Goal: Task Accomplishment & Management: Manage account settings

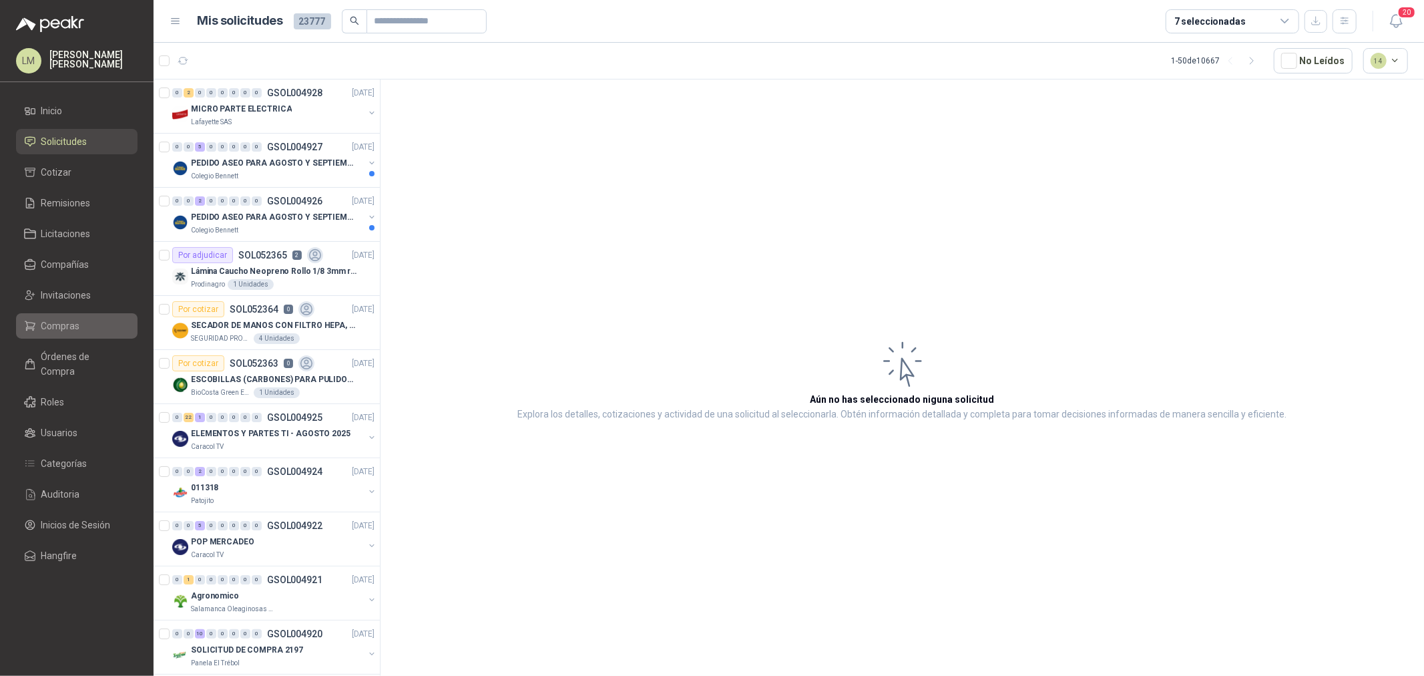
click at [73, 323] on span "Compras" at bounding box center [60, 325] width 39 height 15
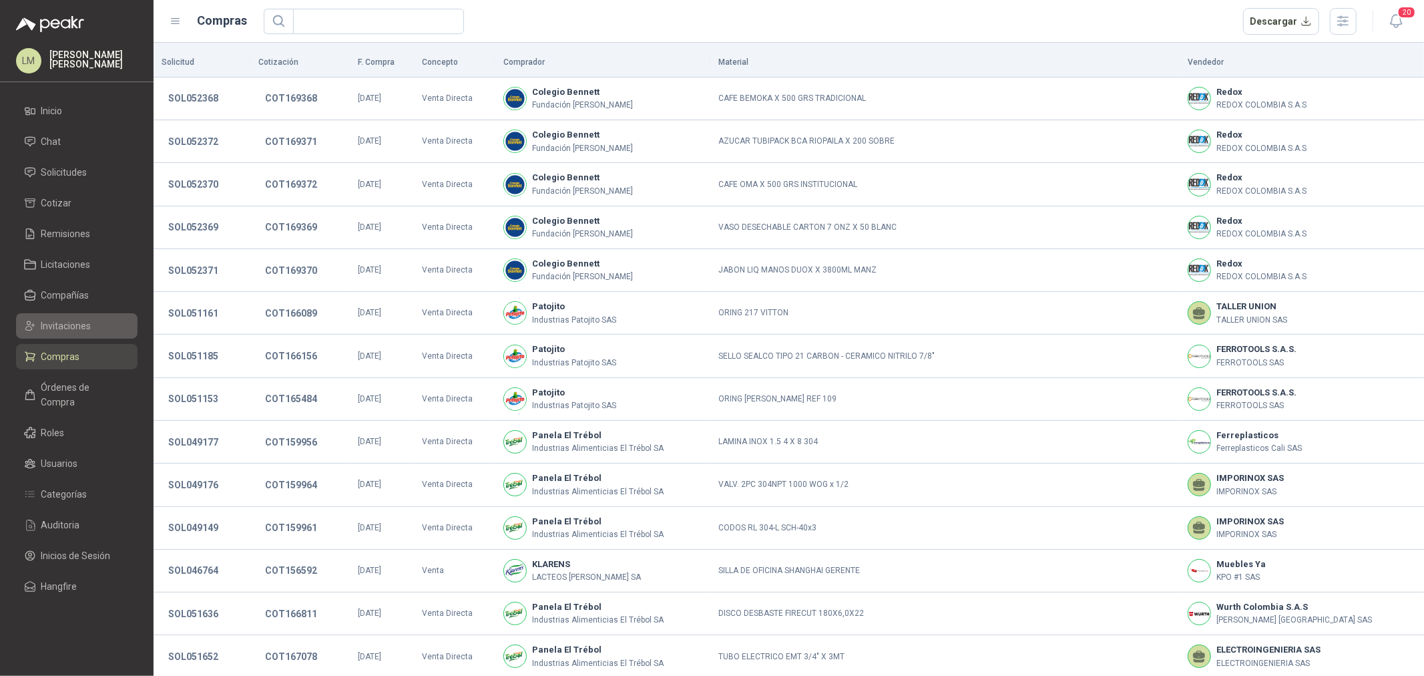
click at [68, 324] on span "Invitaciones" at bounding box center [66, 325] width 50 height 15
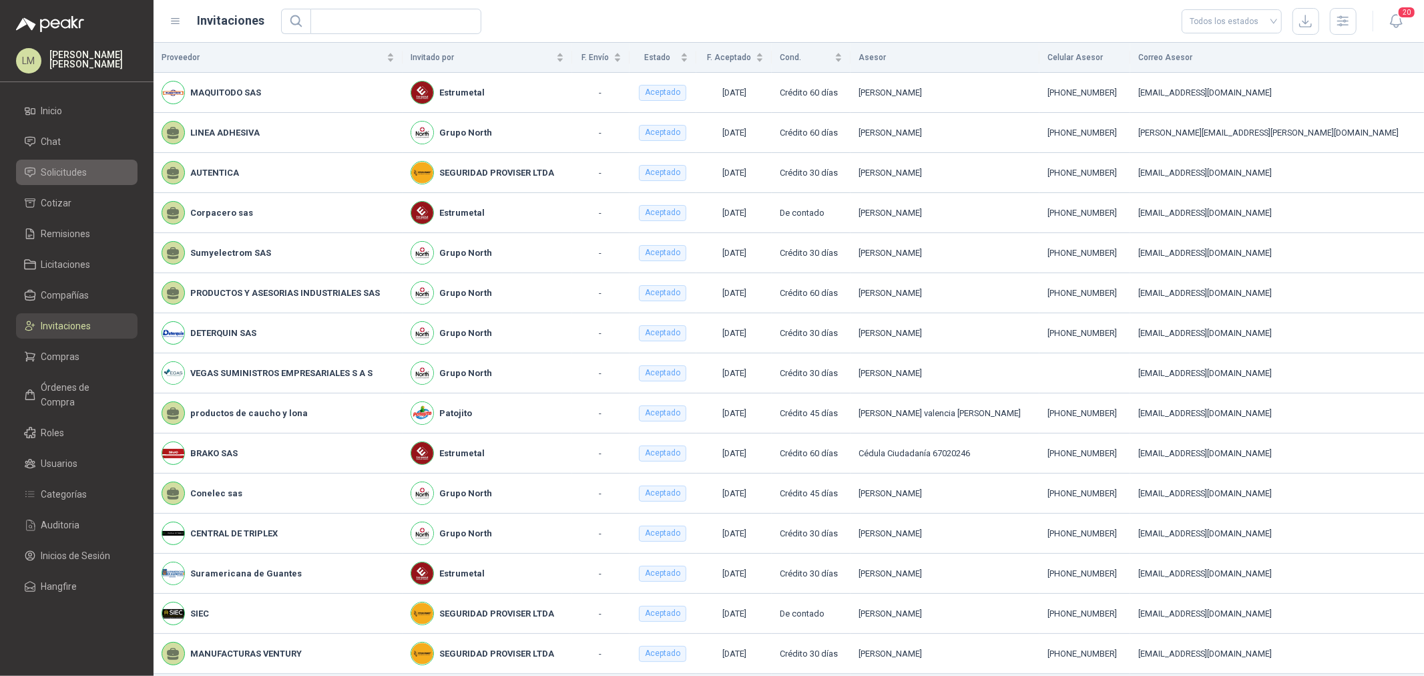
click at [72, 180] on link "Solicitudes" at bounding box center [76, 172] width 121 height 25
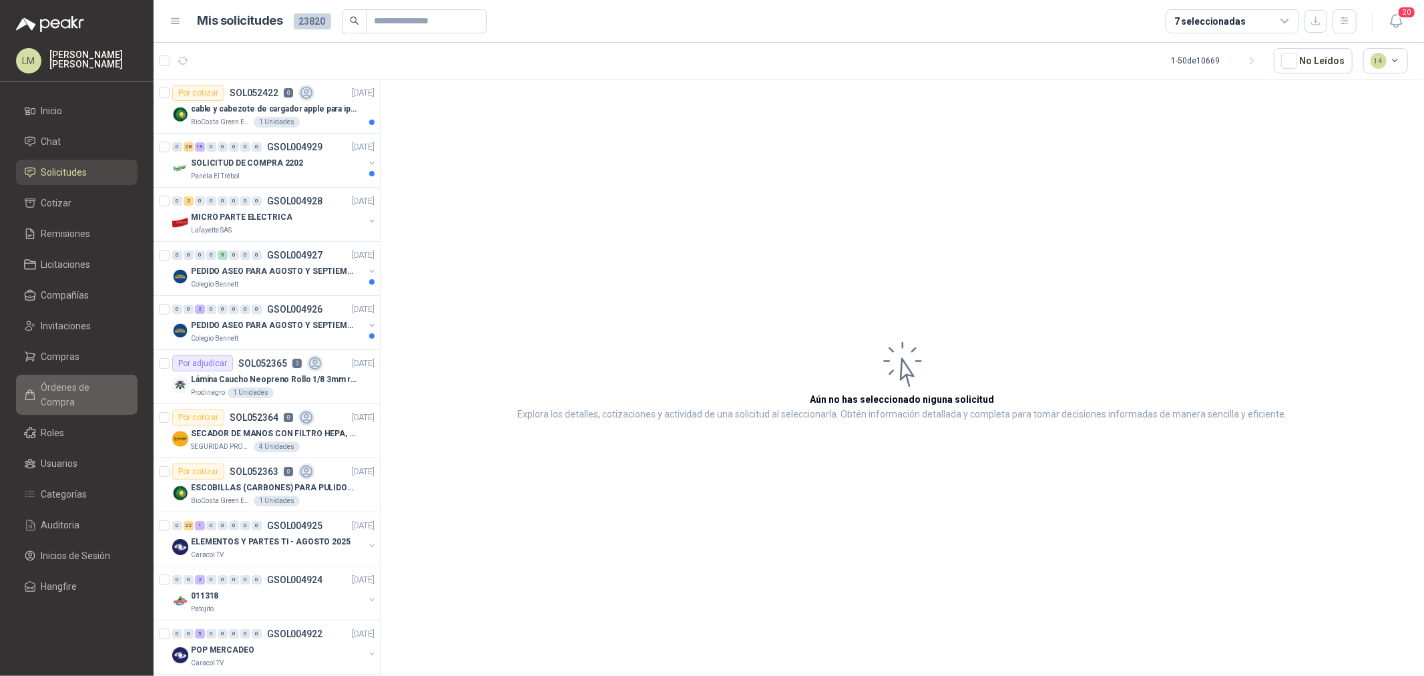
click at [62, 389] on span "Órdenes de Compra" at bounding box center [82, 394] width 83 height 29
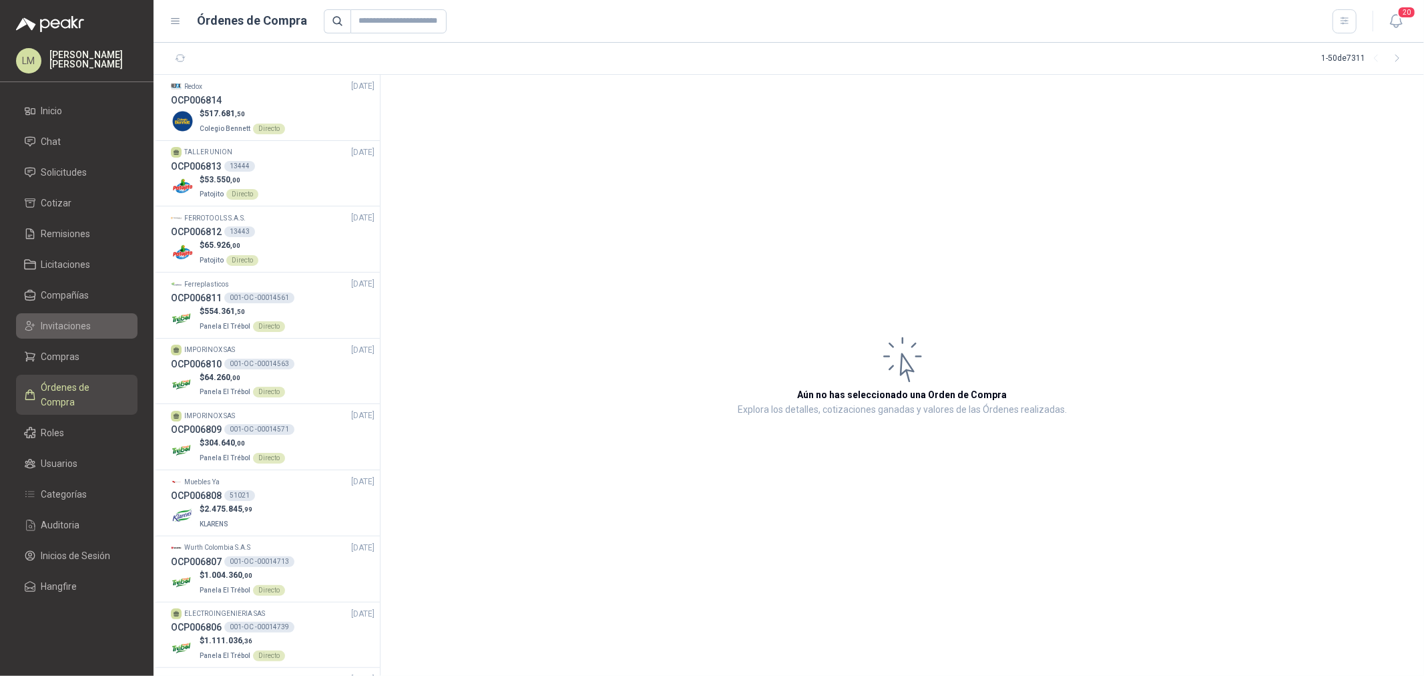
click at [59, 318] on span "Invitaciones" at bounding box center [66, 325] width 50 height 15
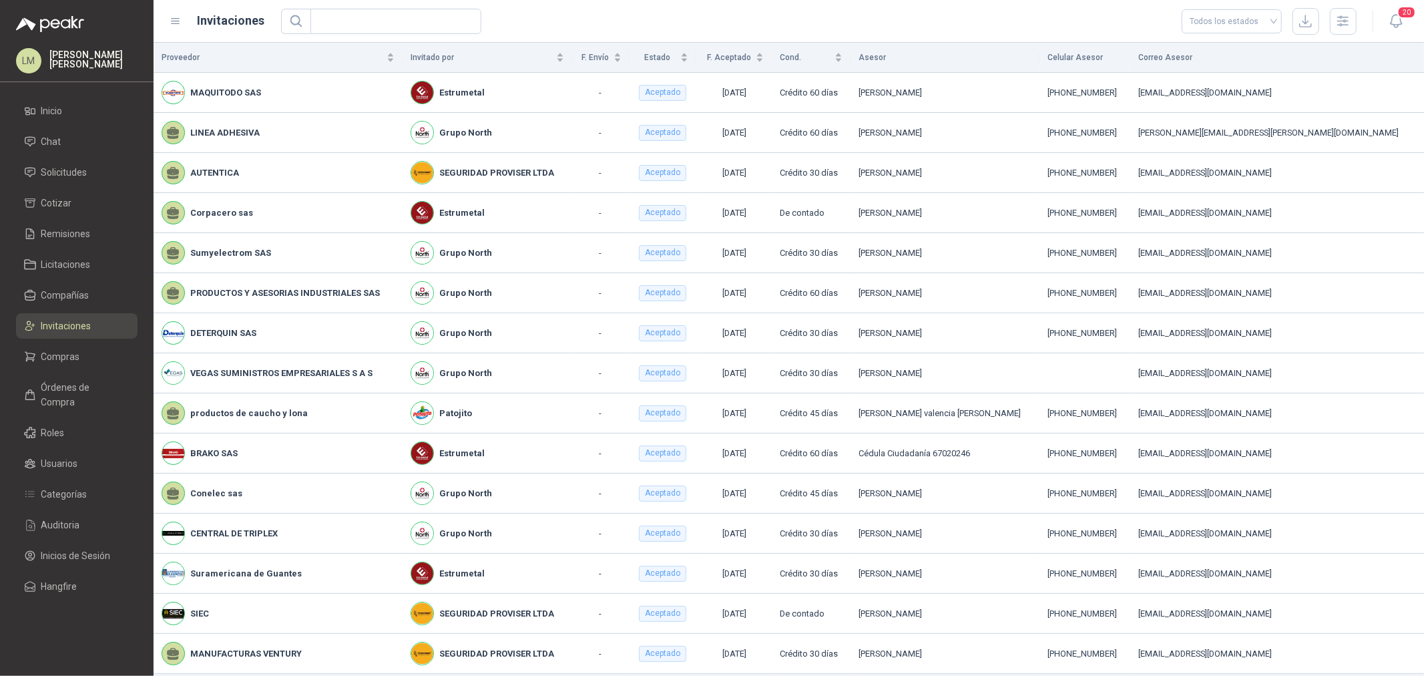
click at [77, 124] on ul "Inicio Chat Solicitudes Cotizar Remisiones Licitaciones Compañías Invitaciones …" at bounding box center [77, 351] width 154 height 506
click at [73, 136] on li "Chat" at bounding box center [76, 141] width 105 height 15
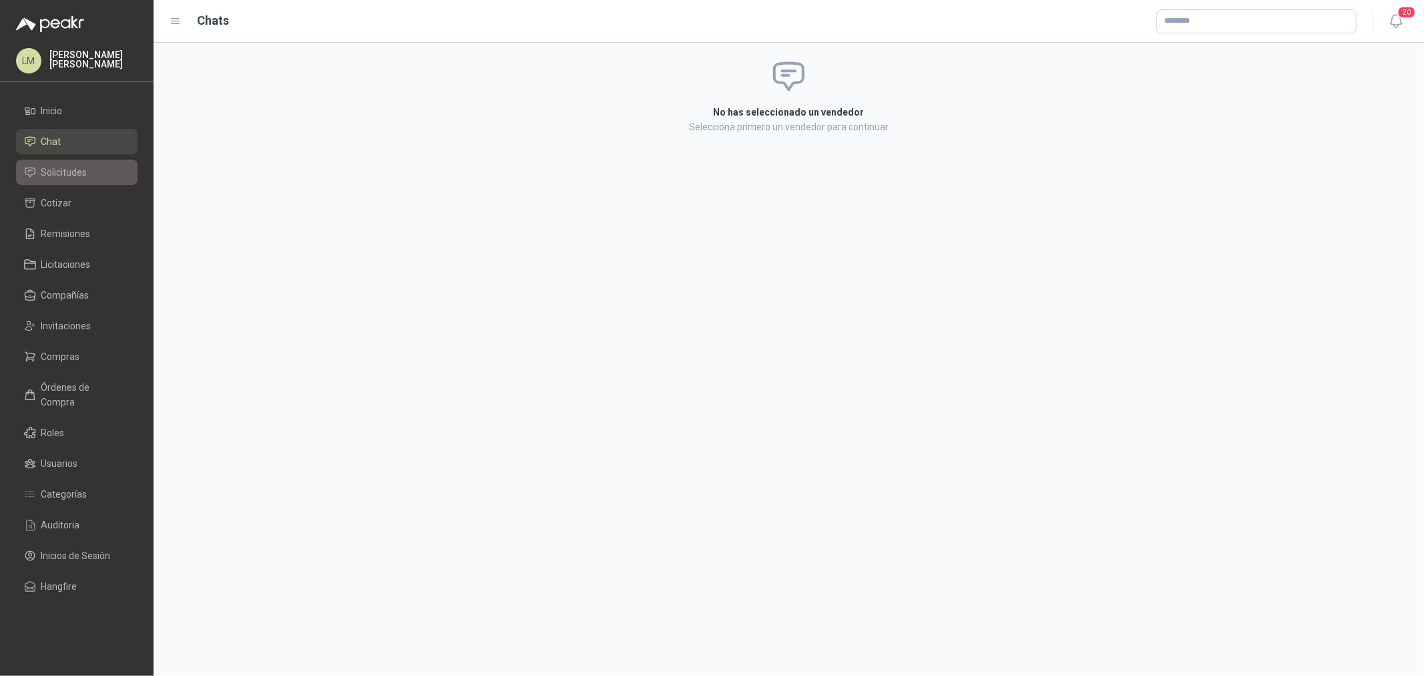
click at [59, 174] on span "Solicitudes" at bounding box center [64, 172] width 46 height 15
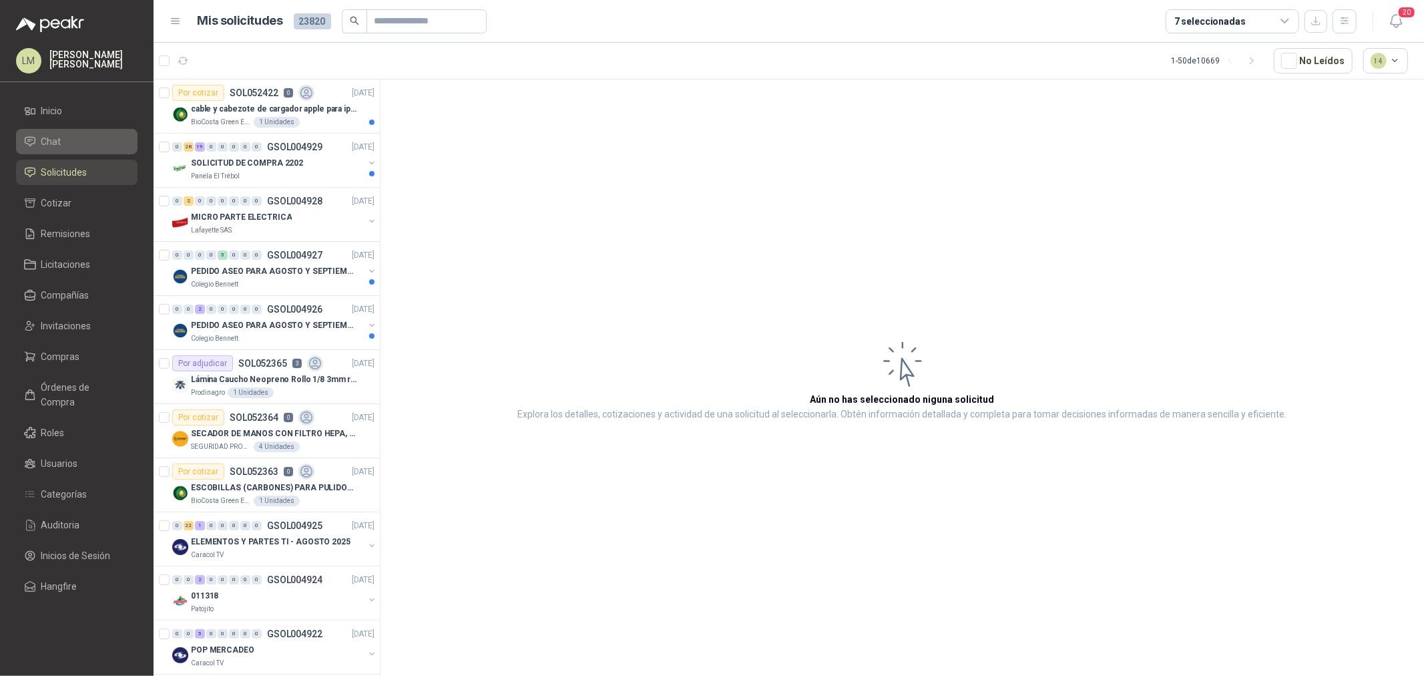
click at [52, 152] on link "Chat" at bounding box center [76, 141] width 121 height 25
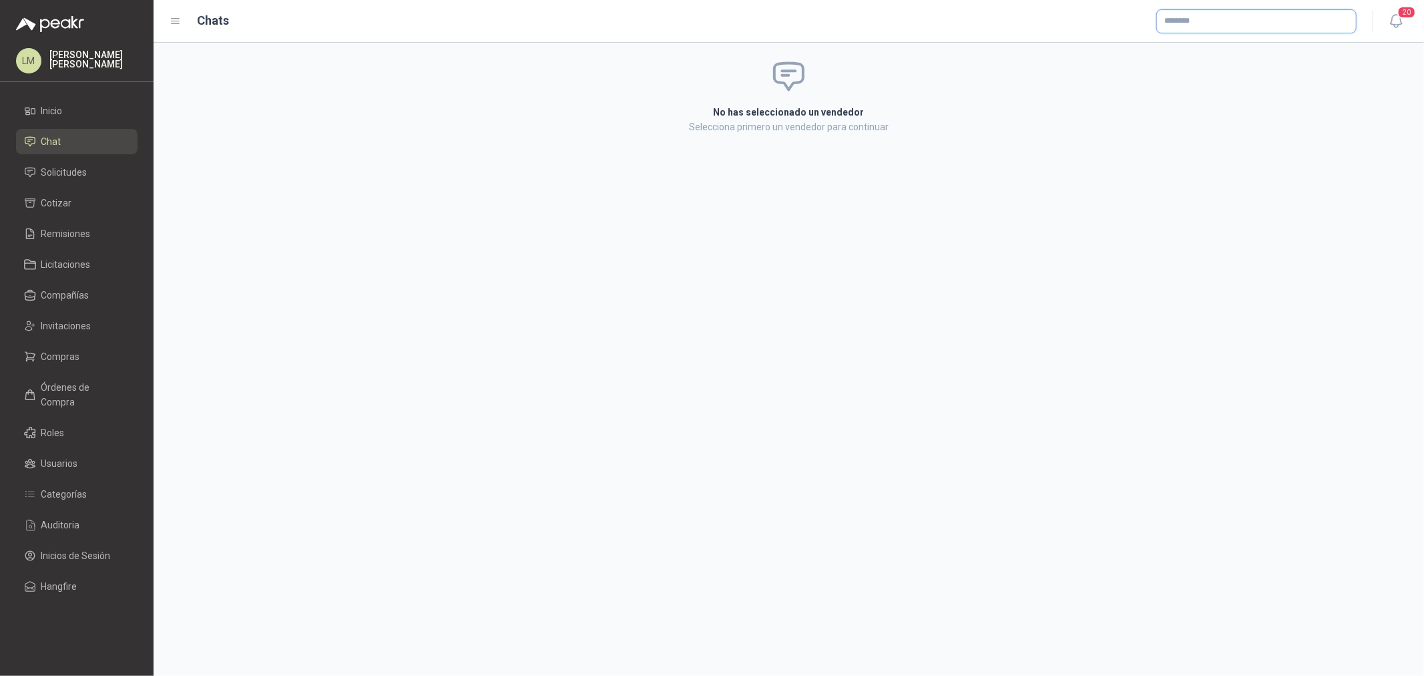
click at [1238, 19] on input "text" at bounding box center [1256, 21] width 199 height 23
type input "******"
click at [1230, 97] on p "MAQUITODO SAS" at bounding box center [1240, 95] width 104 height 8
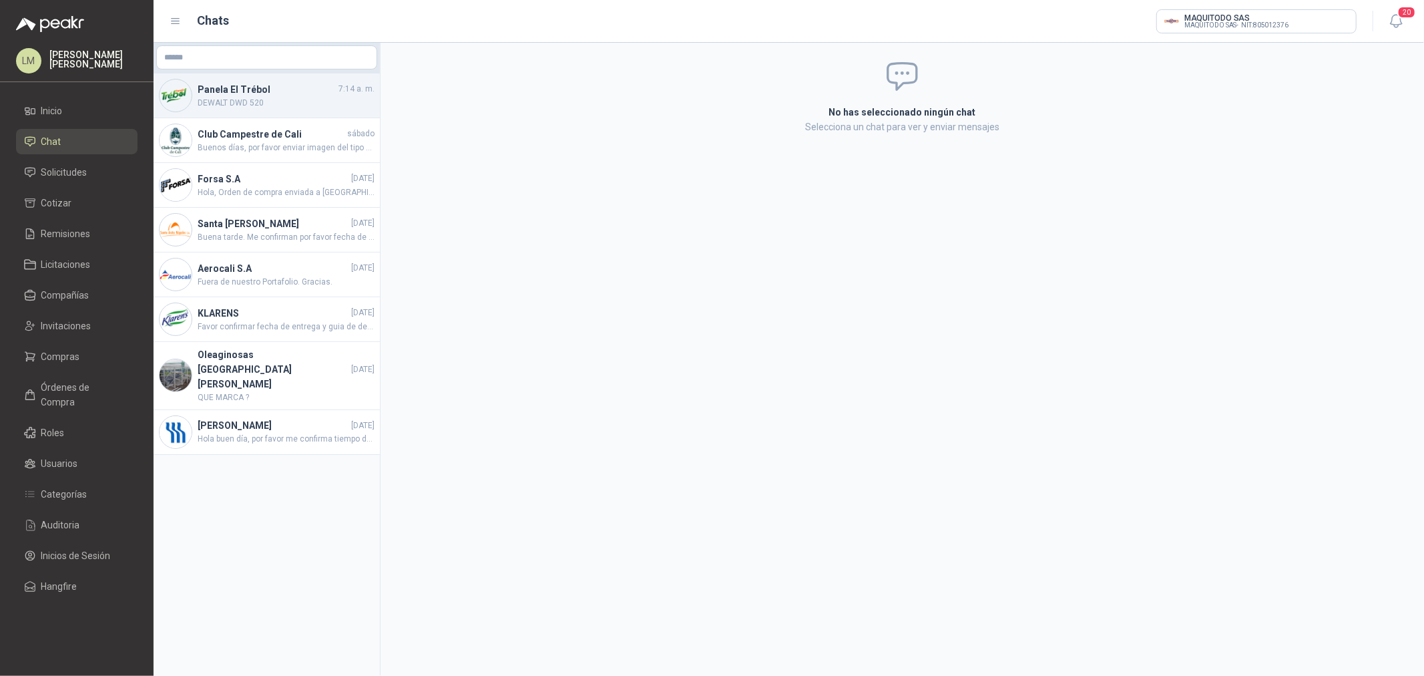
click at [221, 88] on h4 "Panela El Trébol" at bounding box center [267, 89] width 138 height 15
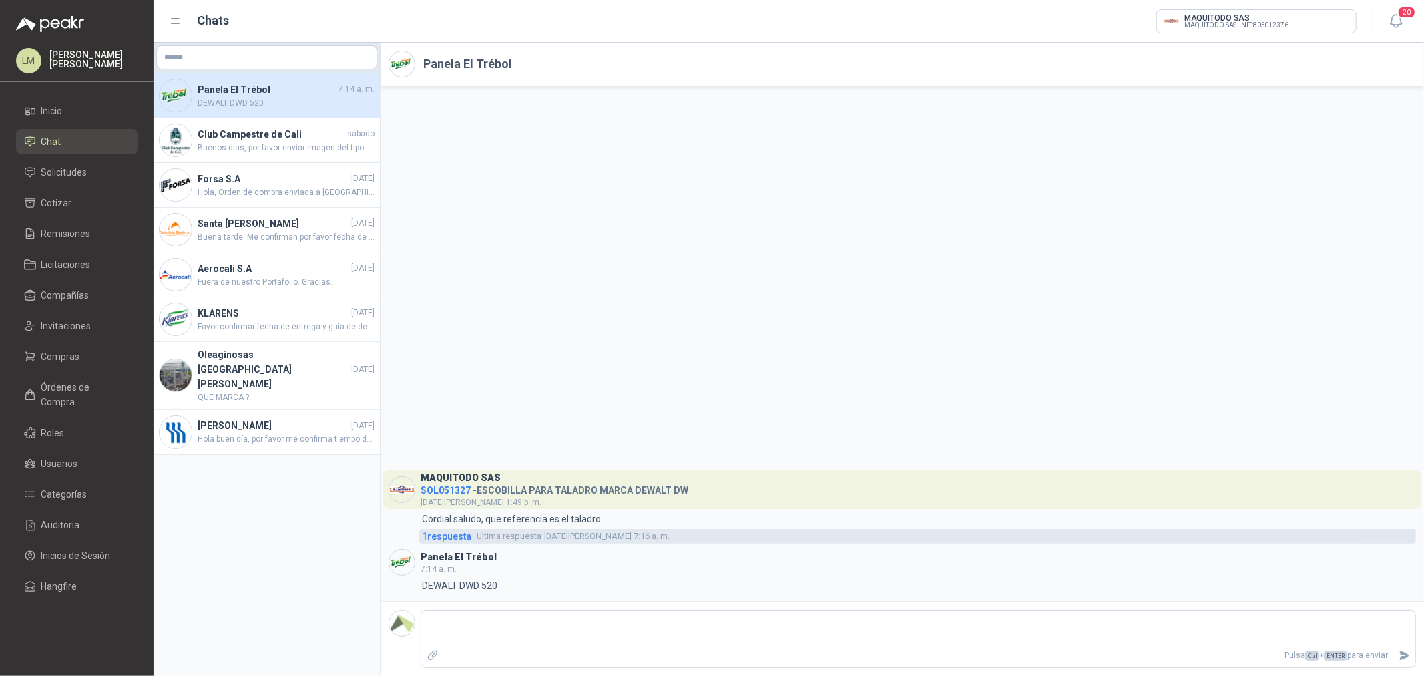
click at [435, 534] on span "1 respuesta" at bounding box center [446, 536] width 49 height 15
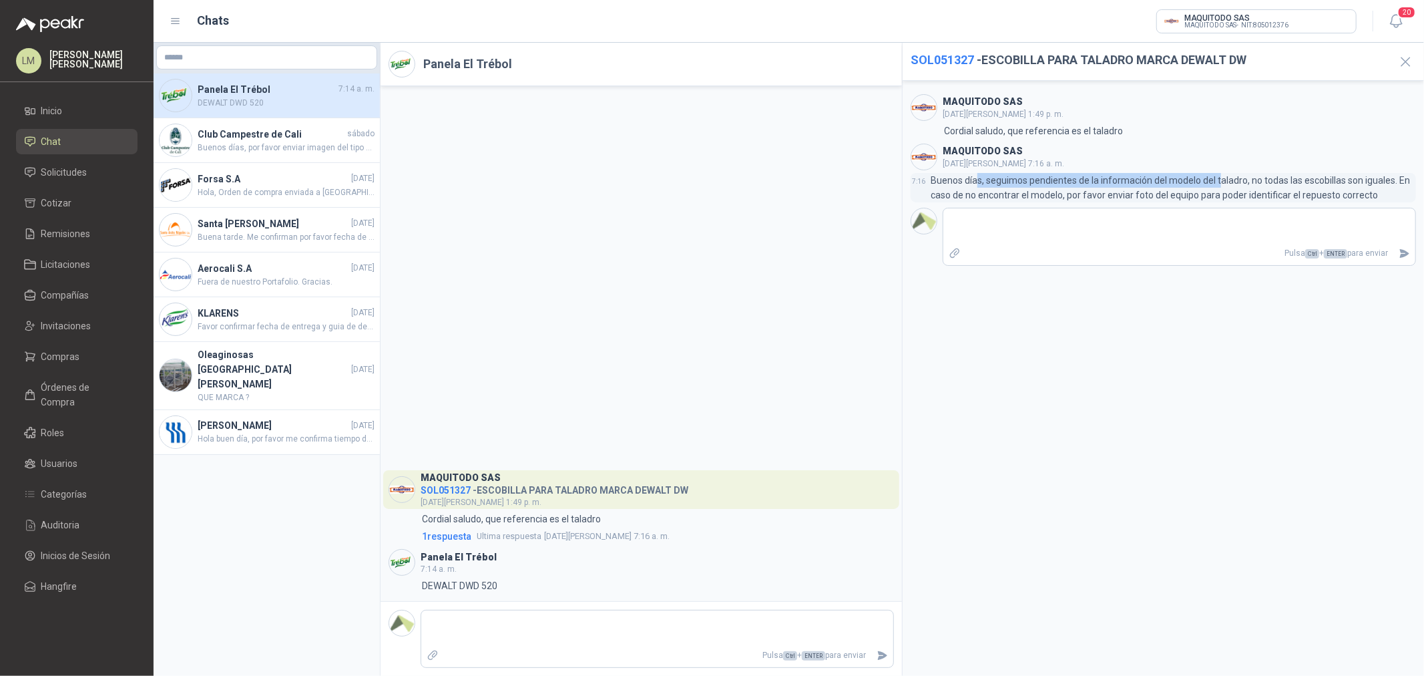
drag, startPoint x: 975, startPoint y: 181, endPoint x: 1219, endPoint y: 182, distance: 244.3
click at [1219, 182] on p "Buenos días, seguimos pendientes de la información del modelo del taladro, no t…" at bounding box center [1173, 187] width 485 height 29
click at [1252, 174] on p "Buenos días, seguimos pendientes de la información del modelo del taladro, no t…" at bounding box center [1173, 187] width 485 height 29
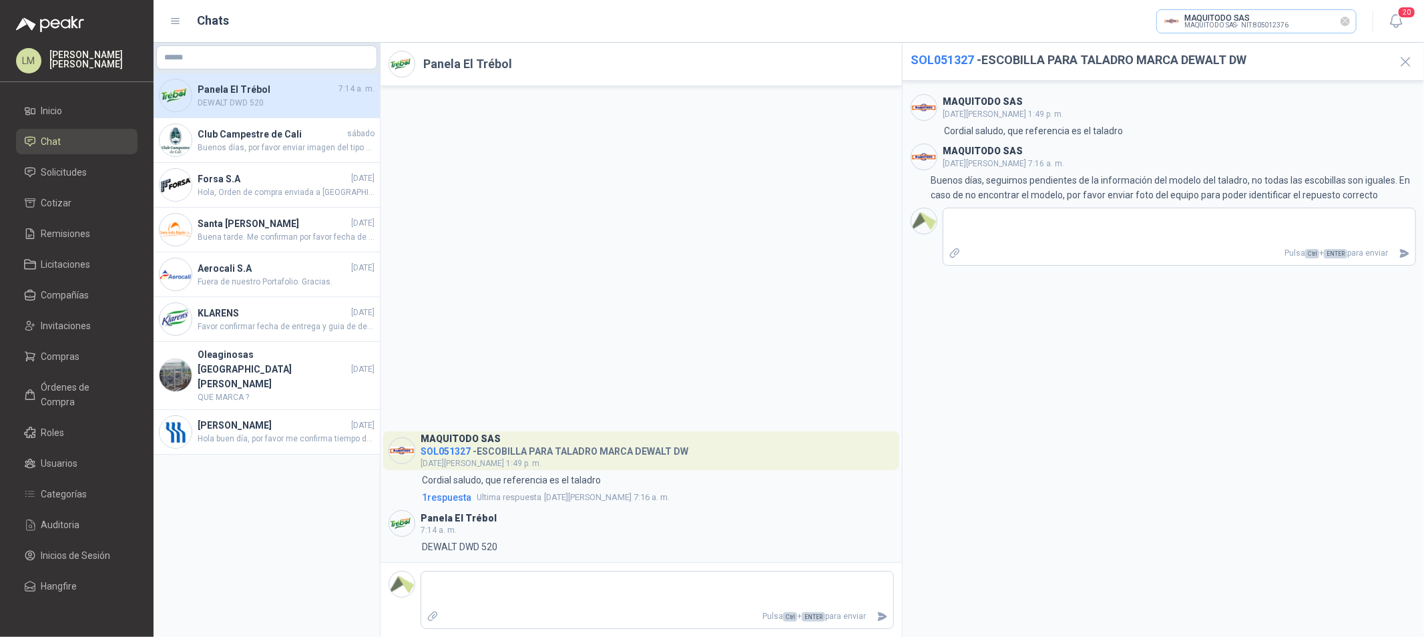
click at [1342, 15] on icon "Limpiar" at bounding box center [1345, 20] width 11 height 11
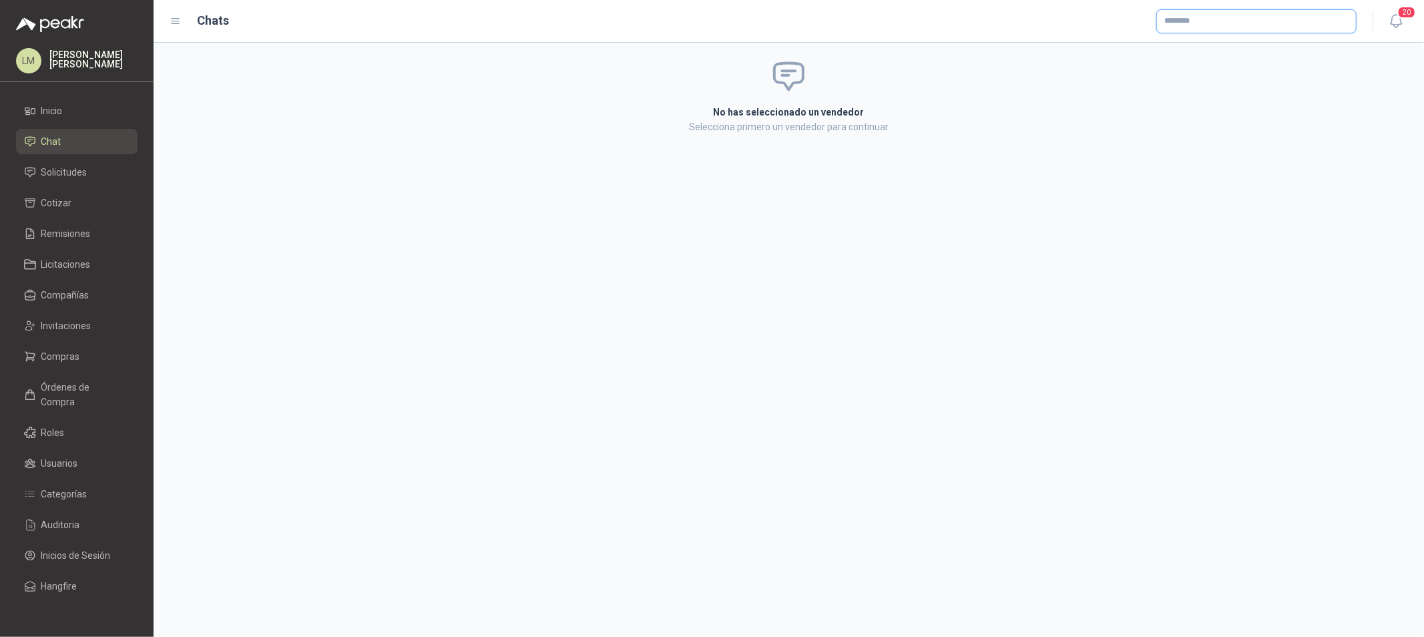
click at [1242, 12] on input "text" at bounding box center [1256, 21] width 199 height 23
type input "******"
click at [1228, 101] on span "MAQUITODO SAS -" at bounding box center [1215, 102] width 54 height 7
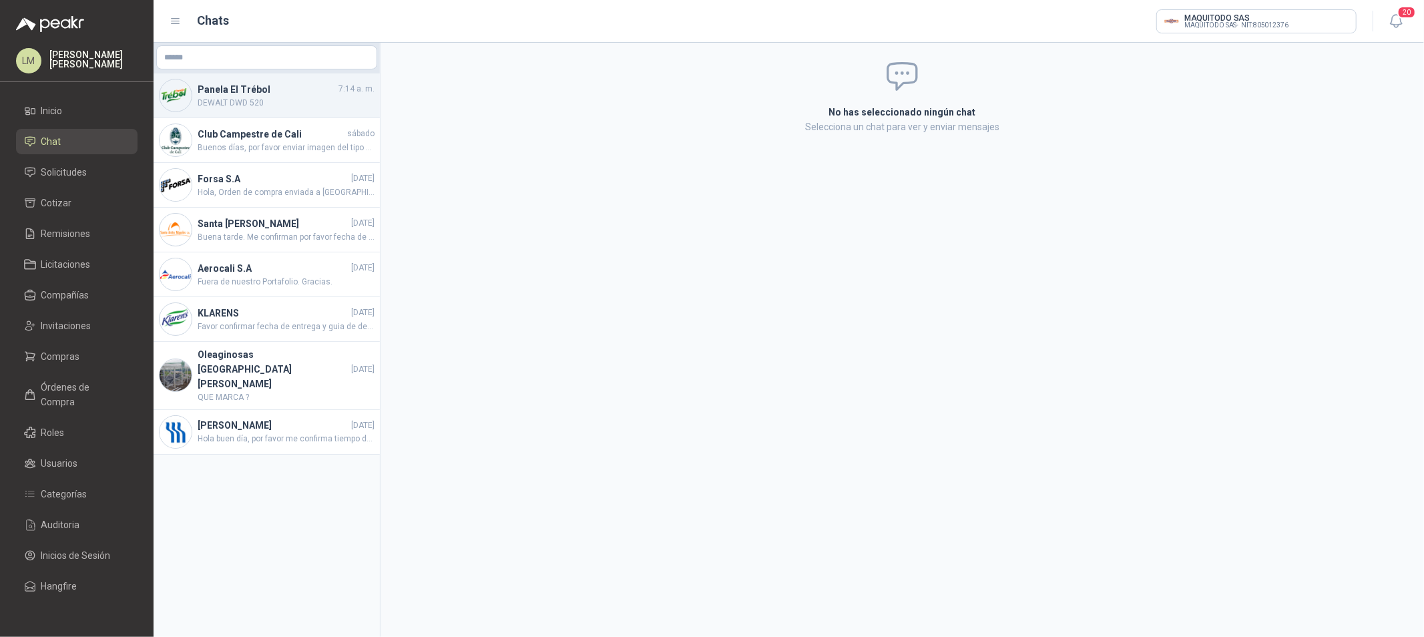
click at [235, 97] on span "DEWALT DWD 520" at bounding box center [286, 103] width 177 height 13
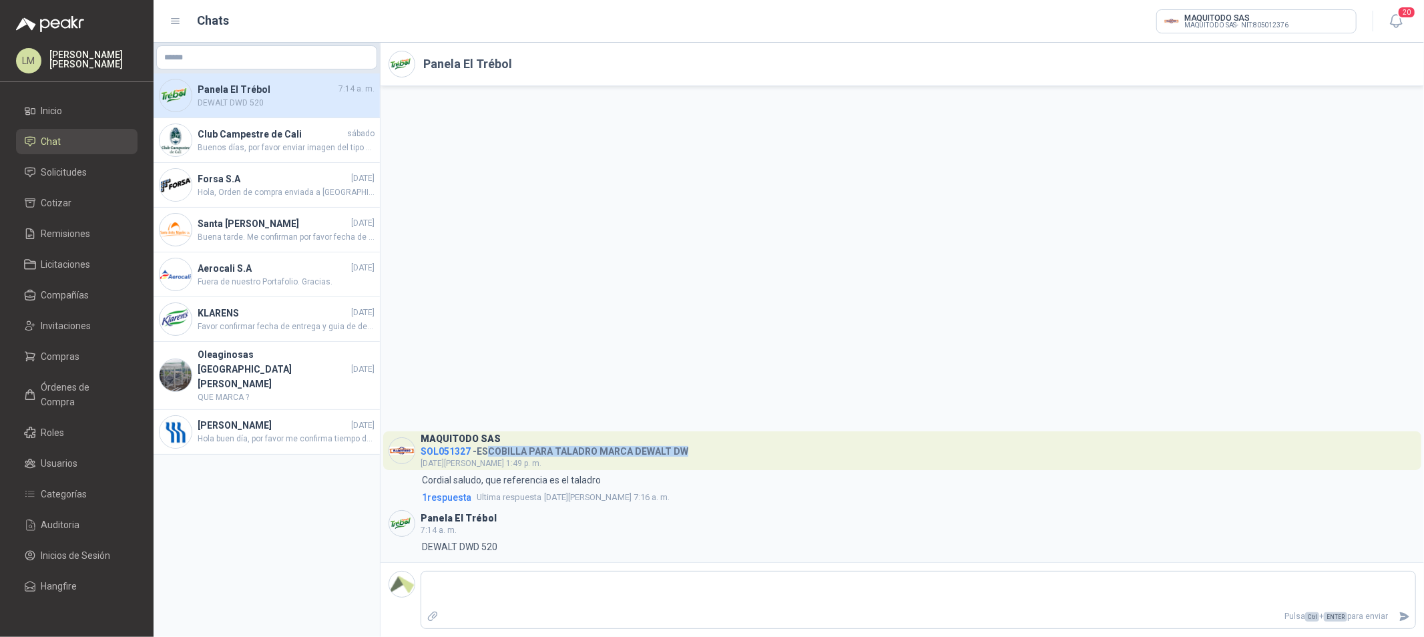
drag, startPoint x: 490, startPoint y: 451, endPoint x: 711, endPoint y: 448, distance: 221.0
click at [711, 448] on header "MAQUITODO SAS SOL051327 - ESCOBILLA PARA TALADRO MARCA DEWALT DW 6 de agosto, 1…" at bounding box center [902, 450] width 1038 height 39
drag, startPoint x: 429, startPoint y: 476, endPoint x: 654, endPoint y: 475, distance: 225.6
click at [654, 475] on div "1:49 Cordial saludo, que referencia es el taladro" at bounding box center [902, 480] width 1027 height 15
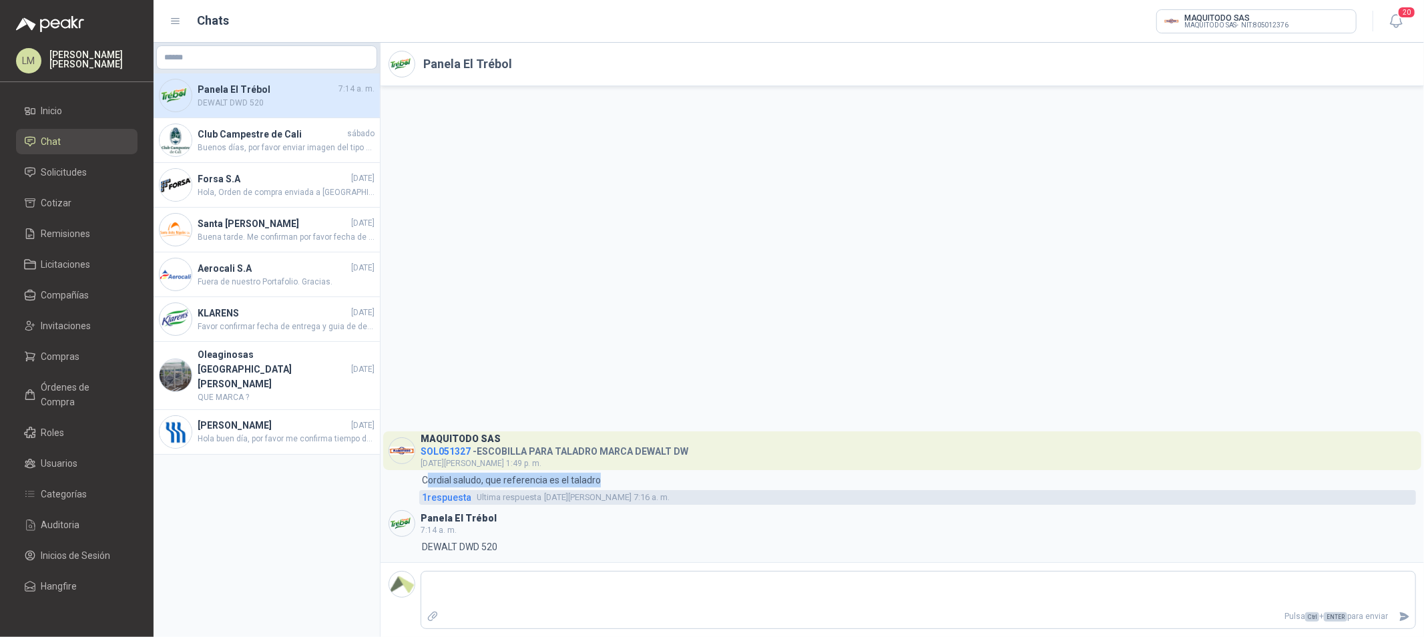
click at [436, 501] on span "1 respuesta" at bounding box center [446, 497] width 49 height 15
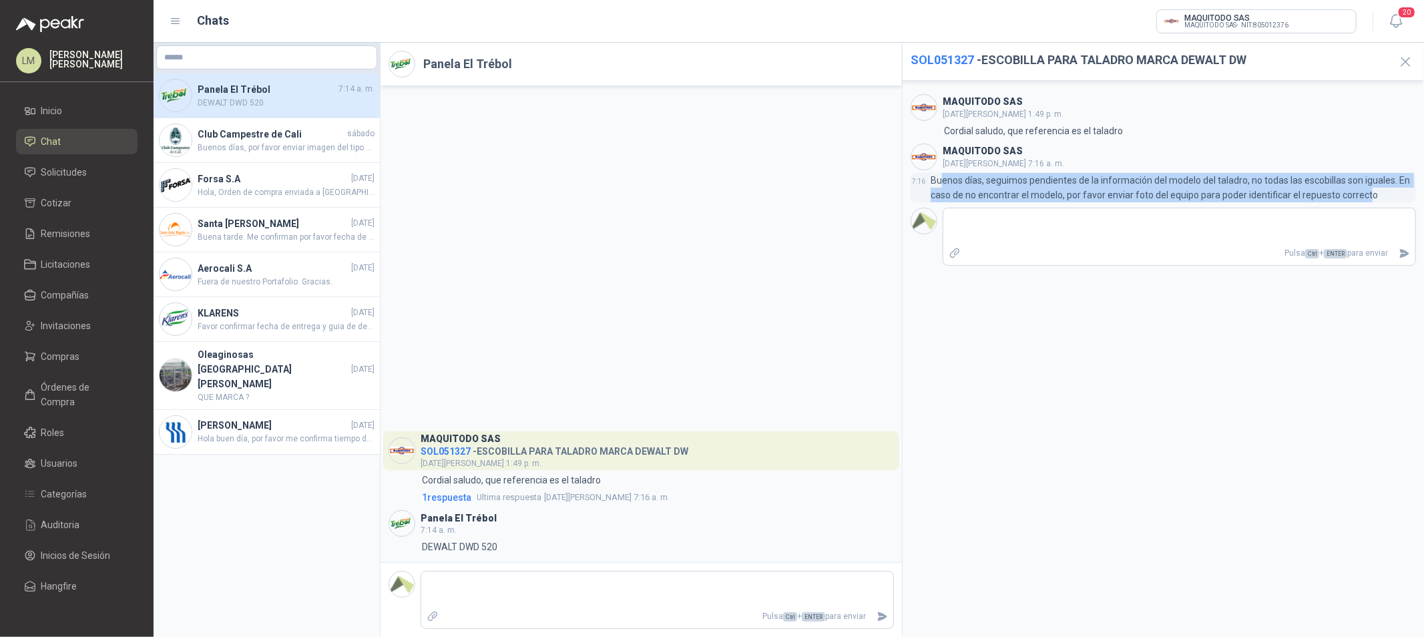
drag, startPoint x: 939, startPoint y: 179, endPoint x: 1365, endPoint y: 190, distance: 425.4
click at [1365, 190] on p "Buenos días, seguimos pendientes de la información del modelo del taladro, no t…" at bounding box center [1173, 187] width 485 height 29
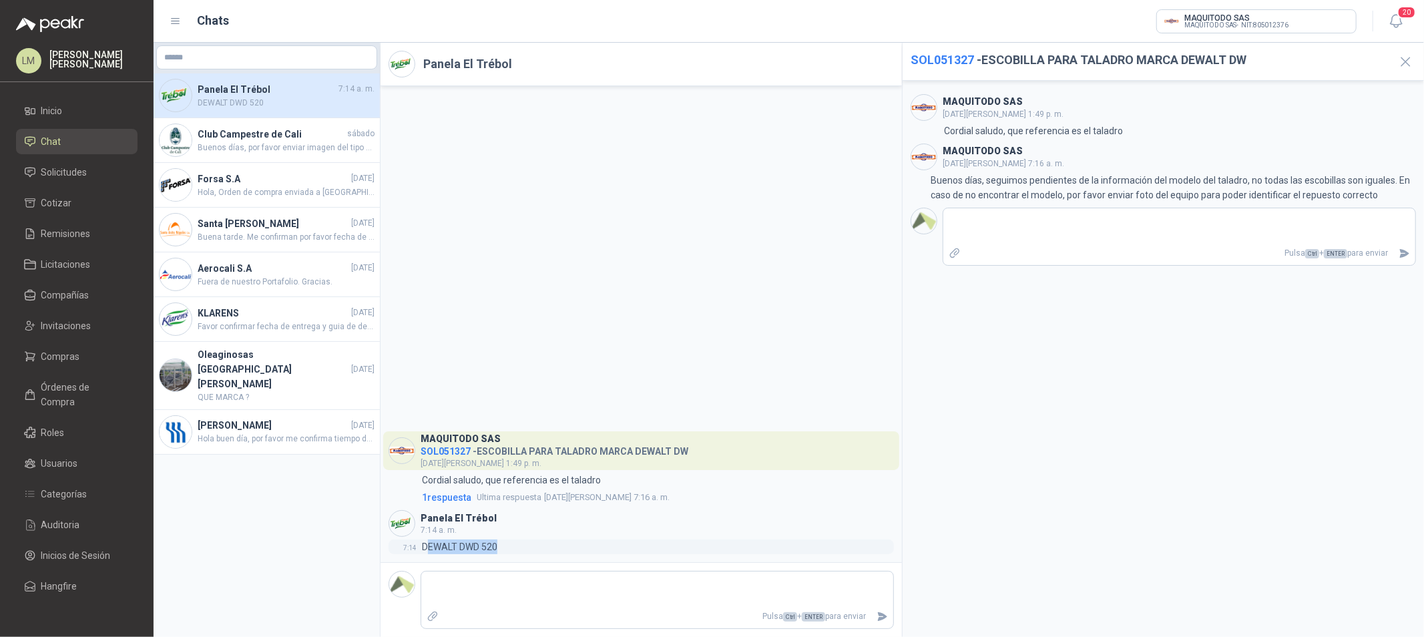
drag, startPoint x: 425, startPoint y: 549, endPoint x: 524, endPoint y: 542, distance: 99.7
click at [524, 542] on div "7:14 DEWALT DWD 520" at bounding box center [641, 546] width 505 height 15
drag, startPoint x: 421, startPoint y: 439, endPoint x: 524, endPoint y: 439, distance: 103.5
click at [524, 439] on div "MAQUITODO SAS" at bounding box center [555, 436] width 268 height 11
click at [1233, 22] on input "text" at bounding box center [1256, 21] width 199 height 23
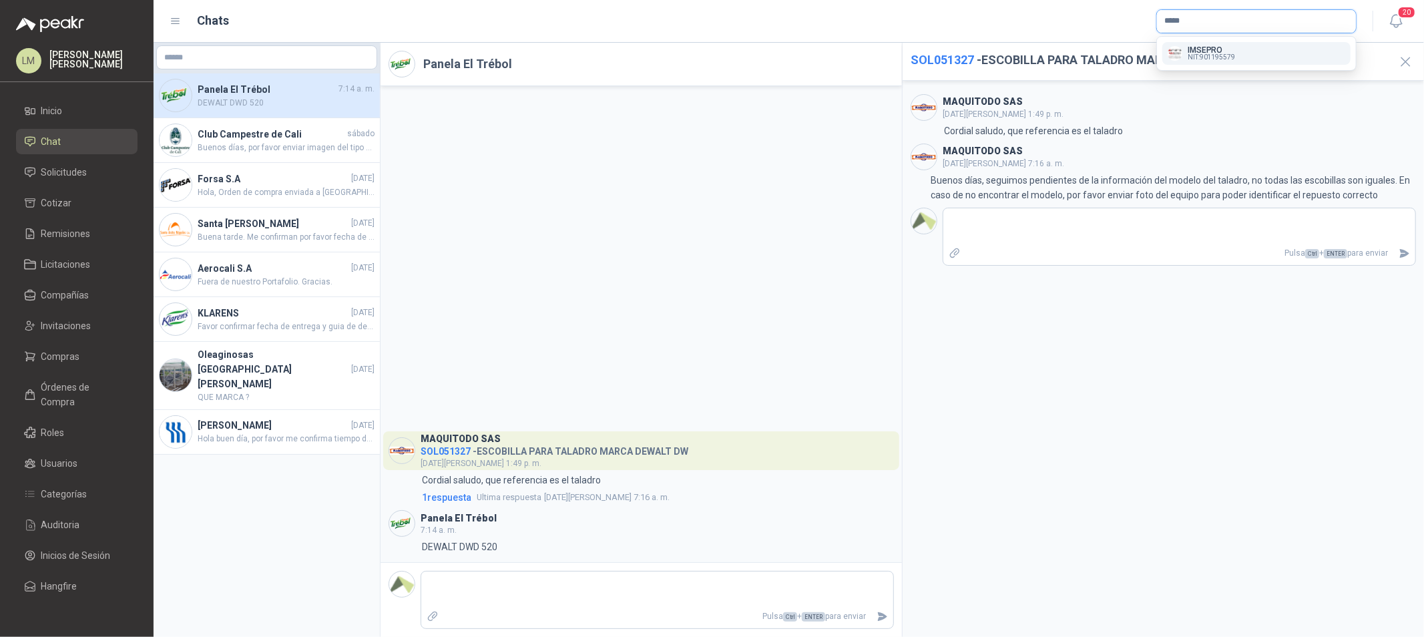
type input "*****"
click at [1222, 47] on p "IMSEPRO" at bounding box center [1211, 50] width 47 height 8
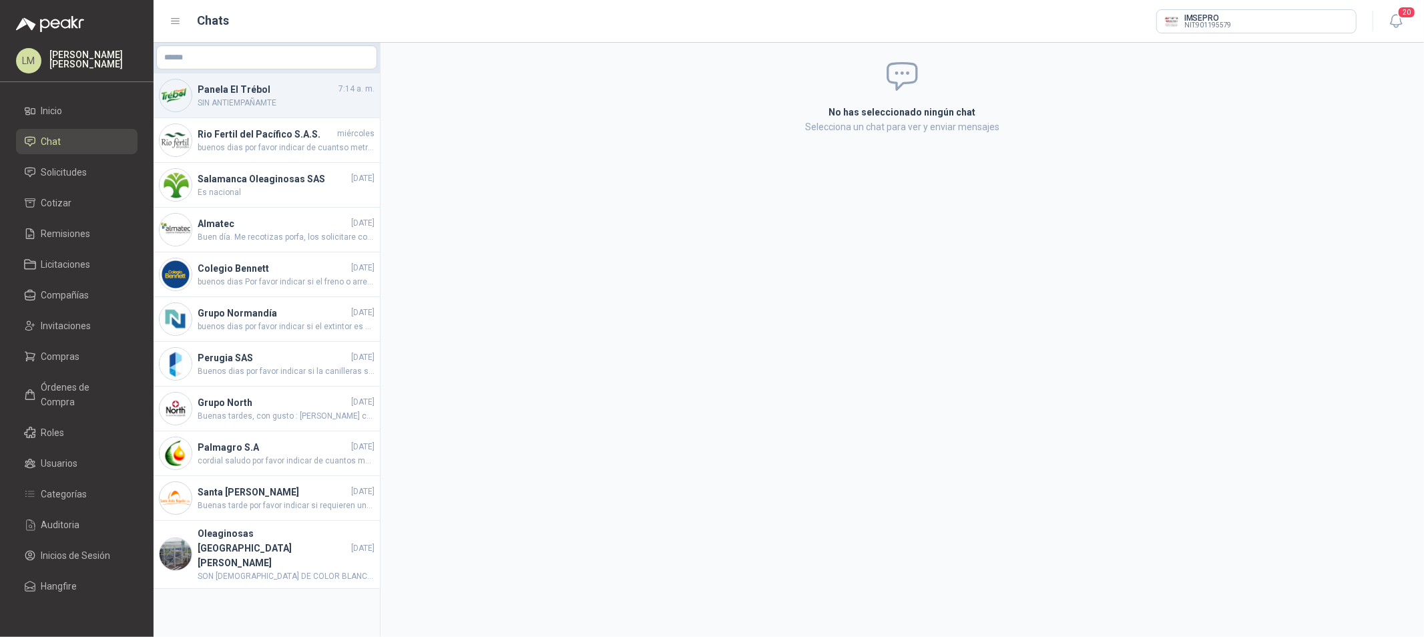
click at [241, 99] on span "SIN ANTIEMPAÑAMTE" at bounding box center [286, 103] width 177 height 13
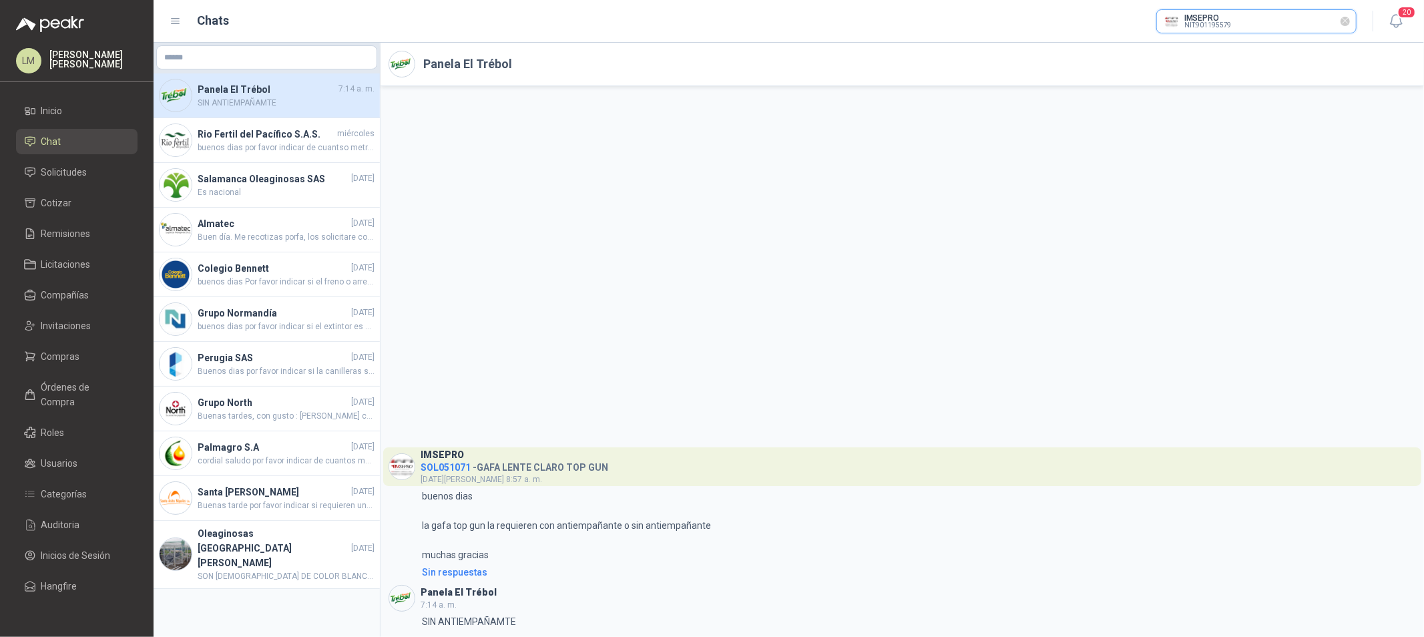
click at [1246, 15] on input "text" at bounding box center [1256, 21] width 199 height 23
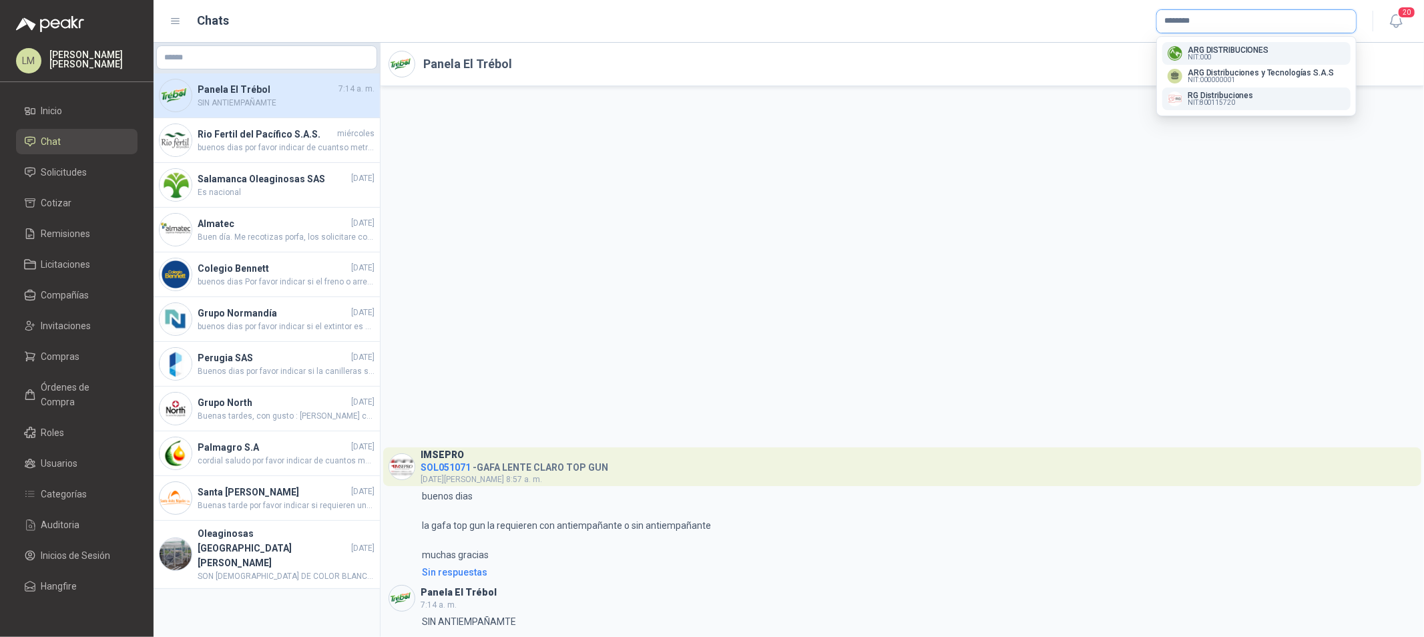
type input "********"
click at [1210, 100] on span "NIT : 800115720" at bounding box center [1211, 102] width 47 height 7
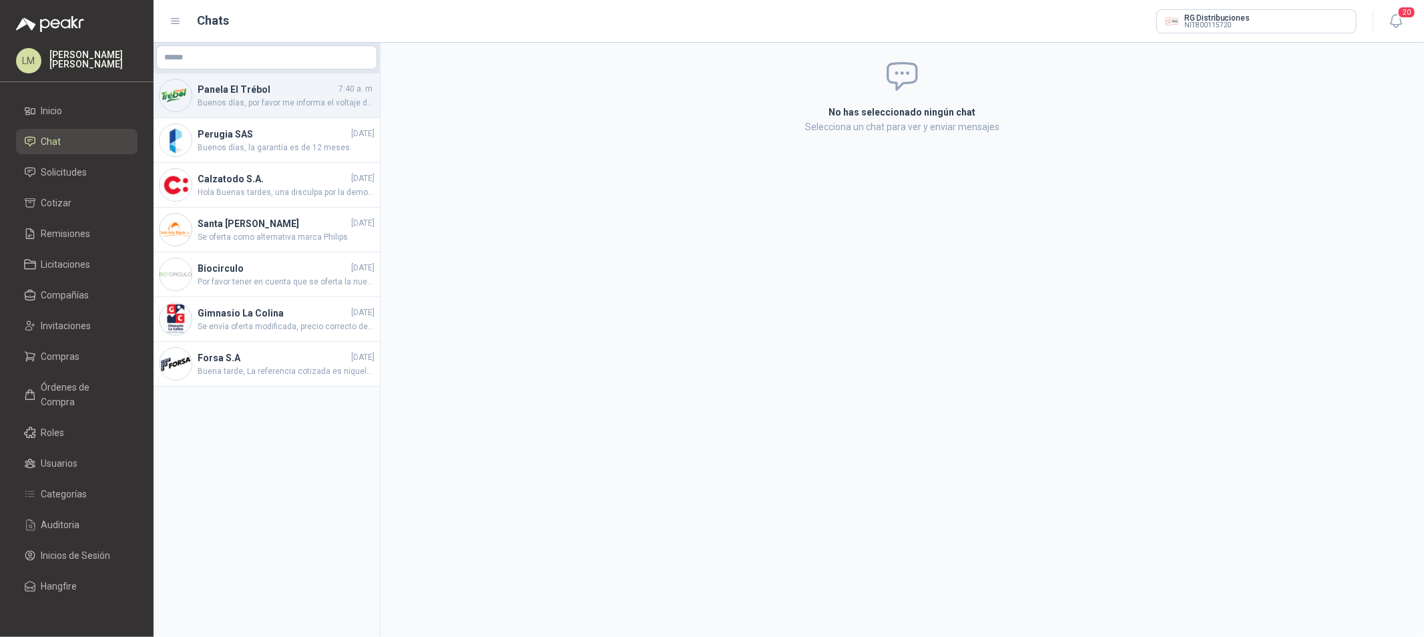
click at [222, 103] on span "Buenos días, por favor me informa el voltaje de la bobina" at bounding box center [286, 103] width 177 height 13
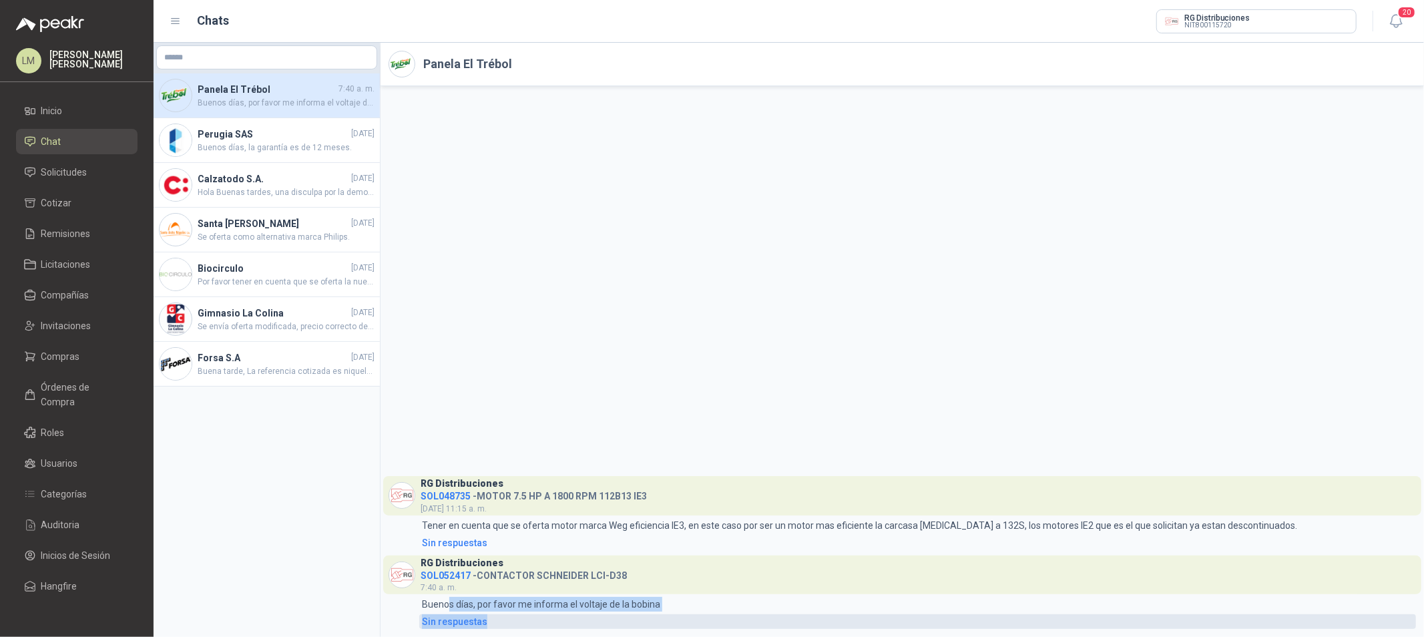
drag, startPoint x: 445, startPoint y: 605, endPoint x: 671, endPoint y: 614, distance: 225.8
click at [671, 614] on div "RG Distribuciones SOL052417 - CONTACTOR SCHNEIDER LCI-D38 7:40 a. m. 7:40 Bueno…" at bounding box center [902, 591] width 1027 height 73
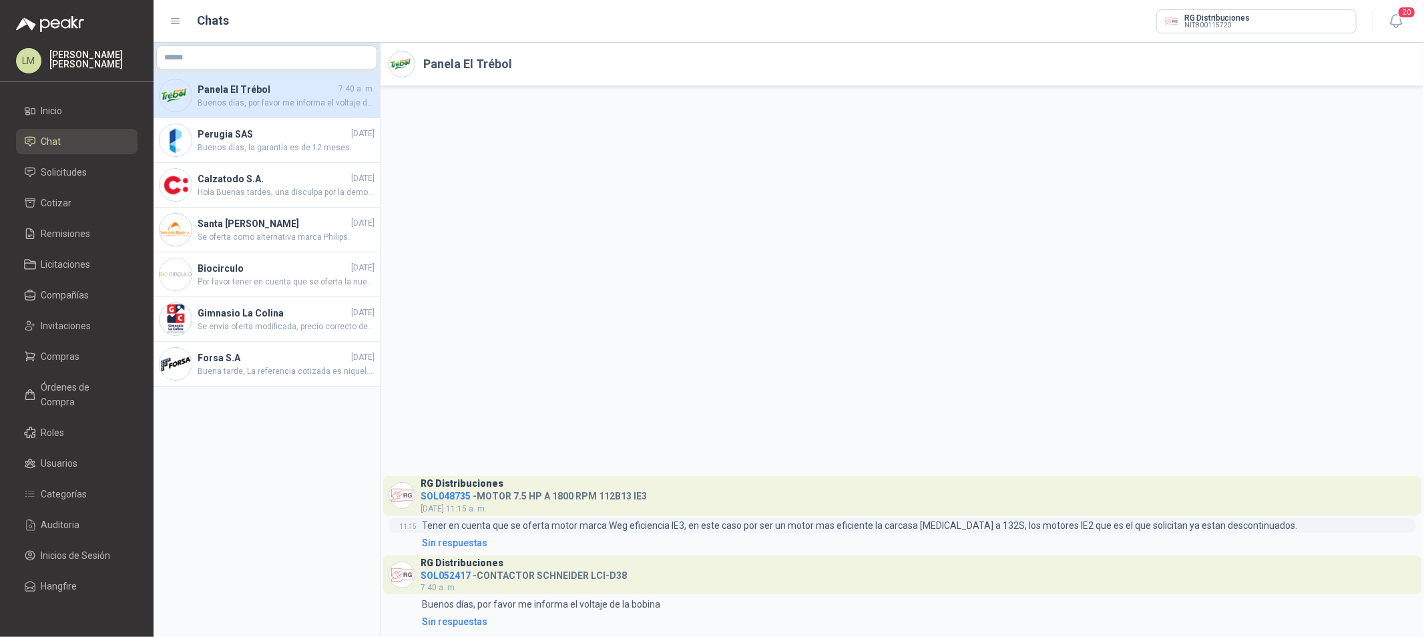
click at [569, 525] on p "Tener en cuenta que se oferta motor marca Weg eficiencia IE3, en este caso por …" at bounding box center [859, 525] width 875 height 15
drag, startPoint x: 423, startPoint y: 527, endPoint x: 944, endPoint y: 517, distance: 520.8
click at [944, 518] on p "Tener en cuenta que se oferta motor marca Weg eficiencia IE3, en este caso por …" at bounding box center [859, 525] width 875 height 15
drag, startPoint x: 421, startPoint y: 509, endPoint x: 519, endPoint y: 510, distance: 98.8
click at [519, 509] on div "RG Distribuciones SOL048735 - MOTOR 7.5 HP A 1800 RPM 112B13 IE3 15 de julio, 1…" at bounding box center [534, 495] width 226 height 39
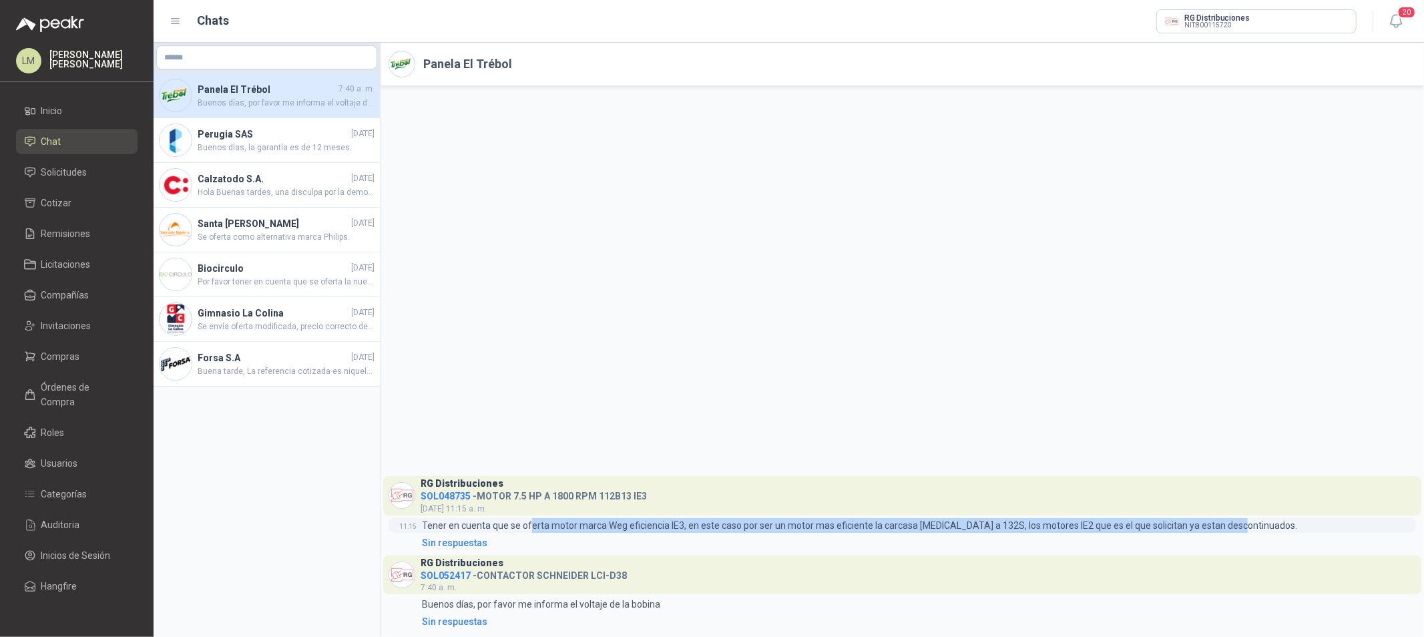
drag, startPoint x: 532, startPoint y: 521, endPoint x: 1235, endPoint y: 523, distance: 703.0
click at [1235, 523] on p "Tener en cuenta que se oferta motor marca Weg eficiencia IE3, en este caso por …" at bounding box center [859, 525] width 875 height 15
click at [245, 140] on h4 "Perugia SAS" at bounding box center [273, 134] width 151 height 15
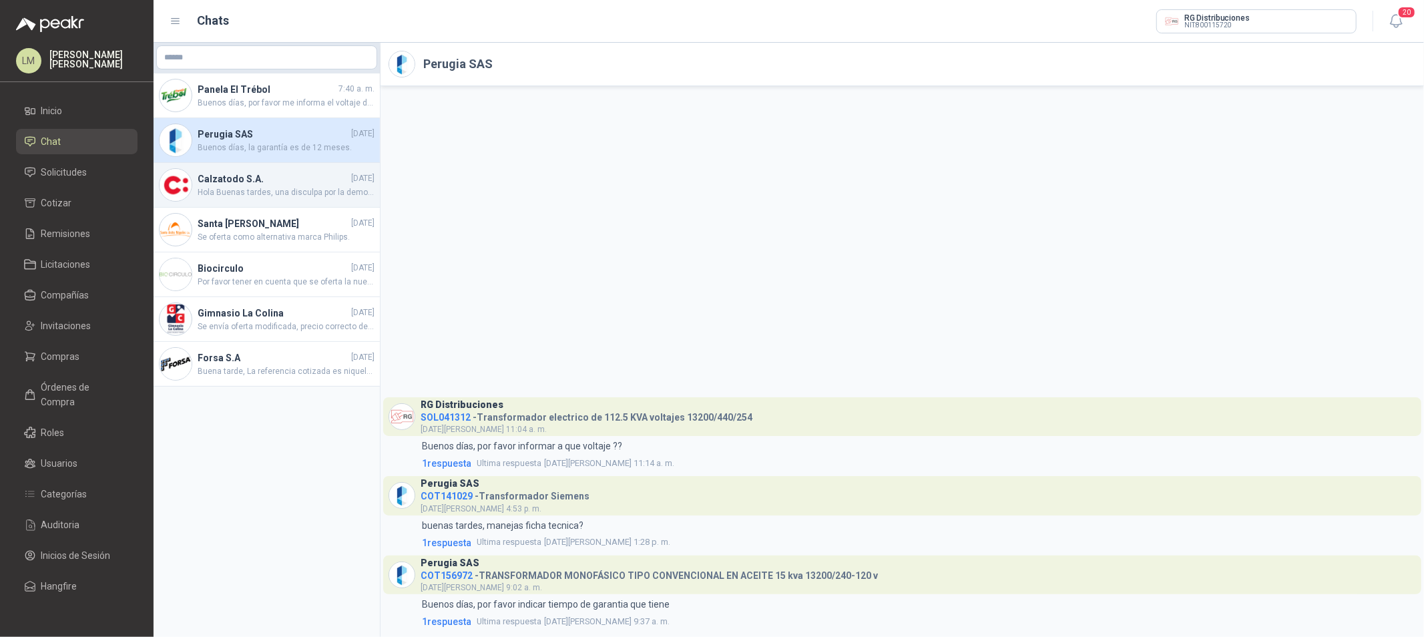
click at [243, 189] on span "Hola Buenas tardes, una disculpa por la demora, el día lunes estaremos realizan…" at bounding box center [286, 192] width 177 height 13
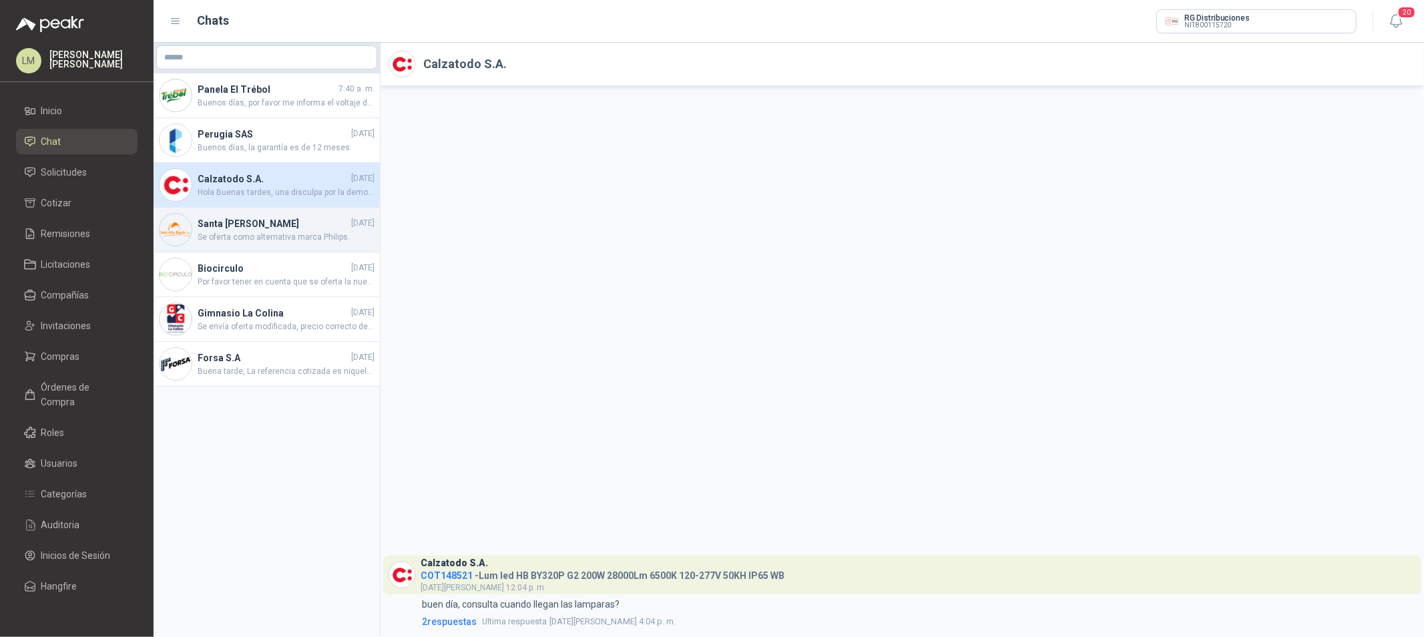
click at [231, 224] on h4 "Santa [PERSON_NAME]" at bounding box center [273, 223] width 151 height 15
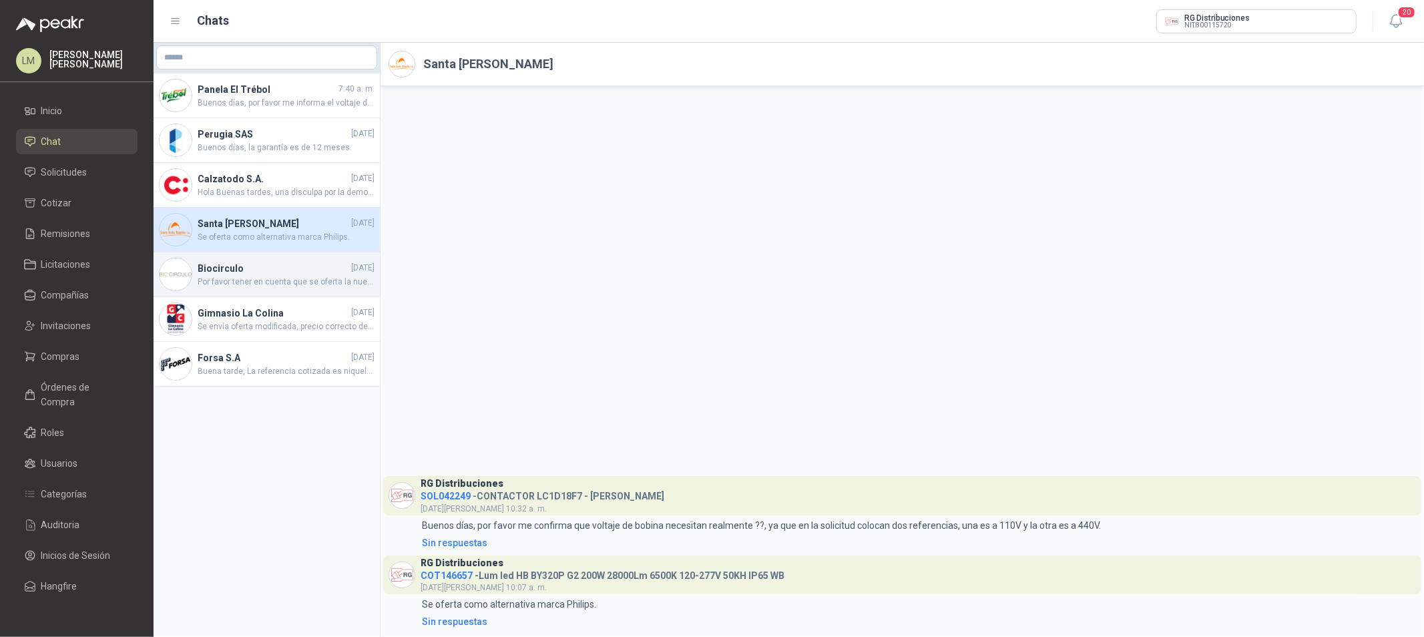
click at [264, 268] on h4 "Biocirculo" at bounding box center [273, 268] width 151 height 15
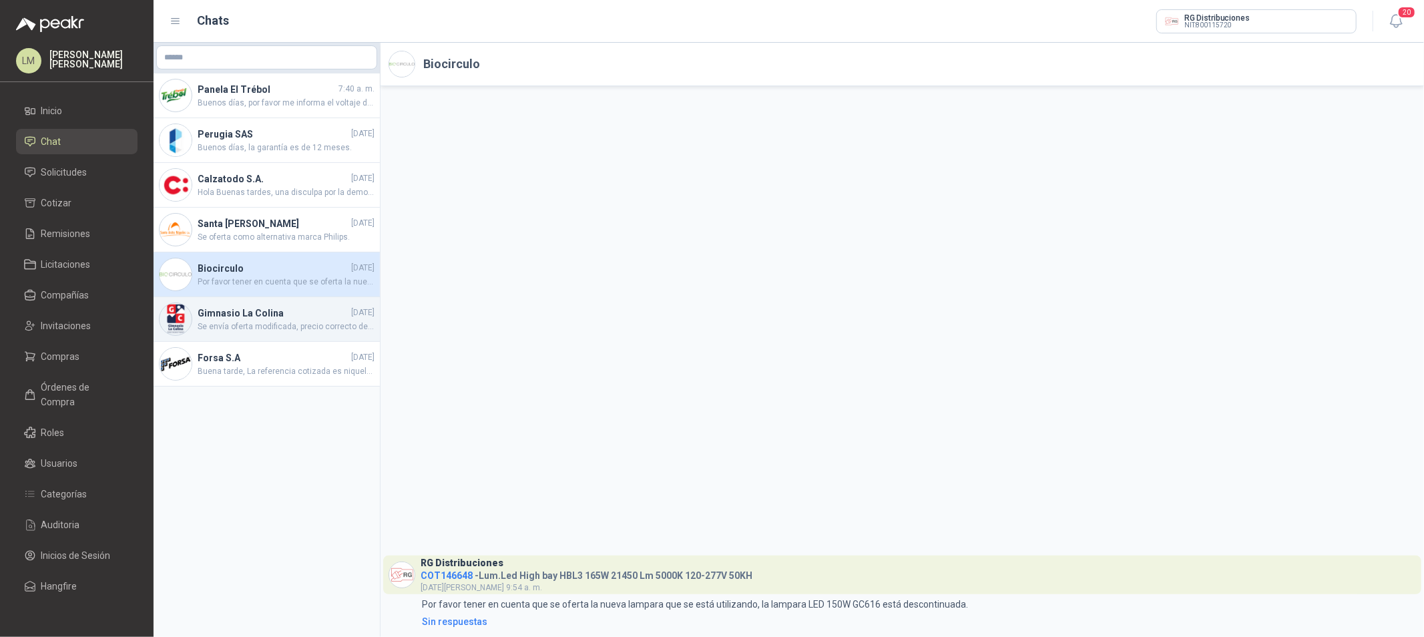
click at [239, 318] on h4 "Gimnasio La Colina" at bounding box center [273, 313] width 151 height 15
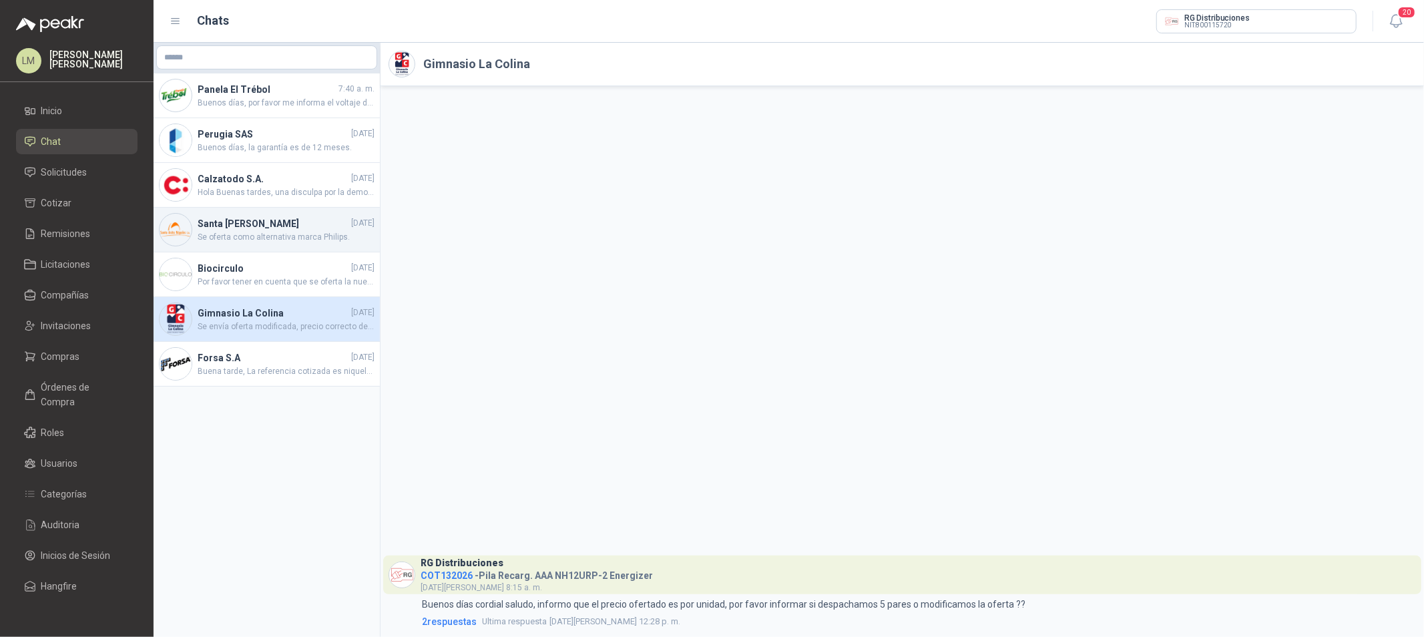
click at [218, 227] on h4 "Santa [PERSON_NAME]" at bounding box center [273, 223] width 151 height 15
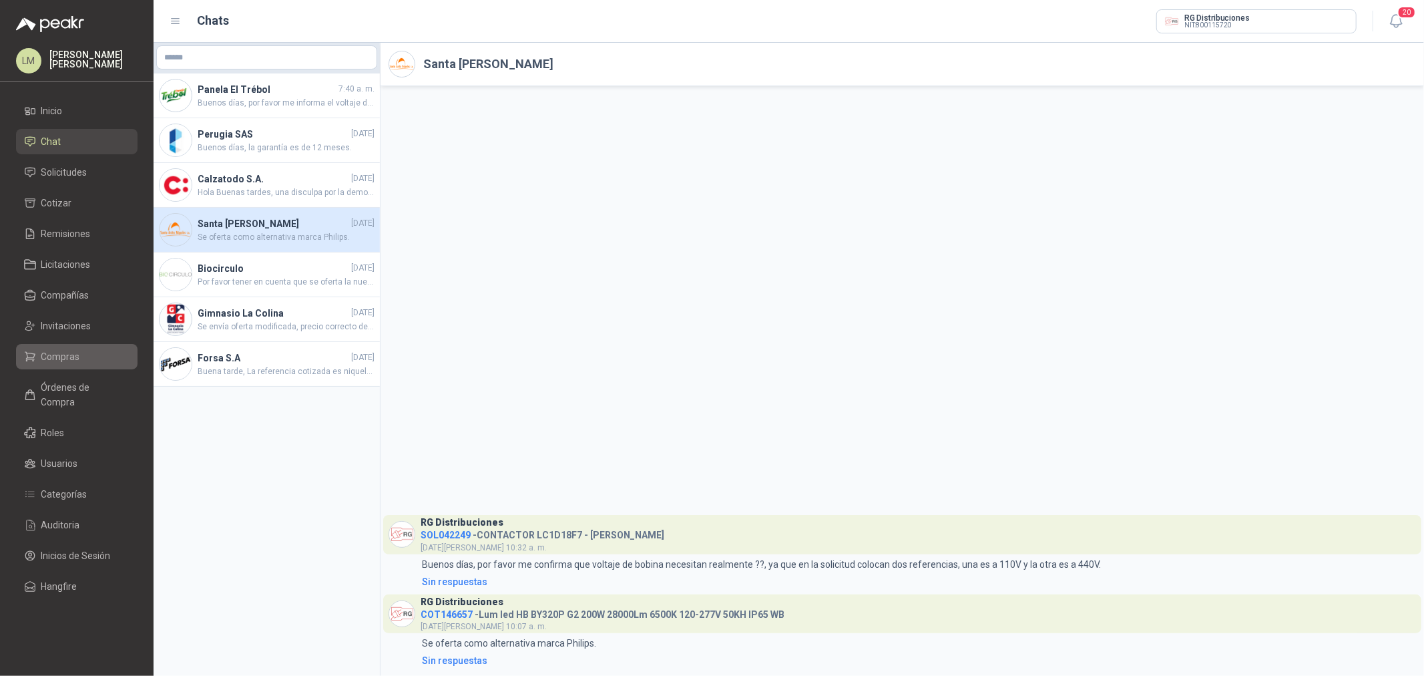
click at [54, 350] on span "Compras" at bounding box center [60, 356] width 39 height 15
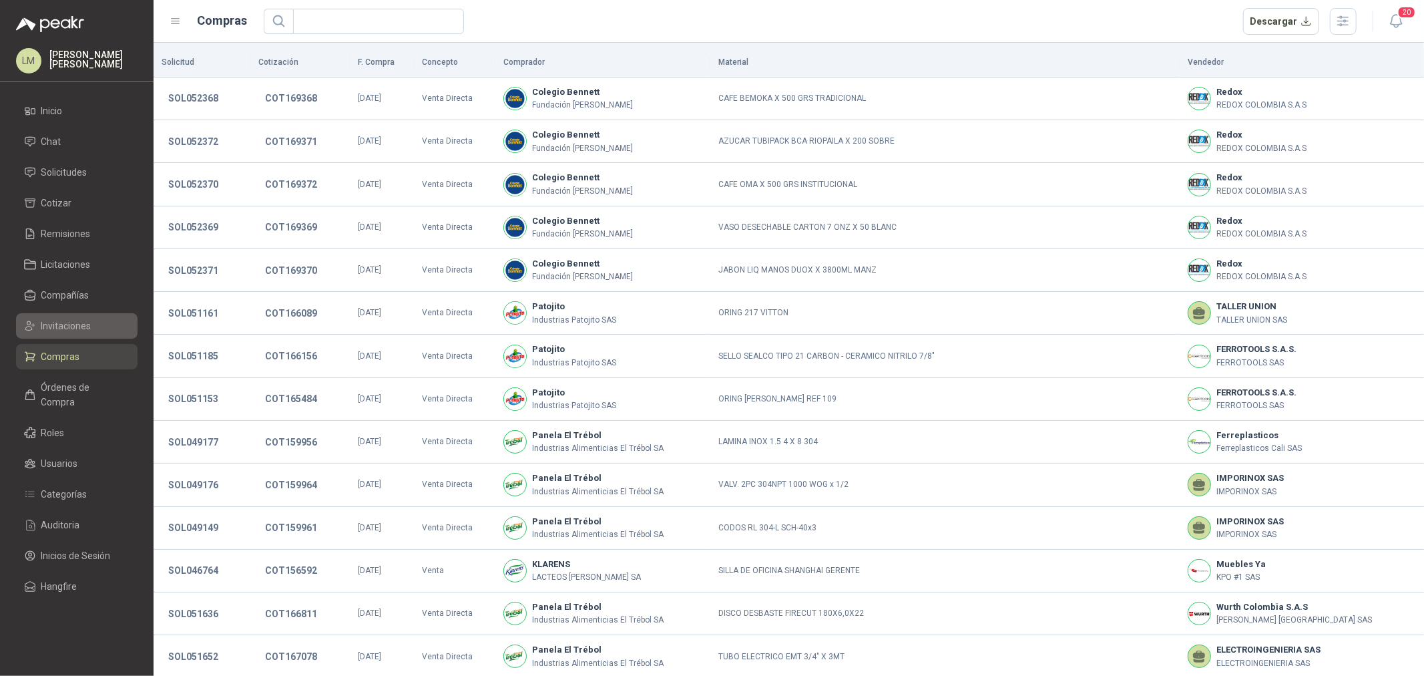
click at [60, 322] on span "Invitaciones" at bounding box center [66, 325] width 50 height 15
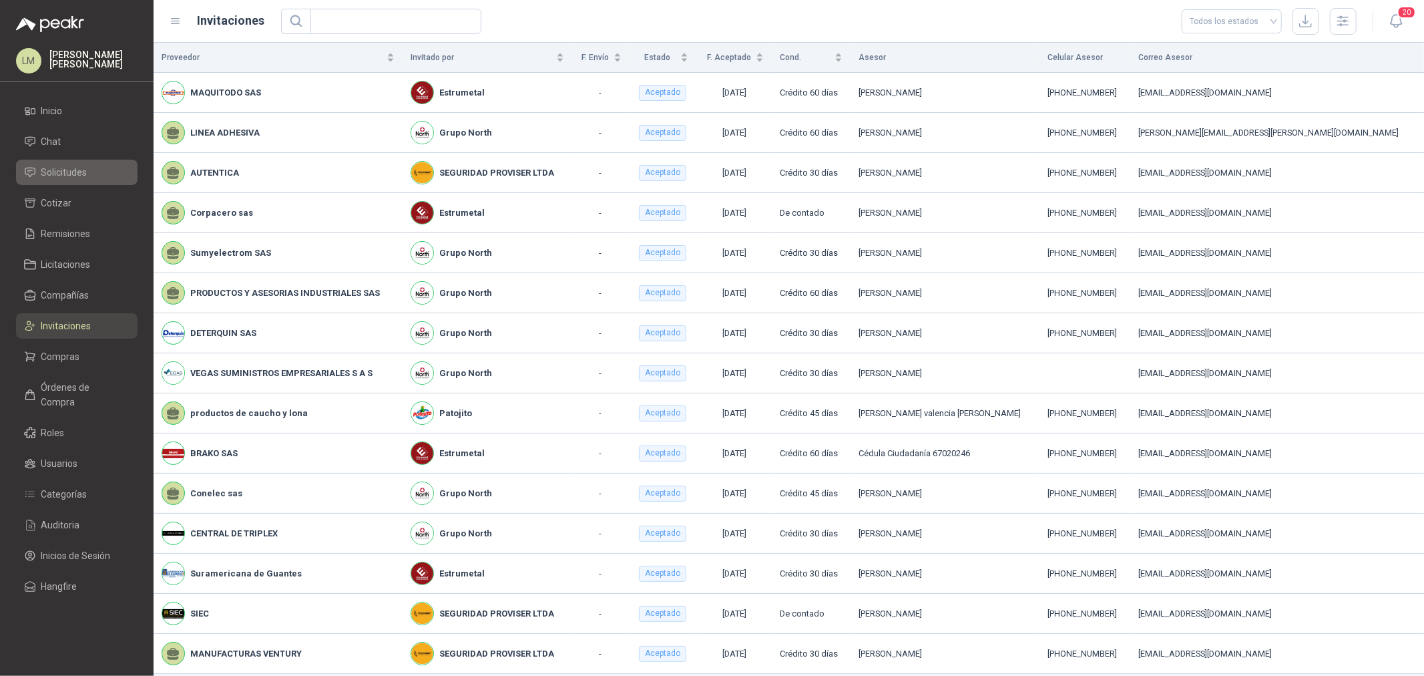
click at [61, 171] on span "Solicitudes" at bounding box center [64, 172] width 46 height 15
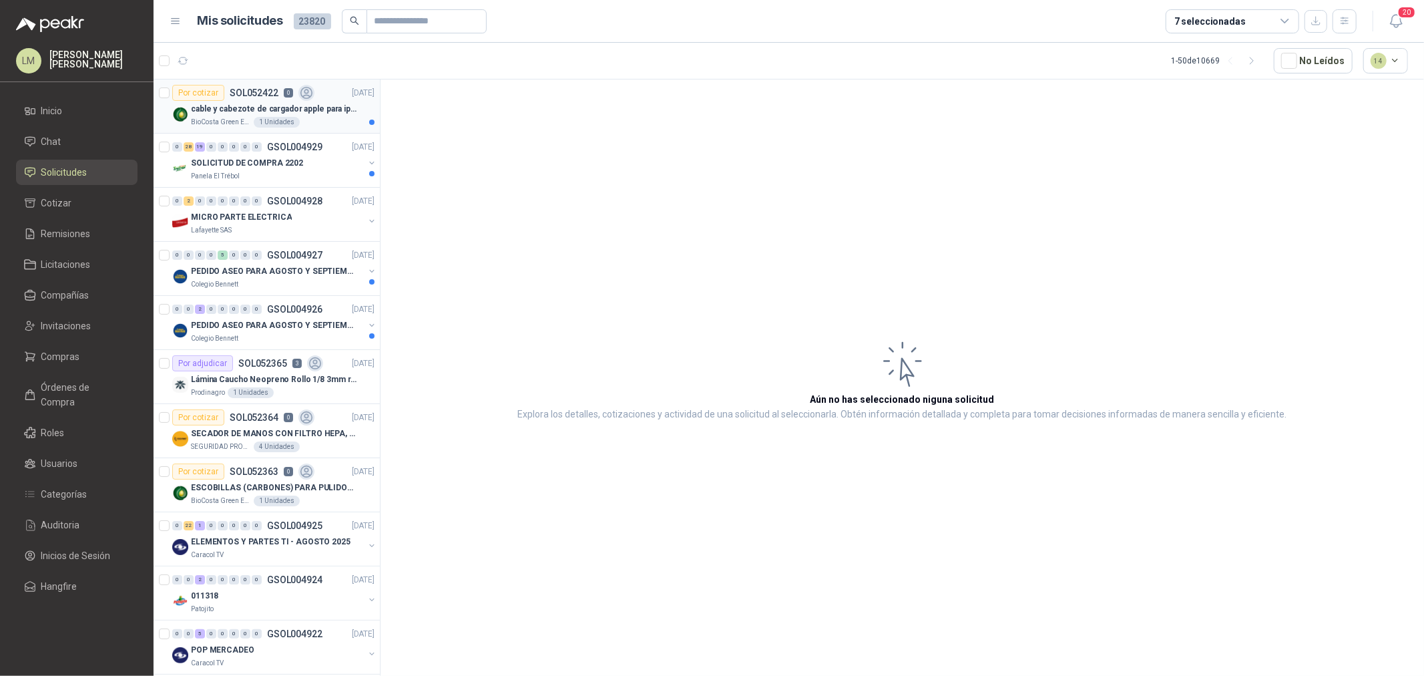
click at [289, 87] on div "Por cotizar SOL052422 0" at bounding box center [243, 93] width 142 height 16
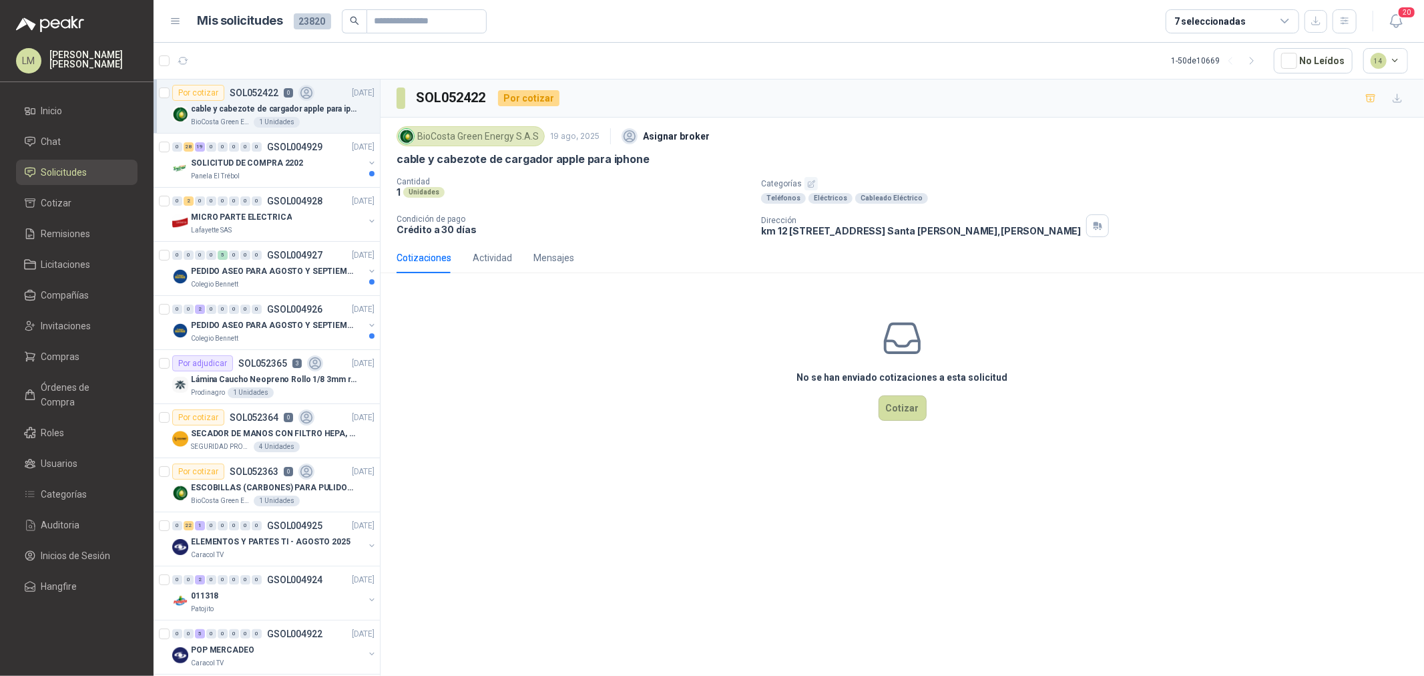
drag, startPoint x: 798, startPoint y: 162, endPoint x: 779, endPoint y: 169, distance: 20.1
click at [830, 167] on div "BioCosta Green Energy S.A.S 19 ago, 2025 Asignar broker cable y cabezote de car…" at bounding box center [902, 180] width 1011 height 114
click at [670, 189] on div "1 Unidades" at bounding box center [574, 191] width 354 height 11
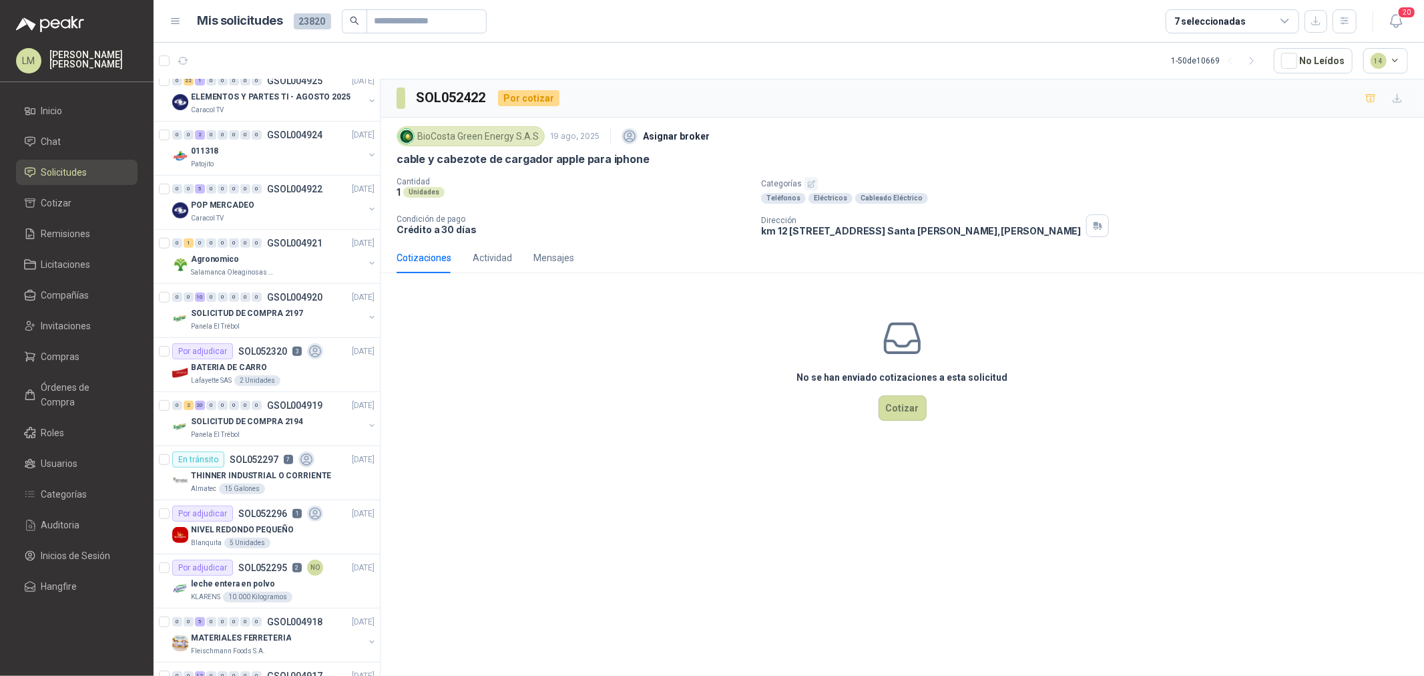
scroll to position [222, 0]
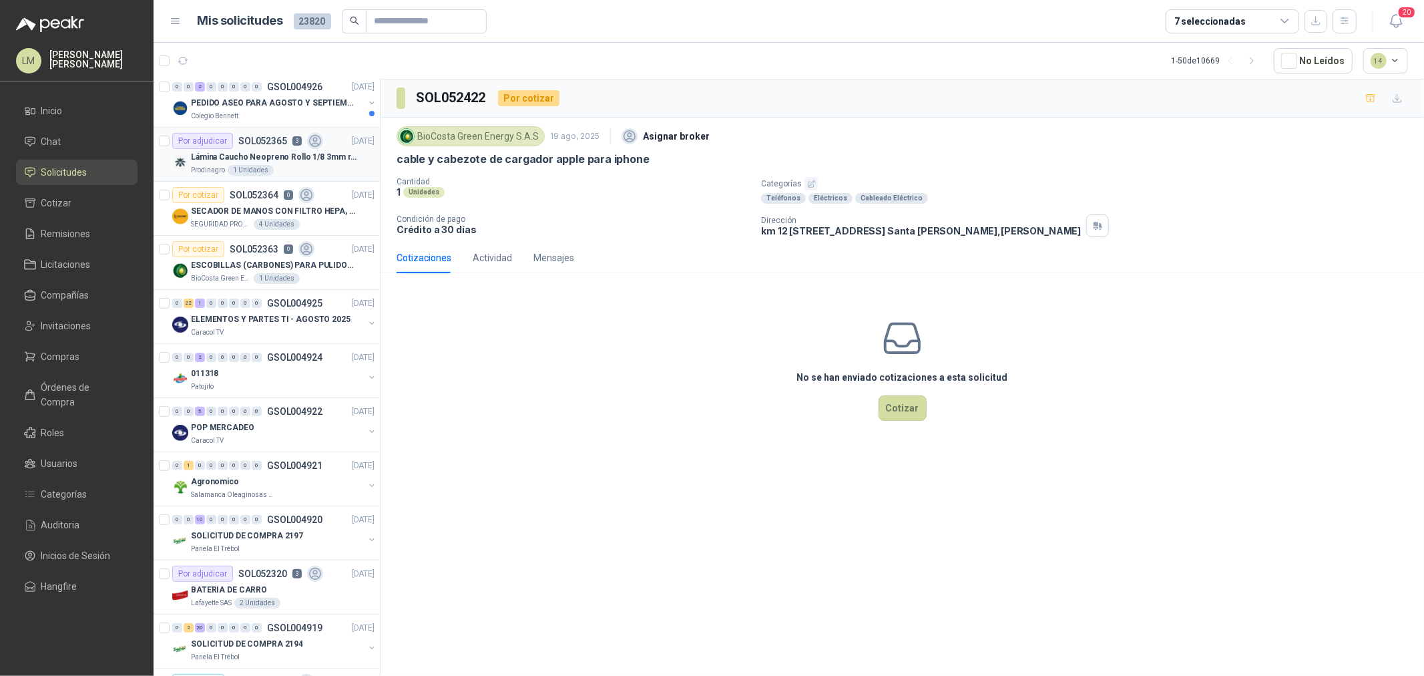
click at [318, 157] on p "Lámina Caucho Neopreno Rollo 1/8 3mm rollo x 10M" at bounding box center [274, 157] width 166 height 13
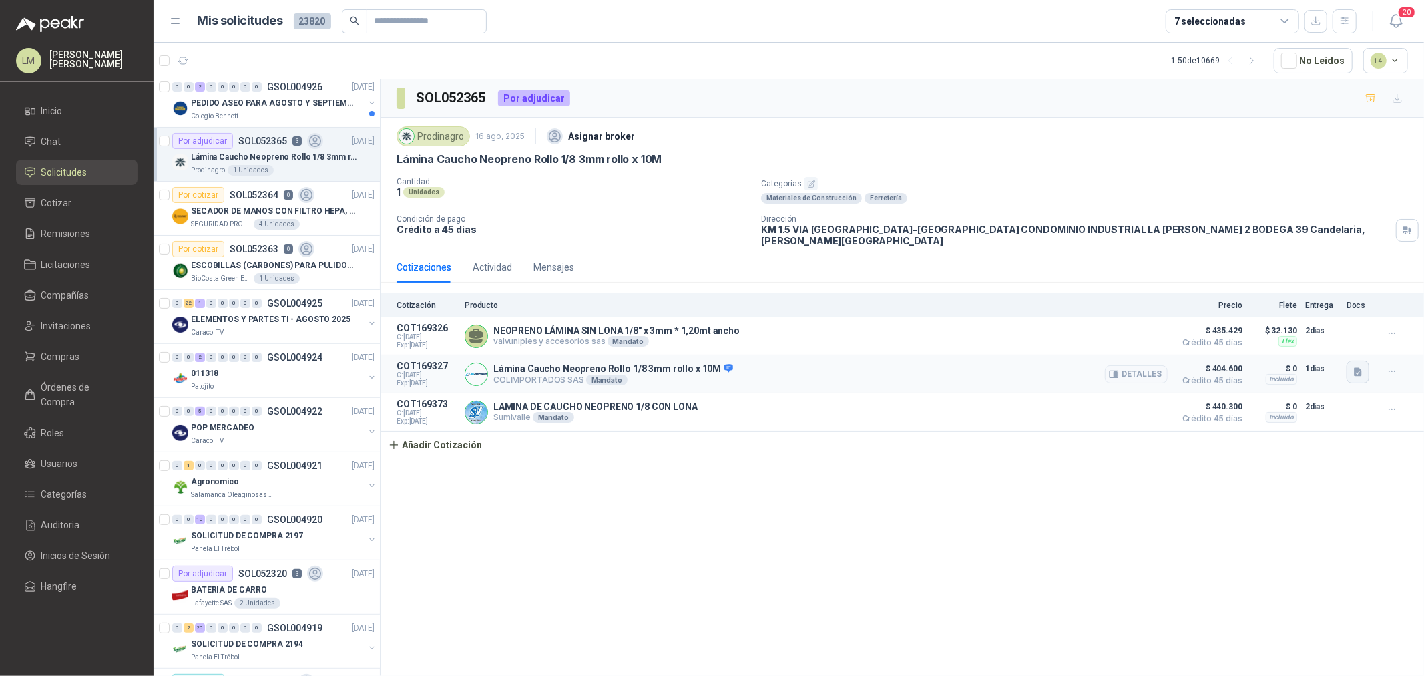
click at [1354, 368] on icon "button" at bounding box center [1358, 372] width 8 height 9
click at [1334, 314] on button "WhatsApp Image 2025-08-16 at 10.18.45 AM.jpeg" at bounding box center [1270, 320] width 181 height 14
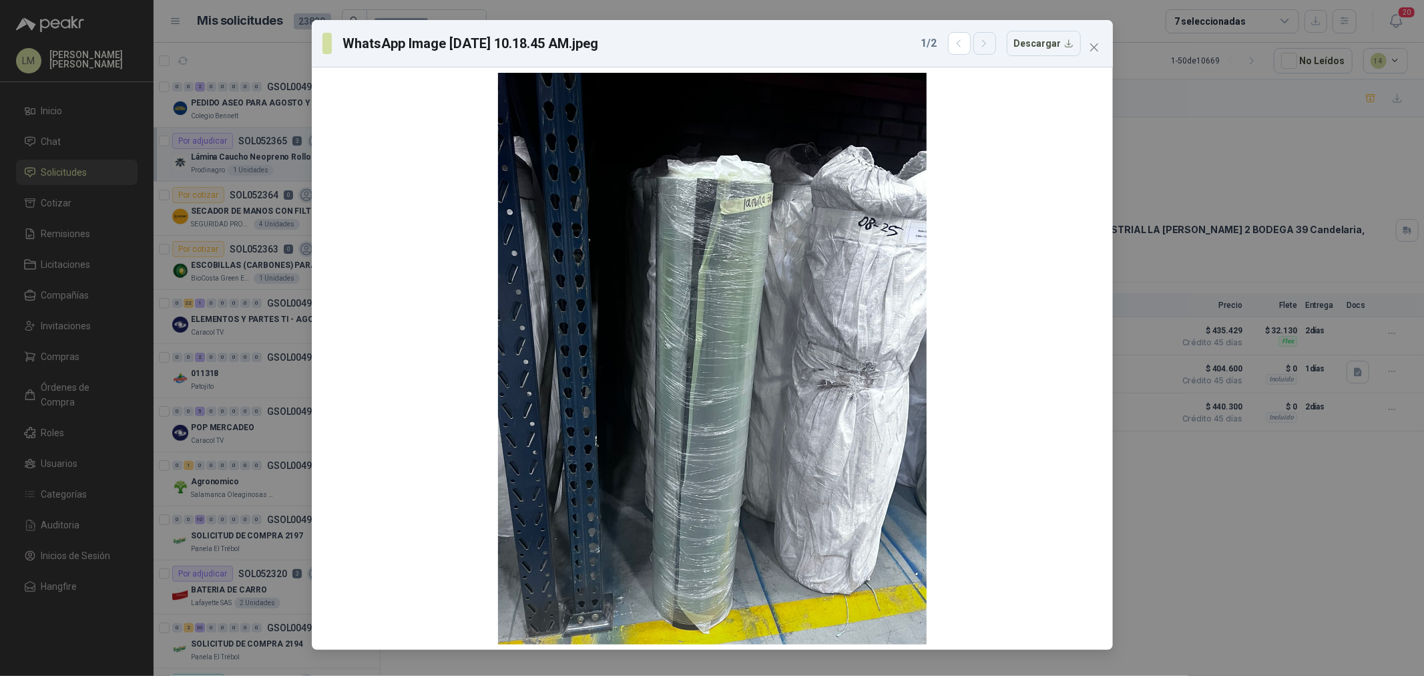
click at [990, 47] on icon "button" at bounding box center [984, 43] width 11 height 11
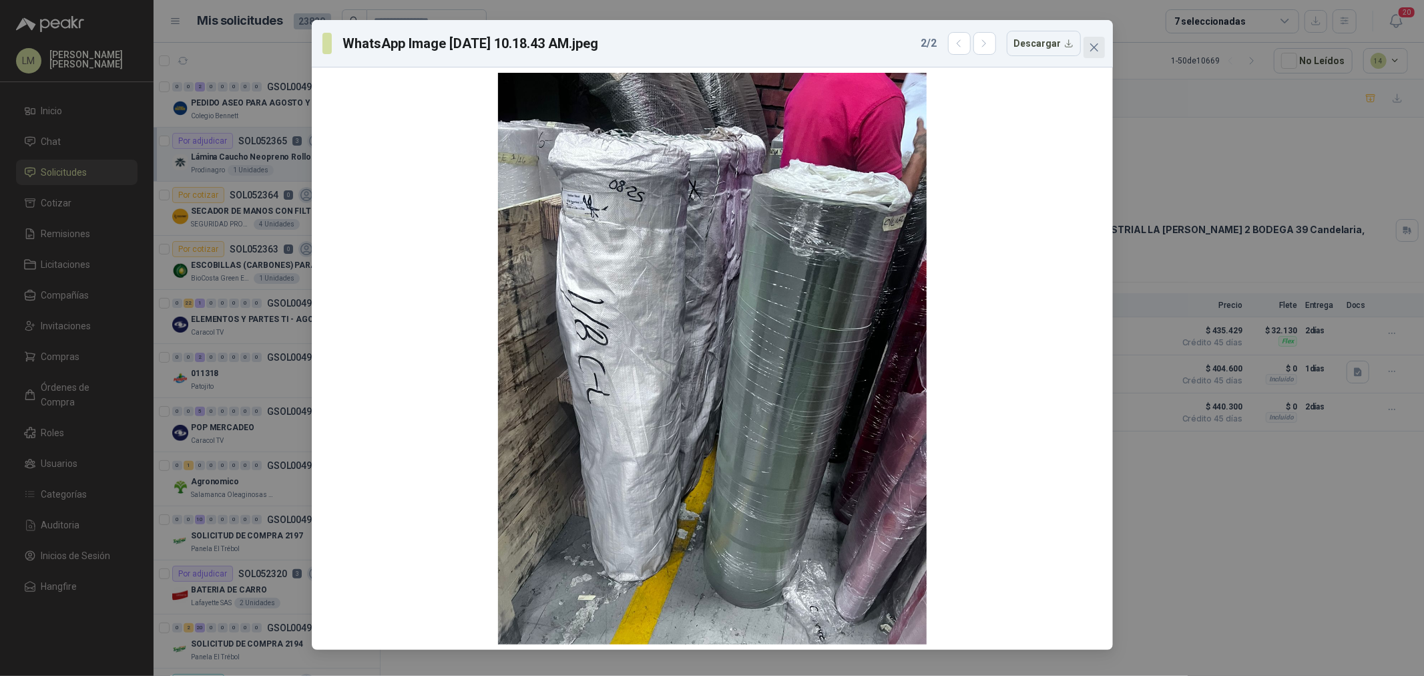
click at [1096, 42] on icon "close" at bounding box center [1094, 47] width 11 height 11
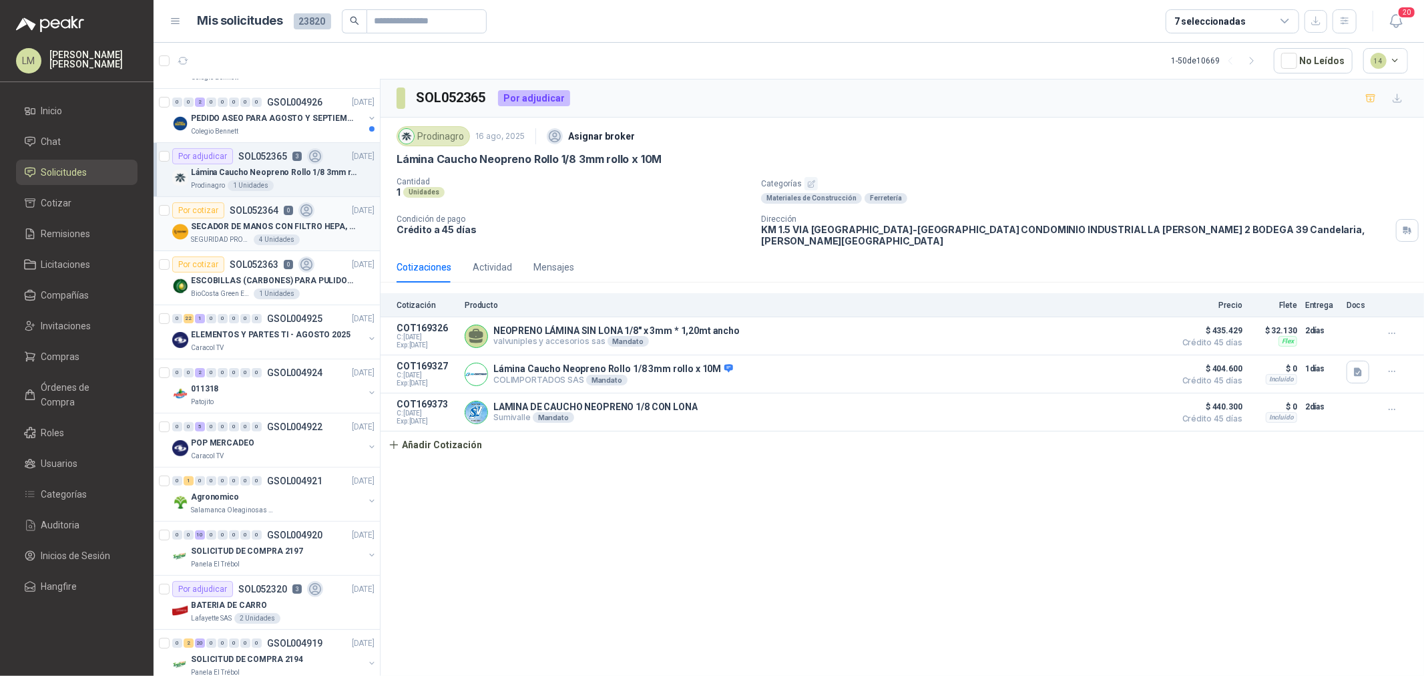
scroll to position [296, 0]
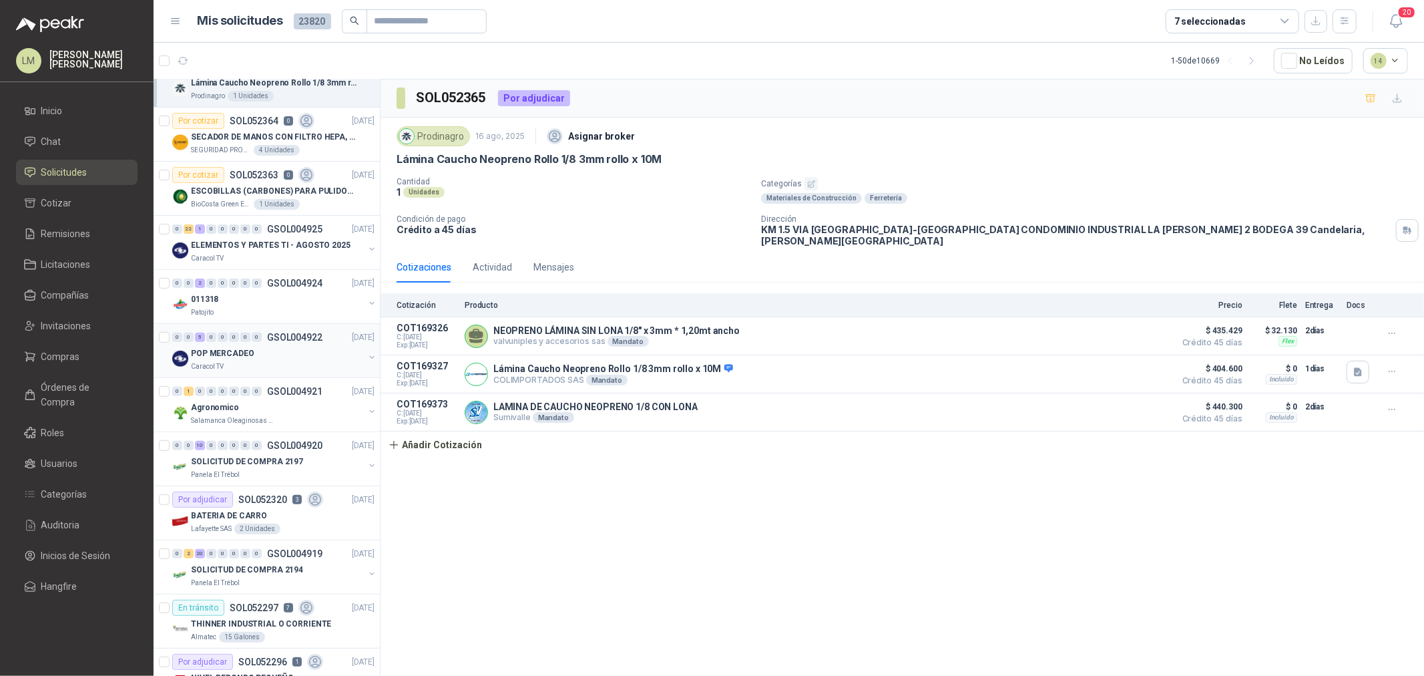
click at [256, 352] on div "POP MERCADEO" at bounding box center [277, 353] width 173 height 16
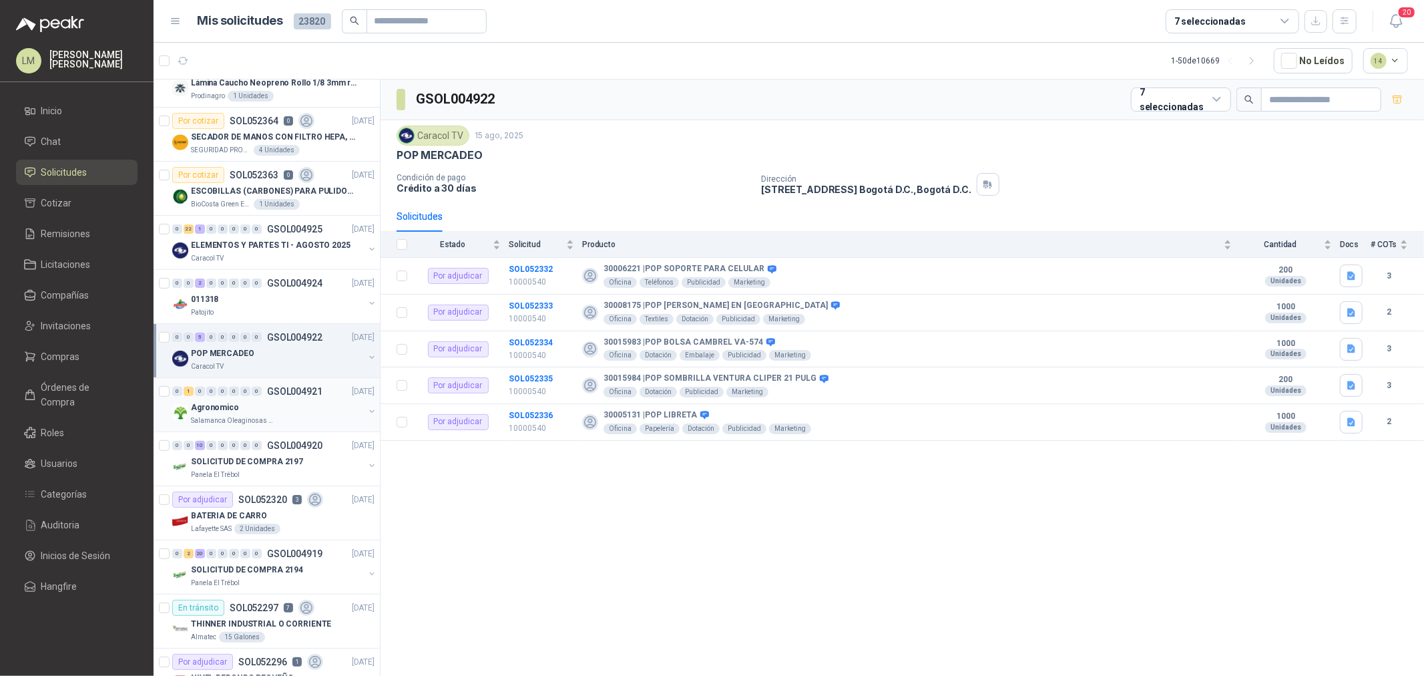
click at [250, 412] on div "Agronomico" at bounding box center [277, 407] width 173 height 16
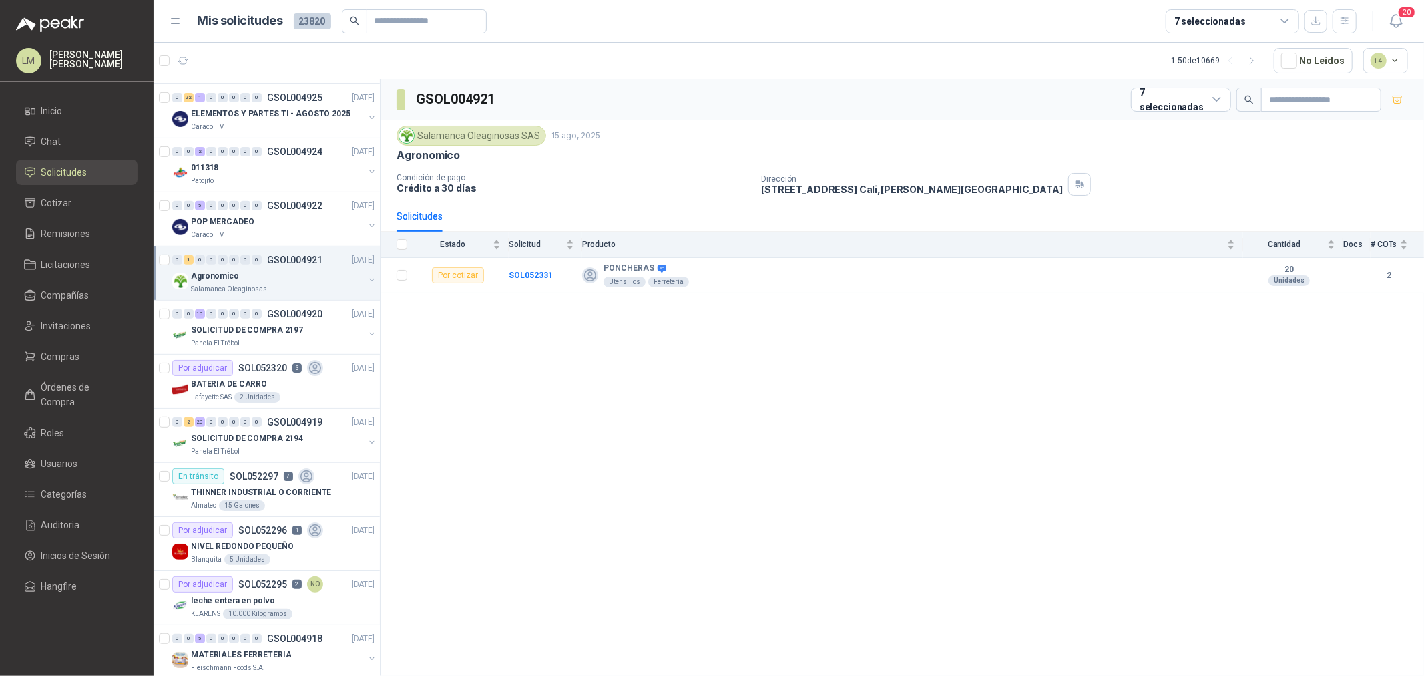
scroll to position [445, 0]
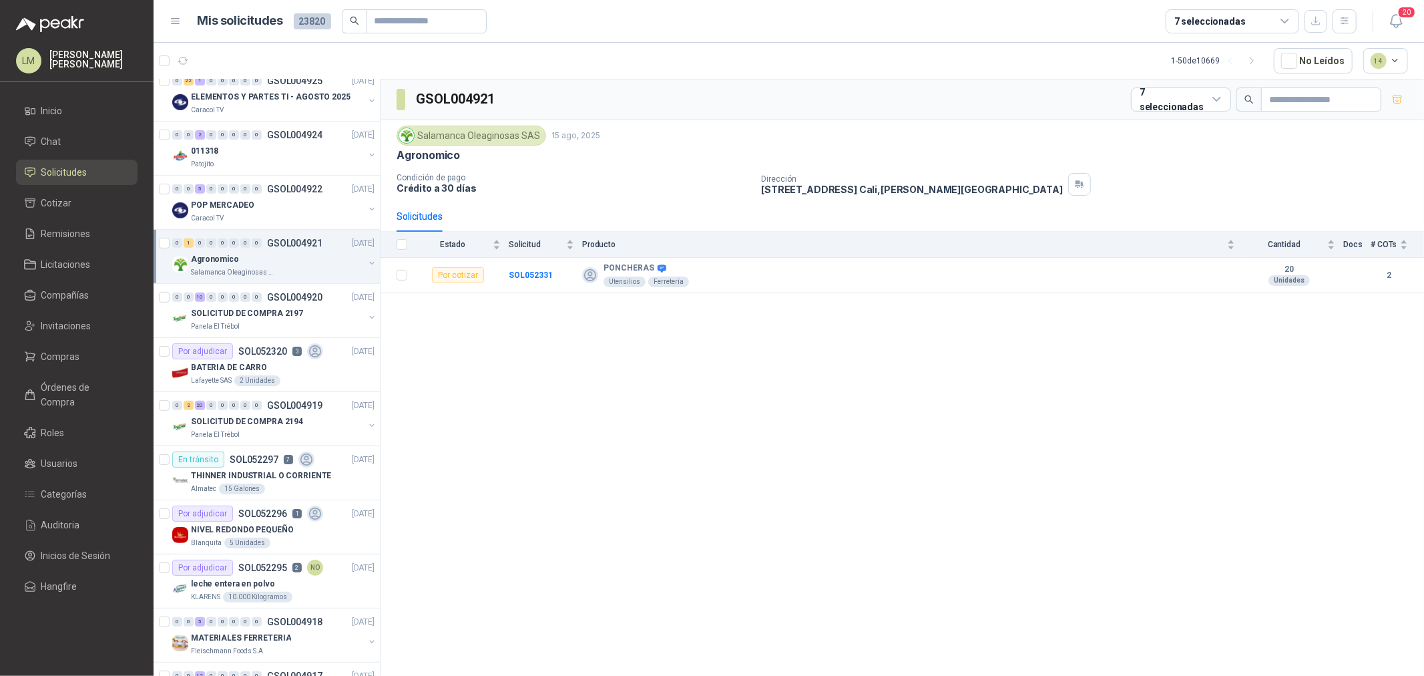
click at [366, 261] on button "button" at bounding box center [371, 263] width 11 height 11
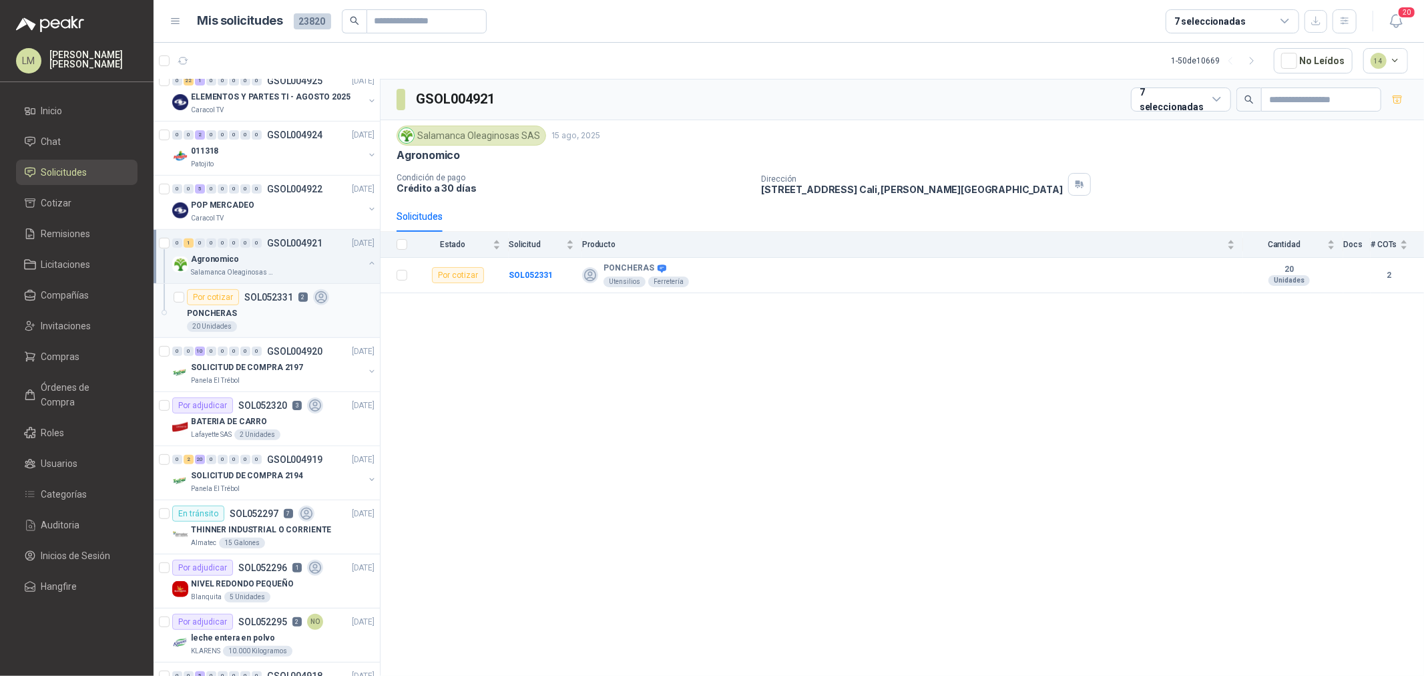
click at [289, 297] on p "SOL052331" at bounding box center [268, 296] width 49 height 9
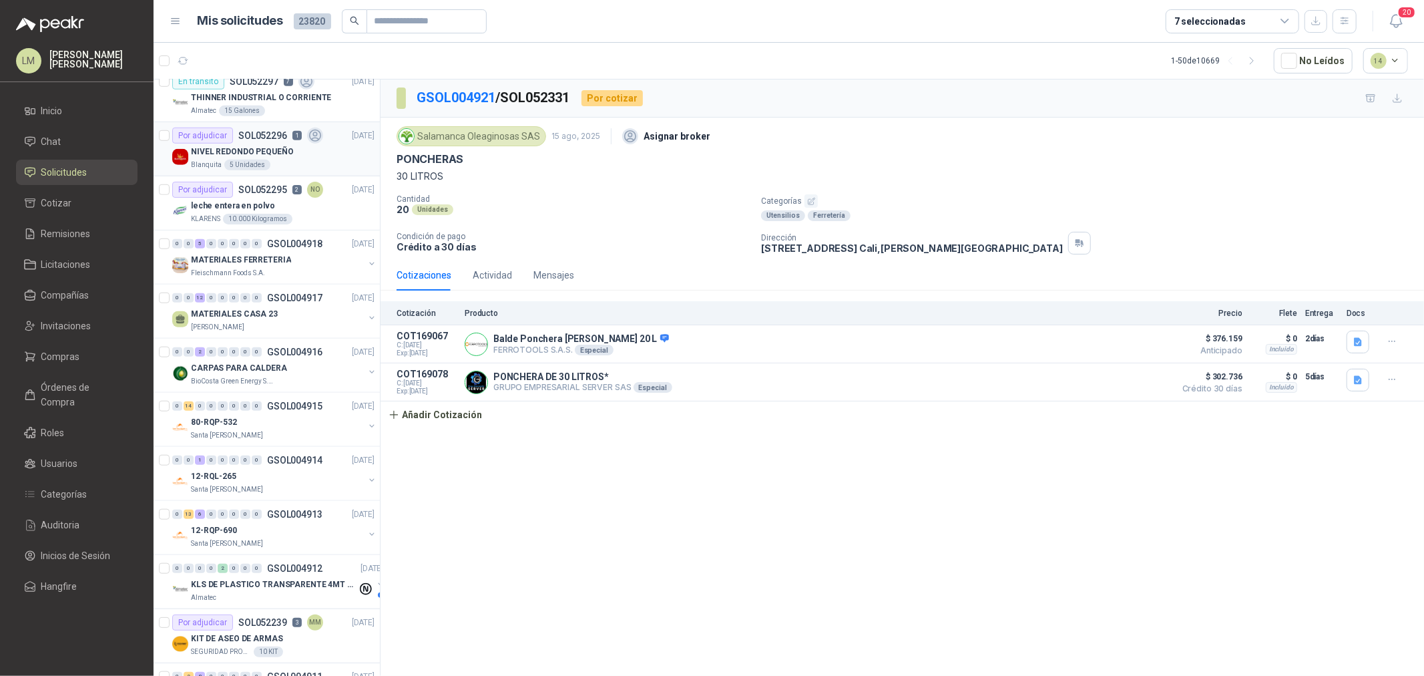
scroll to position [890, 0]
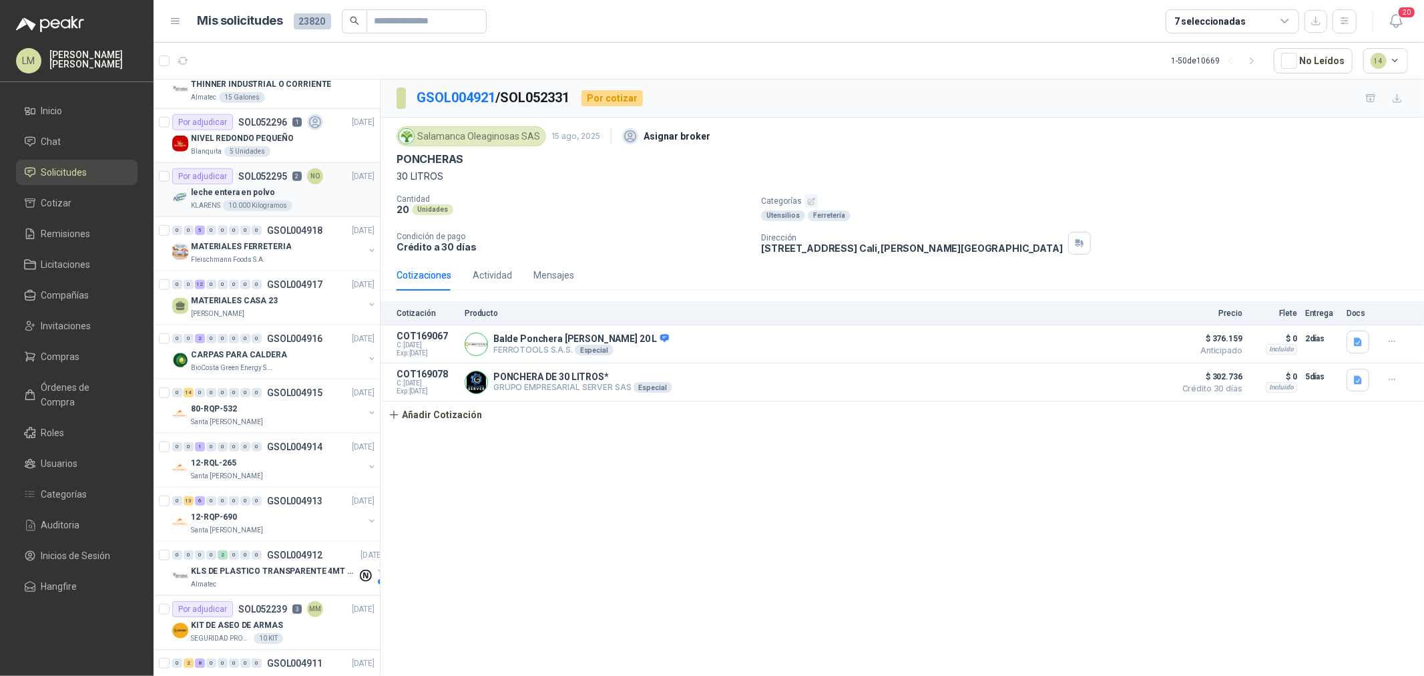
click at [256, 176] on p "SOL052295" at bounding box center [262, 176] width 49 height 9
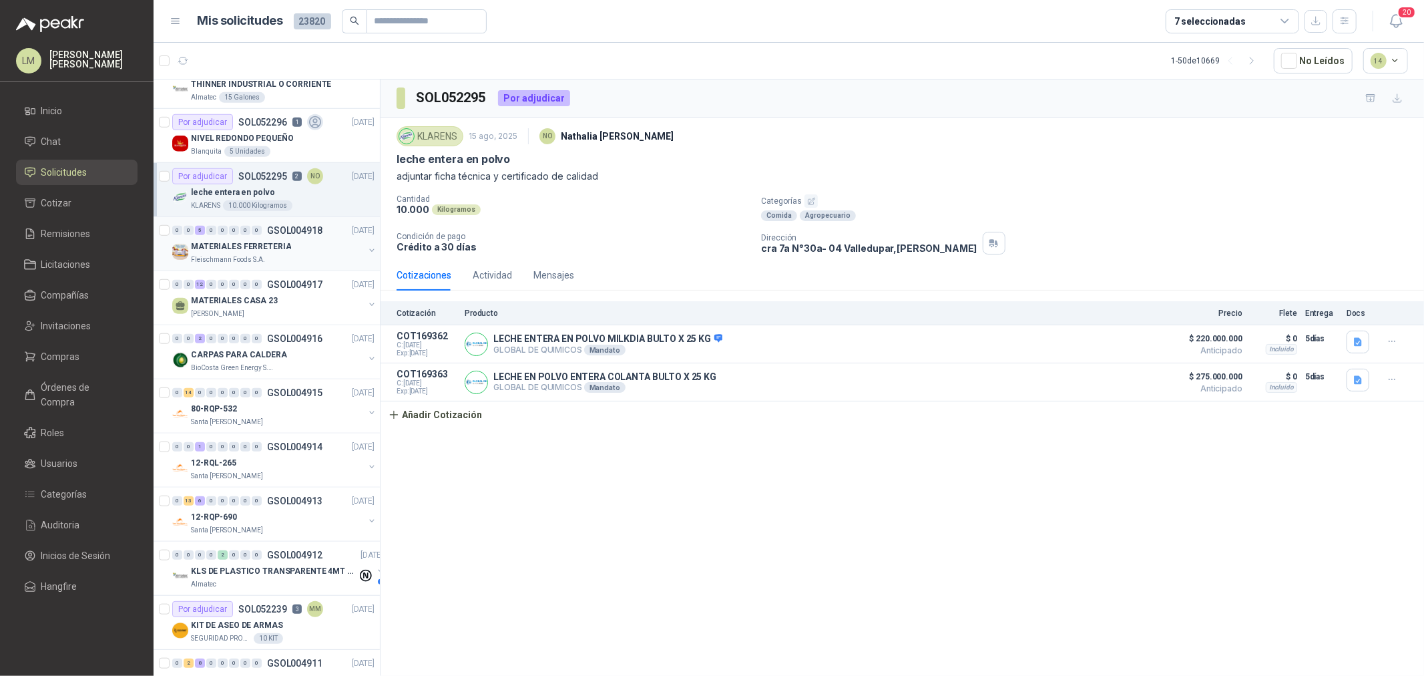
click at [252, 244] on p "MATERIALES FERRETERIA" at bounding box center [241, 246] width 100 height 13
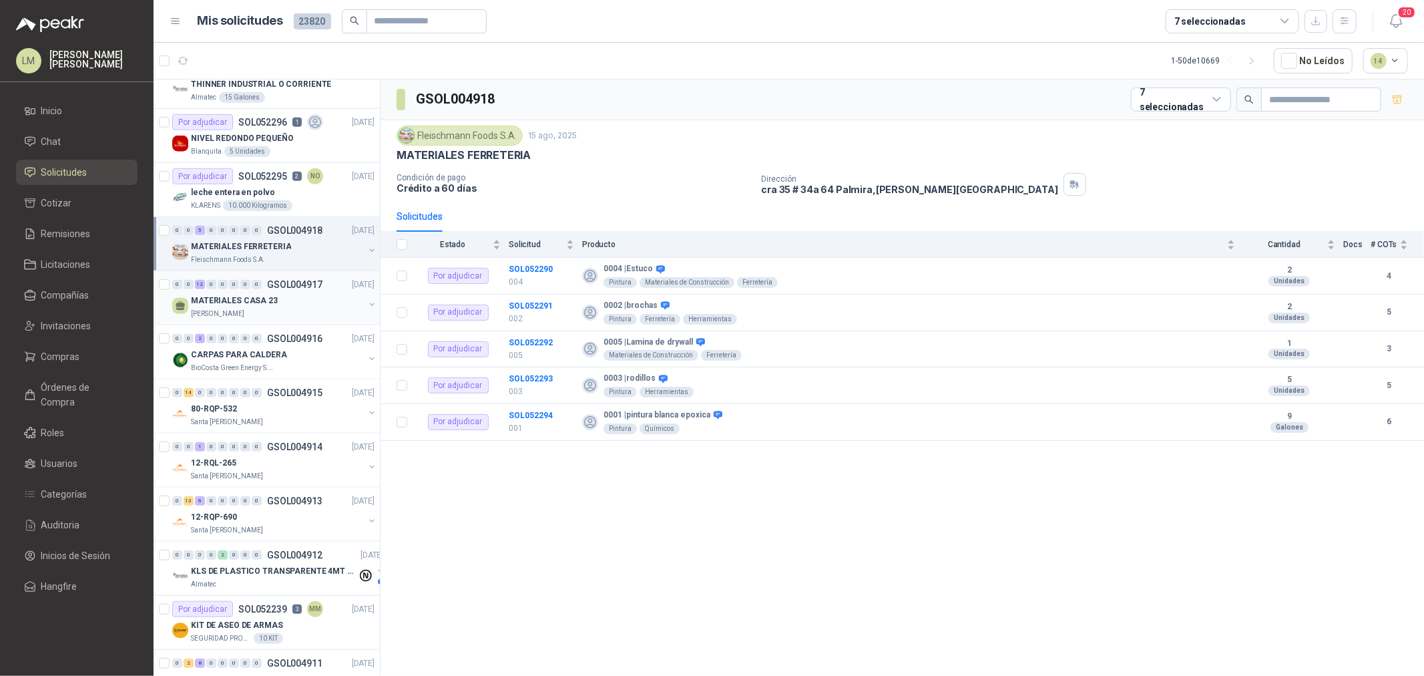
click at [255, 292] on div "MATERIALES CASA 23" at bounding box center [277, 300] width 173 height 16
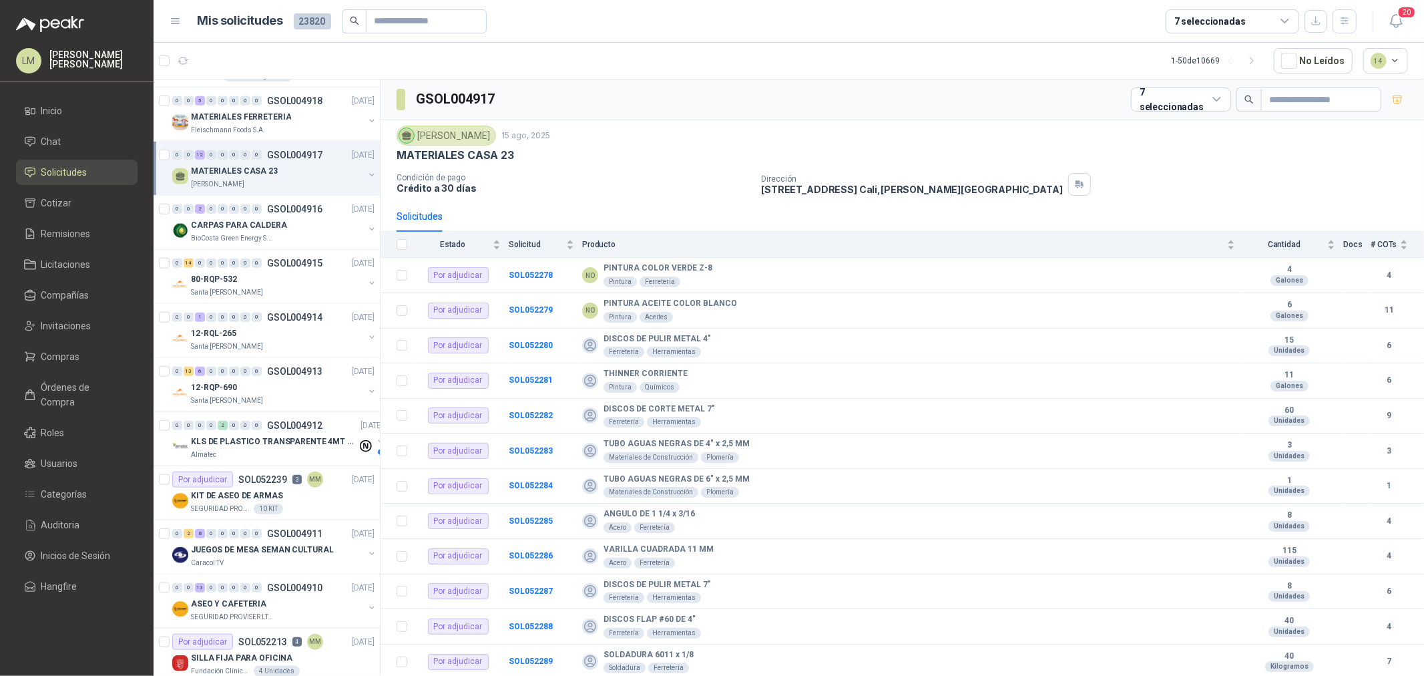
scroll to position [1038, 0]
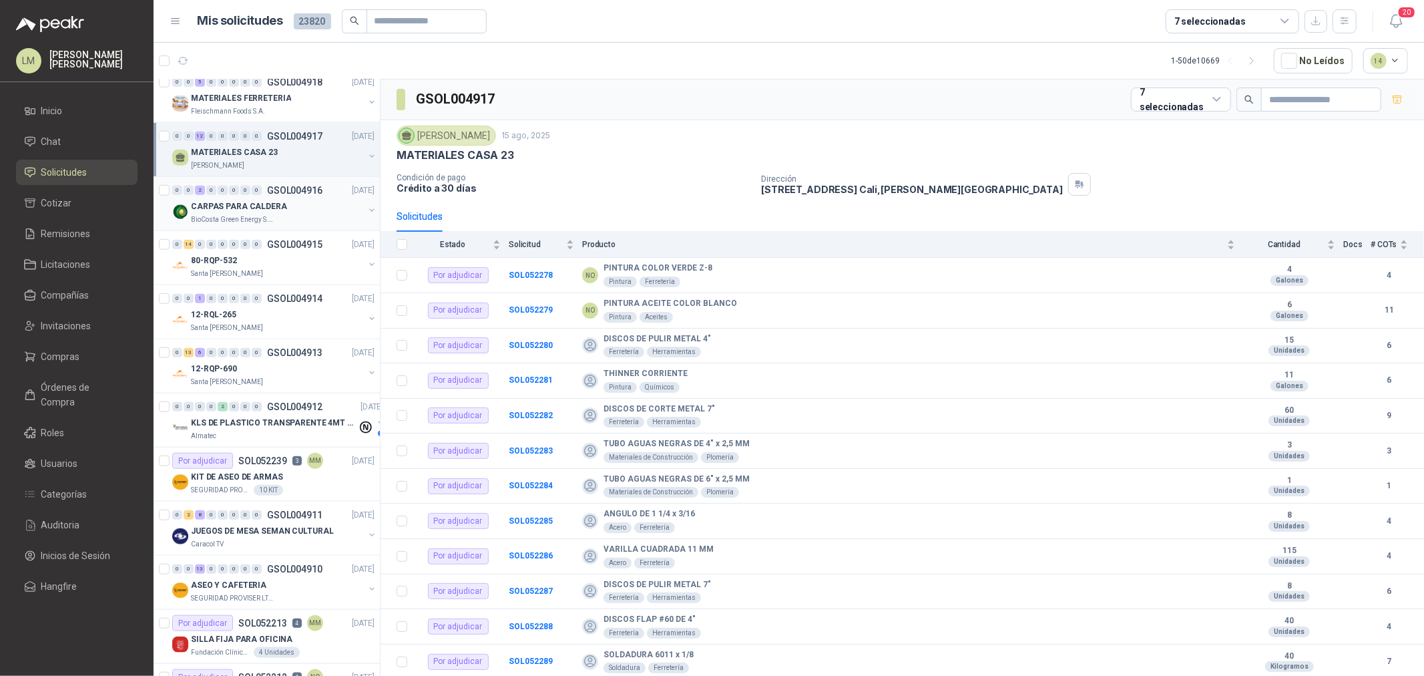
click at [264, 212] on p "CARPAS PARA CALDERA" at bounding box center [239, 206] width 96 height 13
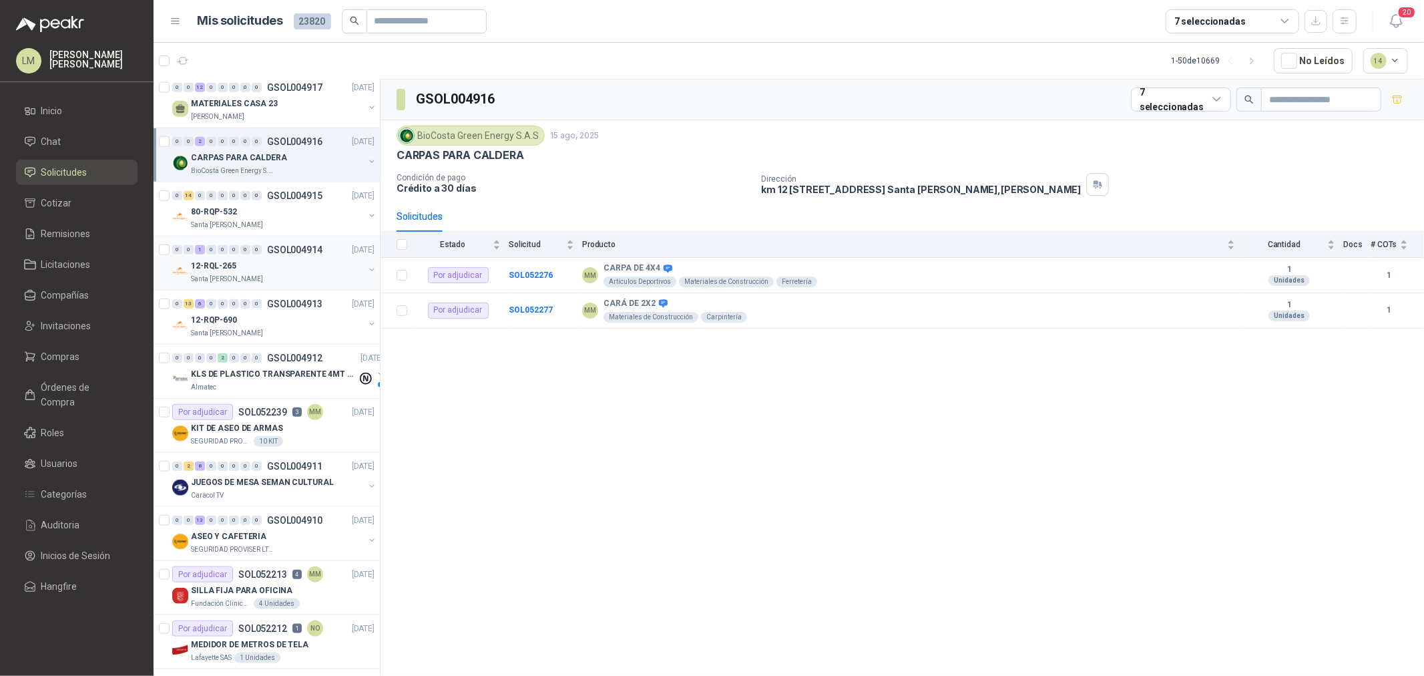
scroll to position [1112, 0]
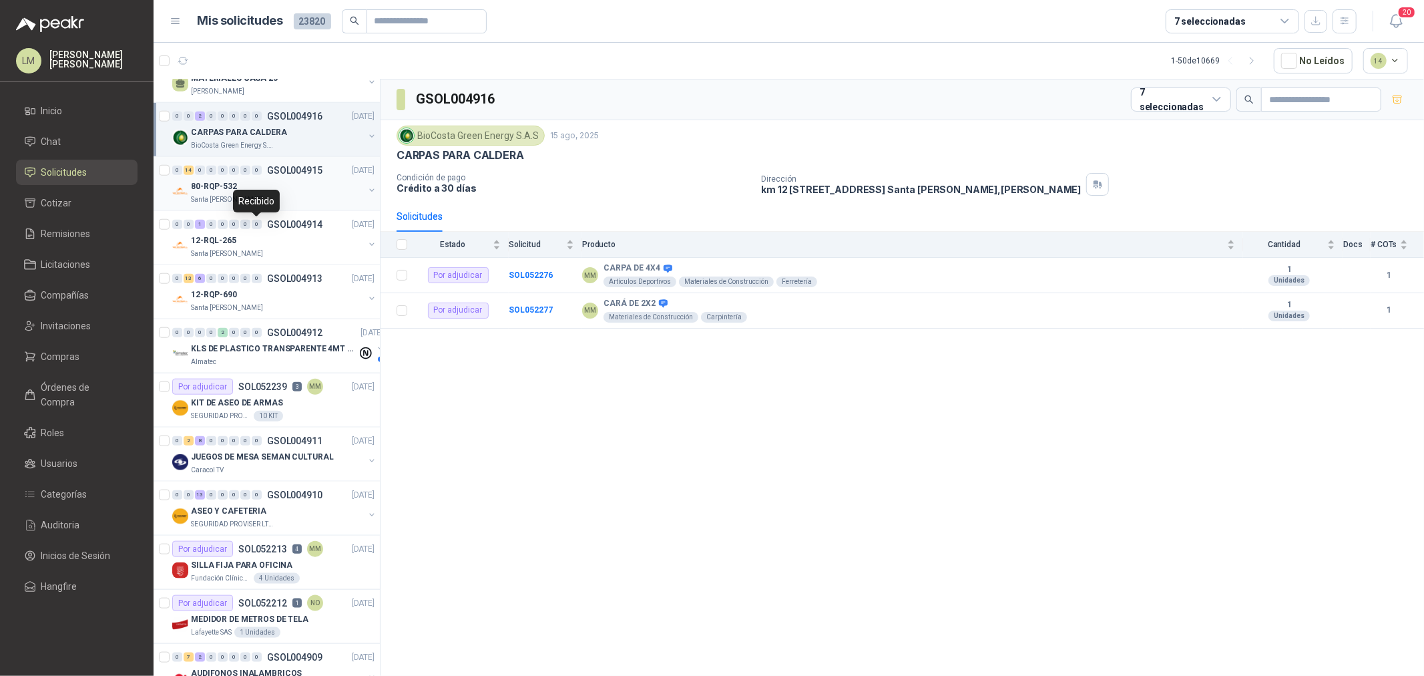
click at [258, 192] on div "80-RQP-532" at bounding box center [277, 186] width 173 height 16
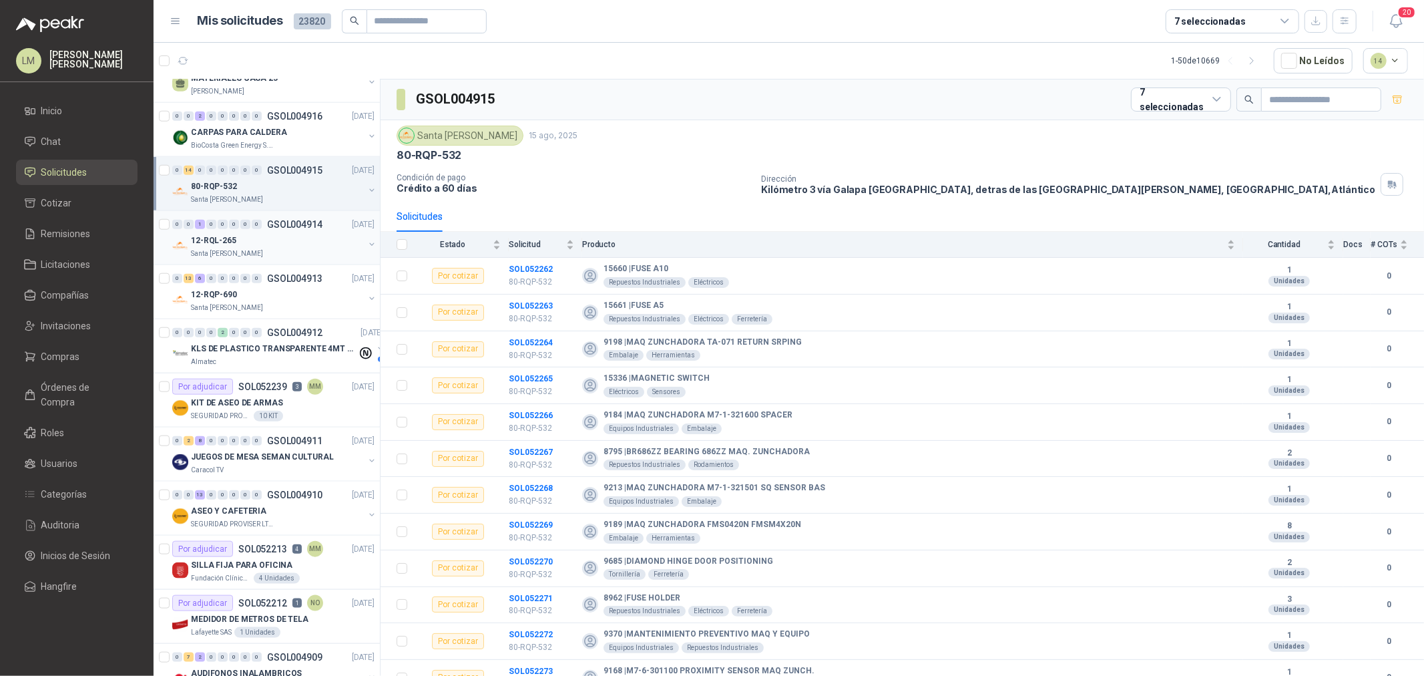
click at [251, 249] on div "Santa [PERSON_NAME]" at bounding box center [277, 253] width 173 height 11
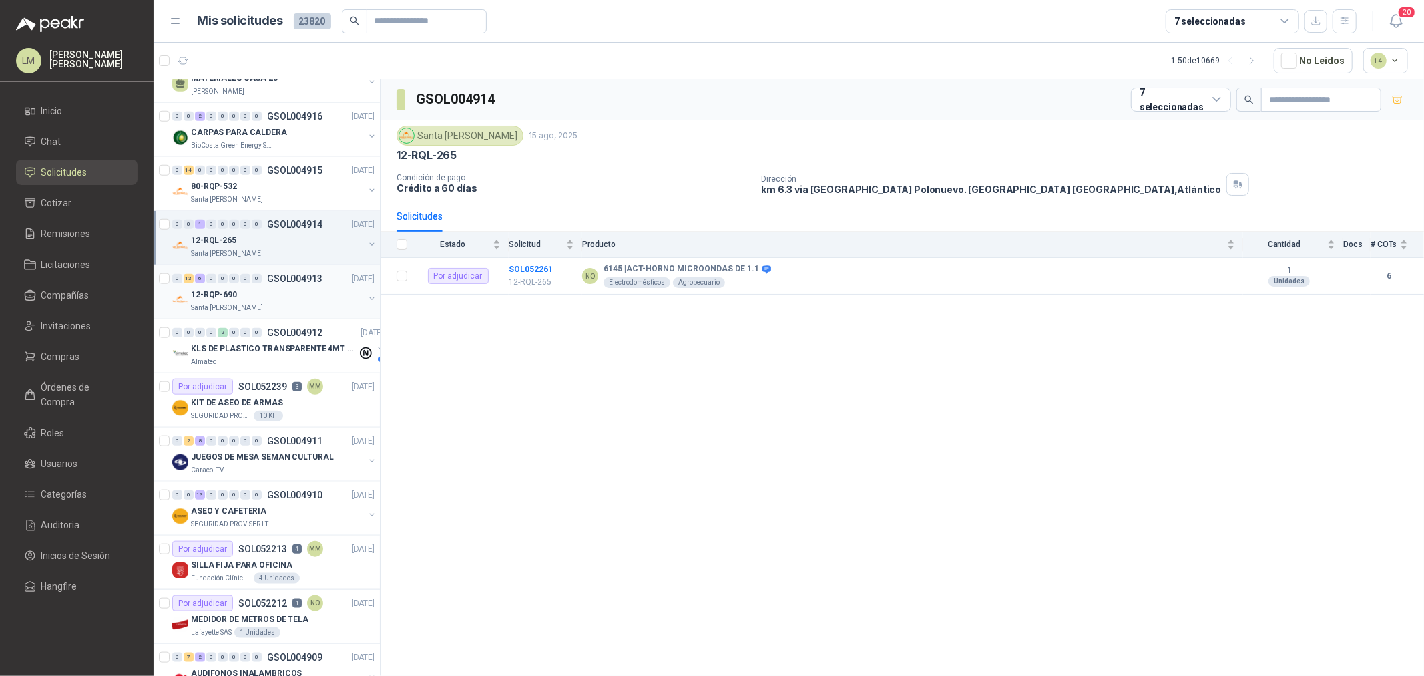
click at [256, 295] on div "12-RQP-690" at bounding box center [277, 294] width 173 height 16
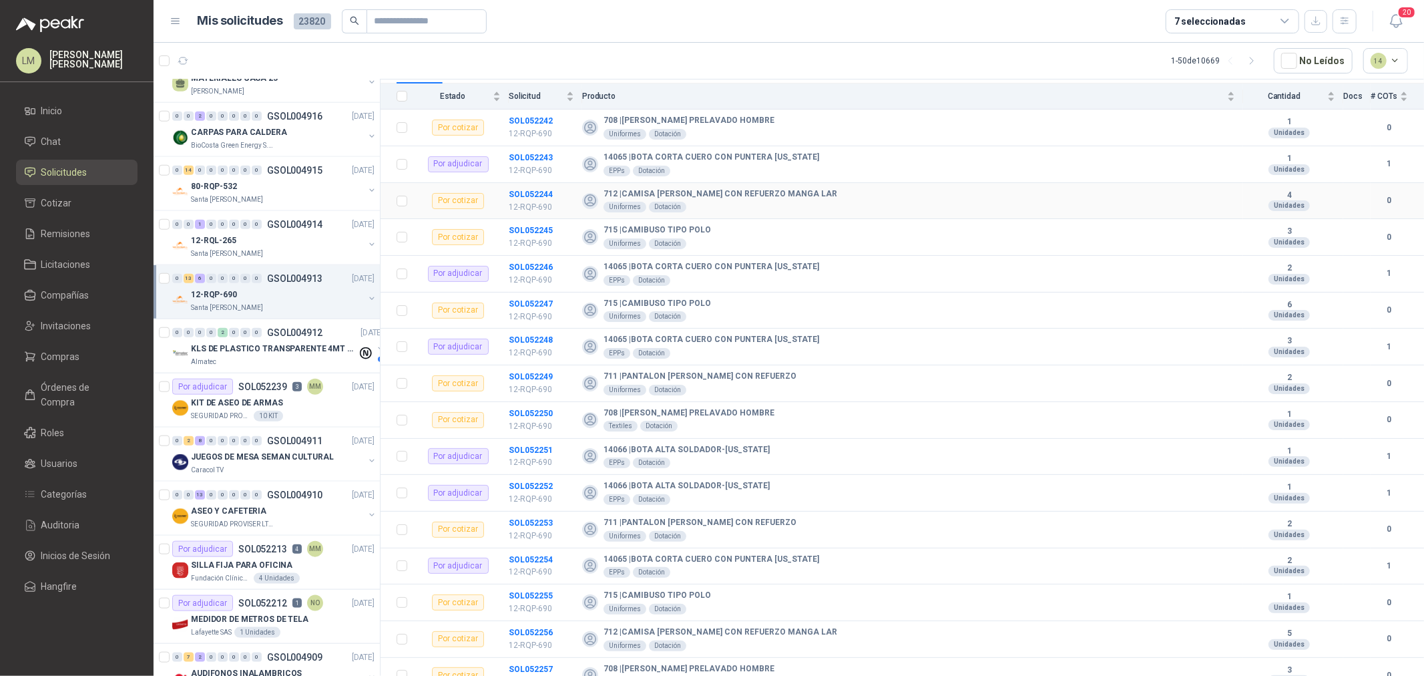
scroll to position [272, 0]
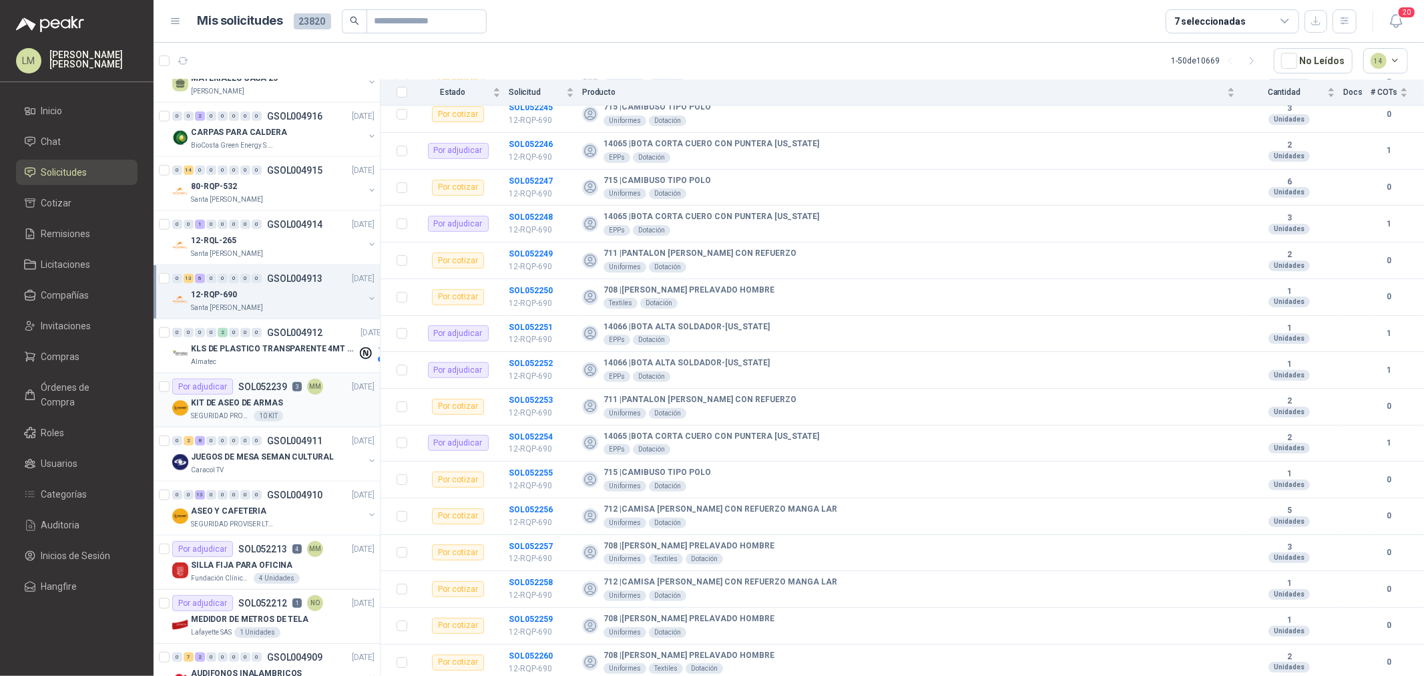
click at [260, 405] on p "KIT DE ASEO DE ARMAS" at bounding box center [237, 403] width 92 height 13
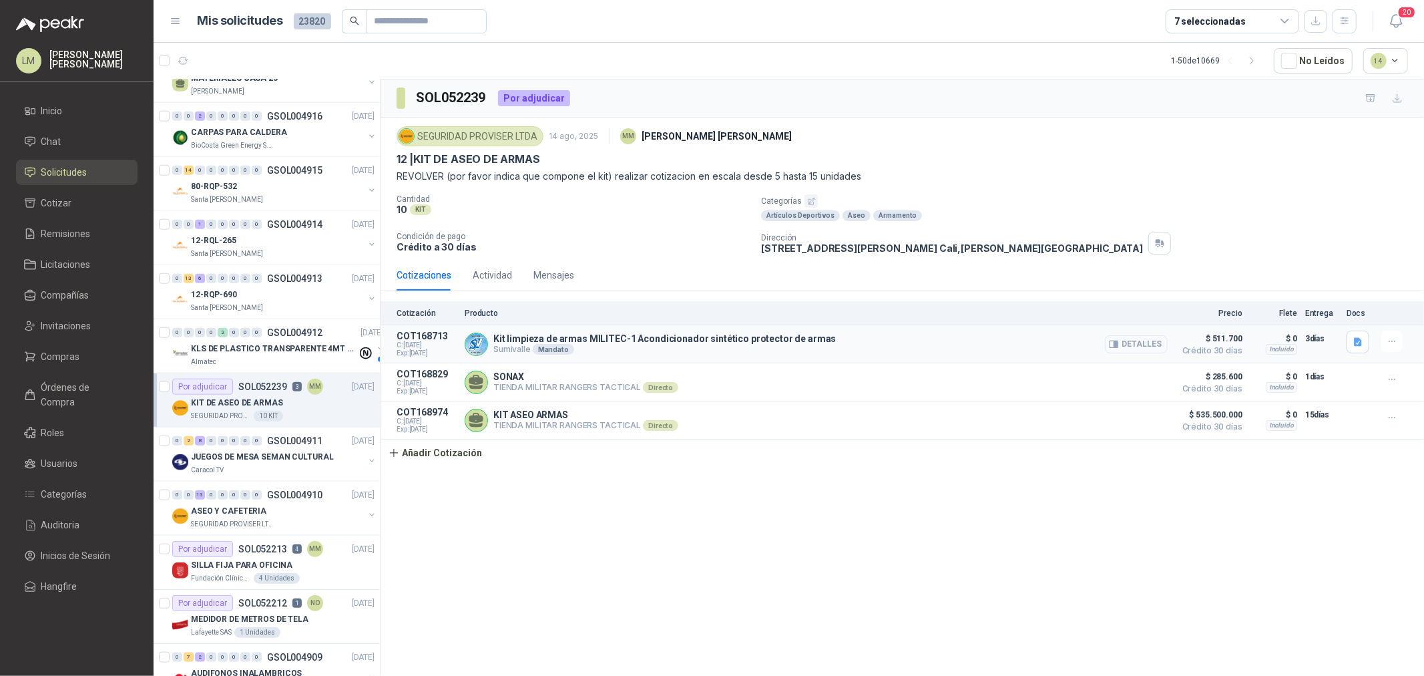
click at [1131, 342] on button "Detalles" at bounding box center [1136, 344] width 63 height 18
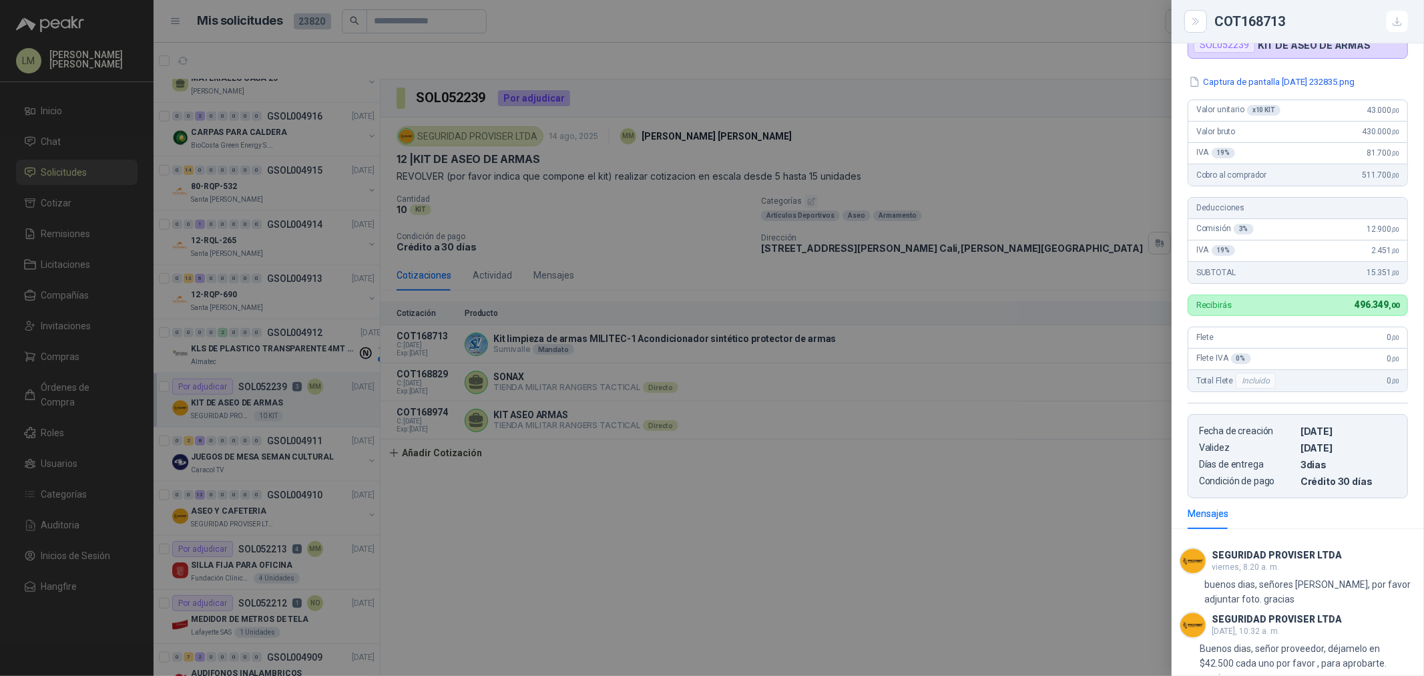
scroll to position [174, 0]
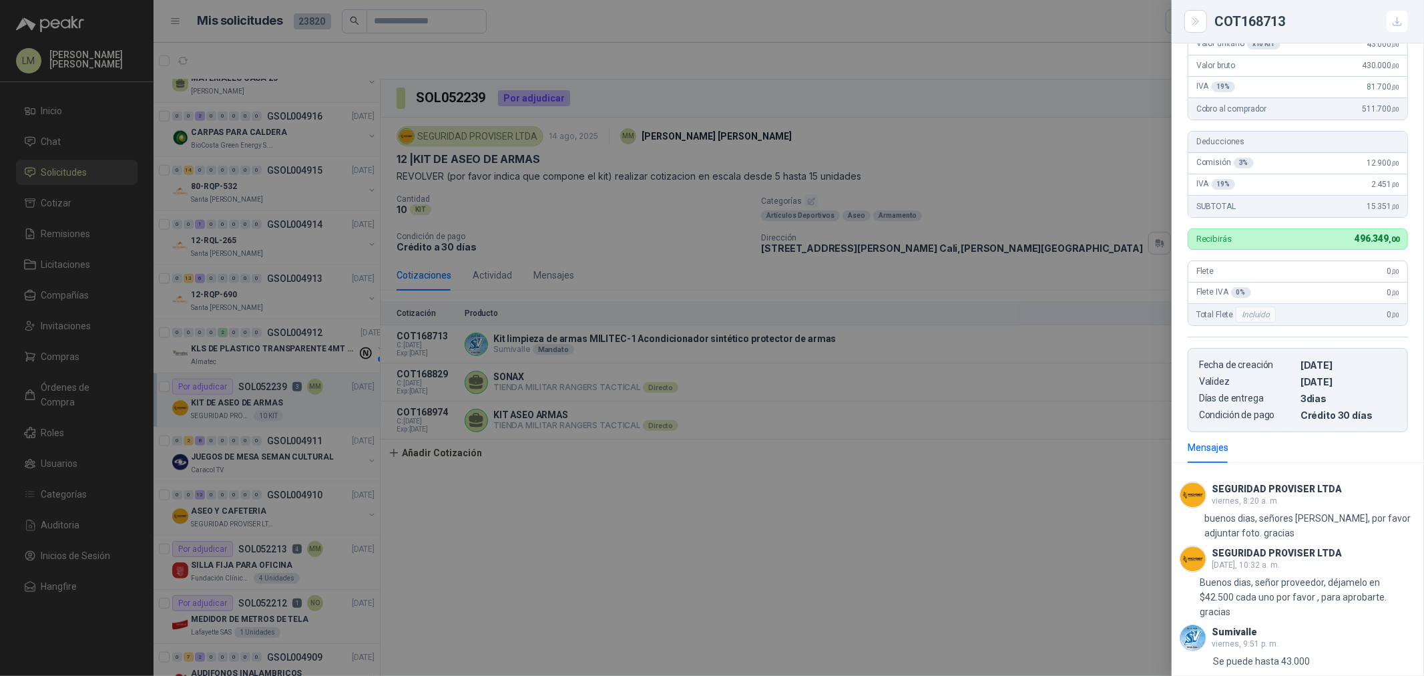
click at [1005, 492] on div at bounding box center [712, 338] width 1424 height 676
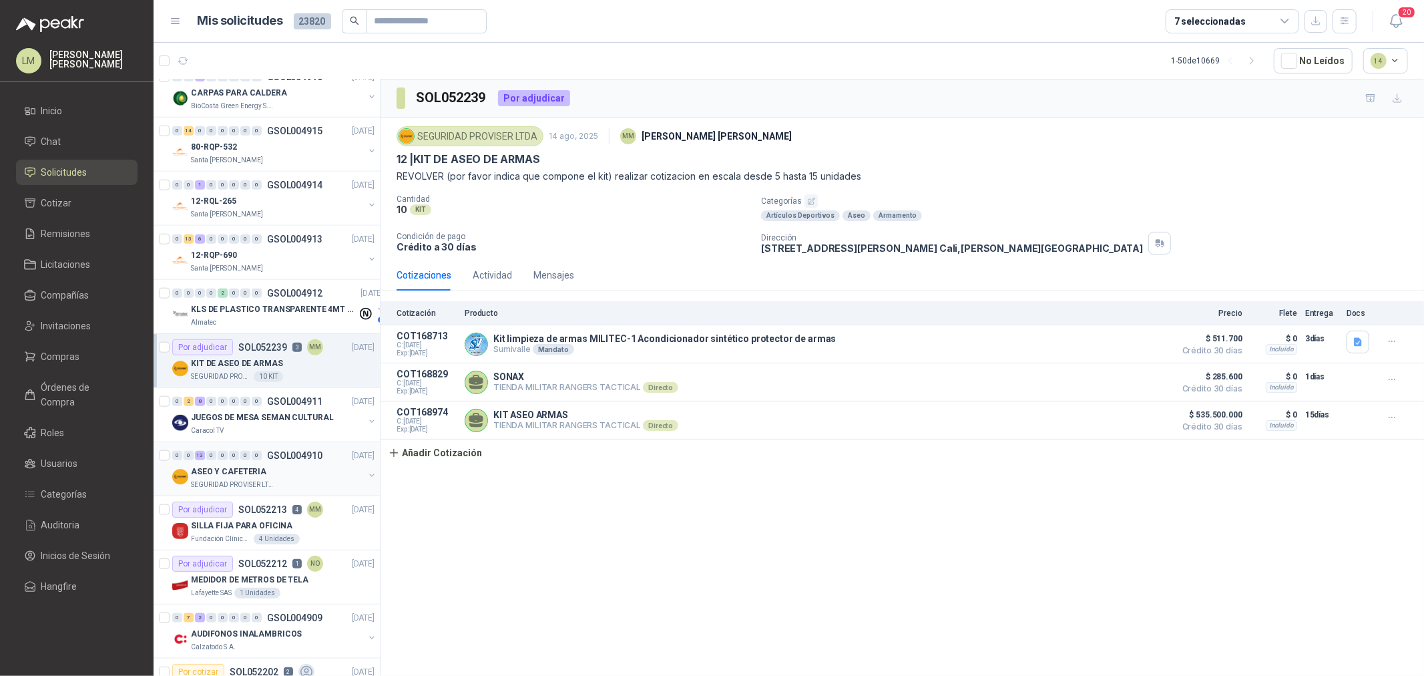
scroll to position [1186, 0]
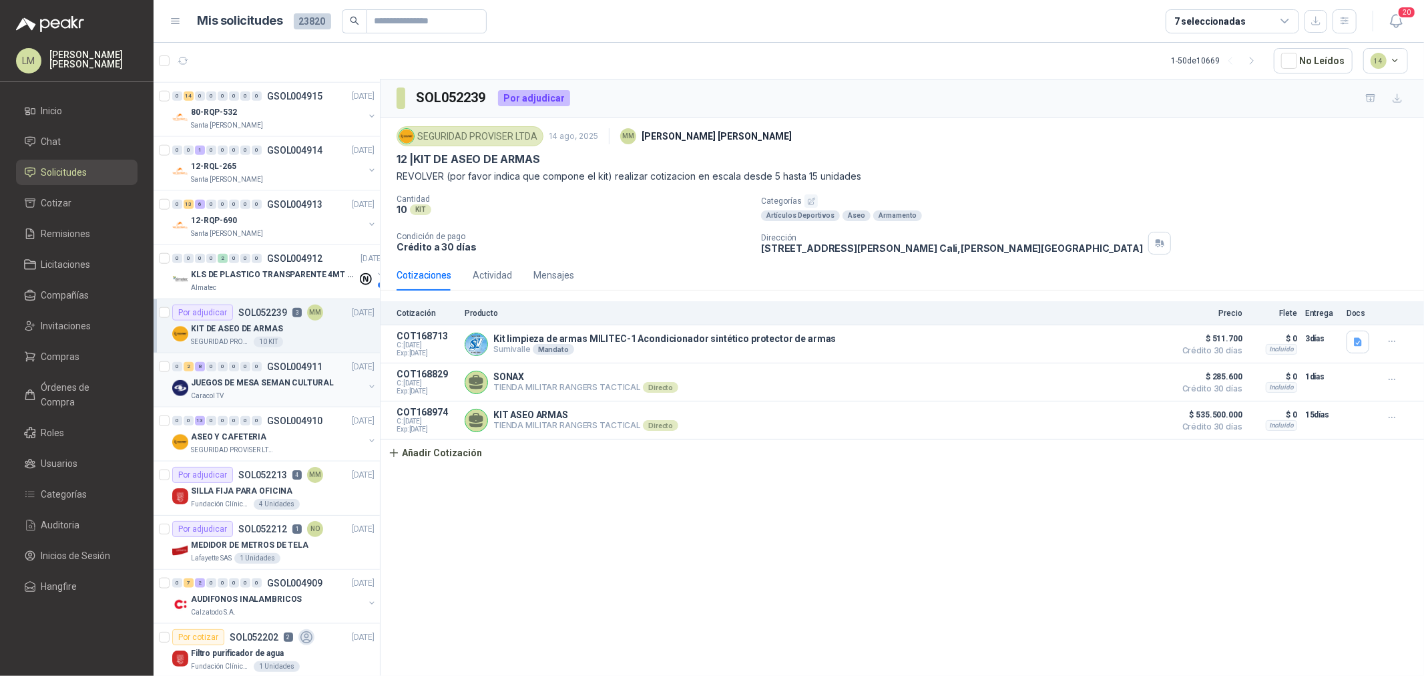
click at [266, 373] on div "0 2 8 0 0 0 0 0 GSOL004911 14/08/25" at bounding box center [274, 366] width 205 height 16
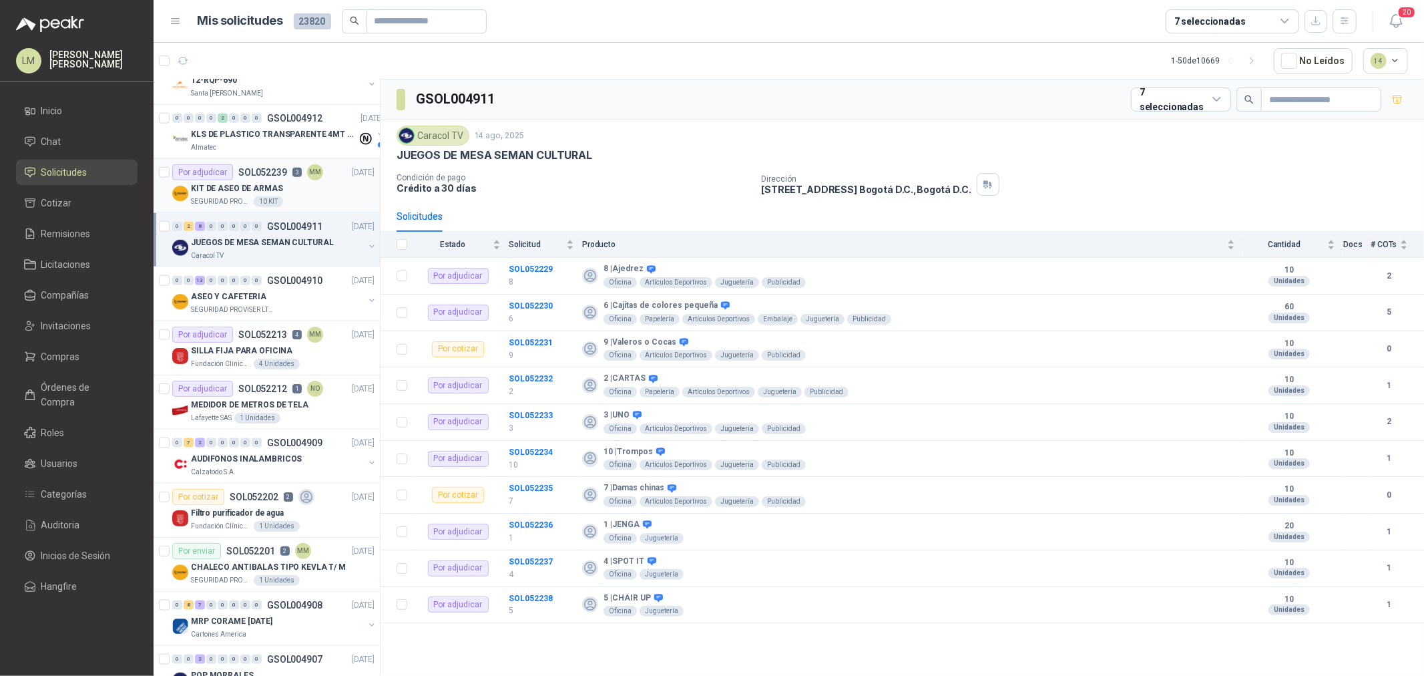
scroll to position [1335, 0]
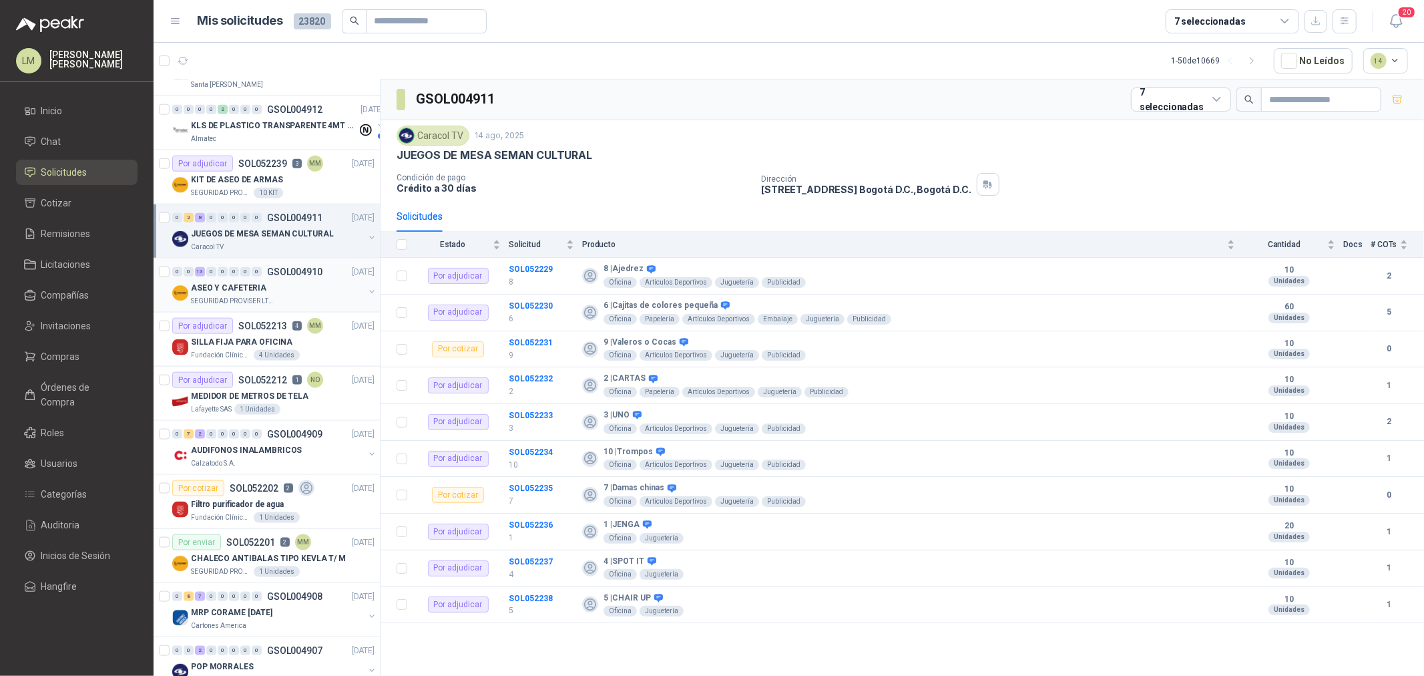
click at [218, 283] on p "ASEO Y CAFETERIA" at bounding box center [228, 288] width 75 height 13
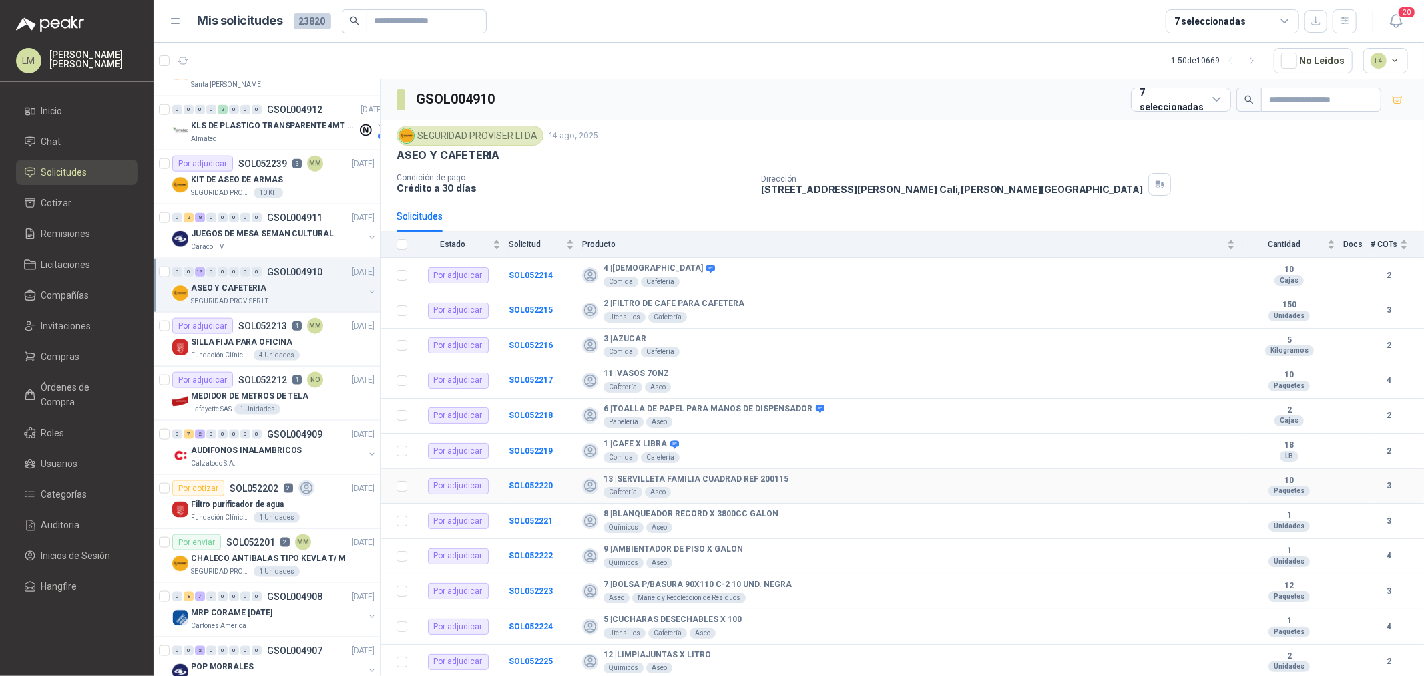
scroll to position [35, 0]
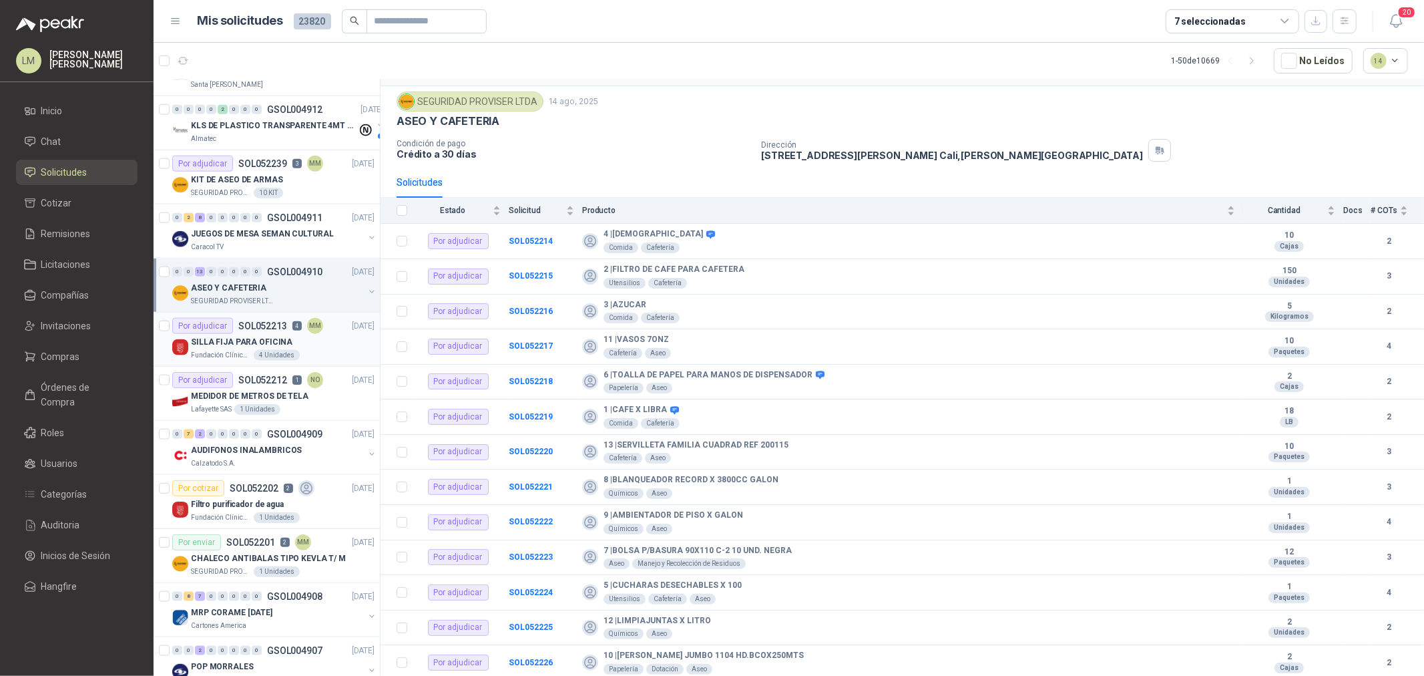
click at [277, 351] on div "4 Unidades" at bounding box center [277, 355] width 46 height 11
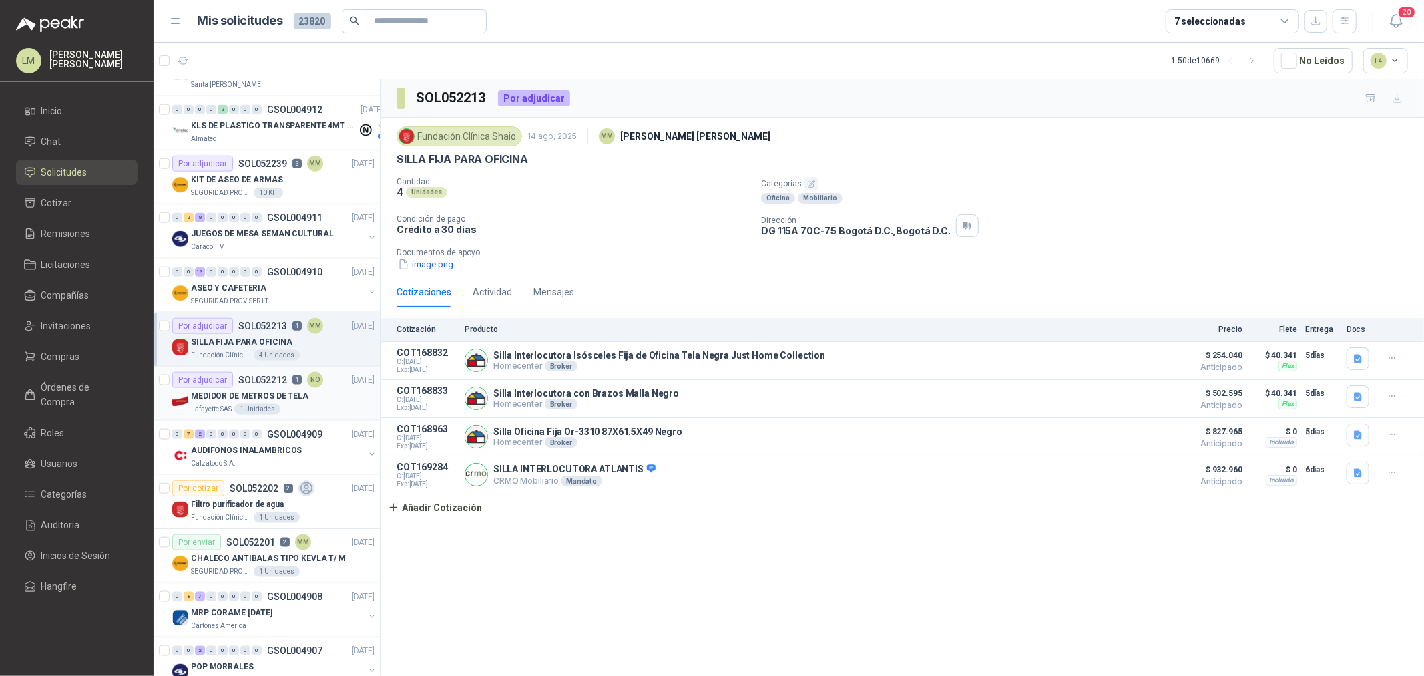
click at [282, 397] on p "MEDIDOR DE METROS DE TELA" at bounding box center [249, 396] width 117 height 13
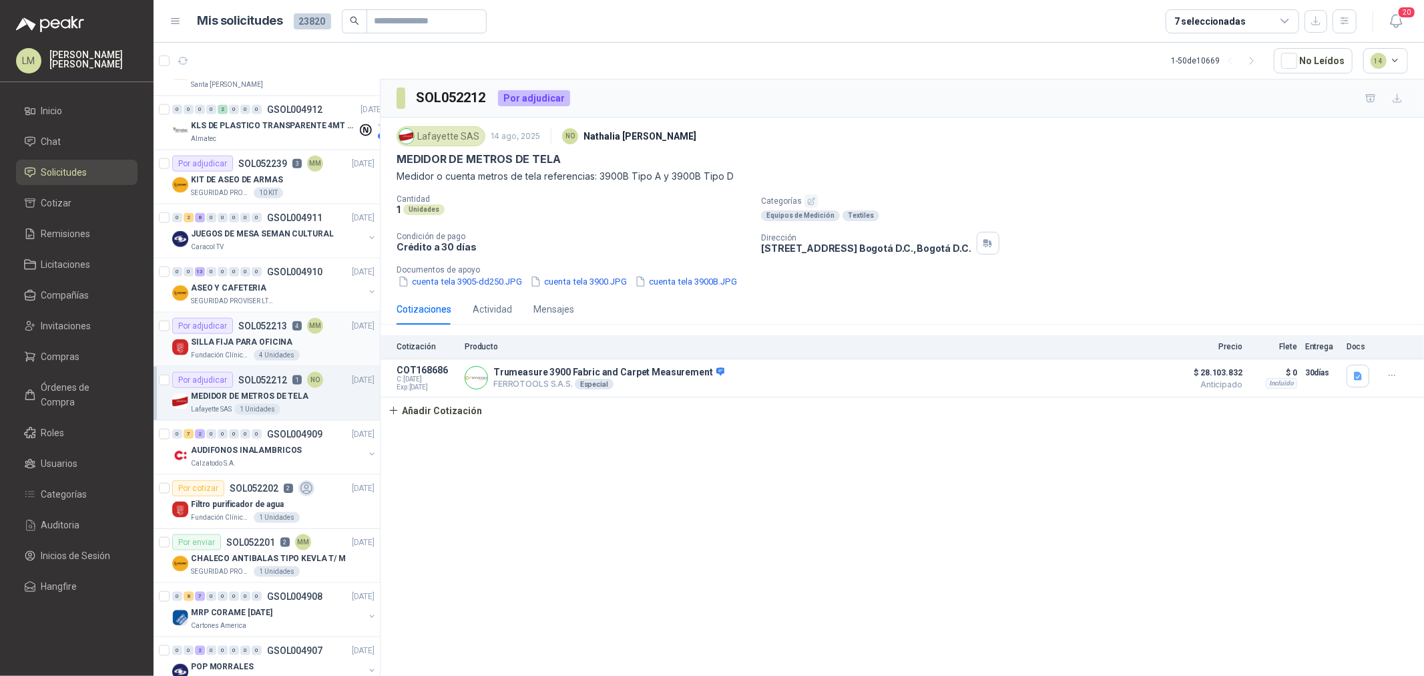
click at [260, 342] on p "SILLA FIJA PARA OFICINA" at bounding box center [241, 342] width 101 height 13
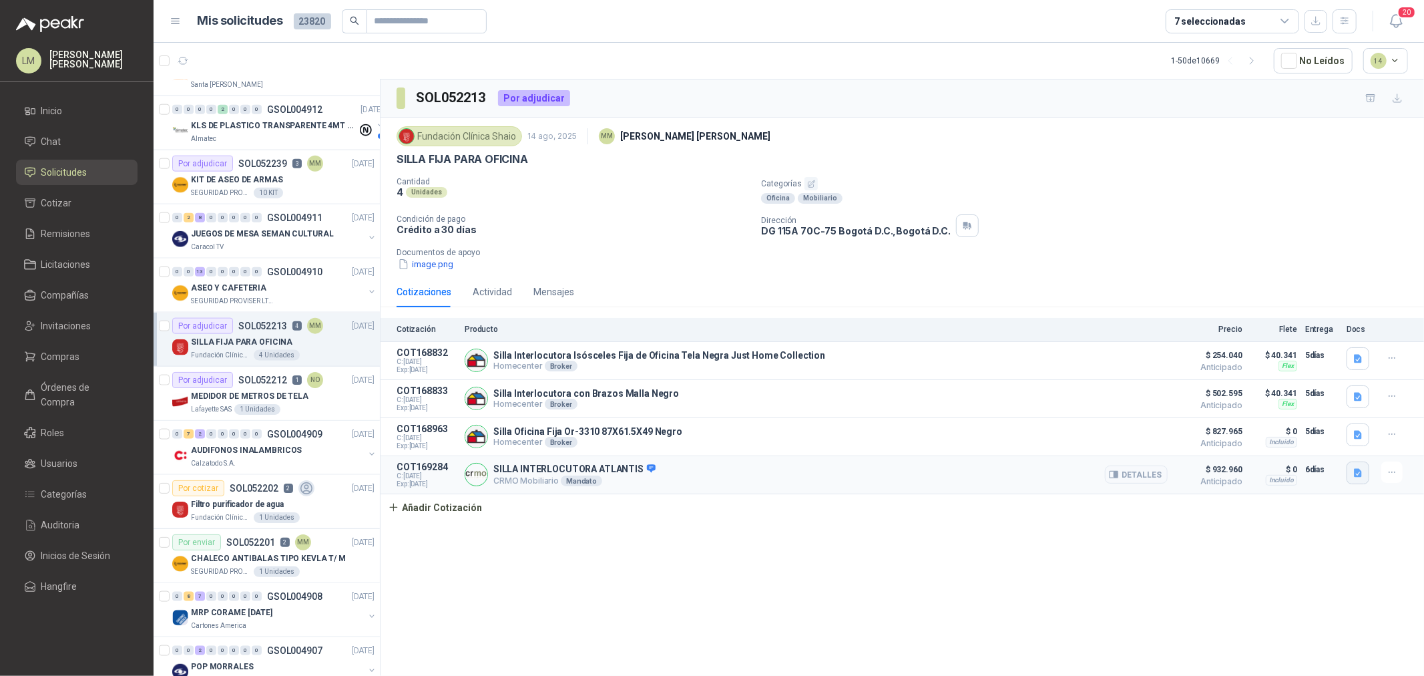
click at [1350, 473] on button "button" at bounding box center [1357, 472] width 23 height 23
click at [1306, 445] on button "SILLA INTERLOCUTURA ATLANTIS.jpg" at bounding box center [1277, 445] width 167 height 14
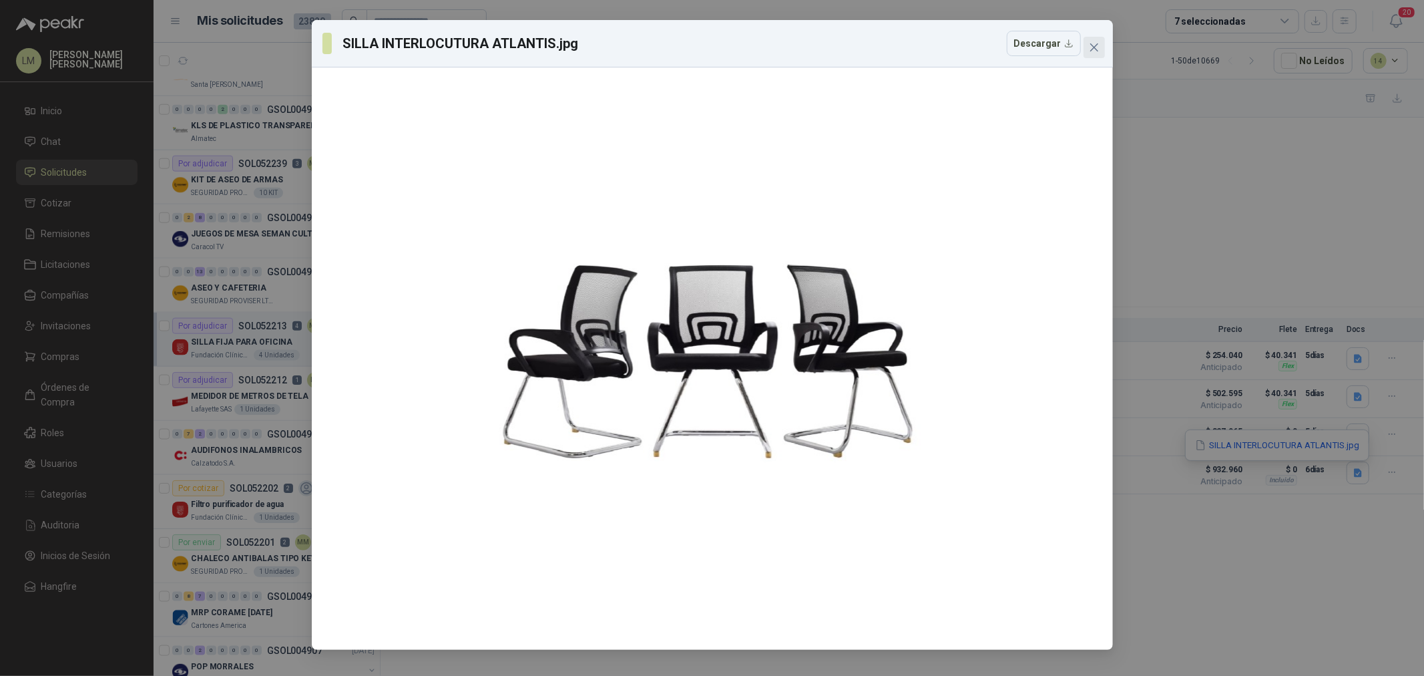
click at [1092, 47] on icon "close" at bounding box center [1094, 47] width 11 height 11
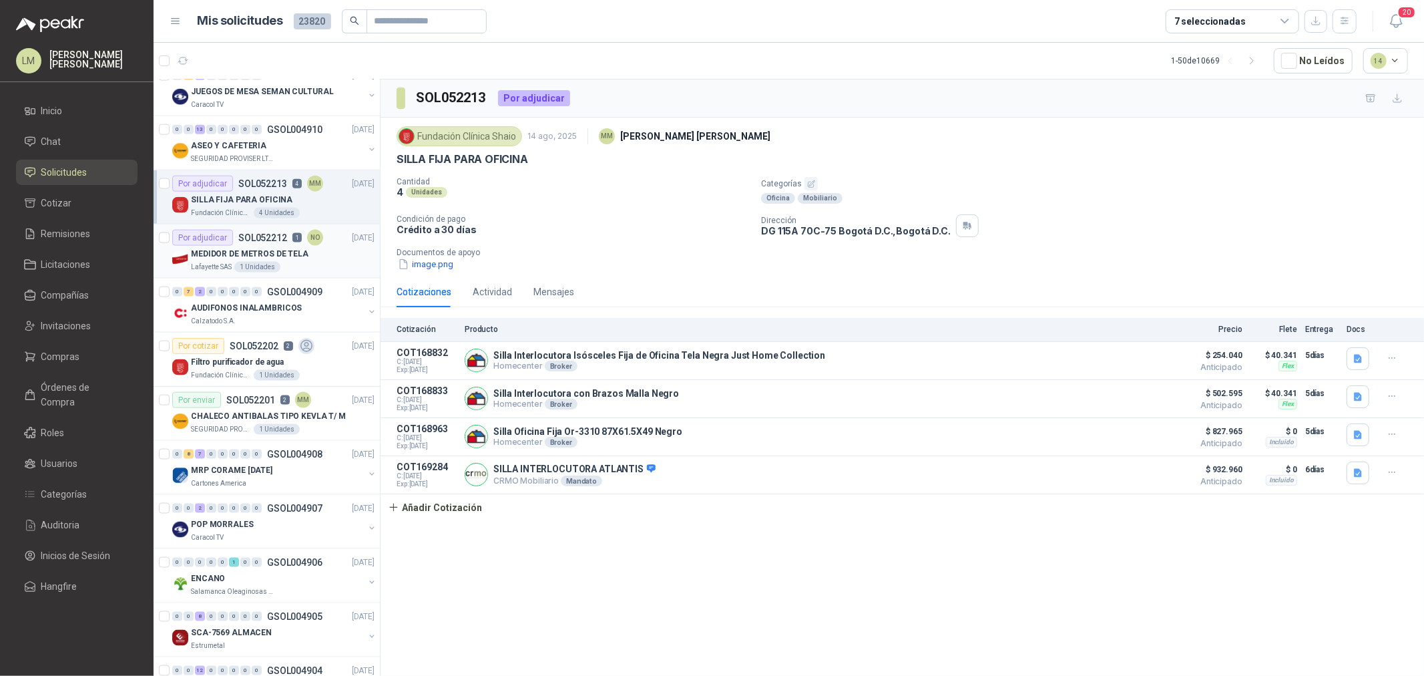
scroll to position [1483, 0]
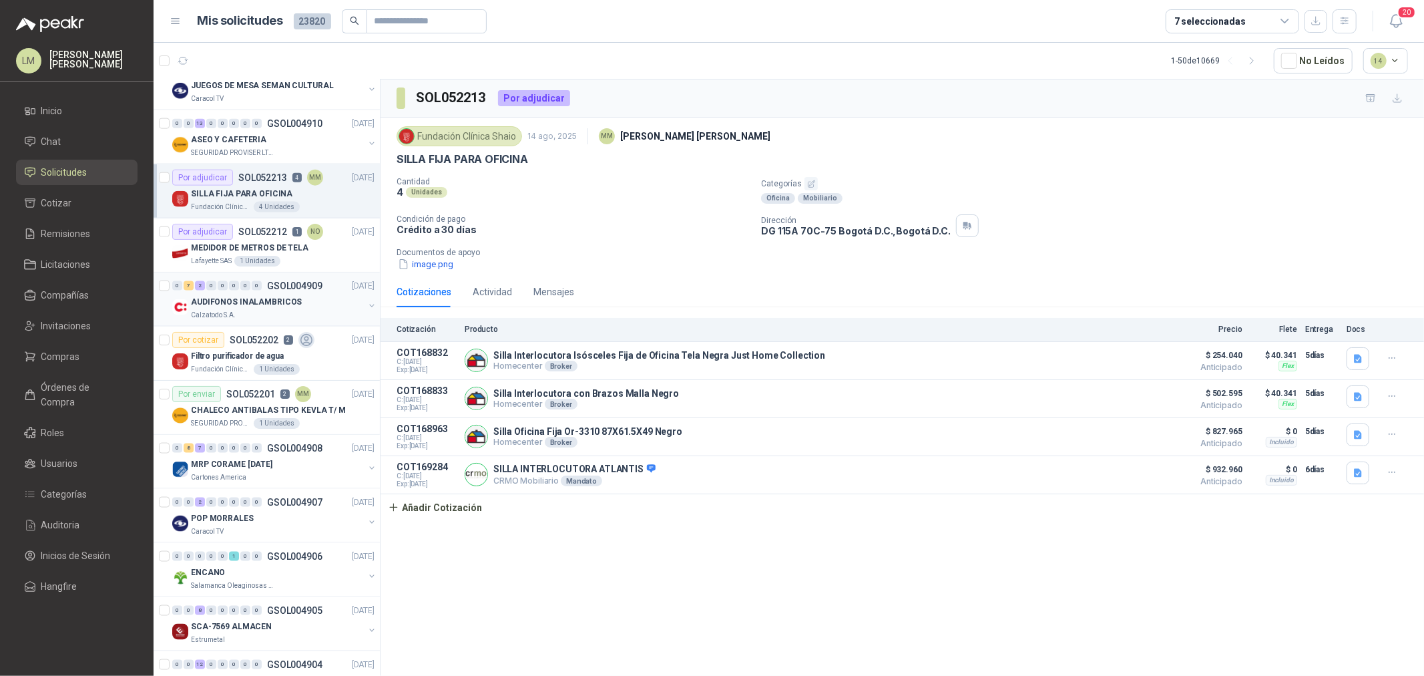
click at [223, 296] on p "AUDIFONOS INALAMBRICOS" at bounding box center [246, 302] width 111 height 13
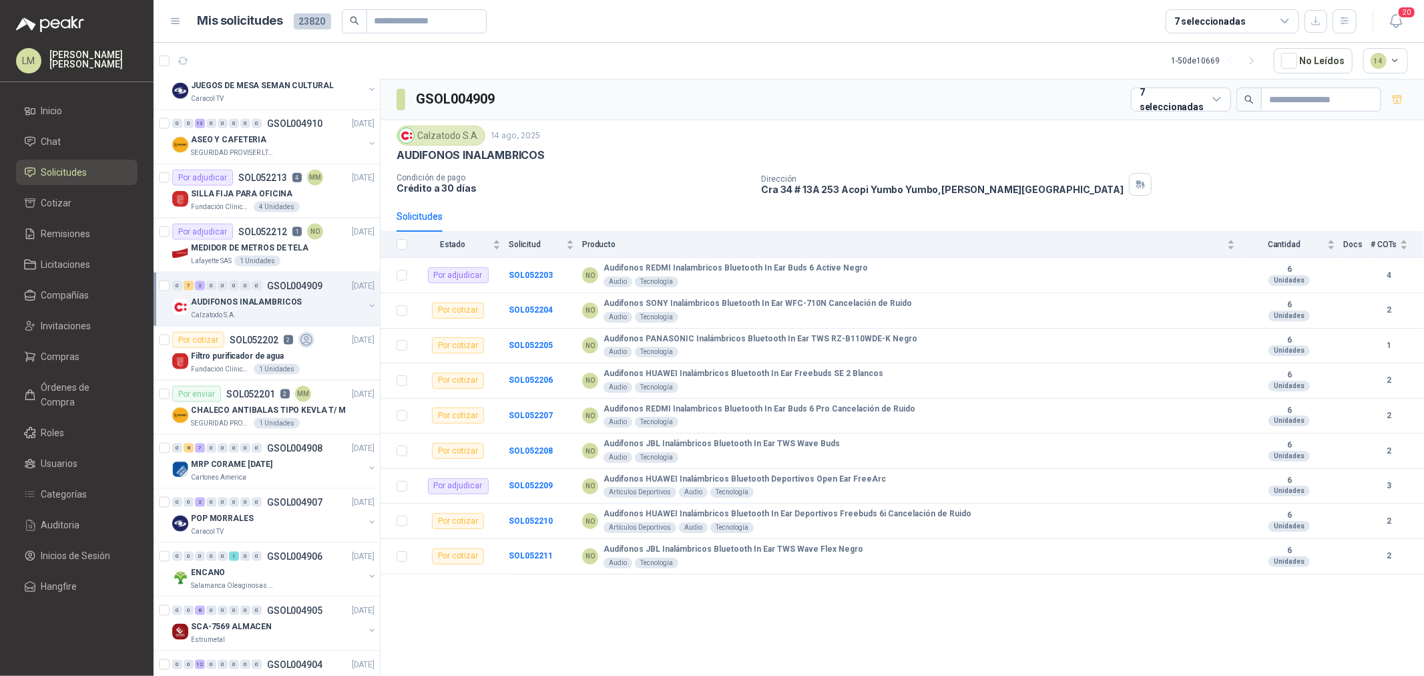
scroll to position [1557, 0]
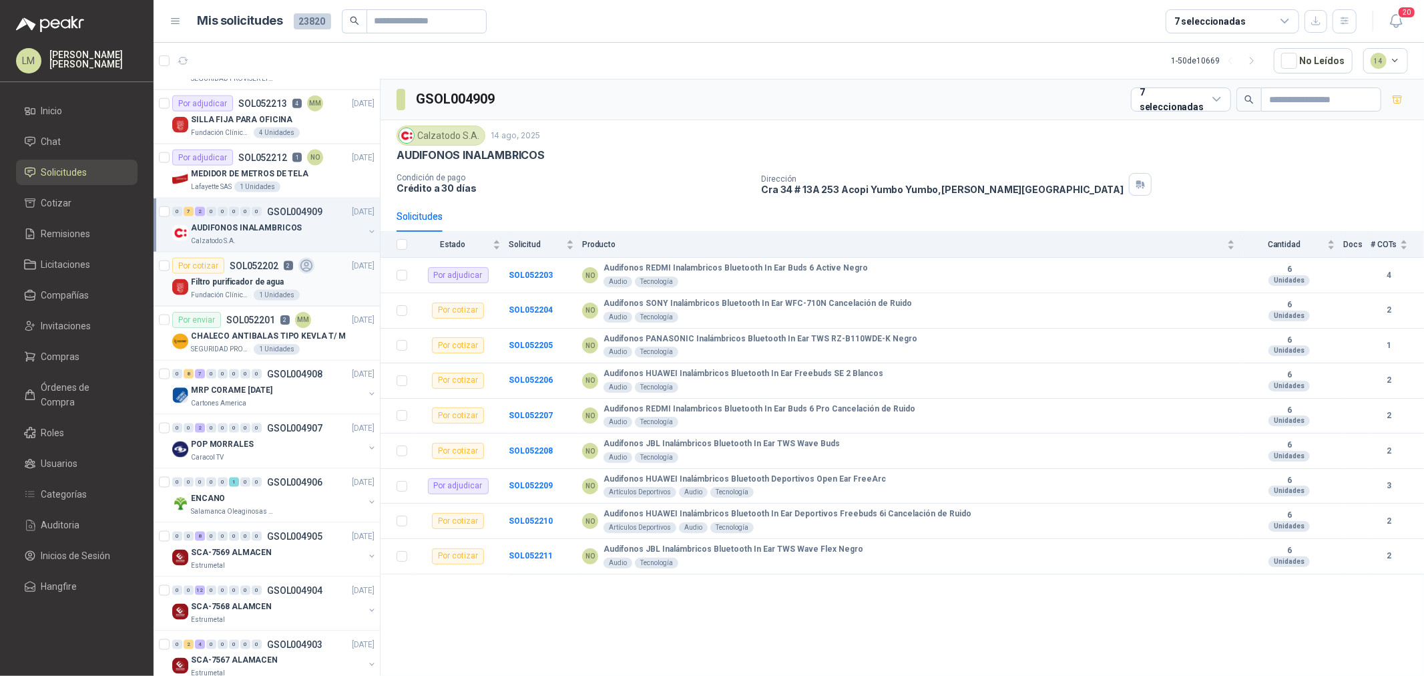
click at [272, 270] on p "SOL052202" at bounding box center [254, 265] width 49 height 9
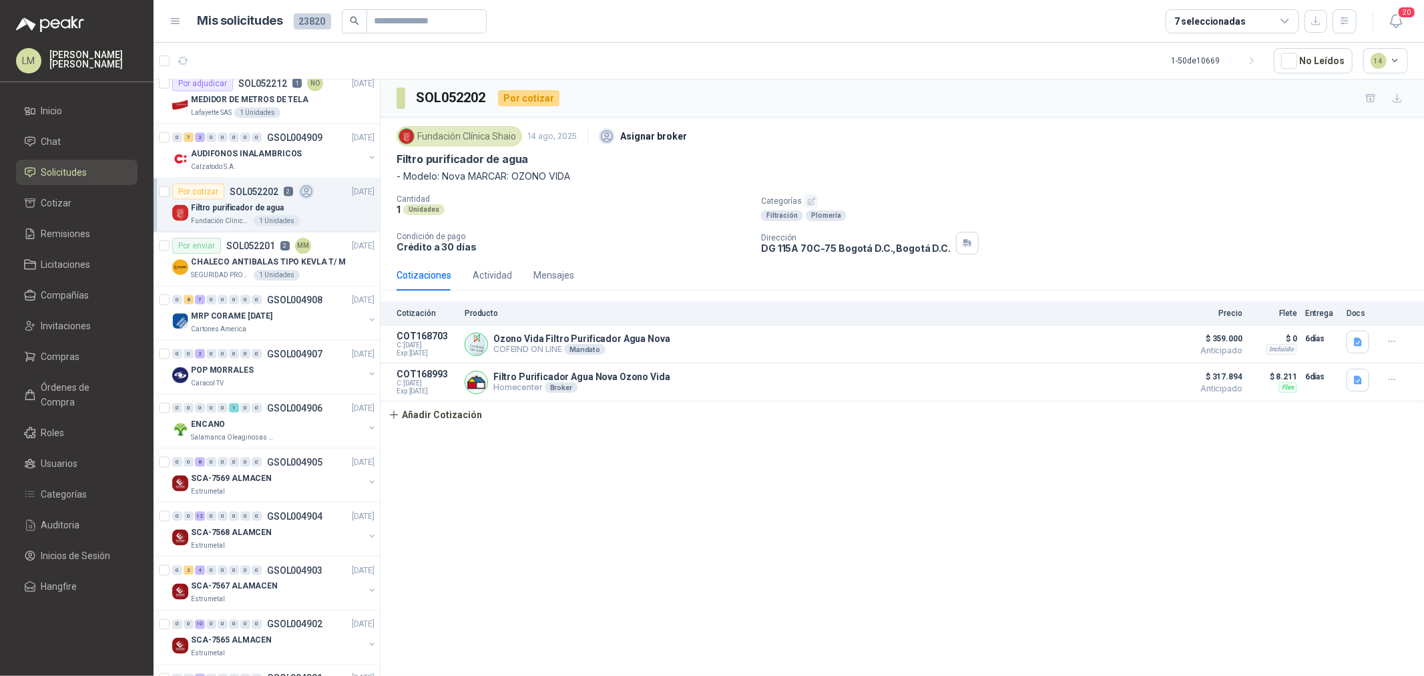
scroll to position [1706, 0]
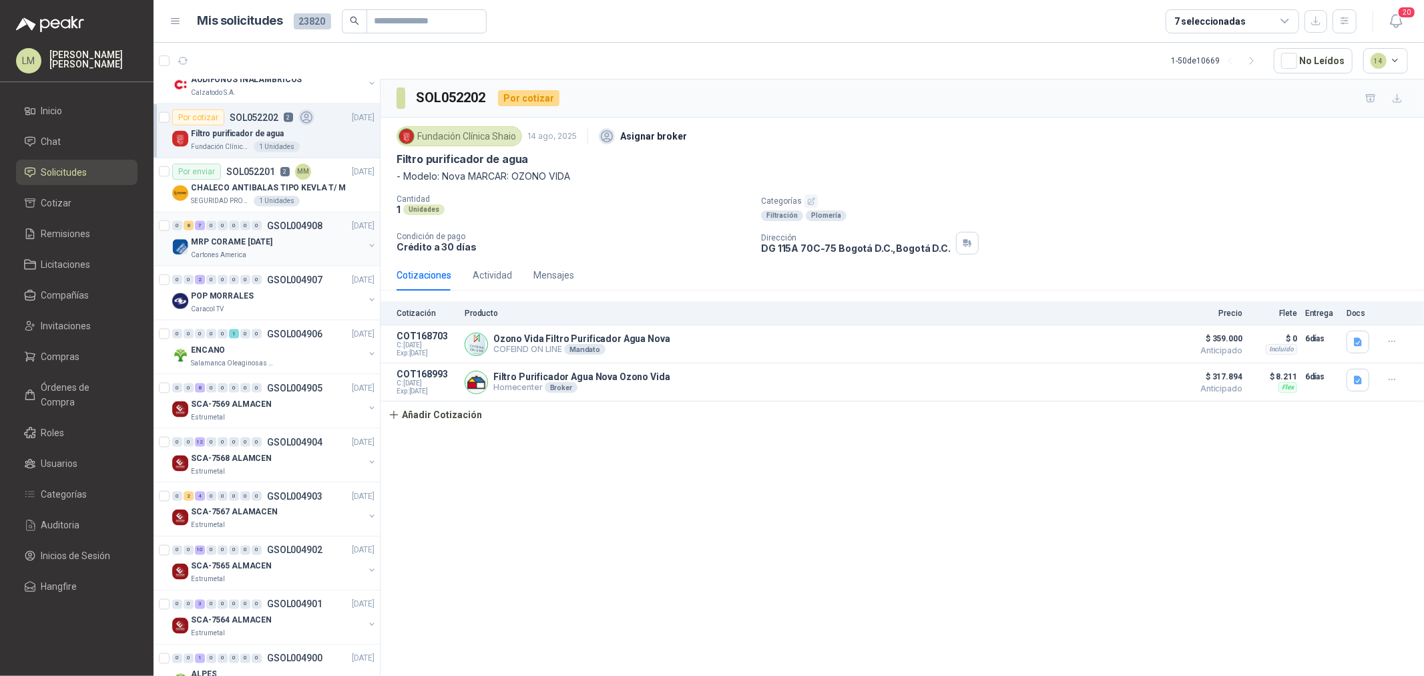
click at [251, 244] on p "MRP CORAME [DATE]" at bounding box center [231, 242] width 81 height 13
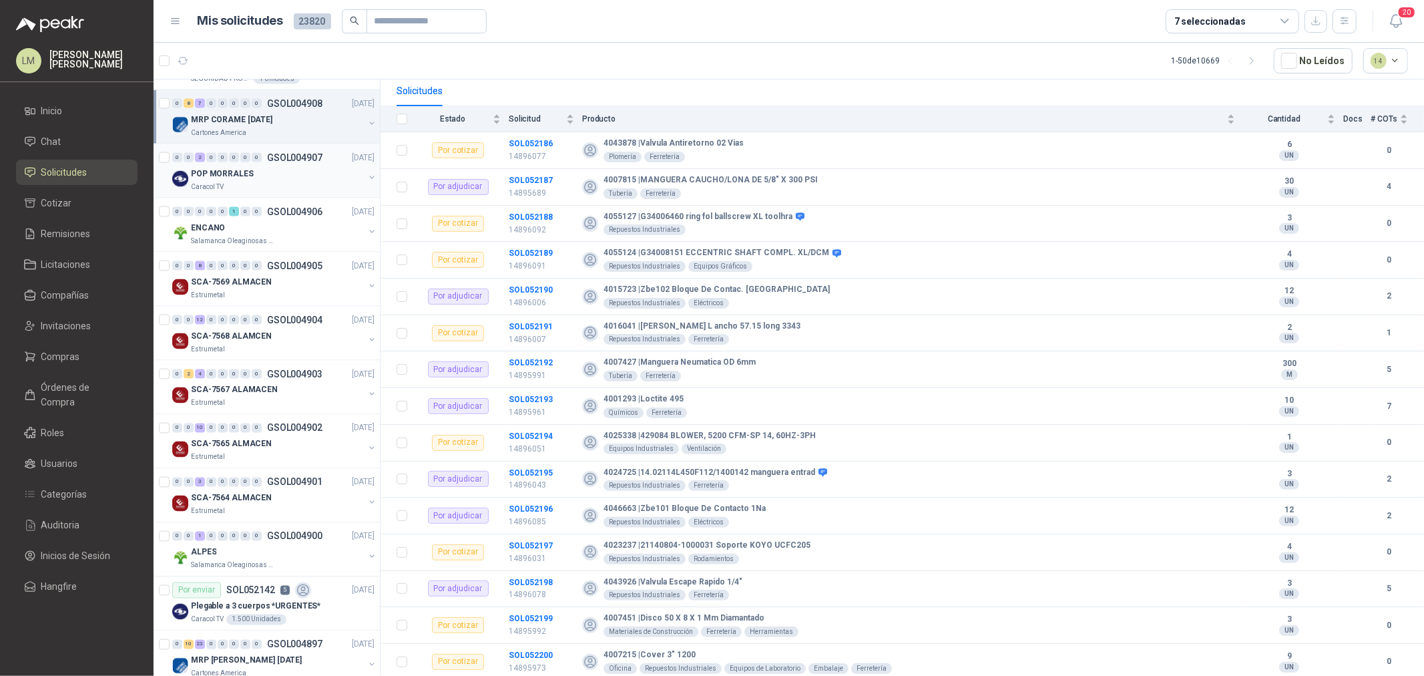
scroll to position [1854, 0]
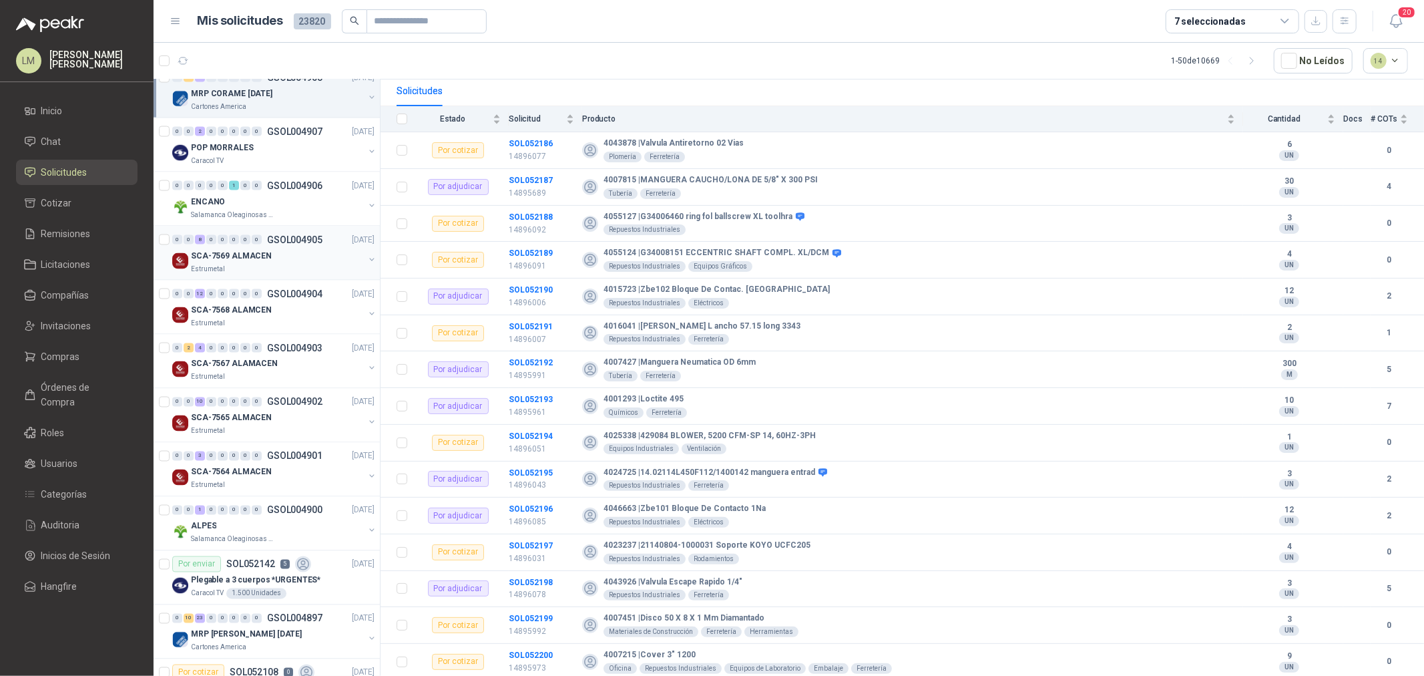
click at [242, 254] on p "SCA-7569 ALMACEN" at bounding box center [231, 256] width 81 height 13
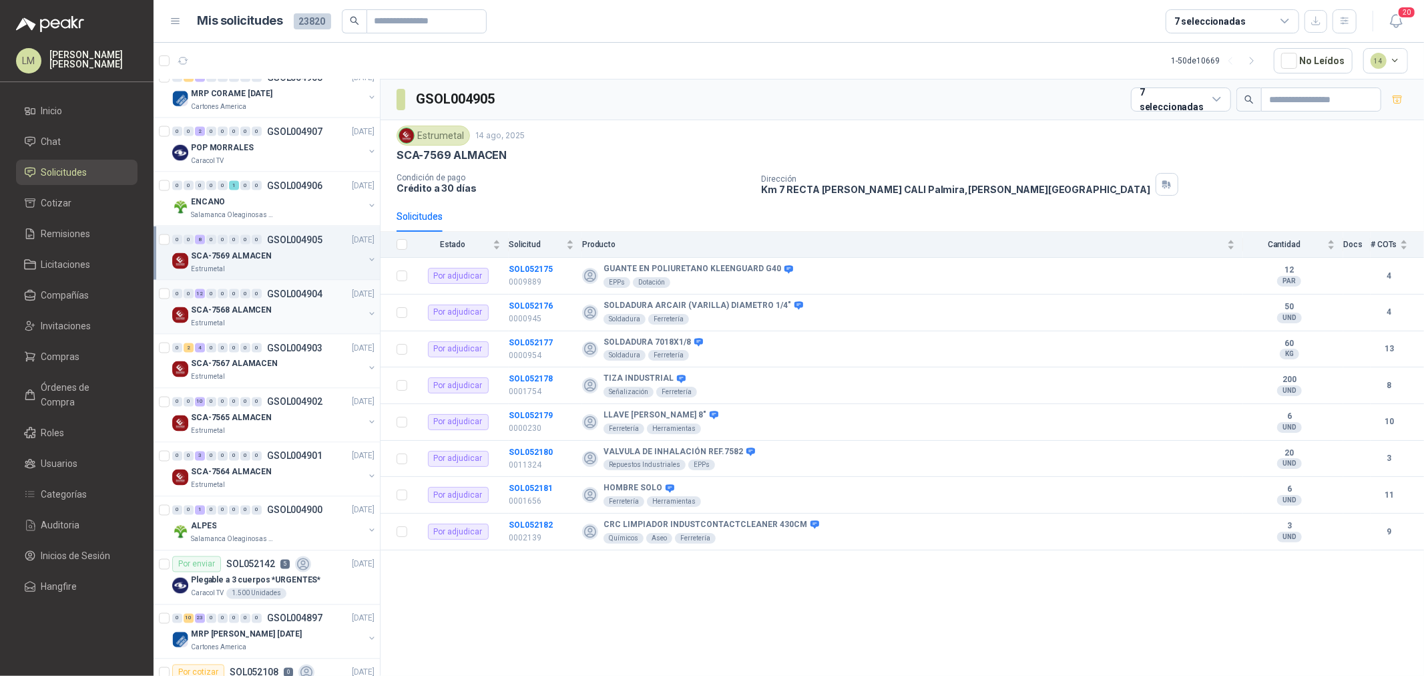
click at [242, 303] on div "SCA-7568 ALAMCEN" at bounding box center [277, 310] width 173 height 16
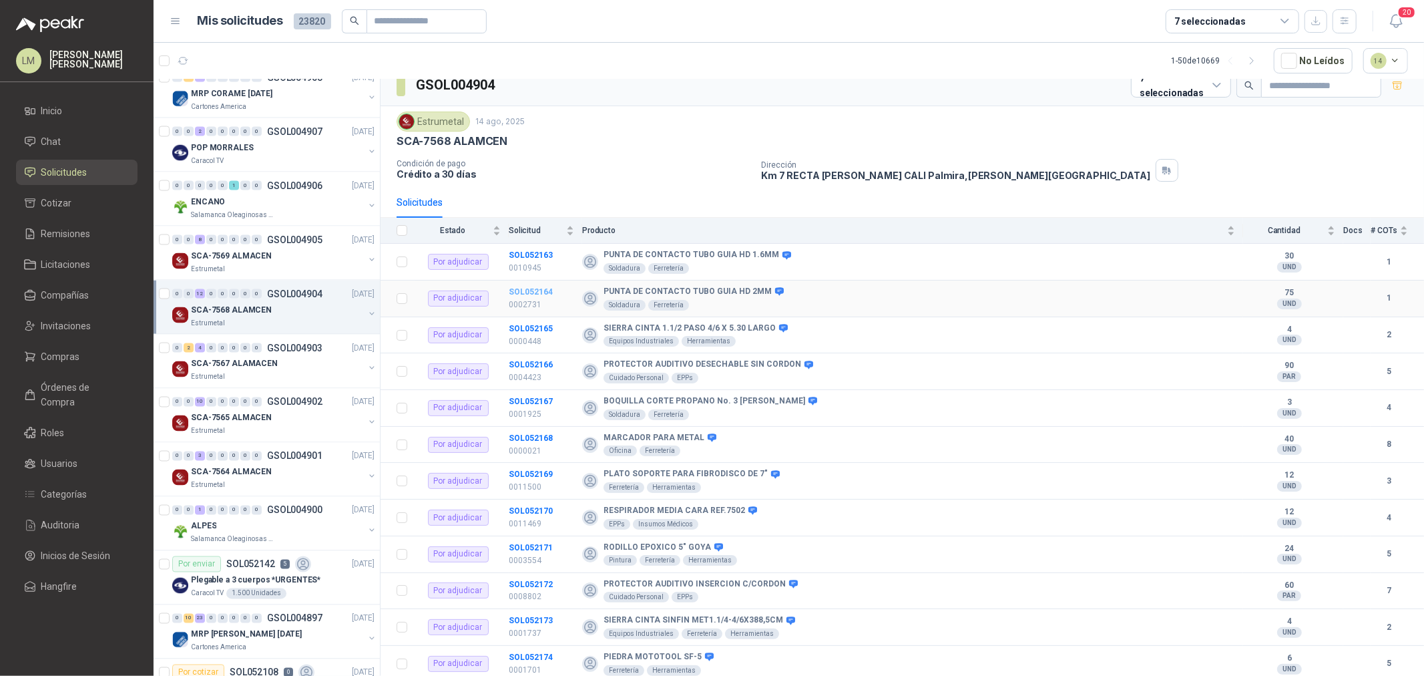
scroll to position [16, 0]
click at [529, 288] on b "SOL052164" at bounding box center [531, 289] width 44 height 9
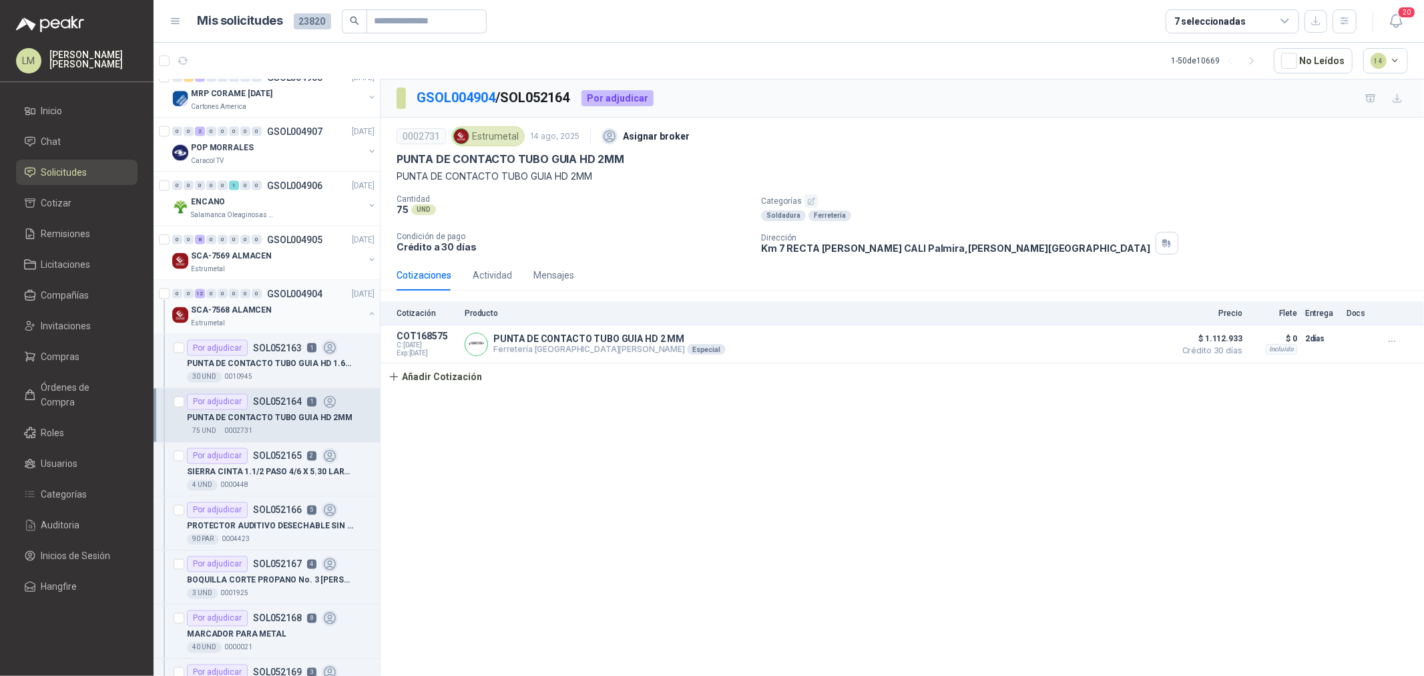
click at [366, 314] on button "button" at bounding box center [371, 313] width 11 height 11
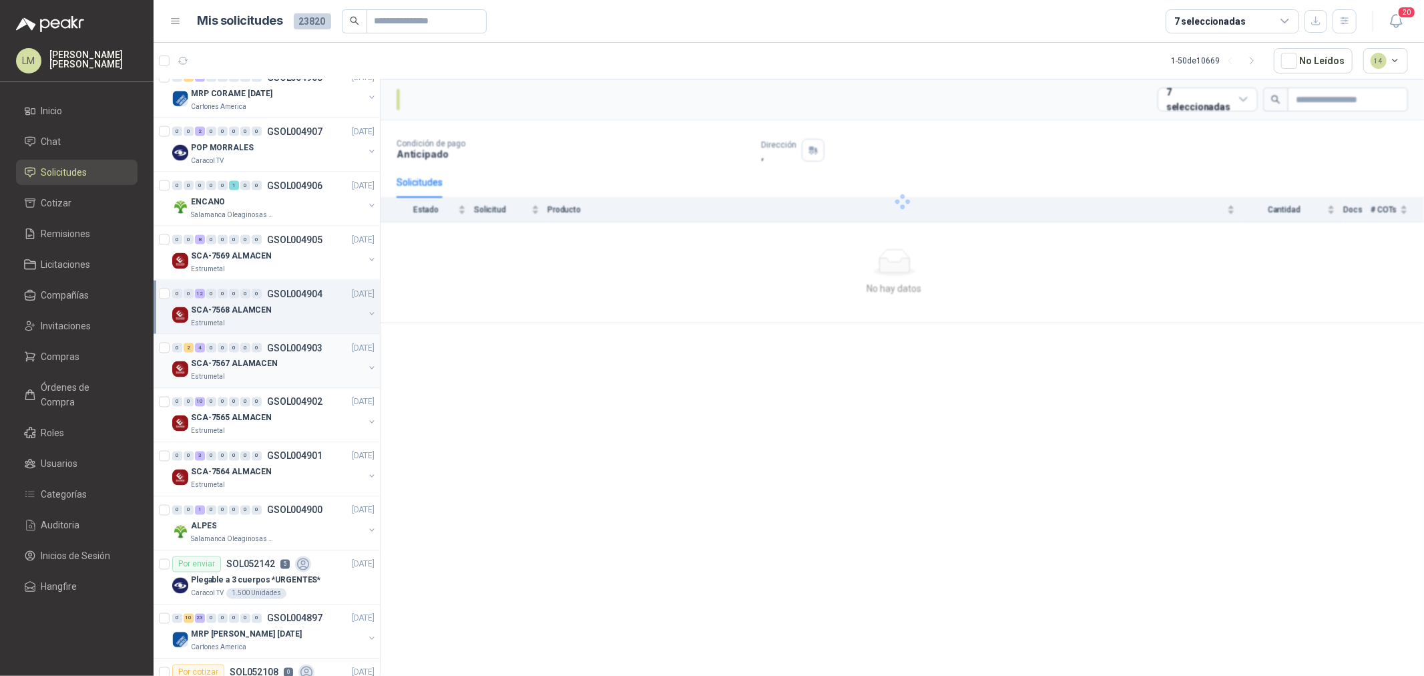
click at [314, 361] on div "SCA-7567 ALAMACEN" at bounding box center [277, 364] width 173 height 16
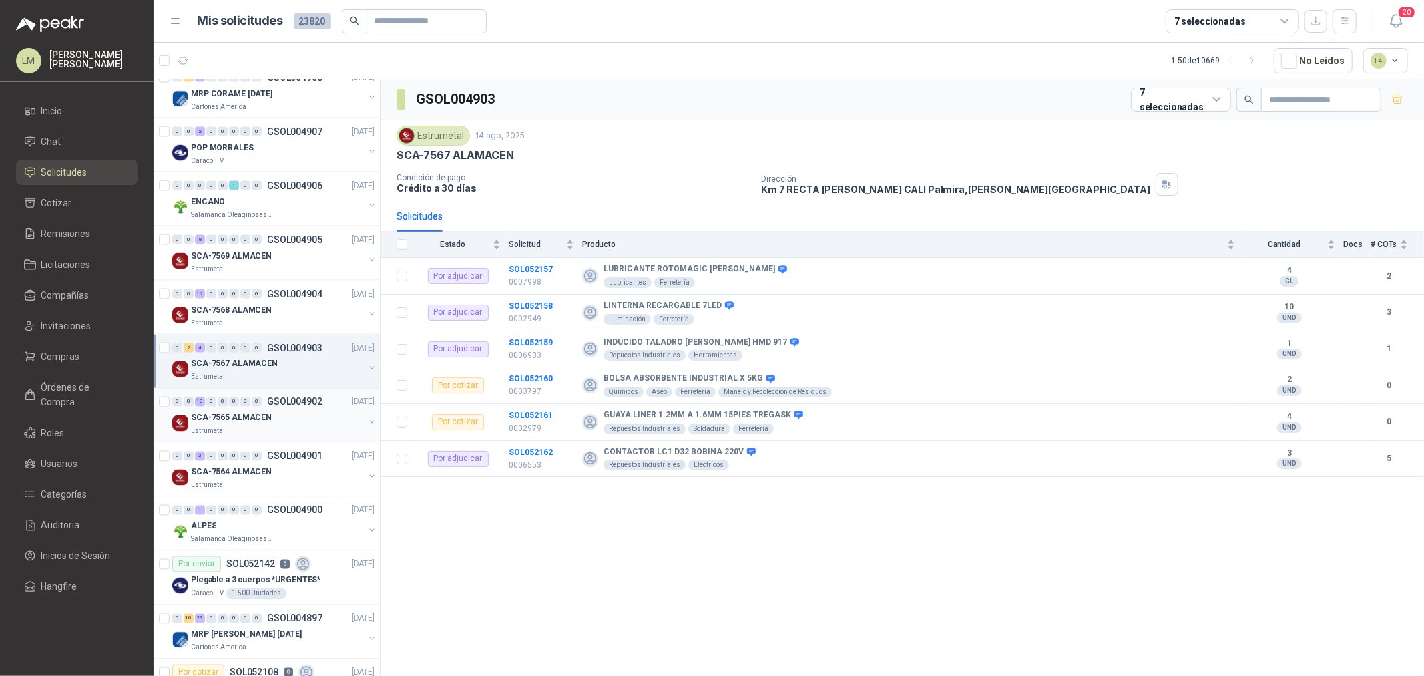
click at [269, 423] on div "SCA-7565 ALMACEN" at bounding box center [277, 418] width 173 height 16
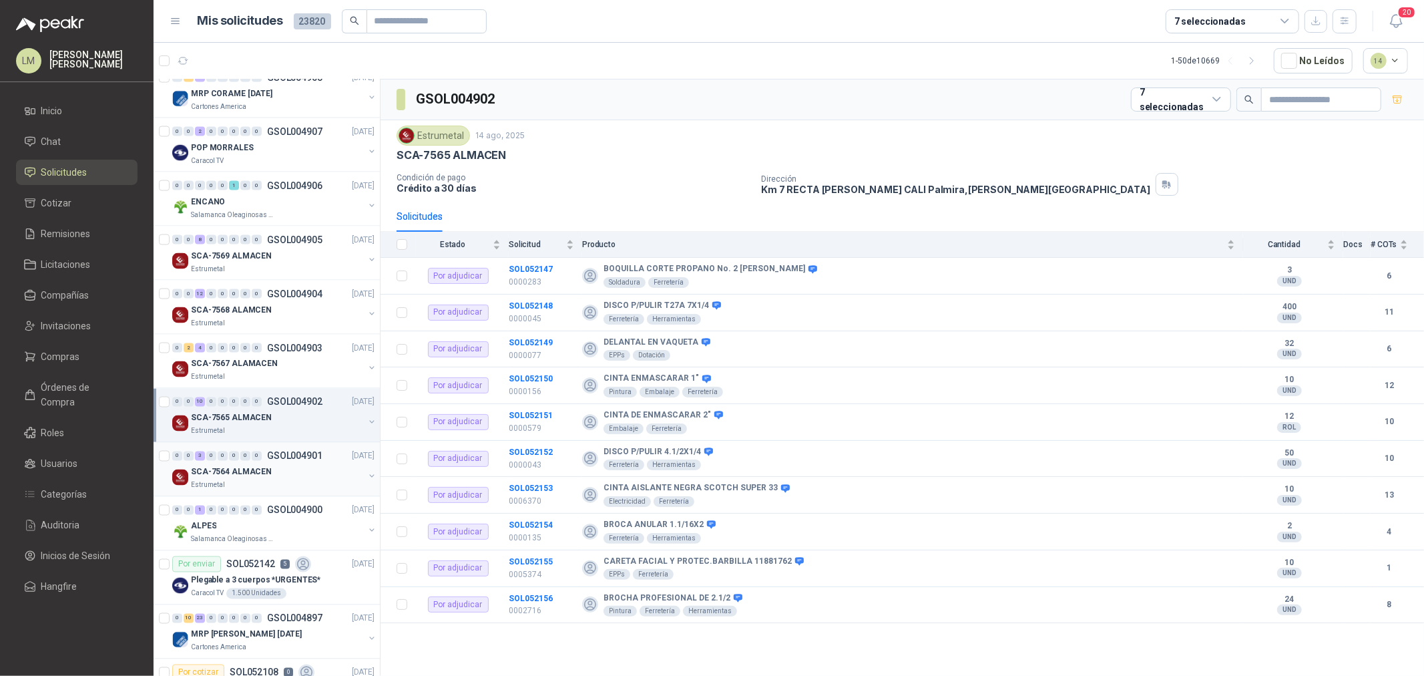
click at [261, 475] on p "SCA-7564 ALMACEN" at bounding box center [231, 472] width 81 height 13
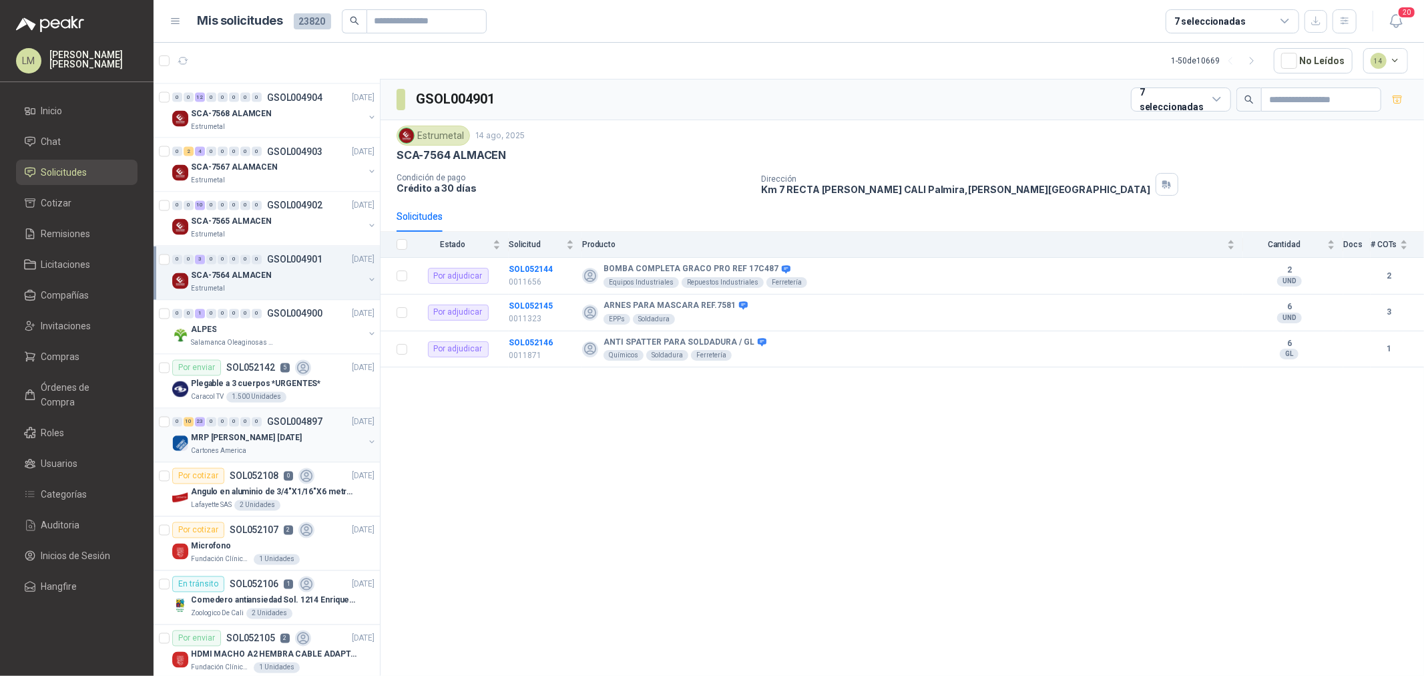
scroll to position [2077, 0]
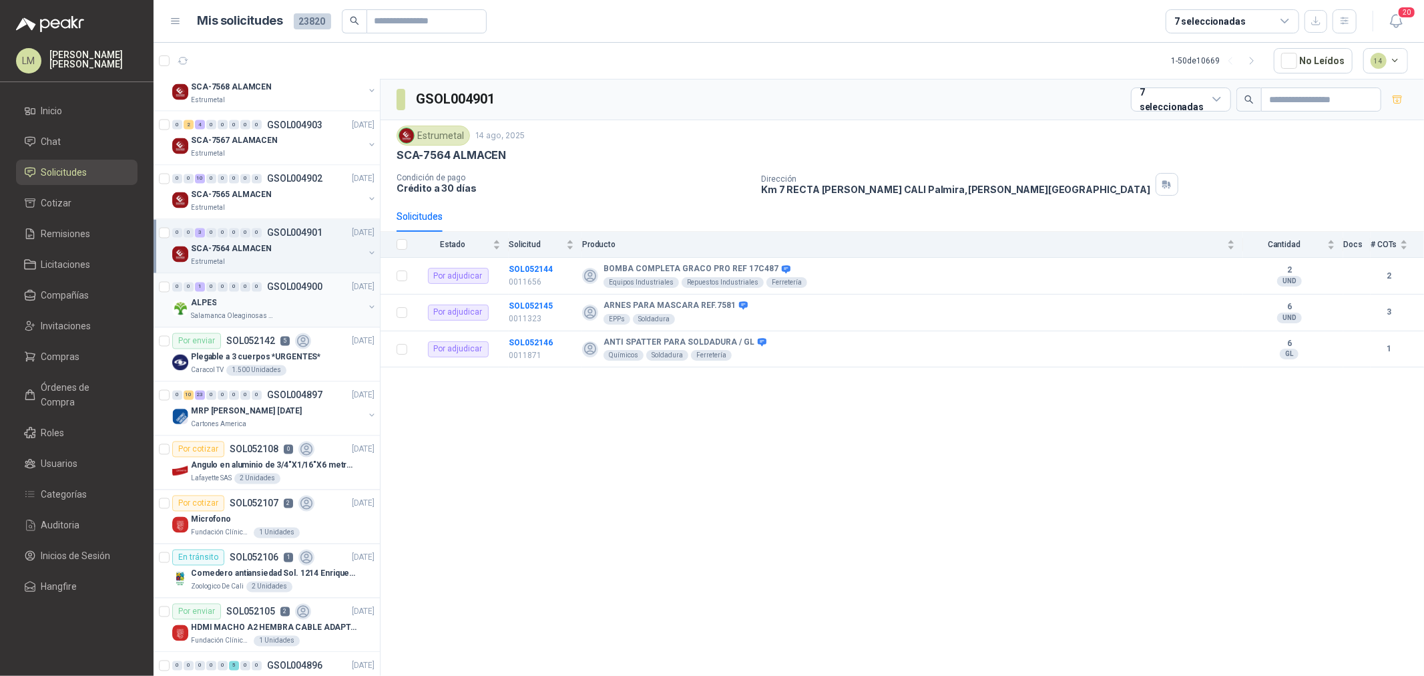
click at [251, 298] on div "ALPES" at bounding box center [277, 303] width 173 height 16
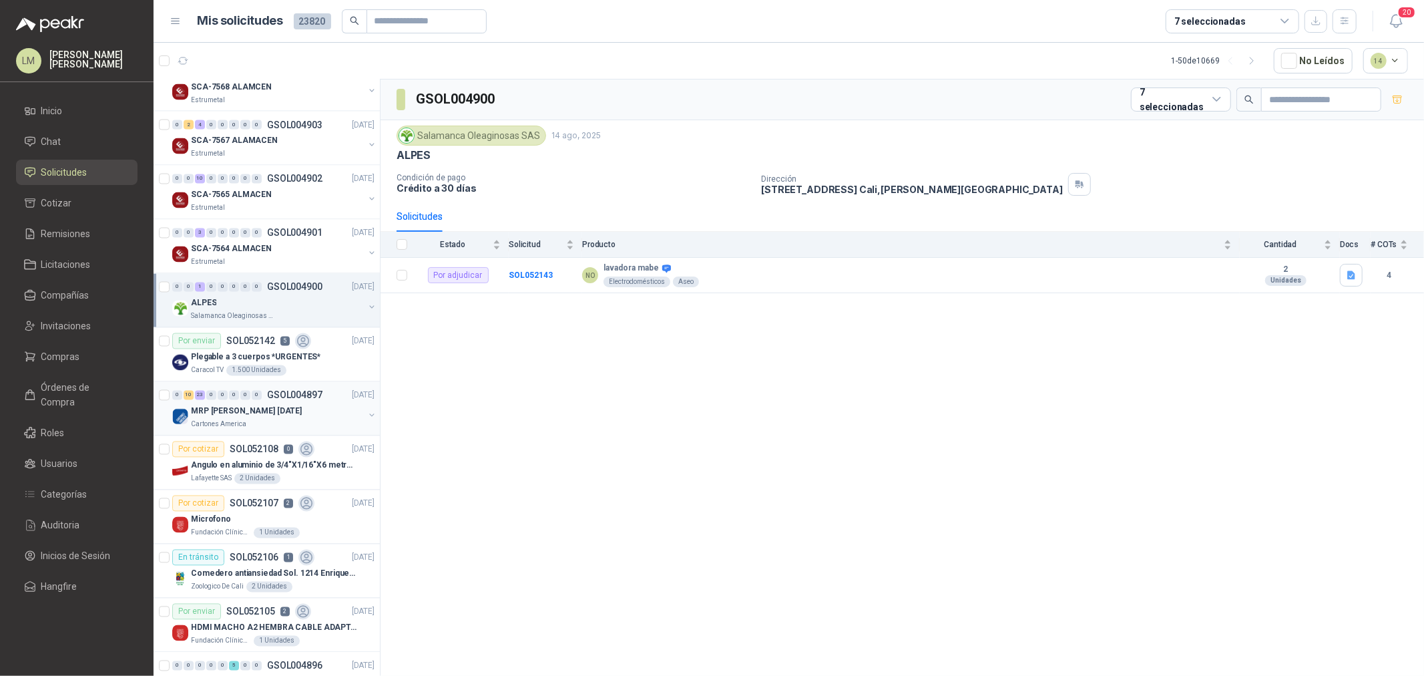
click at [252, 411] on p "MRP [PERSON_NAME] [DATE]" at bounding box center [246, 411] width 111 height 13
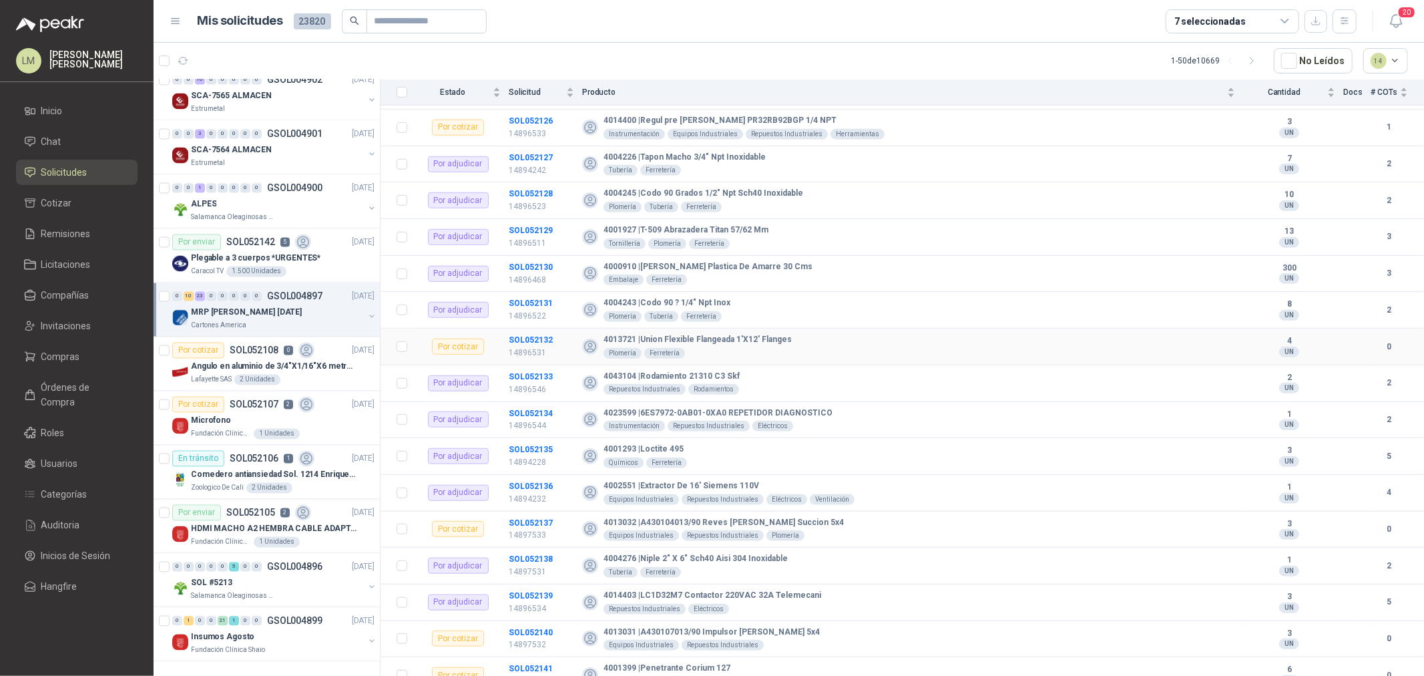
scroll to position [784, 0]
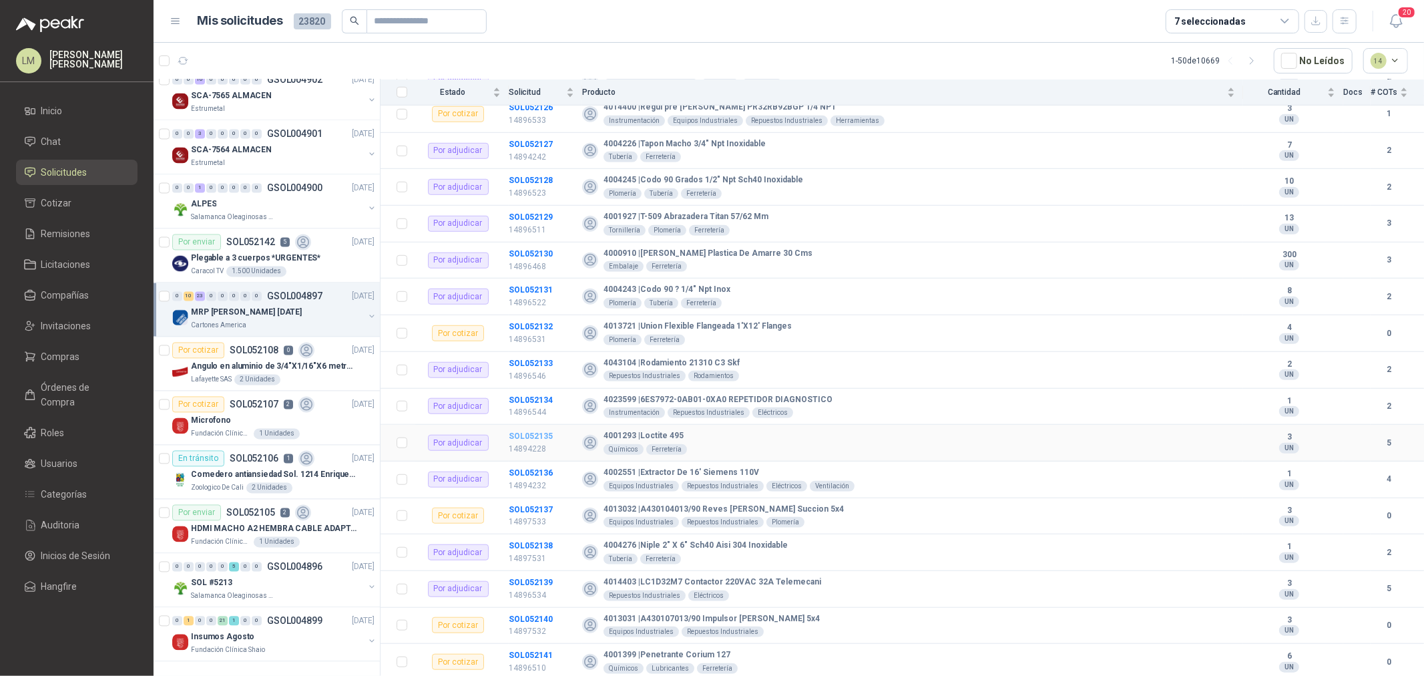
click at [509, 435] on b "SOL052135" at bounding box center [531, 435] width 44 height 9
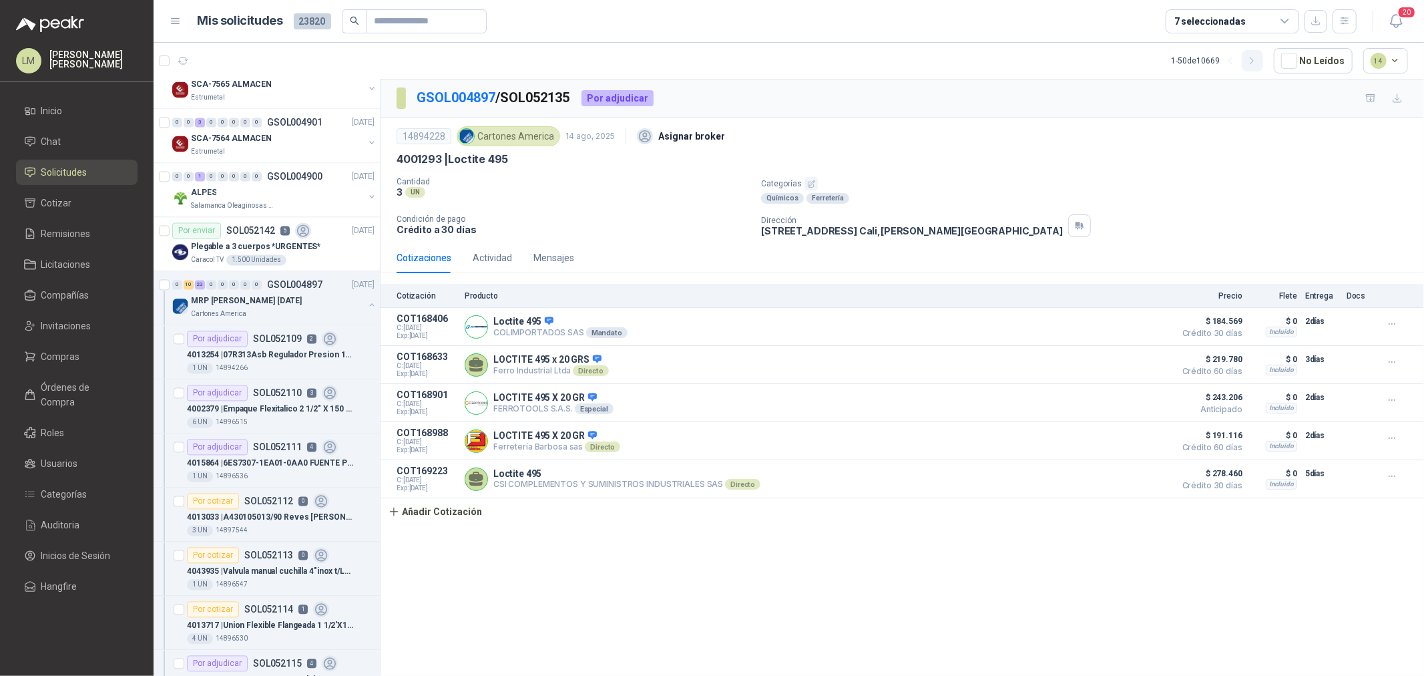
click at [1252, 58] on icon "button" at bounding box center [1251, 60] width 11 height 11
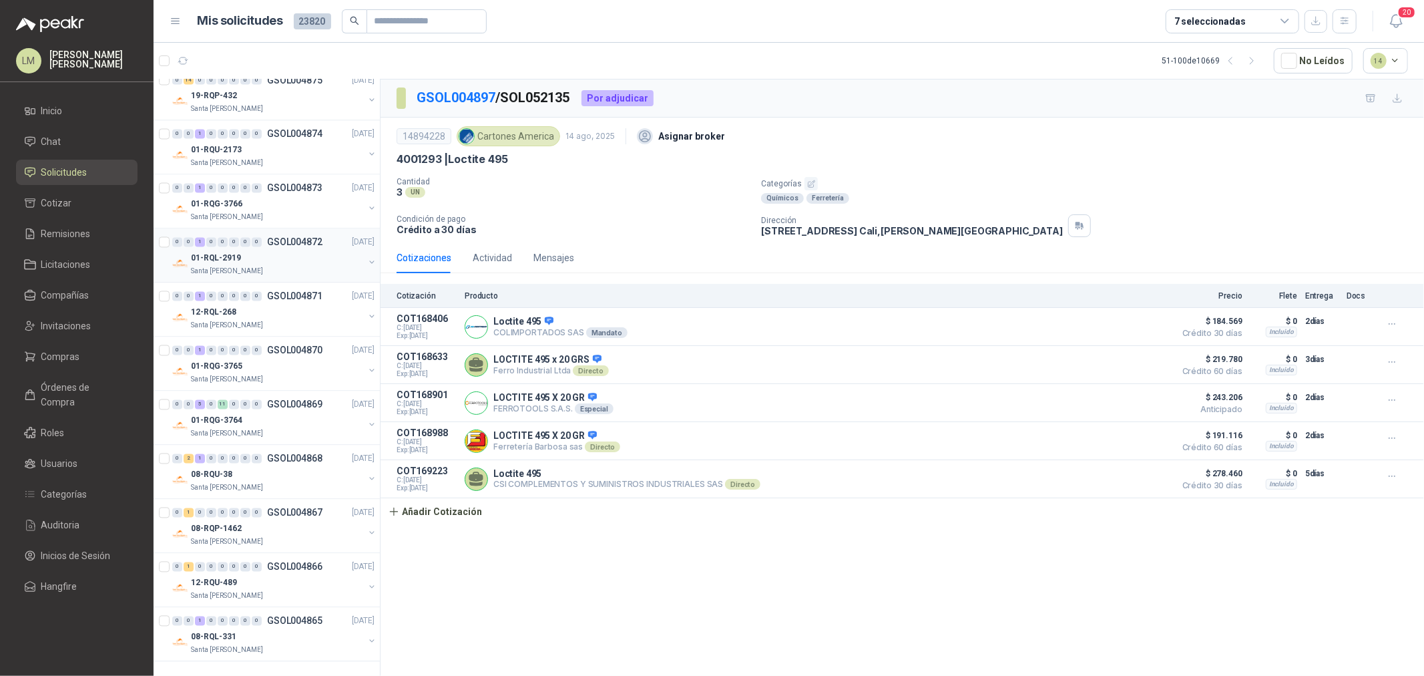
scroll to position [2134, 0]
click at [1250, 24] on div "7 seleccionadas" at bounding box center [1233, 21] width 134 height 24
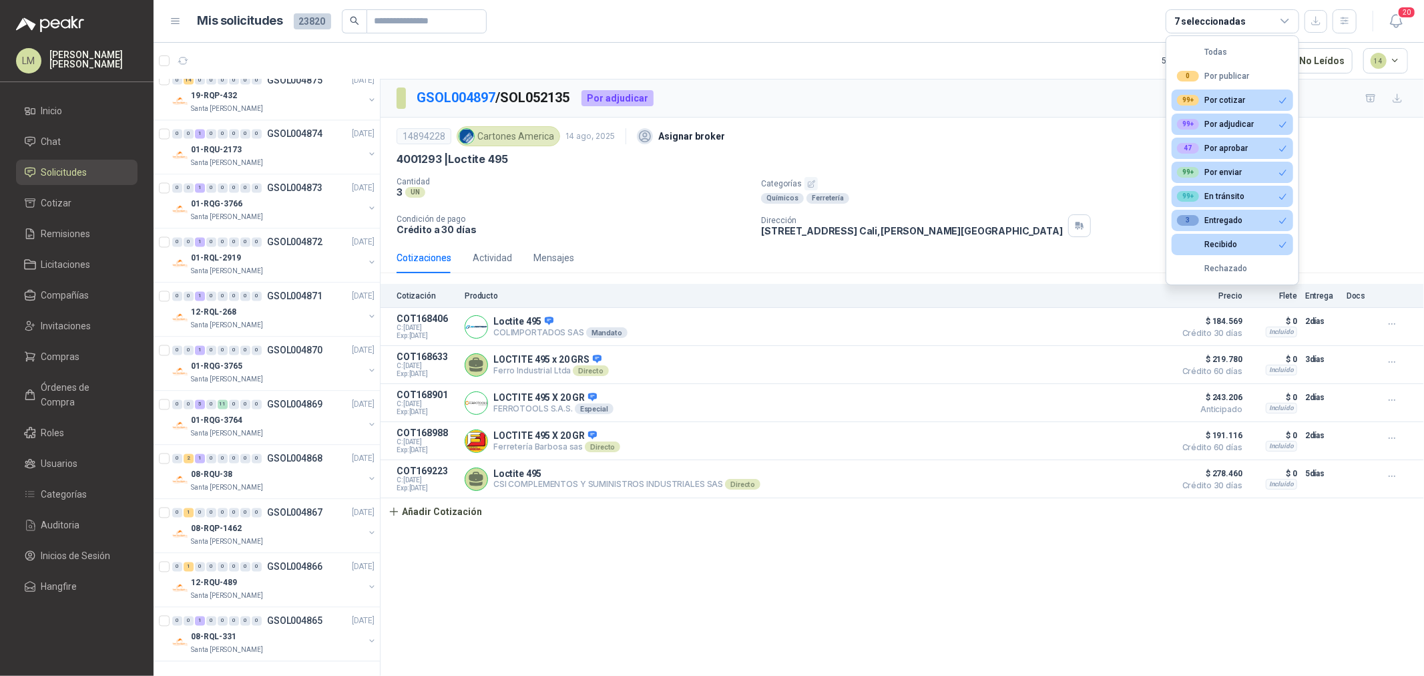
click at [1250, 24] on div "7 seleccionadas" at bounding box center [1233, 21] width 134 height 24
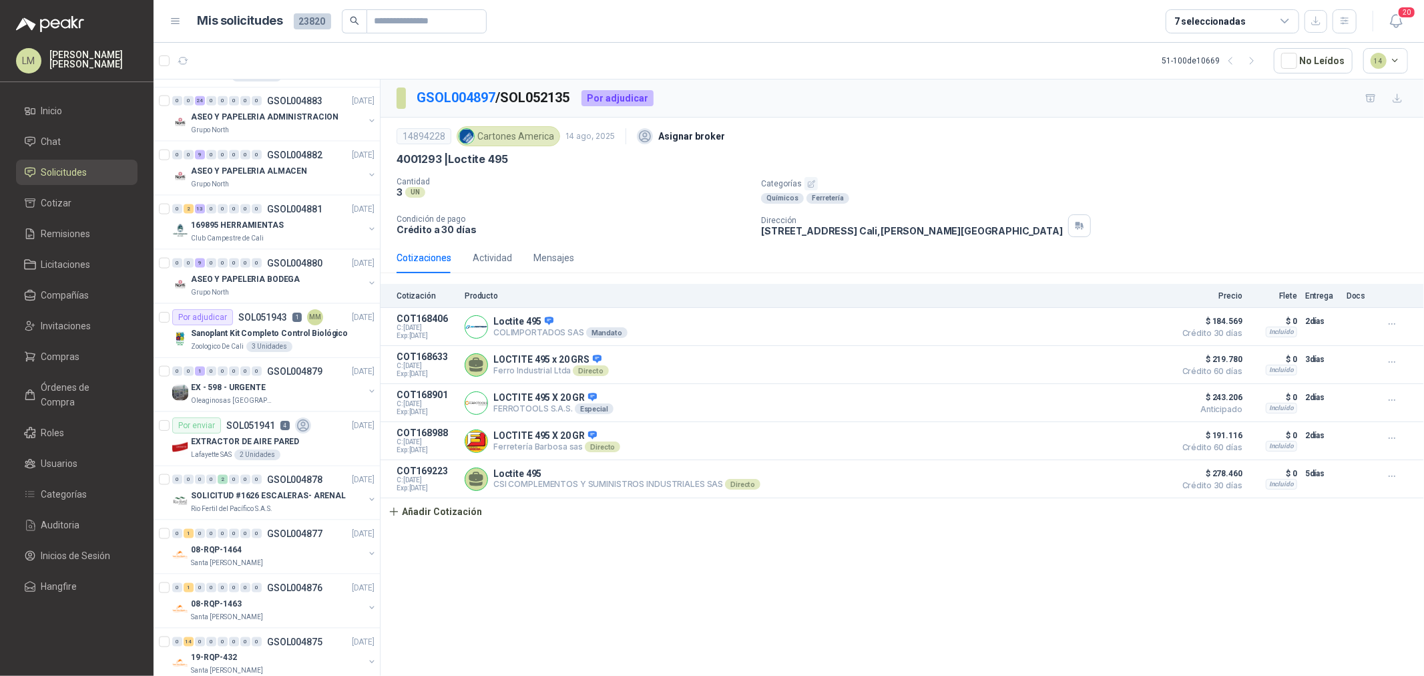
scroll to position [1540, 0]
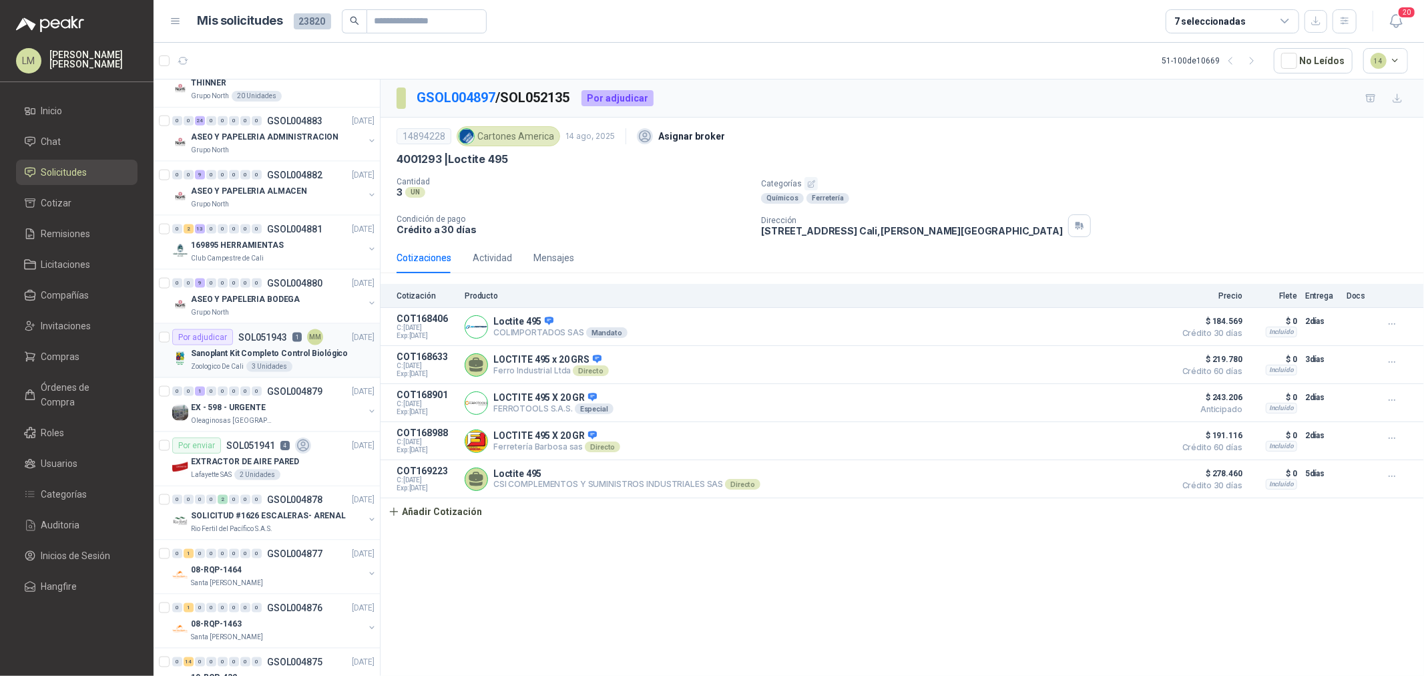
click at [238, 358] on p "Sanoplant Kit Completo Control Biológico" at bounding box center [269, 353] width 157 height 13
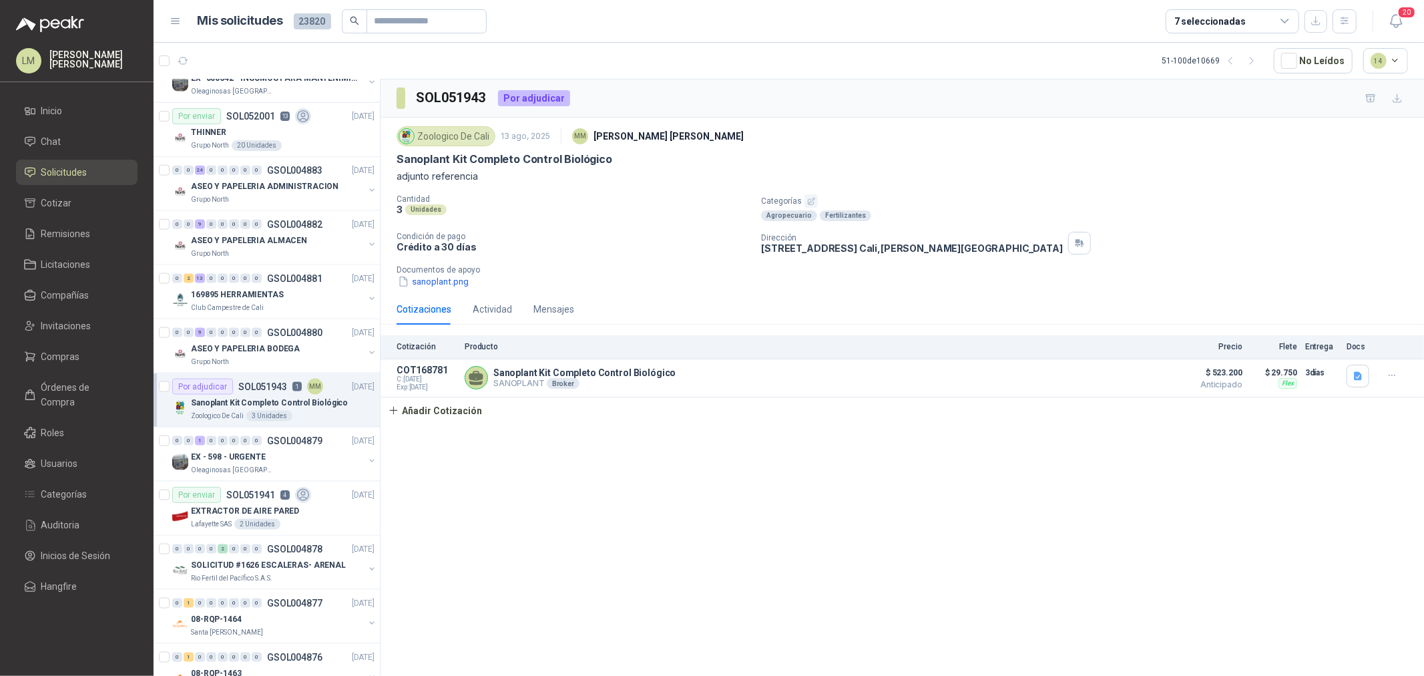
scroll to position [1466, 0]
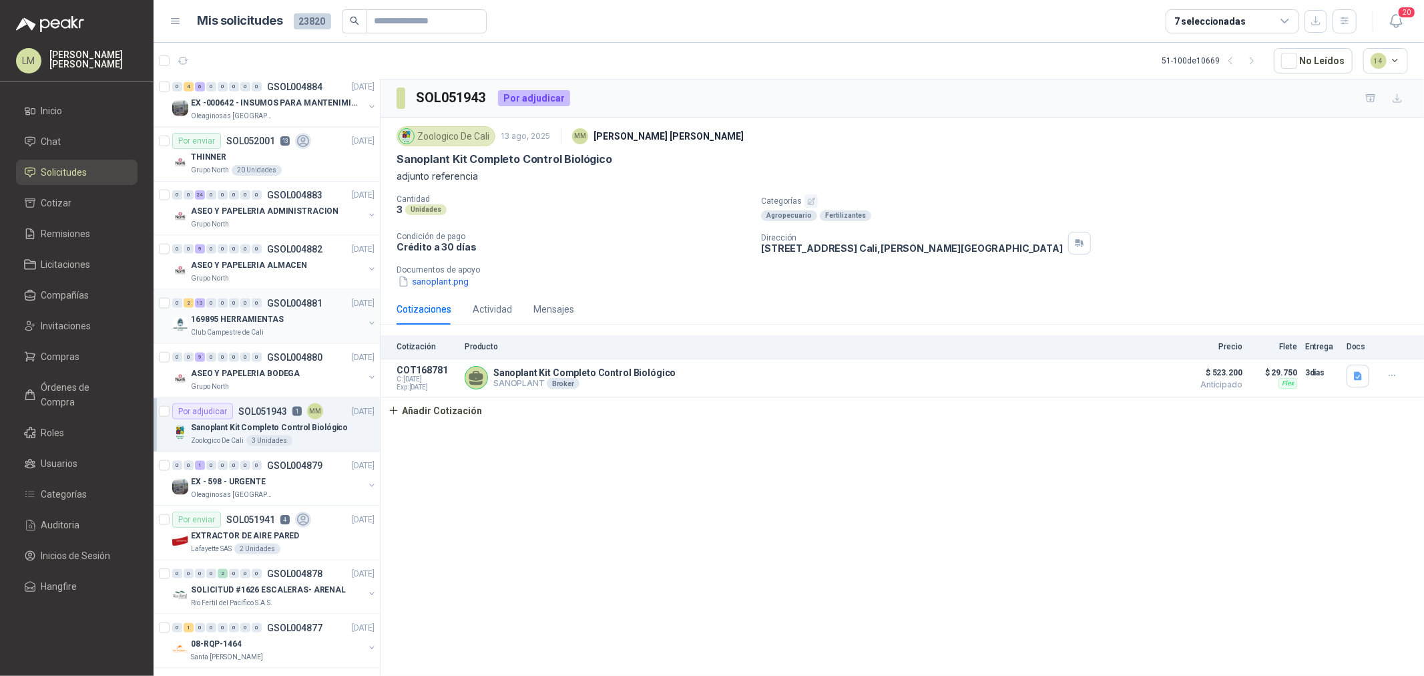
click at [235, 320] on p "169895 HERRAMIENTAS" at bounding box center [237, 319] width 93 height 13
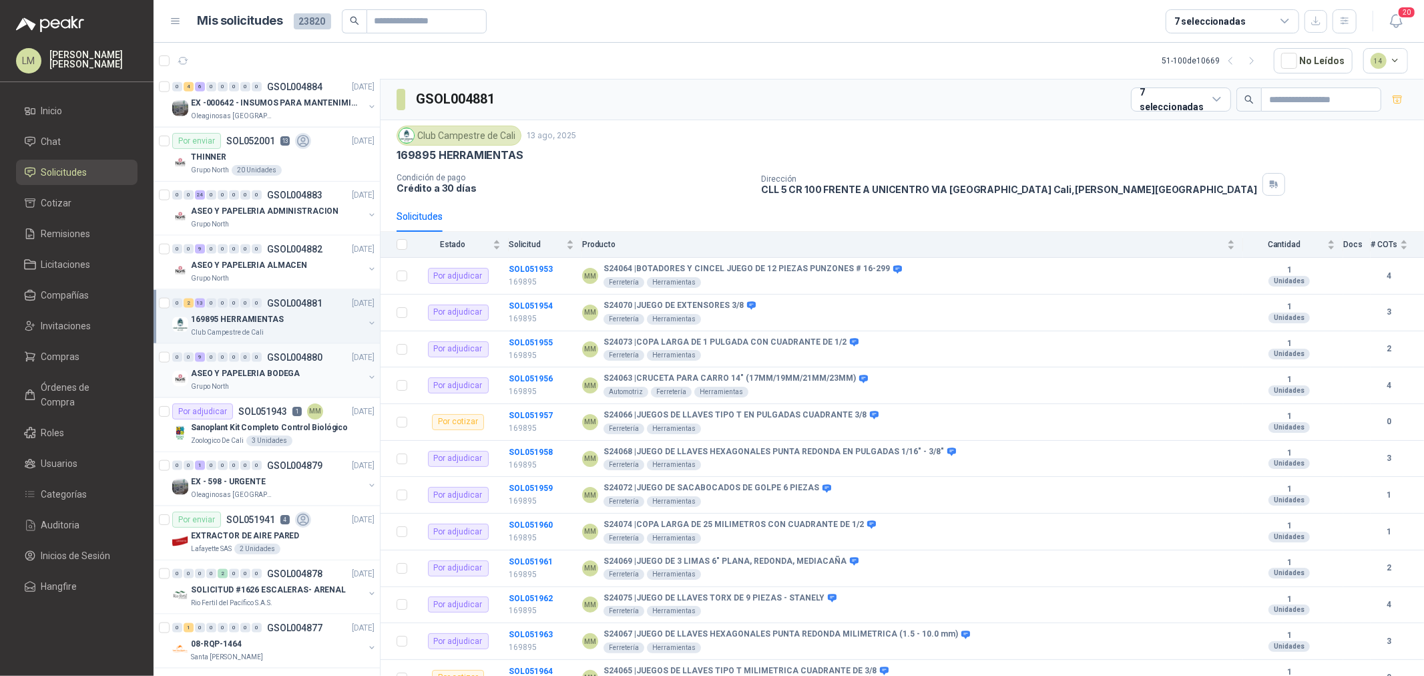
click at [239, 379] on p "ASEO Y PAPELERIA BODEGA" at bounding box center [245, 373] width 109 height 13
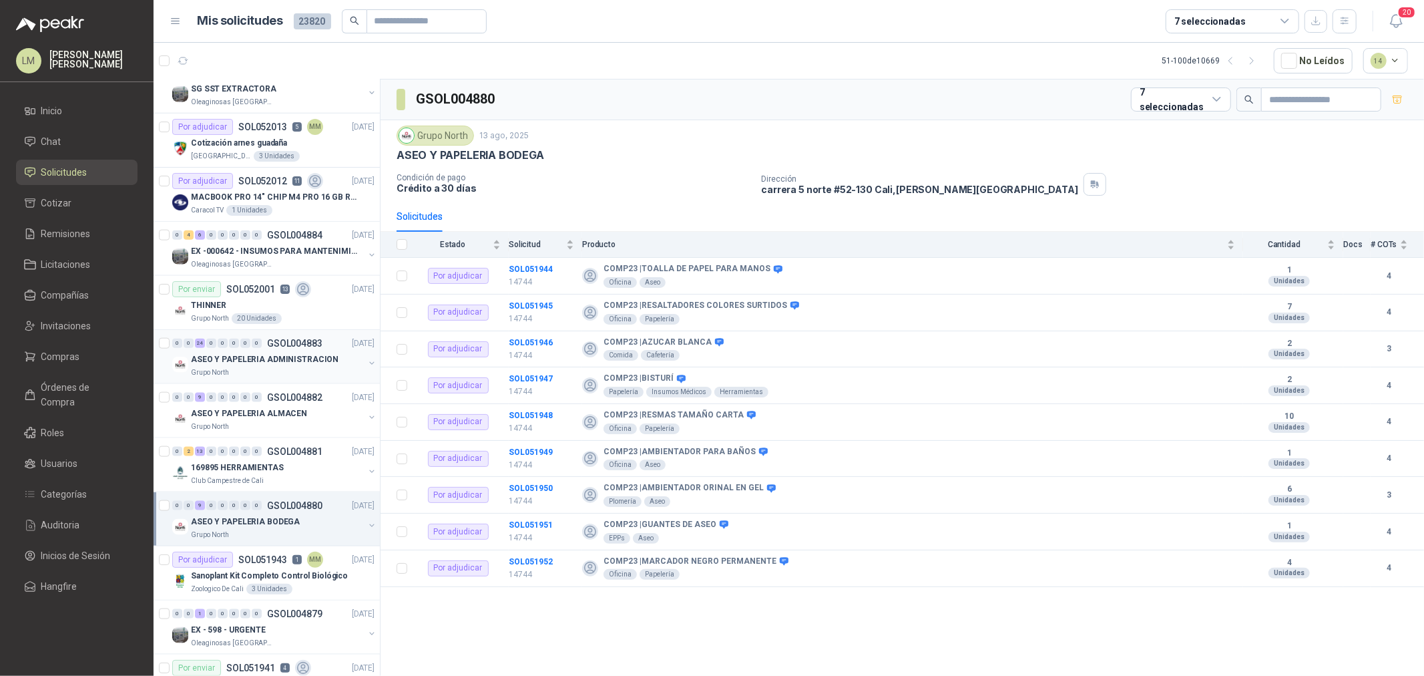
scroll to position [1244, 0]
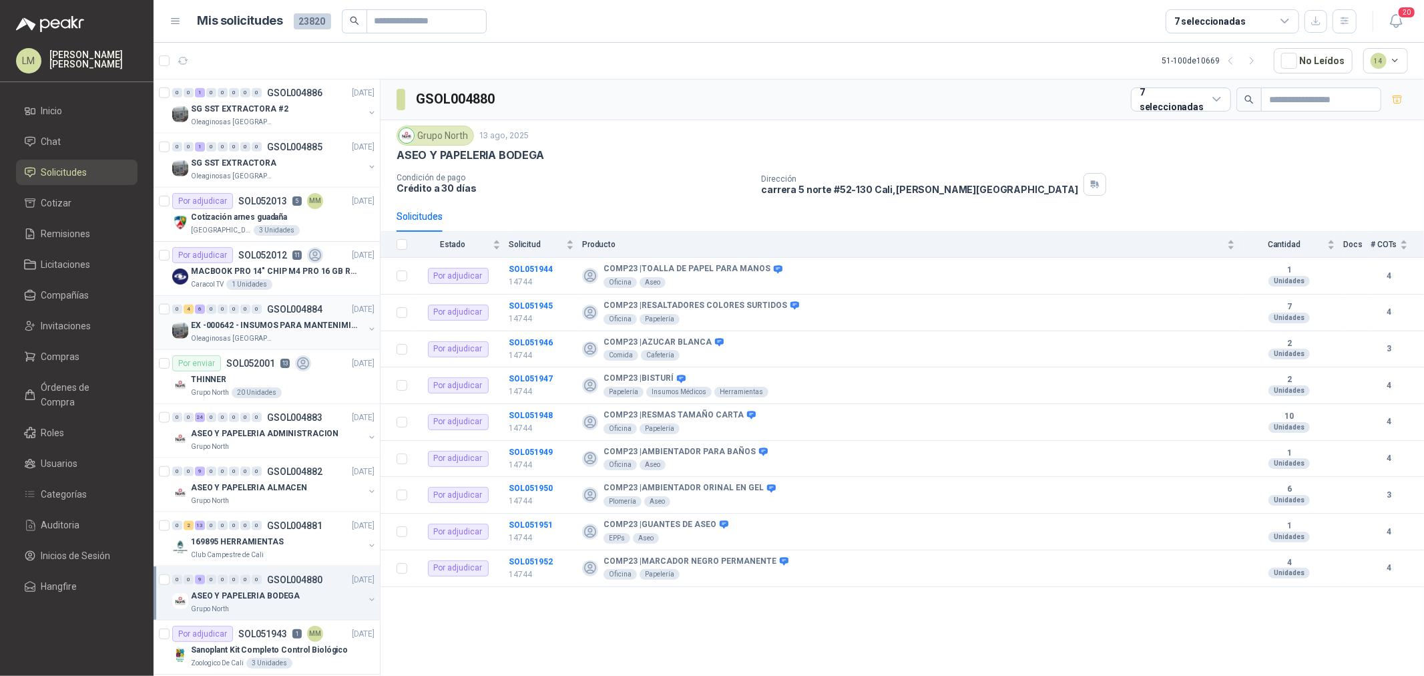
click at [268, 328] on p "EX -000642 - INSUMOS PARA MANTENIMIENTO PREVENTIVO" at bounding box center [274, 325] width 166 height 13
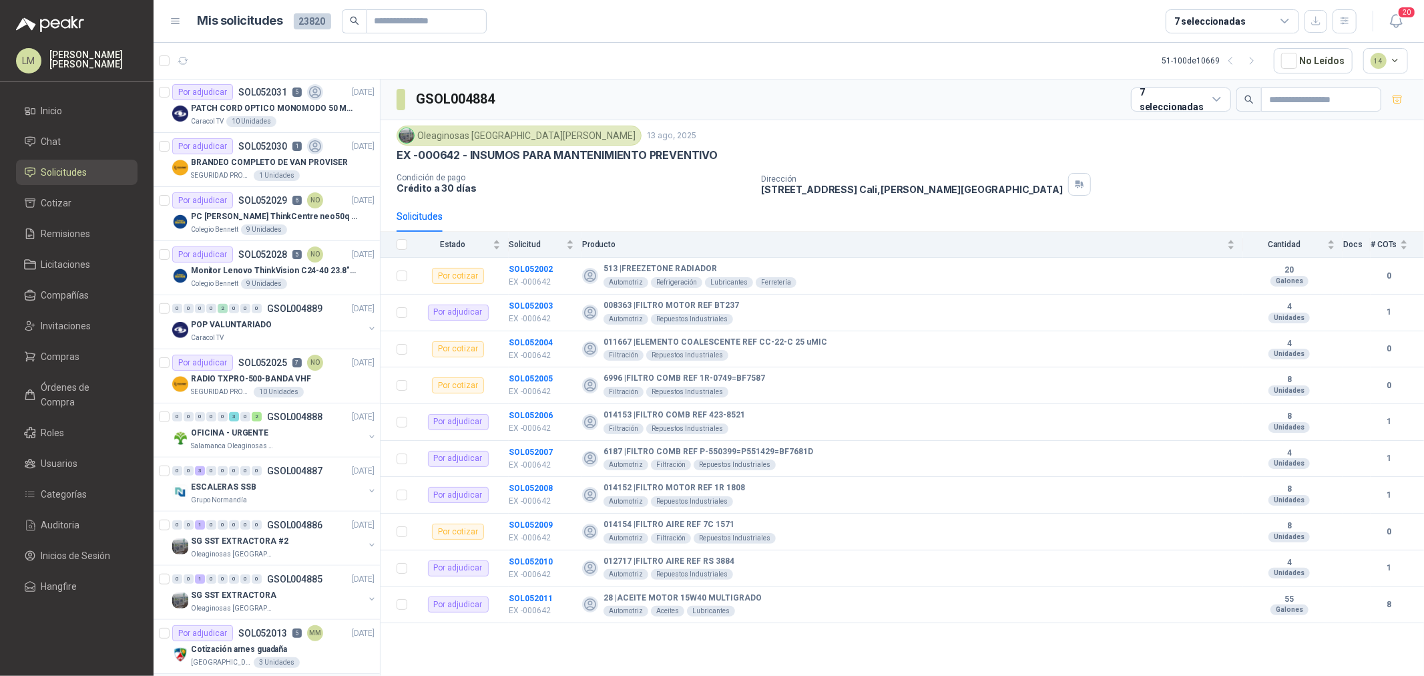
scroll to position [798, 0]
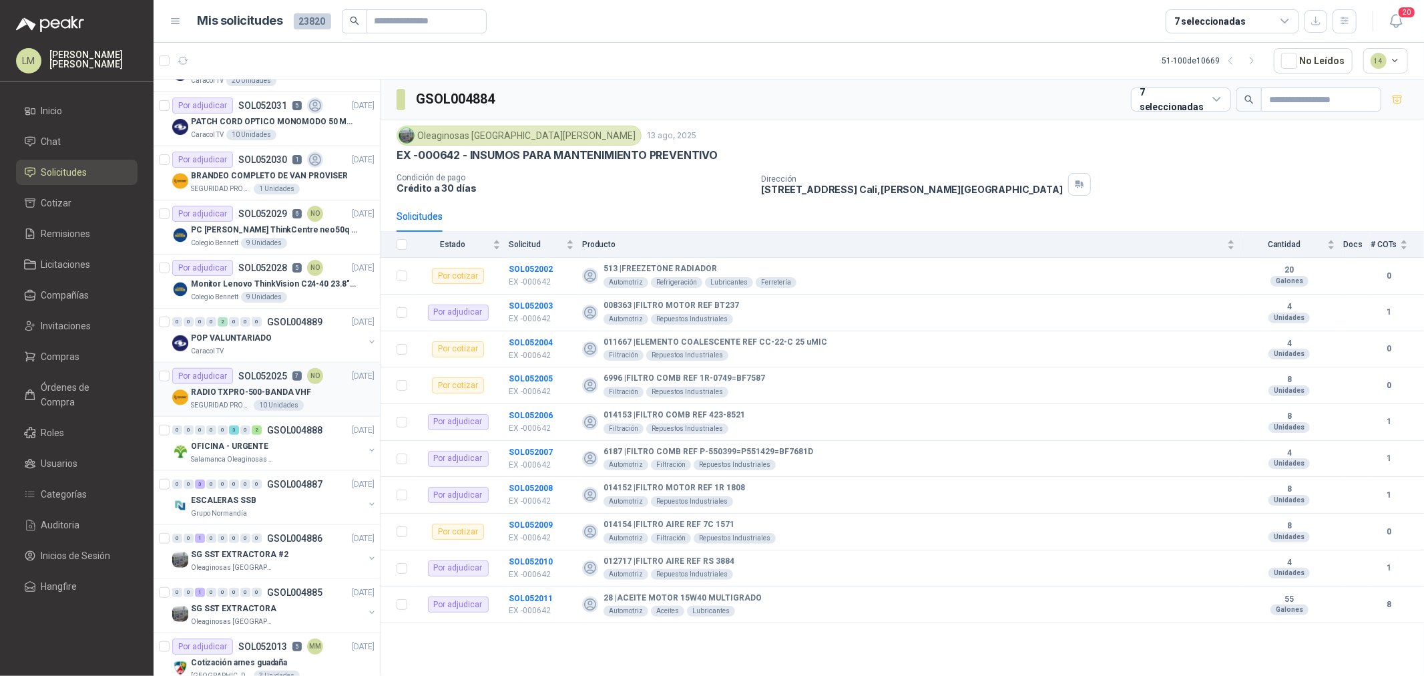
click at [250, 389] on p "RADIO TXPRO-500-BANDA VHF" at bounding box center [251, 392] width 120 height 13
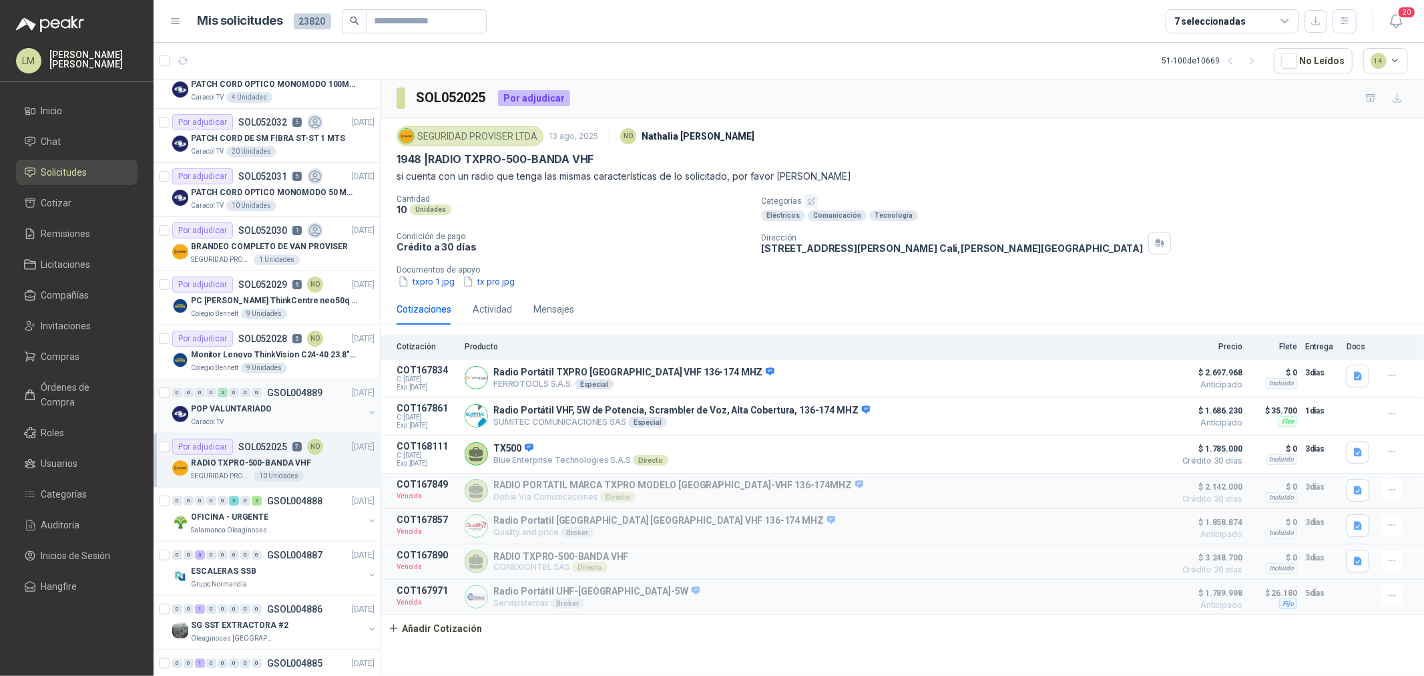
scroll to position [724, 0]
click at [267, 337] on p "SOL052028" at bounding box center [262, 341] width 49 height 9
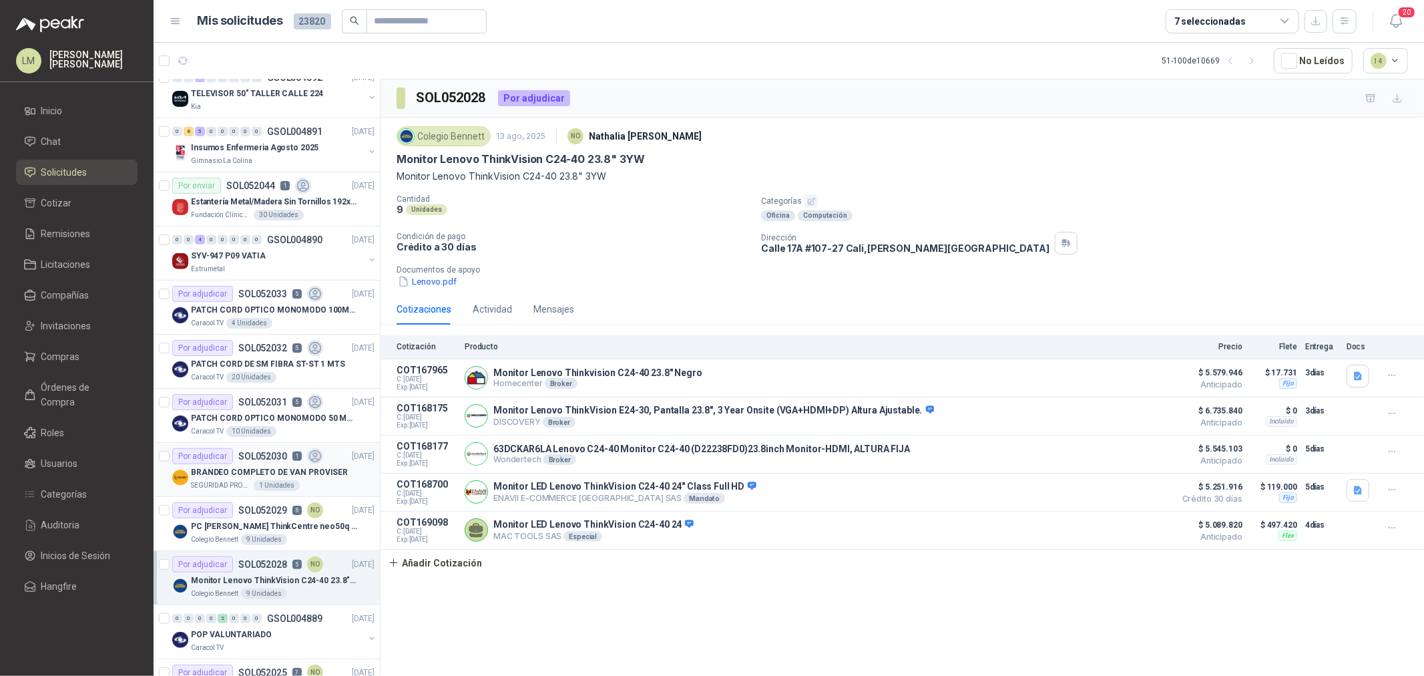
scroll to position [428, 0]
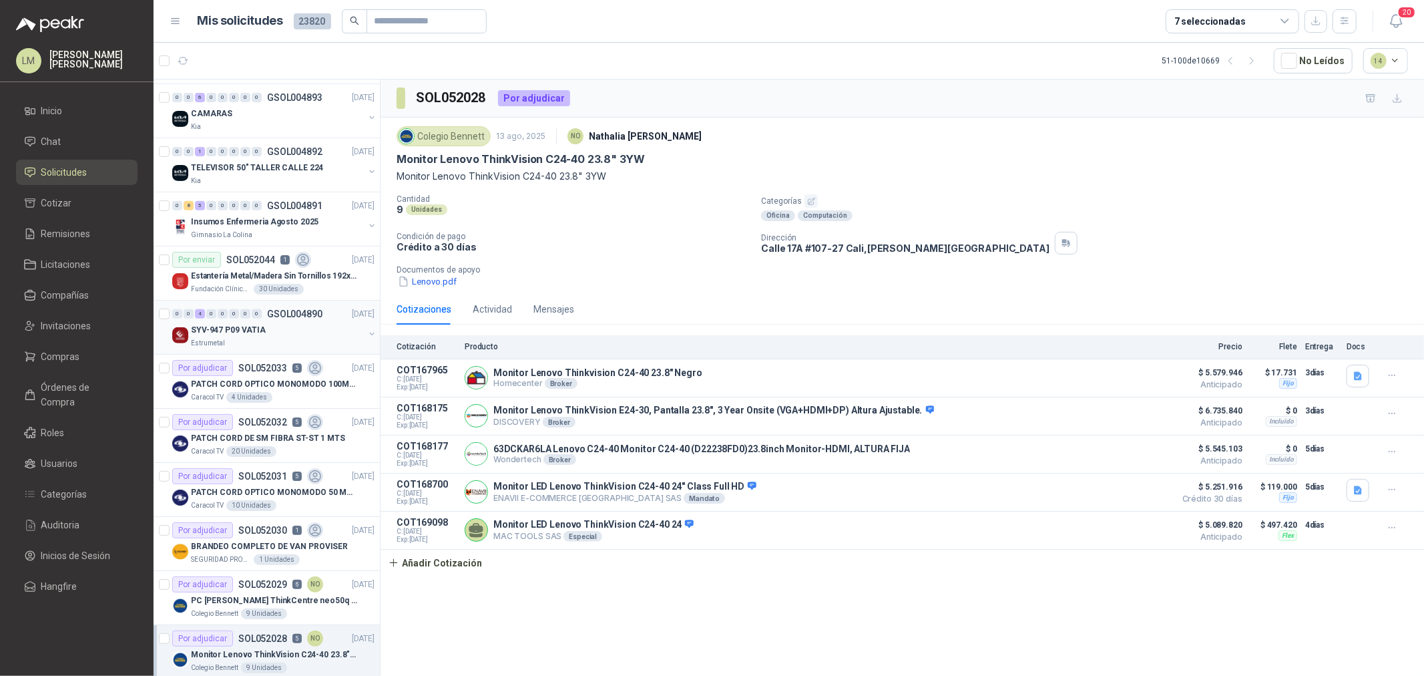
click at [258, 345] on div "Estrumetal" at bounding box center [277, 343] width 173 height 11
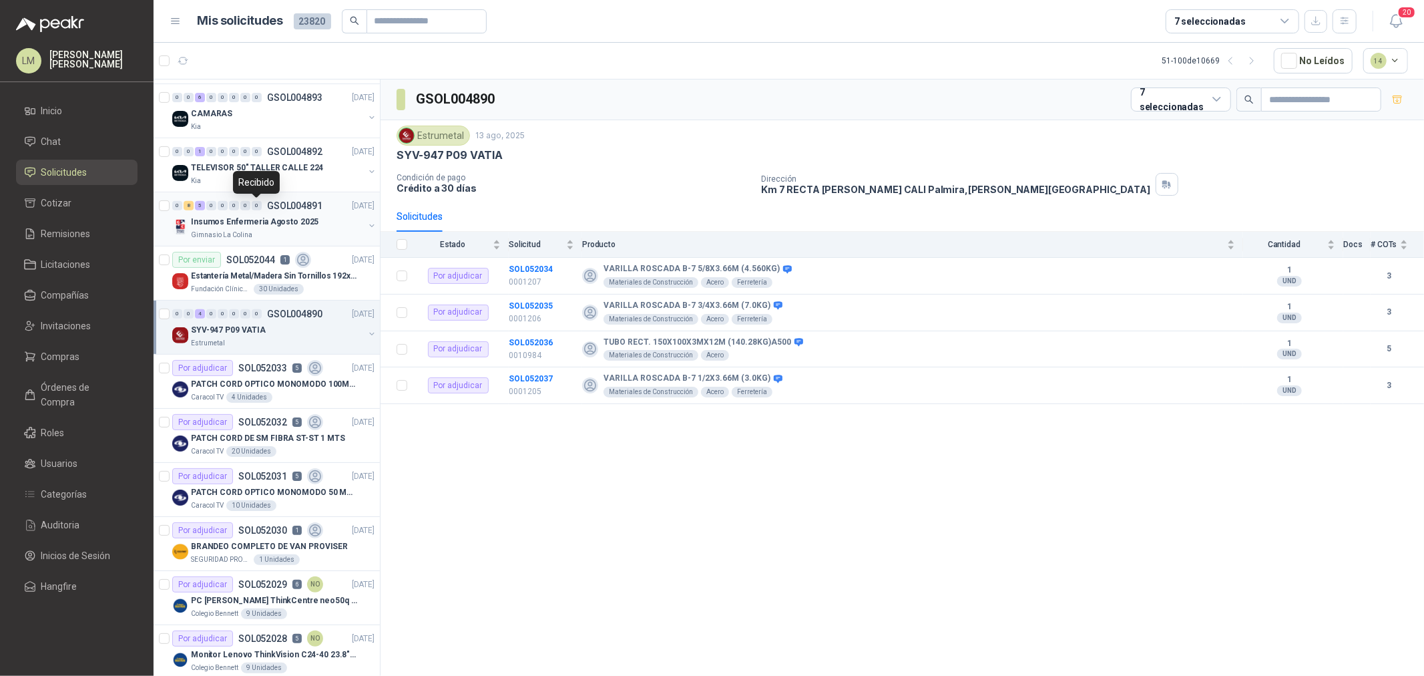
click at [258, 206] on div "0" at bounding box center [257, 205] width 10 height 9
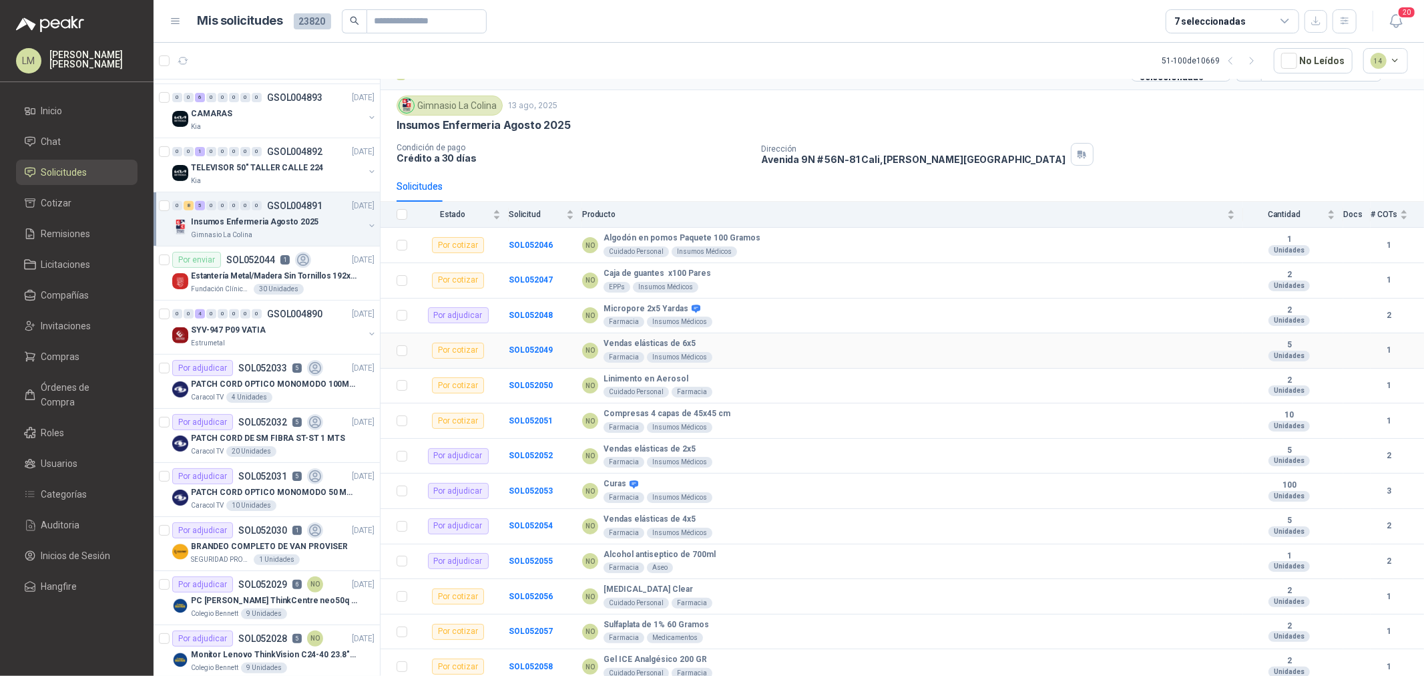
scroll to position [35, 0]
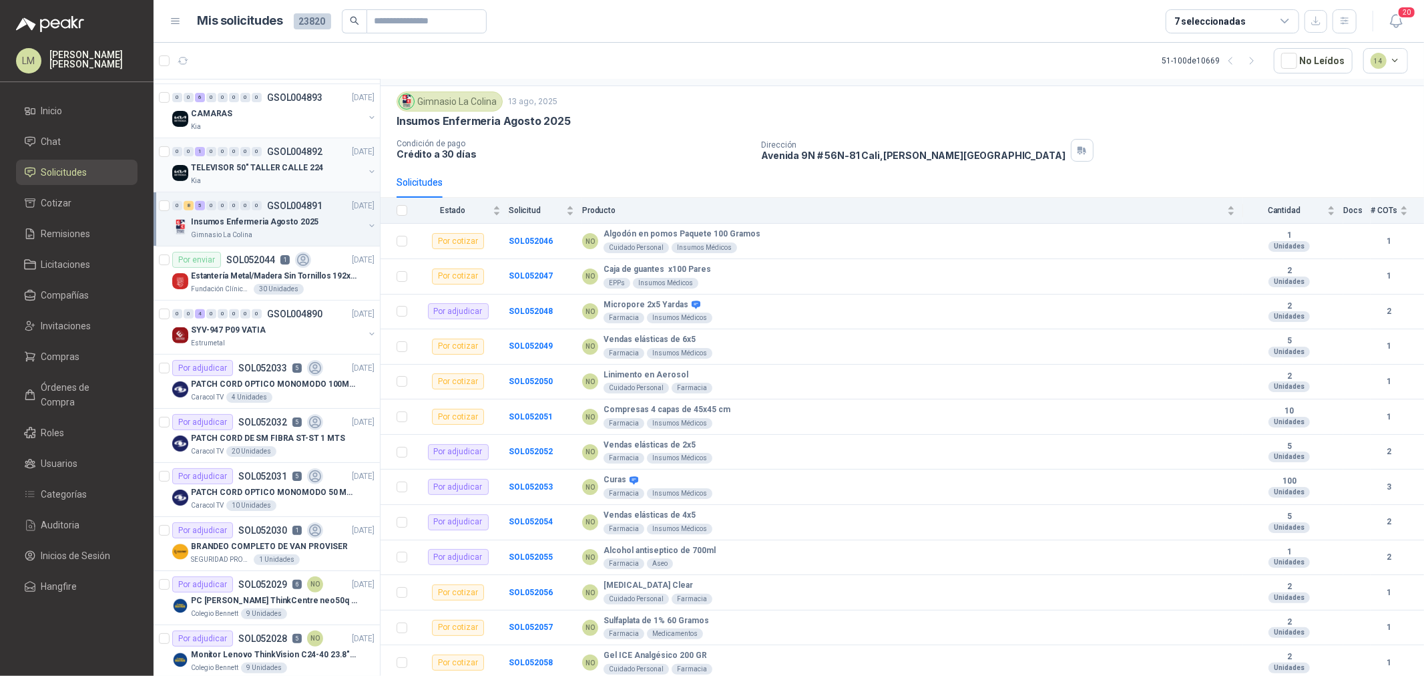
click at [250, 158] on div "0 0 1 0 0 0 0 0 GSOL004892 13/08/25" at bounding box center [274, 152] width 205 height 16
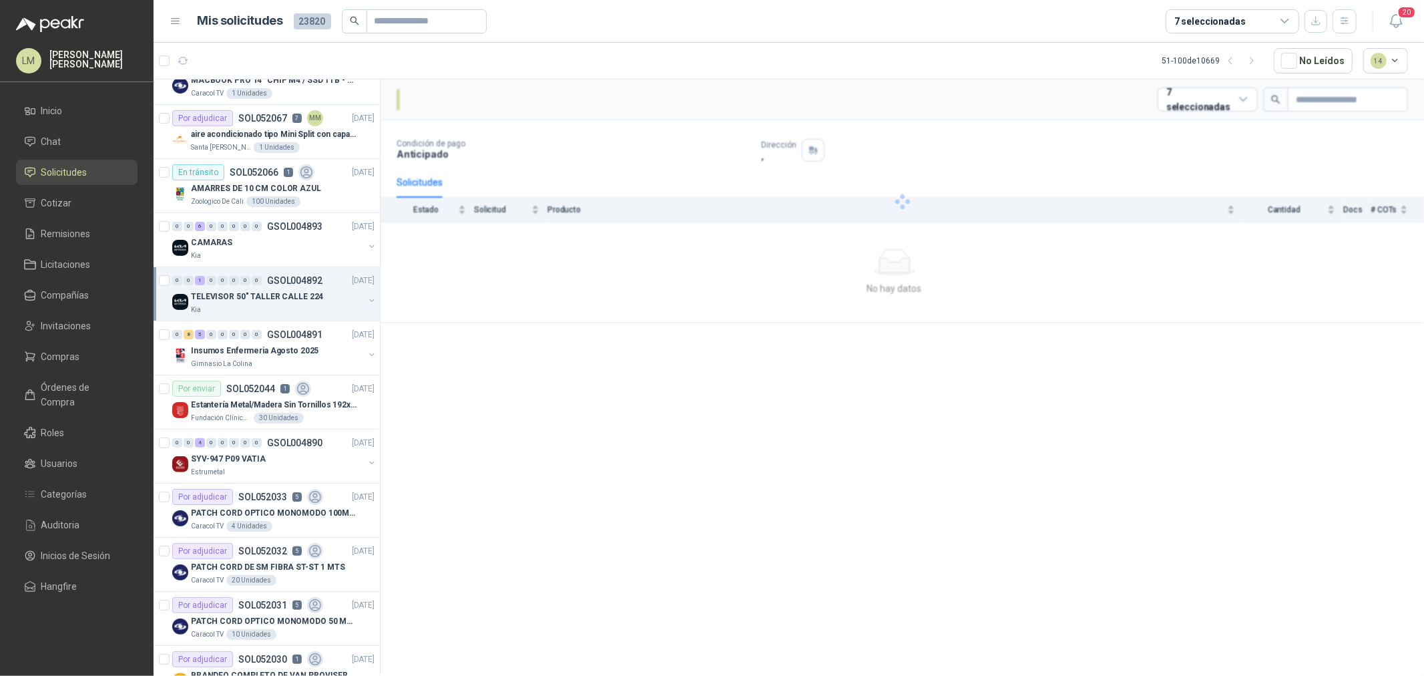
scroll to position [279, 0]
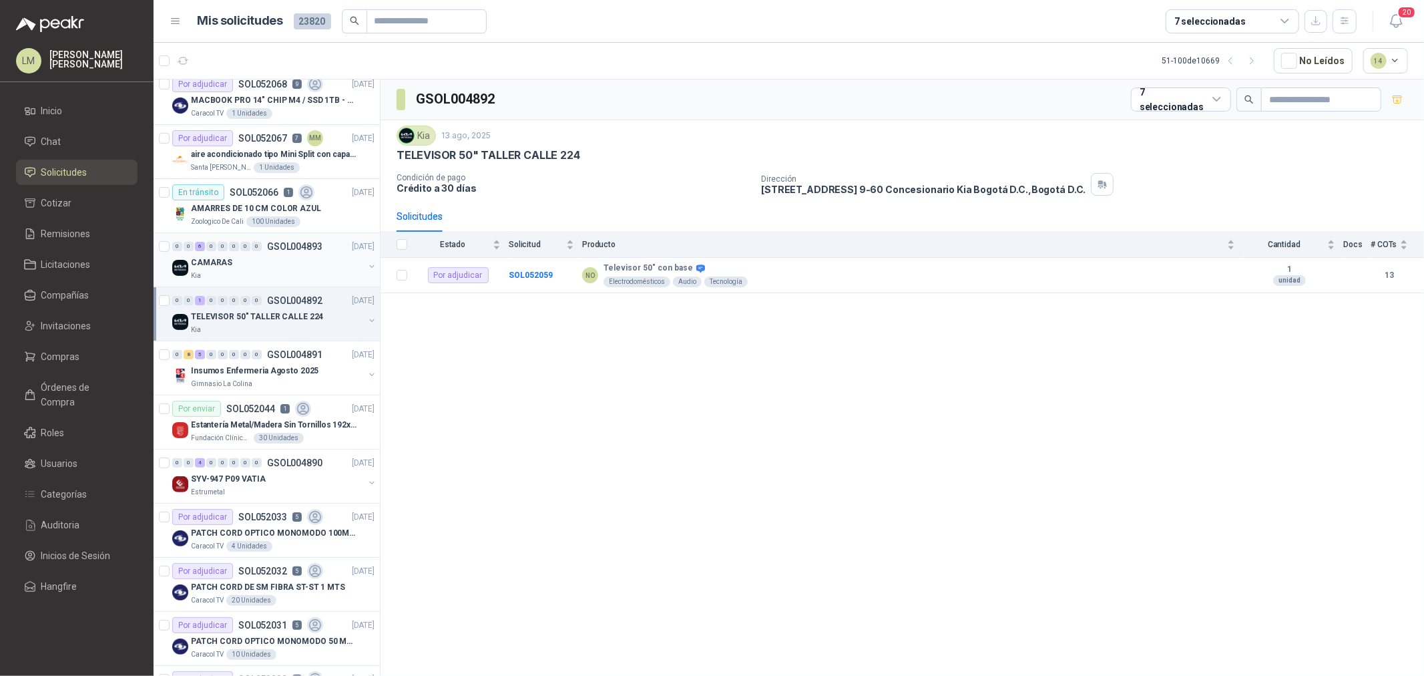
click at [254, 266] on div "CAMARAS" at bounding box center [277, 262] width 173 height 16
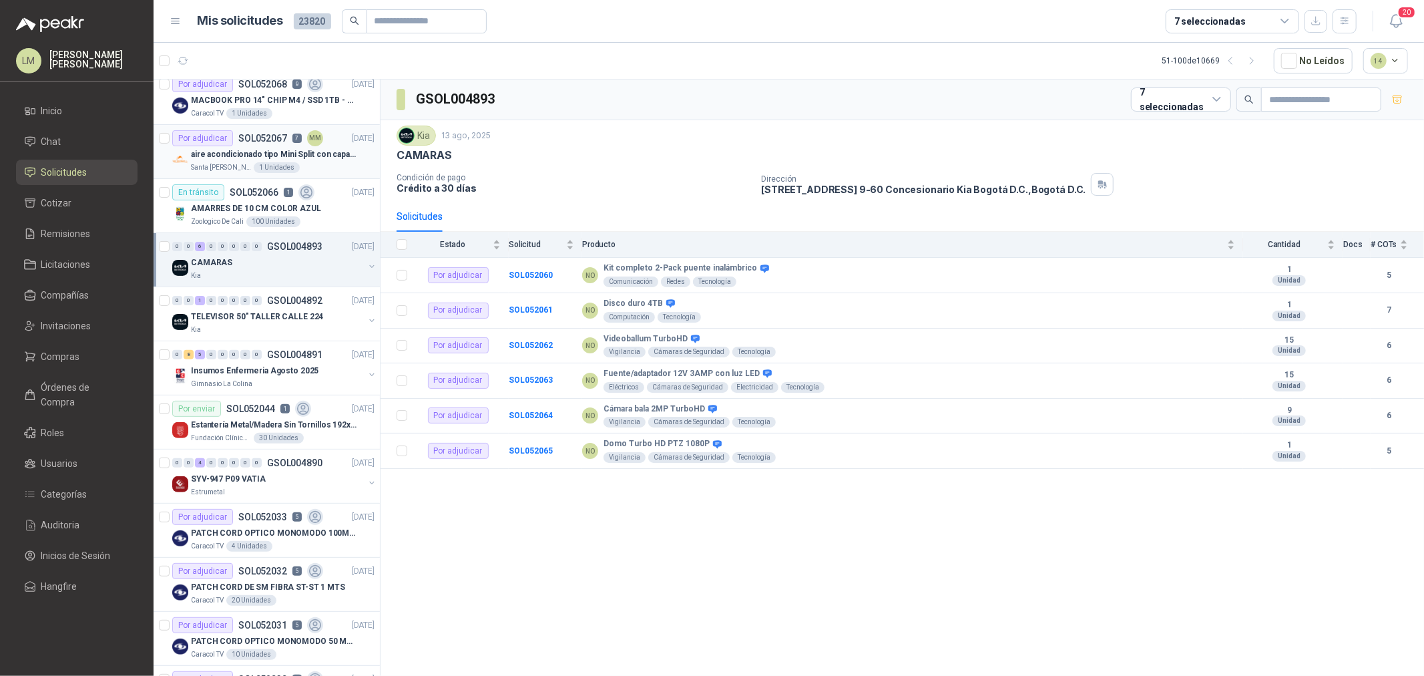
click at [243, 146] on div "aire acondicionado tipo Mini Split con capacidad de 12000 BTU a 110V o 220V" at bounding box center [283, 154] width 184 height 16
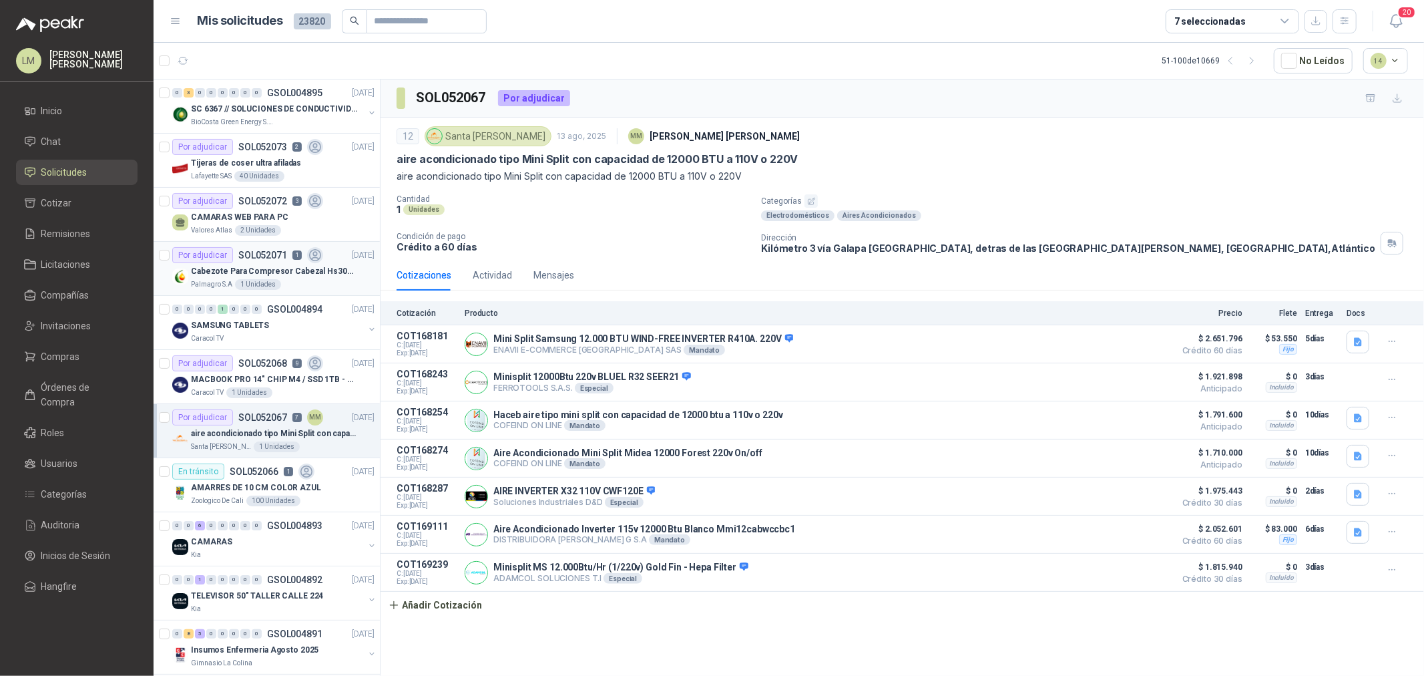
click at [258, 258] on p "SOL052071" at bounding box center [262, 254] width 49 height 9
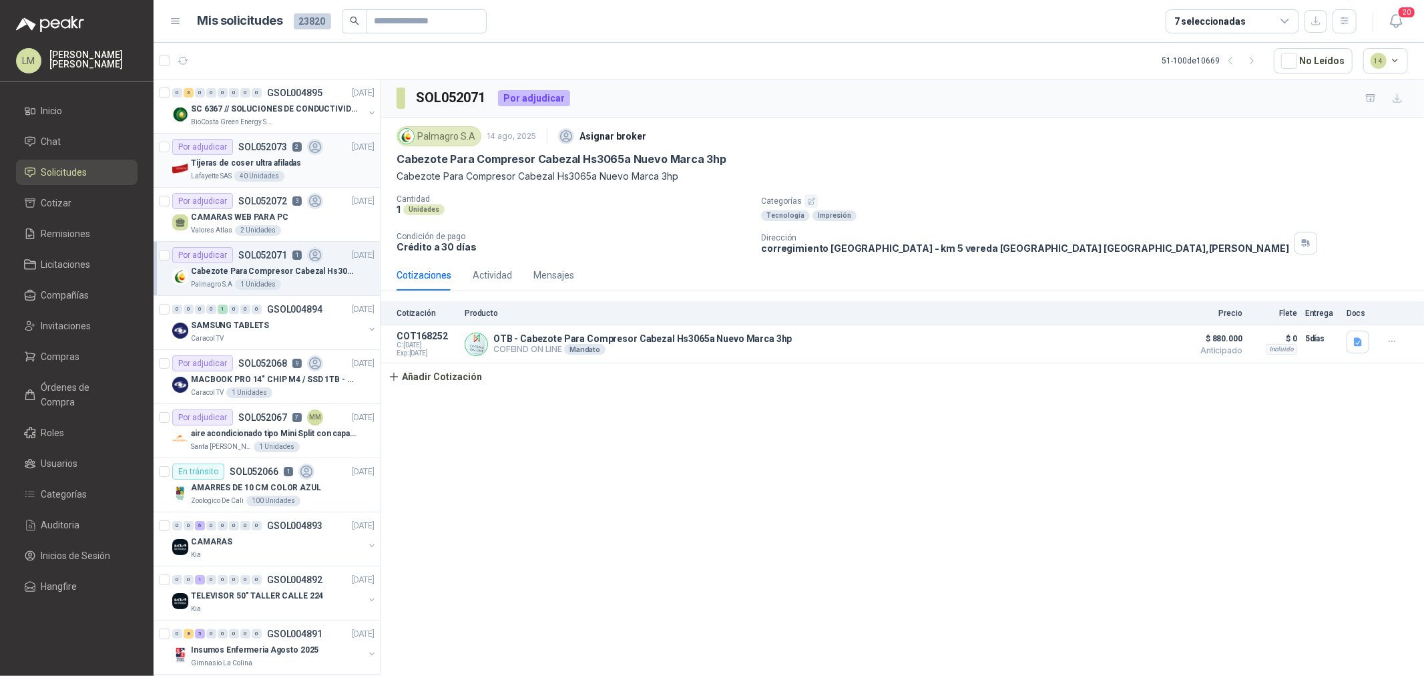
click at [214, 170] on div "Tijeras de coser ultra afiladas" at bounding box center [283, 163] width 184 height 16
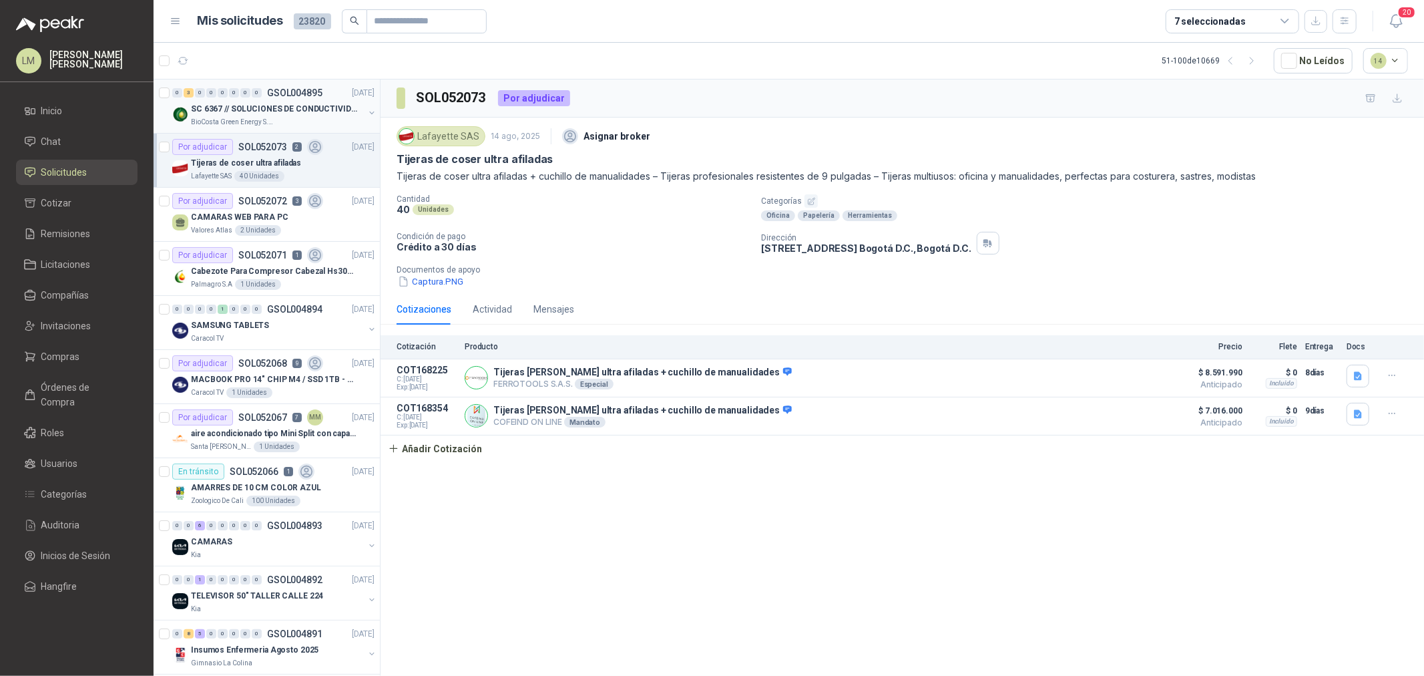
click at [238, 105] on p "SC 6367 // SOLUCIONES DE CONDUCTIVIDAD" at bounding box center [274, 109] width 166 height 13
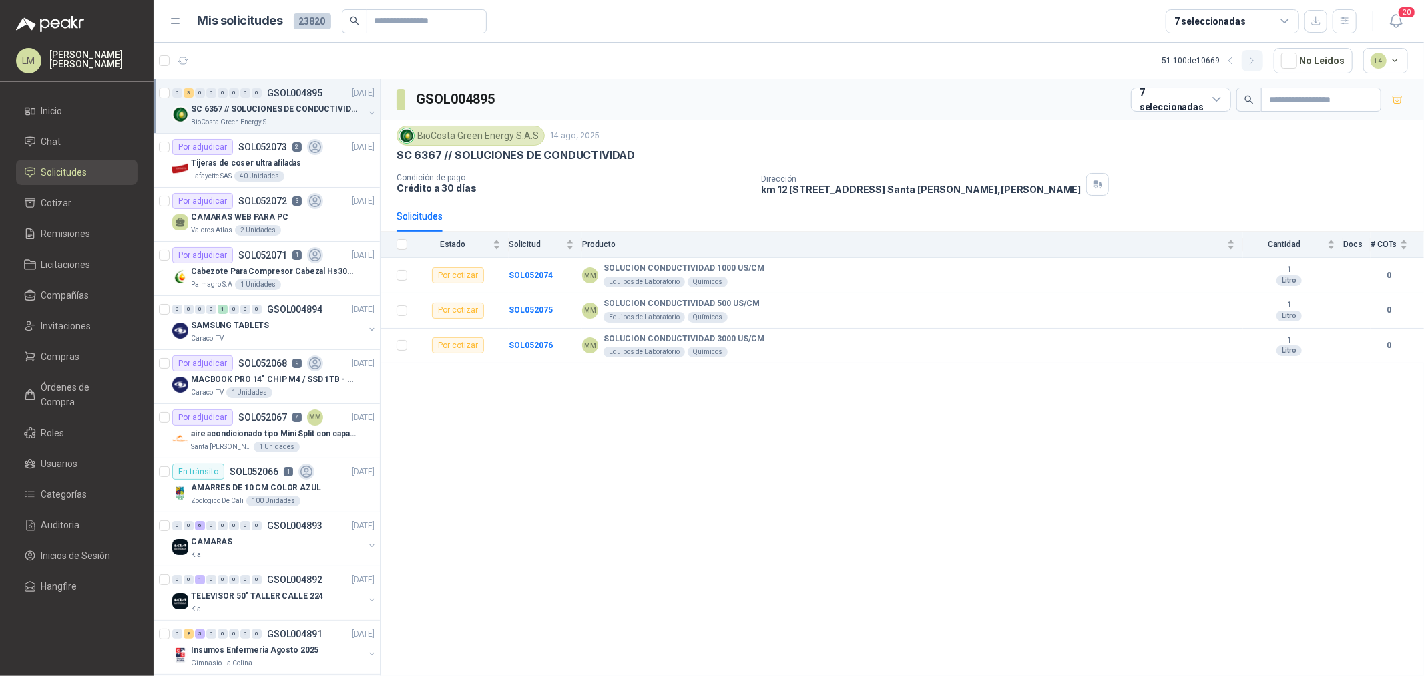
click at [1258, 54] on button "button" at bounding box center [1252, 60] width 21 height 21
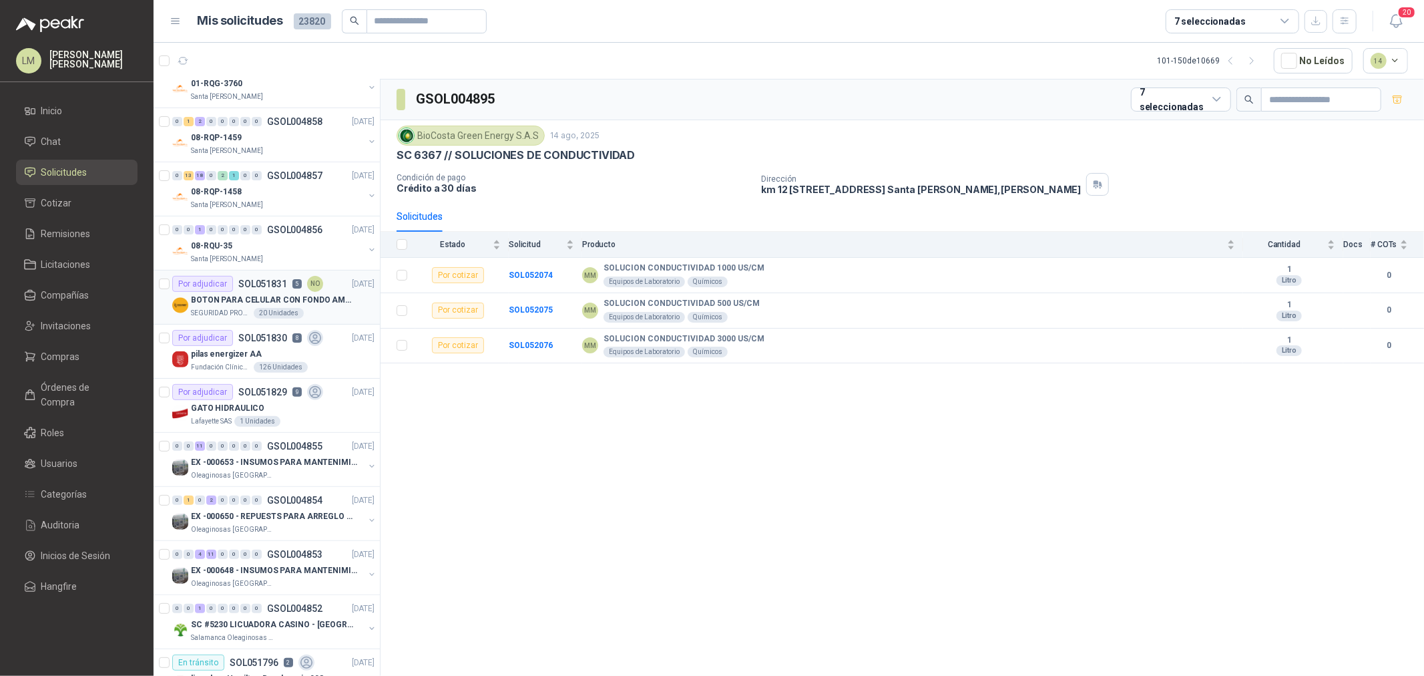
scroll to position [296, 0]
click at [262, 293] on p "BOTON PARA CELULAR CON FONDO AMARILLO" at bounding box center [274, 299] width 166 height 13
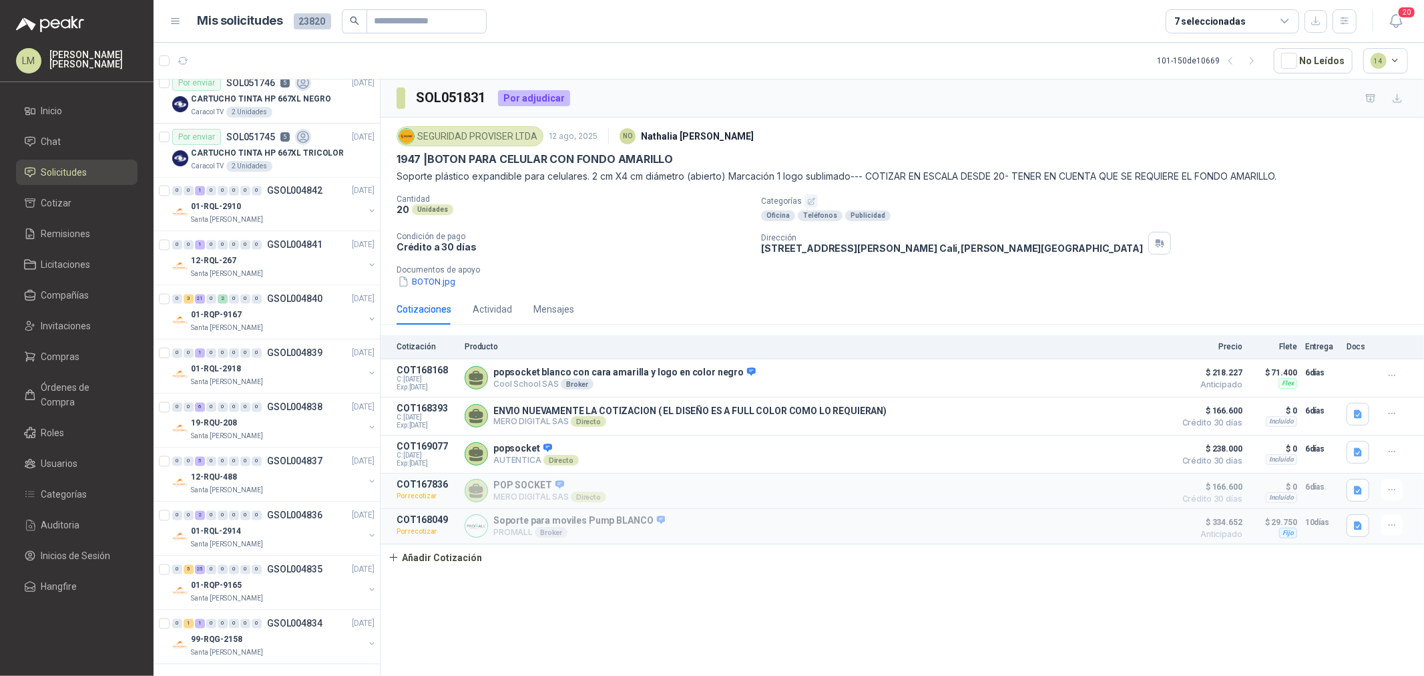
scroll to position [2133, 0]
click at [1257, 71] on button "button" at bounding box center [1252, 60] width 21 height 21
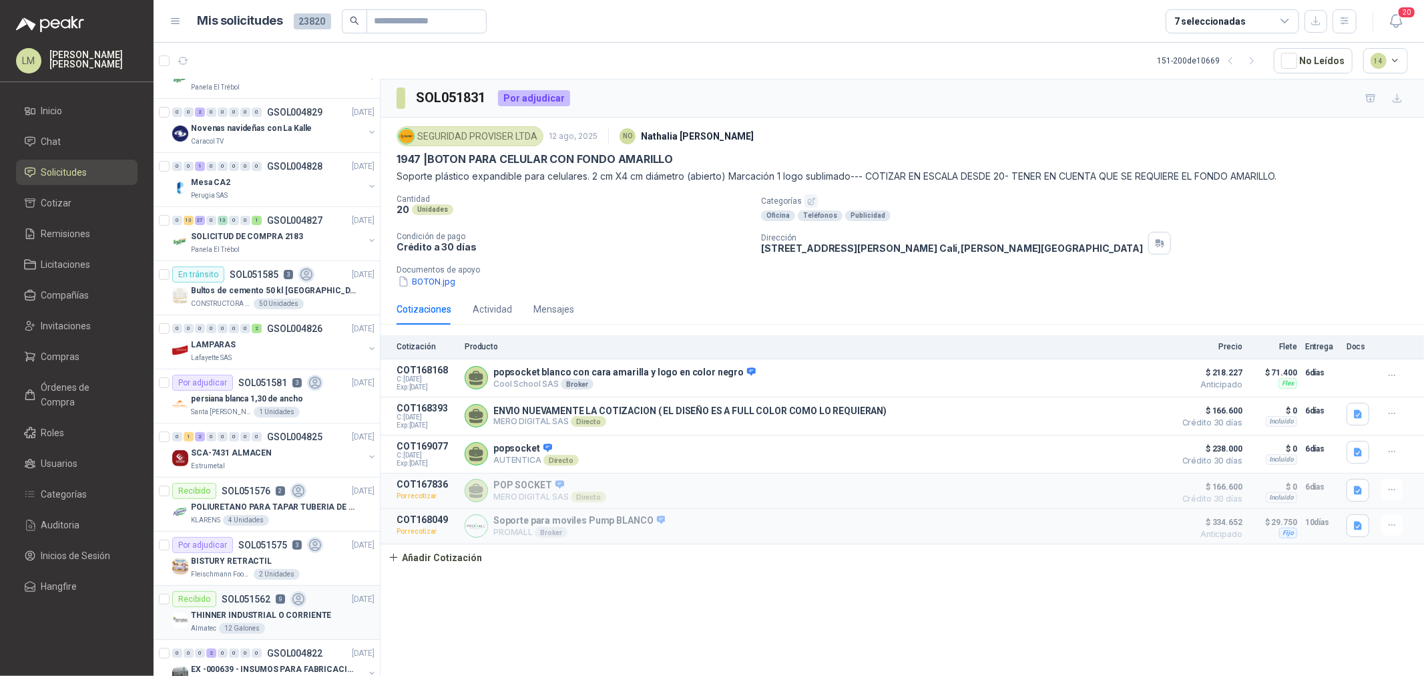
scroll to position [278, 0]
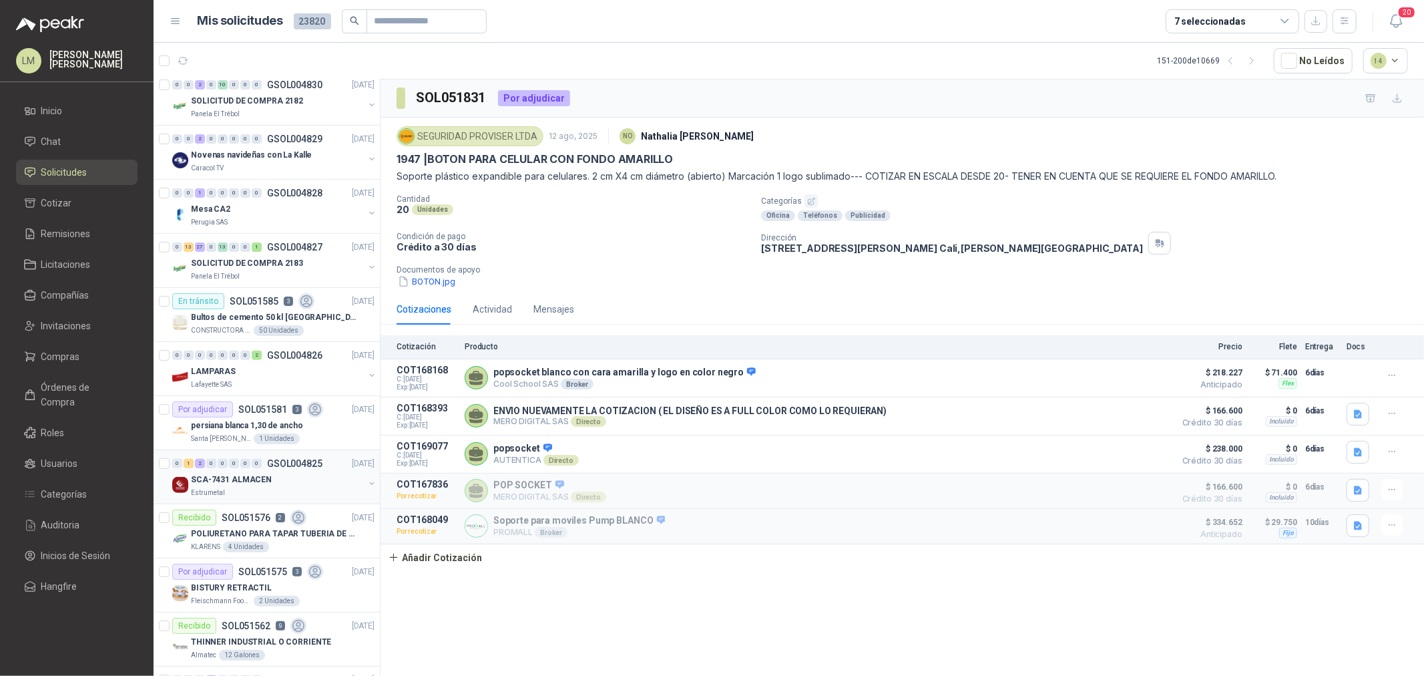
click at [268, 471] on div "SCA-7431 ALMACEN" at bounding box center [277, 479] width 173 height 16
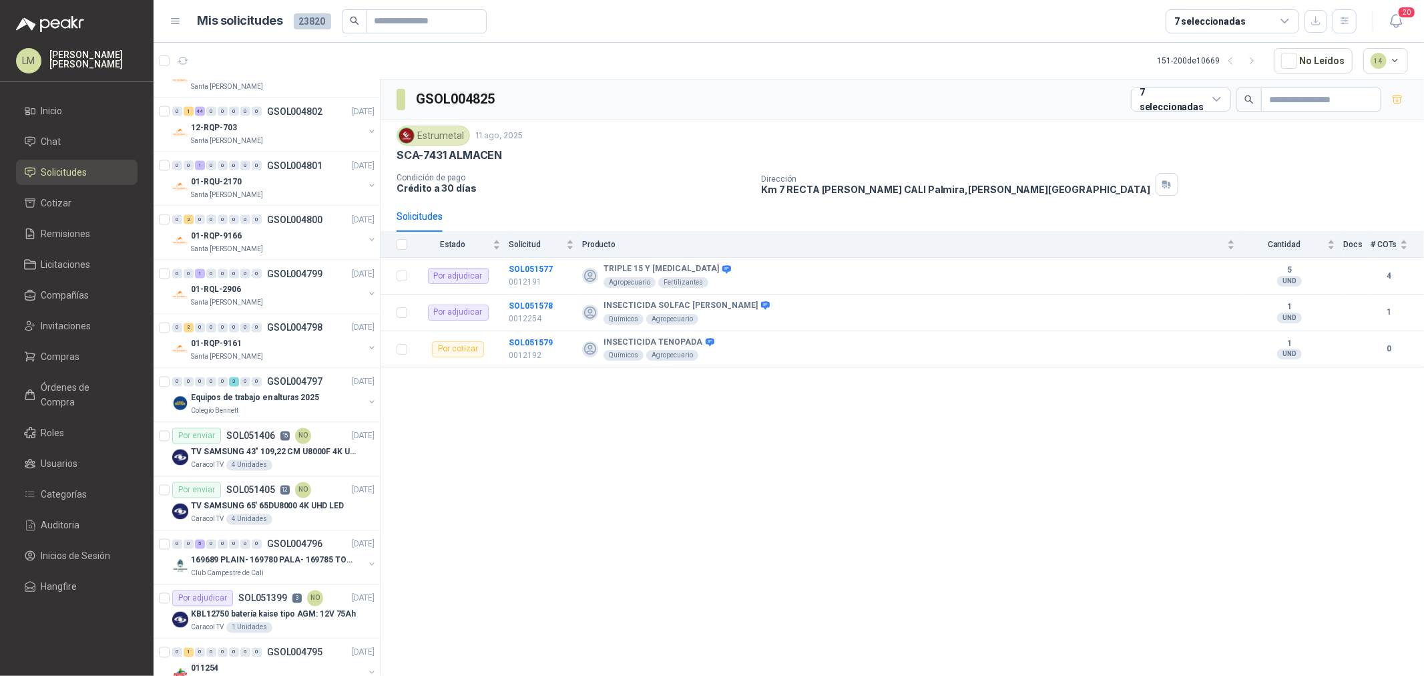
scroll to position [2133, 0]
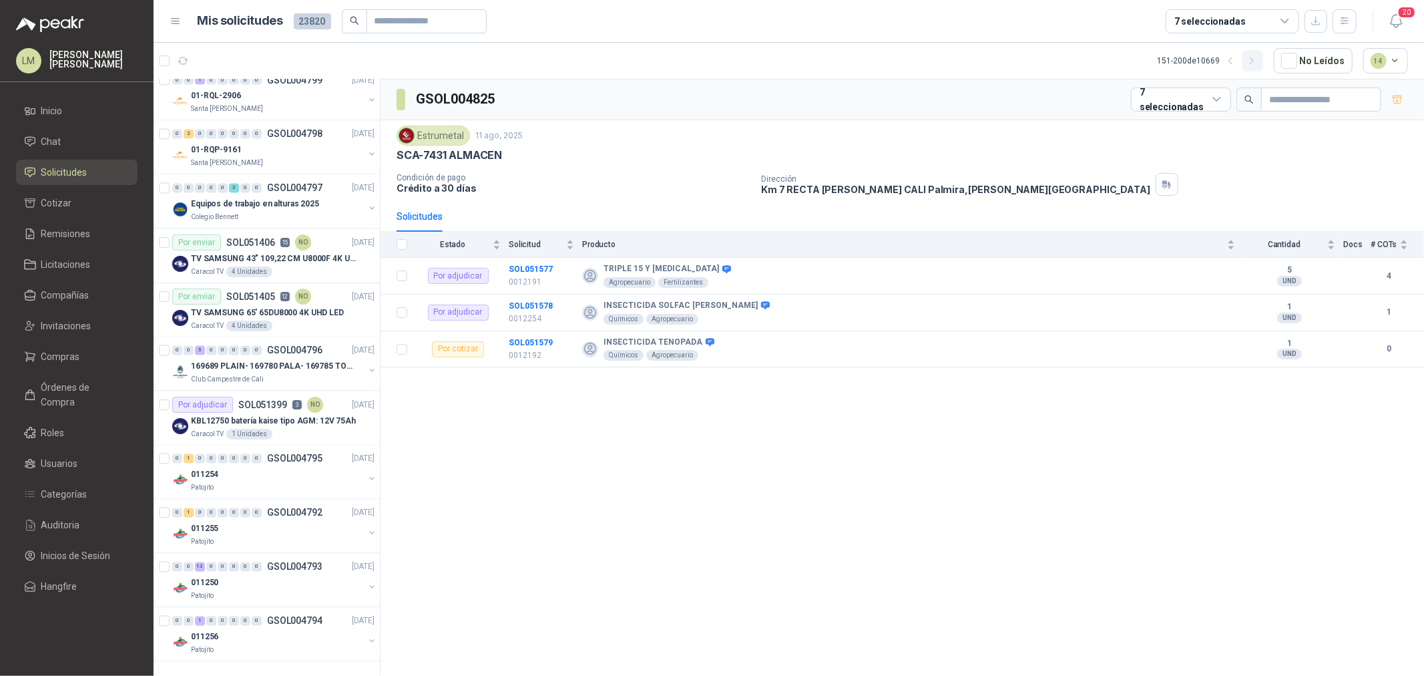
click at [1258, 57] on icon "button" at bounding box center [1251, 60] width 11 height 11
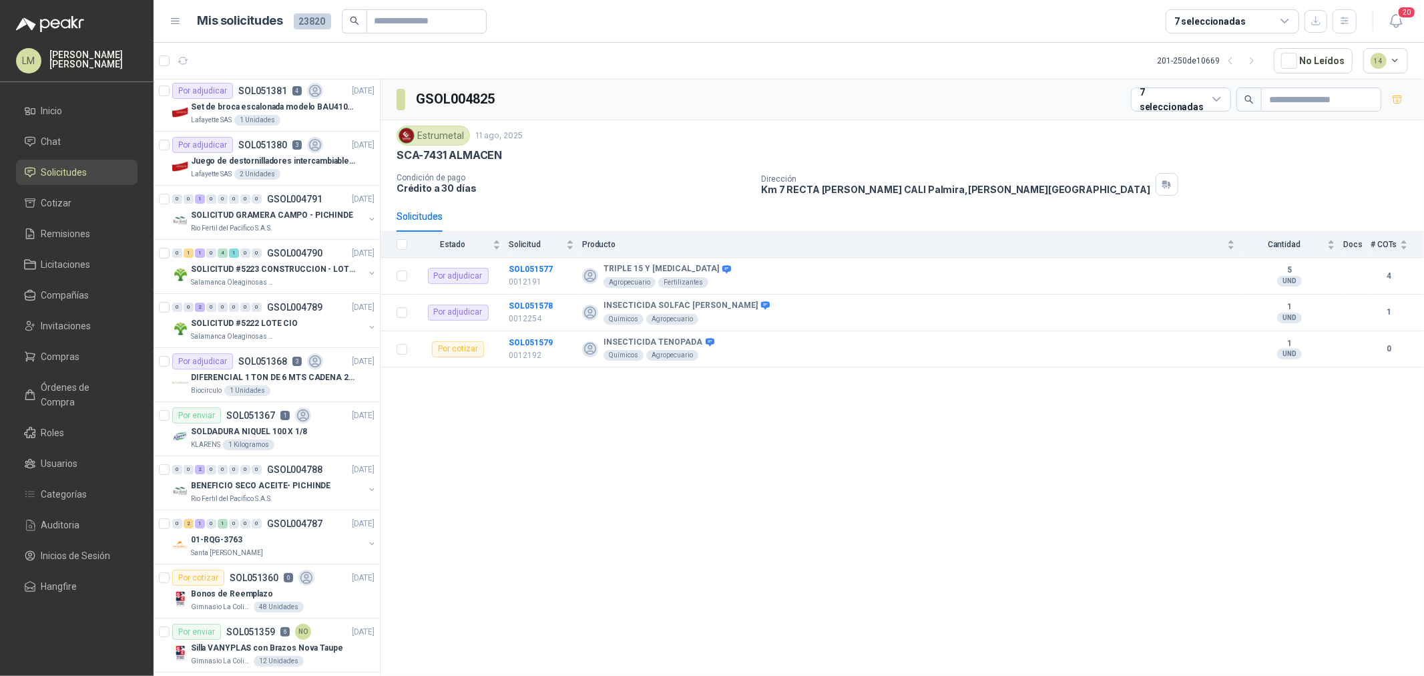
scroll to position [0, 0]
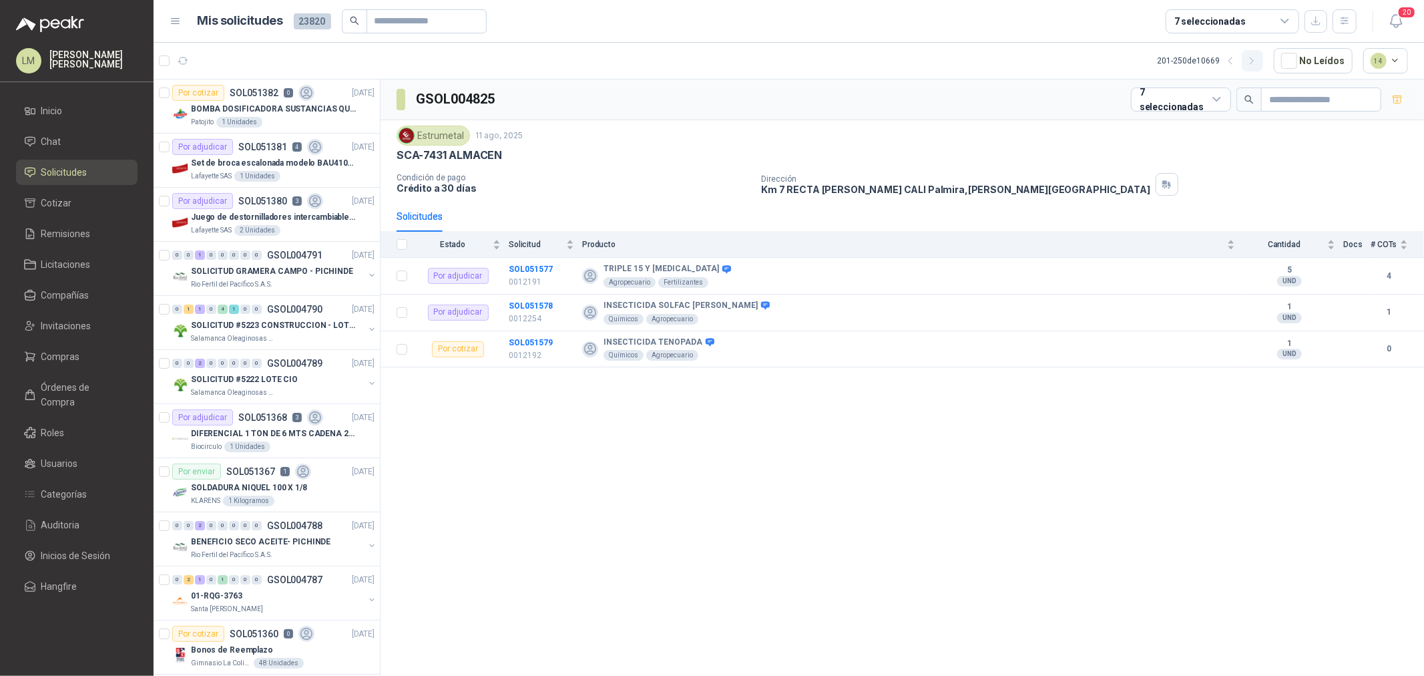
click at [1252, 63] on icon "button" at bounding box center [1251, 60] width 11 height 11
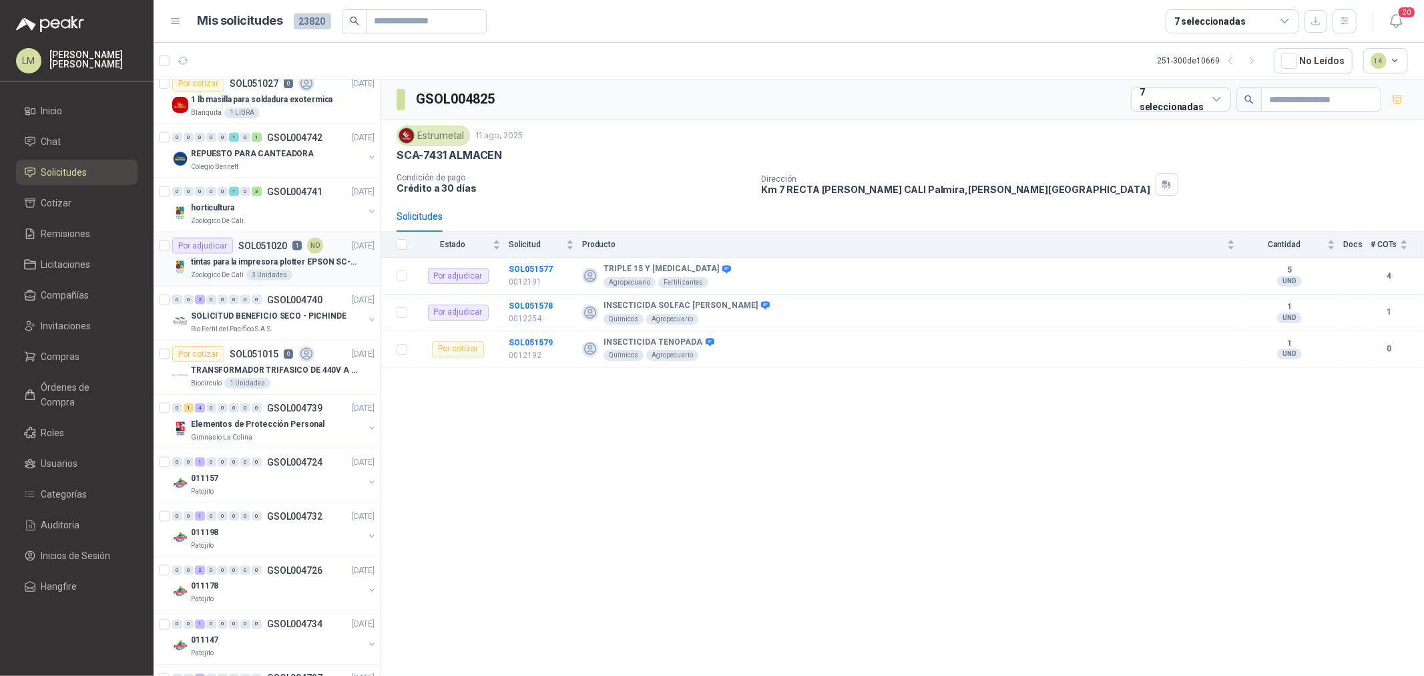
scroll to position [1706, 0]
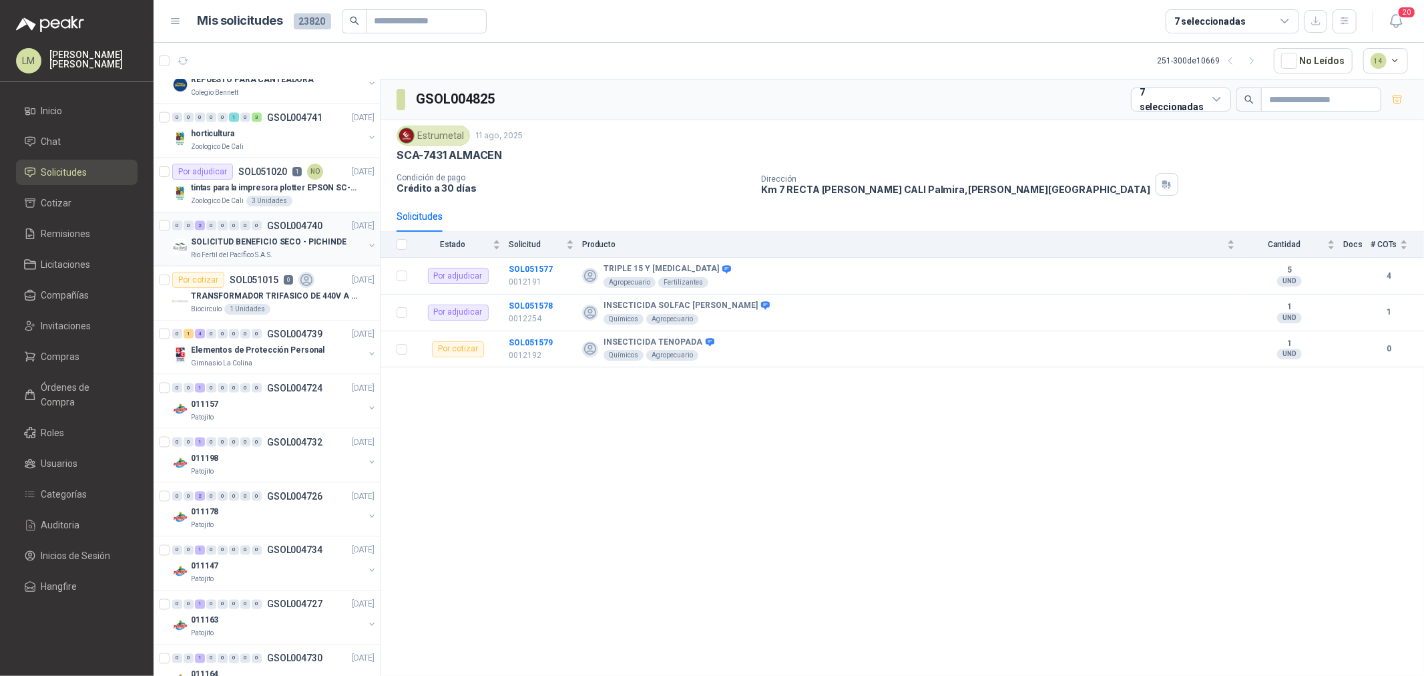
click at [272, 249] on div "SOLICITUD BENEFICIO SECO - PICHINDE" at bounding box center [277, 242] width 173 height 16
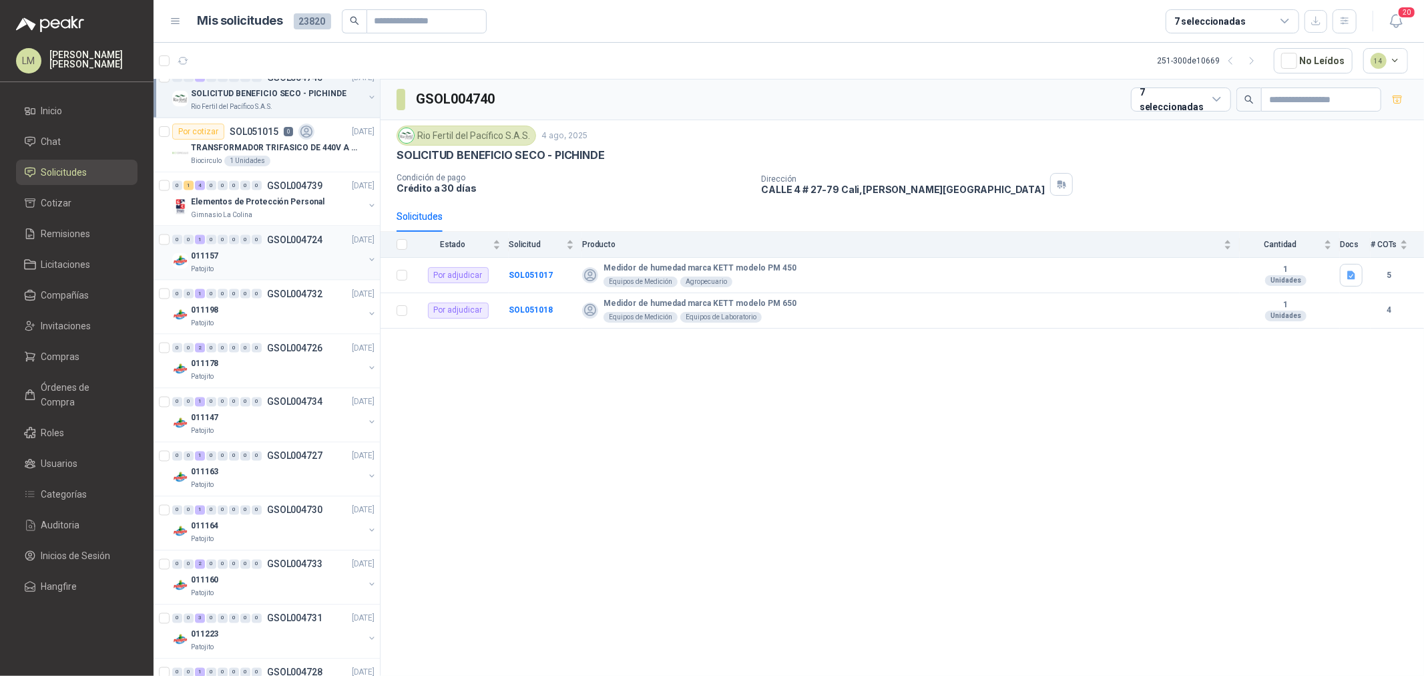
scroll to position [2133, 0]
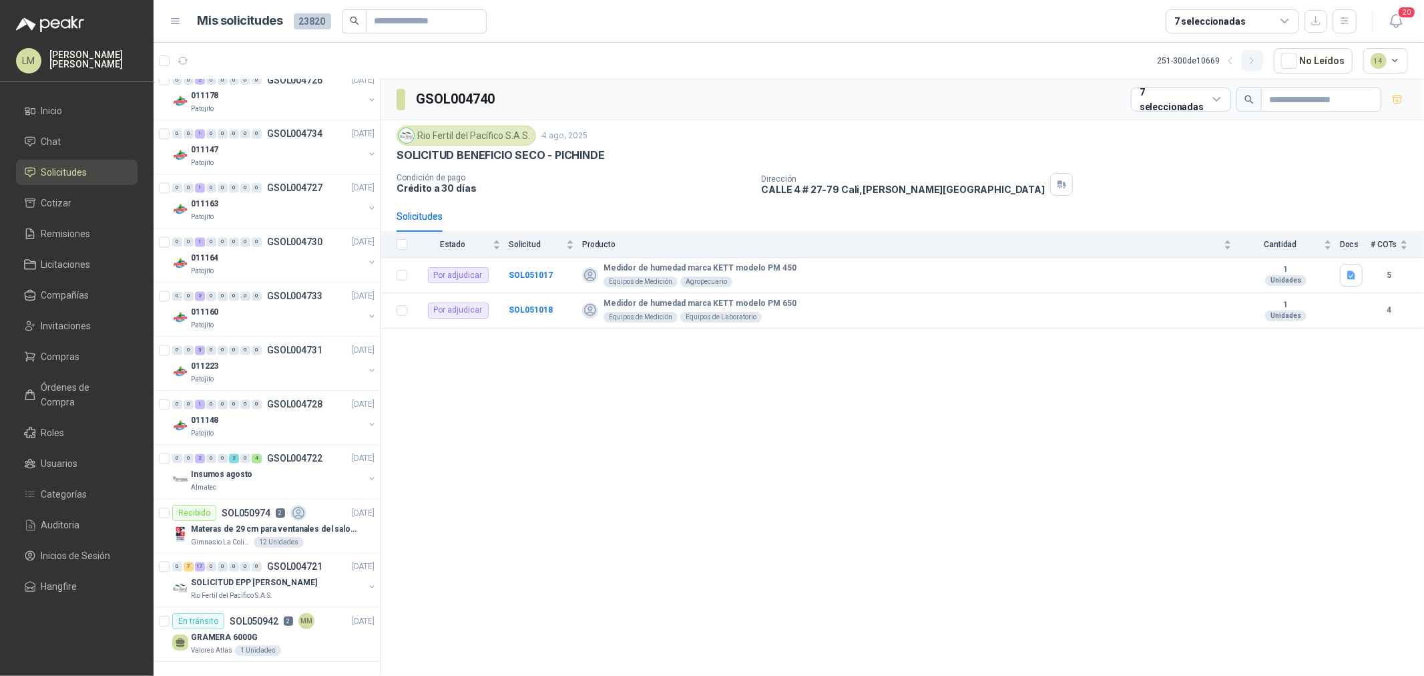
click at [1246, 68] on button "button" at bounding box center [1252, 60] width 21 height 21
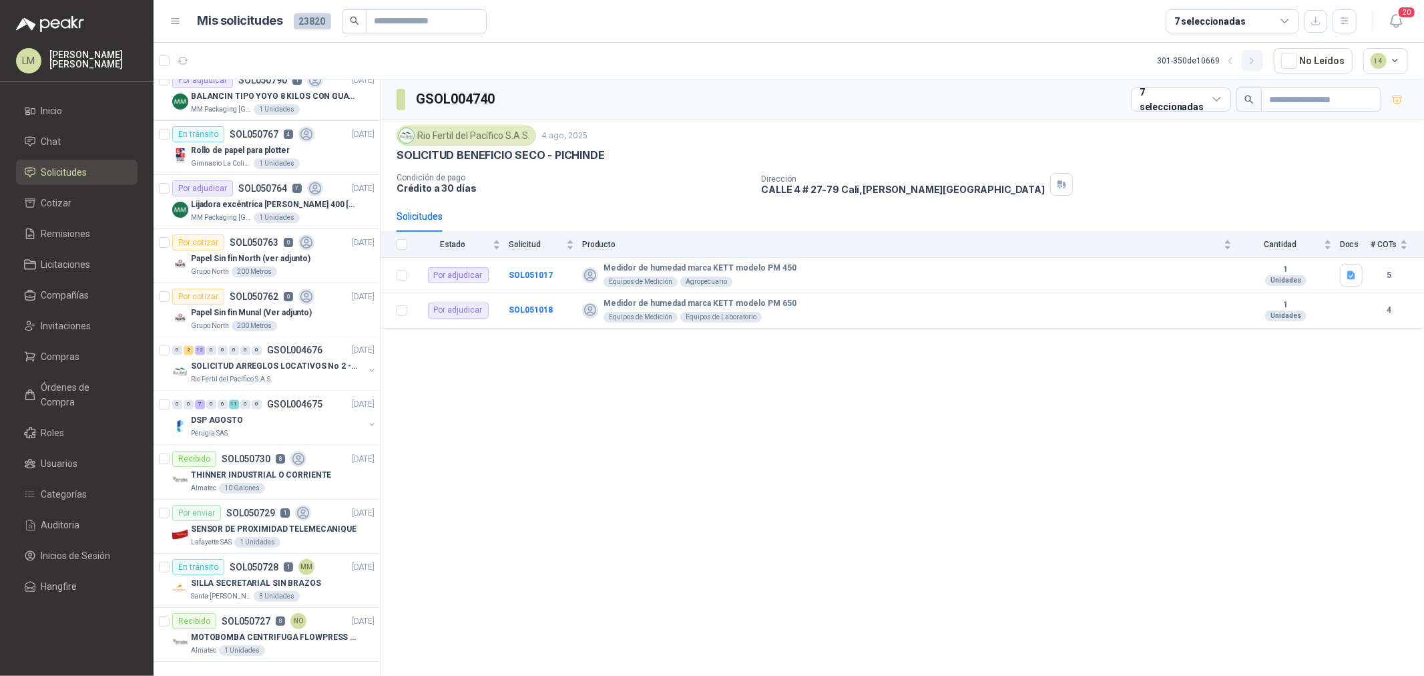
click at [1250, 61] on icon "button" at bounding box center [1251, 60] width 11 height 11
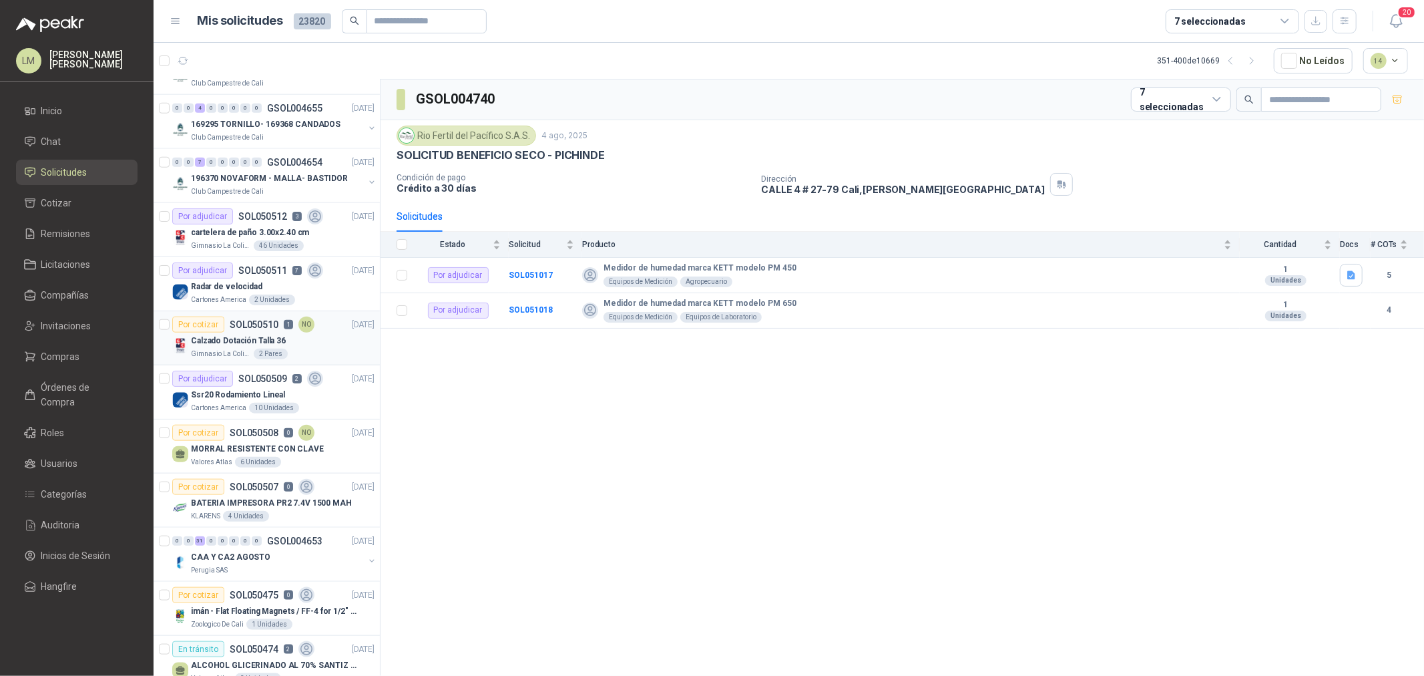
scroll to position [1020, 0]
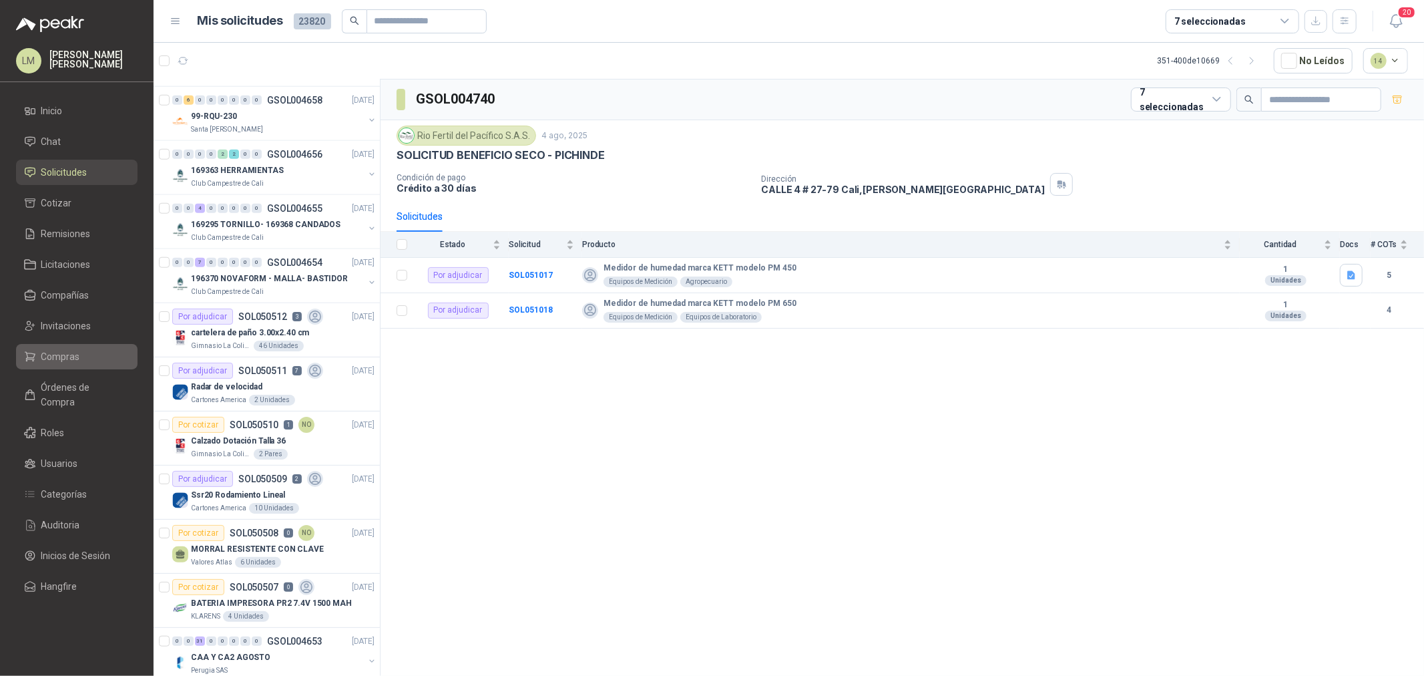
click at [69, 349] on span "Compras" at bounding box center [60, 356] width 39 height 15
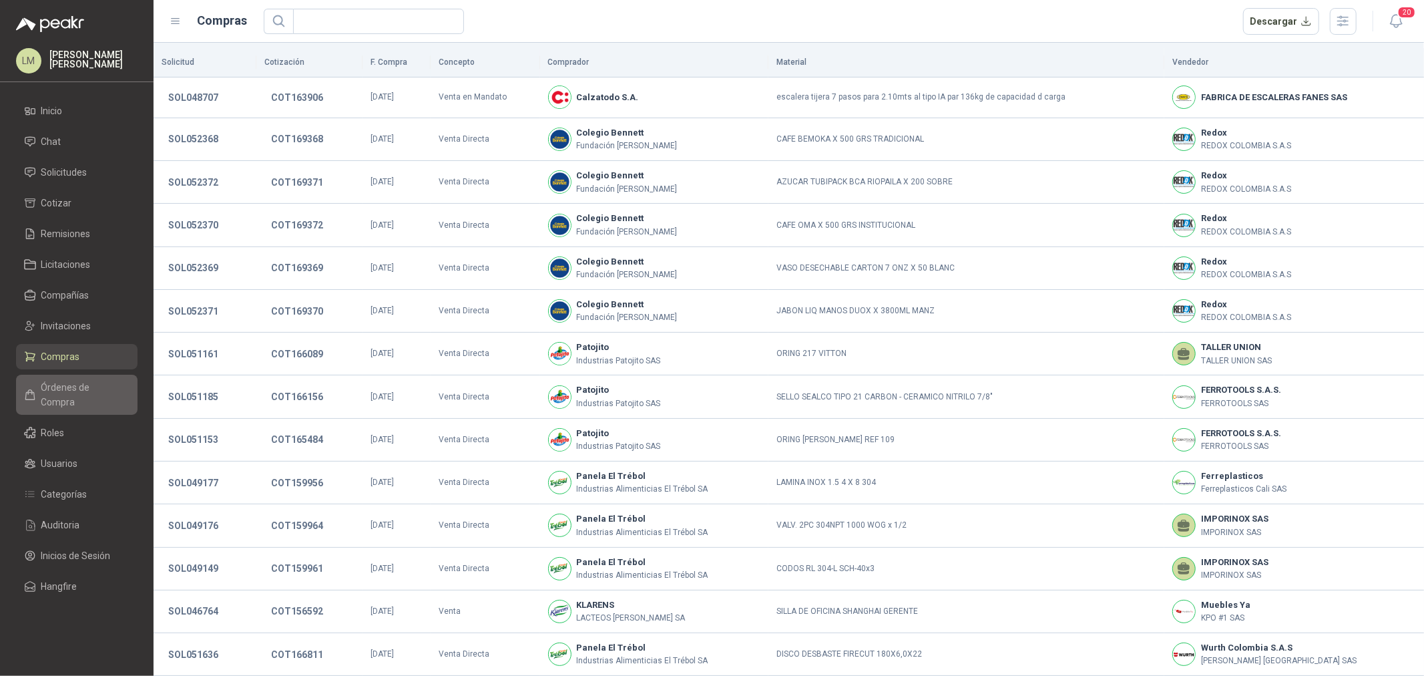
click at [71, 381] on span "Órdenes de Compra" at bounding box center [82, 394] width 83 height 29
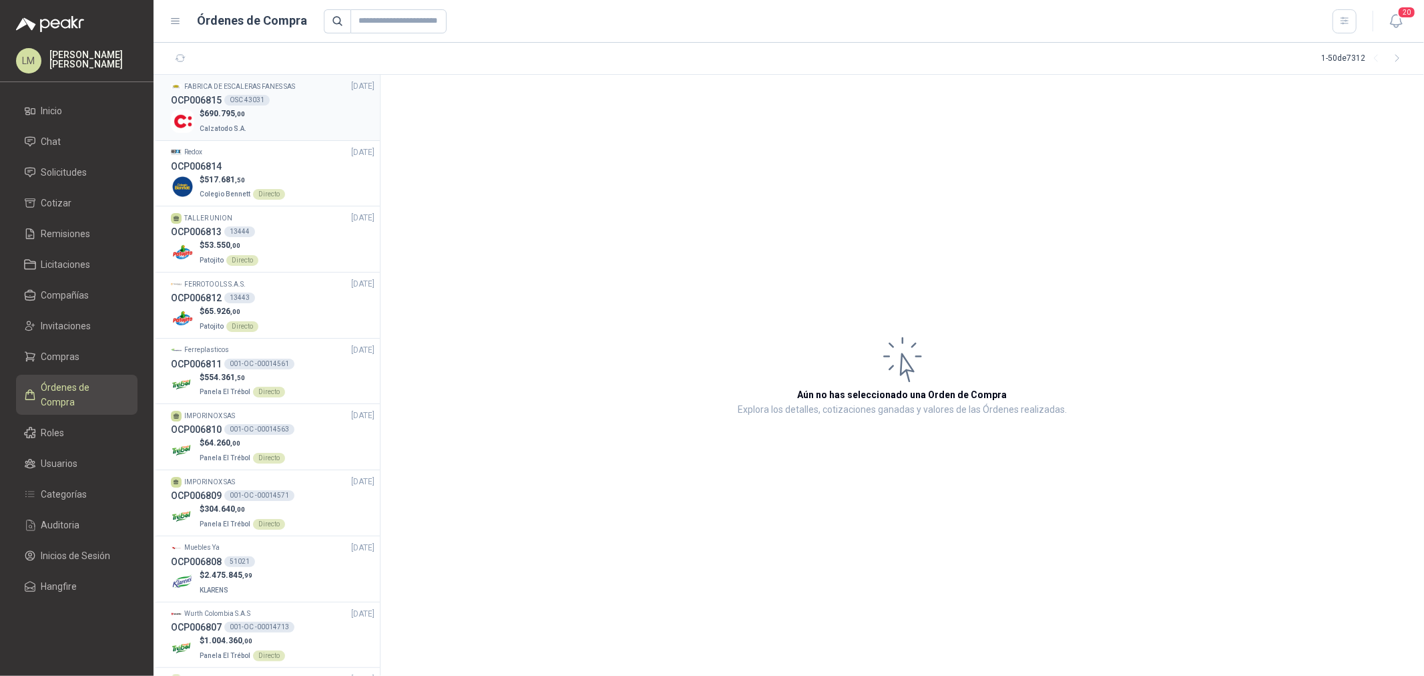
click at [242, 134] on p "Calzatodo S.A." at bounding box center [224, 127] width 49 height 15
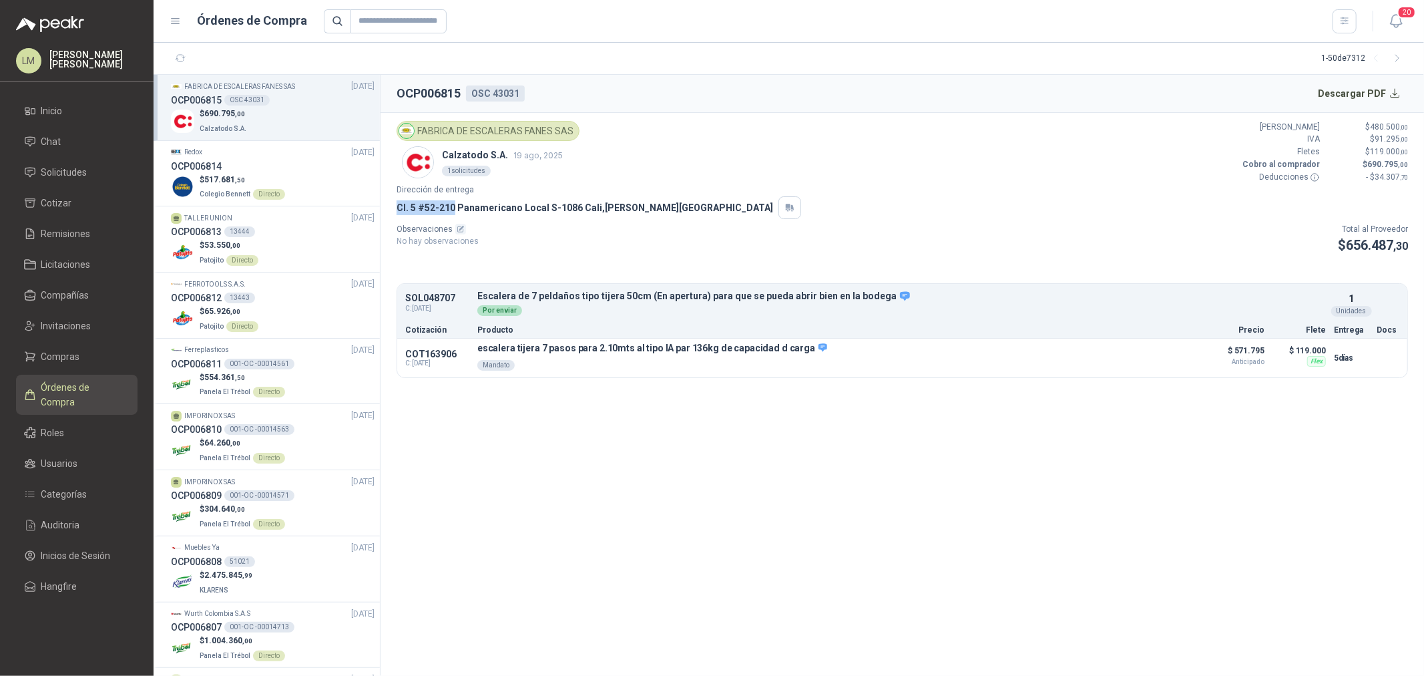
drag, startPoint x: 397, startPoint y: 205, endPoint x: 455, endPoint y: 205, distance: 58.1
click at [455, 205] on p "Cl. 5 #52-210 Panamericano Local S-1086 Cali , Valle del Cauca" at bounding box center [585, 207] width 377 height 15
drag, startPoint x: 459, startPoint y: 205, endPoint x: 670, endPoint y: 205, distance: 211.6
click at [618, 205] on p "Cl. 5 #52-210 Panamericano Local S-1086 Cali , Valle del Cauca" at bounding box center [585, 207] width 377 height 15
click at [69, 167] on span "Solicitudes" at bounding box center [64, 172] width 46 height 15
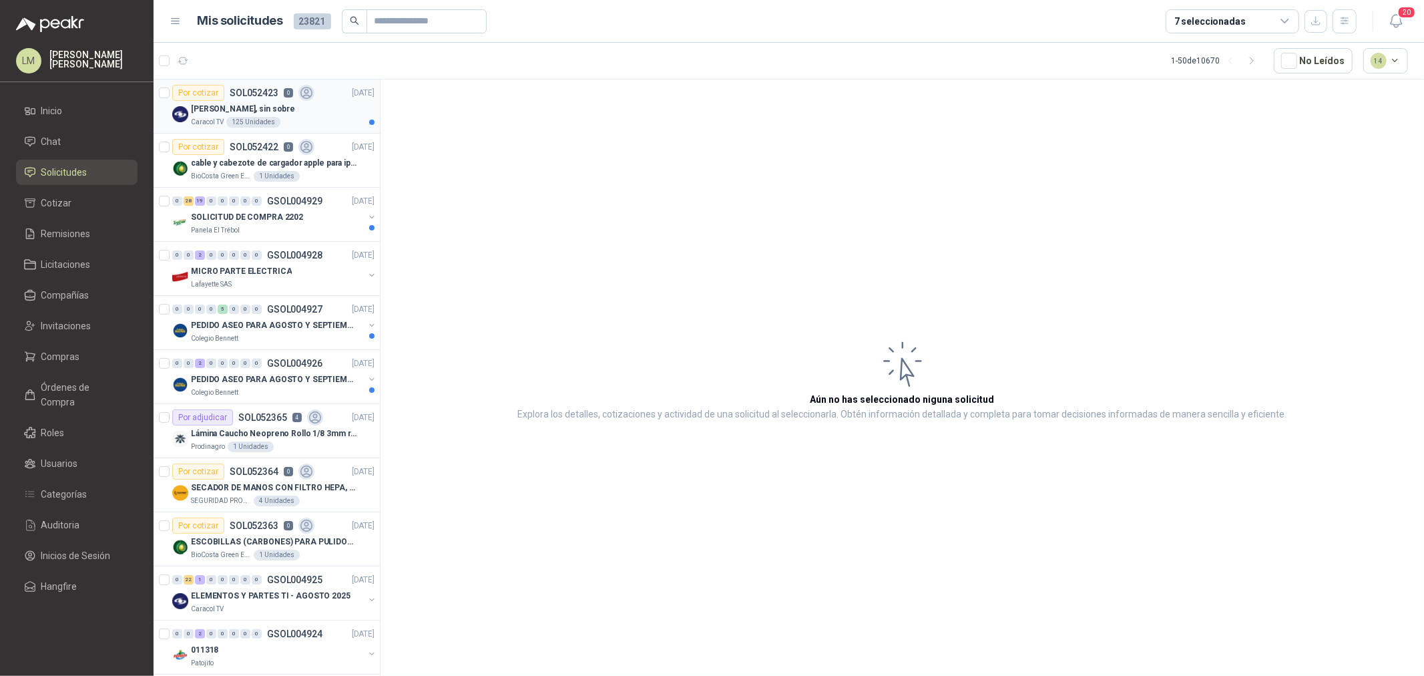
click at [252, 94] on p "SOL052423" at bounding box center [254, 92] width 49 height 9
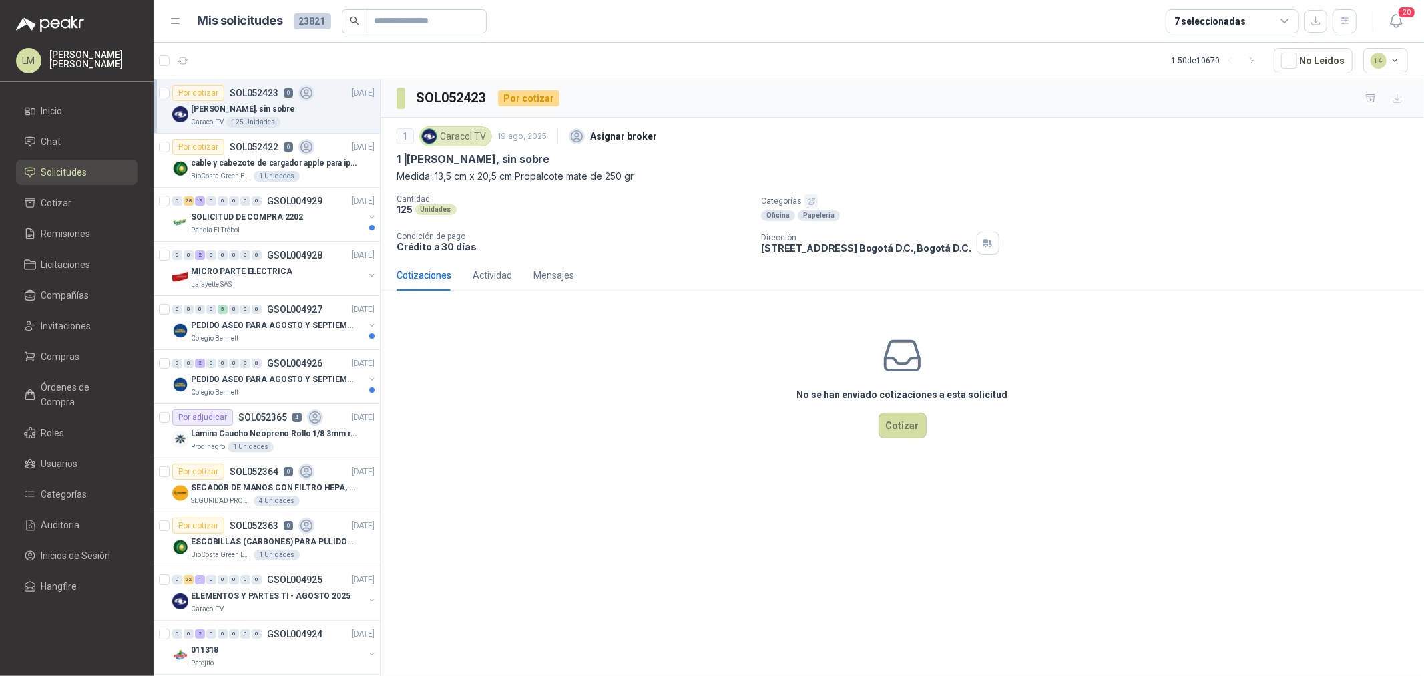
click at [812, 199] on icon "button" at bounding box center [811, 201] width 9 height 9
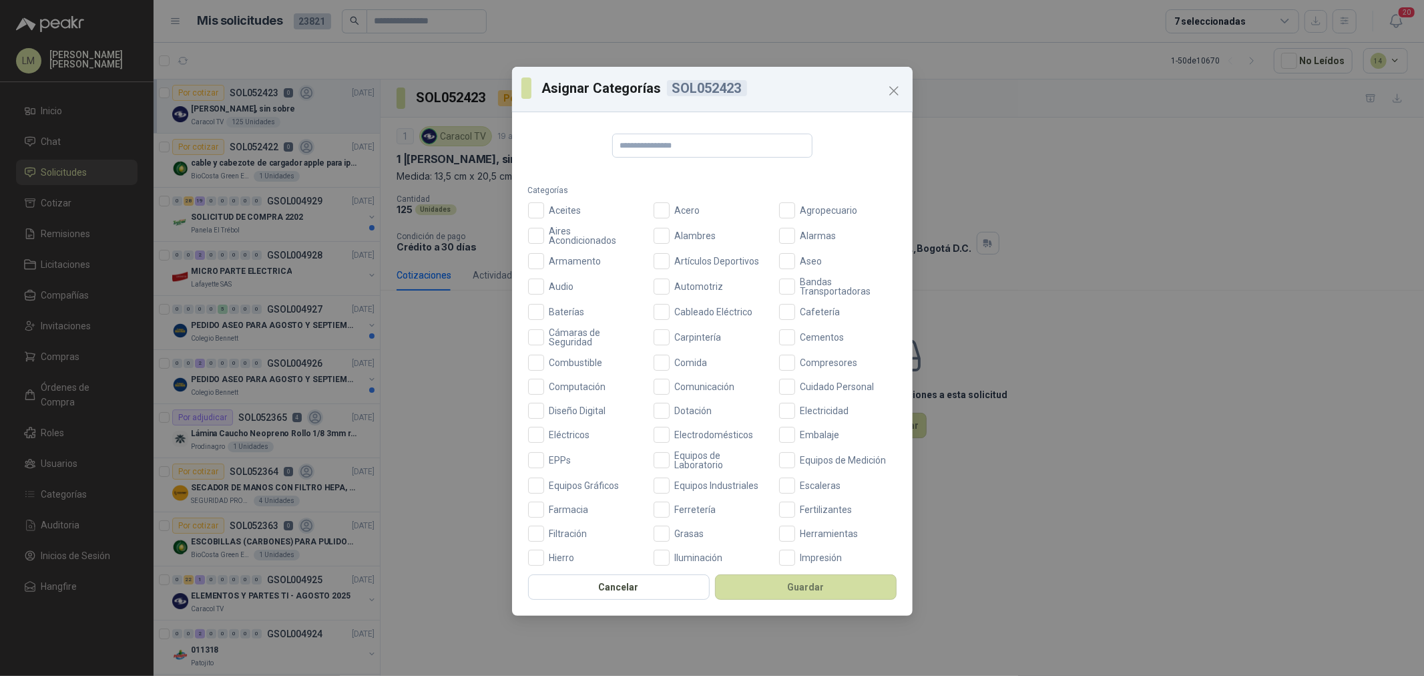
scroll to position [296, 0]
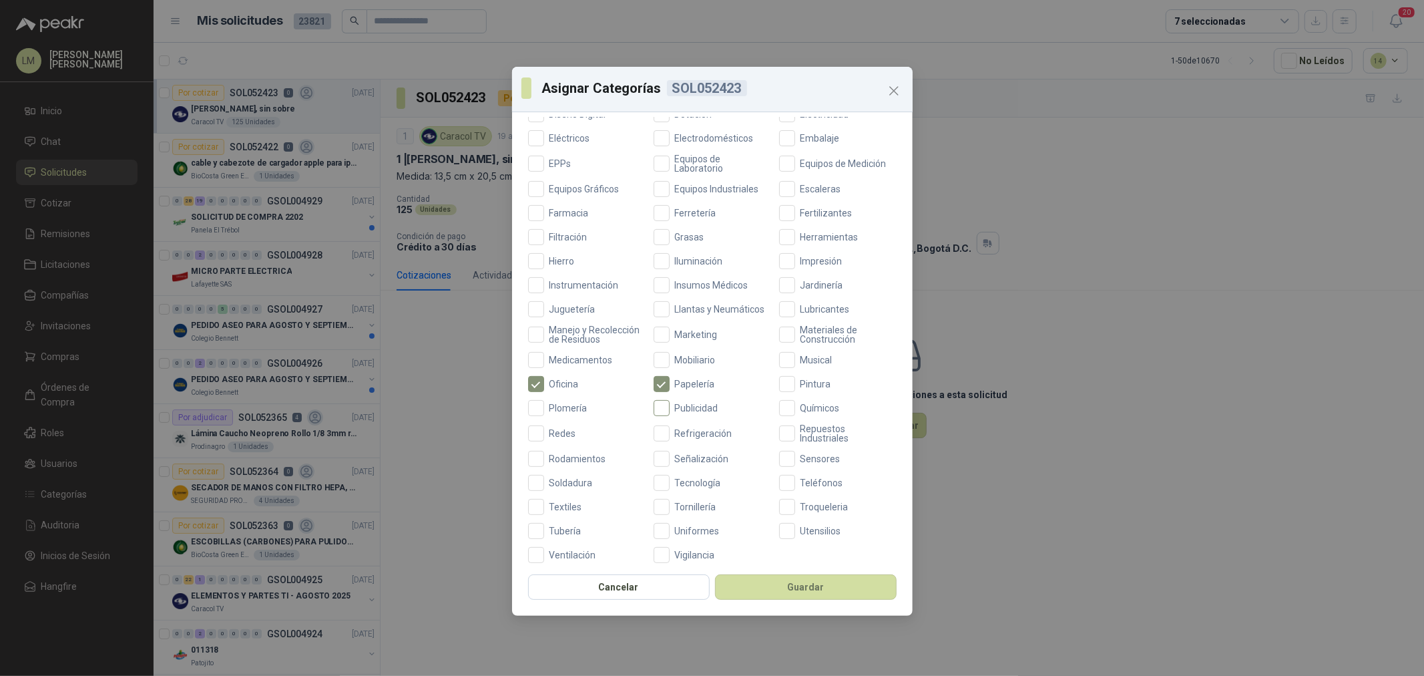
click at [690, 412] on label "Publicidad" at bounding box center [712, 408] width 117 height 16
click at [697, 339] on span "Marketing" at bounding box center [696, 334] width 53 height 9
click at [791, 583] on button "Guardar" at bounding box center [806, 586] width 182 height 25
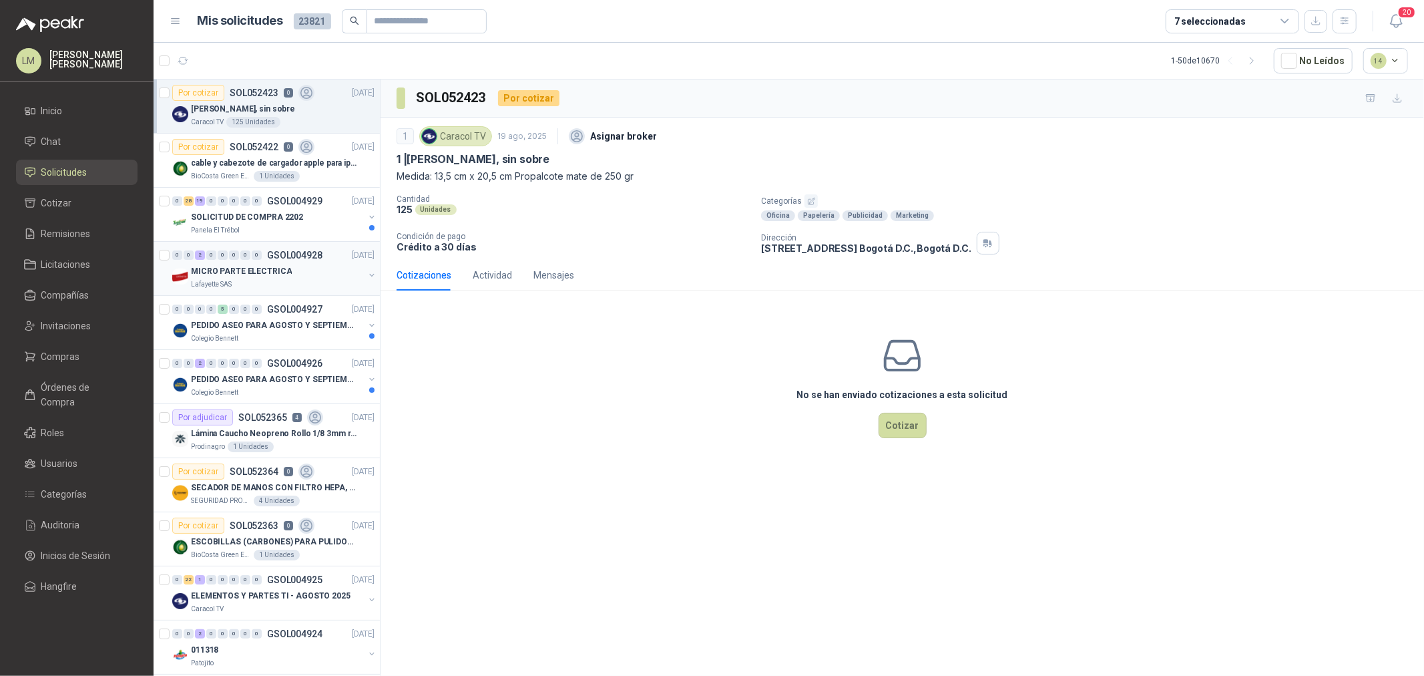
click at [366, 272] on button "button" at bounding box center [371, 275] width 11 height 11
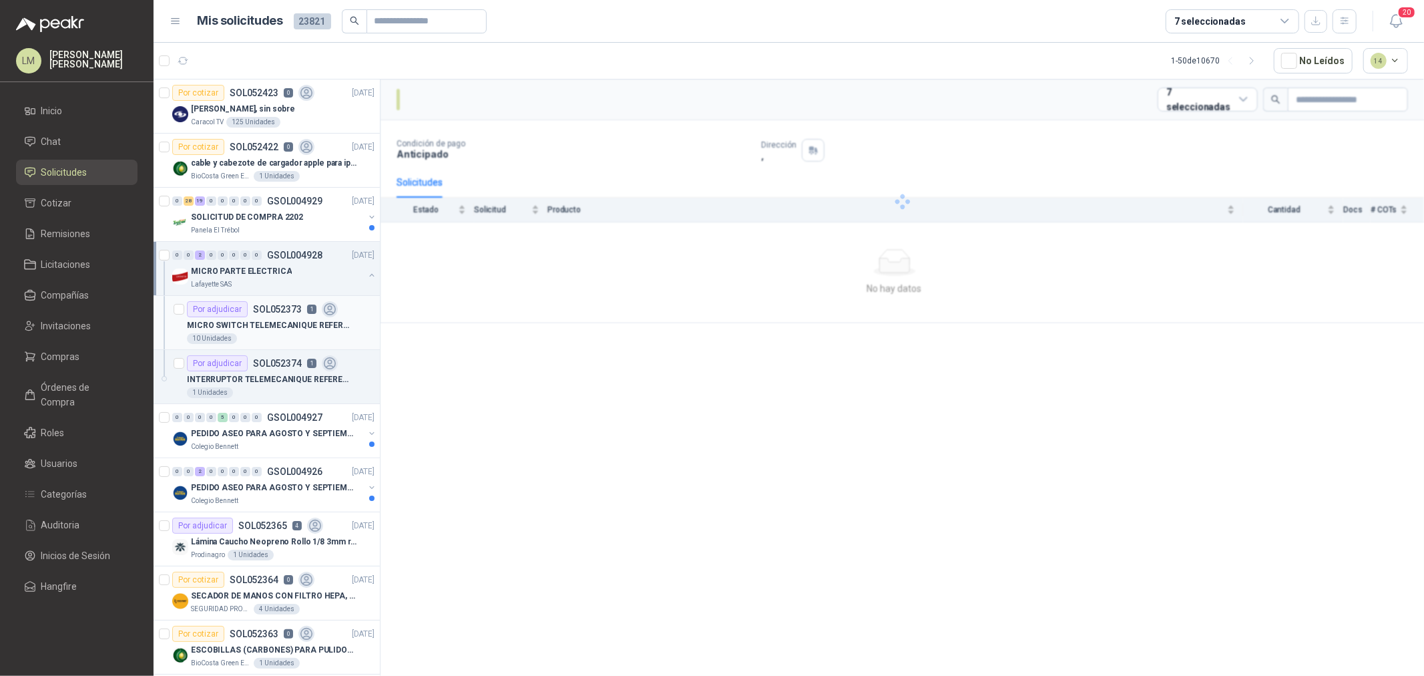
click at [278, 317] on div "MICRO SWITCH TELEMECANIQUE REFERENCIA. XCKP2110G11 I" at bounding box center [281, 325] width 188 height 16
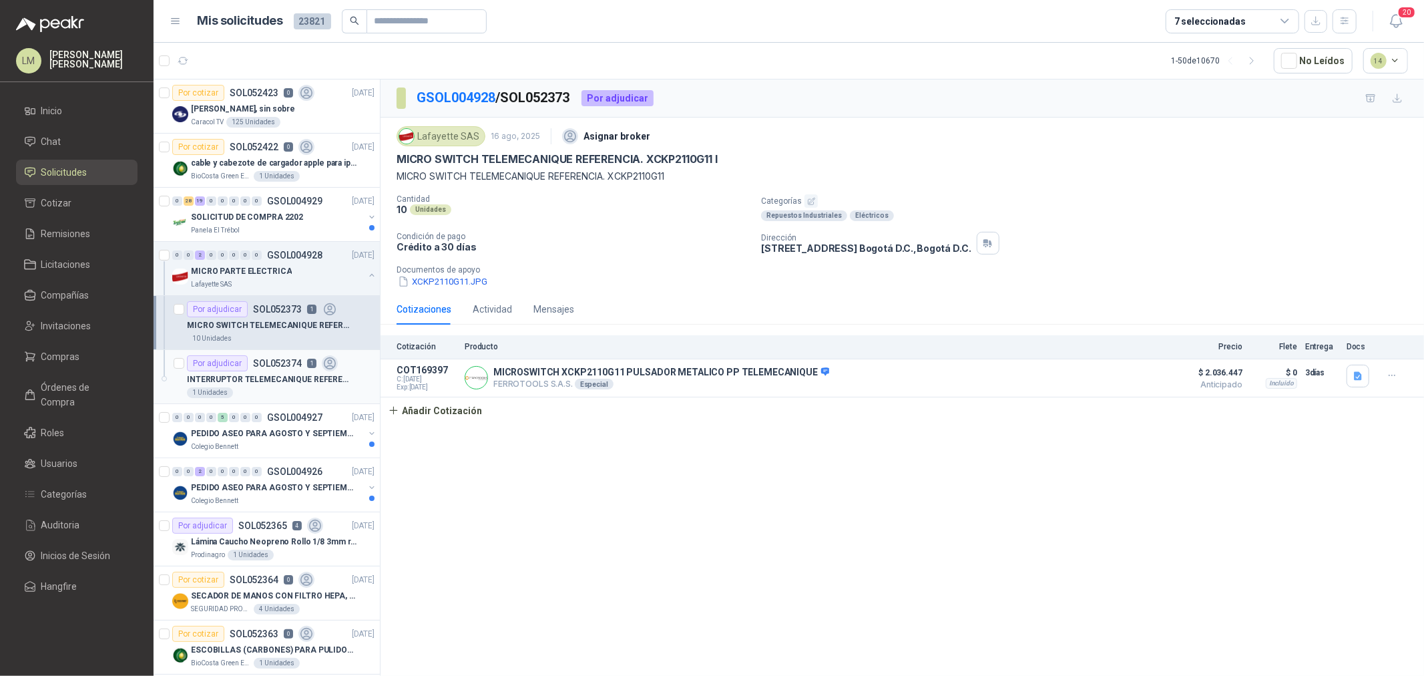
click at [261, 368] on div "Por adjudicar SOL052374 1" at bounding box center [262, 363] width 151 height 16
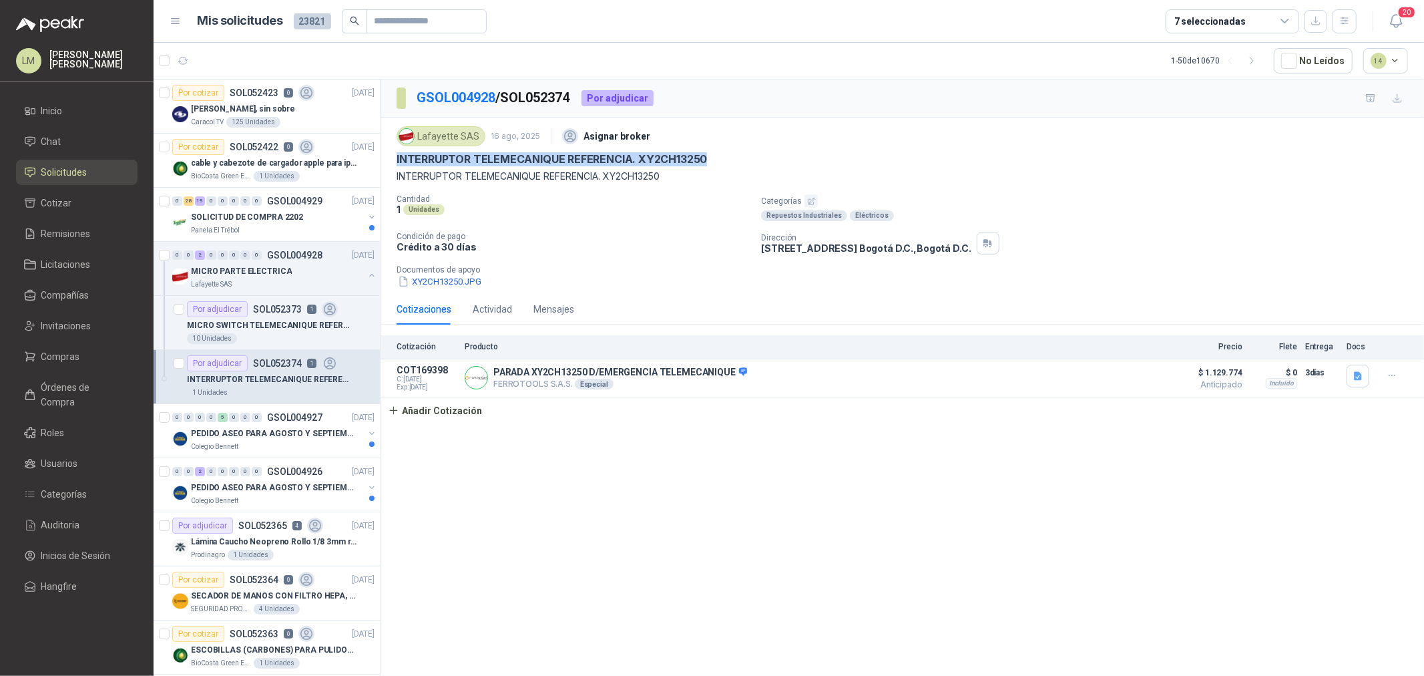
drag, startPoint x: 388, startPoint y: 155, endPoint x: 724, endPoint y: 156, distance: 335.8
click at [724, 156] on div "Lafayette SAS 16 ago, 2025 Asignar broker INTERRUPTOR TELEMECANIQUE REFERENCIA.…" at bounding box center [902, 205] width 1043 height 176
copy p "INTERRUPTOR TELEMECANIQUE REFERENCIA. XY2CH13250"
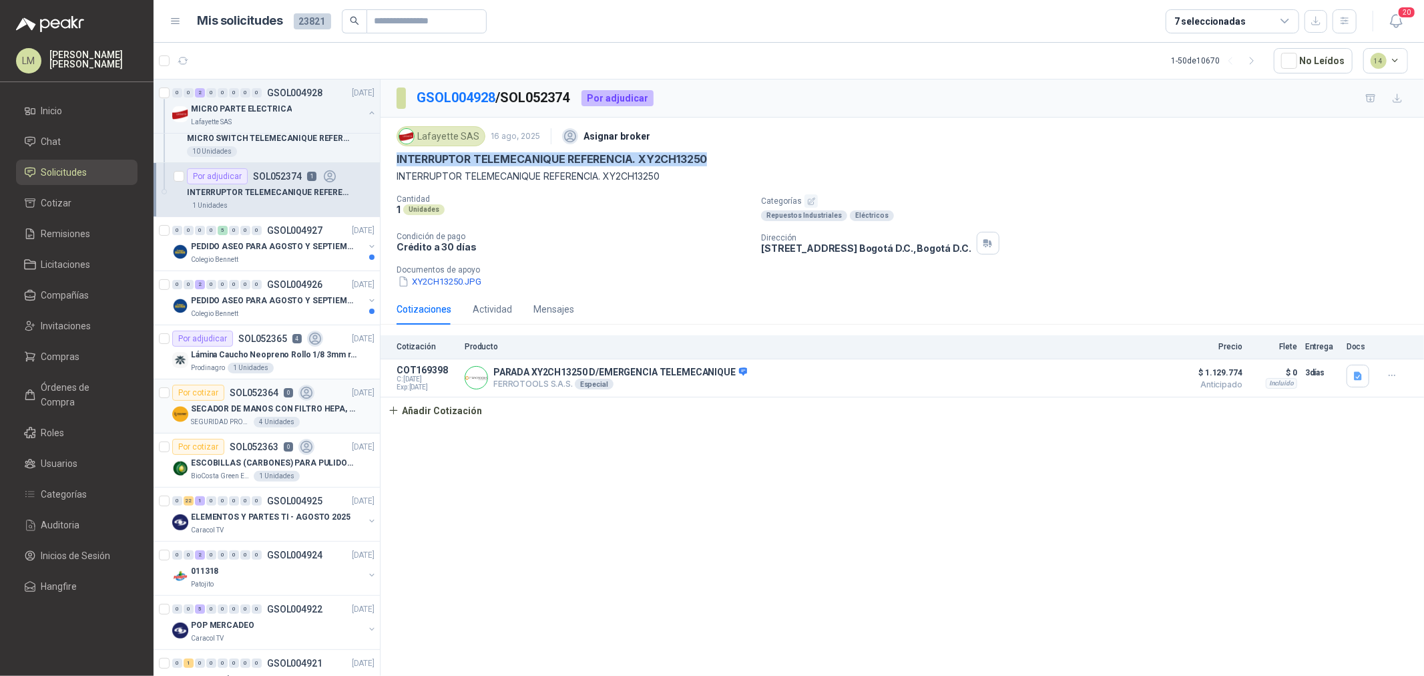
scroll to position [222, 0]
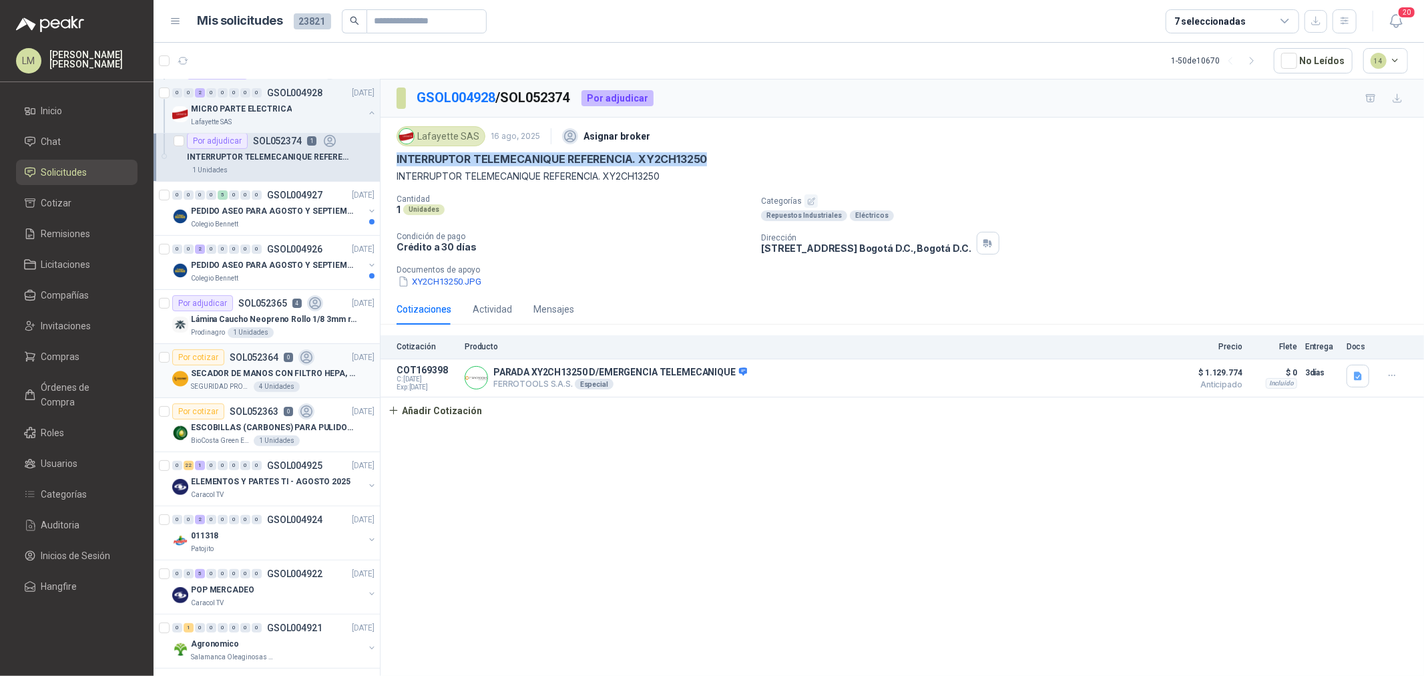
click at [234, 385] on p "SEGURIDAD PROVISER LTDA" at bounding box center [221, 386] width 60 height 11
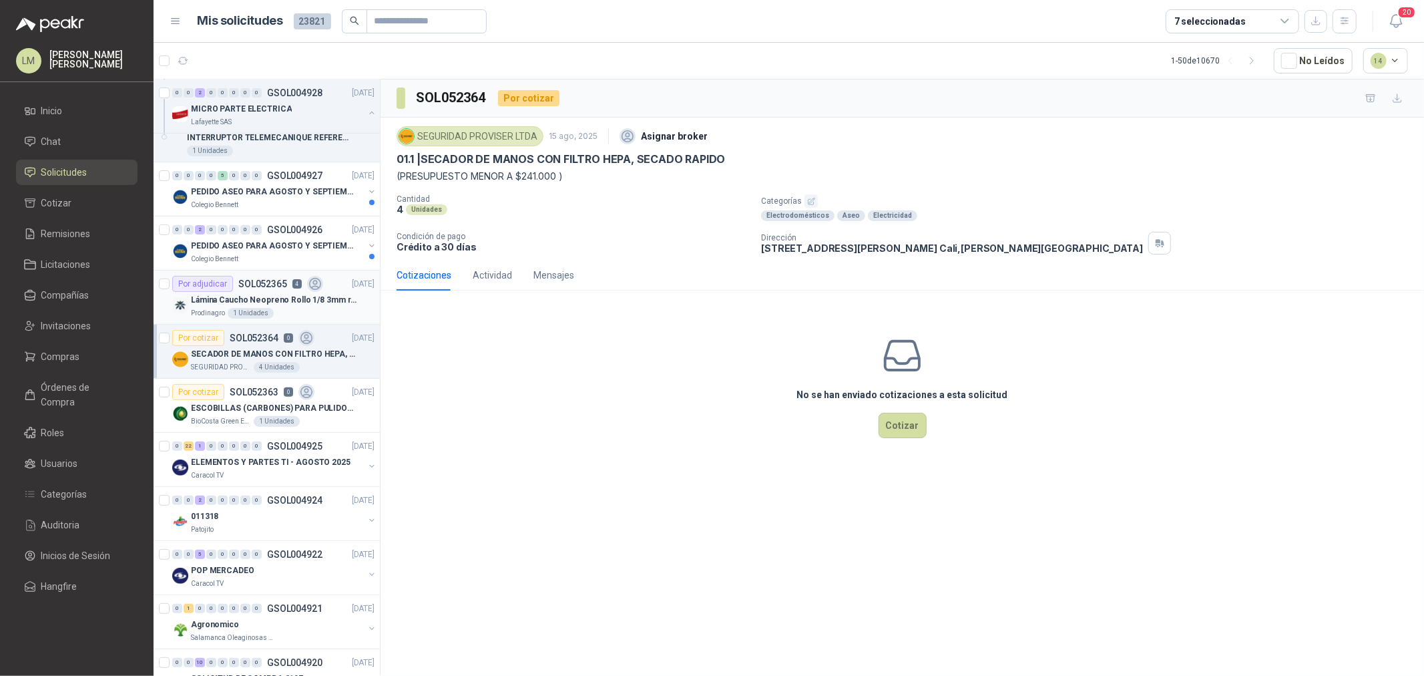
scroll to position [222, 0]
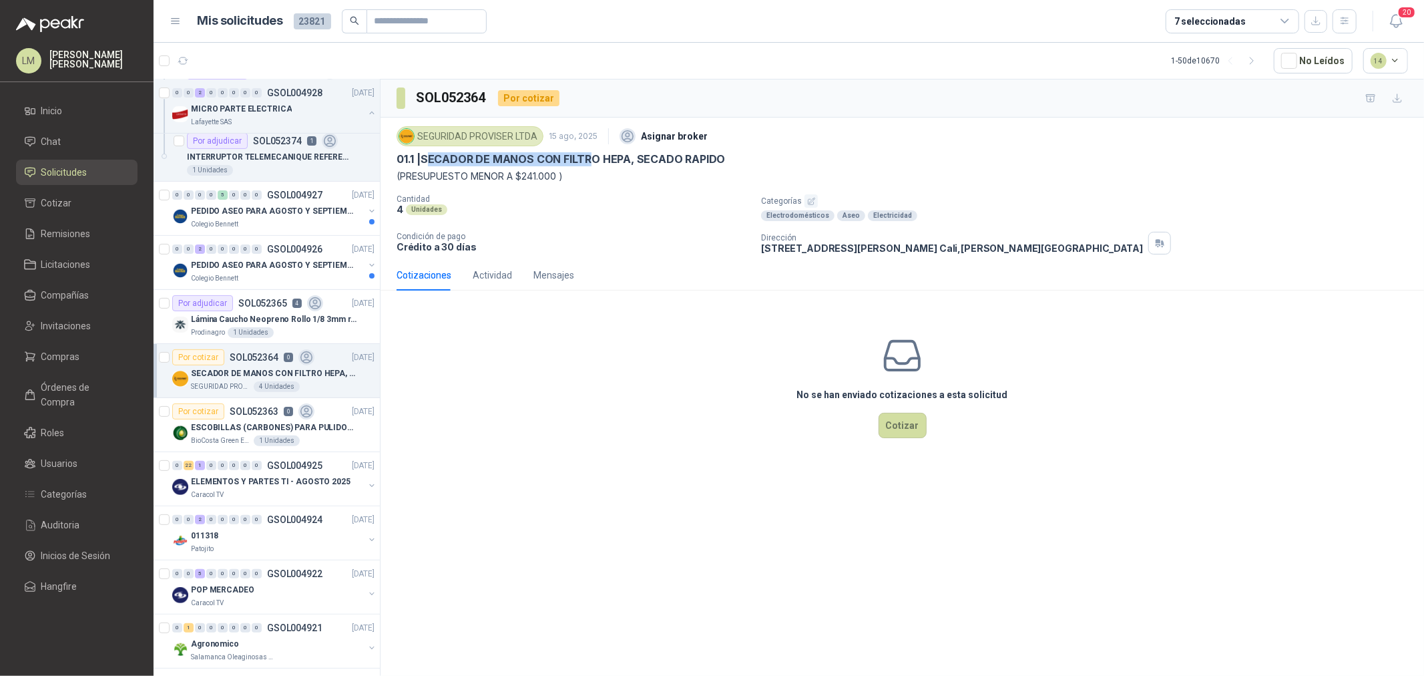
drag, startPoint x: 429, startPoint y: 161, endPoint x: 592, endPoint y: 162, distance: 163.6
click at [592, 162] on p "01.1 | SECADOR DE MANOS CON FILTRO HEPA, SECADO RAPIDO" at bounding box center [561, 159] width 328 height 14
click at [256, 254] on div "0 0 2 0 0 0 0 0 GSOL004926 16/08/25" at bounding box center [274, 249] width 205 height 16
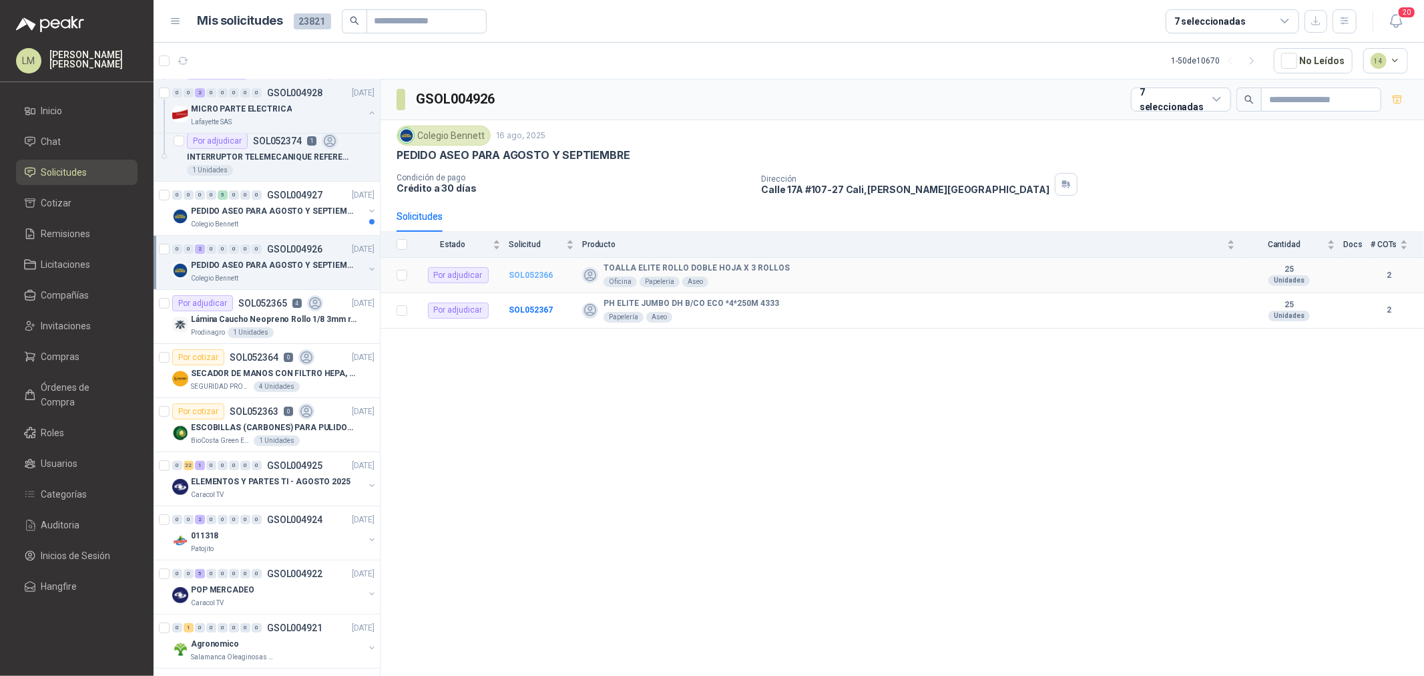
click at [511, 275] on b "SOL052366" at bounding box center [531, 274] width 44 height 9
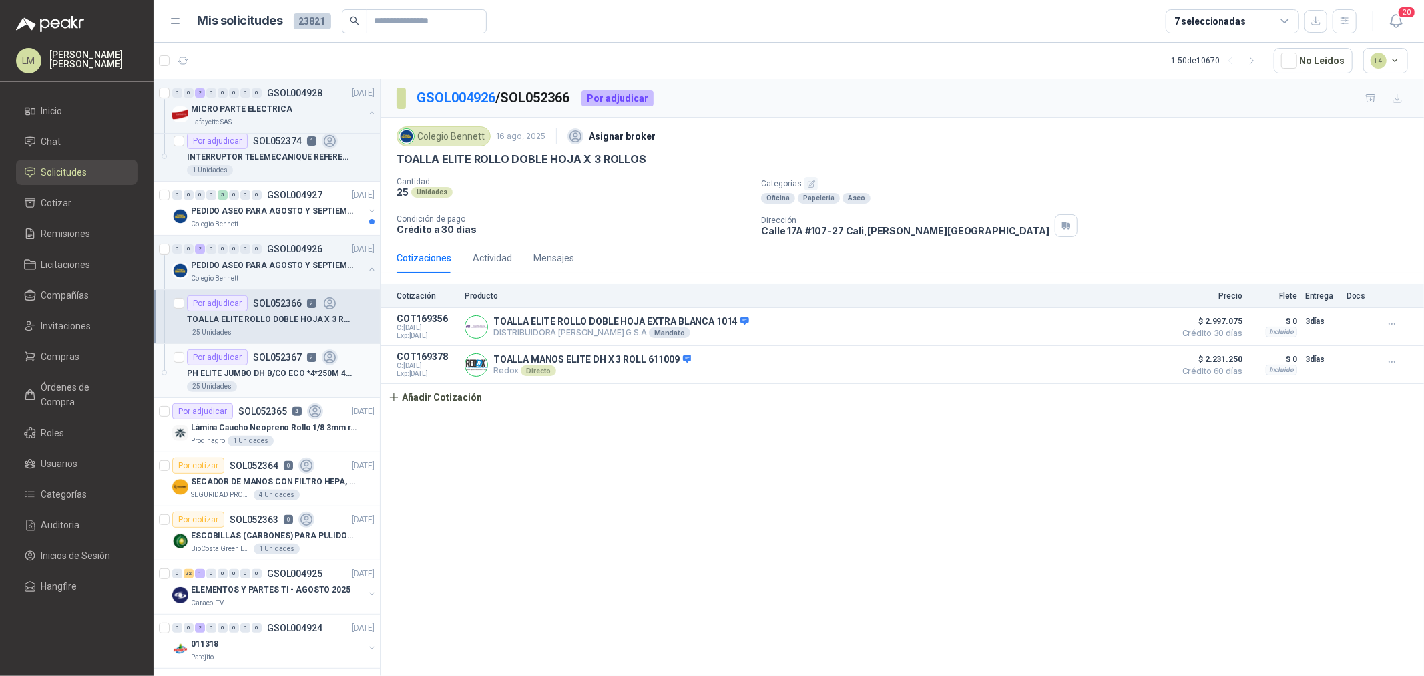
click at [271, 364] on div "Por adjudicar SOL052367 2" at bounding box center [262, 357] width 151 height 16
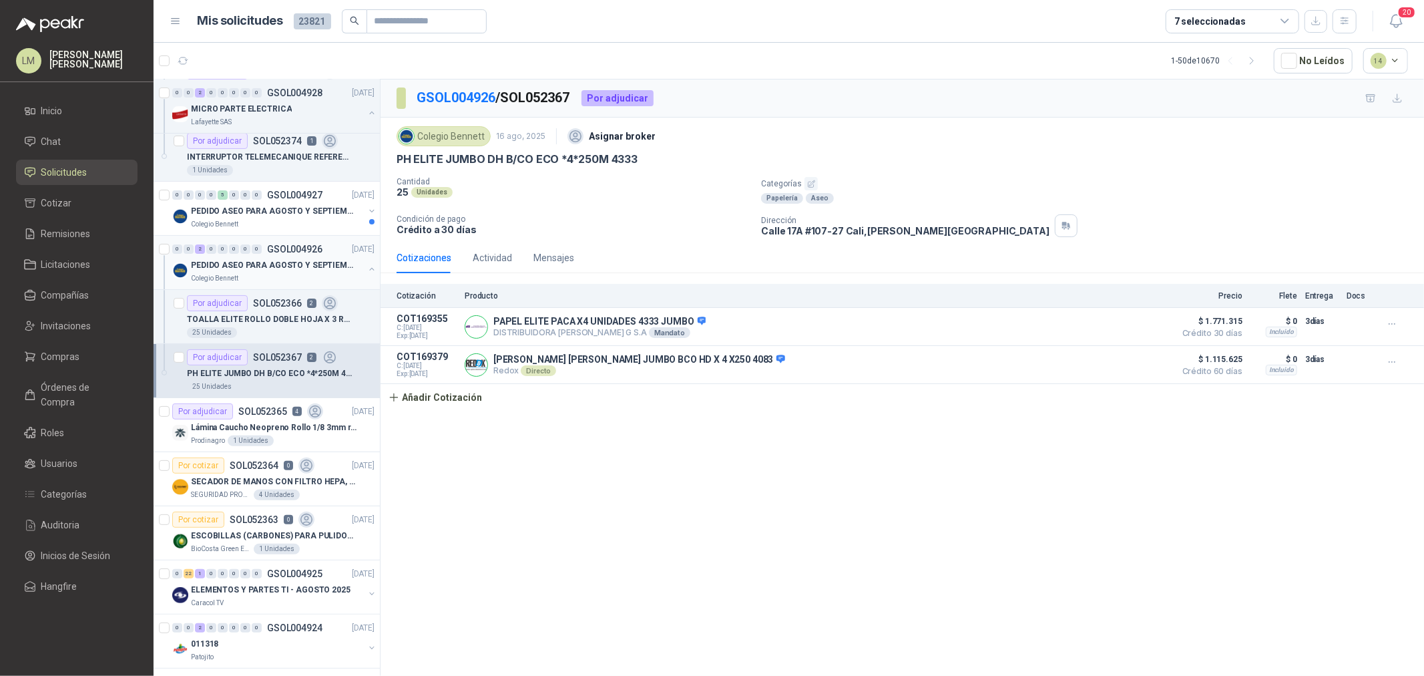
click at [366, 266] on button "button" at bounding box center [371, 269] width 11 height 11
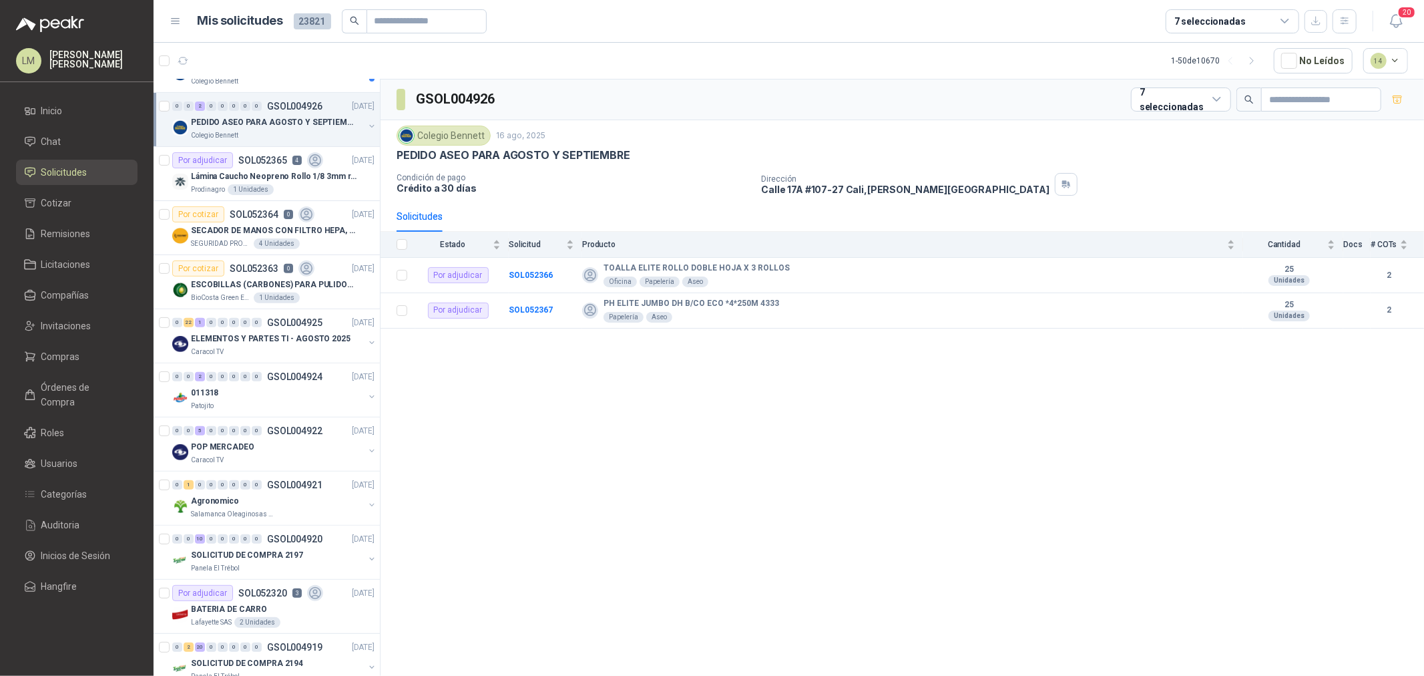
scroll to position [371, 0]
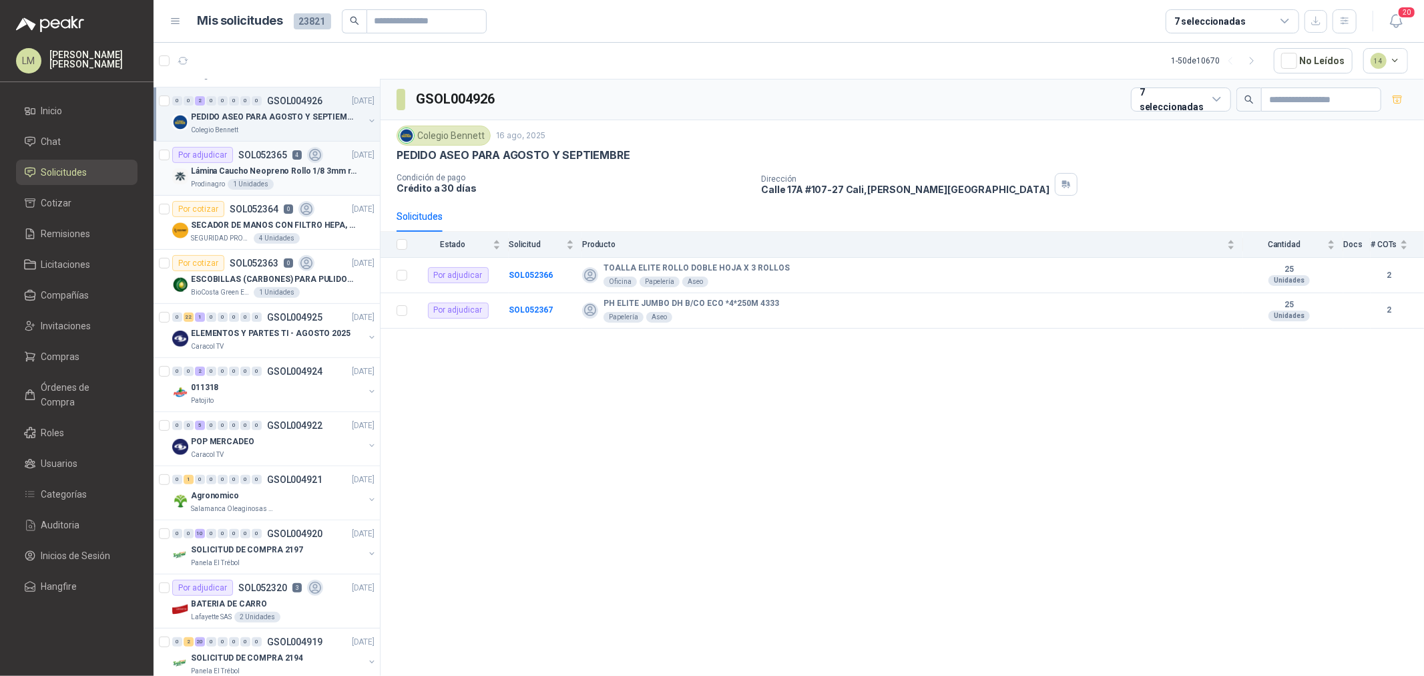
click at [262, 163] on div "Lámina Caucho Neopreno Rollo 1/8 3mm rollo x 10M" at bounding box center [283, 171] width 184 height 16
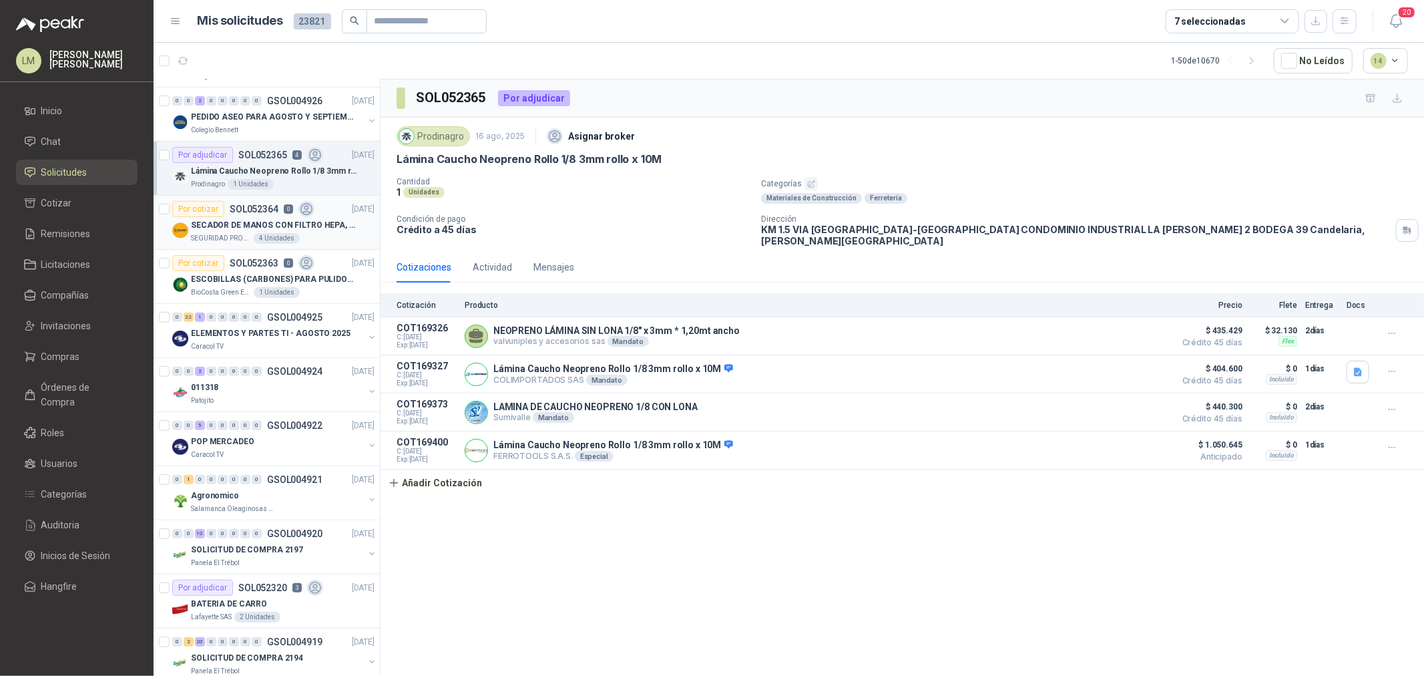
click at [251, 222] on p "SECADOR DE MANOS CON FILTRO HEPA, SECADO RAPIDO" at bounding box center [274, 225] width 166 height 13
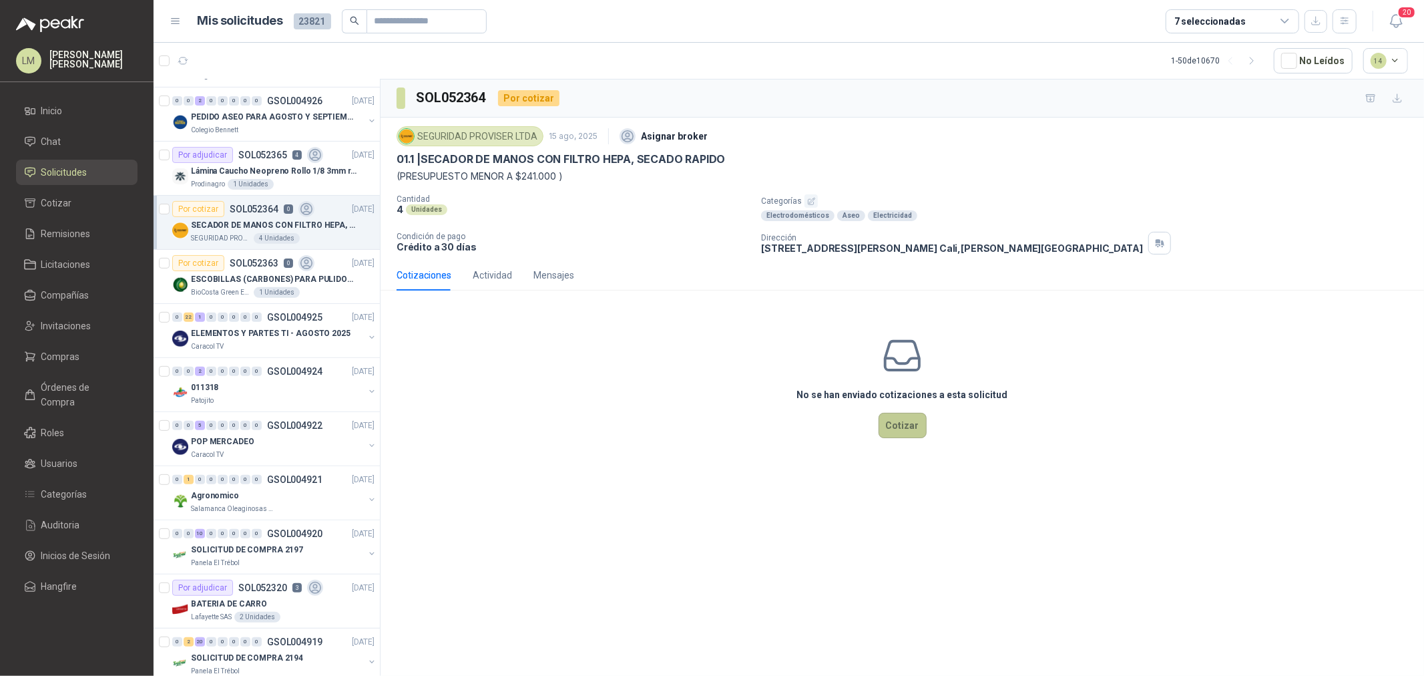
click at [892, 421] on button "Cotizar" at bounding box center [903, 425] width 48 height 25
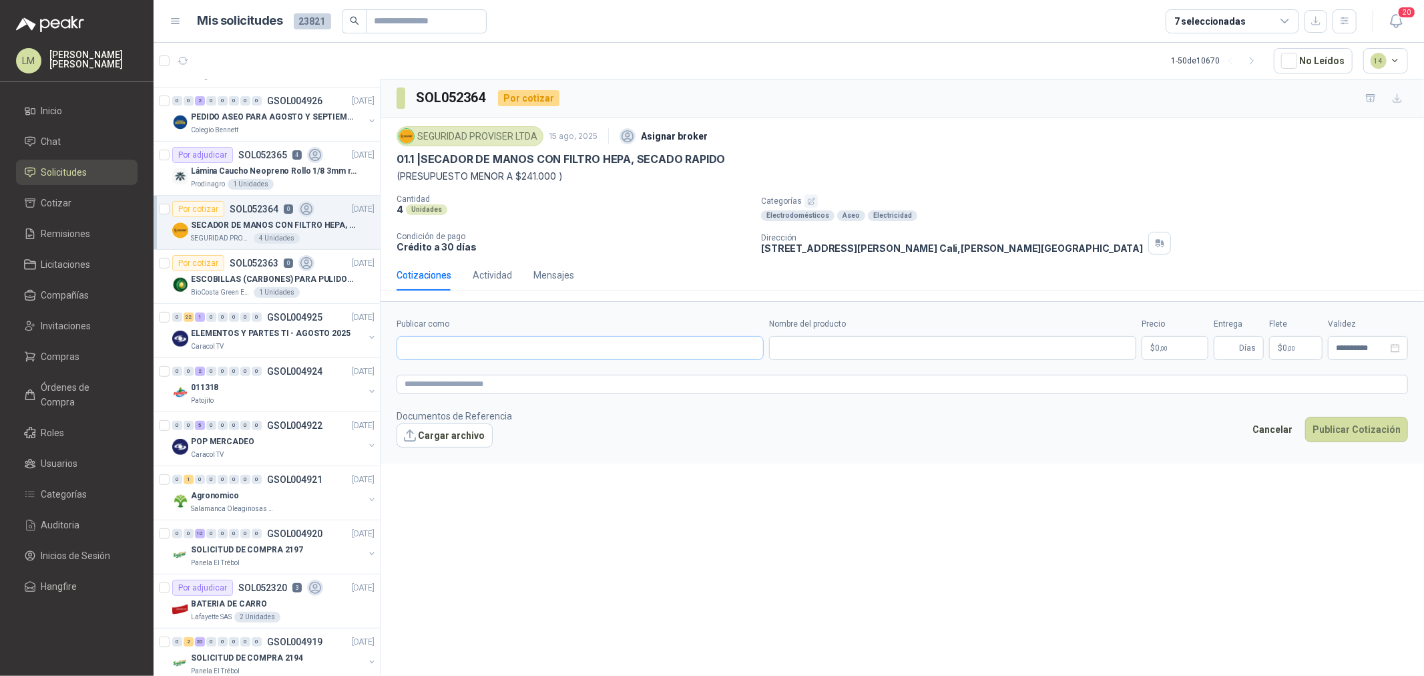
drag, startPoint x: 503, startPoint y: 334, endPoint x: 505, endPoint y: 345, distance: 11.5
click at [505, 343] on div "Publicar como" at bounding box center [580, 339] width 367 height 42
click at [505, 345] on input "Publicar como" at bounding box center [580, 347] width 366 height 23
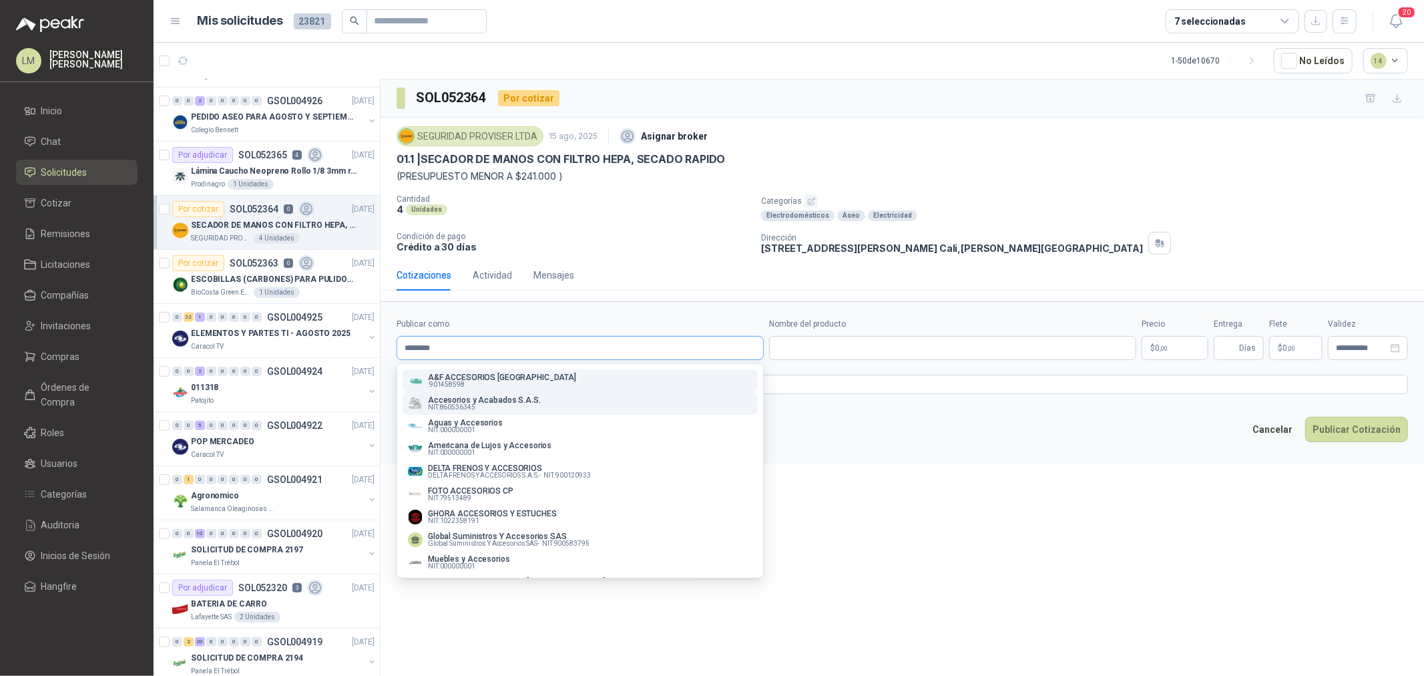
type input "********"
click at [503, 397] on p "Accesorios y Acabados S.A.S." at bounding box center [484, 400] width 113 height 8
type input "**********"
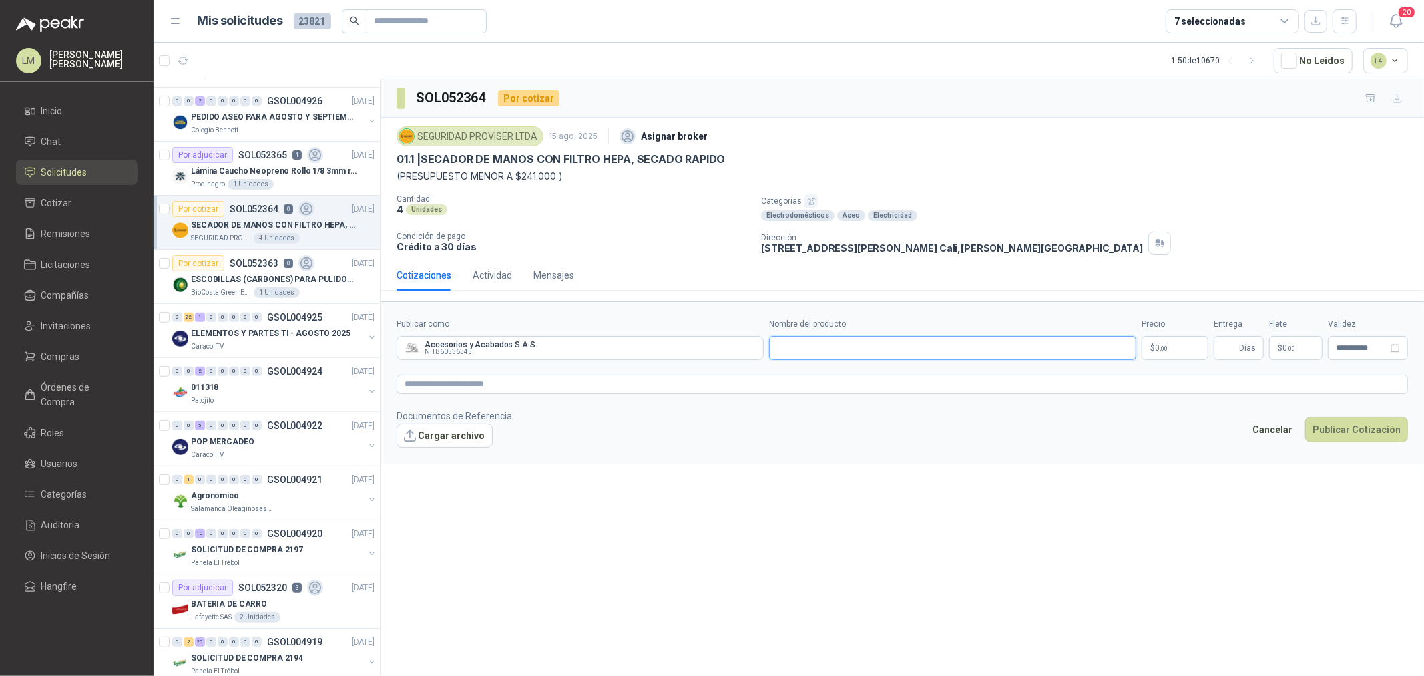
click at [875, 349] on input "Nombre del producto" at bounding box center [952, 348] width 367 height 24
paste input "**********"
type input "**********"
click at [553, 391] on textarea at bounding box center [902, 384] width 1011 height 19
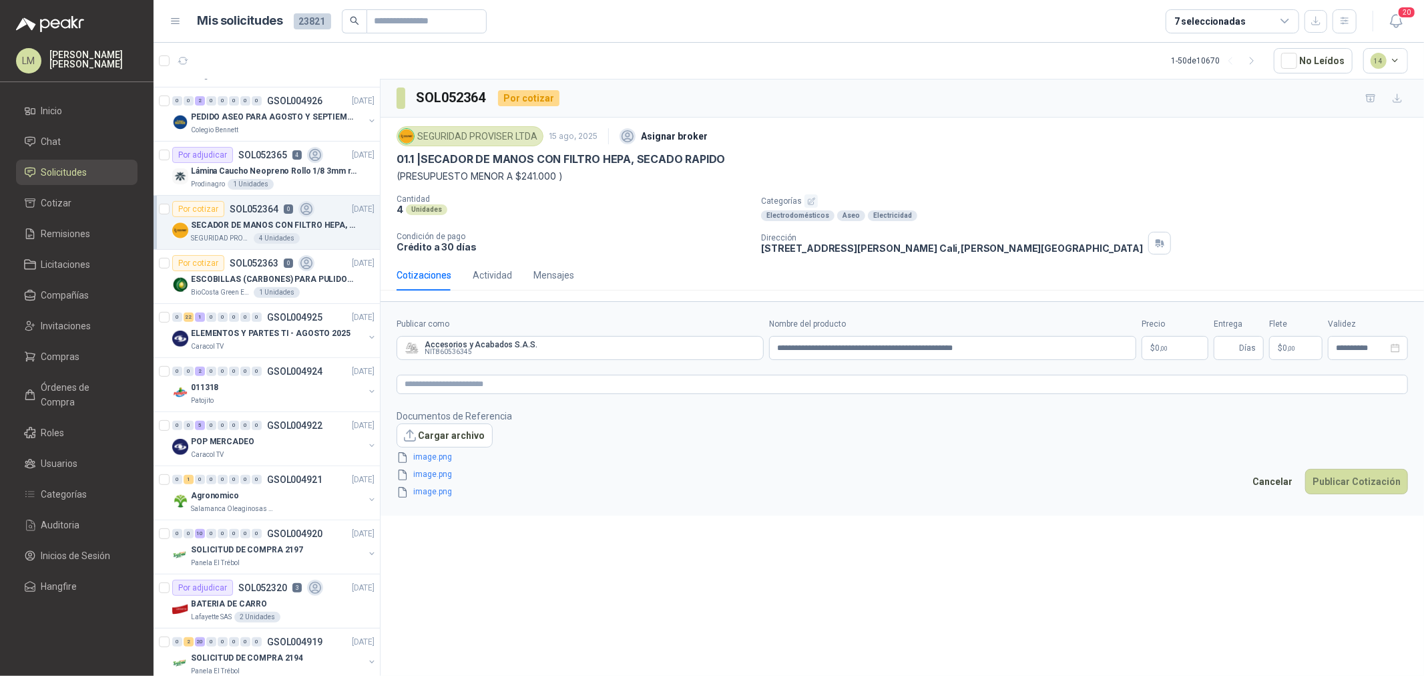
click at [1172, 340] on body "LM Luis Miguel Martinez Inicio Chat Solicitudes Cotizar Remisiones Licitaciones…" at bounding box center [712, 338] width 1424 height 676
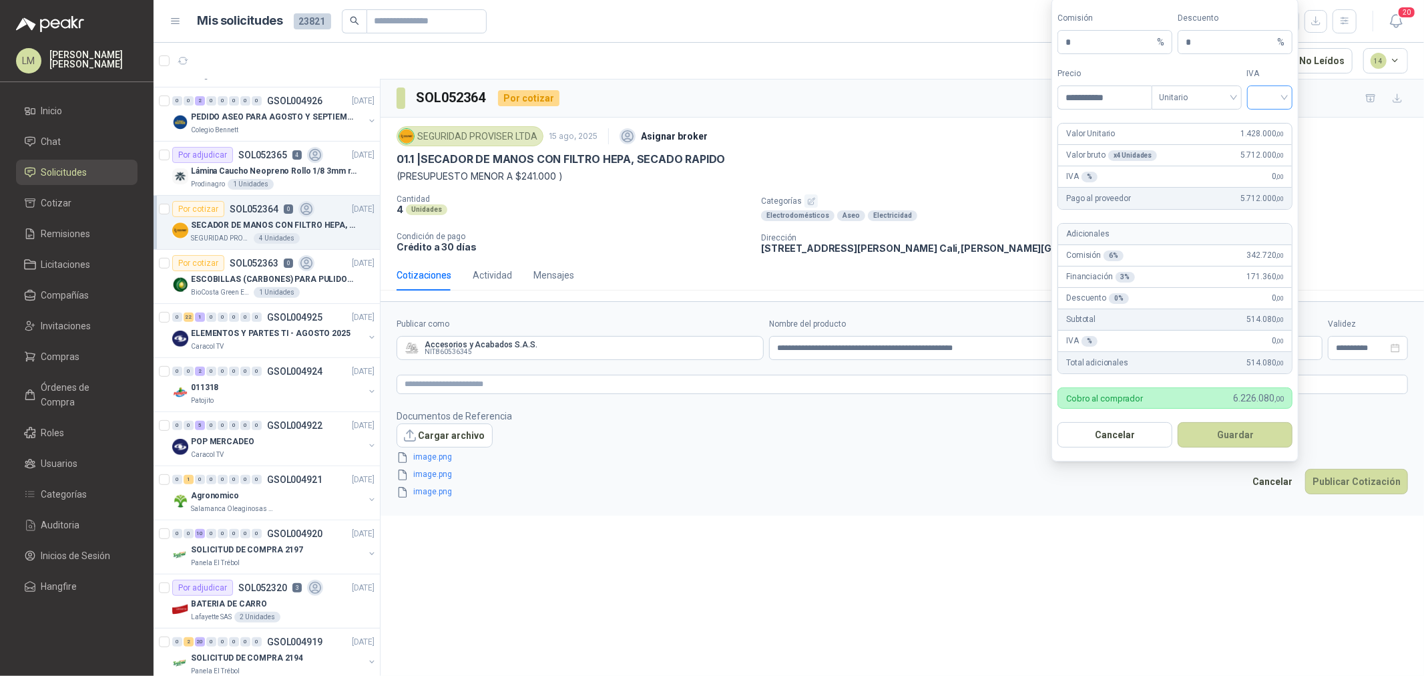
type input "**********"
click at [1274, 103] on input "search" at bounding box center [1270, 96] width 30 height 20
click at [1205, 100] on span "Unitario" at bounding box center [1197, 97] width 74 height 20
click at [1198, 143] on div "Unitario con IVA" at bounding box center [1196, 146] width 69 height 15
click at [1264, 105] on span at bounding box center [1270, 97] width 30 height 23
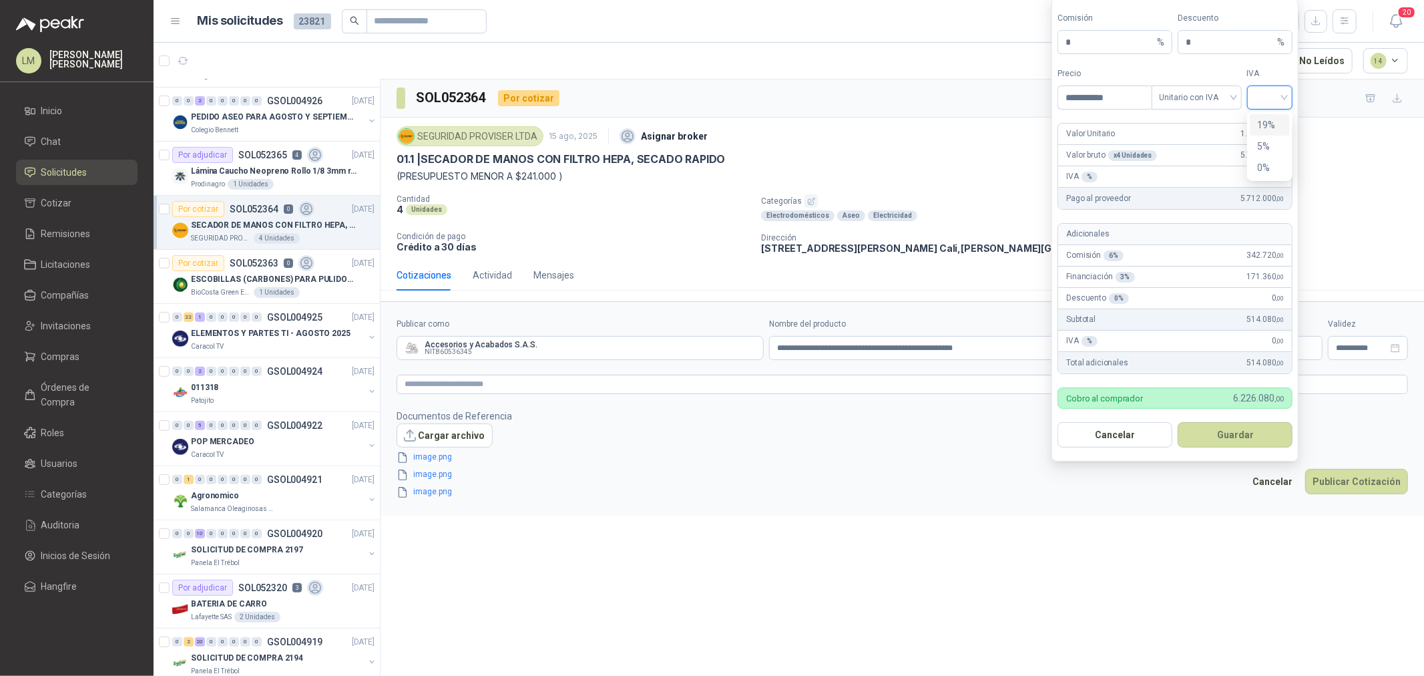
click at [1270, 122] on div "19%" at bounding box center [1270, 124] width 25 height 15
drag, startPoint x: 1193, startPoint y: 42, endPoint x: 1166, endPoint y: 45, distance: 26.8
click at [1166, 45] on div "Comisión * % Descuento * %" at bounding box center [1174, 33] width 235 height 42
type input "*"
click at [1242, 435] on button "Guardar" at bounding box center [1235, 434] width 115 height 25
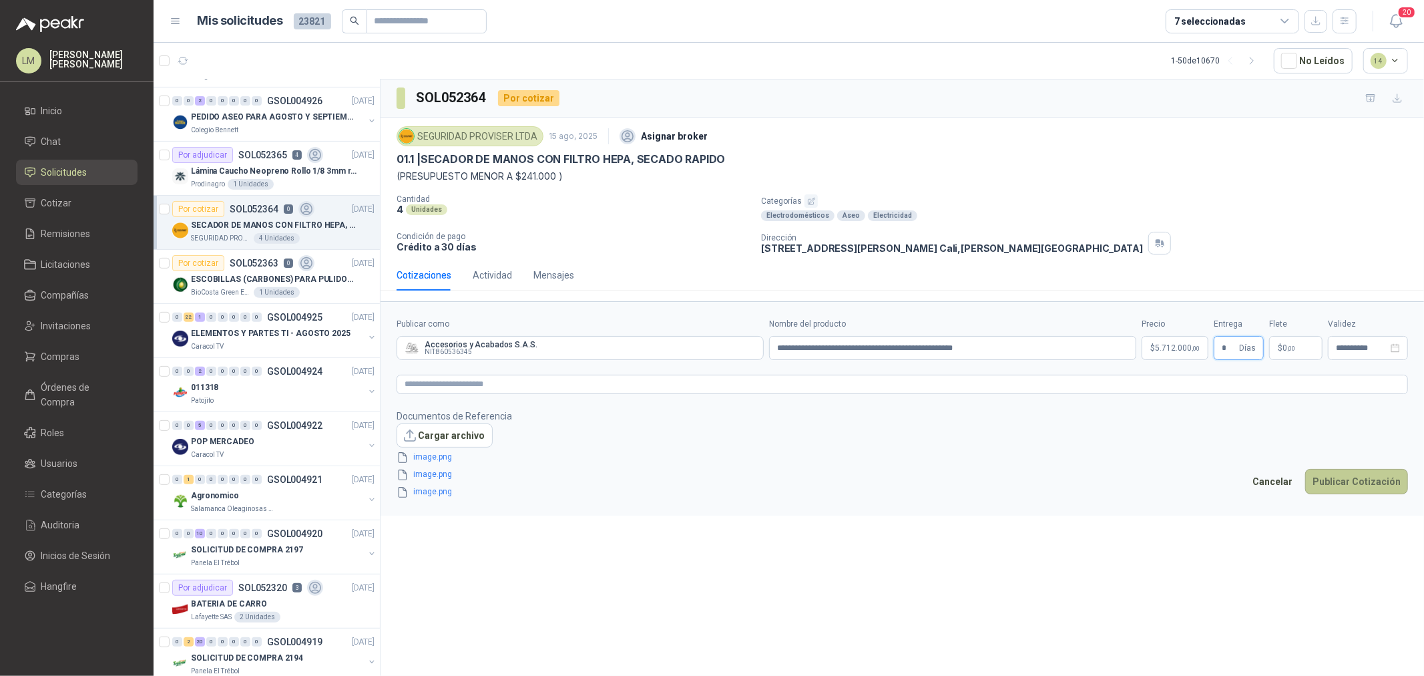
type input "*"
click at [1319, 475] on button "Publicar Cotización" at bounding box center [1356, 481] width 103 height 25
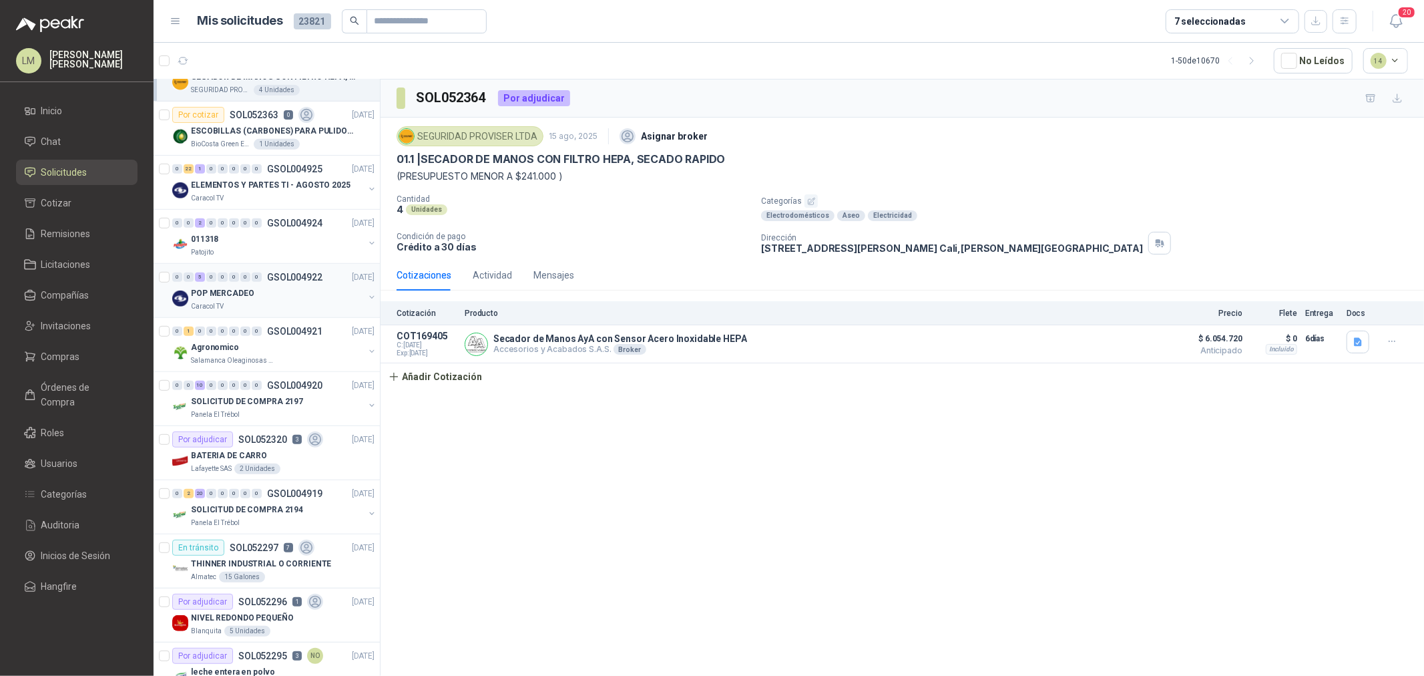
scroll to position [148, 0]
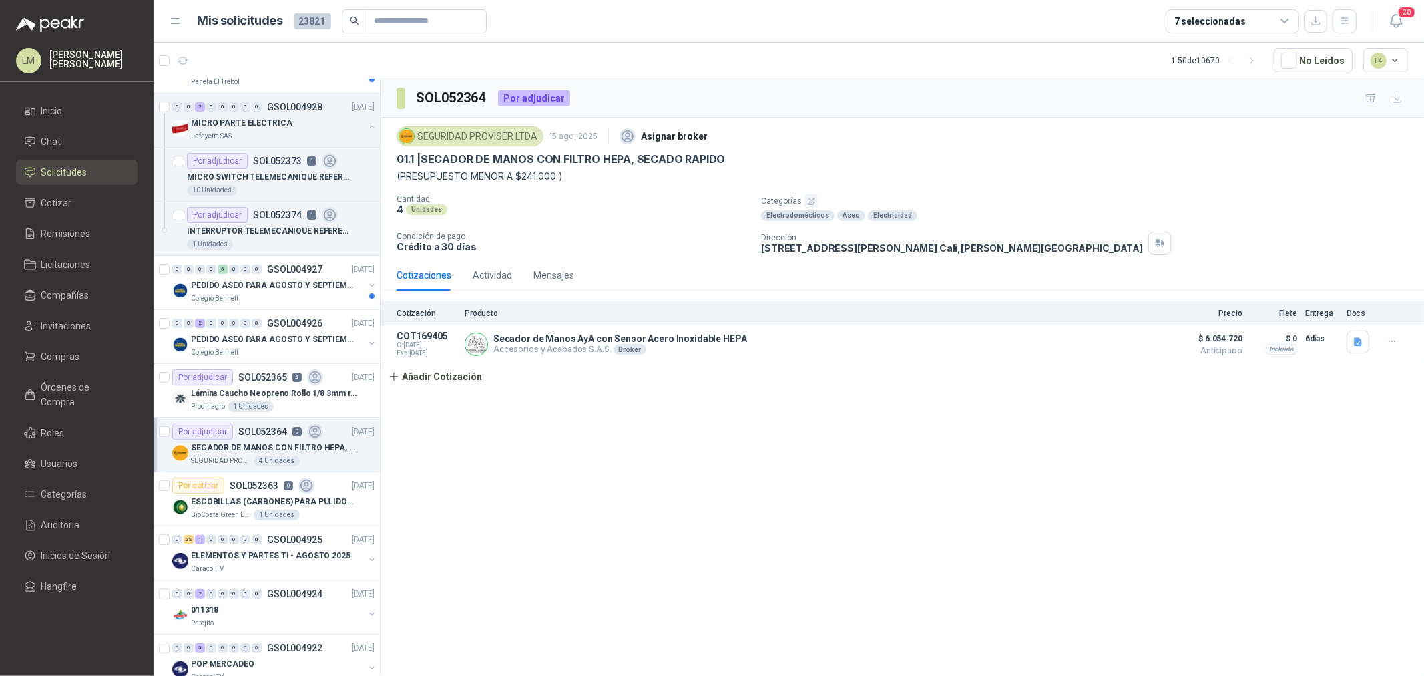
click at [90, 342] on ul "Inicio Chat Solicitudes Cotizar Remisiones Licitaciones Compañías Invitaciones …" at bounding box center [77, 351] width 154 height 506
click at [77, 356] on span "Compras" at bounding box center [60, 356] width 39 height 15
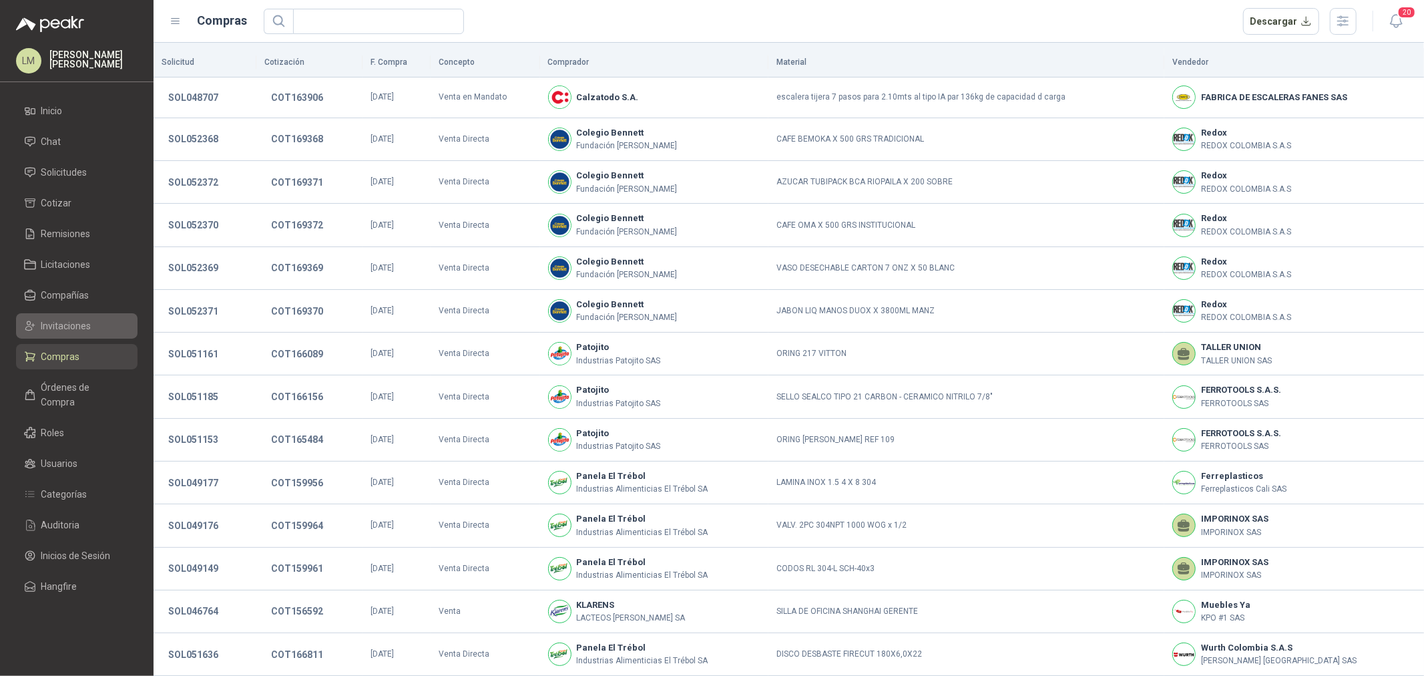
click at [74, 328] on span "Invitaciones" at bounding box center [66, 325] width 50 height 15
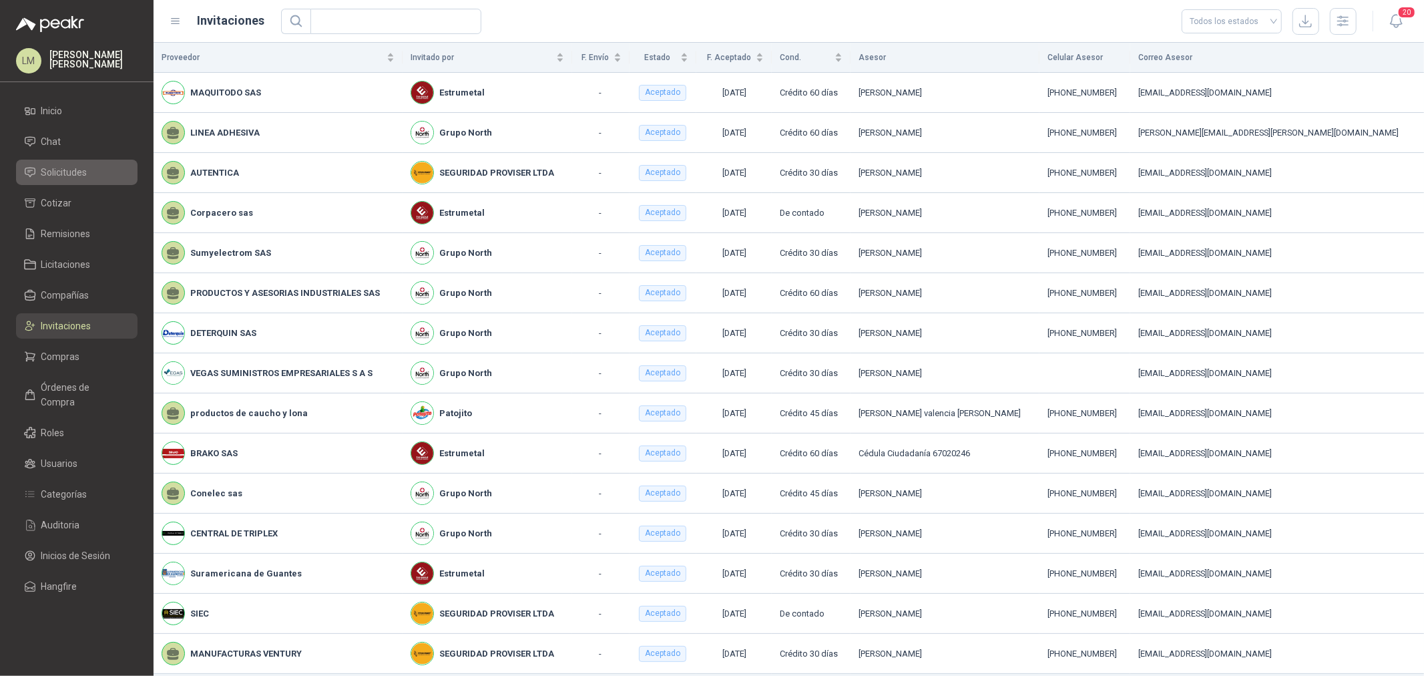
click at [72, 166] on span "Solicitudes" at bounding box center [64, 172] width 46 height 15
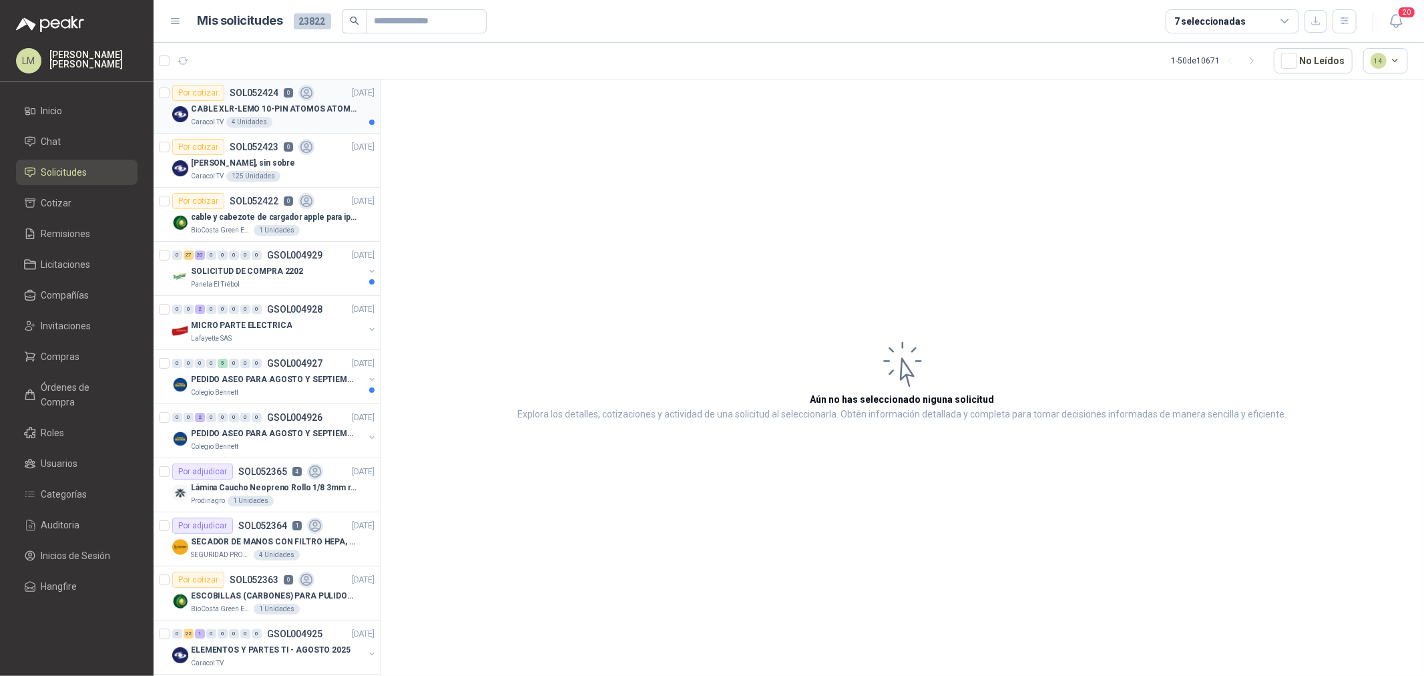
click at [204, 119] on p "Caracol TV" at bounding box center [207, 122] width 33 height 11
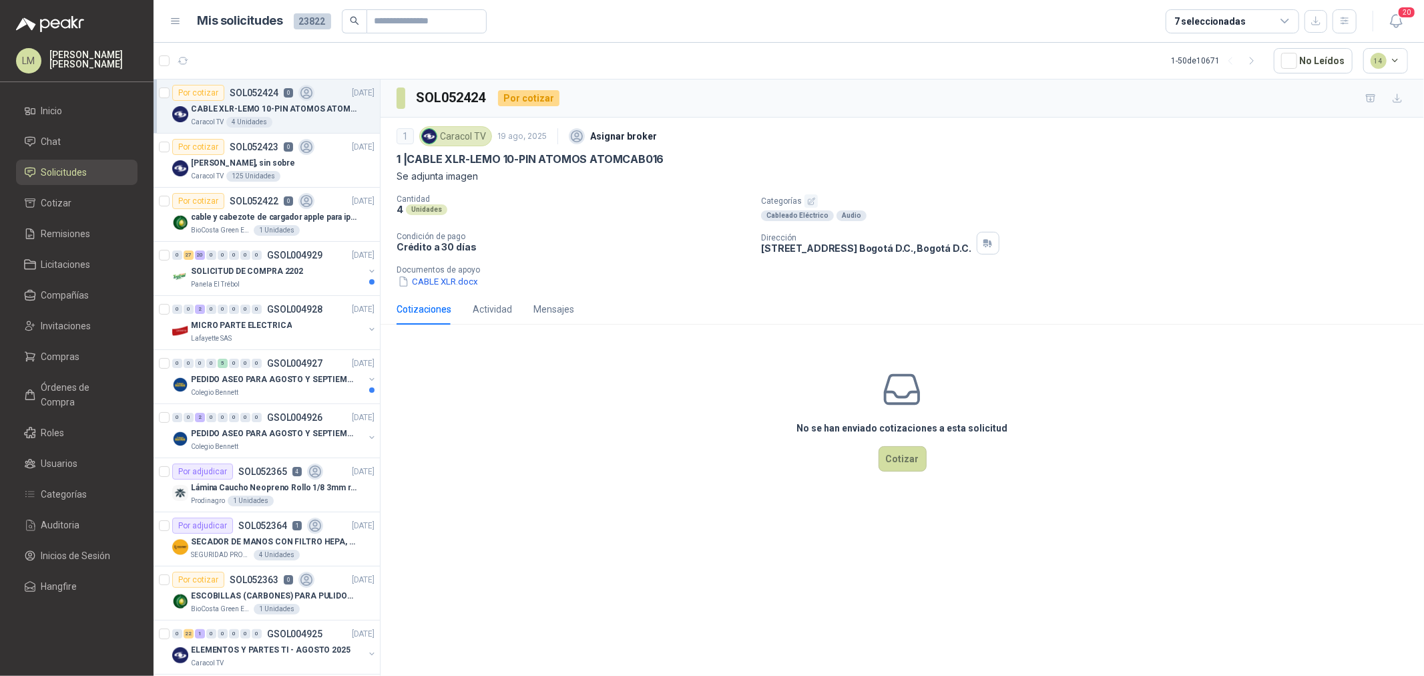
click at [808, 198] on icon "button" at bounding box center [811, 201] width 9 height 9
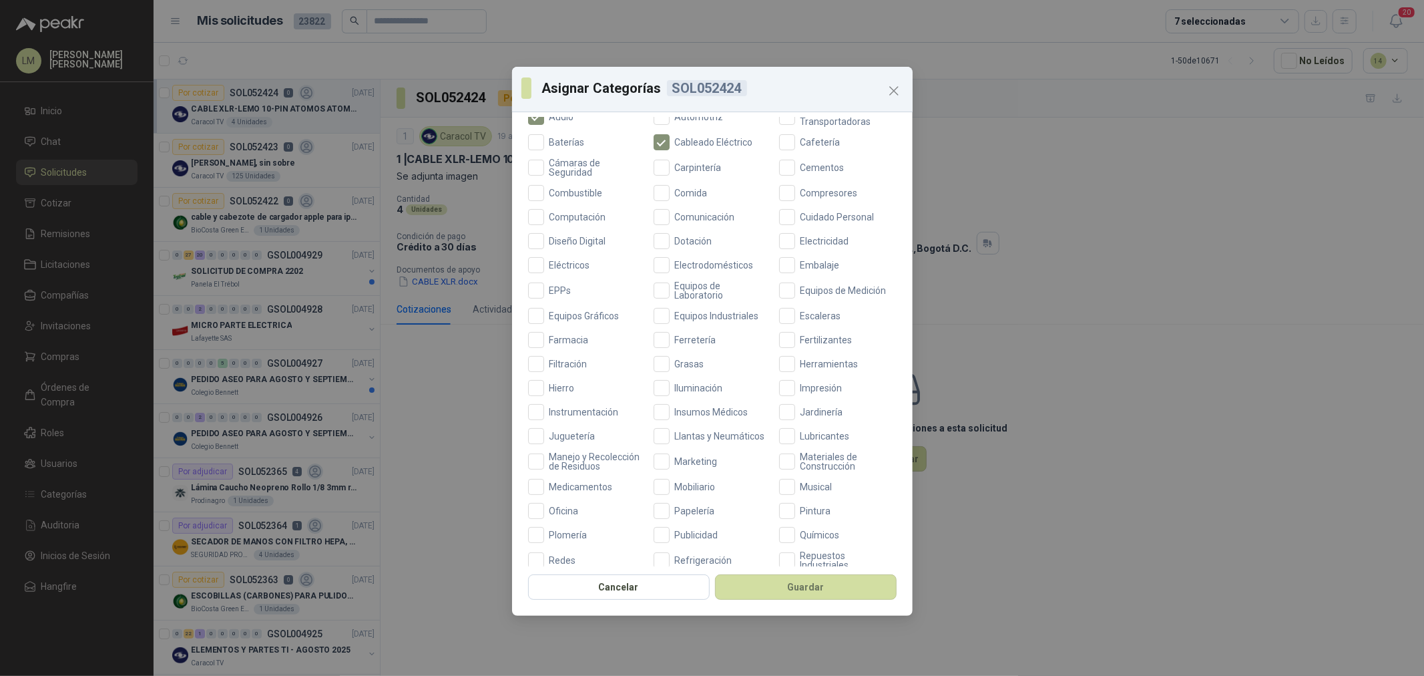
scroll to position [315, 0]
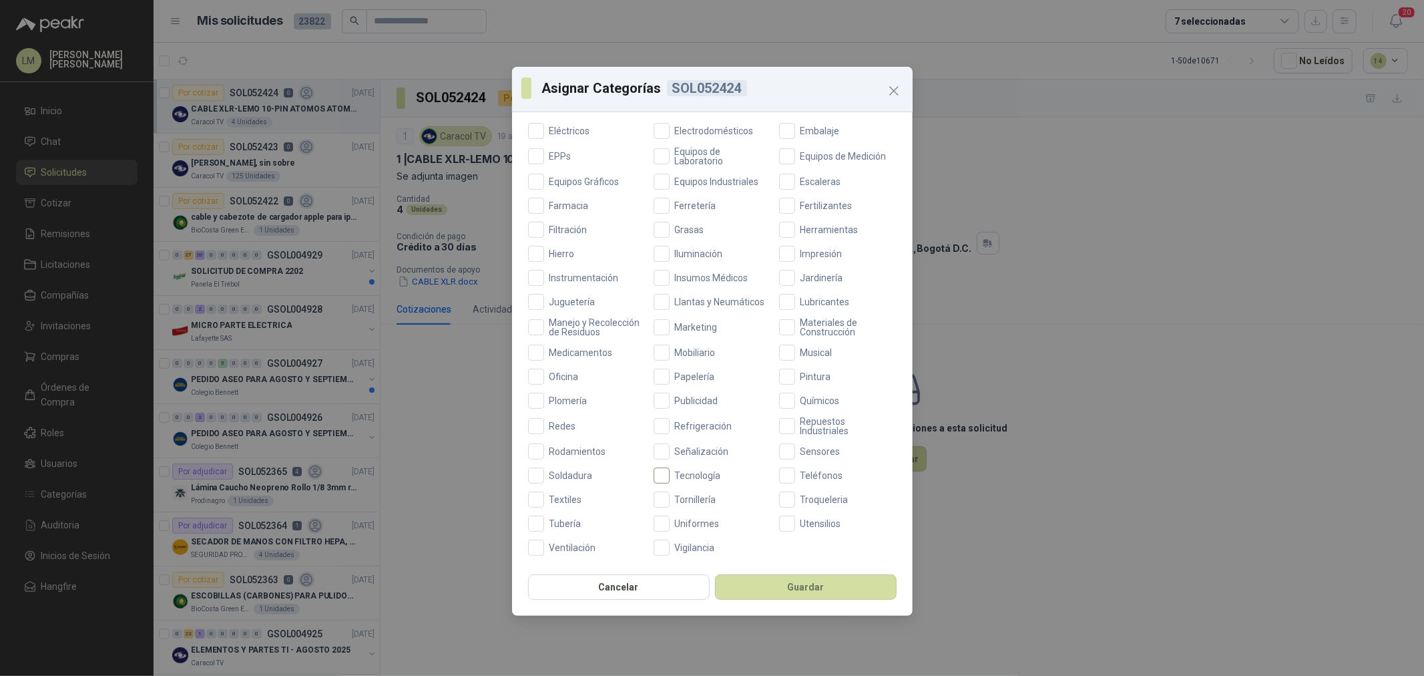
click at [702, 473] on span "Tecnología" at bounding box center [698, 475] width 57 height 9
click at [739, 587] on button "Guardar" at bounding box center [806, 586] width 182 height 25
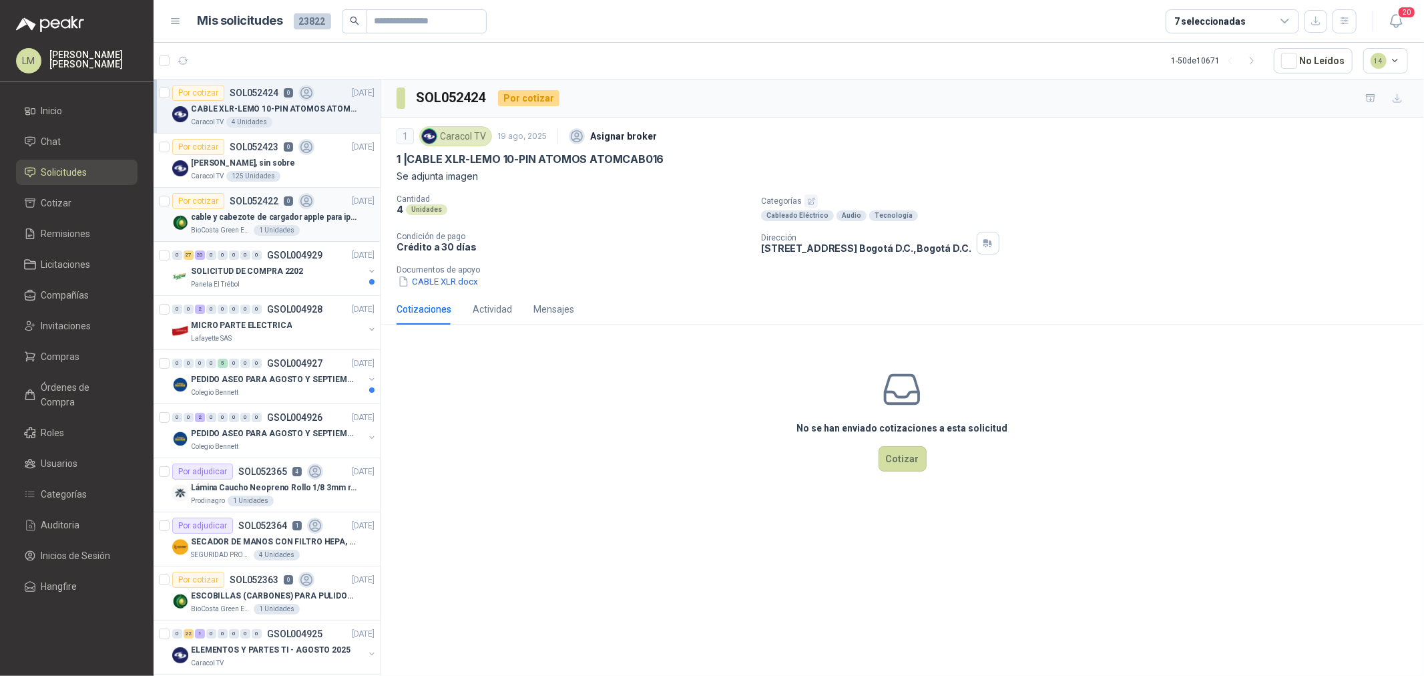
click at [236, 212] on p "cable y cabezote de cargador apple para iphone" at bounding box center [274, 217] width 166 height 13
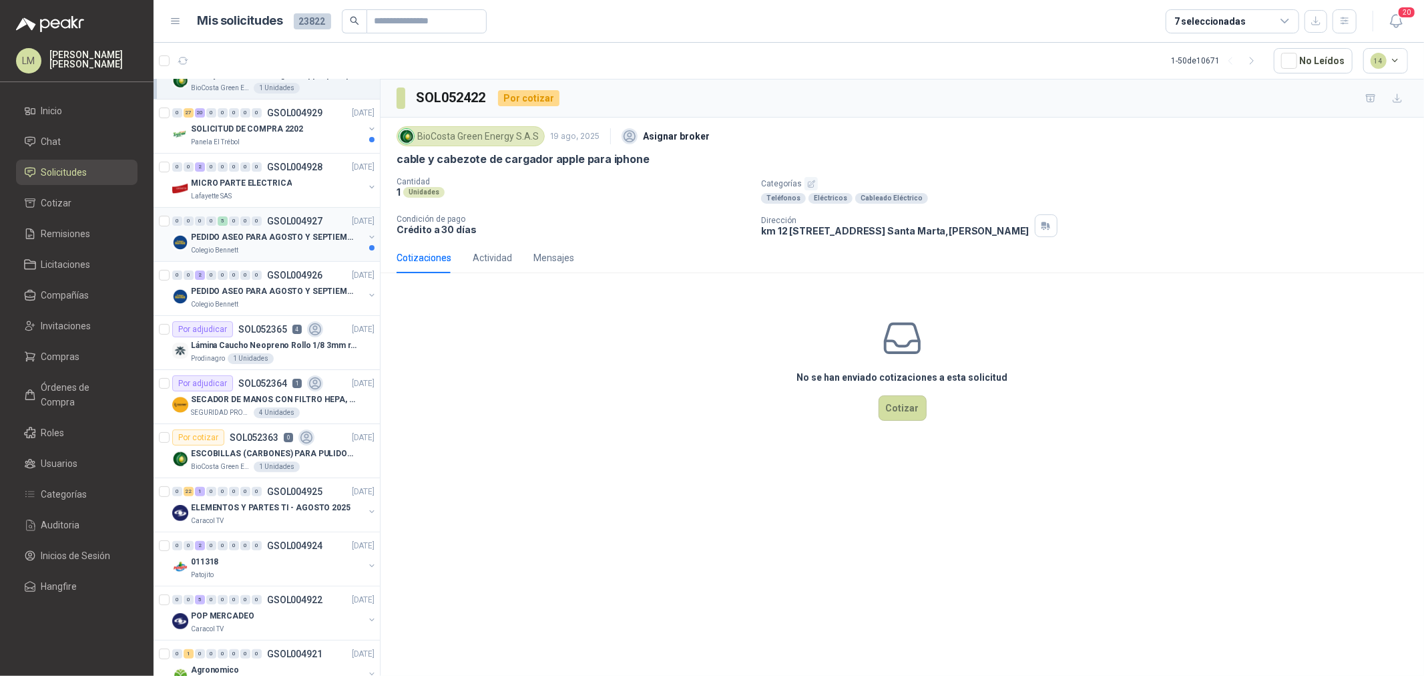
scroll to position [148, 0]
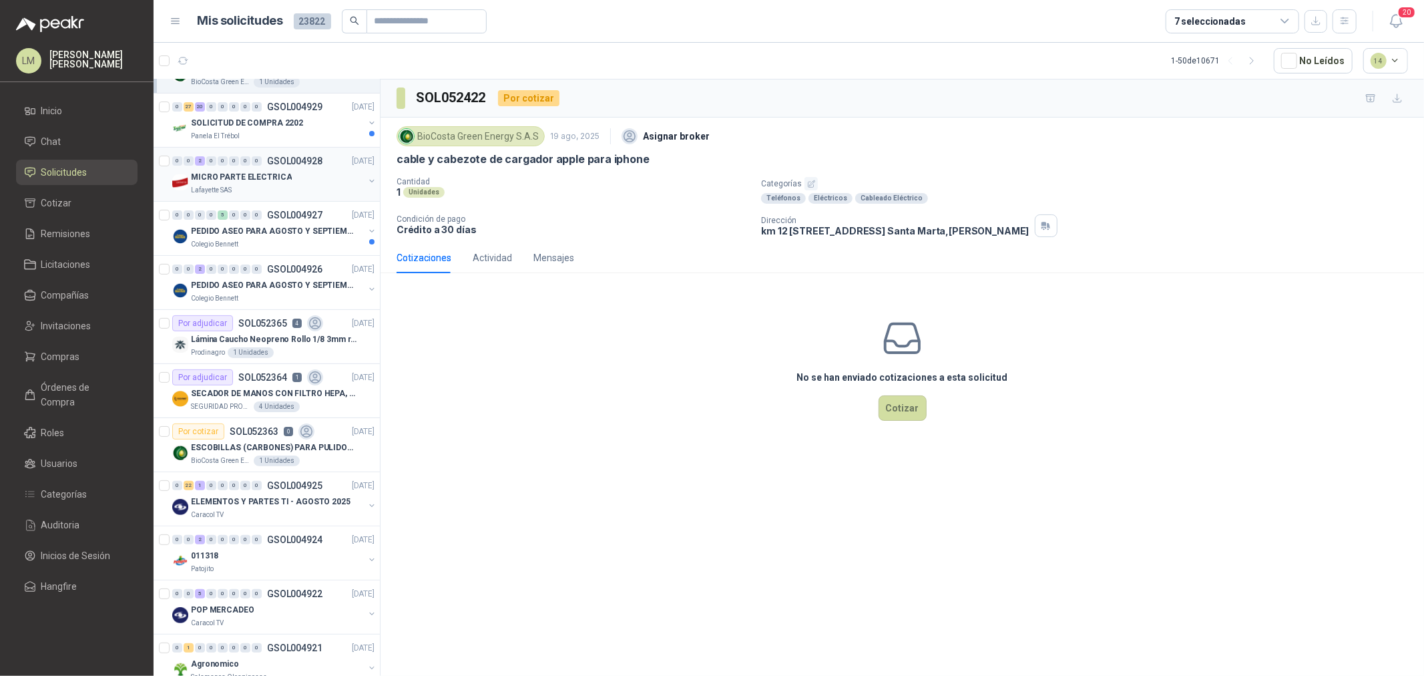
click at [264, 172] on p "MICRO PARTE ELECTRICA" at bounding box center [241, 177] width 101 height 13
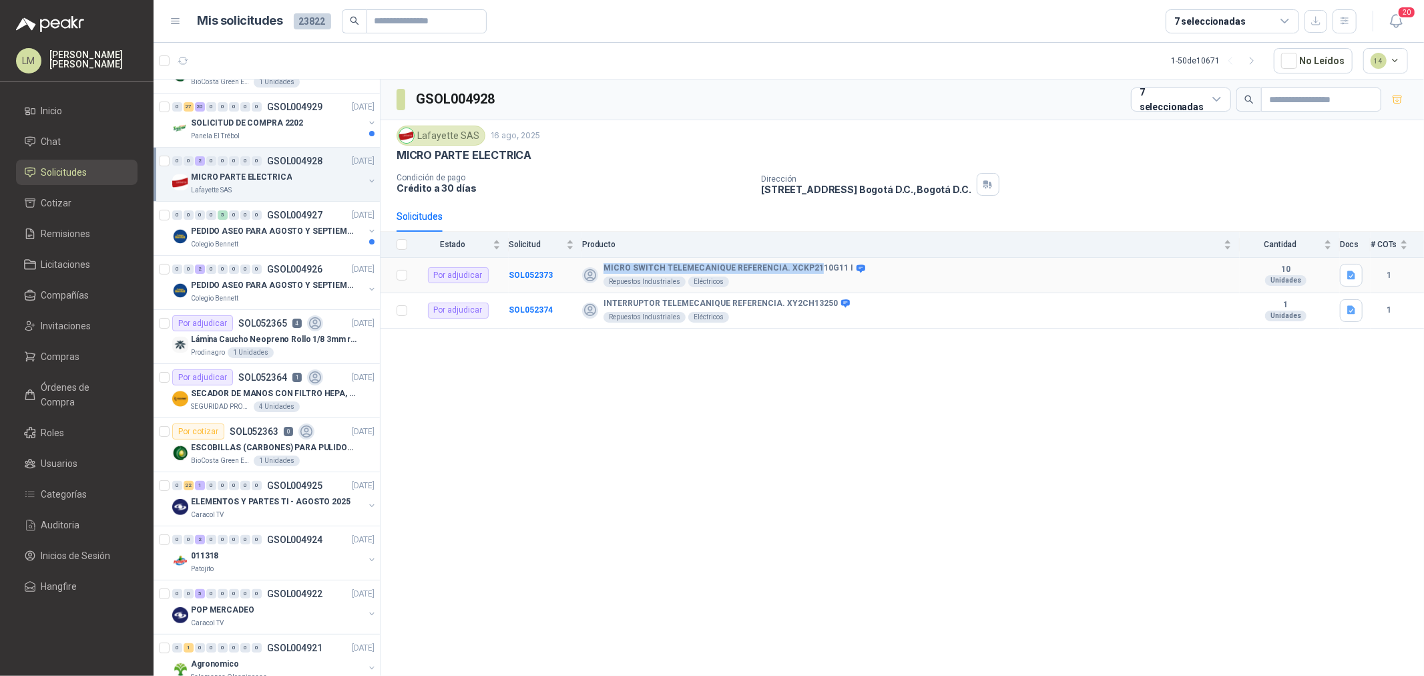
drag, startPoint x: 601, startPoint y: 270, endPoint x: 810, endPoint y: 270, distance: 209.0
click at [810, 270] on div "MICRO SWITCH TELEMECANIQUE REFERENCIA. XCKP2110G11 I Repuestos Industriales Elé…" at bounding box center [907, 275] width 650 height 24
click at [607, 262] on td "MICRO SWITCH TELEMECANIQUE REFERENCIA. XCKP2110G11 I Repuestos Industriales Elé…" at bounding box center [911, 275] width 658 height 35
drag, startPoint x: 603, startPoint y: 268, endPoint x: 833, endPoint y: 262, distance: 230.4
click at [833, 262] on td "MICRO SWITCH TELEMECANIQUE REFERENCIA. XCKP2110G11 I Repuestos Industriales Elé…" at bounding box center [911, 275] width 658 height 35
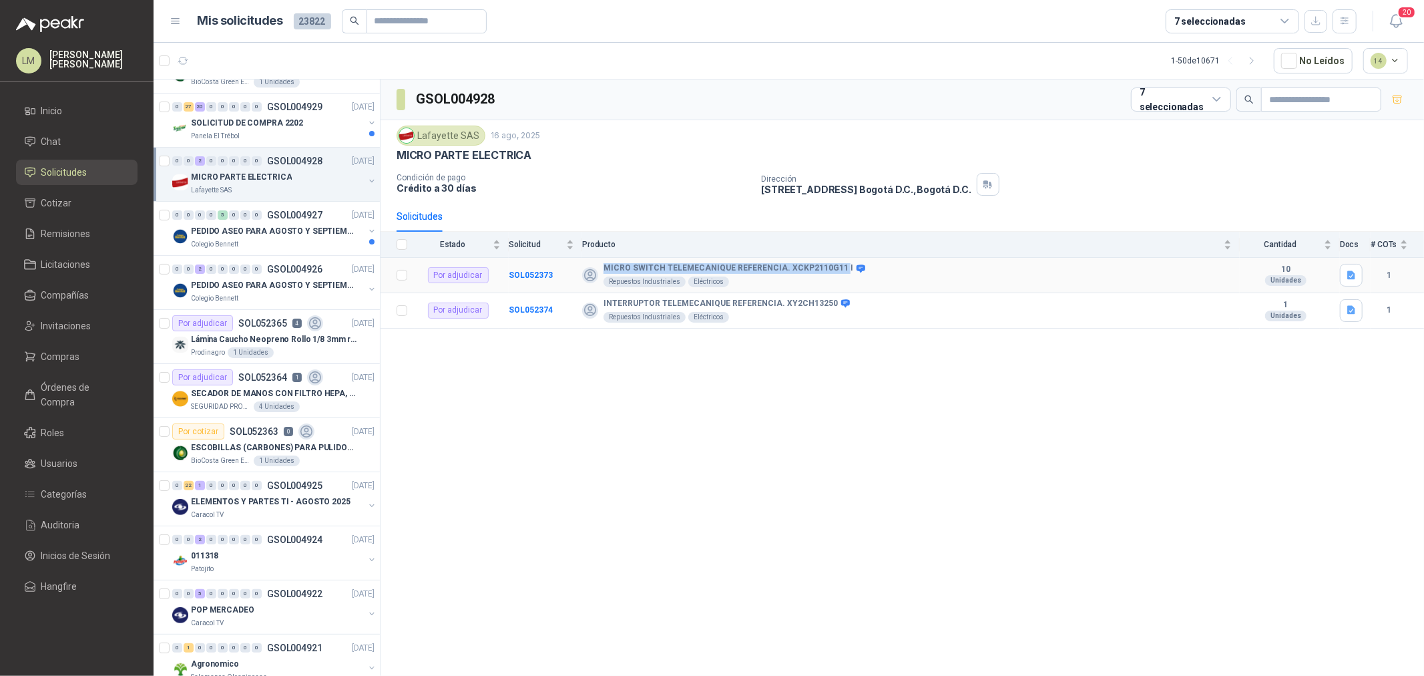
copy b "MICRO SWITCH TELEMECANIQUE REFERENCIA. XCKP2110G11"
click at [65, 356] on span "Compras" at bounding box center [60, 356] width 39 height 15
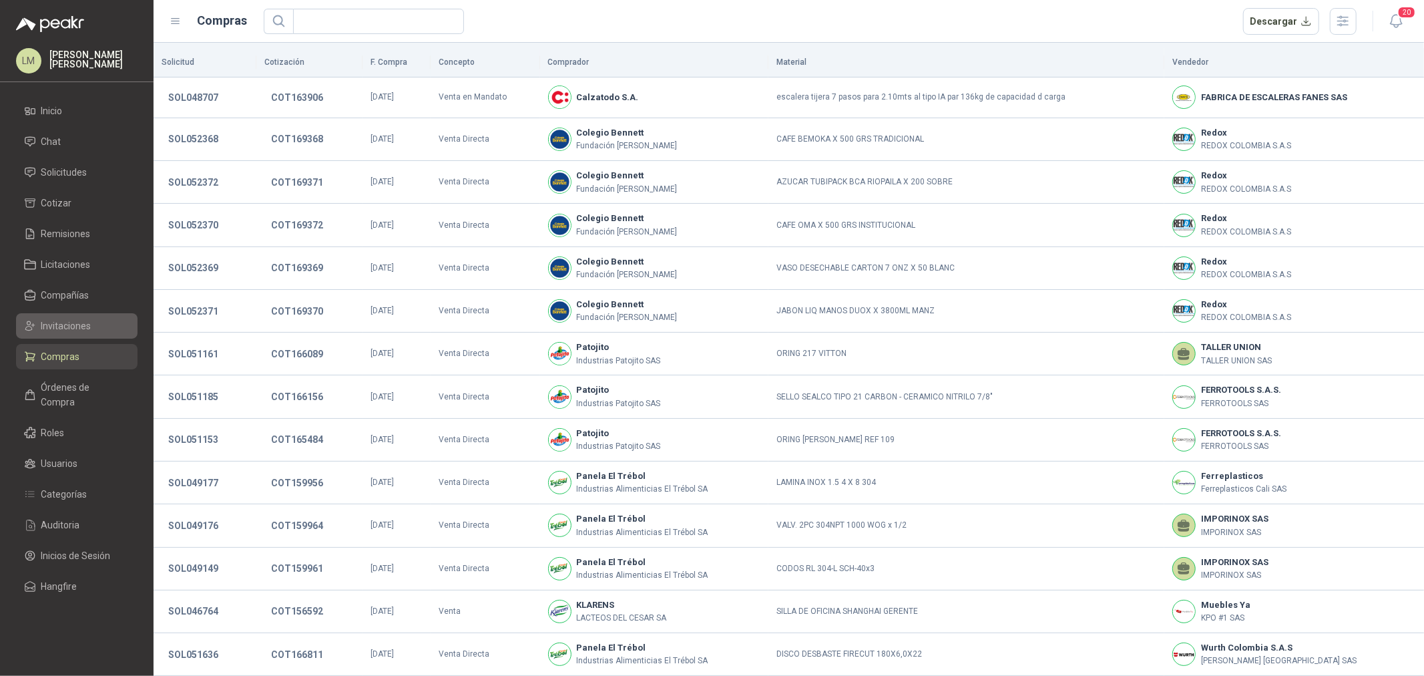
click at [67, 324] on span "Invitaciones" at bounding box center [66, 325] width 50 height 15
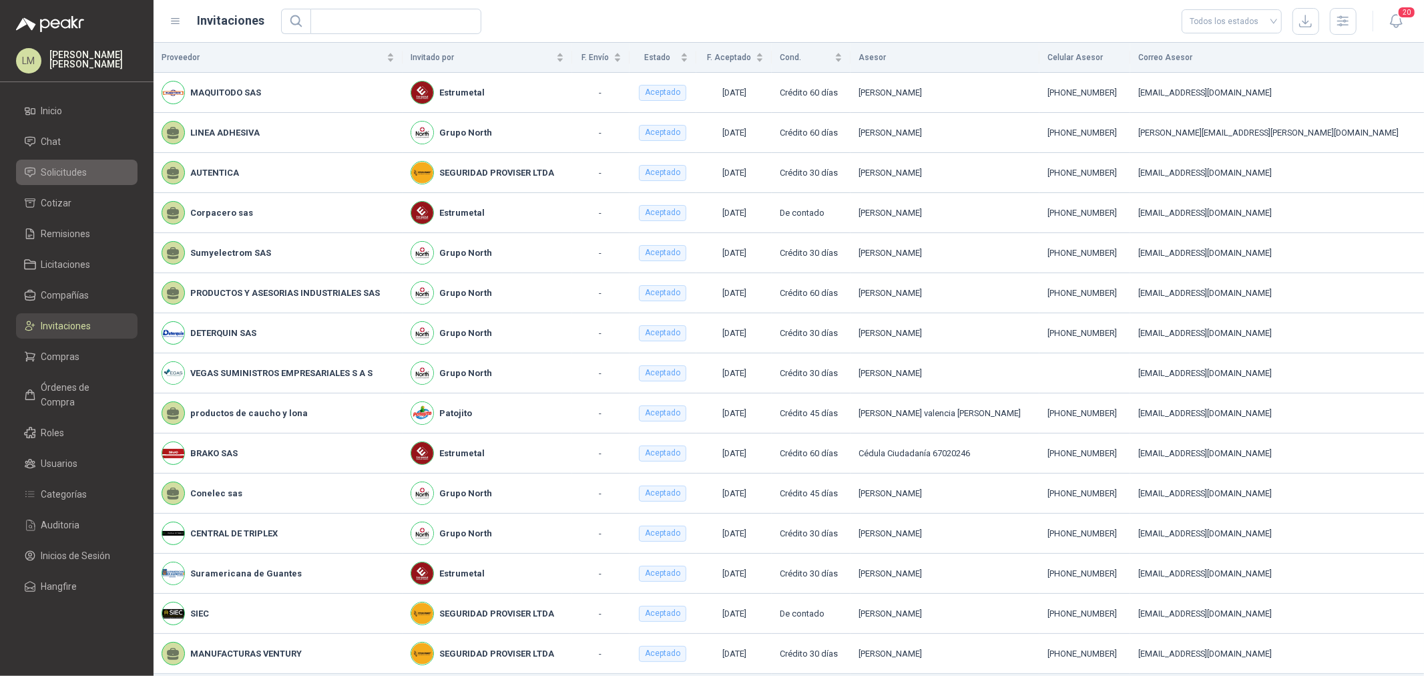
click at [70, 175] on span "Solicitudes" at bounding box center [64, 172] width 46 height 15
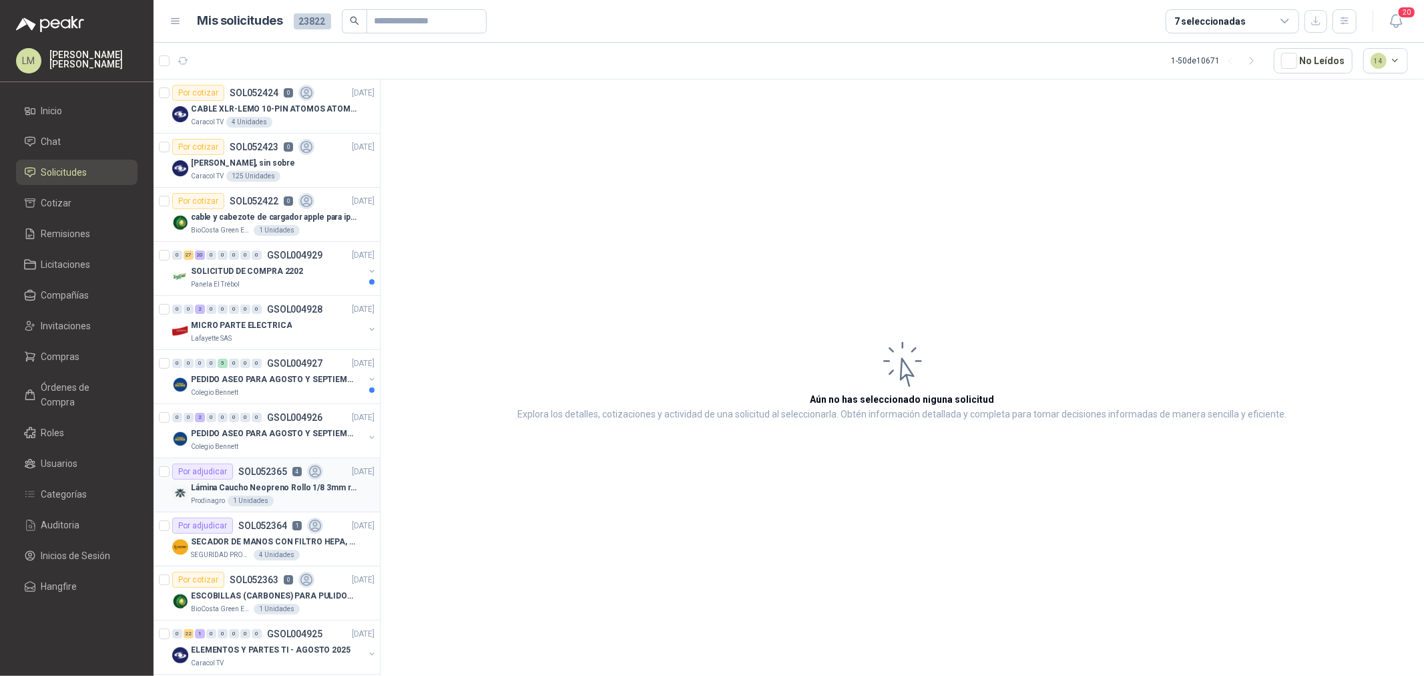
click at [264, 498] on div "1 Unidades" at bounding box center [251, 500] width 46 height 11
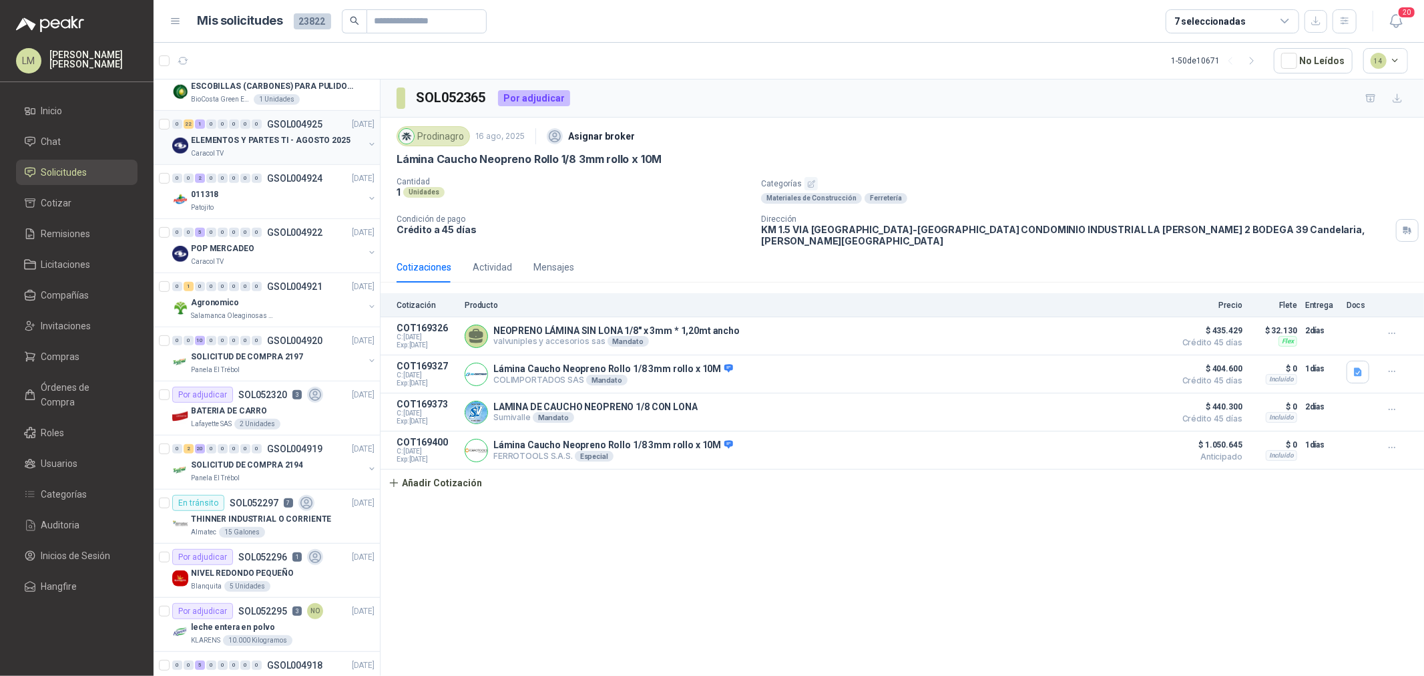
scroll to position [519, 0]
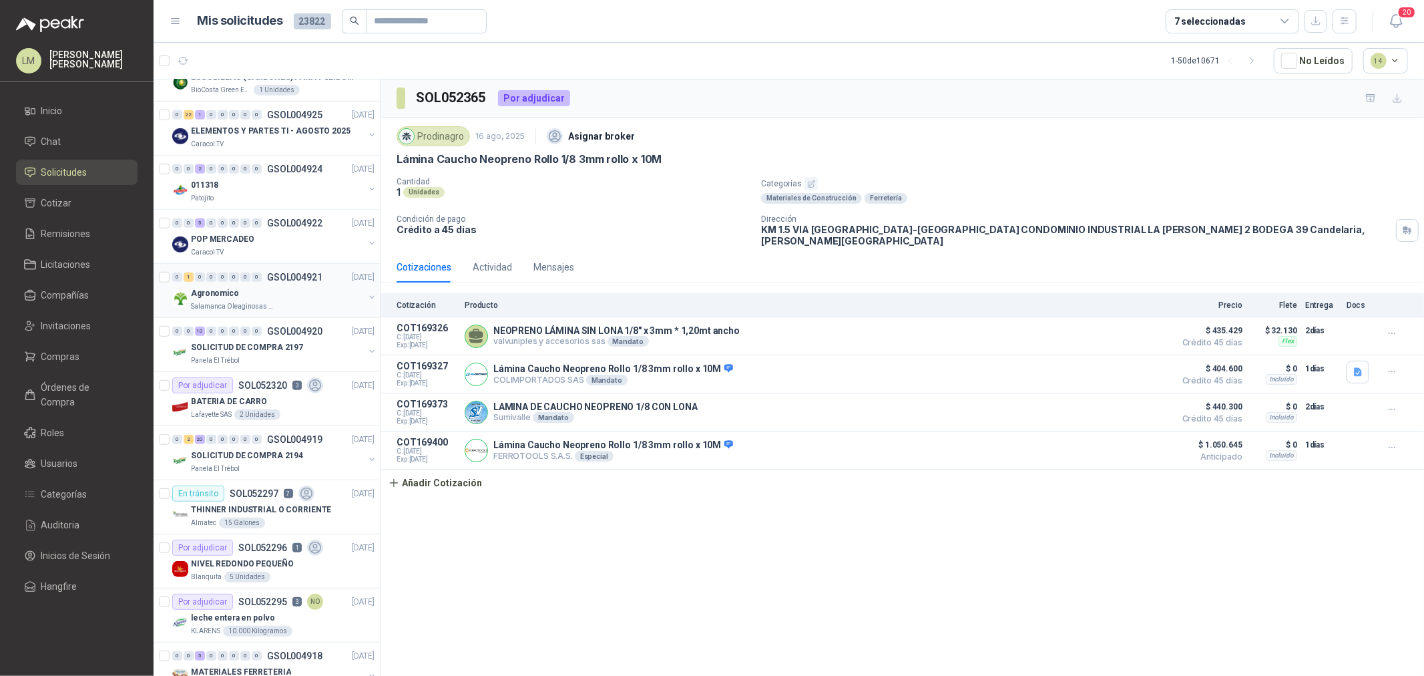
click at [274, 295] on div "Agronomico" at bounding box center [277, 293] width 173 height 16
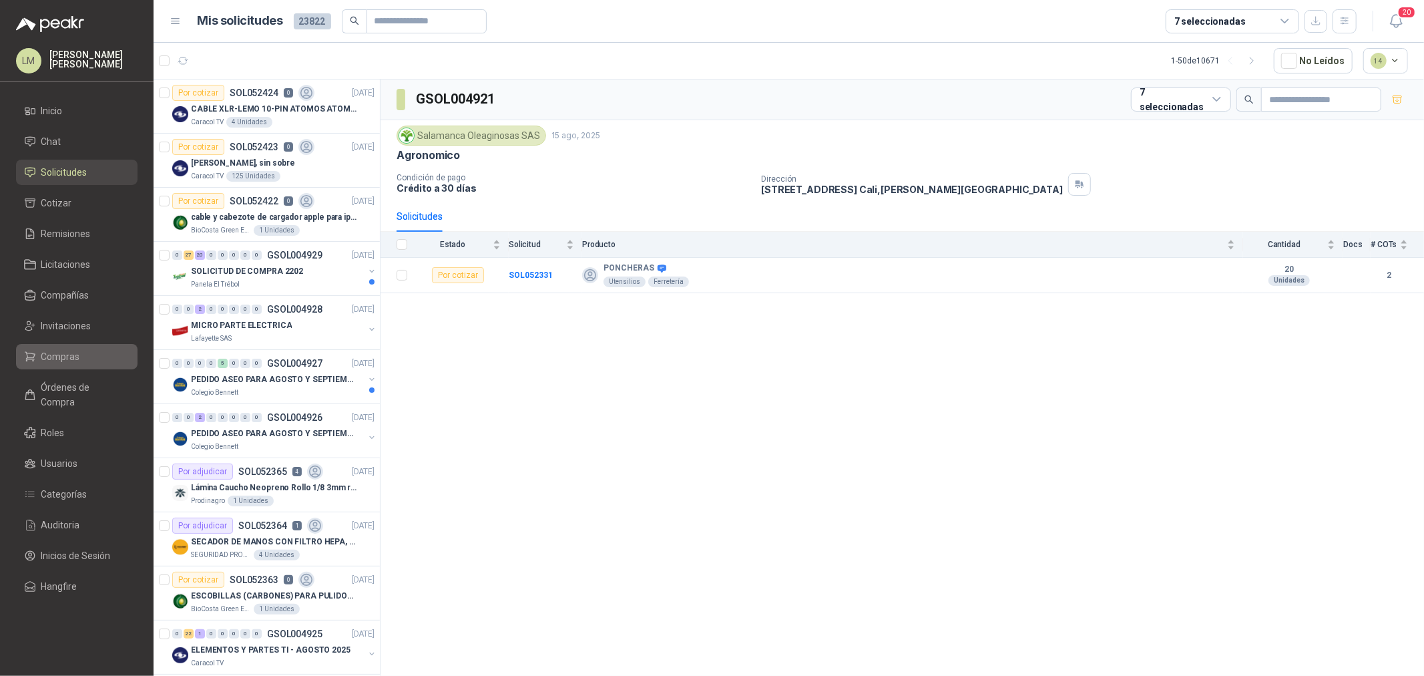
click at [48, 354] on span "Compras" at bounding box center [60, 356] width 39 height 15
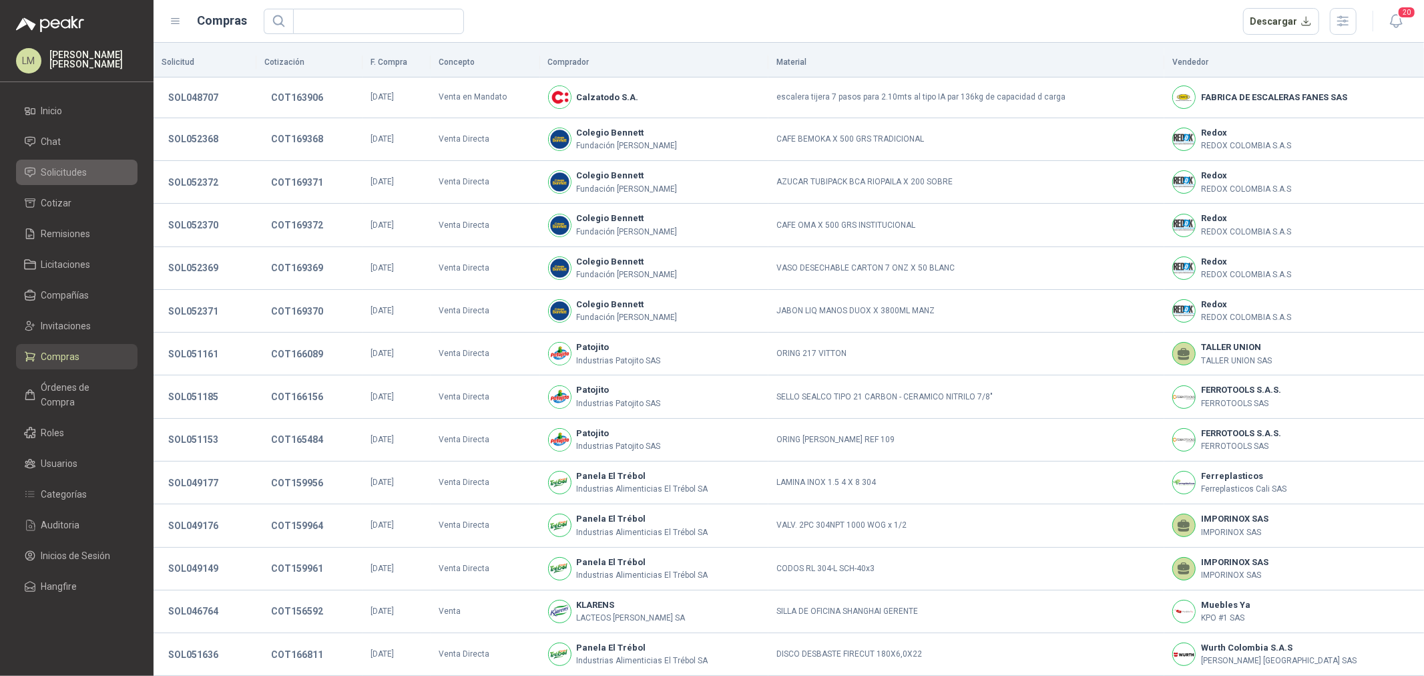
click at [51, 176] on span "Solicitudes" at bounding box center [64, 172] width 46 height 15
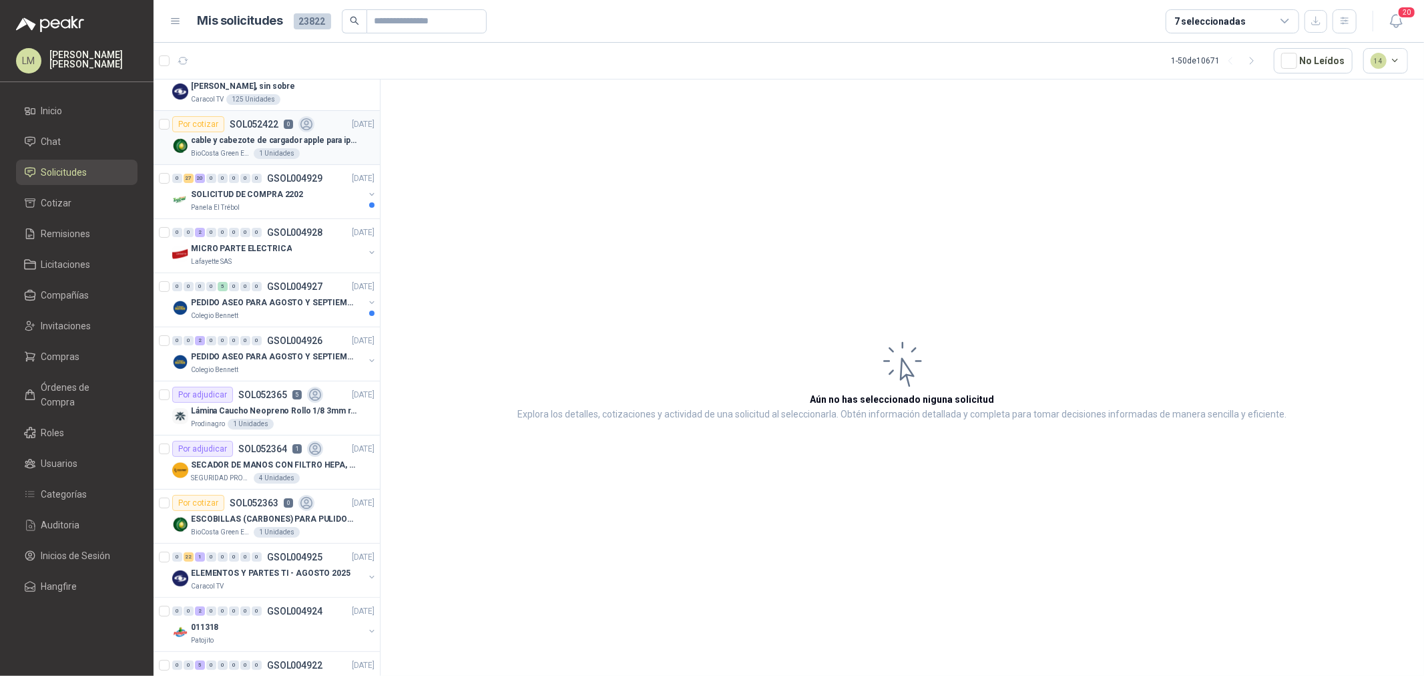
scroll to position [148, 0]
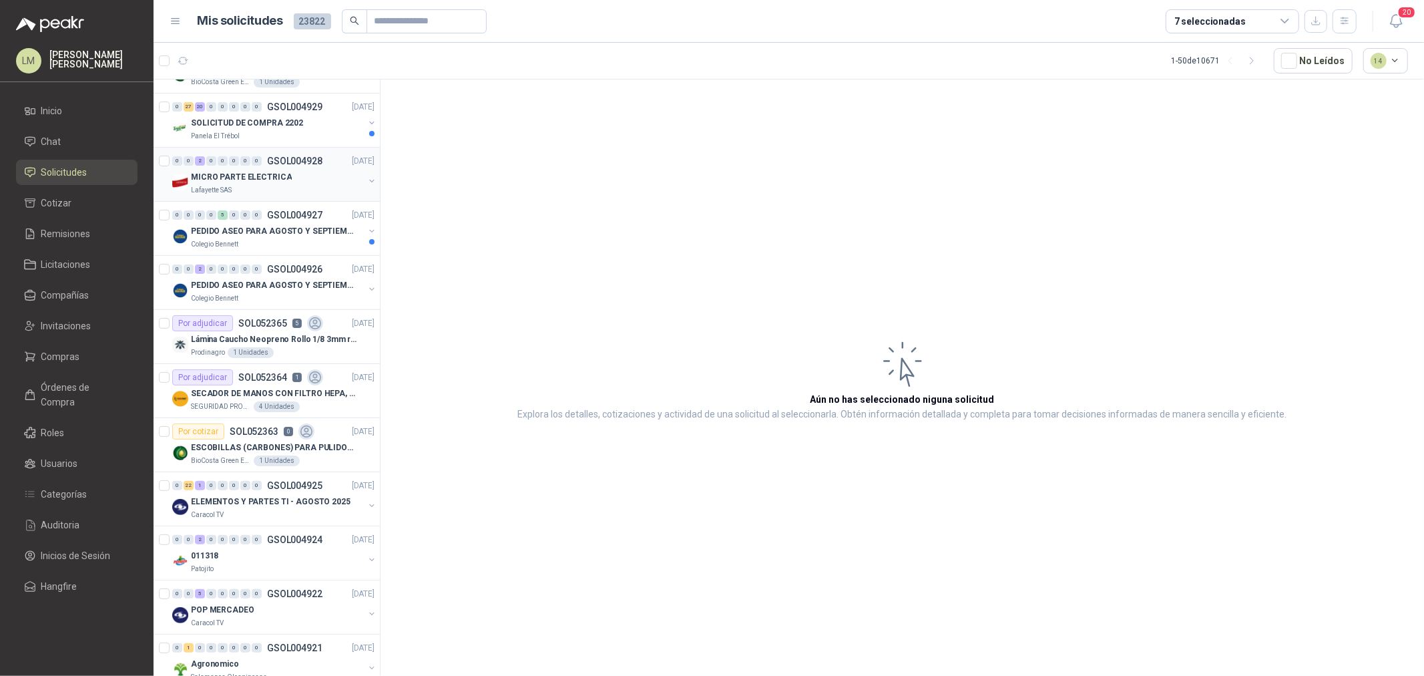
click at [290, 170] on div "MICRO PARTE ELECTRICA" at bounding box center [277, 177] width 173 height 16
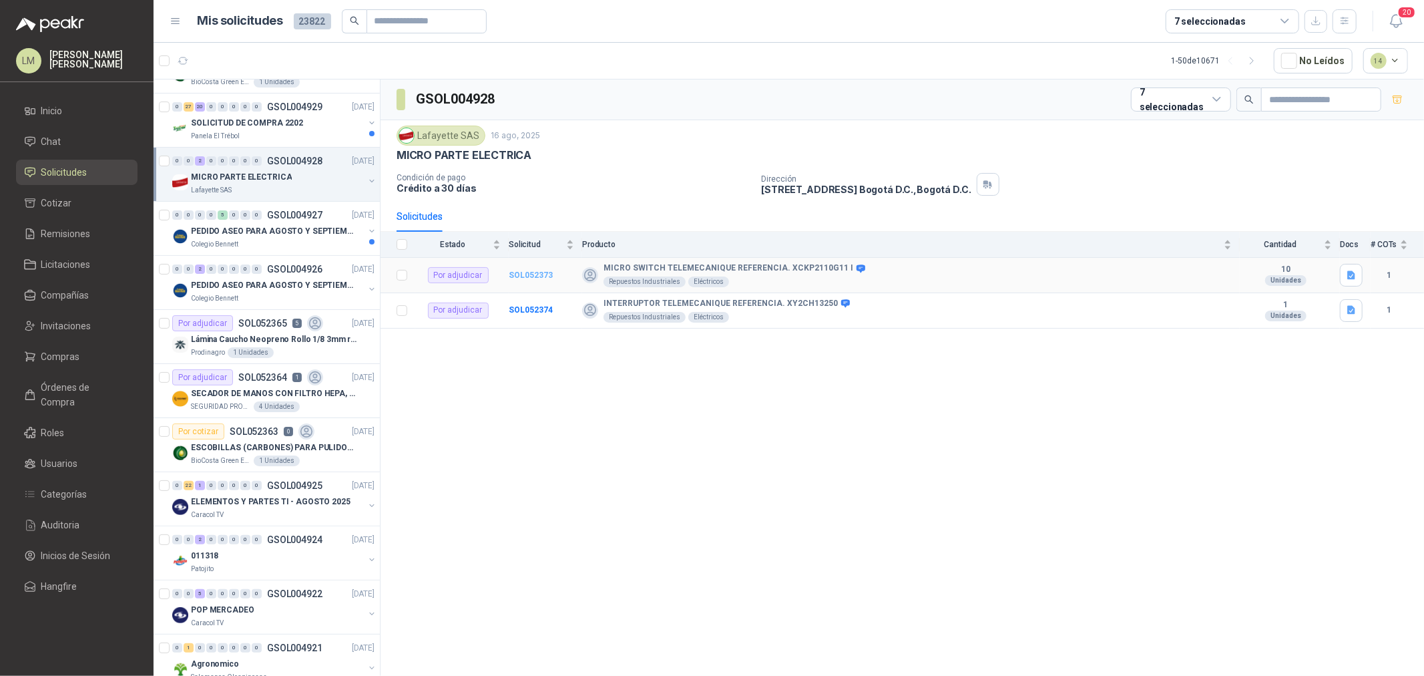
click at [528, 272] on b "SOL052373" at bounding box center [531, 274] width 44 height 9
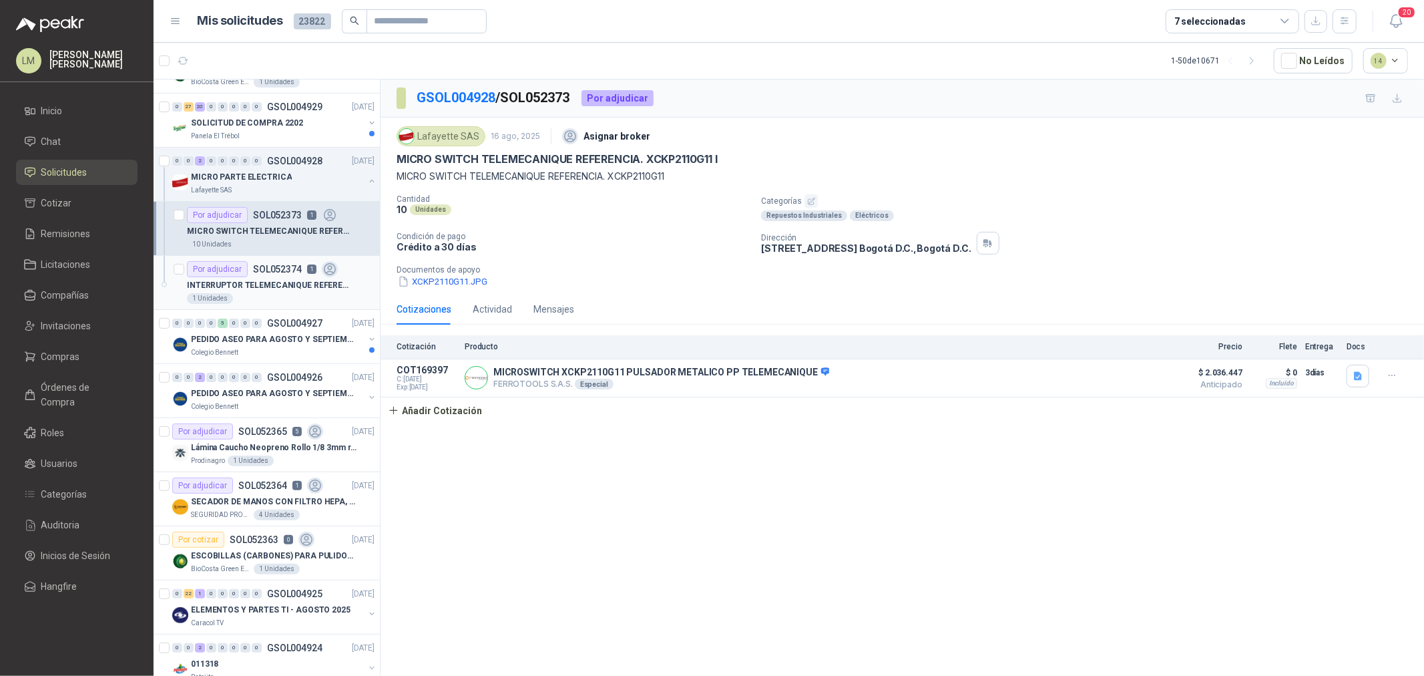
click at [222, 283] on p "INTERRUPTOR TELEMECANIQUE REFERENCIA. XY2CH13250" at bounding box center [270, 285] width 166 height 13
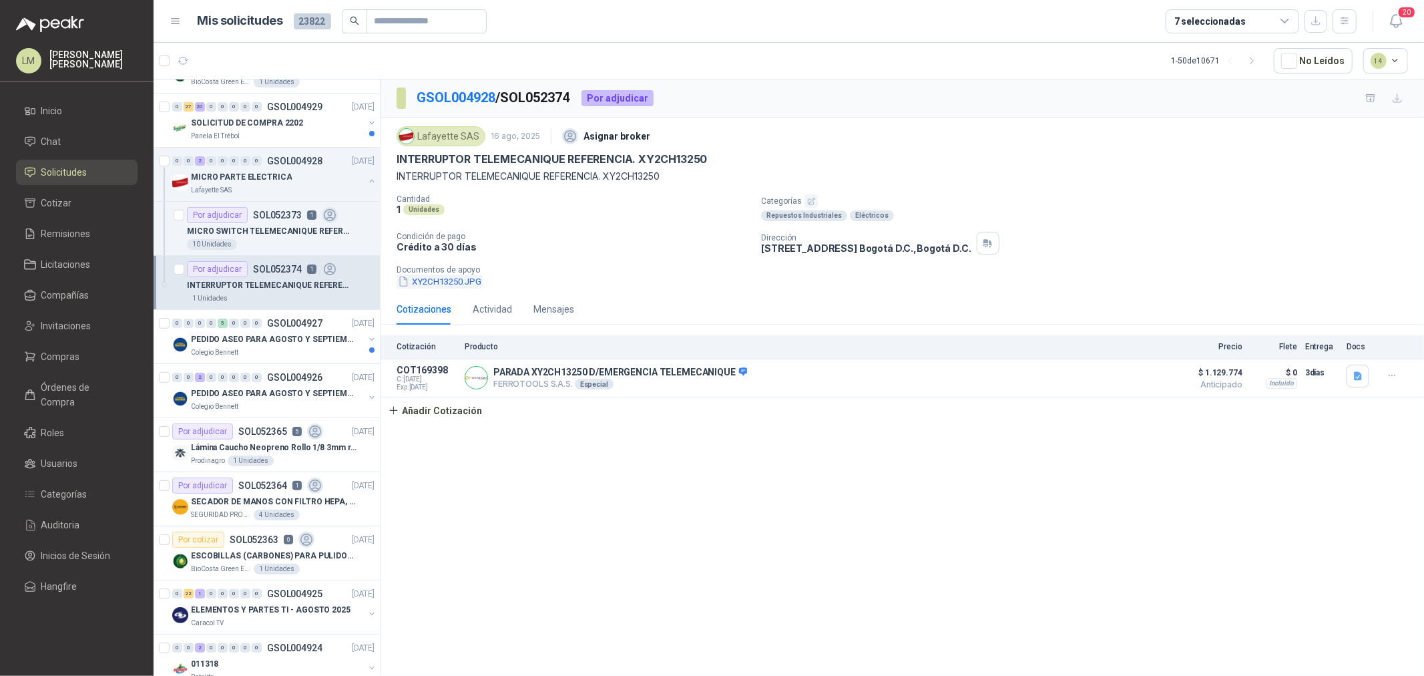
click at [457, 279] on button "XY2CH13250.JPG" at bounding box center [440, 281] width 86 height 14
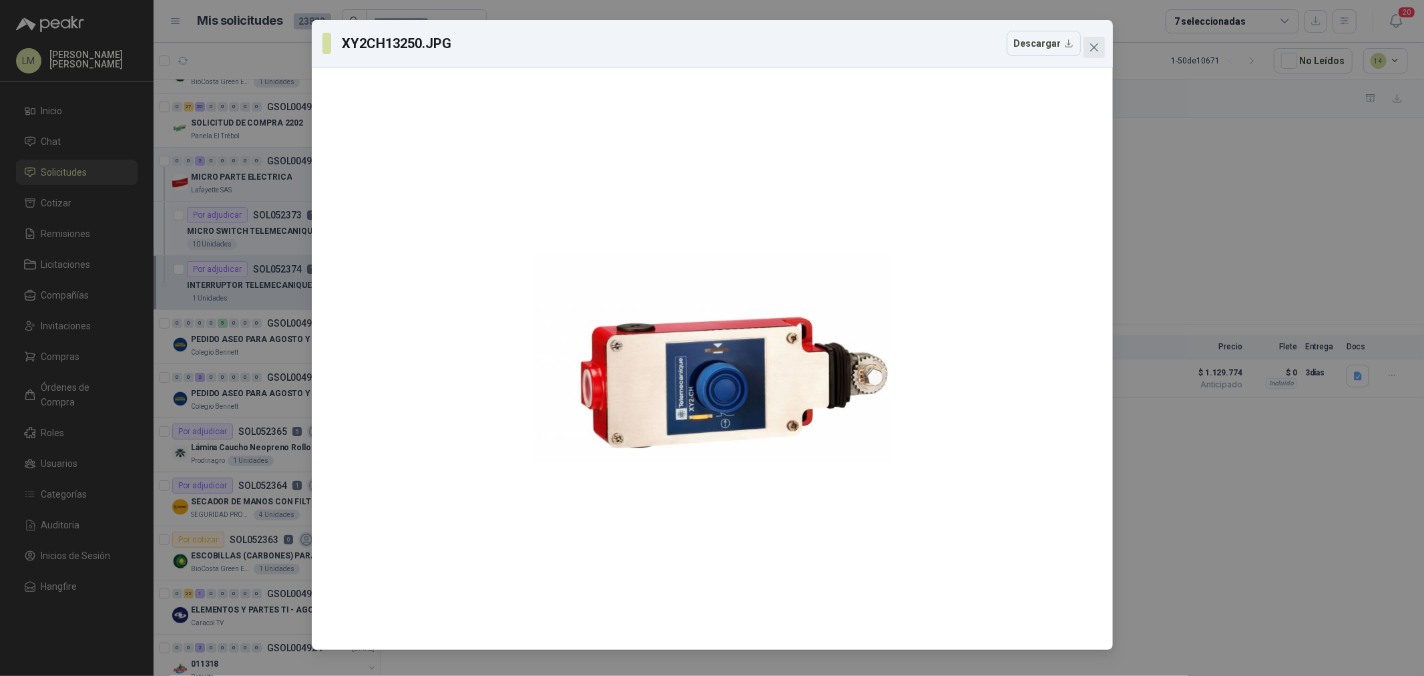
click at [1091, 55] on button "Close" at bounding box center [1093, 47] width 21 height 21
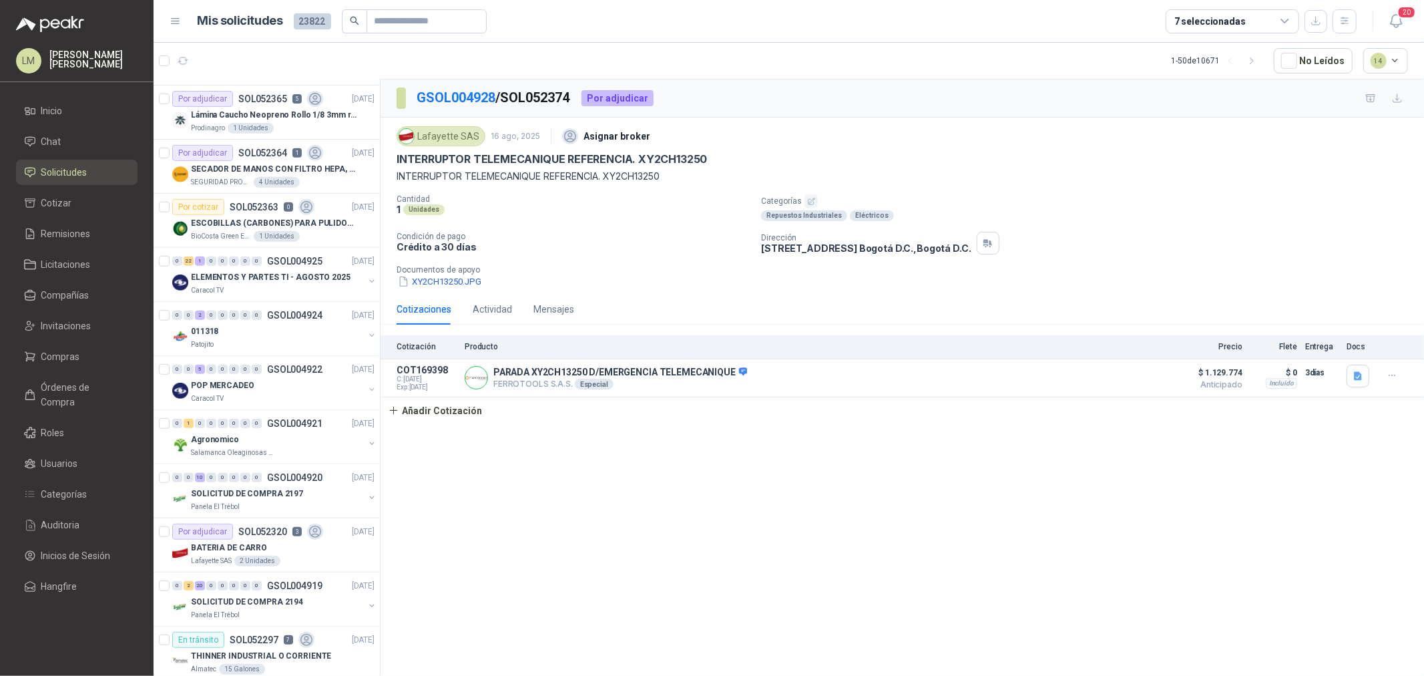
scroll to position [519, 0]
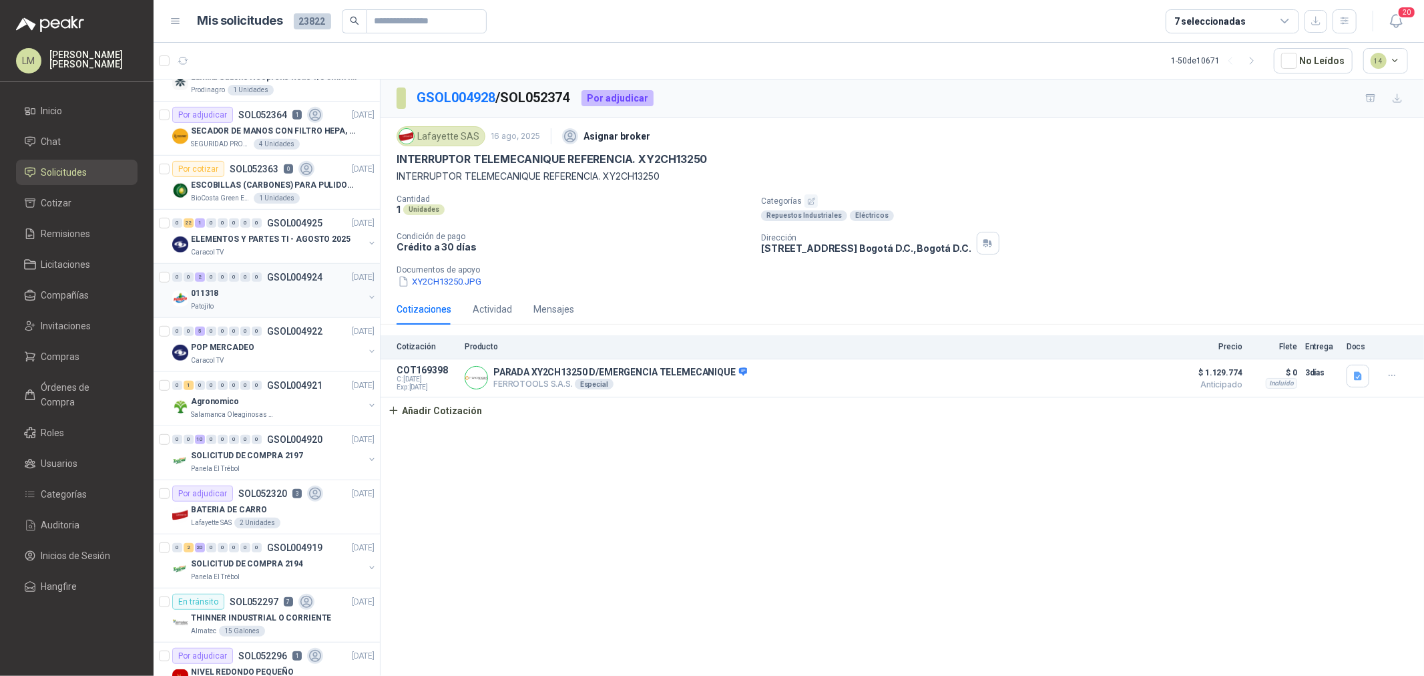
click at [242, 282] on div "0 0 2 0 0 0 0 0 GSOL004924 [DATE]" at bounding box center [274, 277] width 205 height 16
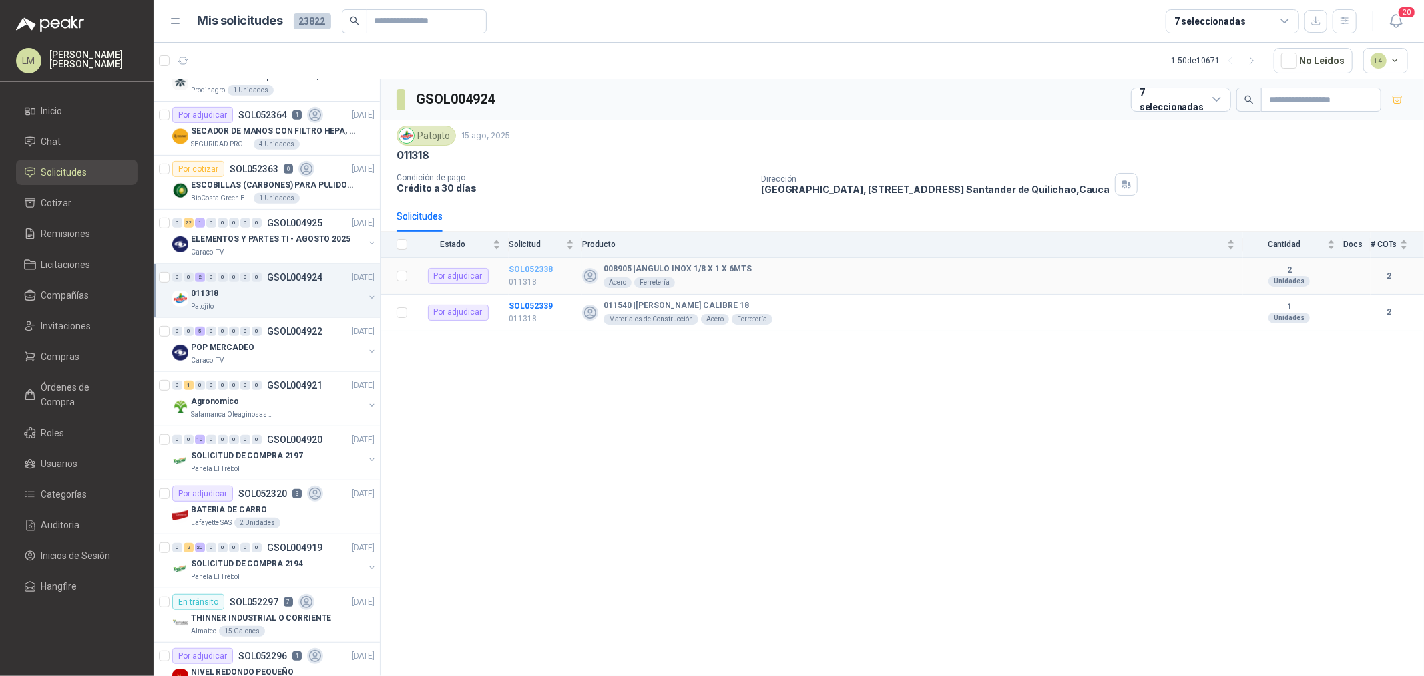
click at [537, 270] on b "SOL052338" at bounding box center [531, 268] width 44 height 9
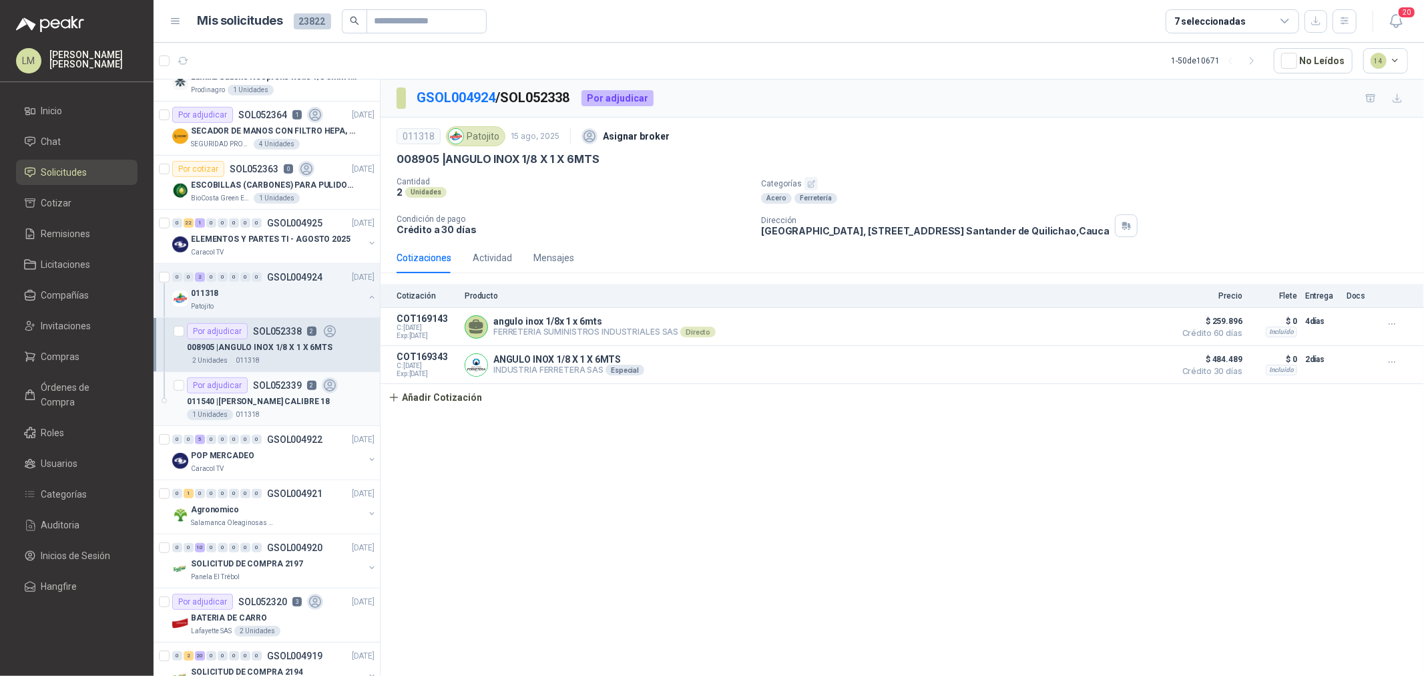
click at [283, 402] on p "011540 | [PERSON_NAME] CALIBRE 18" at bounding box center [258, 401] width 143 height 13
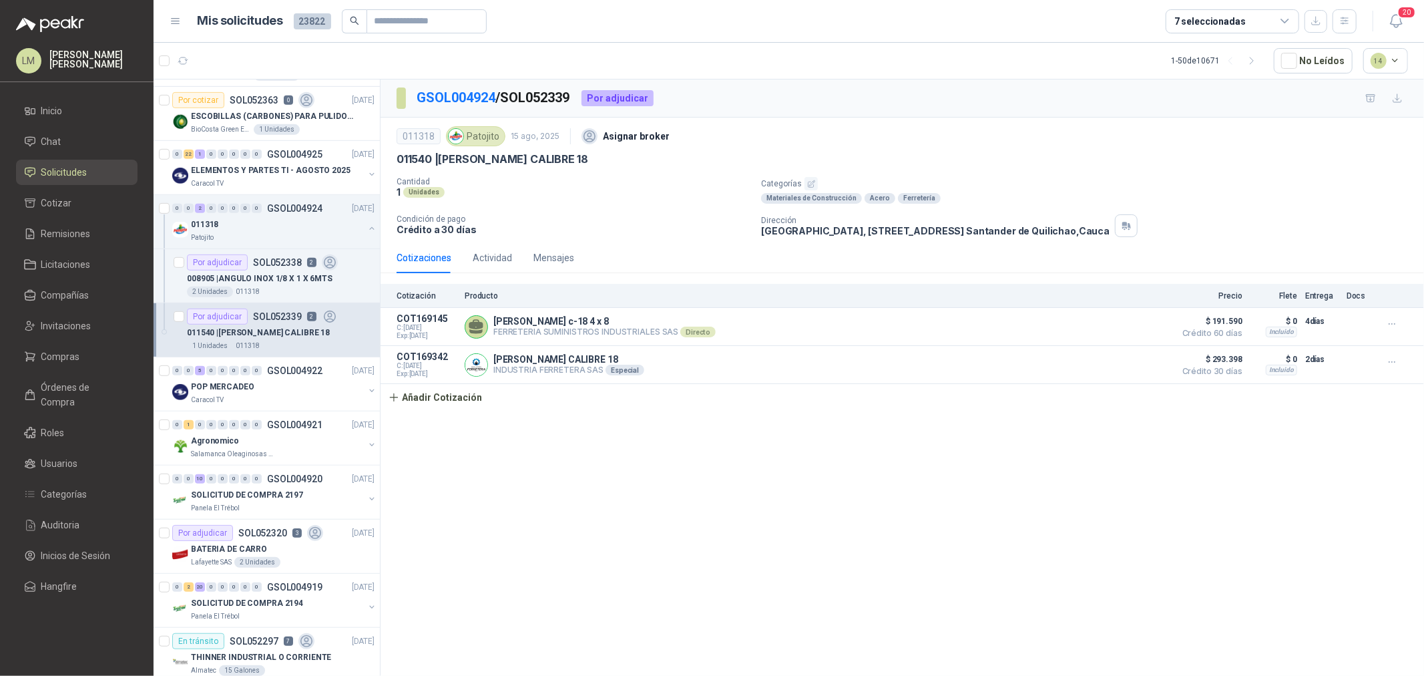
scroll to position [816, 0]
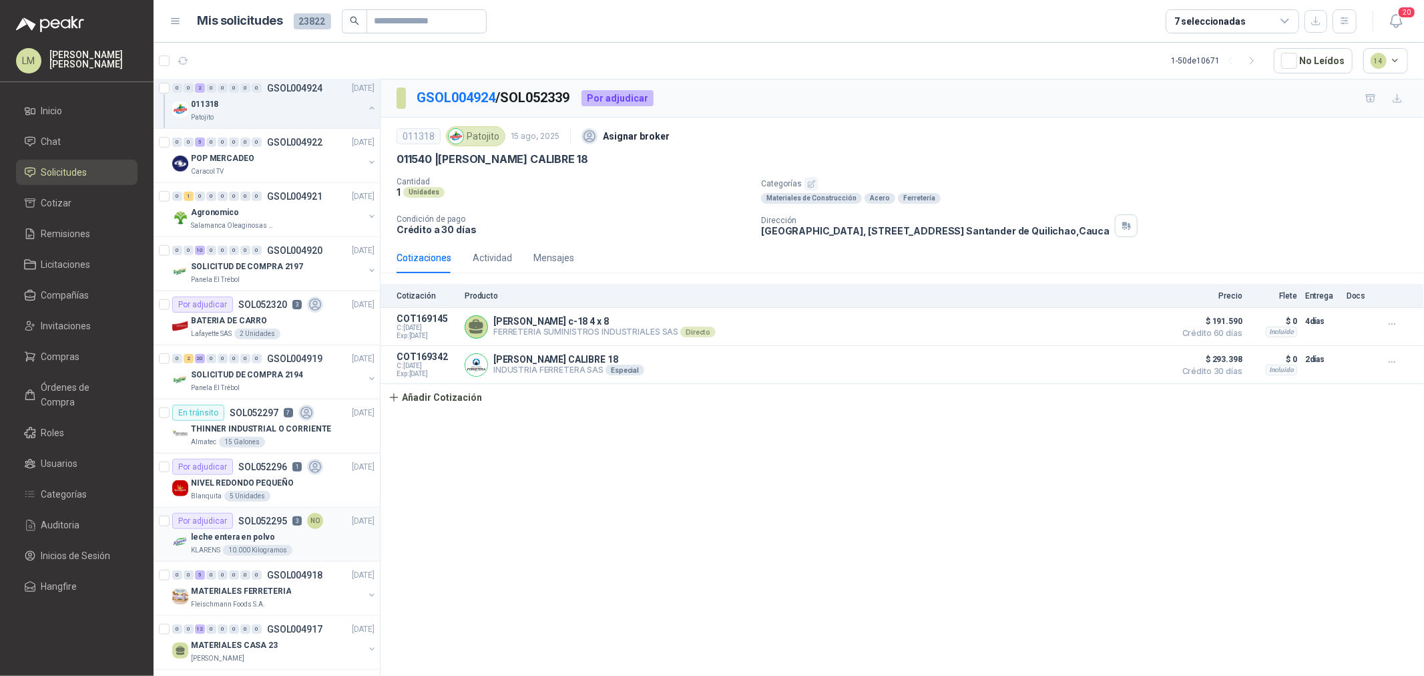
click at [299, 529] on div "Por adjudicar SOL052295 3 NO" at bounding box center [247, 521] width 151 height 16
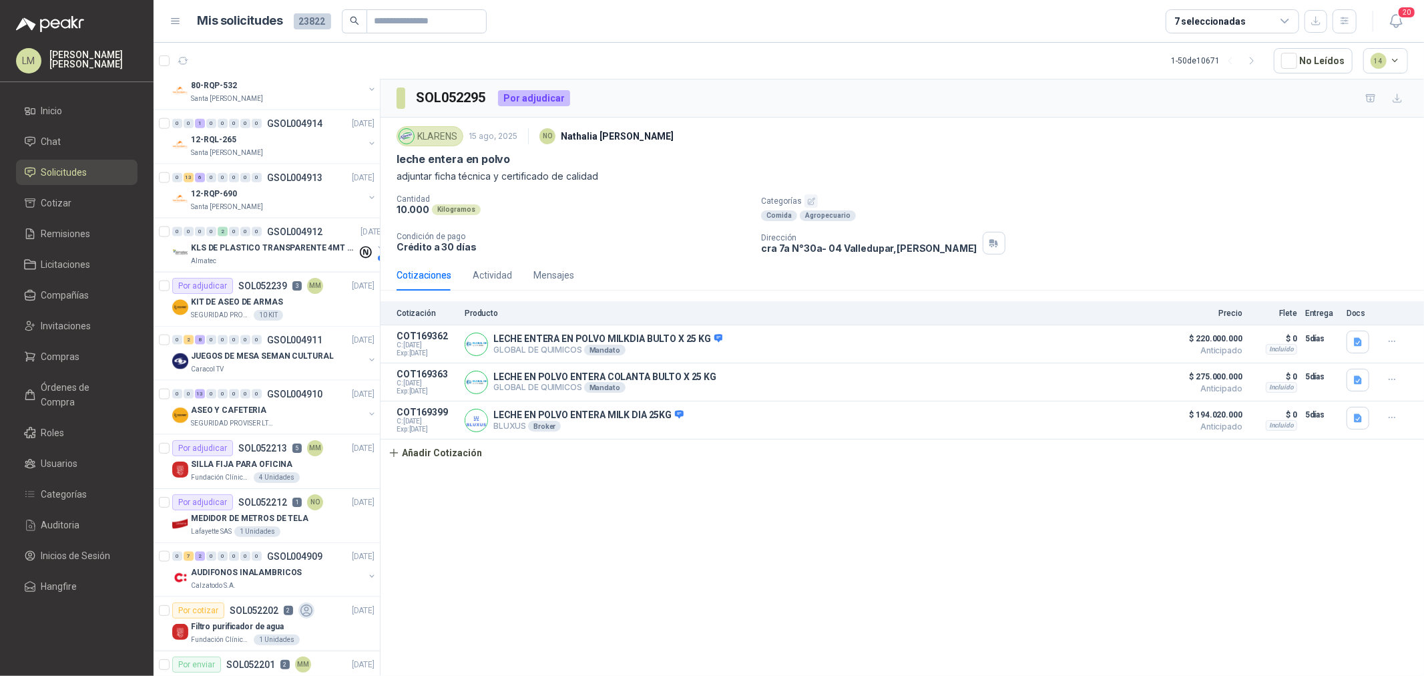
scroll to position [1557, 0]
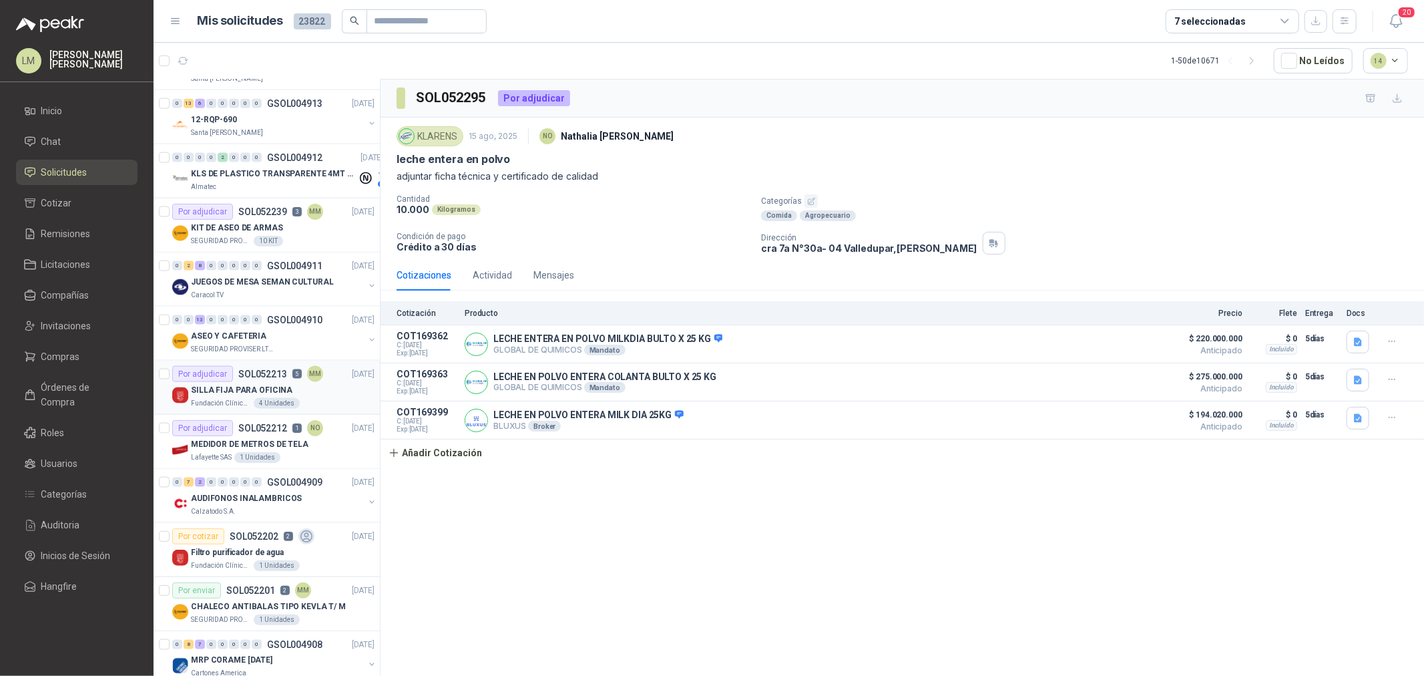
click at [277, 377] on p "SOL052213" at bounding box center [262, 373] width 49 height 9
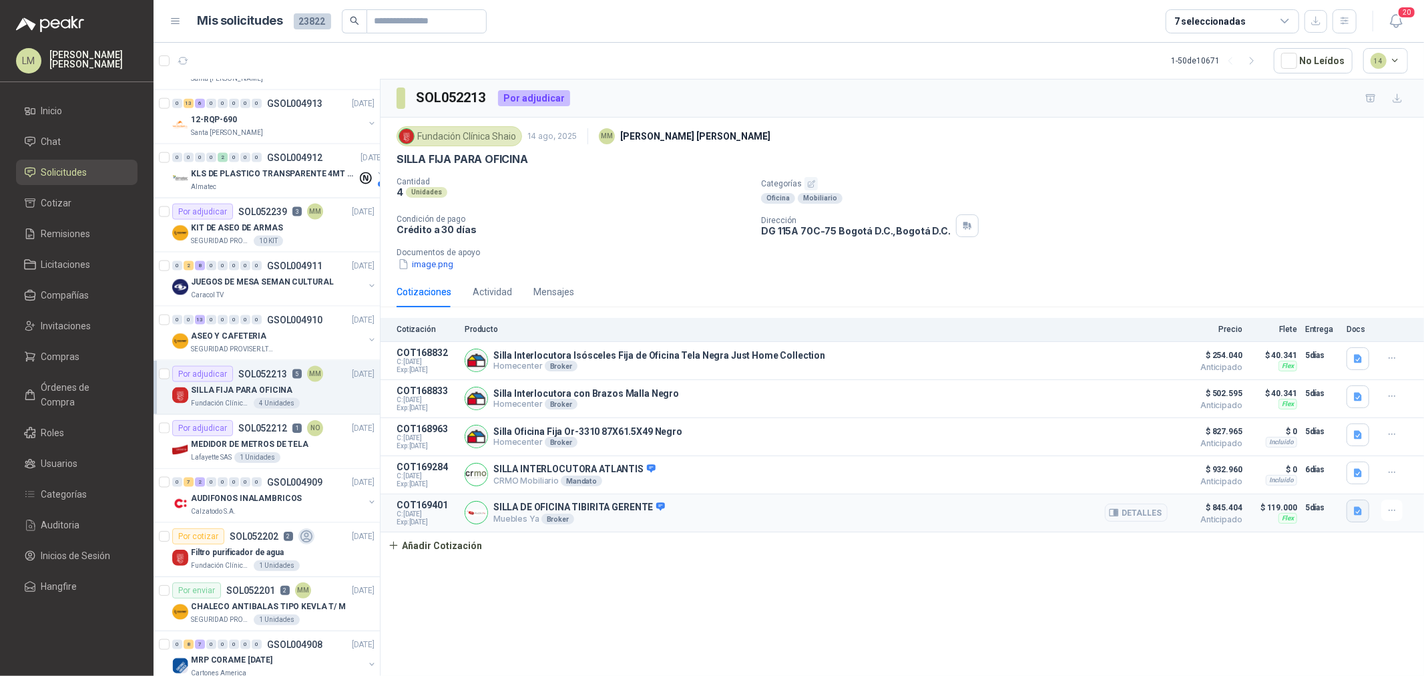
click at [1359, 511] on icon "button" at bounding box center [1358, 510] width 8 height 9
click at [1336, 472] on button "image.png" at bounding box center [1331, 470] width 58 height 14
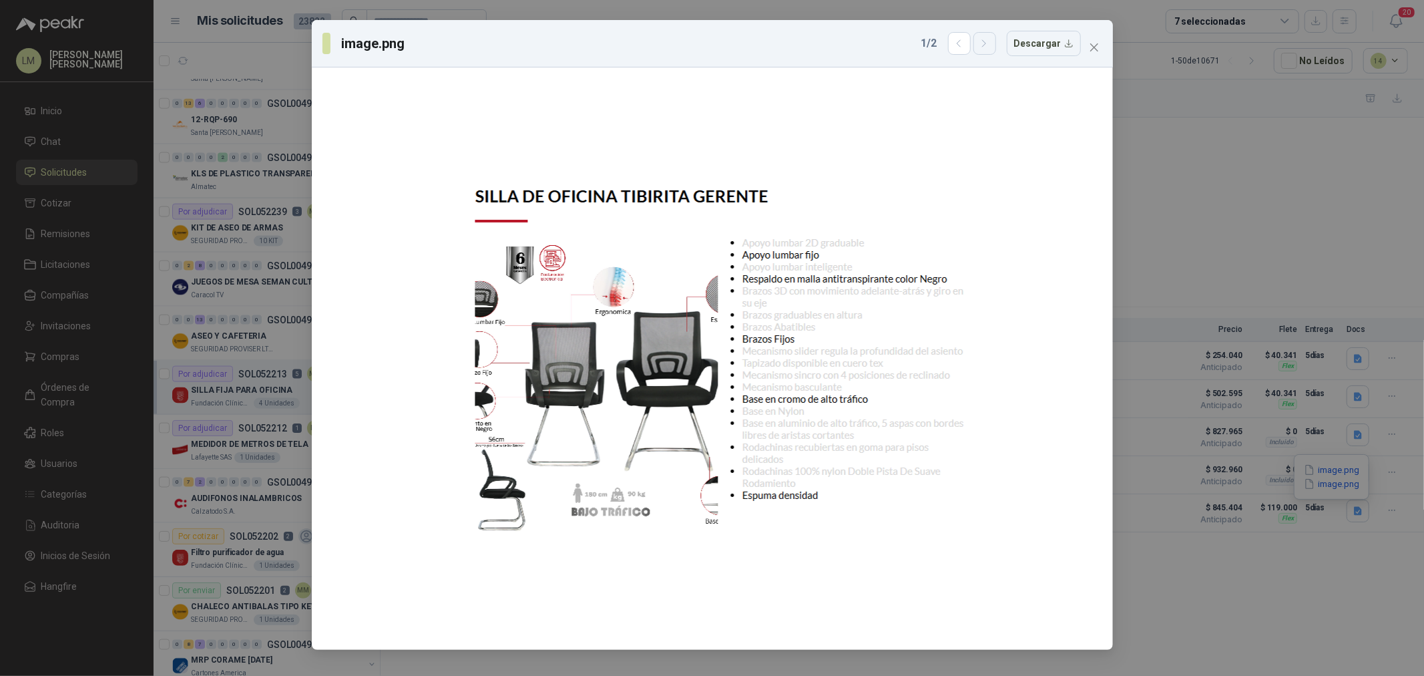
click at [989, 47] on icon "button" at bounding box center [984, 43] width 11 height 11
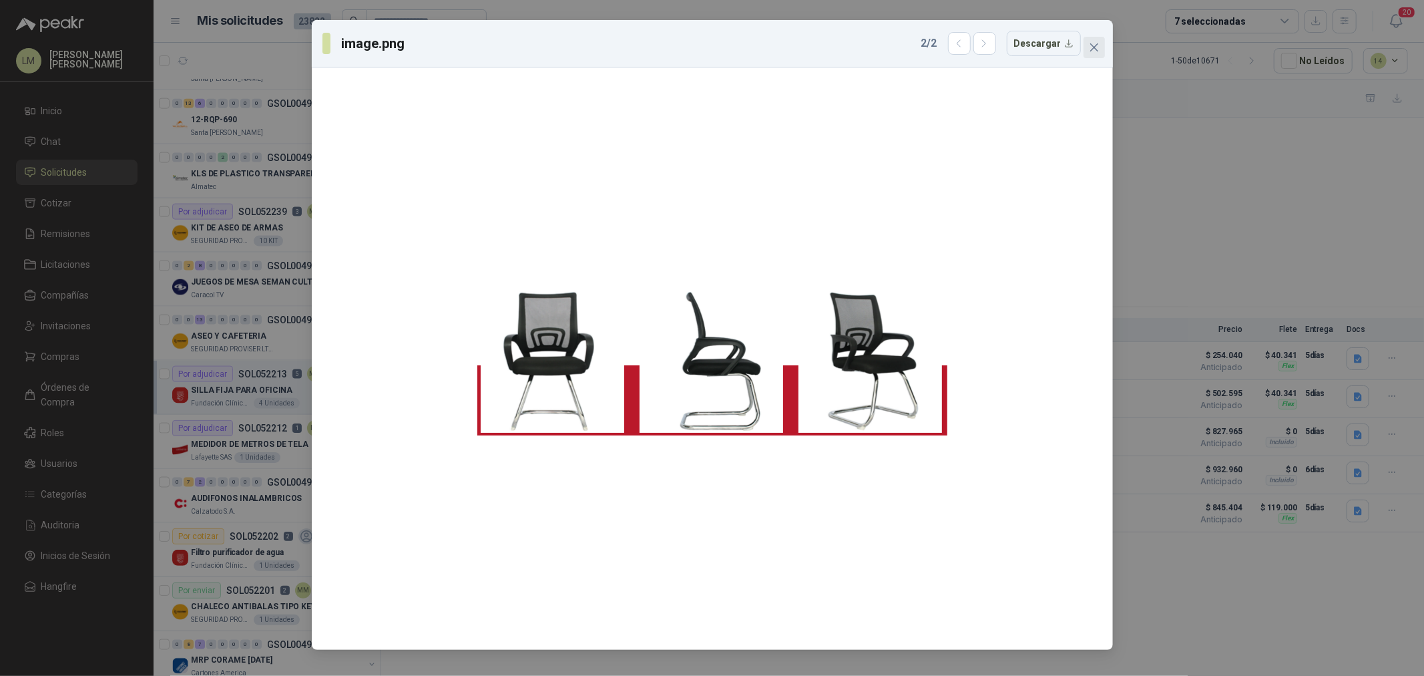
click at [1097, 42] on icon "close" at bounding box center [1094, 47] width 11 height 11
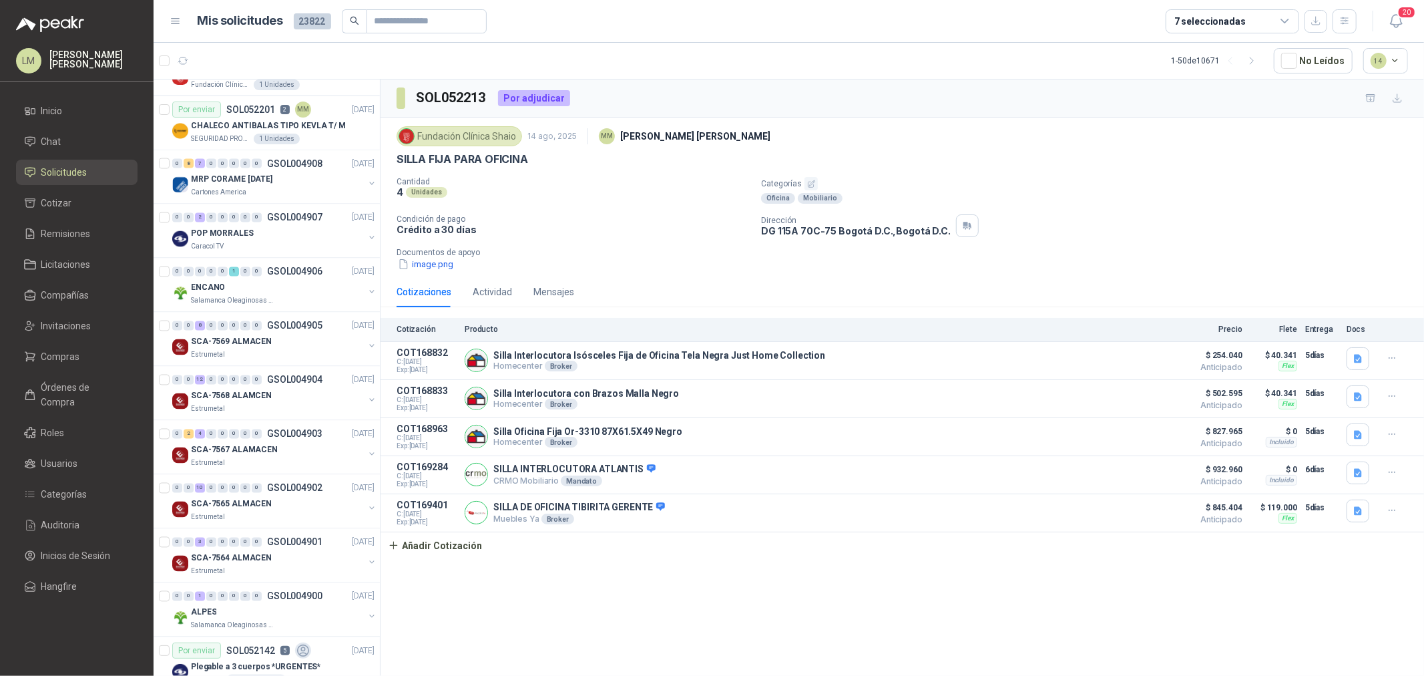
scroll to position [2151, 0]
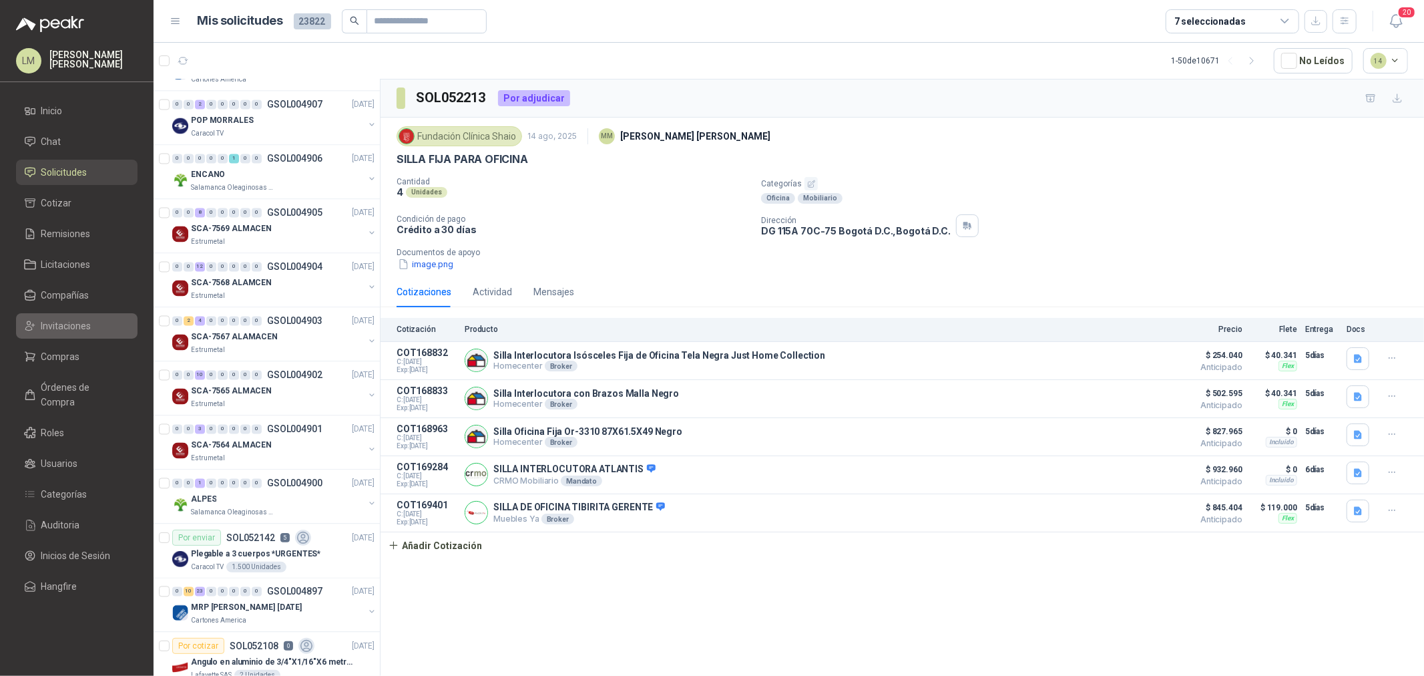
click at [61, 325] on span "Invitaciones" at bounding box center [66, 325] width 50 height 15
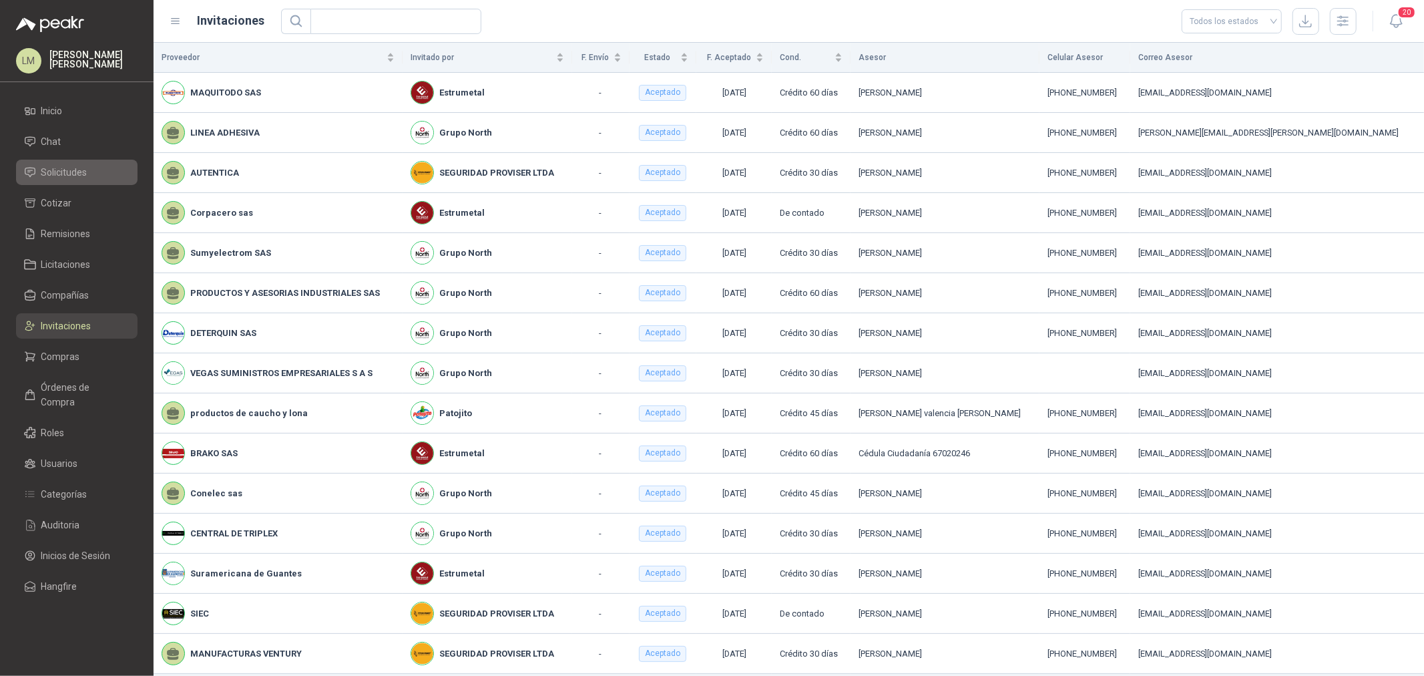
click at [49, 168] on span "Solicitudes" at bounding box center [64, 172] width 46 height 15
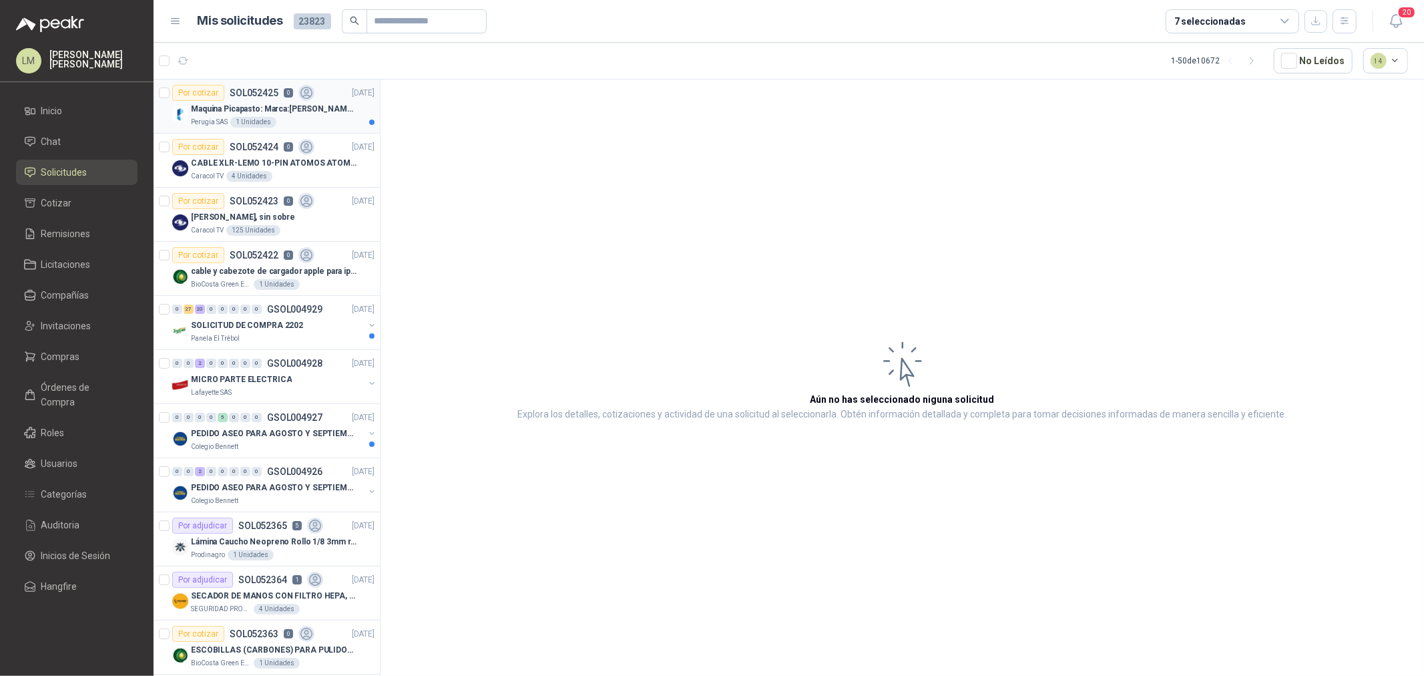
click at [265, 107] on p "Maquina Picapasto: Marca:[PERSON_NAME]. Modelo: P9MR. Serie: 2973" at bounding box center [274, 109] width 166 height 13
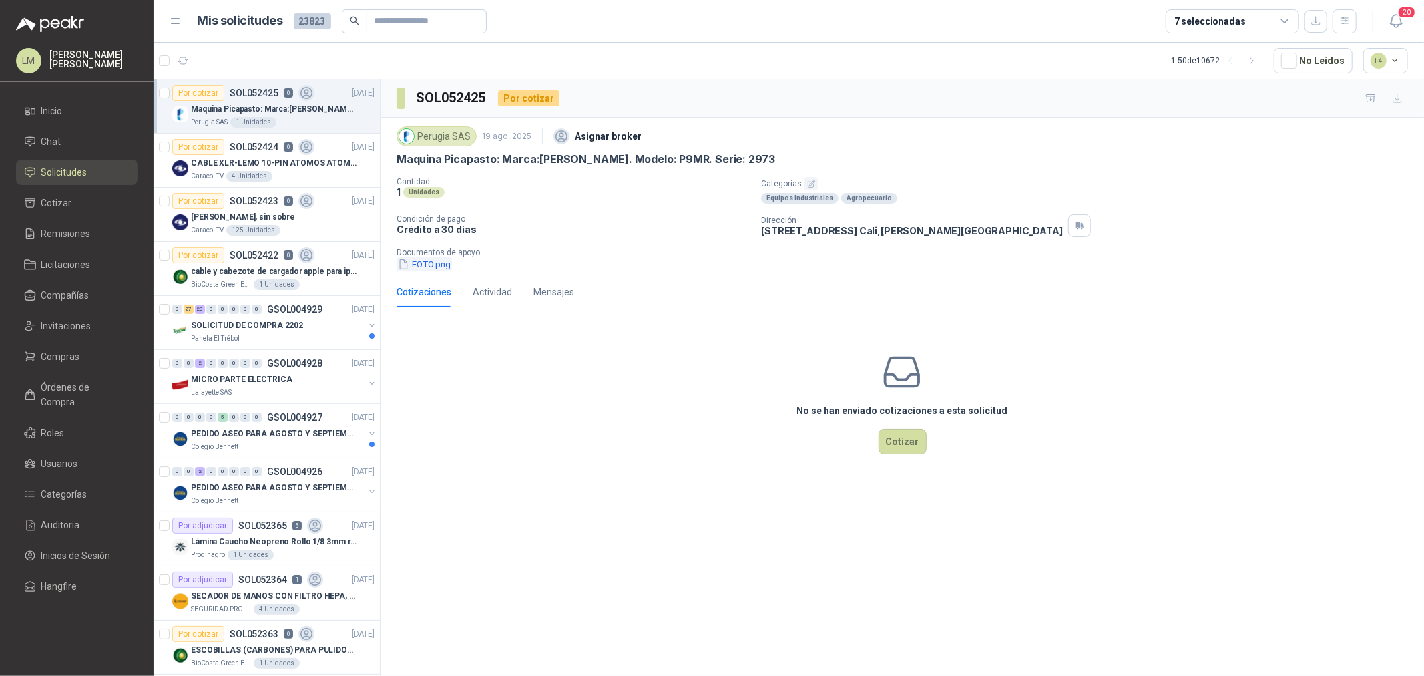
click at [445, 263] on button "FOTO.png" at bounding box center [424, 264] width 55 height 14
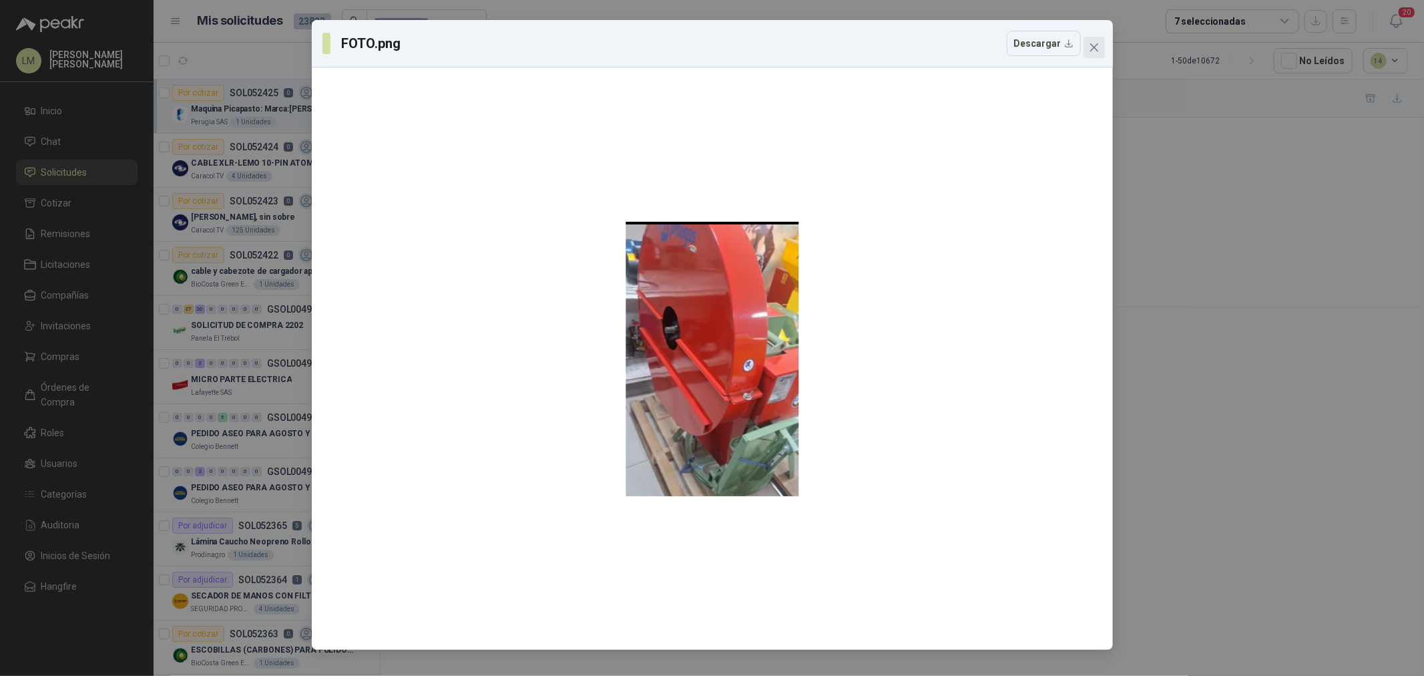
click at [1097, 43] on icon "close" at bounding box center [1093, 47] width 8 height 8
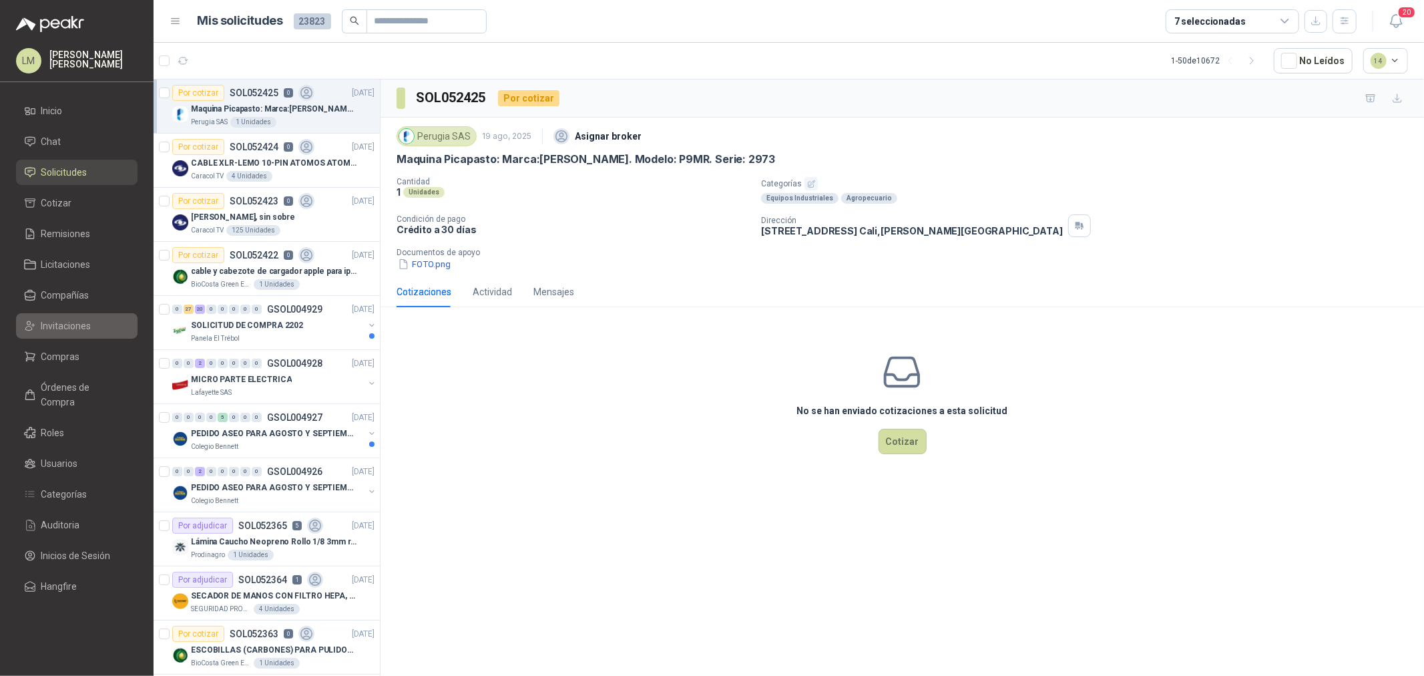
click at [56, 330] on span "Invitaciones" at bounding box center [66, 325] width 50 height 15
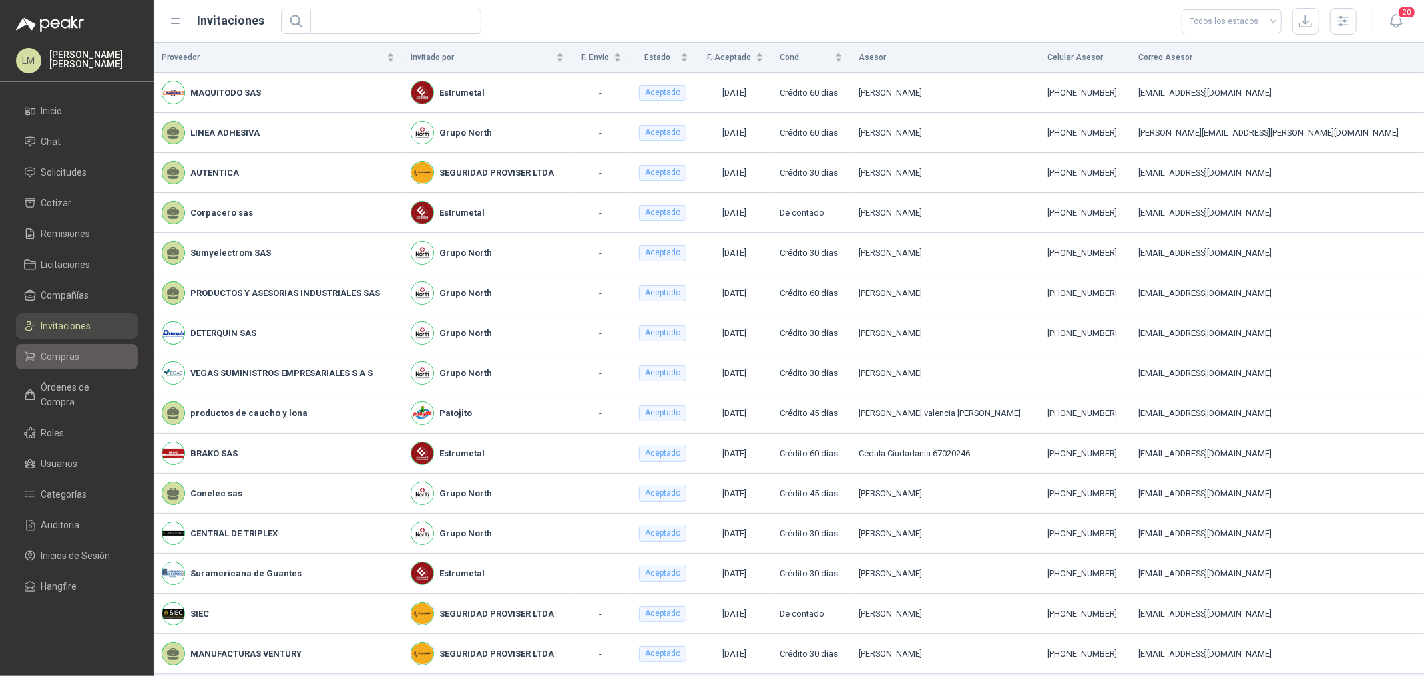
click at [58, 350] on span "Compras" at bounding box center [60, 356] width 39 height 15
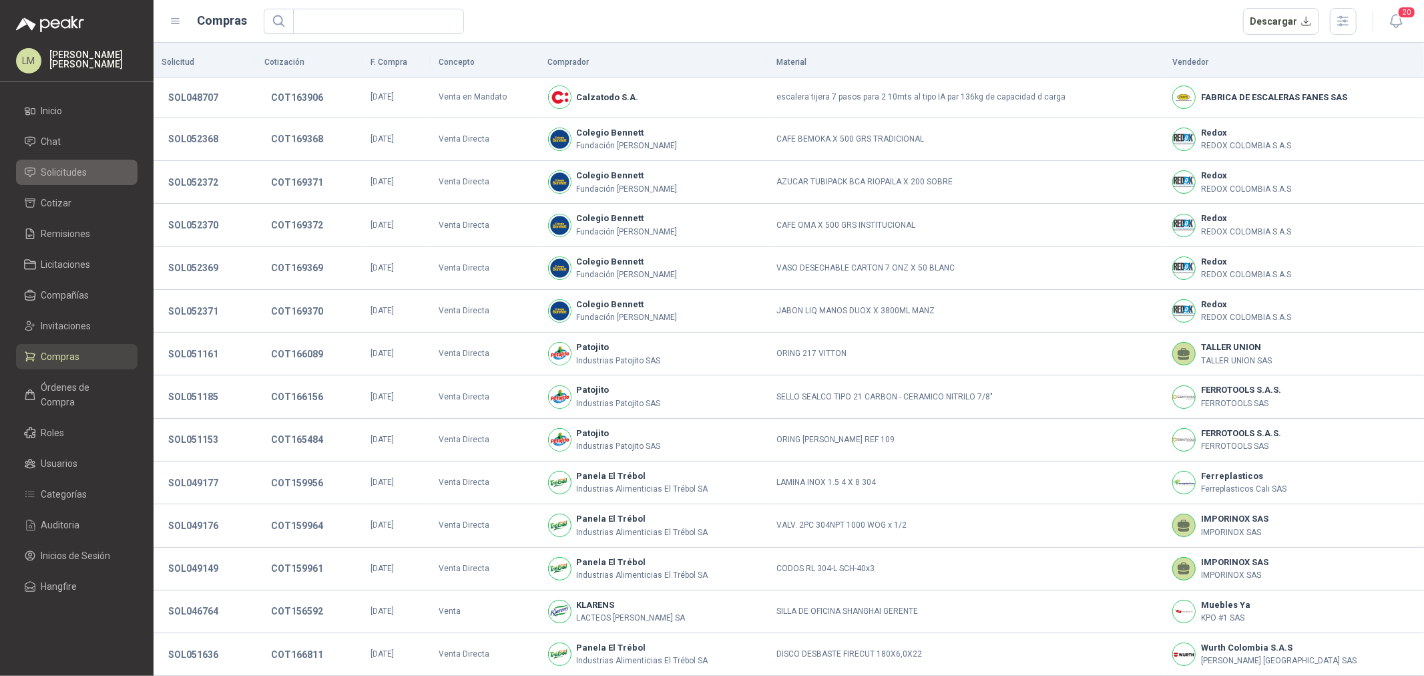
click at [61, 167] on span "Solicitudes" at bounding box center [64, 172] width 46 height 15
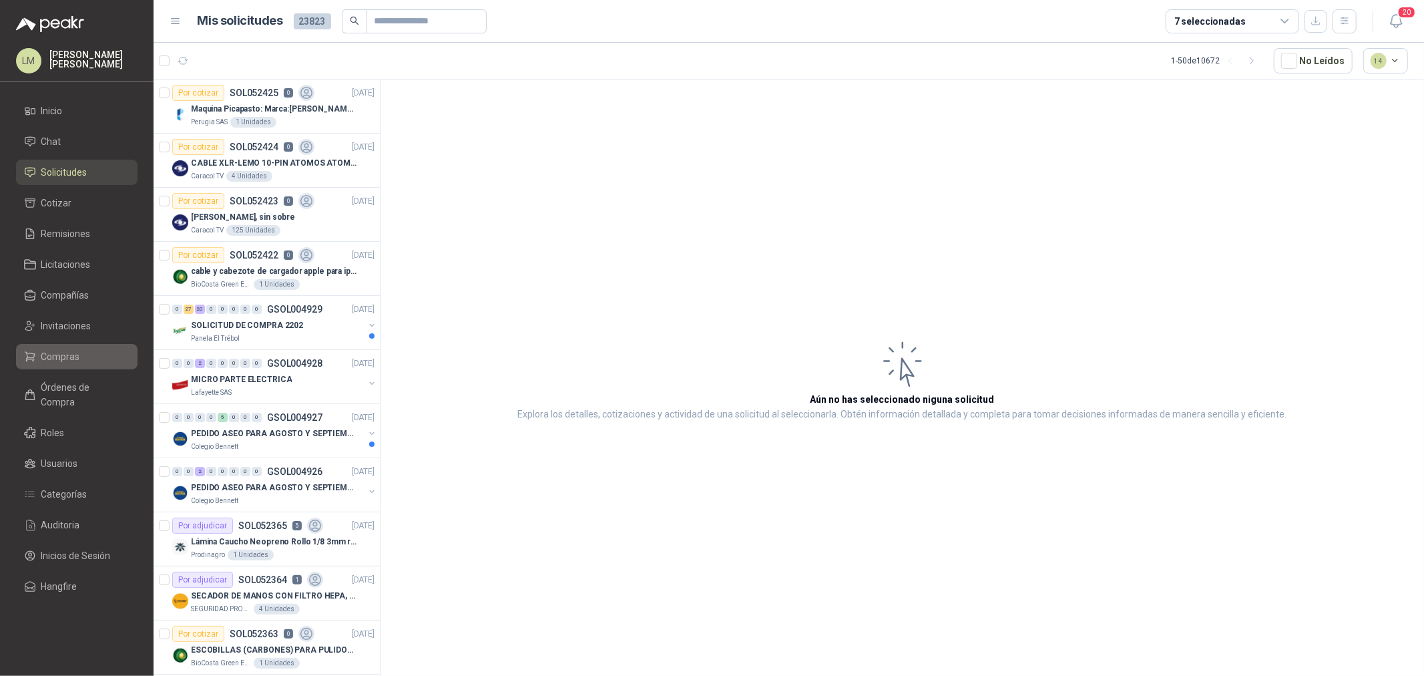
click at [65, 354] on span "Compras" at bounding box center [60, 356] width 39 height 15
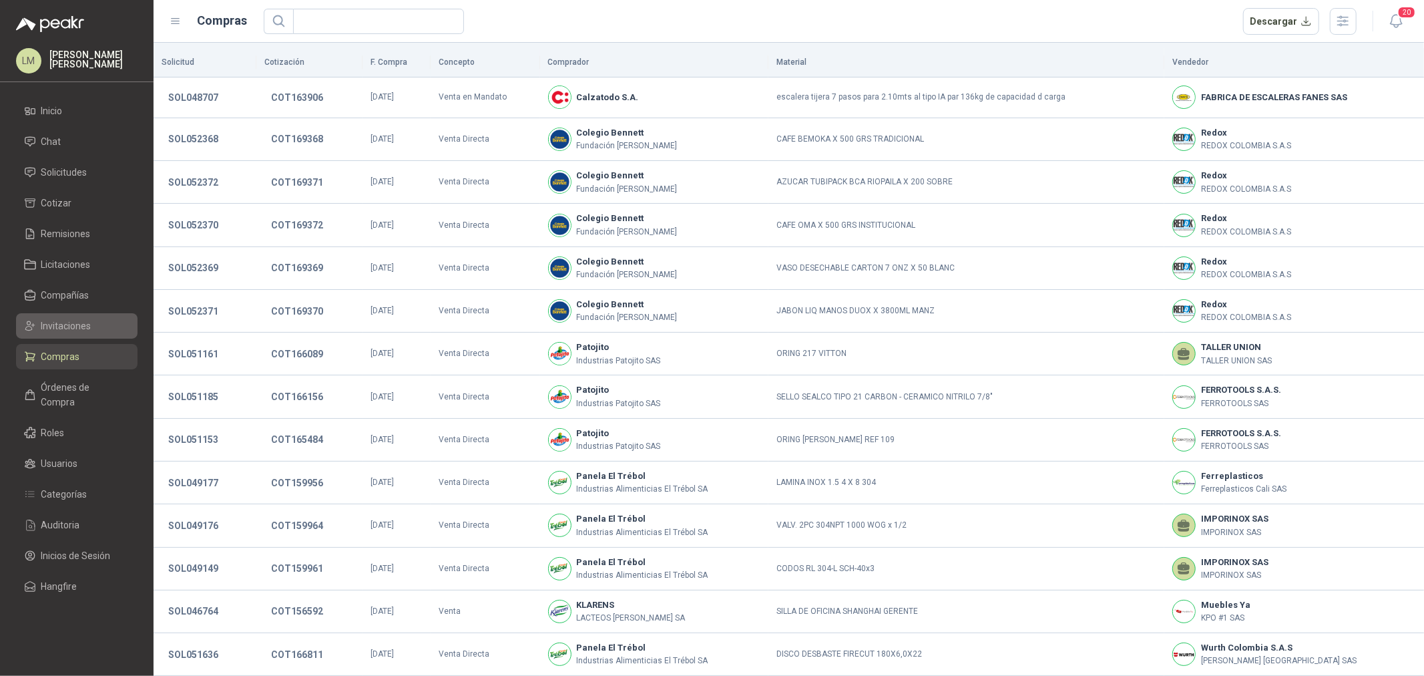
click at [75, 326] on span "Invitaciones" at bounding box center [66, 325] width 50 height 15
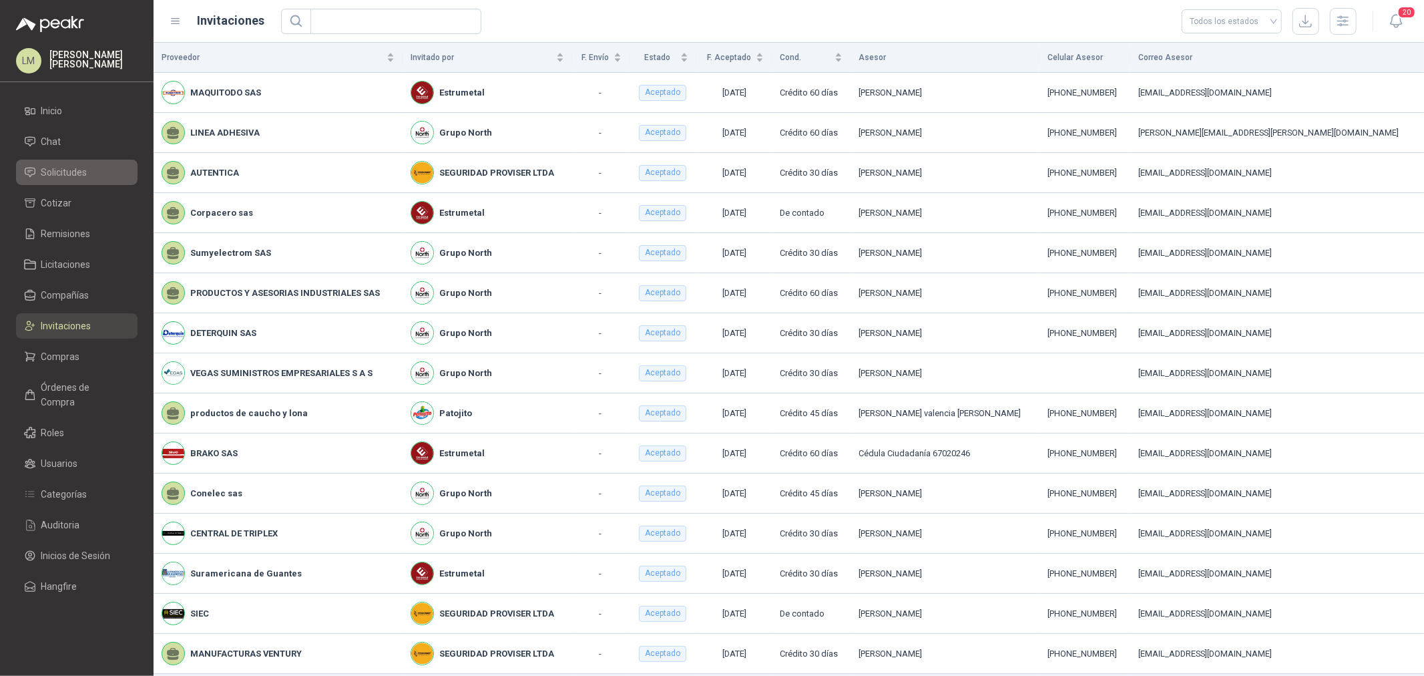
click at [65, 164] on link "Solicitudes" at bounding box center [76, 172] width 121 height 25
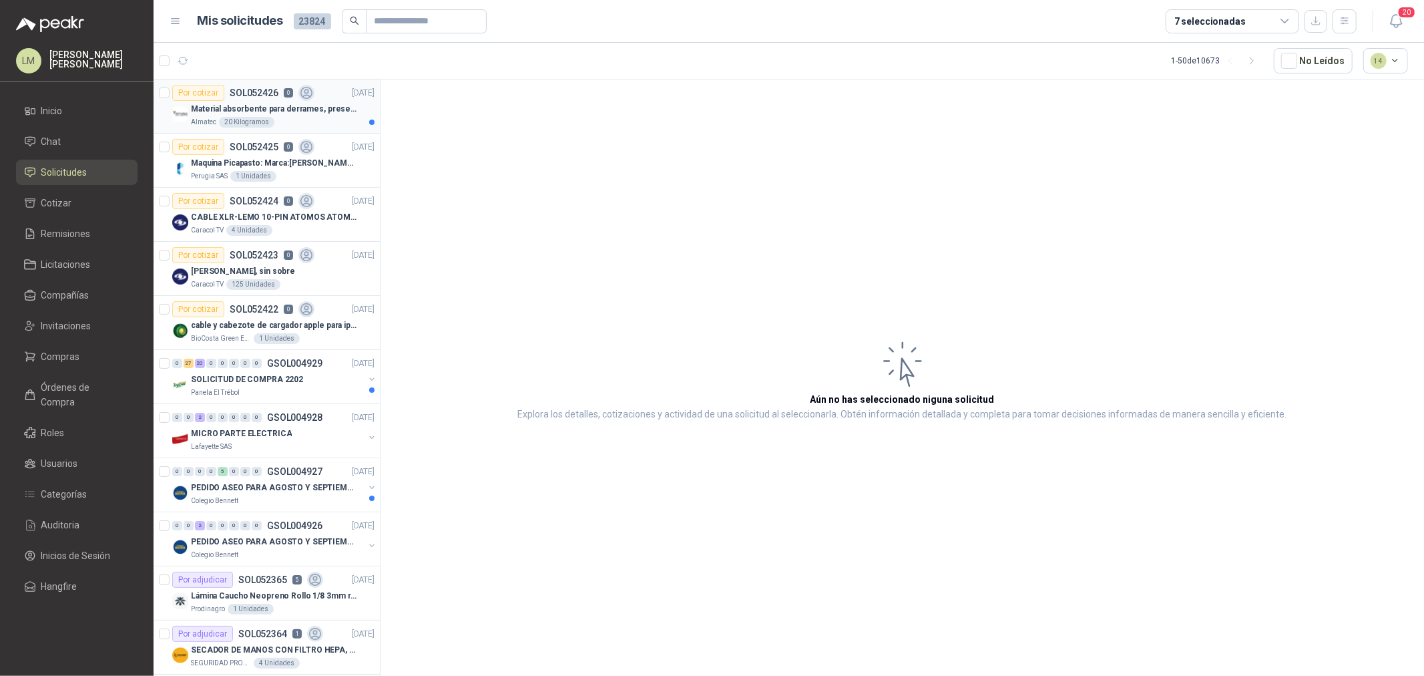
click at [287, 112] on p "Material absorbente para derrames, presentación de 20 kg (1 bulto)" at bounding box center [274, 109] width 166 height 13
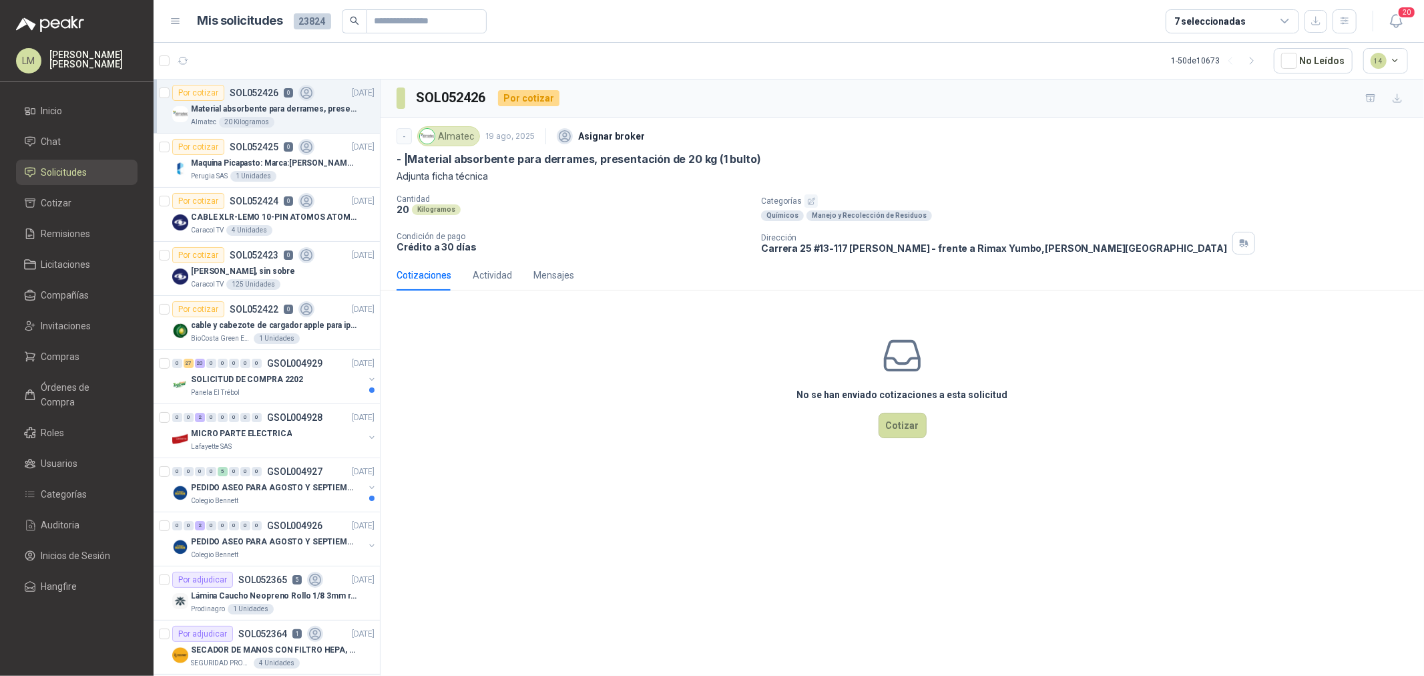
click at [807, 197] on icon "button" at bounding box center [811, 201] width 9 height 9
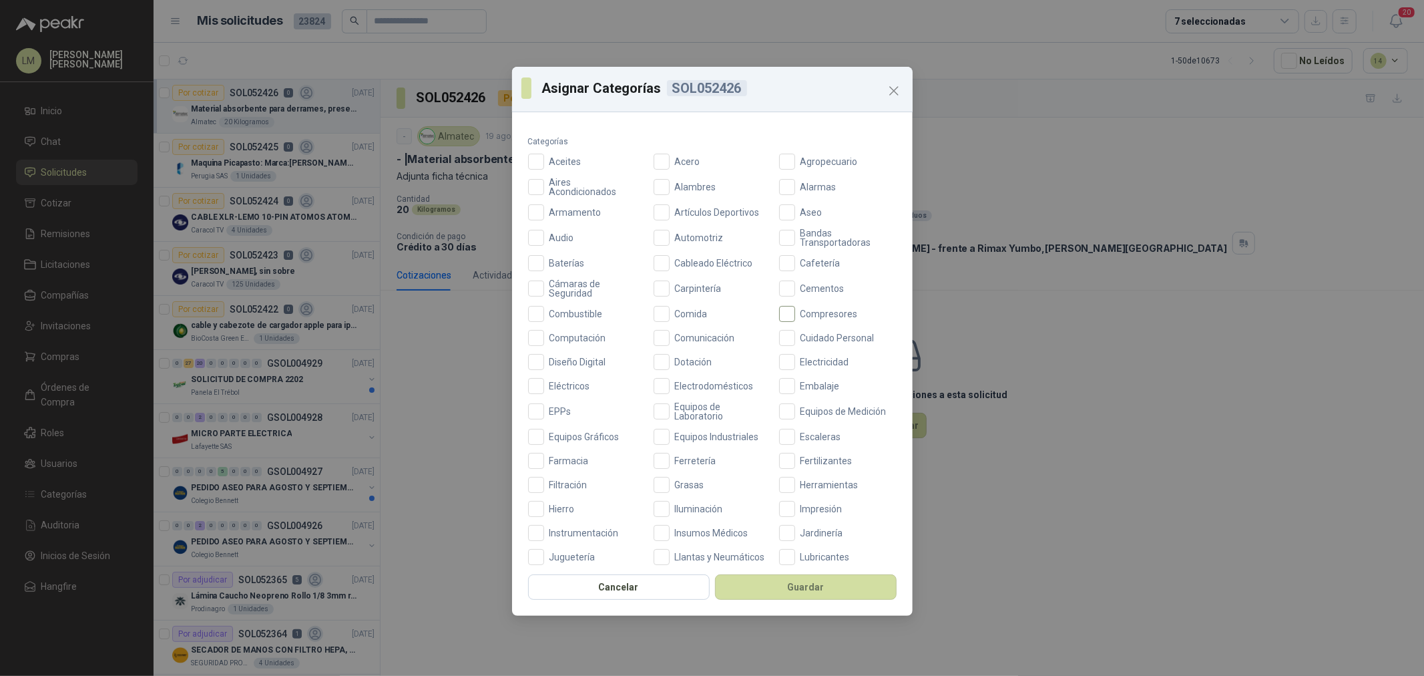
scroll to position [74, 0]
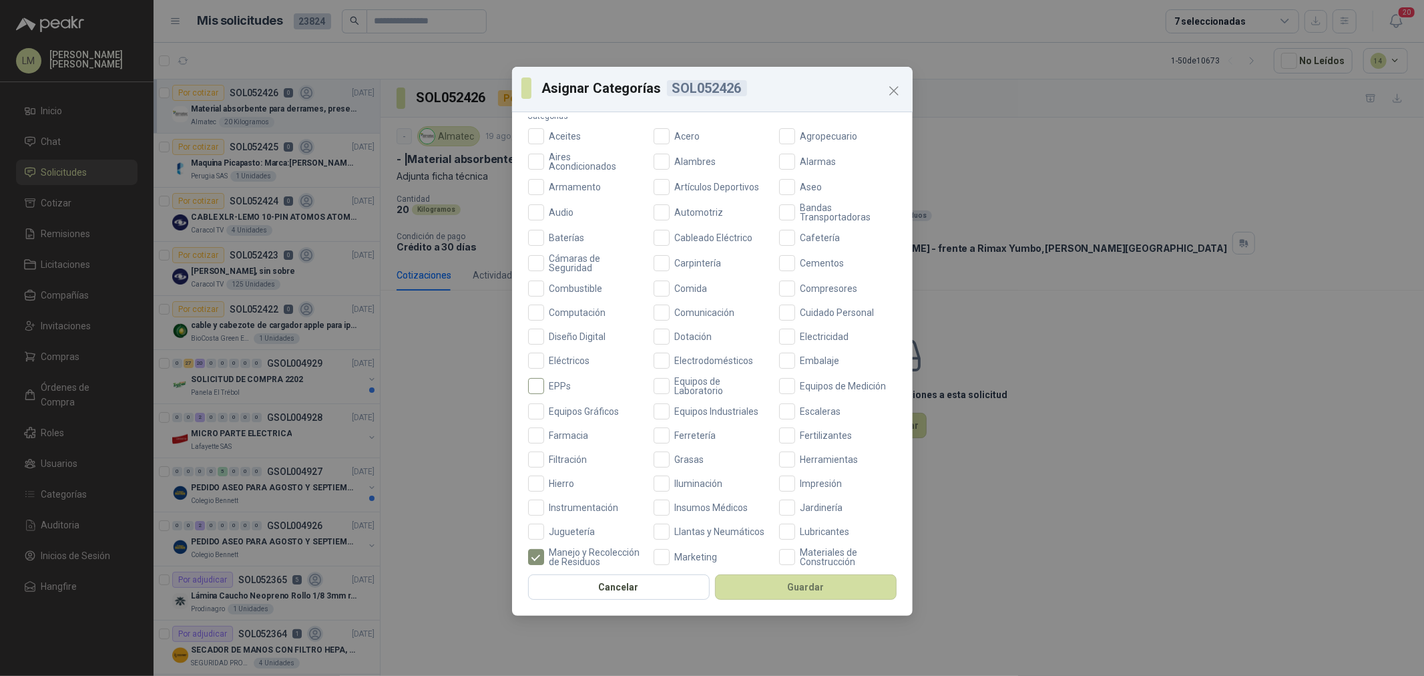
click at [569, 383] on span "EPPs" at bounding box center [560, 385] width 33 height 9
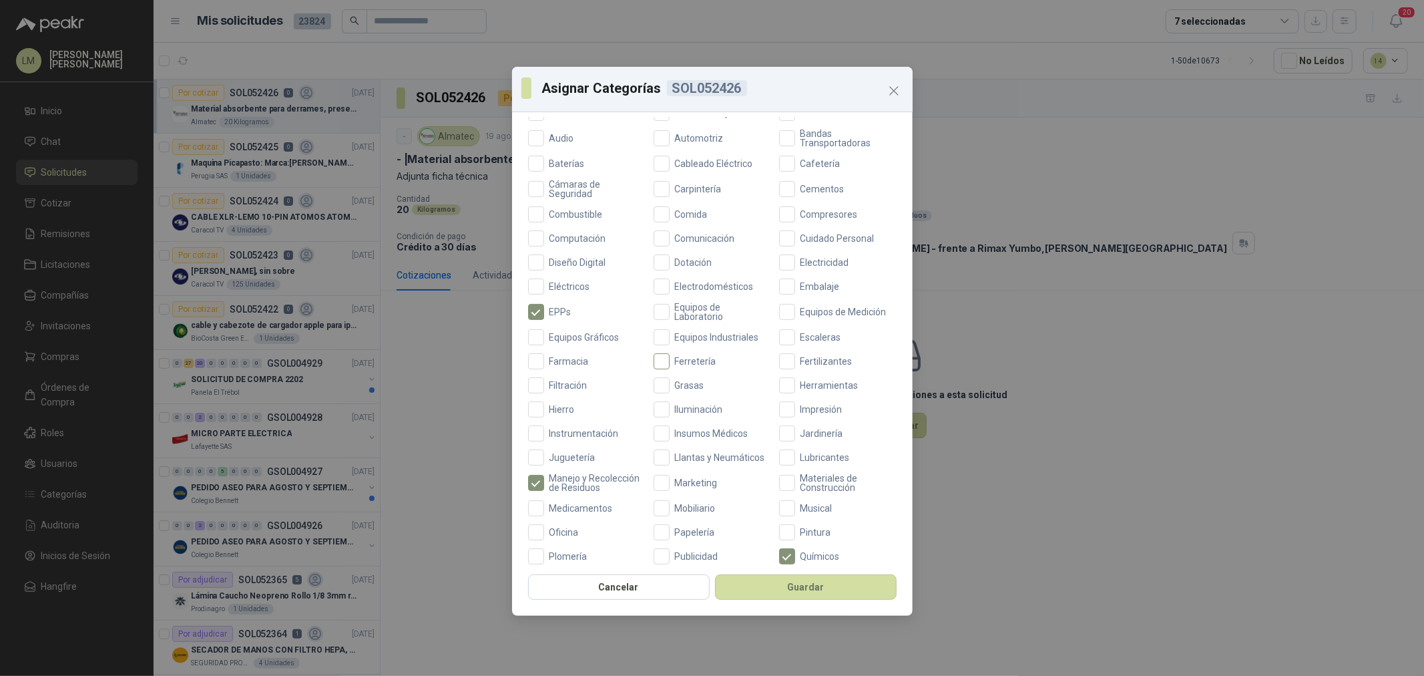
click at [686, 362] on span "Ferretería" at bounding box center [696, 360] width 52 height 9
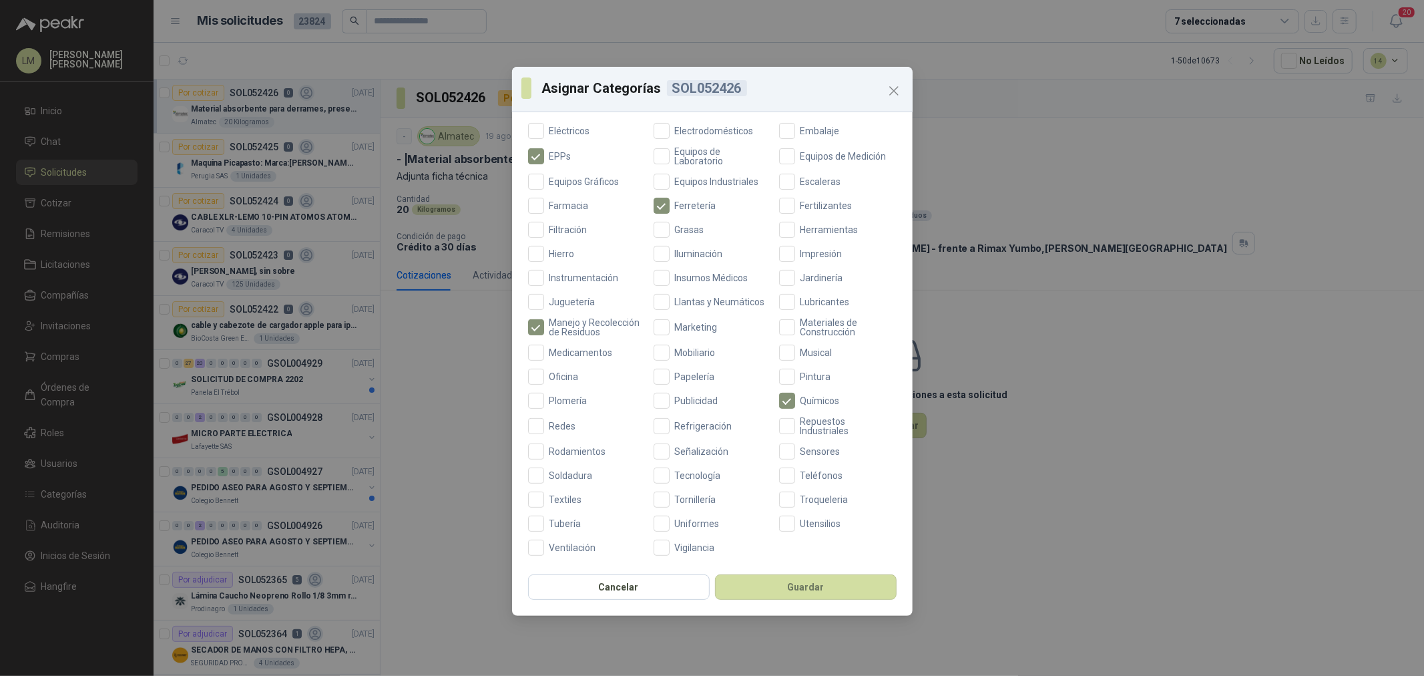
scroll to position [315, 0]
click at [780, 578] on button "Guardar" at bounding box center [806, 586] width 182 height 25
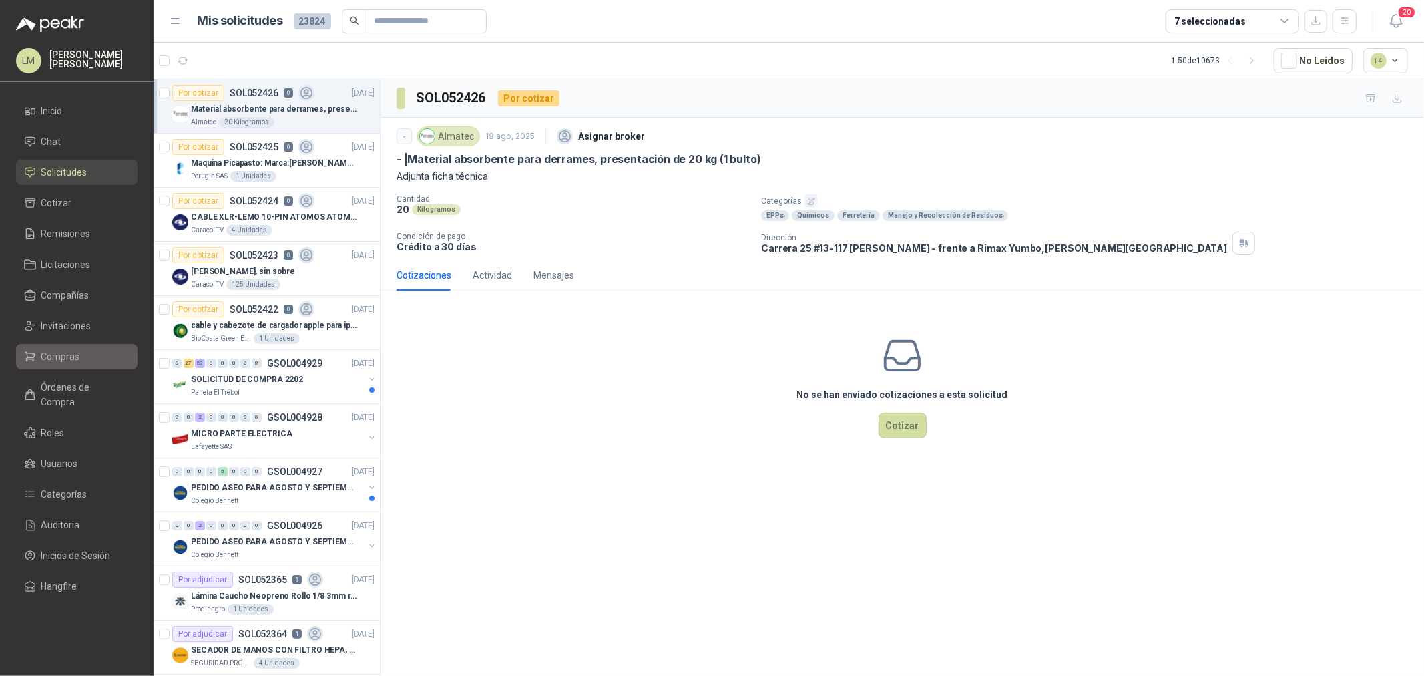
click at [45, 354] on span "Compras" at bounding box center [60, 356] width 39 height 15
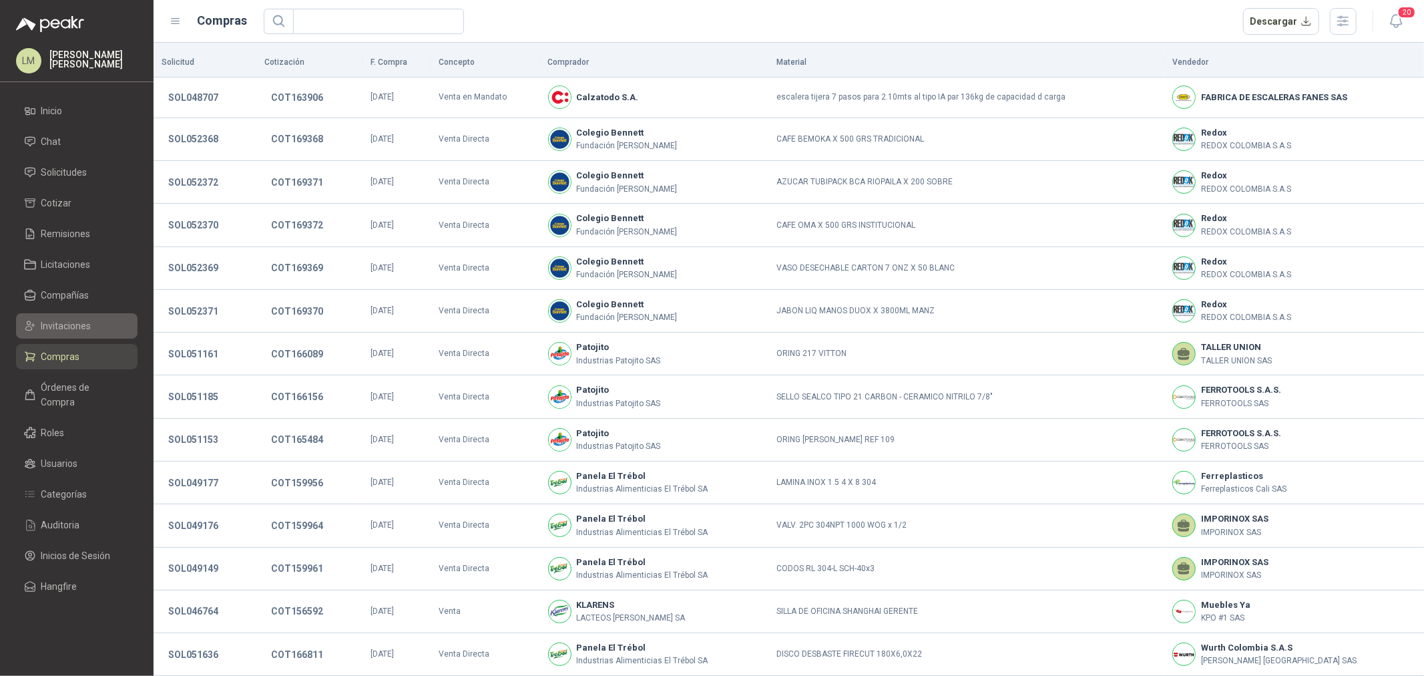
click at [61, 331] on span "Invitaciones" at bounding box center [66, 325] width 50 height 15
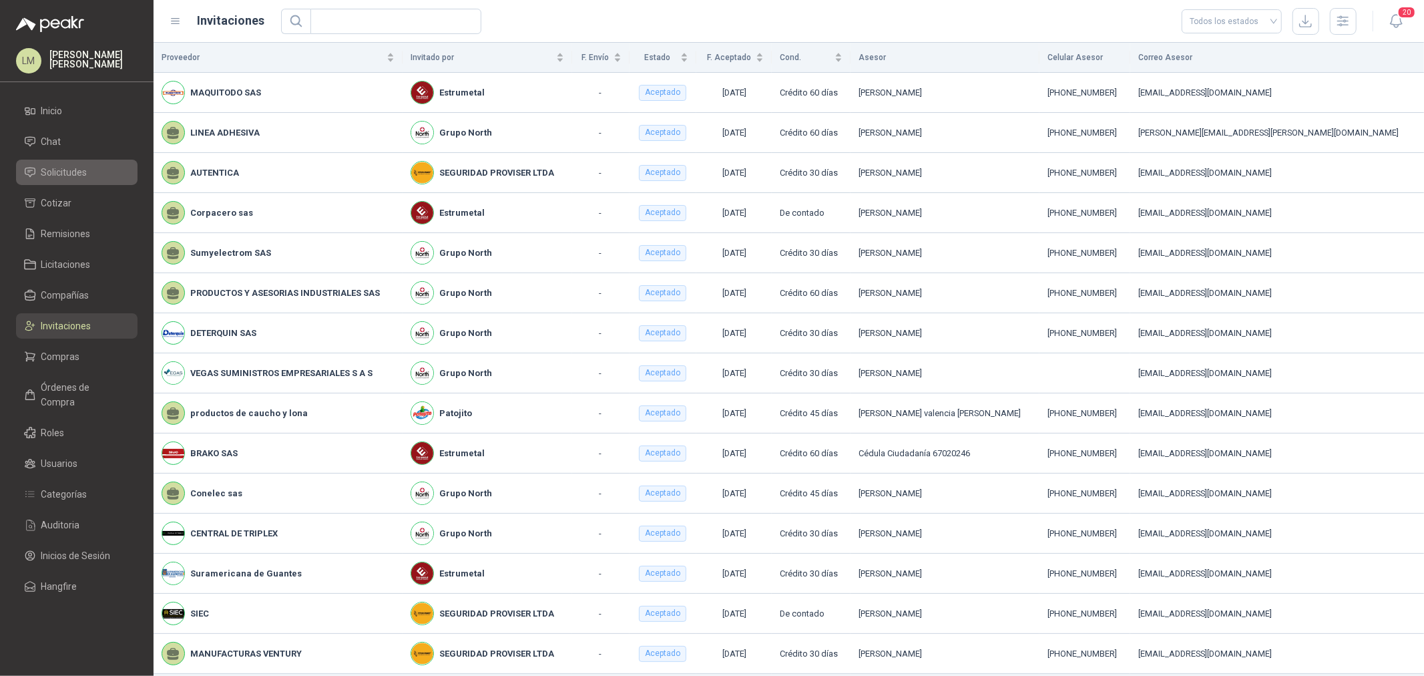
click at [57, 172] on span "Solicitudes" at bounding box center [64, 172] width 46 height 15
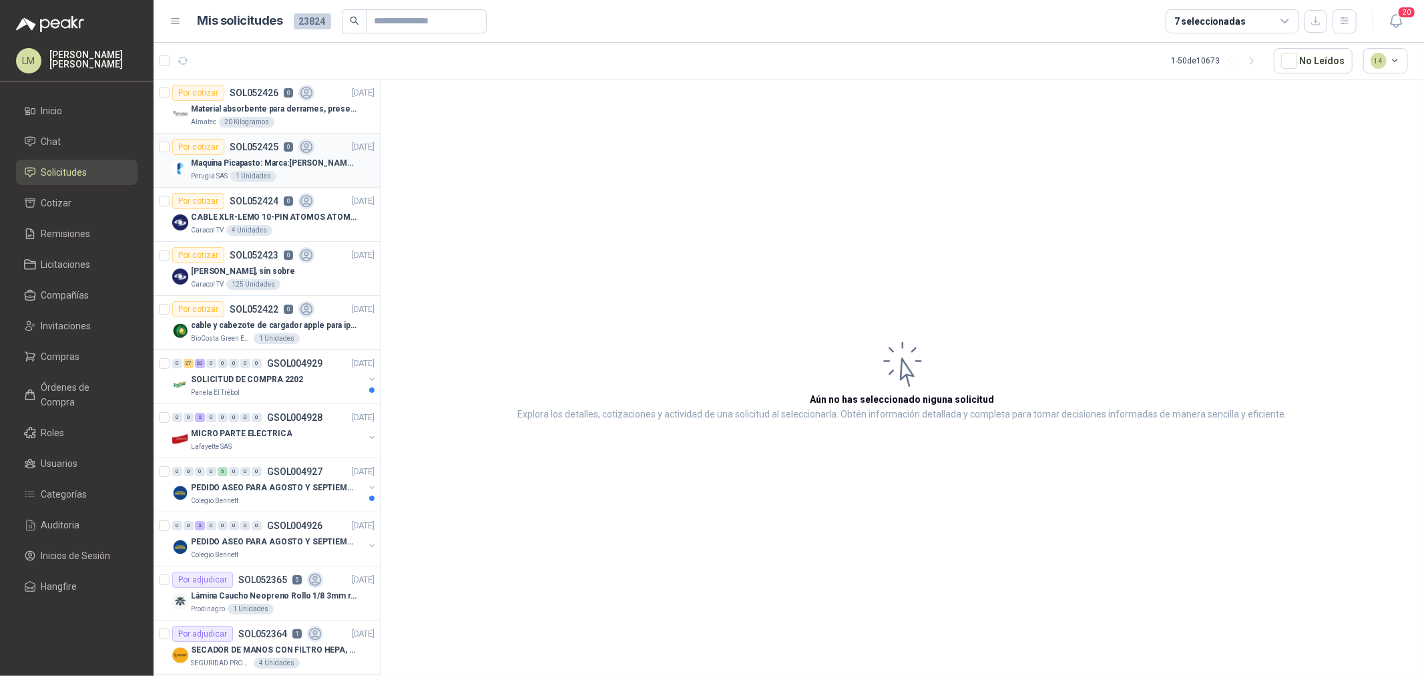
click at [254, 158] on p "Maquina Picapasto: Marca:[PERSON_NAME]. Modelo: P9MR. Serie: 2973" at bounding box center [274, 163] width 166 height 13
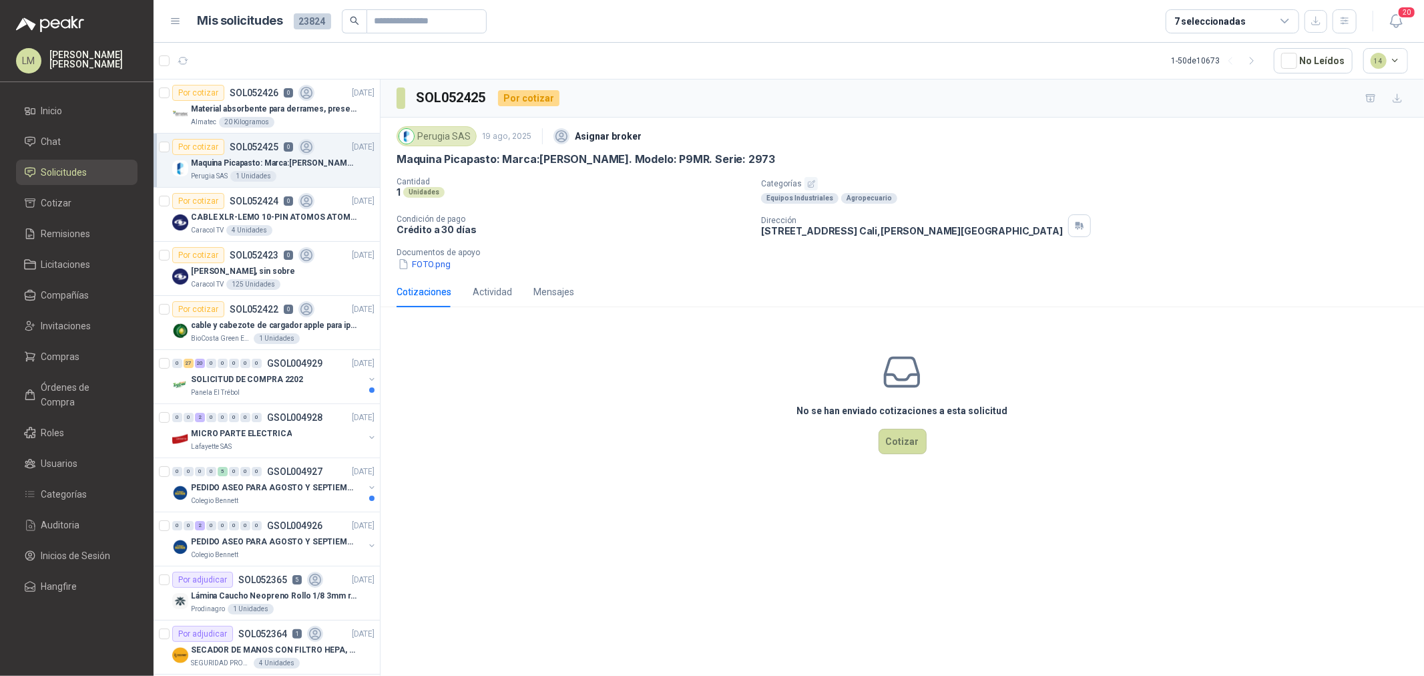
click at [813, 184] on icon "button" at bounding box center [811, 184] width 9 height 9
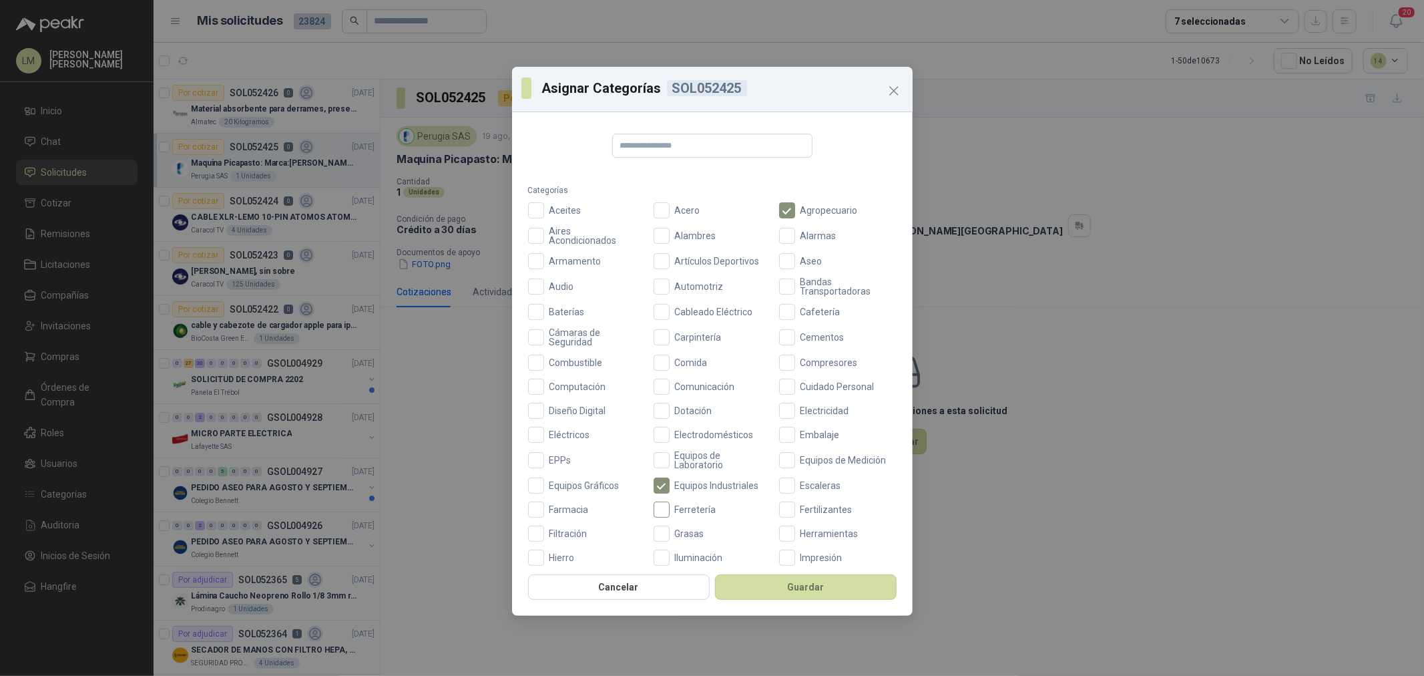
click at [691, 510] on span "Ferretería" at bounding box center [696, 509] width 52 height 9
click at [781, 579] on button "Guardar" at bounding box center [806, 586] width 182 height 25
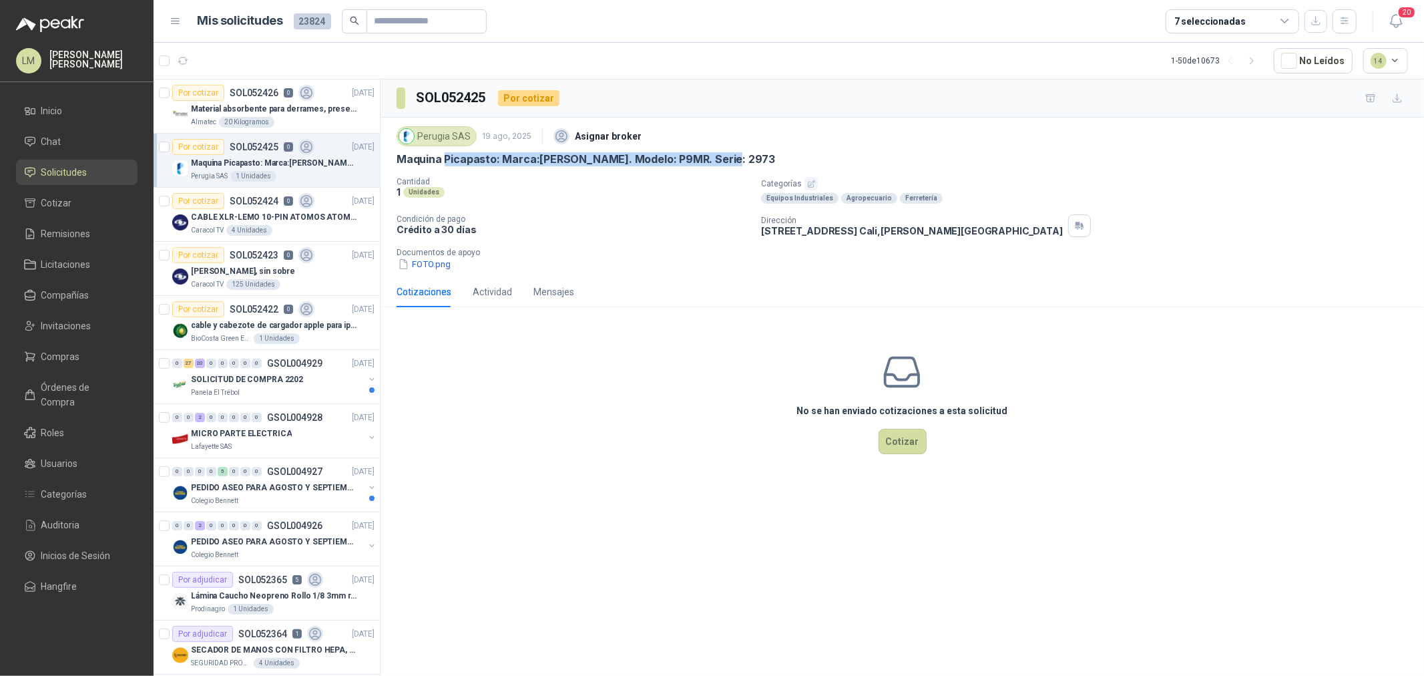
drag, startPoint x: 445, startPoint y: 158, endPoint x: 725, endPoint y: 154, distance: 279.8
click at [725, 154] on div "Maquina Picapasto: Marca:[PERSON_NAME]. Modelo: P9MR. Serie: 2973" at bounding box center [902, 159] width 1011 height 14
copy p "Picapasto: Marca:Penagos. Modelo: P9MR. Serie: 2973"
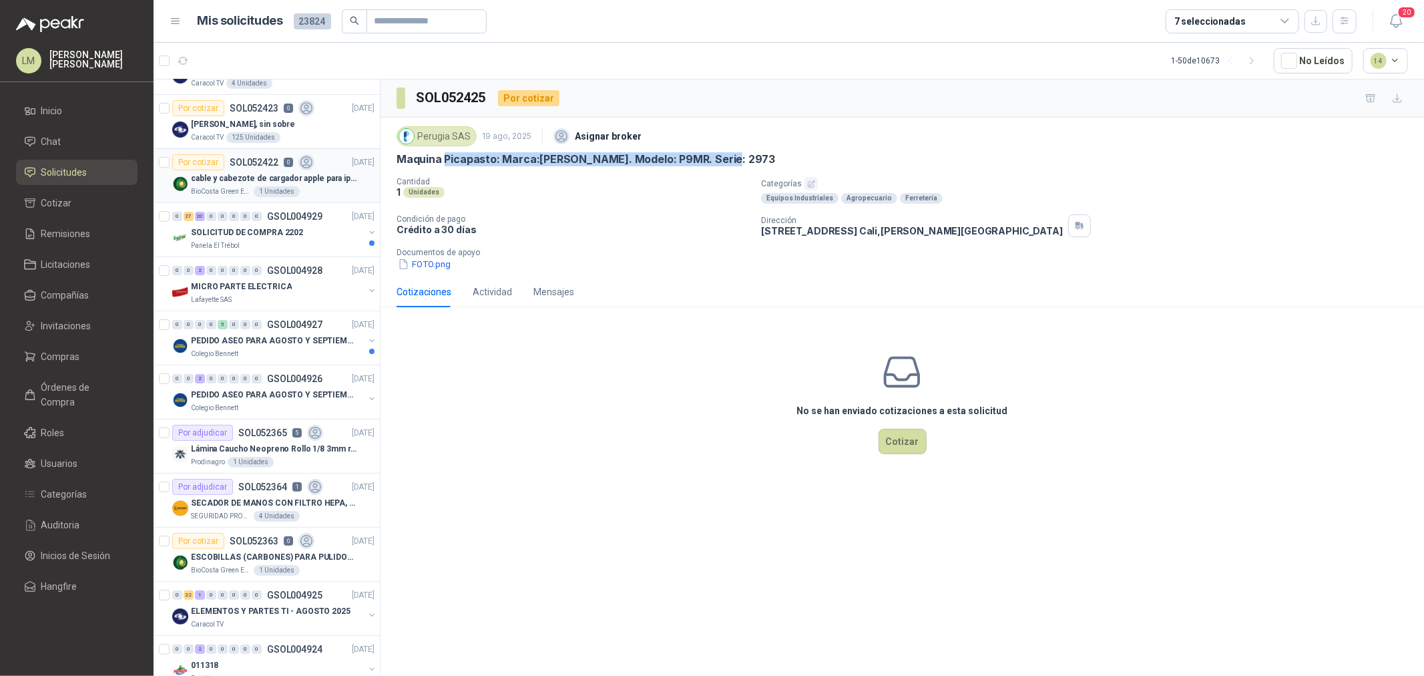
scroll to position [148, 0]
click at [67, 350] on span "Compras" at bounding box center [60, 356] width 39 height 15
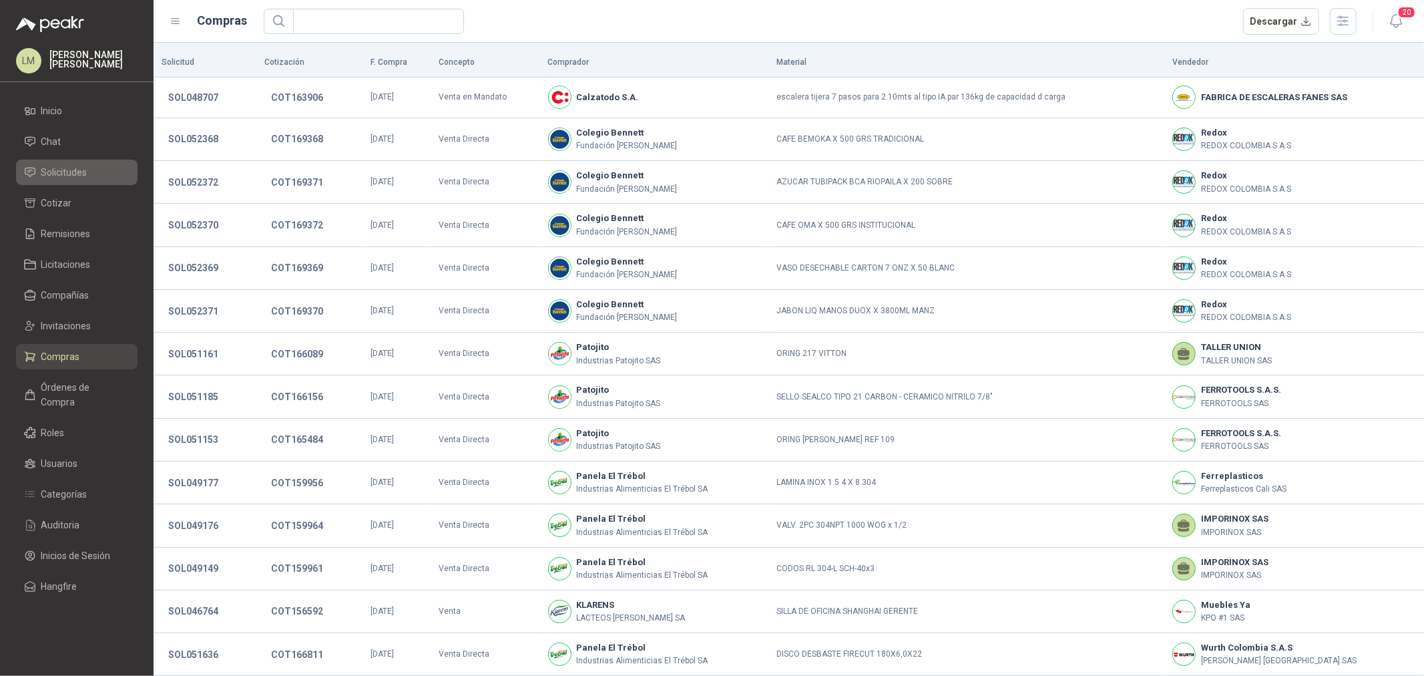
click at [75, 176] on span "Solicitudes" at bounding box center [64, 172] width 46 height 15
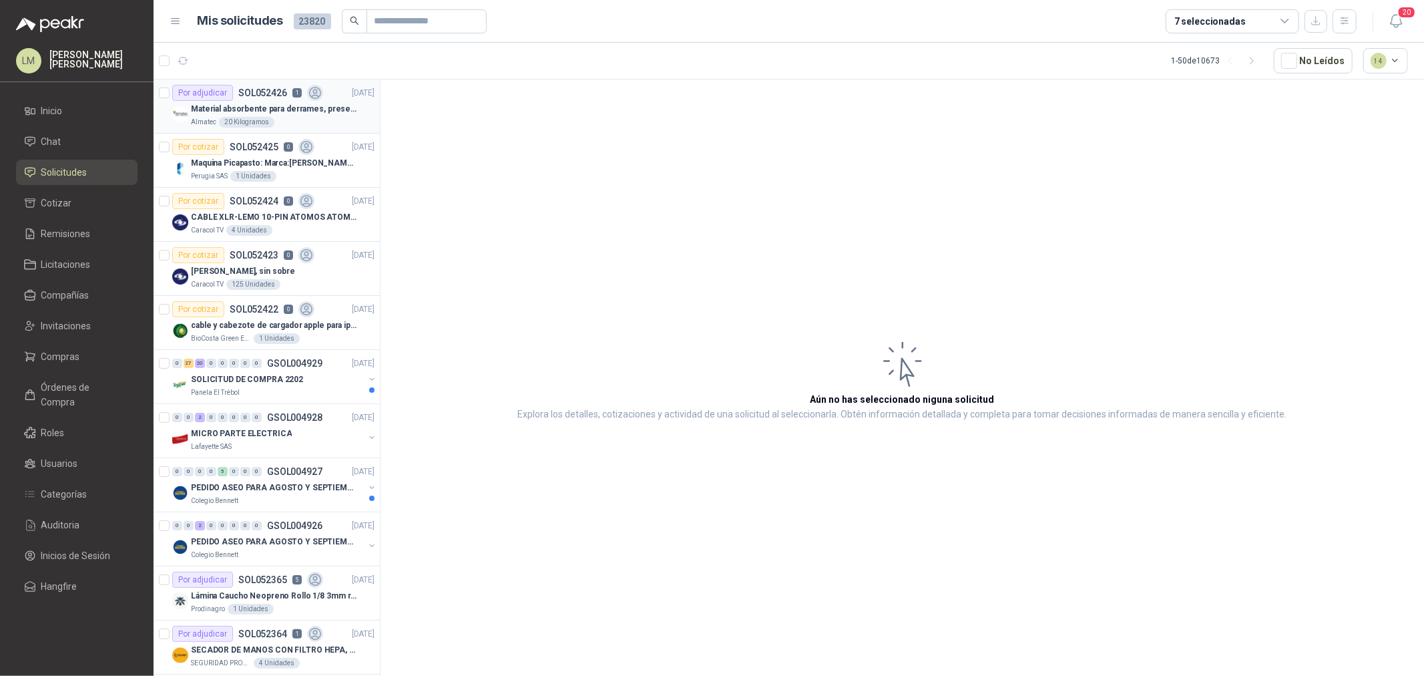
click at [231, 104] on p "Material absorbente para derrames, presentación de 20 kg (1 bulto)" at bounding box center [274, 109] width 166 height 13
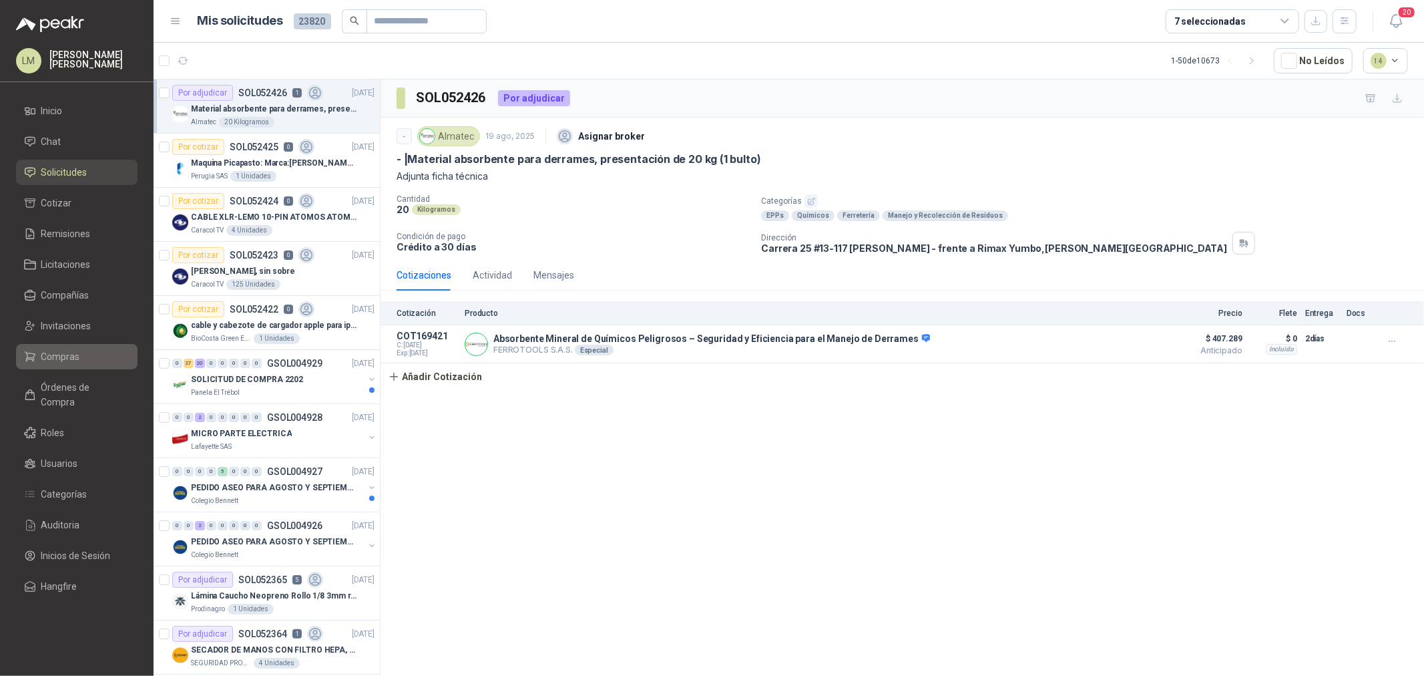
click at [69, 351] on span "Compras" at bounding box center [60, 356] width 39 height 15
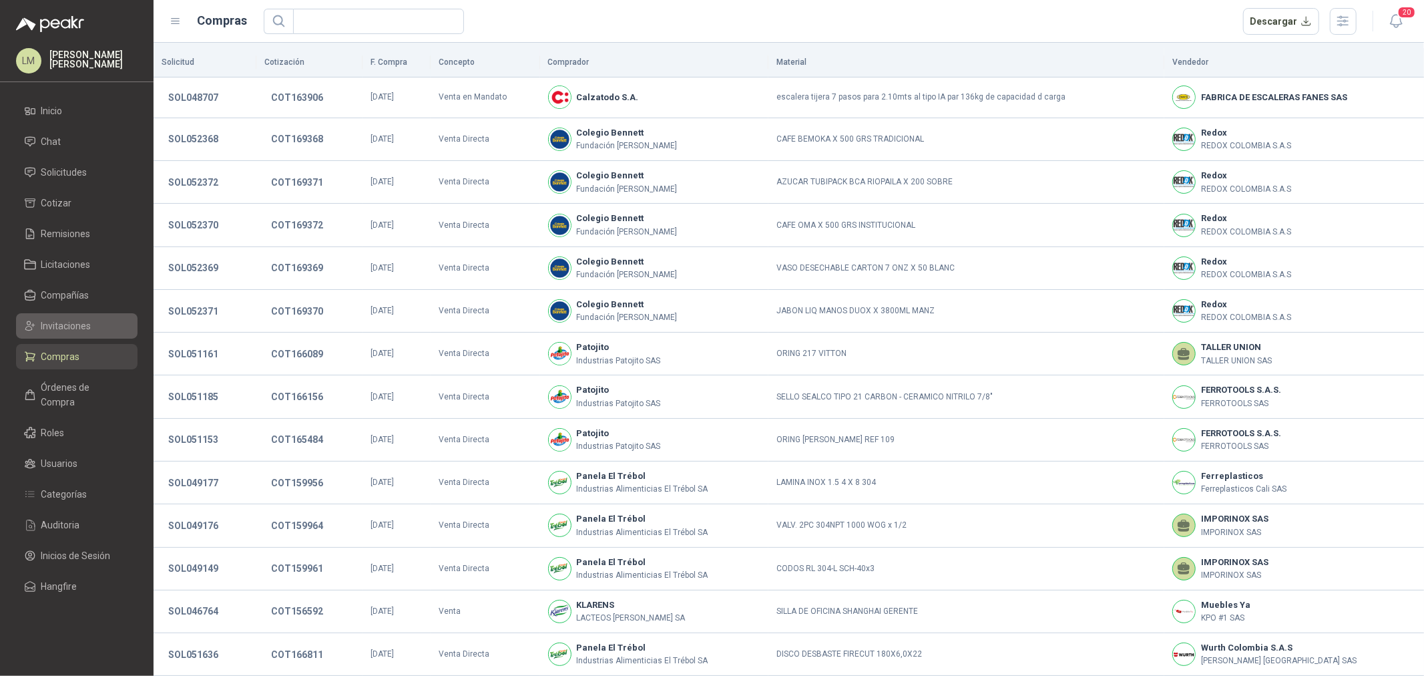
click at [69, 322] on span "Invitaciones" at bounding box center [66, 325] width 50 height 15
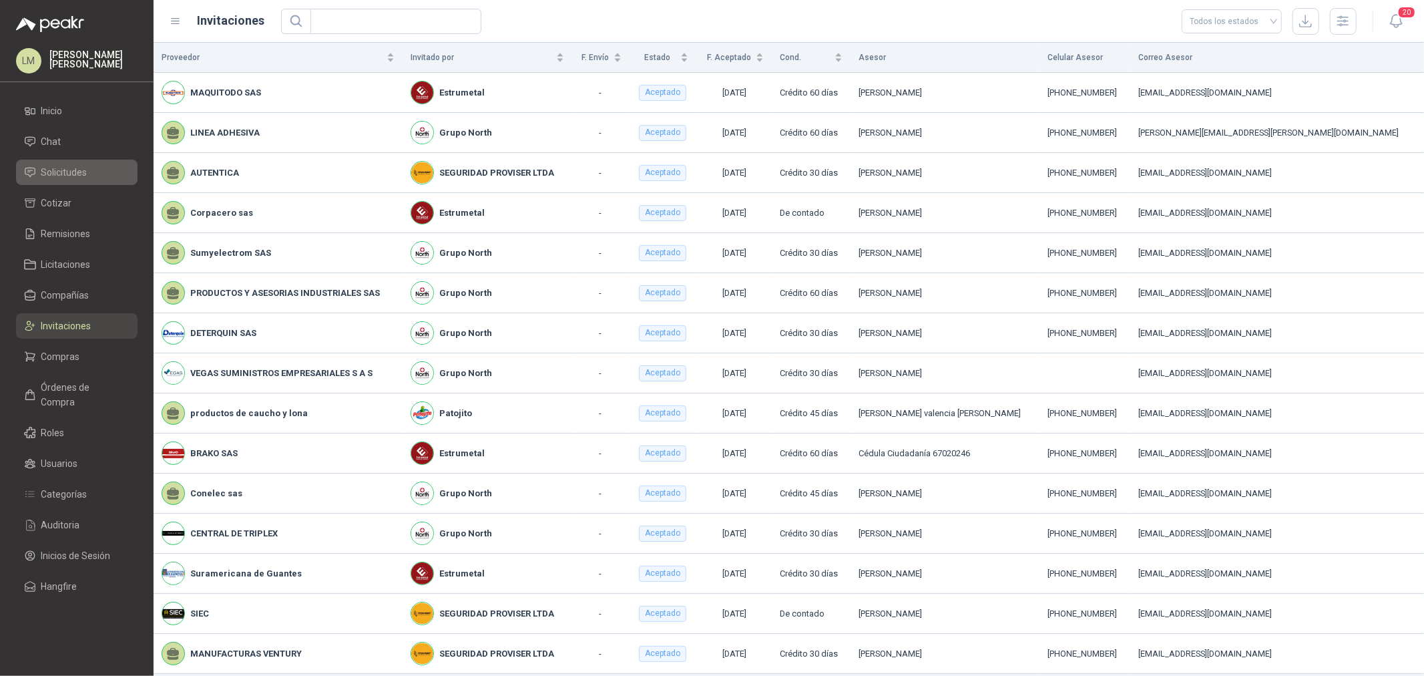
click at [81, 174] on span "Solicitudes" at bounding box center [64, 172] width 46 height 15
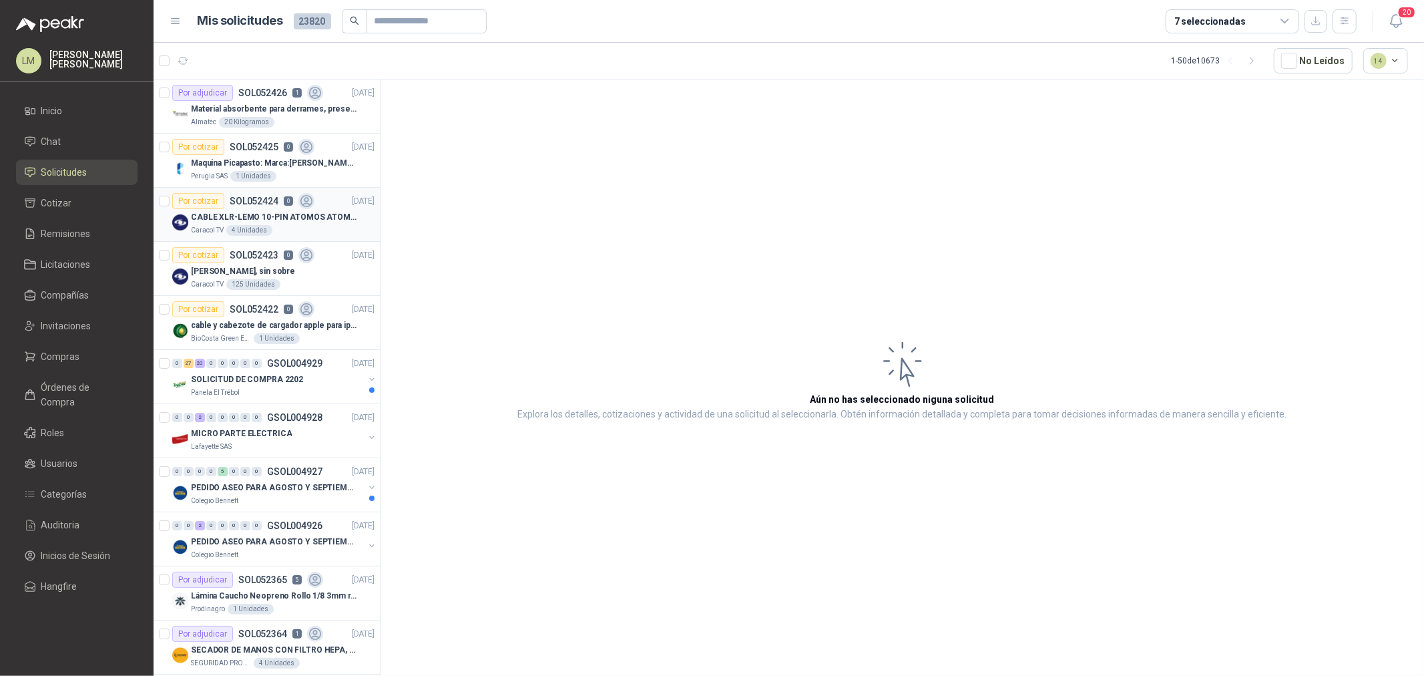
scroll to position [74, 0]
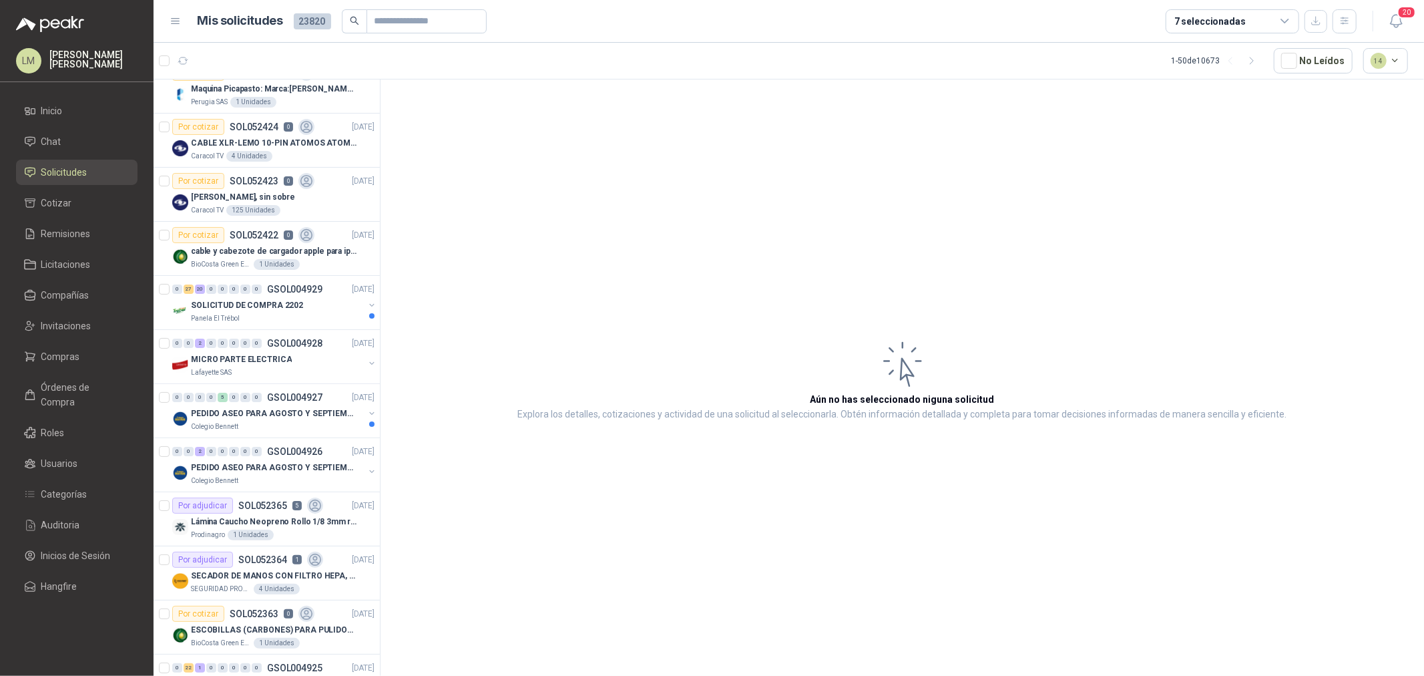
click at [1216, 15] on div "7 seleccionadas" at bounding box center [1209, 21] width 71 height 15
click at [769, 124] on article "Aún no has seleccionado niguna solicitud Explora los detalles, cotizaciones y a…" at bounding box center [902, 379] width 1043 height 601
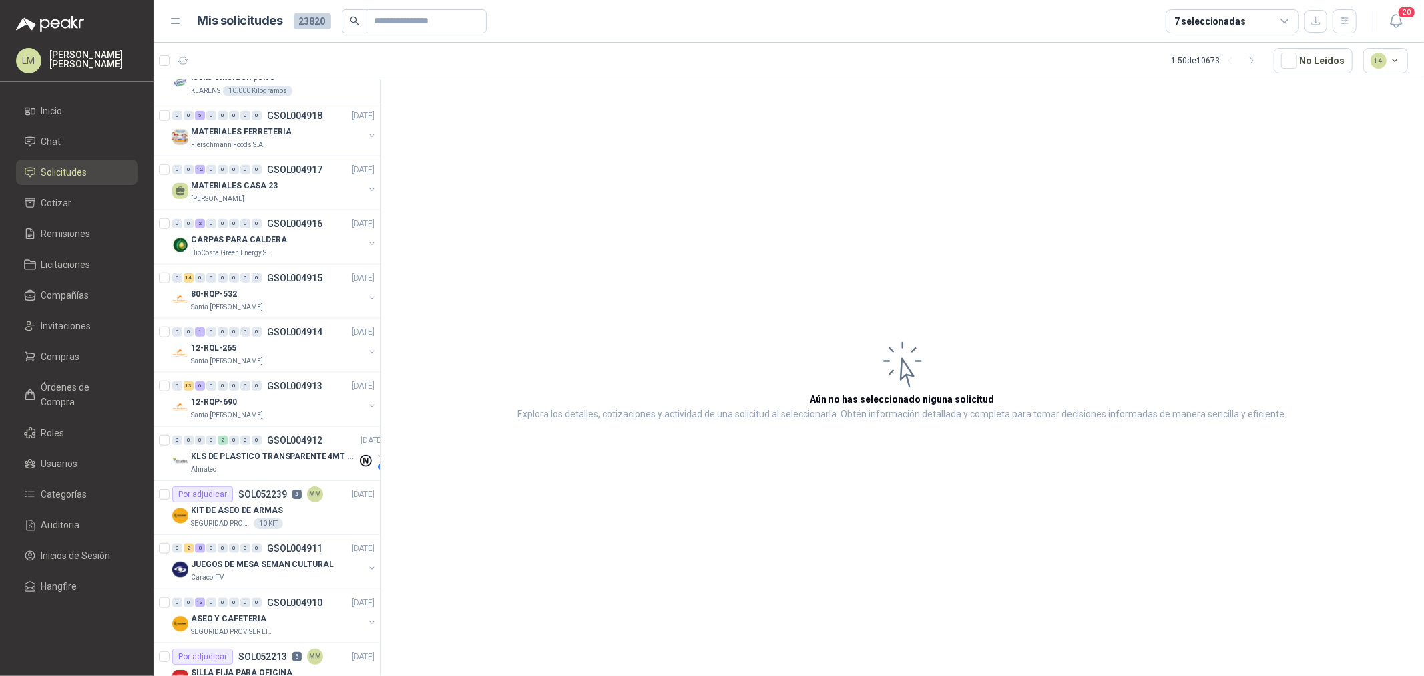
scroll to position [1186, 0]
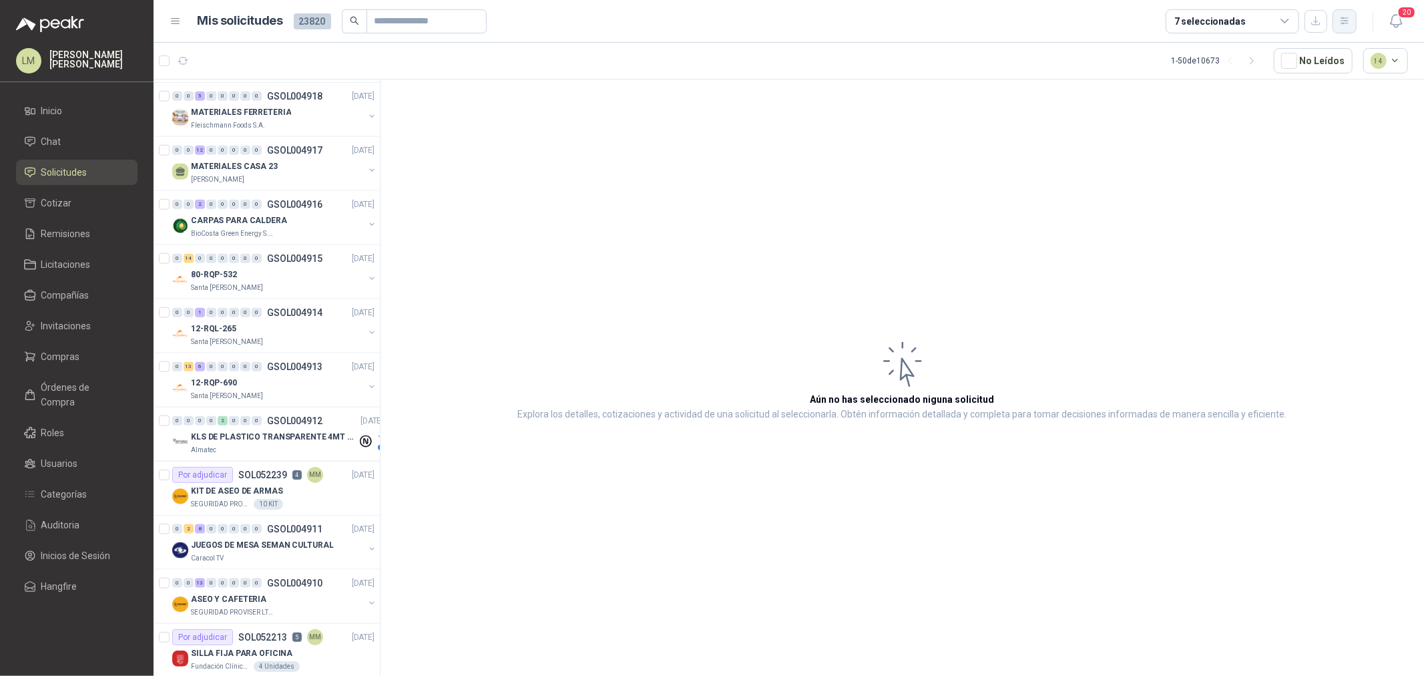
click at [1346, 21] on icon "button" at bounding box center [1343, 20] width 7 height 7
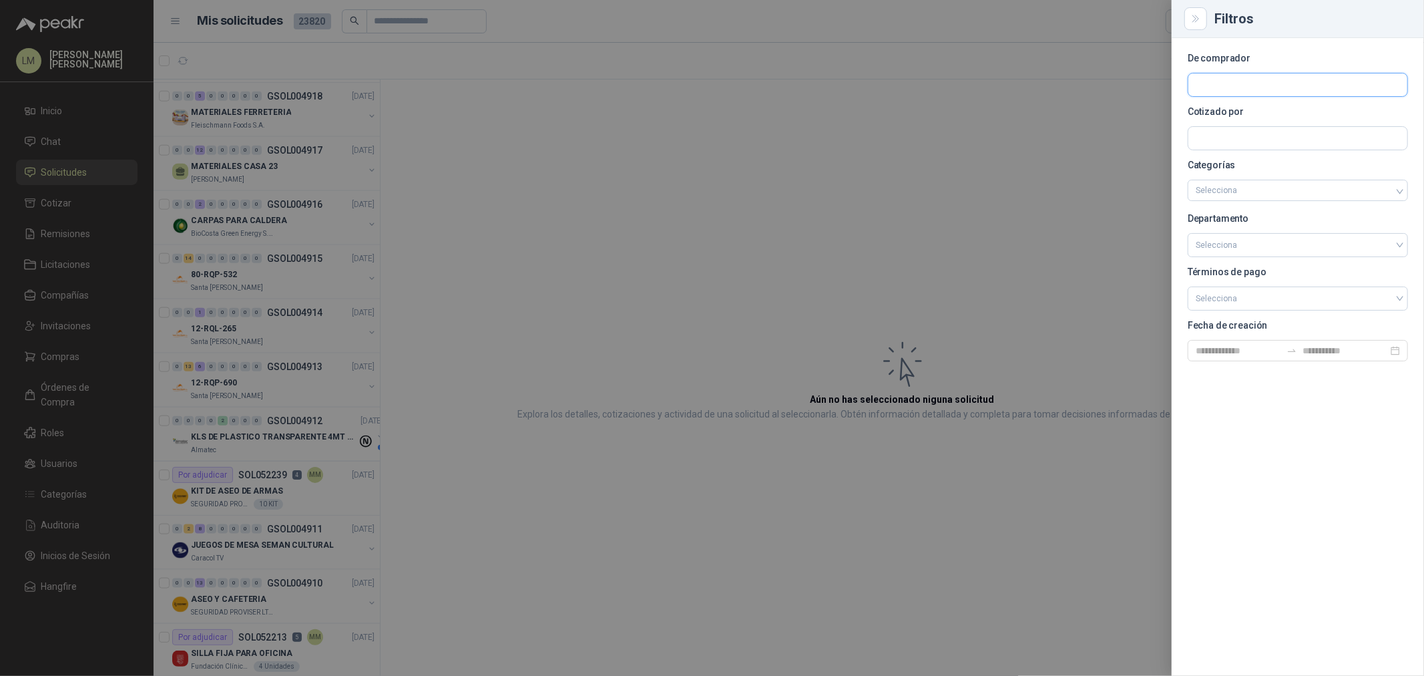
click at [1242, 77] on input "text" at bounding box center [1297, 84] width 219 height 23
type input "*****"
click at [1276, 109] on p "Gimnasio La Colina" at bounding box center [1254, 113] width 70 height 8
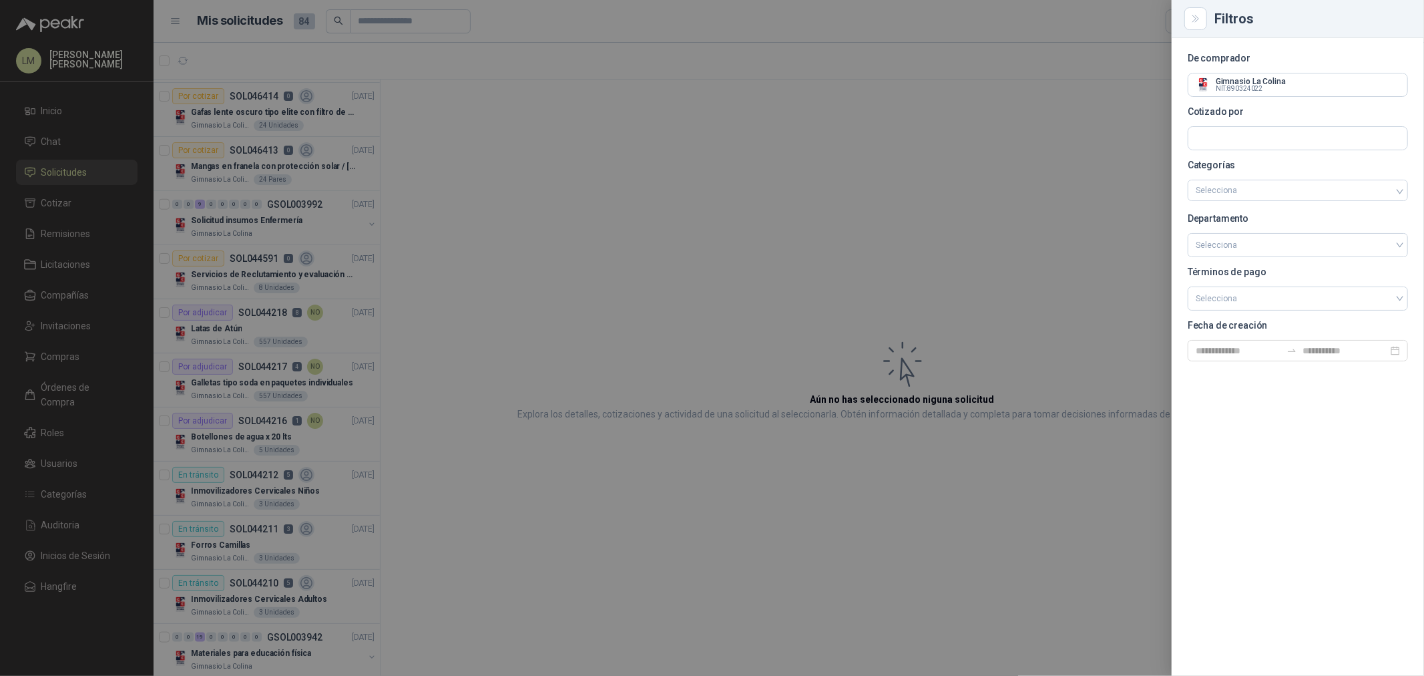
click at [703, 134] on div at bounding box center [712, 338] width 1424 height 676
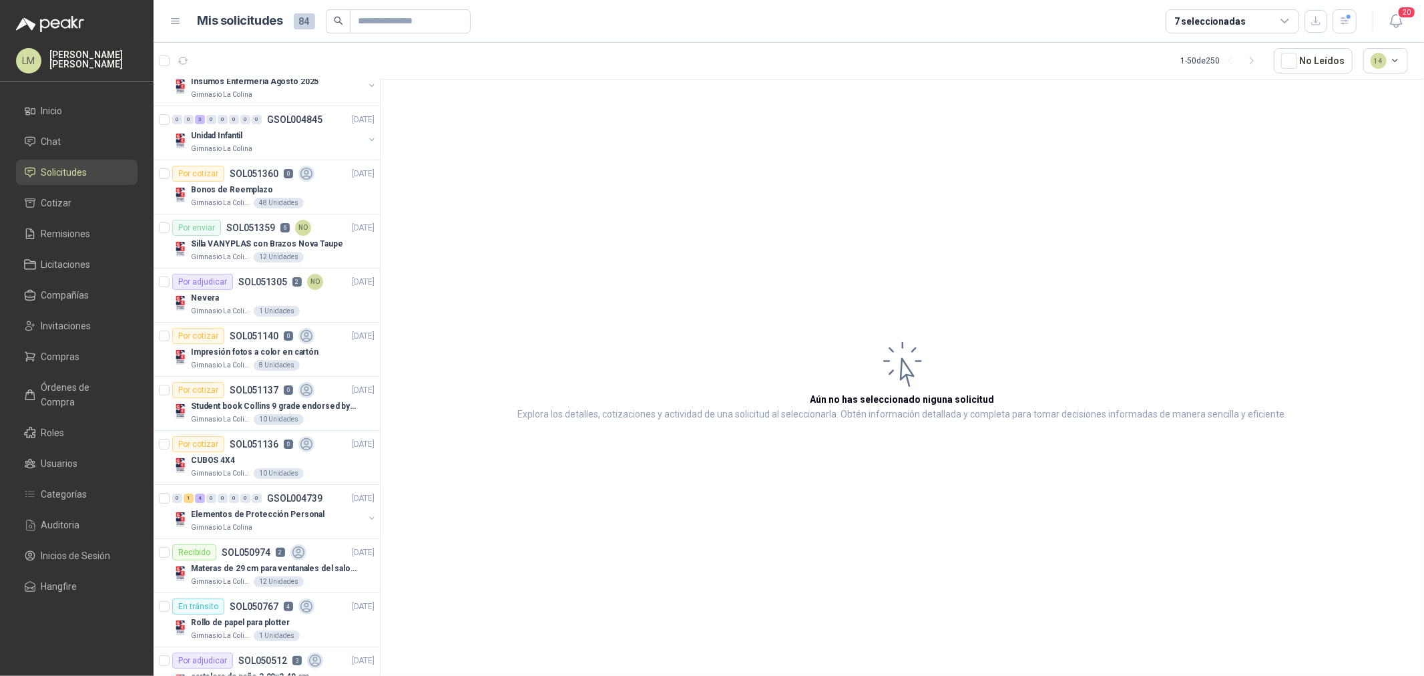
scroll to position [0, 0]
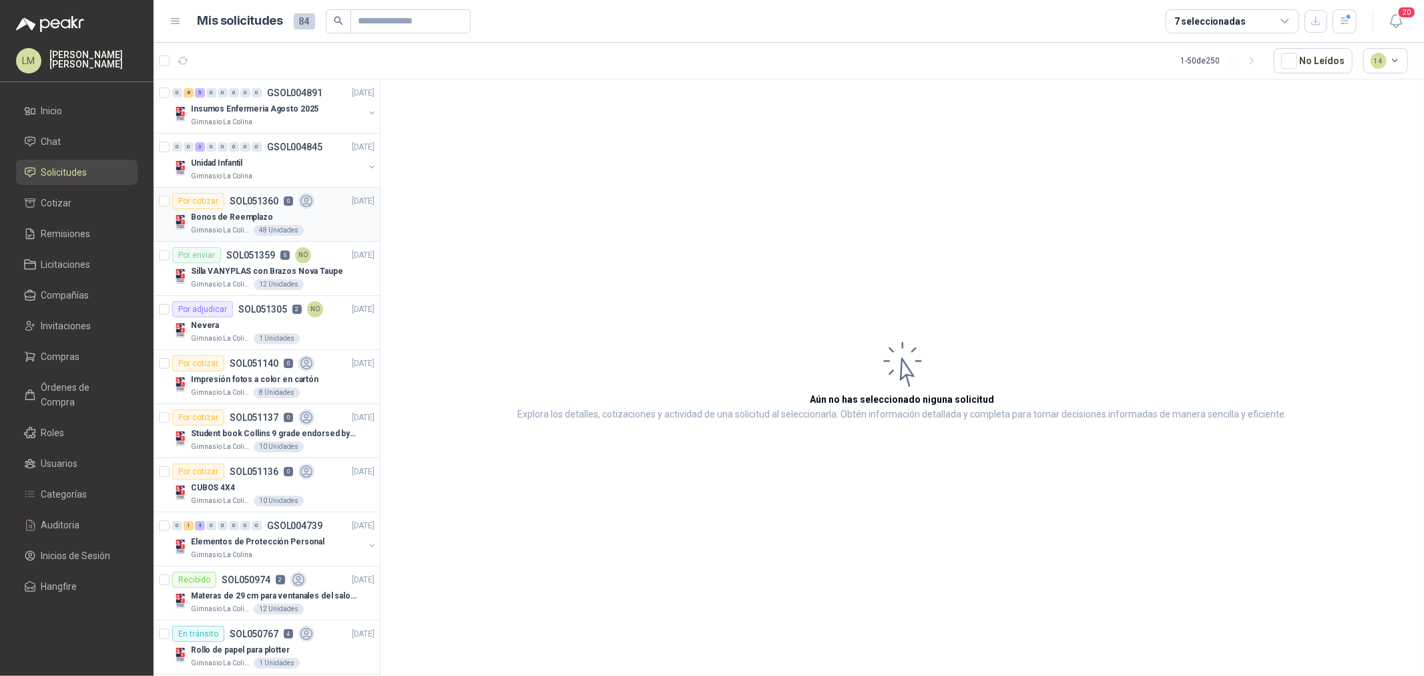
click at [266, 206] on div "Por cotizar SOL051360 0" at bounding box center [243, 201] width 142 height 16
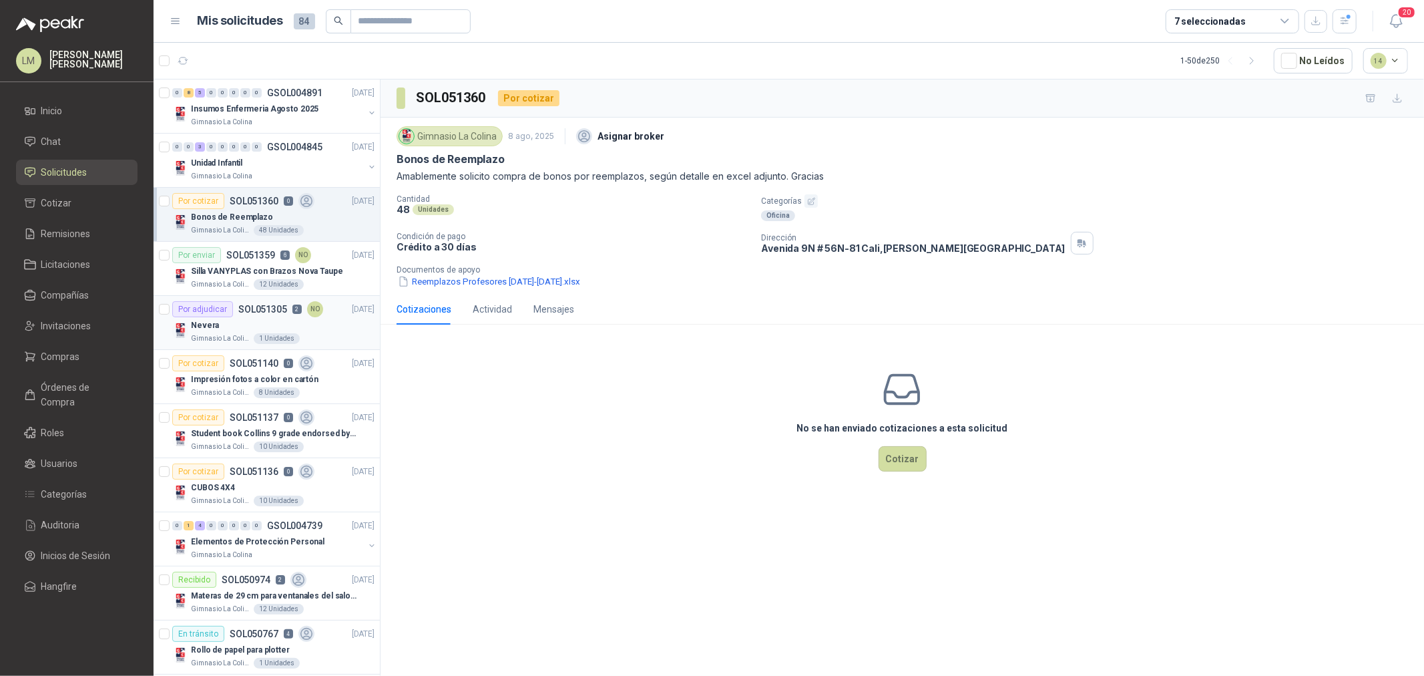
click at [262, 326] on div "Nevera" at bounding box center [283, 325] width 184 height 16
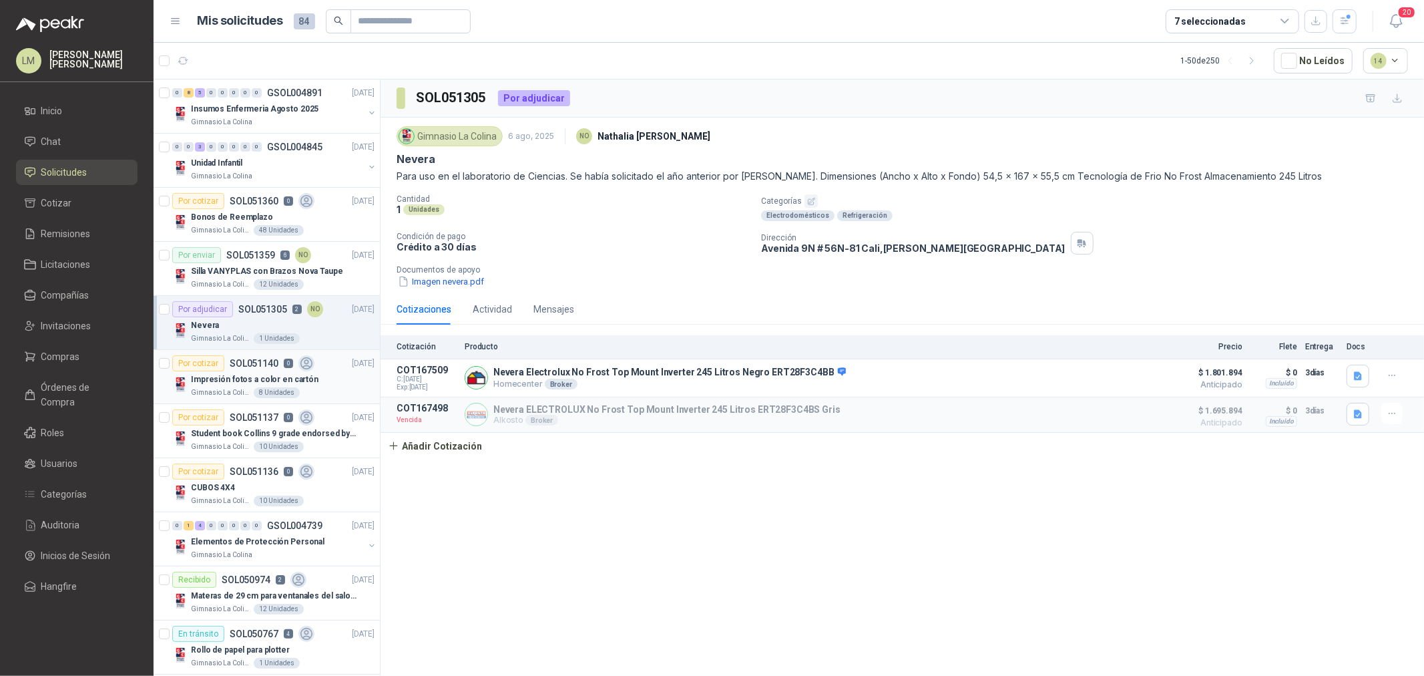
click at [265, 378] on p "Impresión fotos a color en cartón" at bounding box center [255, 379] width 128 height 13
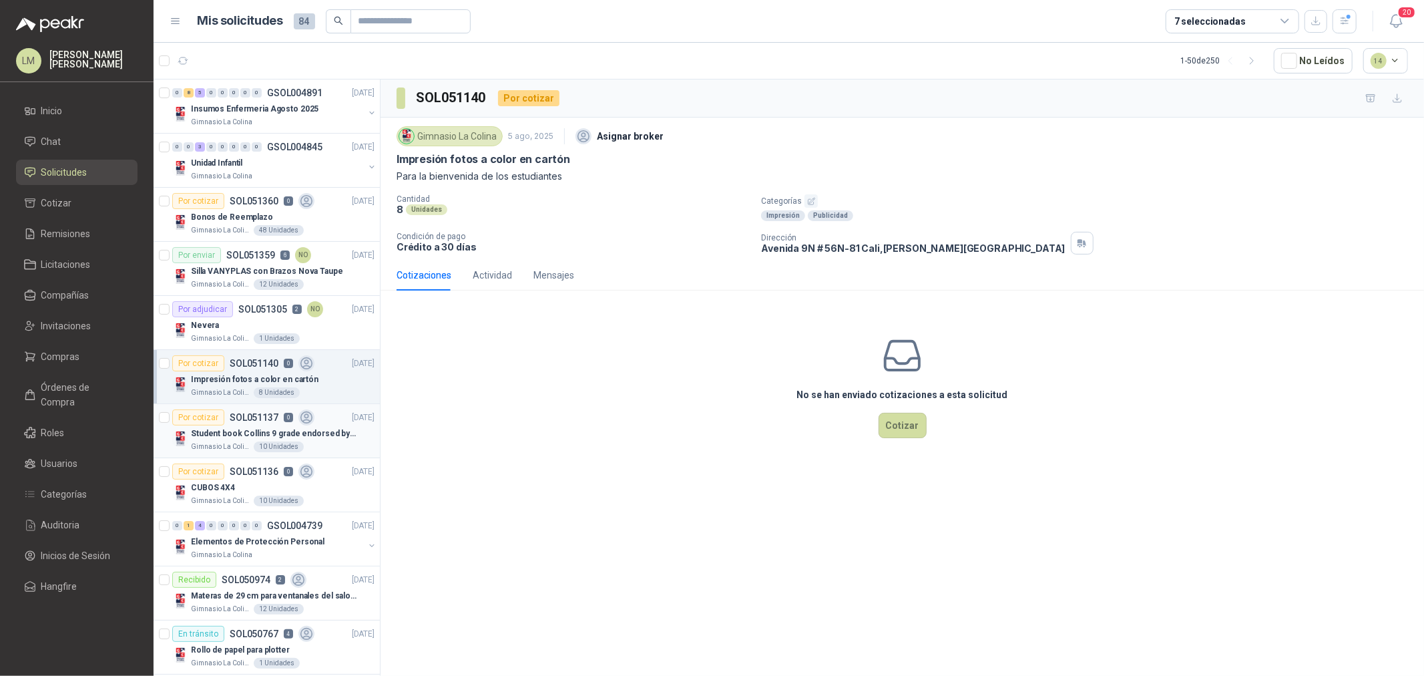
click at [267, 437] on p "Student book Collins 9 grade endorsed by Cambridge" at bounding box center [274, 433] width 166 height 13
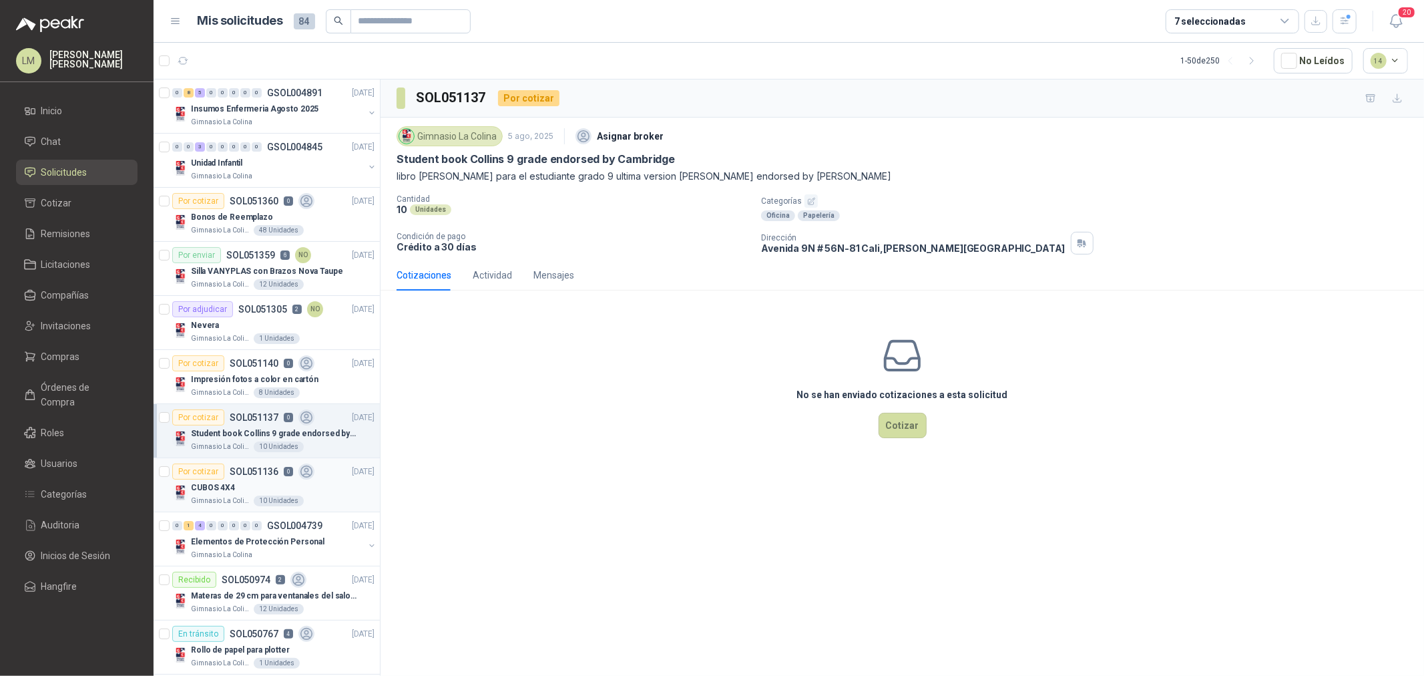
click at [280, 483] on div "CUBOS 4X4" at bounding box center [283, 487] width 184 height 16
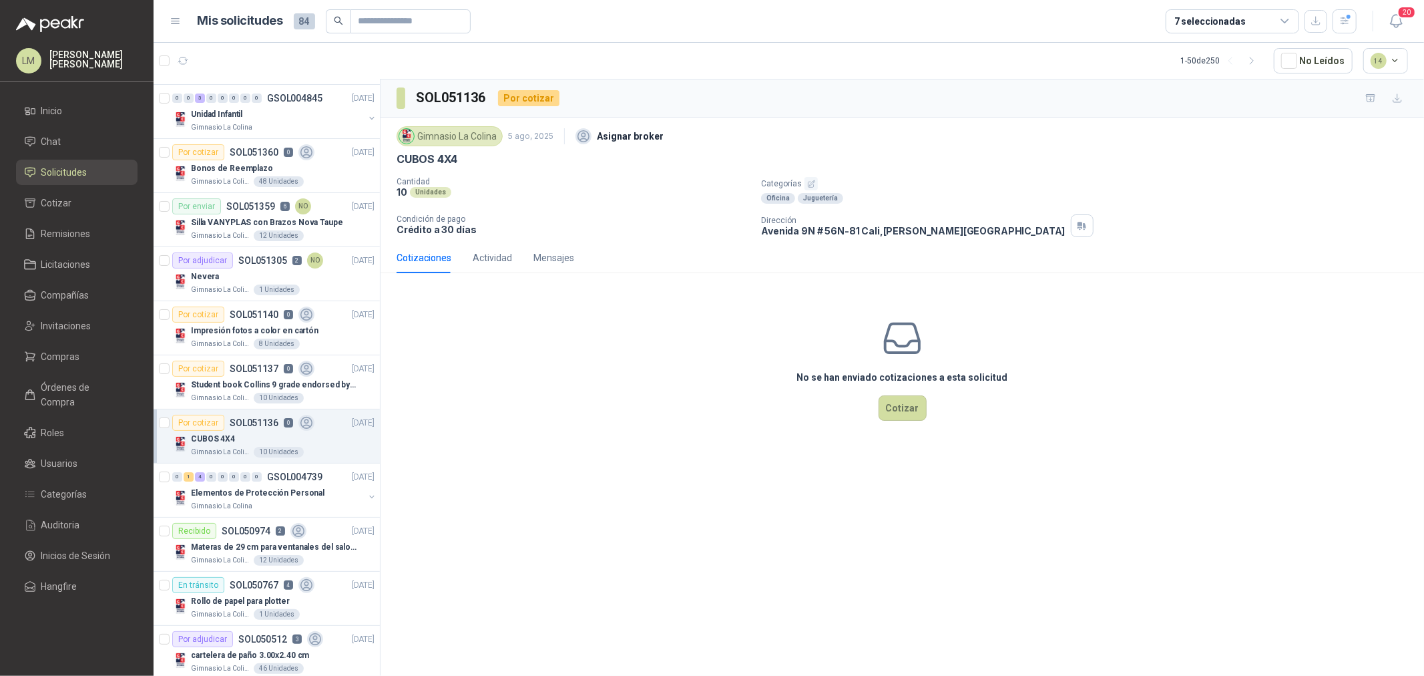
scroll to position [74, 0]
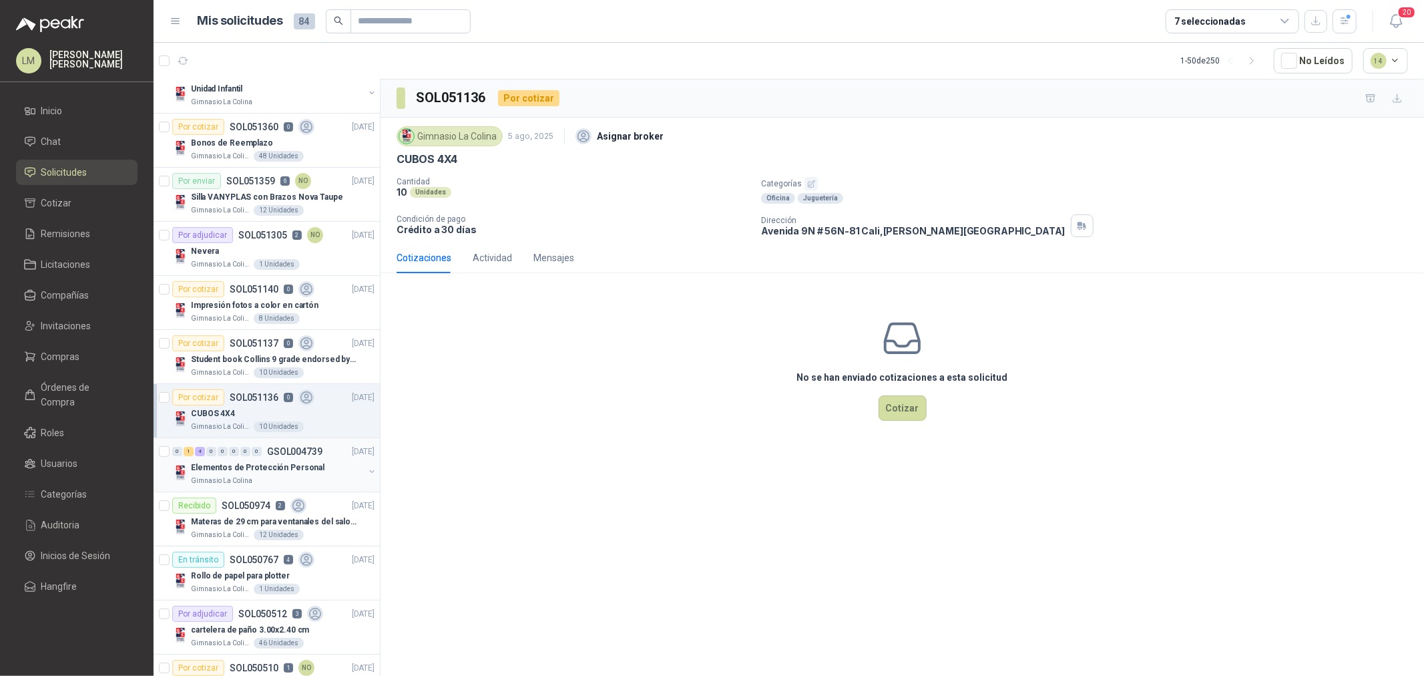
click at [250, 457] on div "0 1 4 0 0 0 0 0 GSOL004739 04/08/25" at bounding box center [274, 451] width 205 height 16
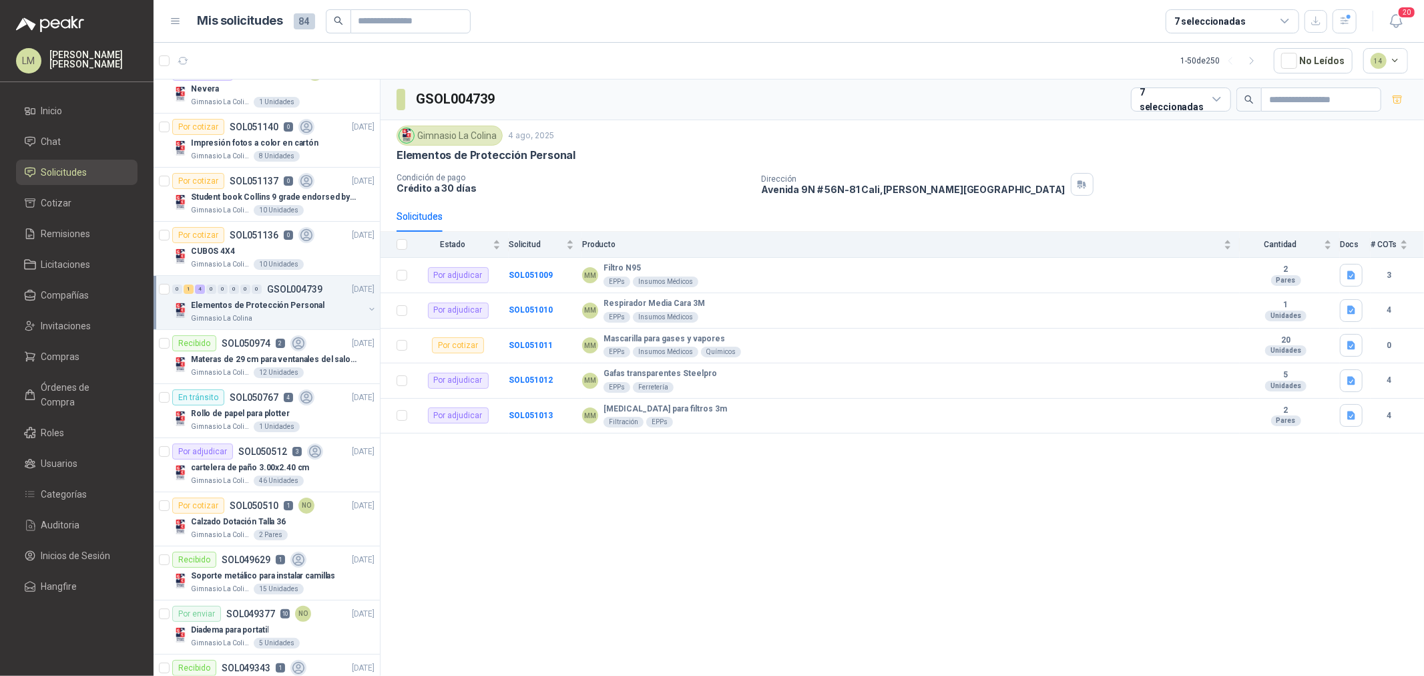
scroll to position [296, 0]
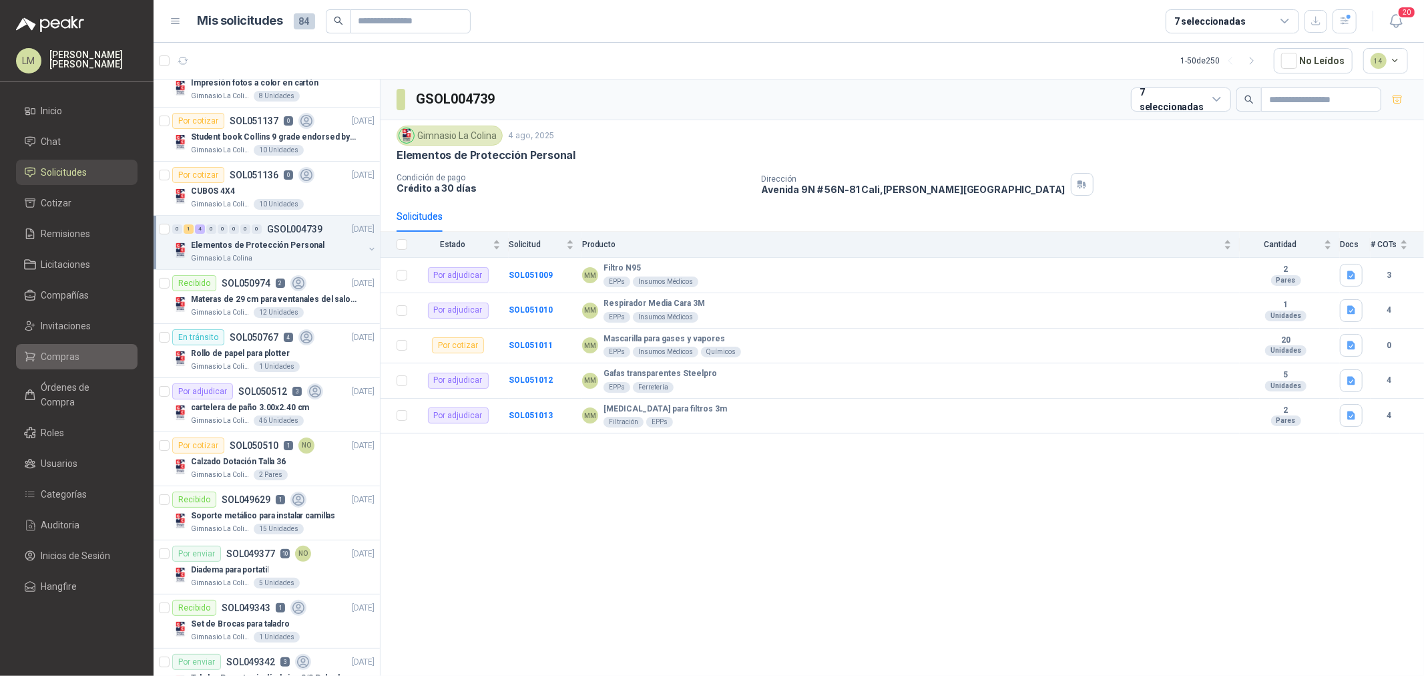
click at [71, 355] on span "Compras" at bounding box center [60, 356] width 39 height 15
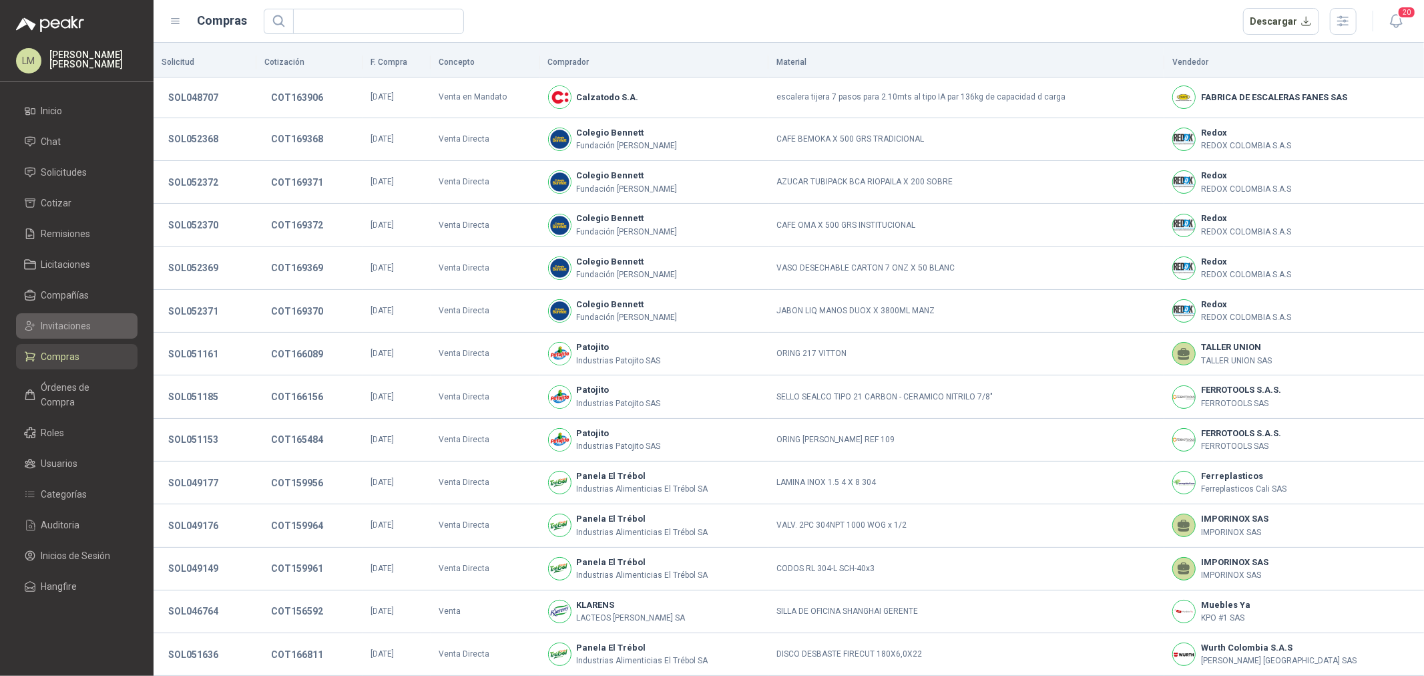
click at [83, 318] on span "Invitaciones" at bounding box center [66, 325] width 50 height 15
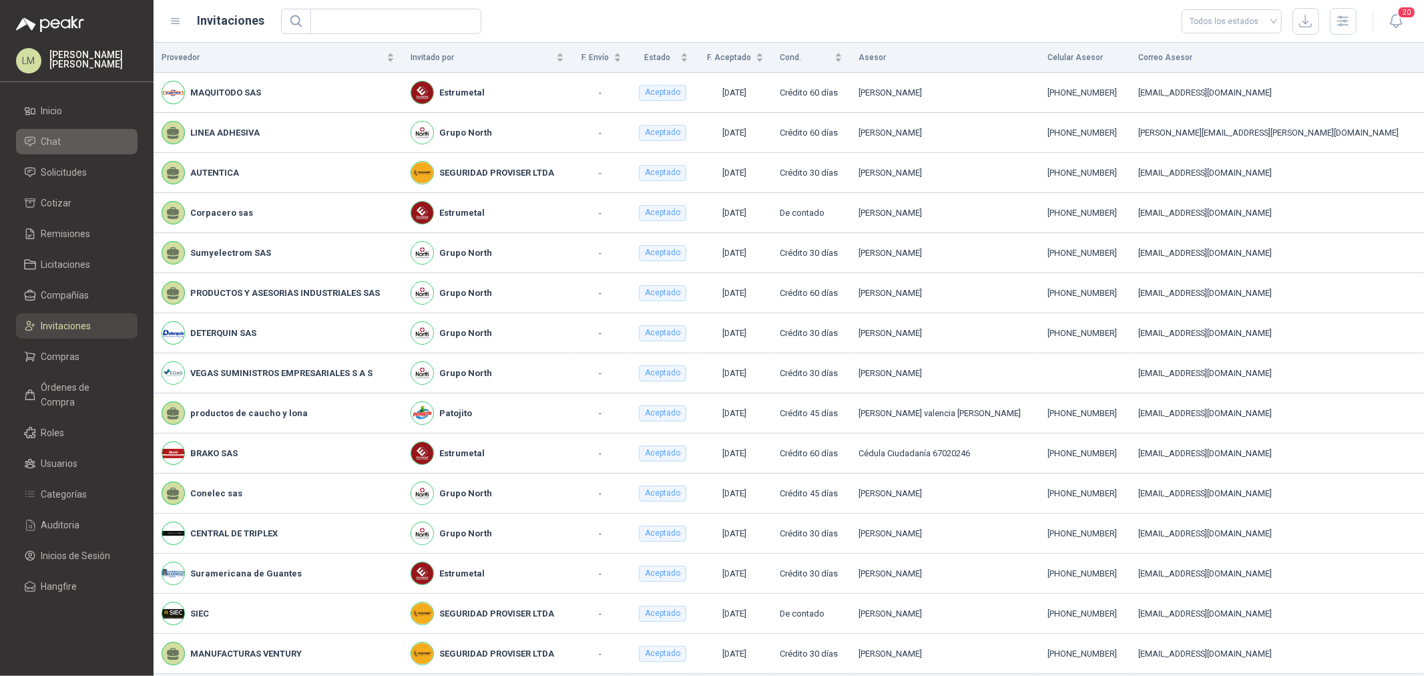
click at [61, 148] on li "Chat" at bounding box center [76, 141] width 105 height 15
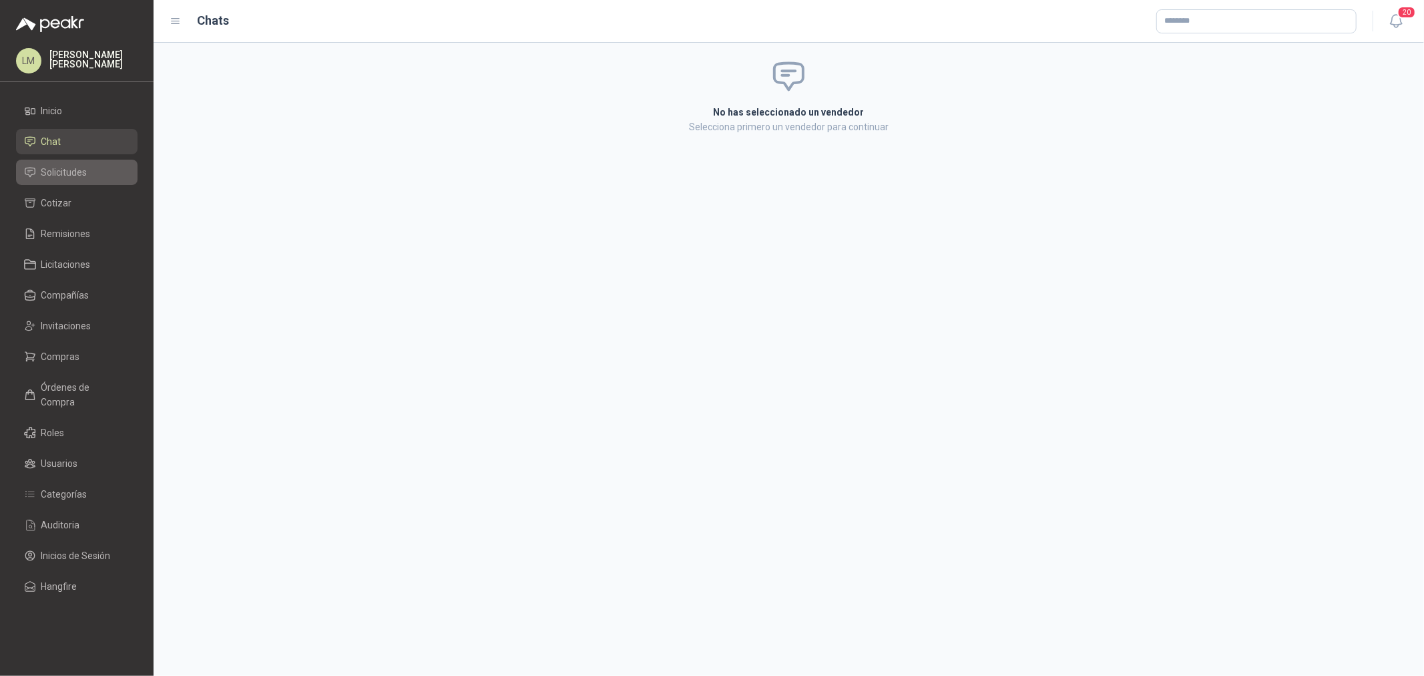
click at [61, 168] on span "Solicitudes" at bounding box center [64, 172] width 46 height 15
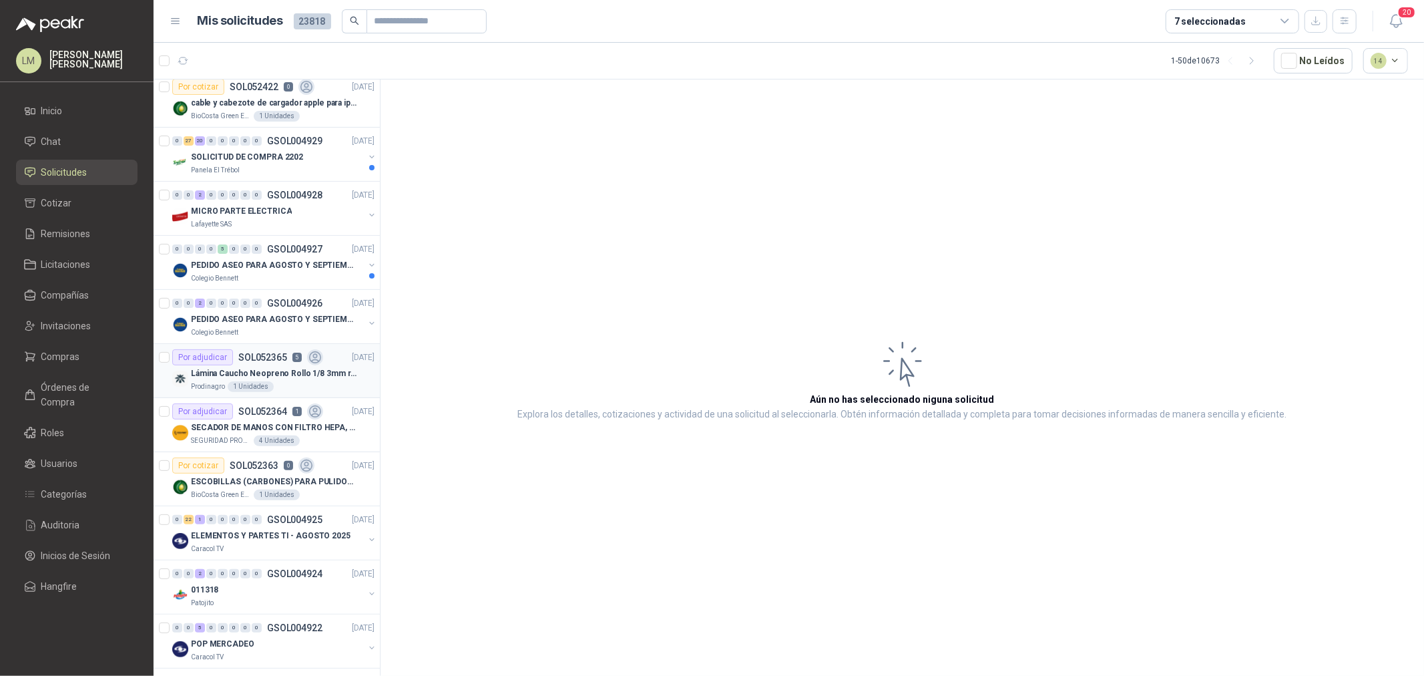
scroll to position [371, 0]
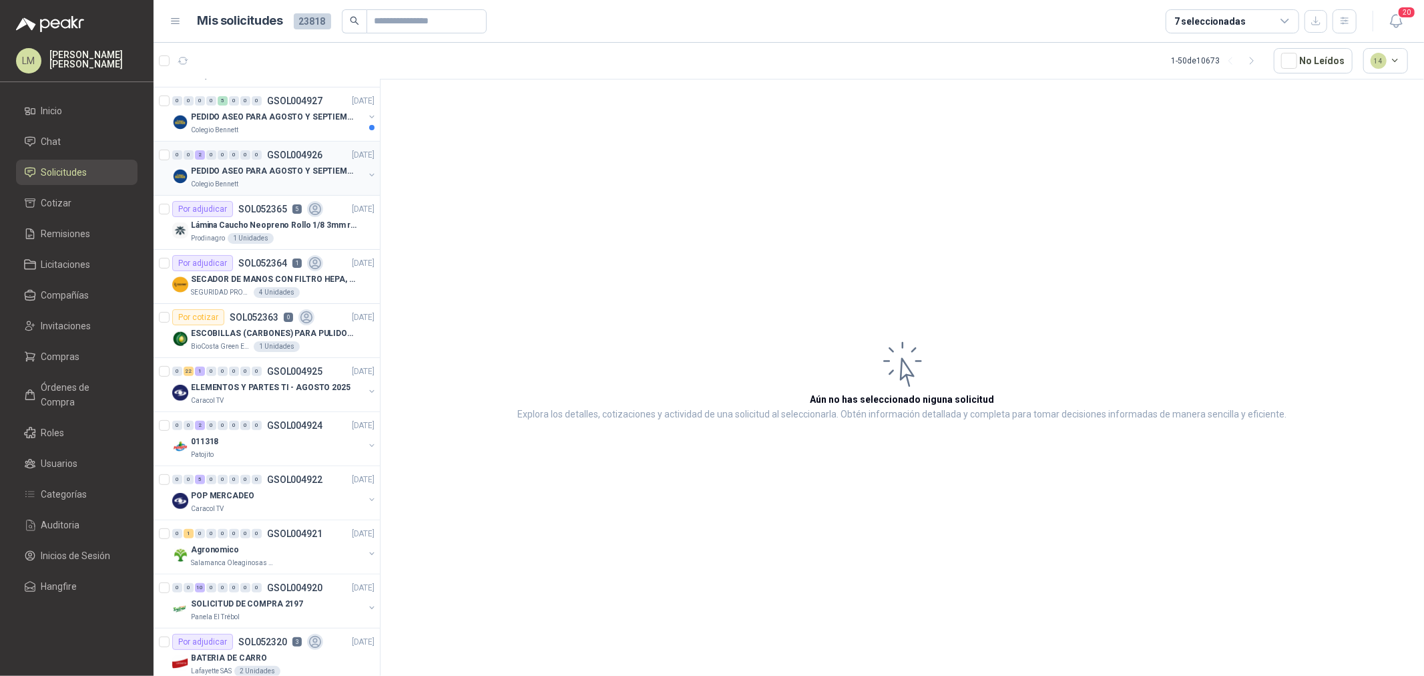
click at [276, 170] on p "PEDIDO ASEO PARA AGOSTO Y SEPTIEMBRE" at bounding box center [274, 171] width 166 height 13
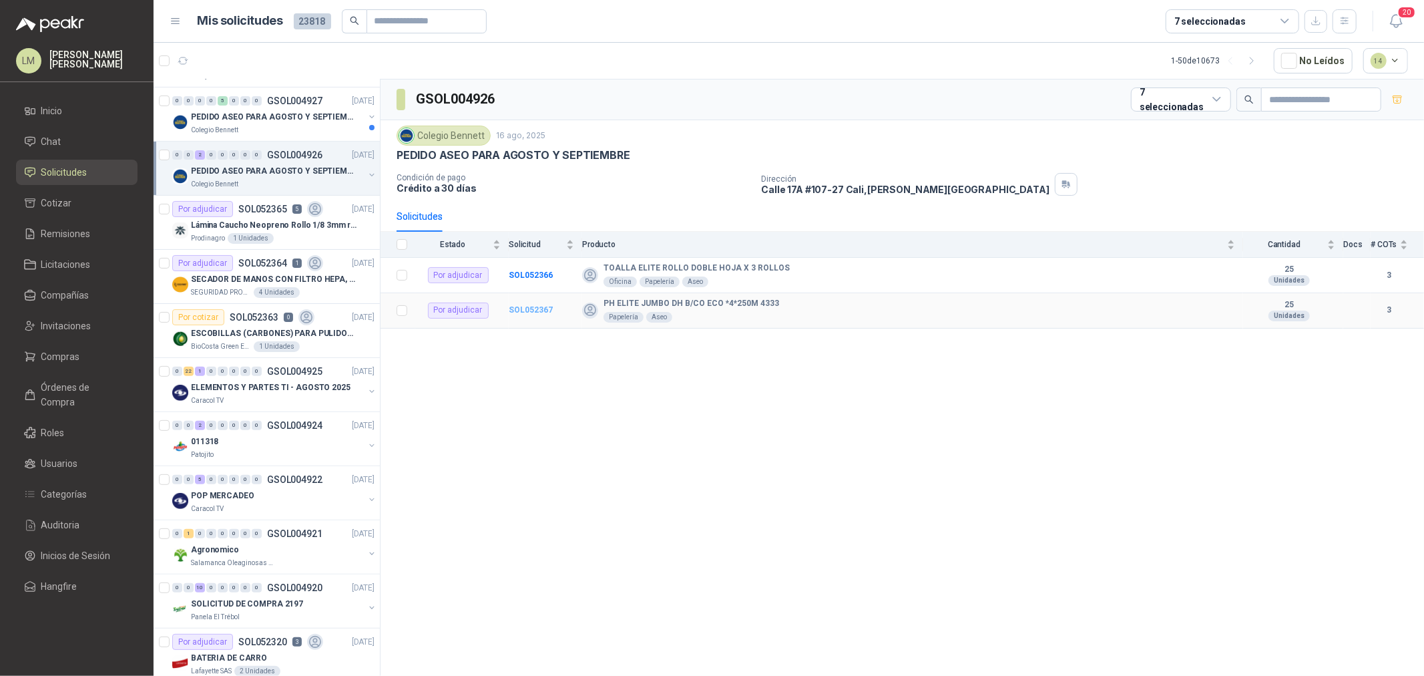
click at [515, 314] on b "SOL052367" at bounding box center [531, 309] width 44 height 9
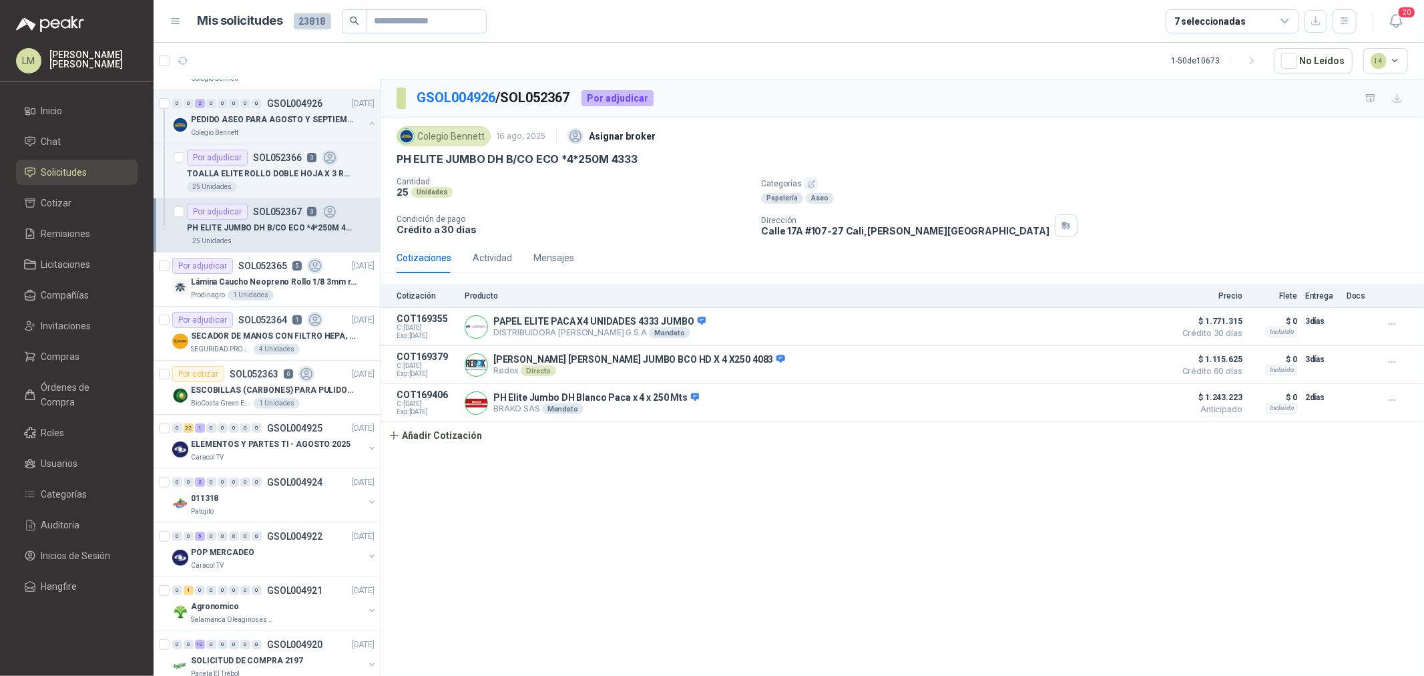
scroll to position [519, 0]
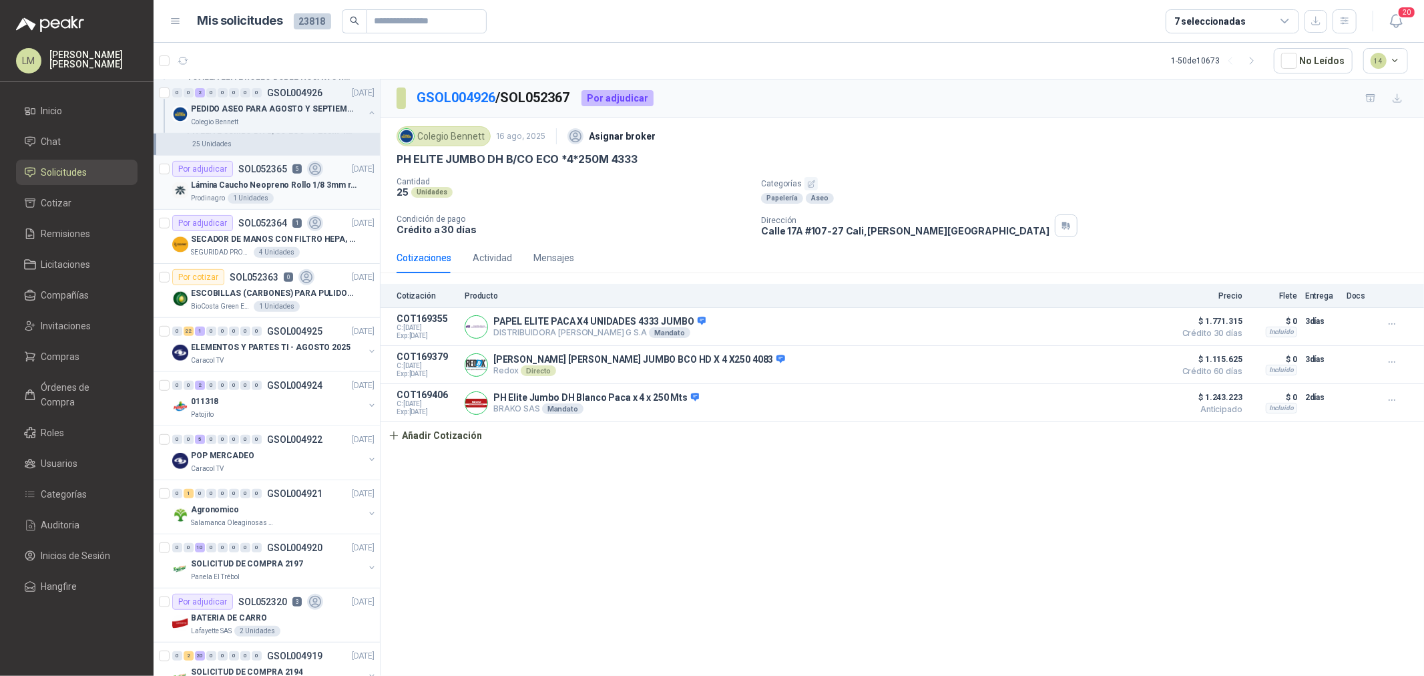
click at [232, 186] on p "Lámina Caucho Neopreno Rollo 1/8 3mm rollo x 10M" at bounding box center [274, 185] width 166 height 13
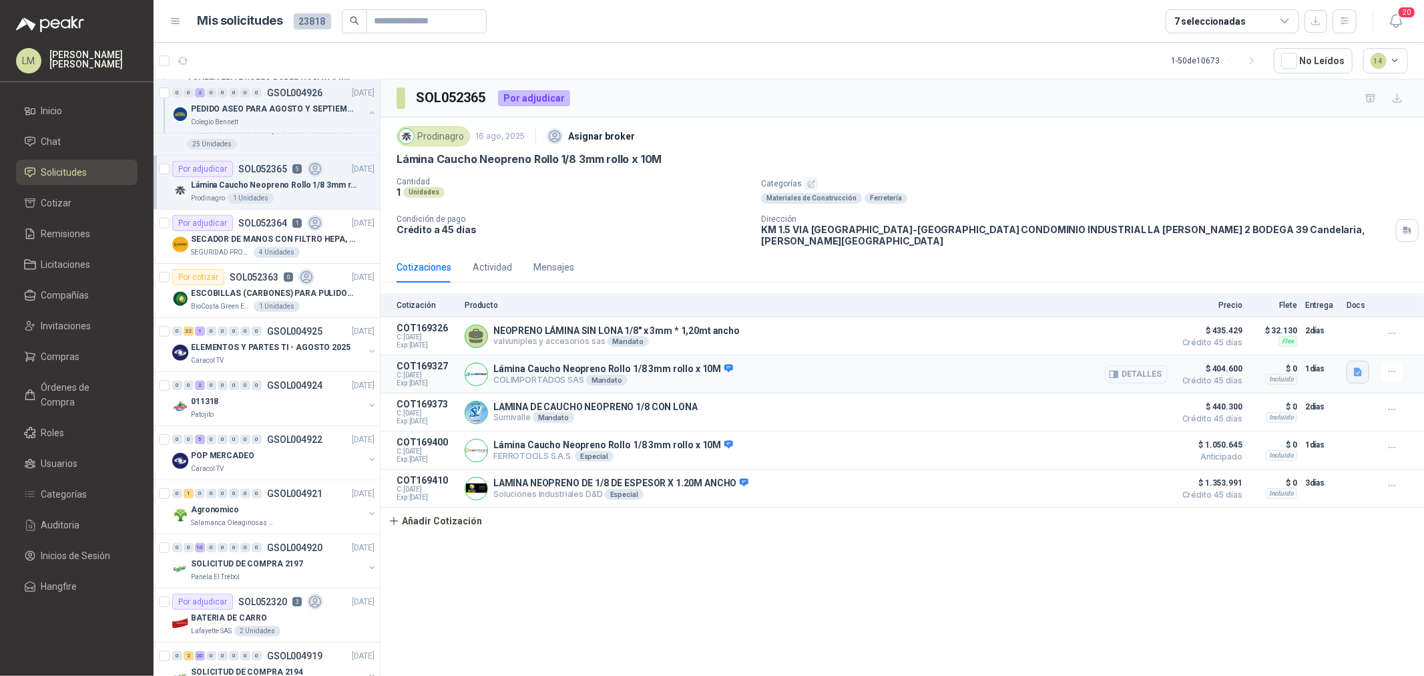
click at [1359, 368] on icon "button" at bounding box center [1358, 372] width 8 height 9
click at [1212, 318] on button "WhatsApp Image 2025-08-16 at 10.18.45 AM.jpeg" at bounding box center [1270, 320] width 181 height 14
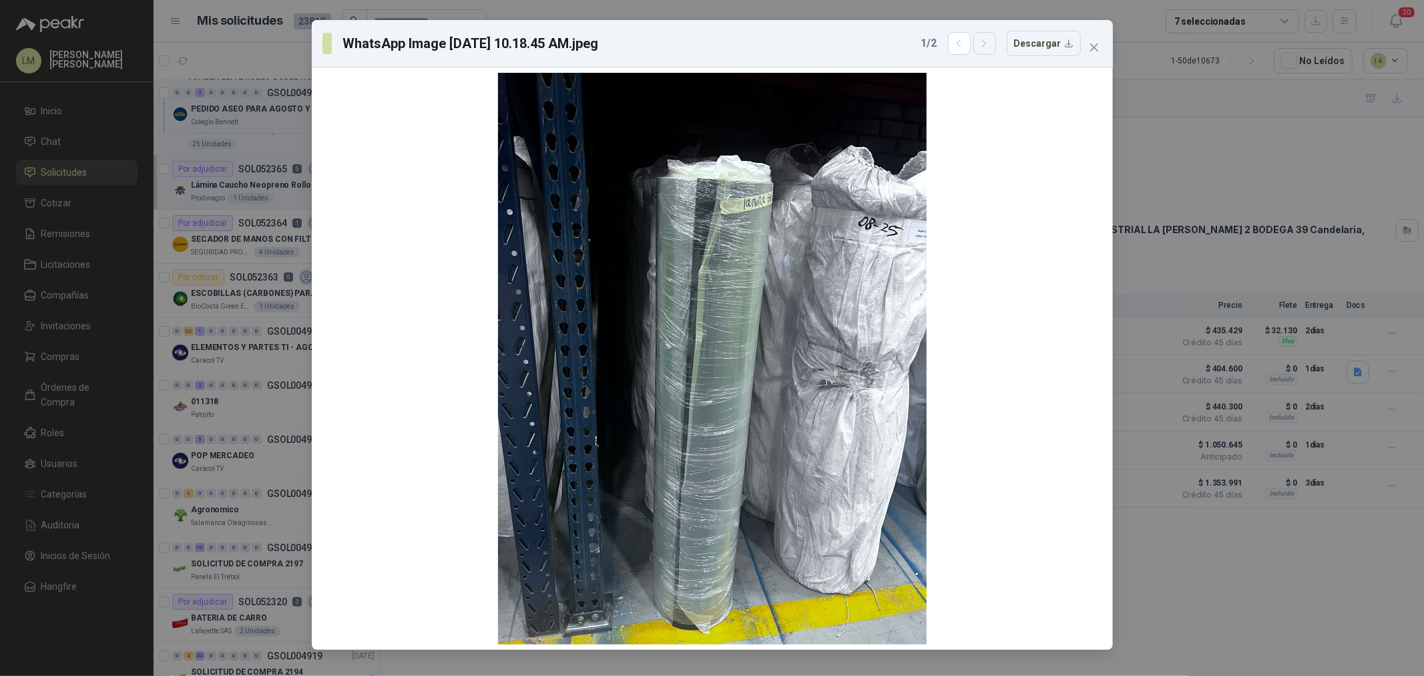
click at [985, 43] on icon "button" at bounding box center [984, 43] width 11 height 11
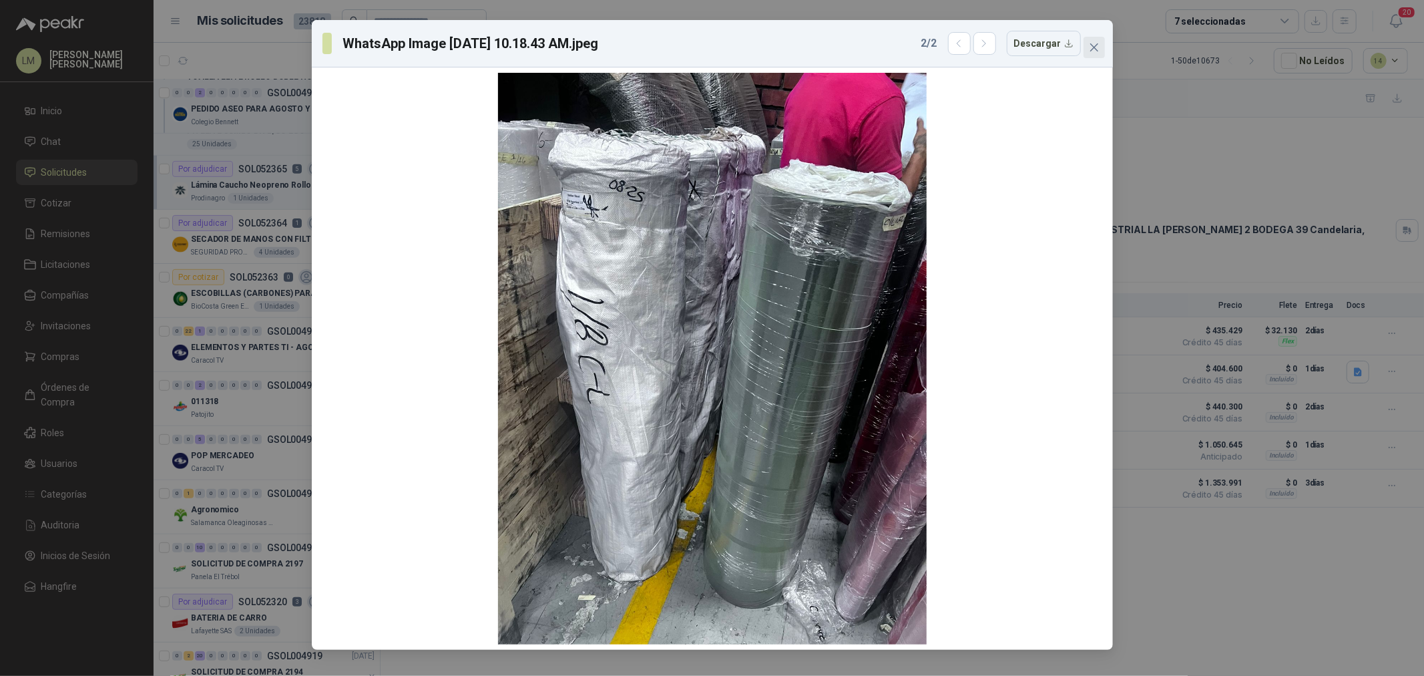
click at [1103, 45] on span "Close" at bounding box center [1093, 47] width 21 height 11
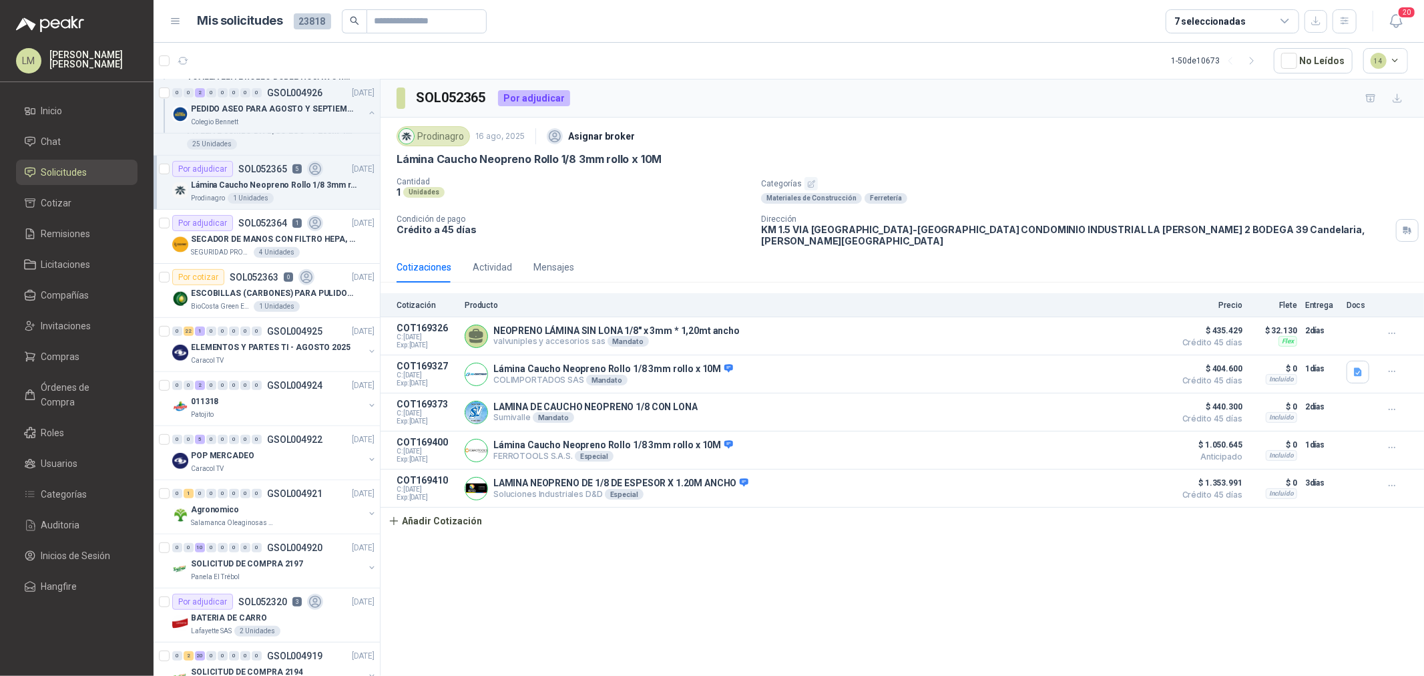
click at [575, 234] on p "Crédito a 45 días" at bounding box center [574, 229] width 354 height 11
click at [1136, 365] on button "Detalles" at bounding box center [1136, 374] width 63 height 18
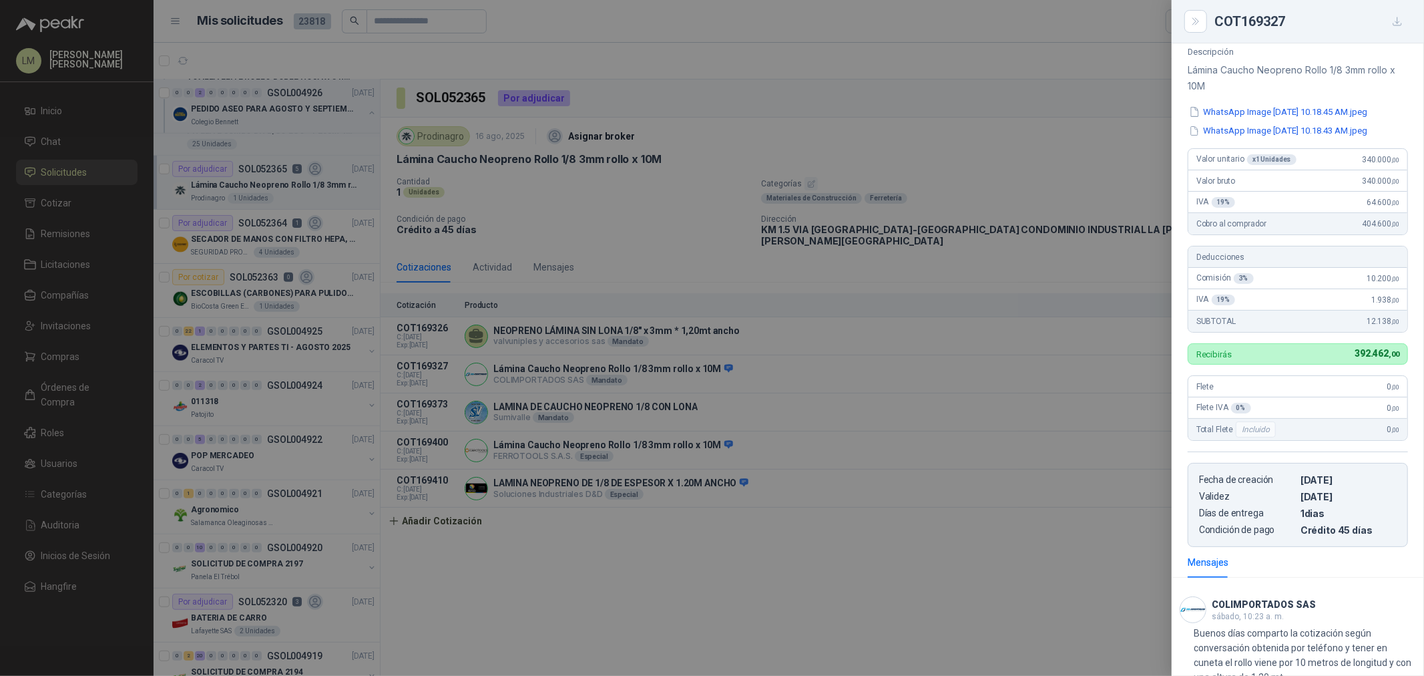
scroll to position [232, 0]
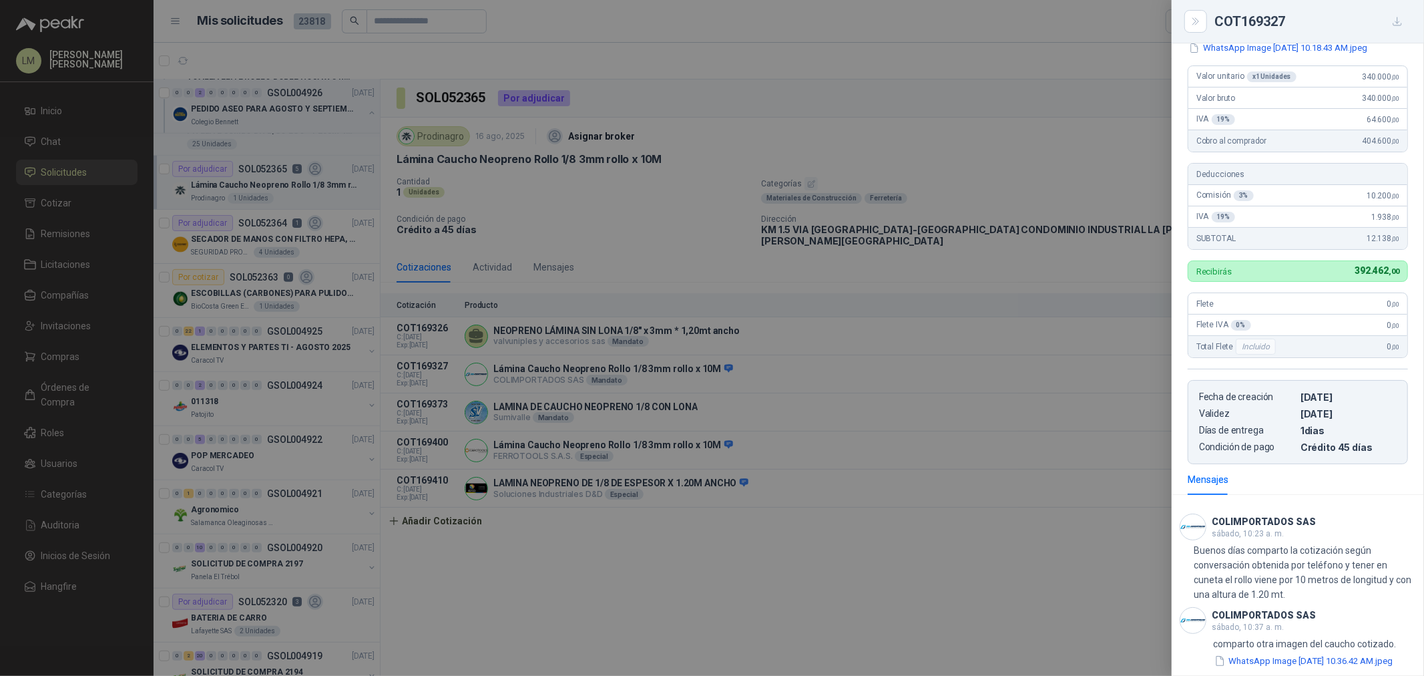
click at [921, 541] on div at bounding box center [712, 338] width 1424 height 676
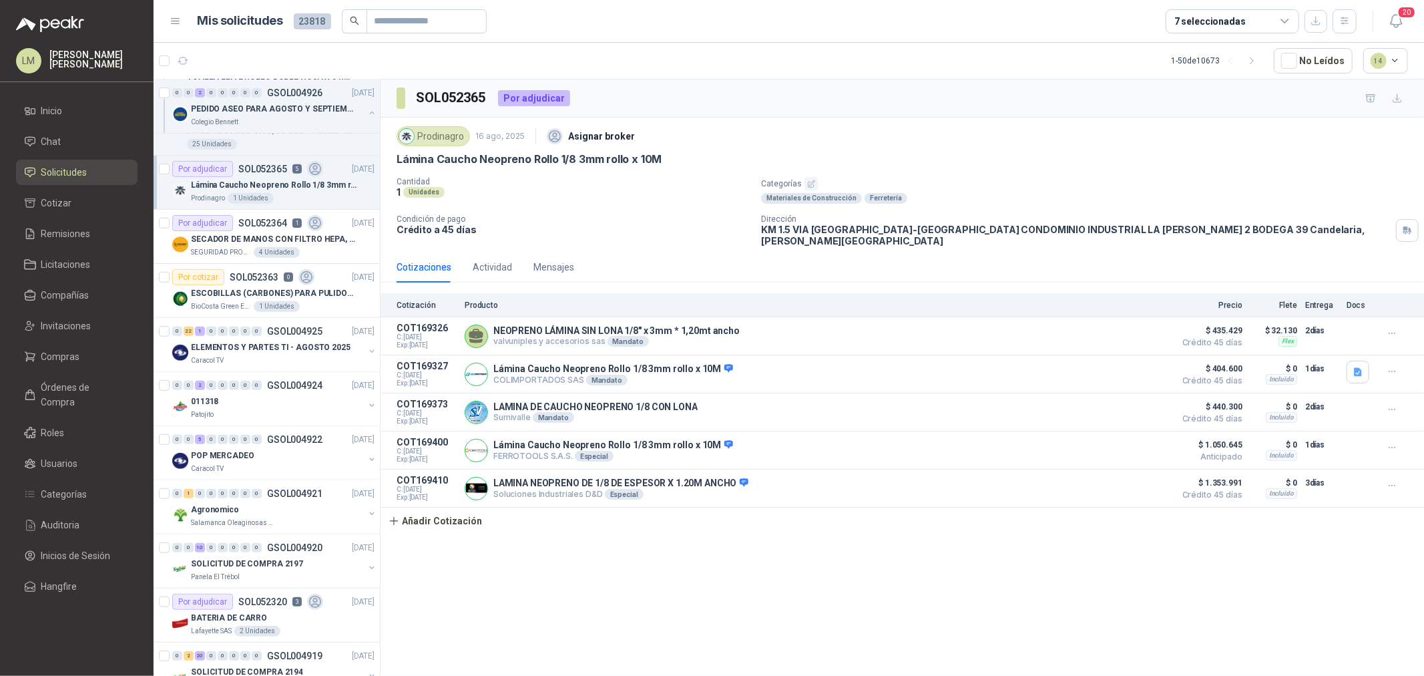
click at [68, 342] on ul "Inicio Chat Solicitudes Cotizar Remisiones Licitaciones Compañías Invitaciones …" at bounding box center [77, 351] width 154 height 506
click at [69, 348] on link "Compras" at bounding box center [76, 356] width 121 height 25
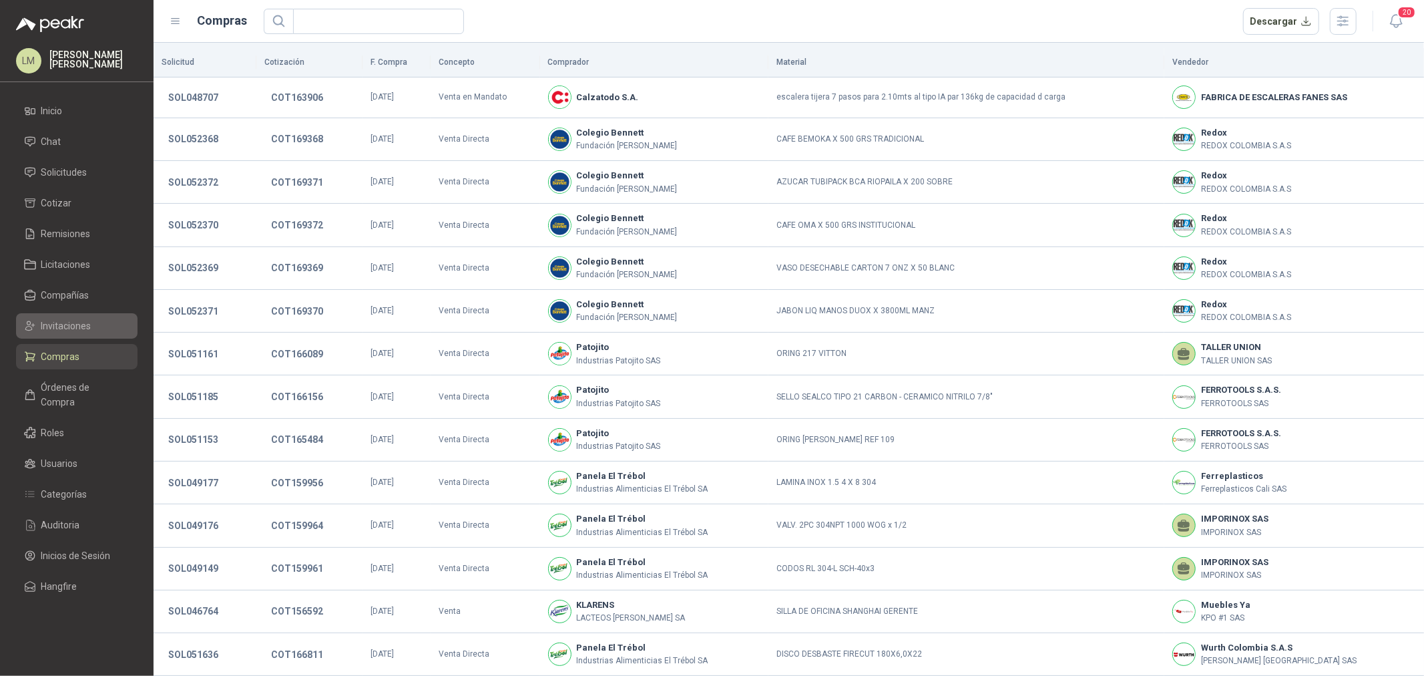
click at [71, 323] on span "Invitaciones" at bounding box center [66, 325] width 50 height 15
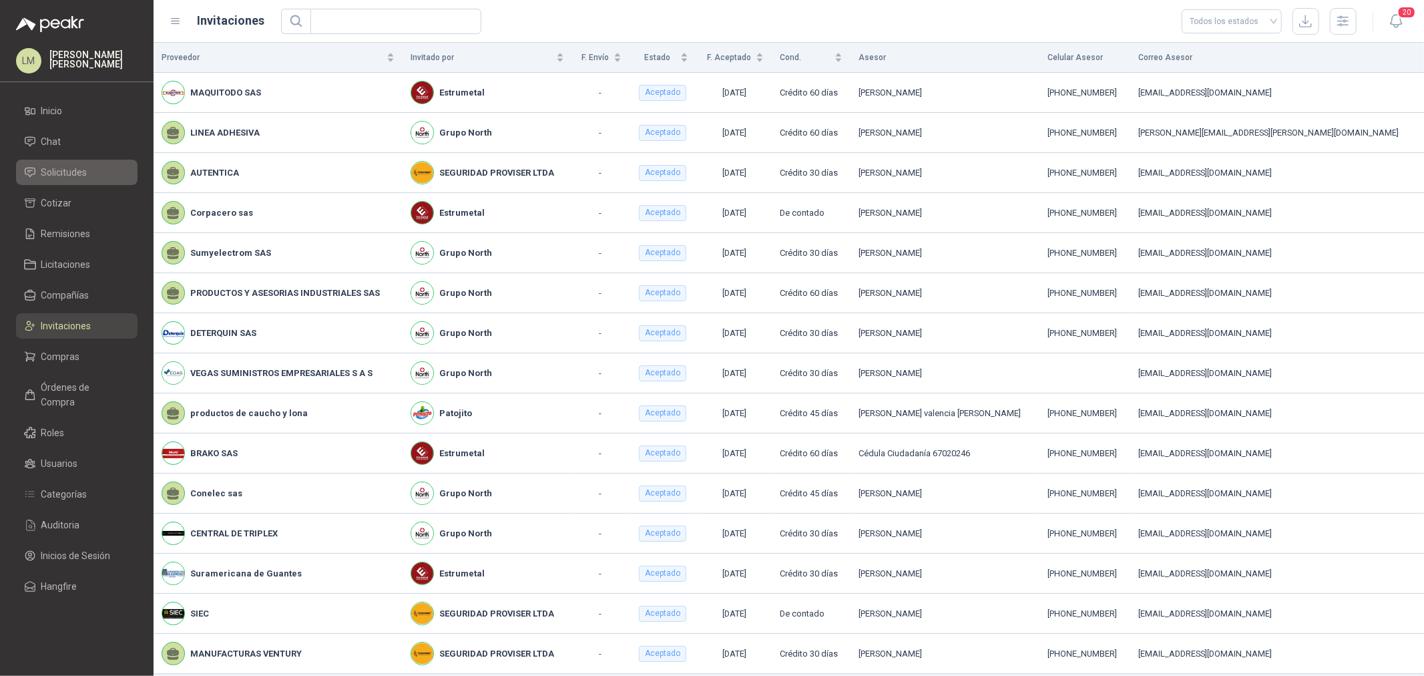
click at [59, 168] on span "Solicitudes" at bounding box center [64, 172] width 46 height 15
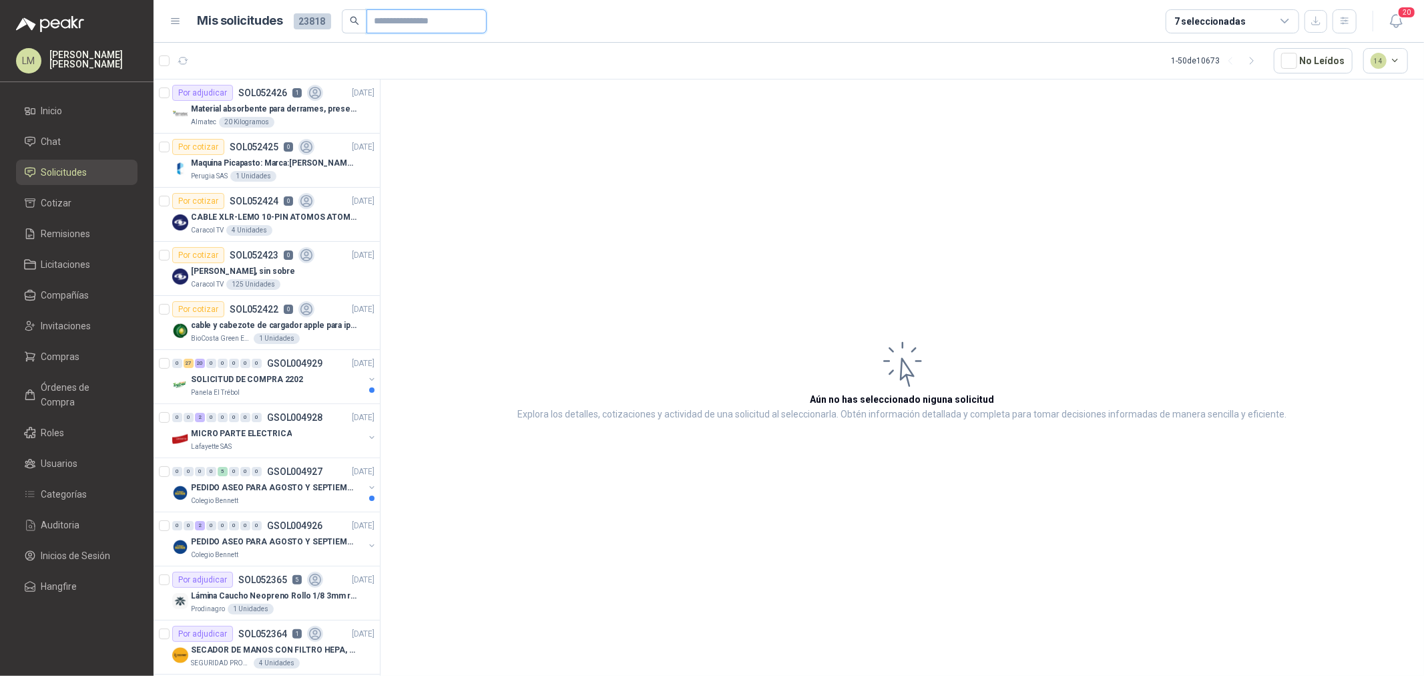
click at [416, 25] on input "text" at bounding box center [421, 21] width 93 height 23
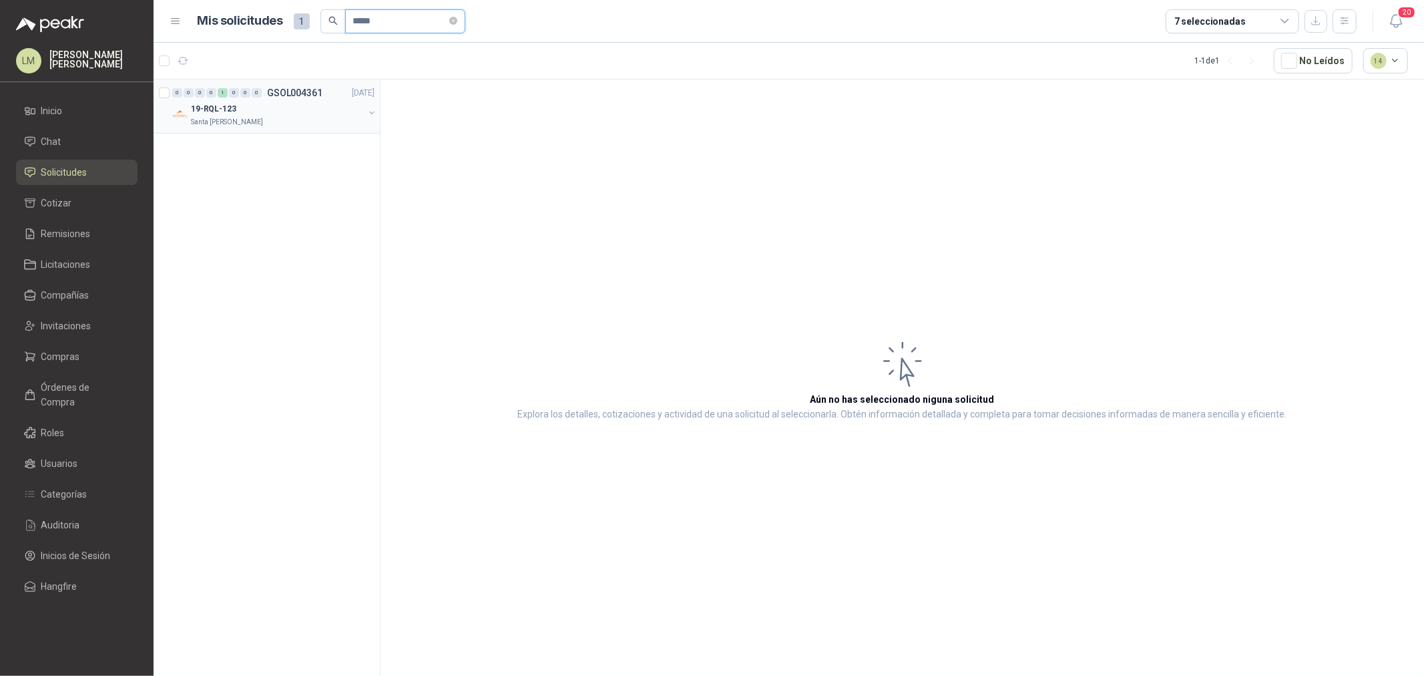
type input "*****"
click at [375, 112] on button "button" at bounding box center [371, 112] width 11 height 11
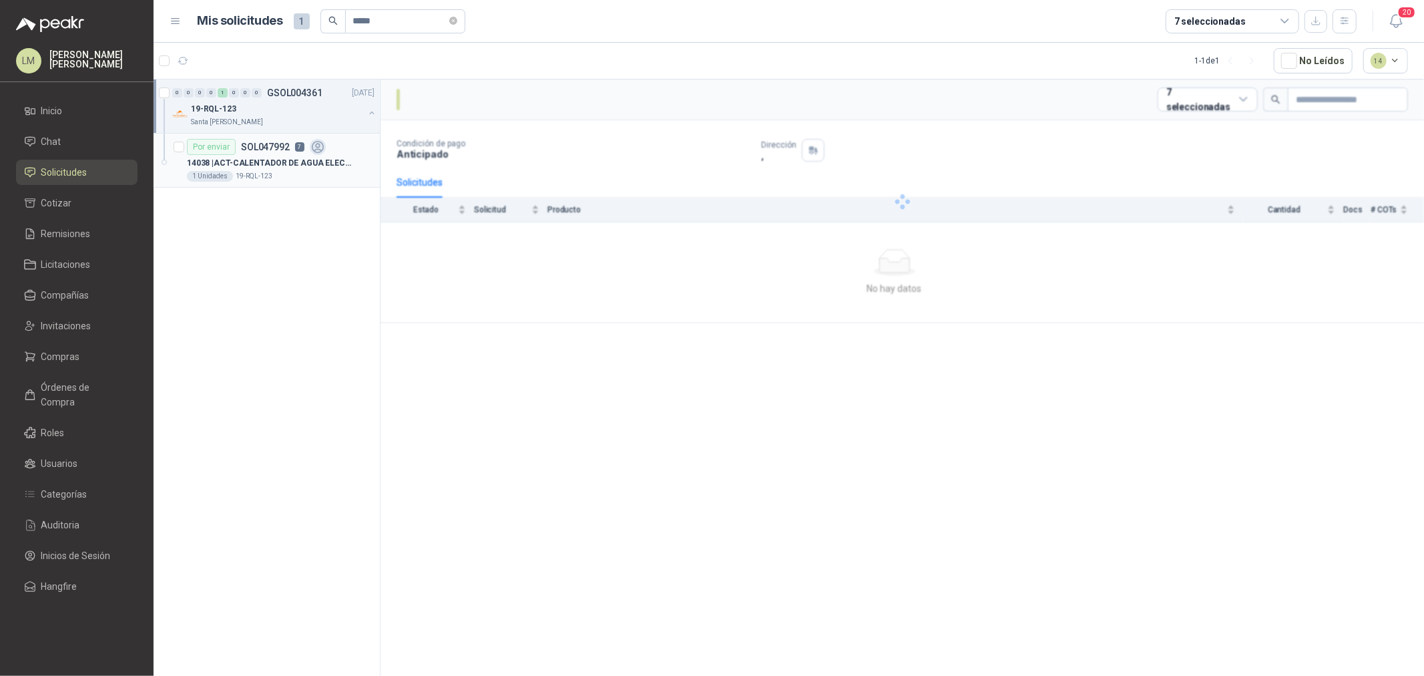
click at [314, 145] on icon at bounding box center [317, 147] width 15 height 15
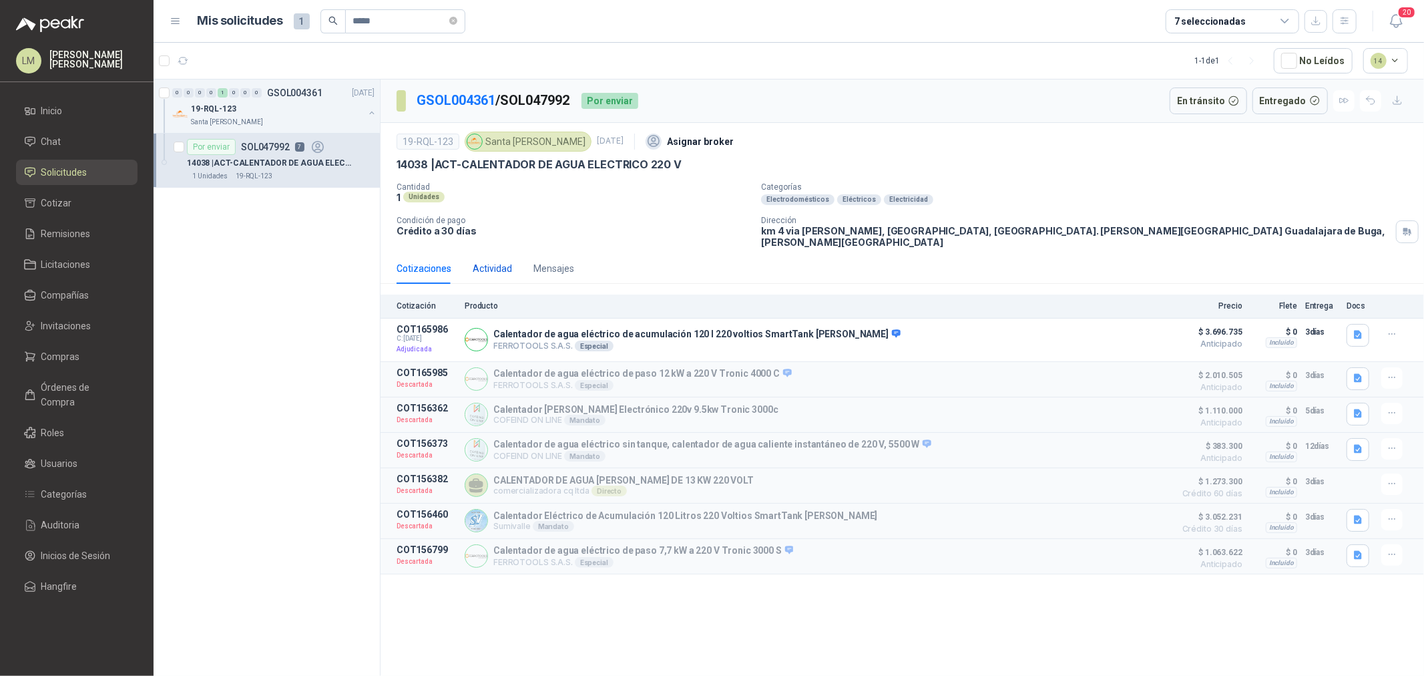
click at [501, 261] on div "Actividad" at bounding box center [492, 268] width 39 height 15
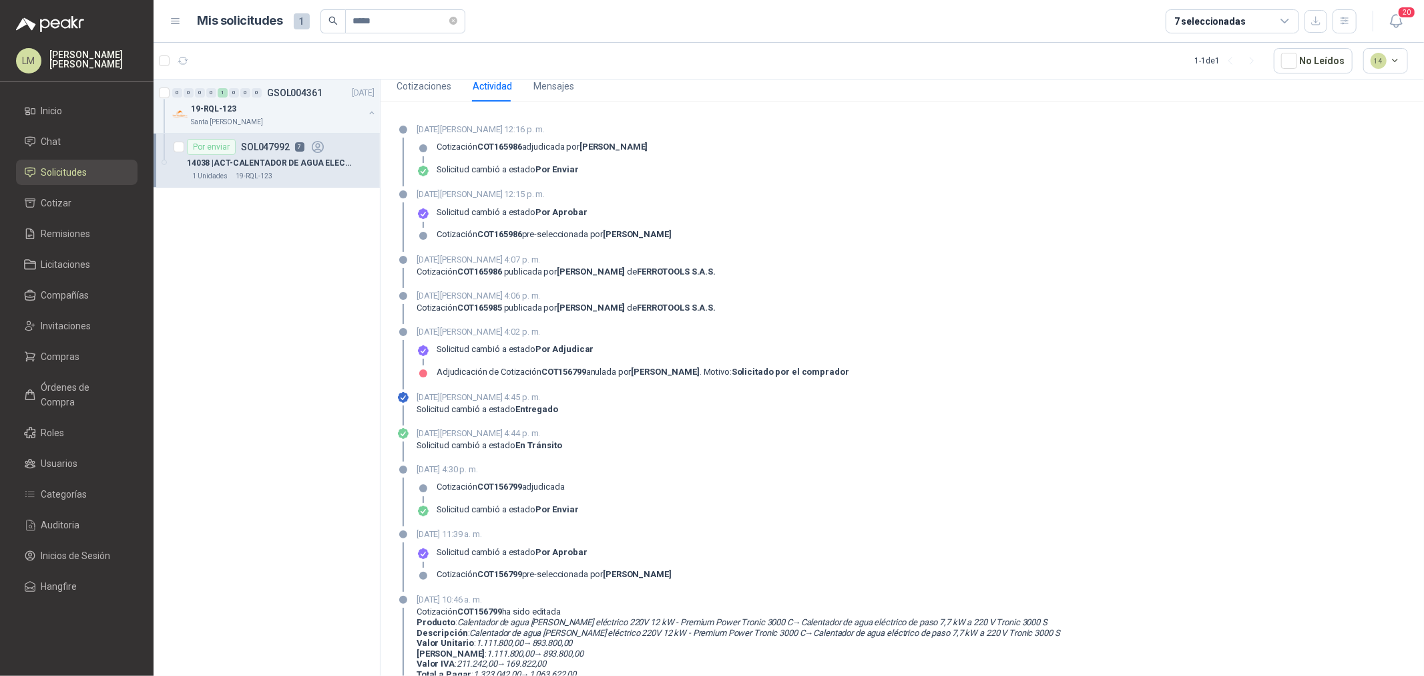
scroll to position [108, 0]
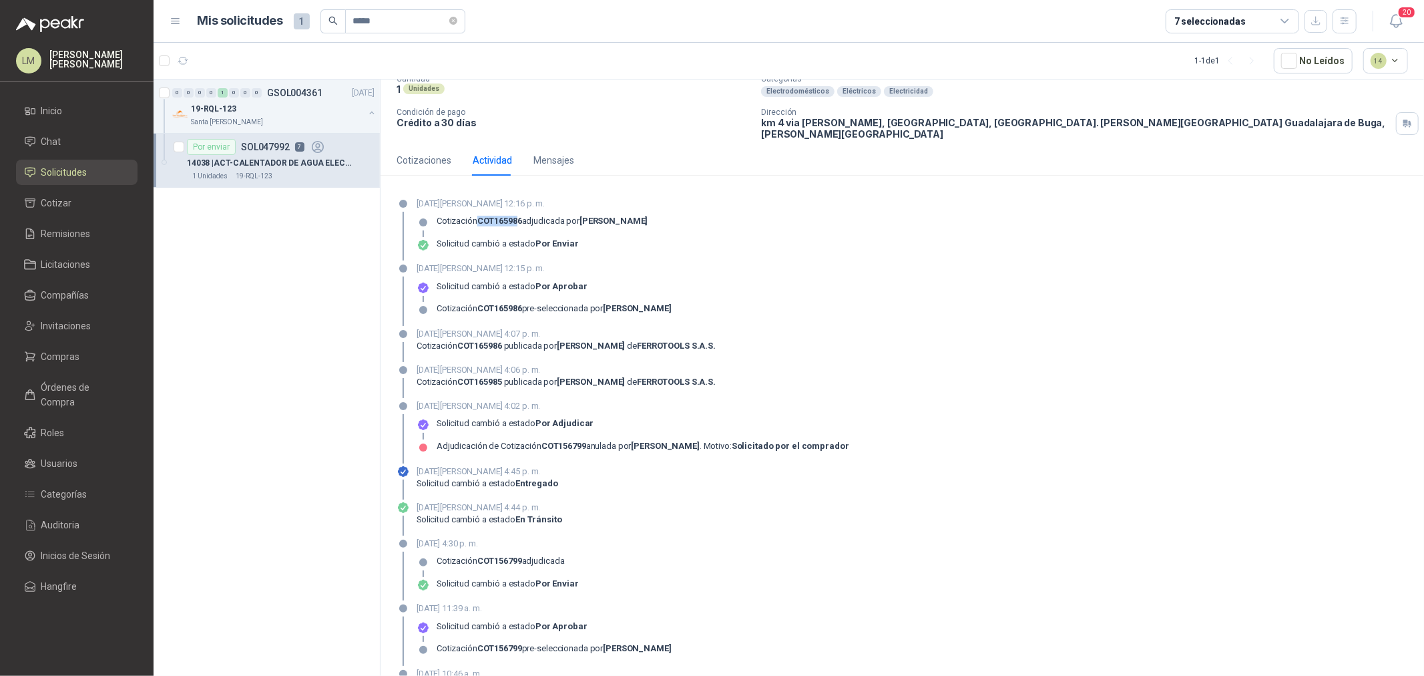
drag, startPoint x: 499, startPoint y: 210, endPoint x: 521, endPoint y: 211, distance: 22.1
click at [519, 216] on strong "COT165986" at bounding box center [499, 221] width 45 height 10
drag, startPoint x: 461, startPoint y: 342, endPoint x: 546, endPoint y: 342, distance: 84.8
click at [544, 342] on div "06 de agosto de 2025, 4:07 p. m. Cotización COT165986 publicada por HERNAN RUAL…" at bounding box center [566, 344] width 299 height 35
click at [909, 341] on div "06 de agosto de 2025, 4:07 p. m. Cotización COT165986 publicada por HERNAN RUAL…" at bounding box center [902, 344] width 1011 height 35
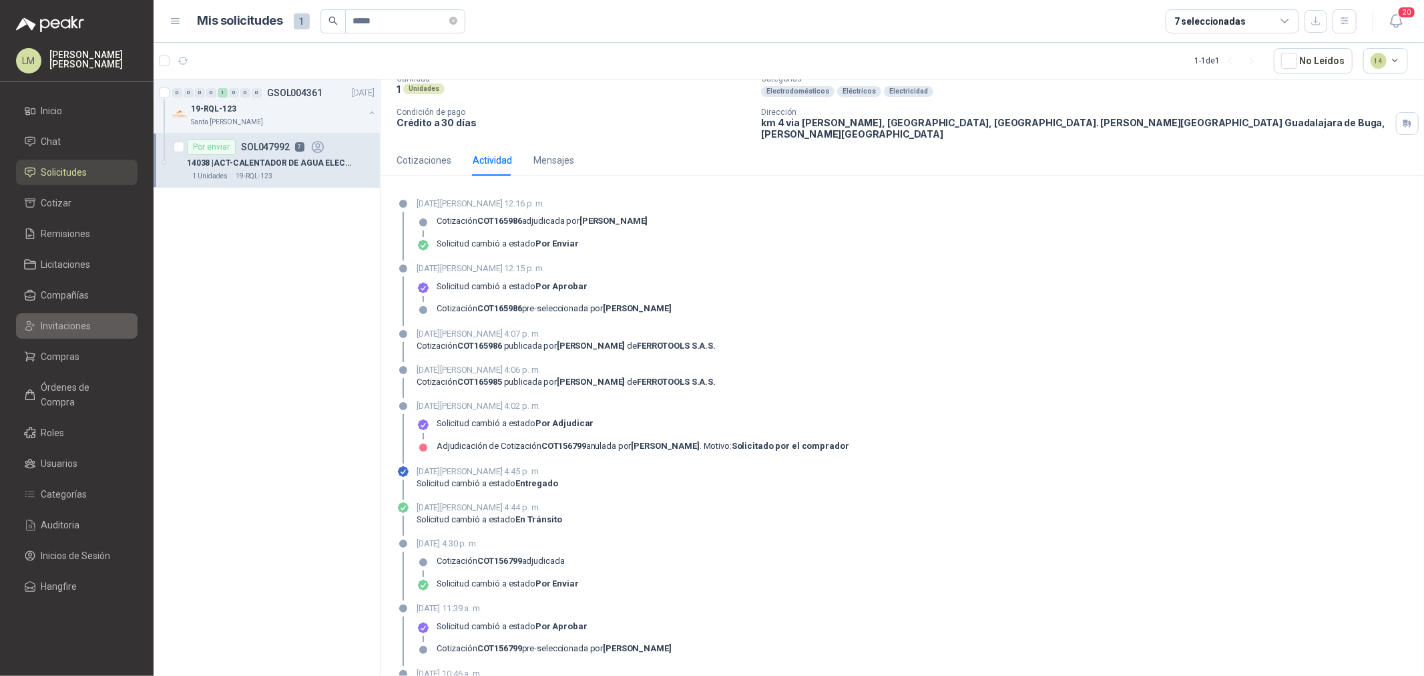
click at [48, 328] on span "Invitaciones" at bounding box center [66, 325] width 50 height 15
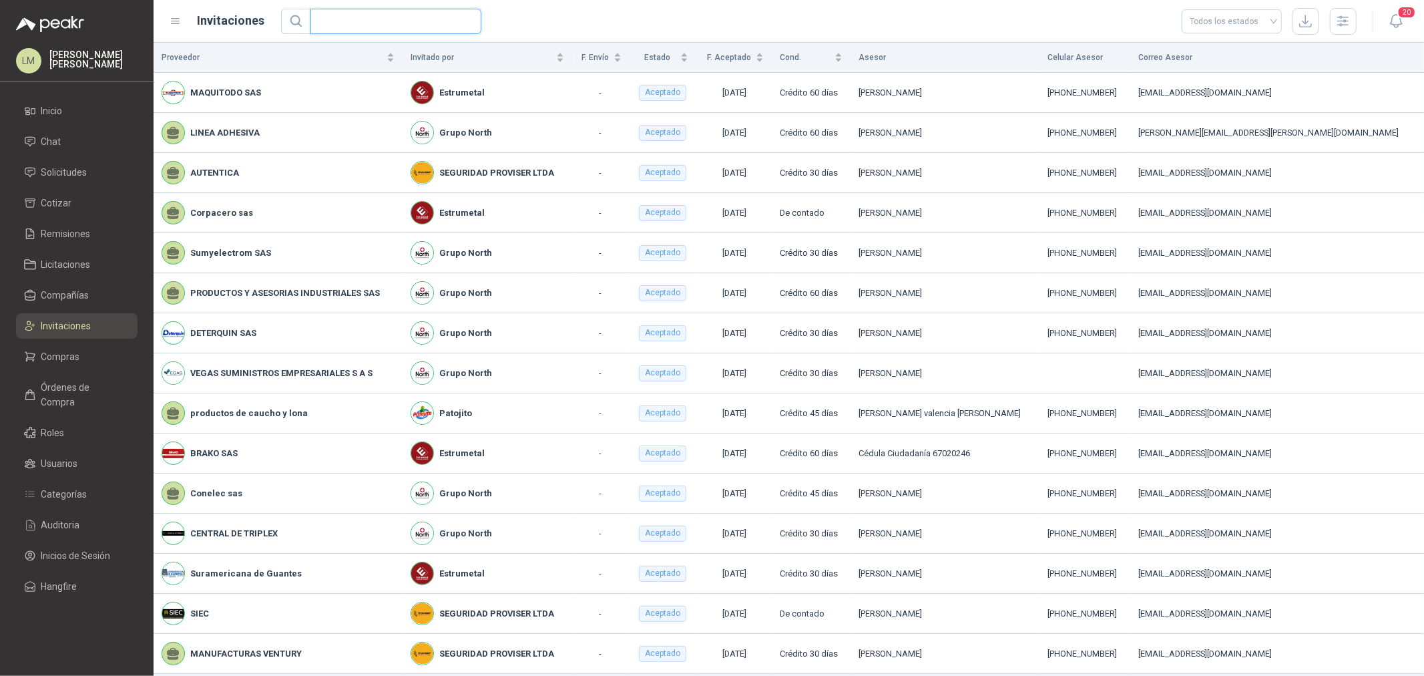
click at [371, 21] on input "text" at bounding box center [390, 21] width 144 height 24
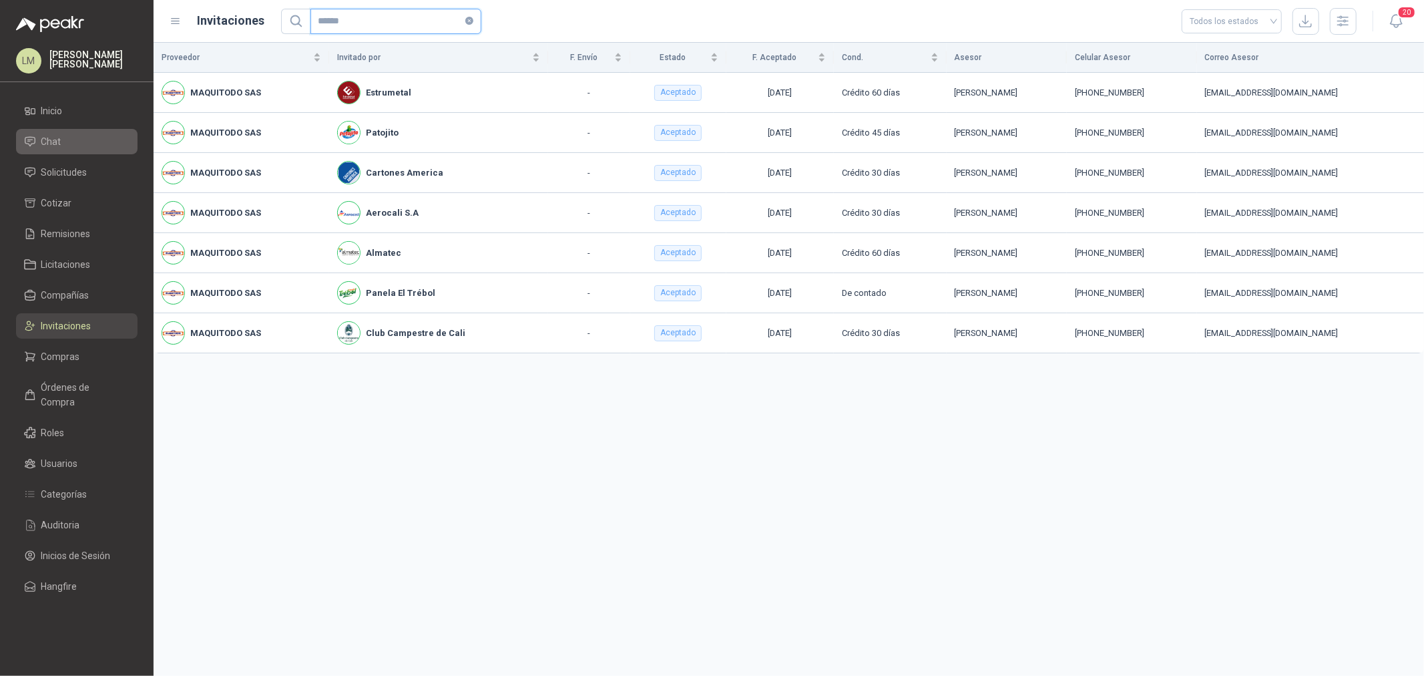
type input "******"
click at [59, 152] on link "Chat" at bounding box center [76, 141] width 121 height 25
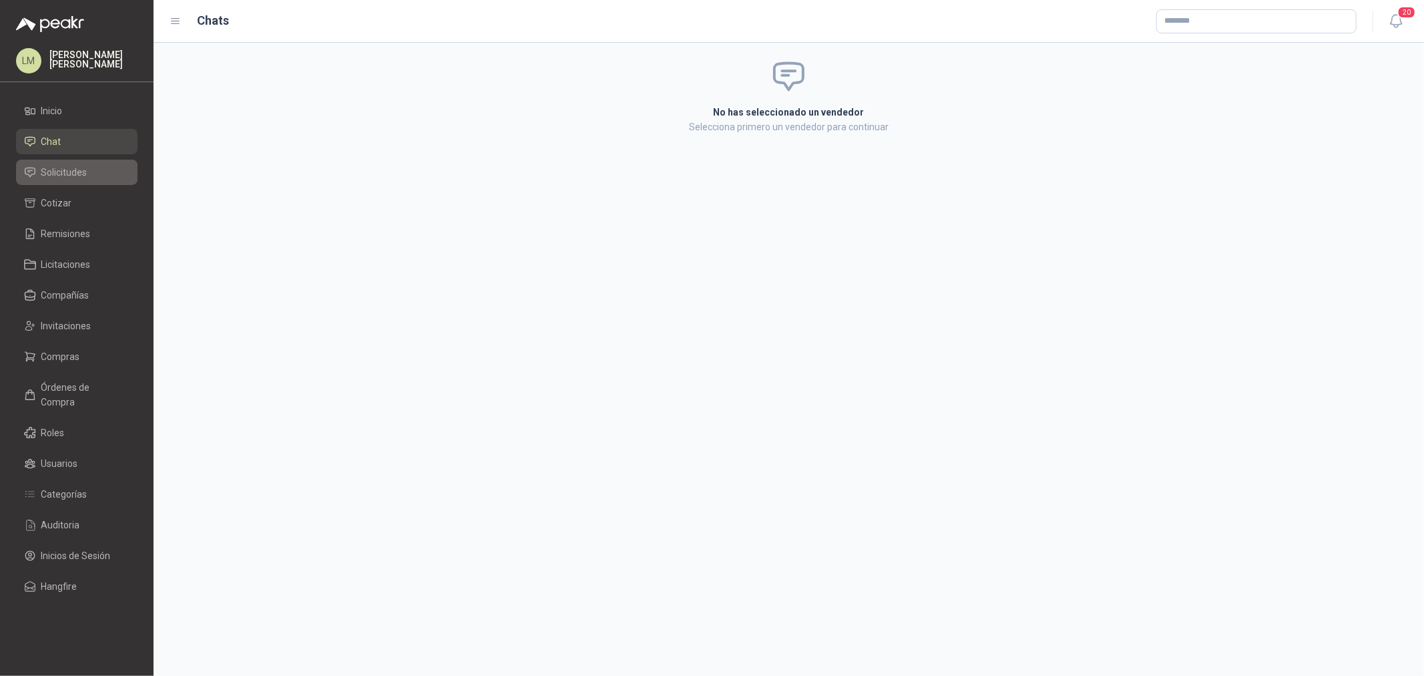
click at [59, 174] on span "Solicitudes" at bounding box center [64, 172] width 46 height 15
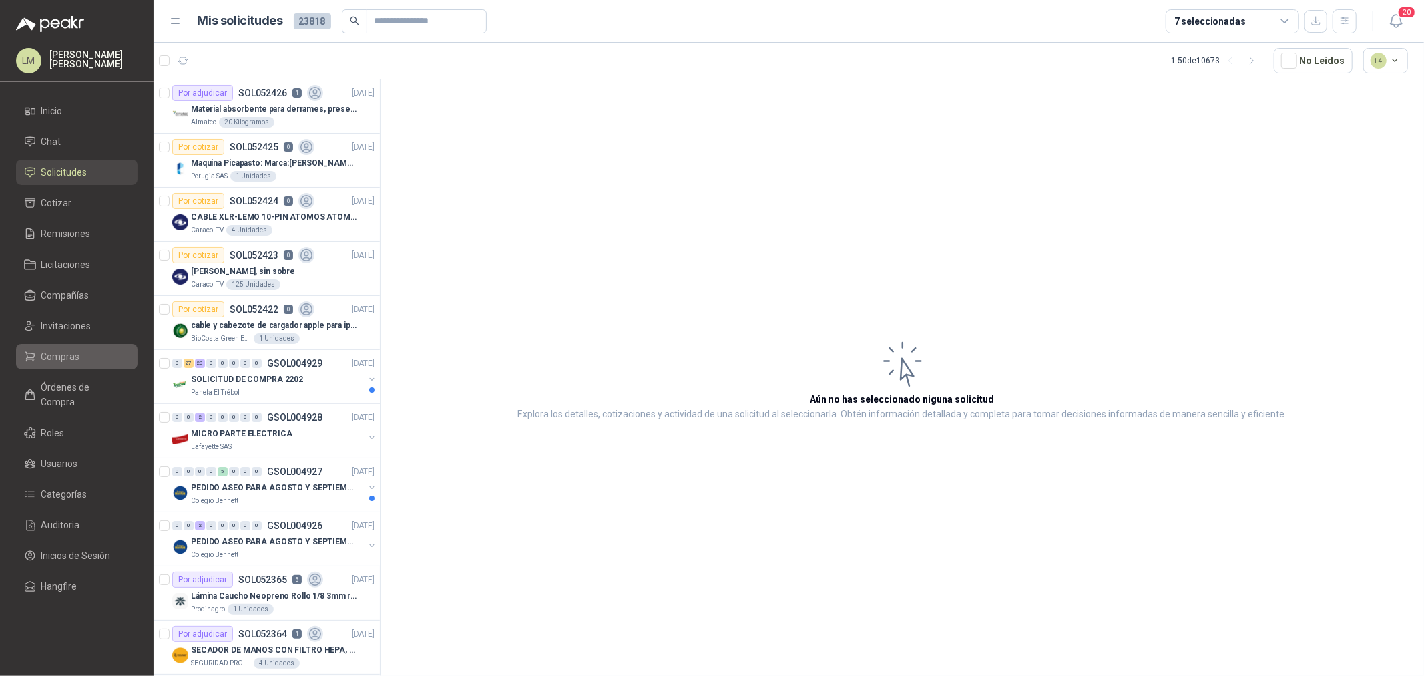
click at [63, 354] on span "Compras" at bounding box center [60, 356] width 39 height 15
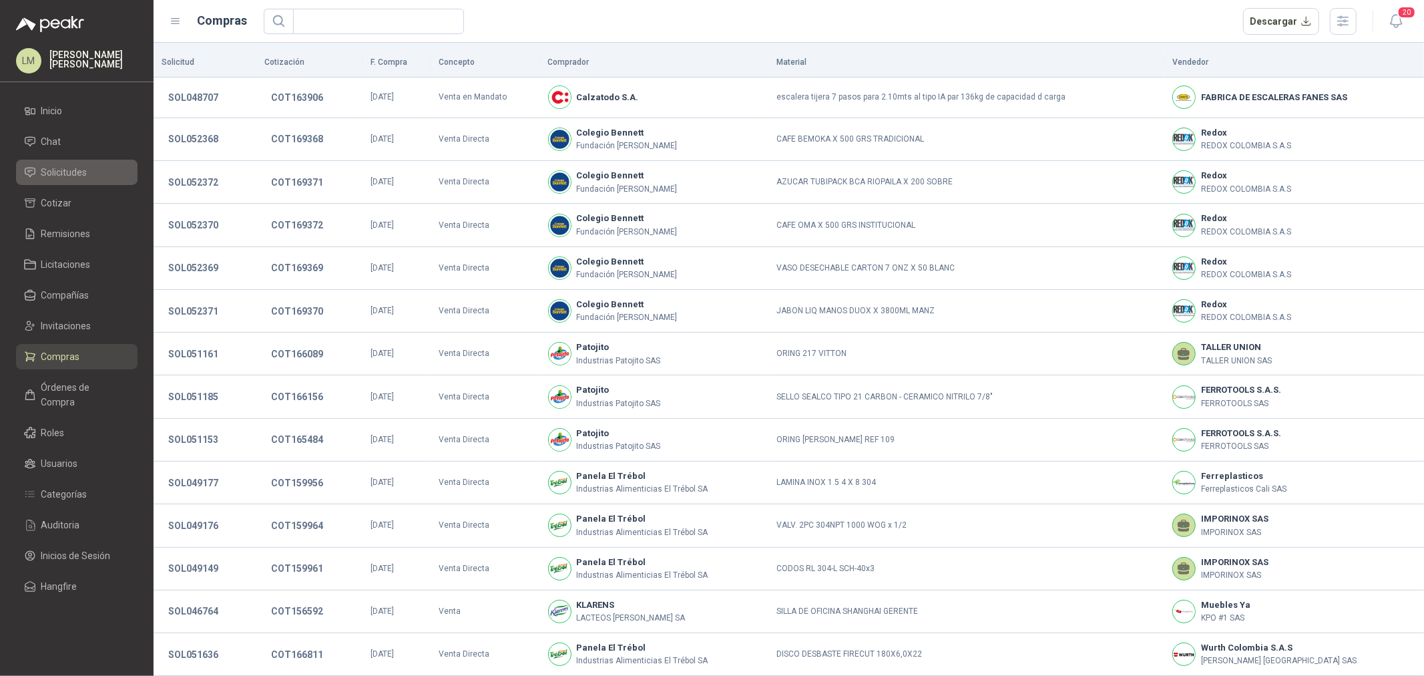
click at [67, 171] on span "Solicitudes" at bounding box center [64, 172] width 46 height 15
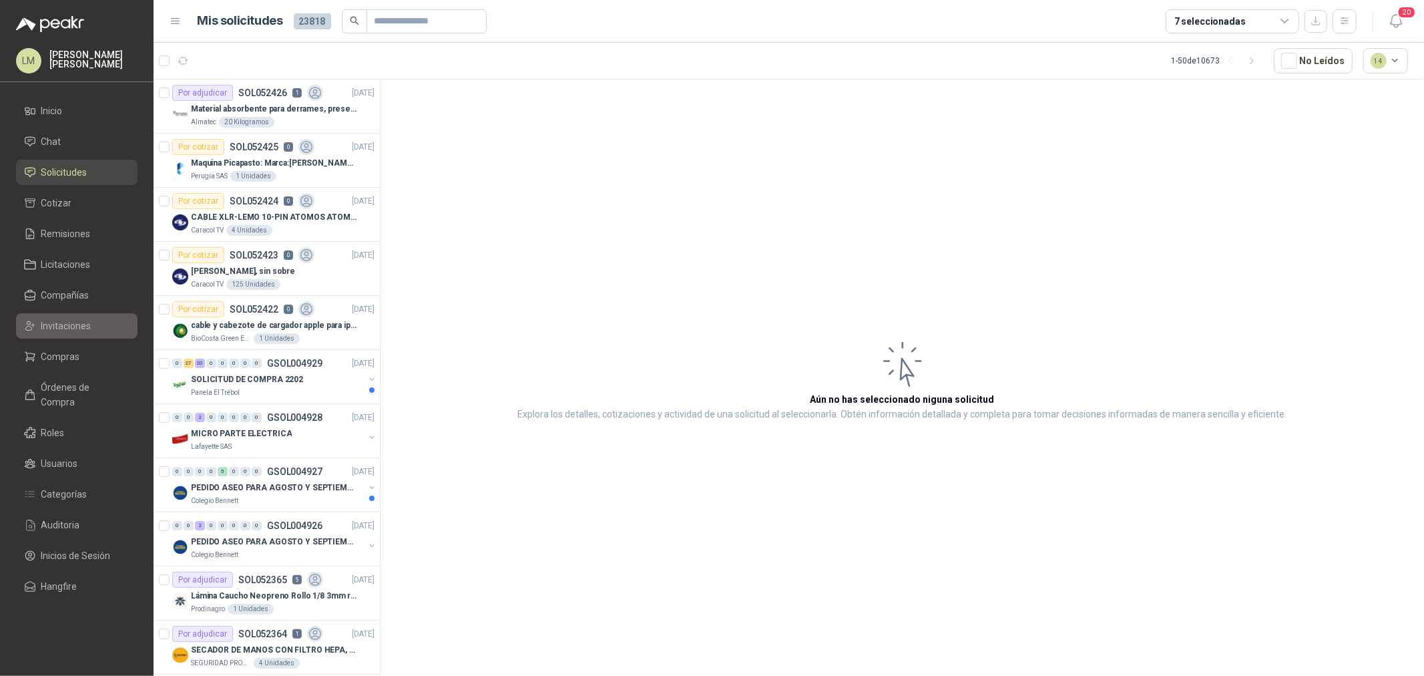
click at [40, 324] on li "Invitaciones" at bounding box center [76, 325] width 105 height 15
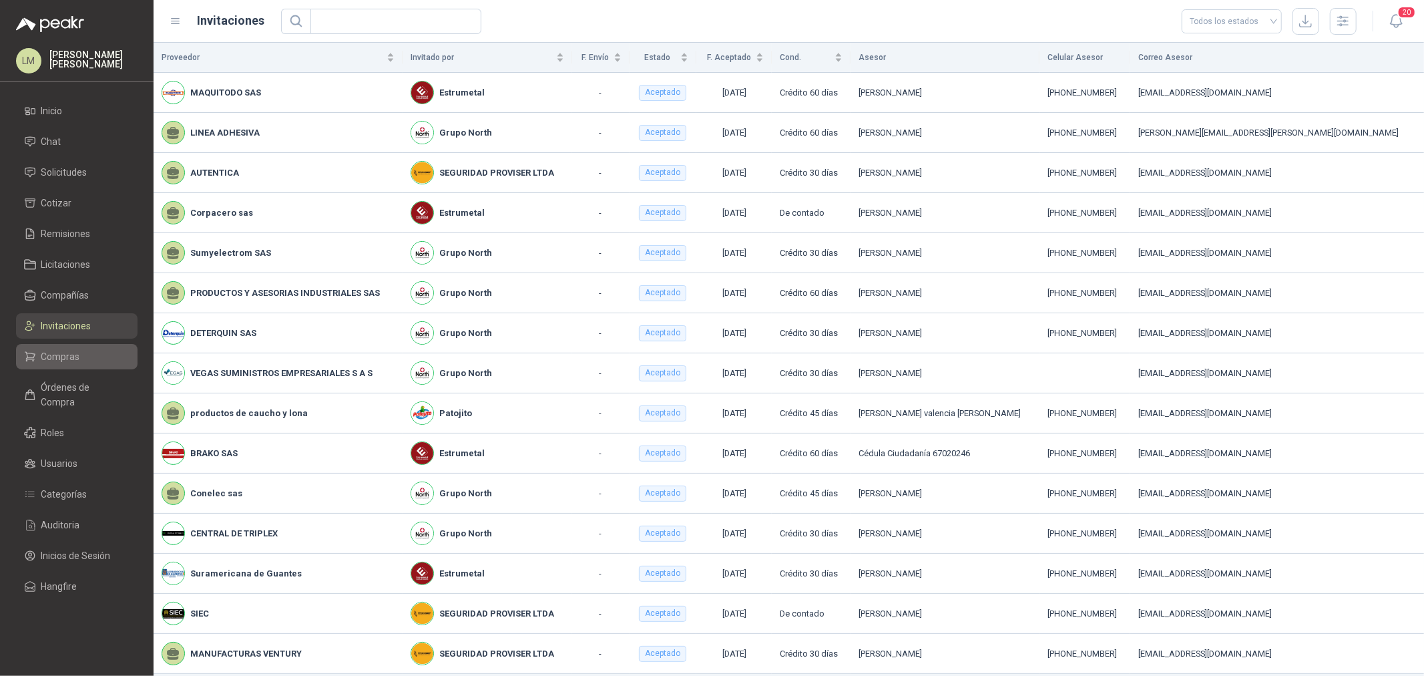
click at [67, 352] on span "Compras" at bounding box center [60, 356] width 39 height 15
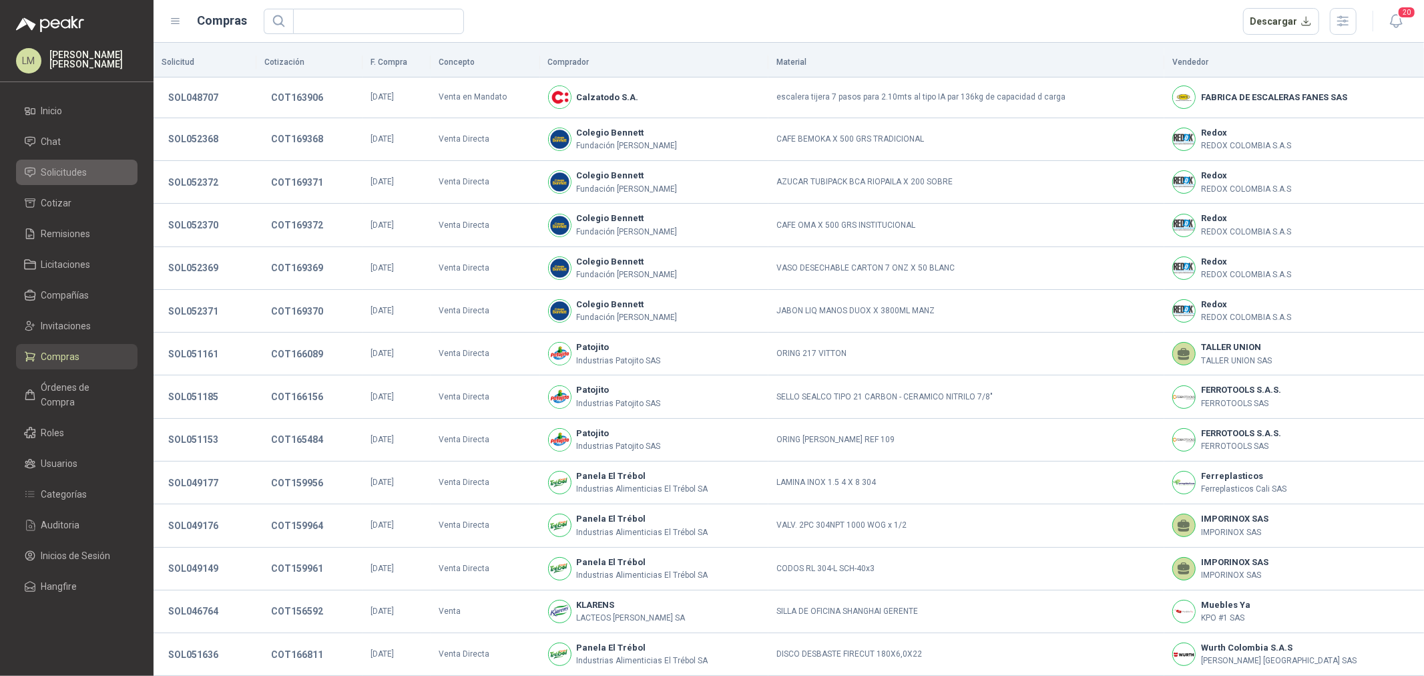
click at [77, 170] on span "Solicitudes" at bounding box center [64, 172] width 46 height 15
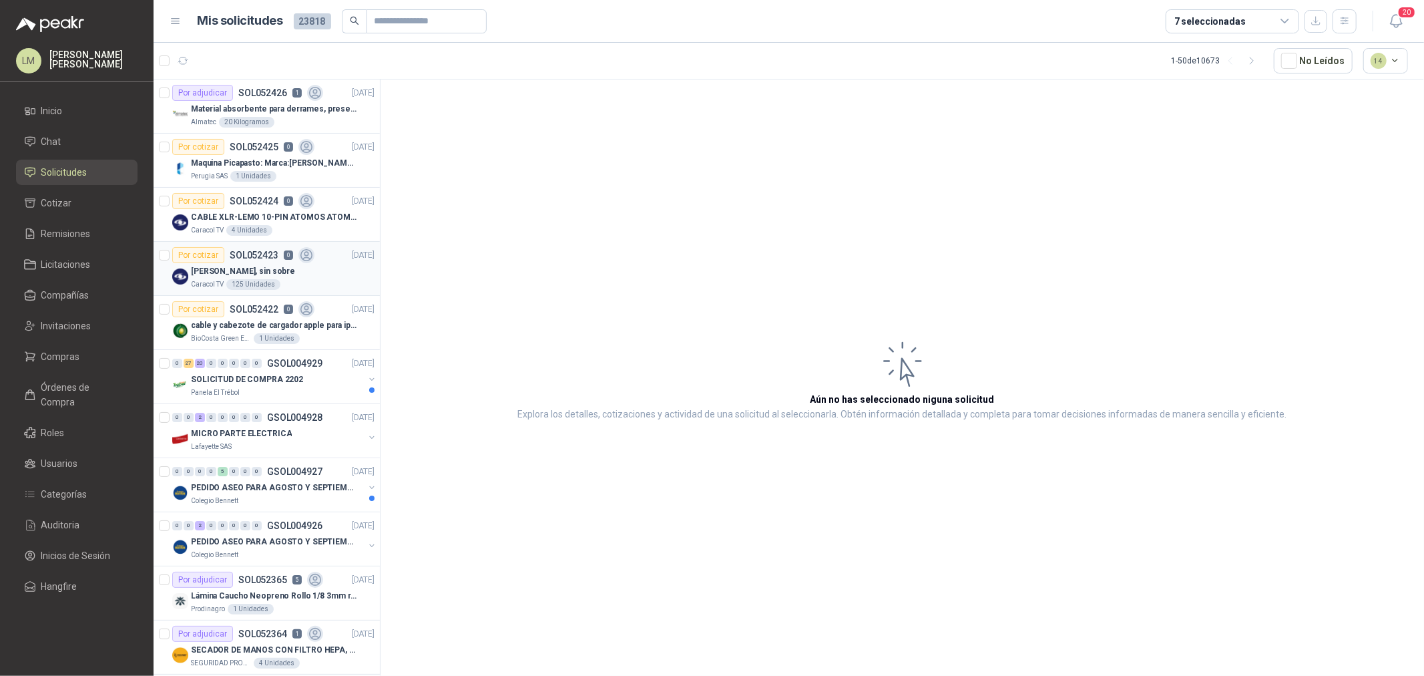
scroll to position [74, 0]
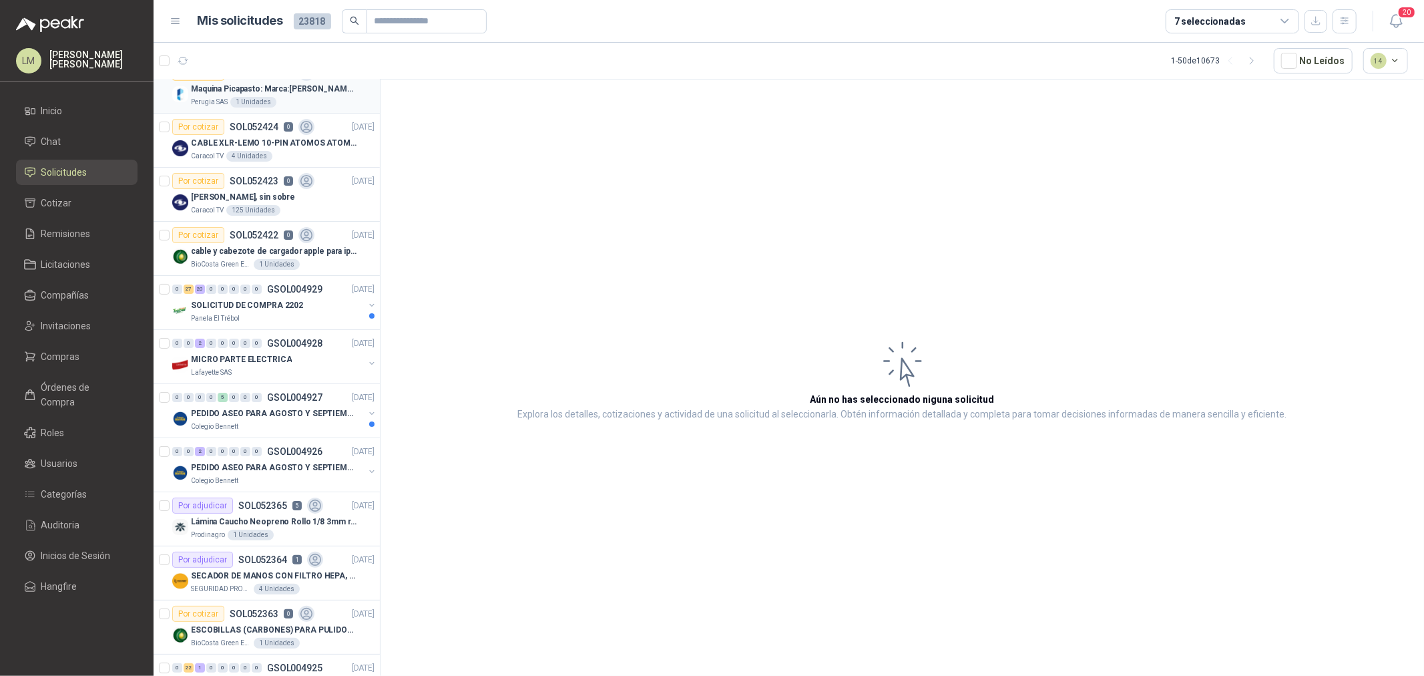
click at [288, 89] on p "Maquina Picapasto: Marca:[PERSON_NAME]. Modelo: P9MR. Serie: 2973" at bounding box center [274, 89] width 166 height 13
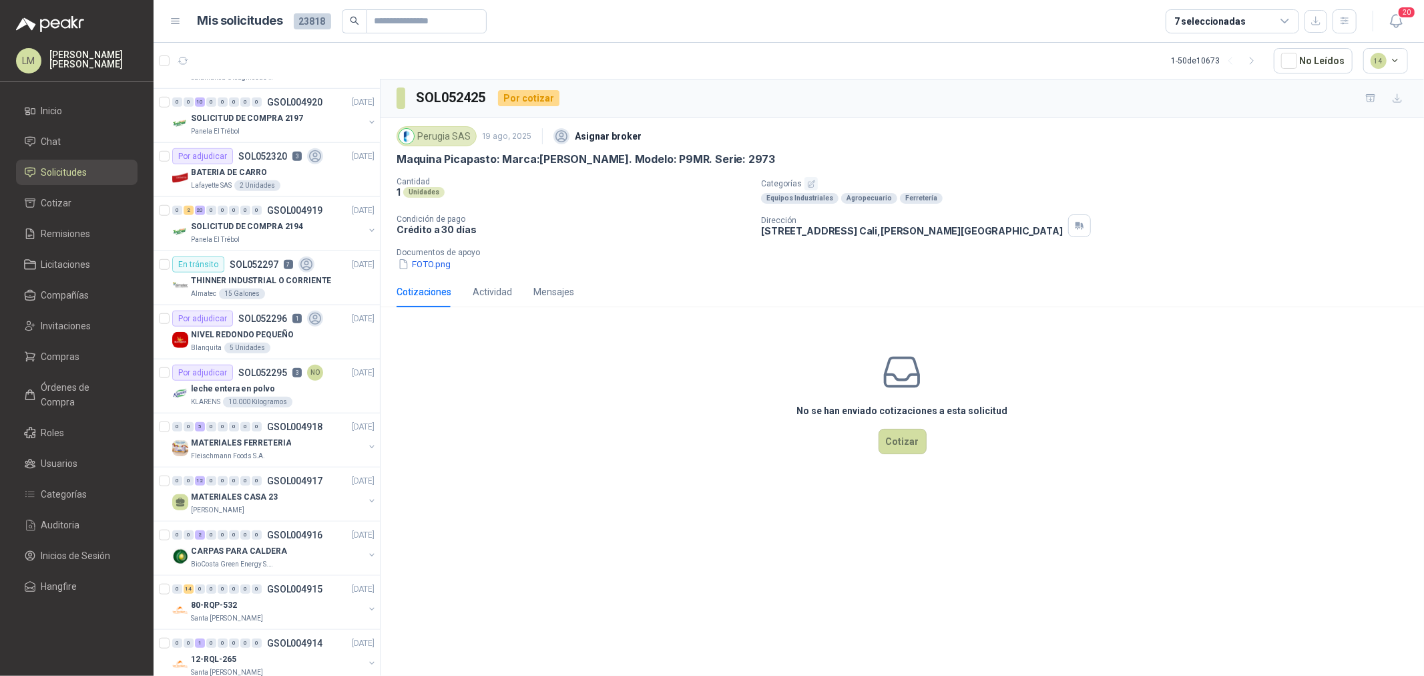
scroll to position [890, 0]
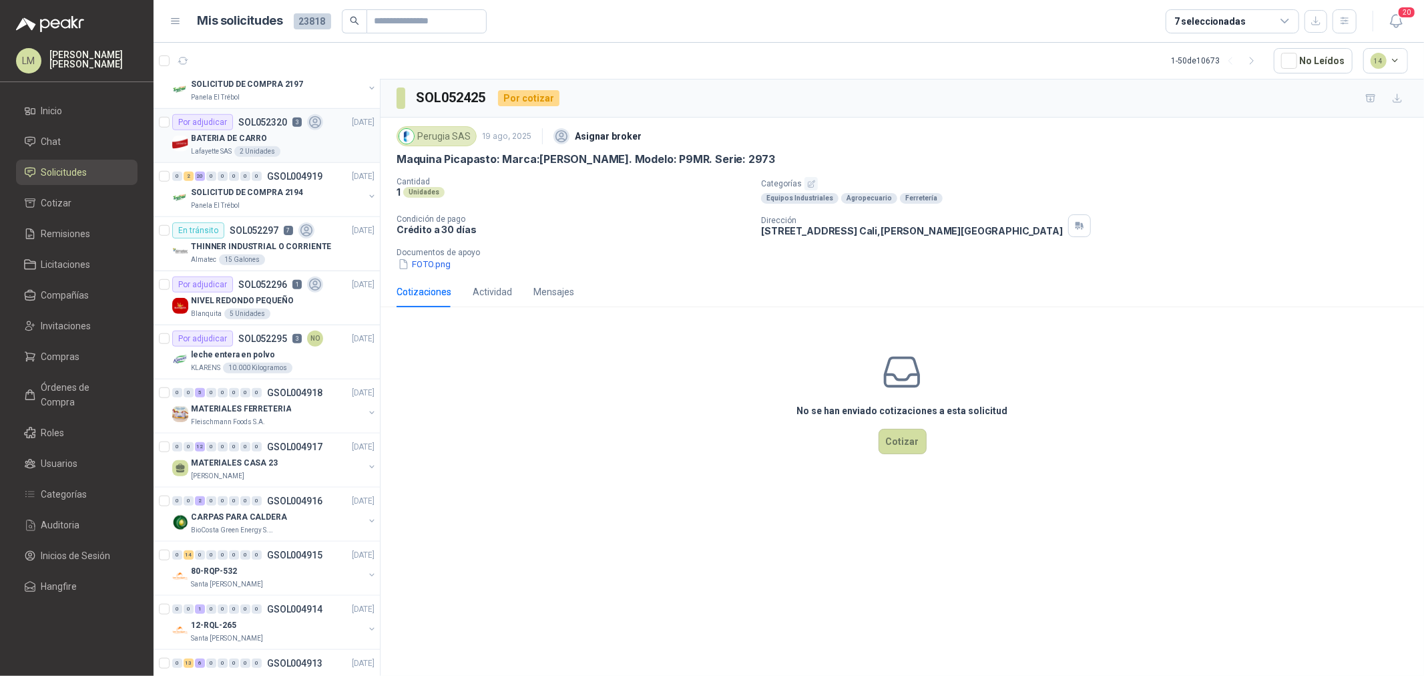
click at [261, 138] on p "BATERIA DE CARRO" at bounding box center [229, 138] width 76 height 13
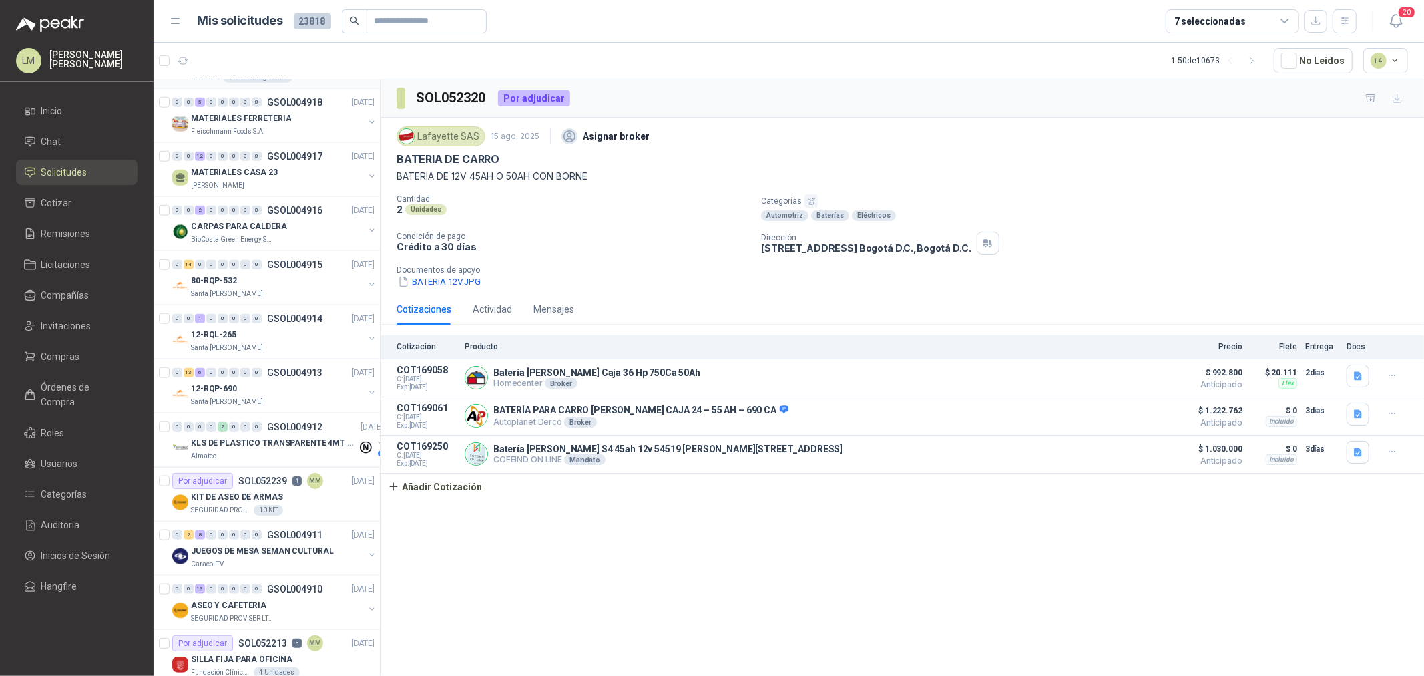
scroll to position [1186, 0]
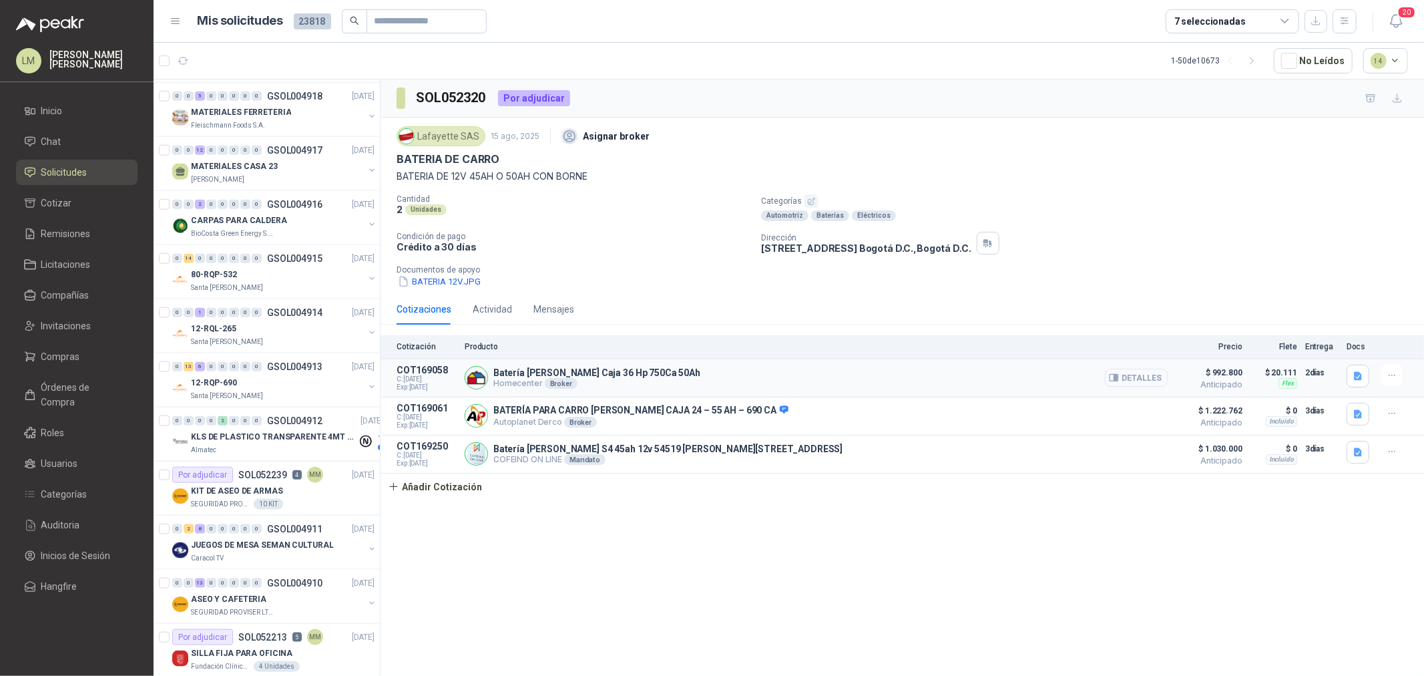
click at [1146, 385] on button "Detalles" at bounding box center [1136, 377] width 63 height 18
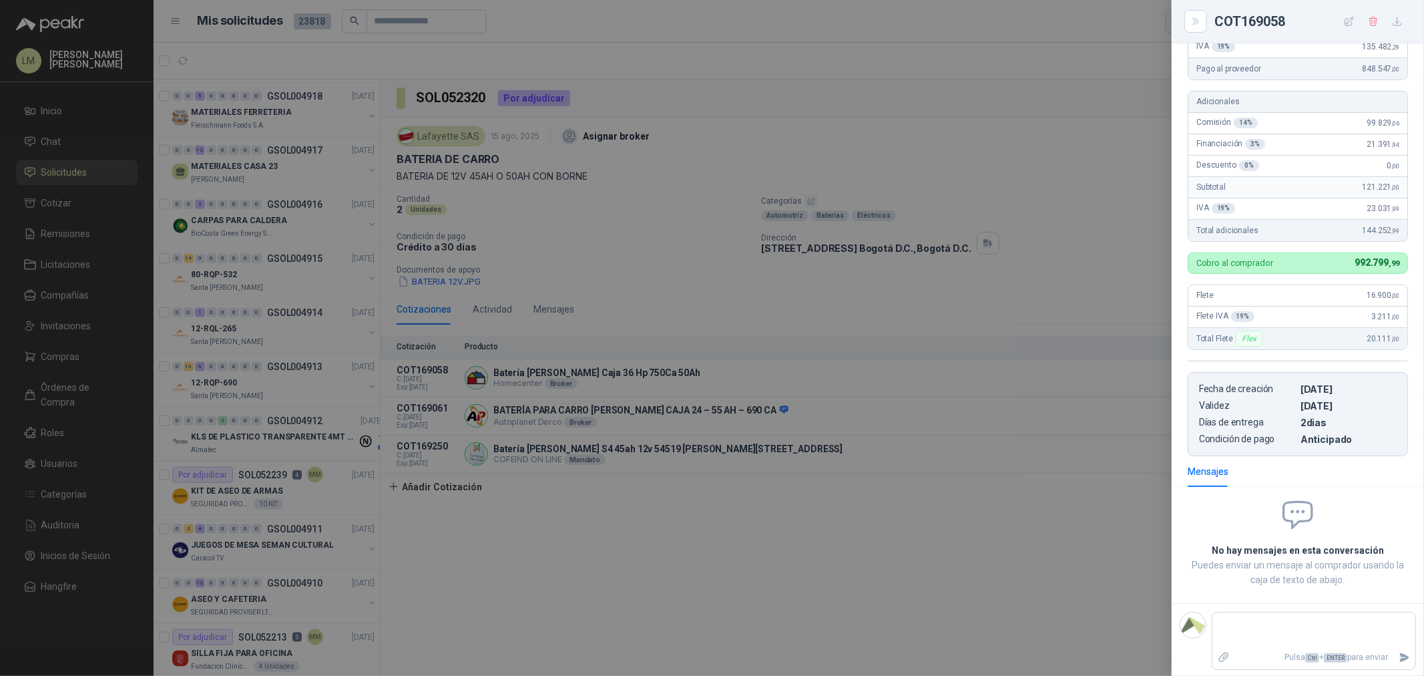
scroll to position [200, 0]
click at [748, 521] on div at bounding box center [712, 338] width 1424 height 676
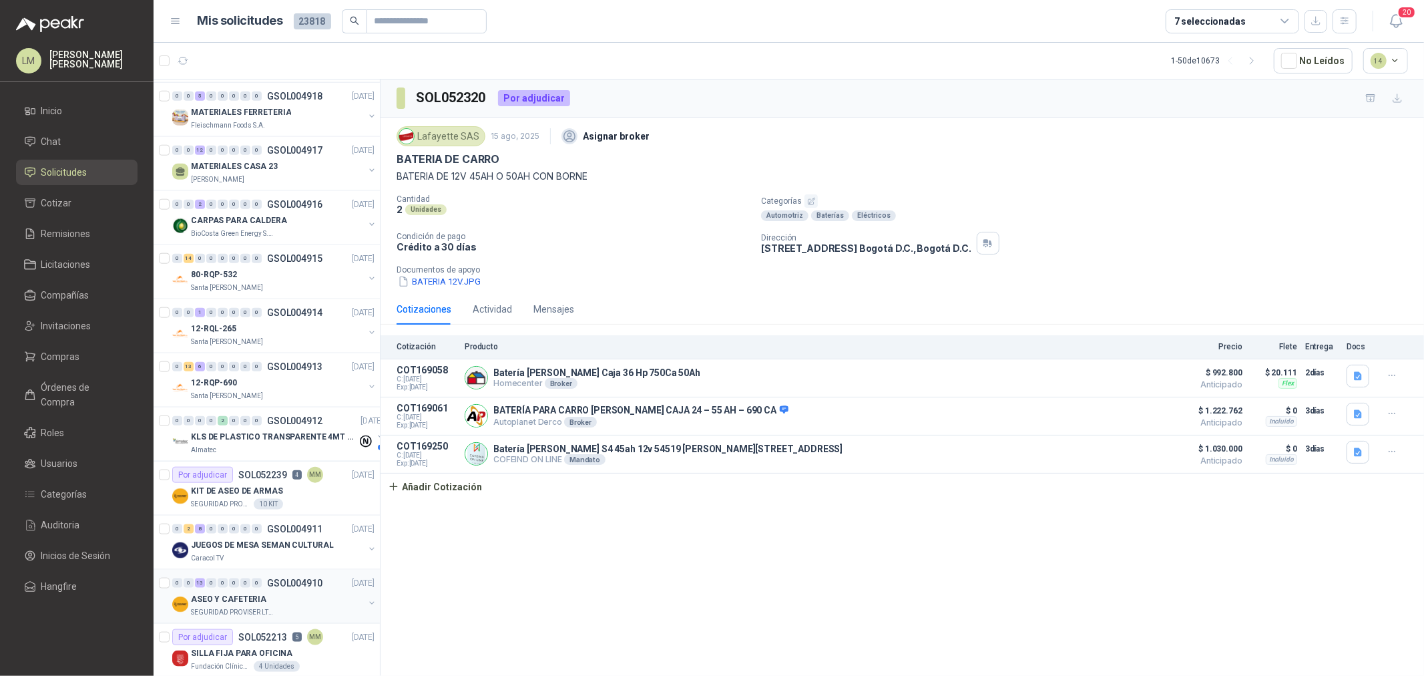
click at [238, 575] on div "0 0 13 0 0 0 0 0 GSOL004910 14/08/25 ASEO Y CAFETERIA SEGURIDAD PROVISER LTDA" at bounding box center [267, 596] width 226 height 54
click at [270, 607] on div "SEGURIDAD PROVISER LTDA" at bounding box center [277, 612] width 173 height 11
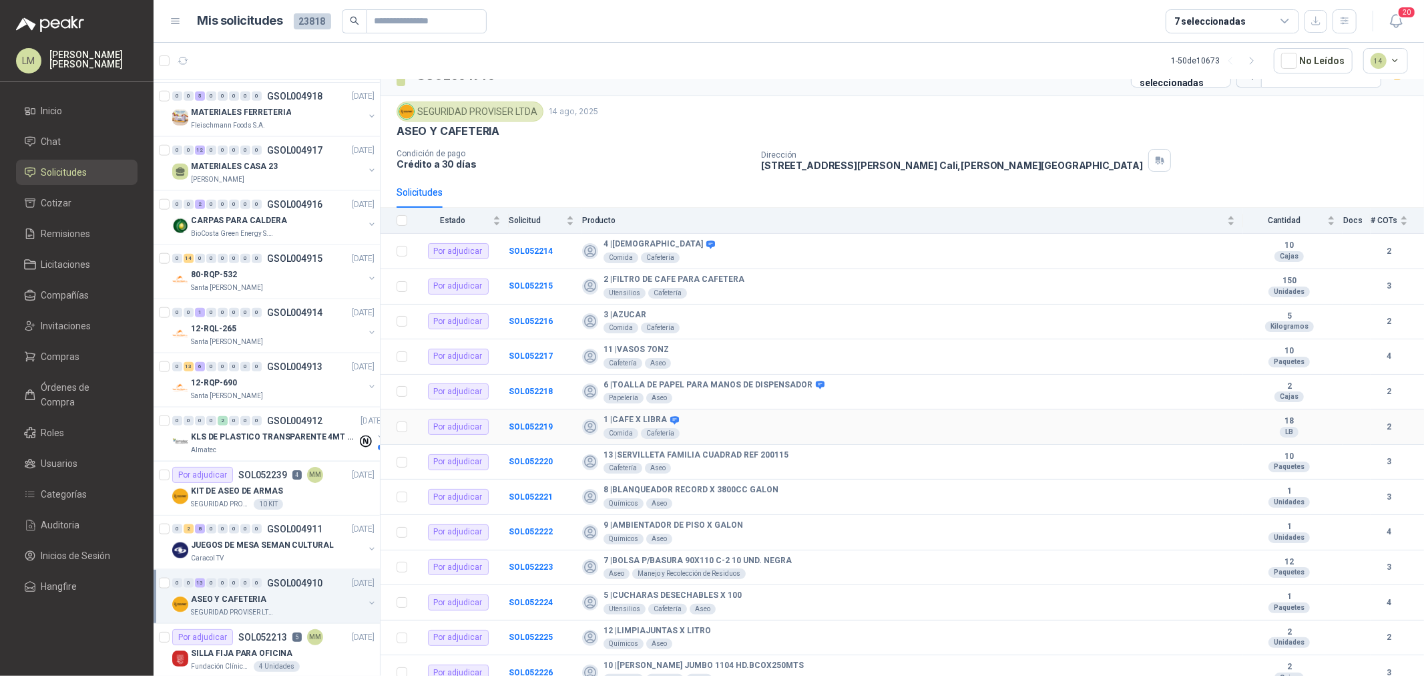
scroll to position [35, 0]
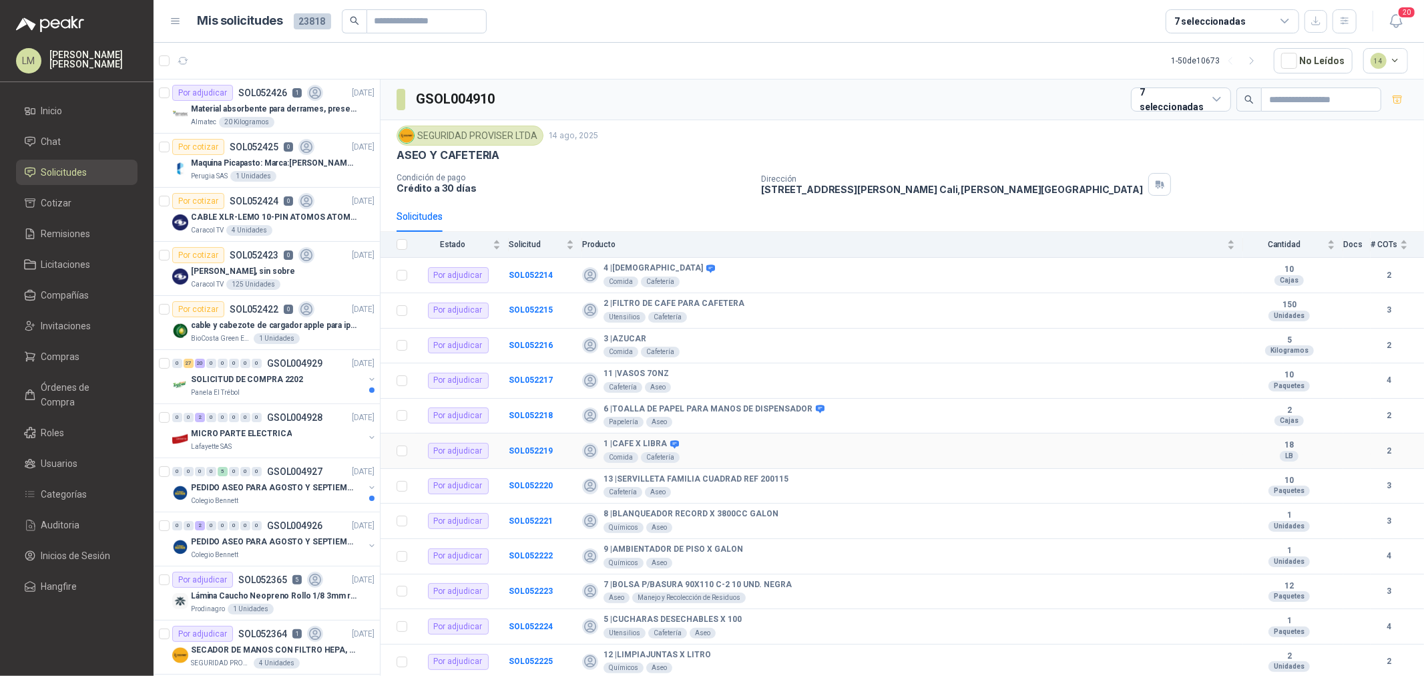
scroll to position [35, 0]
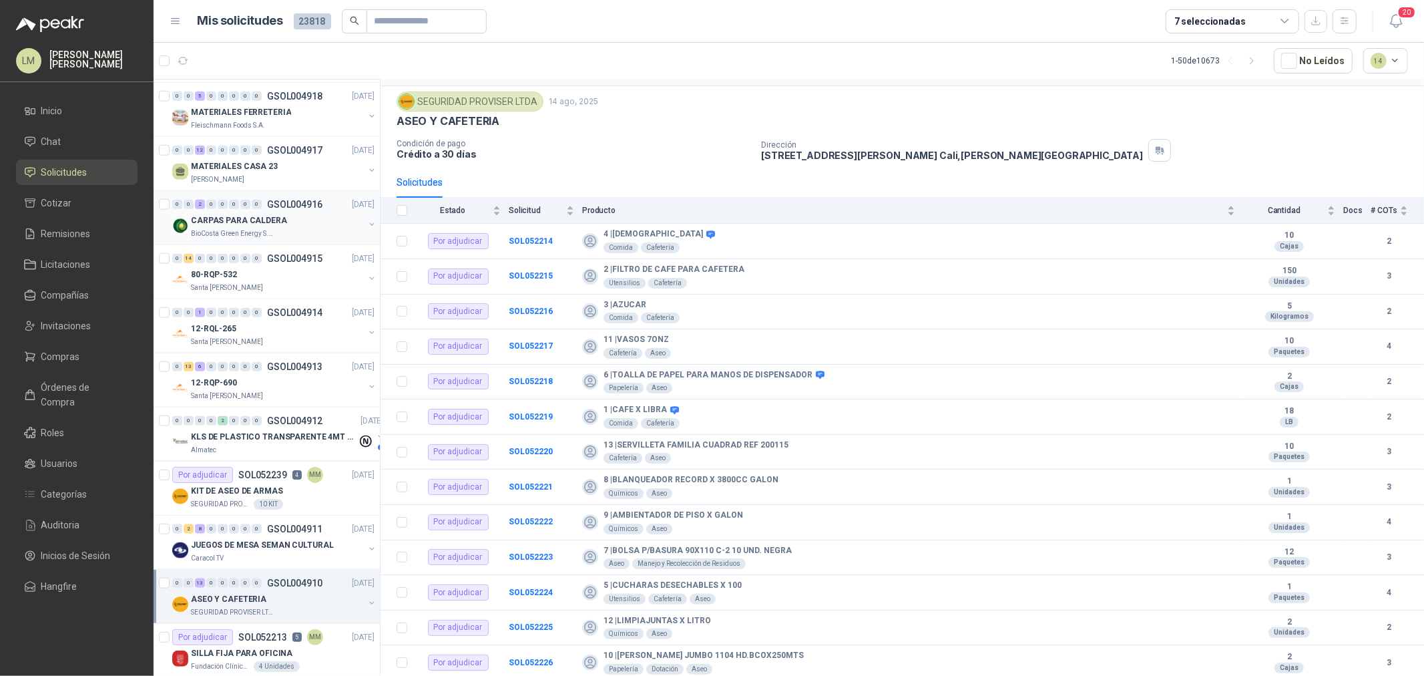
click at [292, 224] on div "CARPAS PARA CALDERA" at bounding box center [277, 220] width 173 height 16
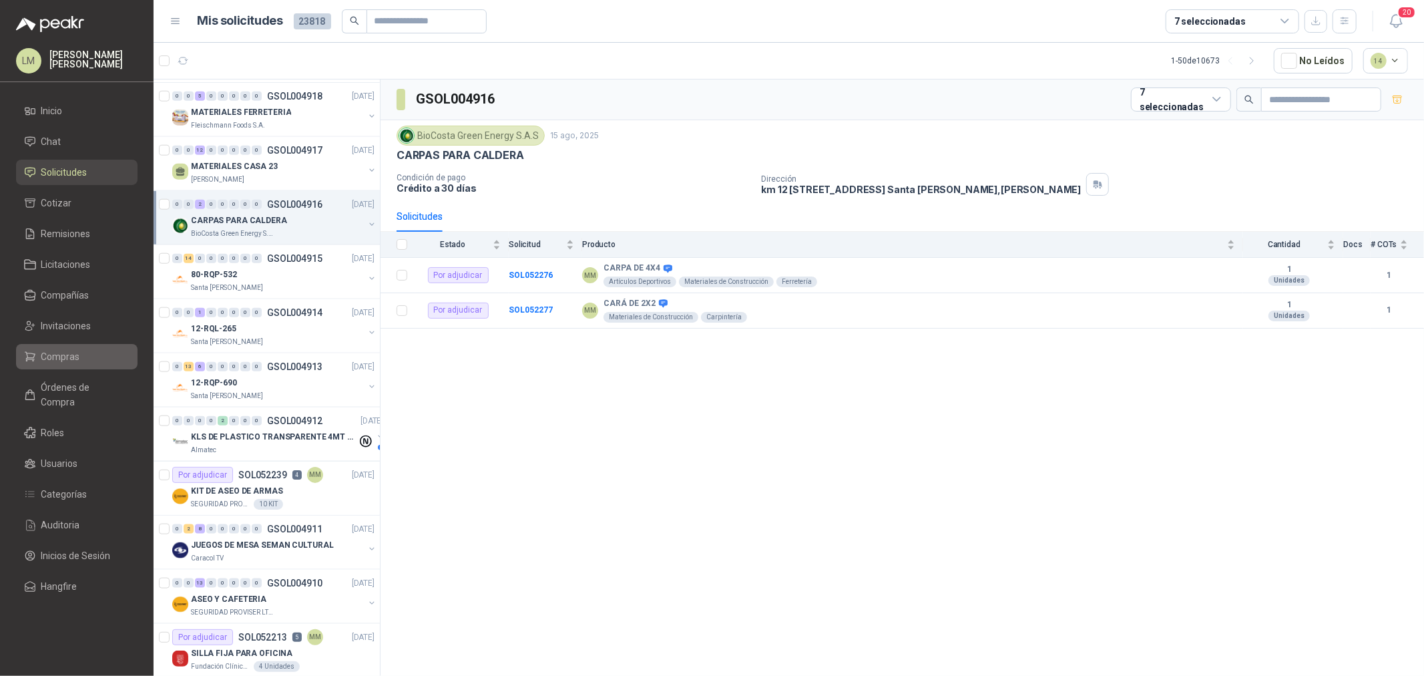
click at [43, 350] on span "Compras" at bounding box center [60, 356] width 39 height 15
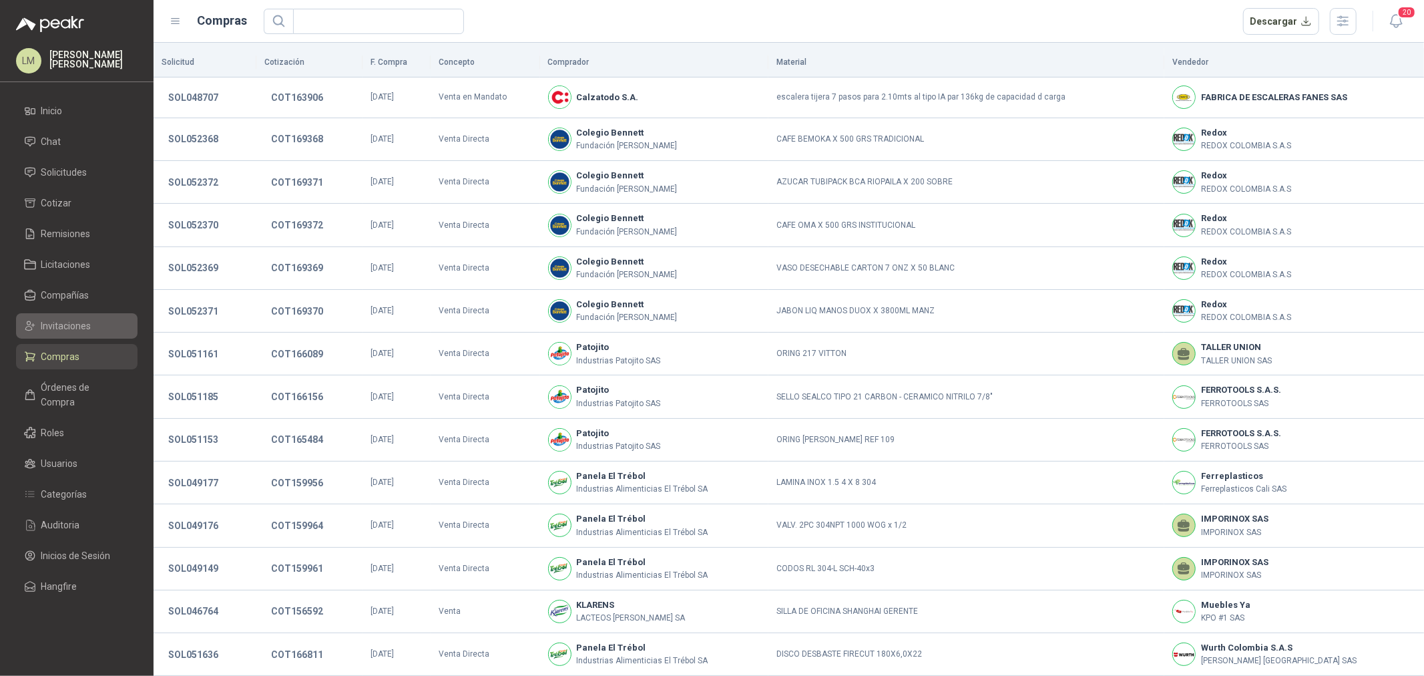
click at [61, 330] on span "Invitaciones" at bounding box center [66, 325] width 50 height 15
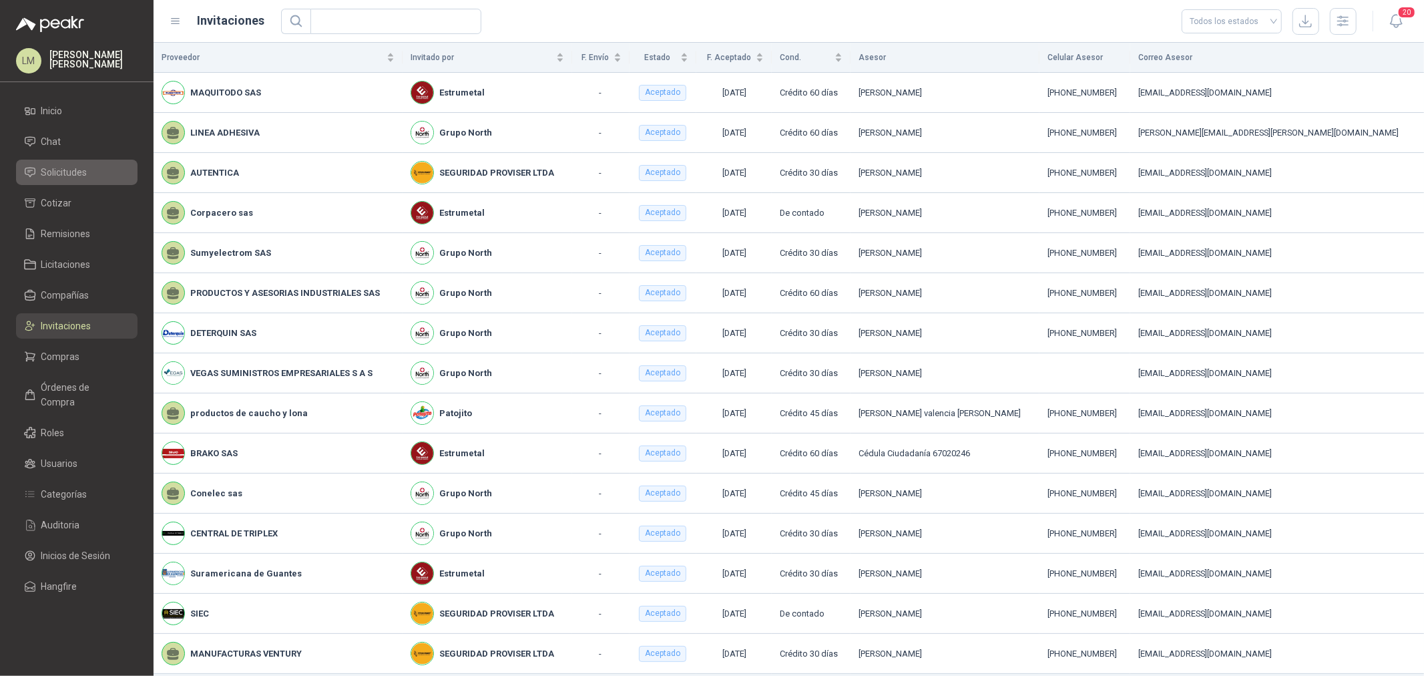
click at [81, 177] on span "Solicitudes" at bounding box center [64, 172] width 46 height 15
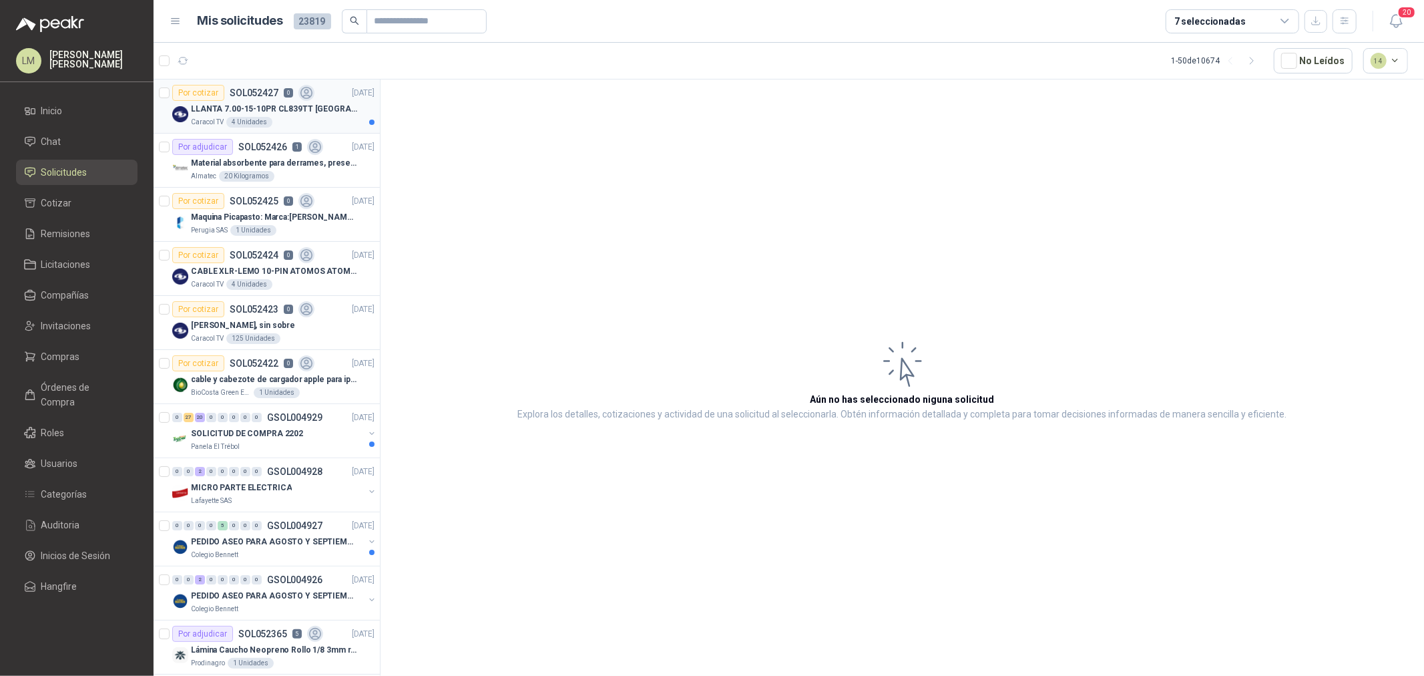
click at [252, 101] on div "LLANTA 7.00-15-10PR CL839TT [GEOGRAPHIC_DATA][PERSON_NAME]" at bounding box center [283, 109] width 184 height 16
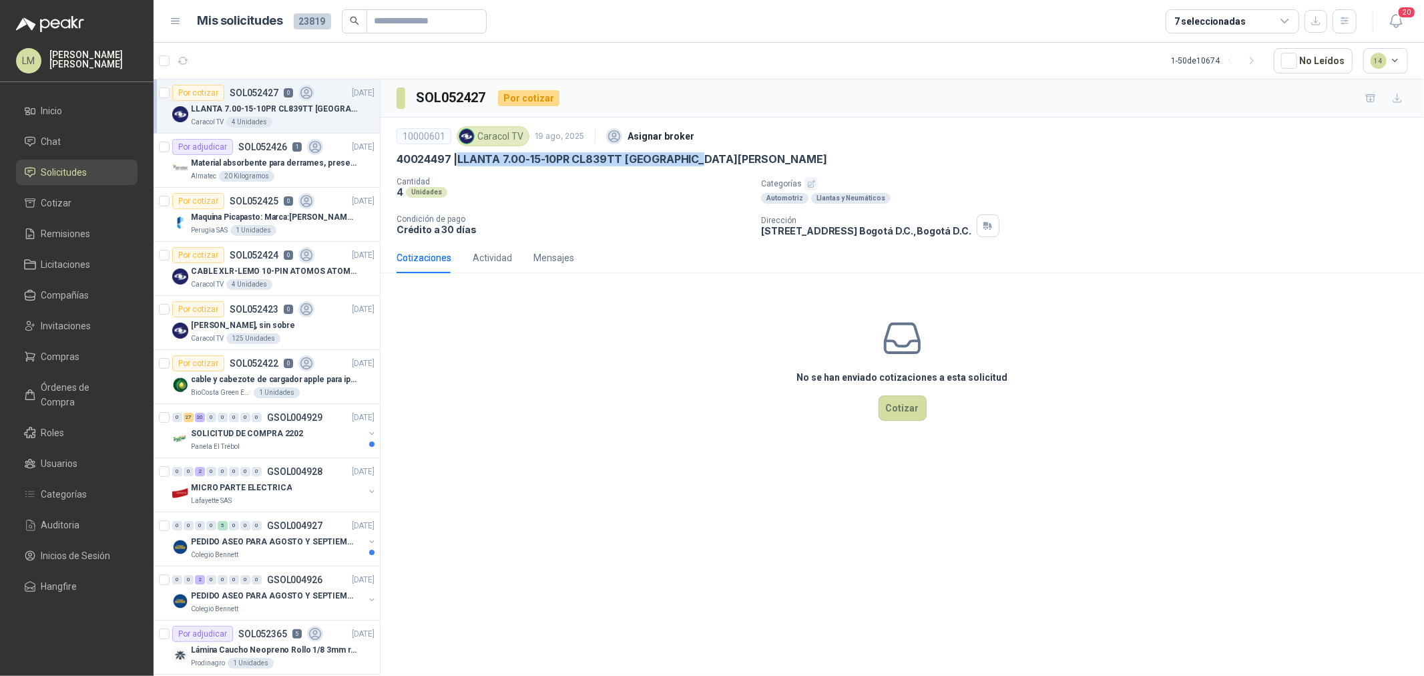
drag, startPoint x: 461, startPoint y: 160, endPoint x: 718, endPoint y: 156, distance: 257.1
click at [718, 156] on div "40024497 | LLANTA 7.00-15-10PR CL839TT [GEOGRAPHIC_DATA][PERSON_NAME]" at bounding box center [902, 159] width 1011 height 14
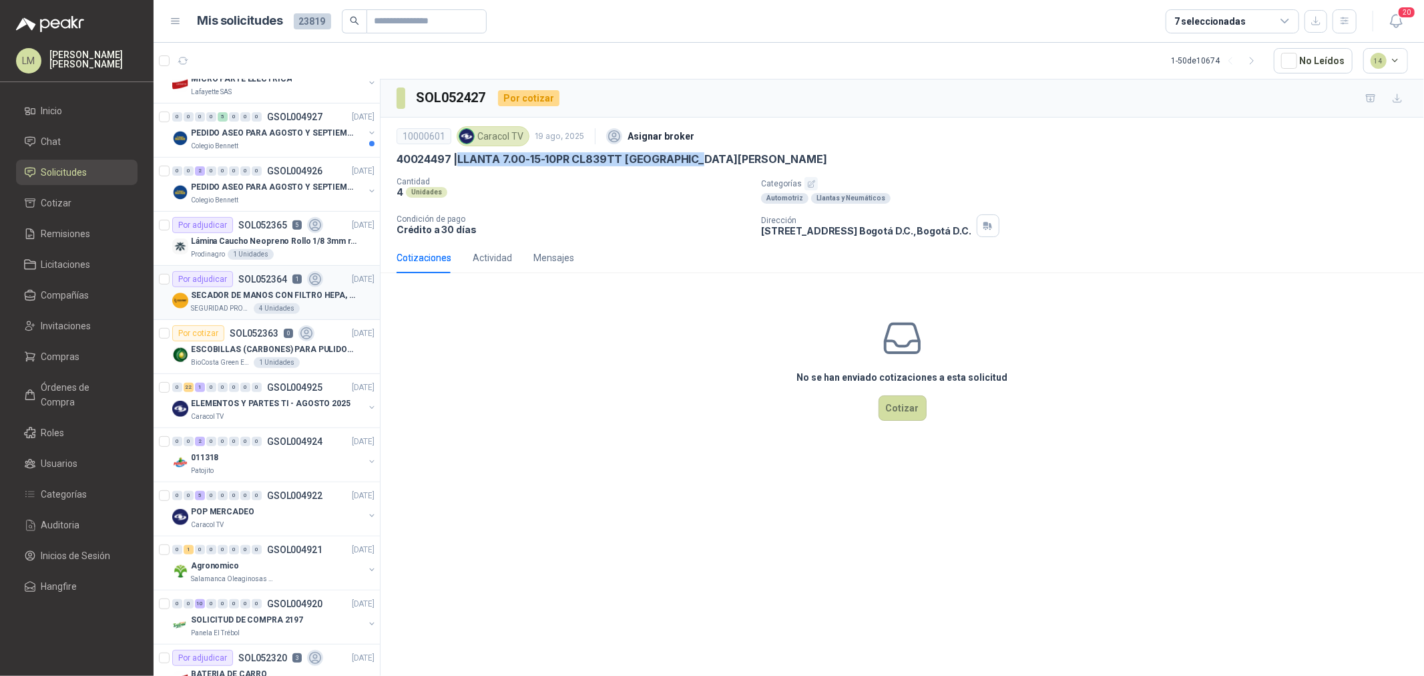
scroll to position [445, 0]
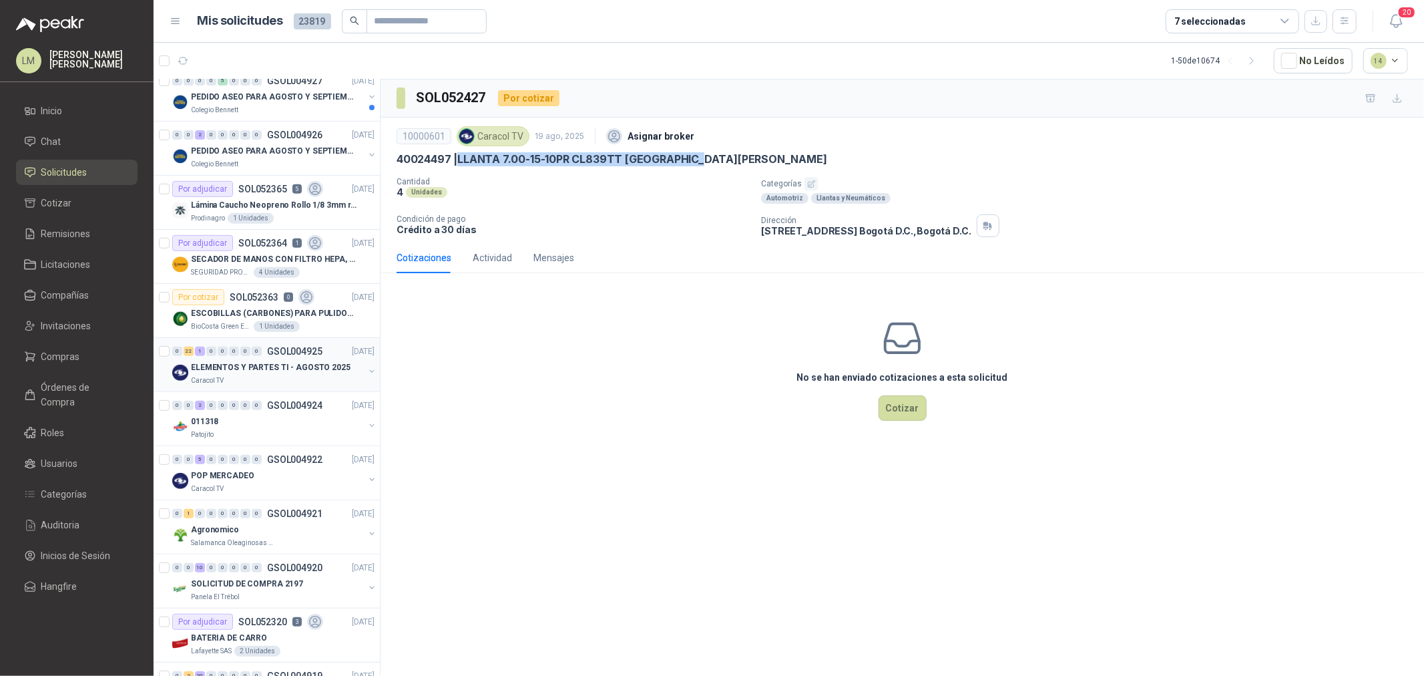
click at [255, 351] on div "0" at bounding box center [257, 350] width 10 height 9
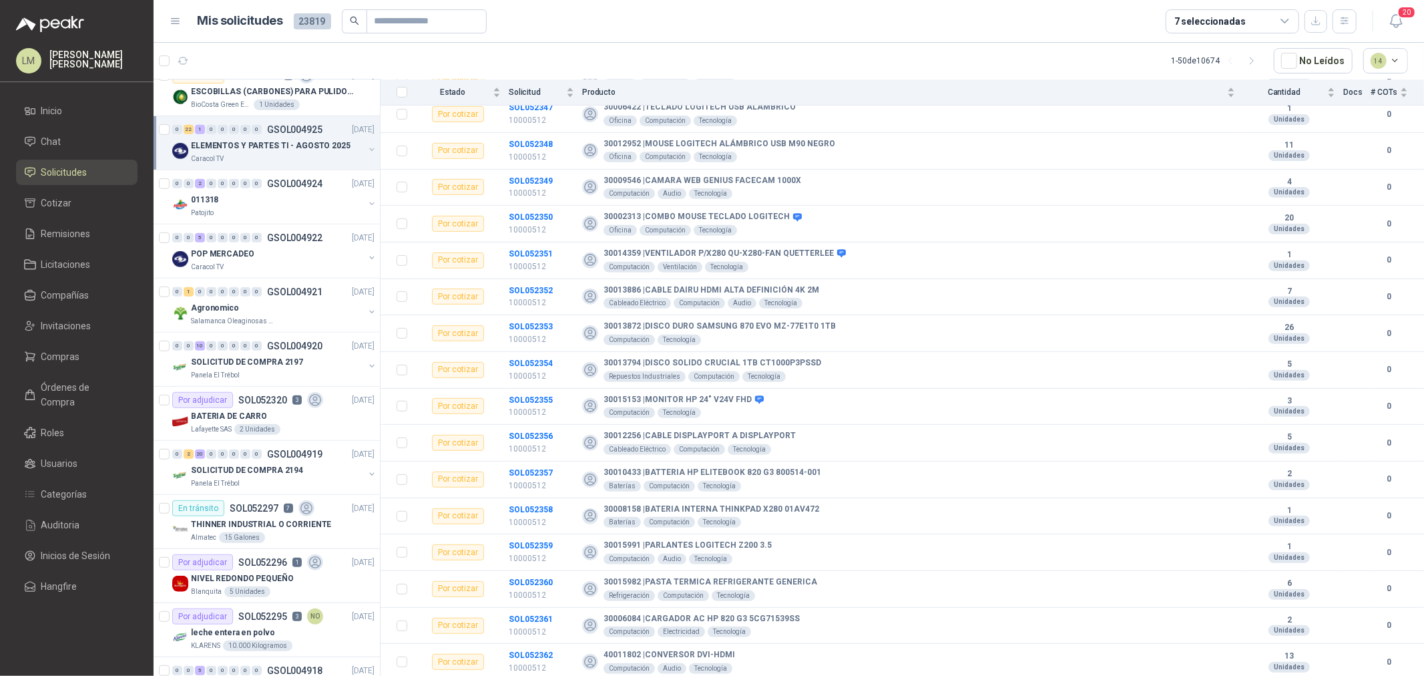
scroll to position [668, 0]
click at [244, 250] on p "POP MERCADEO" at bounding box center [222, 252] width 63 height 13
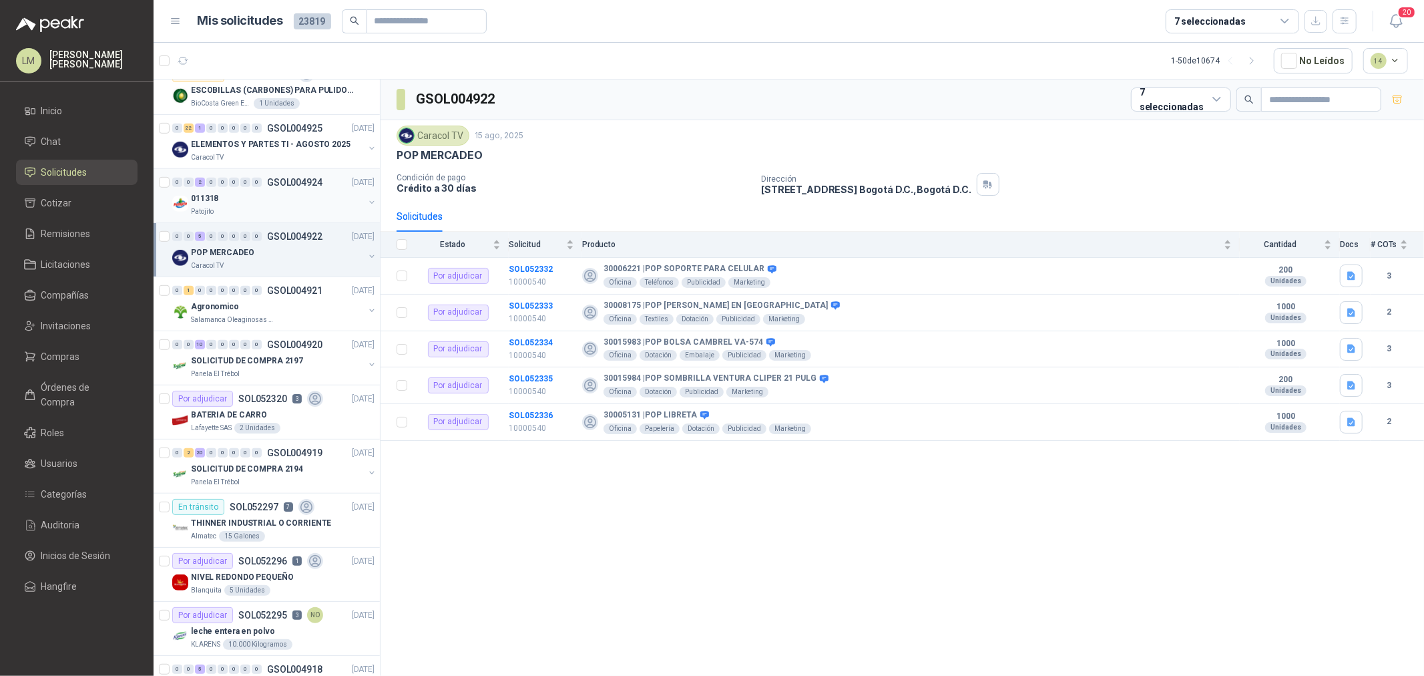
click at [250, 203] on div "011318" at bounding box center [277, 198] width 173 height 16
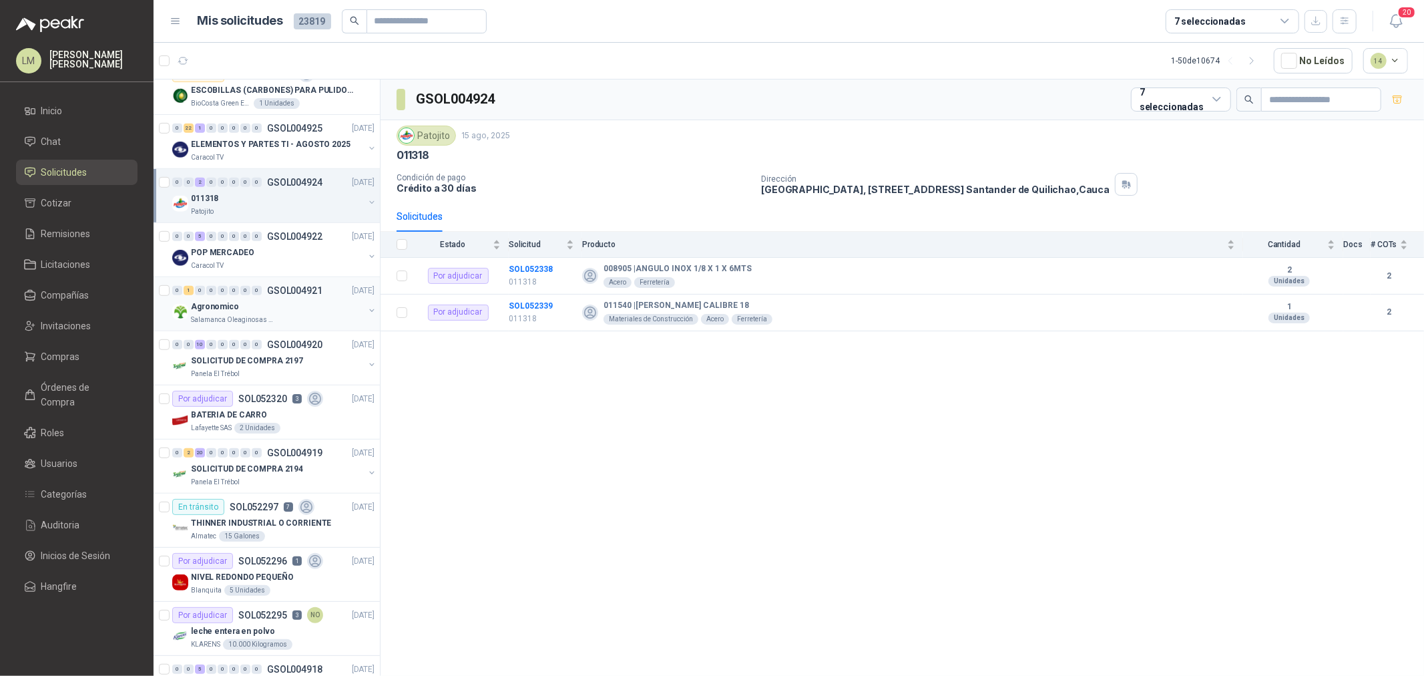
click at [267, 308] on div "Agronomico" at bounding box center [277, 306] width 173 height 16
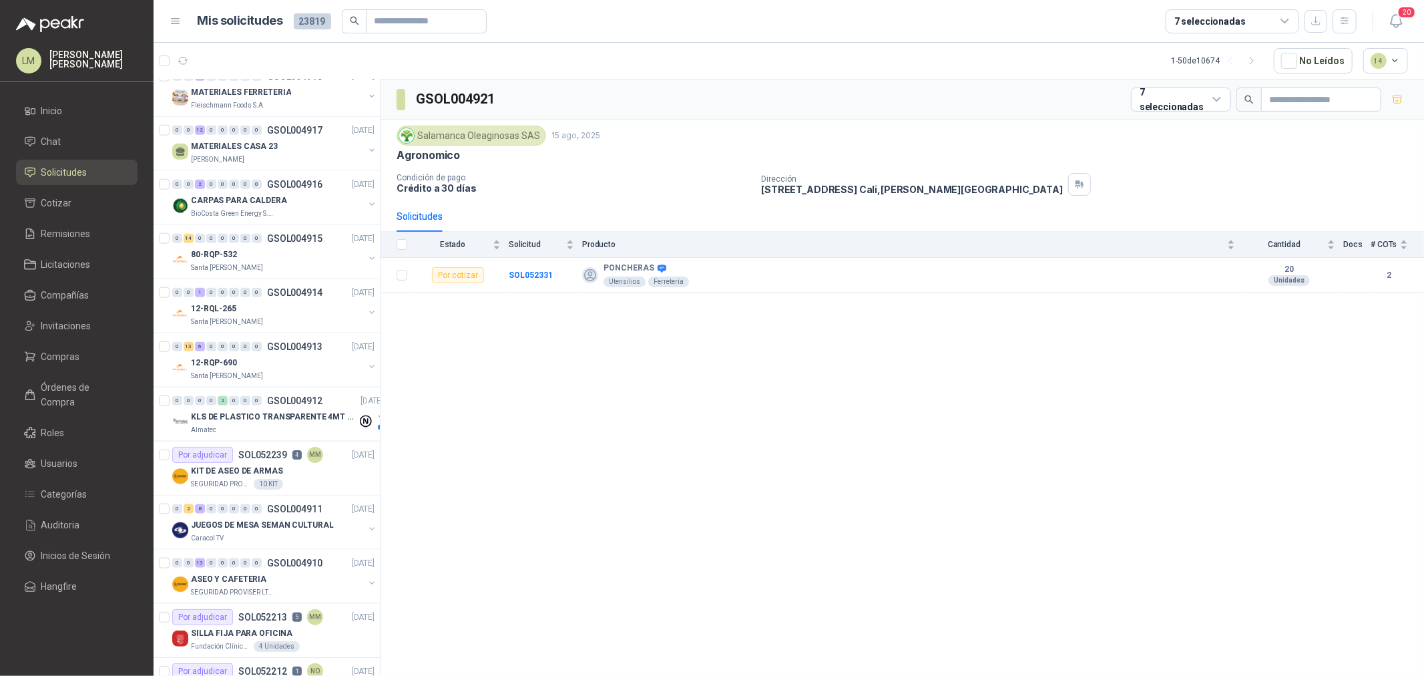
scroll to position [1483, 0]
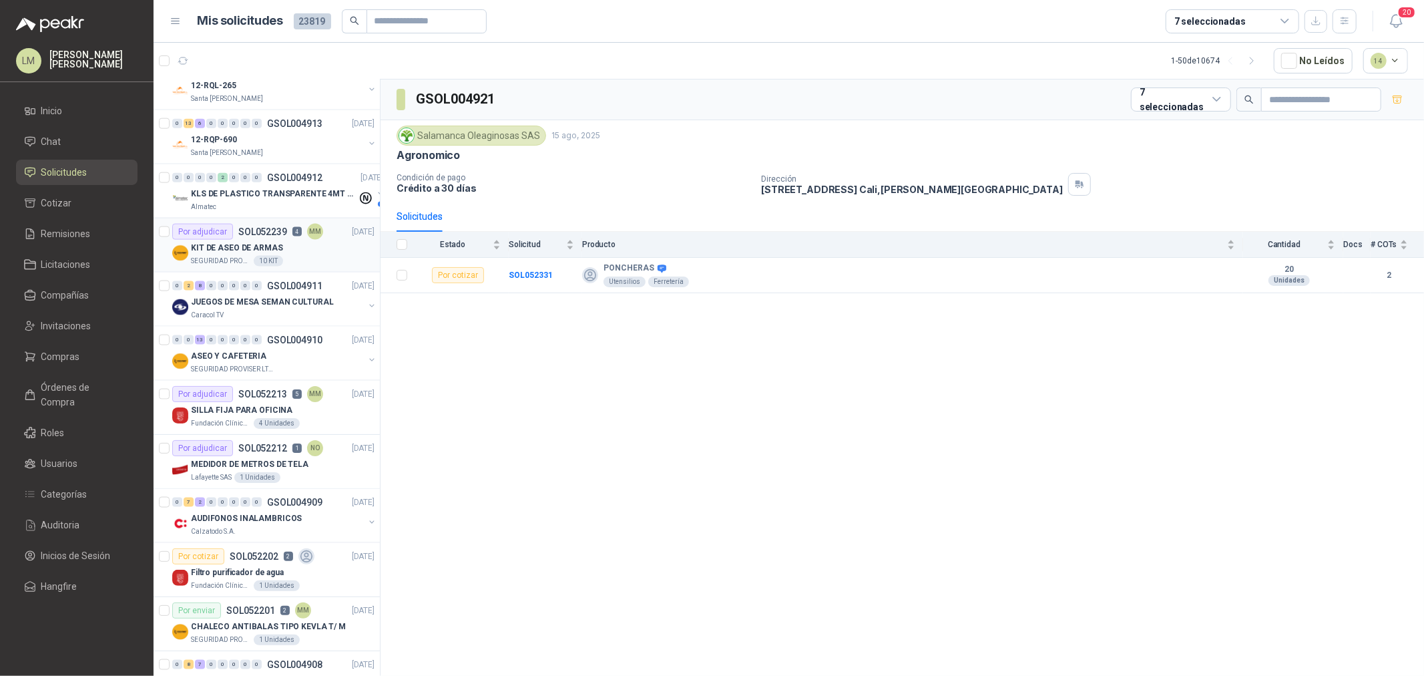
click at [272, 234] on p "SOL052239" at bounding box center [262, 231] width 49 height 9
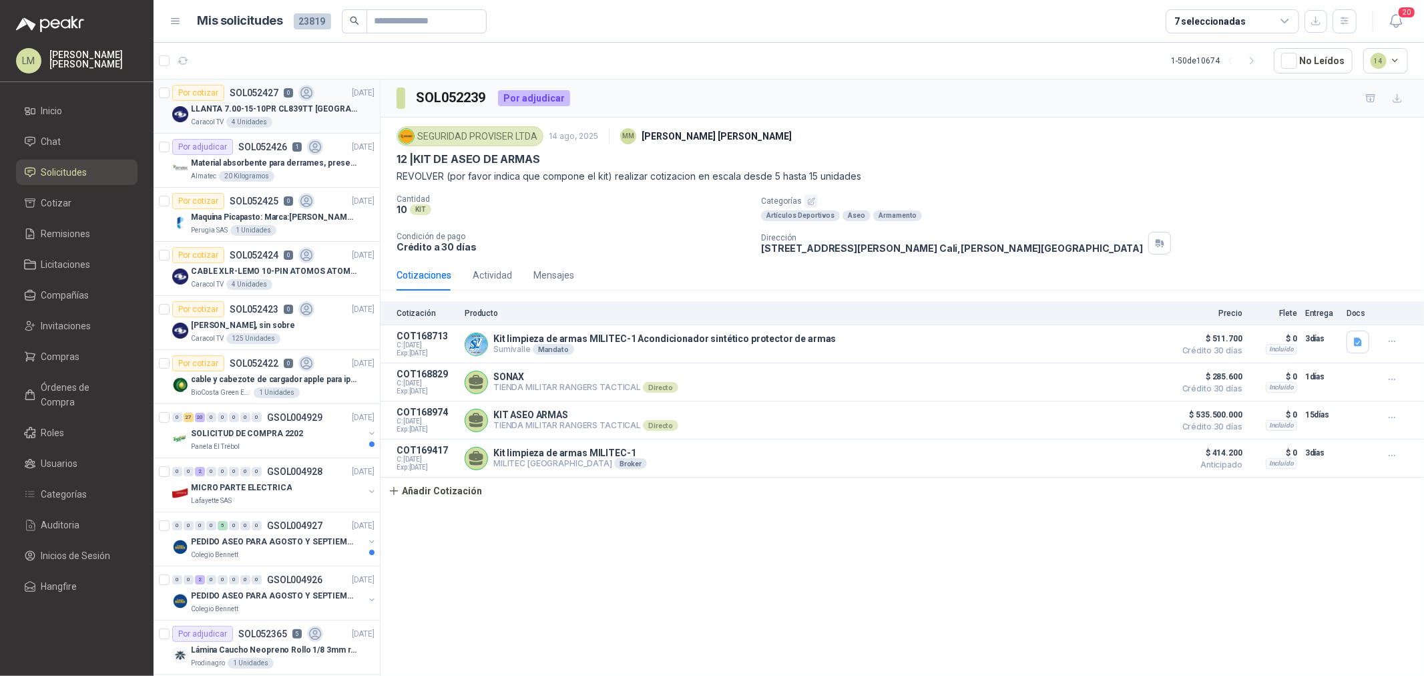
click at [227, 97] on div "Por cotizar SOL052427 0" at bounding box center [243, 93] width 142 height 16
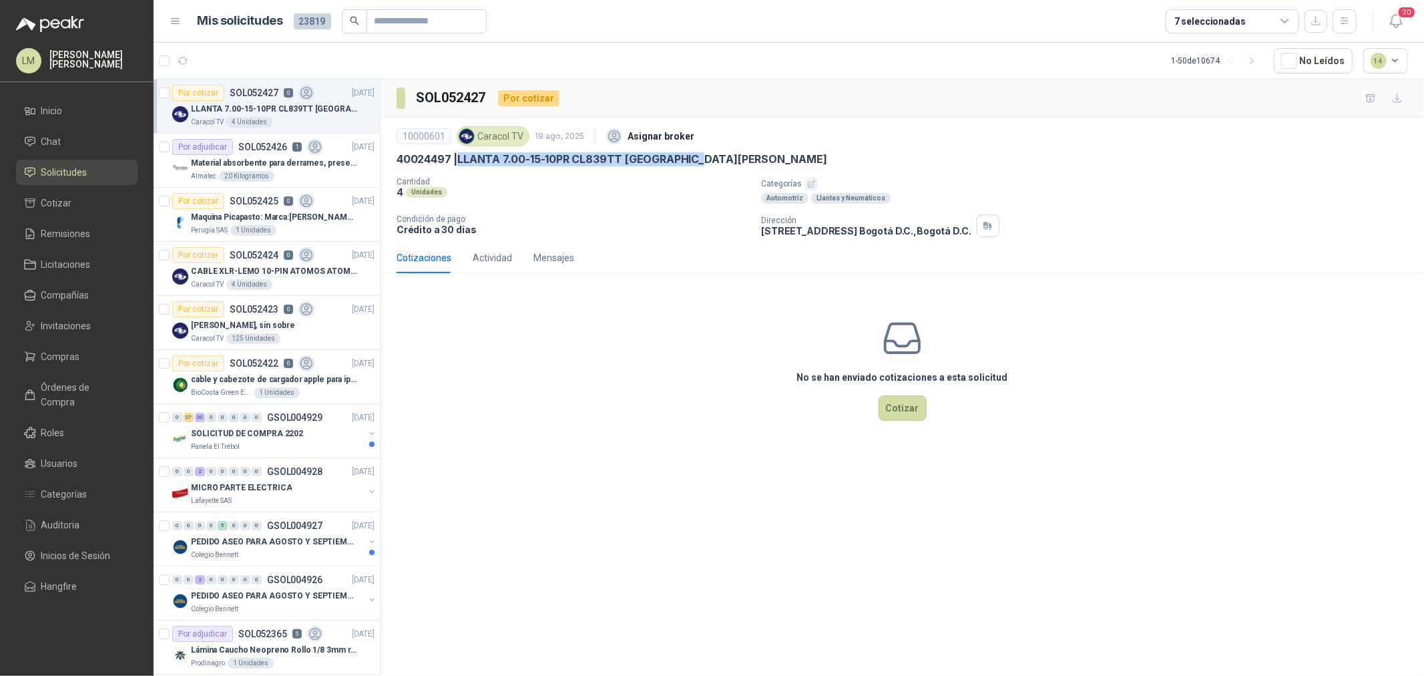
drag, startPoint x: 458, startPoint y: 158, endPoint x: 708, endPoint y: 155, distance: 250.4
click at [708, 155] on div "40024497 | LLANTA 7.00-15-10PR CL839TT [GEOGRAPHIC_DATA][PERSON_NAME]" at bounding box center [902, 159] width 1011 height 14
copy p "LLANTA 7.00-15-10PR CL839TT [GEOGRAPHIC_DATA][PERSON_NAME]"
click at [922, 415] on button "Cotizar" at bounding box center [903, 407] width 48 height 25
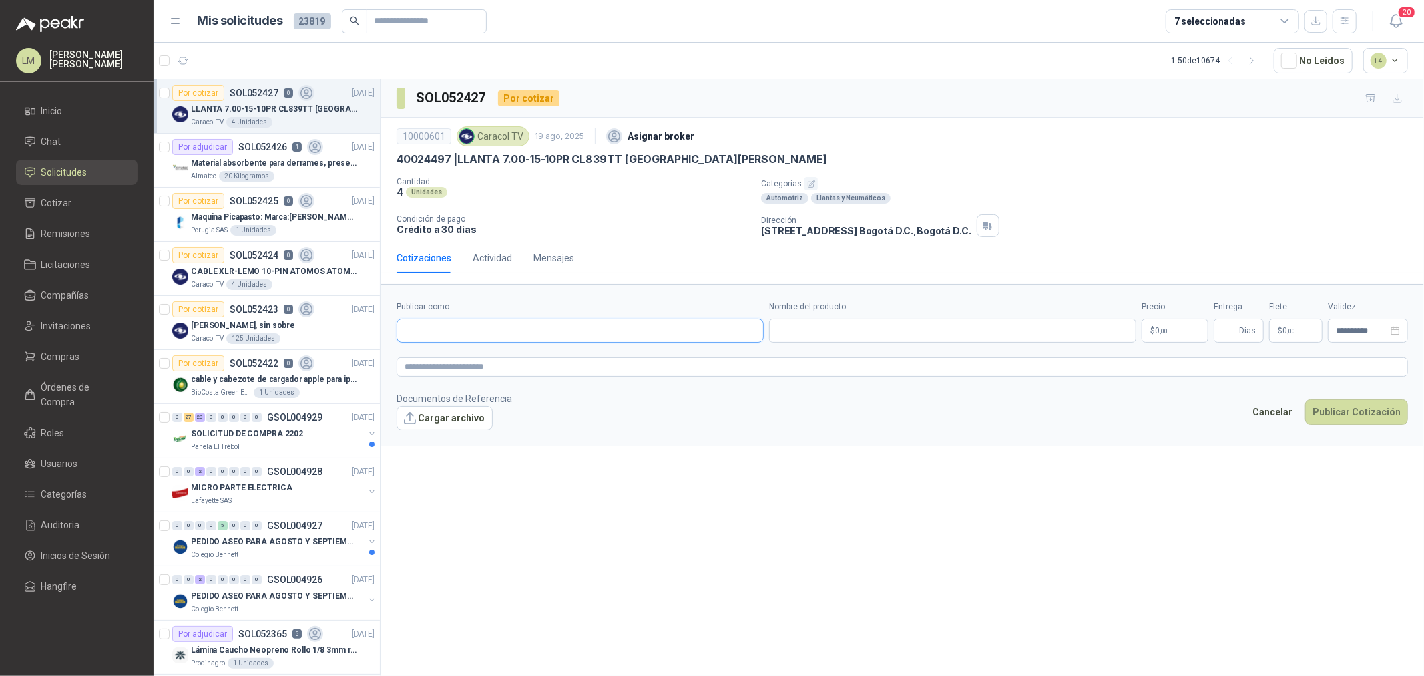
click at [419, 325] on input "Publicar como" at bounding box center [580, 330] width 366 height 23
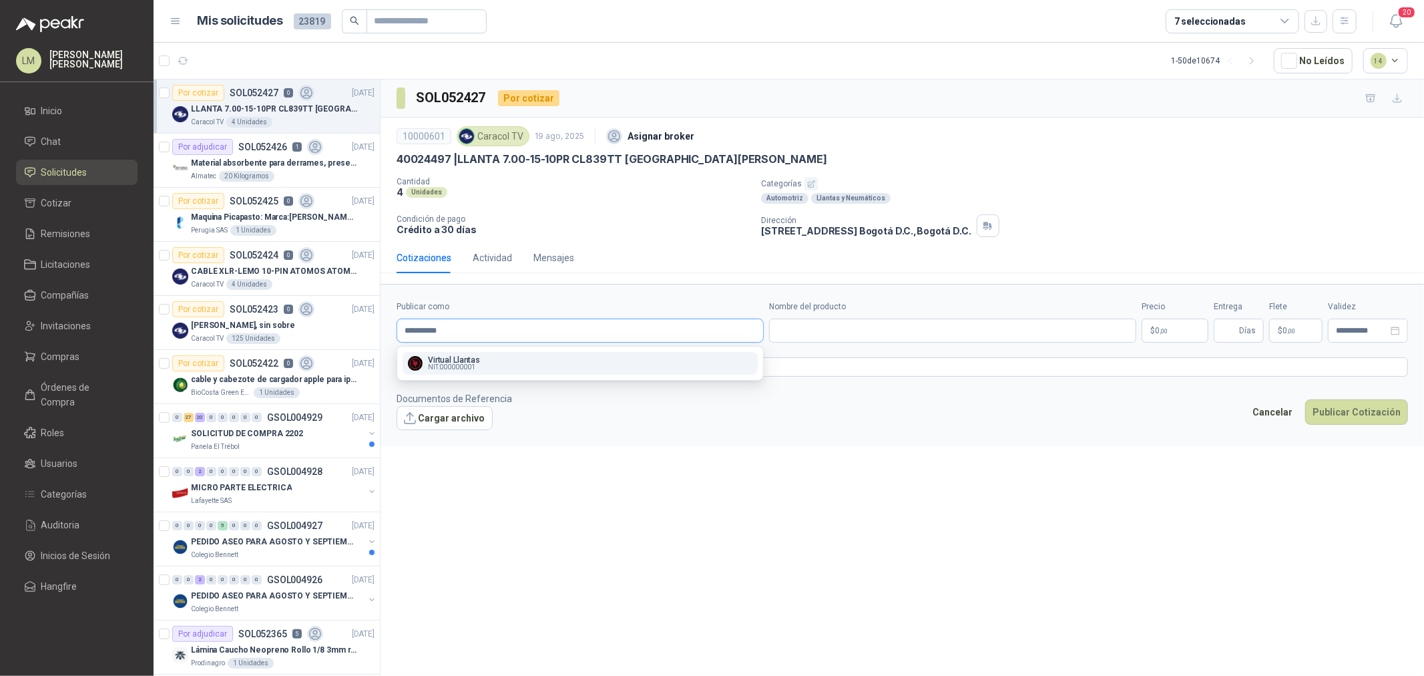
type input "**********"
click at [477, 362] on p "Virtual Llantas" at bounding box center [454, 360] width 52 height 8
type input "**********"
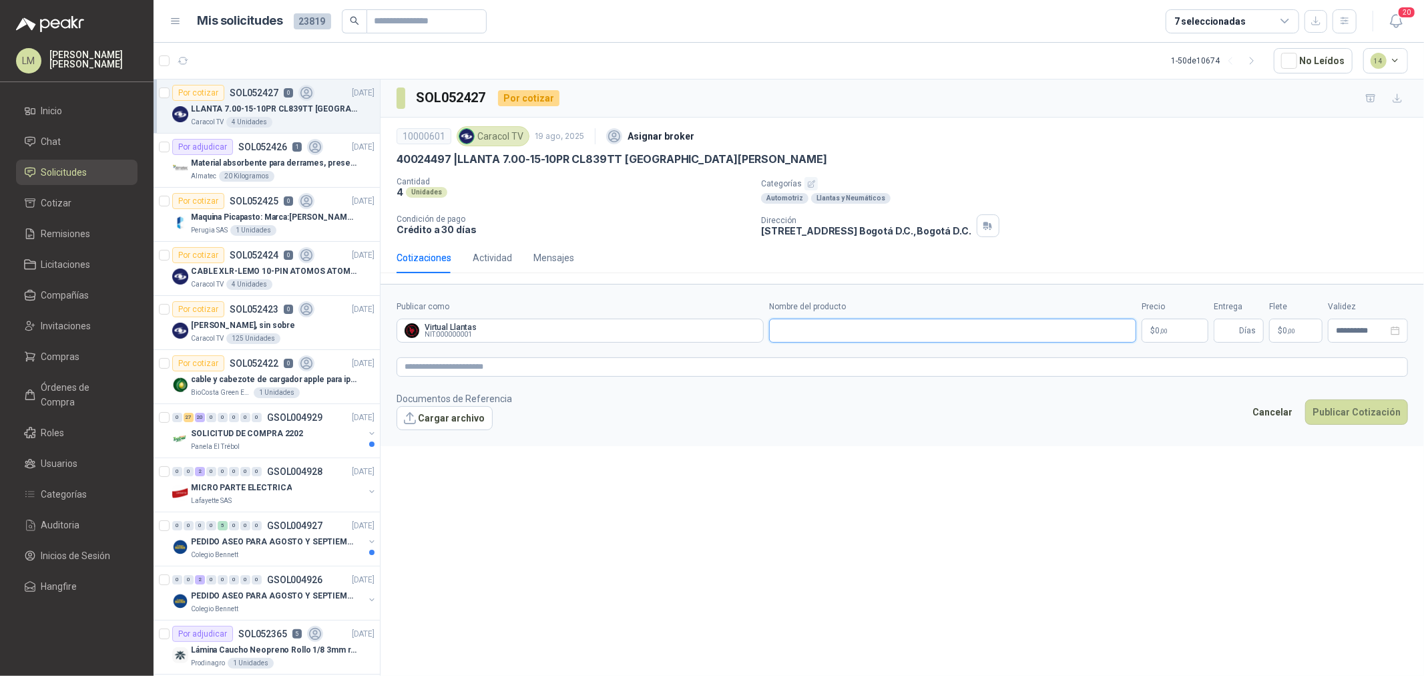
click at [808, 329] on input "Nombre del producto" at bounding box center [952, 330] width 367 height 24
paste input "**********"
type input "**********"
click at [490, 373] on textarea at bounding box center [902, 366] width 1011 height 19
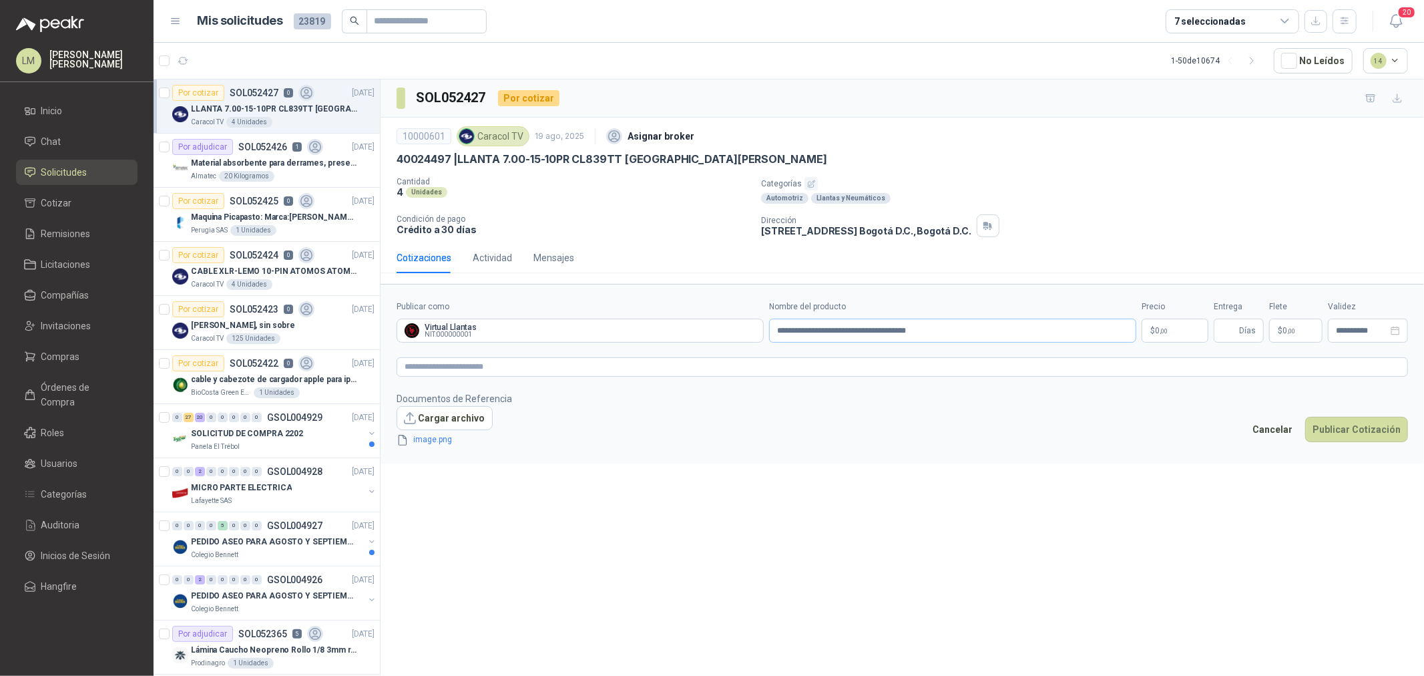
click at [965, 338] on form "**********" at bounding box center [902, 374] width 1043 height 180
click at [964, 334] on input "**********" at bounding box center [952, 330] width 367 height 24
click at [450, 375] on textarea at bounding box center [902, 366] width 1011 height 19
type textarea "*"
type textarea "**"
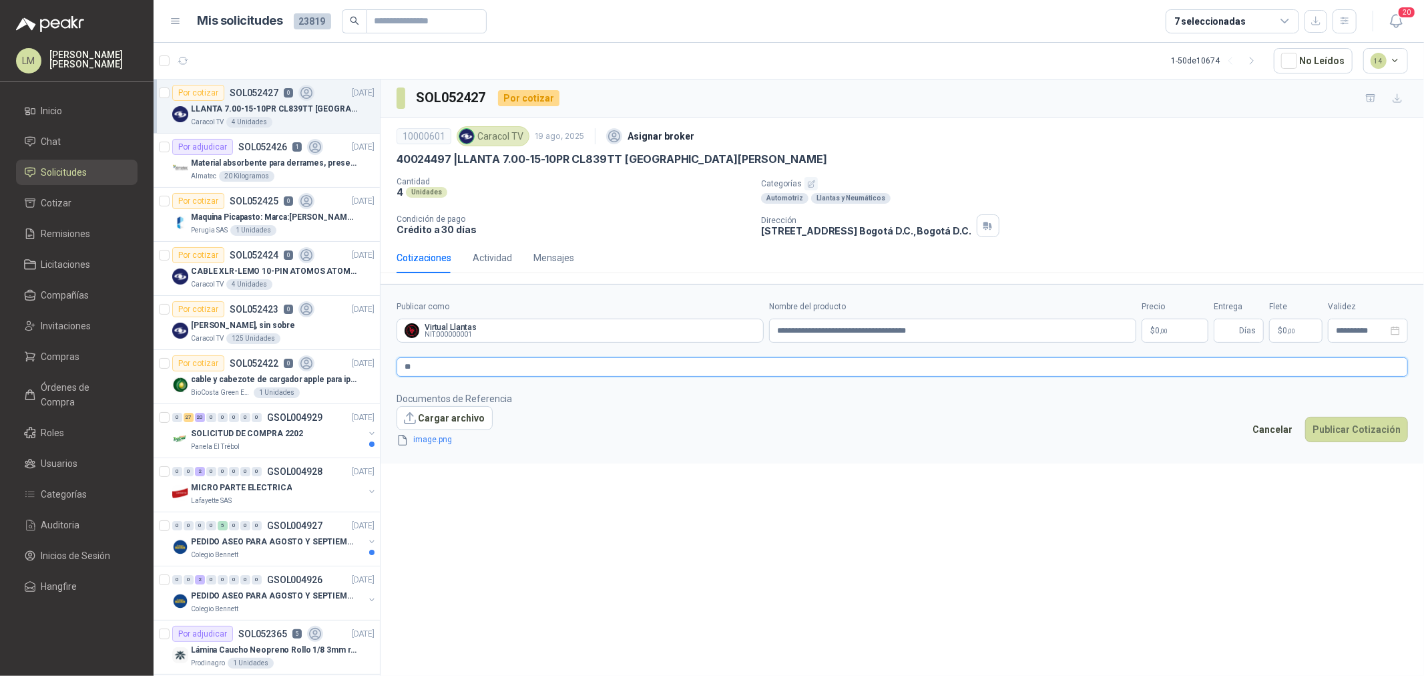
type textarea "*"
type textarea "**"
type textarea "***"
type textarea "****"
type textarea "*****"
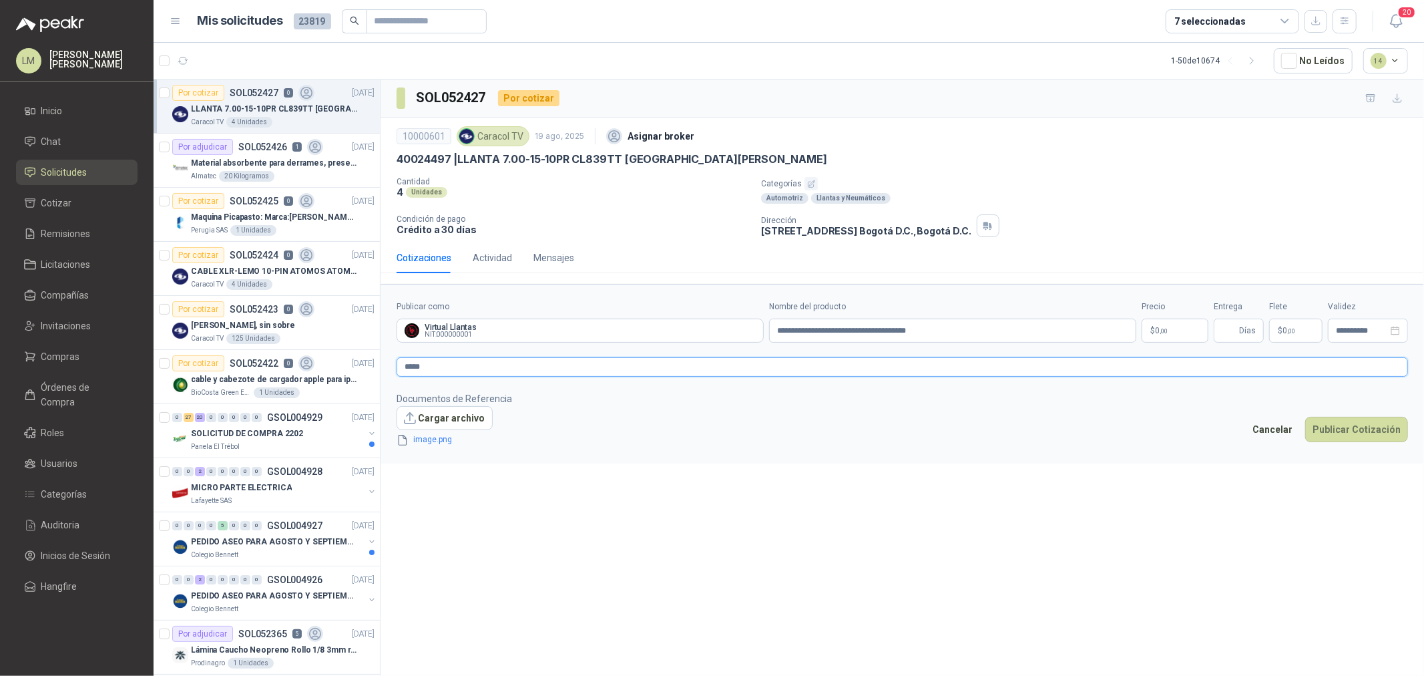
type textarea "*****"
type textarea "*******"
type textarea "********"
type textarea "**********"
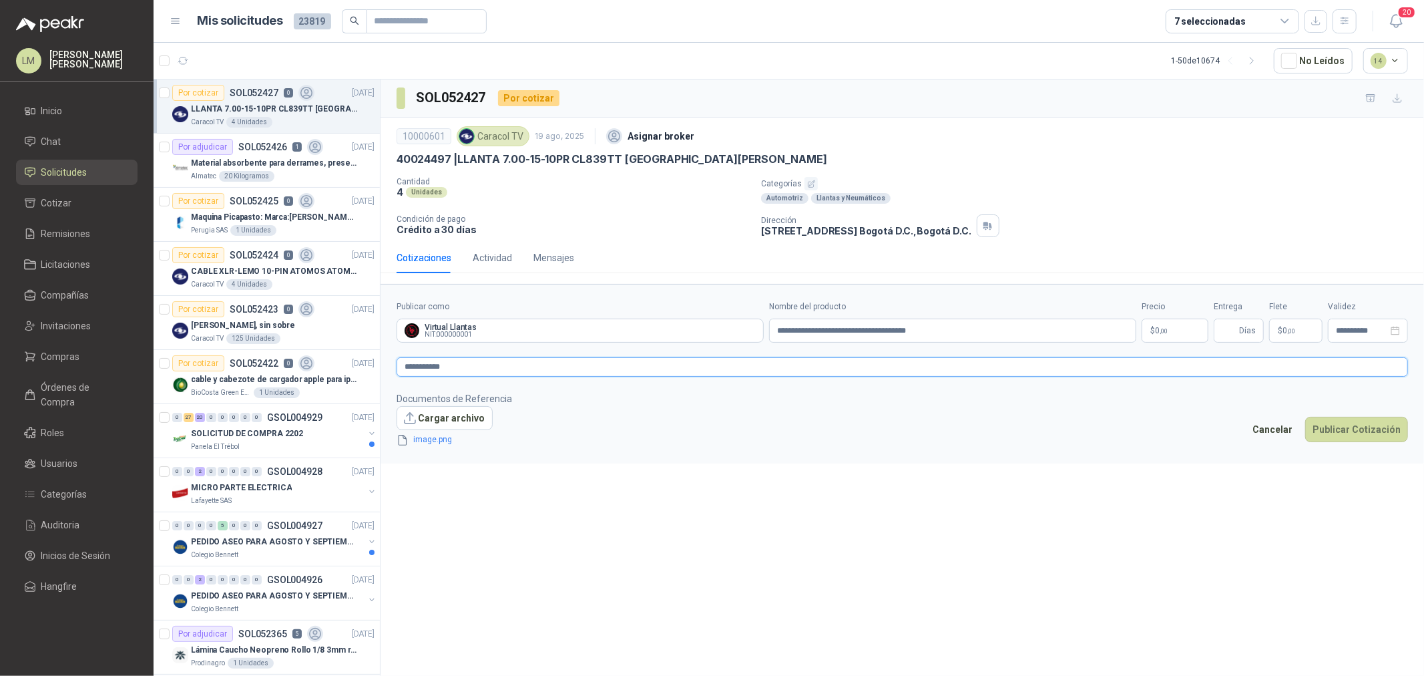
type textarea "**********"
drag, startPoint x: 463, startPoint y: 158, endPoint x: 710, endPoint y: 161, distance: 247.0
click at [710, 161] on div "40024497 | LLANTA 7.00-15-10PR CL839TT [GEOGRAPHIC_DATA][PERSON_NAME]" at bounding box center [902, 159] width 1011 height 14
copy p "LANTA 7.00-15-10PR CL839TT [GEOGRAPHIC_DATA][PERSON_NAME]"
click at [1154, 335] on p "$ 0 ,00" at bounding box center [1175, 330] width 67 height 24
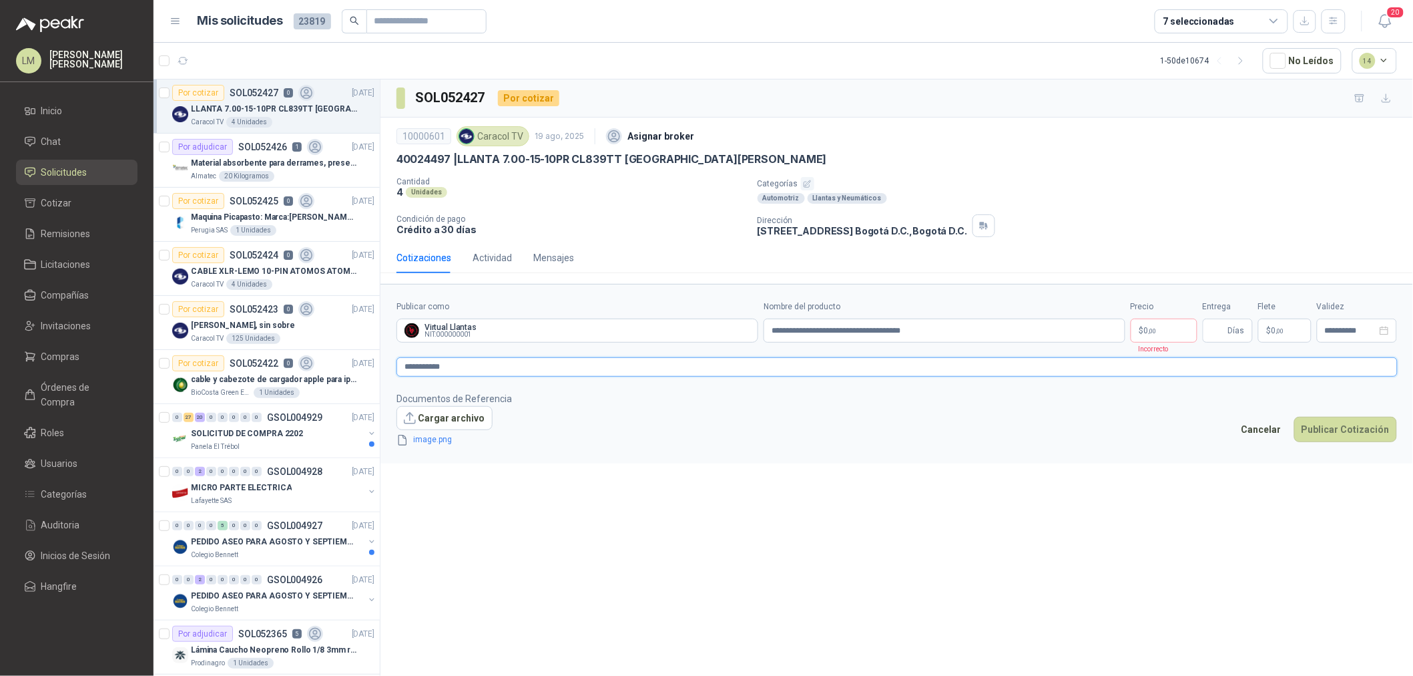
click at [425, 364] on textarea "**********" at bounding box center [897, 366] width 1001 height 19
click at [431, 364] on textarea "**********" at bounding box center [902, 366] width 1011 height 19
type textarea "**********"
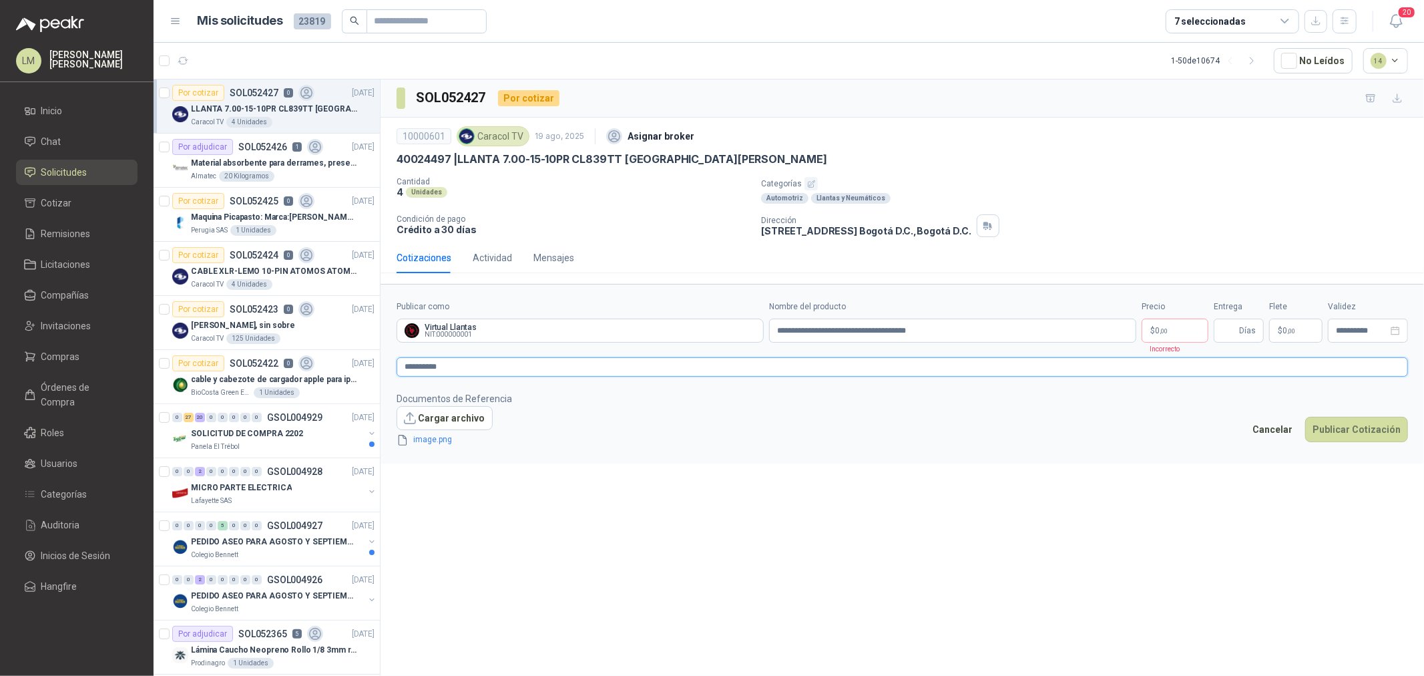
type textarea "**********"
click at [442, 365] on textarea "**********" at bounding box center [902, 366] width 1011 height 19
type textarea "**********"
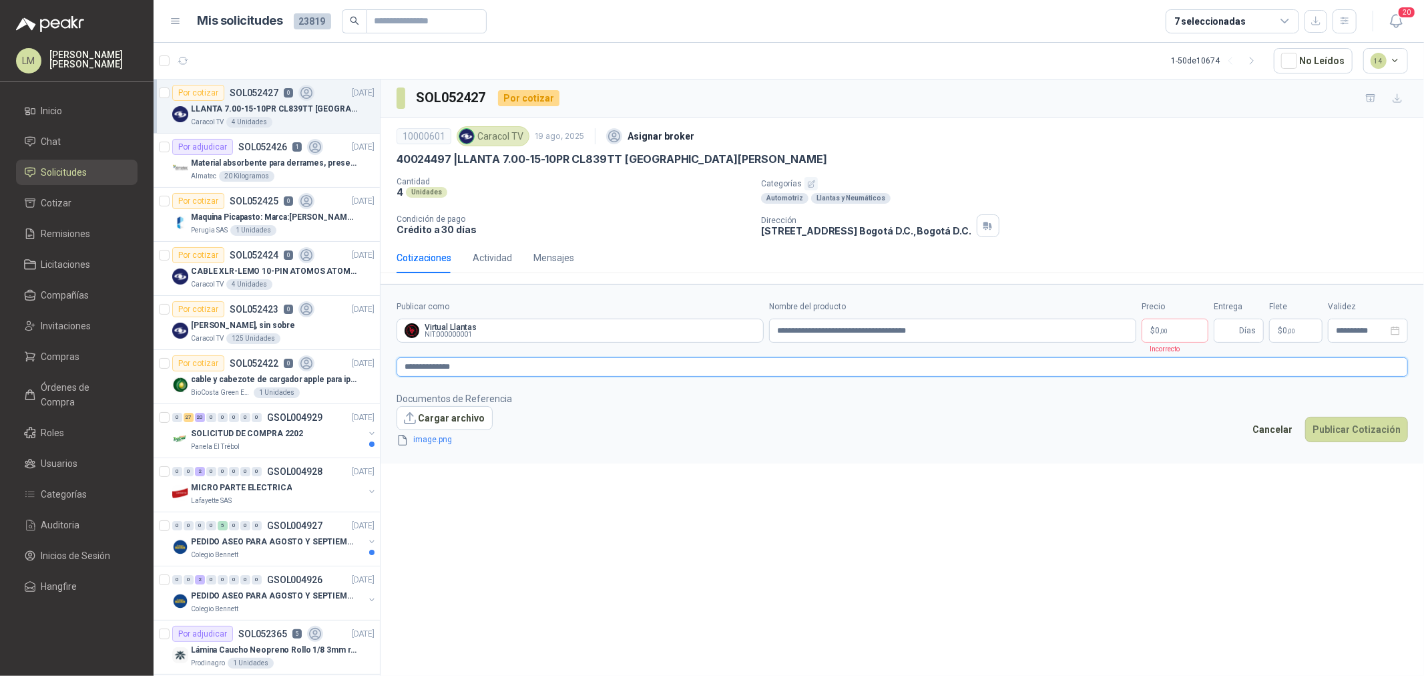
type textarea "**********"
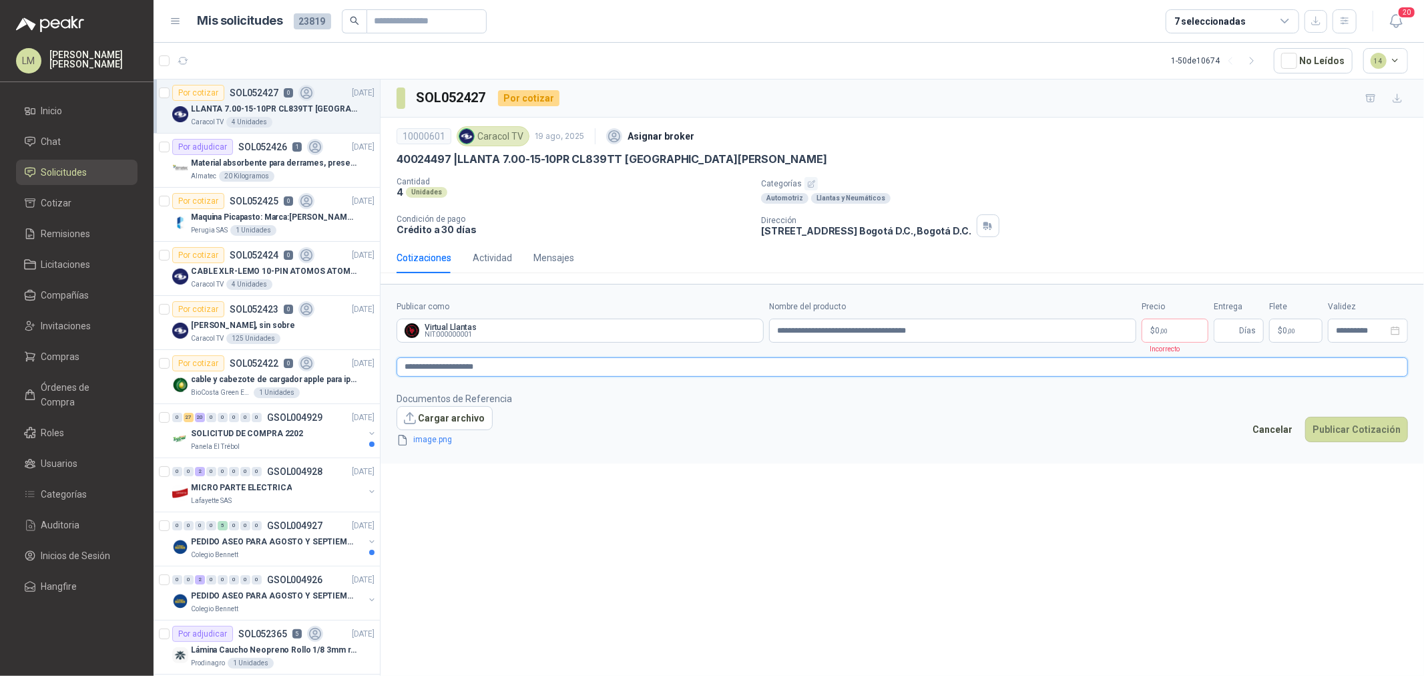
type textarea "**********"
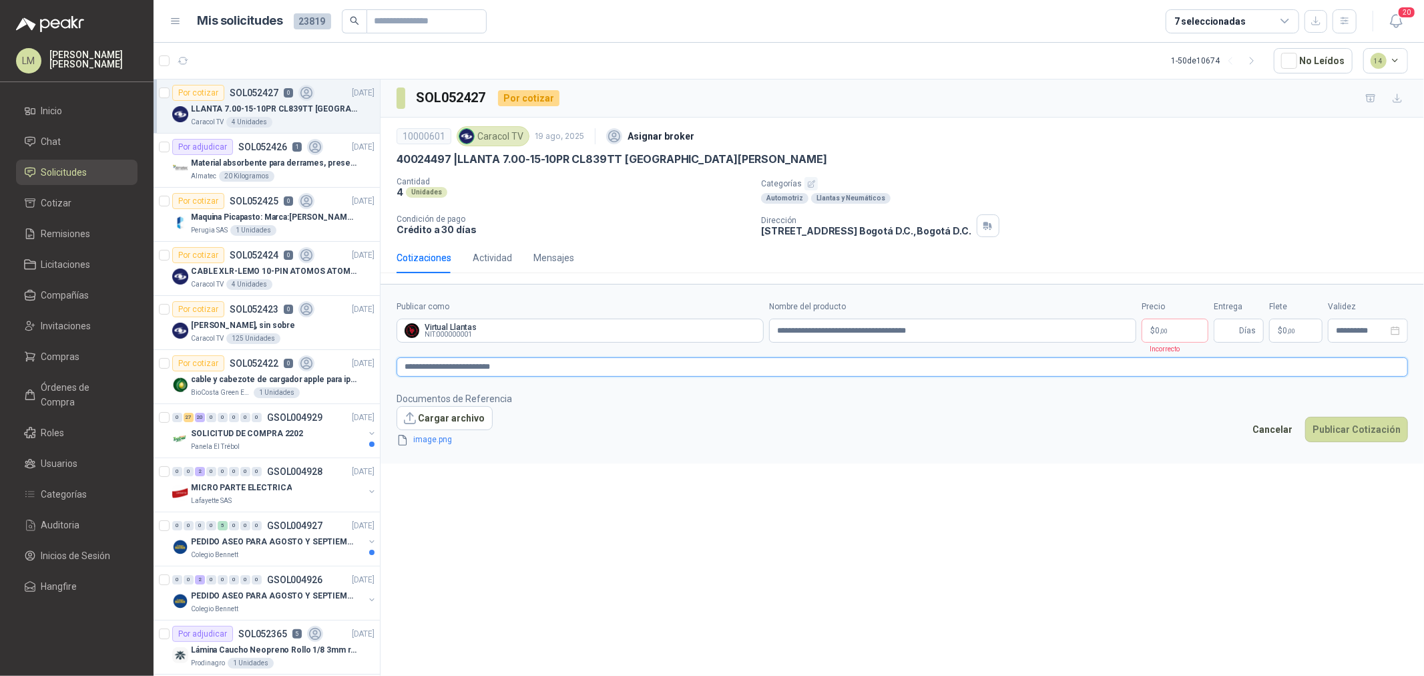
type textarea "**********"
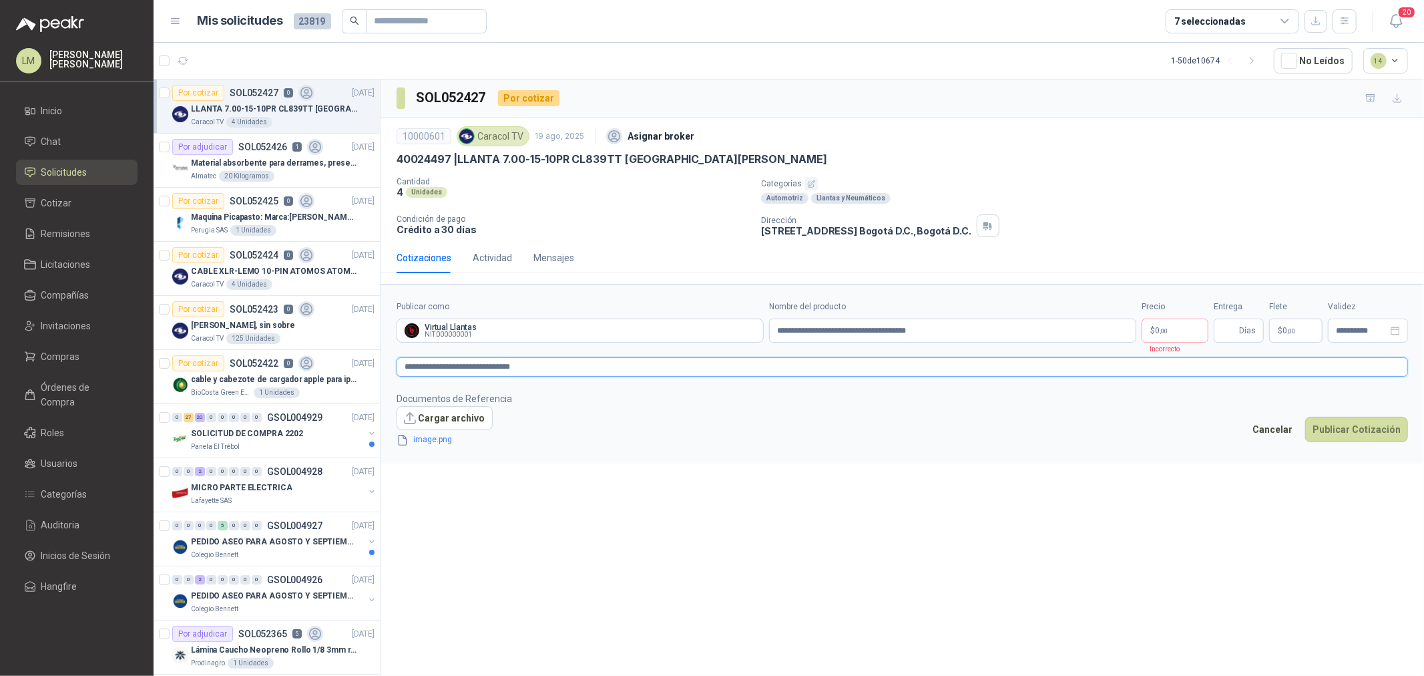
type textarea "**********"
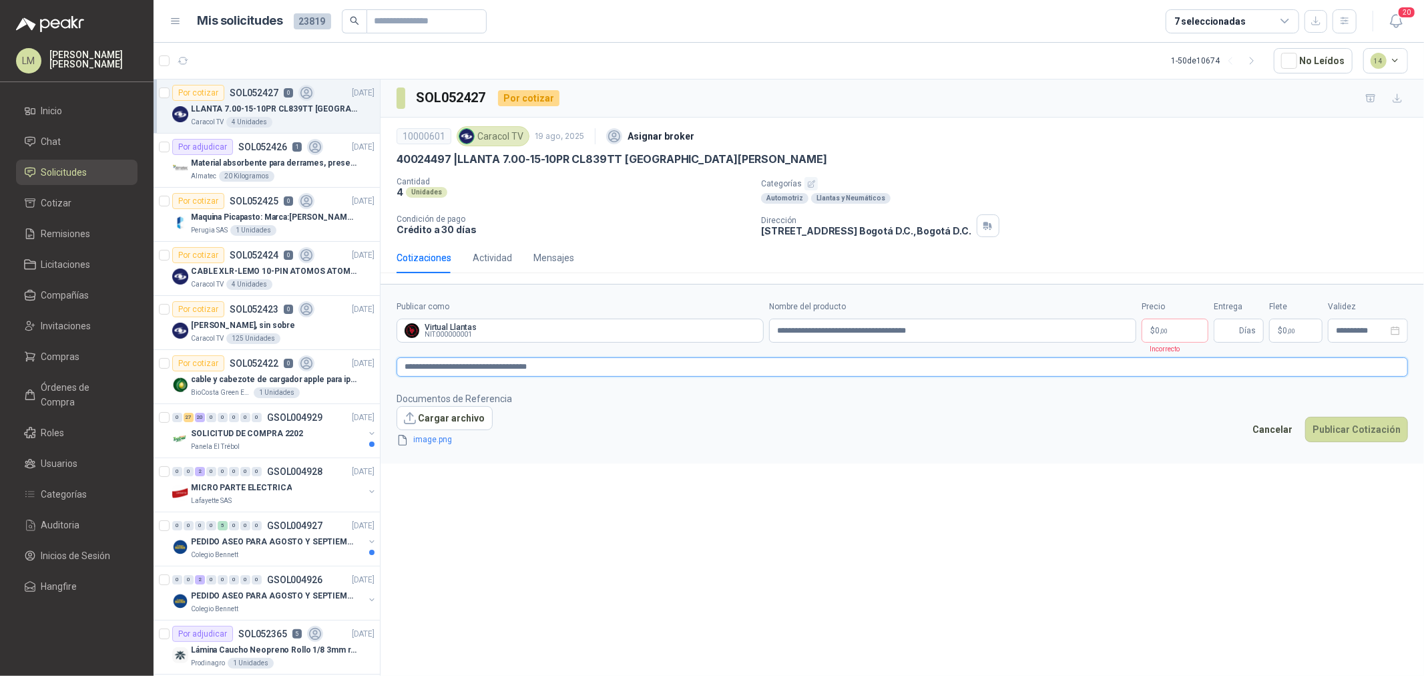
type textarea "**********"
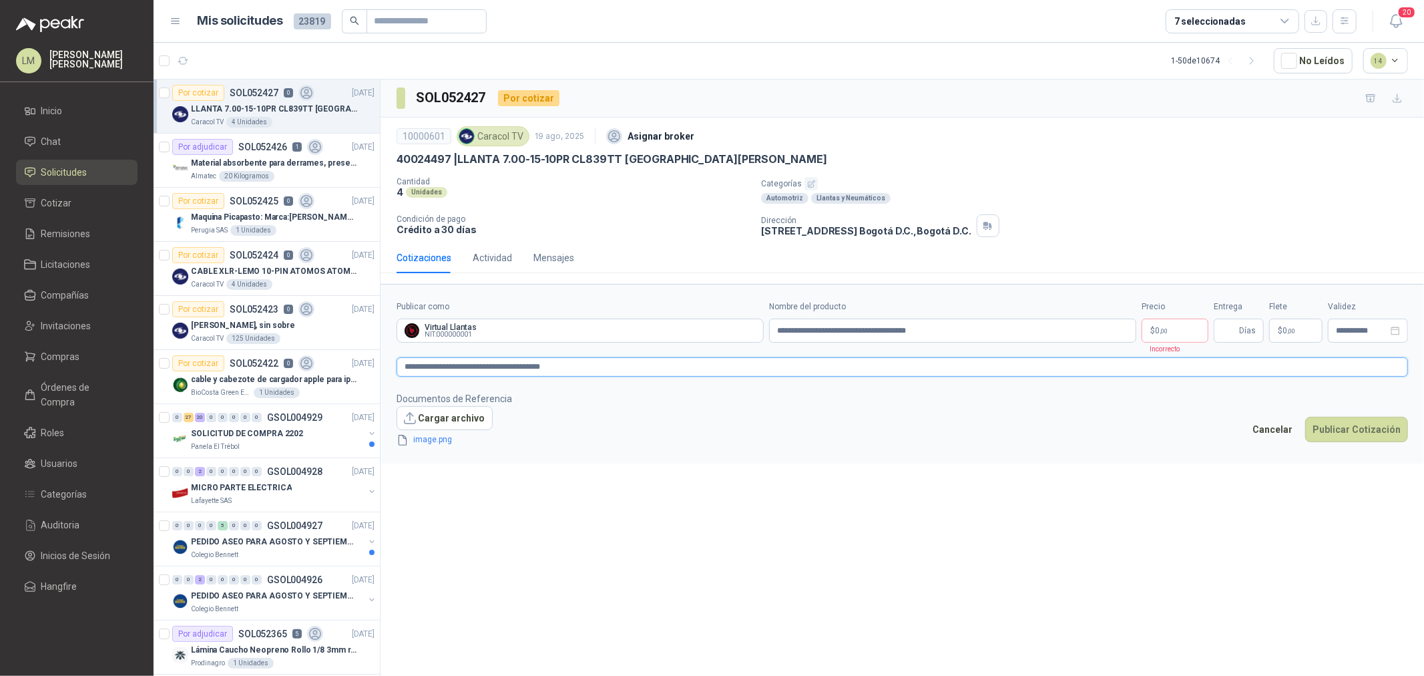
type textarea "**********"
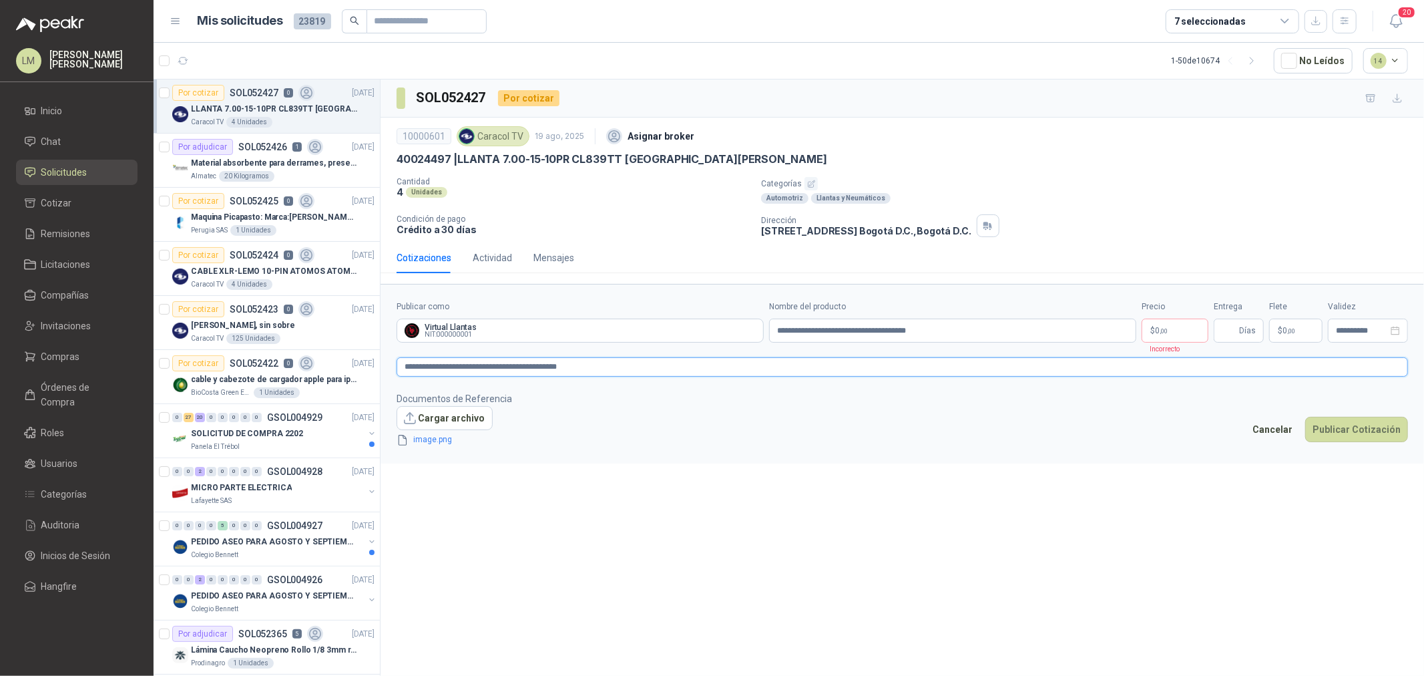
type textarea "**********"
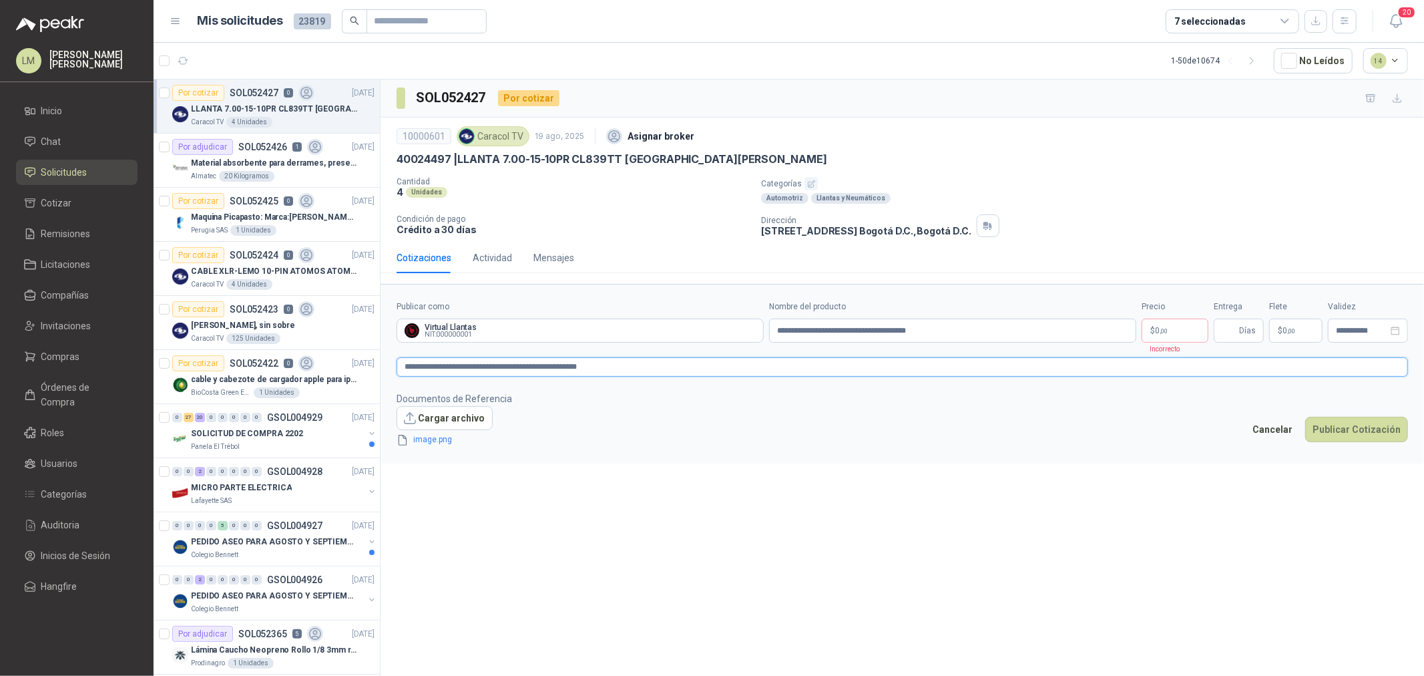
type textarea "**********"
click at [1173, 328] on body "LM [PERSON_NAME] Inicio Chat Solicitudes Cotizar Remisiones Licitaciones Compañ…" at bounding box center [712, 338] width 1424 height 676
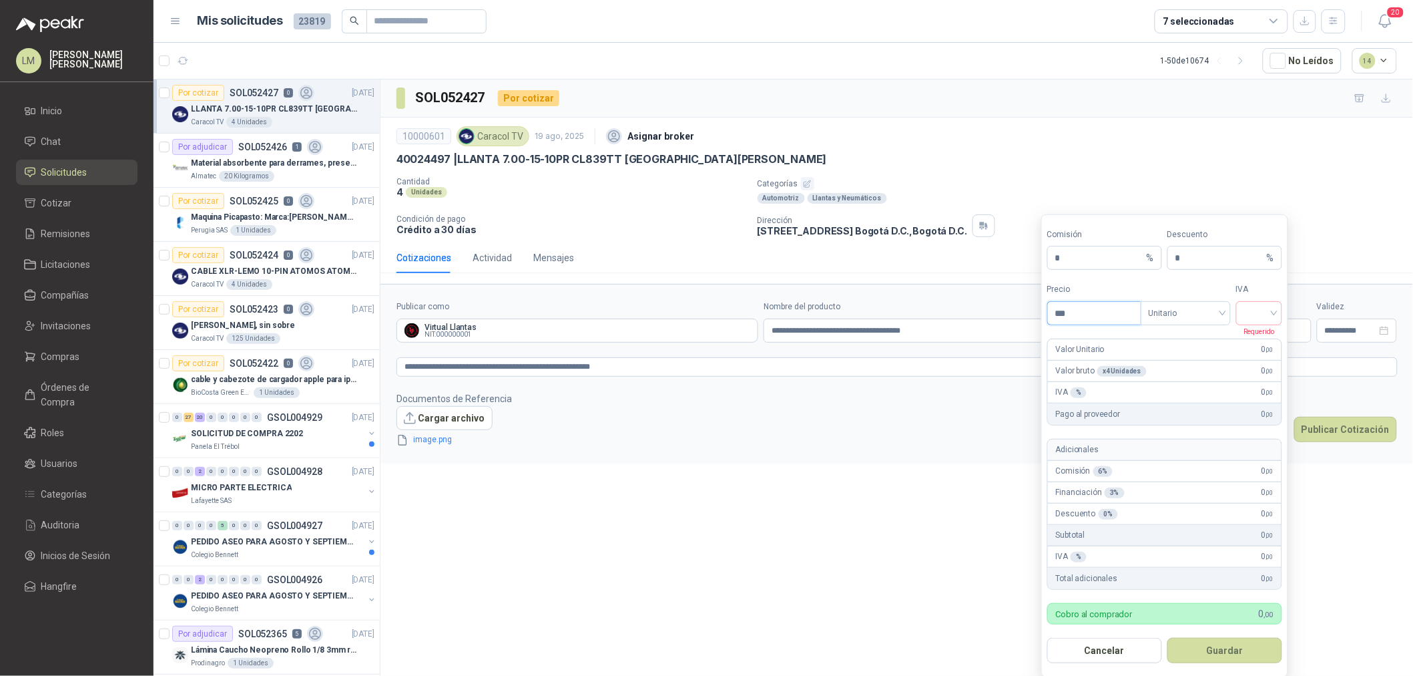
click at [1099, 316] on input "***" at bounding box center [1094, 313] width 93 height 23
click at [1196, 312] on span "Unitario" at bounding box center [1186, 313] width 74 height 20
type input "*********"
click at [1191, 367] on div "Unitario con IVA" at bounding box center [1186, 363] width 69 height 15
click at [1257, 314] on input "search" at bounding box center [1259, 312] width 30 height 20
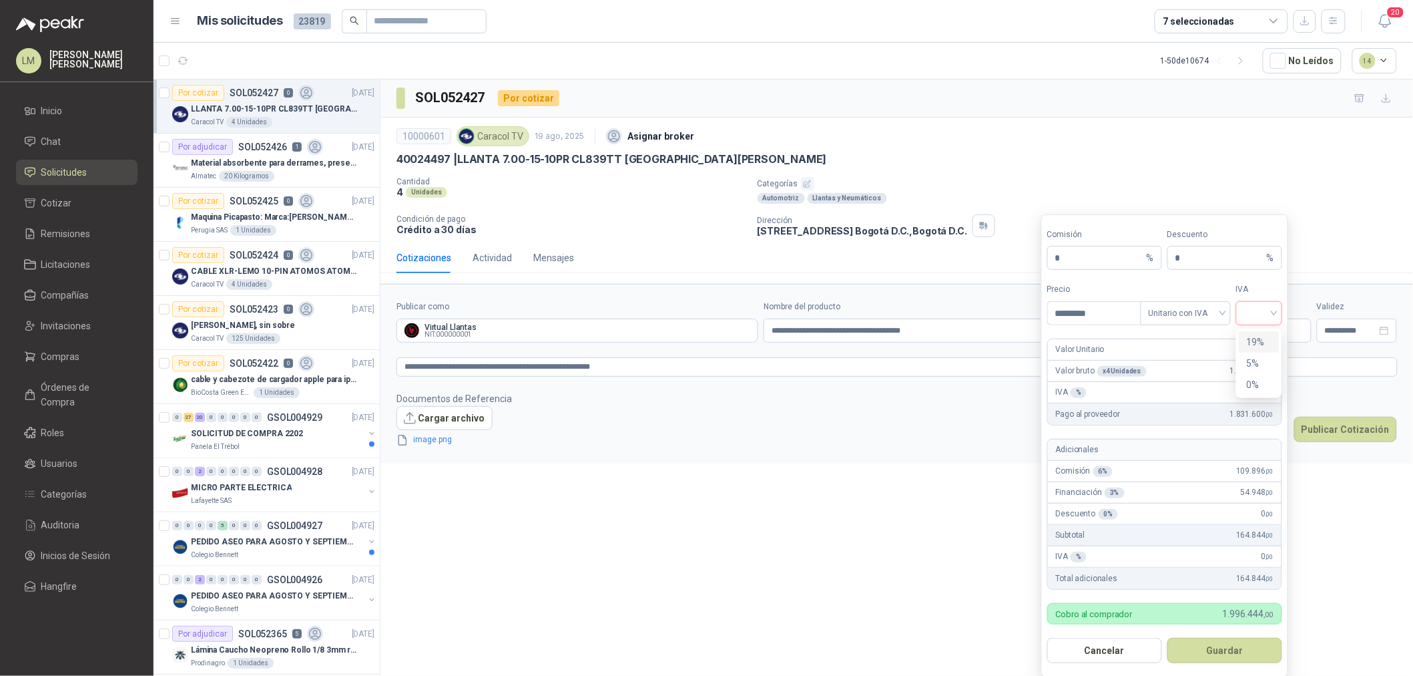
click at [1258, 331] on div "19%" at bounding box center [1259, 341] width 41 height 21
click at [1203, 651] on button "Guardar" at bounding box center [1225, 650] width 115 height 25
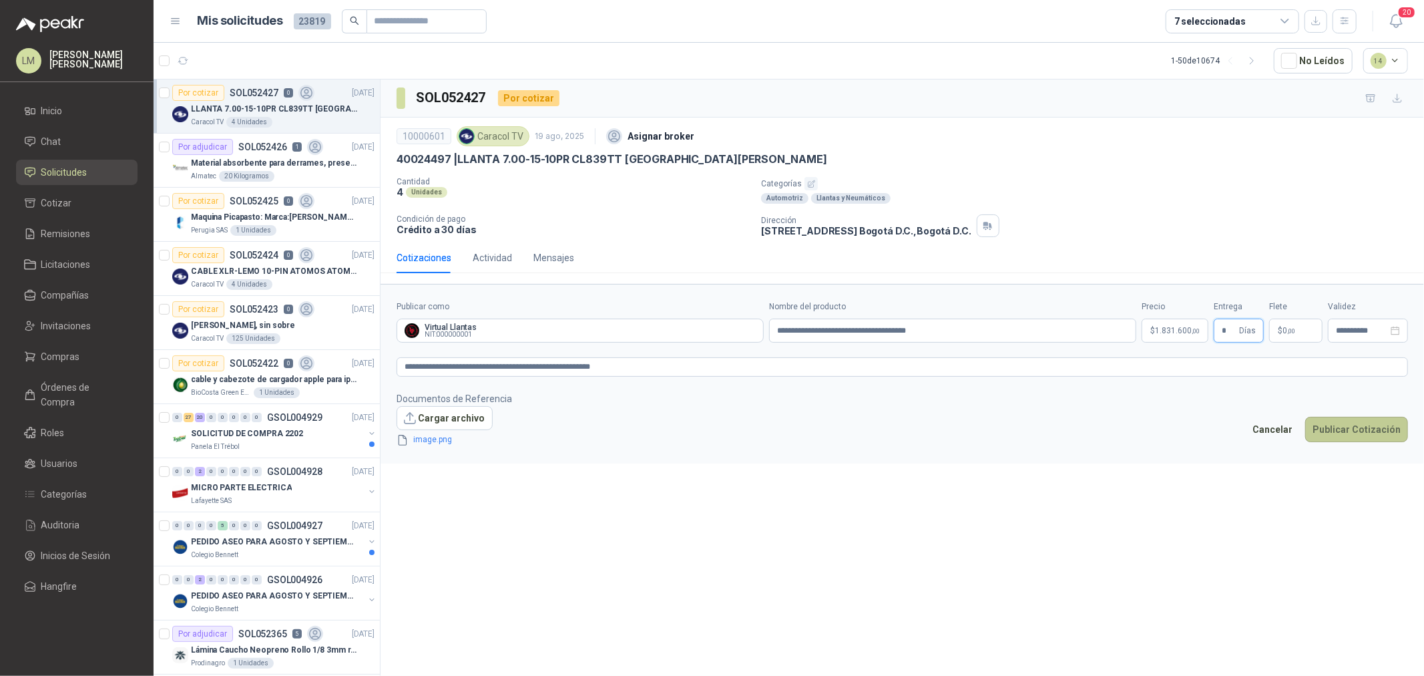
type input "*"
click at [1334, 437] on button "Publicar Cotización" at bounding box center [1356, 429] width 103 height 25
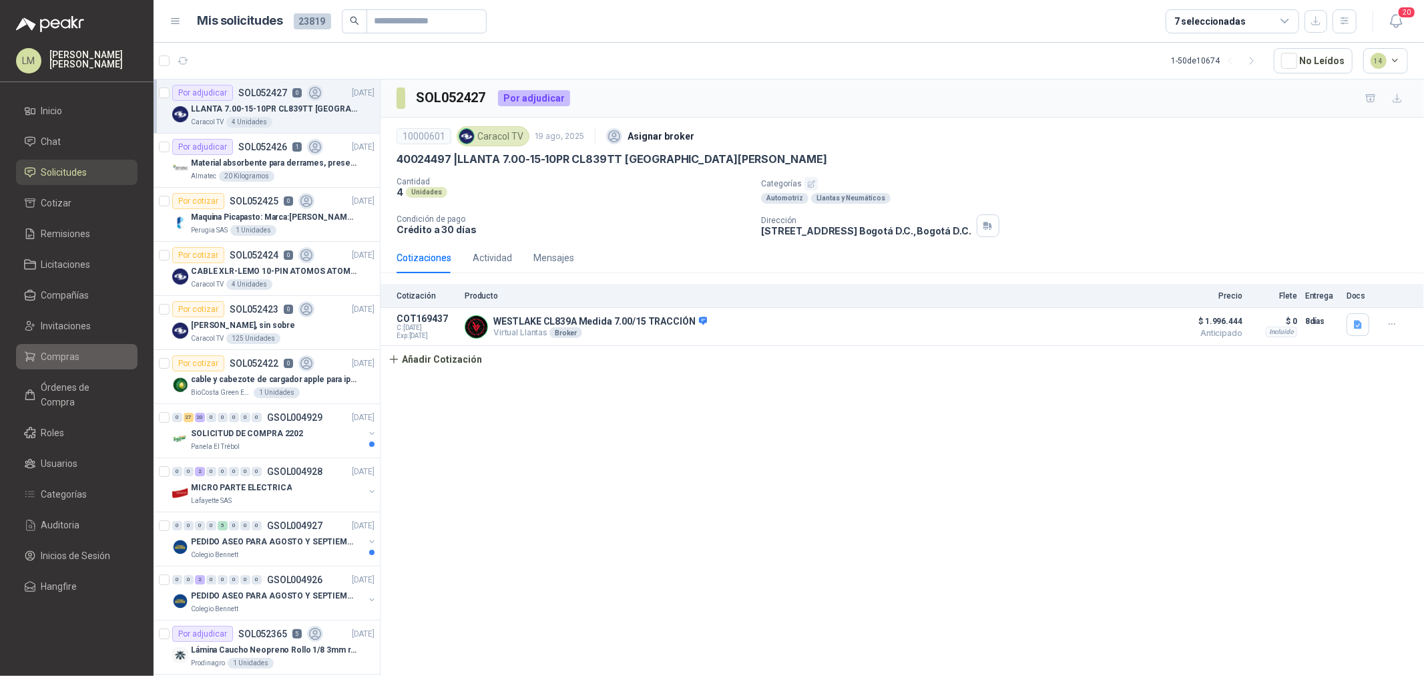
click at [57, 349] on span "Compras" at bounding box center [60, 356] width 39 height 15
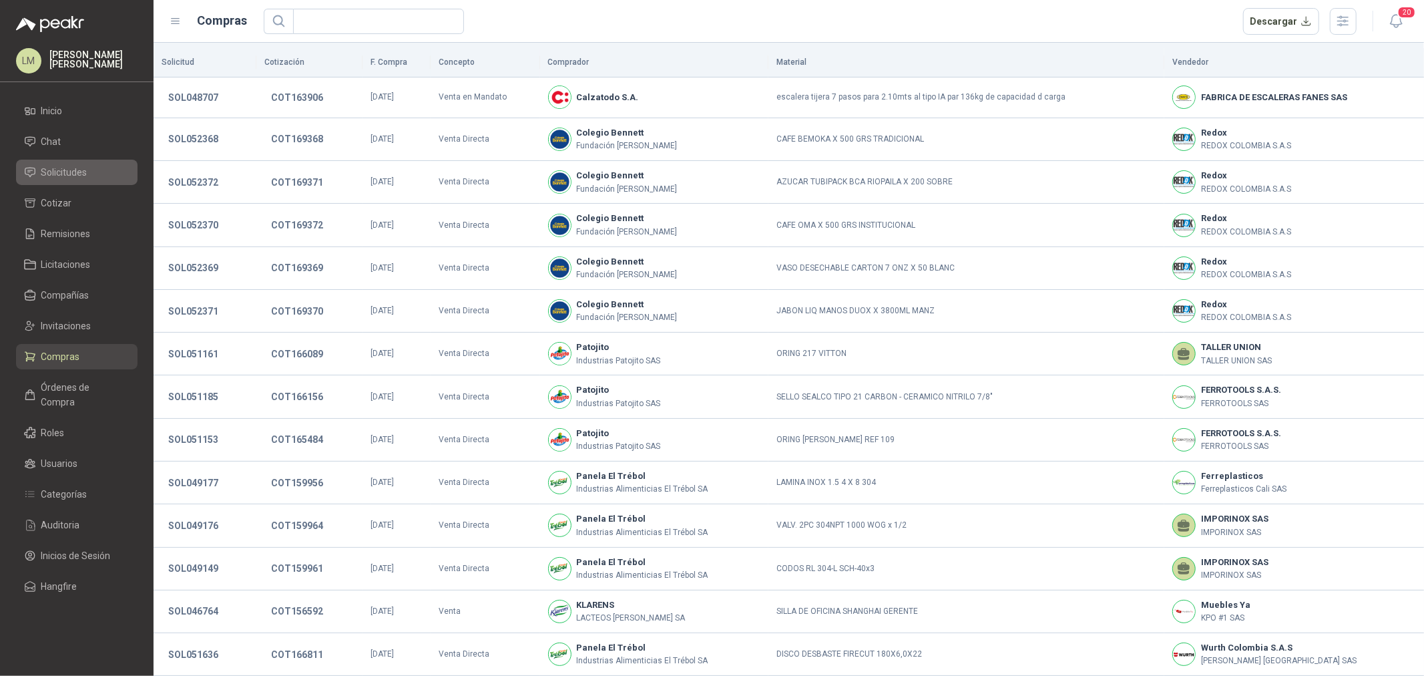
click at [64, 172] on span "Solicitudes" at bounding box center [64, 172] width 46 height 15
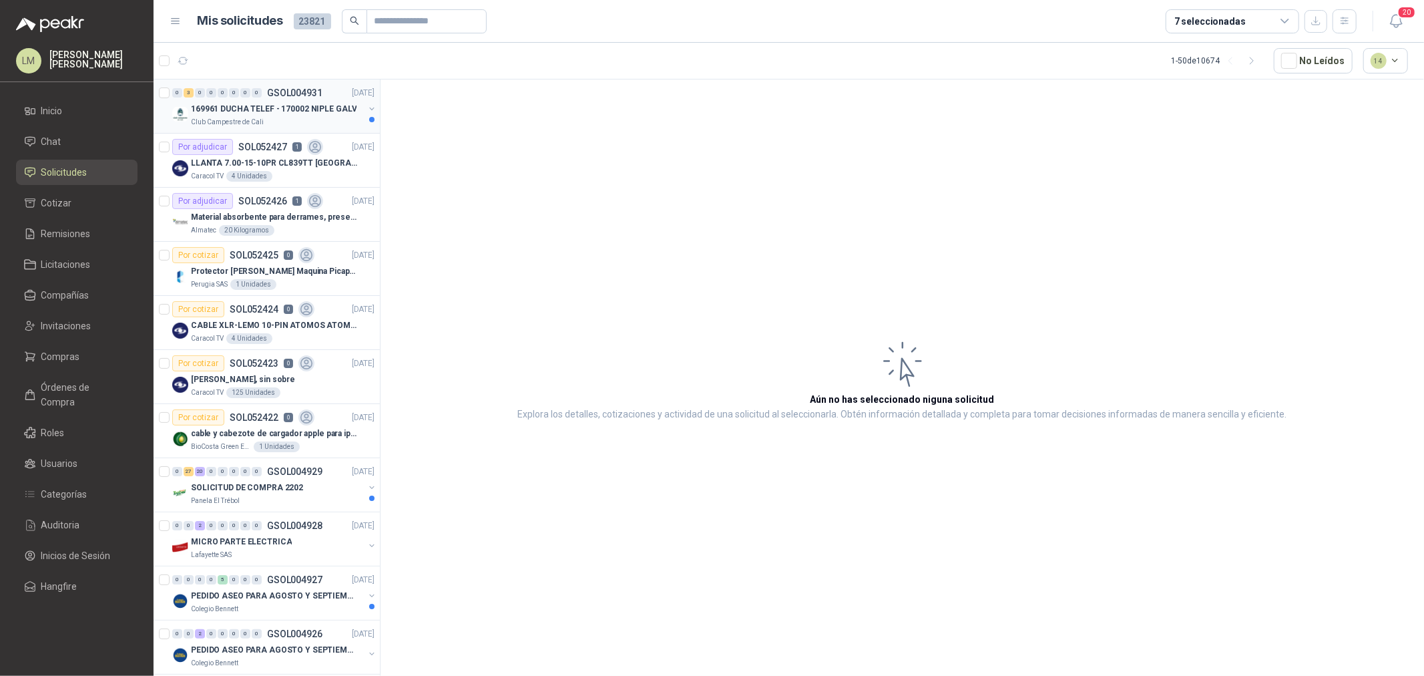
click at [252, 96] on div "0" at bounding box center [257, 92] width 10 height 9
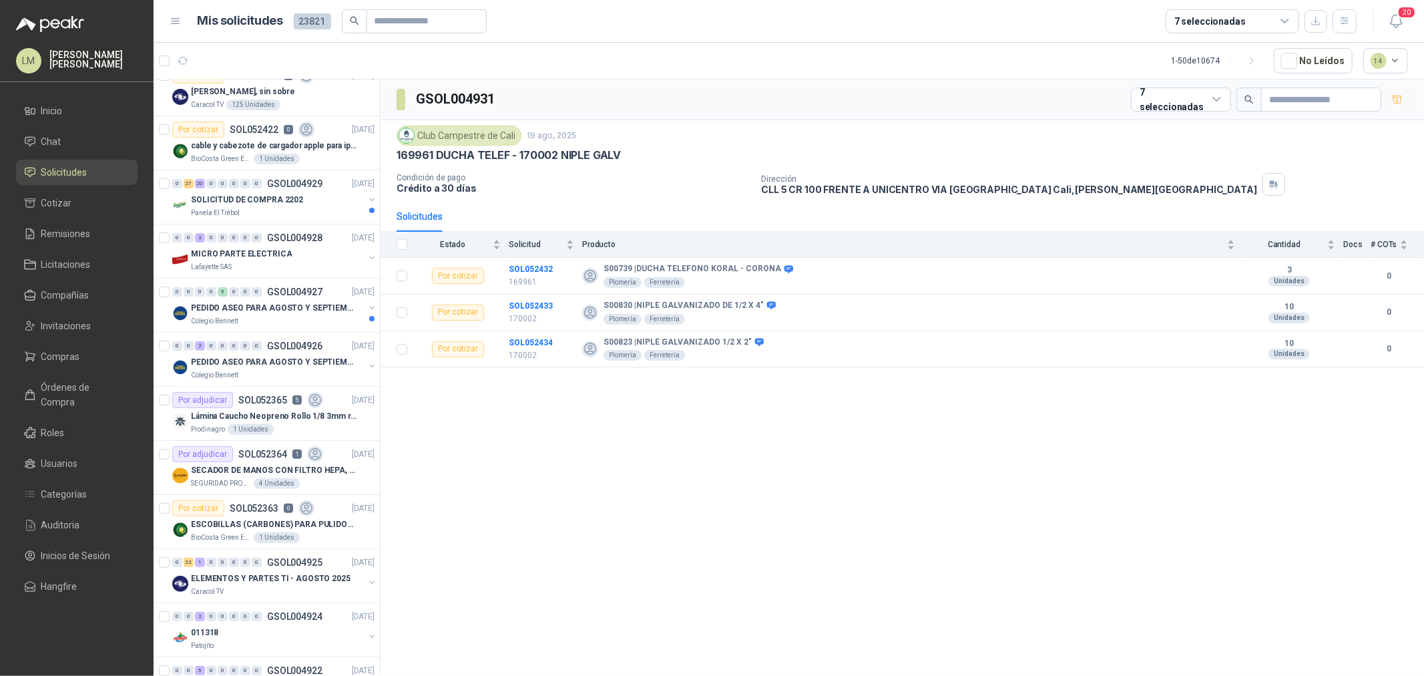
scroll to position [296, 0]
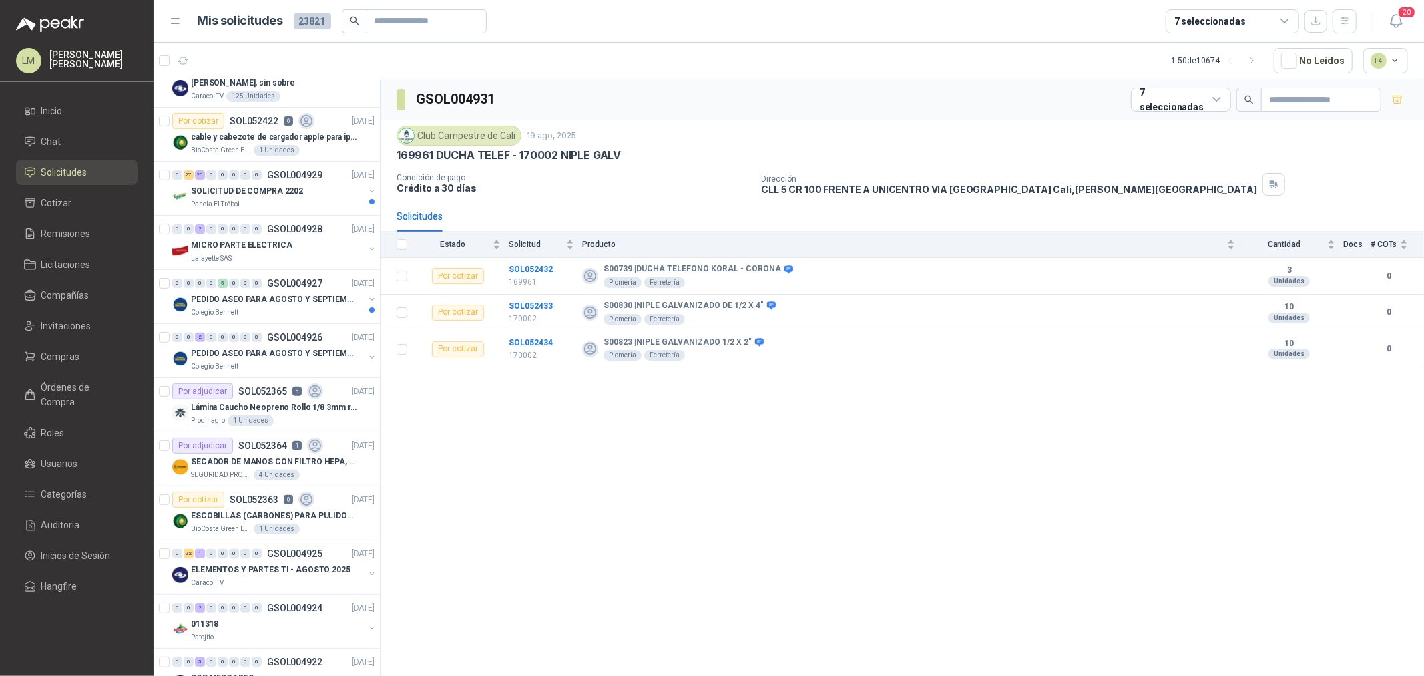
click at [258, 246] on p "MICRO PARTE ELECTRICA" at bounding box center [241, 245] width 101 height 13
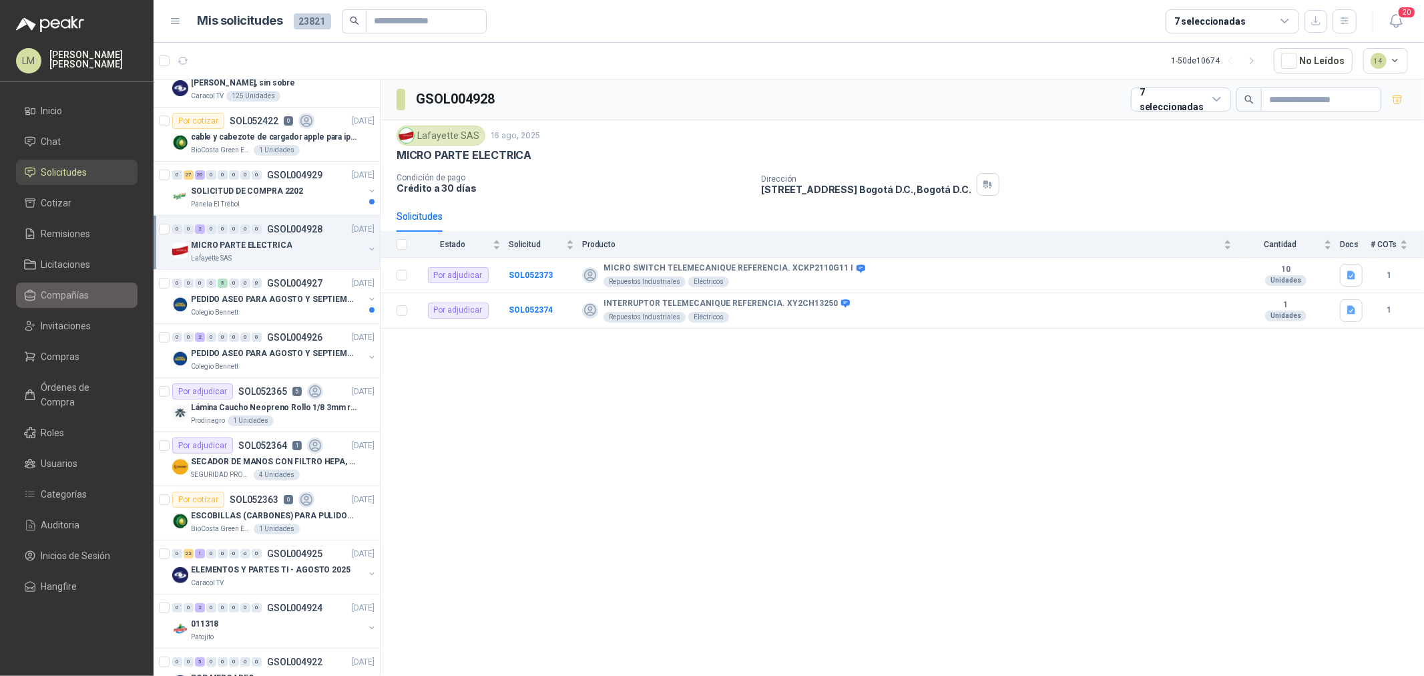
click at [71, 296] on span "Compañías" at bounding box center [65, 295] width 48 height 15
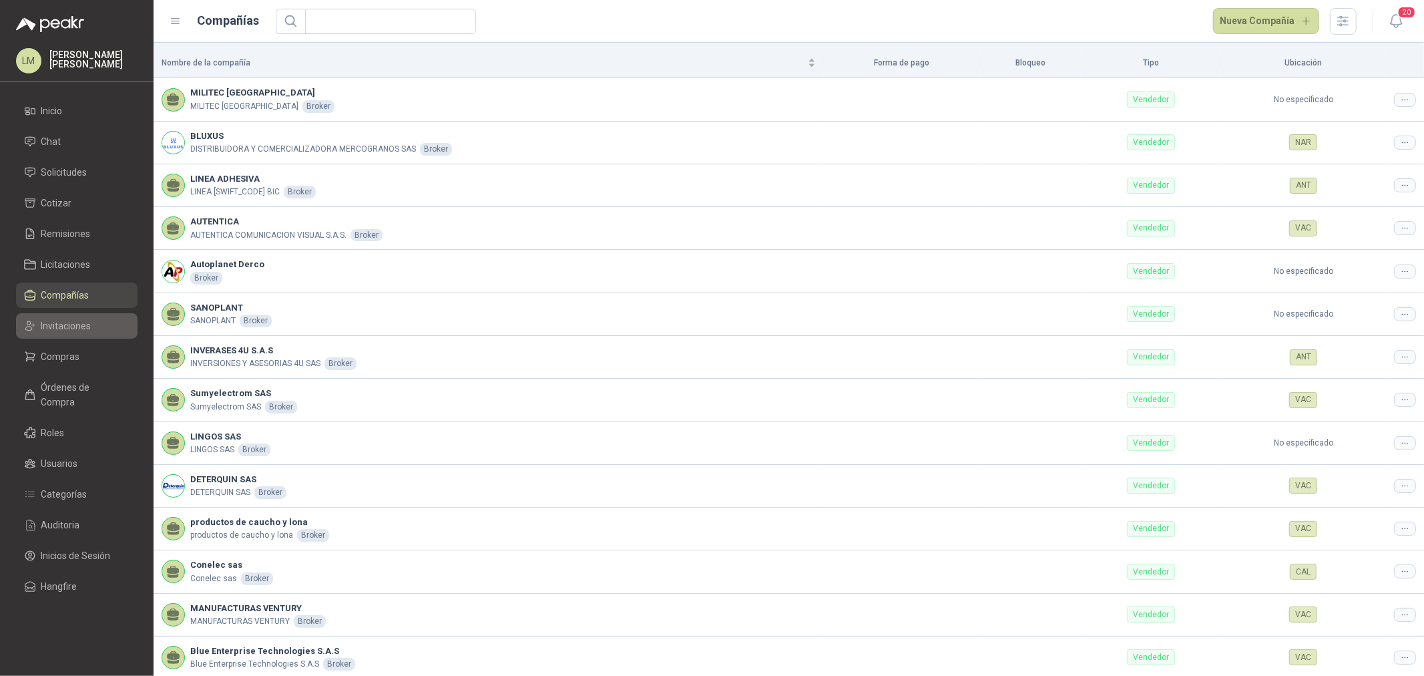
click at [76, 330] on span "Invitaciones" at bounding box center [66, 325] width 50 height 15
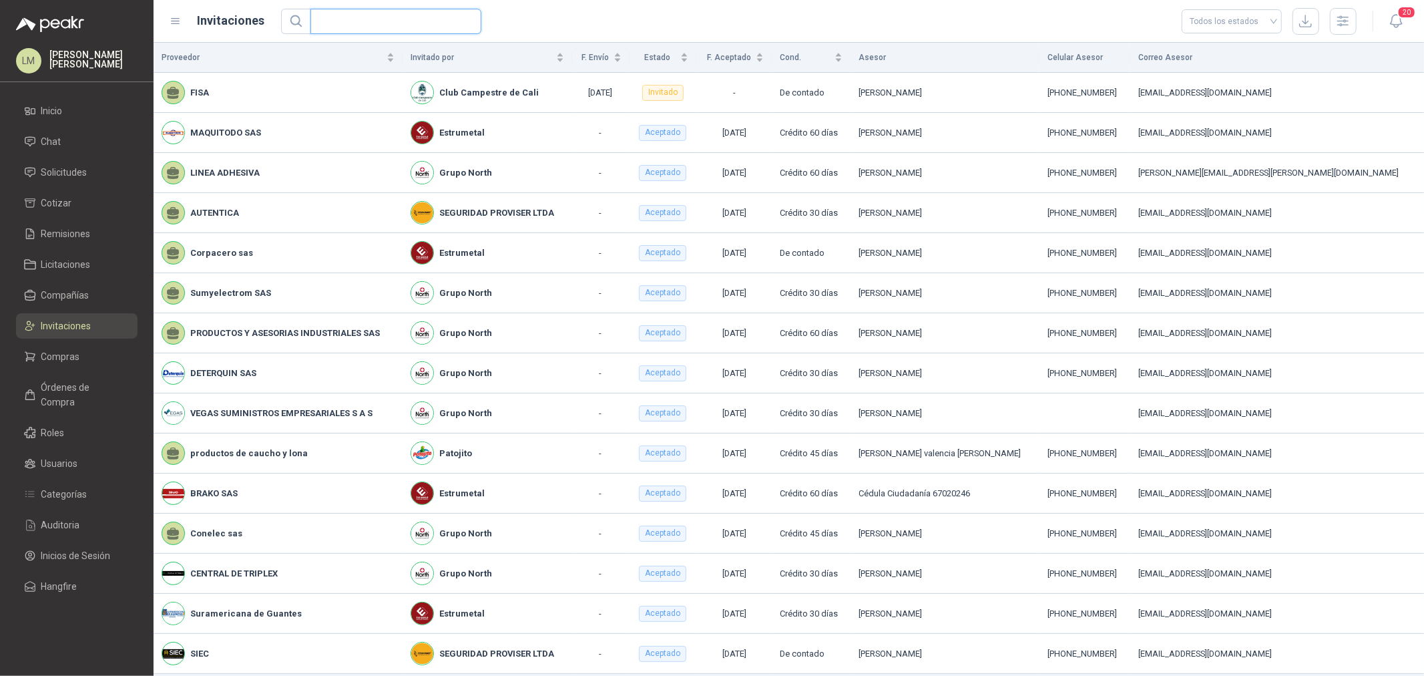
click at [384, 22] on input "text" at bounding box center [390, 21] width 144 height 24
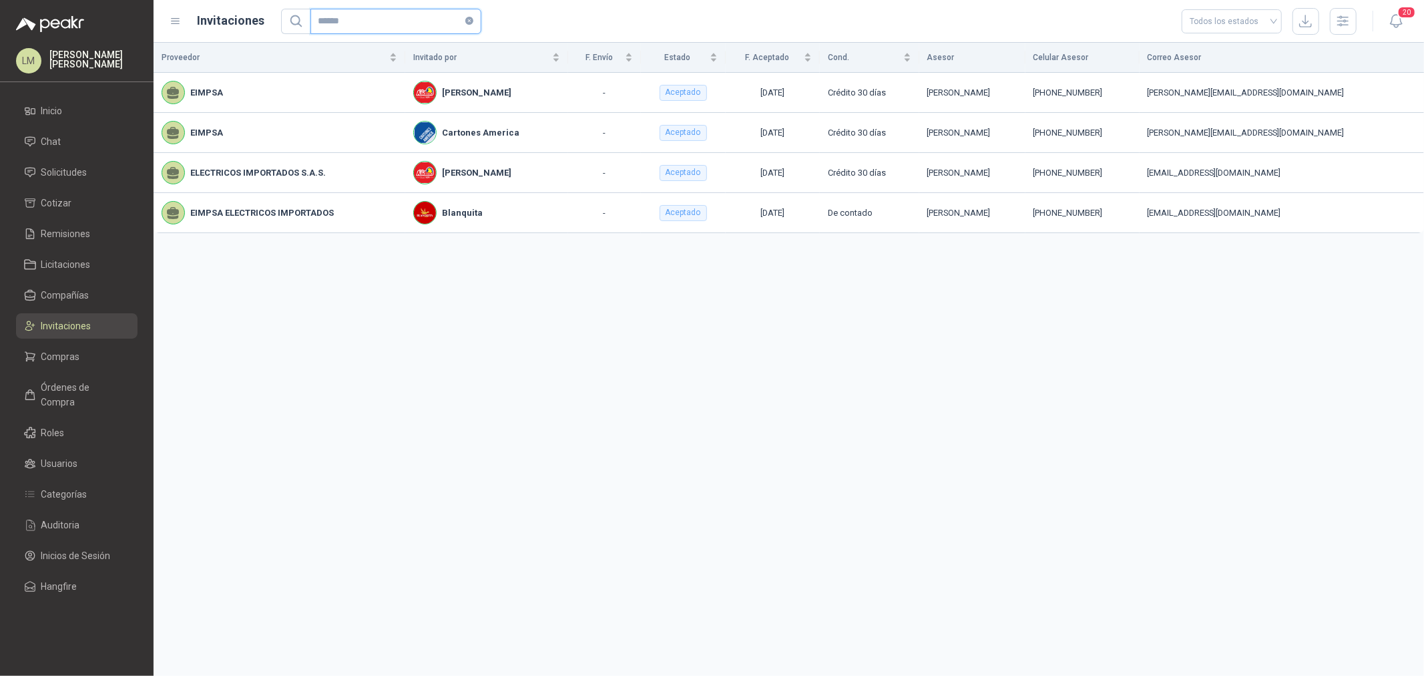
type input "******"
click at [84, 175] on span "Solicitudes" at bounding box center [64, 172] width 46 height 15
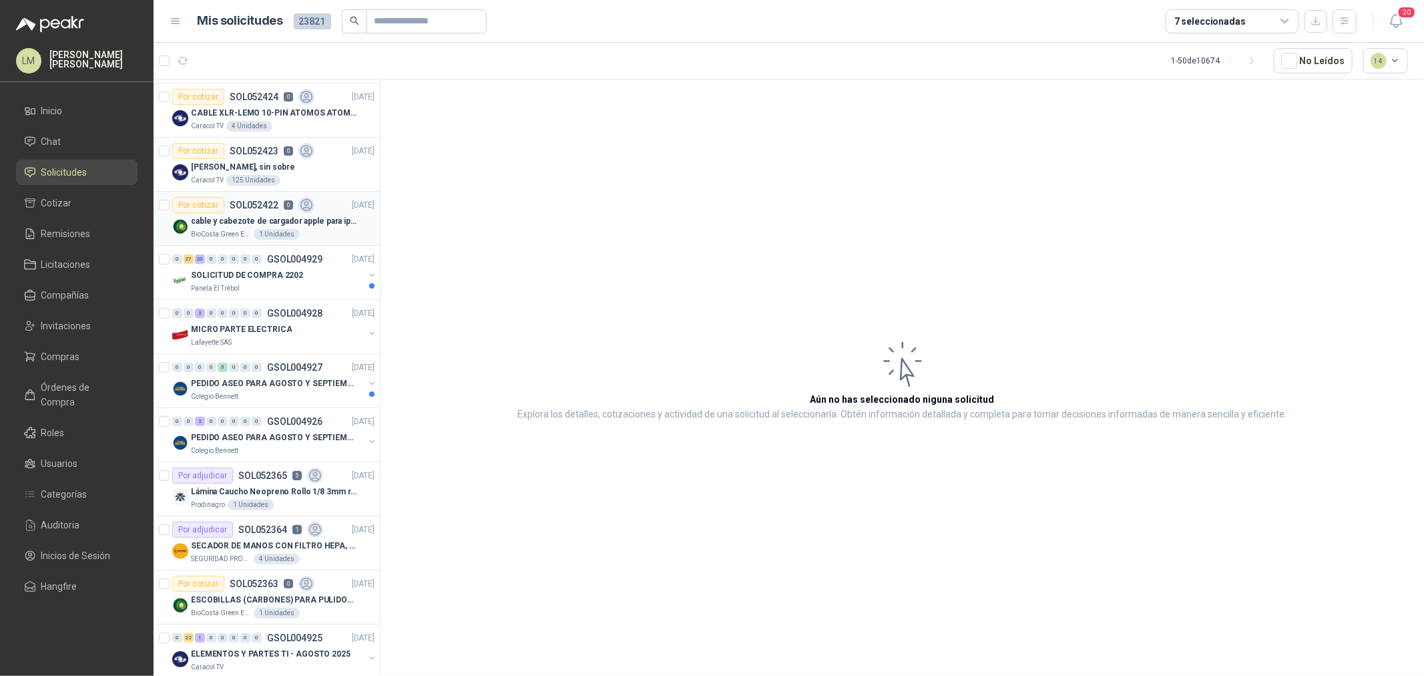
scroll to position [222, 0]
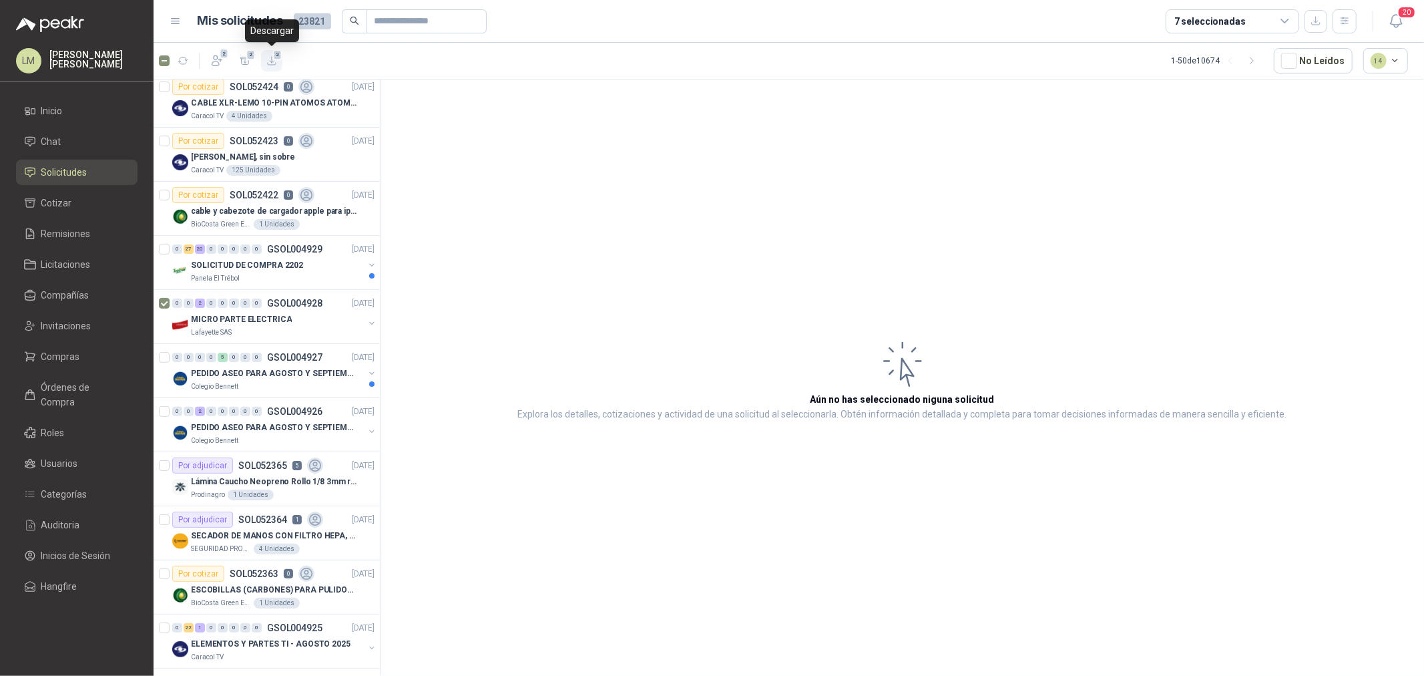
click at [270, 59] on icon "button" at bounding box center [271, 60] width 11 height 11
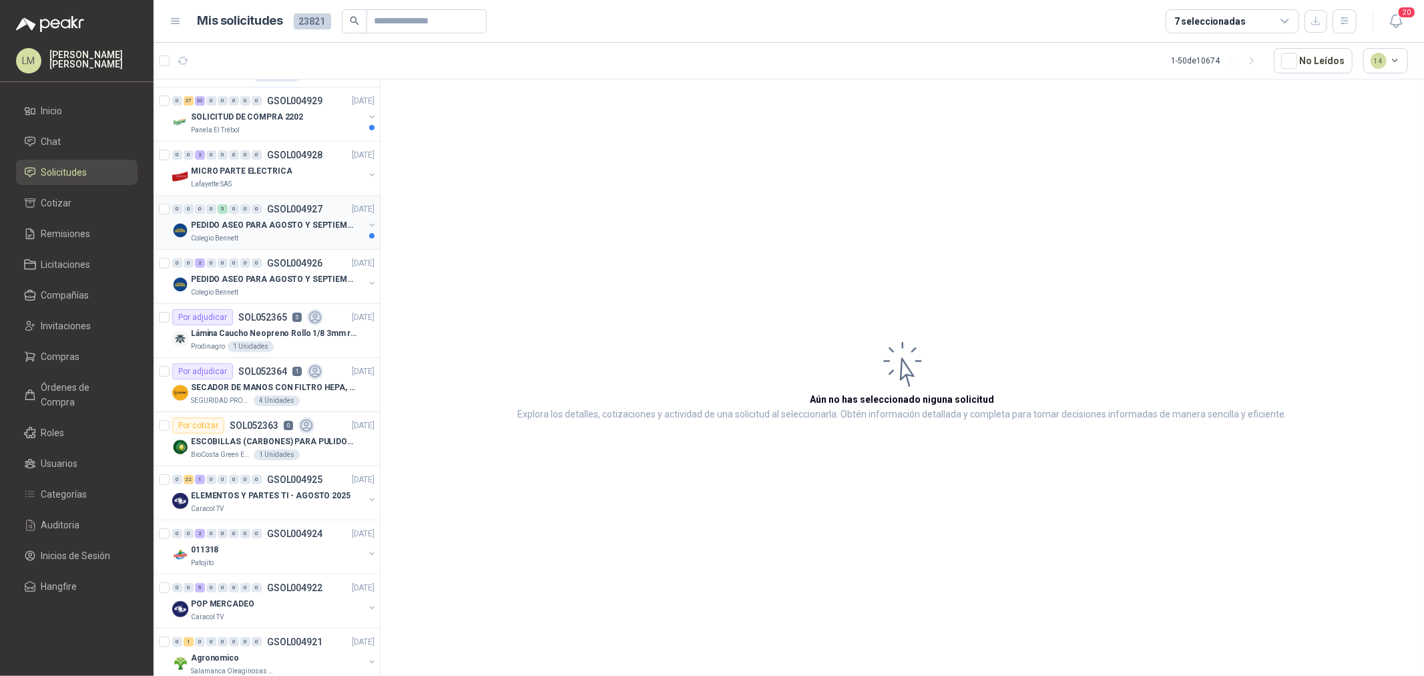
scroll to position [0, 0]
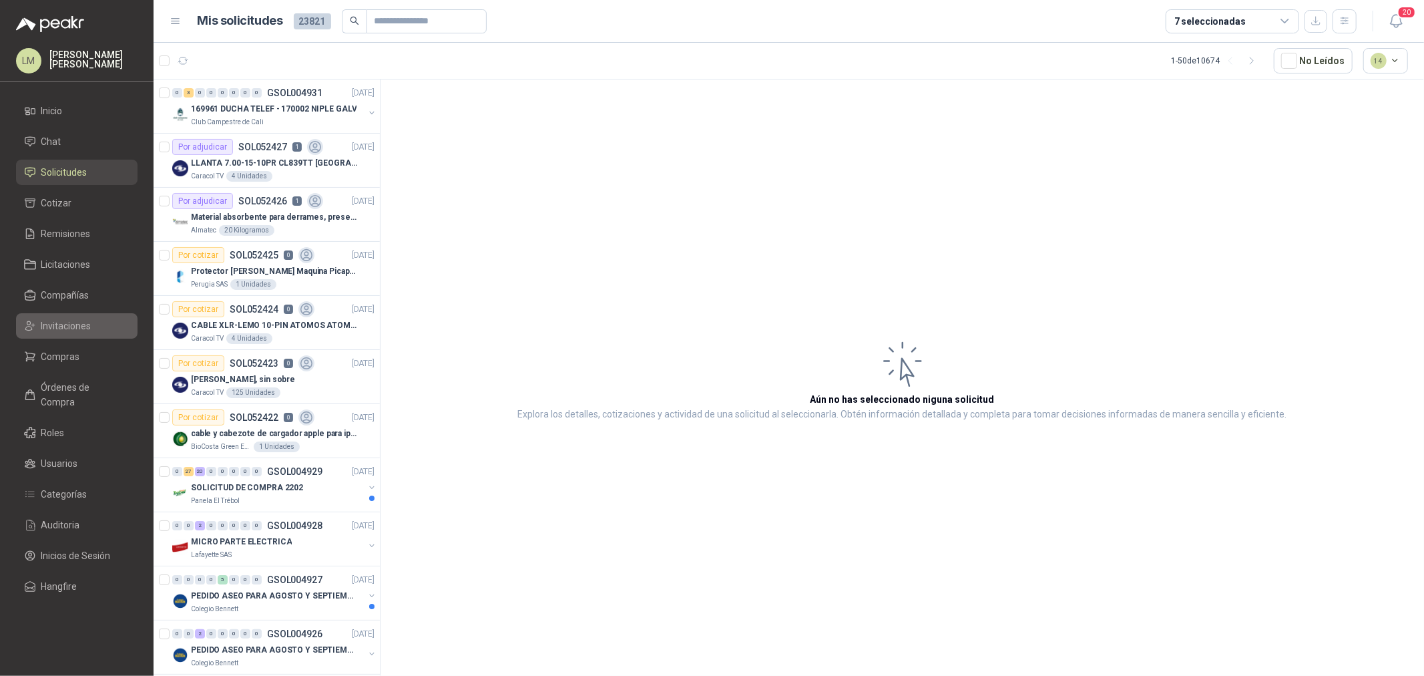
click at [58, 322] on span "Invitaciones" at bounding box center [66, 325] width 50 height 15
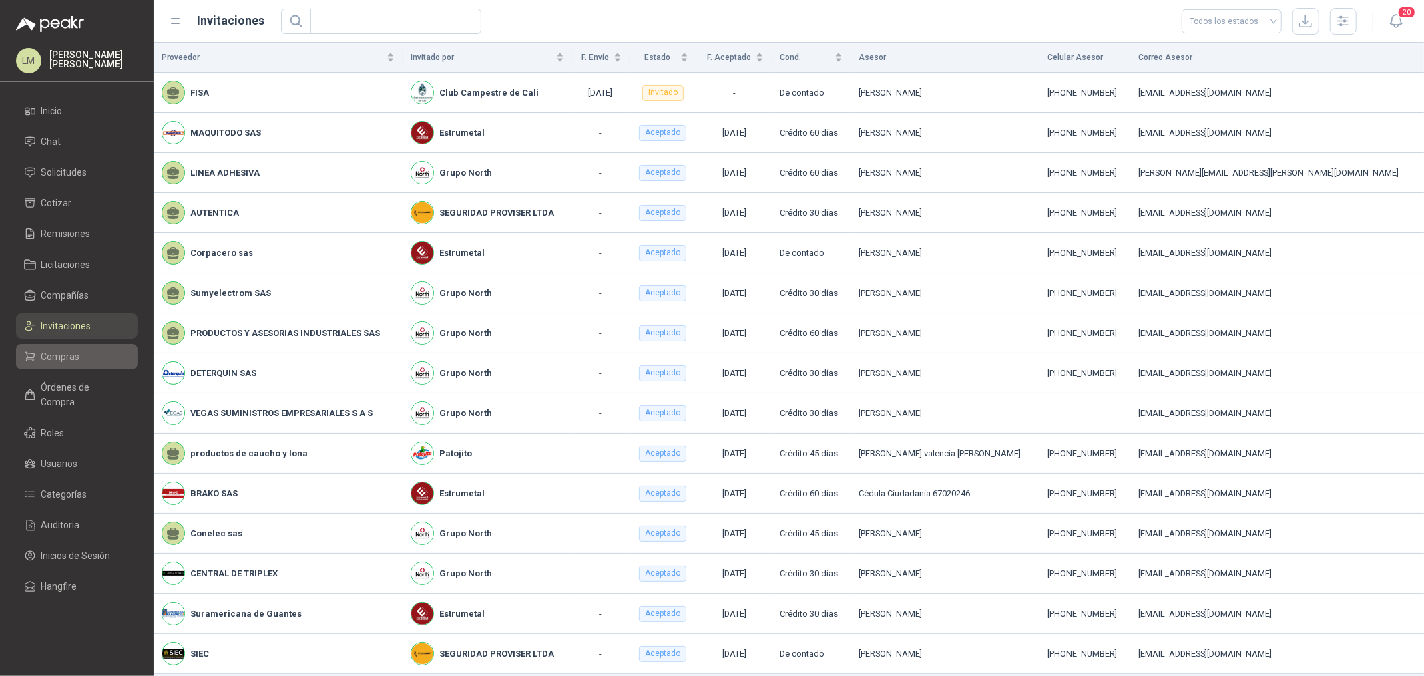
click at [65, 356] on span "Compras" at bounding box center [60, 356] width 39 height 15
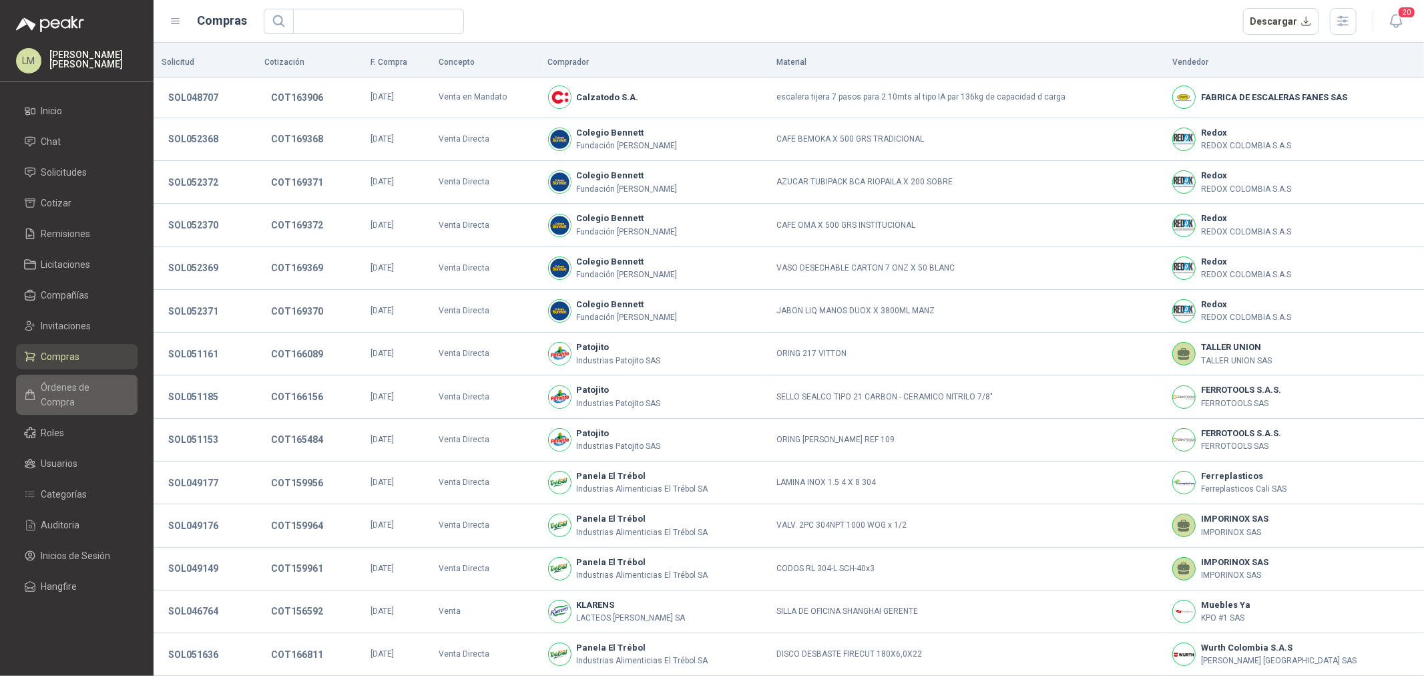
click at [62, 387] on span "Órdenes de Compra" at bounding box center [82, 394] width 83 height 29
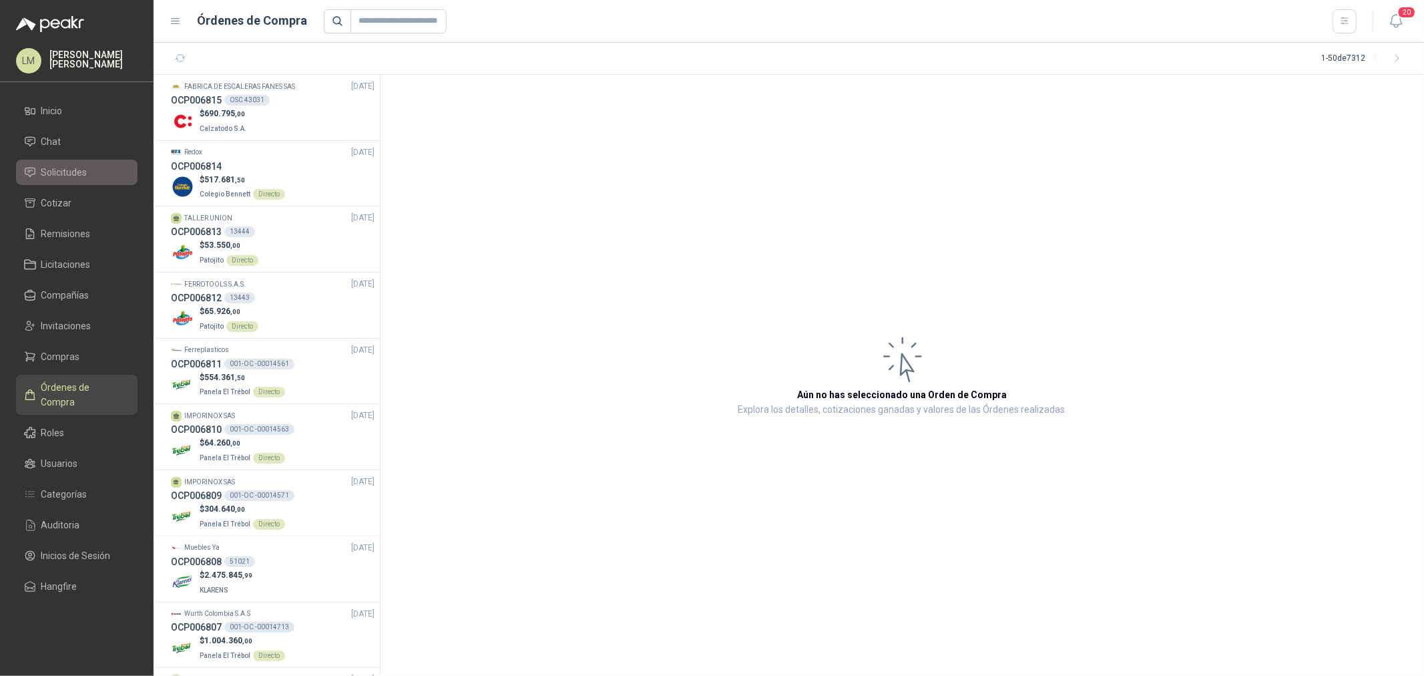
click at [70, 172] on span "Solicitudes" at bounding box center [64, 172] width 46 height 15
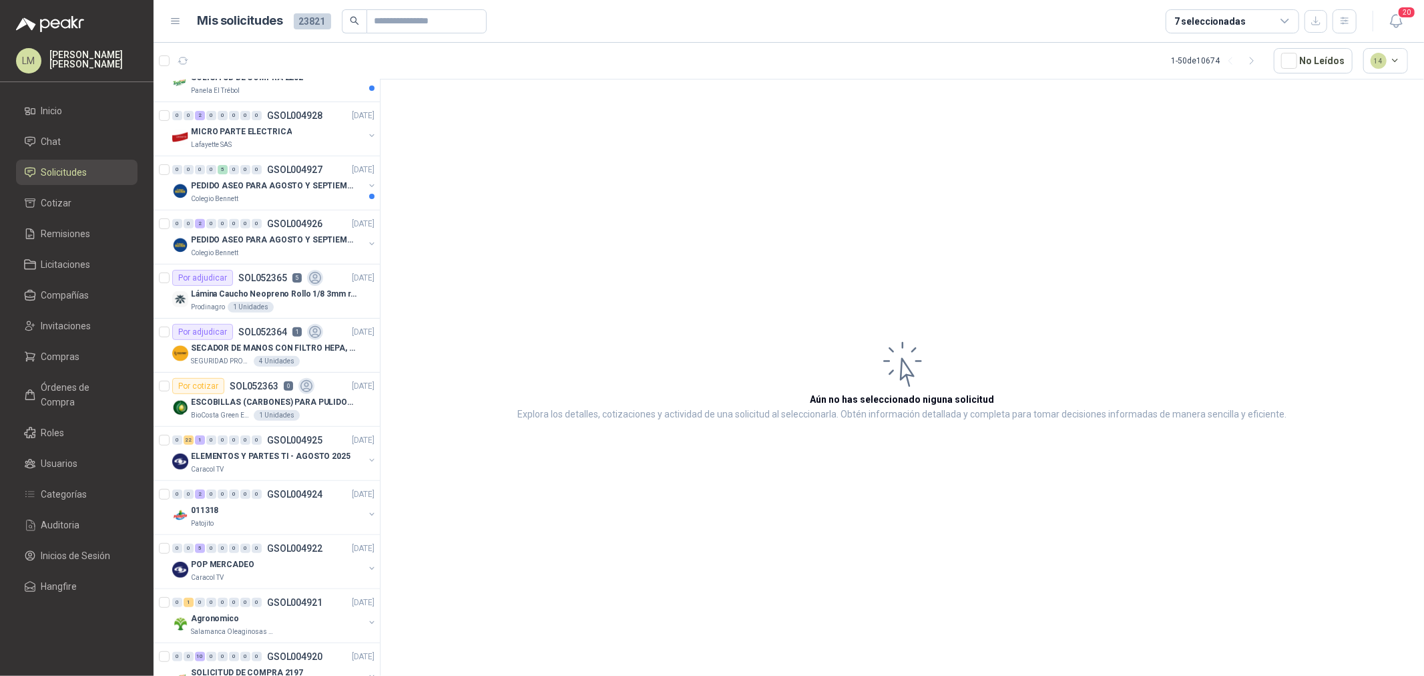
scroll to position [445, 0]
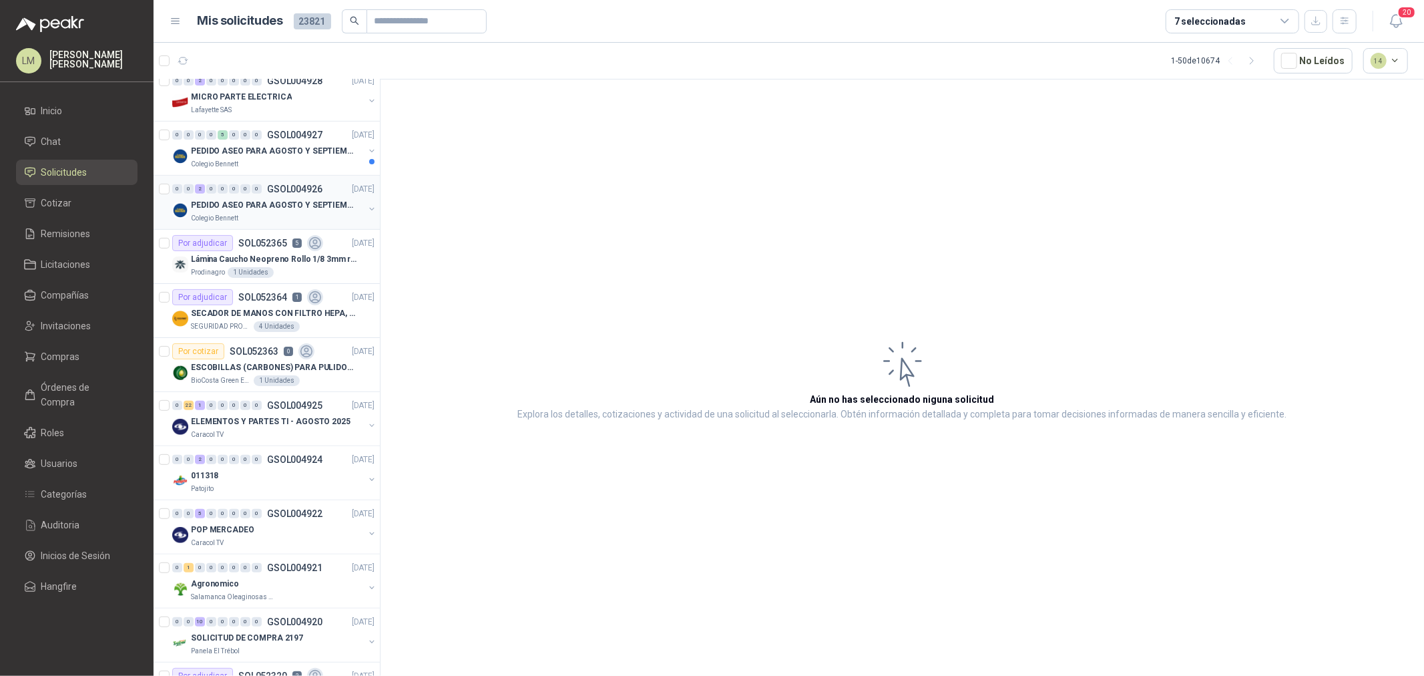
click at [254, 209] on p "PEDIDO ASEO PARA AGOSTO Y SEPTIEMBRE" at bounding box center [274, 205] width 166 height 13
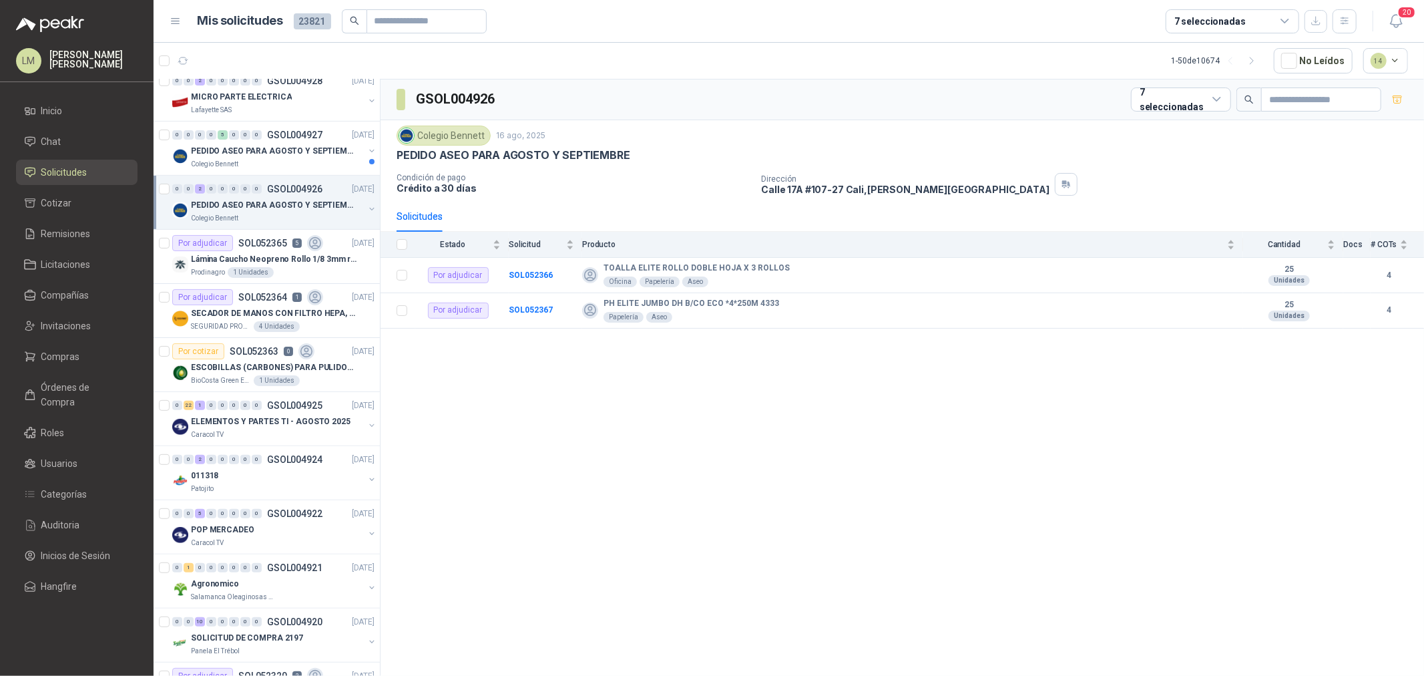
scroll to position [519, 0]
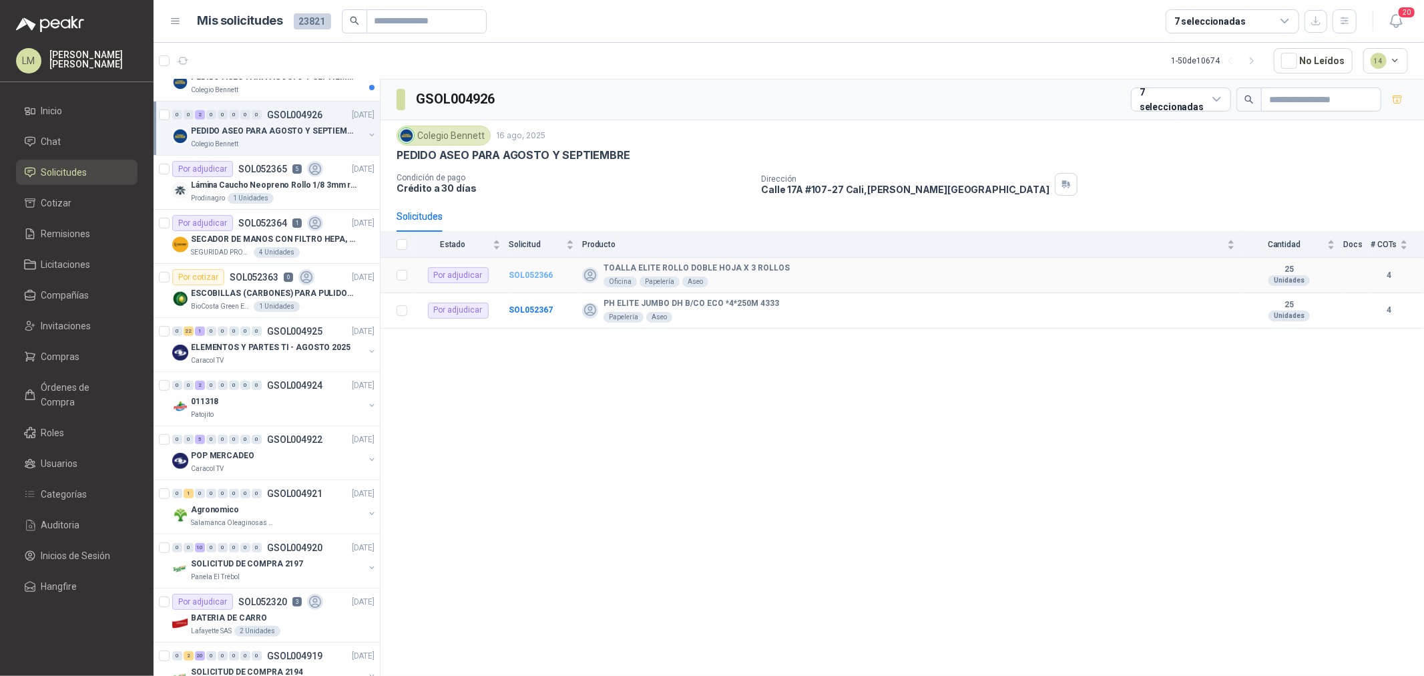
click at [529, 272] on b "SOL052366" at bounding box center [531, 274] width 44 height 9
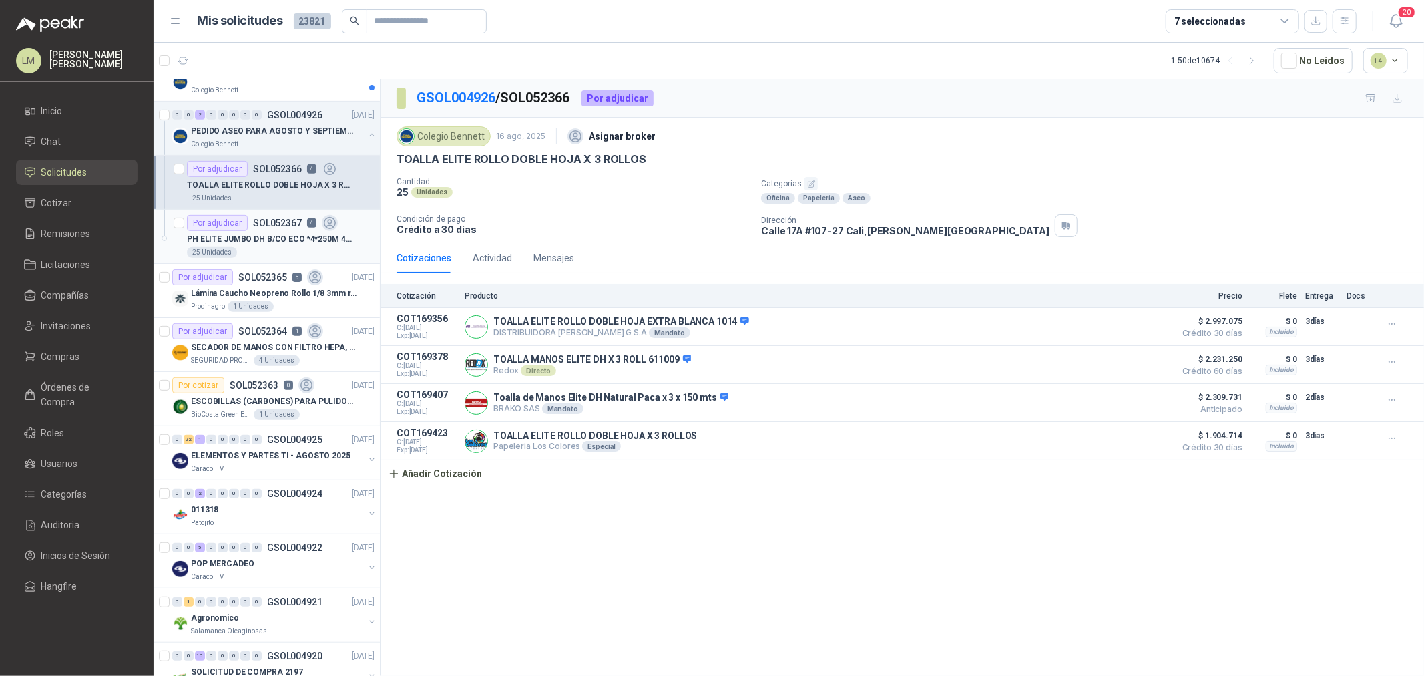
click at [232, 227] on div "Por adjudicar" at bounding box center [217, 223] width 61 height 16
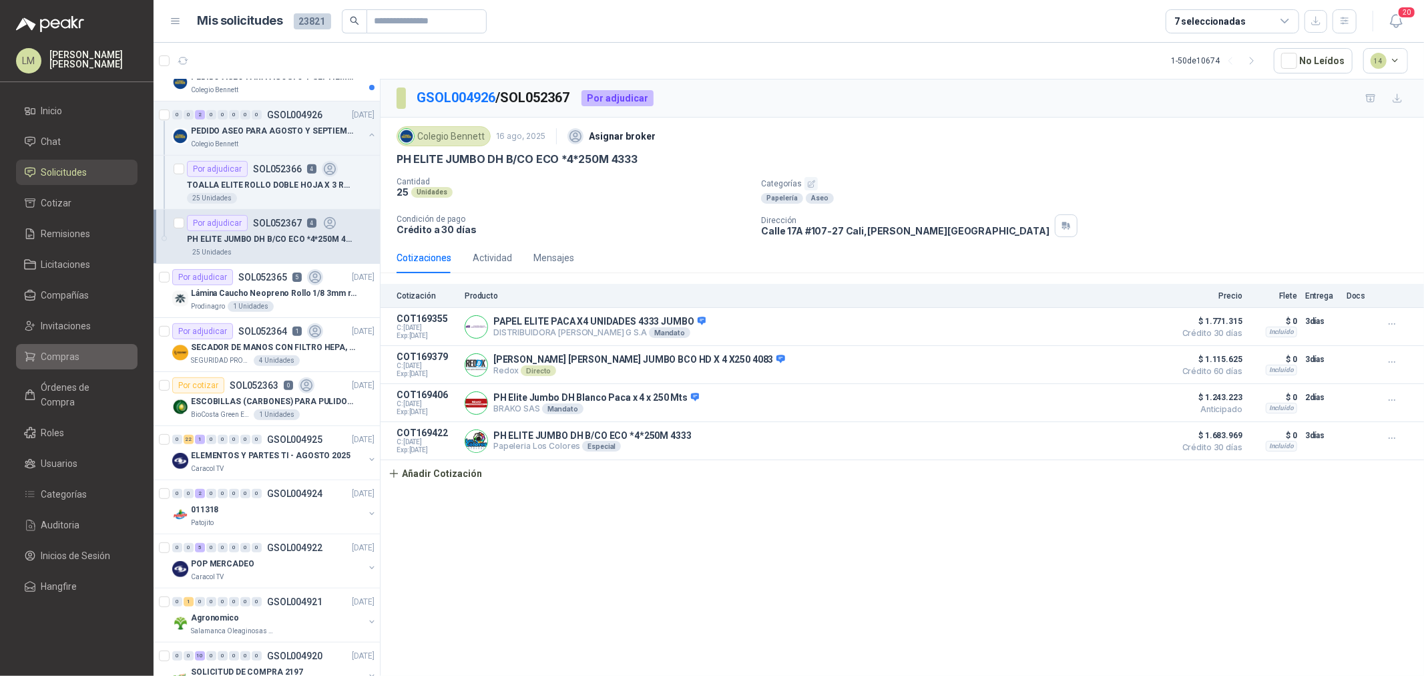
click at [62, 361] on span "Compras" at bounding box center [60, 356] width 39 height 15
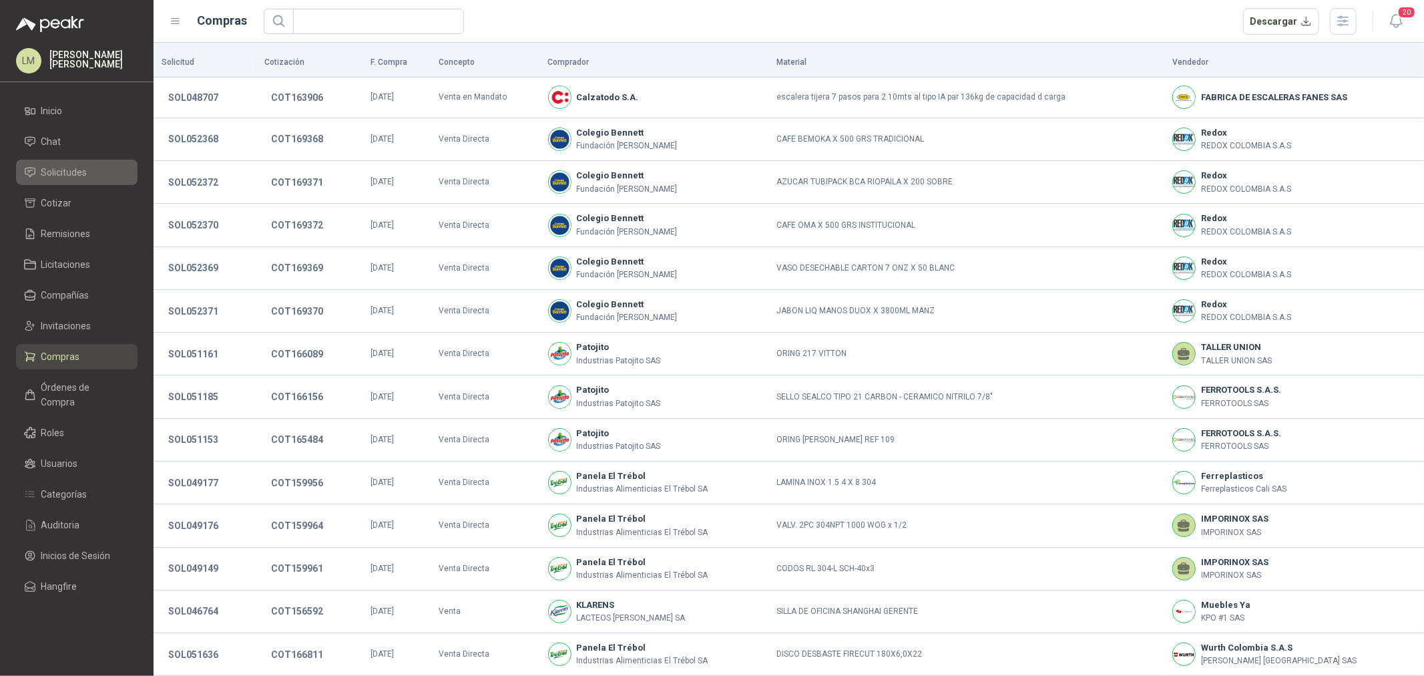
click at [71, 172] on span "Solicitudes" at bounding box center [64, 172] width 46 height 15
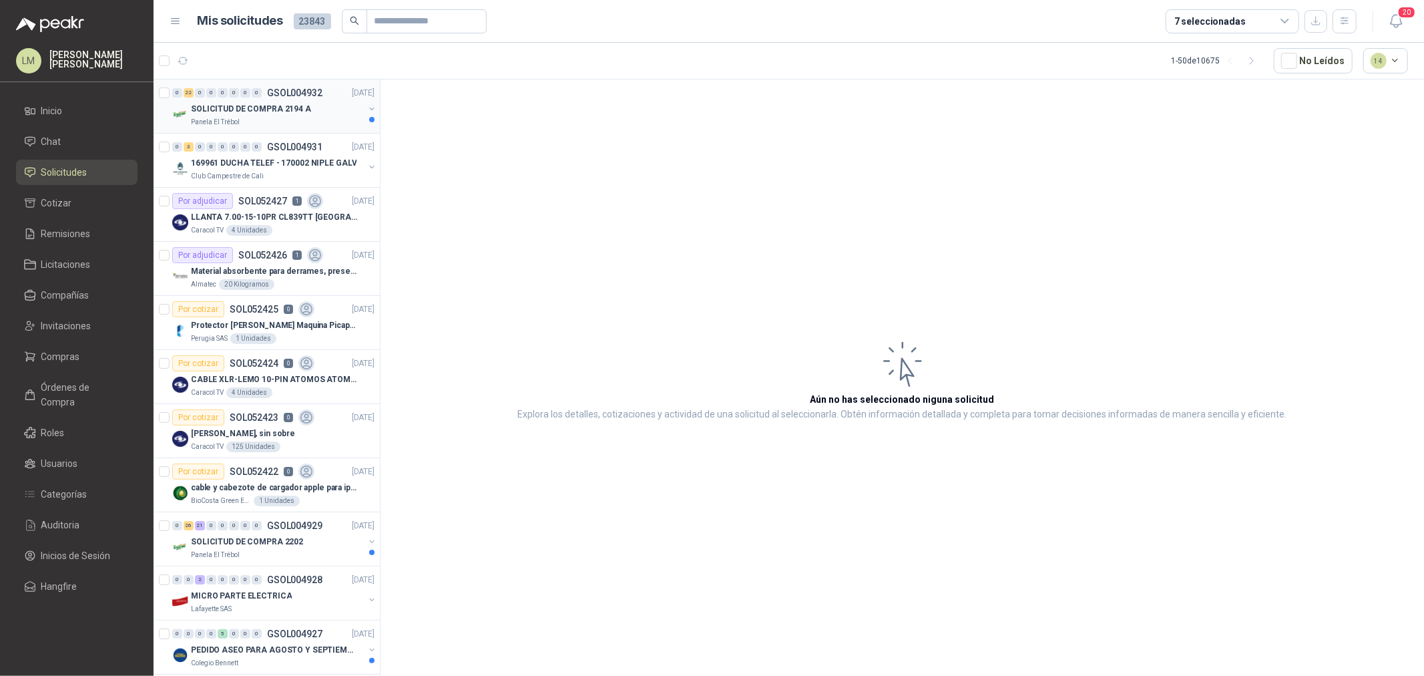
click at [236, 95] on div "0" at bounding box center [234, 92] width 10 height 9
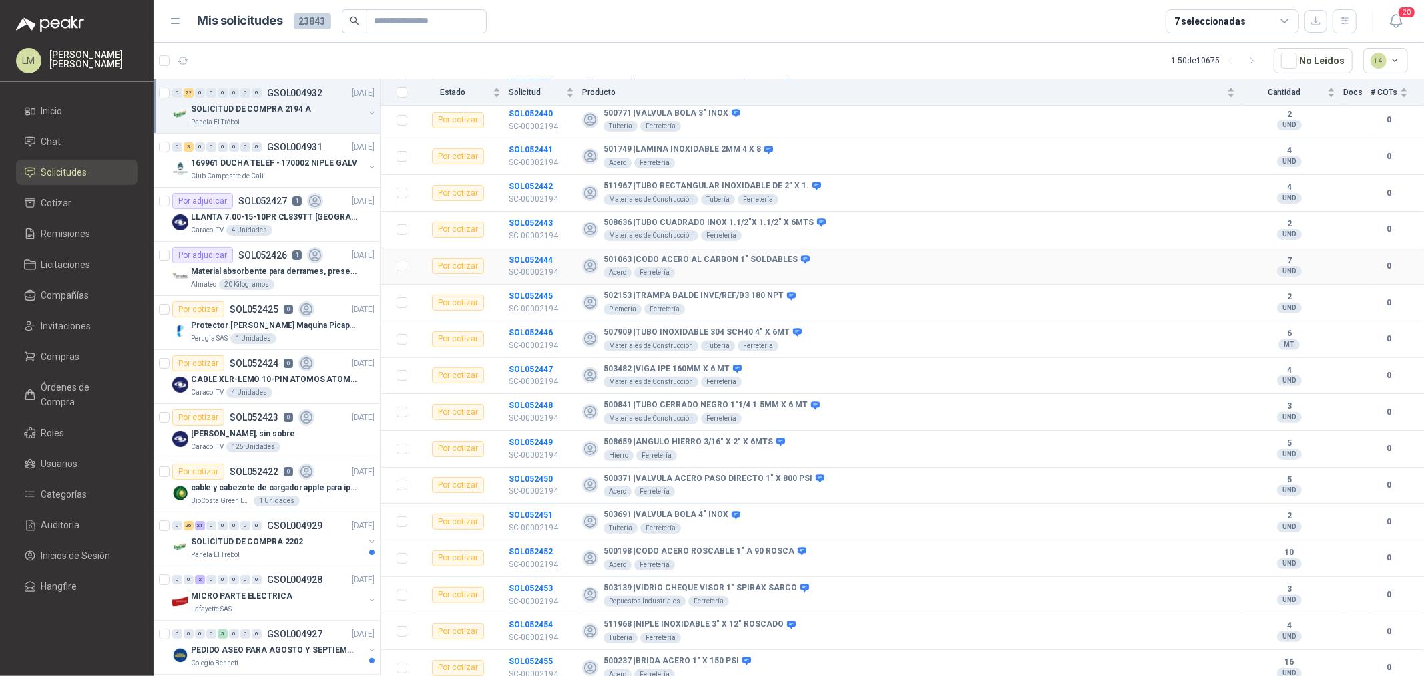
scroll to position [382, 0]
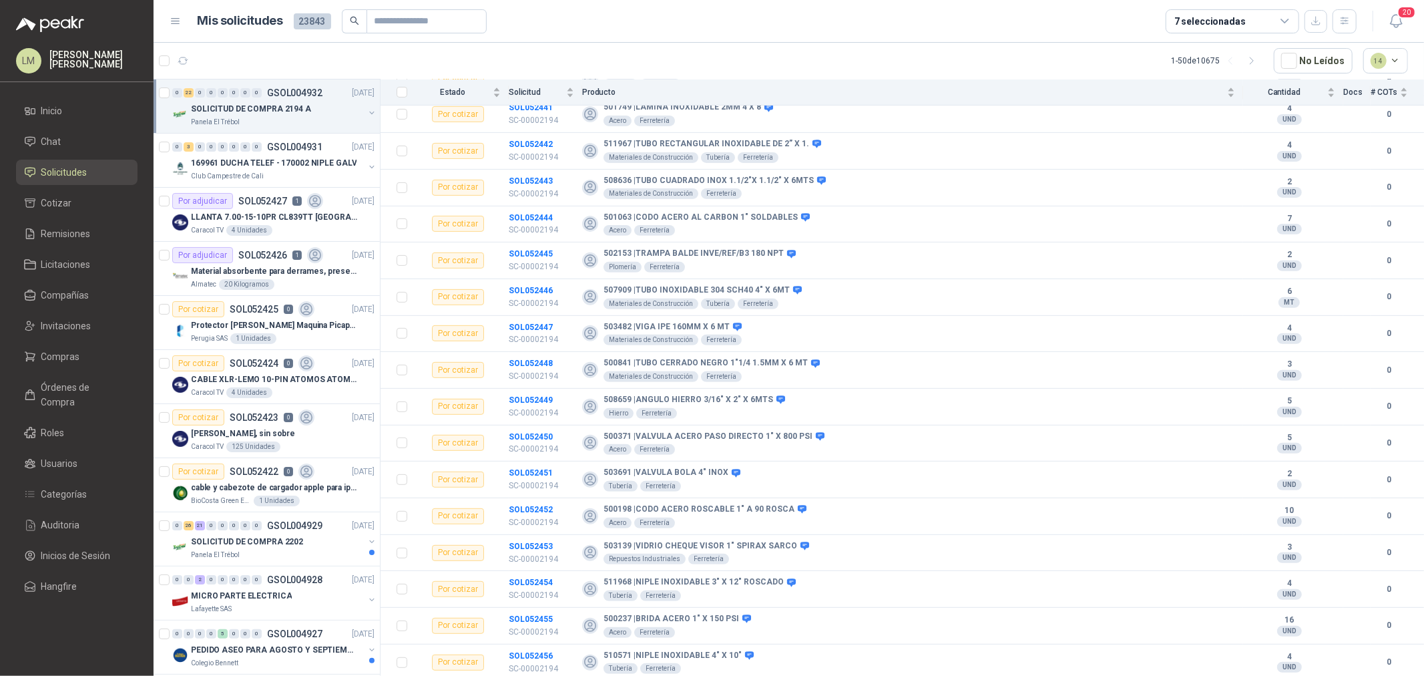
click at [1190, 12] on div "7 seleccionadas" at bounding box center [1233, 21] width 134 height 24
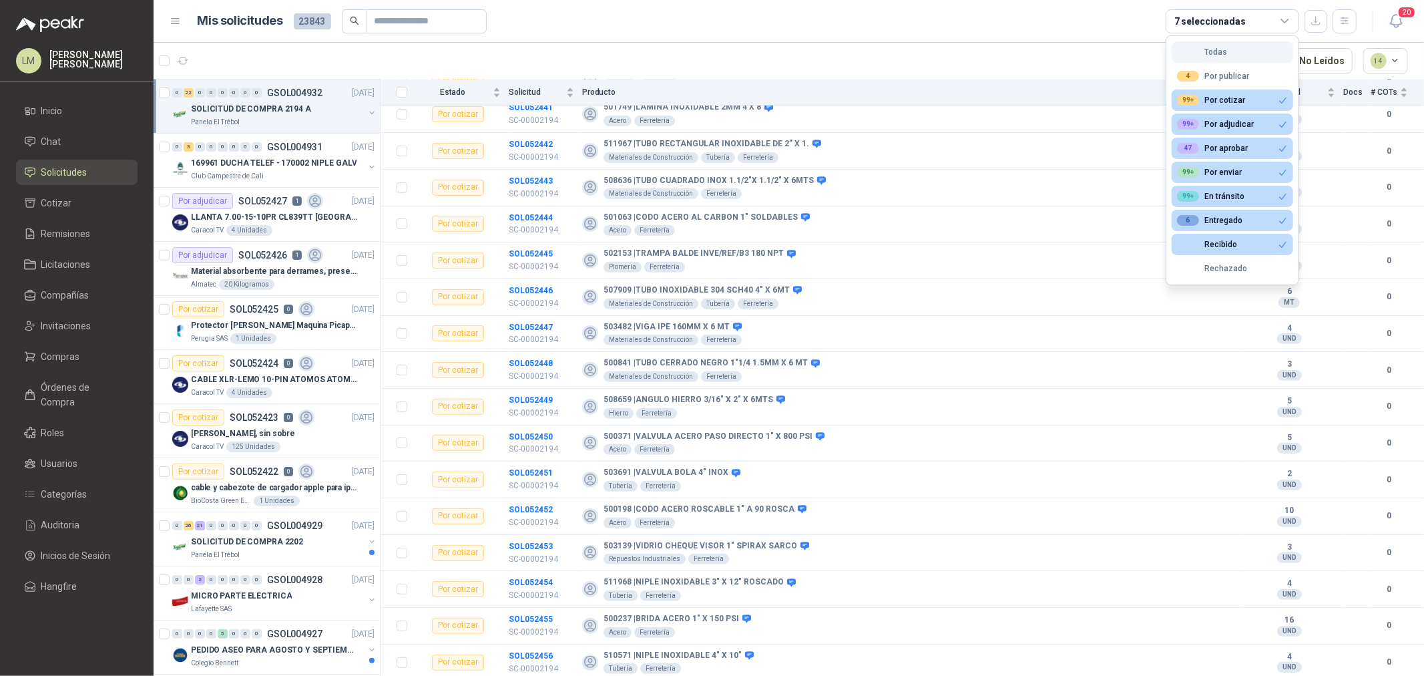
click at [1212, 55] on div "Todas" at bounding box center [1202, 51] width 50 height 9
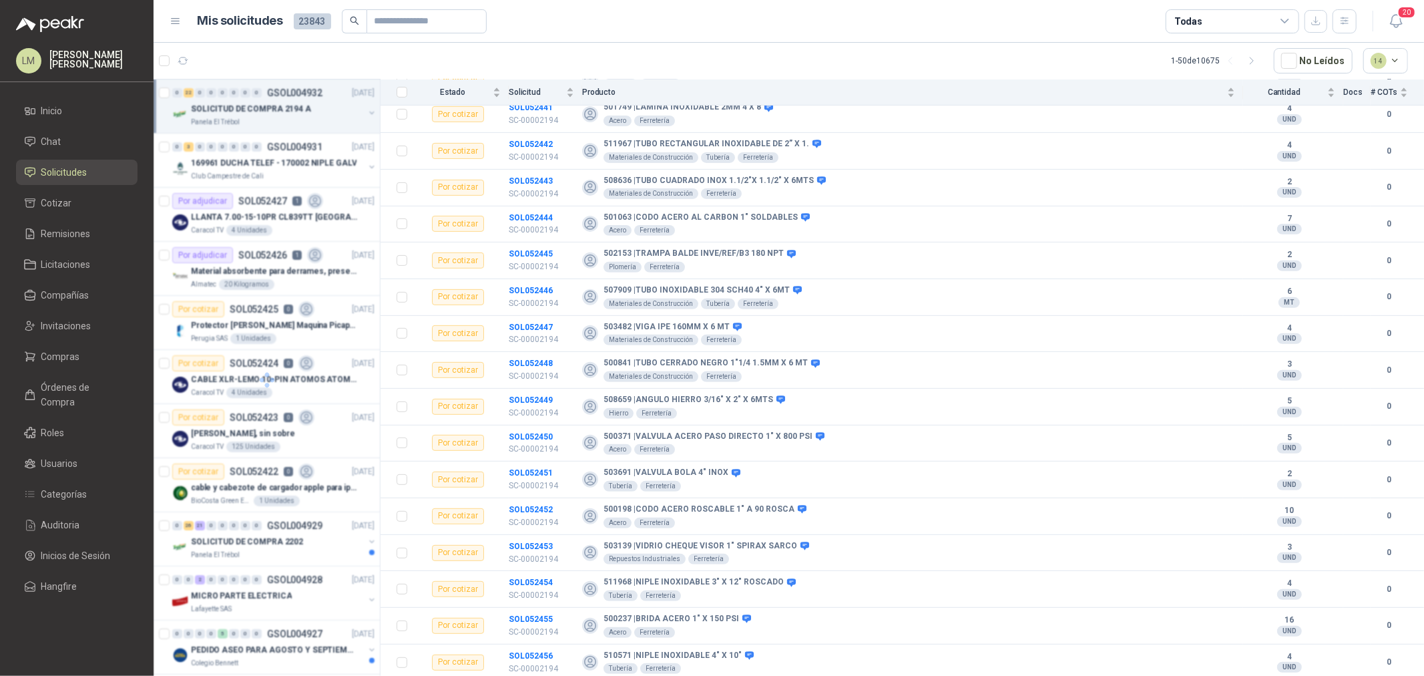
click at [1210, 20] on div "Todas" at bounding box center [1233, 21] width 134 height 24
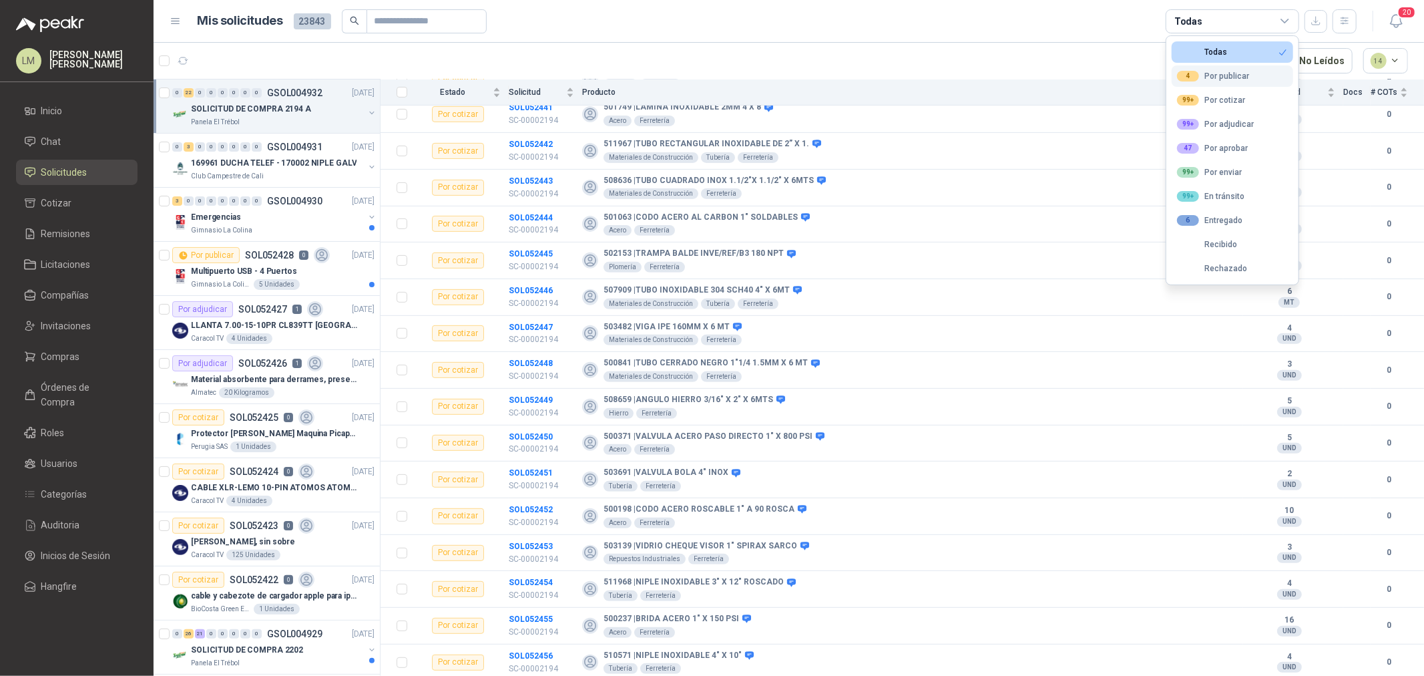
click at [1205, 76] on div "4 Por publicar" at bounding box center [1213, 76] width 72 height 11
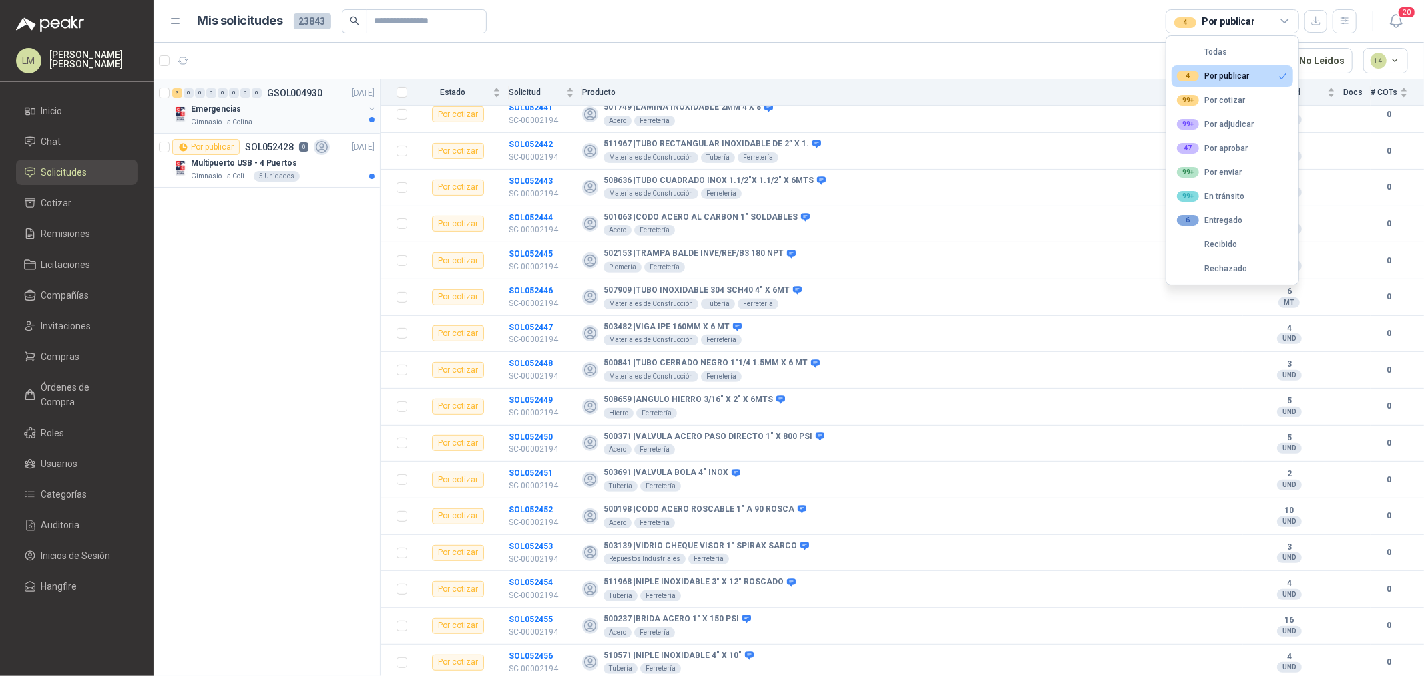
click at [369, 105] on button "button" at bounding box center [371, 108] width 11 height 11
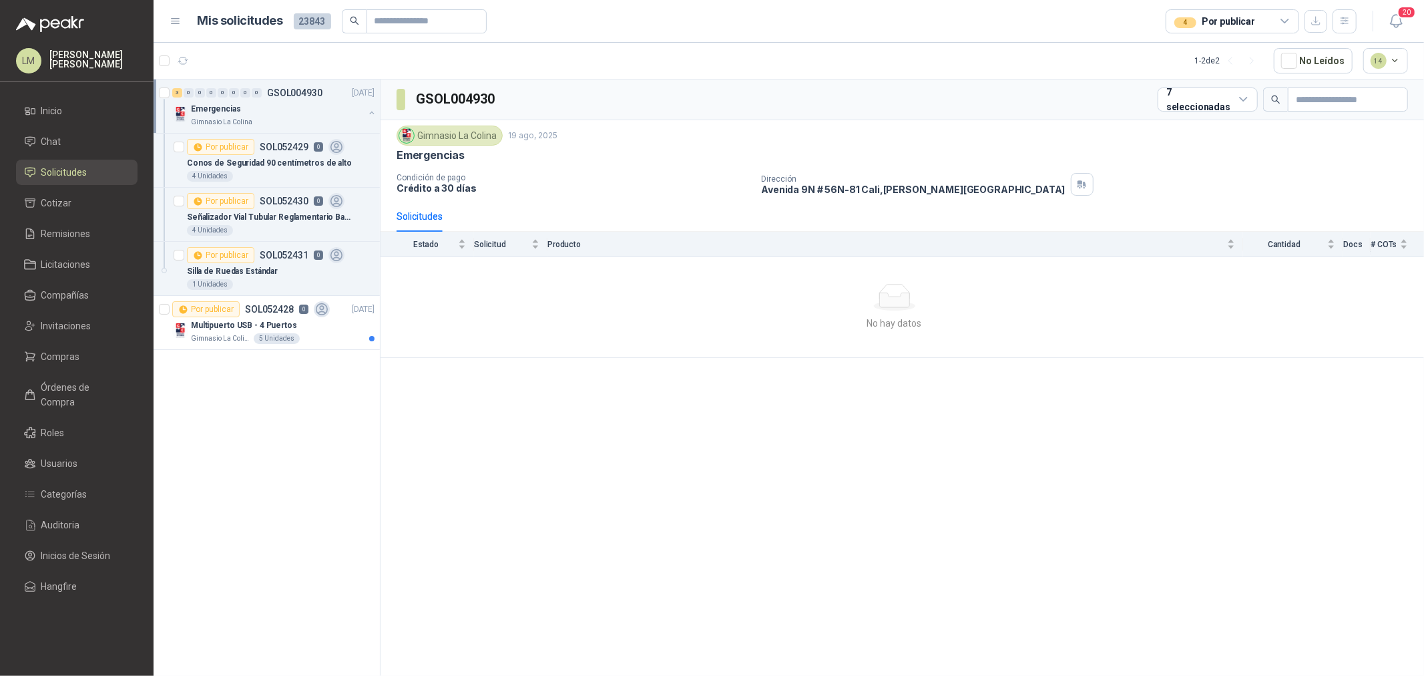
click at [369, 105] on div "Emergencias Gimnasio La Colina" at bounding box center [274, 114] width 205 height 27
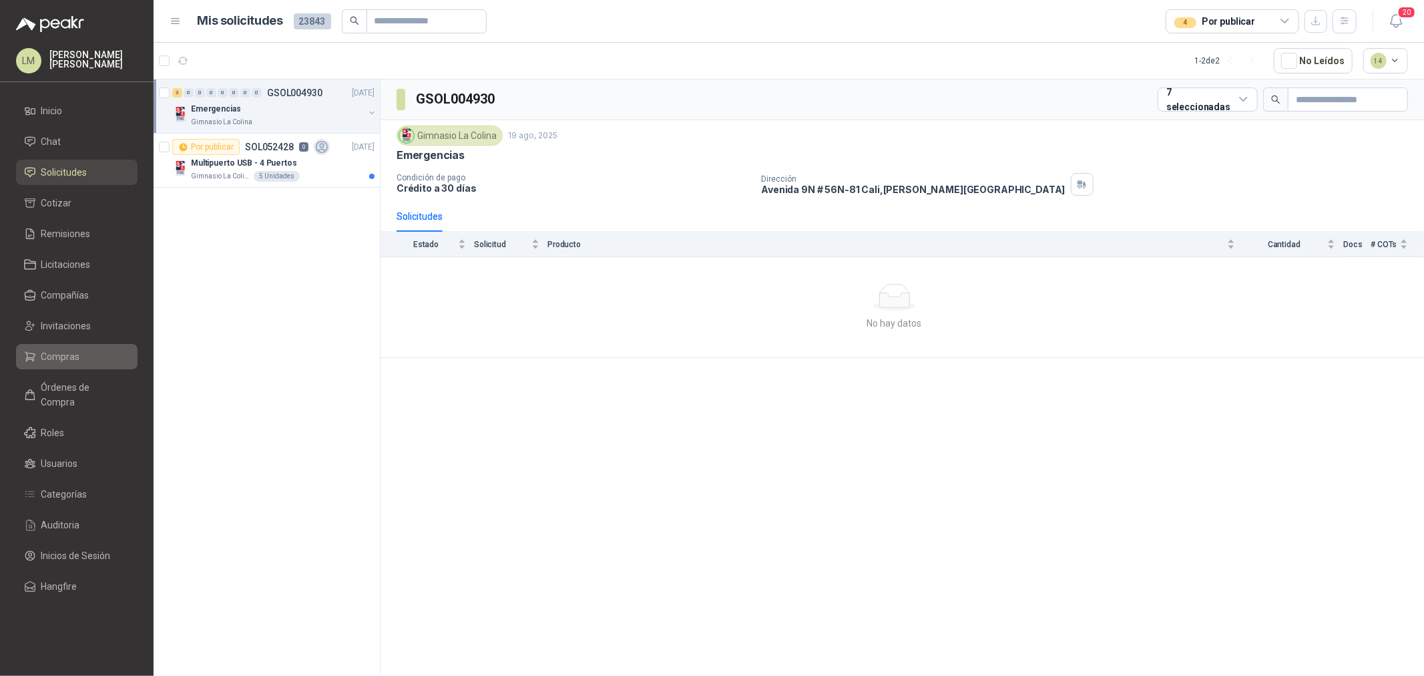
click at [83, 358] on li "Compras" at bounding box center [76, 356] width 105 height 15
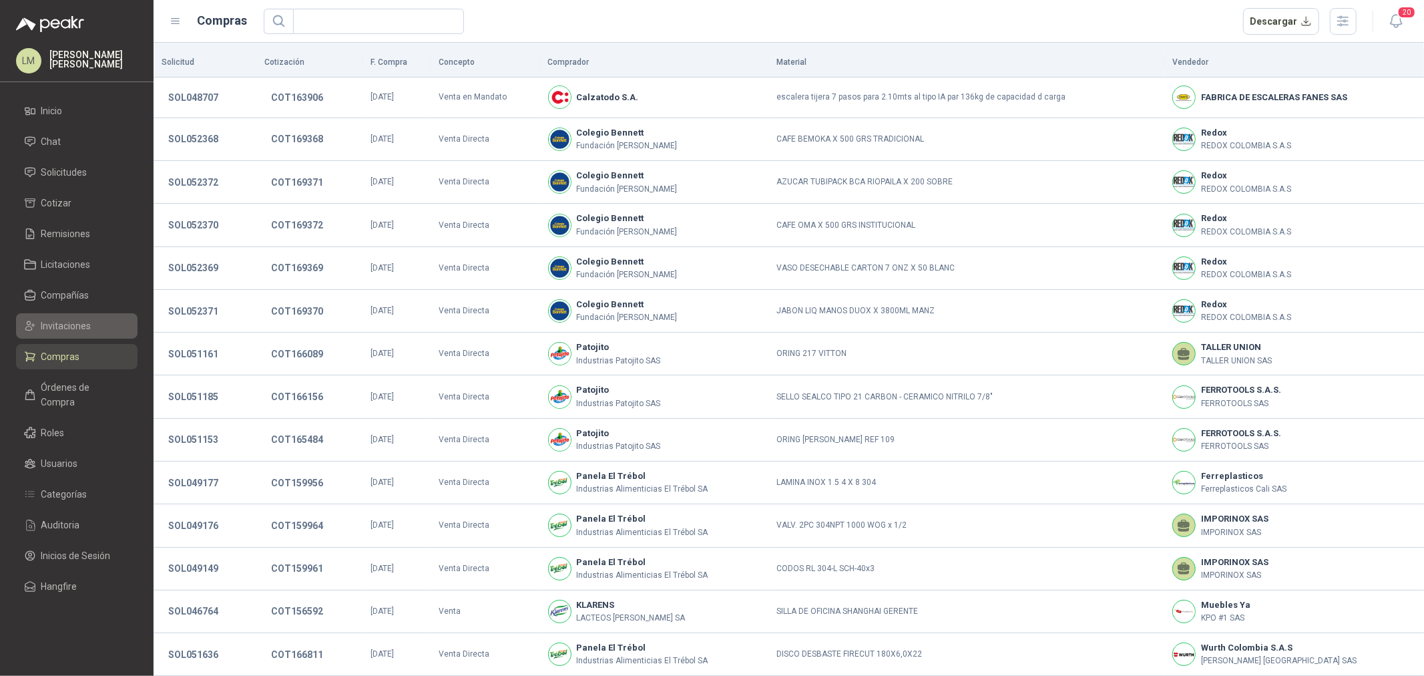
click at [77, 319] on span "Invitaciones" at bounding box center [66, 325] width 50 height 15
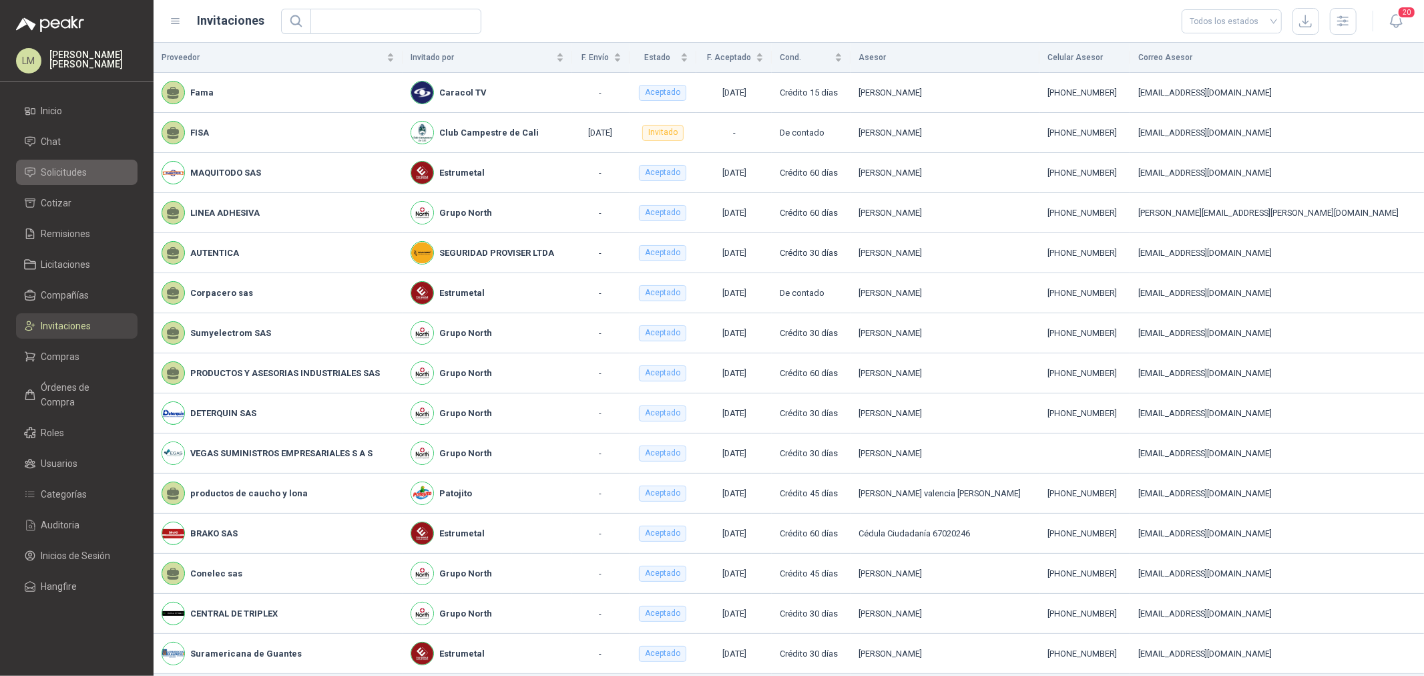
click at [57, 168] on span "Solicitudes" at bounding box center [64, 172] width 46 height 15
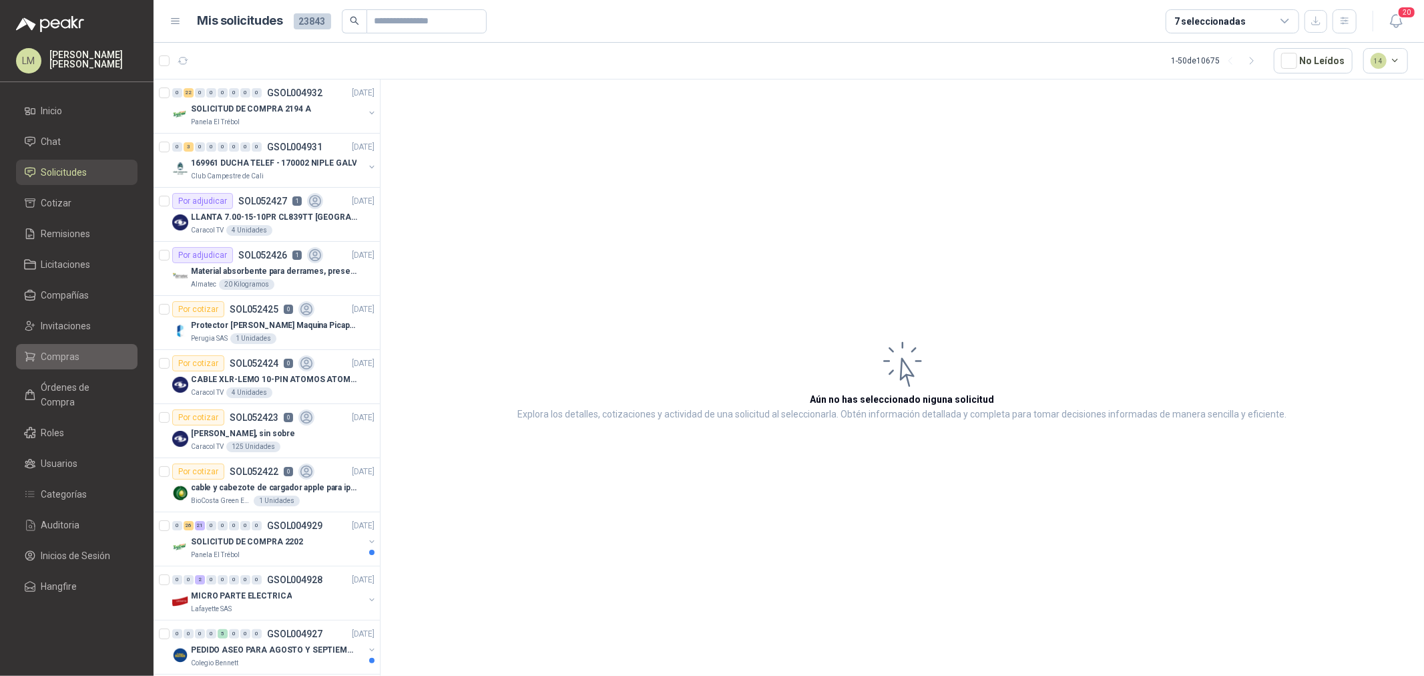
click at [59, 349] on span "Compras" at bounding box center [60, 356] width 39 height 15
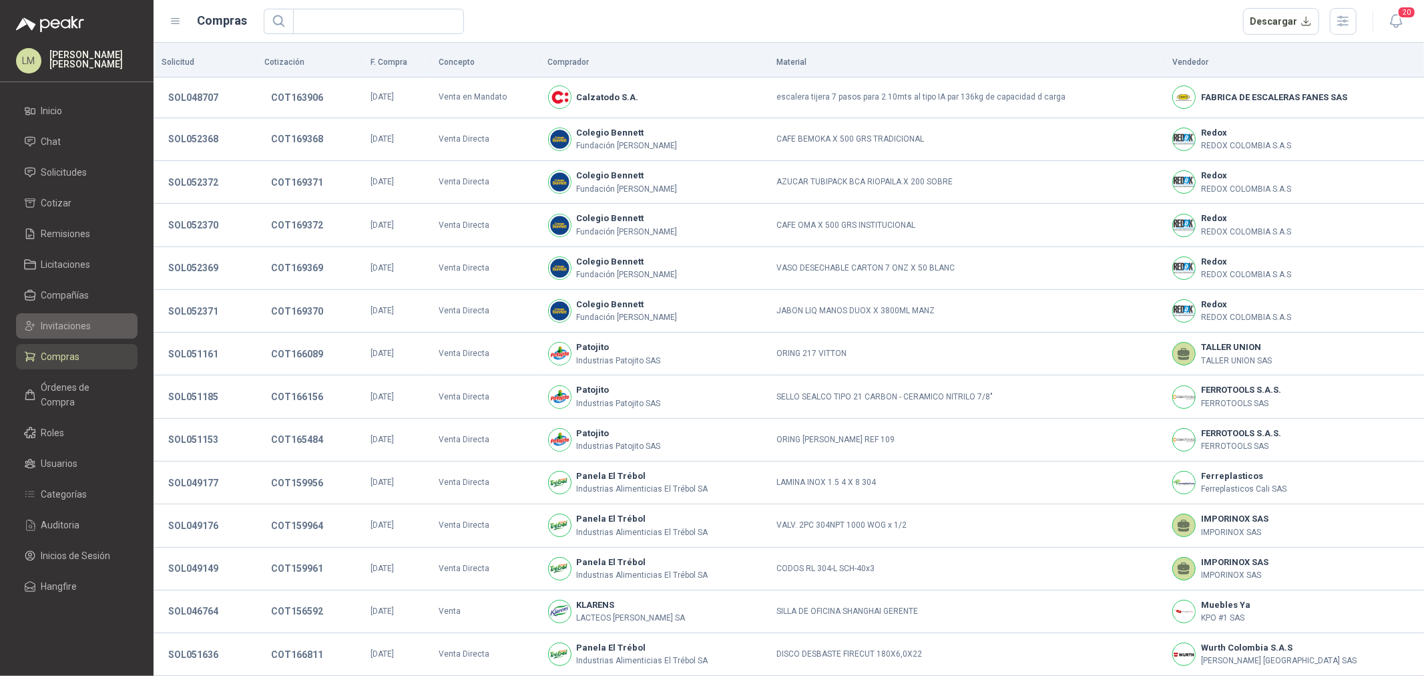
click at [61, 318] on span "Invitaciones" at bounding box center [66, 325] width 50 height 15
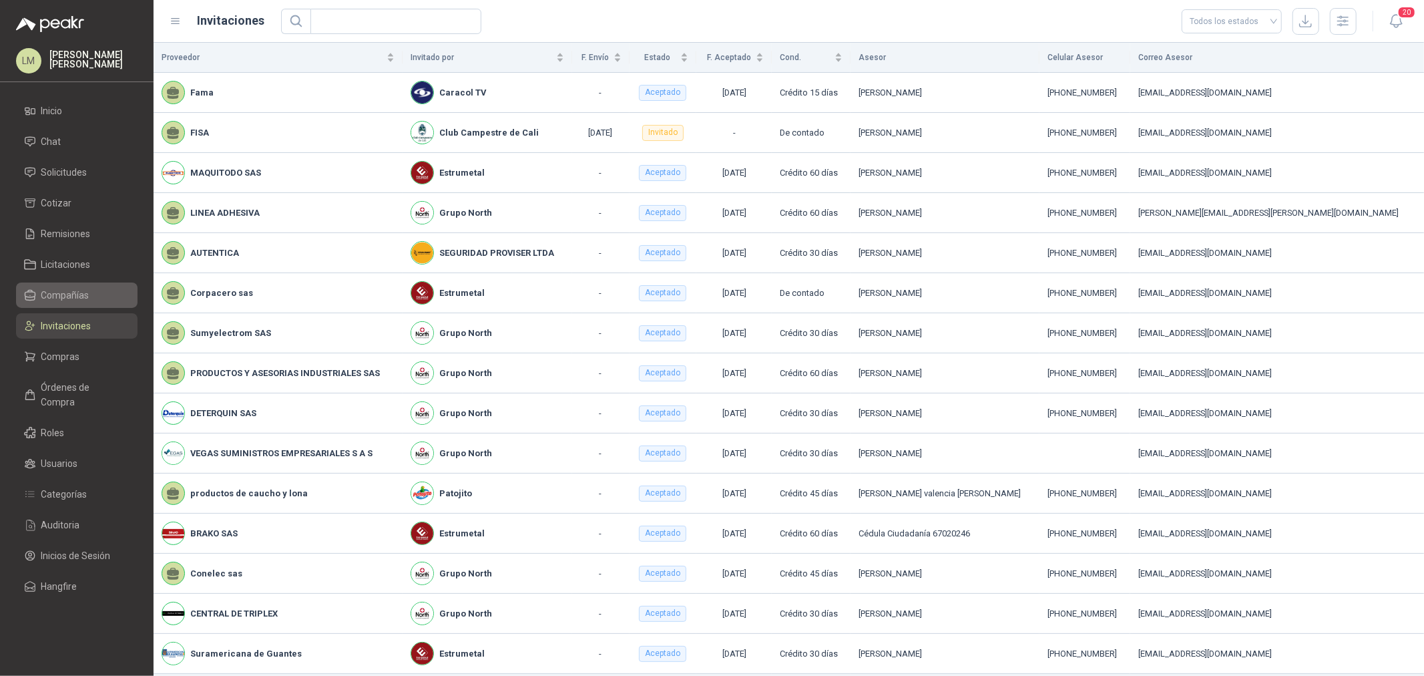
click at [57, 292] on span "Compañías" at bounding box center [65, 295] width 48 height 15
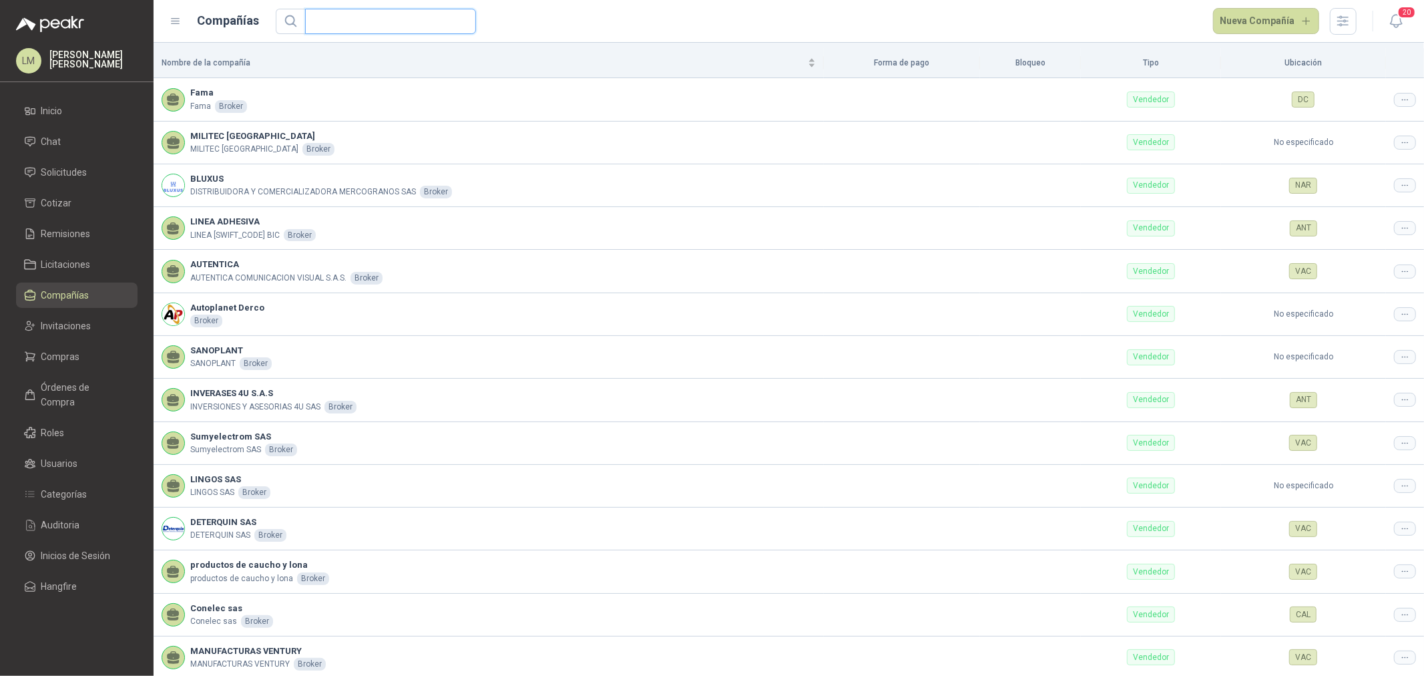
click at [376, 27] on input "text" at bounding box center [385, 21] width 144 height 24
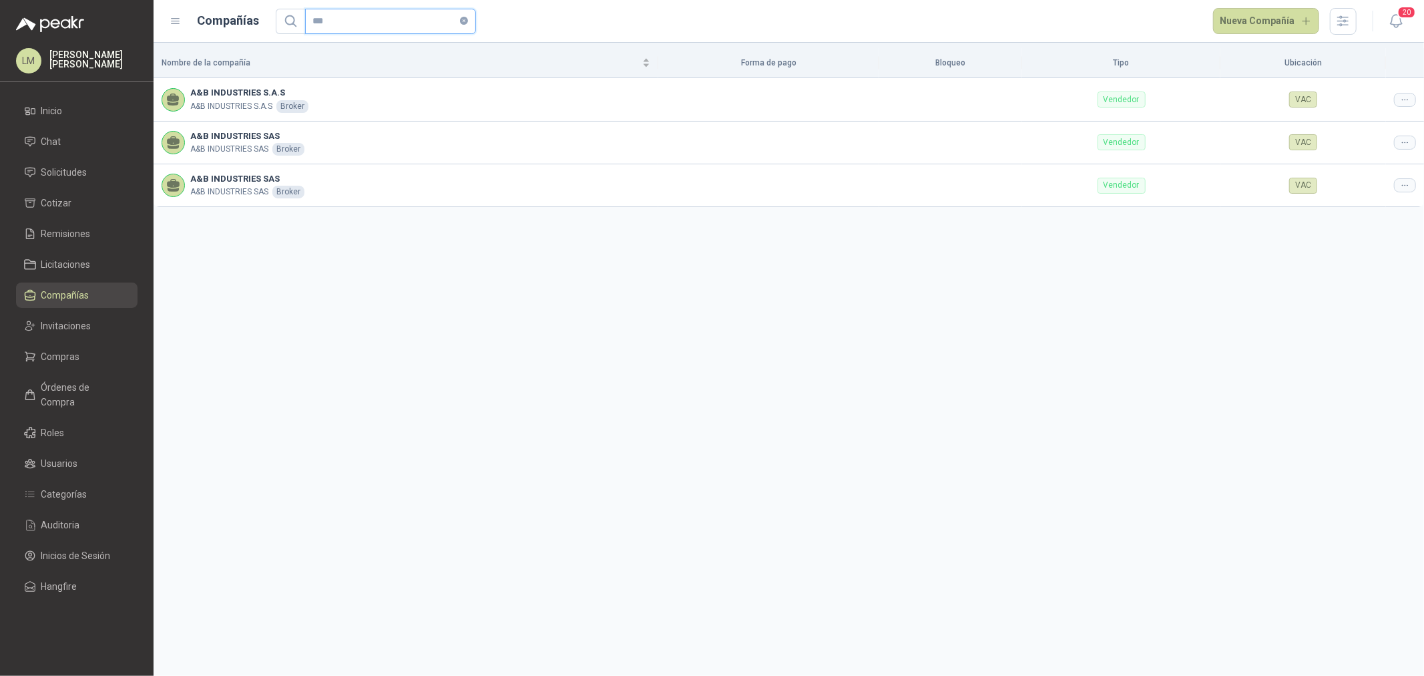
type input "***"
click at [1404, 101] on icon at bounding box center [1405, 100] width 10 height 10
click at [1387, 118] on span "Editar compañía" at bounding box center [1370, 122] width 69 height 15
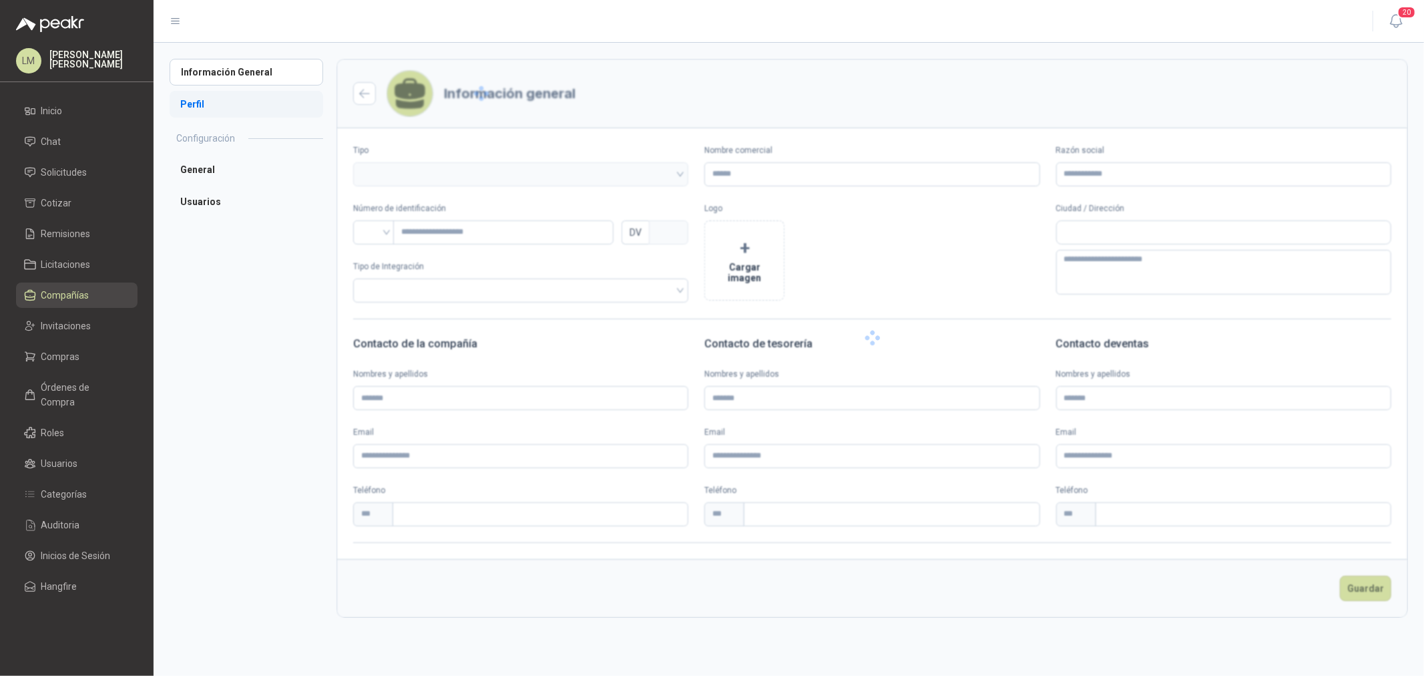
type input "**********"
type input "***"
type textarea "**********"
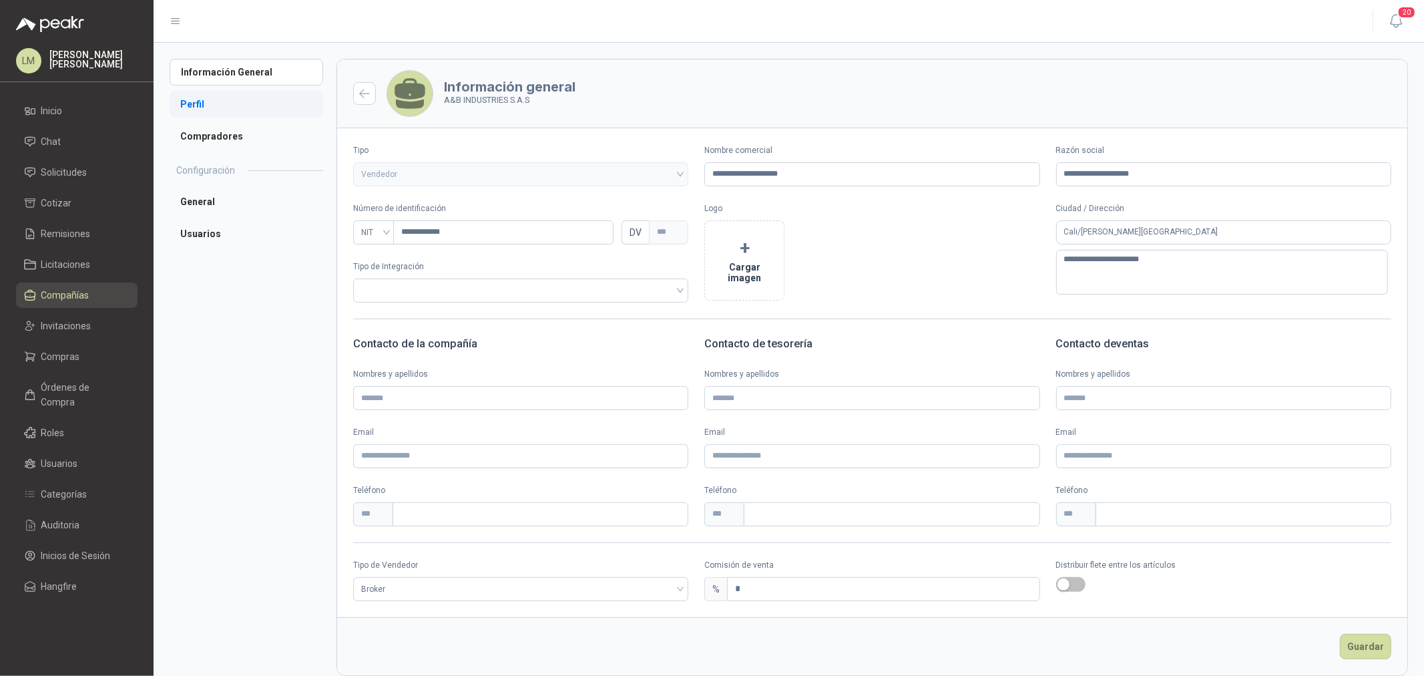
click at [224, 110] on li "Perfil" at bounding box center [247, 104] width 154 height 27
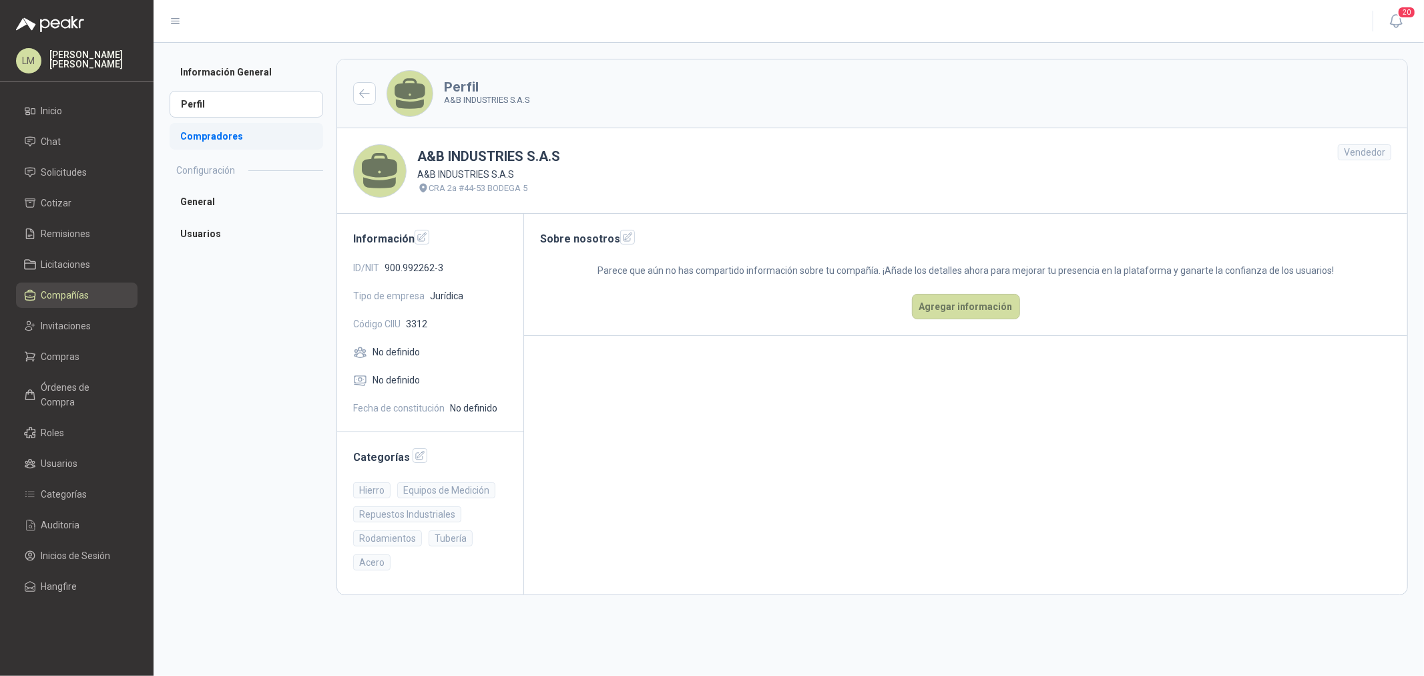
click at [222, 134] on li "Compradores" at bounding box center [247, 136] width 154 height 27
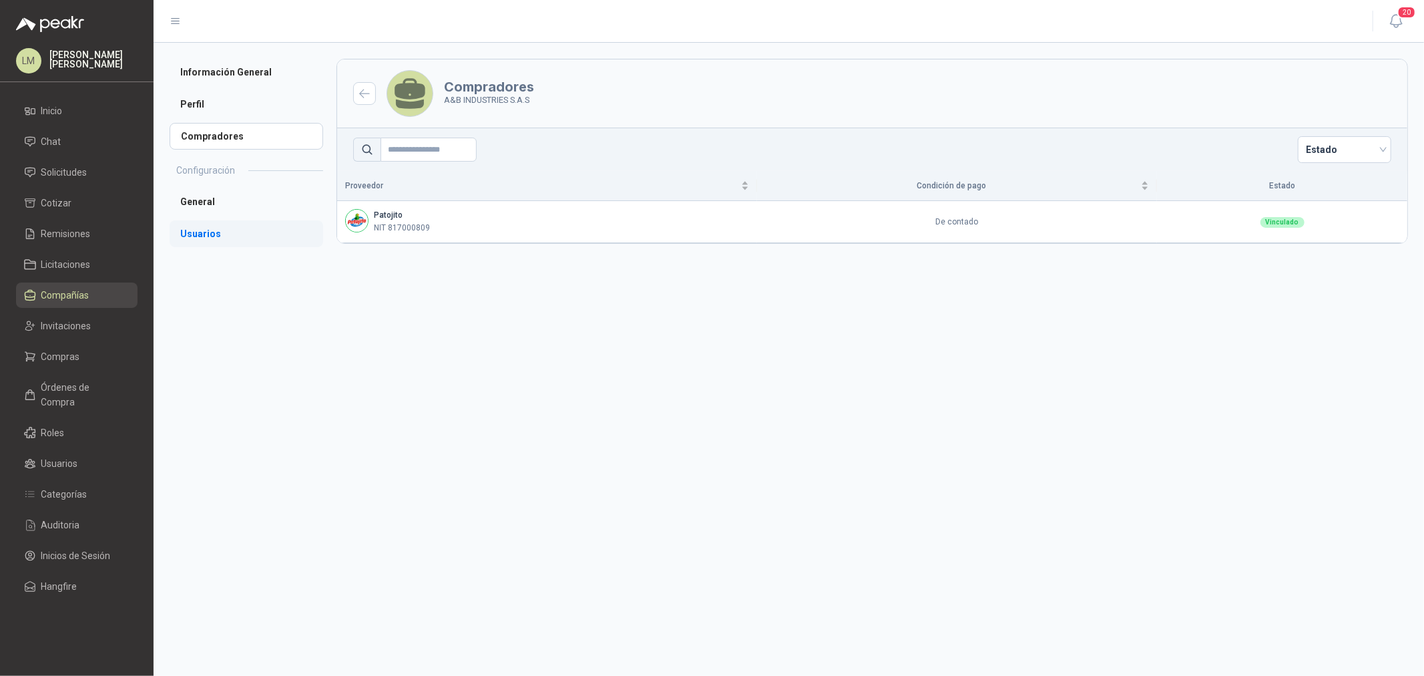
click at [212, 229] on li "Usuarios" at bounding box center [247, 233] width 154 height 27
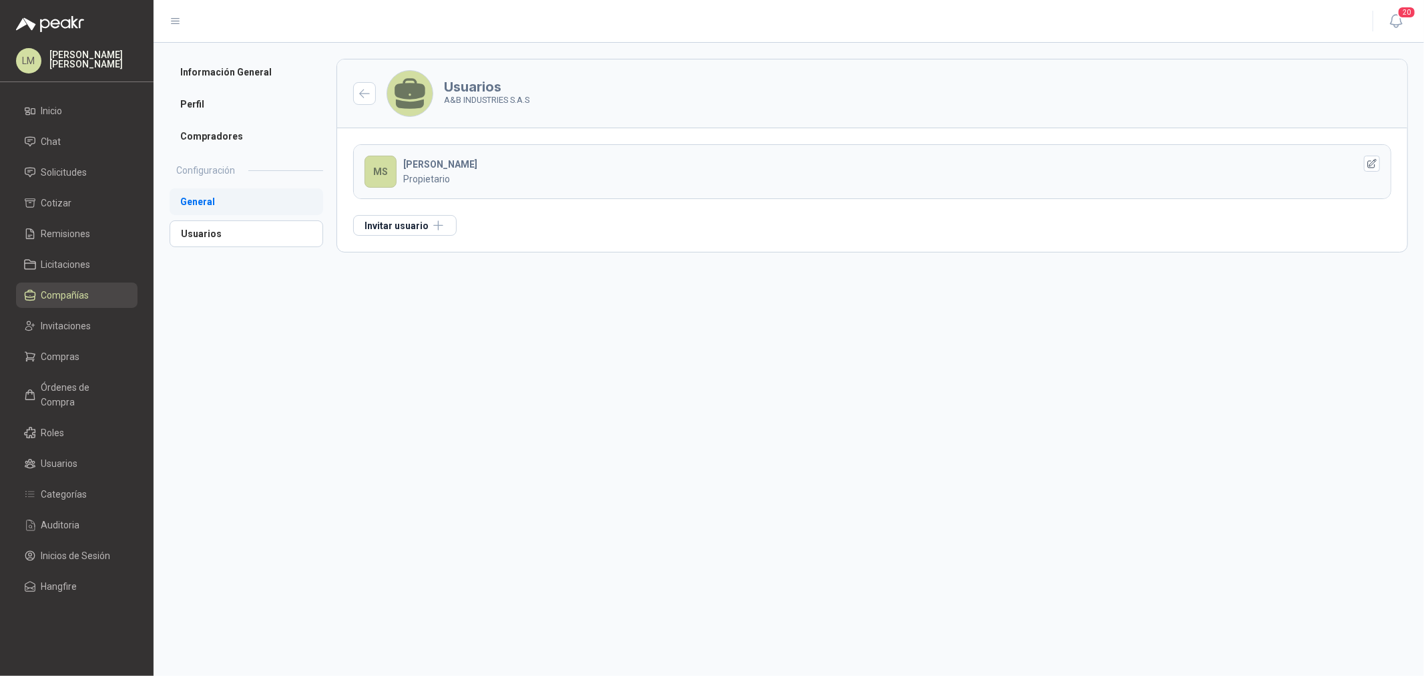
click at [214, 203] on li "General" at bounding box center [247, 201] width 154 height 27
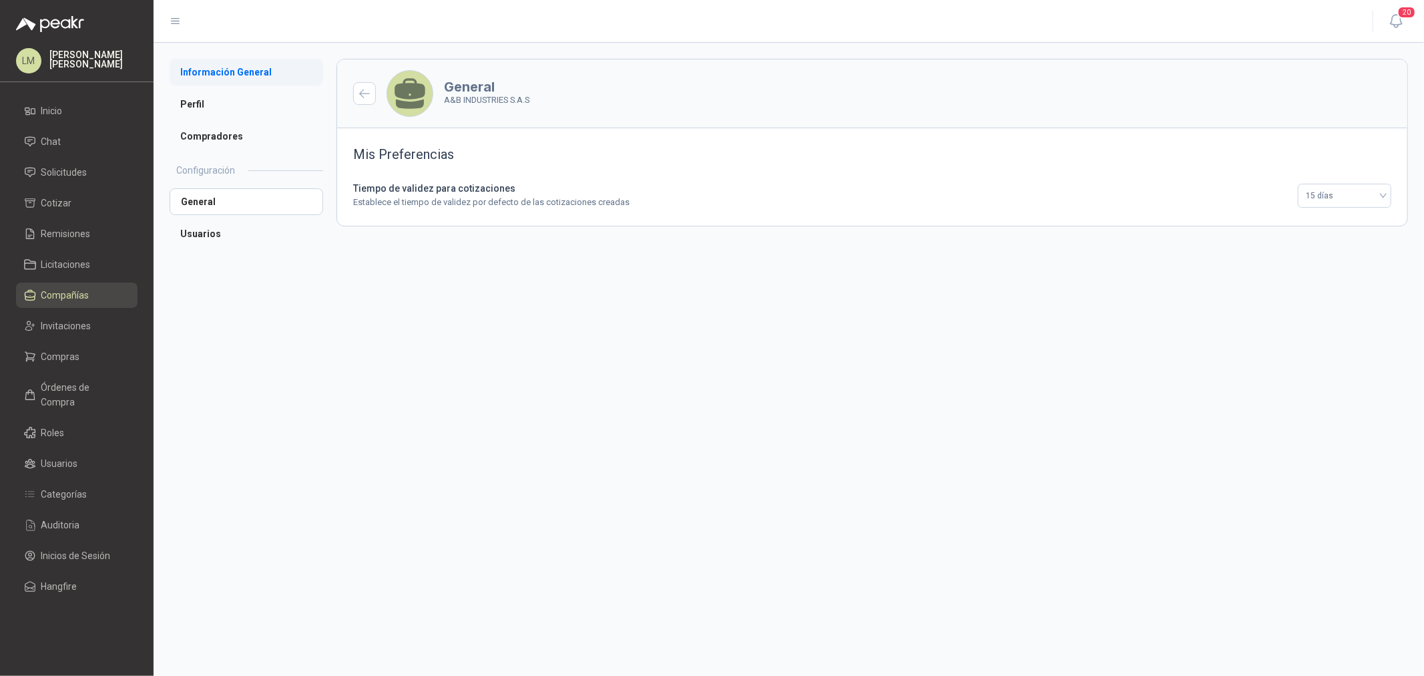
click at [222, 71] on li "Información General" at bounding box center [247, 72] width 154 height 27
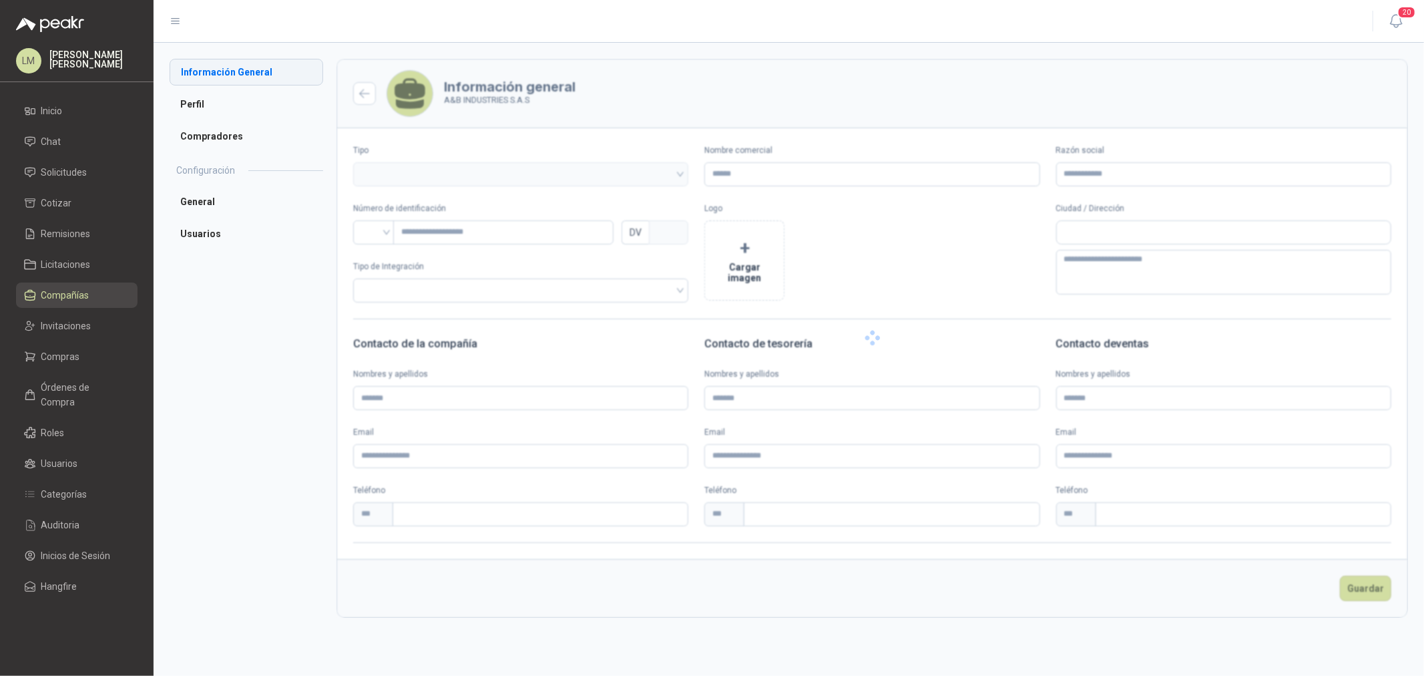
type input "**********"
type input "***"
type textarea "**********"
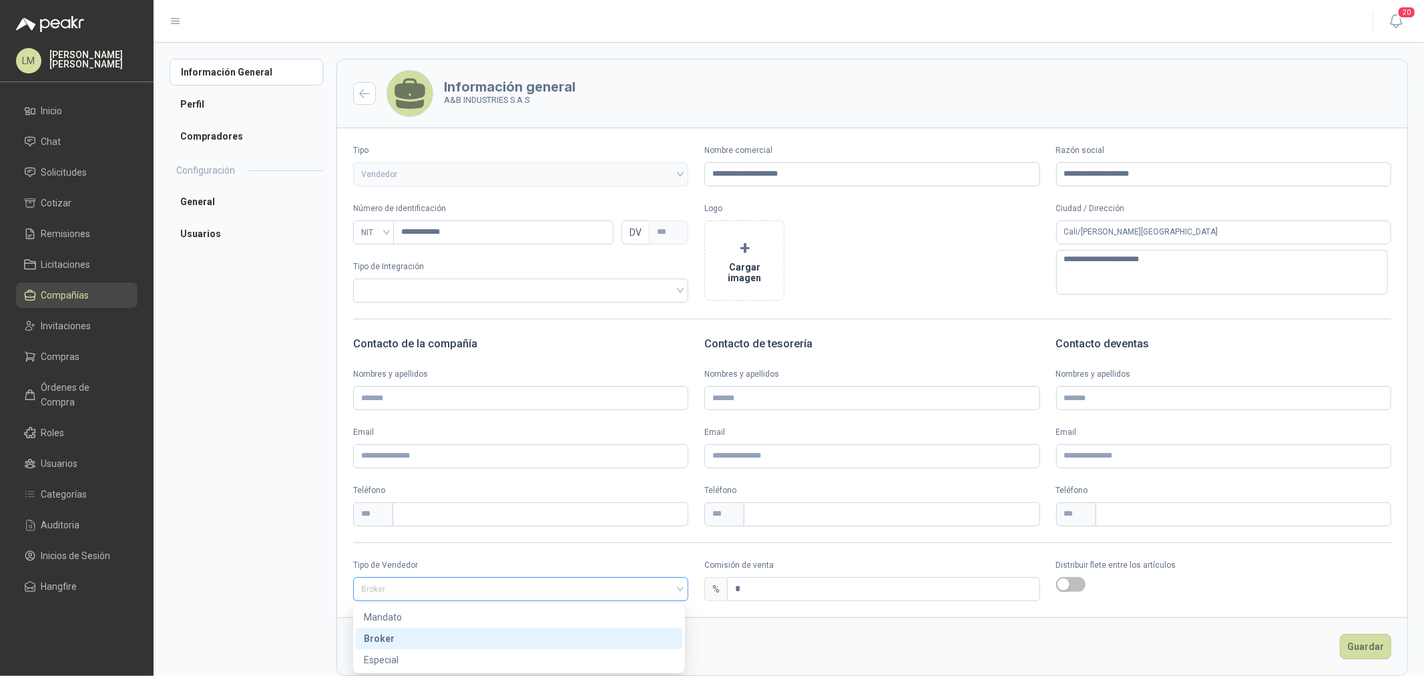
click at [575, 591] on span "Broker" at bounding box center [520, 589] width 319 height 20
click at [458, 664] on div "Especial" at bounding box center [519, 659] width 310 height 15
drag, startPoint x: 763, startPoint y: 574, endPoint x: 738, endPoint y: 586, distance: 28.1
click at [738, 586] on div "Comisión de venta % *" at bounding box center [871, 580] width 335 height 42
click at [738, 587] on input "*" at bounding box center [883, 588] width 311 height 23
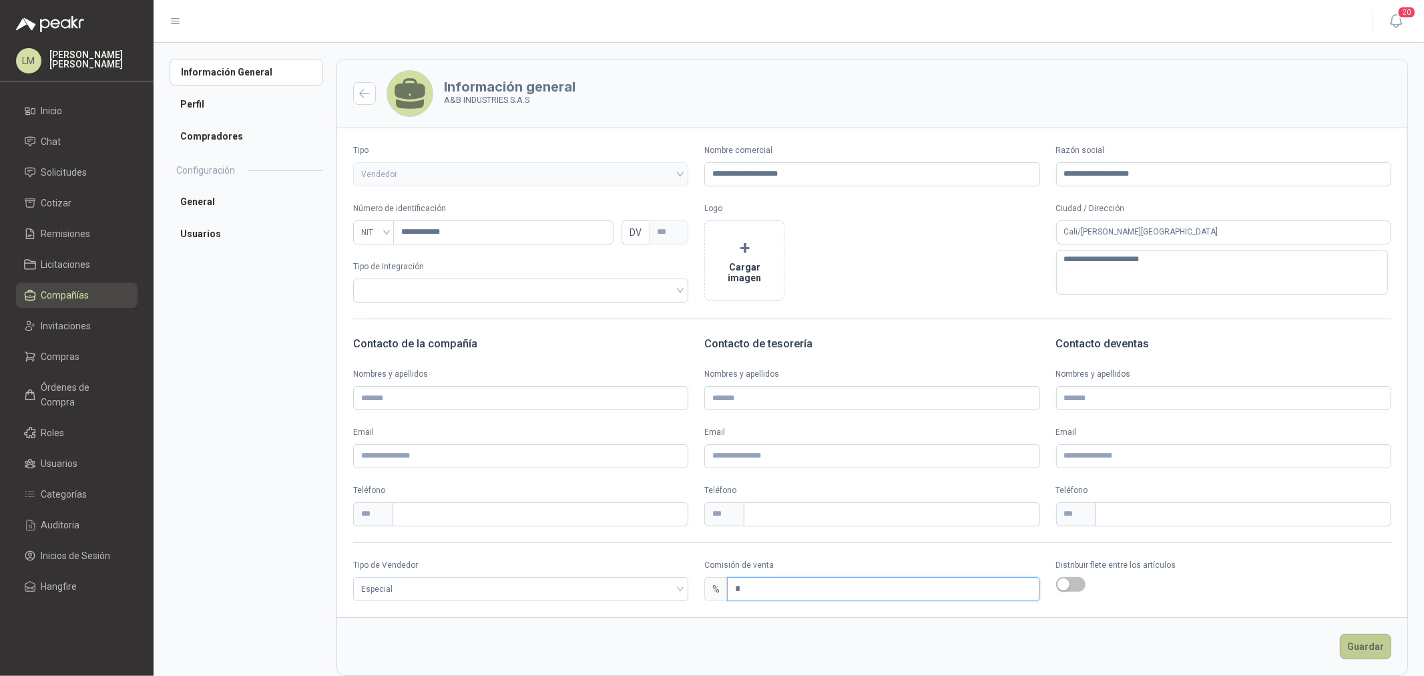
type input "*"
click at [1346, 652] on button "Guardar" at bounding box center [1365, 646] width 51 height 25
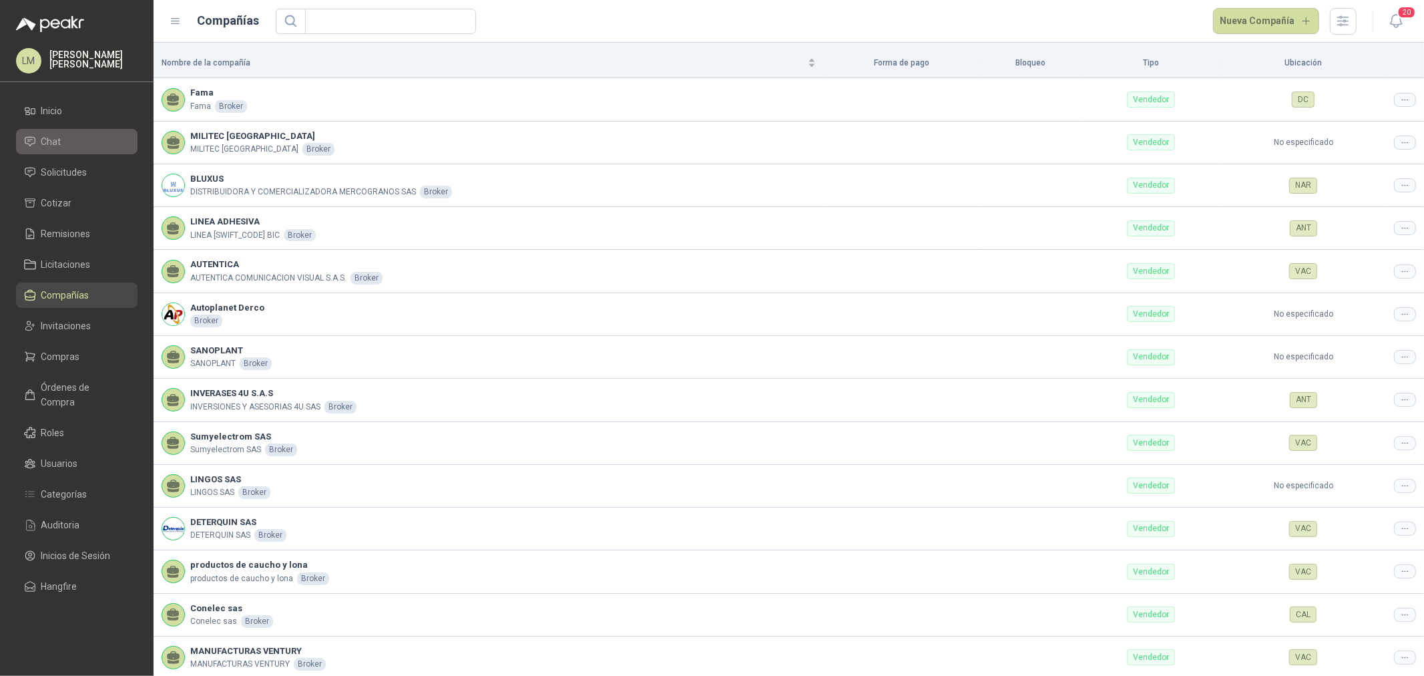
click at [56, 144] on span "Chat" at bounding box center [51, 141] width 20 height 15
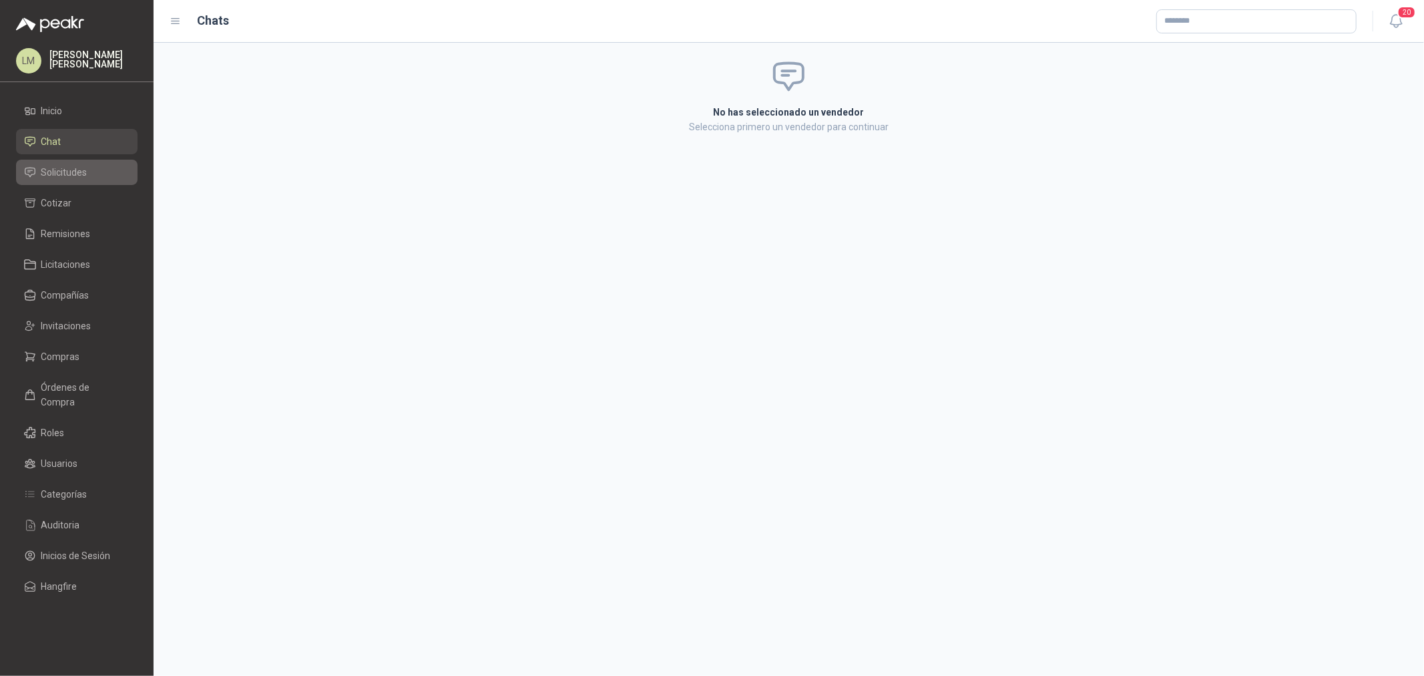
click at [56, 174] on span "Solicitudes" at bounding box center [64, 172] width 46 height 15
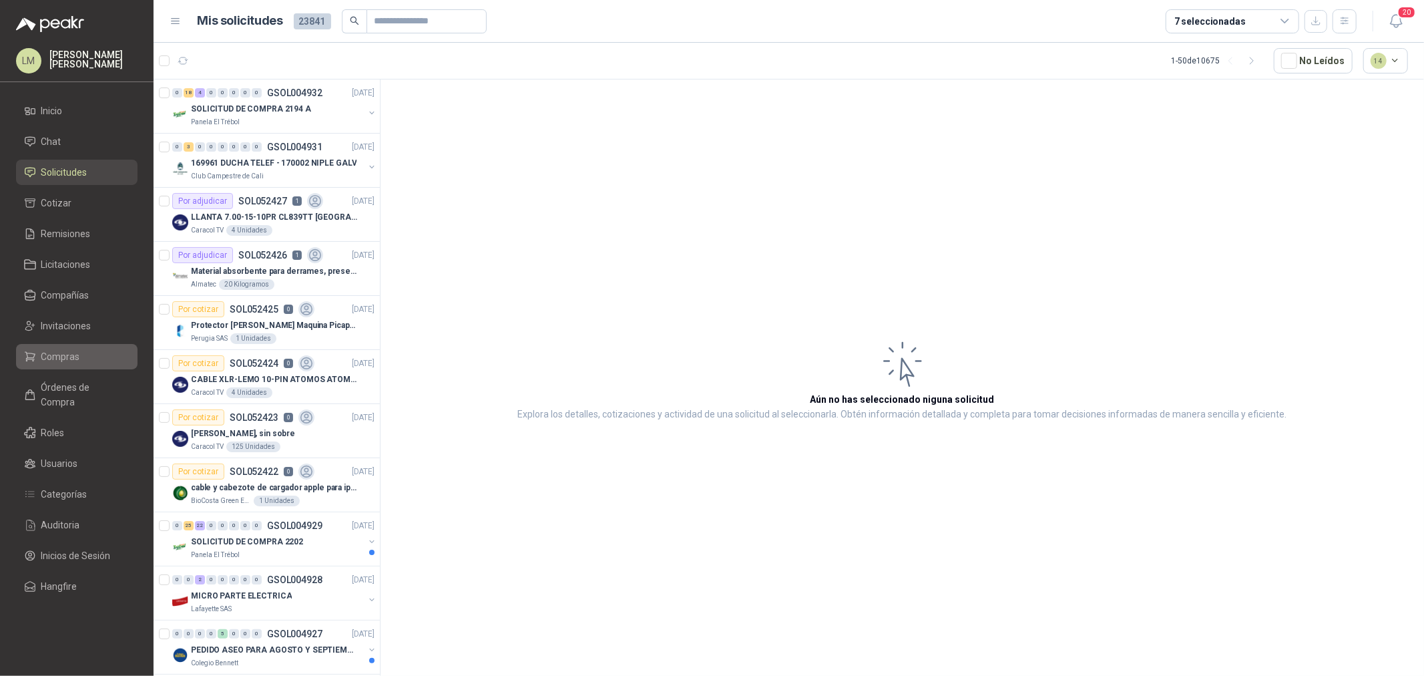
click at [69, 362] on span "Compras" at bounding box center [60, 356] width 39 height 15
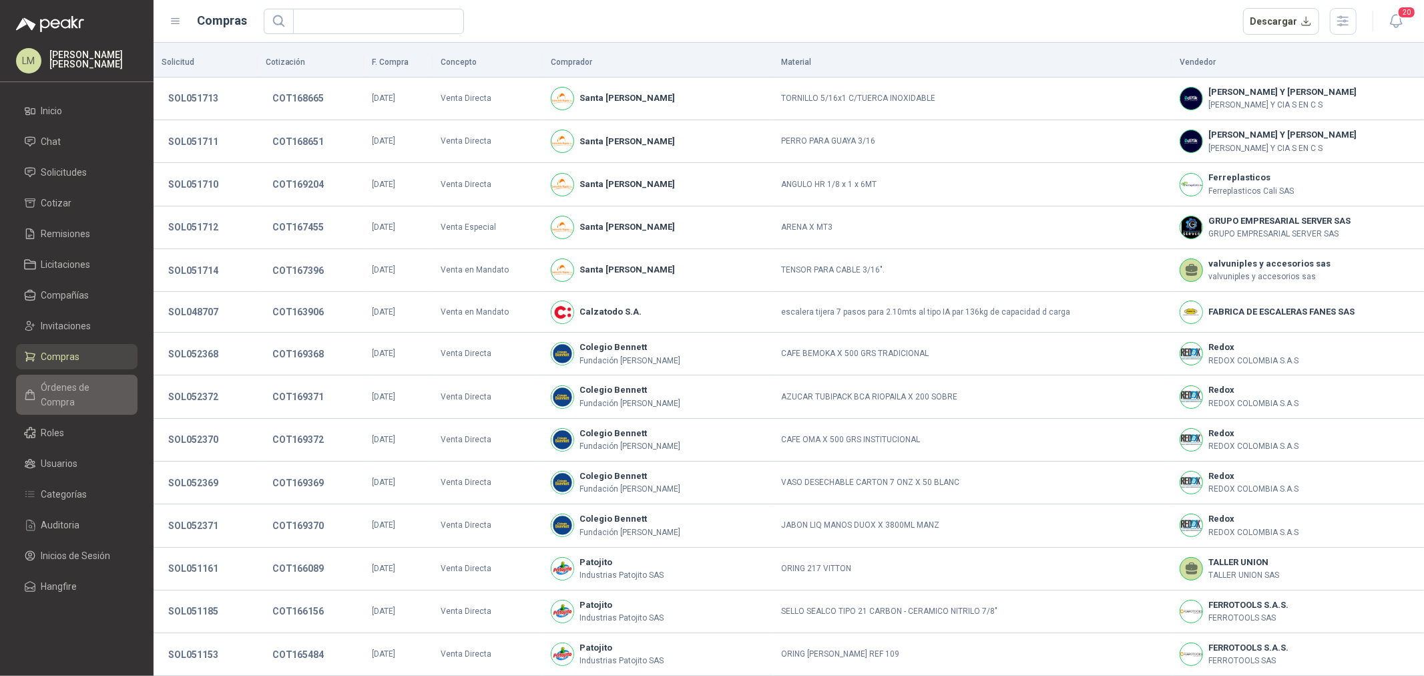
click at [69, 377] on link "Órdenes de Compra" at bounding box center [76, 395] width 121 height 40
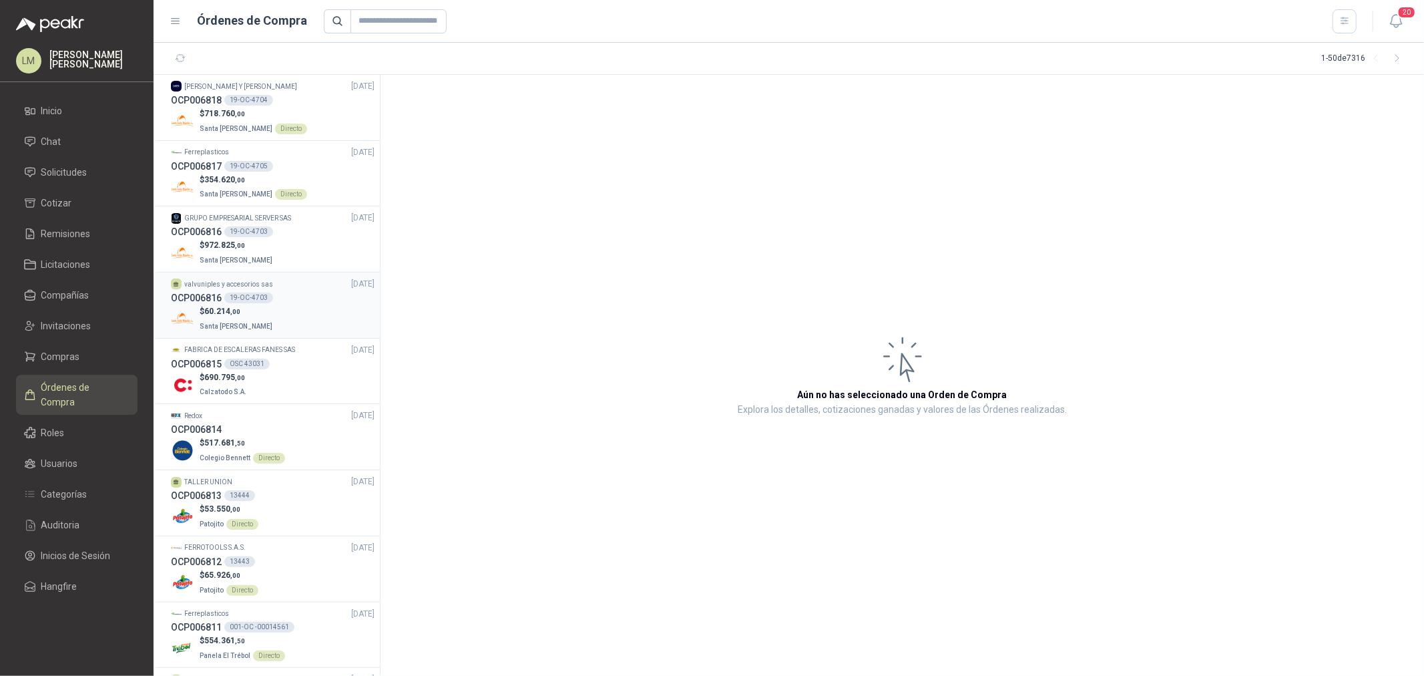
click at [256, 302] on div "19-OC-4703" at bounding box center [248, 297] width 49 height 11
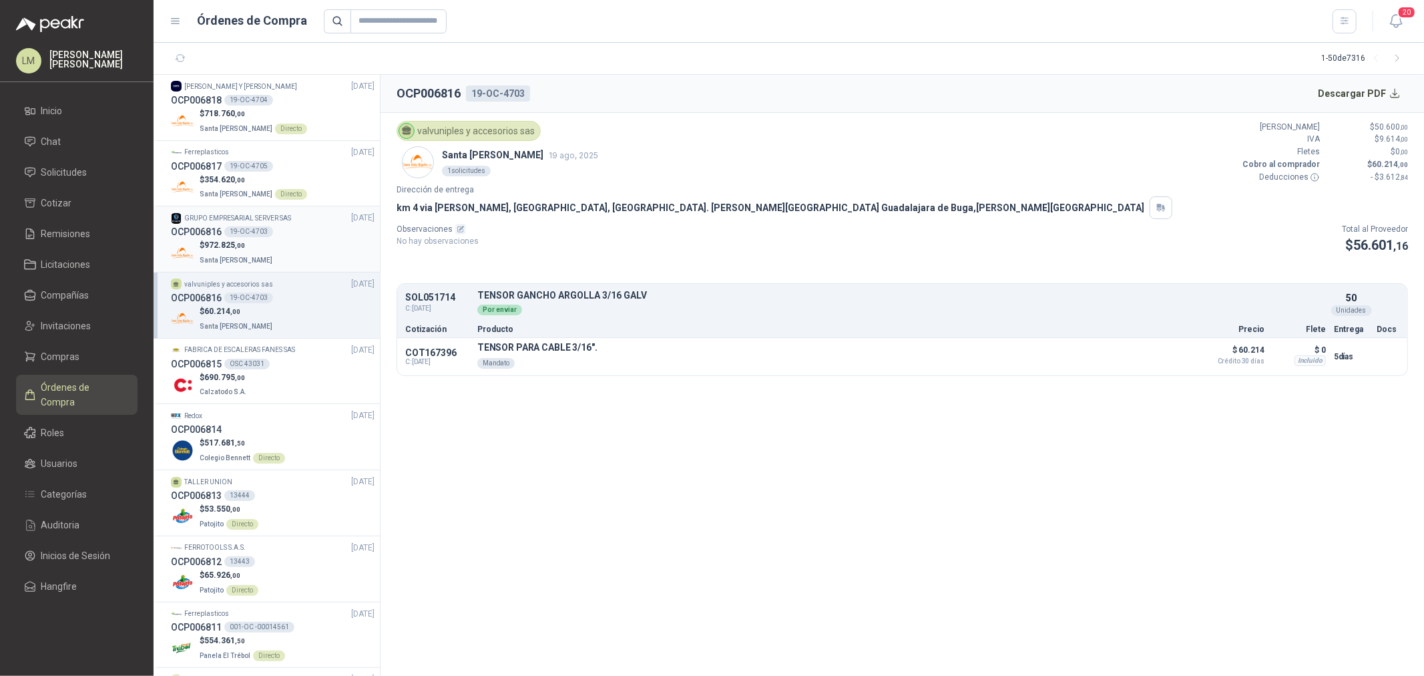
click at [267, 250] on div "$ 972.825 ,00 Santa [PERSON_NAME]" at bounding box center [273, 252] width 204 height 27
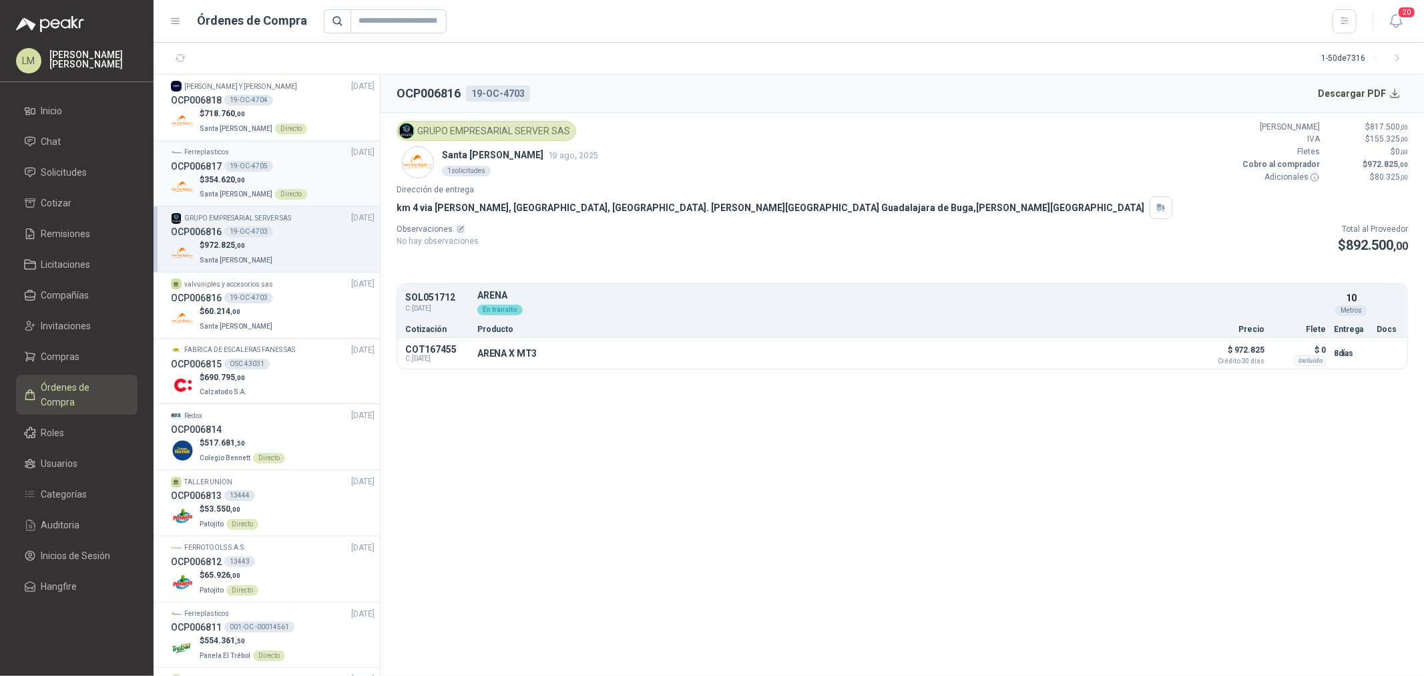
click at [262, 178] on p "$ 354.620 ,00" at bounding box center [253, 180] width 107 height 13
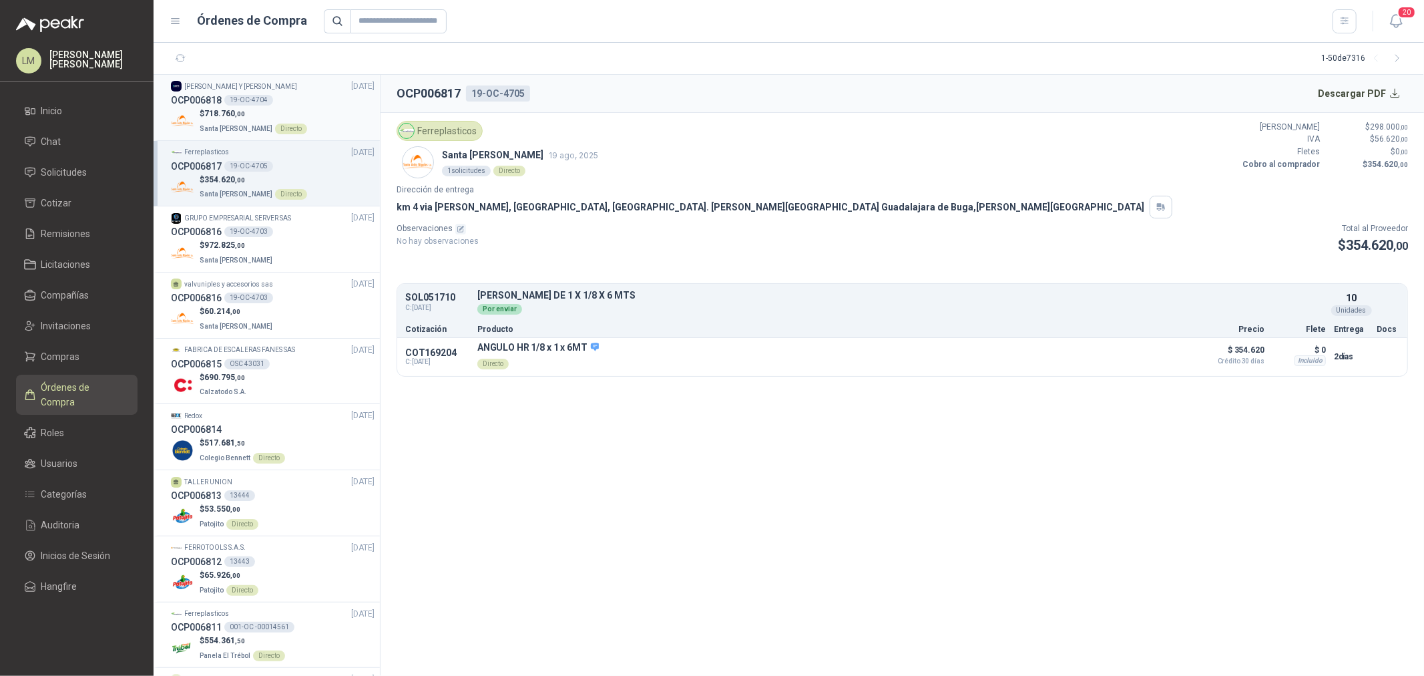
click at [254, 101] on div "19-OC-4704" at bounding box center [248, 100] width 49 height 11
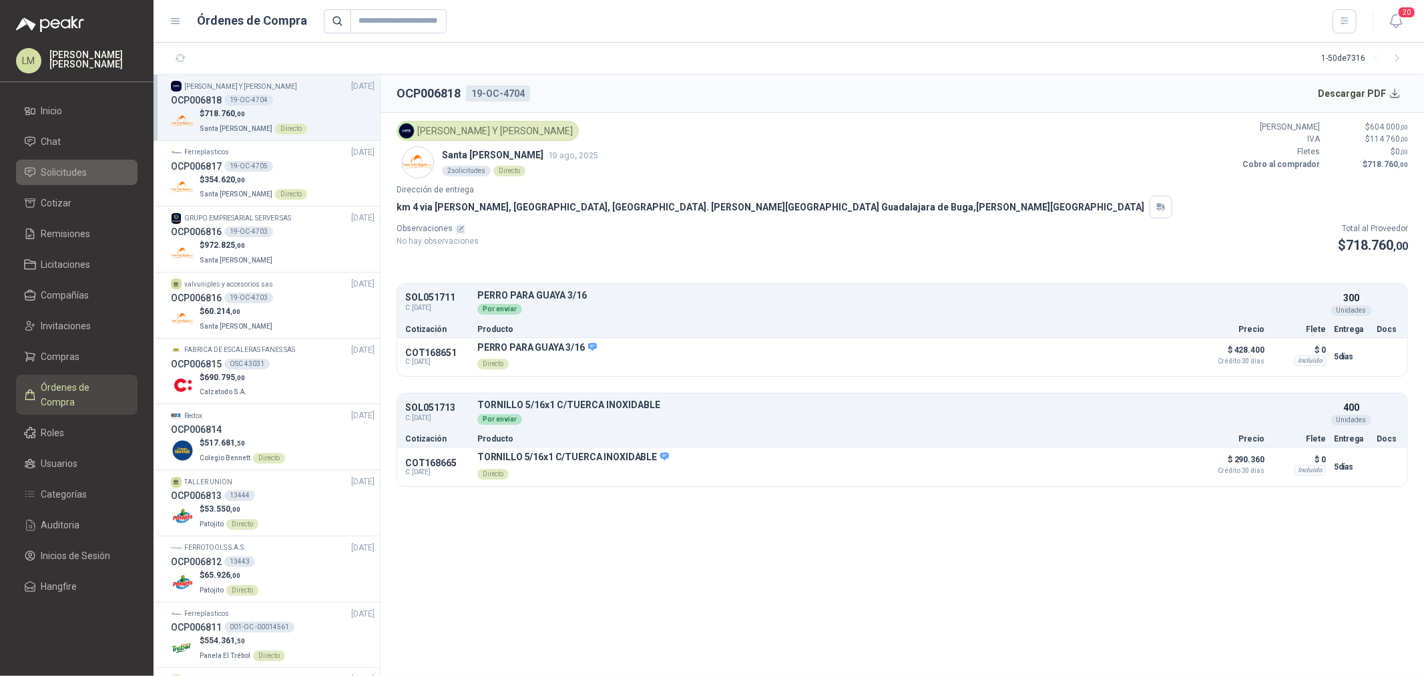
click at [75, 166] on span "Solicitudes" at bounding box center [64, 172] width 46 height 15
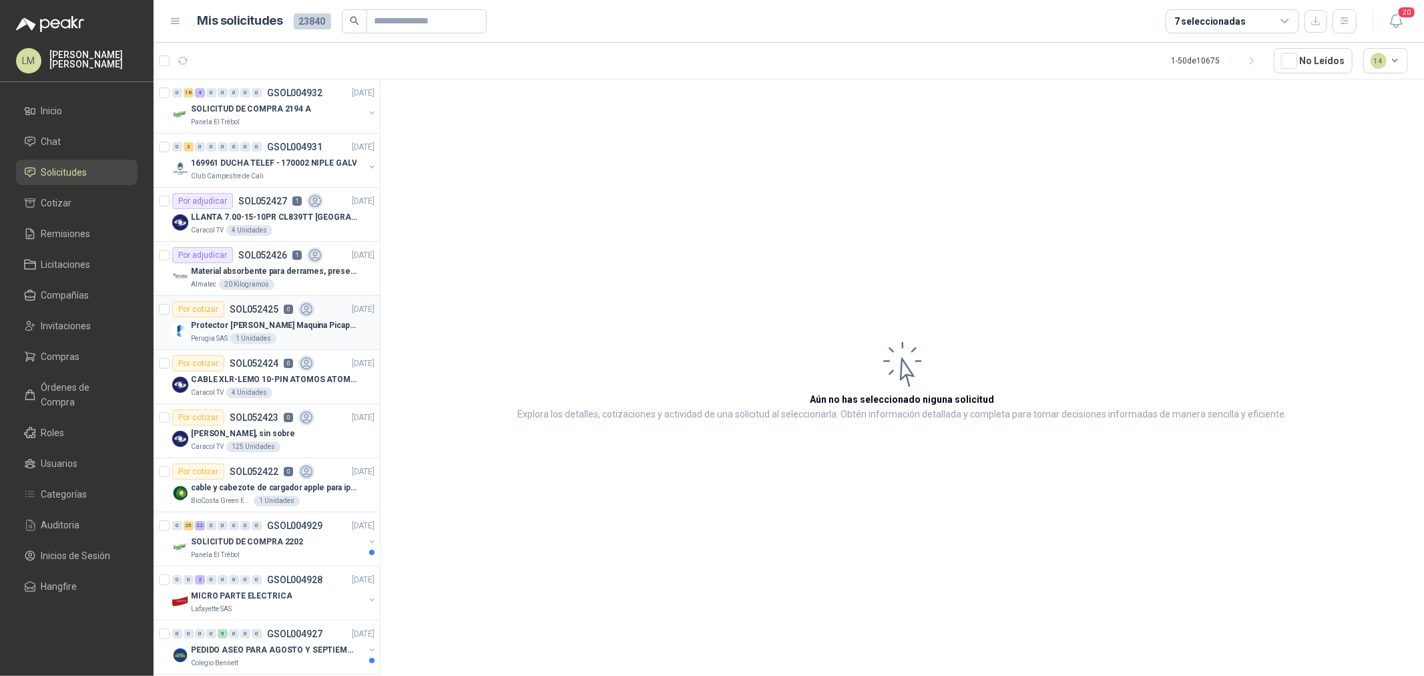
click at [249, 320] on p "Protector [PERSON_NAME] Maquina Picapasto: [PERSON_NAME]. P9MR. Serie: 2973" at bounding box center [274, 325] width 166 height 13
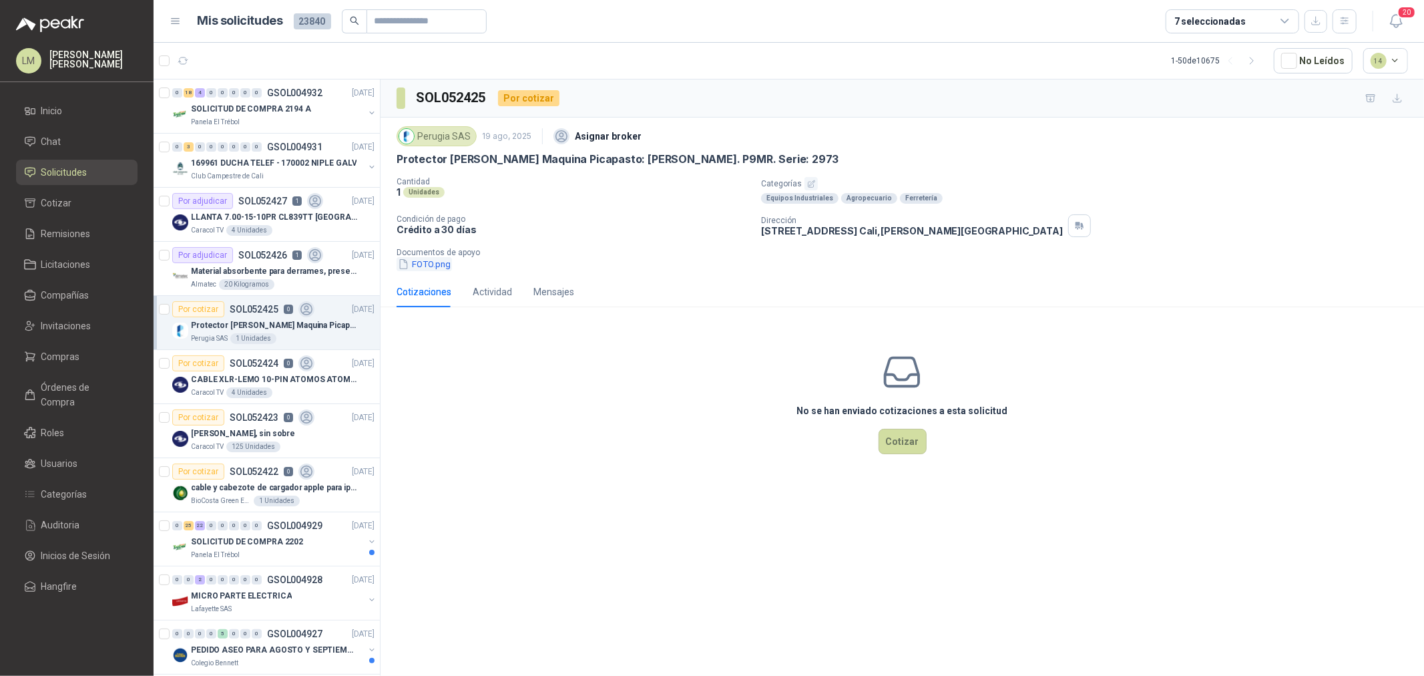
click at [418, 265] on button "FOTO.png" at bounding box center [424, 264] width 55 height 14
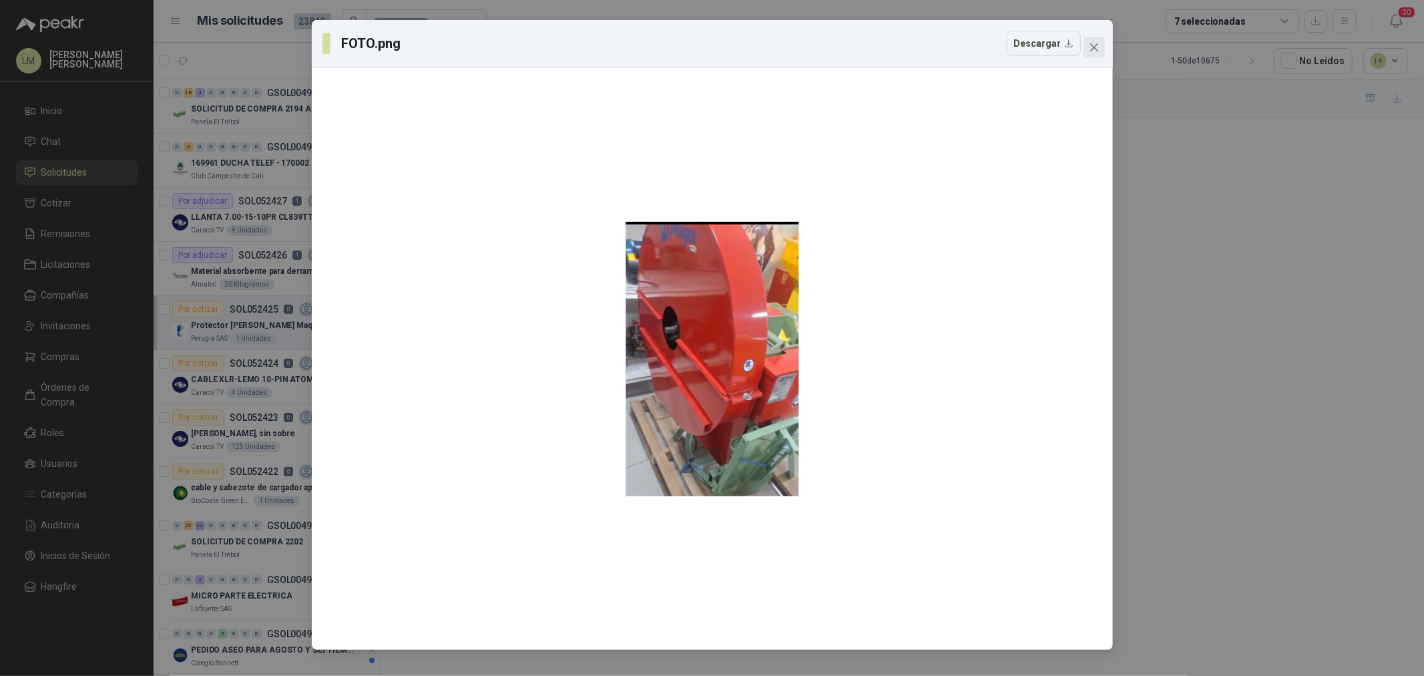
click at [1099, 47] on span "Close" at bounding box center [1093, 47] width 21 height 11
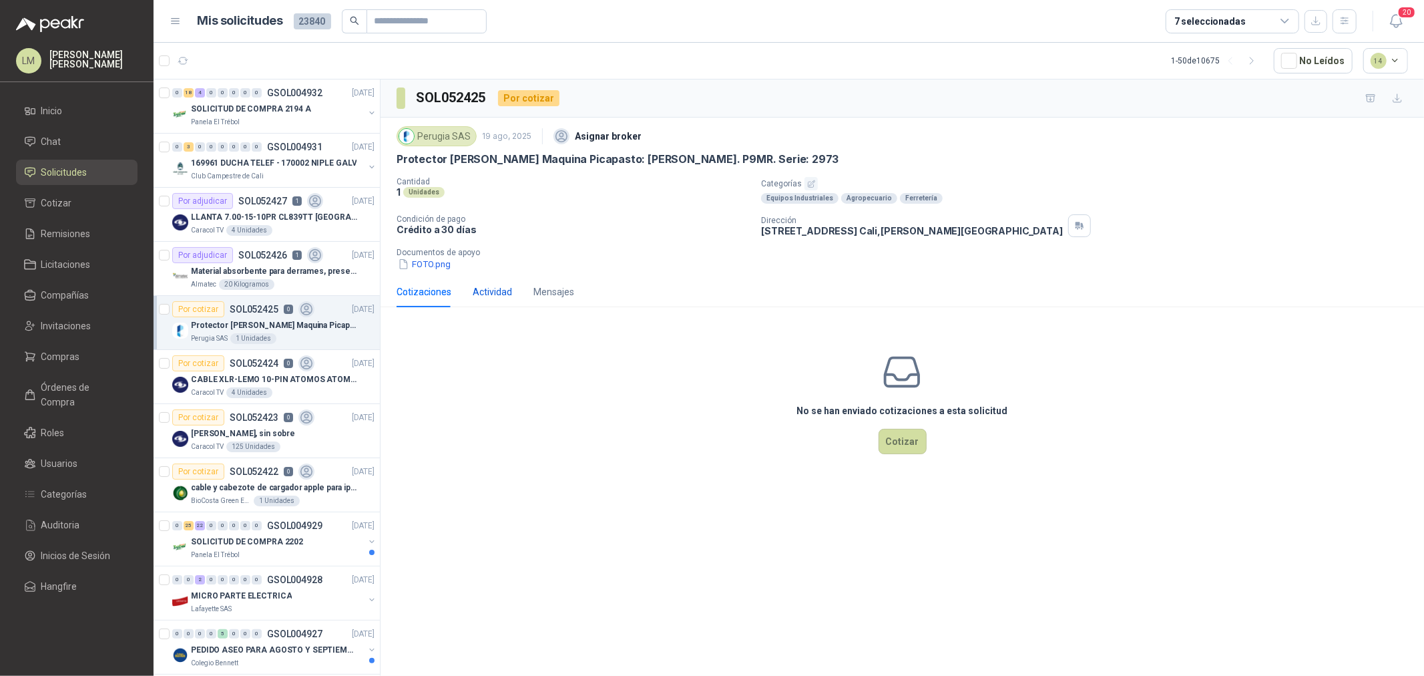
click at [499, 286] on div "Actividad" at bounding box center [492, 291] width 39 height 15
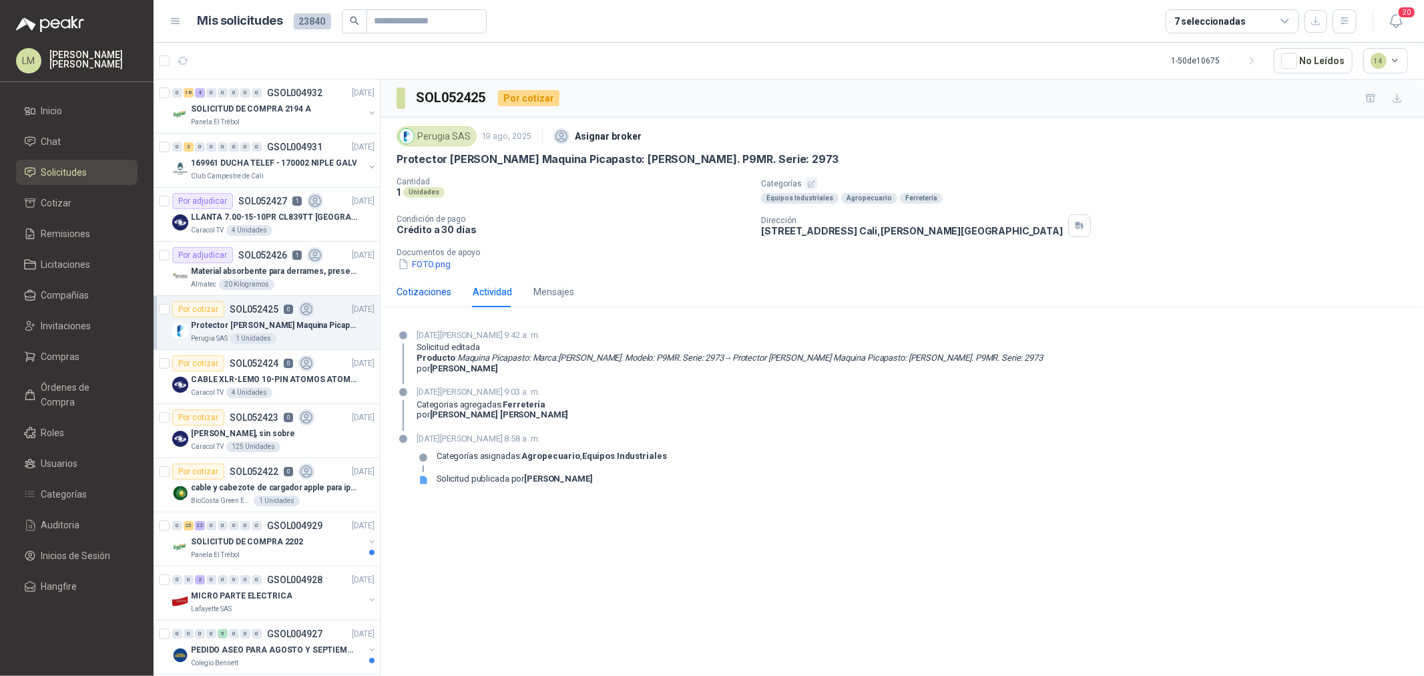
click at [431, 292] on div "Cotizaciones" at bounding box center [424, 291] width 55 height 15
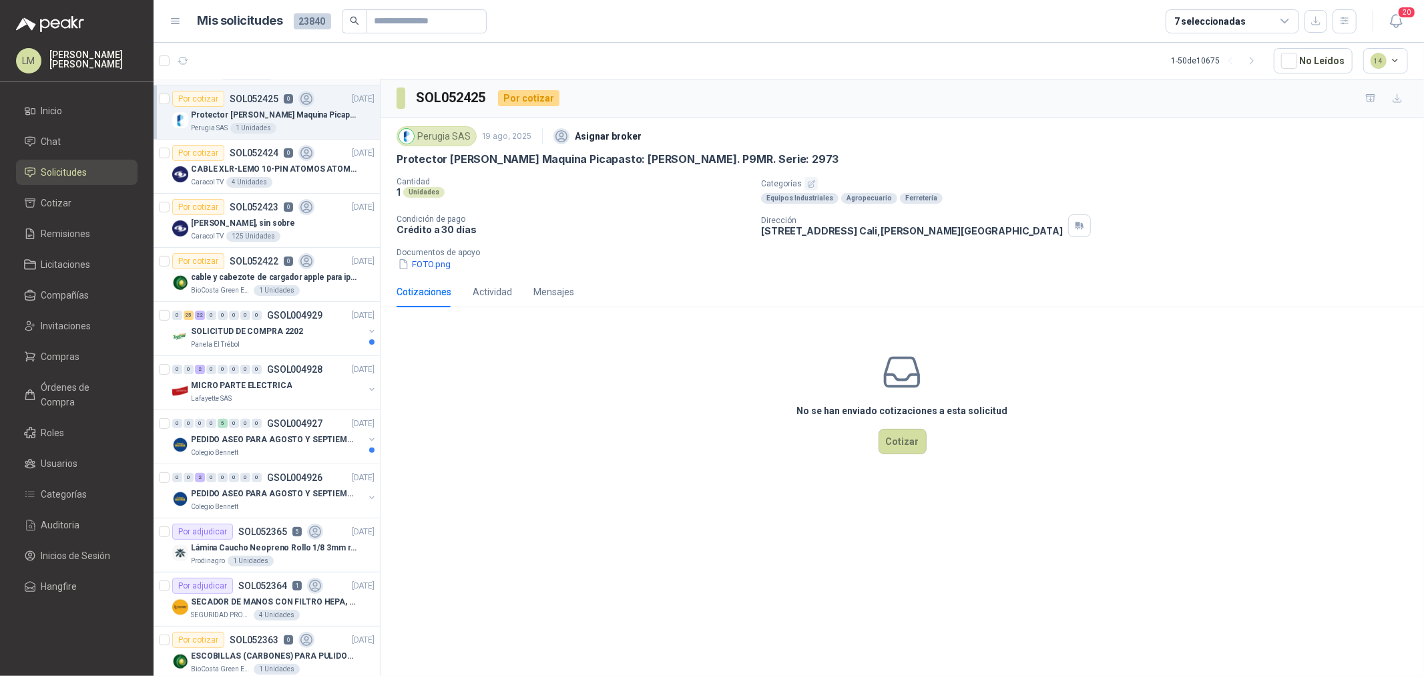
scroll to position [222, 0]
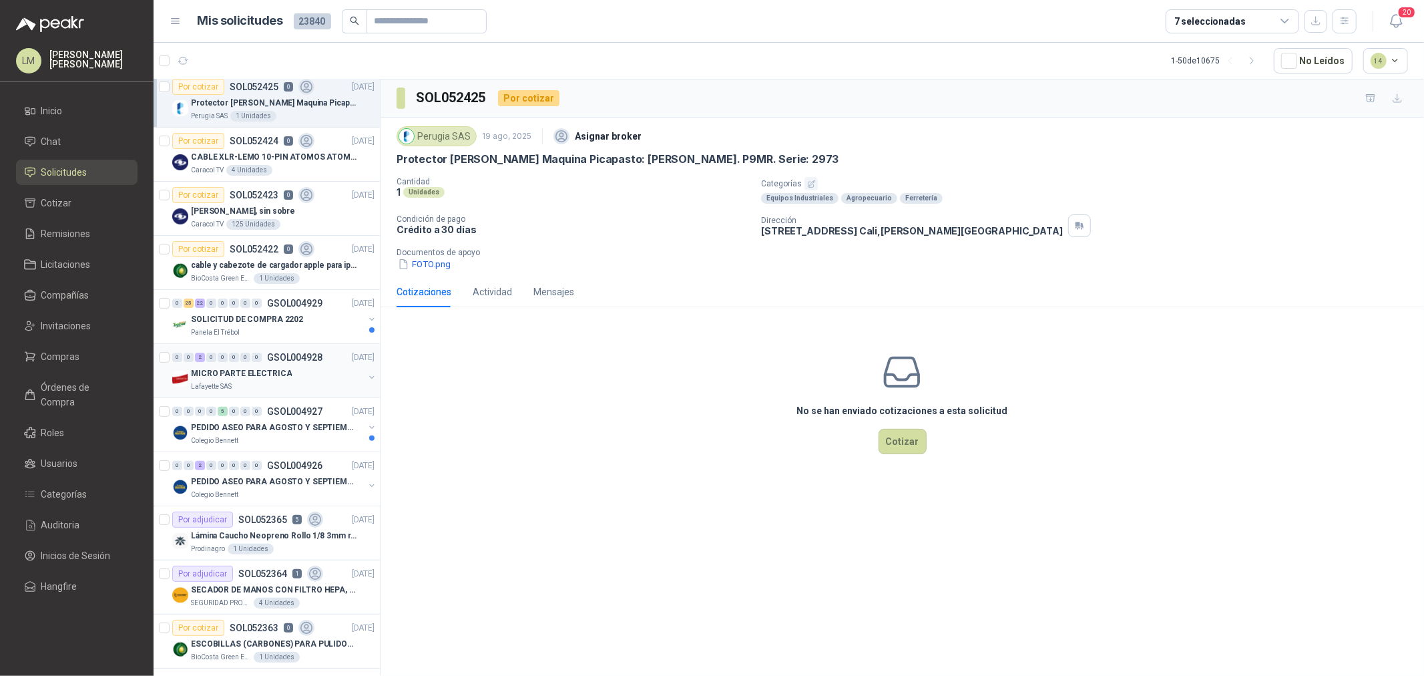
click at [264, 369] on p "MICRO PARTE ELECTRICA" at bounding box center [241, 373] width 101 height 13
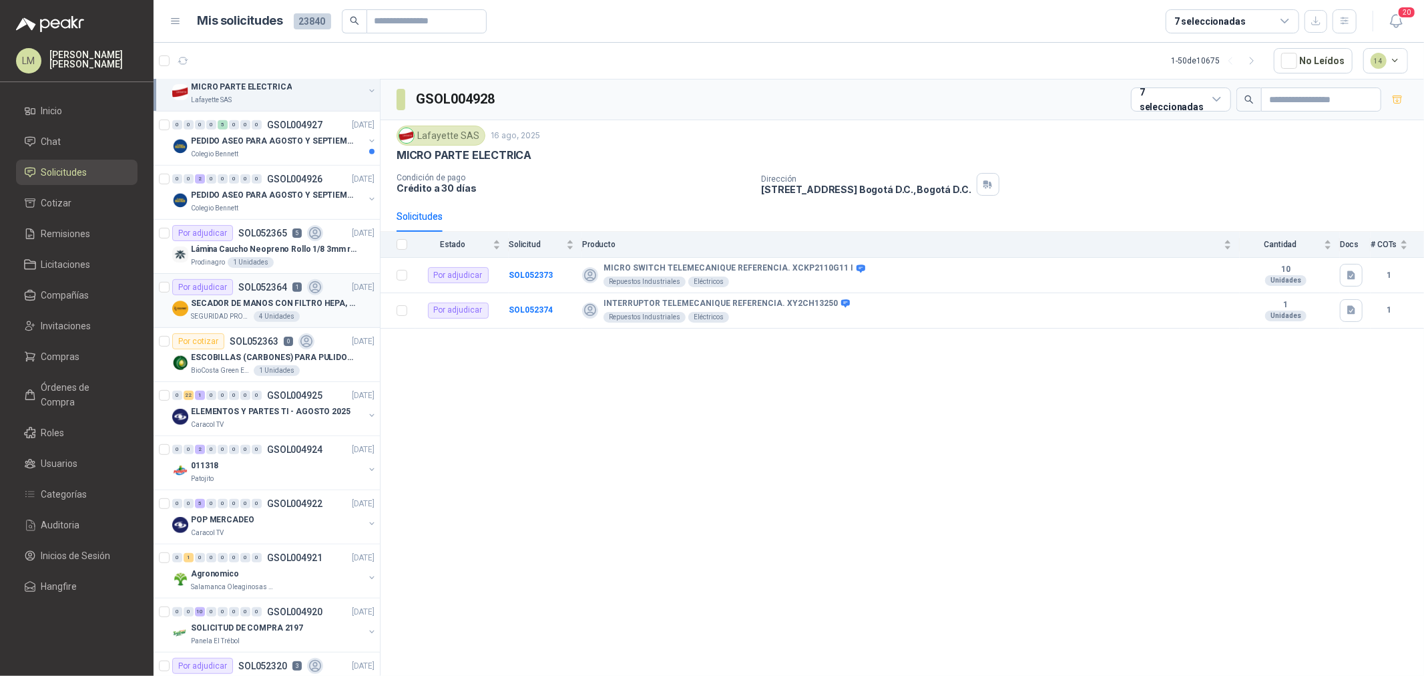
scroll to position [519, 0]
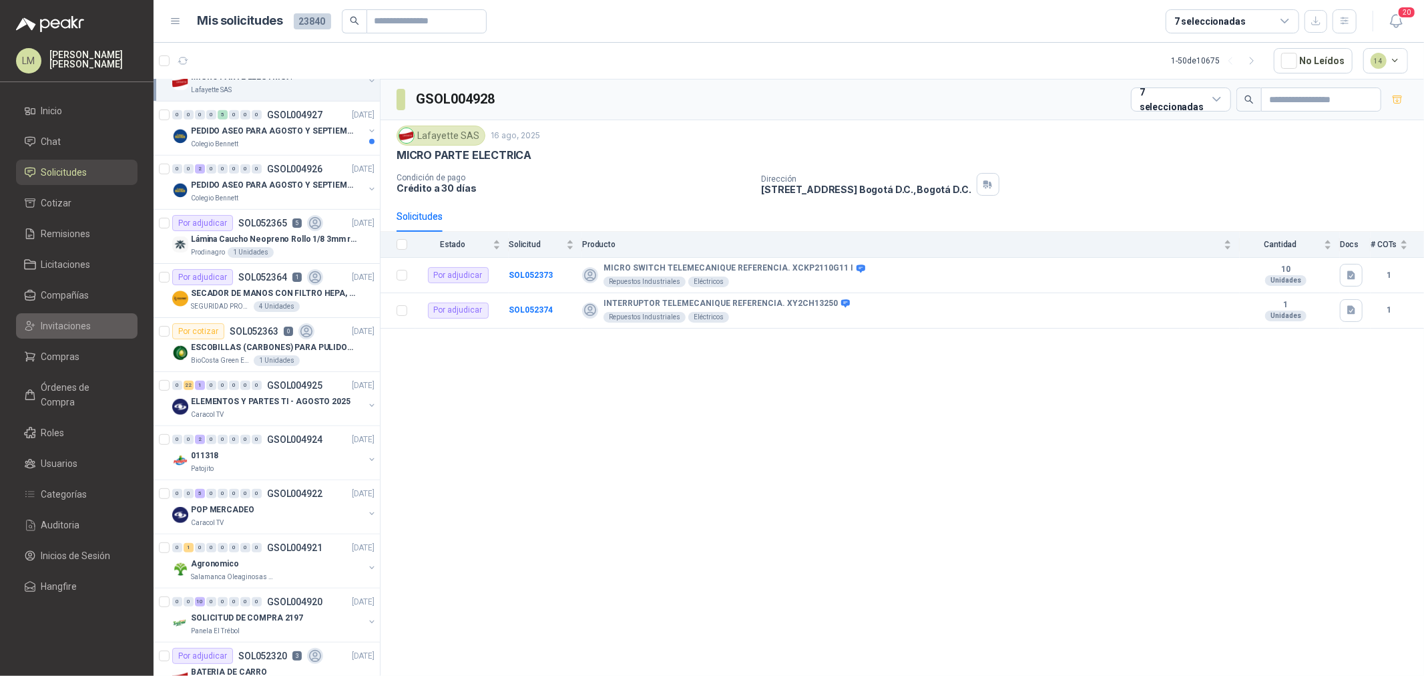
click at [45, 318] on span "Invitaciones" at bounding box center [66, 325] width 50 height 15
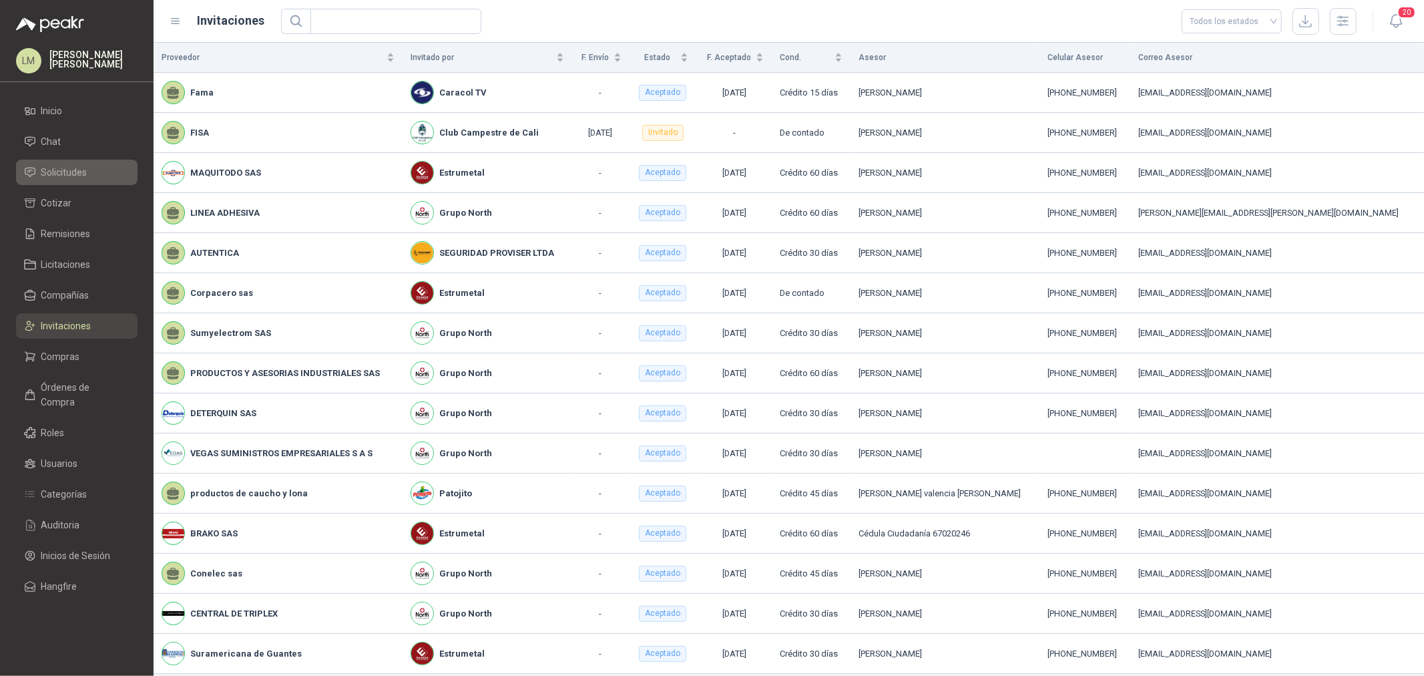
click at [71, 170] on span "Solicitudes" at bounding box center [64, 172] width 46 height 15
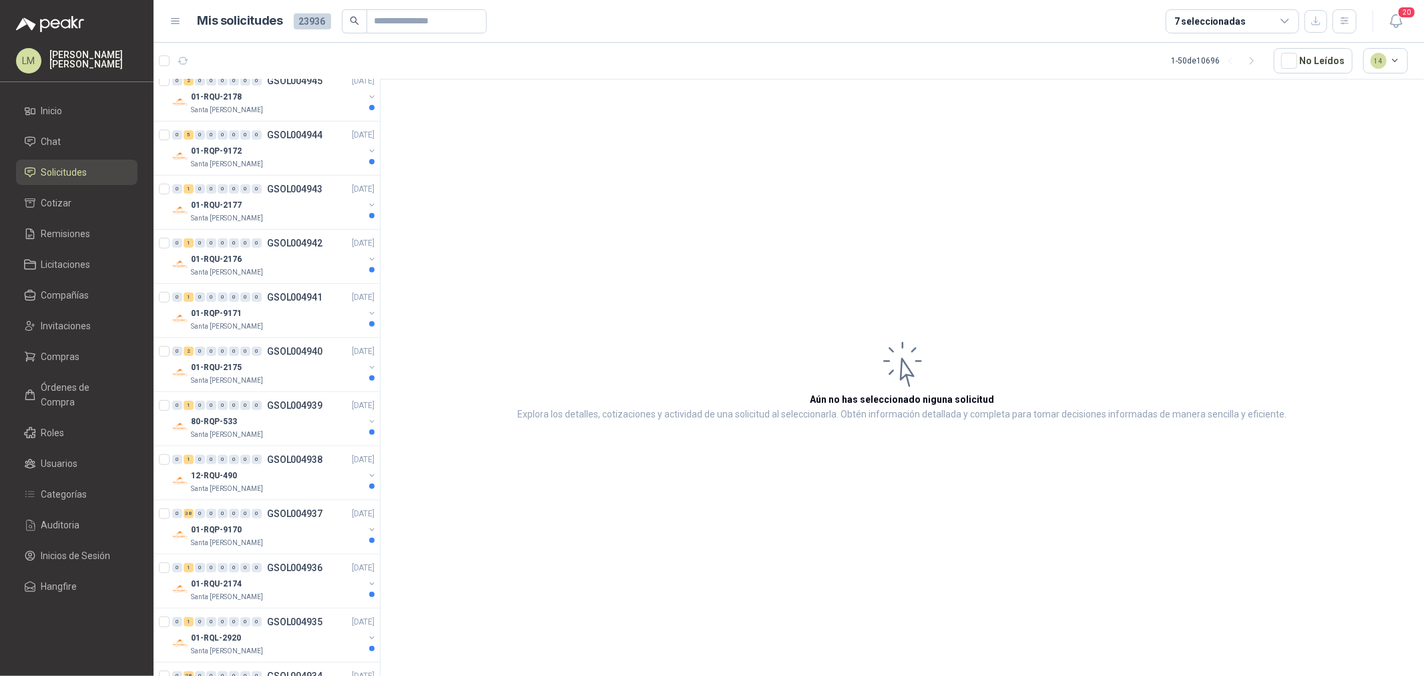
scroll to position [890, 0]
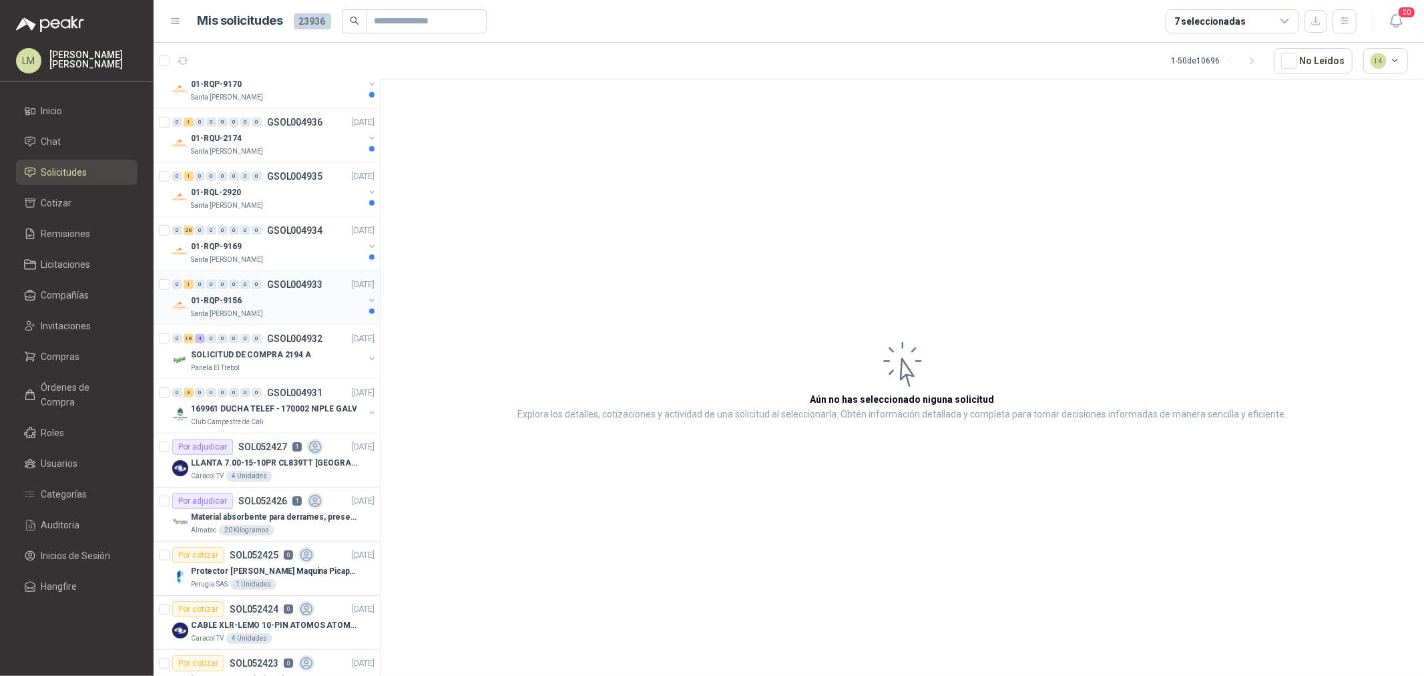
click at [252, 296] on div "01-RQP-9156" at bounding box center [277, 300] width 173 height 16
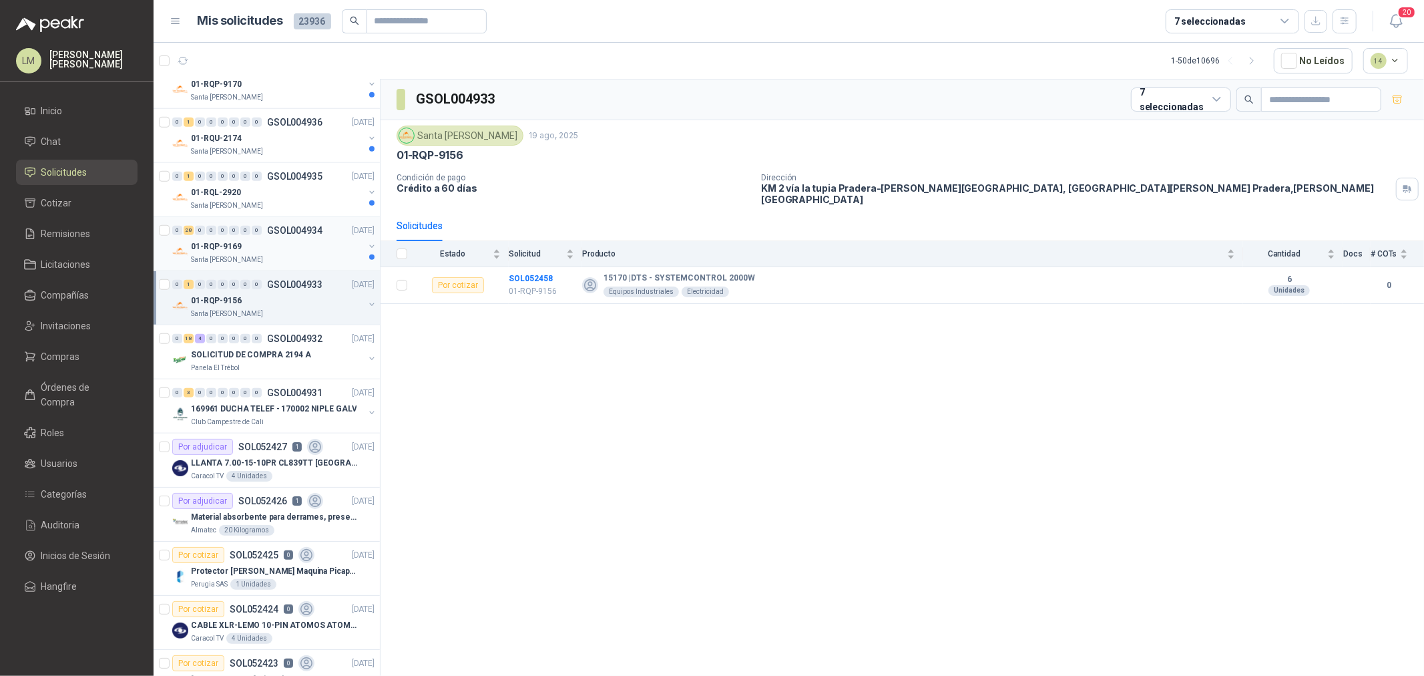
click at [251, 247] on div "01-RQP-9169" at bounding box center [277, 246] width 173 height 16
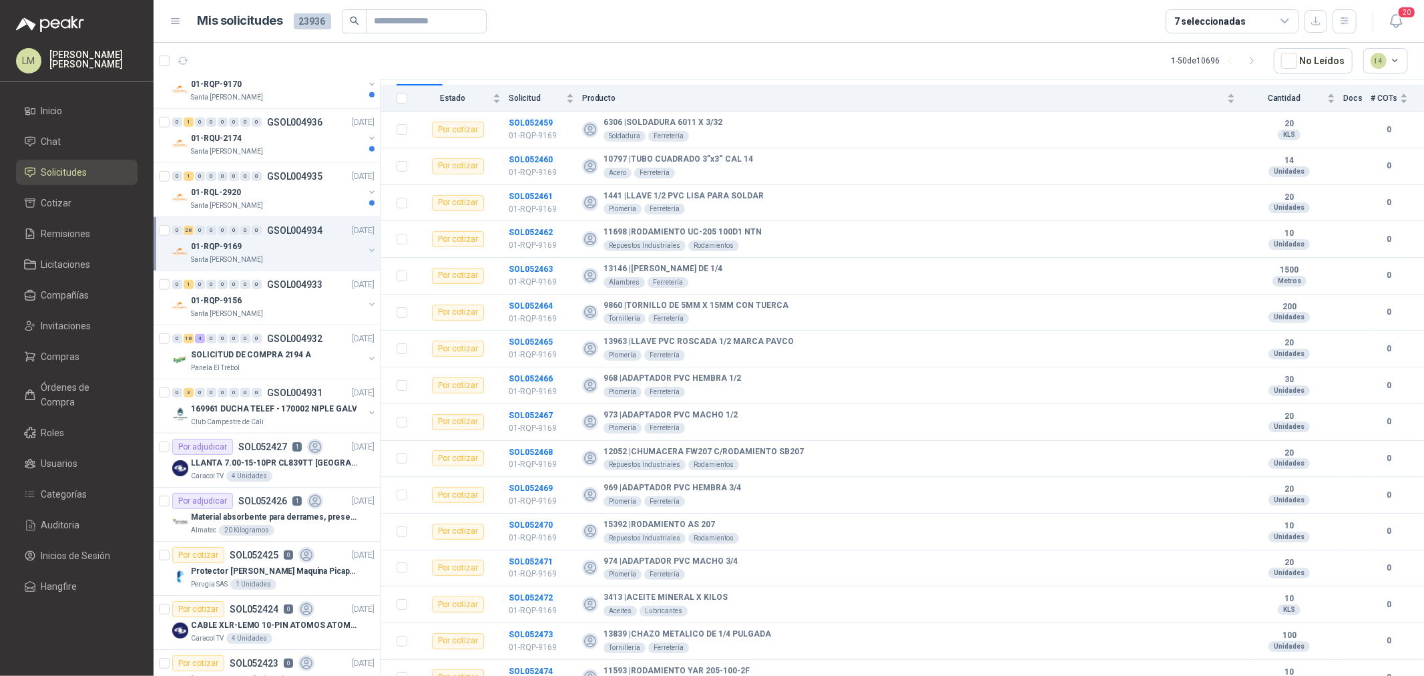
scroll to position [7, 0]
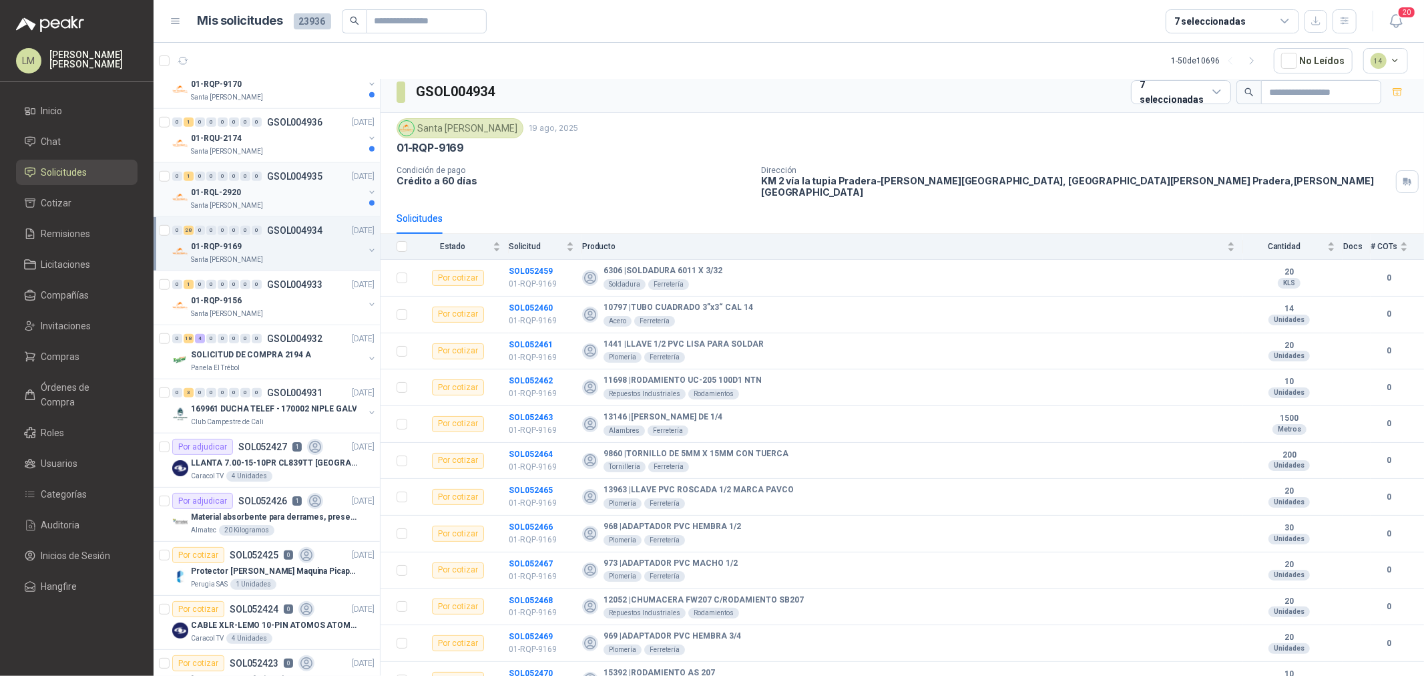
click at [248, 204] on p "Santa [PERSON_NAME]" at bounding box center [227, 205] width 72 height 11
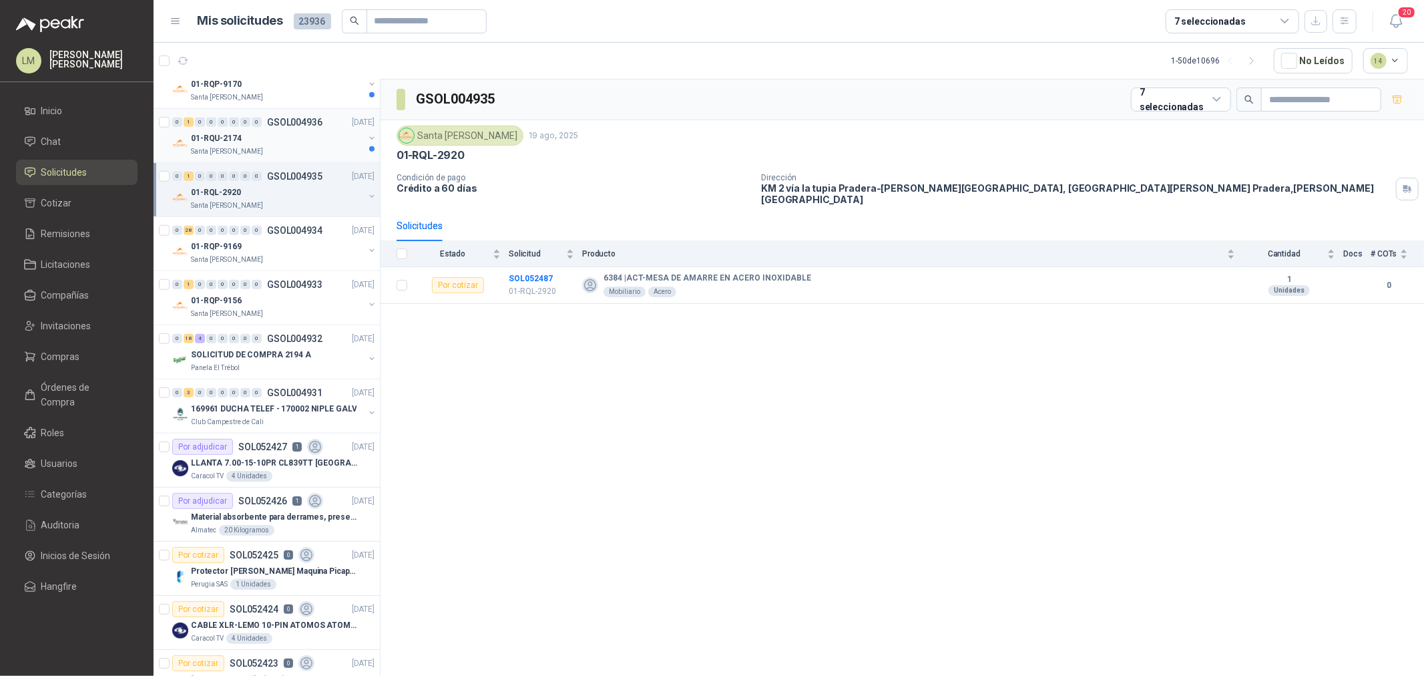
click at [248, 141] on div "01-RQU-2174" at bounding box center [277, 138] width 173 height 16
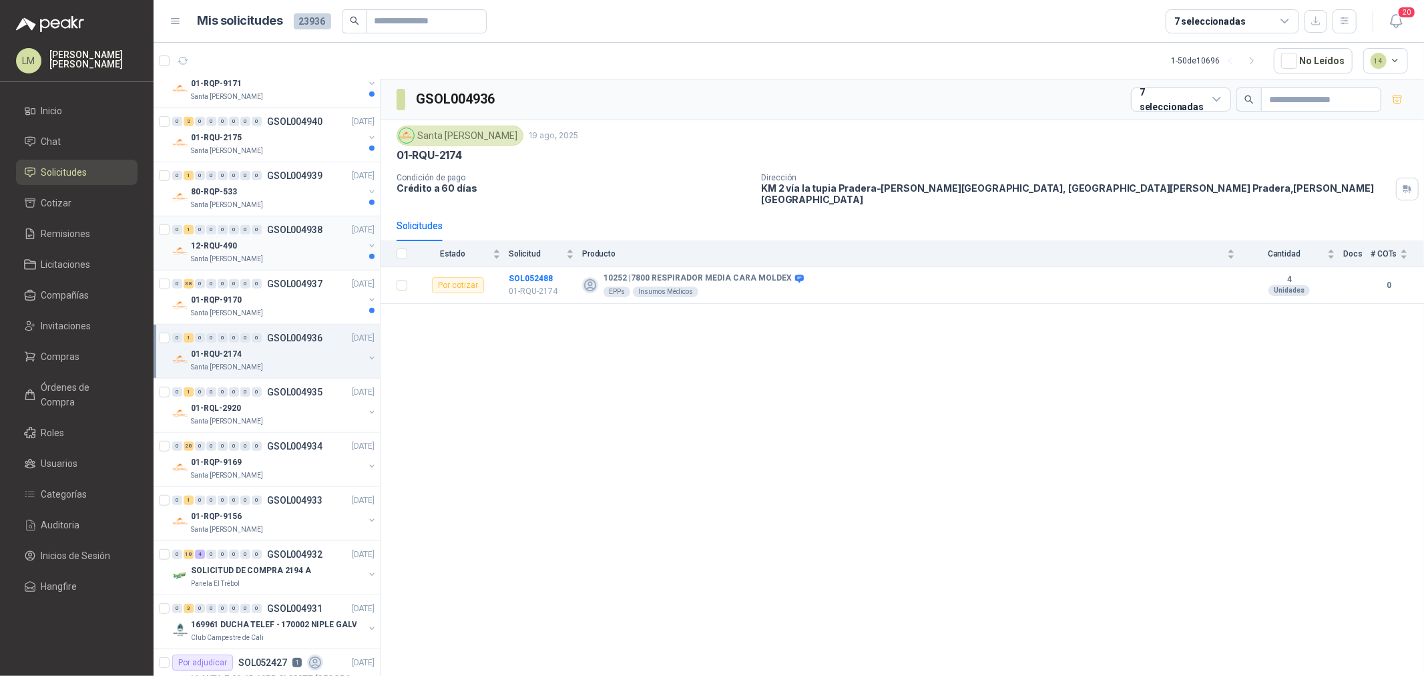
scroll to position [668, 0]
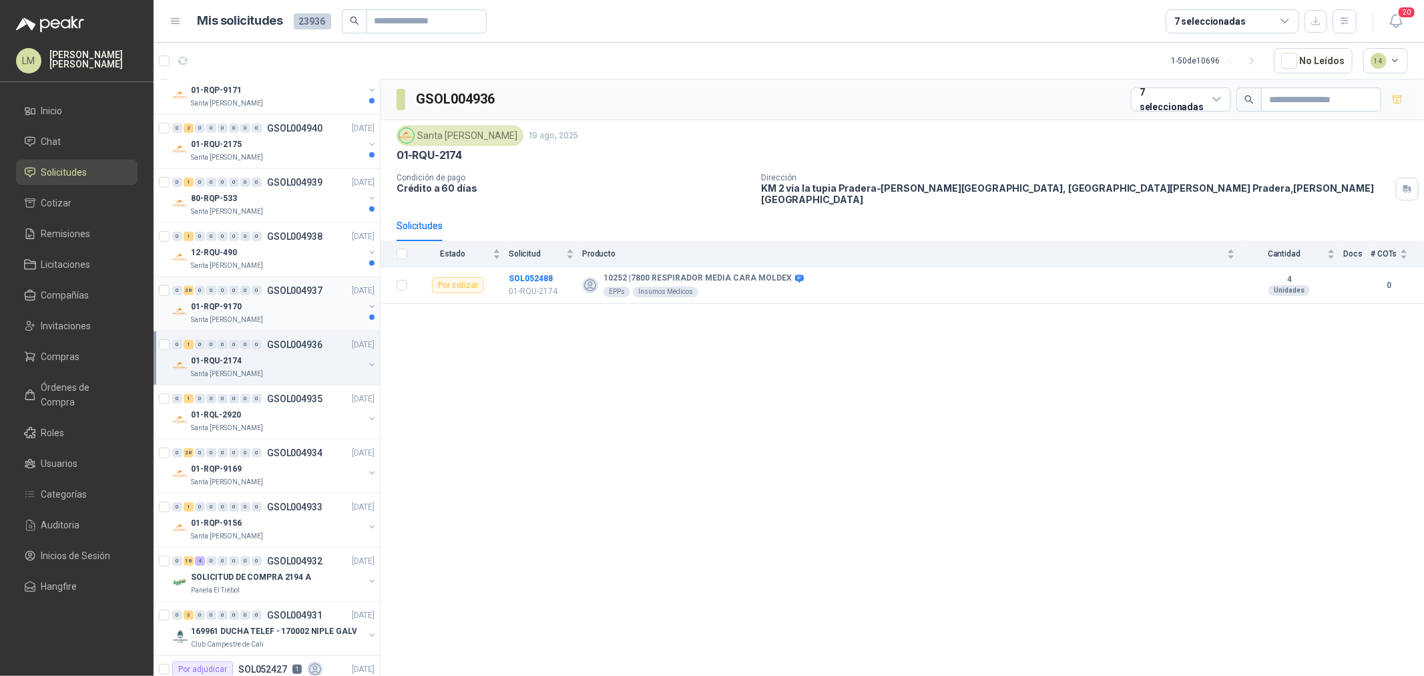
click at [250, 320] on p "Santa [PERSON_NAME]" at bounding box center [227, 319] width 72 height 11
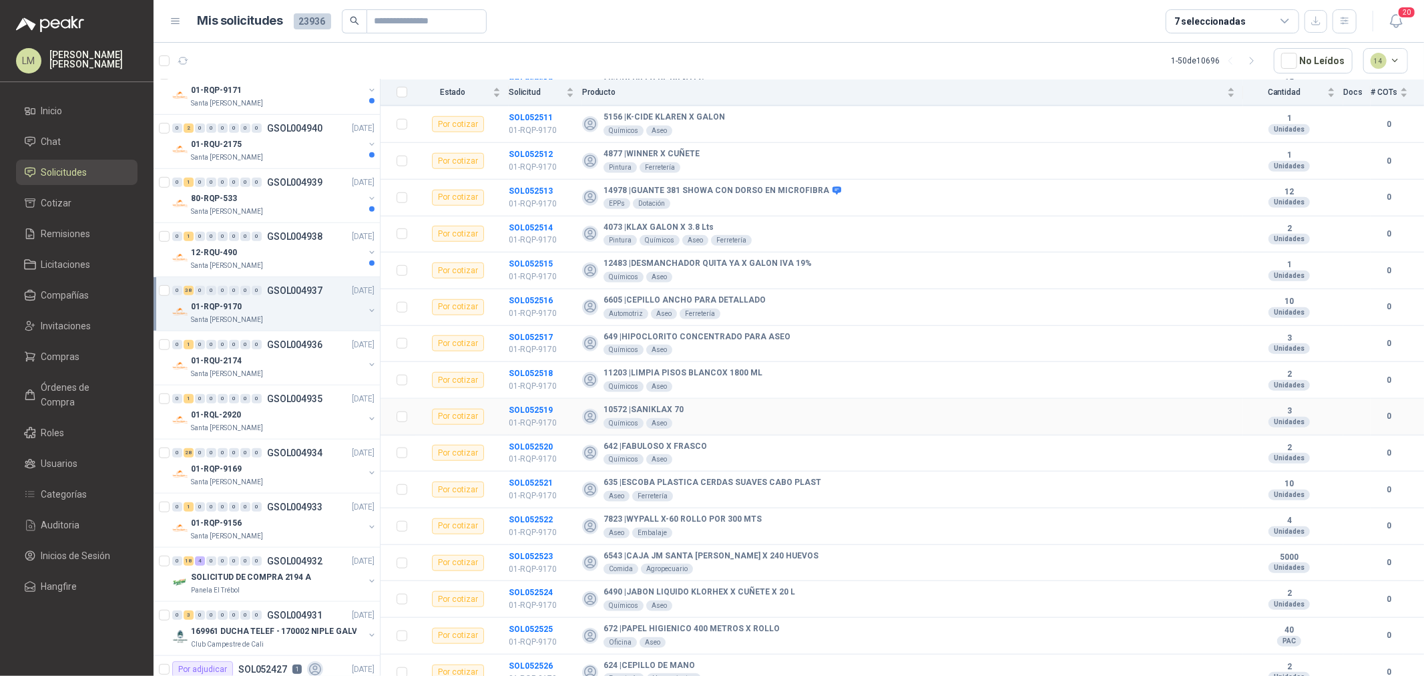
scroll to position [966, 0]
click at [214, 244] on div "0 1 0 0 0 0 0 0 GSOL004938 [DATE]" at bounding box center [274, 236] width 205 height 16
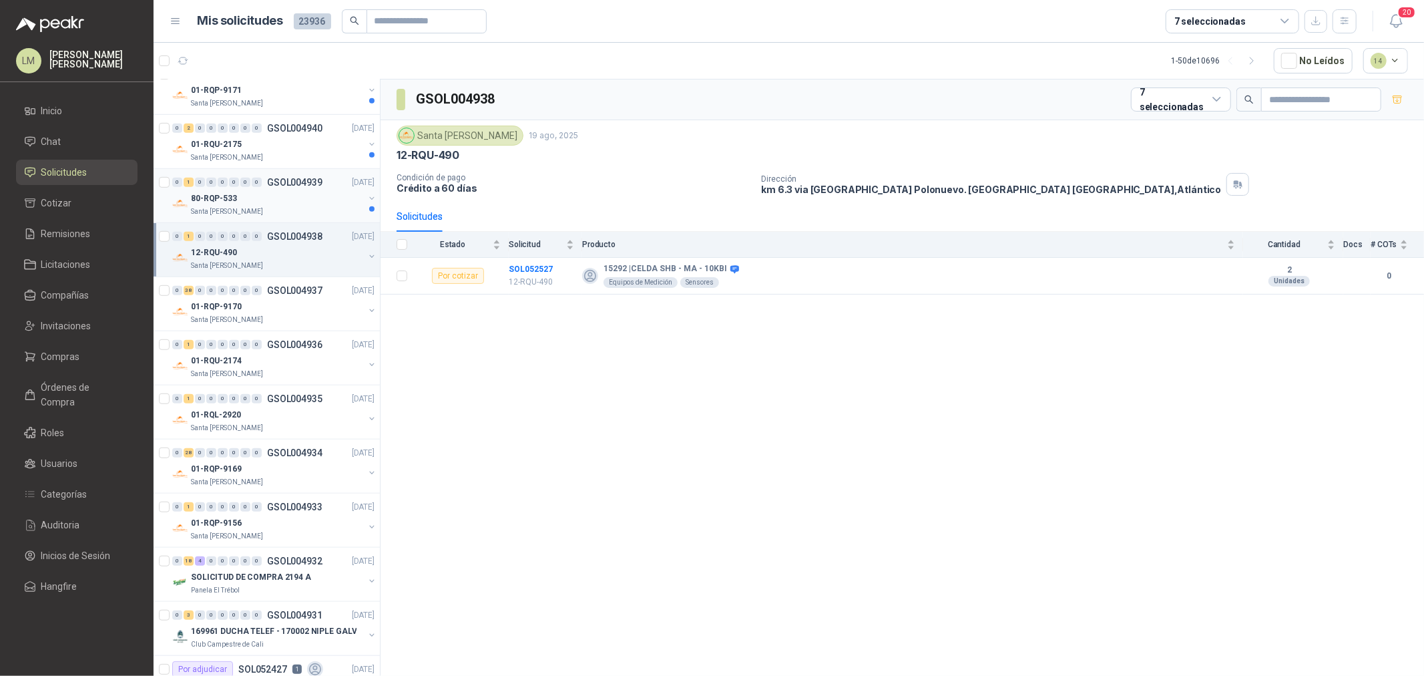
click at [250, 204] on div "80-RQP-533" at bounding box center [277, 198] width 173 height 16
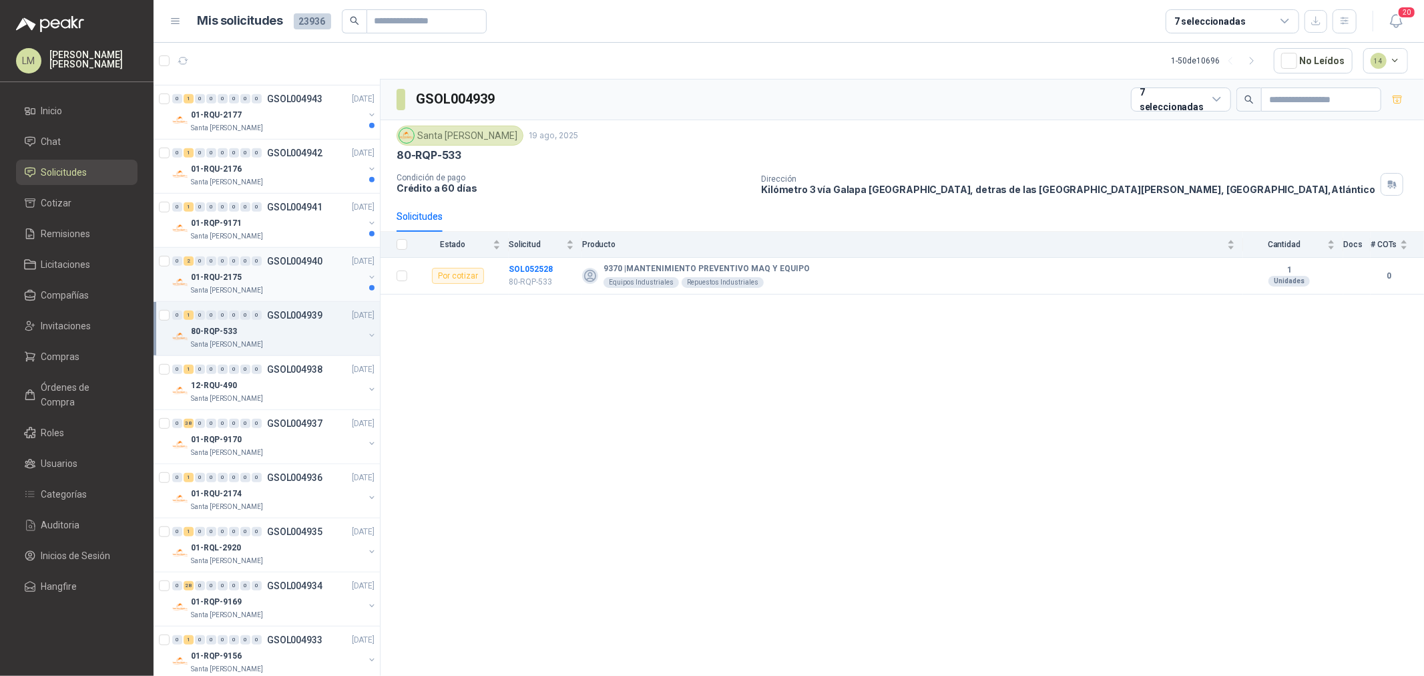
scroll to position [519, 0]
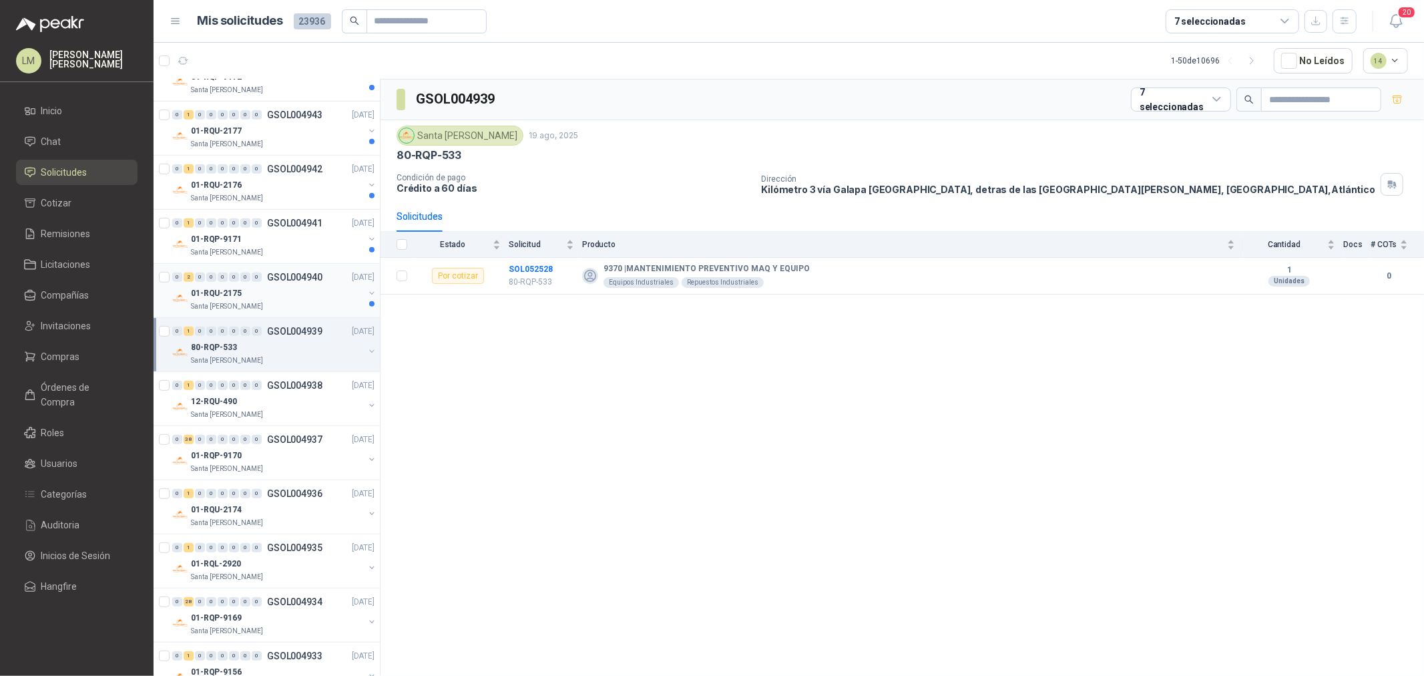
click at [249, 281] on span "0" at bounding box center [245, 276] width 10 height 9
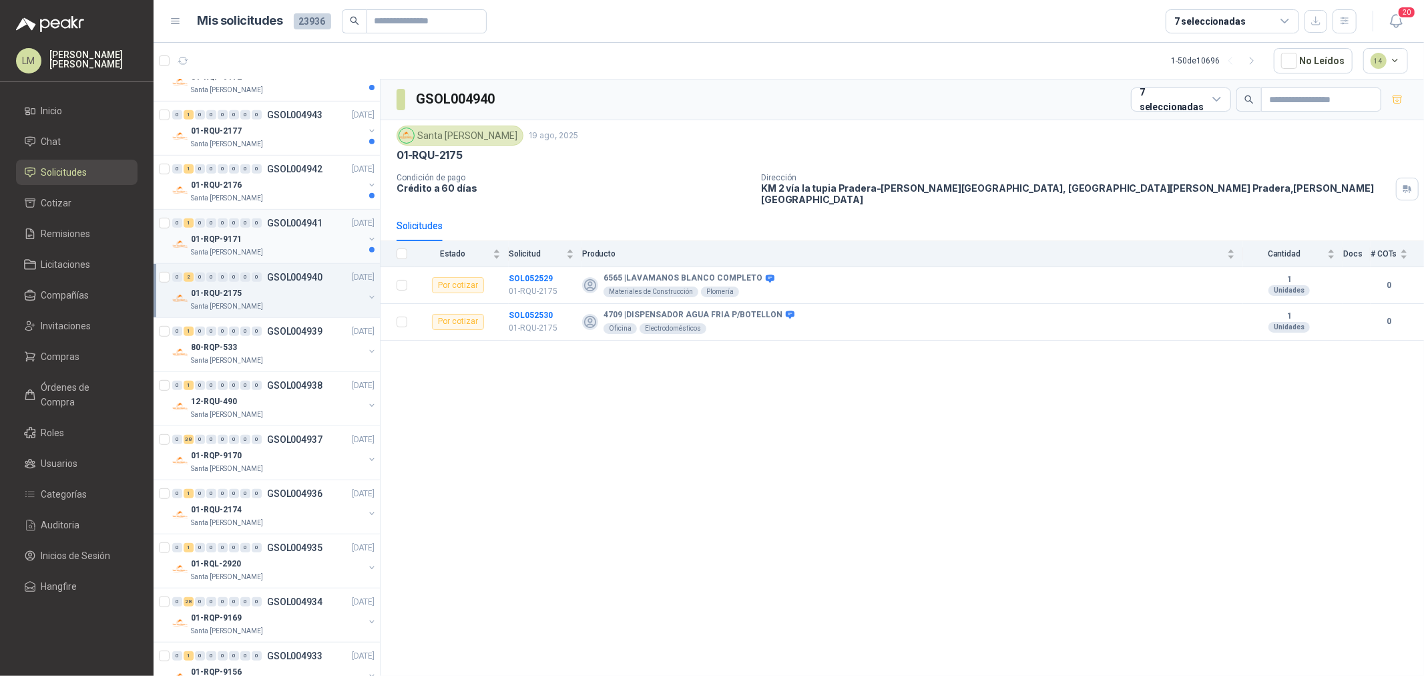
click at [276, 238] on div "01-RQP-9171" at bounding box center [277, 239] width 173 height 16
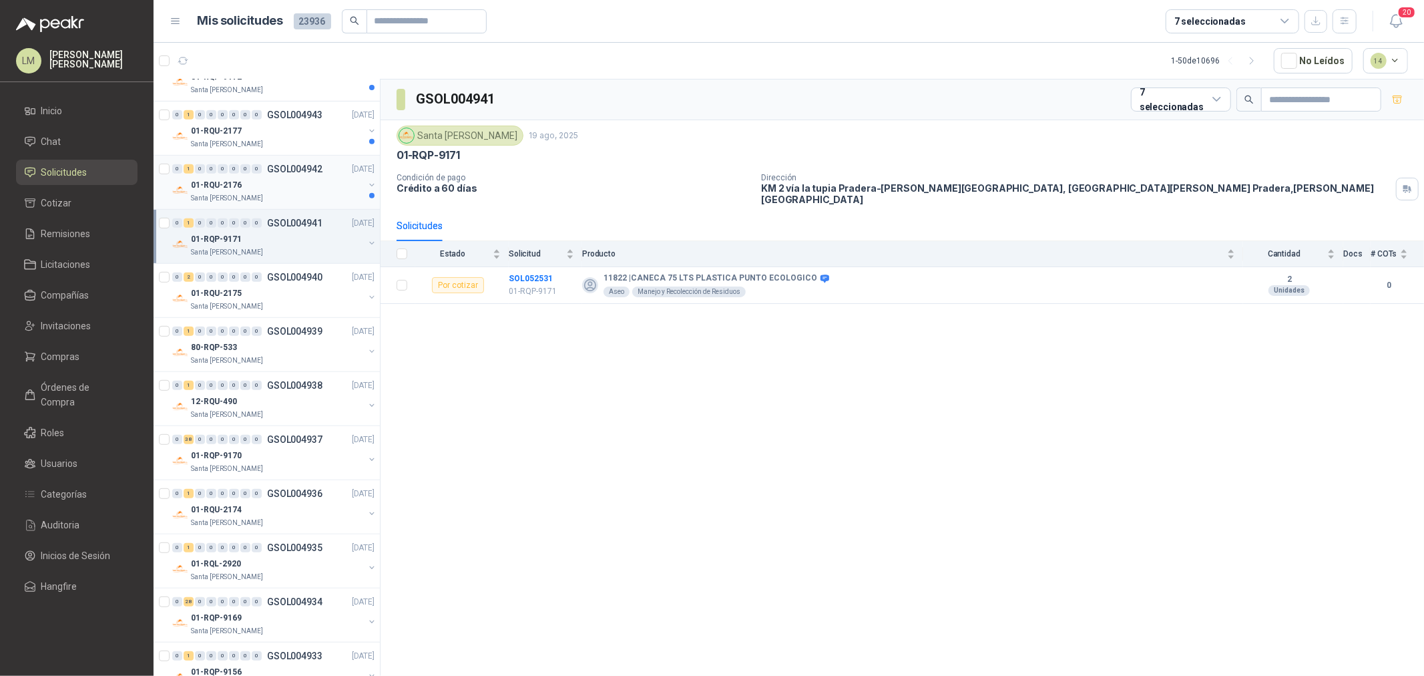
click at [270, 181] on div "01-RQU-2176" at bounding box center [277, 185] width 173 height 16
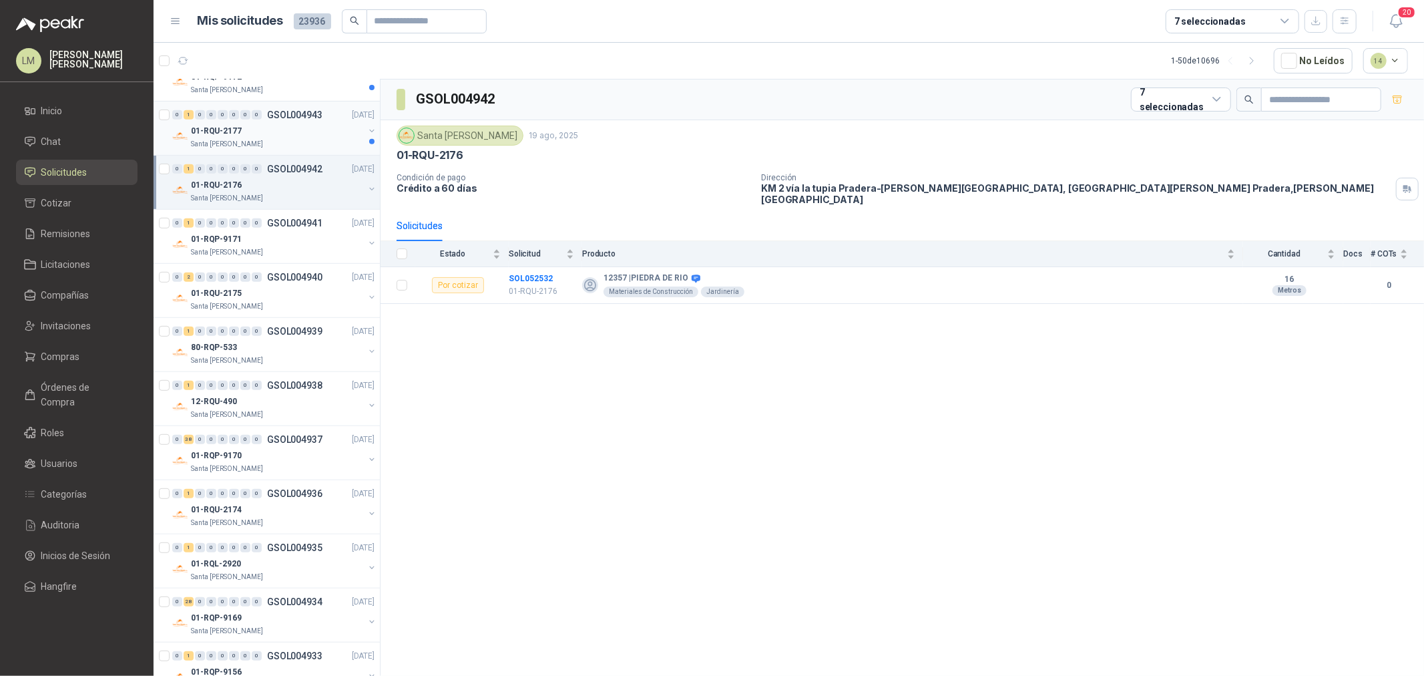
click at [250, 132] on div "01-RQU-2177" at bounding box center [277, 131] width 173 height 16
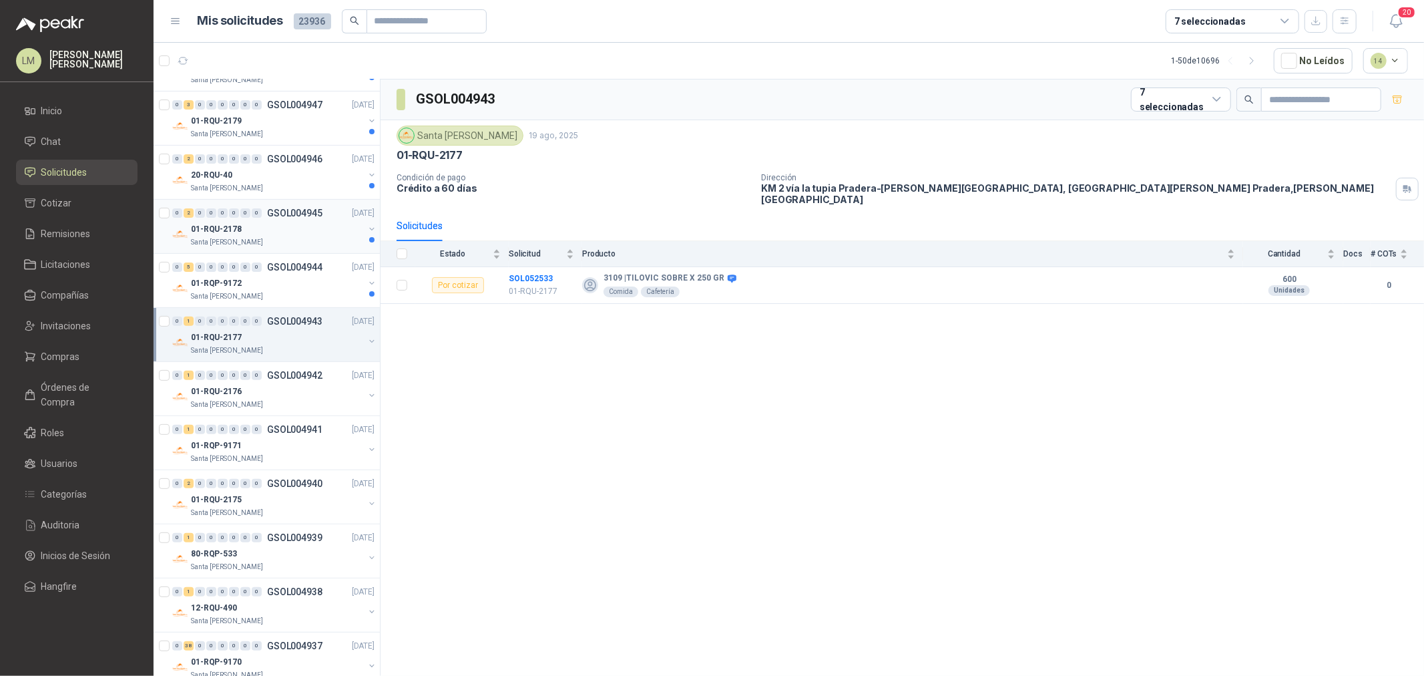
scroll to position [296, 0]
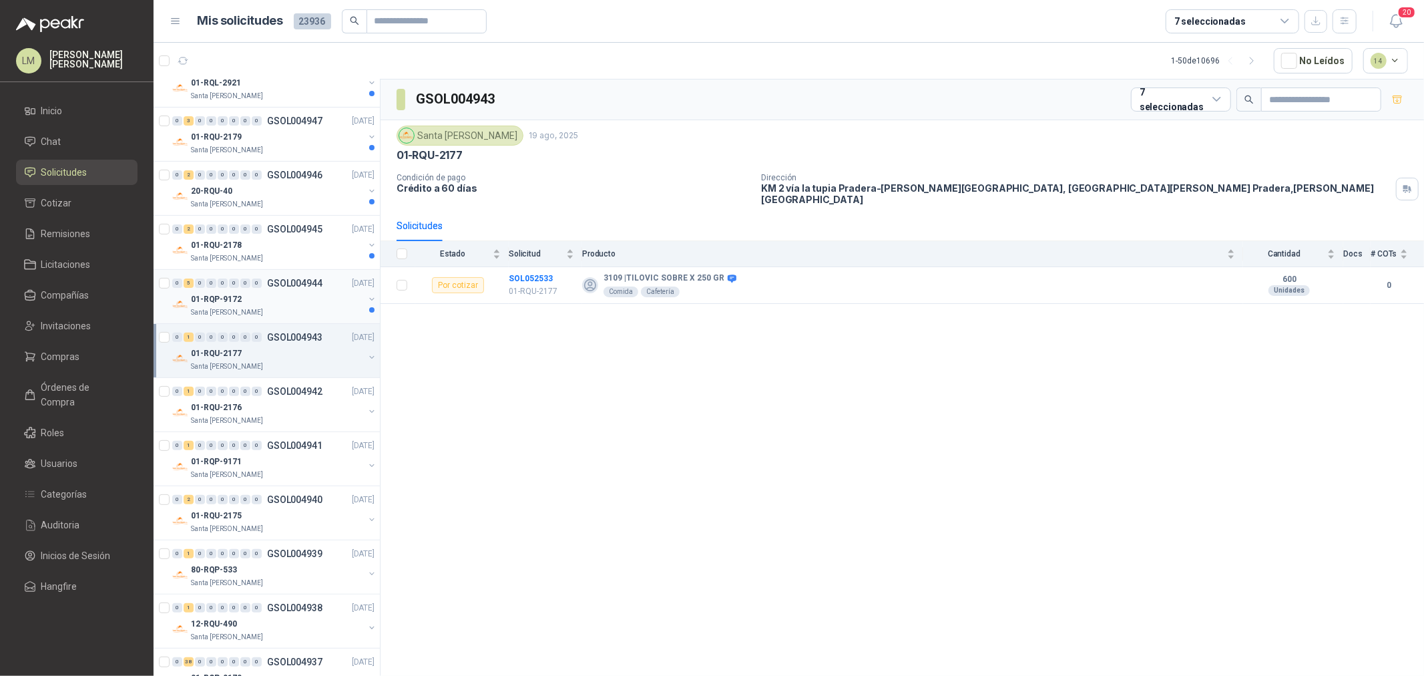
click at [244, 304] on div "01-RQP-9172" at bounding box center [277, 299] width 173 height 16
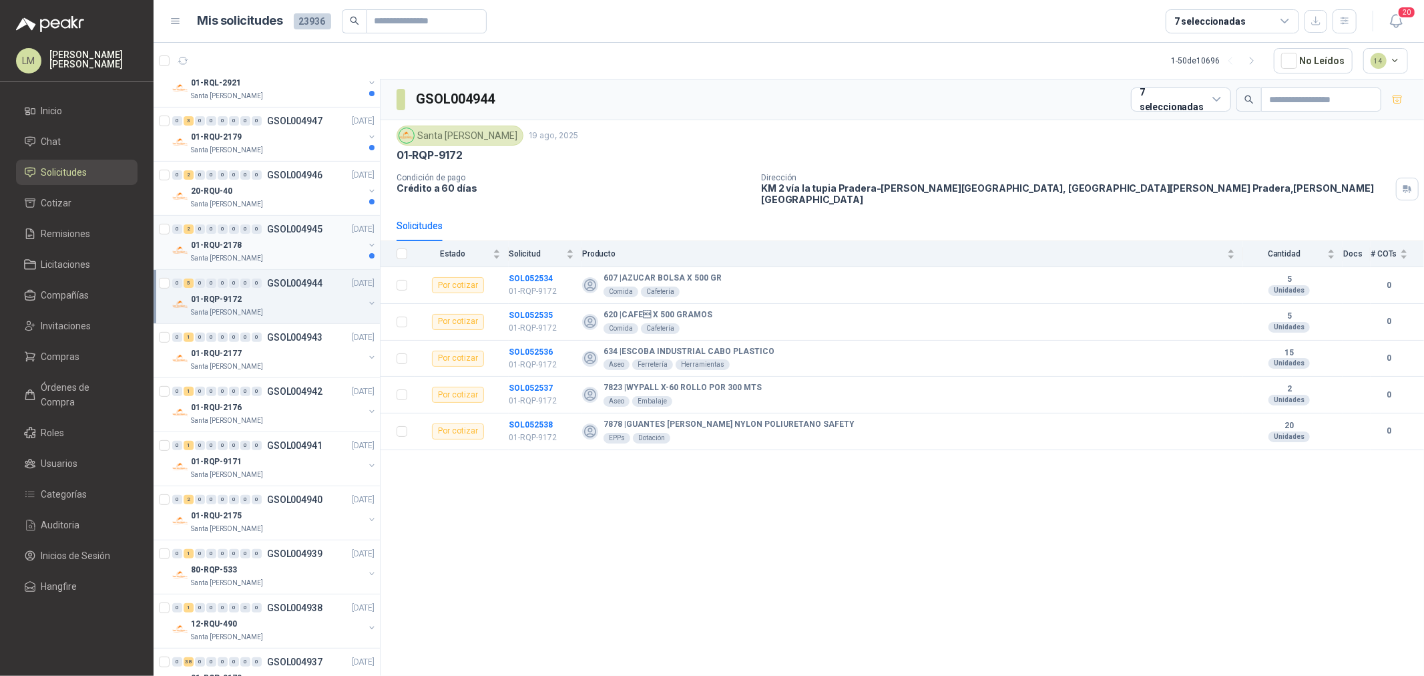
click at [244, 238] on div "01-RQU-2178" at bounding box center [277, 245] width 173 height 16
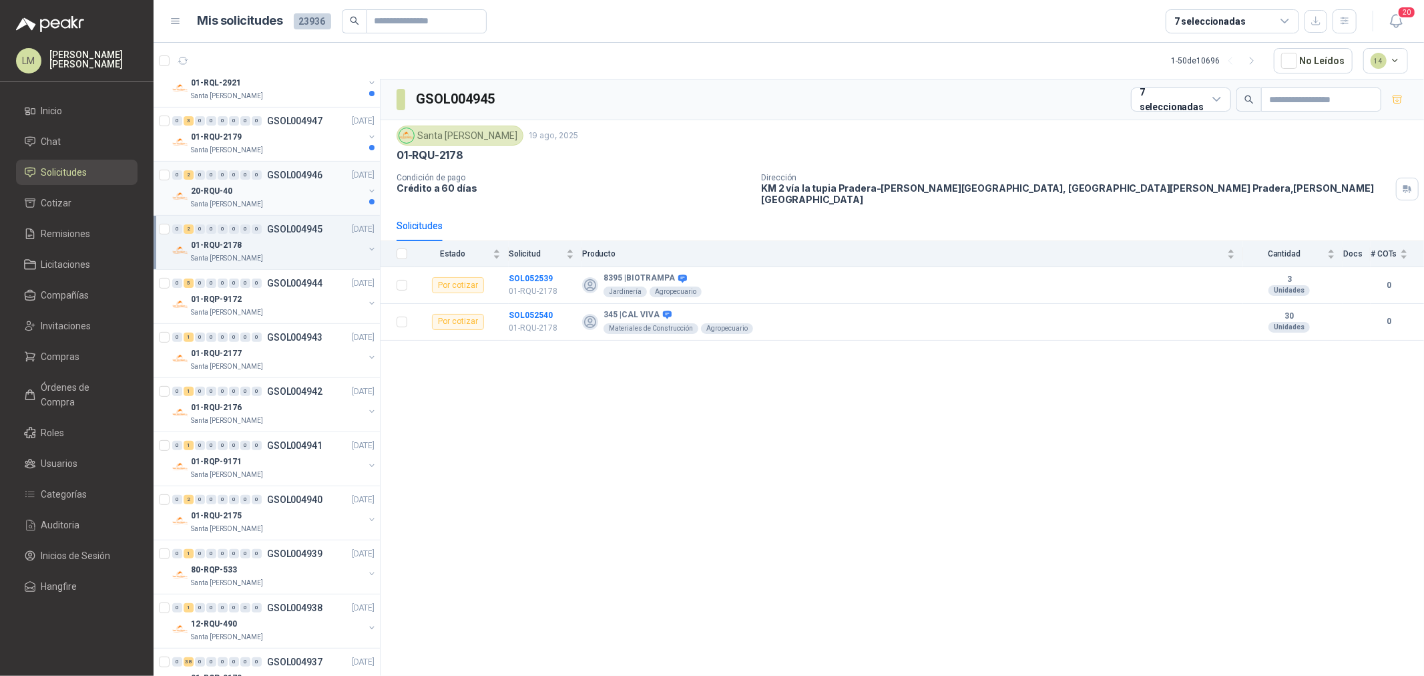
click at [238, 195] on div "20-RQU-40" at bounding box center [277, 191] width 173 height 16
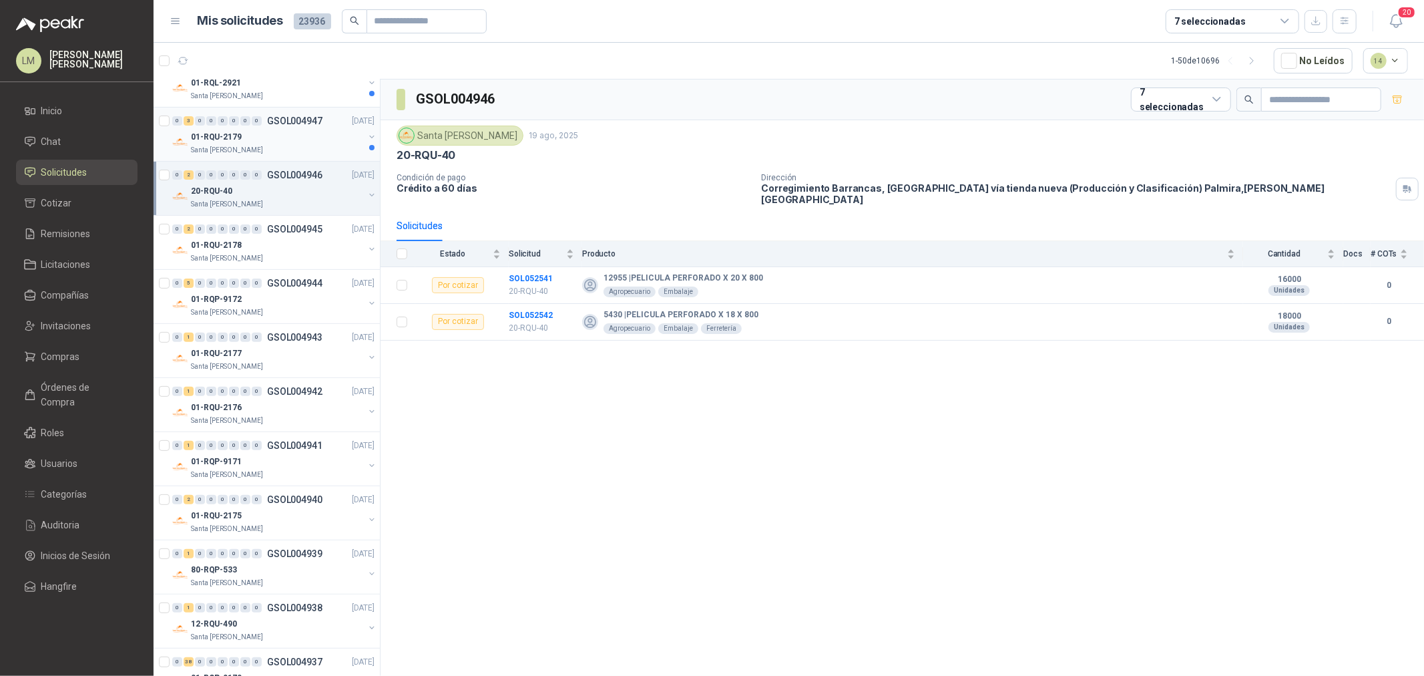
click at [250, 134] on div "01-RQU-2179" at bounding box center [277, 137] width 173 height 16
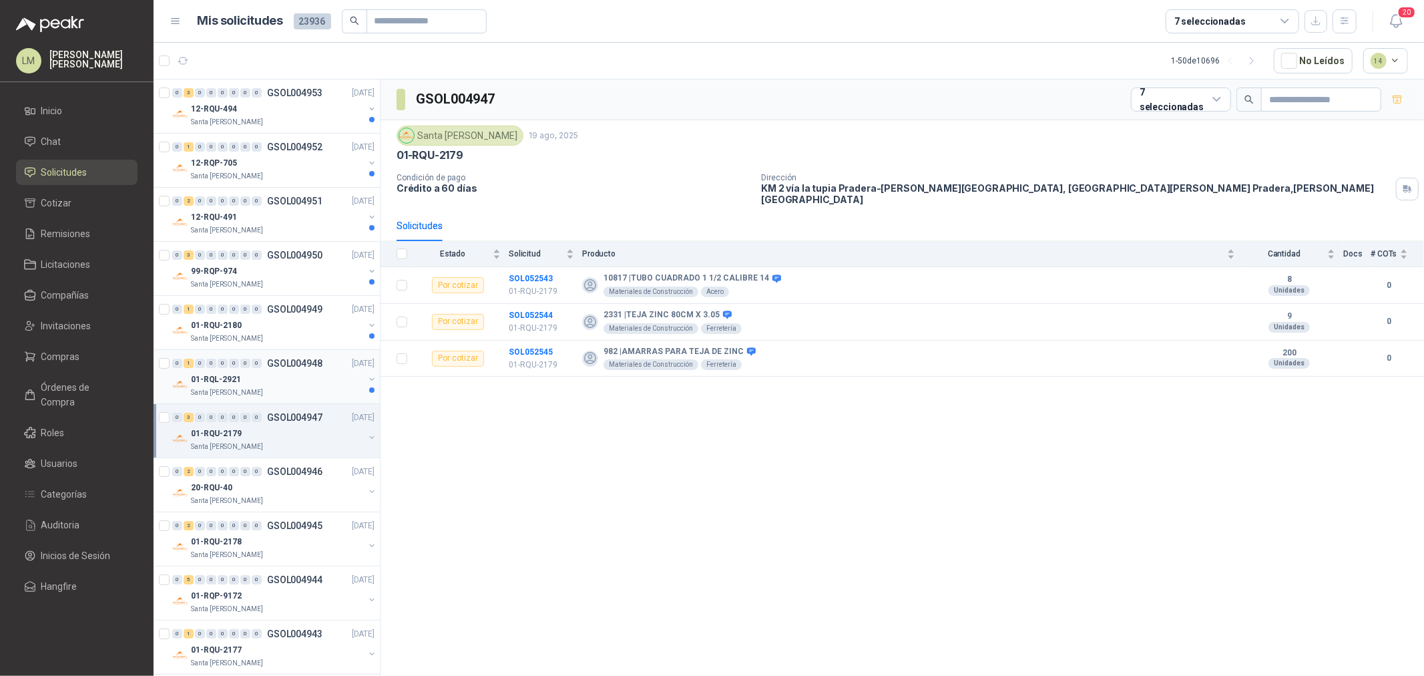
click at [257, 372] on div "01-RQL-2921" at bounding box center [277, 379] width 173 height 16
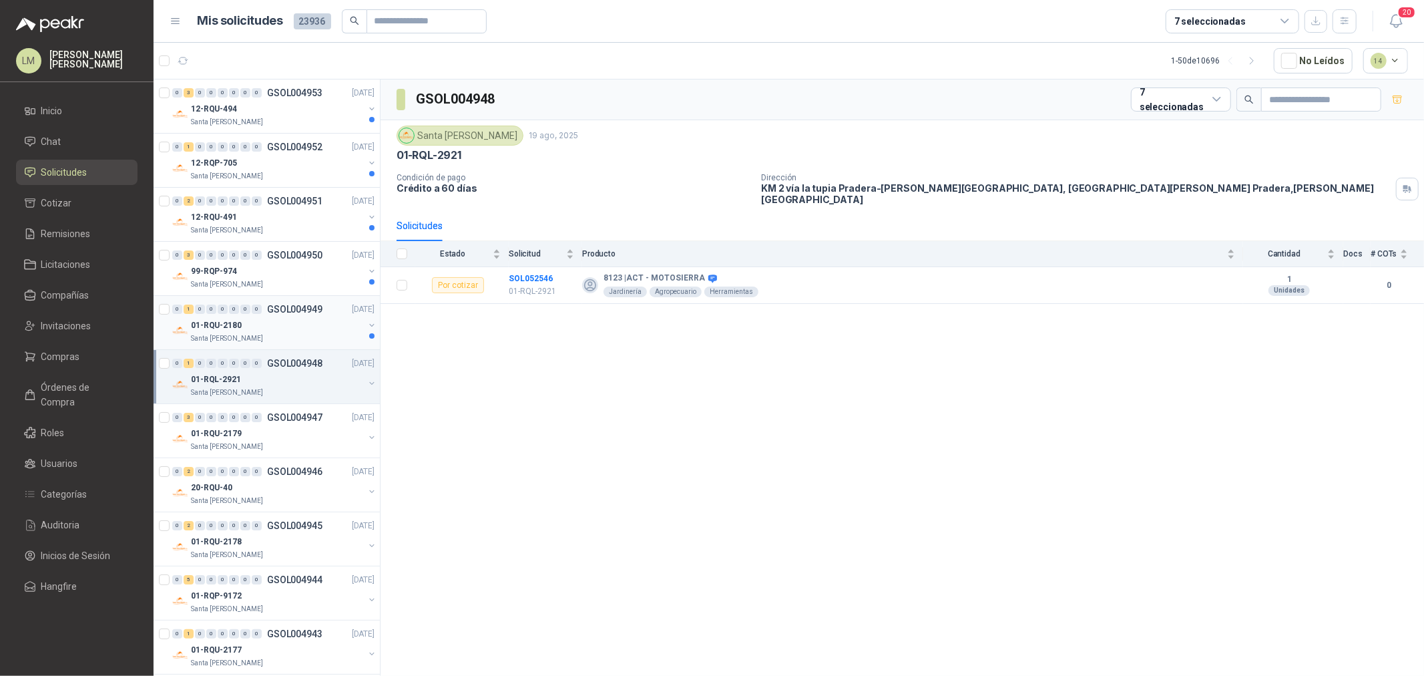
click at [262, 318] on div "01-RQU-2180" at bounding box center [277, 325] width 173 height 16
click at [263, 268] on div "99-RQP-974" at bounding box center [277, 271] width 173 height 16
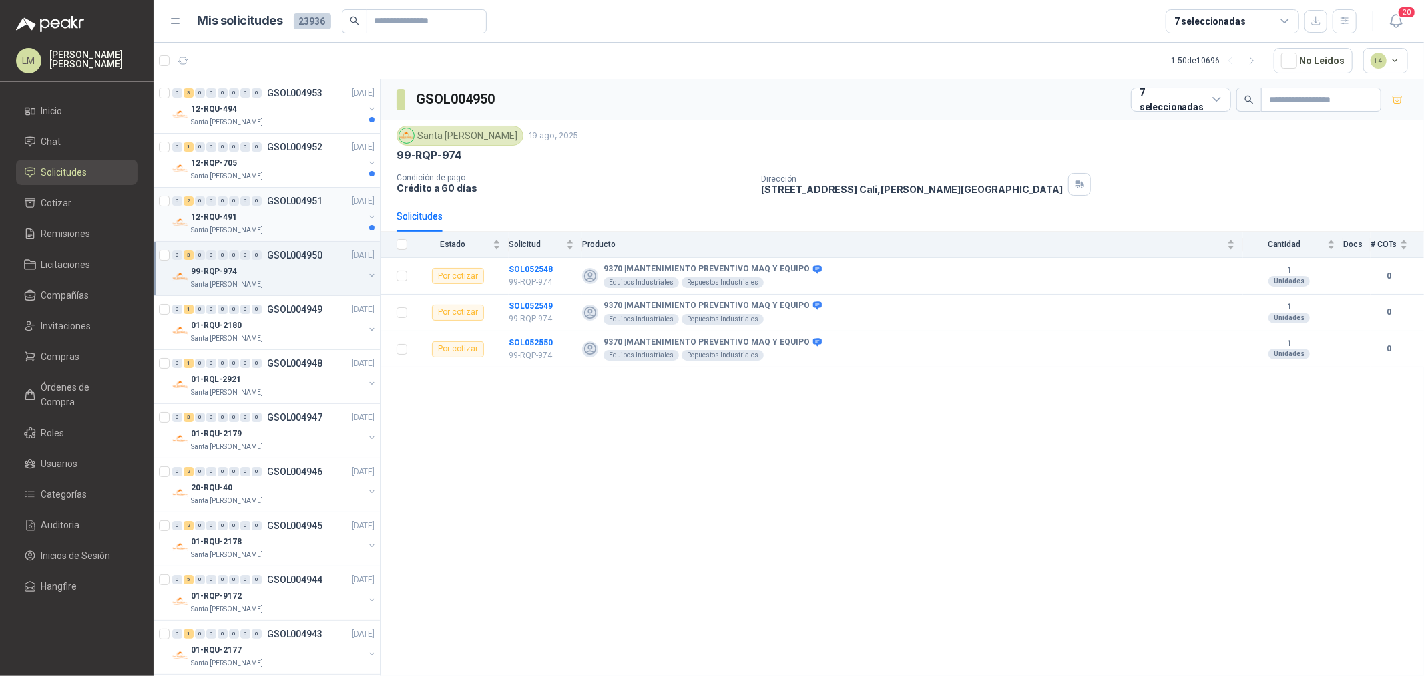
click at [265, 210] on div "12-RQU-491" at bounding box center [277, 217] width 173 height 16
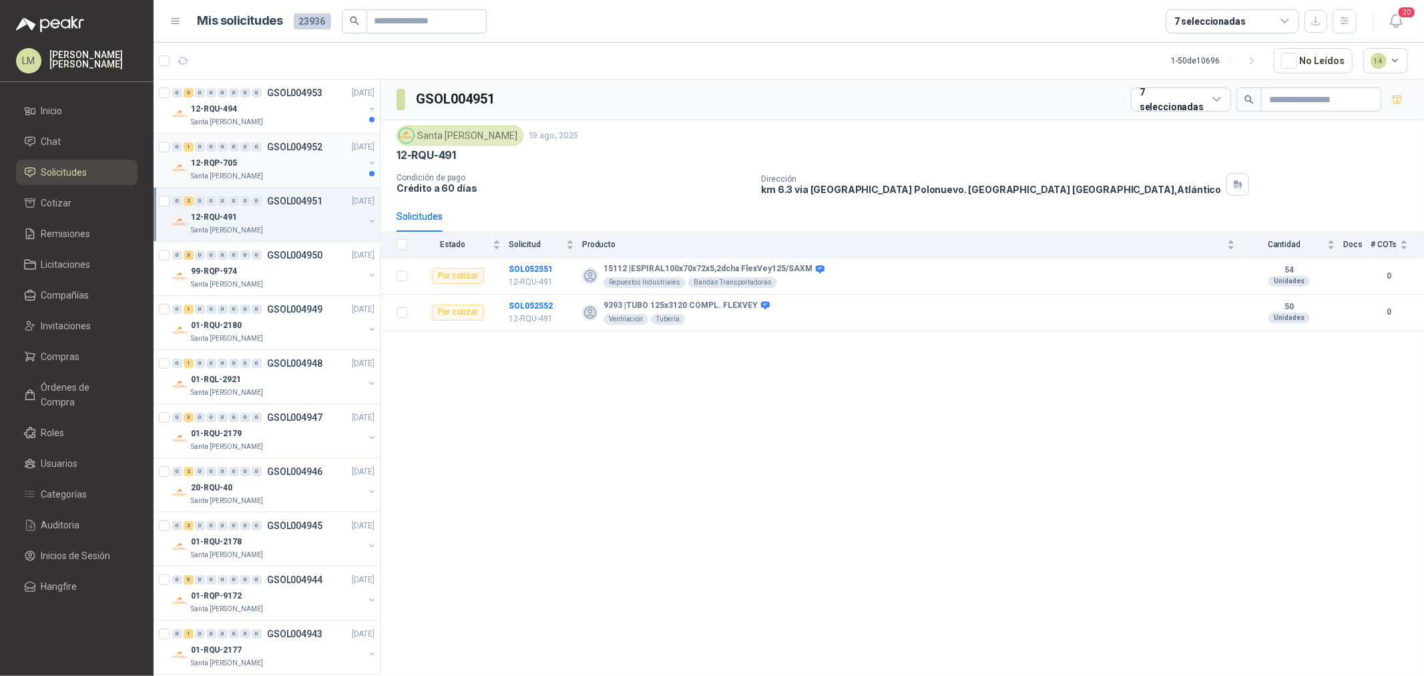
click at [264, 158] on div "12-RQP-705" at bounding box center [277, 163] width 173 height 16
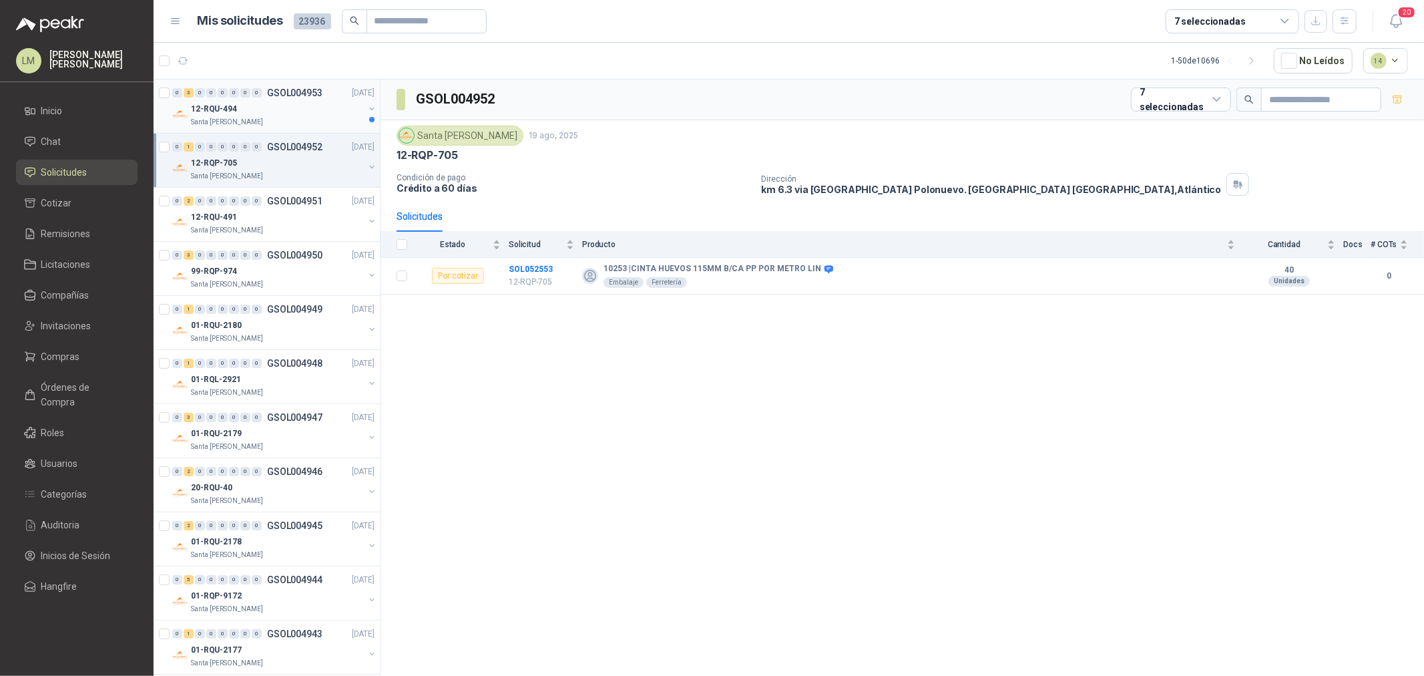
click at [262, 117] on div "Santa [PERSON_NAME]" at bounding box center [277, 122] width 173 height 11
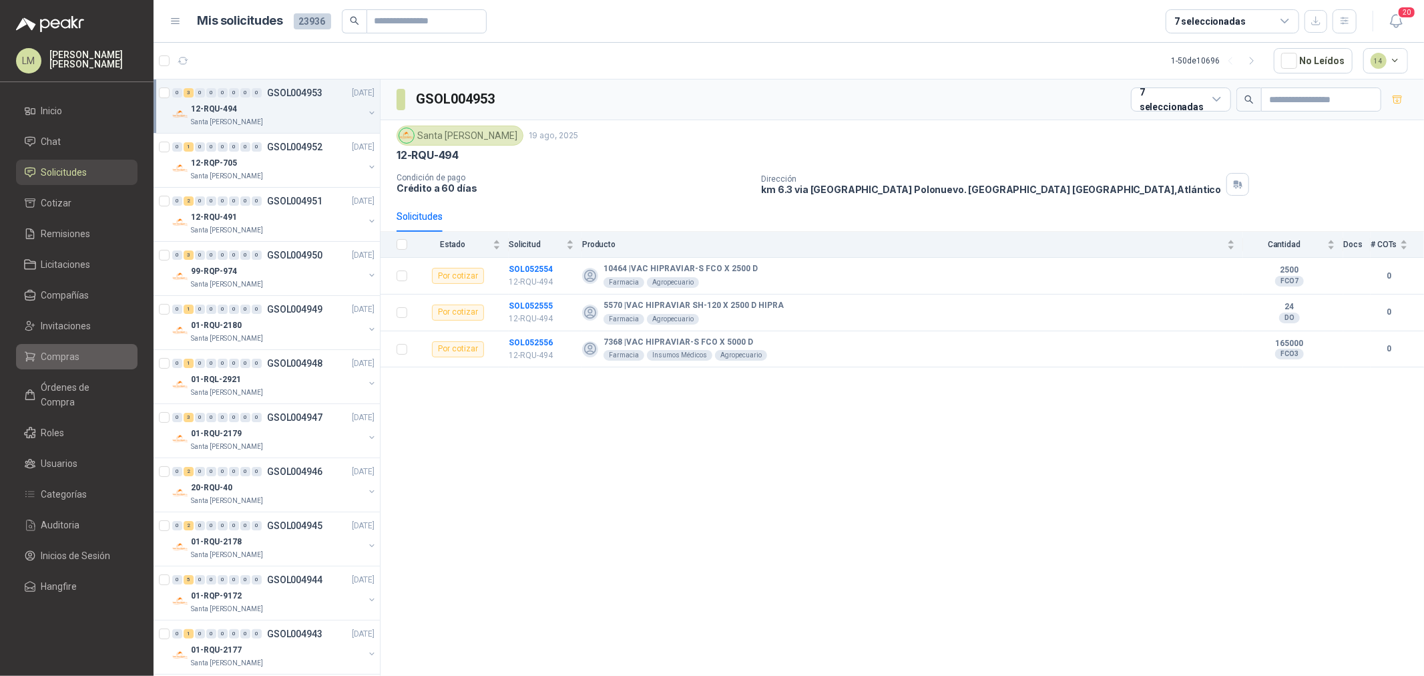
click at [57, 368] on link "Compras" at bounding box center [76, 356] width 121 height 25
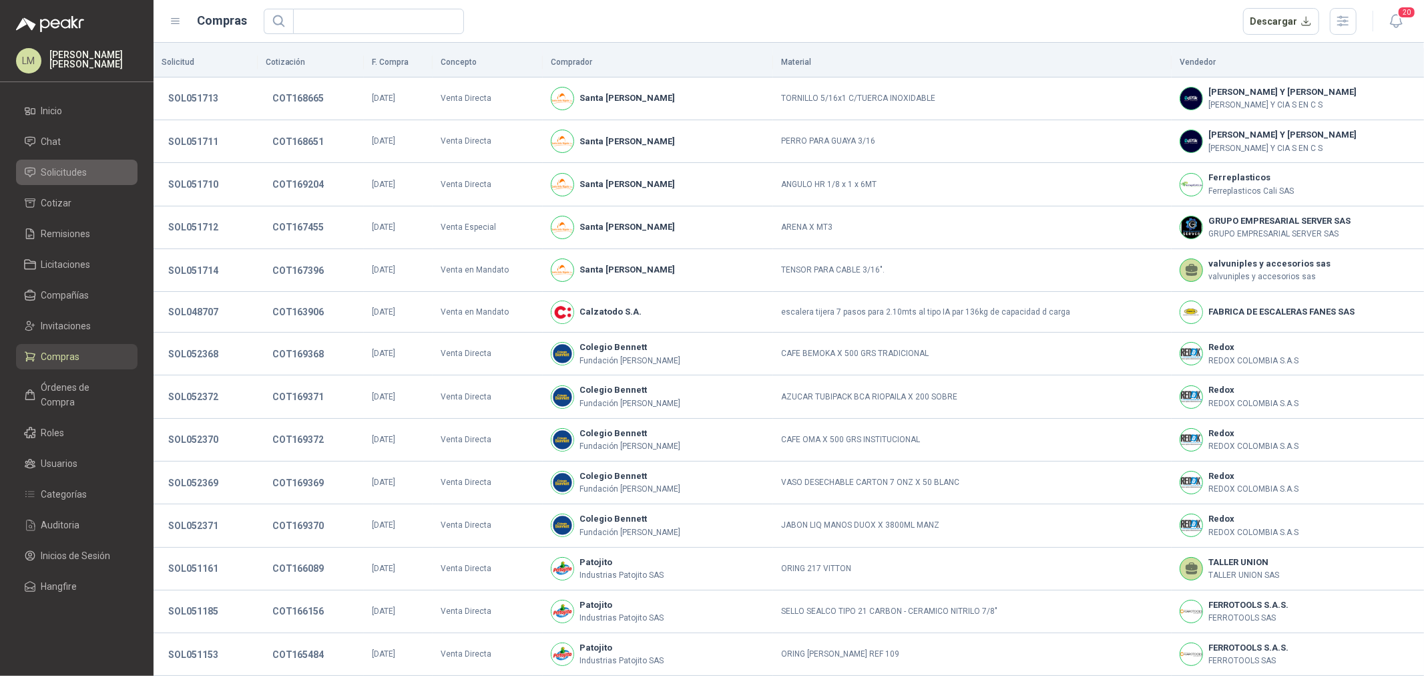
click at [63, 170] on span "Solicitudes" at bounding box center [64, 172] width 46 height 15
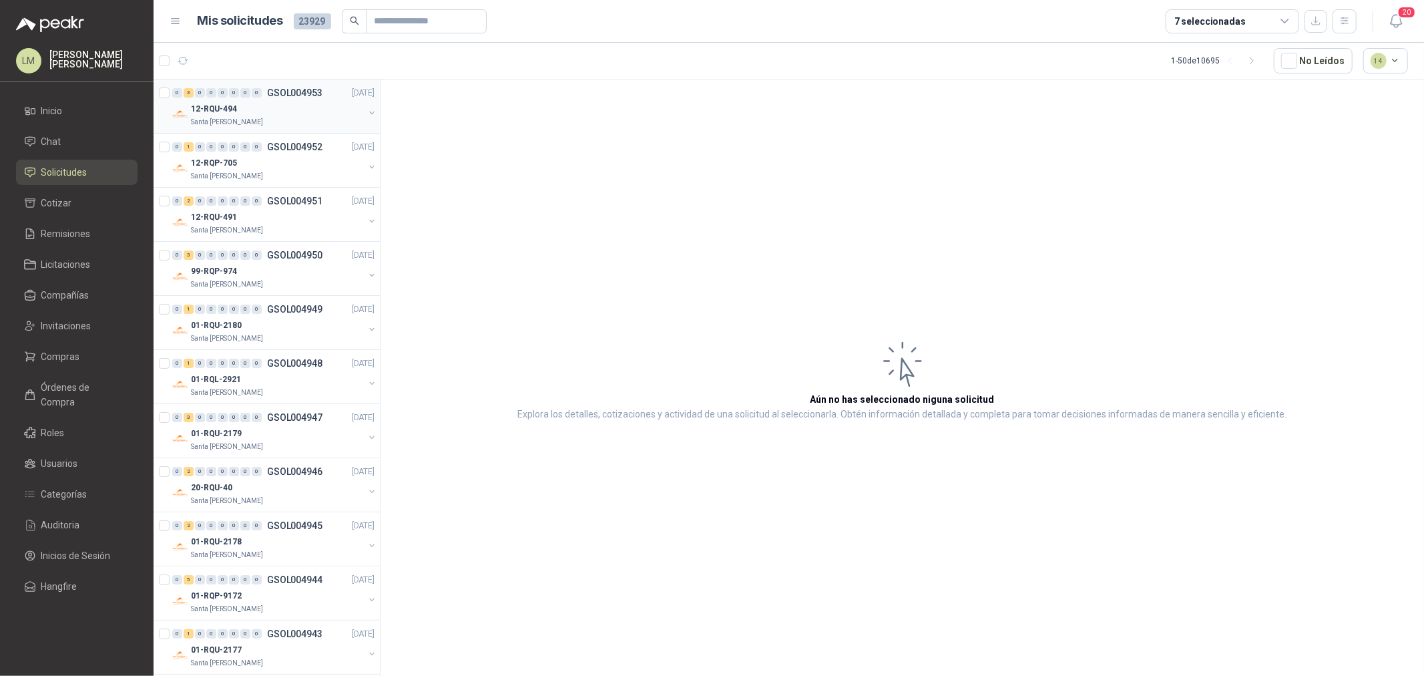
click at [257, 111] on div "12-RQU-494" at bounding box center [277, 109] width 173 height 16
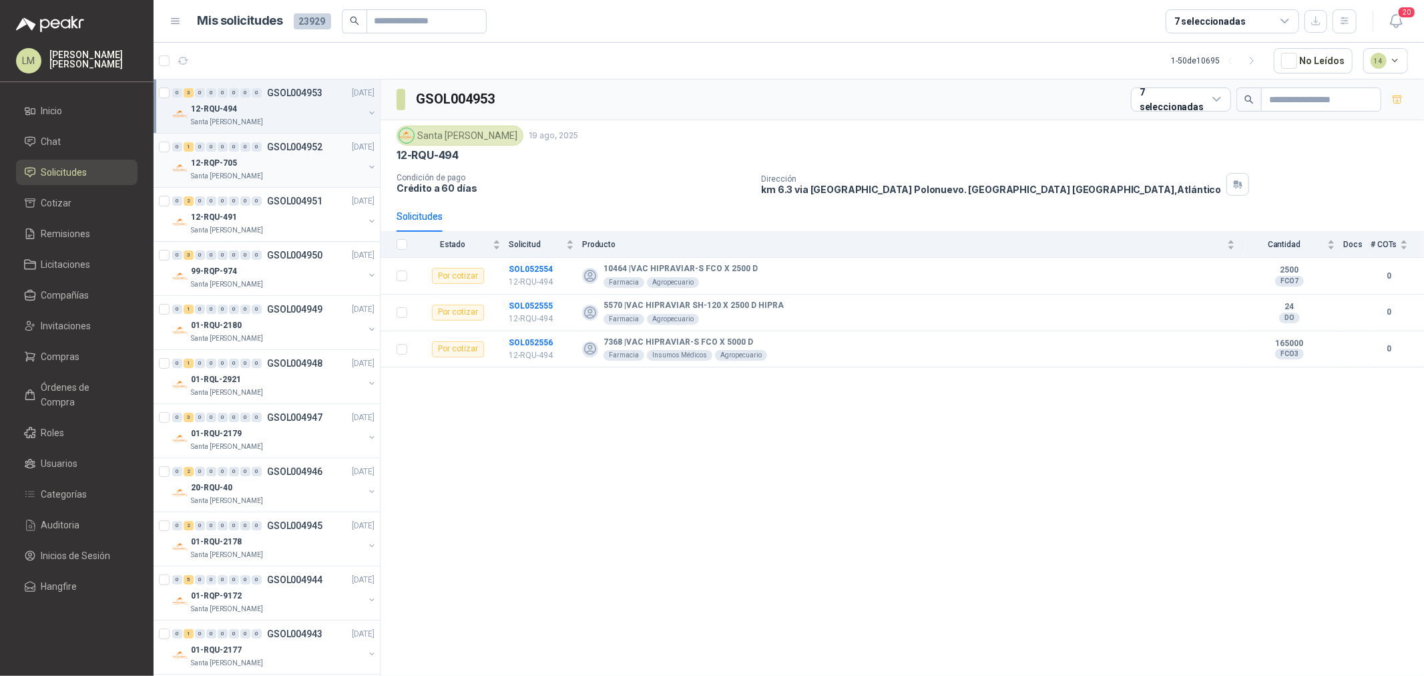
click at [256, 166] on div "12-RQP-705" at bounding box center [277, 163] width 173 height 16
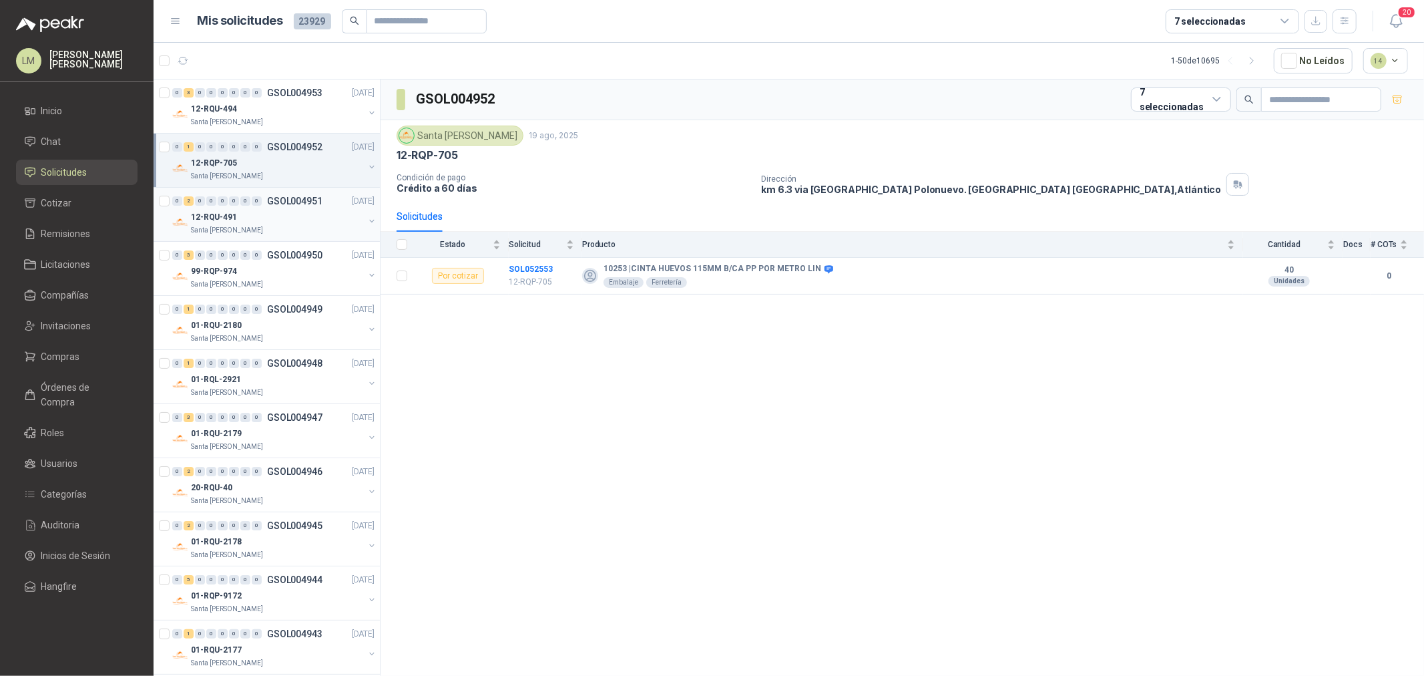
click at [244, 225] on p "Santa [PERSON_NAME]" at bounding box center [227, 230] width 72 height 11
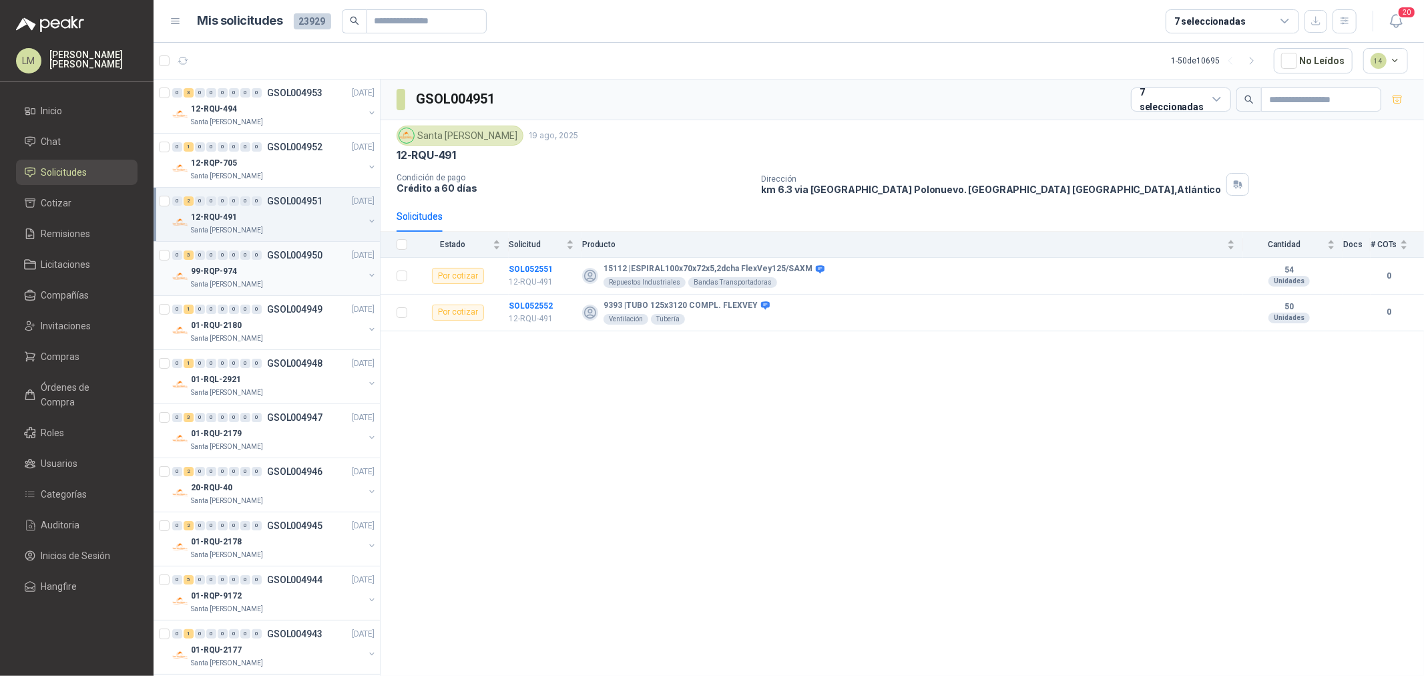
click at [247, 269] on div "99-RQP-974" at bounding box center [277, 271] width 173 height 16
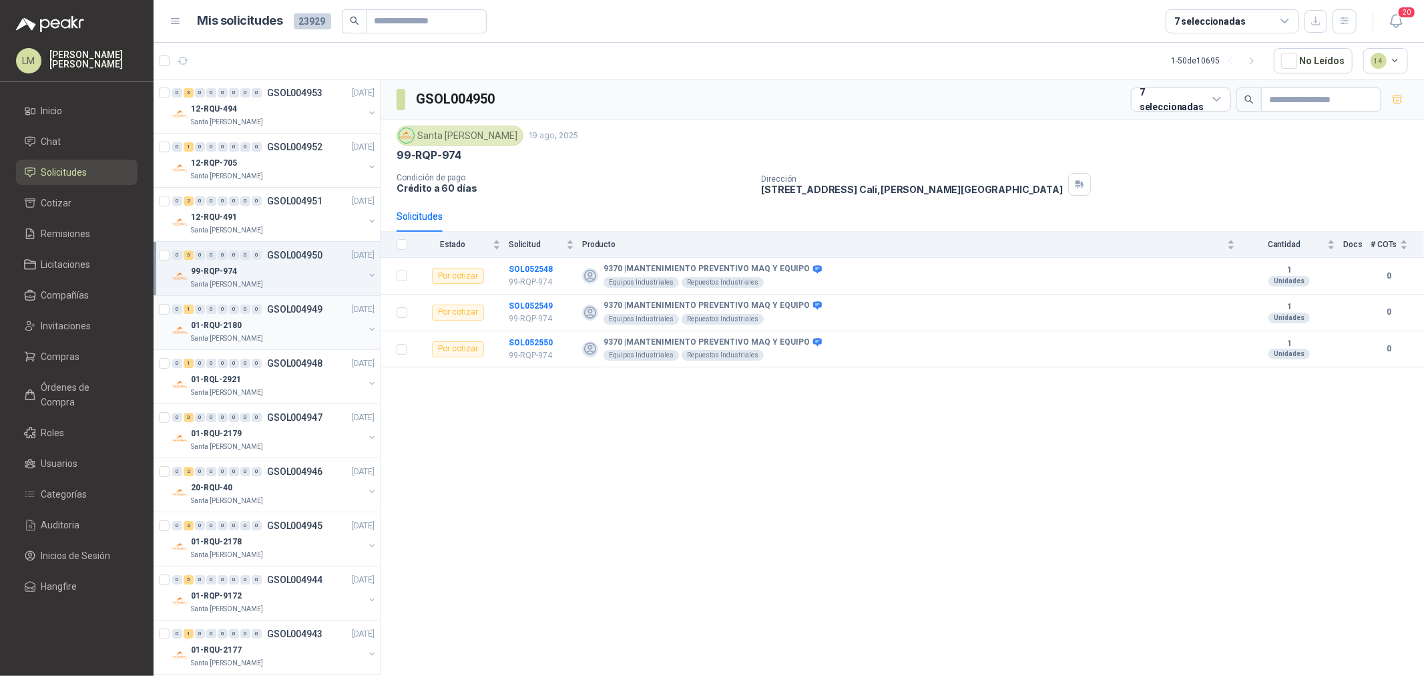
click at [269, 322] on div "01-RQU-2180" at bounding box center [277, 325] width 173 height 16
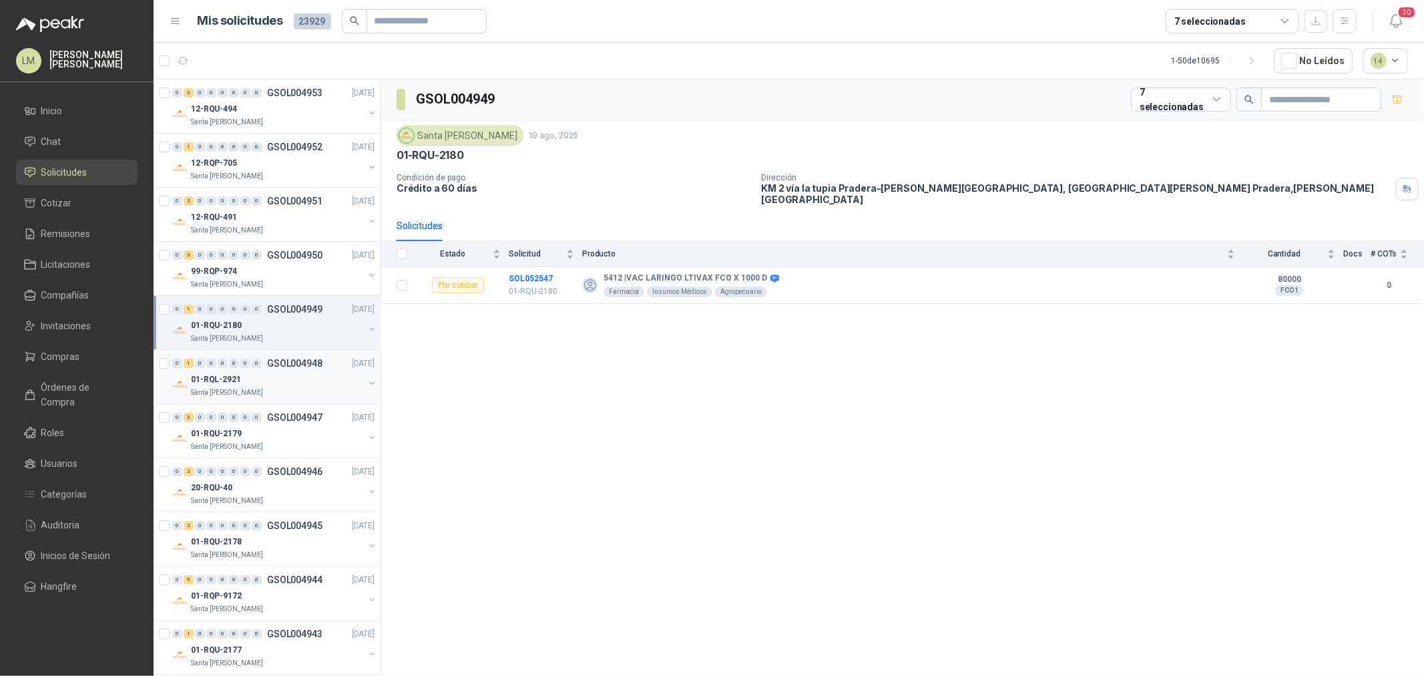
click at [284, 370] on div "0 1 0 0 0 0 0 0 GSOL004948 [DATE]" at bounding box center [274, 363] width 205 height 16
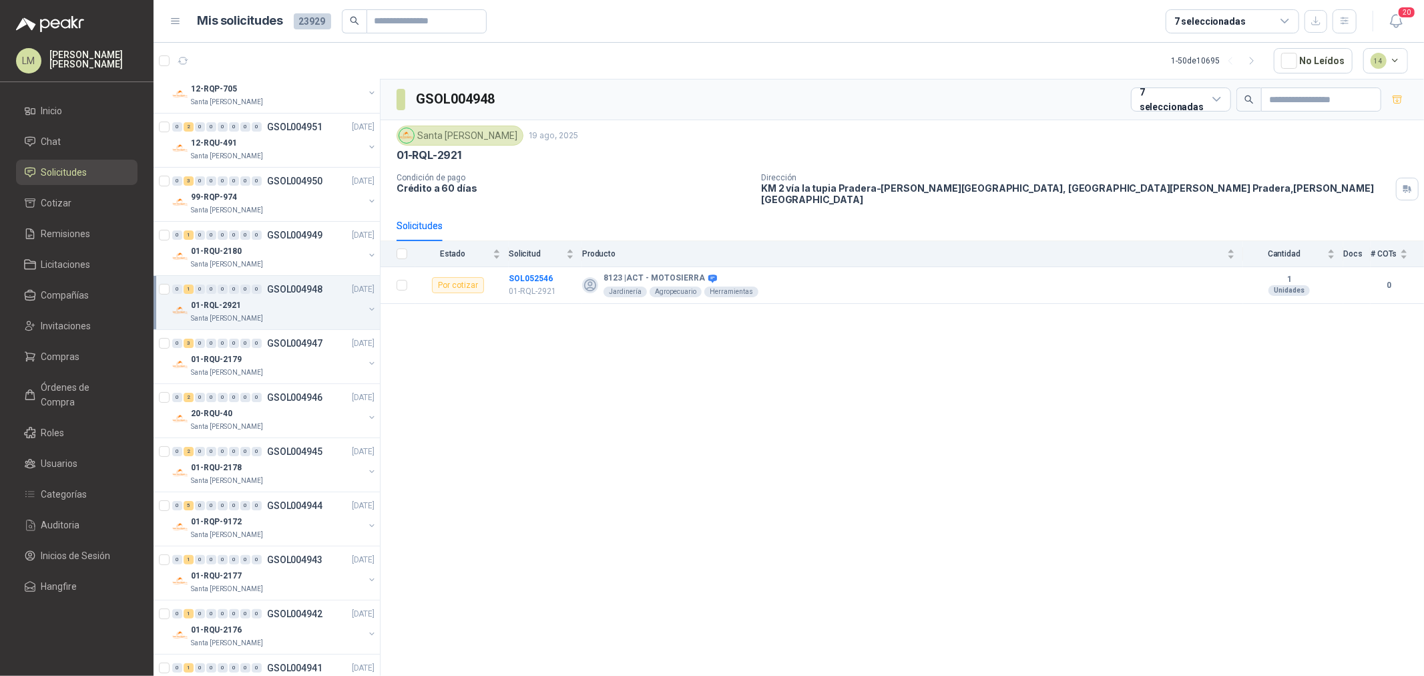
click at [366, 315] on div at bounding box center [371, 310] width 11 height 13
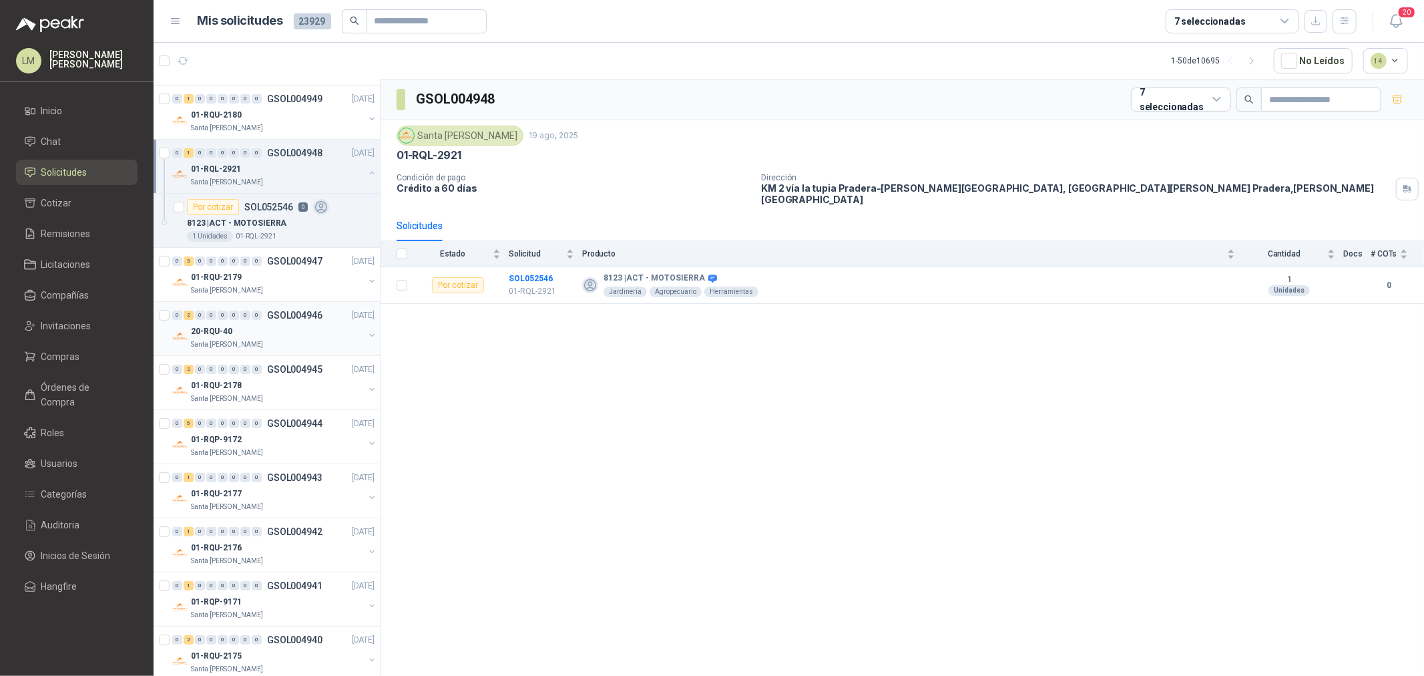
scroll to position [222, 0]
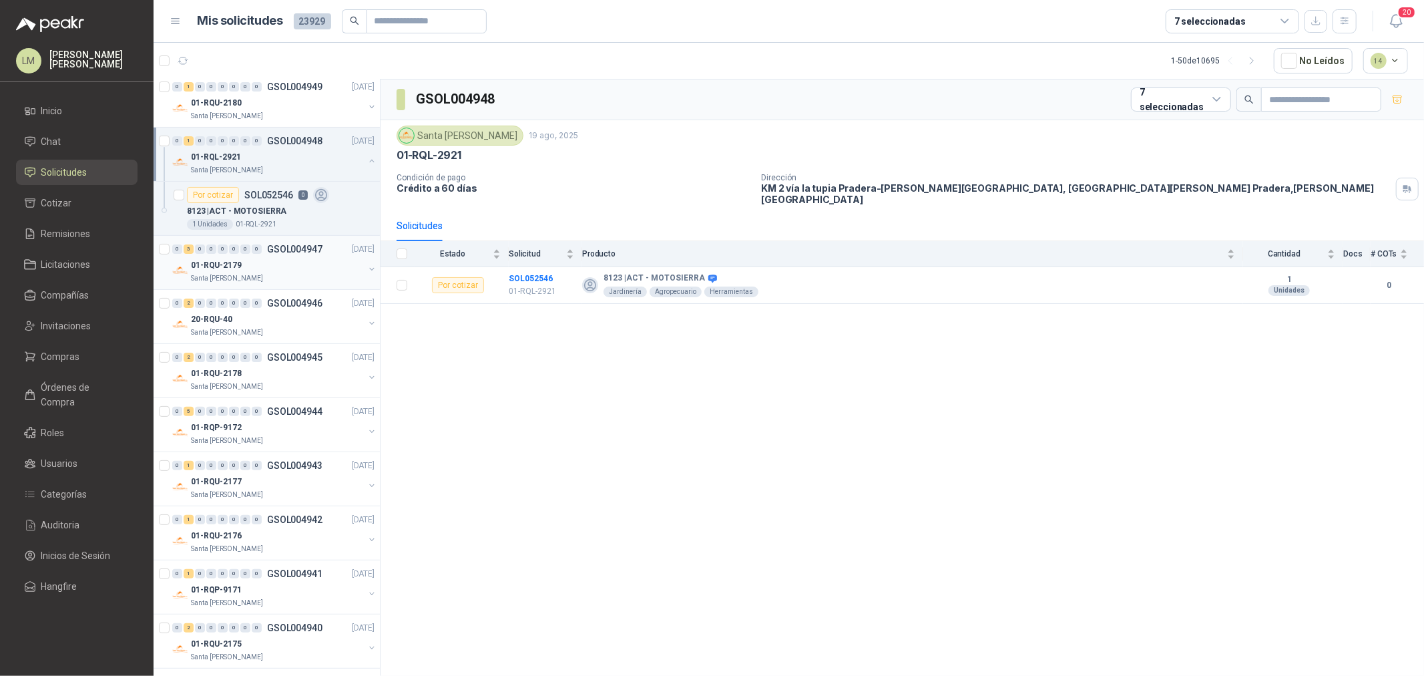
click at [326, 271] on div "01-RQU-2179" at bounding box center [277, 265] width 173 height 16
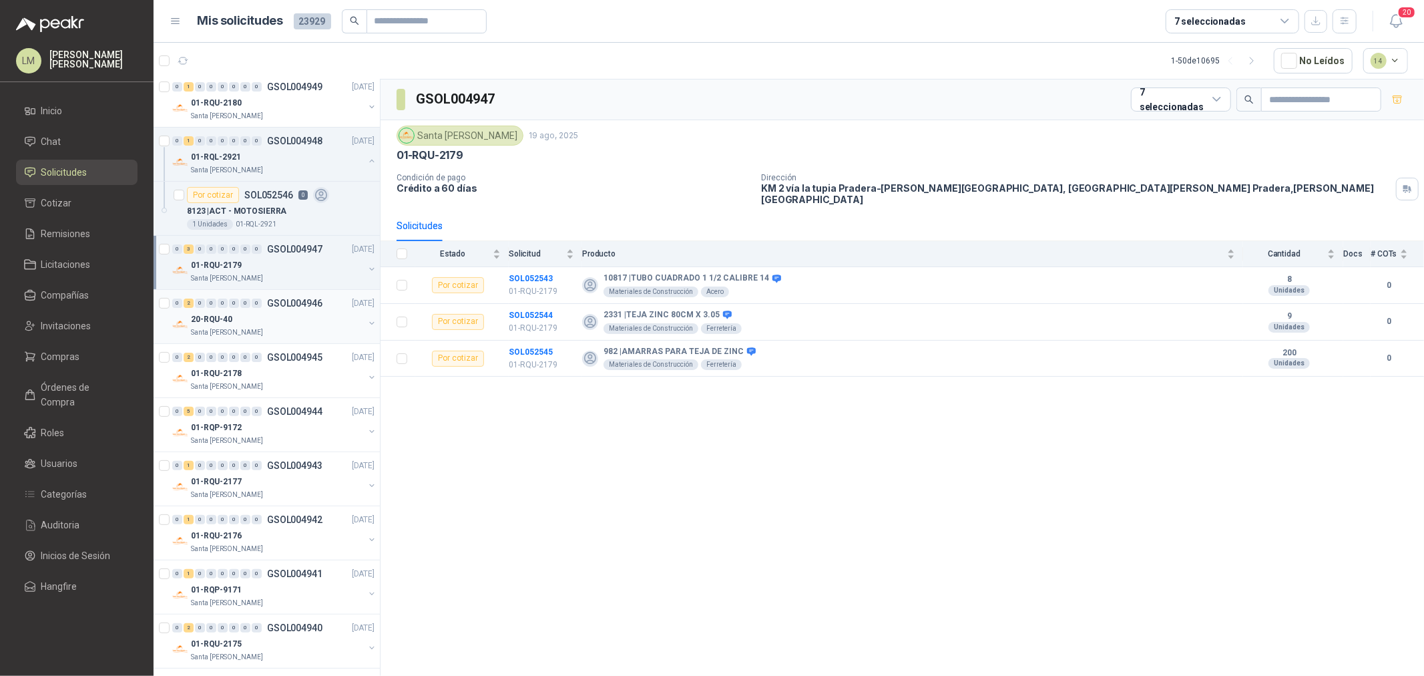
click at [298, 337] on div "Santa [PERSON_NAME]" at bounding box center [277, 332] width 173 height 11
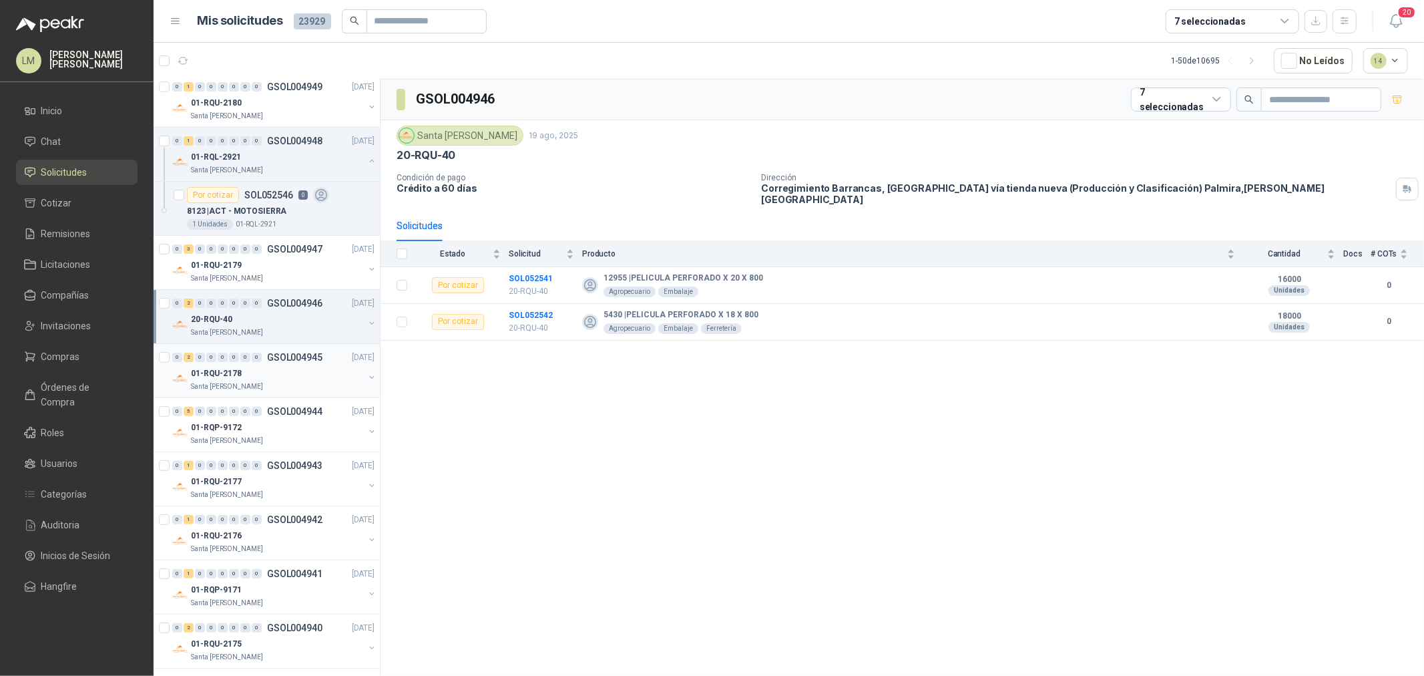
click at [281, 378] on div "01-RQU-2178" at bounding box center [277, 373] width 173 height 16
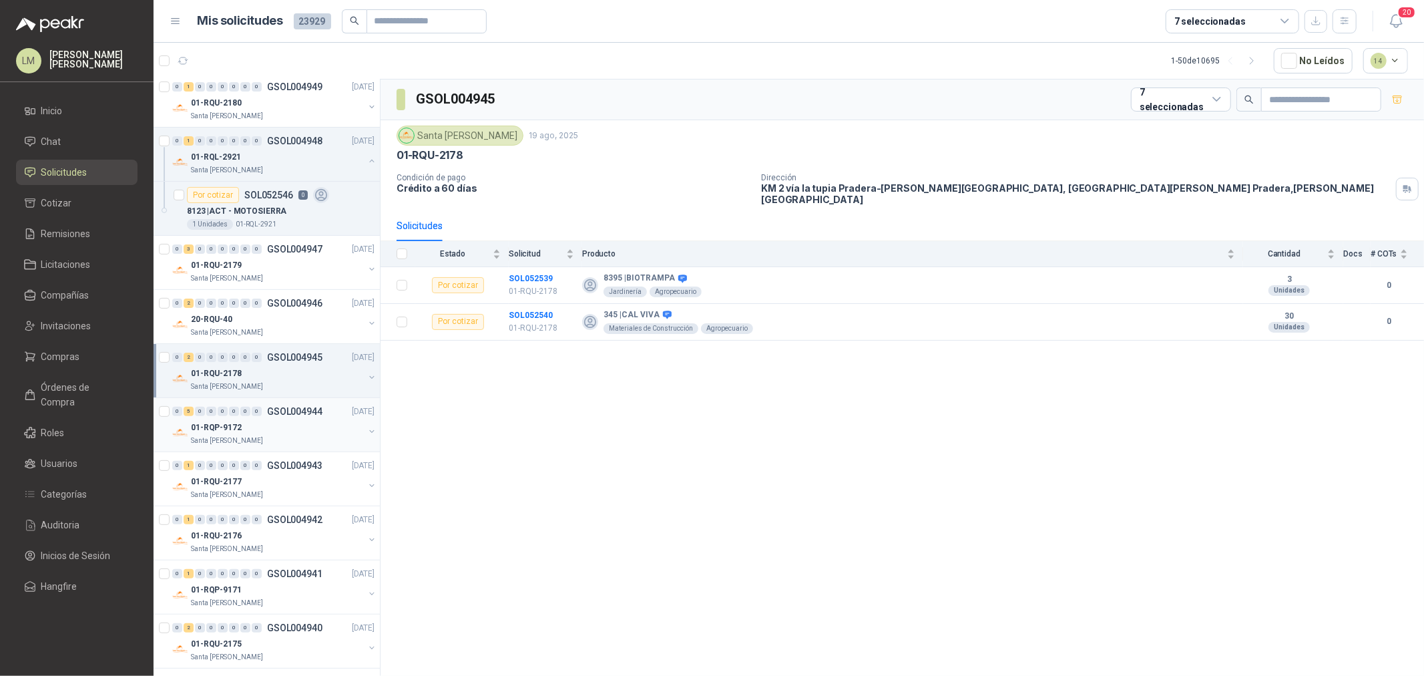
click at [269, 429] on div "01-RQP-9172" at bounding box center [277, 427] width 173 height 16
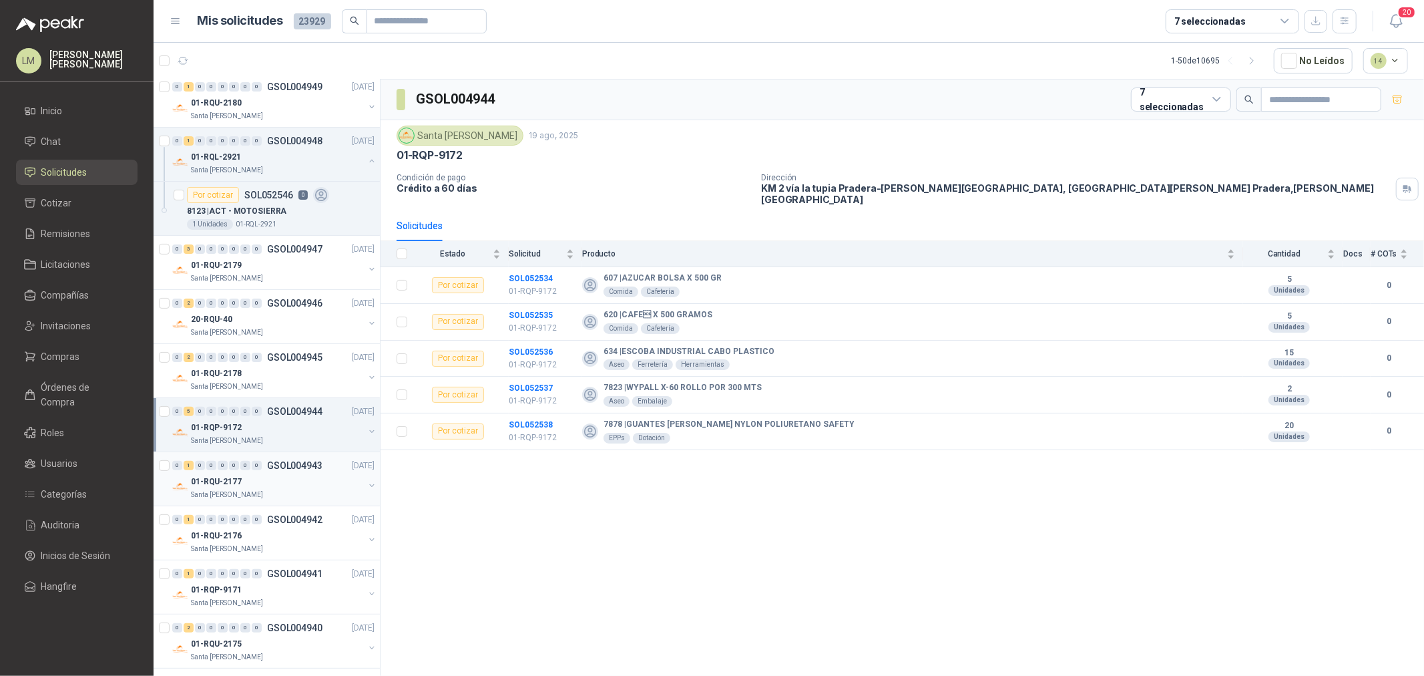
click at [263, 471] on div "0 1 0 0 0 0 0 0 GSOL004943 [DATE]" at bounding box center [274, 465] width 205 height 16
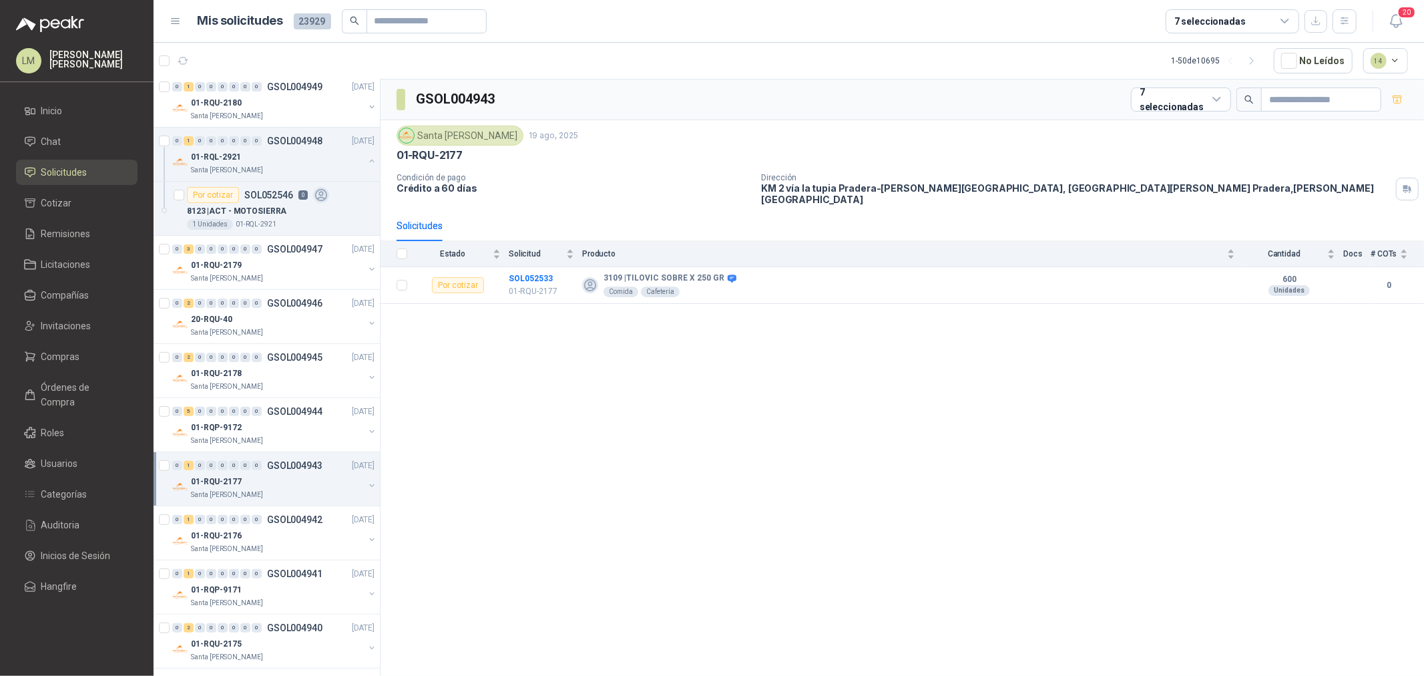
scroll to position [371, 0]
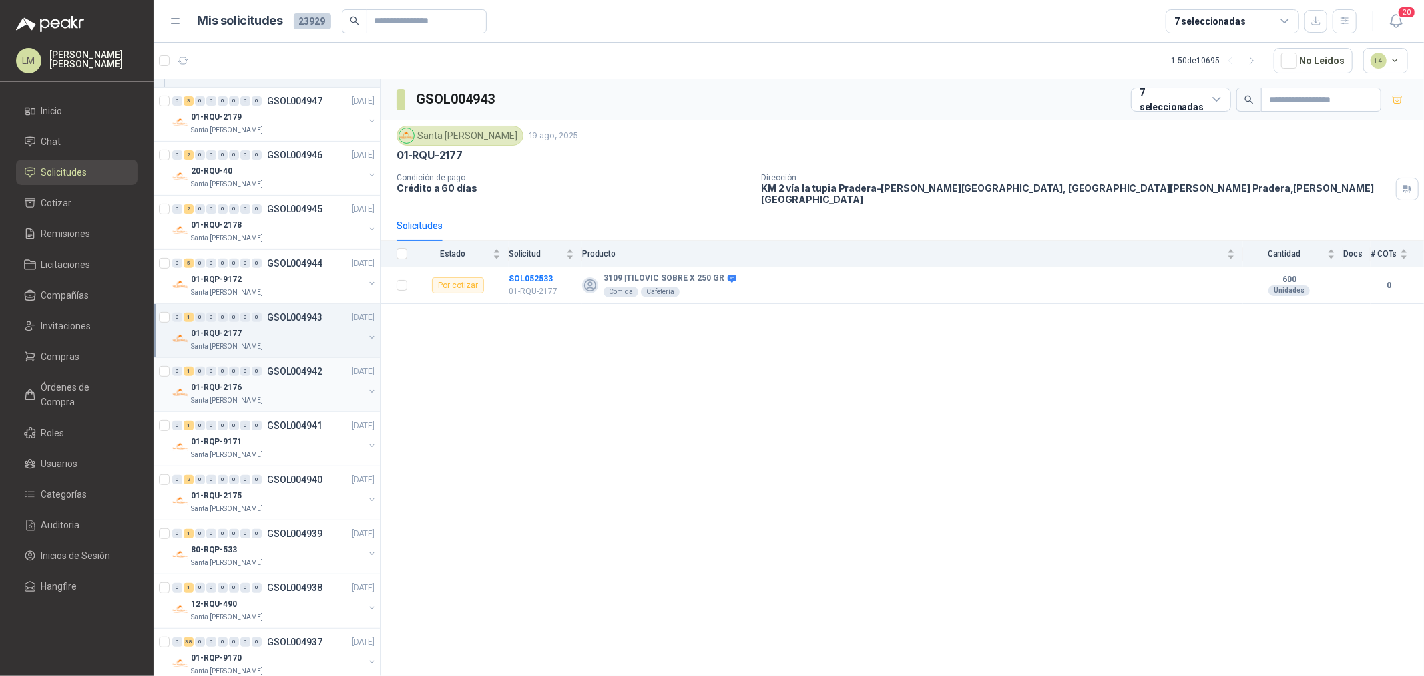
click at [276, 379] on div "01-RQU-2176" at bounding box center [277, 387] width 173 height 16
click at [276, 429] on p "GSOL004941" at bounding box center [294, 425] width 55 height 9
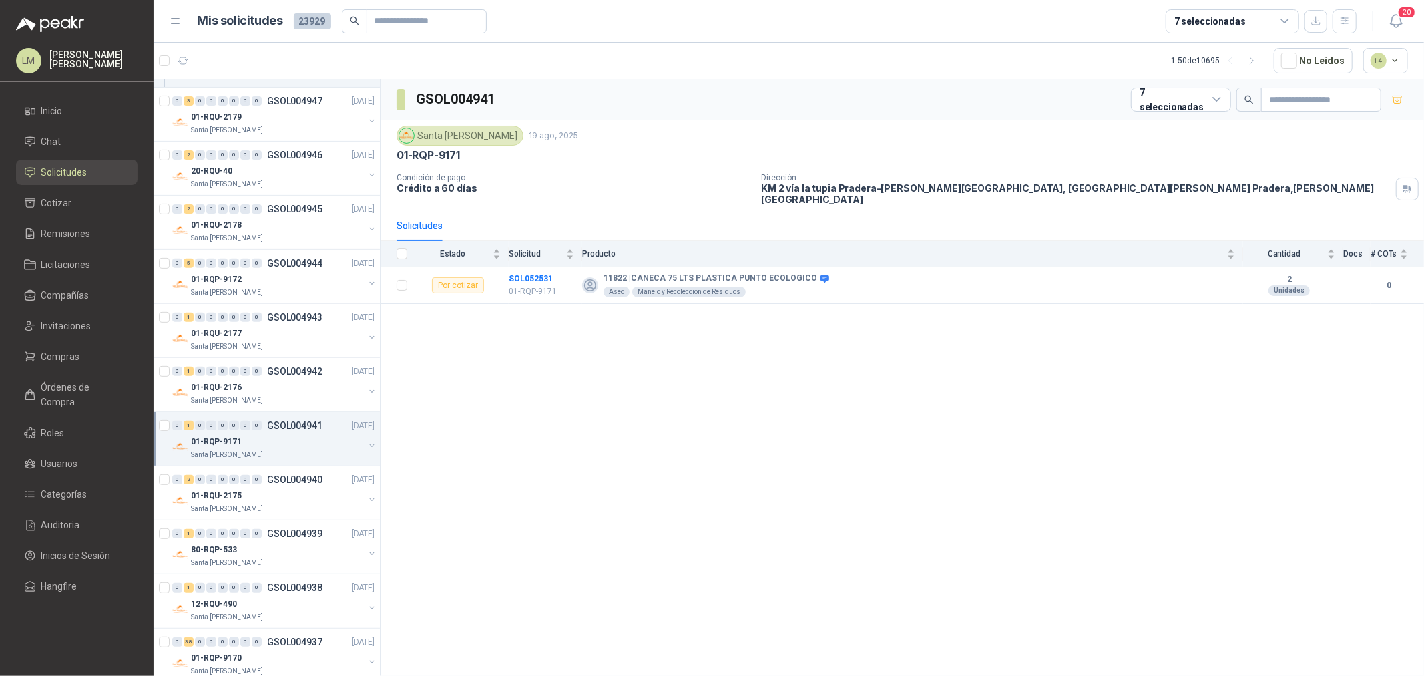
click at [366, 446] on button "button" at bounding box center [371, 445] width 11 height 11
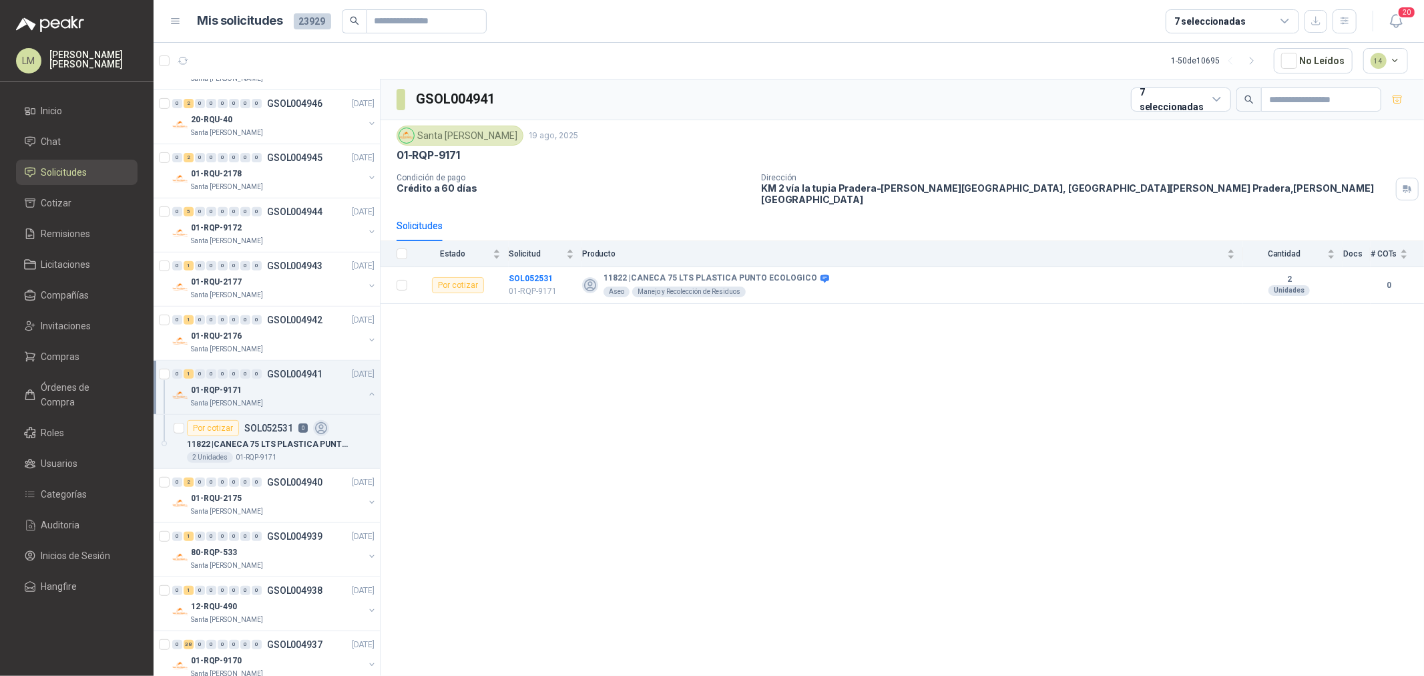
scroll to position [593, 0]
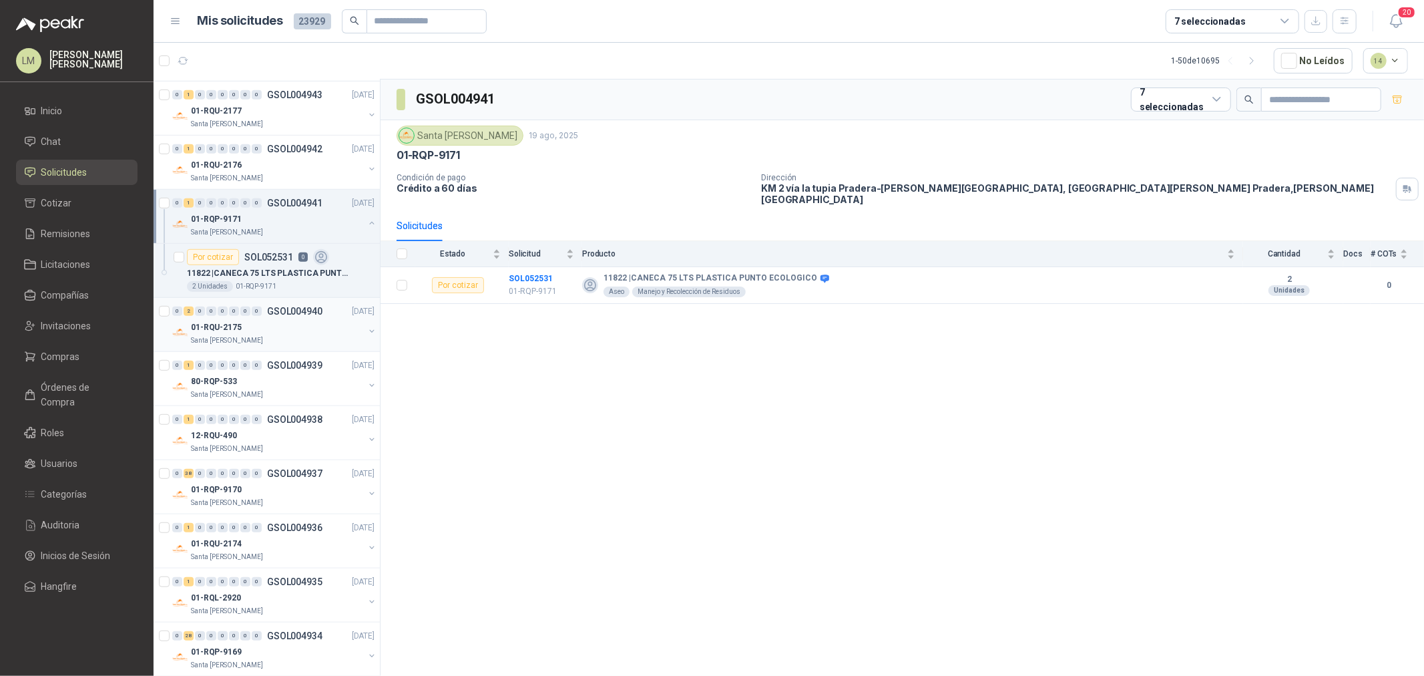
click at [366, 328] on button "button" at bounding box center [371, 331] width 11 height 11
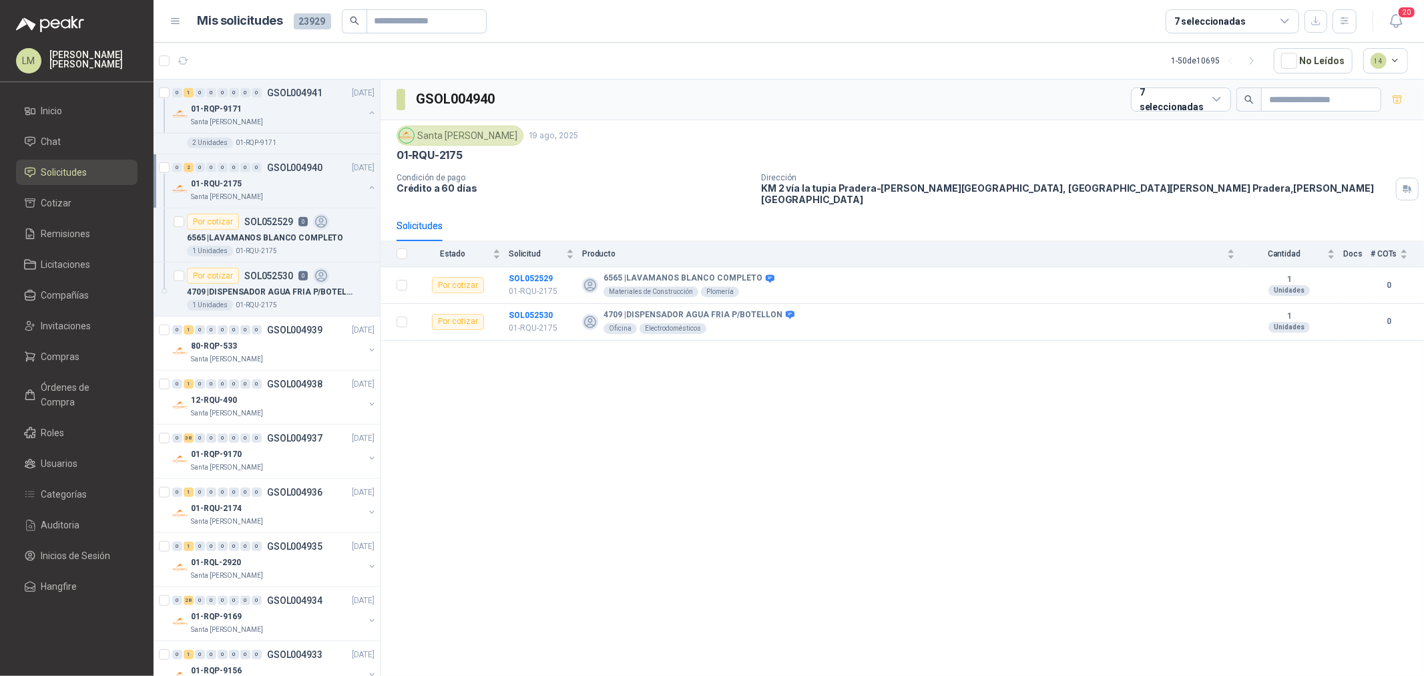
scroll to position [742, 0]
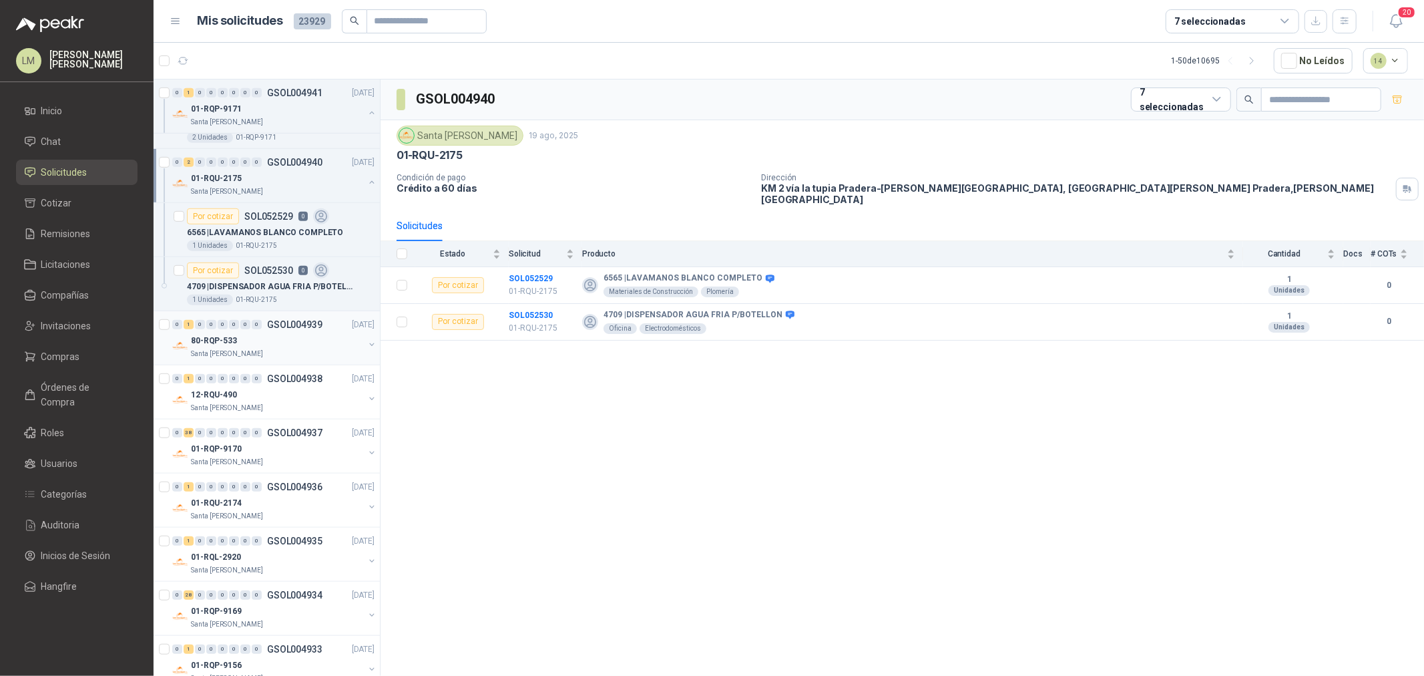
click at [314, 347] on div "80-RQP-533" at bounding box center [277, 340] width 173 height 16
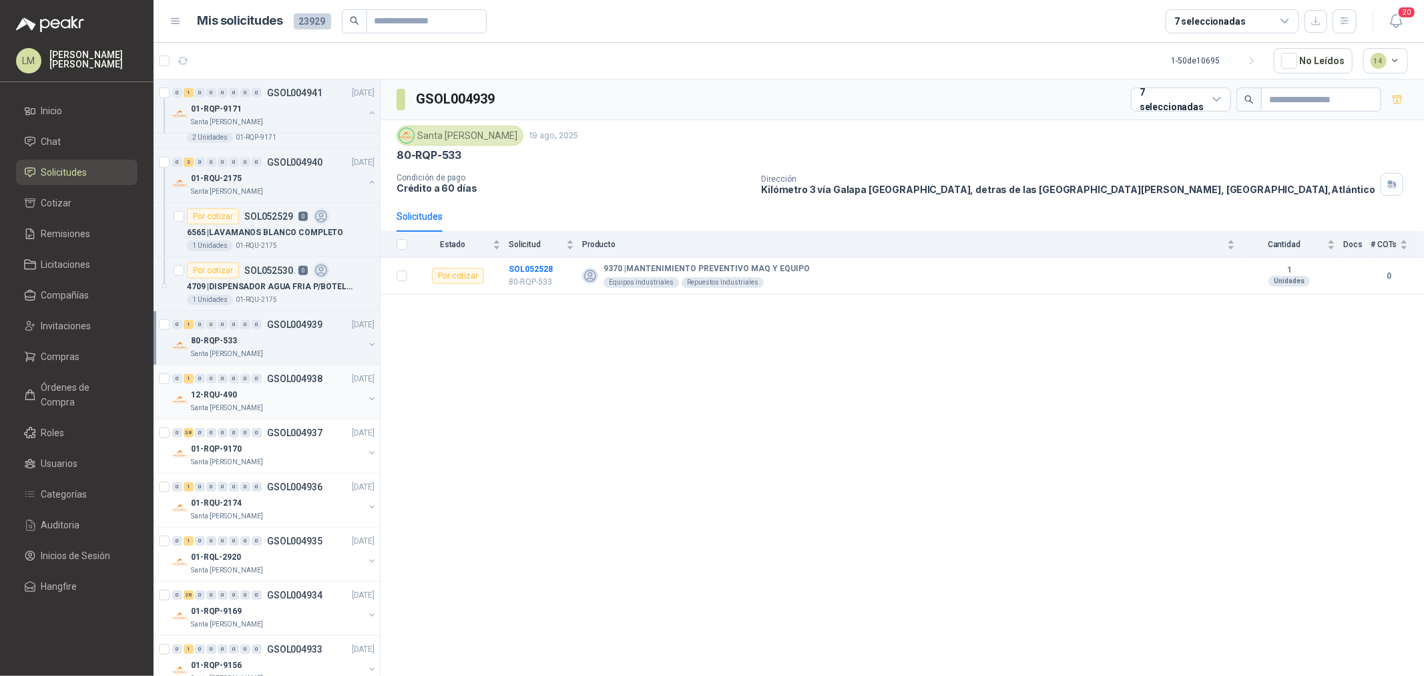
click at [301, 385] on div "0 1 0 0 0 0 0 0 GSOL004938 [DATE]" at bounding box center [274, 379] width 205 height 16
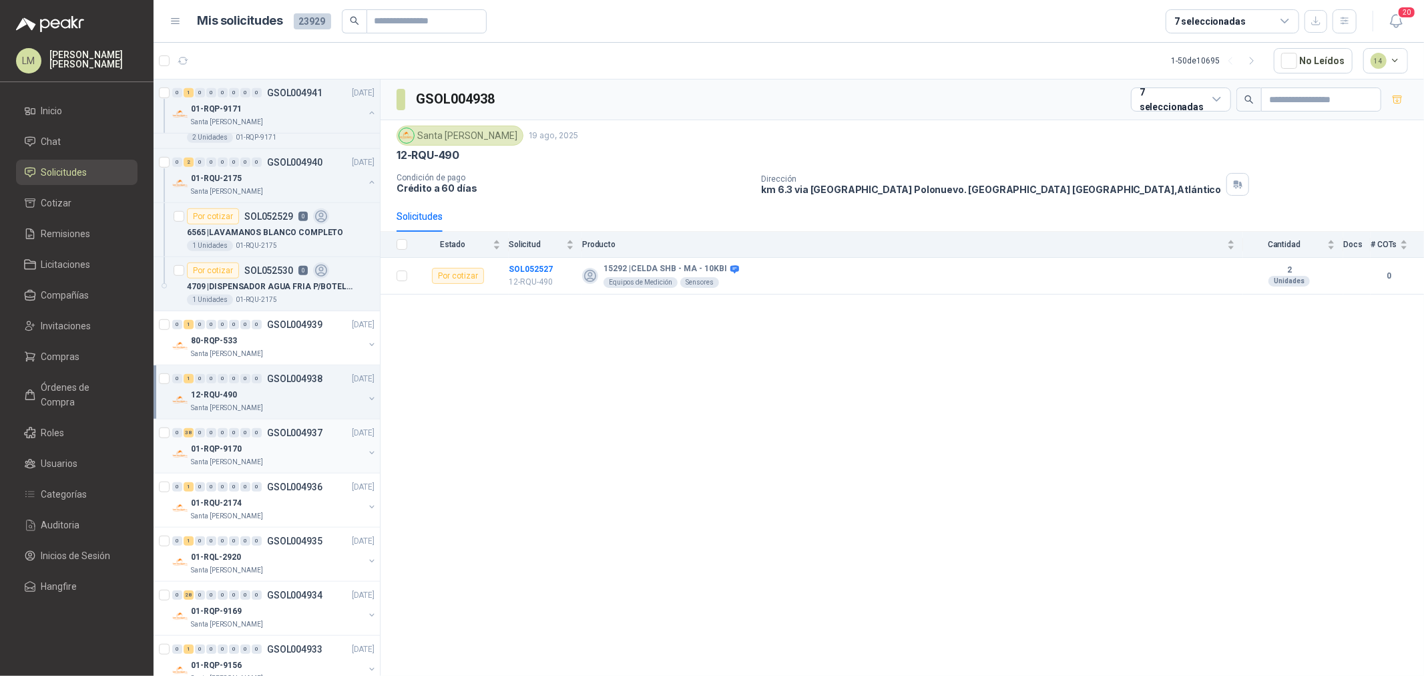
click at [274, 438] on div "0 38 0 0 0 0 0 0 GSOL004937 [DATE]" at bounding box center [274, 433] width 205 height 16
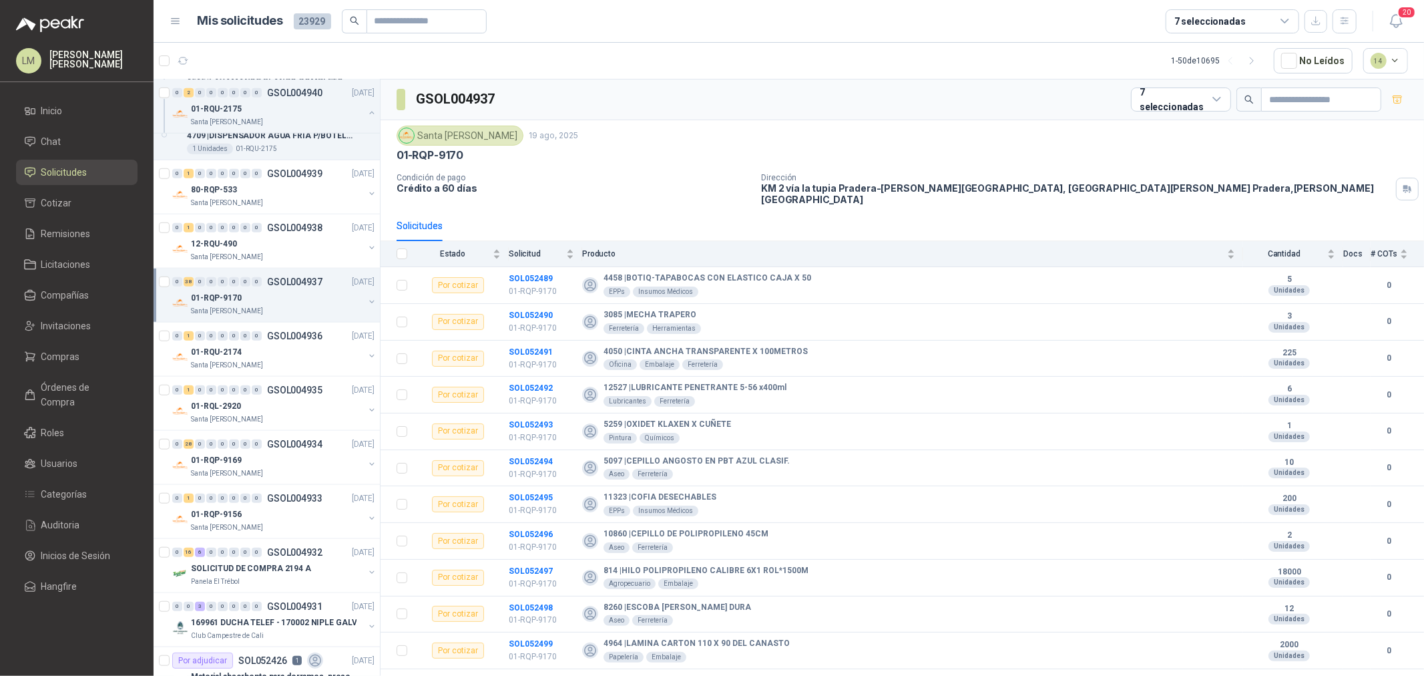
scroll to position [964, 0]
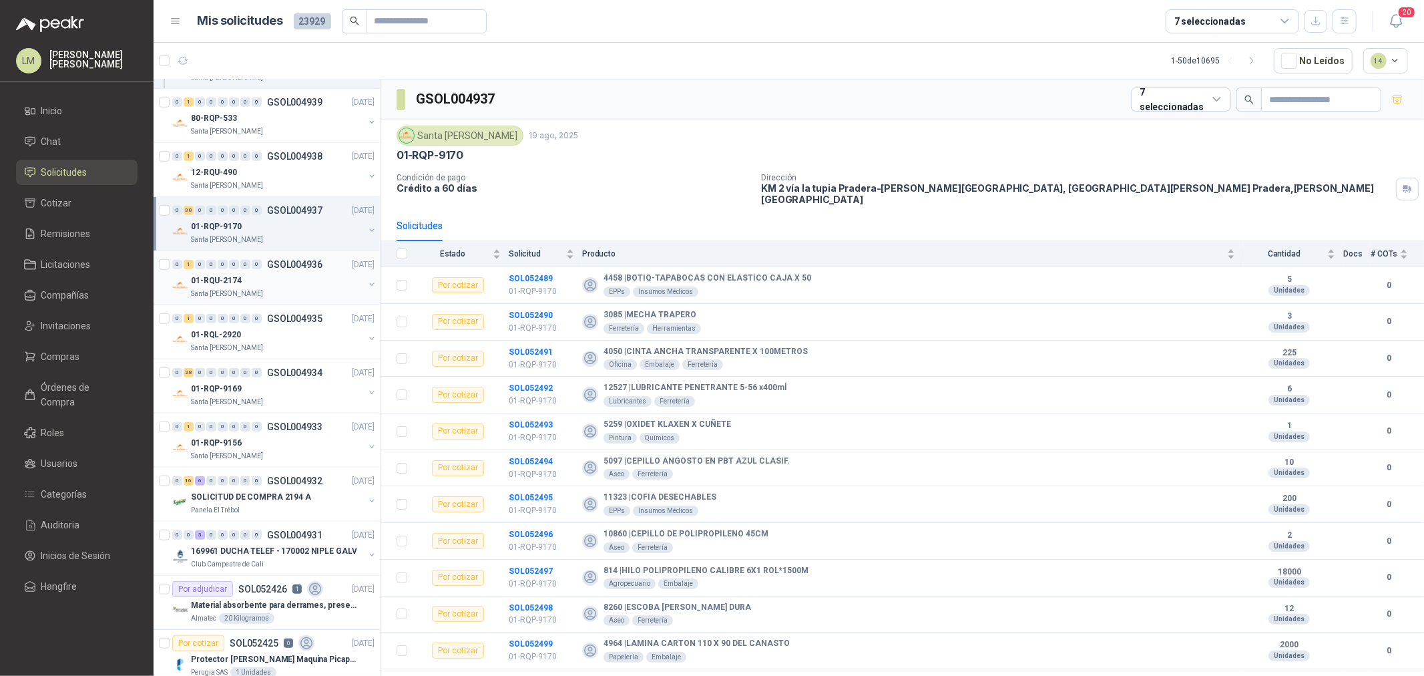
click at [280, 274] on div "01-RQU-2174" at bounding box center [277, 280] width 173 height 16
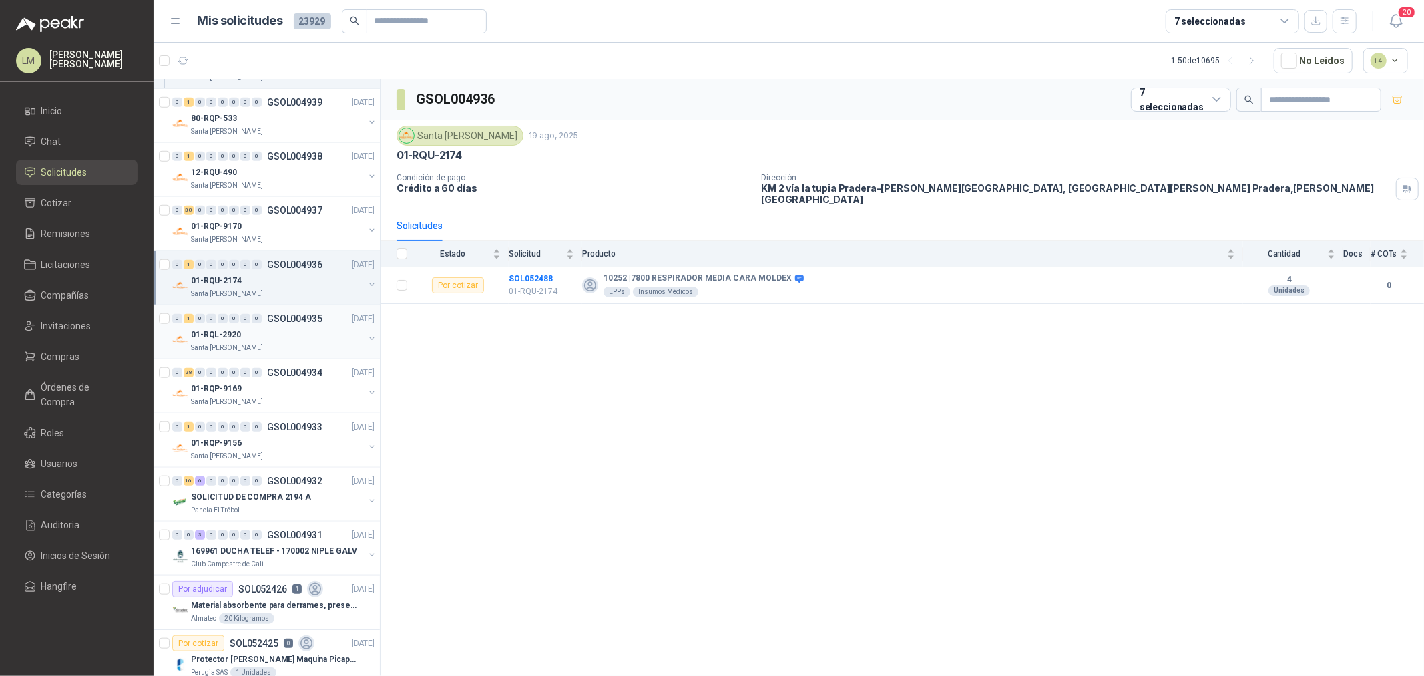
click at [275, 324] on div "0 1 0 0 0 0 0 0 GSOL004935 [DATE]" at bounding box center [274, 318] width 205 height 16
click at [366, 336] on button "button" at bounding box center [371, 338] width 11 height 11
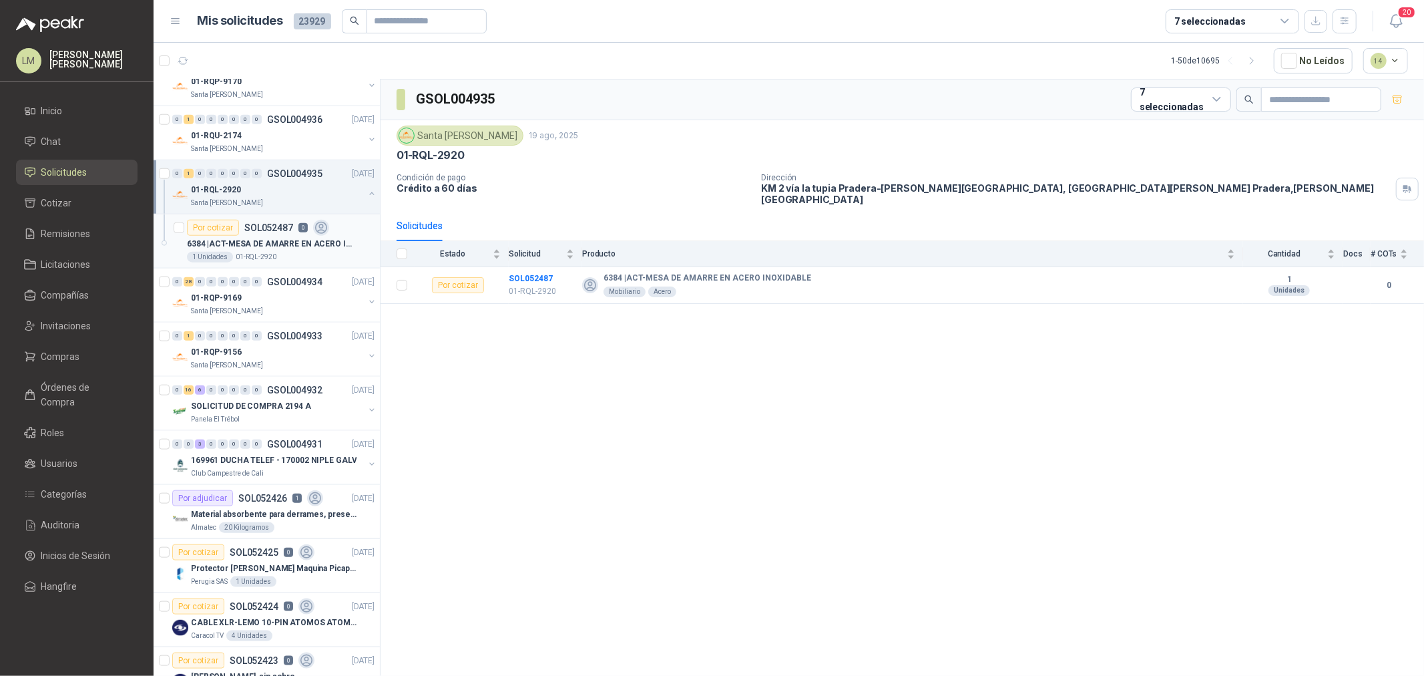
scroll to position [1112, 0]
click at [261, 340] on div "01-RQP-9156" at bounding box center [277, 348] width 173 height 16
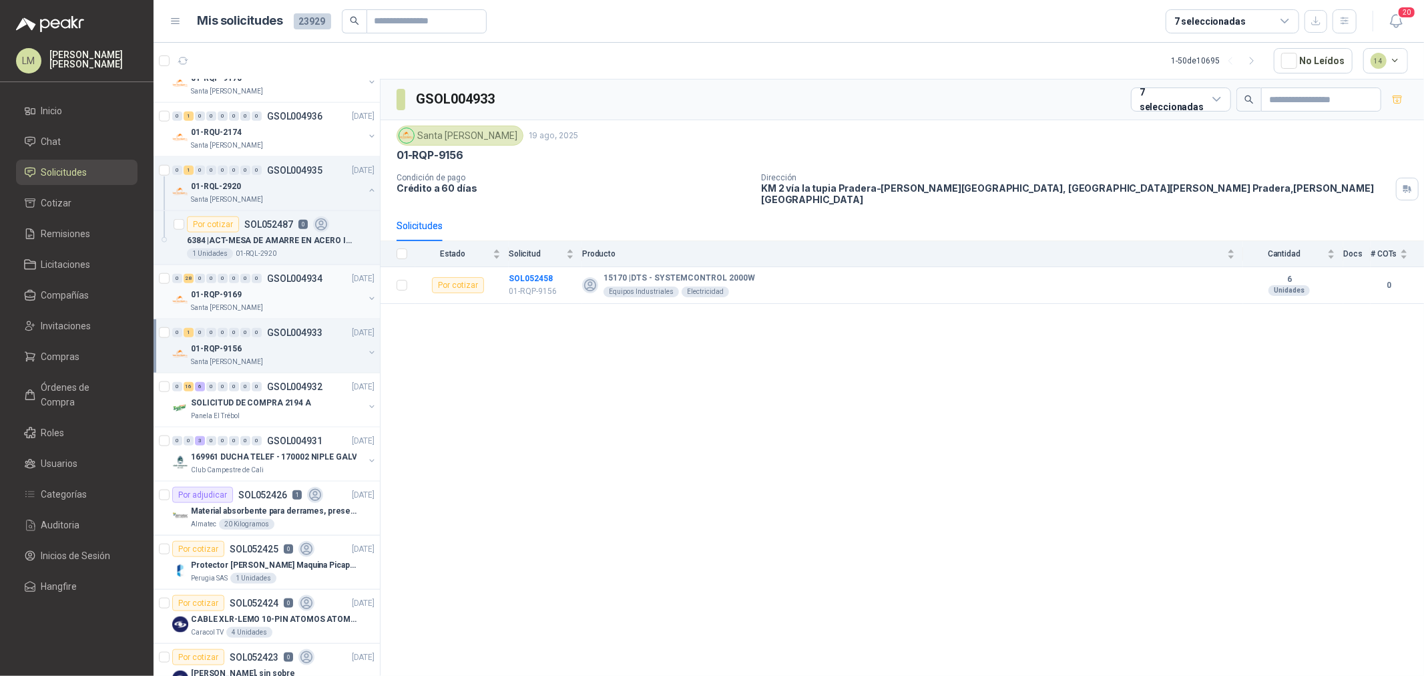
click at [268, 308] on div "Santa [PERSON_NAME]" at bounding box center [277, 307] width 173 height 11
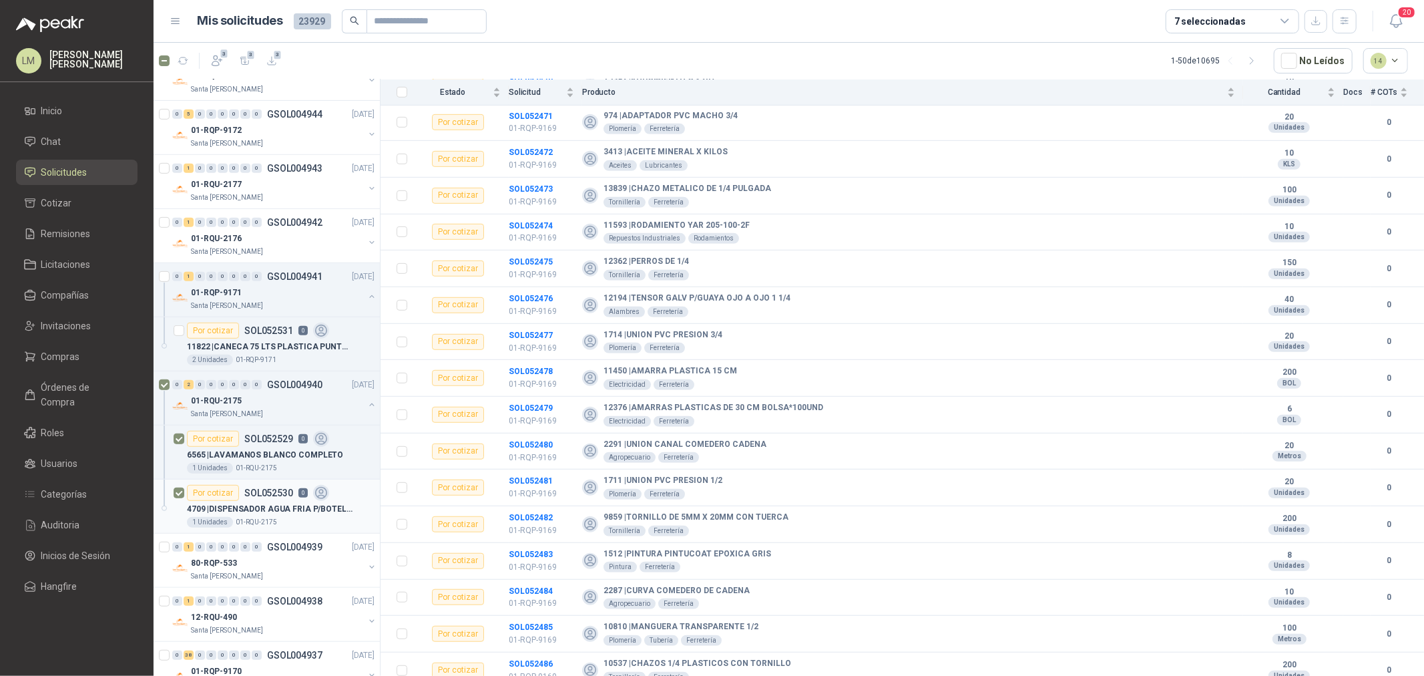
scroll to position [519, 0]
click at [214, 55] on icon "button" at bounding box center [216, 60] width 13 height 13
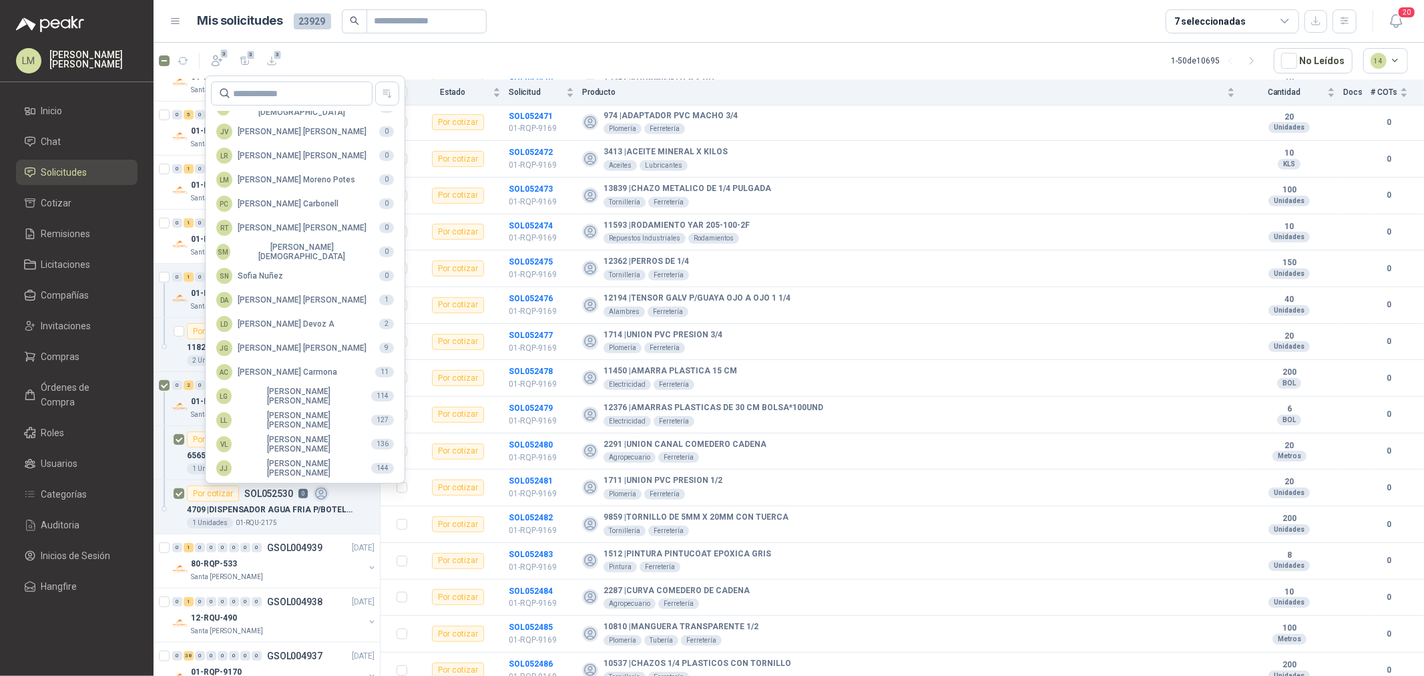
scroll to position [236, 0]
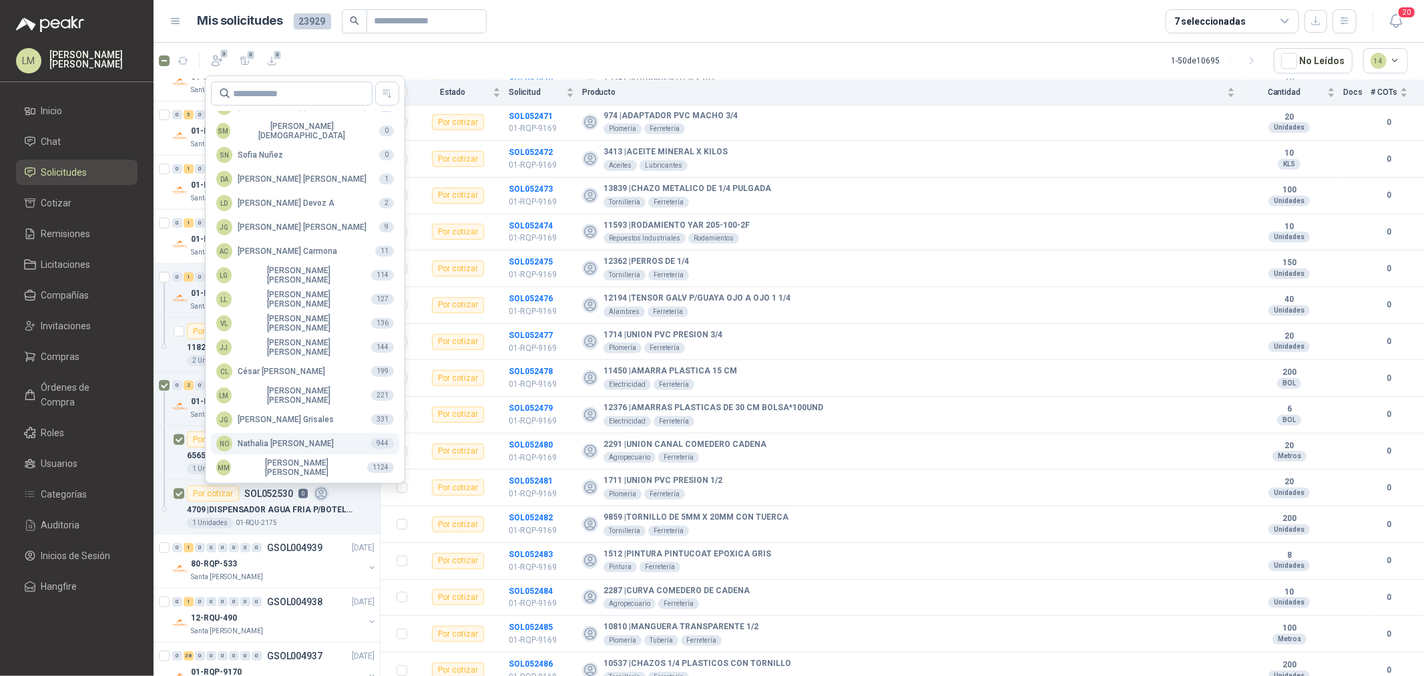
click at [266, 443] on div "NO [PERSON_NAME]" at bounding box center [274, 443] width 117 height 16
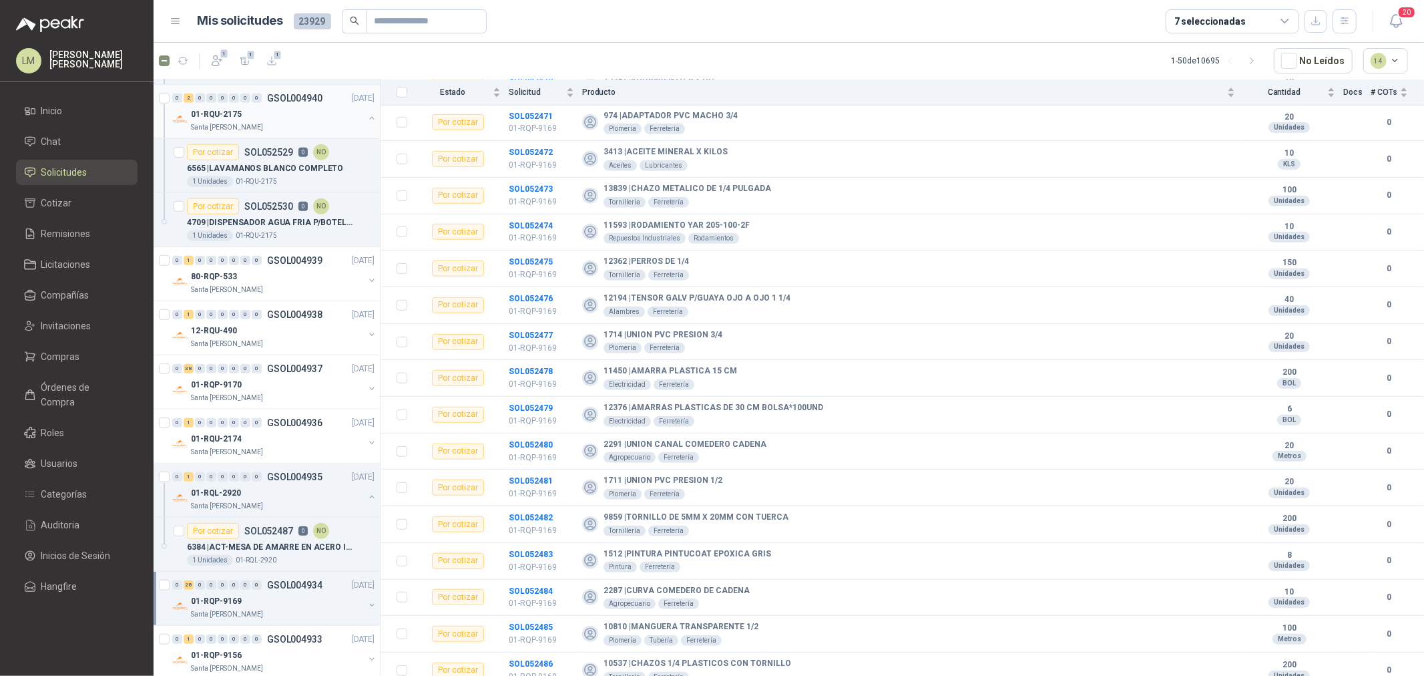
scroll to position [890, 0]
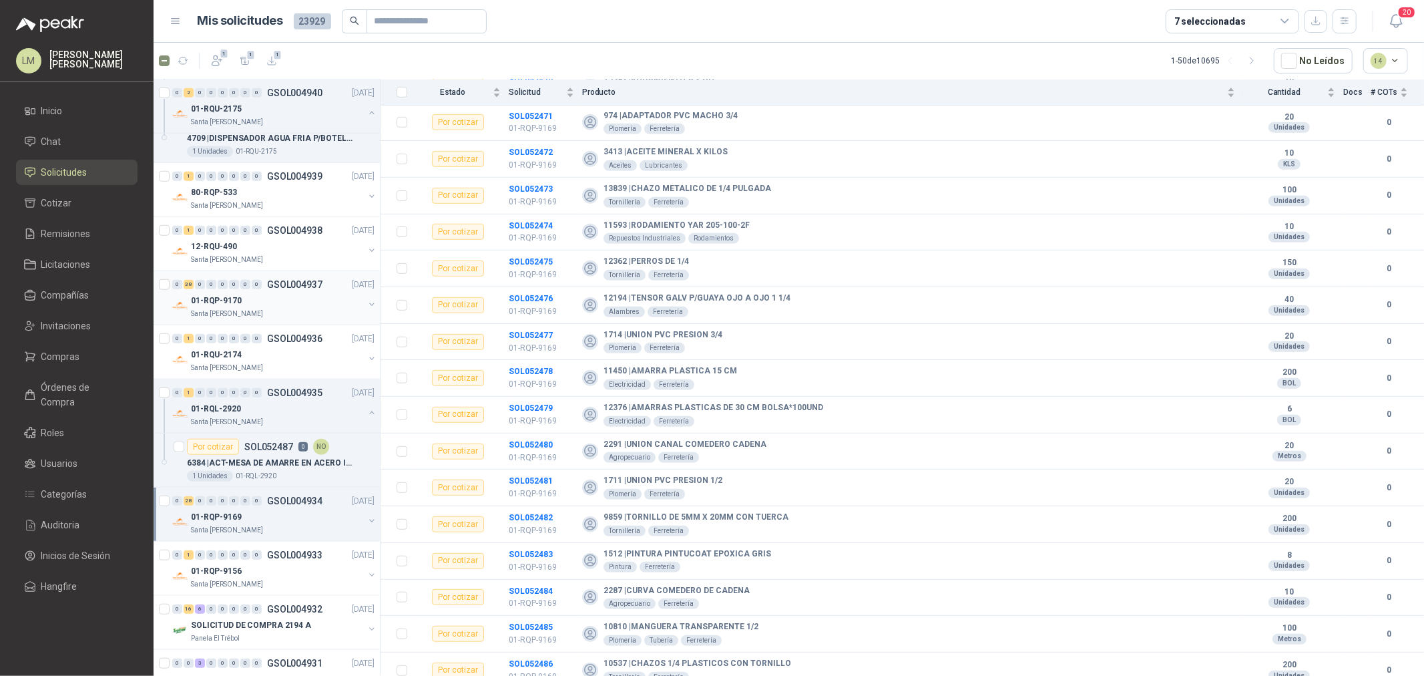
click at [366, 302] on button "button" at bounding box center [371, 304] width 11 height 11
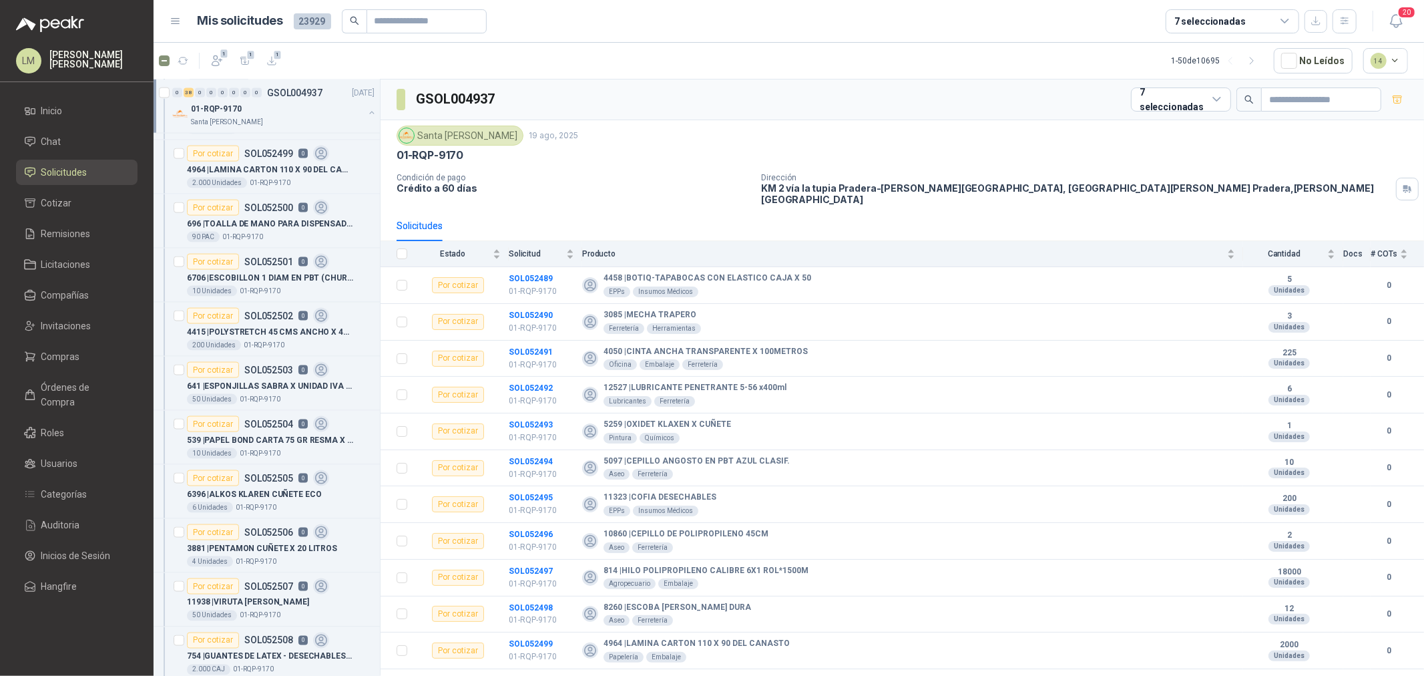
scroll to position [1632, 0]
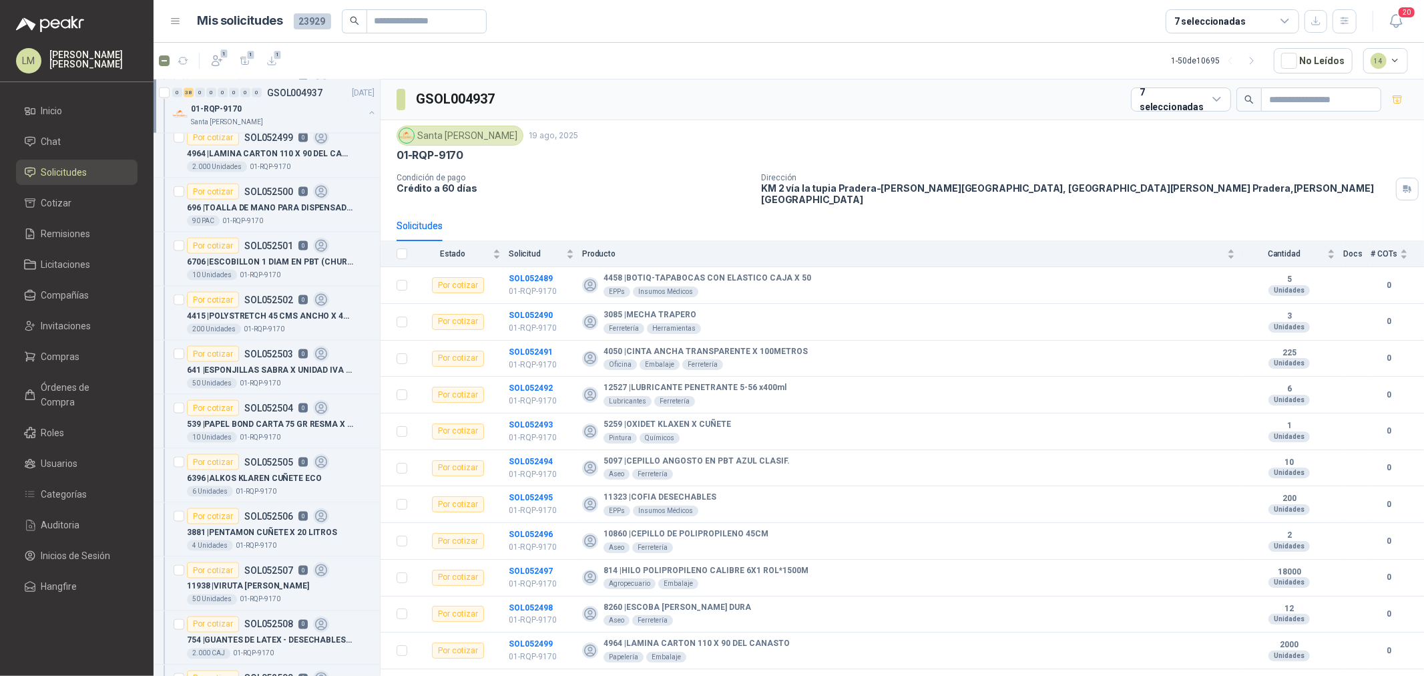
click at [366, 113] on button "button" at bounding box center [371, 112] width 11 height 11
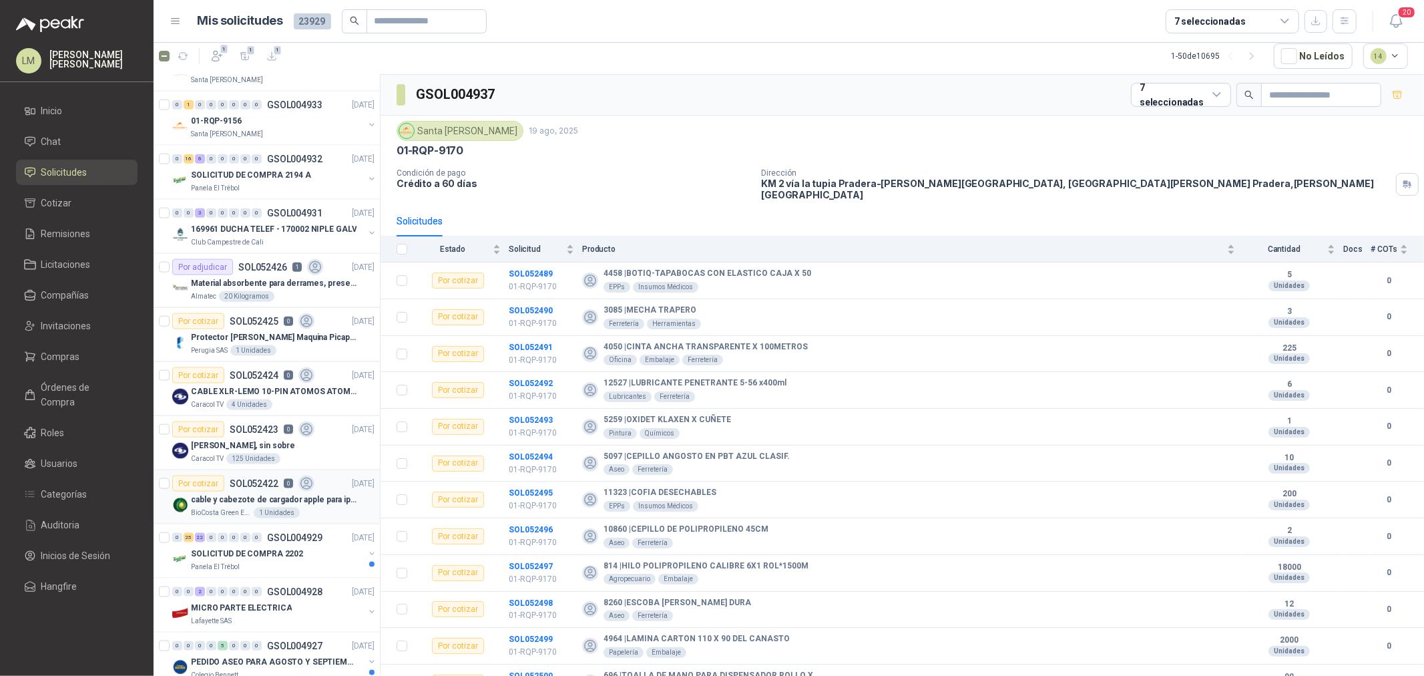
scroll to position [1260, 0]
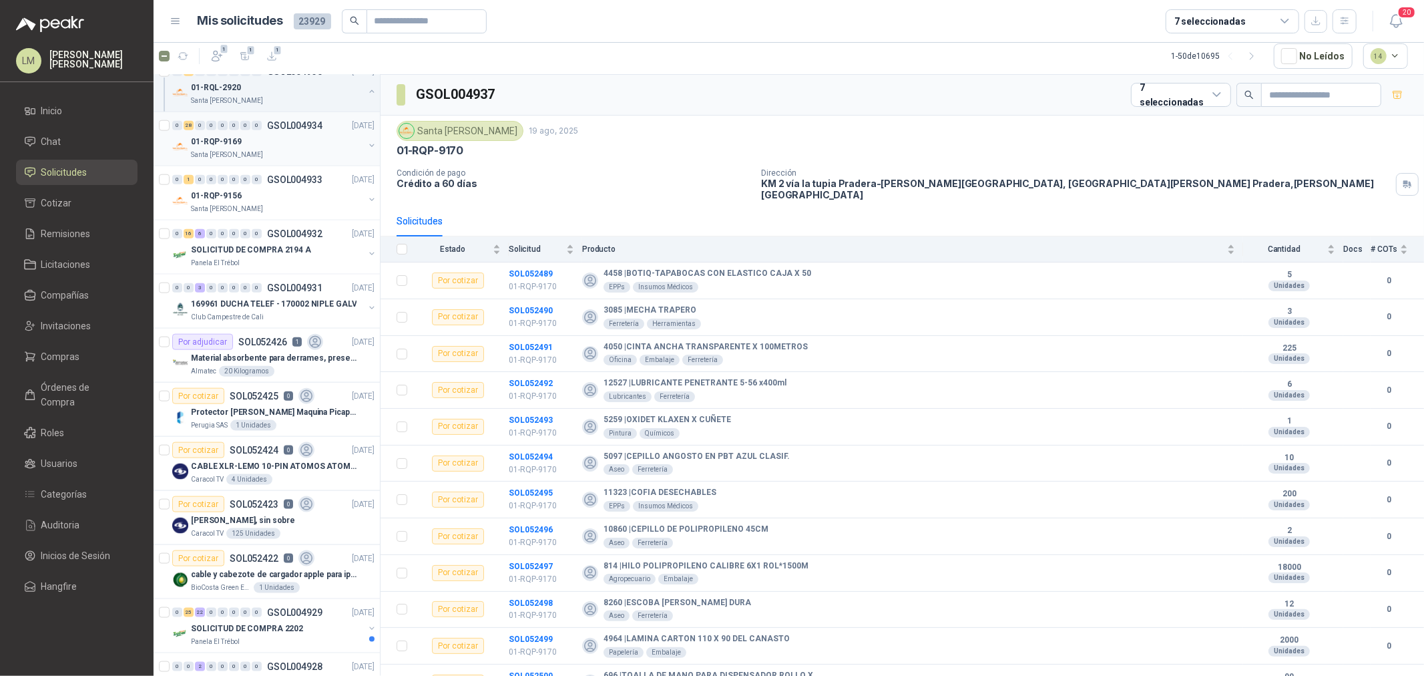
click at [366, 144] on button "button" at bounding box center [371, 145] width 11 height 11
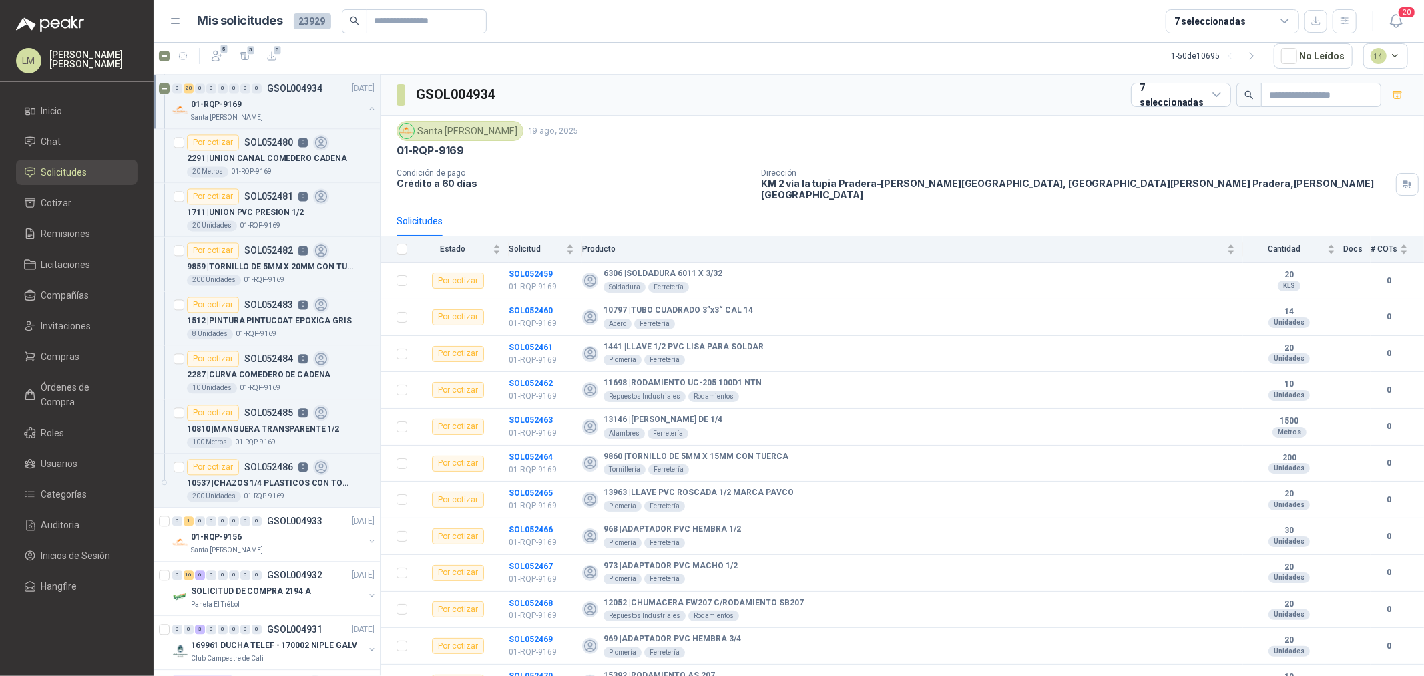
scroll to position [2447, 0]
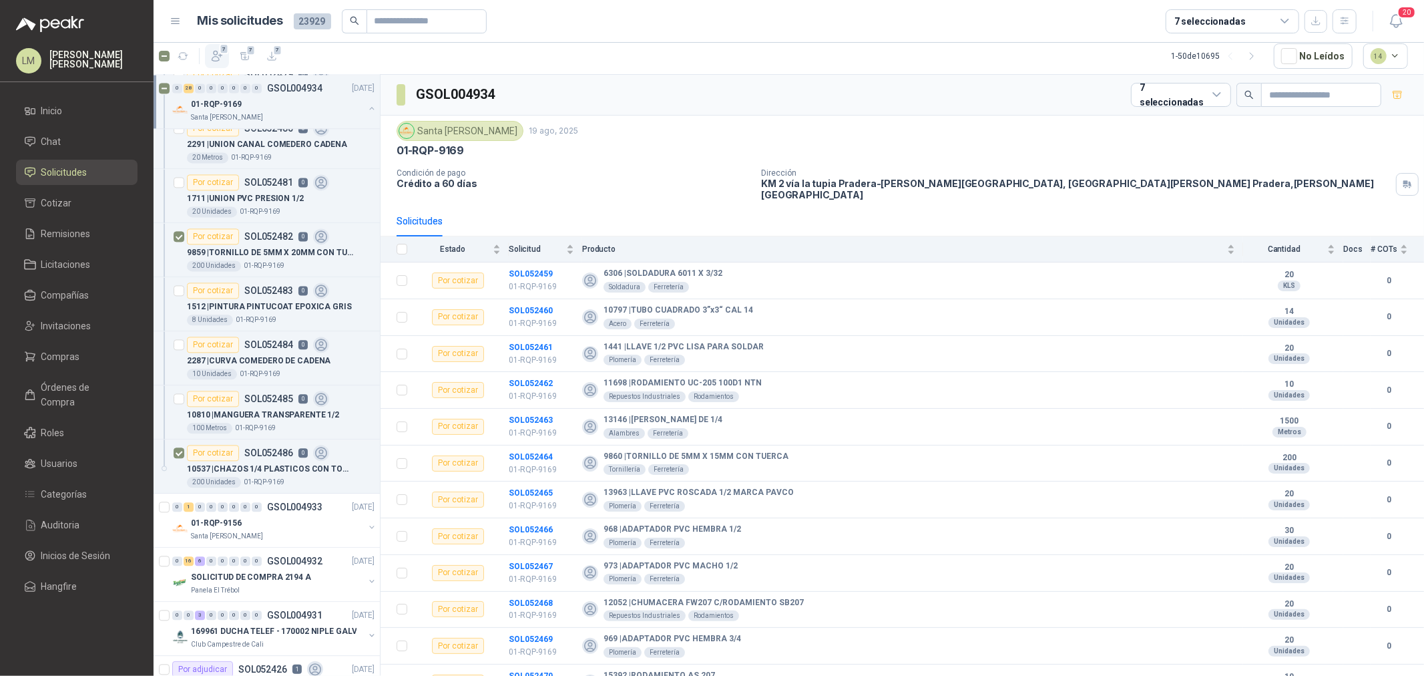
click at [218, 56] on icon "button" at bounding box center [216, 55] width 13 height 13
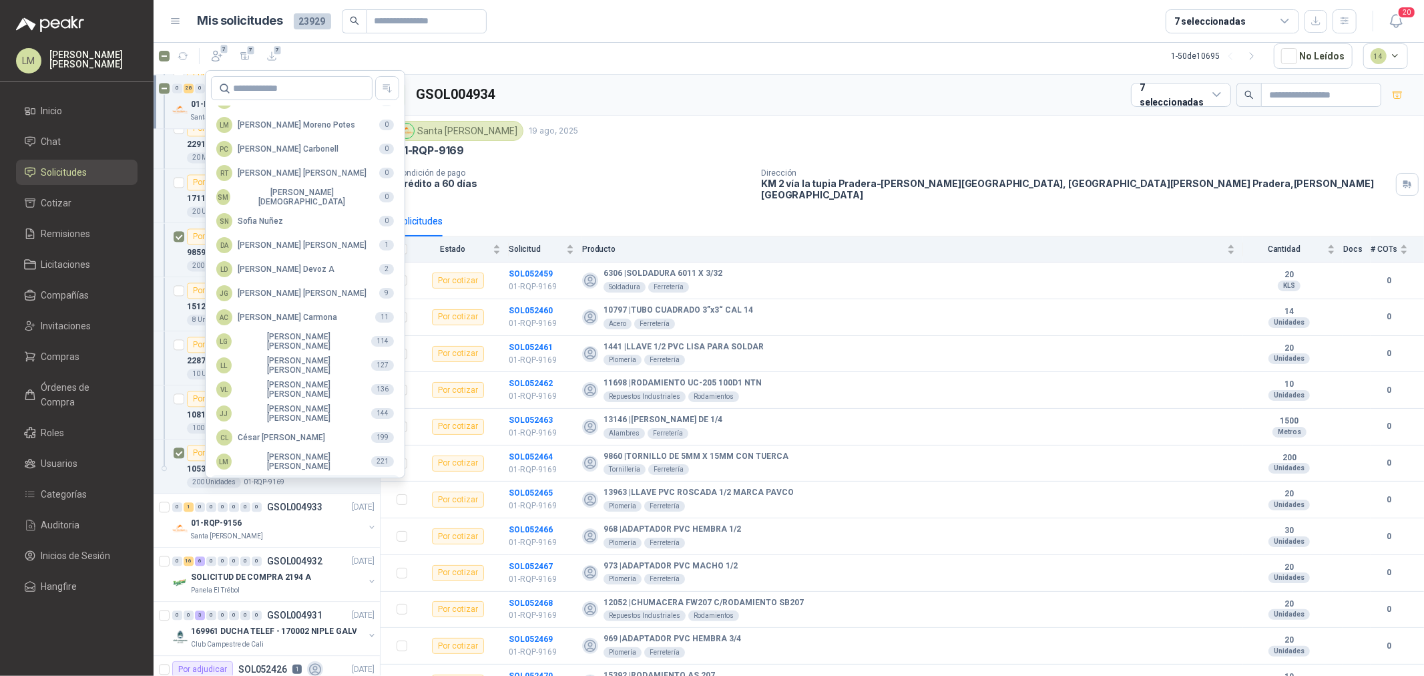
scroll to position [236, 0]
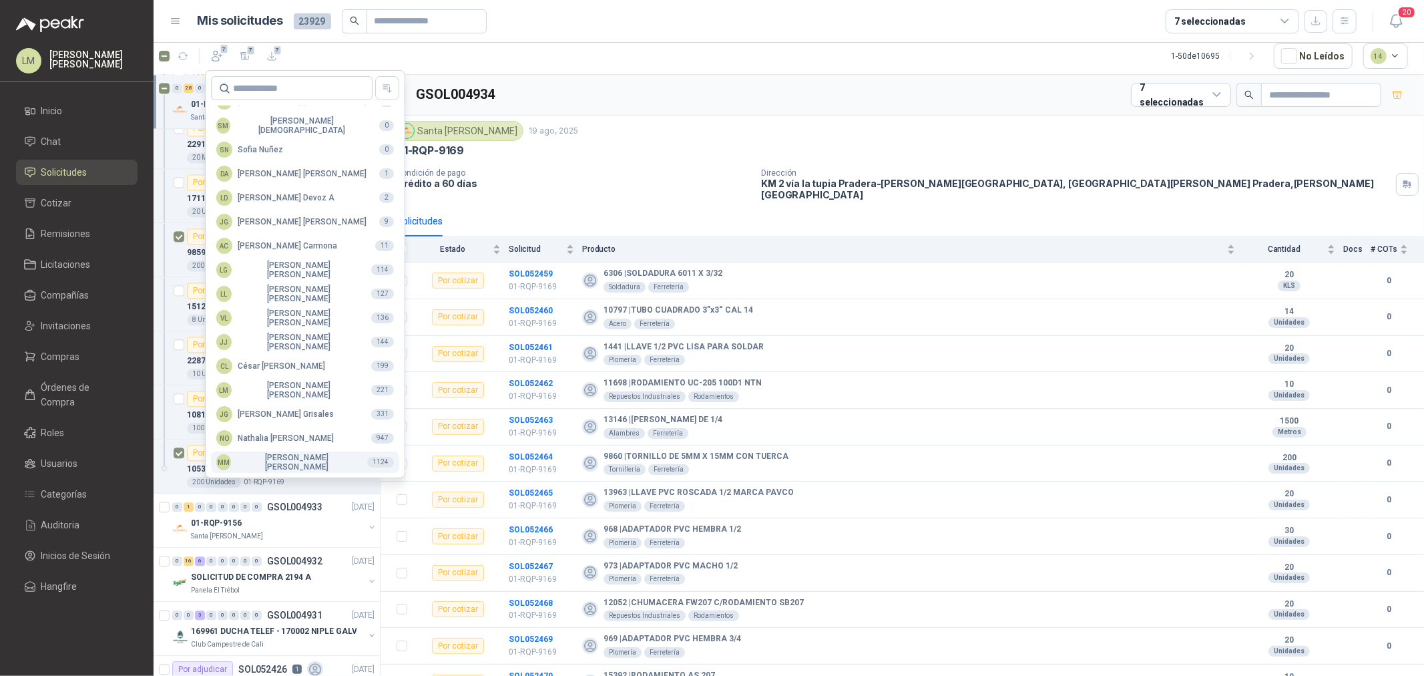
click at [270, 456] on div "MM [PERSON_NAME]" at bounding box center [286, 462] width 140 height 19
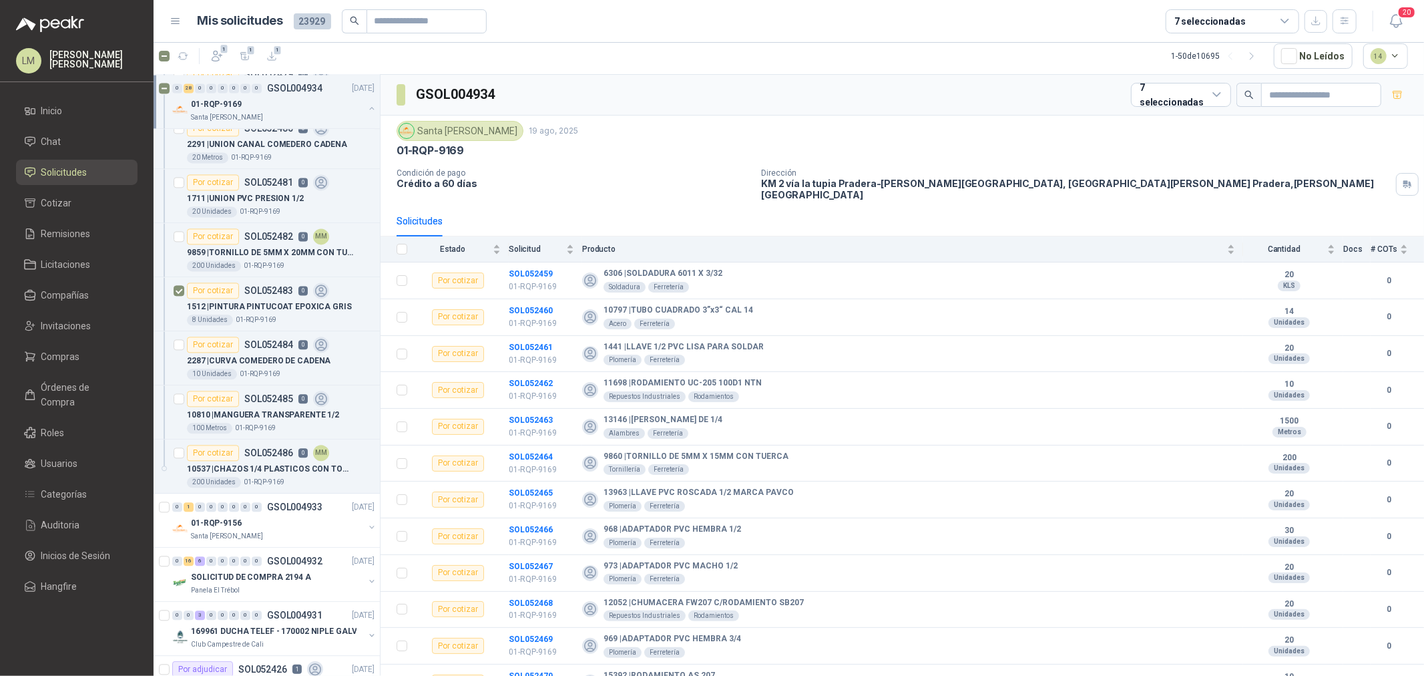
scroll to position [3, 0]
click at [224, 50] on span "1" at bounding box center [224, 50] width 9 height 11
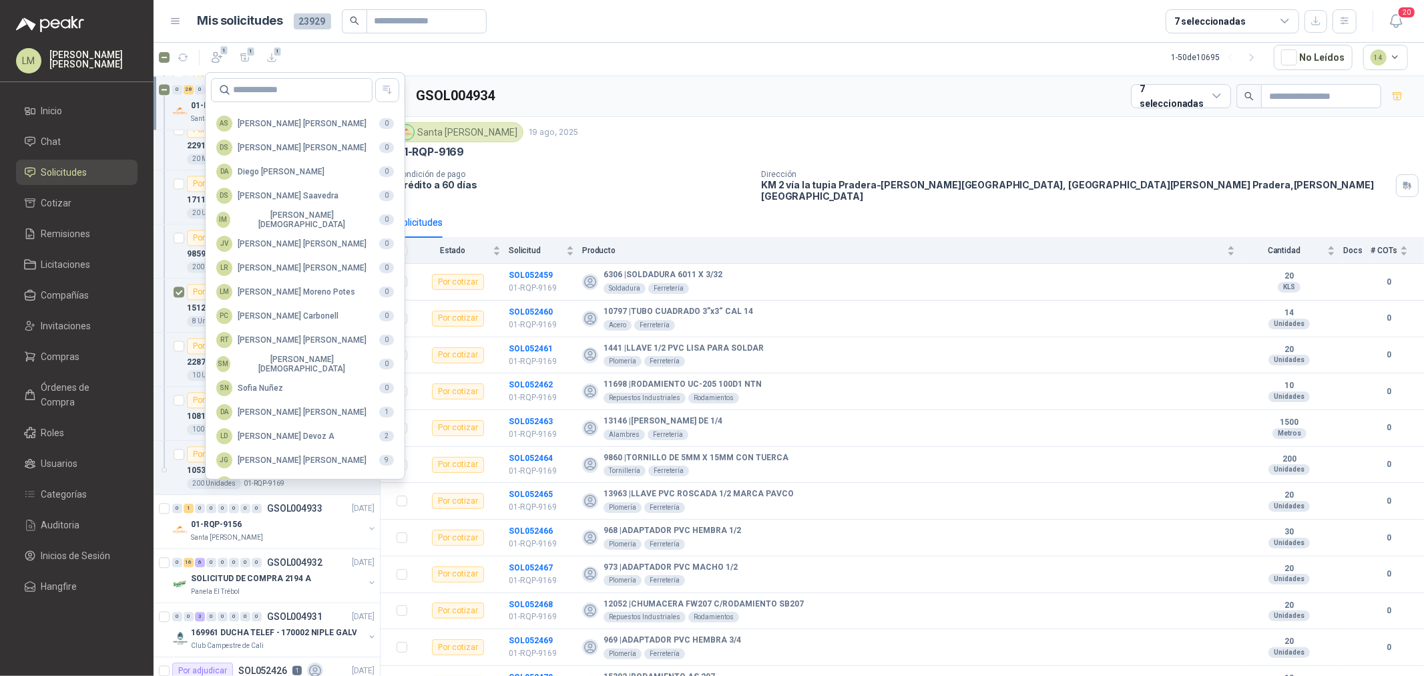
scroll to position [236, 0]
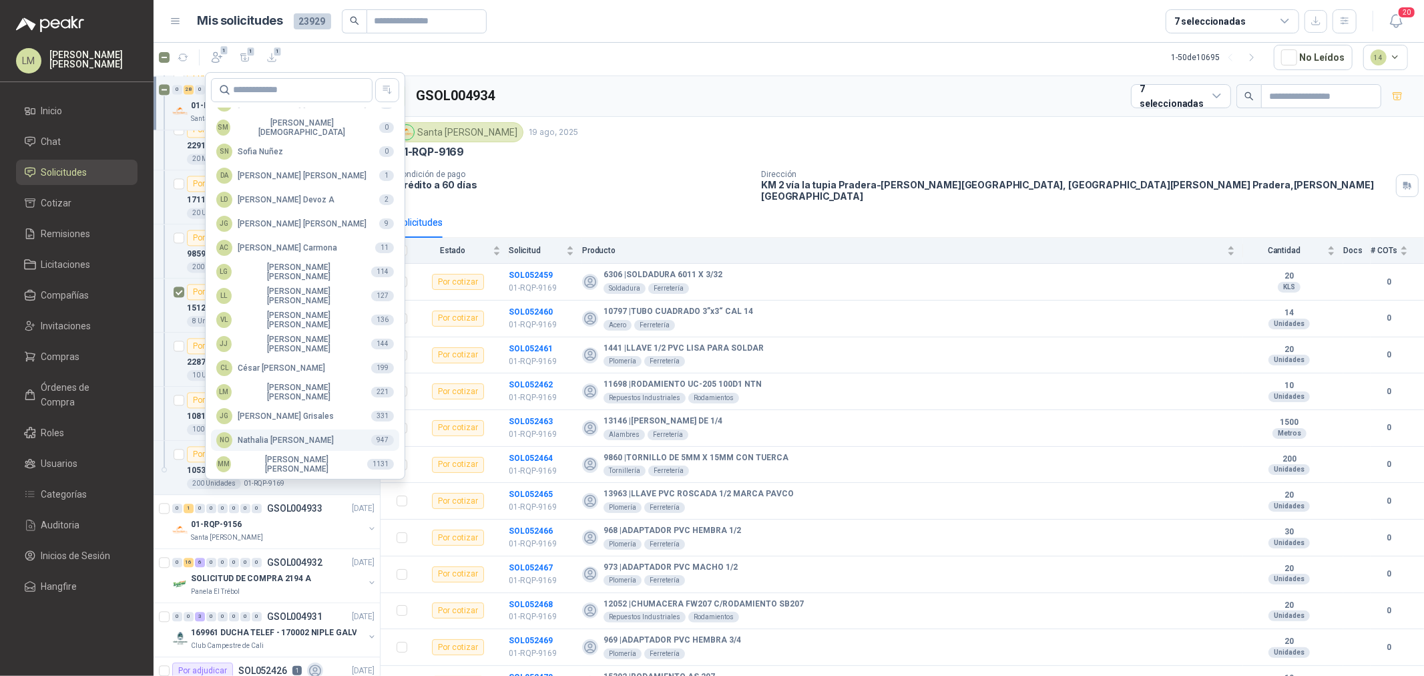
click at [254, 441] on div "NO [PERSON_NAME]" at bounding box center [274, 440] width 117 height 16
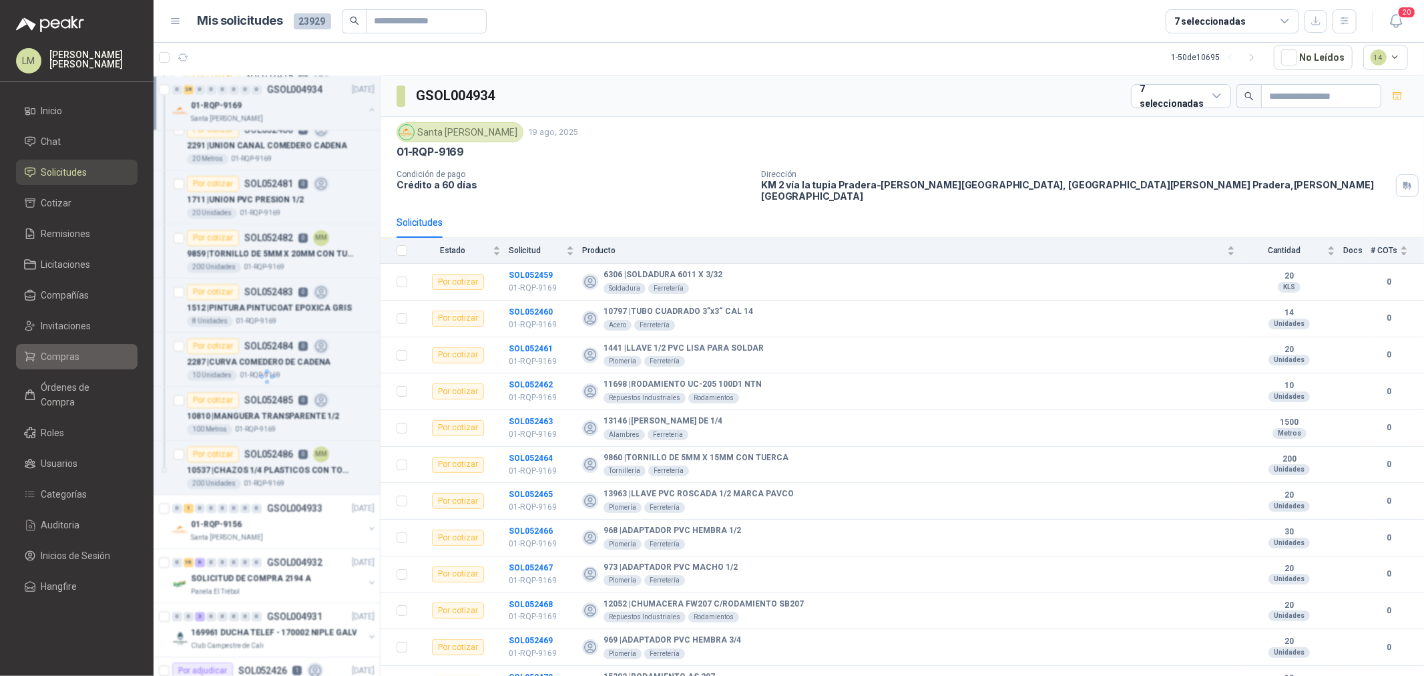
scroll to position [5, 0]
click at [48, 350] on span "Compras" at bounding box center [60, 356] width 39 height 15
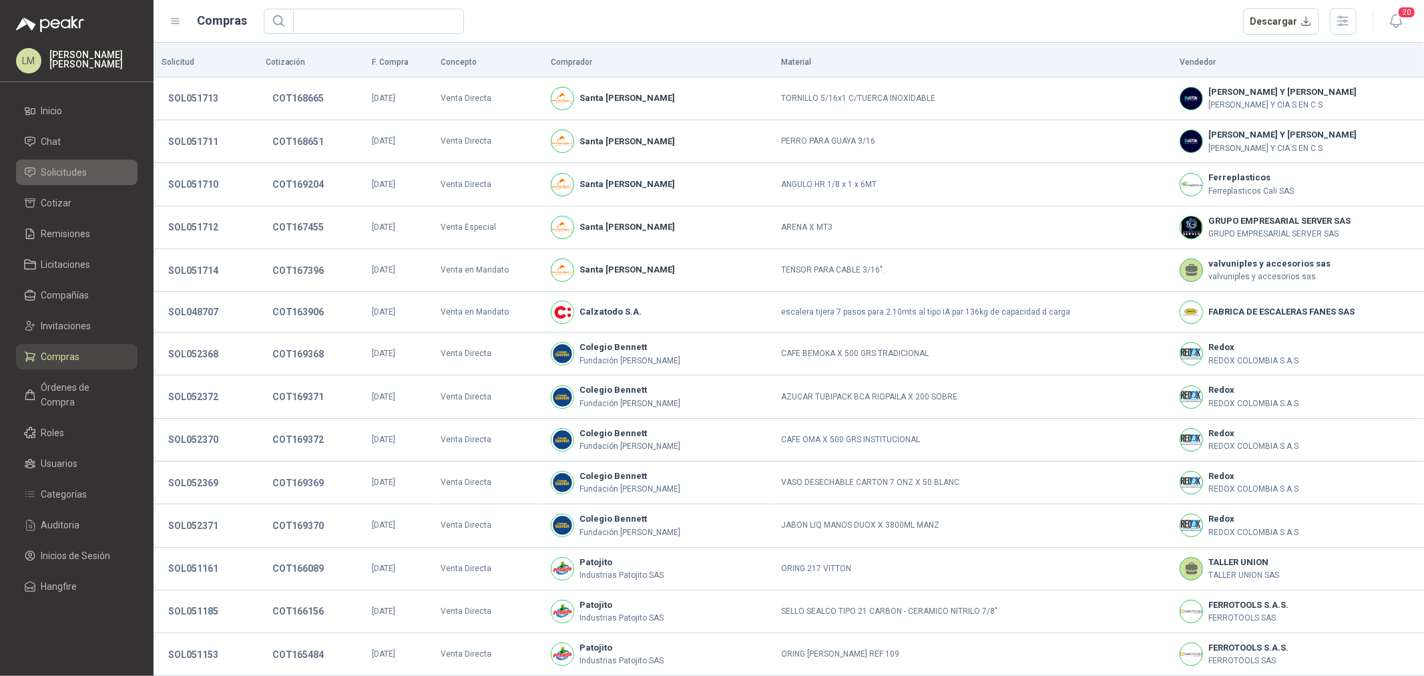
click at [67, 168] on span "Solicitudes" at bounding box center [64, 172] width 46 height 15
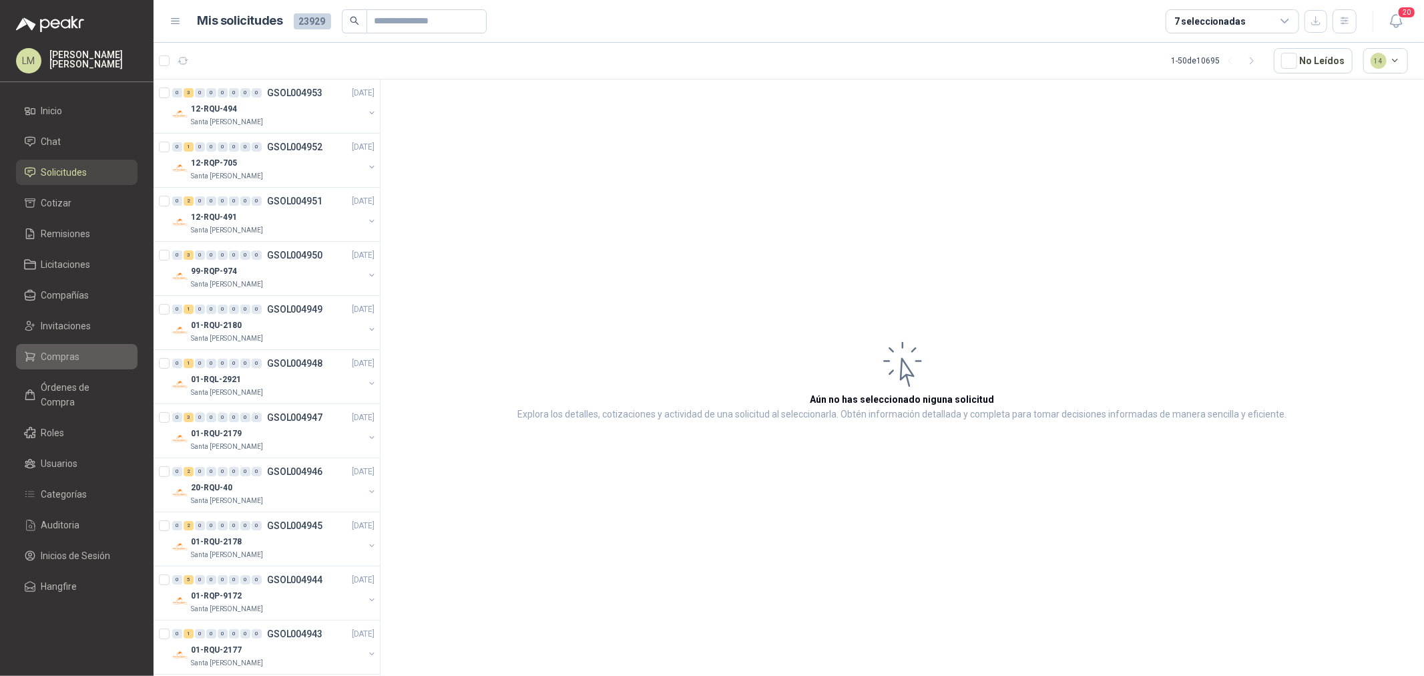
click at [68, 356] on span "Compras" at bounding box center [60, 356] width 39 height 15
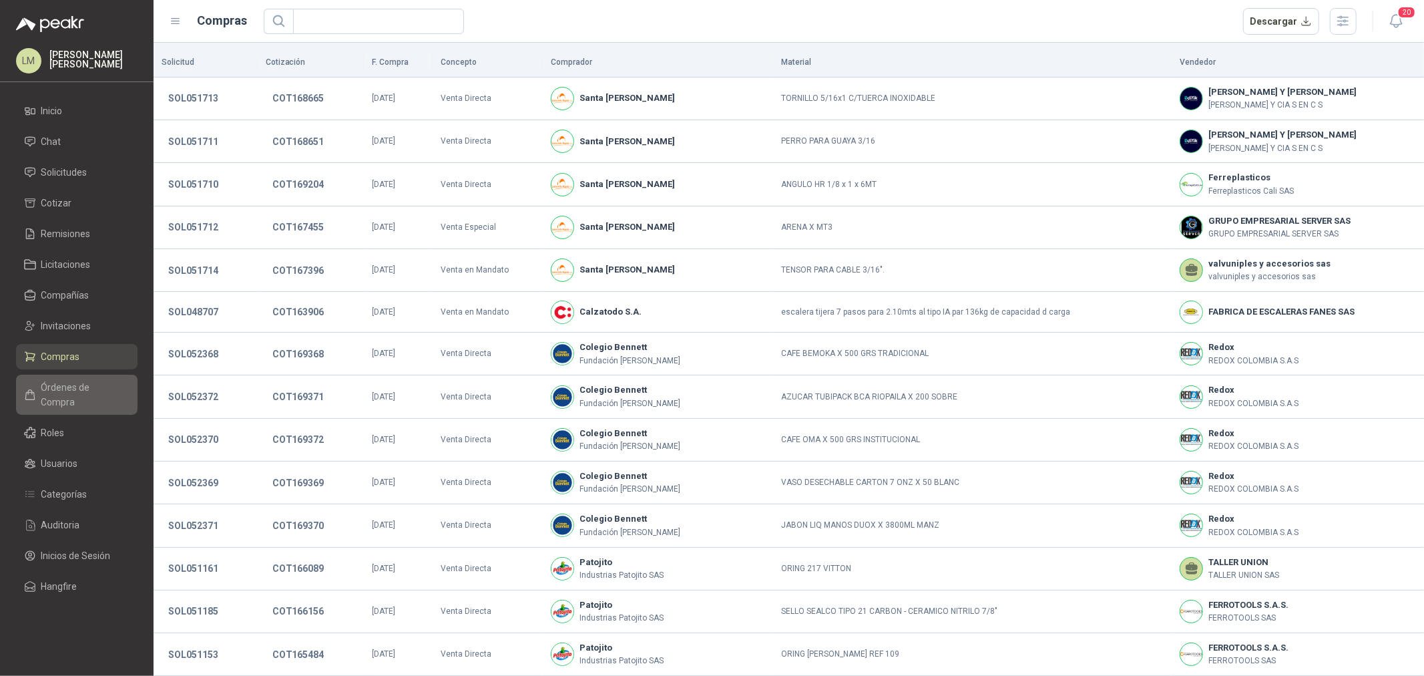
click at [69, 380] on span "Órdenes de Compra" at bounding box center [82, 394] width 83 height 29
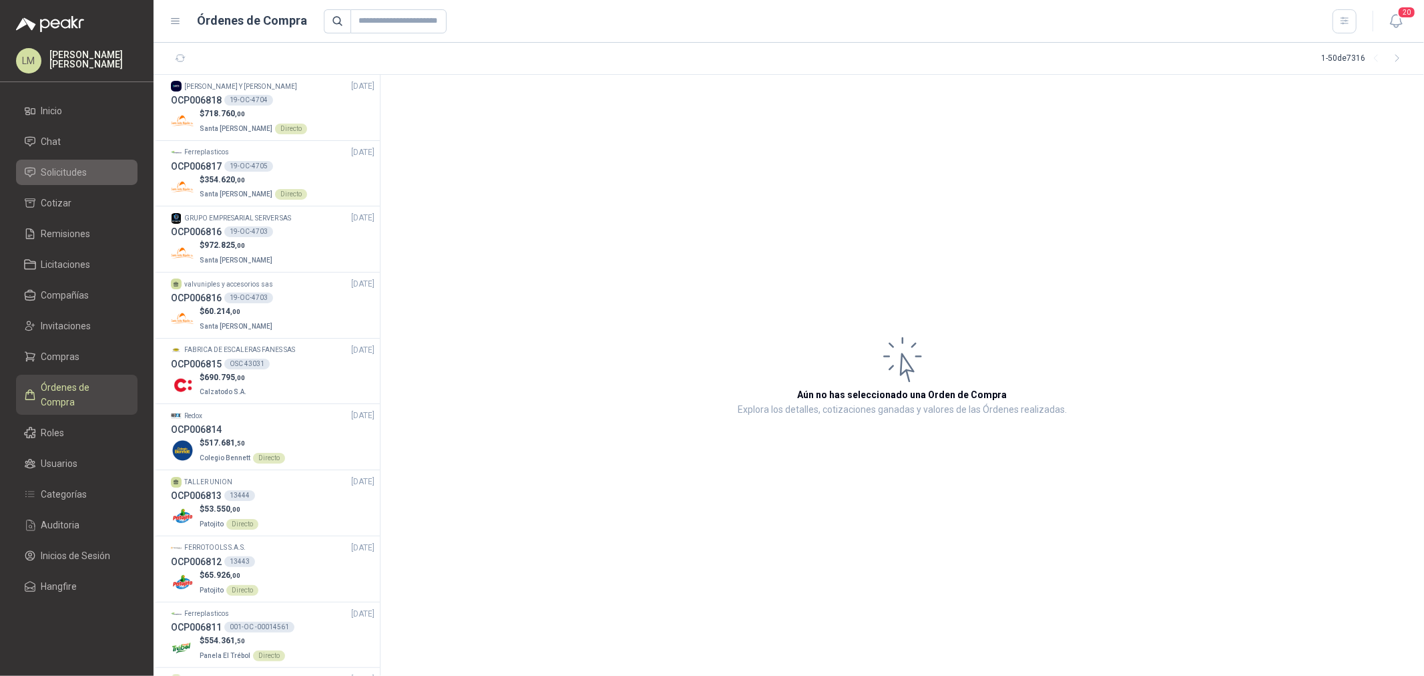
click at [67, 171] on span "Solicitudes" at bounding box center [64, 172] width 46 height 15
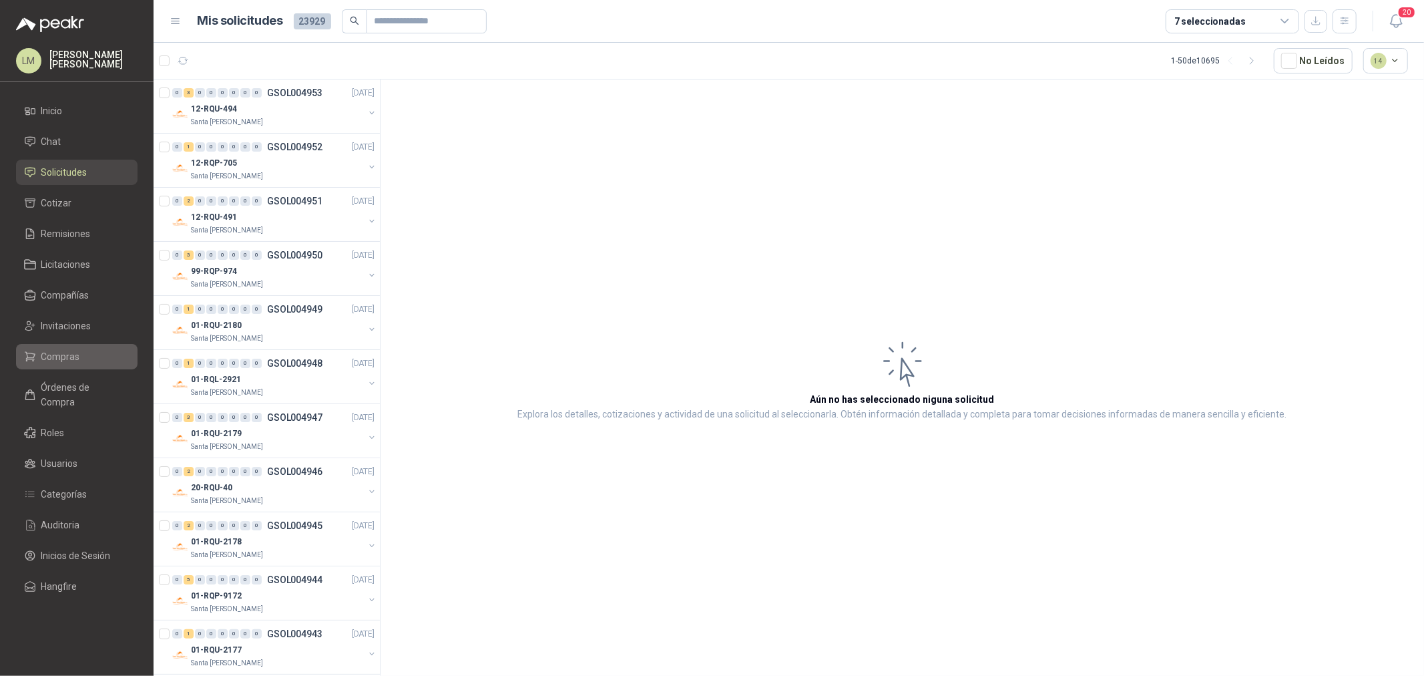
click at [67, 352] on span "Compras" at bounding box center [60, 356] width 39 height 15
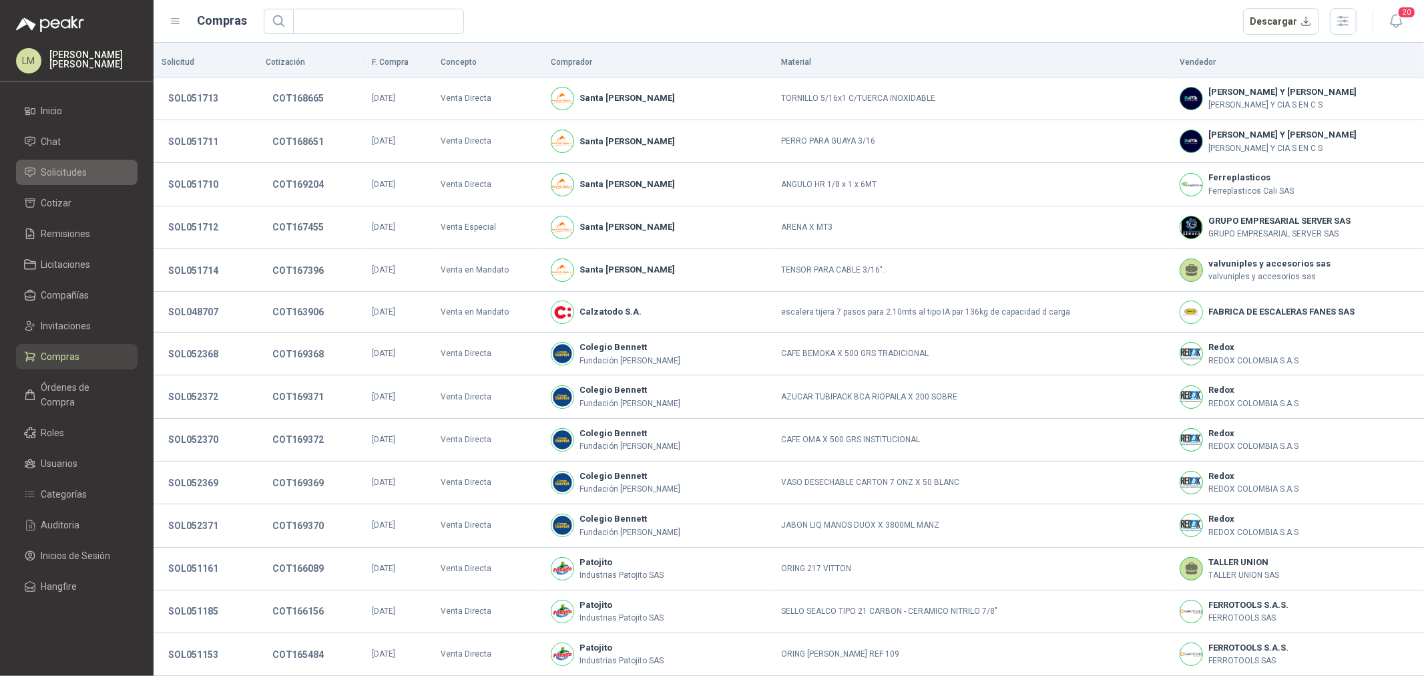
click at [76, 170] on span "Solicitudes" at bounding box center [64, 172] width 46 height 15
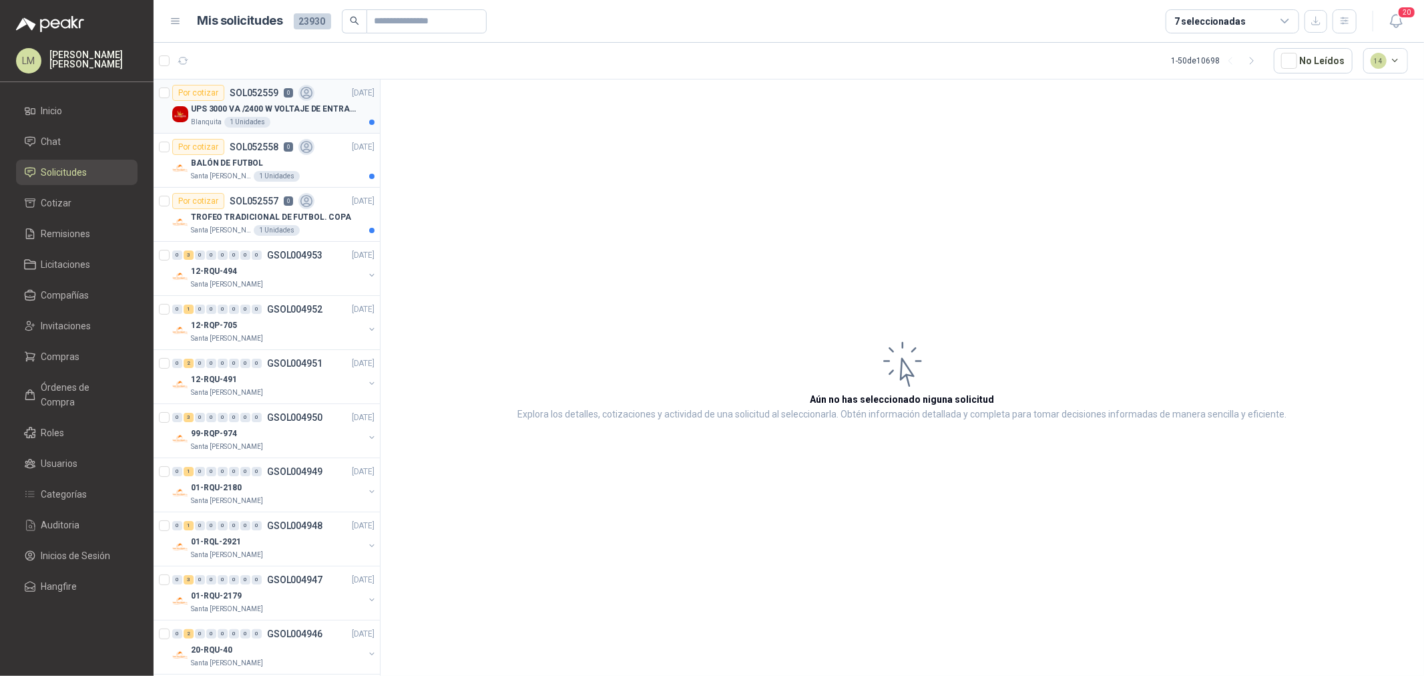
click at [266, 94] on p "SOL052559" at bounding box center [254, 92] width 49 height 9
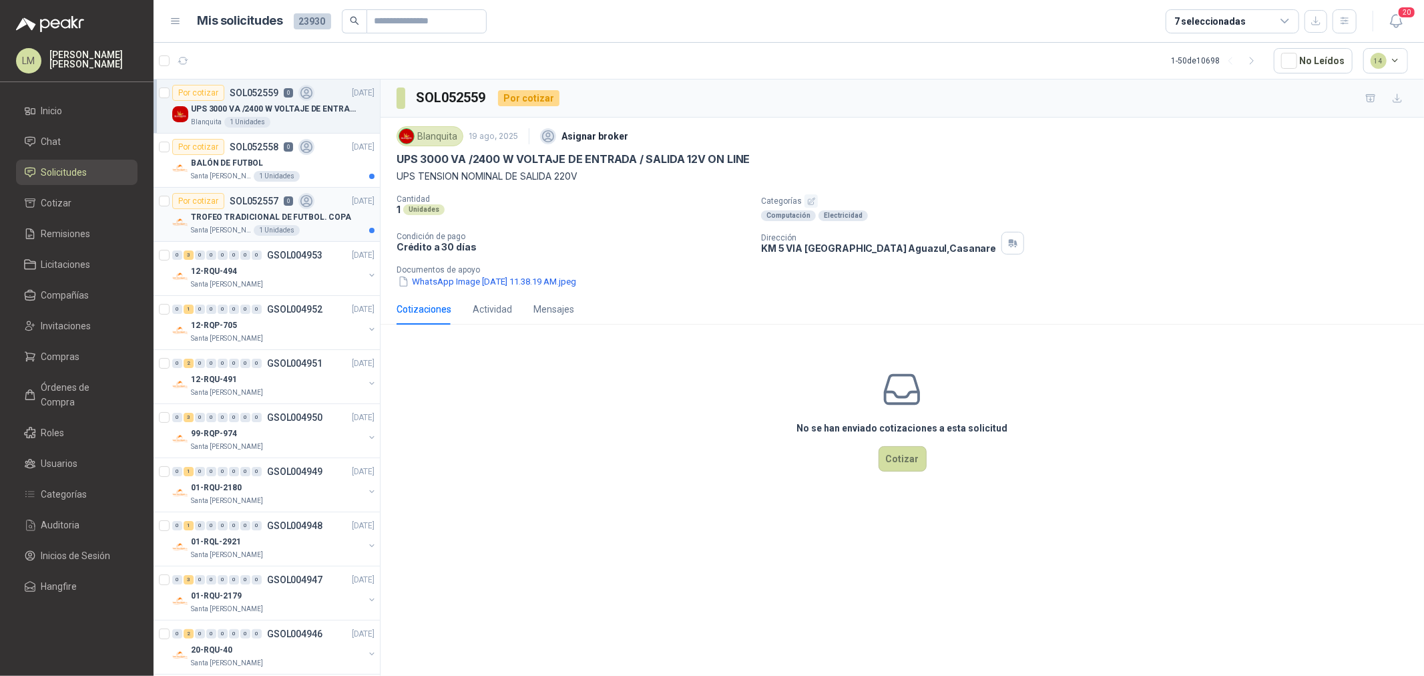
click at [234, 205] on p "SOL052557" at bounding box center [254, 200] width 49 height 9
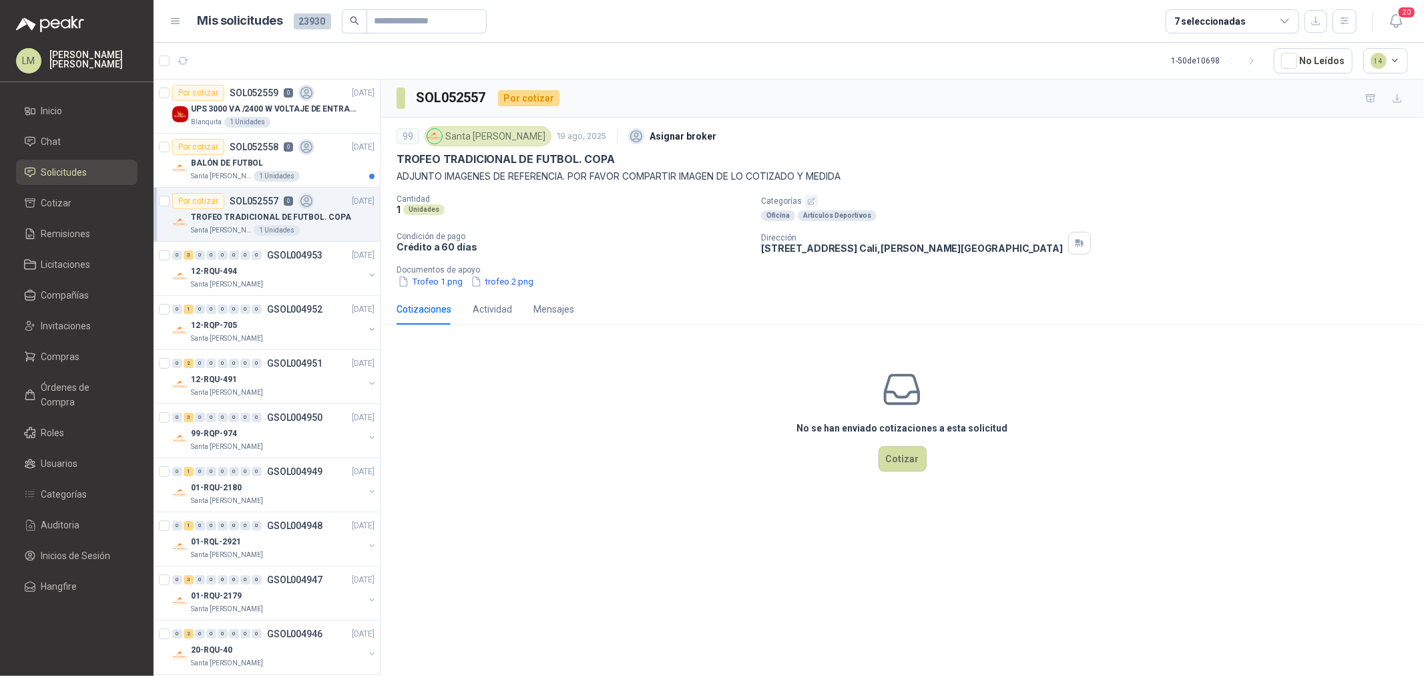
click at [437, 294] on div "Cotizaciones" at bounding box center [424, 309] width 55 height 31
click at [448, 284] on button "Trofeo 1.png" at bounding box center [430, 281] width 67 height 14
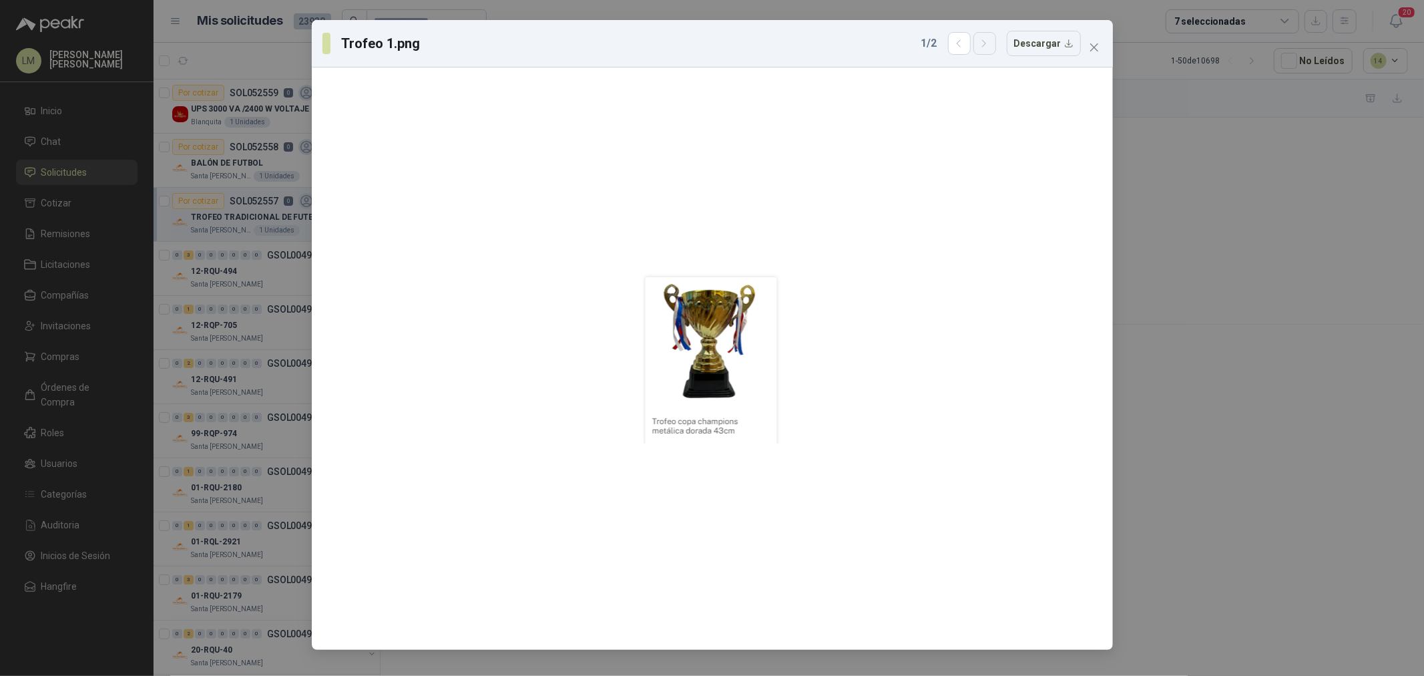
click at [990, 48] on icon "button" at bounding box center [984, 43] width 11 height 11
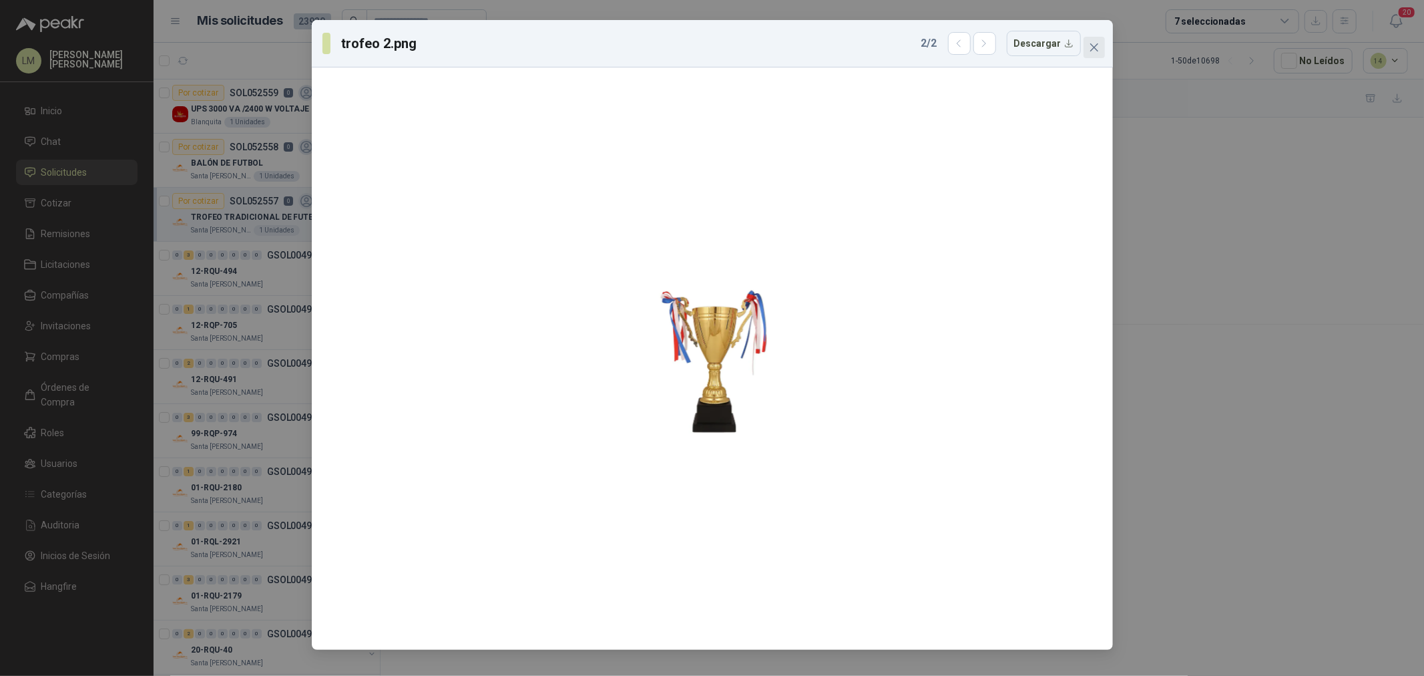
click at [1097, 49] on icon "close" at bounding box center [1094, 47] width 11 height 11
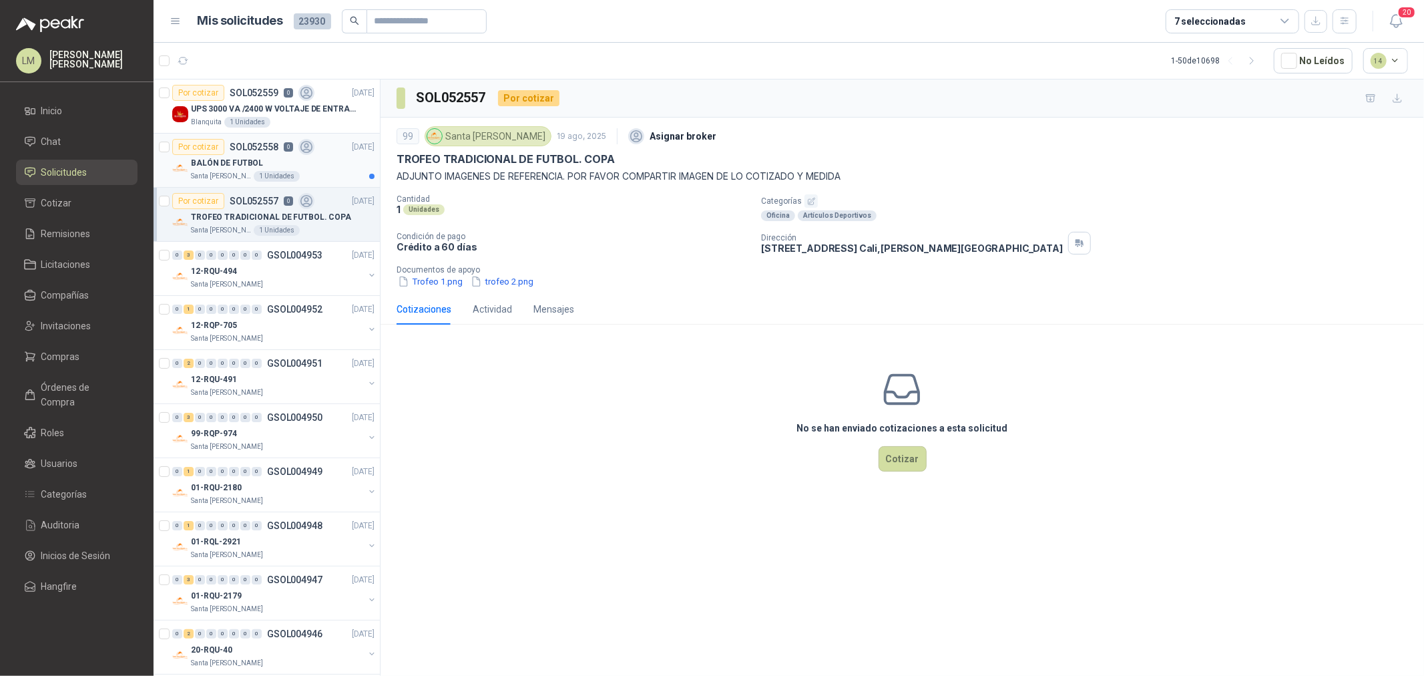
click at [246, 152] on div "Por cotizar SOL052558 0" at bounding box center [243, 147] width 142 height 16
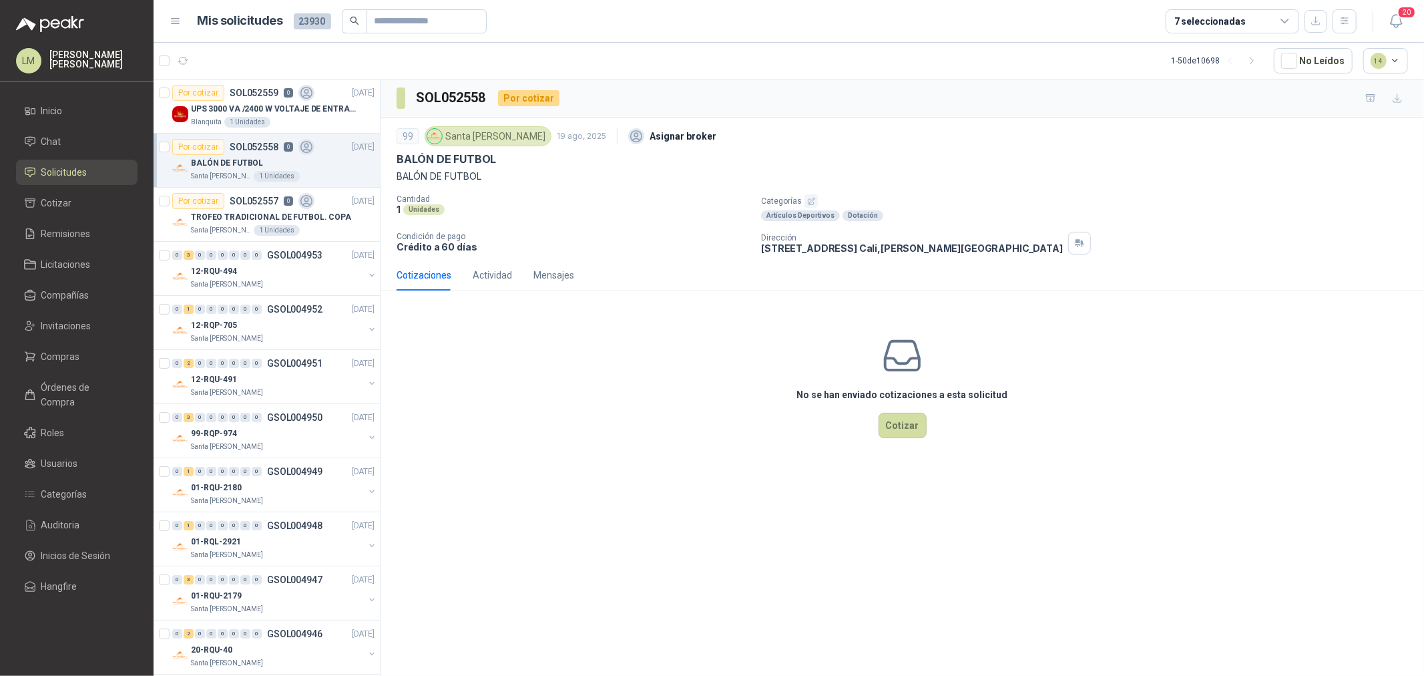
click at [815, 201] on button "button" at bounding box center [810, 200] width 13 height 13
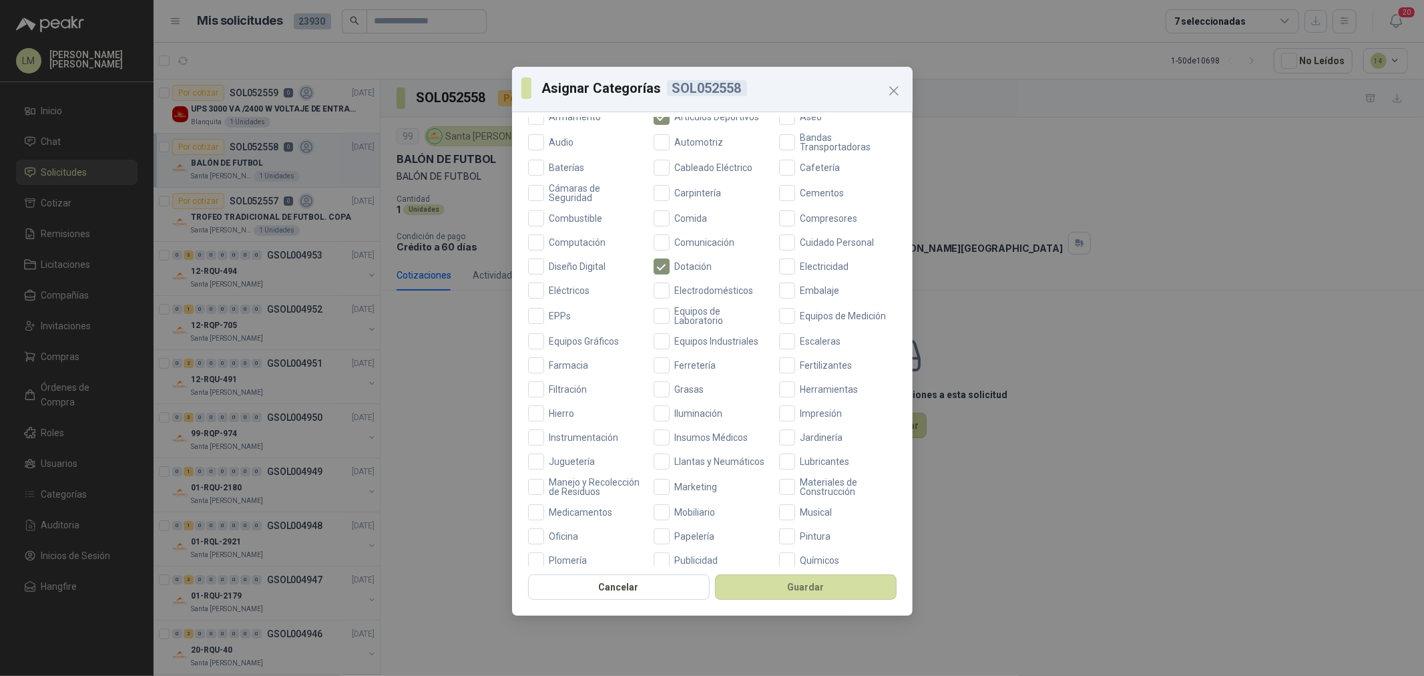
scroll to position [148, 0]
click at [566, 537] on span "Oficina" at bounding box center [564, 531] width 40 height 9
click at [762, 582] on button "Guardar" at bounding box center [806, 586] width 182 height 25
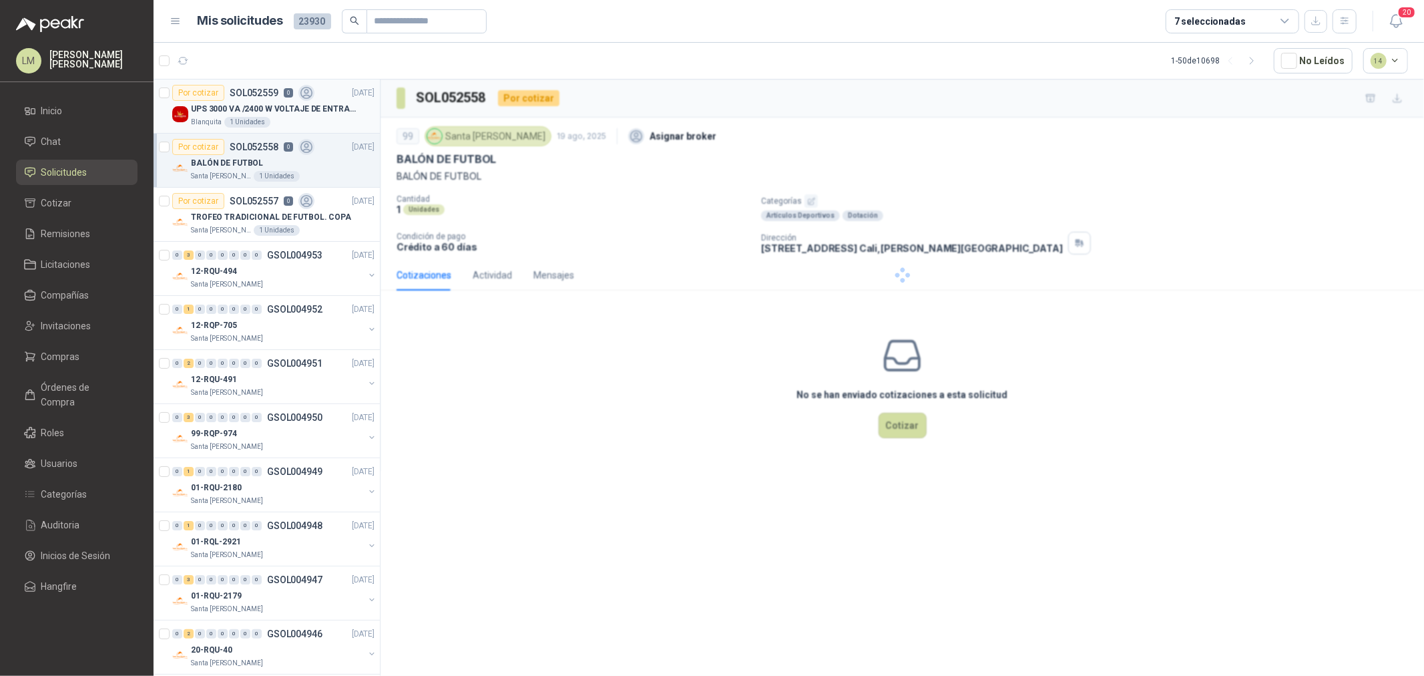
click at [216, 109] on p "UPS 3000 VA /2400 W VOLTAJE DE ENTRADA / SALIDA 12V ON LINE" at bounding box center [274, 109] width 166 height 13
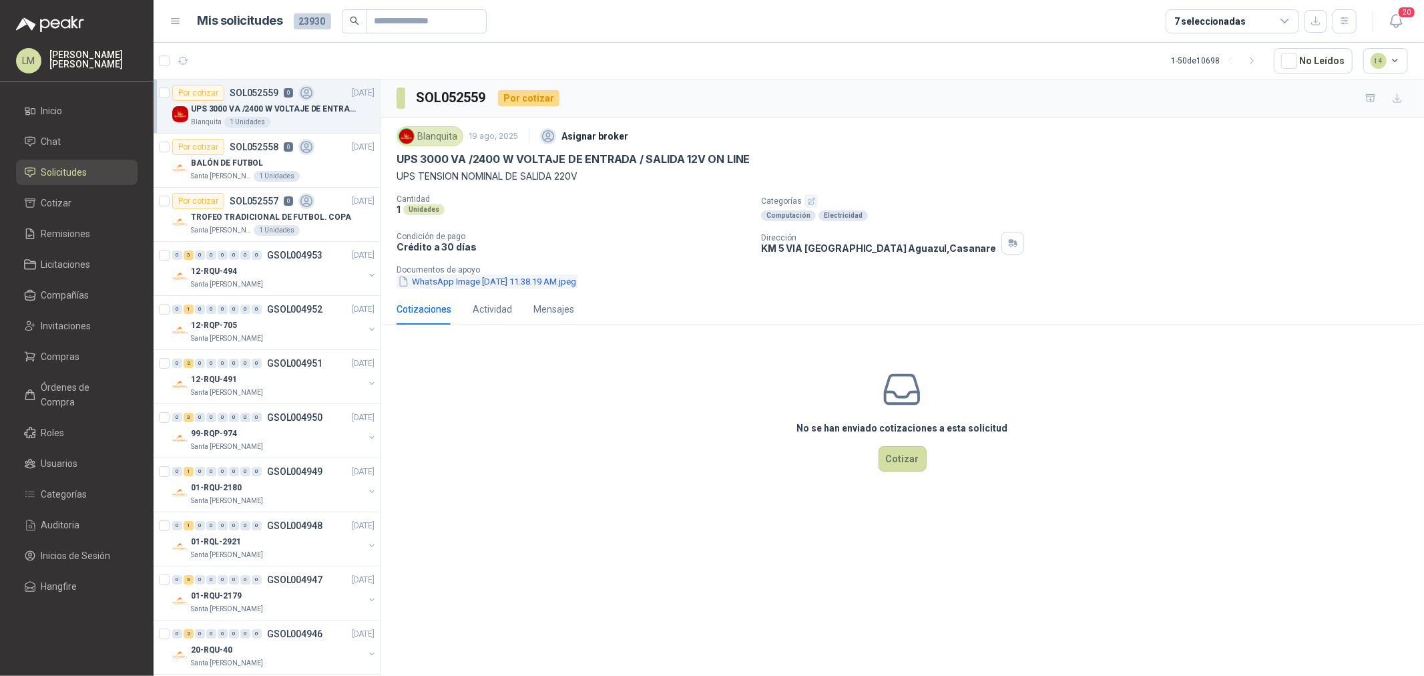
click at [543, 282] on button "WhatsApp Image [DATE] 11.38.19 AM.jpeg" at bounding box center [487, 281] width 181 height 14
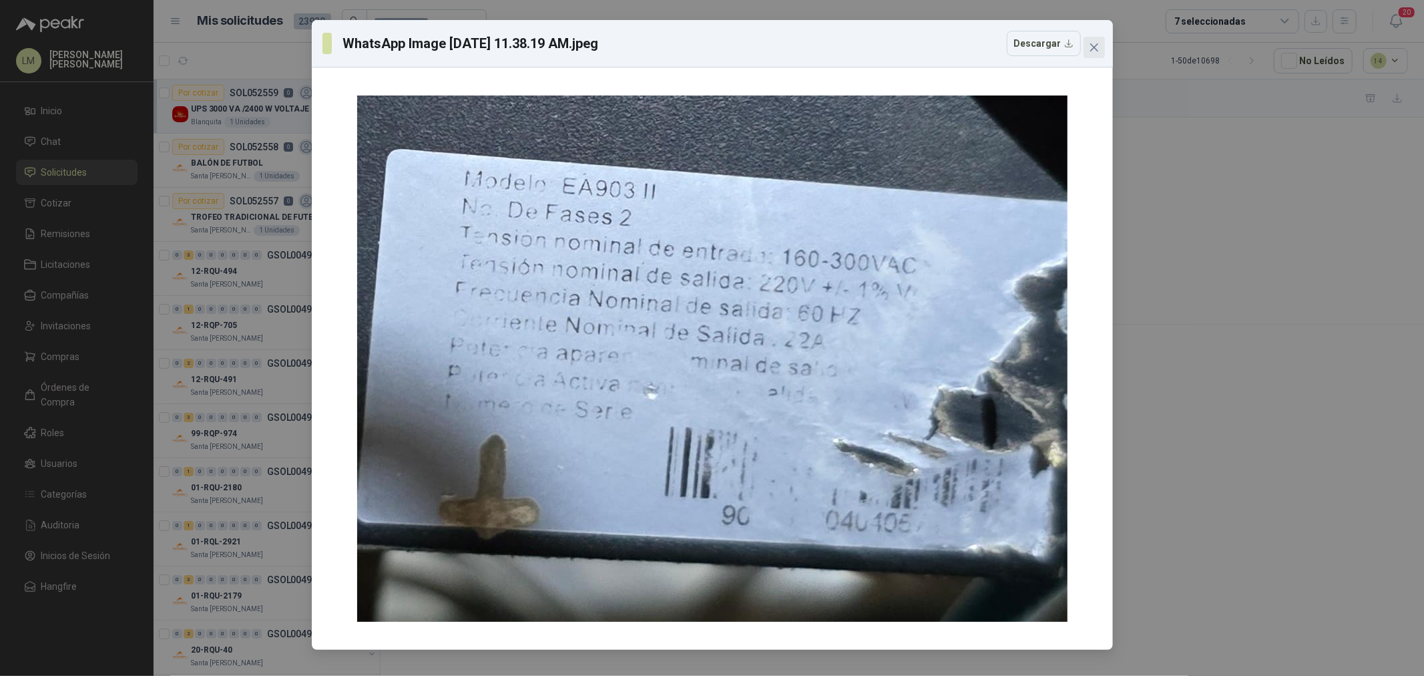
click at [1104, 47] on span "Close" at bounding box center [1093, 47] width 21 height 11
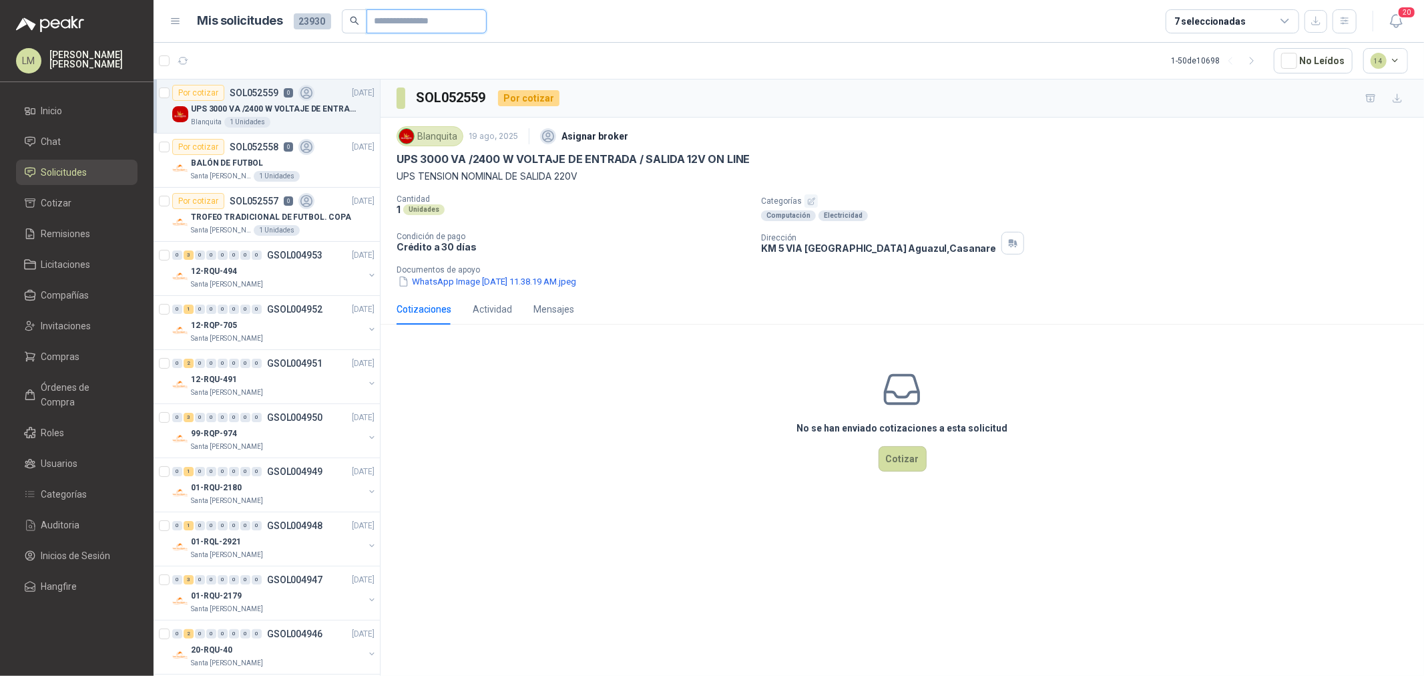
click at [403, 20] on input "text" at bounding box center [421, 21] width 93 height 23
click at [1342, 21] on icon "button" at bounding box center [1344, 20] width 11 height 11
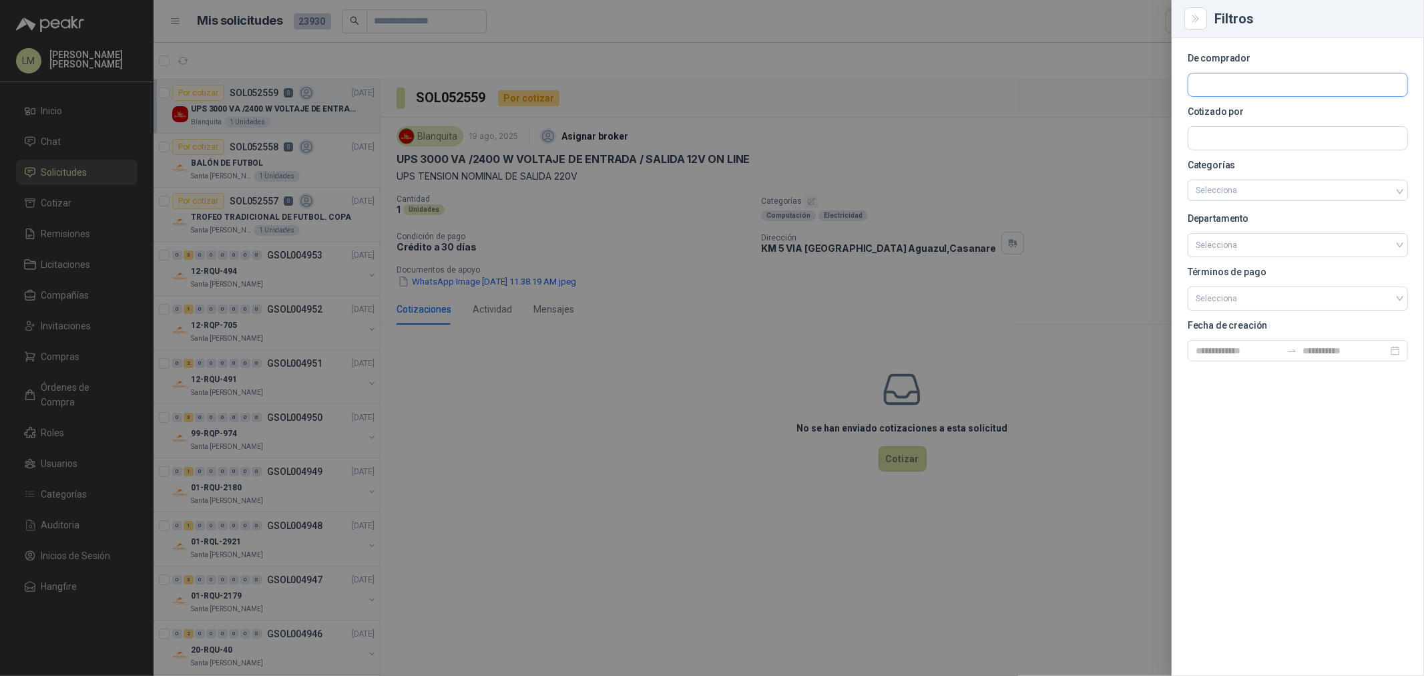
click at [1302, 78] on input "text" at bounding box center [1297, 84] width 219 height 23
type input "*******"
click at [1239, 117] on span "ARROCERA LA ESMERALDA S.A.S -" at bounding box center [1270, 120] width 103 height 7
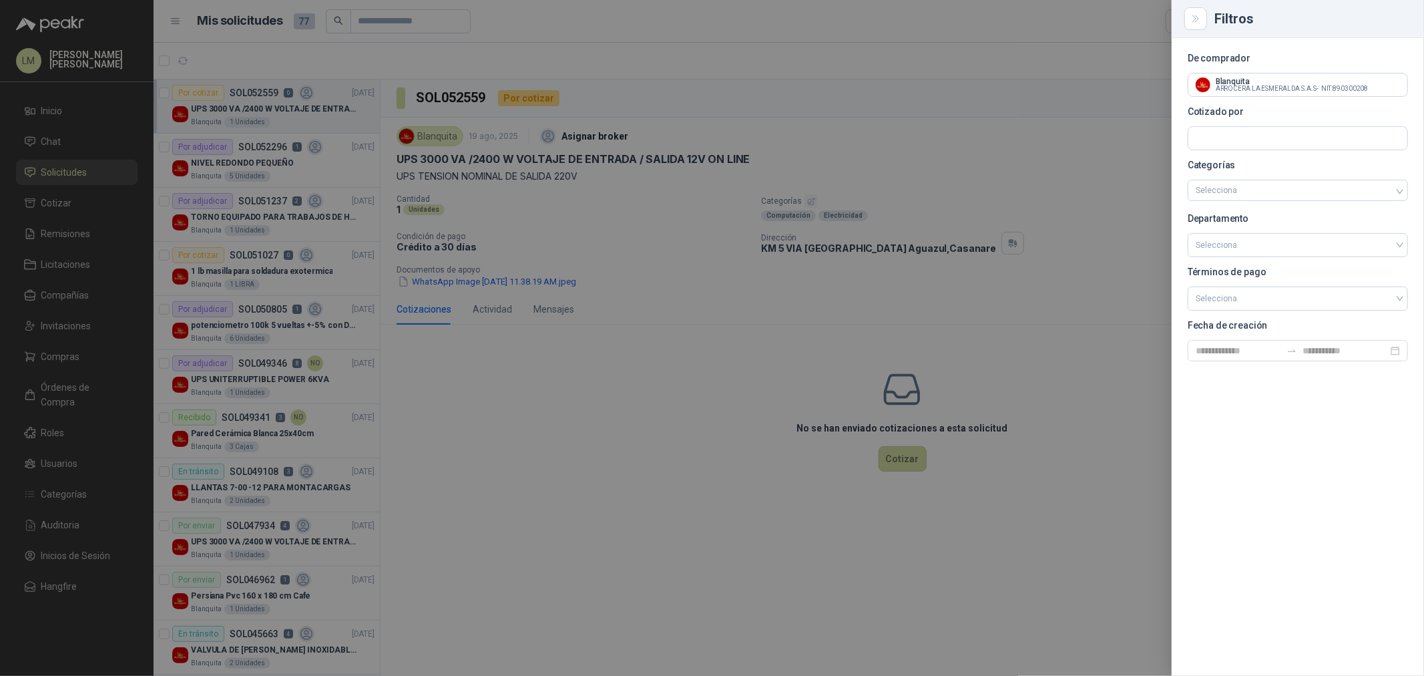
click at [308, 536] on div at bounding box center [712, 338] width 1424 height 676
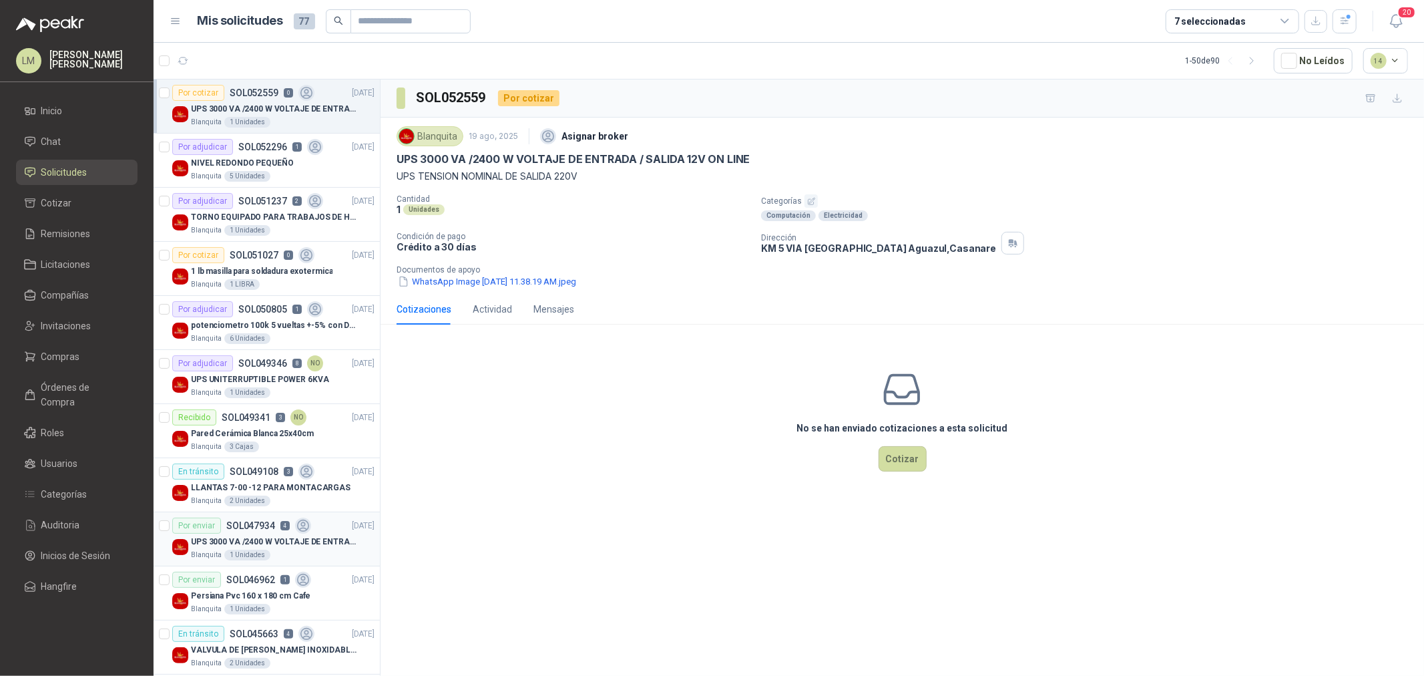
click at [267, 541] on p "UPS 3000 VA /2400 W VOLTAJE DE ENTRADA / SALIDA 12V ON LINE" at bounding box center [274, 541] width 166 height 13
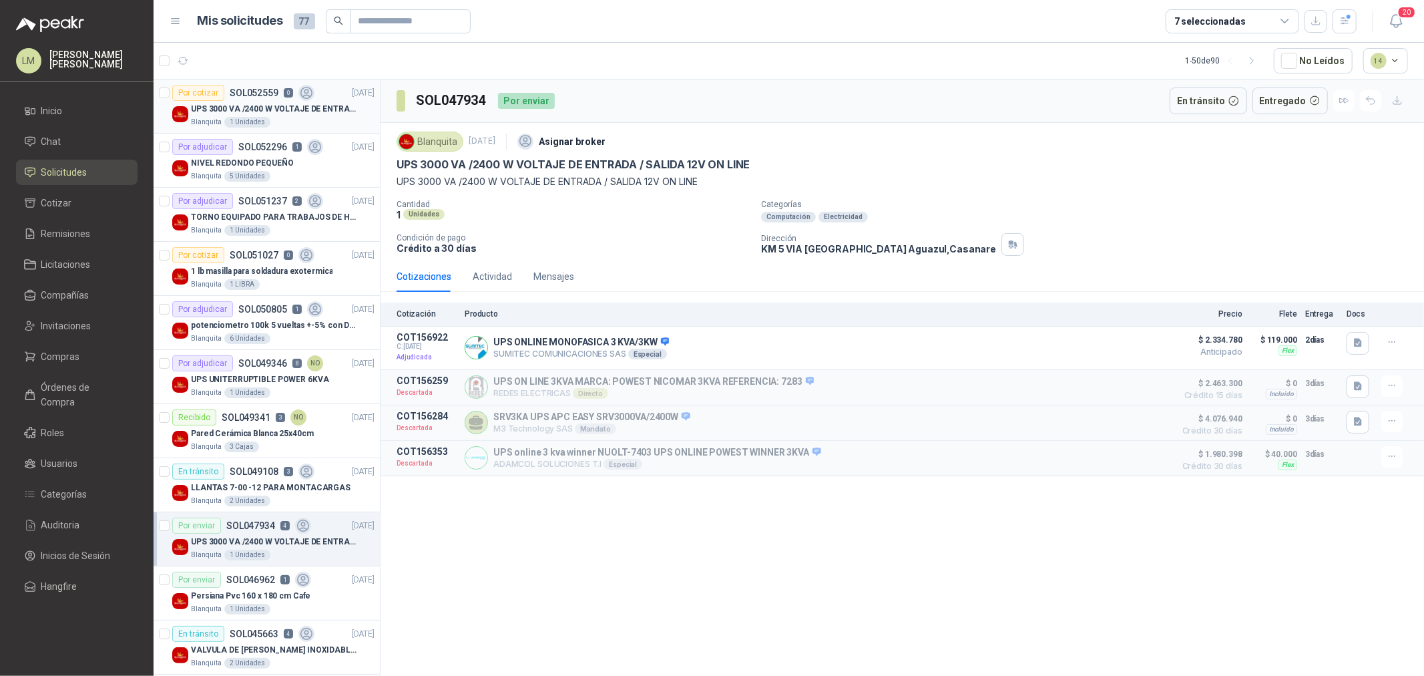
click at [281, 107] on p "UPS 3000 VA /2400 W VOLTAJE DE ENTRADA / SALIDA 12V ON LINE" at bounding box center [274, 109] width 166 height 13
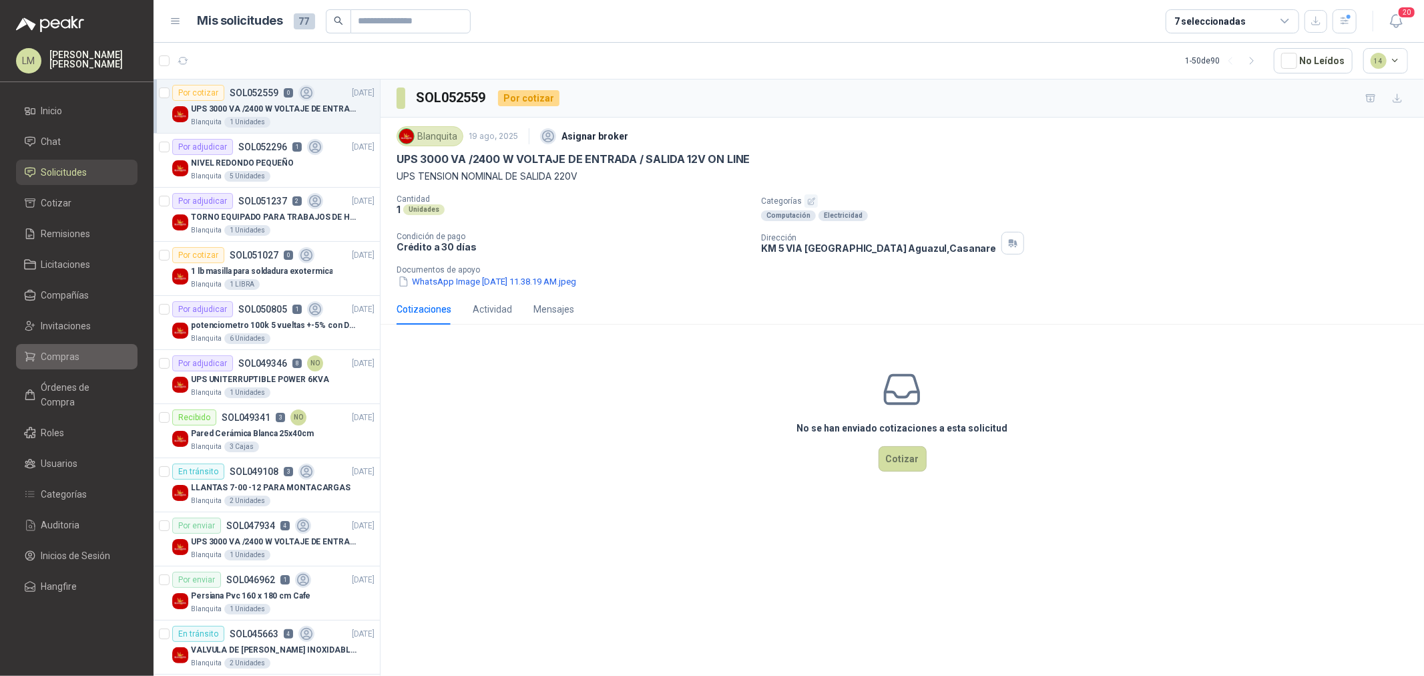
click at [54, 358] on span "Compras" at bounding box center [60, 356] width 39 height 15
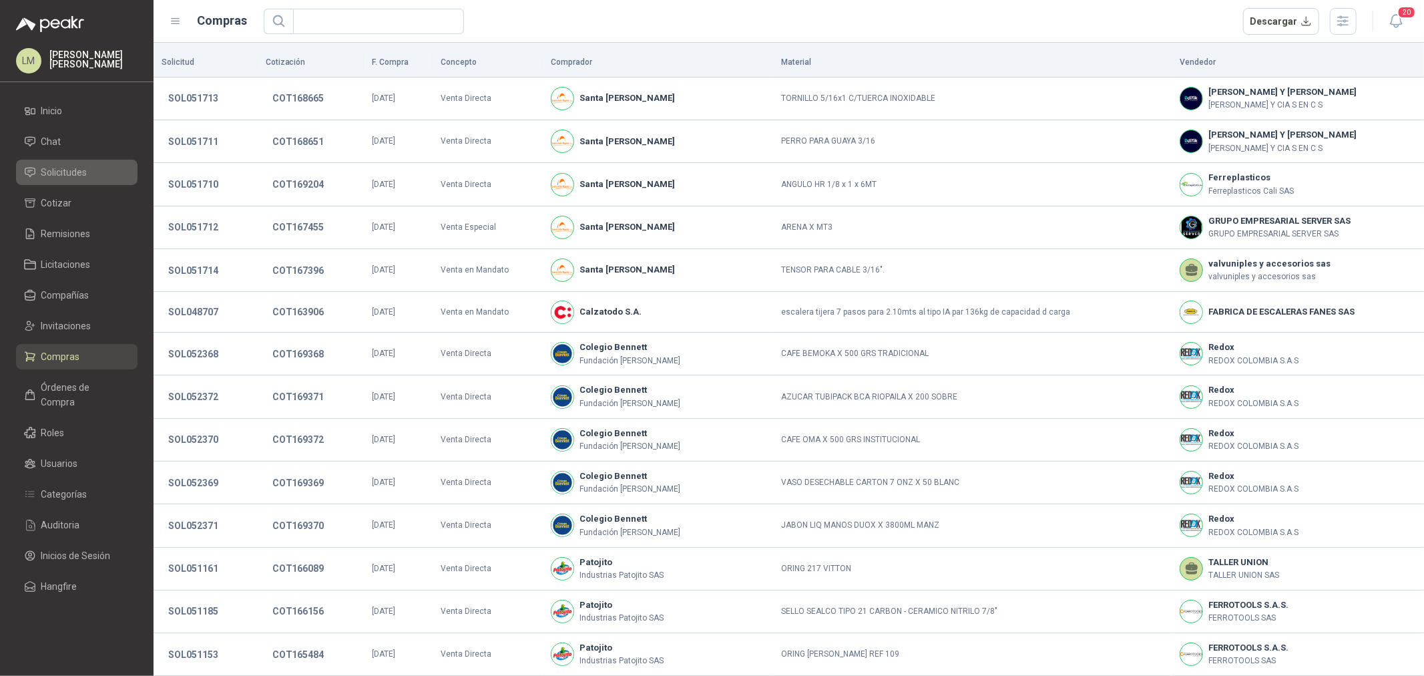
click at [65, 172] on span "Solicitudes" at bounding box center [64, 172] width 46 height 15
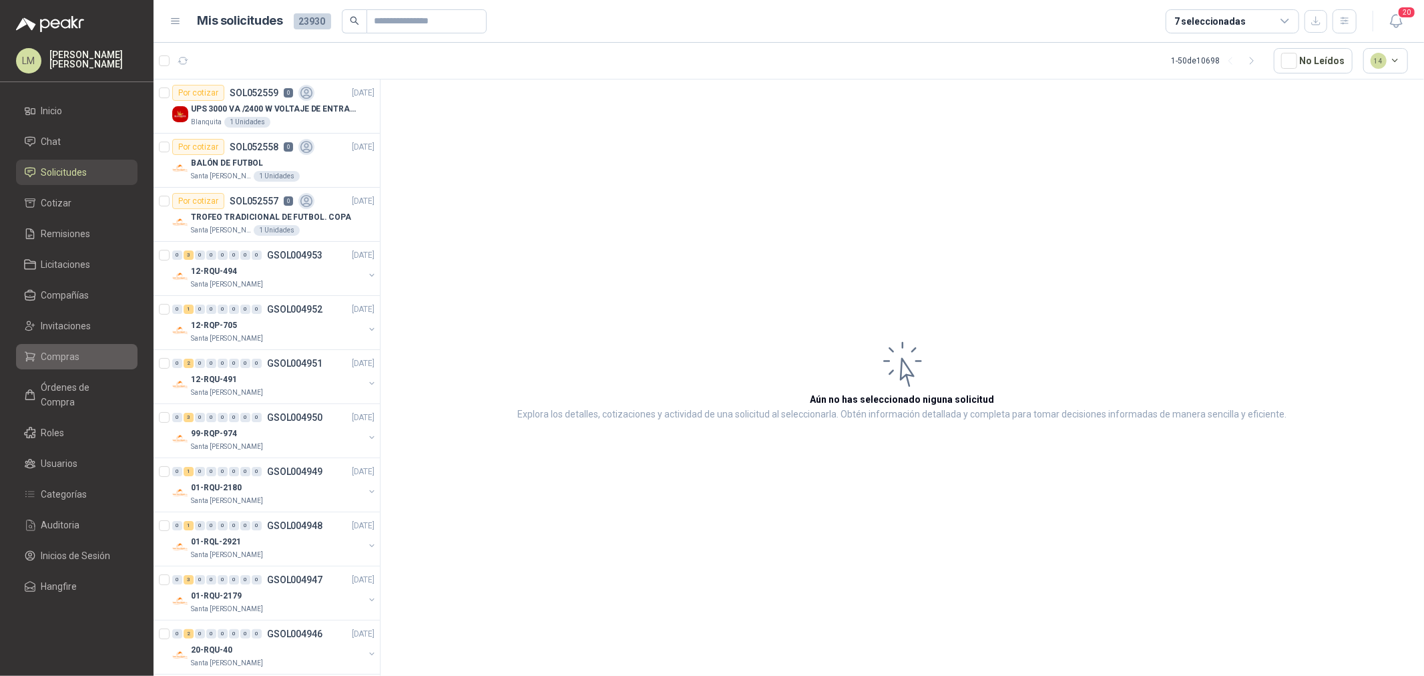
click at [71, 364] on link "Compras" at bounding box center [76, 356] width 121 height 25
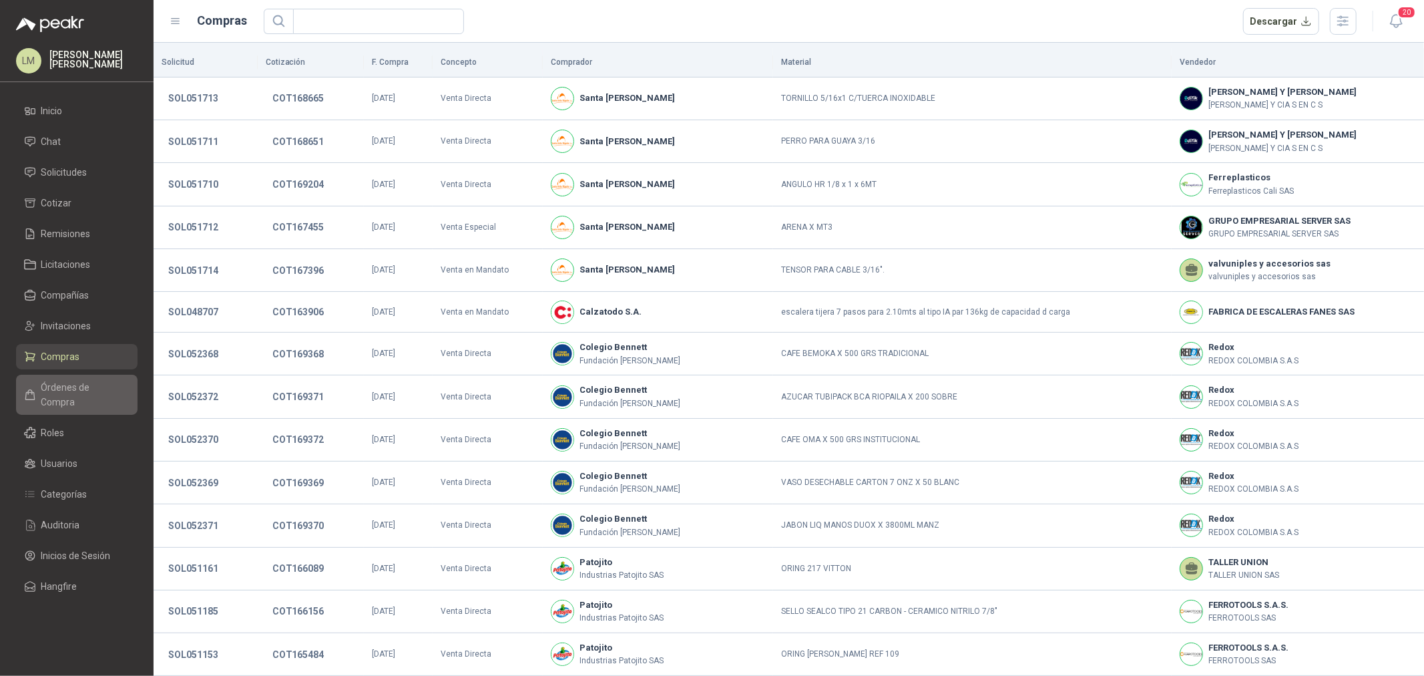
click at [60, 375] on link "Órdenes de Compra" at bounding box center [76, 395] width 121 height 40
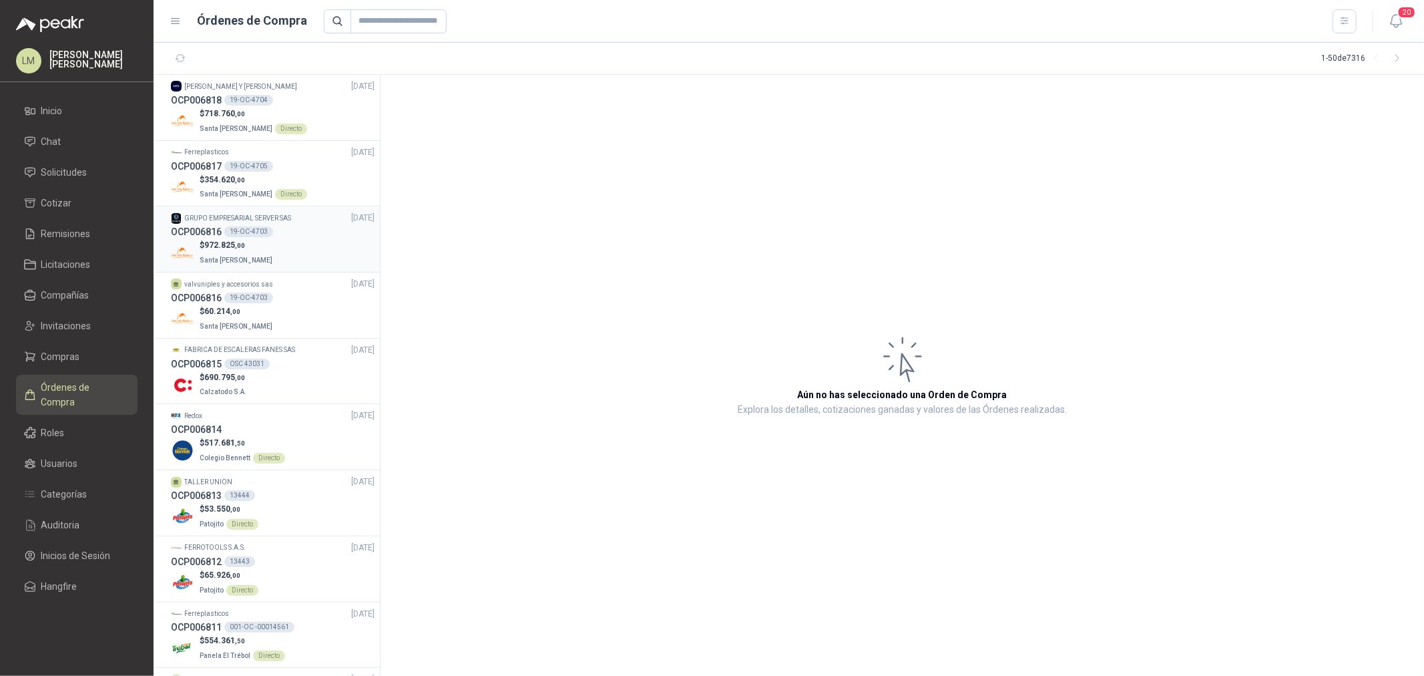
click at [248, 226] on div "19-OC-4703" at bounding box center [248, 231] width 49 height 11
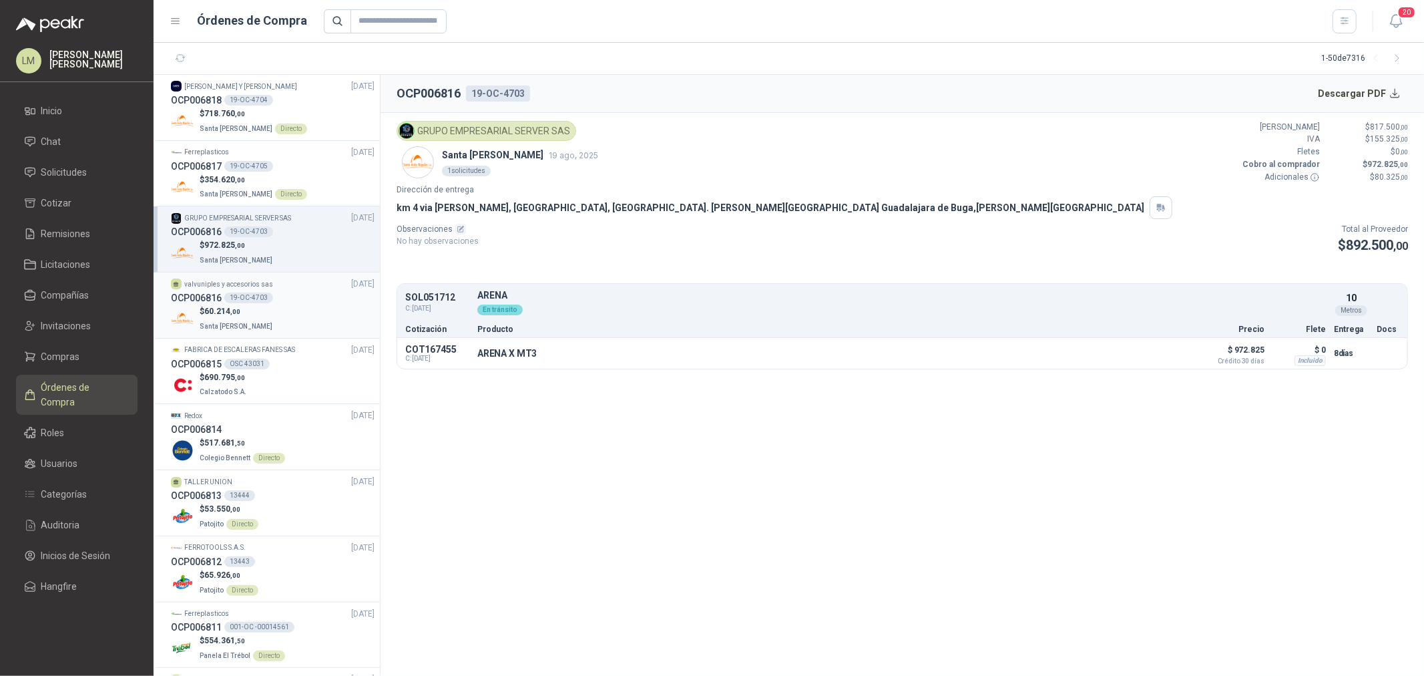
click at [244, 296] on div "19-OC-4703" at bounding box center [248, 297] width 49 height 11
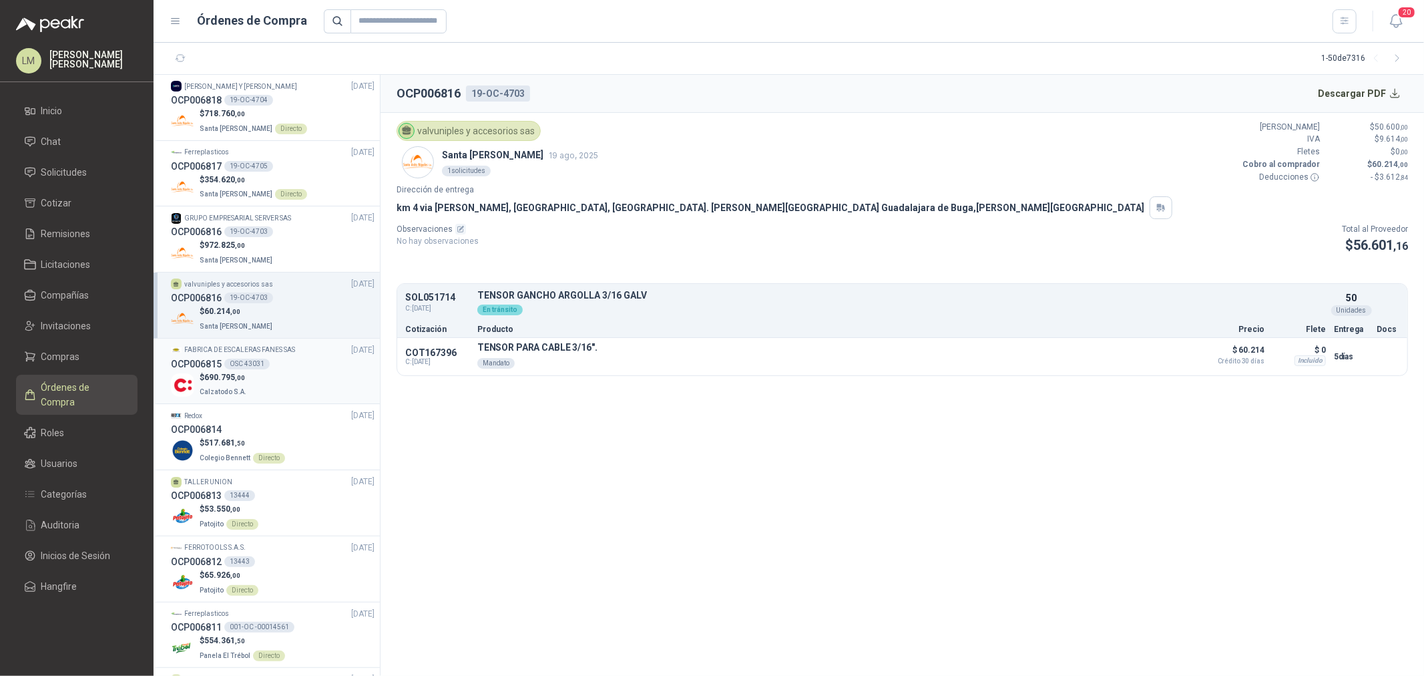
click at [257, 363] on div "OSC 43031" at bounding box center [246, 363] width 45 height 11
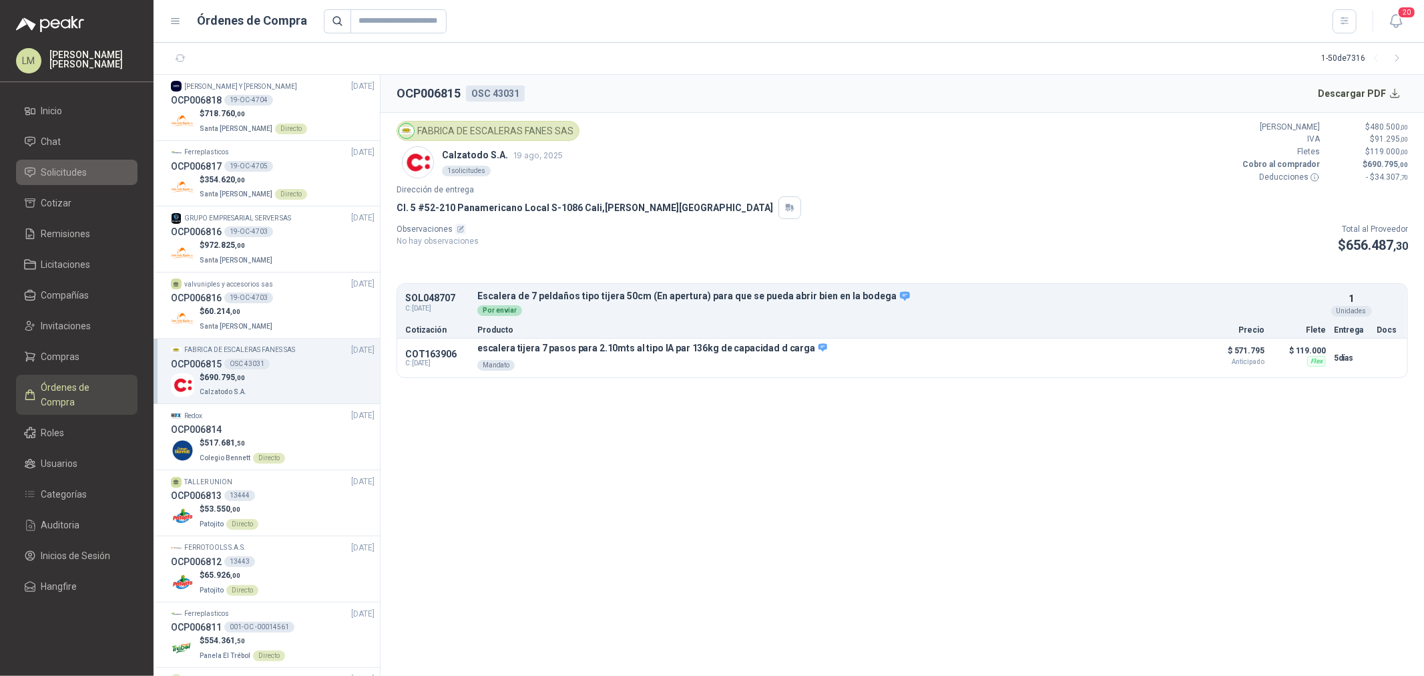
click at [72, 181] on link "Solicitudes" at bounding box center [76, 172] width 121 height 25
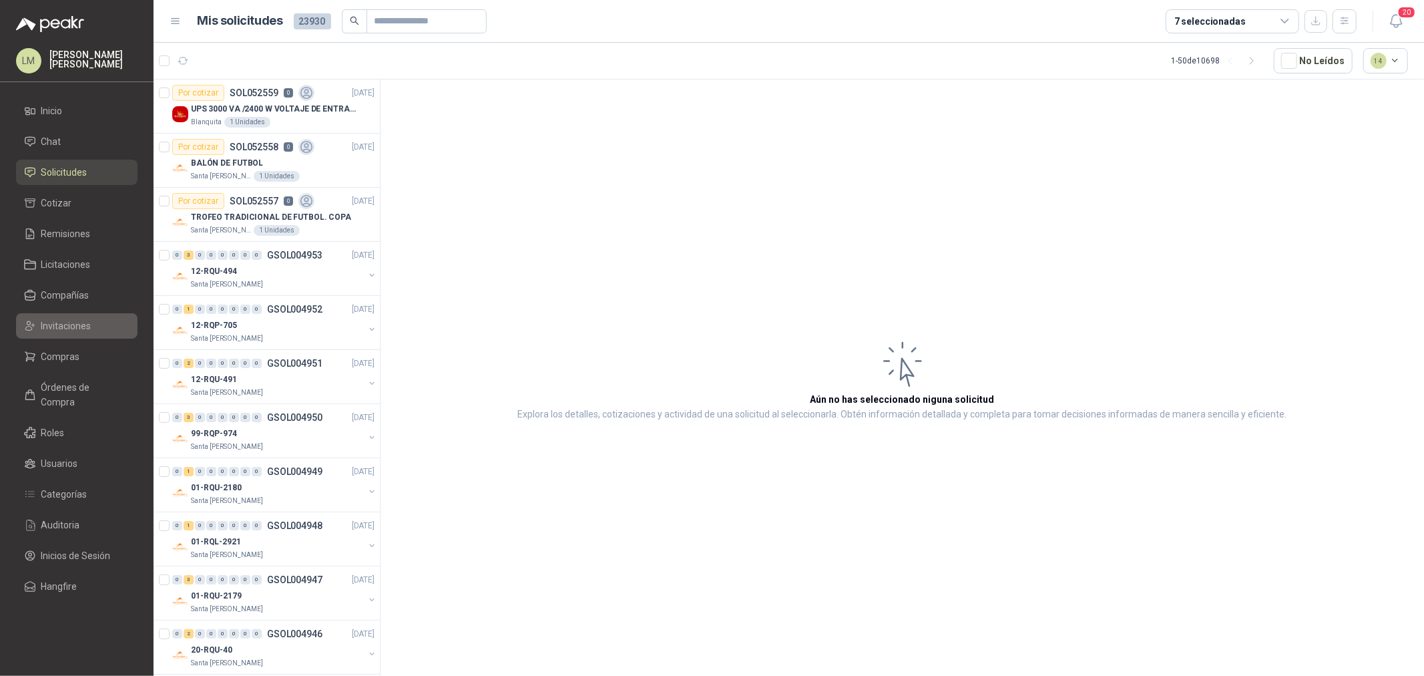
click at [50, 332] on link "Invitaciones" at bounding box center [76, 325] width 121 height 25
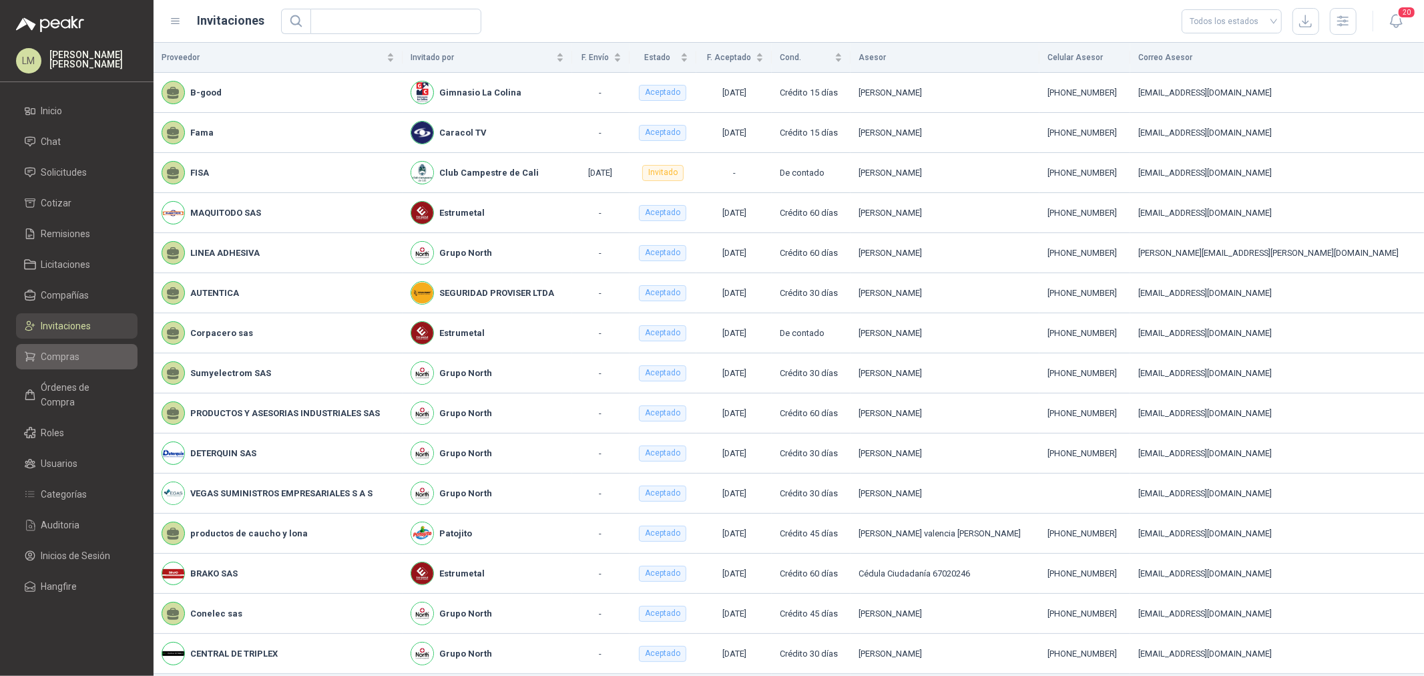
click at [51, 364] on link "Compras" at bounding box center [76, 356] width 121 height 25
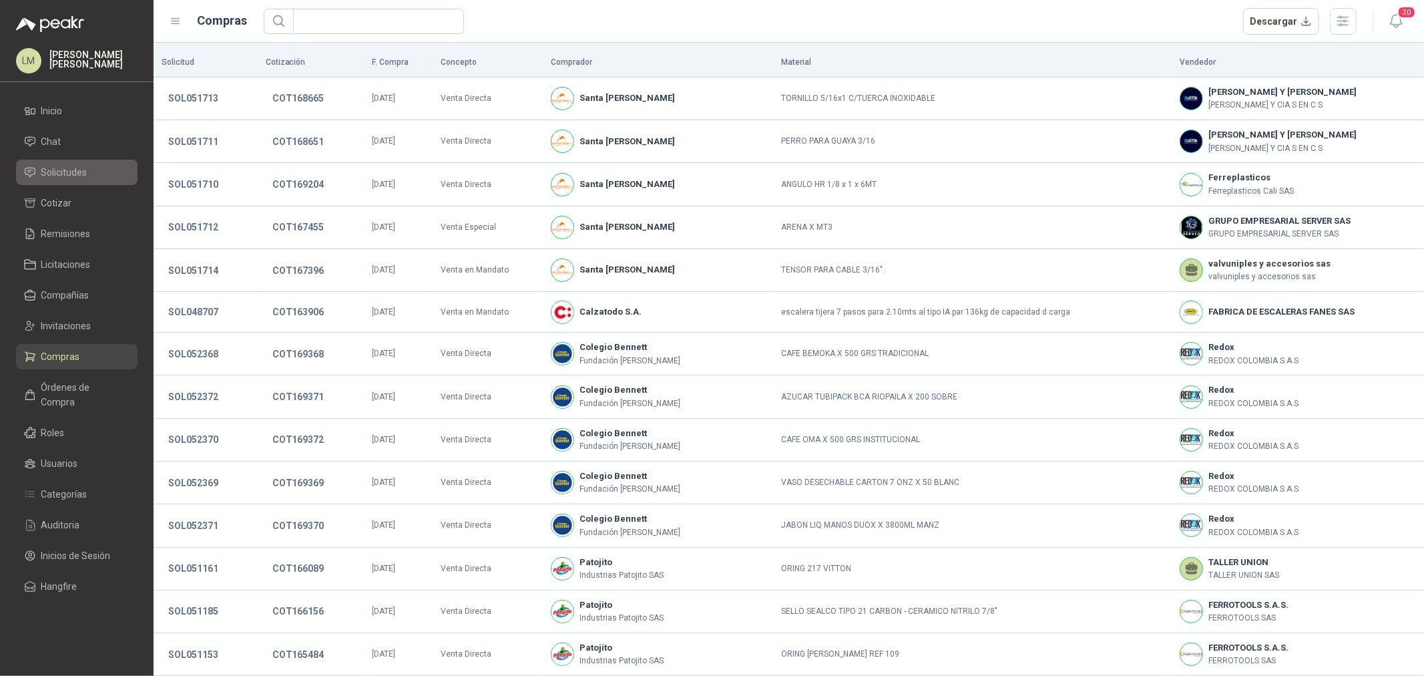
click at [74, 172] on span "Solicitudes" at bounding box center [64, 172] width 46 height 15
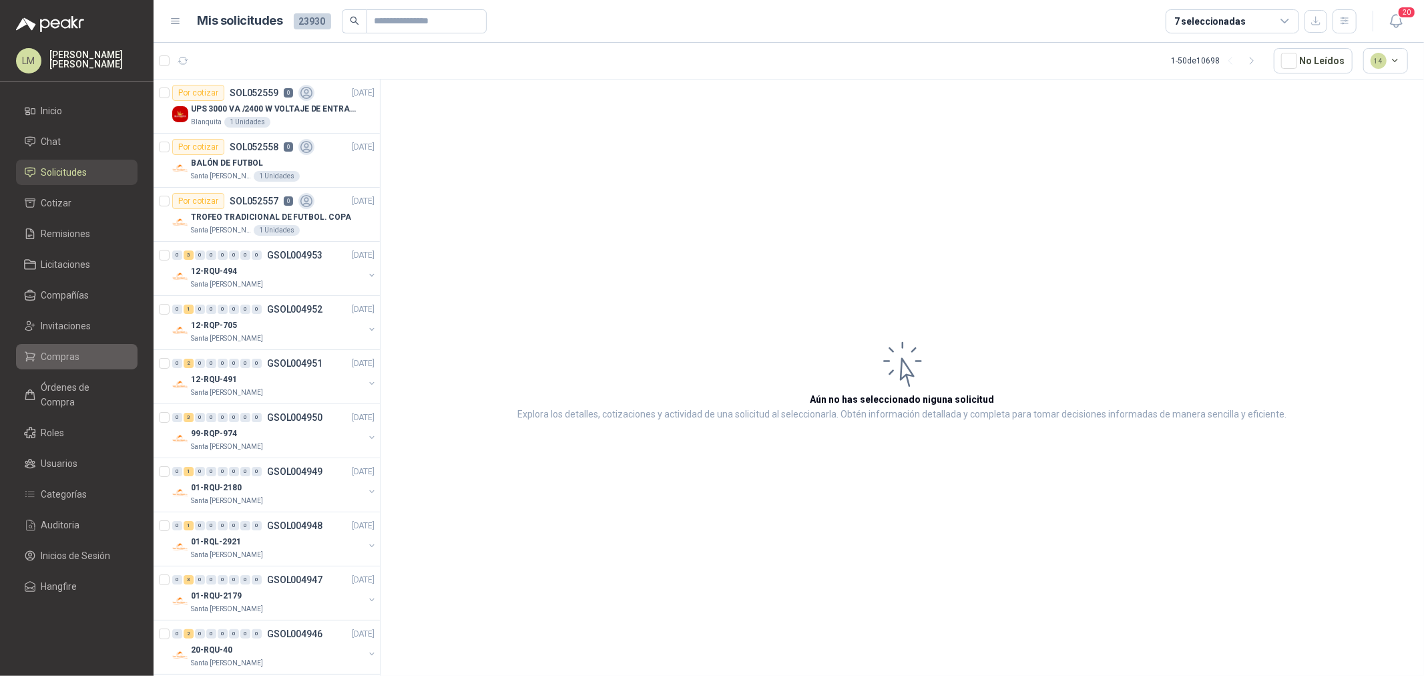
click at [44, 346] on link "Compras" at bounding box center [76, 356] width 121 height 25
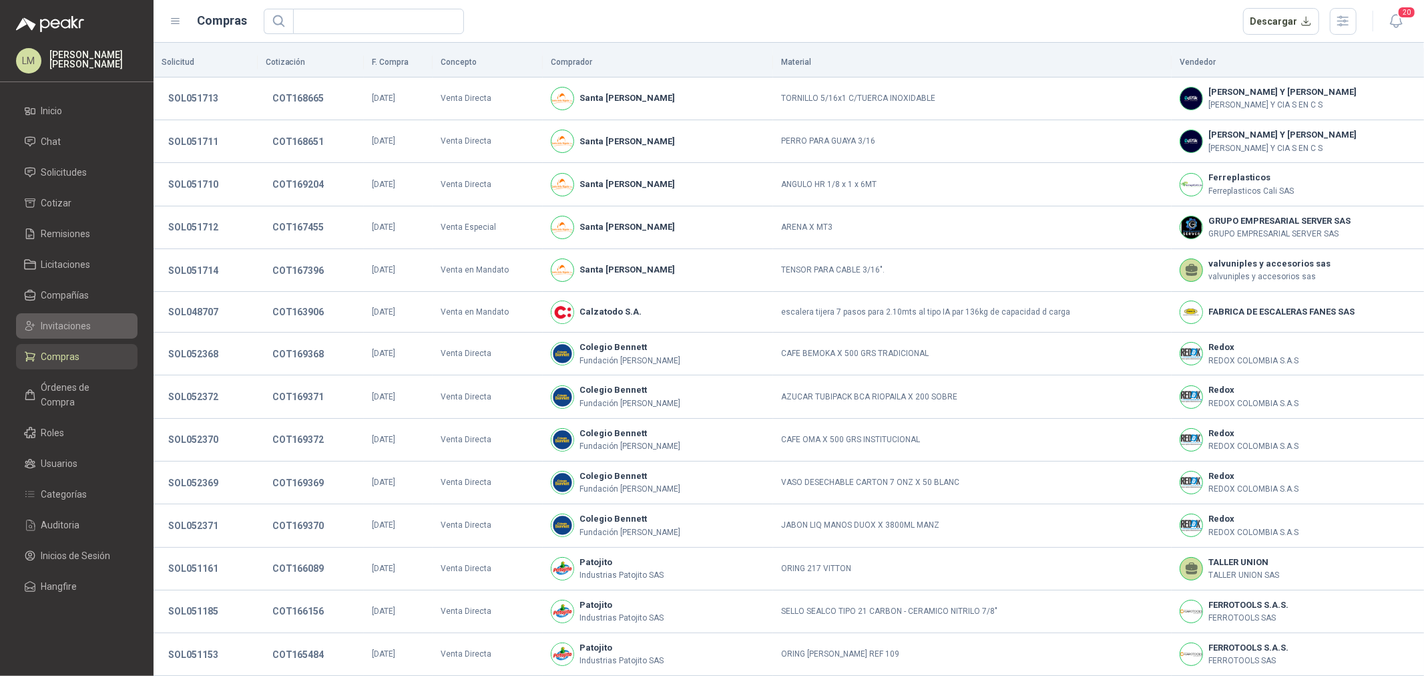
click at [64, 327] on span "Invitaciones" at bounding box center [66, 325] width 50 height 15
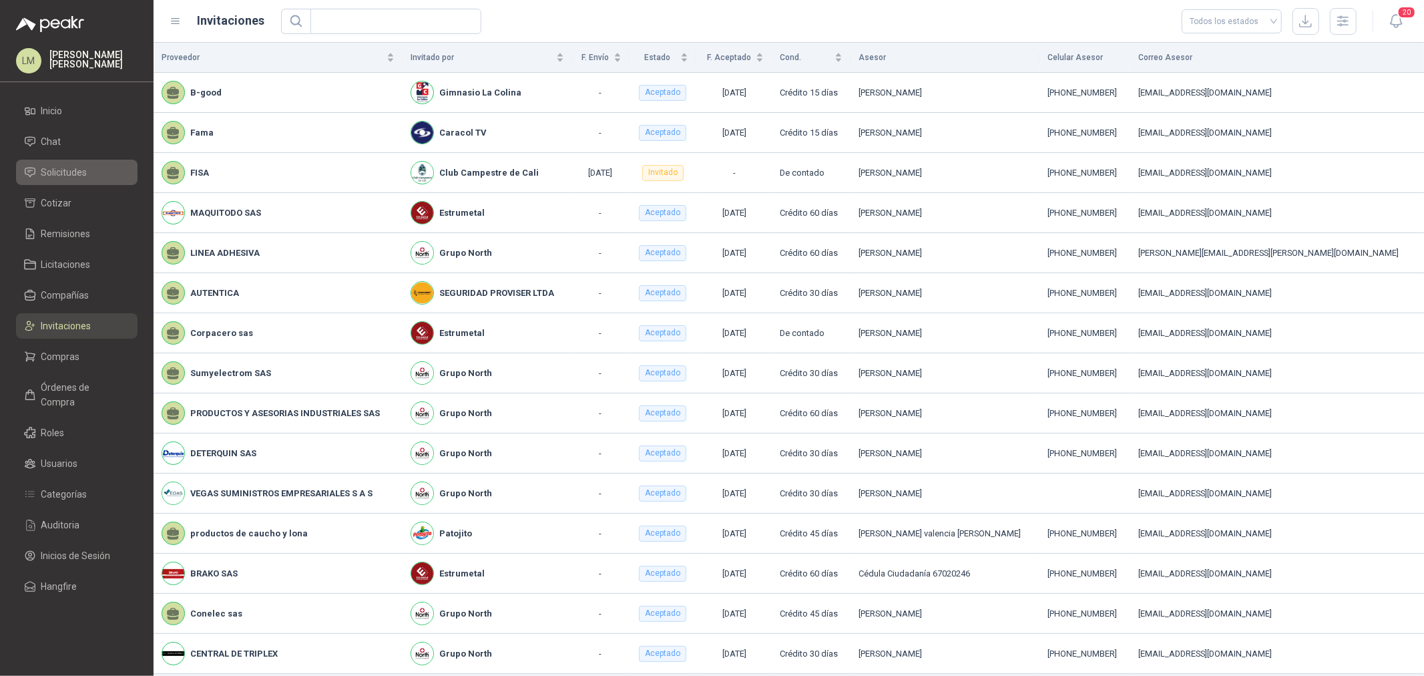
click at [79, 174] on span "Solicitudes" at bounding box center [64, 172] width 46 height 15
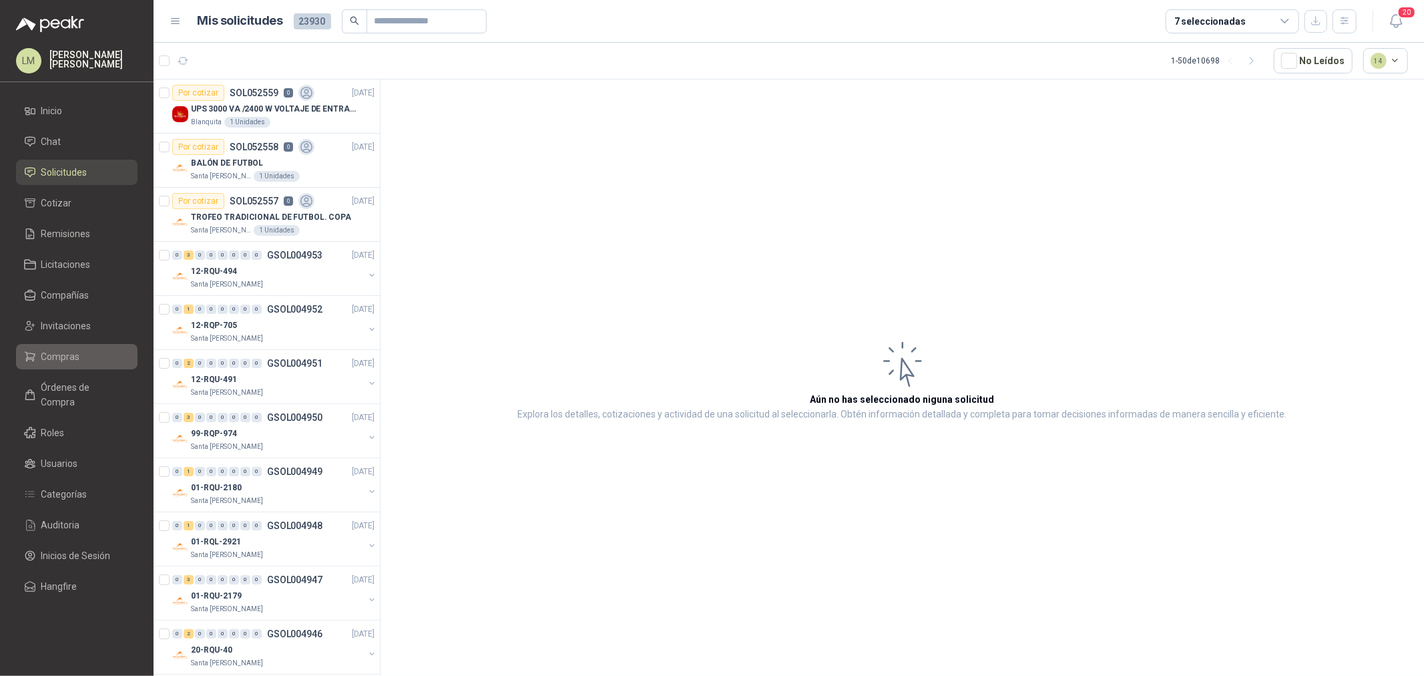
click at [51, 344] on link "Compras" at bounding box center [76, 356] width 121 height 25
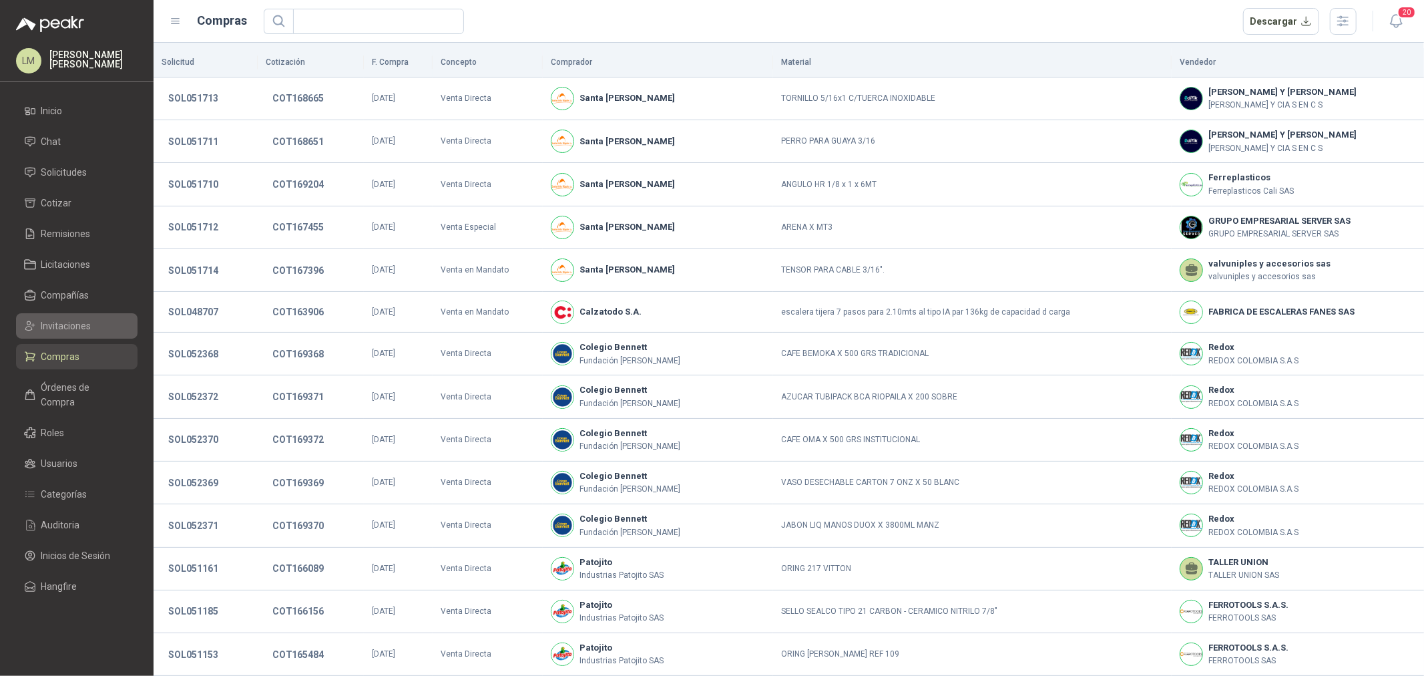
click at [63, 322] on span "Invitaciones" at bounding box center [66, 325] width 50 height 15
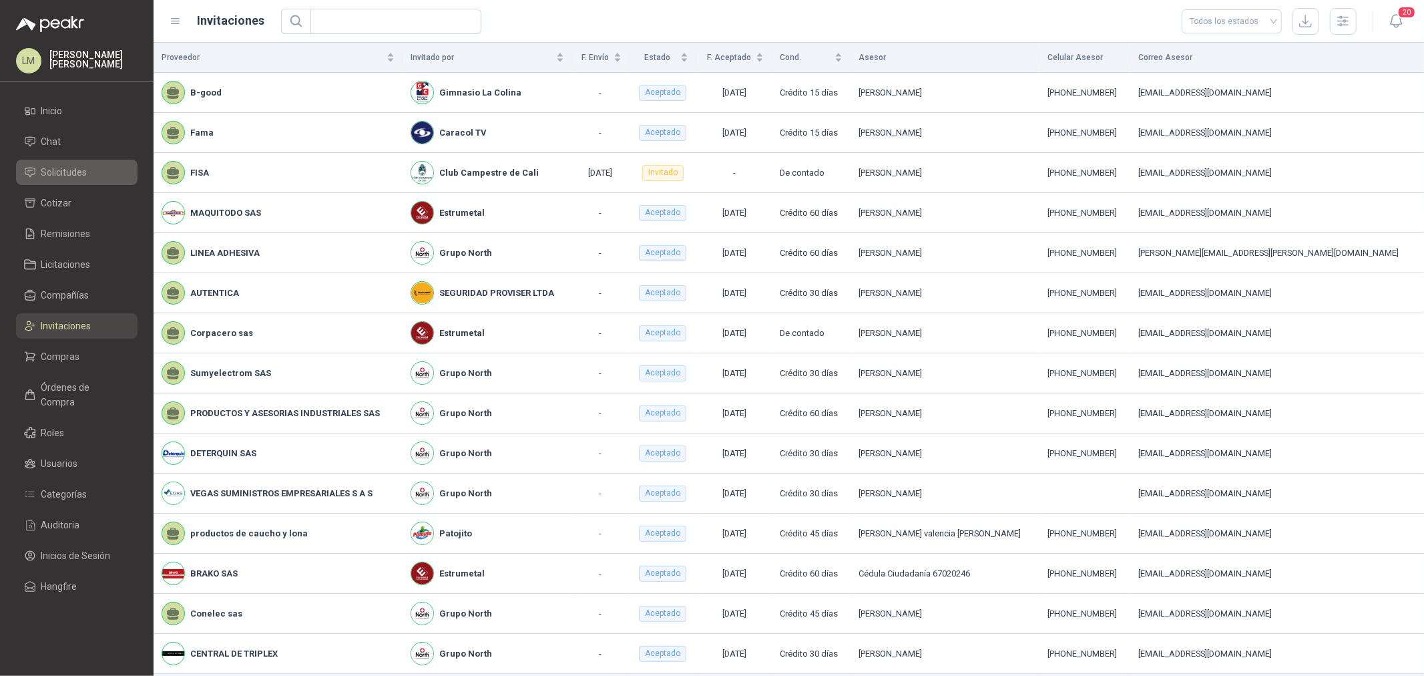
click at [80, 174] on span "Solicitudes" at bounding box center [64, 172] width 46 height 15
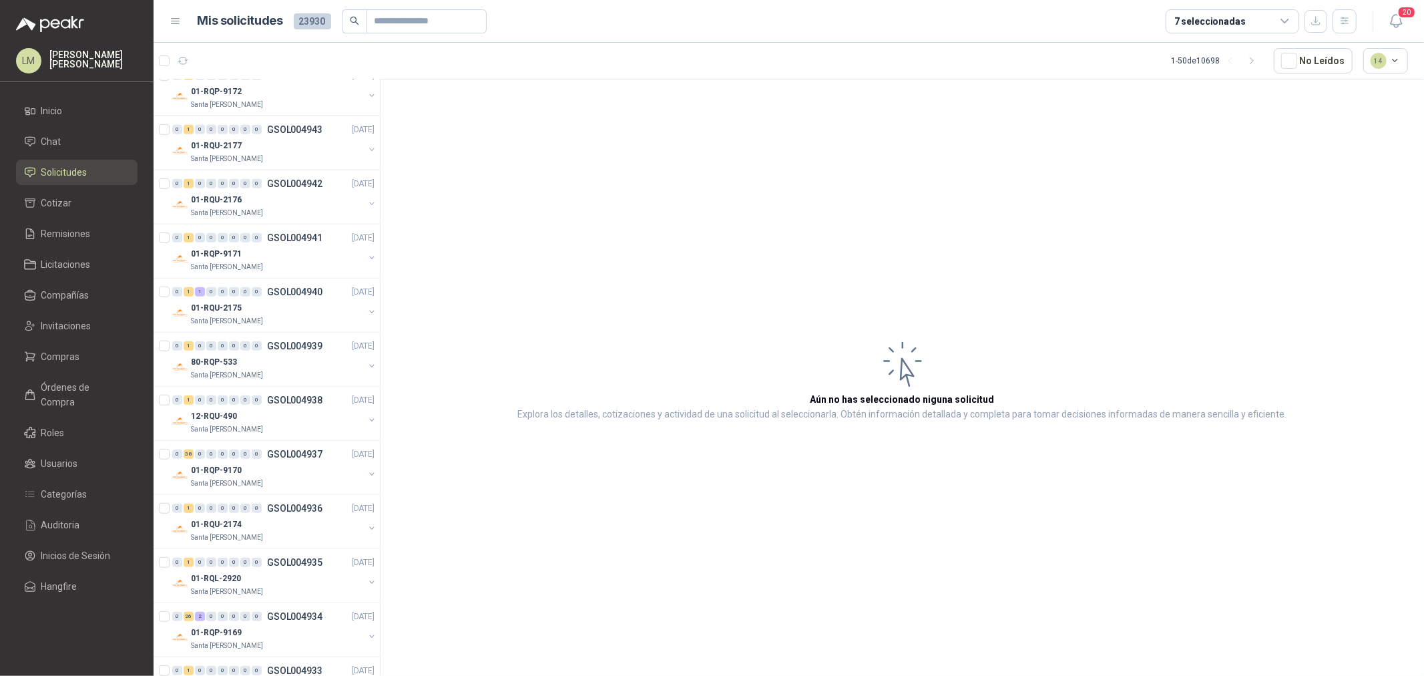
scroll to position [668, 0]
click at [366, 308] on button "button" at bounding box center [371, 310] width 11 height 11
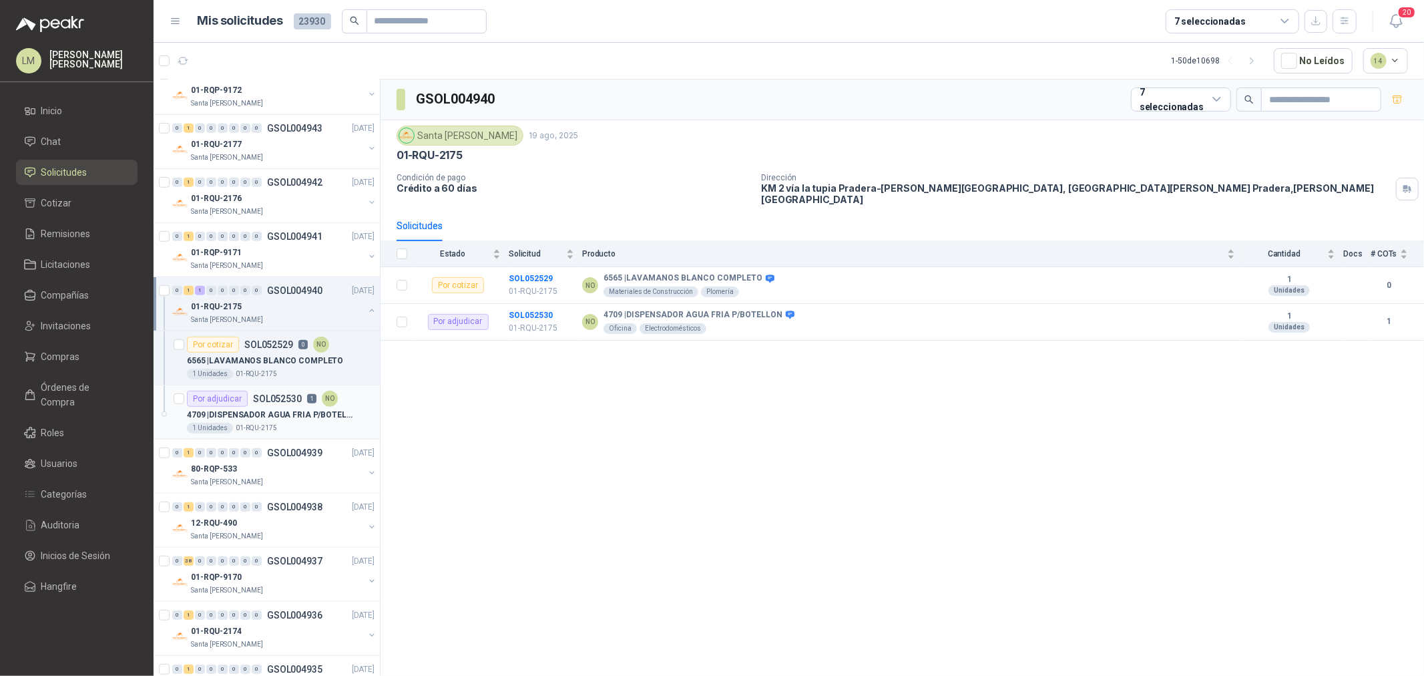
click at [269, 405] on div "Por adjudicar SOL052530 1 NO" at bounding box center [262, 399] width 151 height 16
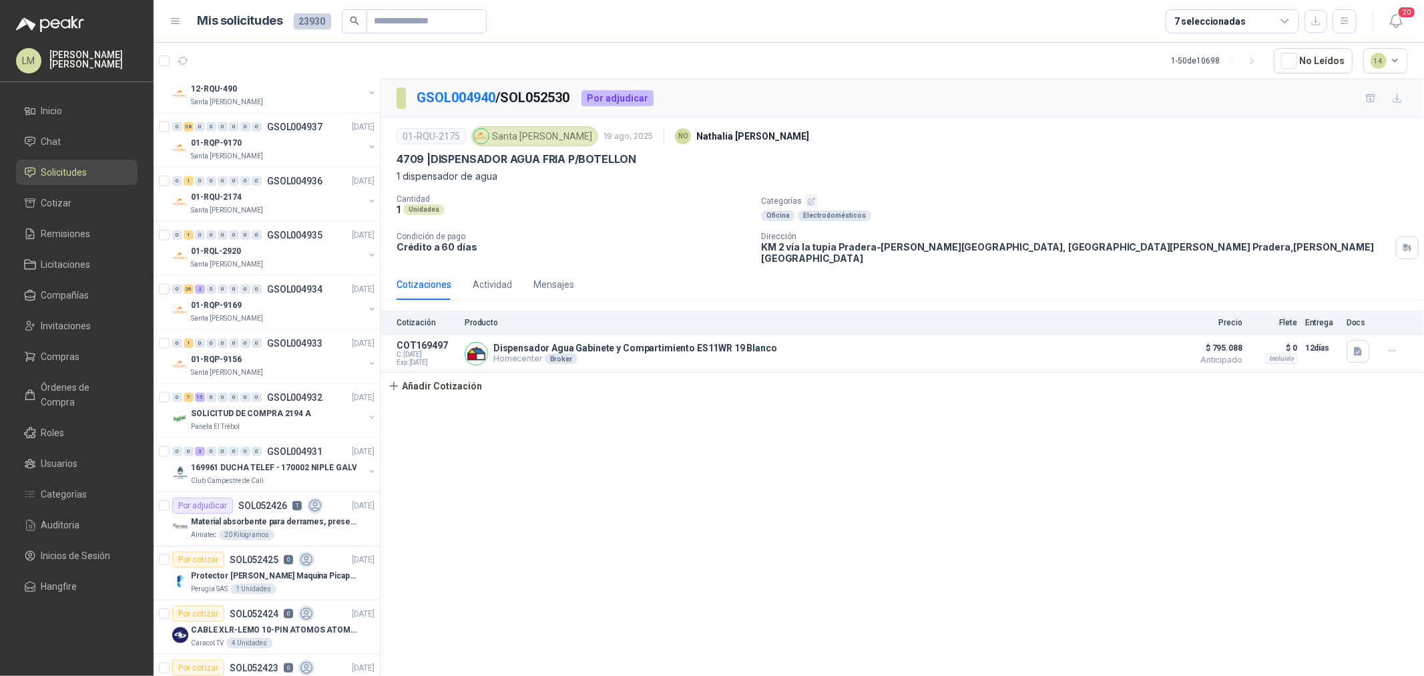
scroll to position [1112, 0]
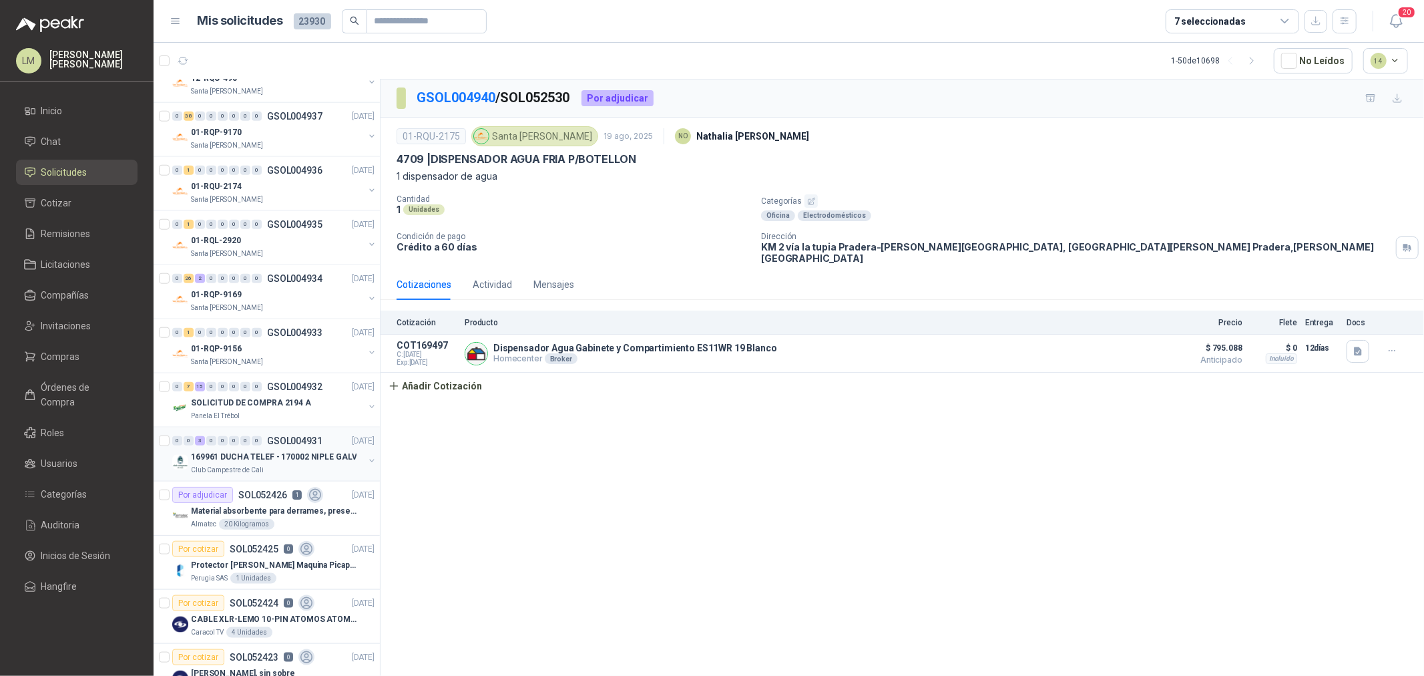
click at [366, 463] on button "button" at bounding box center [371, 460] width 11 height 11
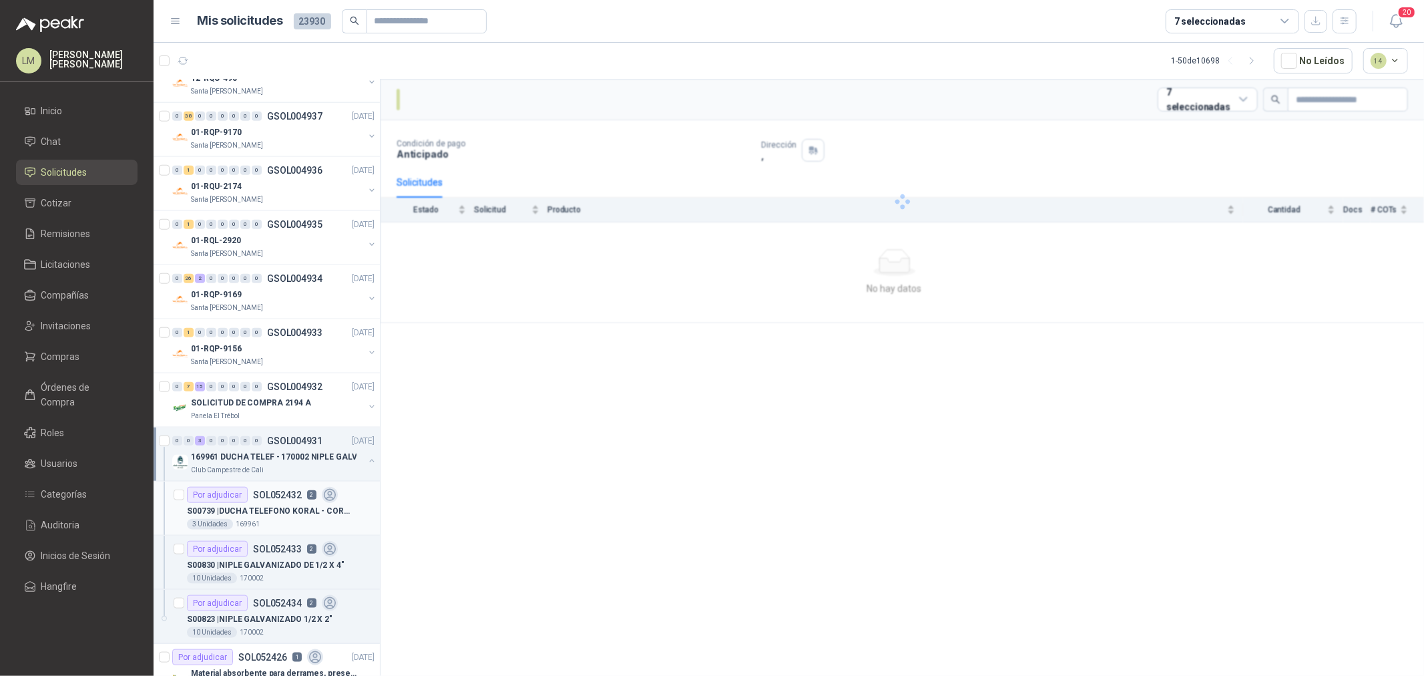
click at [308, 498] on p "2" at bounding box center [311, 494] width 9 height 9
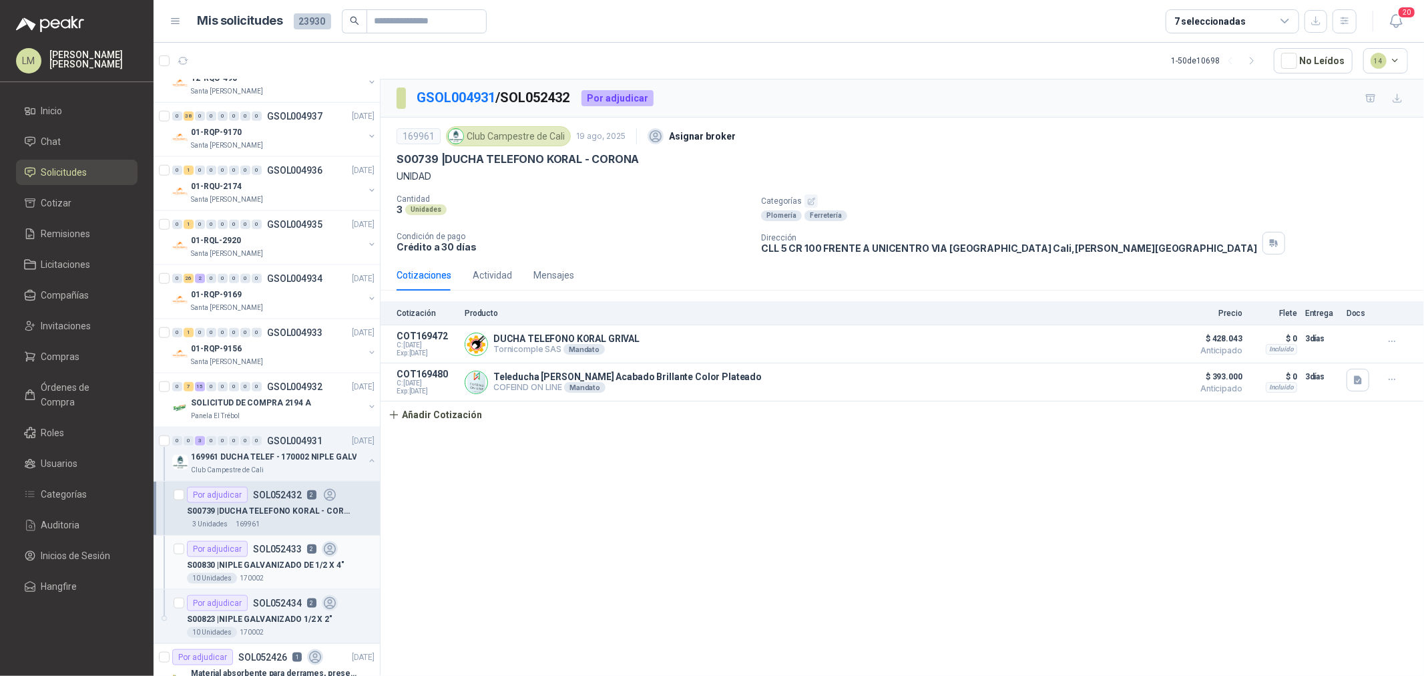
click at [290, 555] on div "Por adjudicar SOL052433 2" at bounding box center [262, 549] width 151 height 16
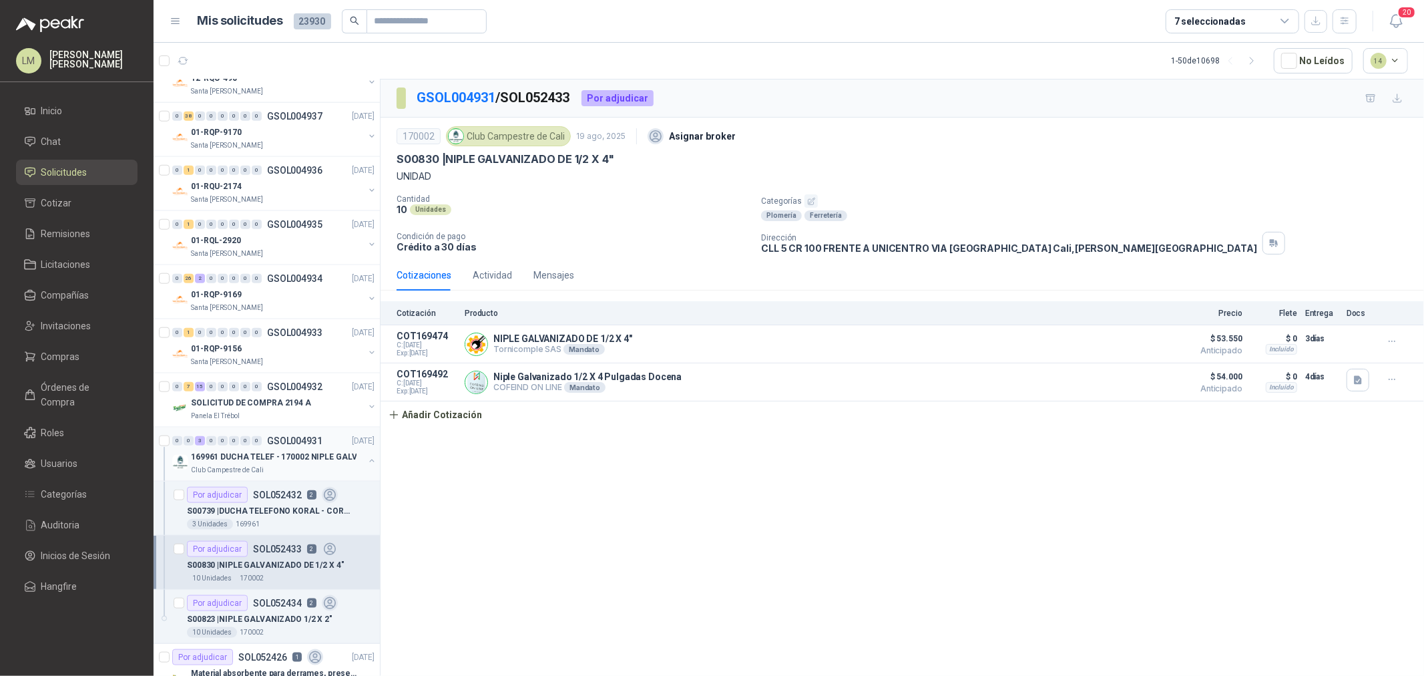
click at [366, 462] on button "button" at bounding box center [371, 460] width 11 height 11
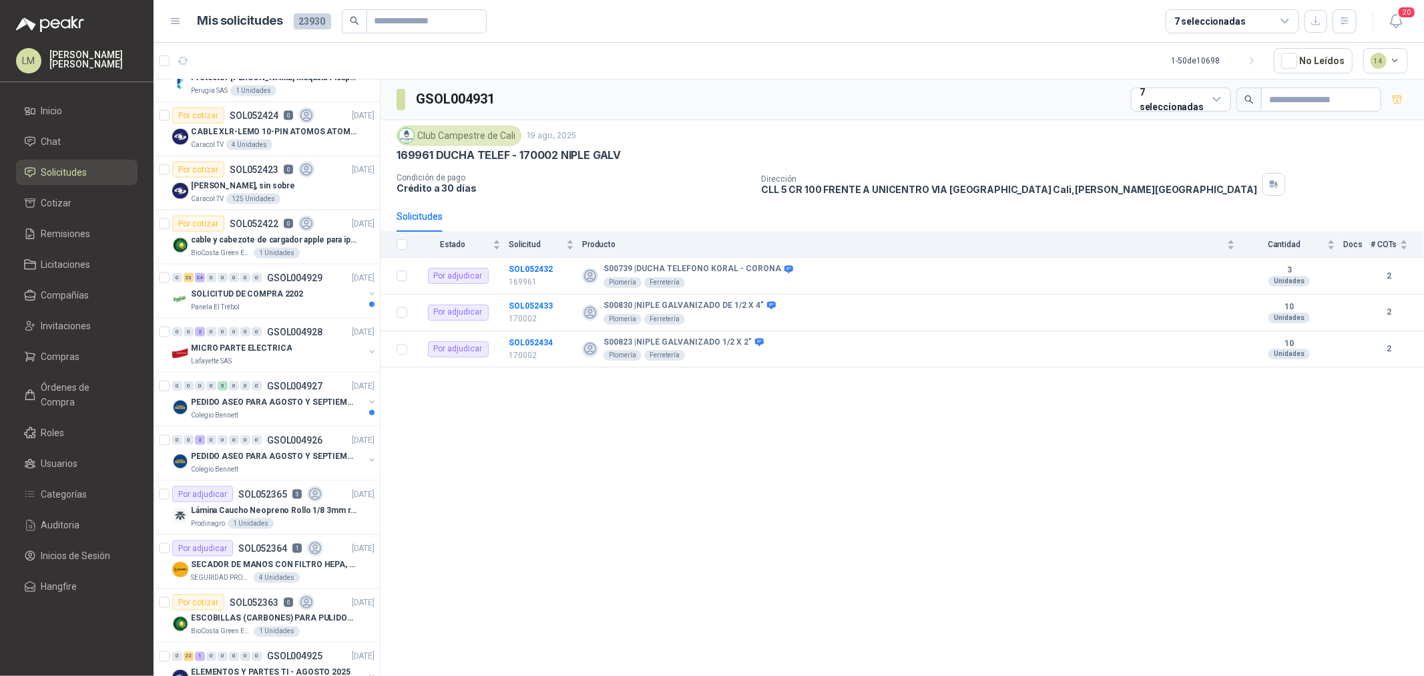
scroll to position [1632, 0]
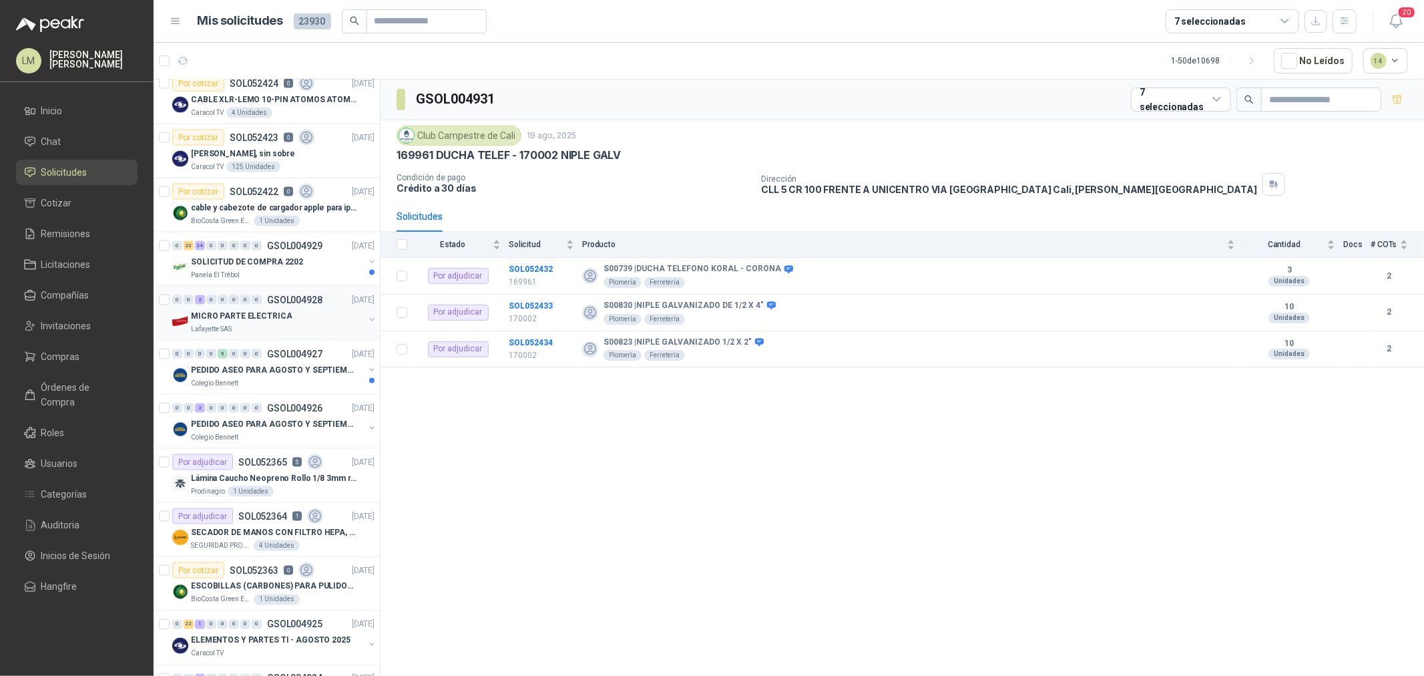
click at [265, 299] on div "0 0 2 0 0 0 0 0 GSOL004928" at bounding box center [247, 299] width 150 height 9
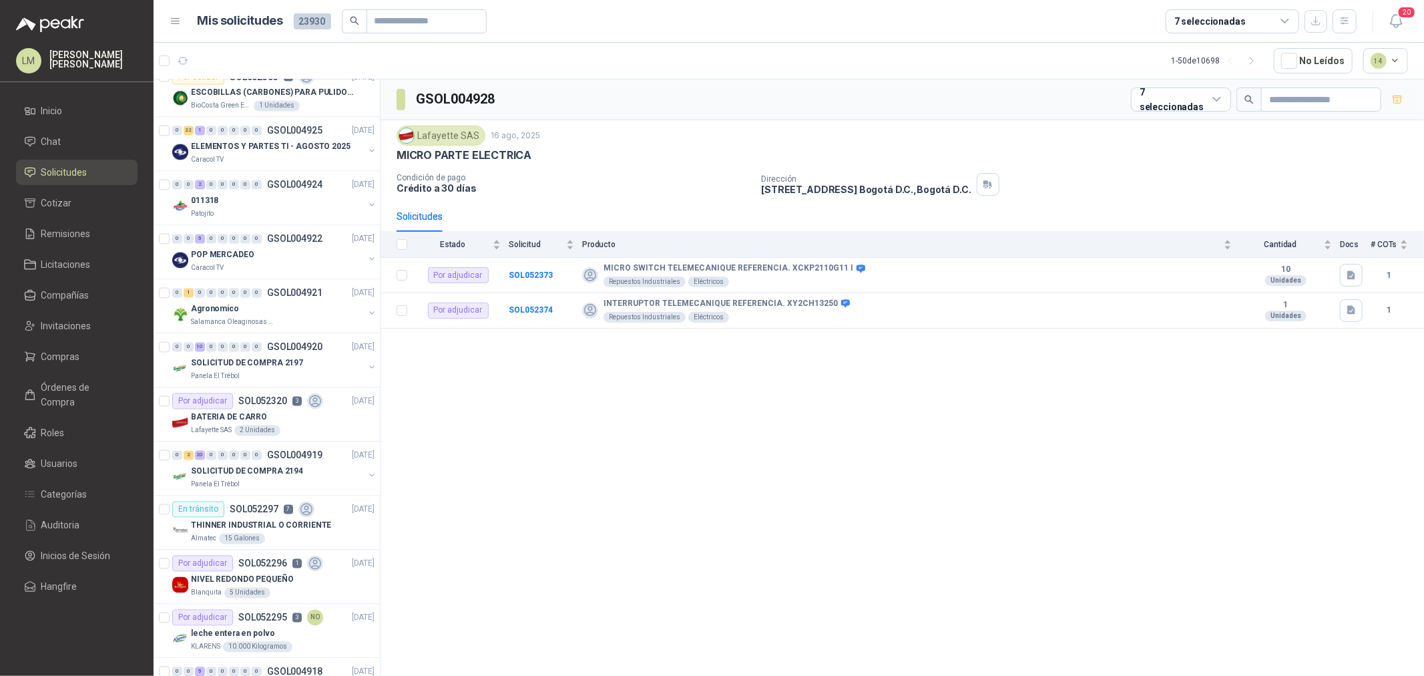
scroll to position [2151, 0]
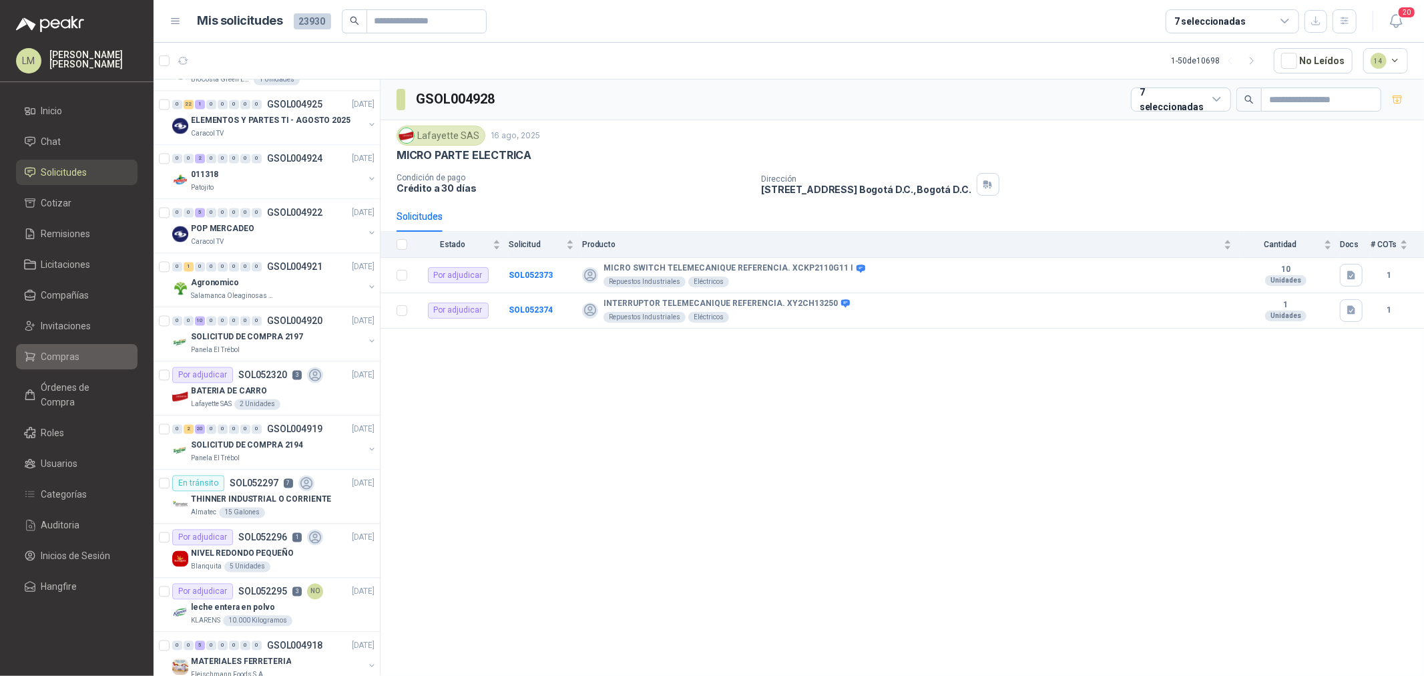
click at [65, 350] on span "Compras" at bounding box center [60, 356] width 39 height 15
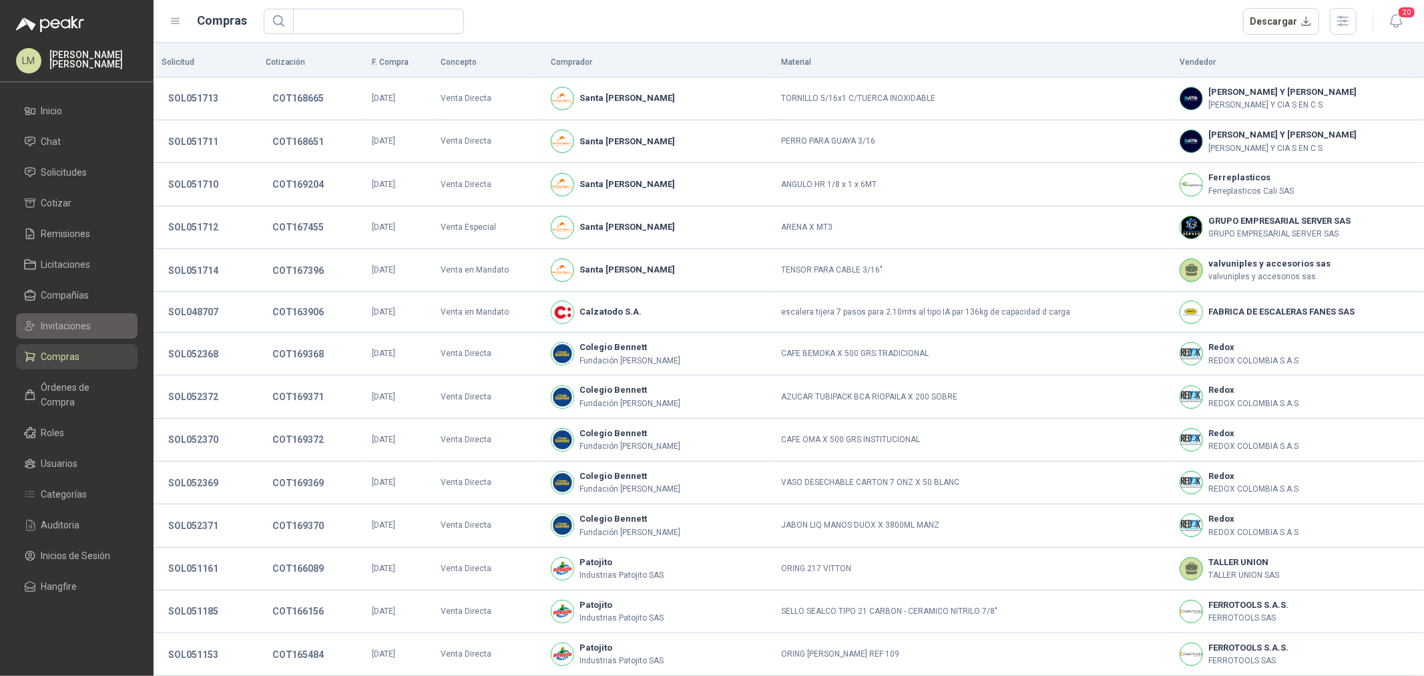
click at [63, 328] on span "Invitaciones" at bounding box center [66, 325] width 50 height 15
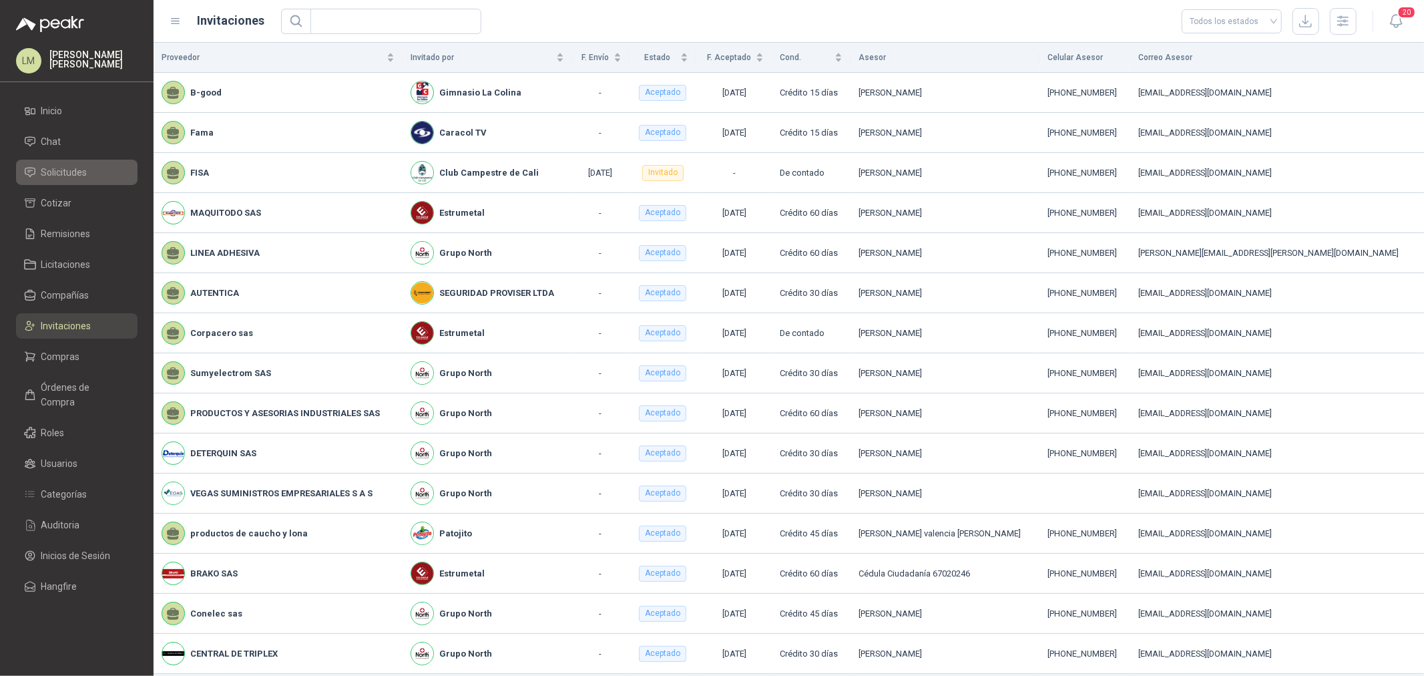
click at [69, 170] on span "Solicitudes" at bounding box center [64, 172] width 46 height 15
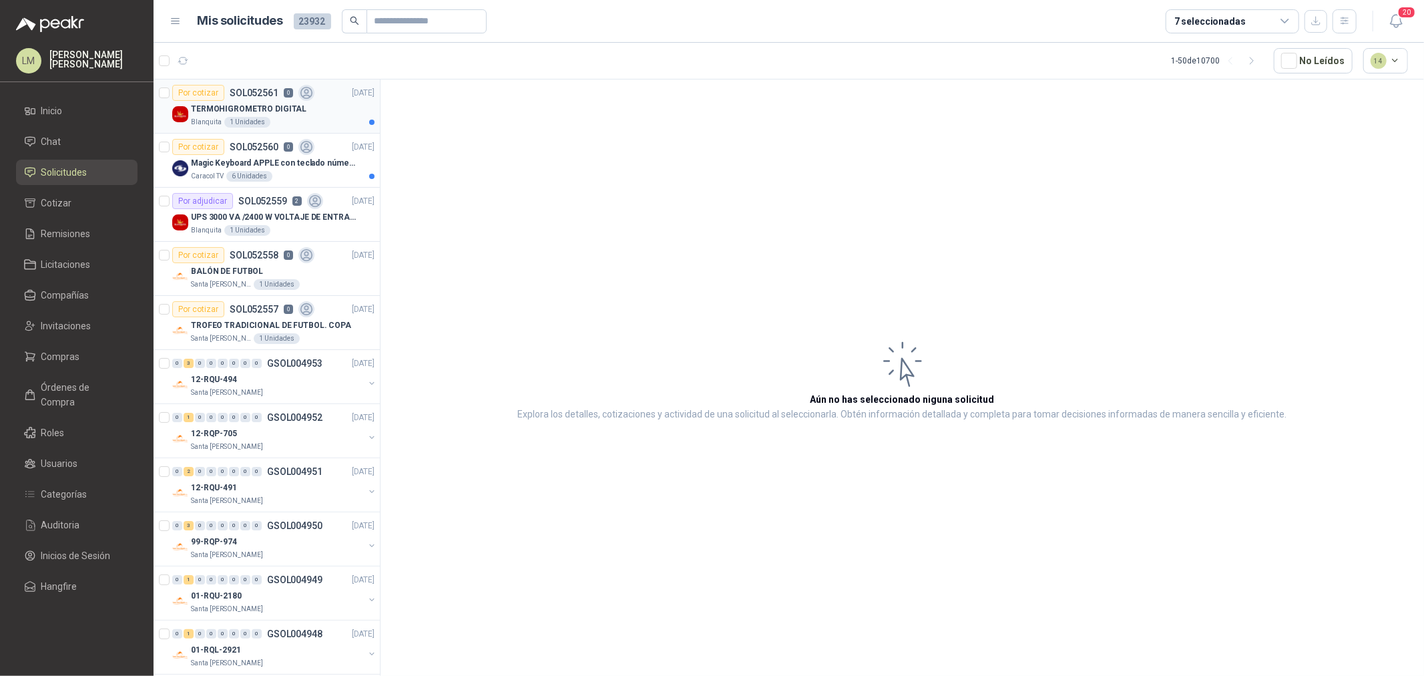
click at [272, 110] on p "TERMOHIGROMETRO DIGITAL" at bounding box center [248, 109] width 115 height 13
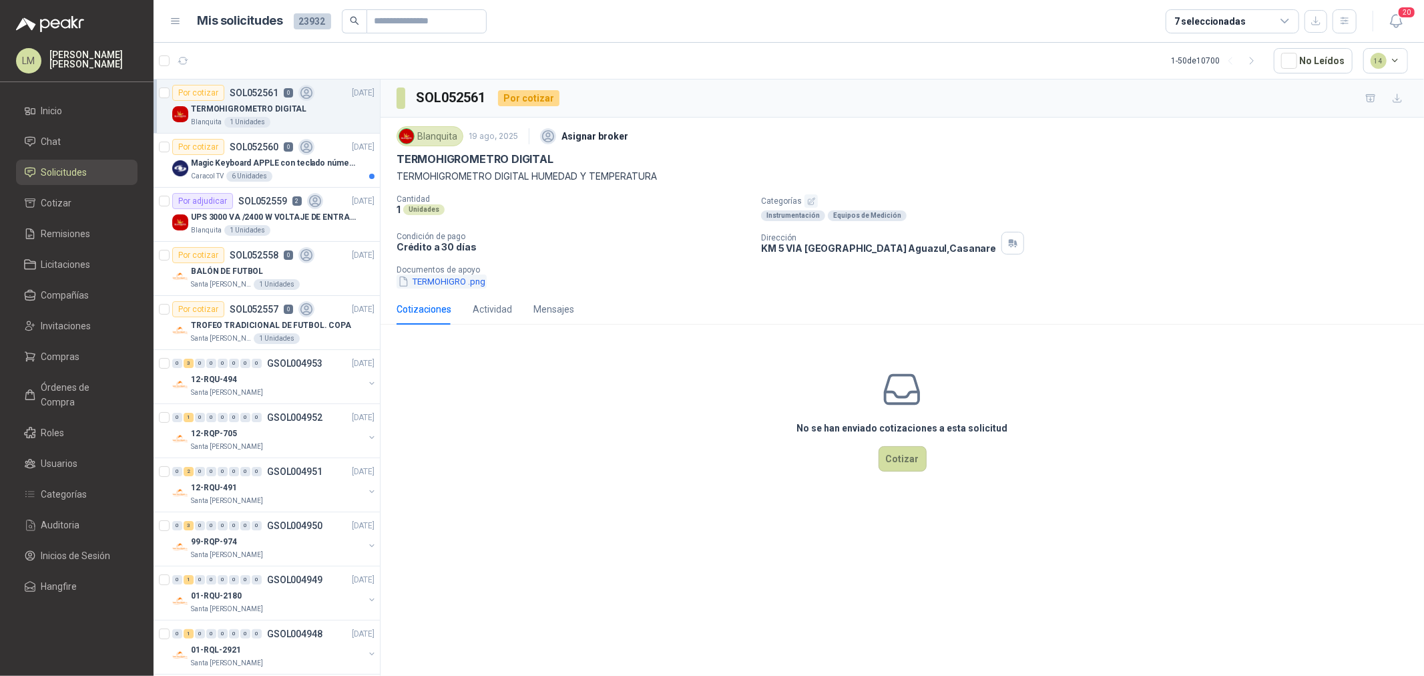
click at [463, 279] on button "TERMOHIGRO .png" at bounding box center [442, 281] width 90 height 14
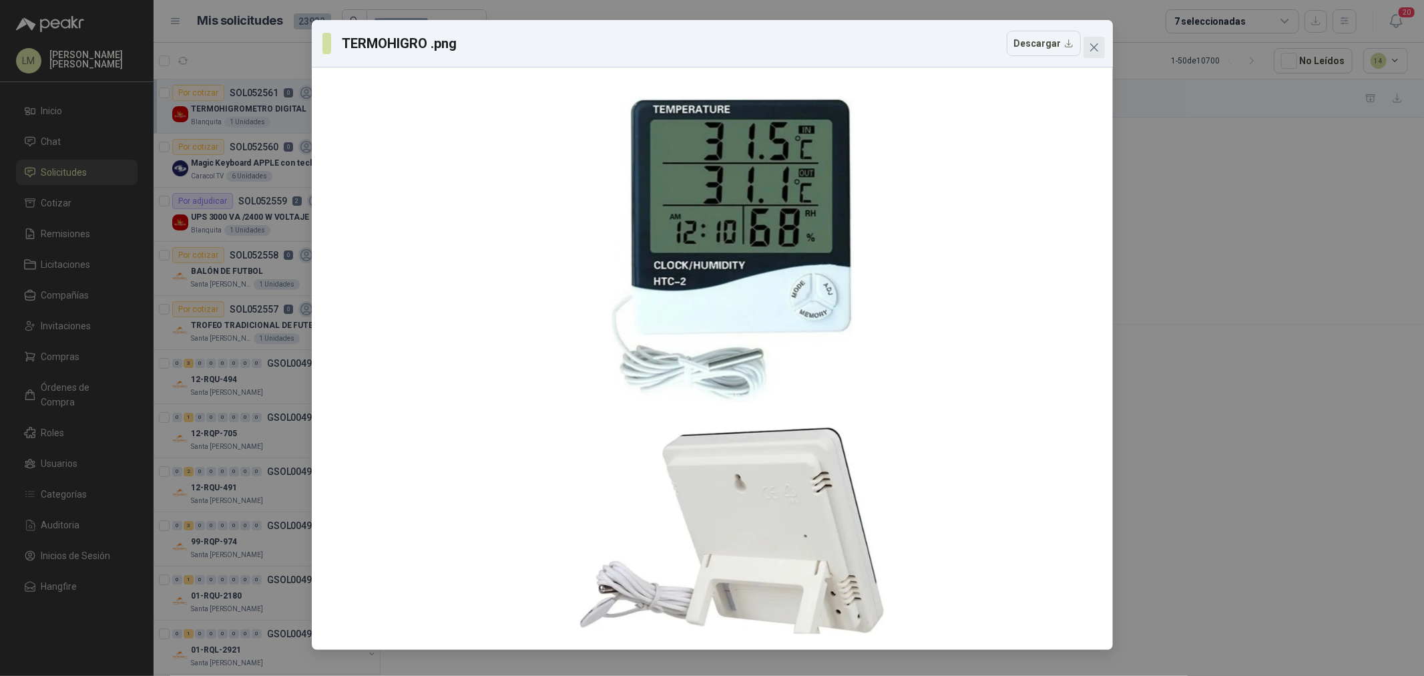
click at [1099, 49] on span "Close" at bounding box center [1093, 47] width 21 height 11
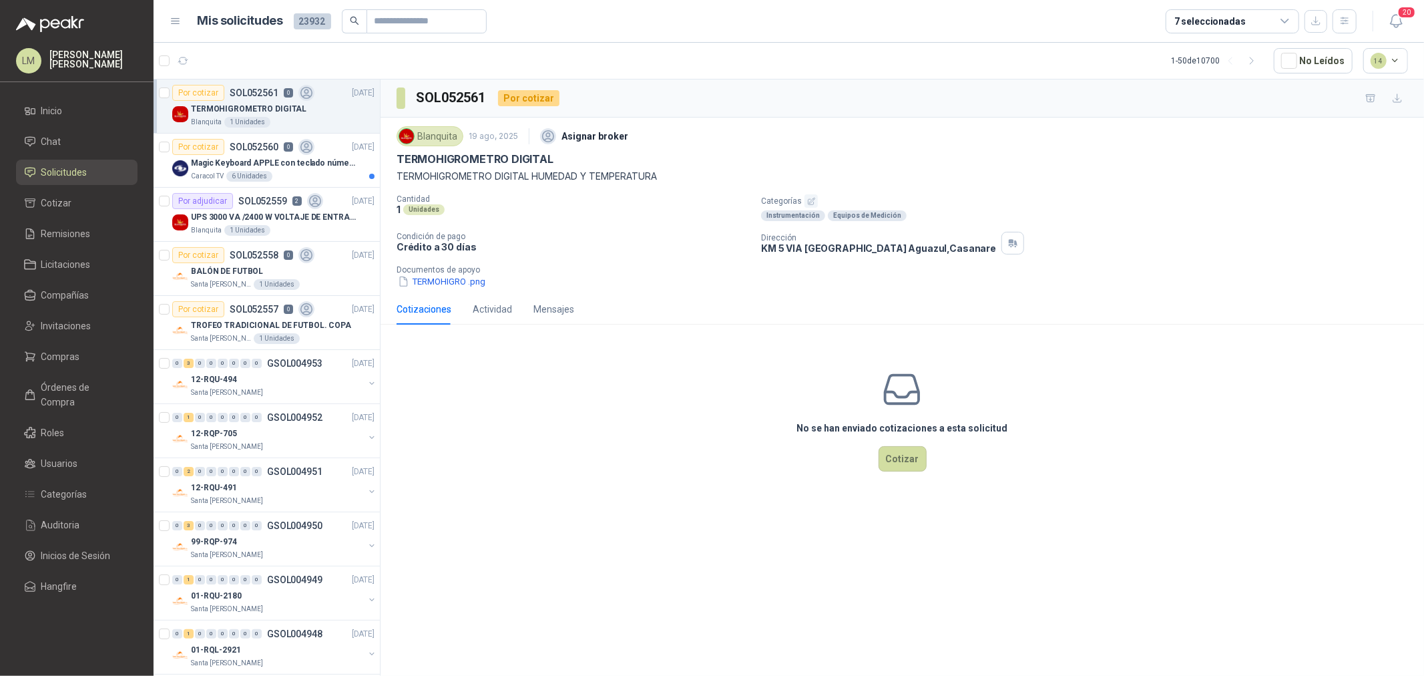
click at [812, 199] on icon "button" at bounding box center [811, 201] width 9 height 9
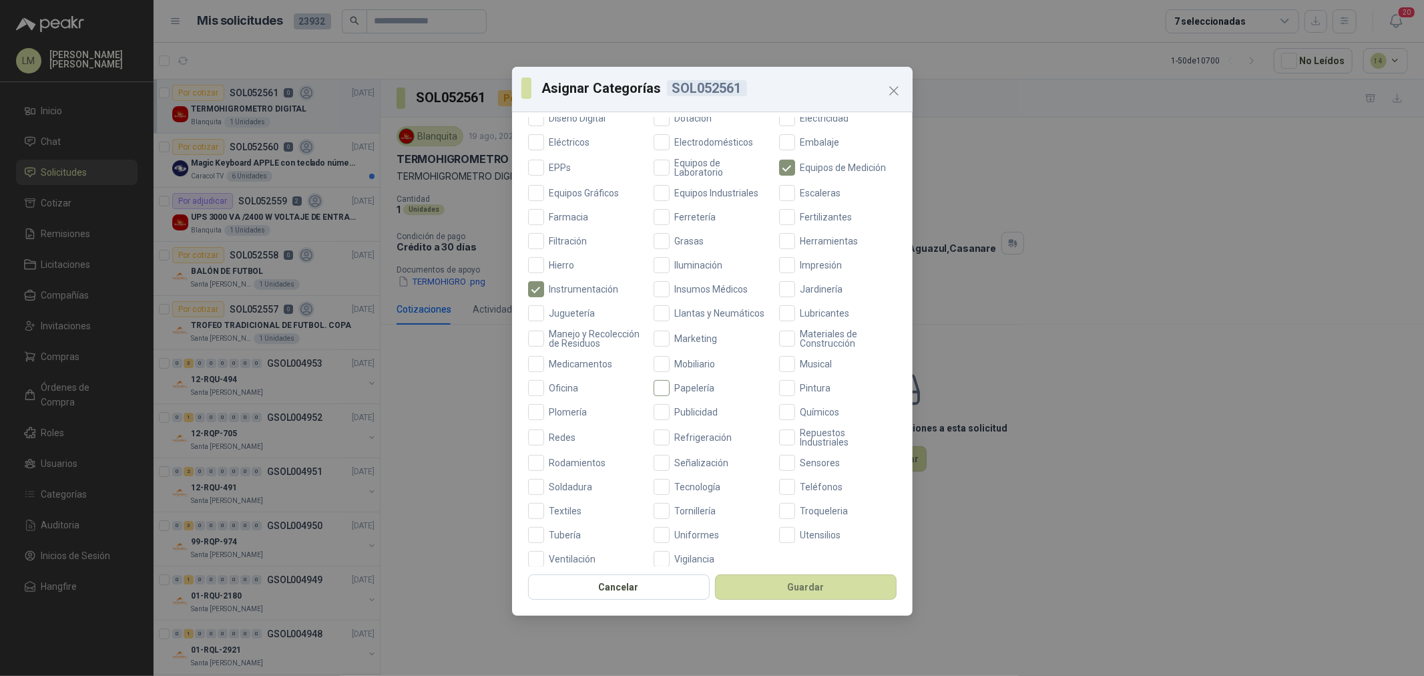
scroll to position [296, 0]
click at [571, 392] on label "Oficina" at bounding box center [586, 384] width 117 height 16
click at [782, 589] on button "Guardar" at bounding box center [806, 586] width 182 height 25
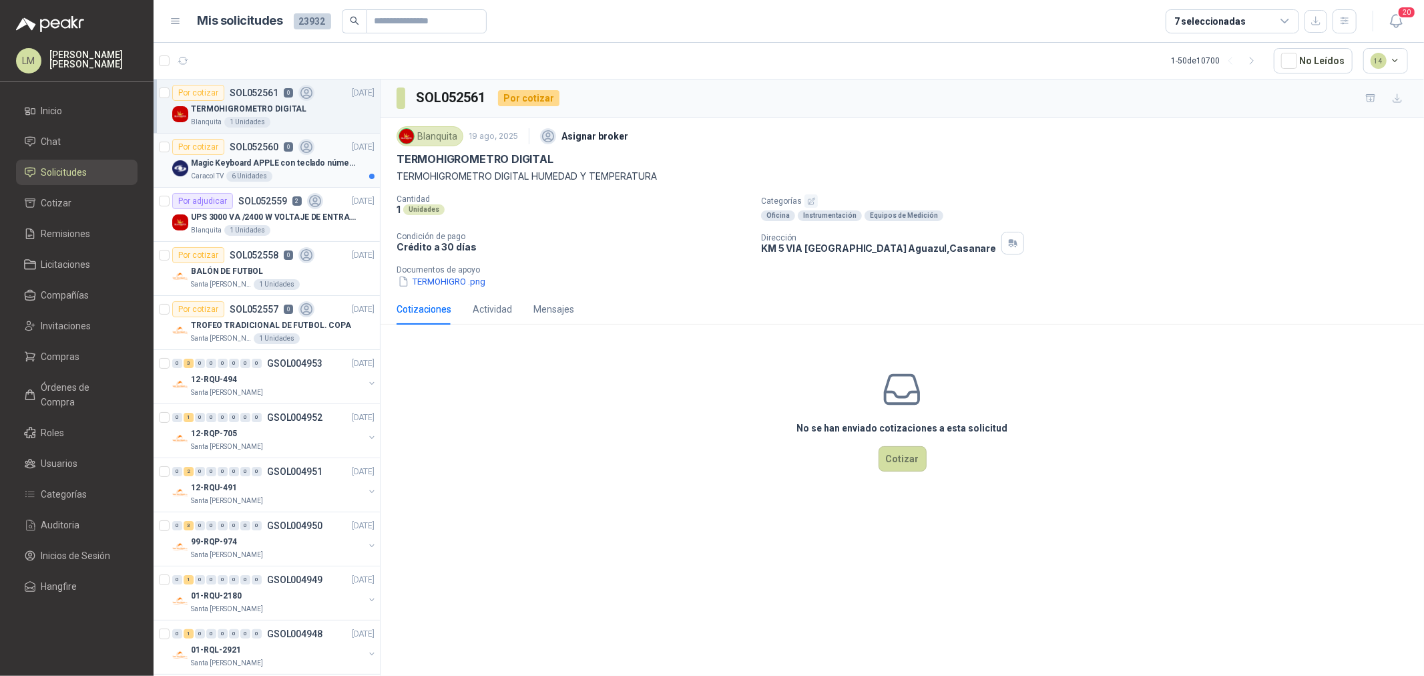
click at [242, 166] on p "Magic Keyboard APPLE con teclado númerico en Español Plateado" at bounding box center [274, 163] width 166 height 13
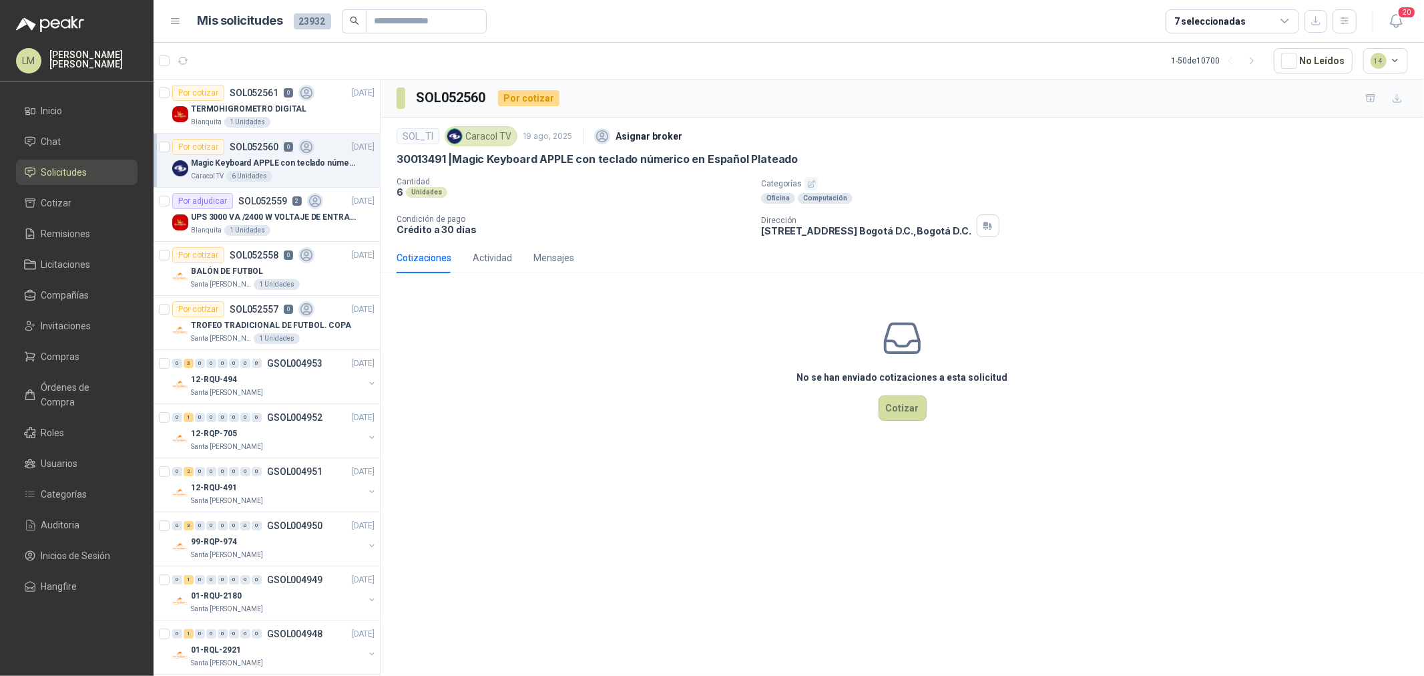
click at [810, 181] on icon "button" at bounding box center [811, 184] width 9 height 9
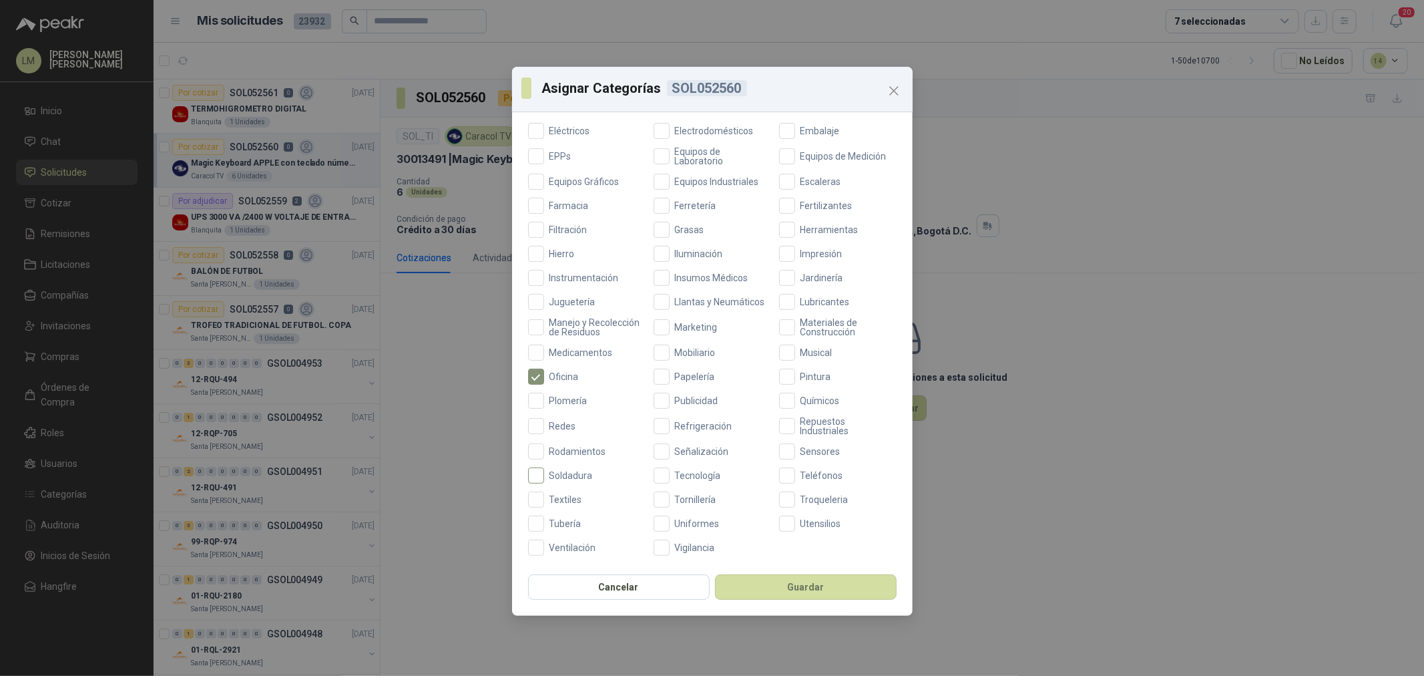
scroll to position [315, 0]
click at [688, 473] on span "Tecnología" at bounding box center [698, 475] width 57 height 9
click at [758, 575] on button "Guardar" at bounding box center [806, 586] width 182 height 25
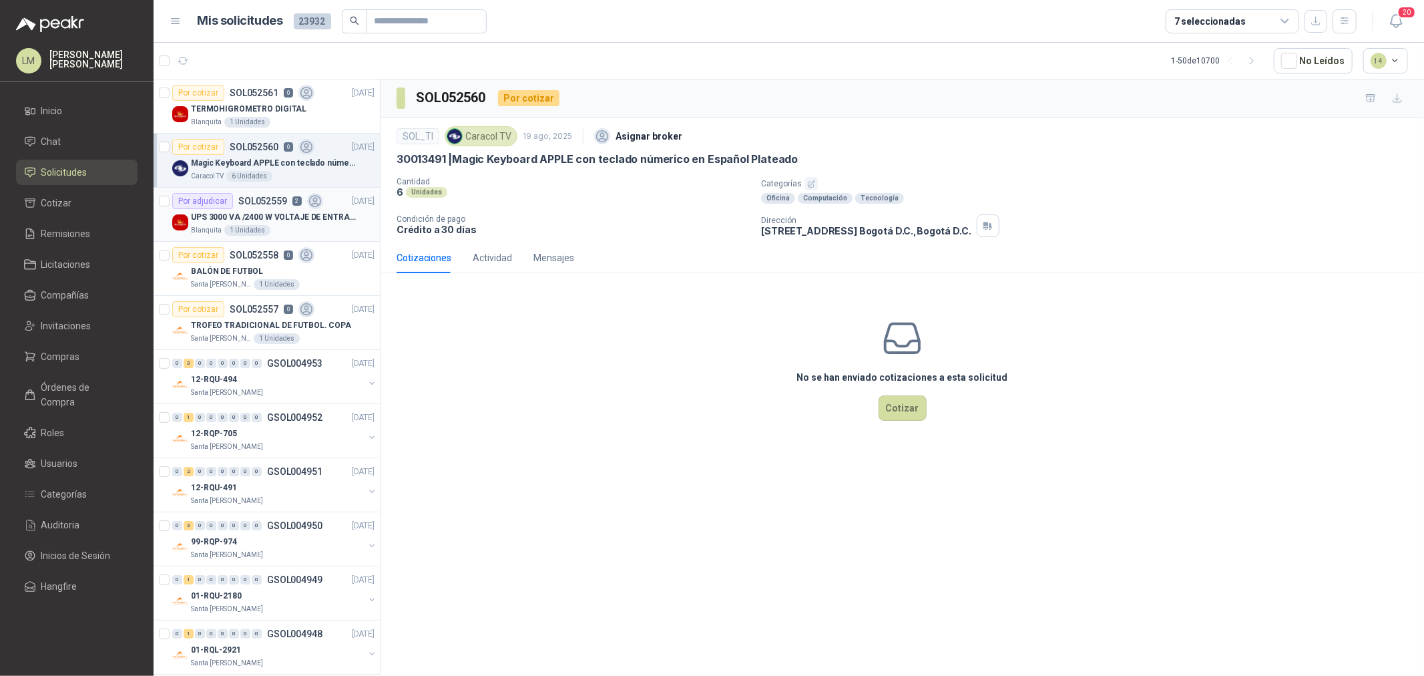
click at [216, 218] on p "UPS 3000 VA /2400 W VOLTAJE DE ENTRADA / SALIDA 12V ON LINE" at bounding box center [274, 217] width 166 height 13
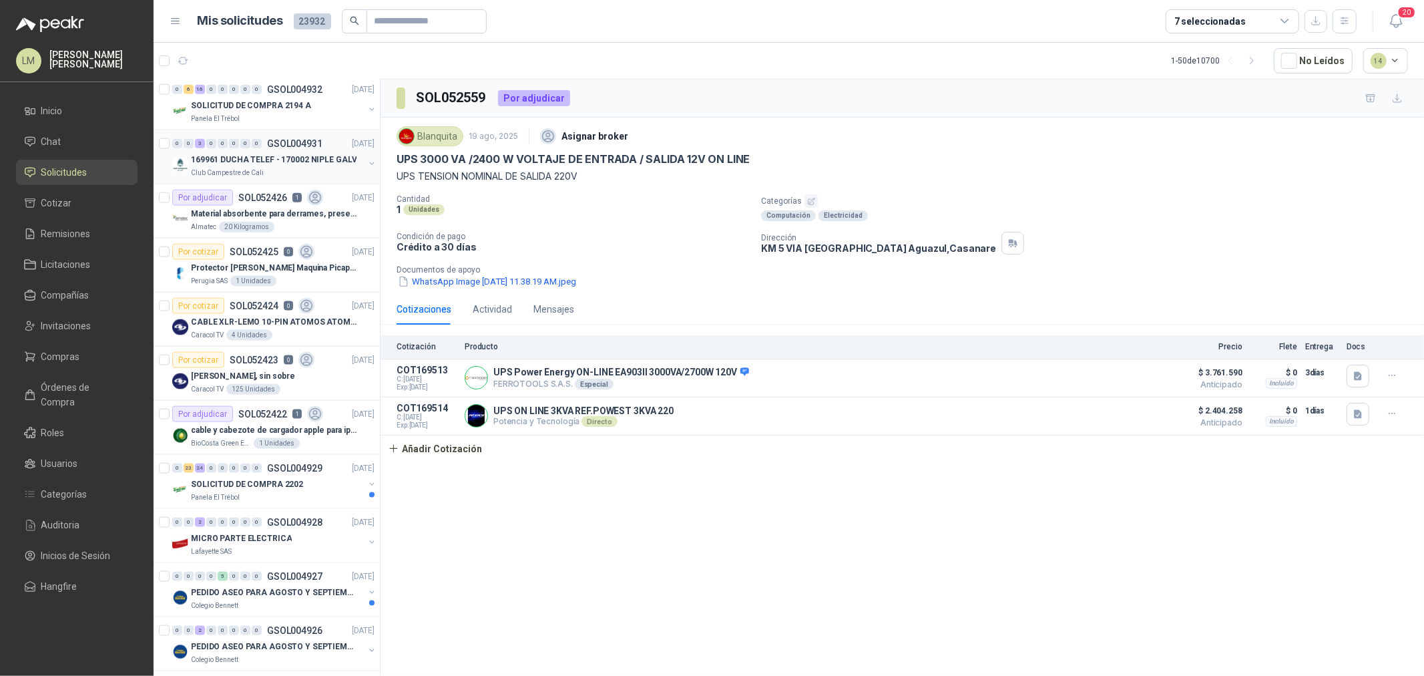
scroll to position [1557, 0]
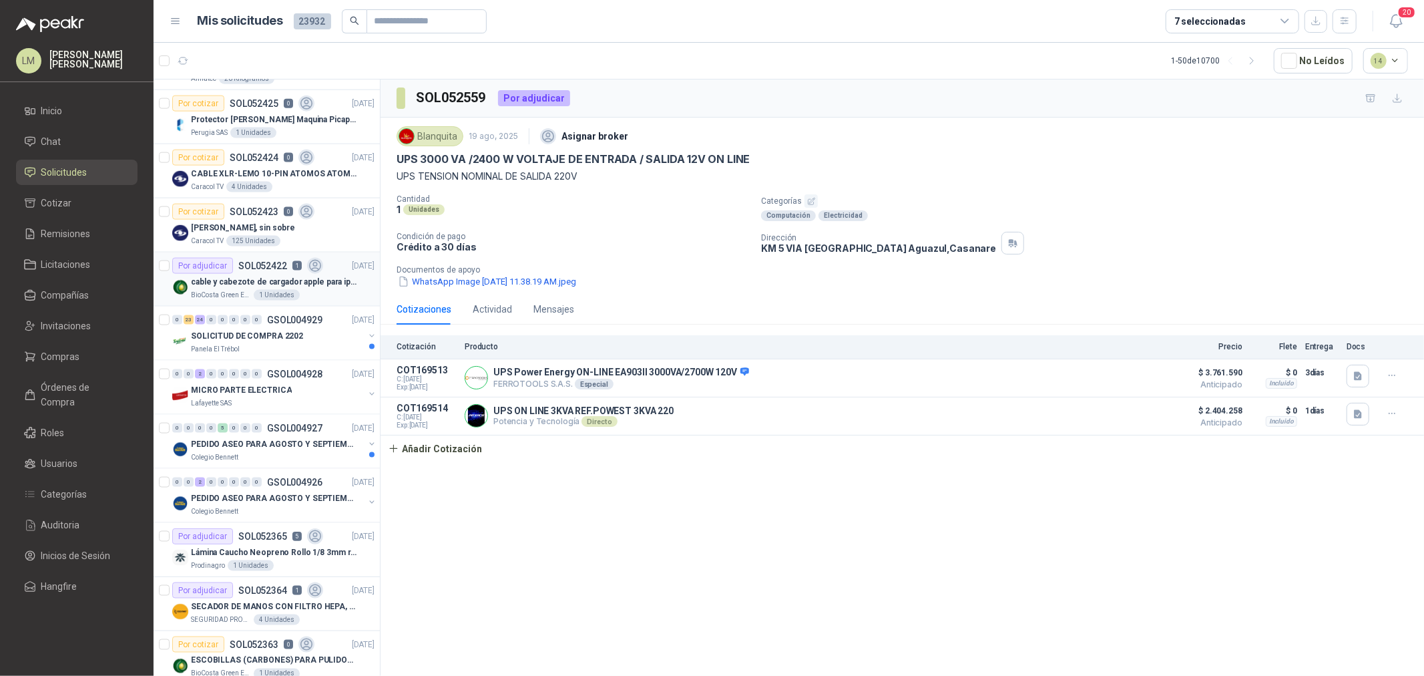
click at [234, 284] on p "cable y cabezote de cargador apple para iphone" at bounding box center [274, 282] width 166 height 13
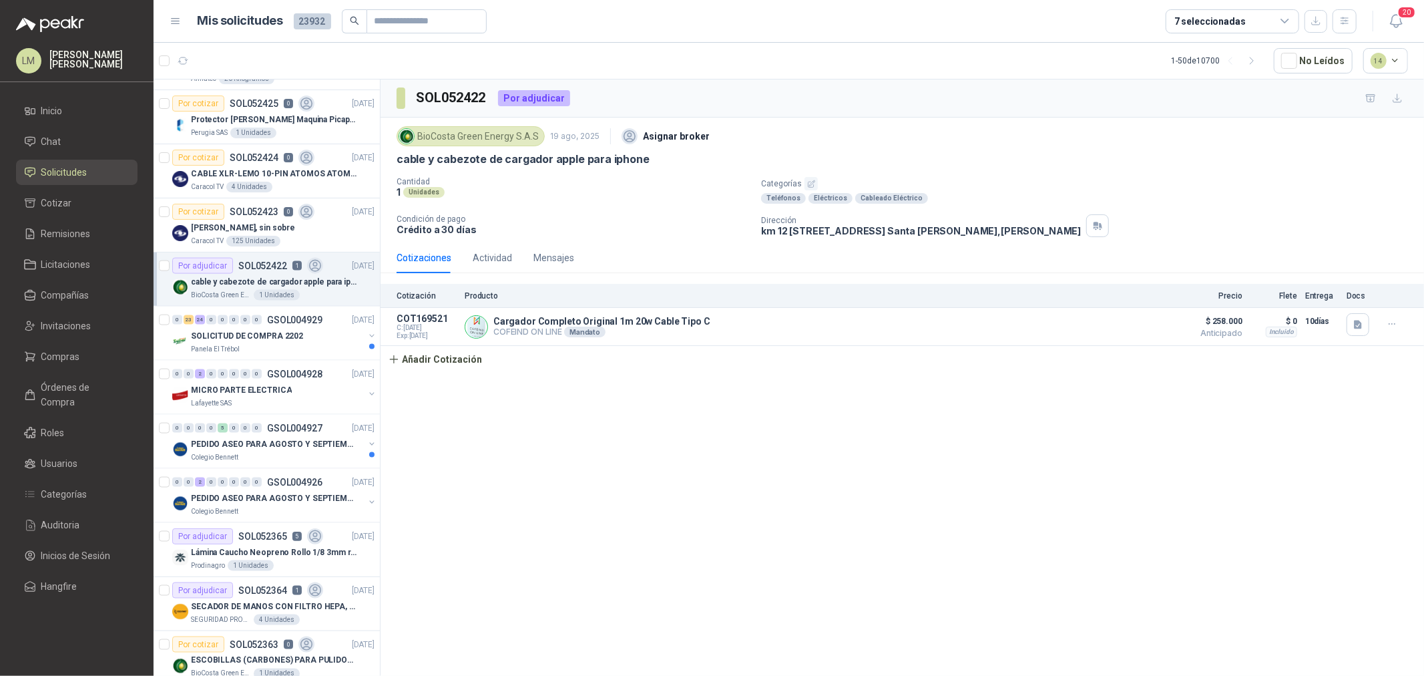
scroll to position [1706, 0]
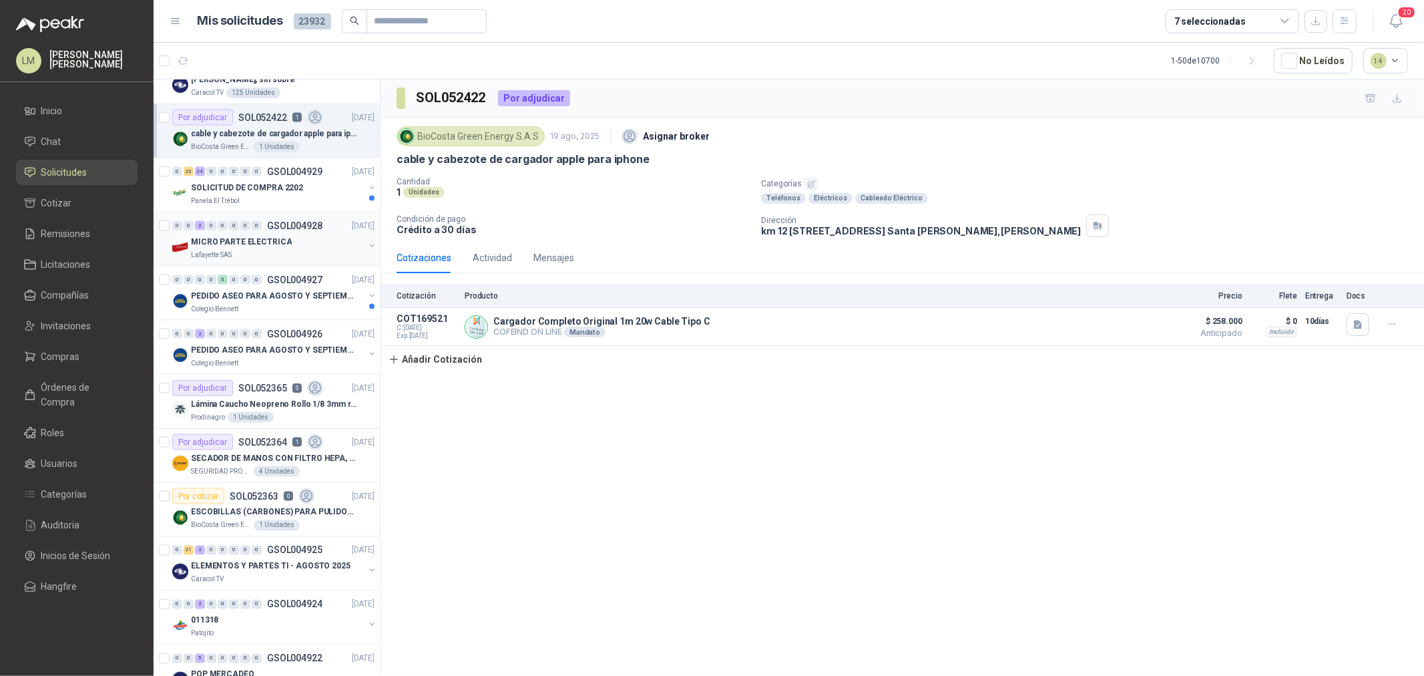
click at [270, 240] on p "MICRO PARTE ELECTRICA" at bounding box center [241, 242] width 101 height 13
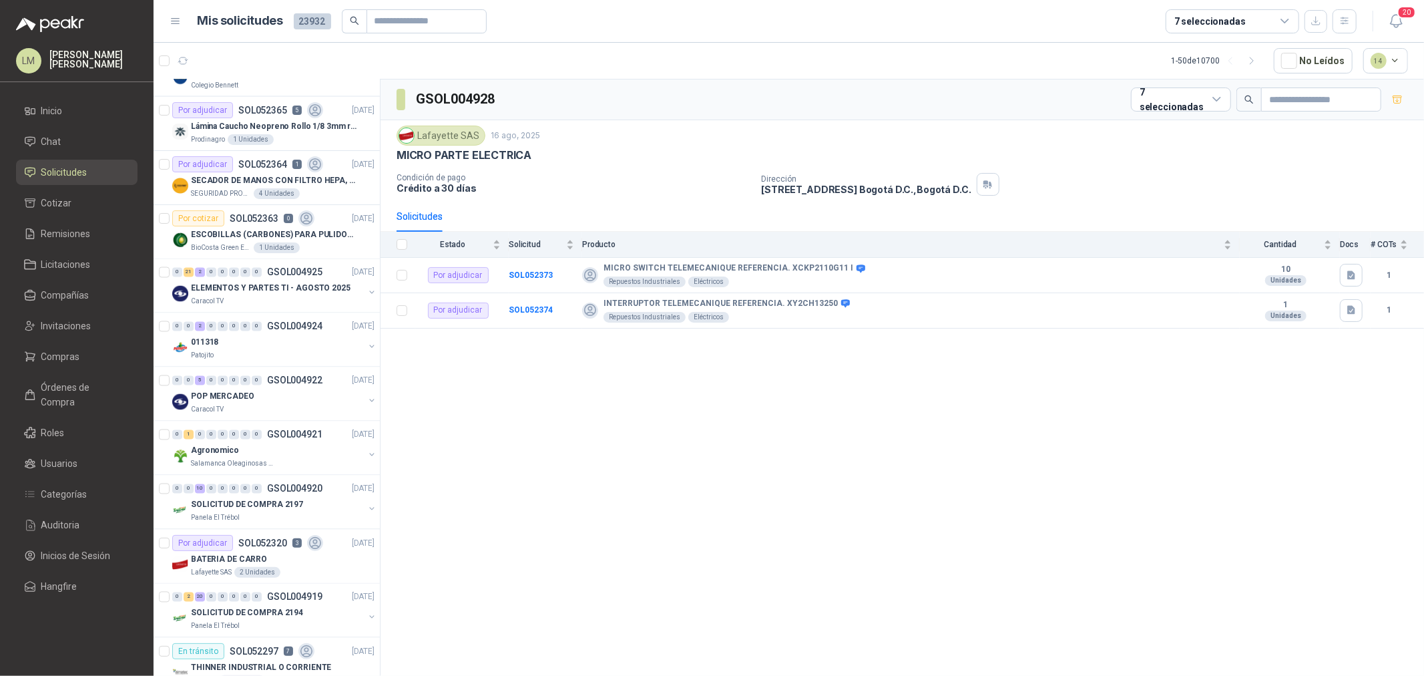
scroll to position [2003, 0]
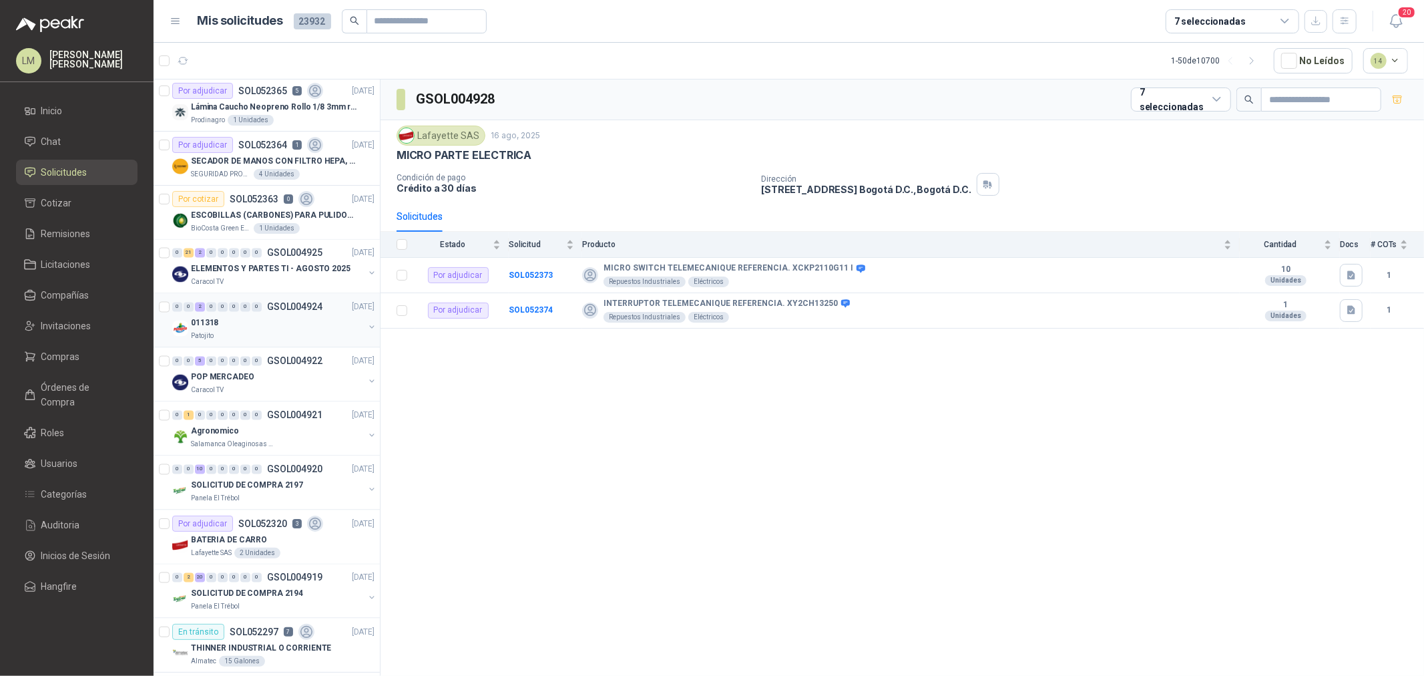
click at [258, 328] on div "011318" at bounding box center [277, 323] width 173 height 16
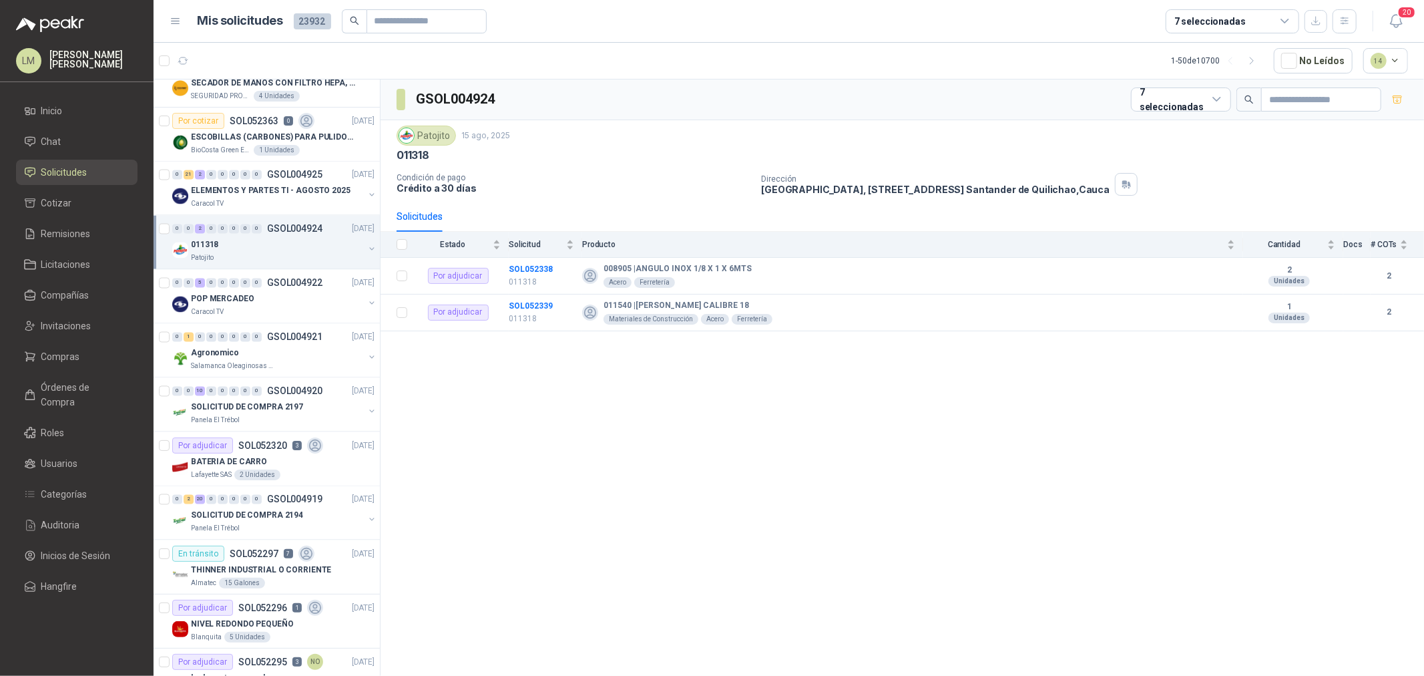
scroll to position [2133, 0]
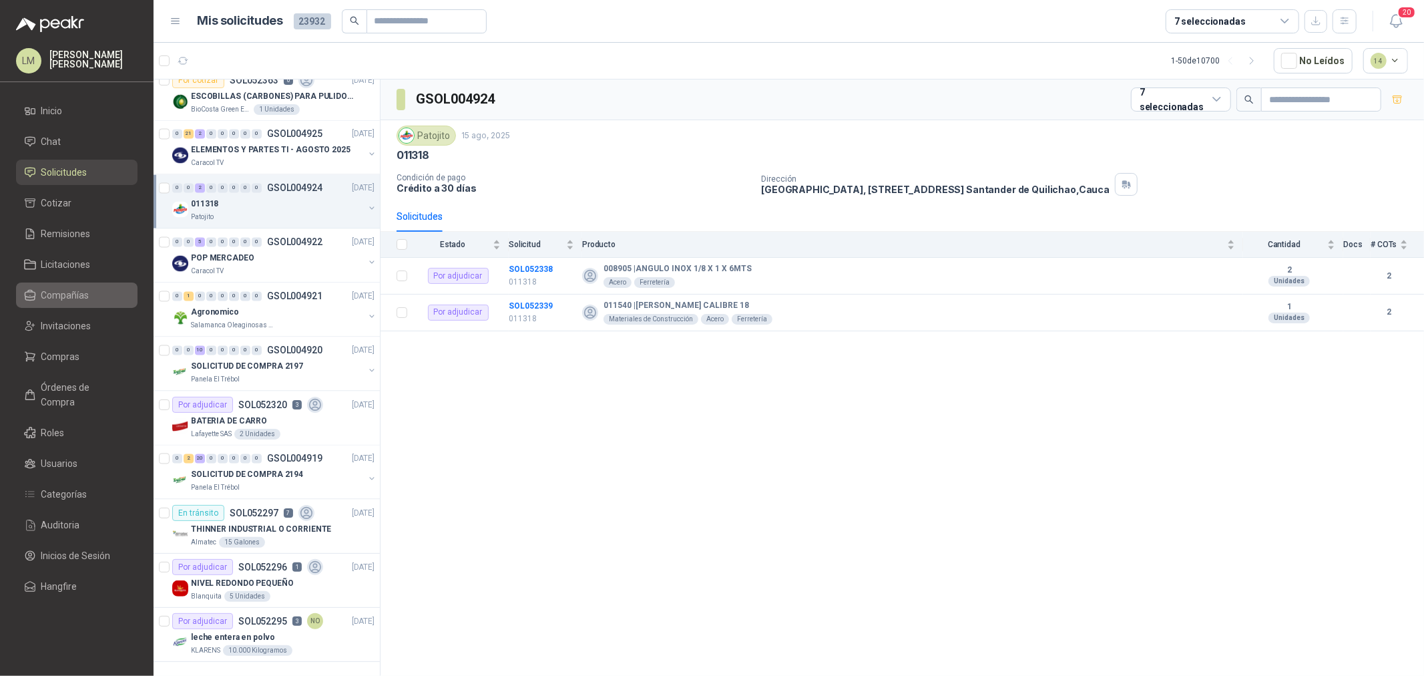
click at [61, 292] on span "Compañías" at bounding box center [65, 295] width 48 height 15
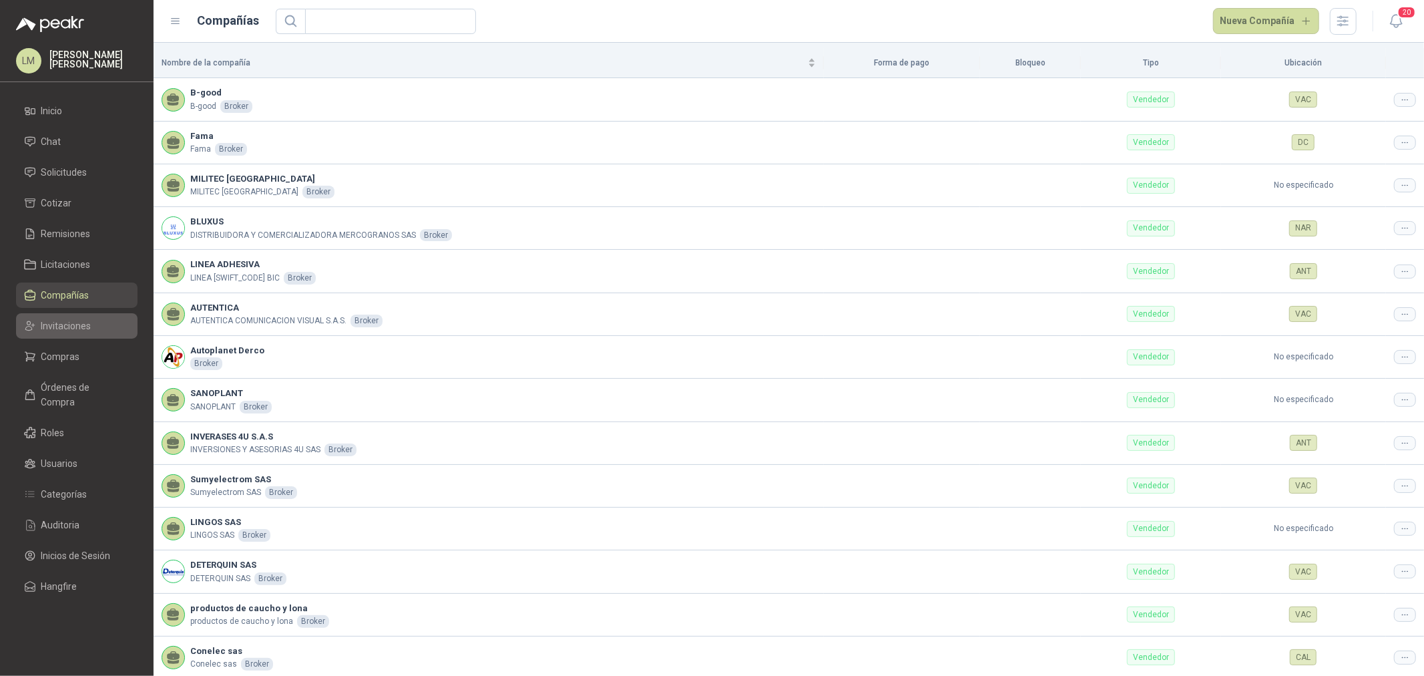
click at [50, 323] on span "Invitaciones" at bounding box center [66, 325] width 50 height 15
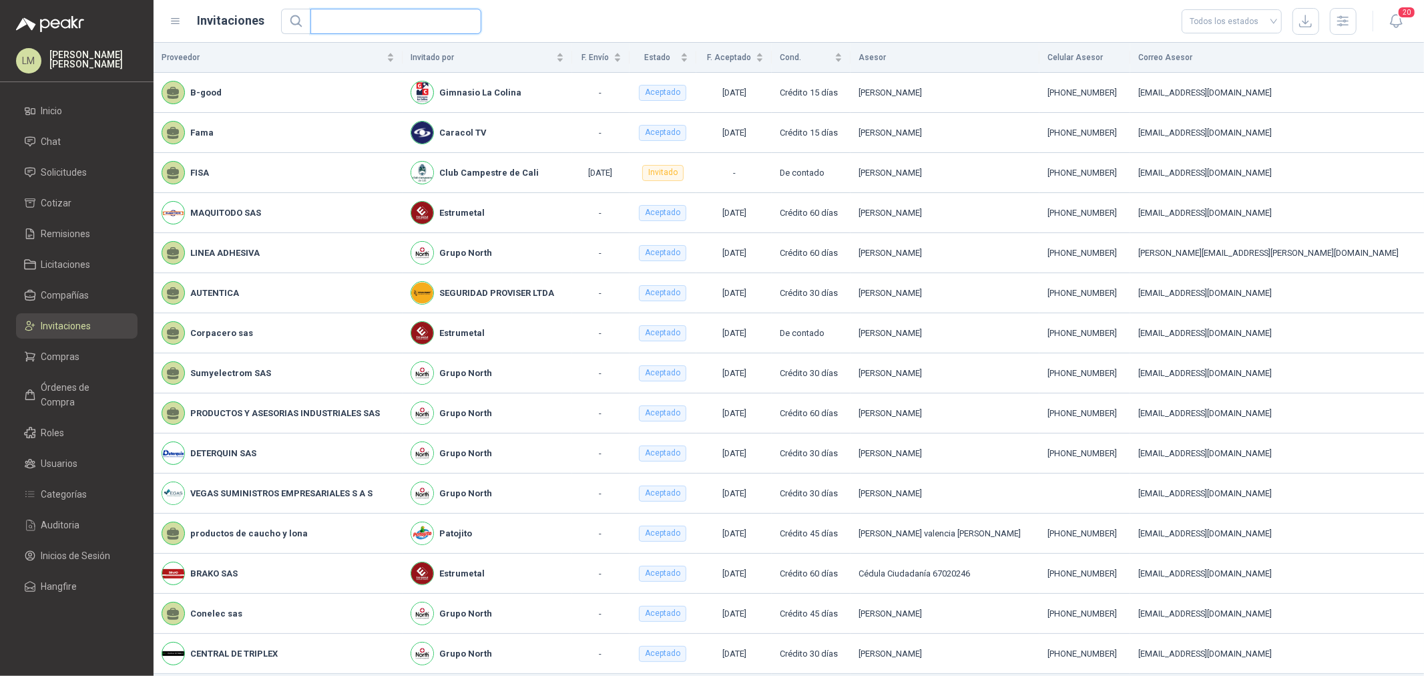
click at [377, 17] on input "text" at bounding box center [390, 21] width 144 height 24
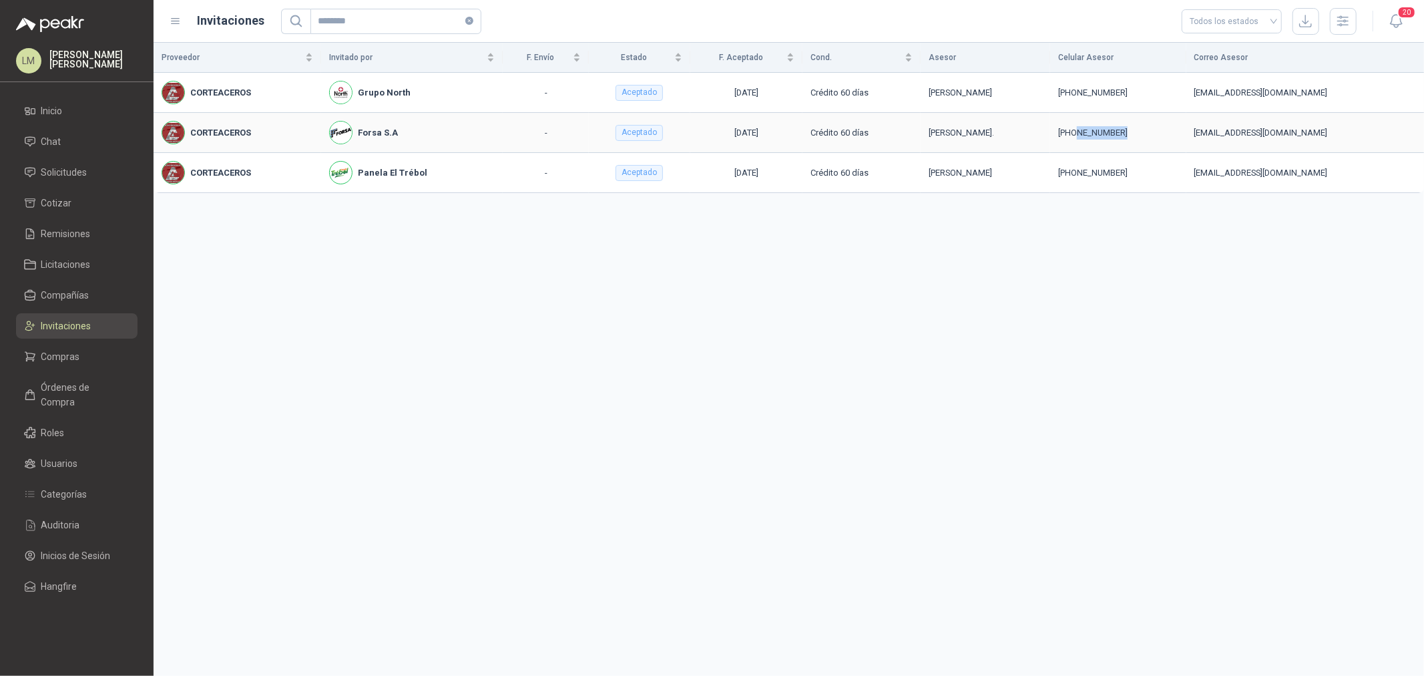
drag, startPoint x: 1118, startPoint y: 132, endPoint x: 1165, endPoint y: 132, distance: 47.4
click at [1165, 132] on div "[PHONE_NUMBER]" at bounding box center [1118, 132] width 120 height 13
drag, startPoint x: 362, startPoint y: 24, endPoint x: 226, endPoint y: 16, distance: 137.1
click at [226, 16] on div "Invitaciones ******** Todos los estados" at bounding box center [763, 21] width 1187 height 27
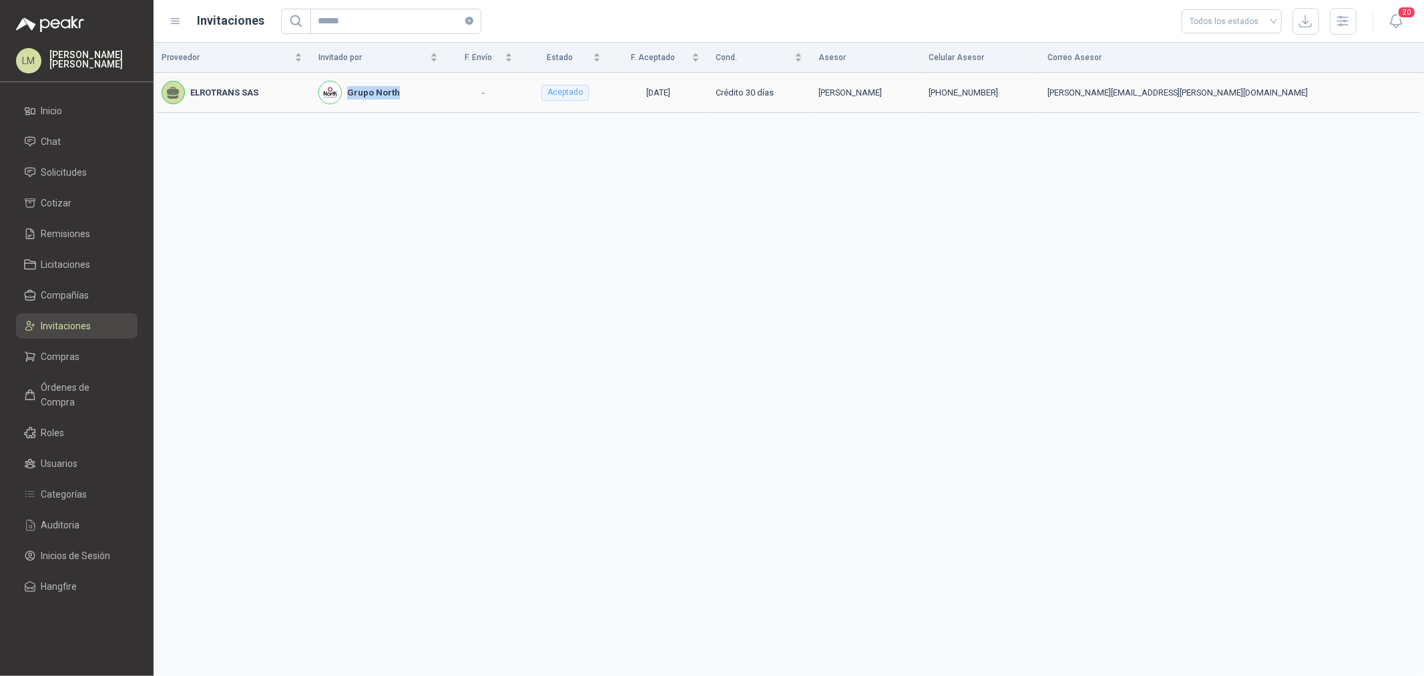
drag, startPoint x: 423, startPoint y: 94, endPoint x: 366, endPoint y: 97, distance: 56.8
click at [366, 97] on div "Grupo North" at bounding box center [377, 92] width 119 height 23
drag, startPoint x: 185, startPoint y: 93, endPoint x: 270, endPoint y: 88, distance: 84.9
click at [270, 88] on div "ELROTRANS SAS" at bounding box center [232, 92] width 141 height 23
click at [521, 98] on td "-" at bounding box center [483, 93] width 75 height 40
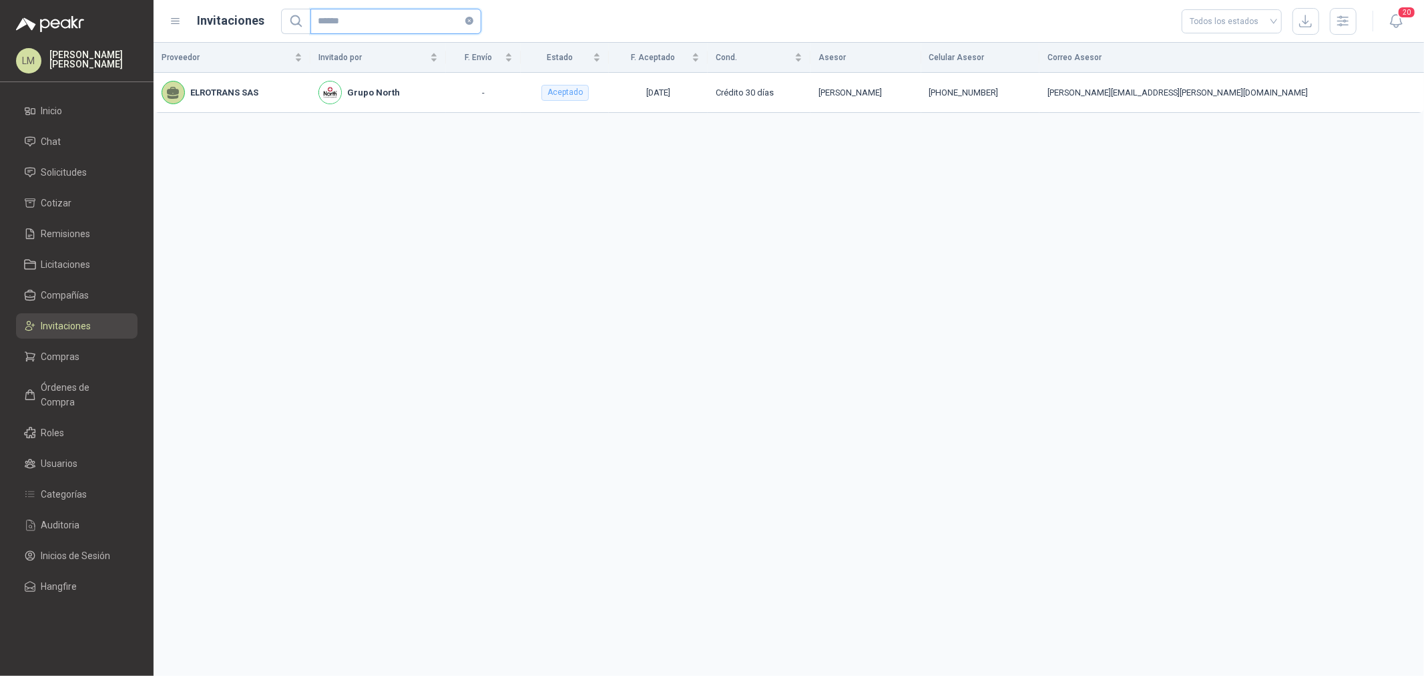
drag, startPoint x: 358, startPoint y: 24, endPoint x: 294, endPoint y: 40, distance: 66.1
click at [294, 40] on header "Invitaciones ****** Todos los estados 20" at bounding box center [789, 21] width 1270 height 43
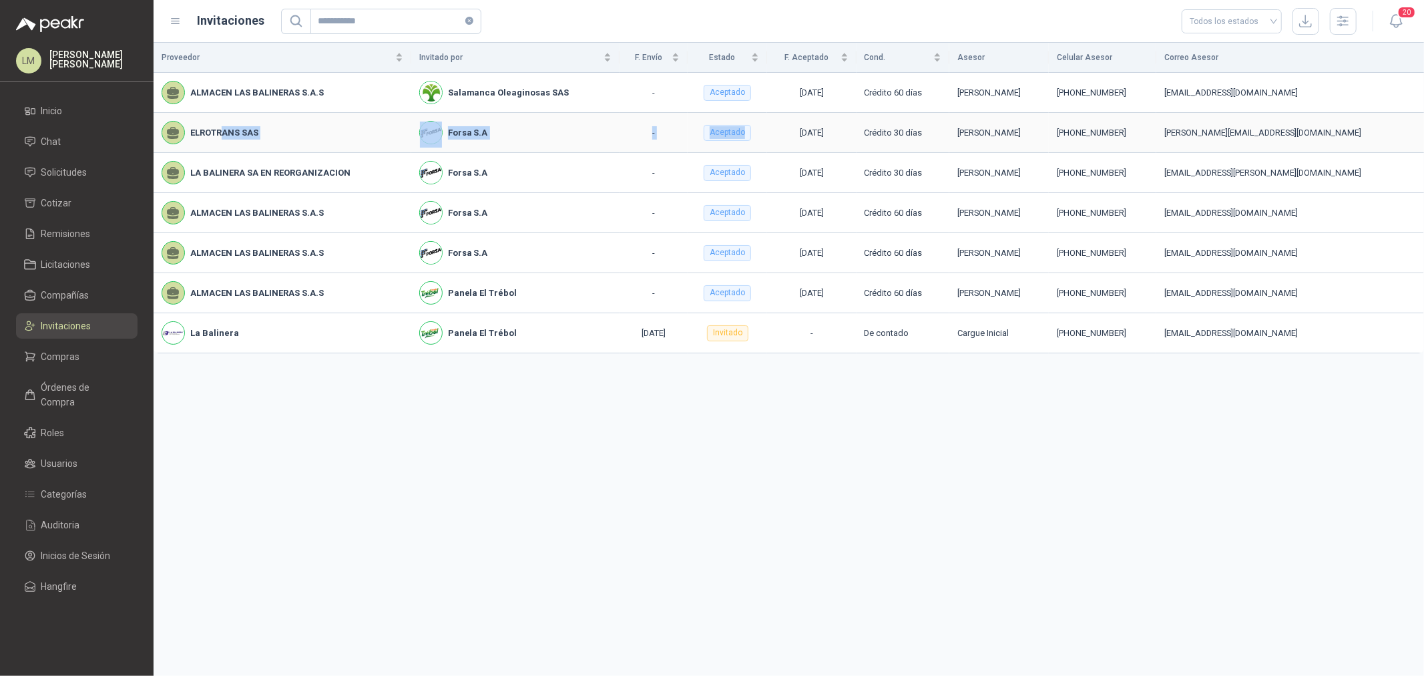
drag, startPoint x: 219, startPoint y: 131, endPoint x: 776, endPoint y: 143, distance: 556.9
click at [759, 137] on tr "ELROTRANS SAS Forsa S.A - Aceptado [DATE] Crédito 30 días [PERSON_NAME] [PHONE_…" at bounding box center [789, 133] width 1270 height 40
drag, startPoint x: 1043, startPoint y: 132, endPoint x: 175, endPoint y: 136, distance: 867.9
click at [175, 136] on tr "ELROTRANS SAS Forsa S.A - Aceptado [DATE] Crédito 30 días [PERSON_NAME] [PHONE_…" at bounding box center [789, 133] width 1270 height 40
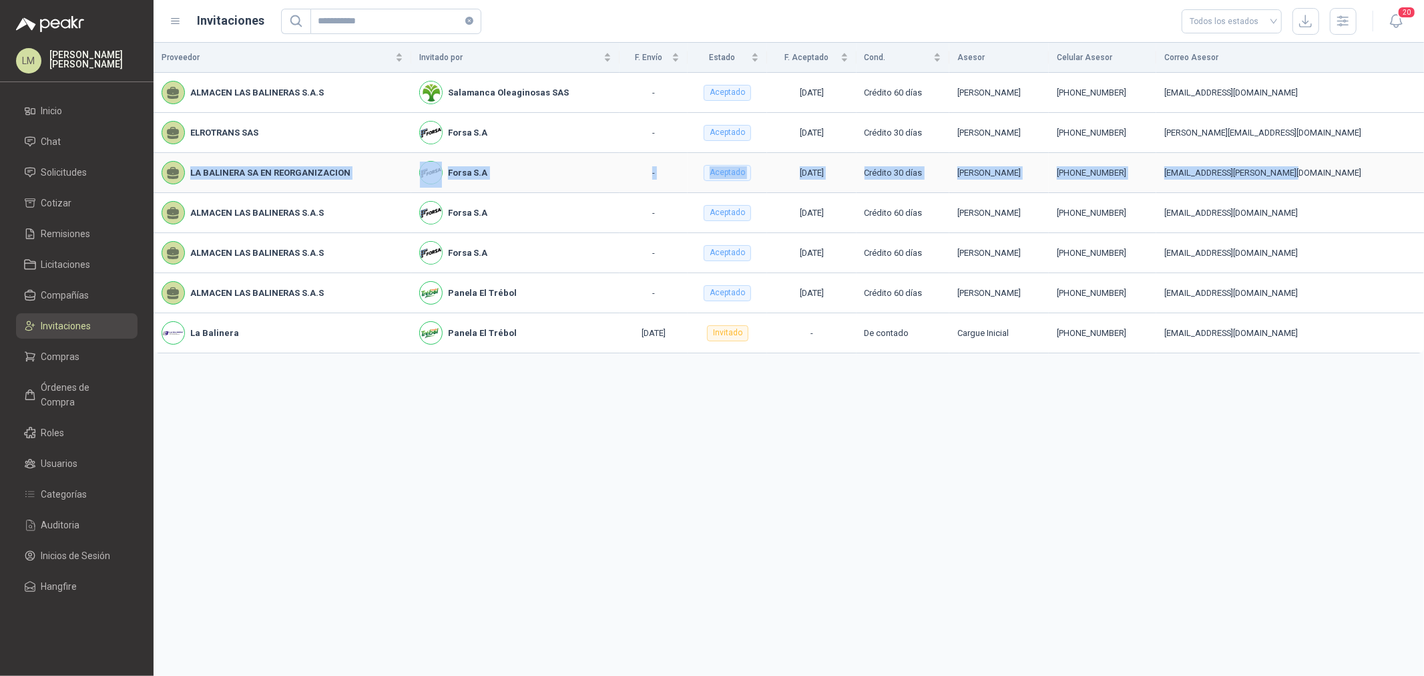
drag, startPoint x: 181, startPoint y: 167, endPoint x: 1351, endPoint y: 183, distance: 1170.4
click at [1351, 183] on tr "LA BALINERA SA EN REORGANIZACION Forsa S.A - Aceptado [DATE] Crédito 30 días [P…" at bounding box center [789, 173] width 1270 height 40
drag, startPoint x: 932, startPoint y: 130, endPoint x: 1068, endPoint y: 130, distance: 136.2
click at [1041, 130] on div "[PERSON_NAME]" at bounding box center [998, 132] width 83 height 13
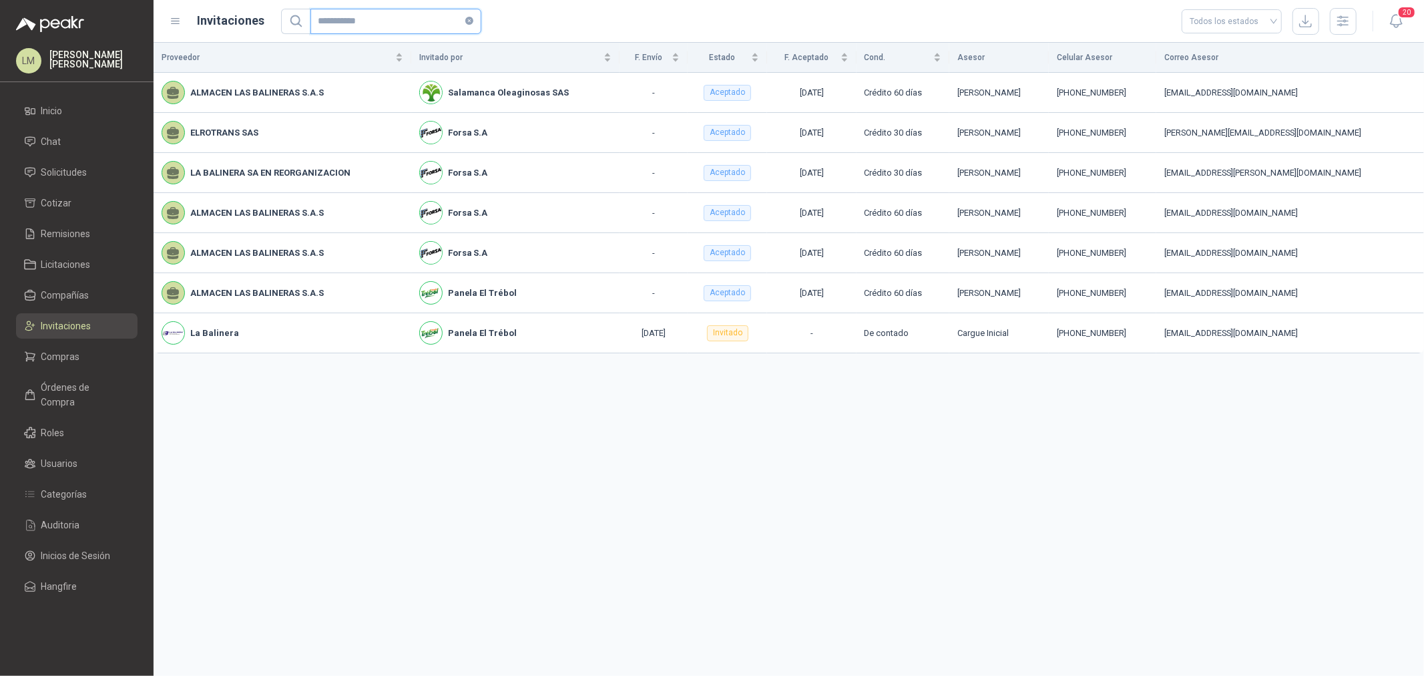
drag, startPoint x: 371, startPoint y: 24, endPoint x: 269, endPoint y: 16, distance: 101.8
click at [269, 16] on div "**********" at bounding box center [763, 21] width 1187 height 27
drag, startPoint x: 355, startPoint y: 23, endPoint x: 289, endPoint y: 19, distance: 66.3
click at [289, 19] on span "********" at bounding box center [381, 21] width 200 height 25
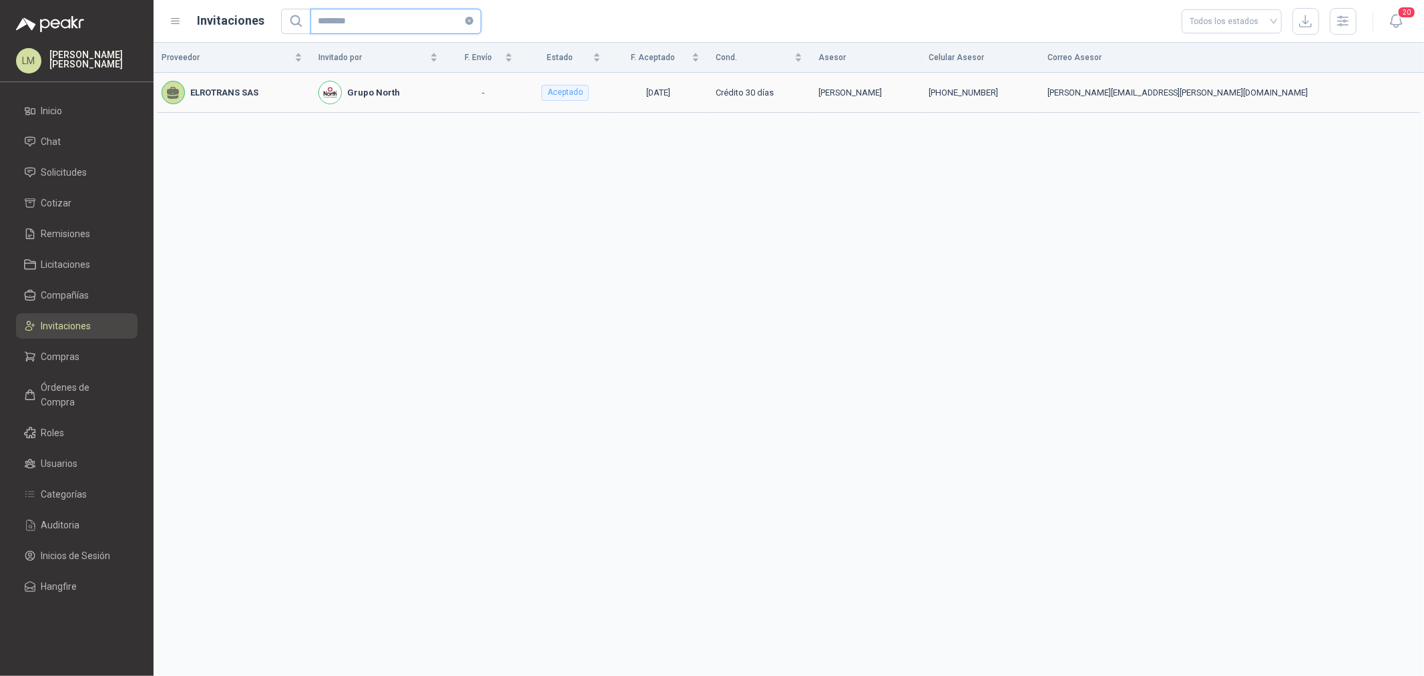
type input "********"
drag, startPoint x: 884, startPoint y: 90, endPoint x: 1005, endPoint y: 89, distance: 121.5
click at [913, 89] on div "[PERSON_NAME]" at bounding box center [865, 92] width 94 height 13
click at [694, 132] on div "Proveedor Invitado por F. Envío Estado F. Aceptado Cond. Asesor Celular Asesor …" at bounding box center [789, 359] width 1270 height 633
drag, startPoint x: 682, startPoint y: 89, endPoint x: 713, endPoint y: 87, distance: 31.4
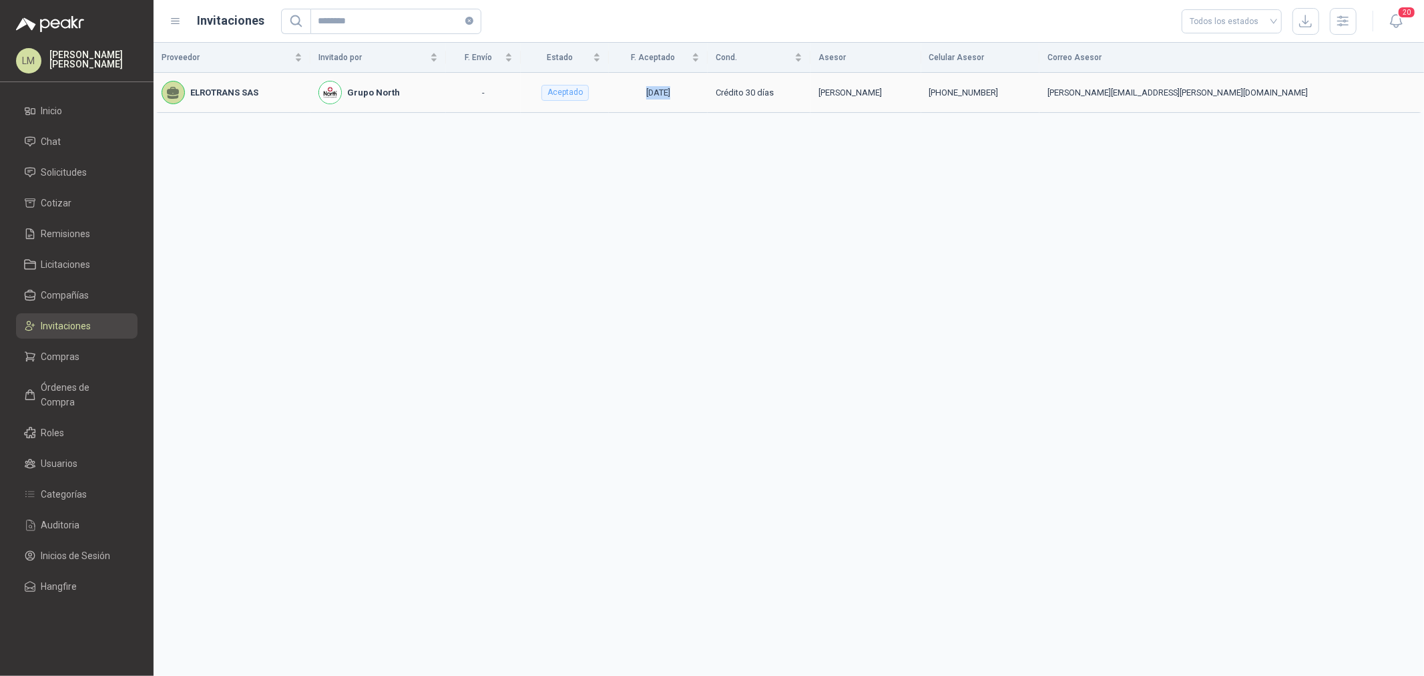
click at [707, 87] on td "[DATE]" at bounding box center [658, 93] width 98 height 40
click at [710, 129] on div "Proveedor Invitado por F. Envío Estado F. Aceptado Cond. Asesor Celular Asesor …" at bounding box center [789, 359] width 1270 height 633
drag, startPoint x: 911, startPoint y: 89, endPoint x: 1069, endPoint y: 89, distance: 157.5
click at [913, 89] on div "[PERSON_NAME]" at bounding box center [865, 92] width 94 height 13
drag, startPoint x: 1226, startPoint y: 91, endPoint x: 1333, endPoint y: 103, distance: 107.6
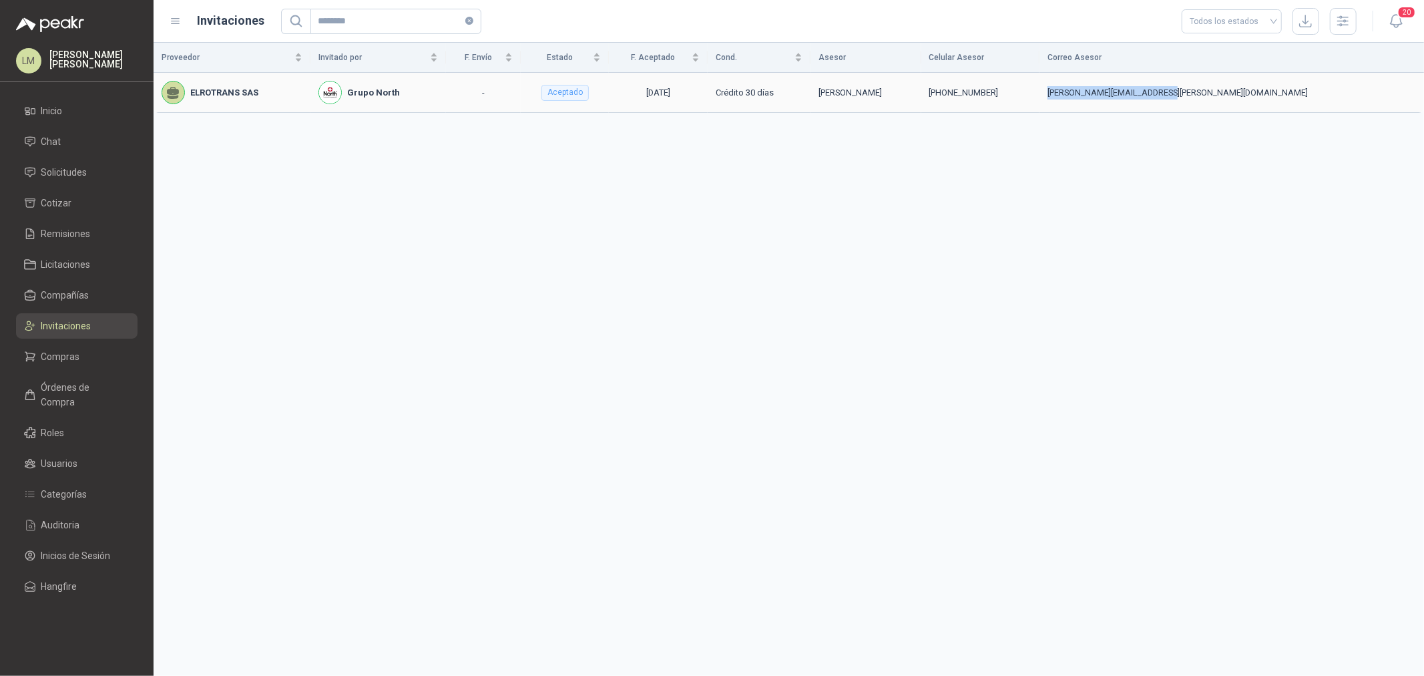
click at [1334, 103] on td "[PERSON_NAME][EMAIL_ADDRESS][PERSON_NAME][DOMAIN_NAME]" at bounding box center [1231, 93] width 385 height 40
drag, startPoint x: 1187, startPoint y: 139, endPoint x: 1154, endPoint y: 155, distance: 37.0
click at [1186, 141] on div "Proveedor Invitado por F. Envío Estado F. Aceptado Cond. Asesor Celular Asesor …" at bounding box center [789, 359] width 1270 height 633
click at [69, 348] on link "Compras" at bounding box center [76, 356] width 121 height 25
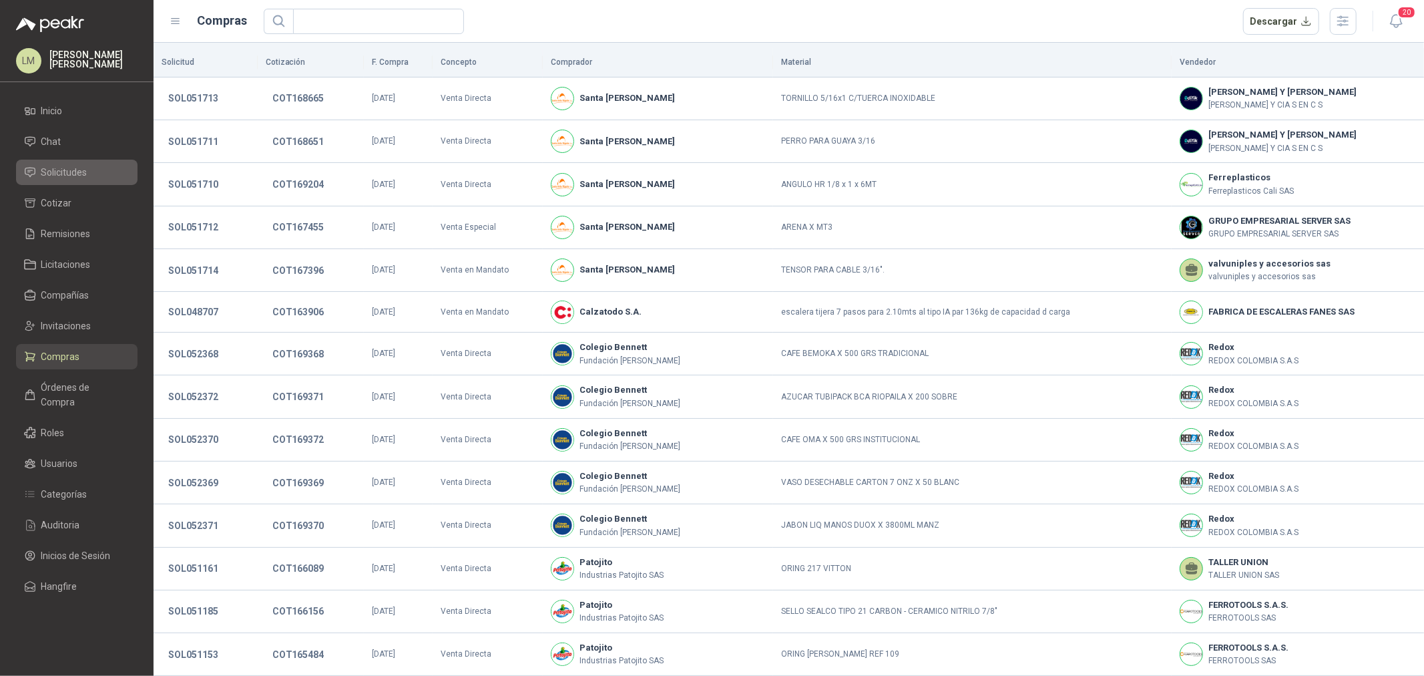
click at [65, 171] on span "Solicitudes" at bounding box center [64, 172] width 46 height 15
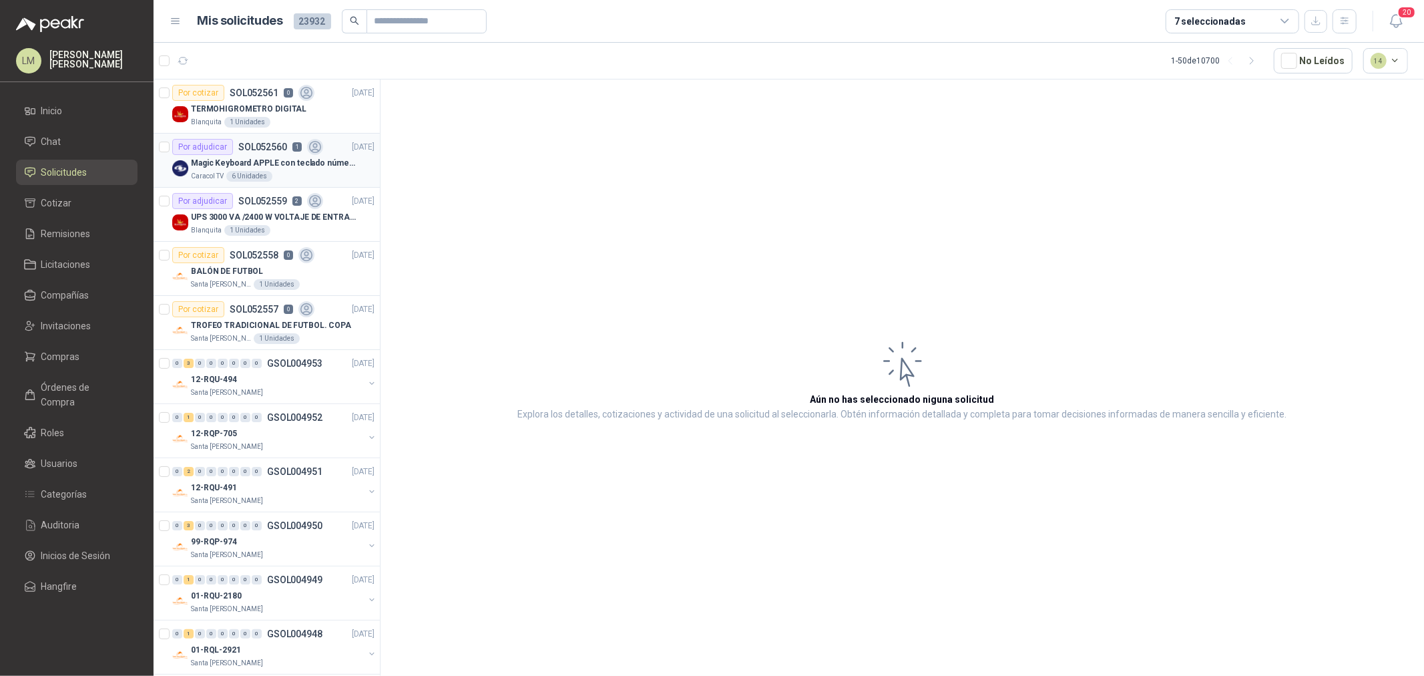
click at [263, 154] on div "Por adjudicar SOL052560 1" at bounding box center [247, 147] width 151 height 16
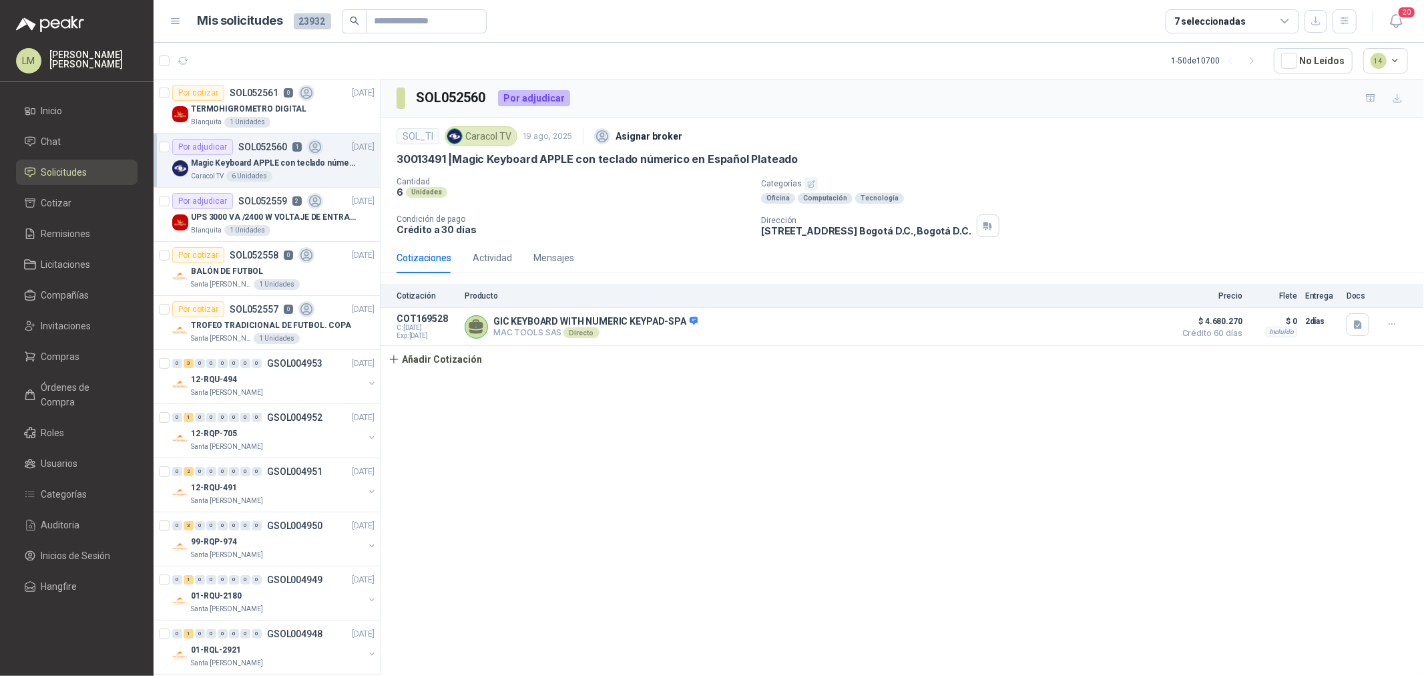
click at [960, 506] on div "SOL052560 Por adjudicar SOL_TI Caracol TV [DATE] Asignar broker 30013491 | Magi…" at bounding box center [902, 379] width 1043 height 601
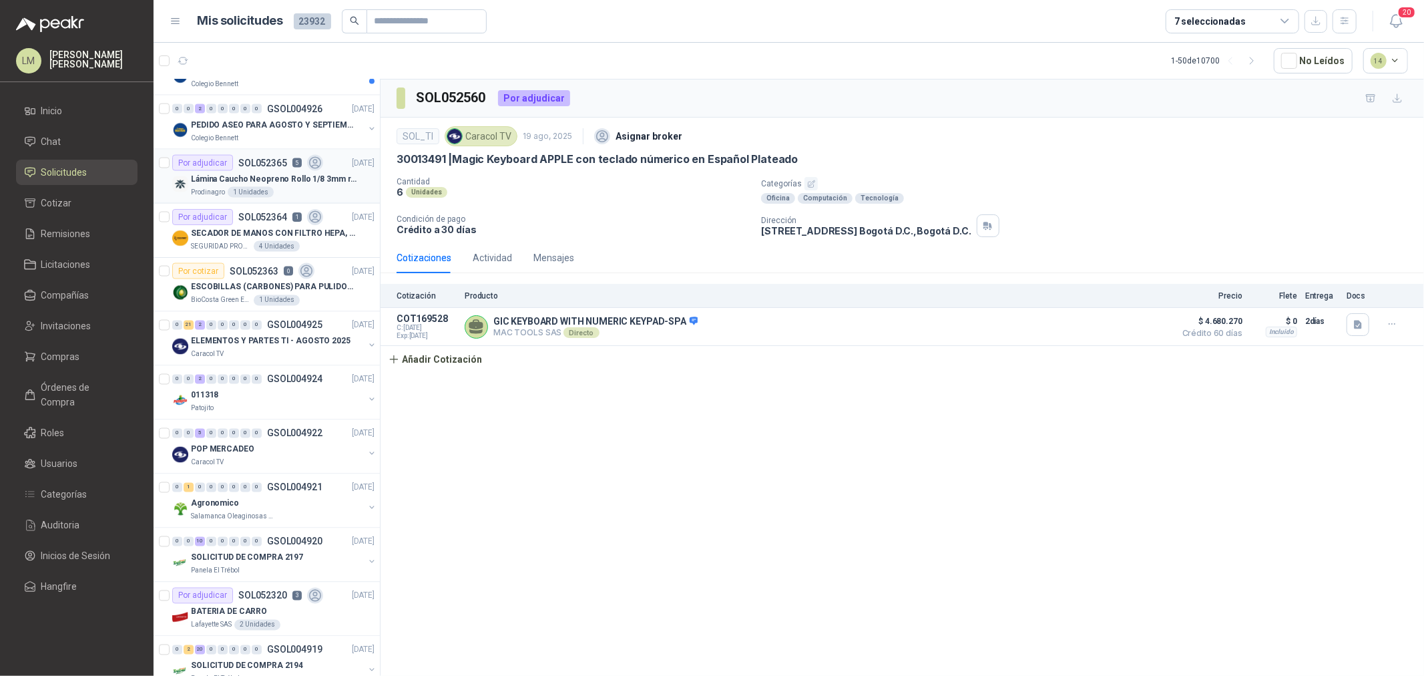
scroll to position [2003, 0]
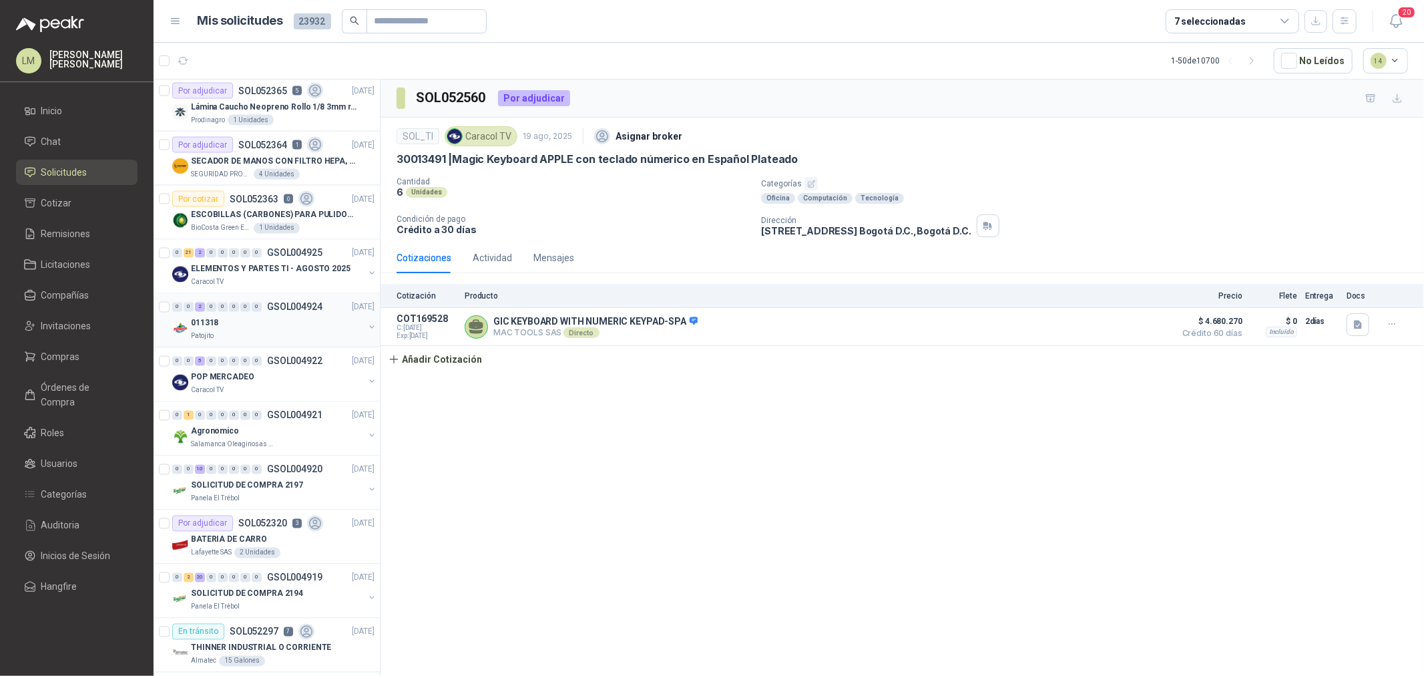
click at [238, 342] on div "Patojito" at bounding box center [277, 336] width 173 height 11
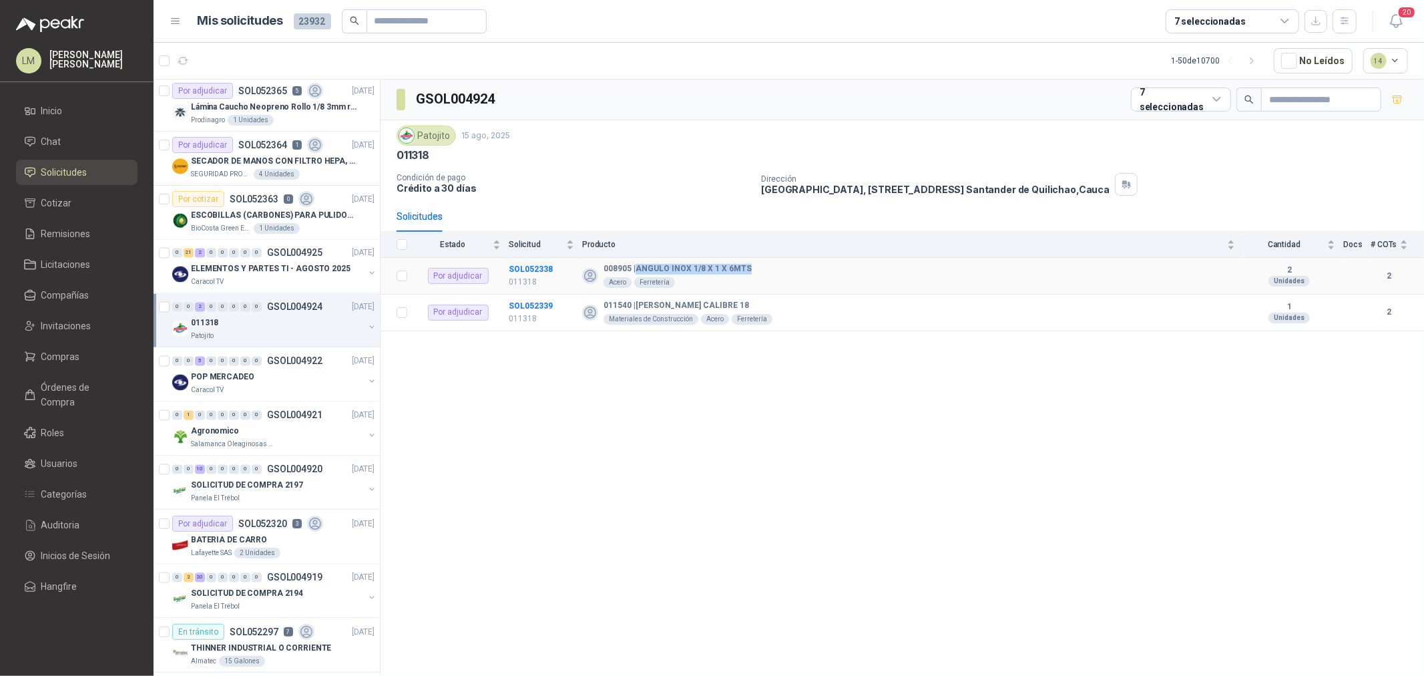
drag, startPoint x: 765, startPoint y: 270, endPoint x: 636, endPoint y: 264, distance: 129.0
click at [636, 264] on div "008905 | ANGULO INOX 1/8 X 1 X 6MTS Acero Ferretería" at bounding box center [908, 276] width 653 height 24
copy b "ANGULO INOX 1/8 X 1 X 6MTS"
click at [52, 364] on link "Compras" at bounding box center [76, 356] width 121 height 25
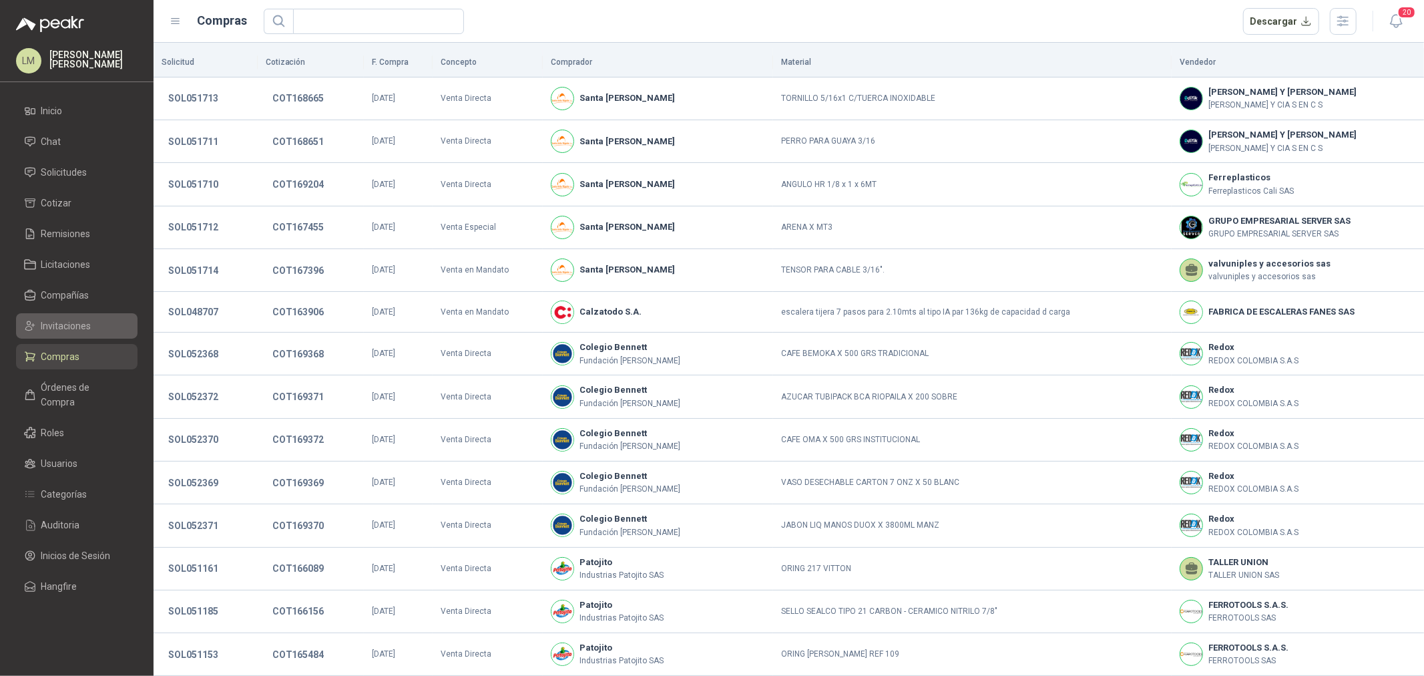
click at [65, 324] on span "Invitaciones" at bounding box center [66, 325] width 50 height 15
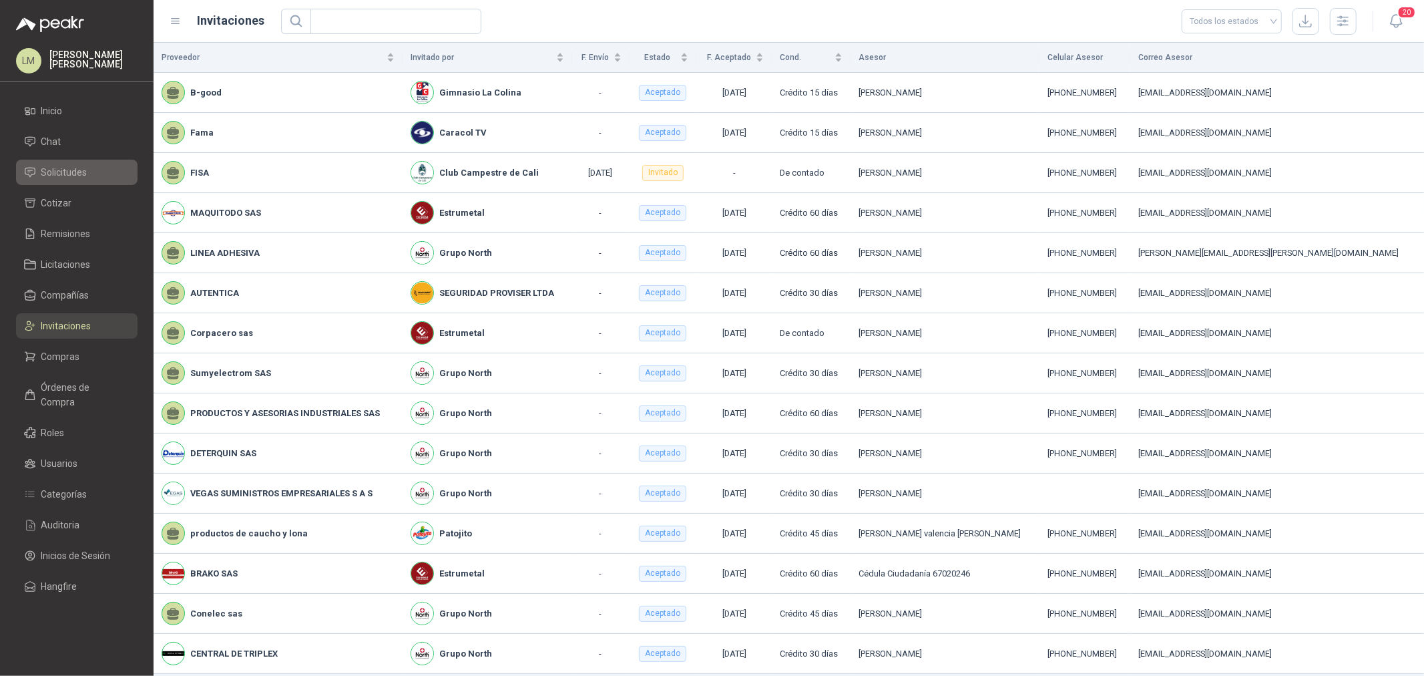
click at [68, 175] on span "Solicitudes" at bounding box center [64, 172] width 46 height 15
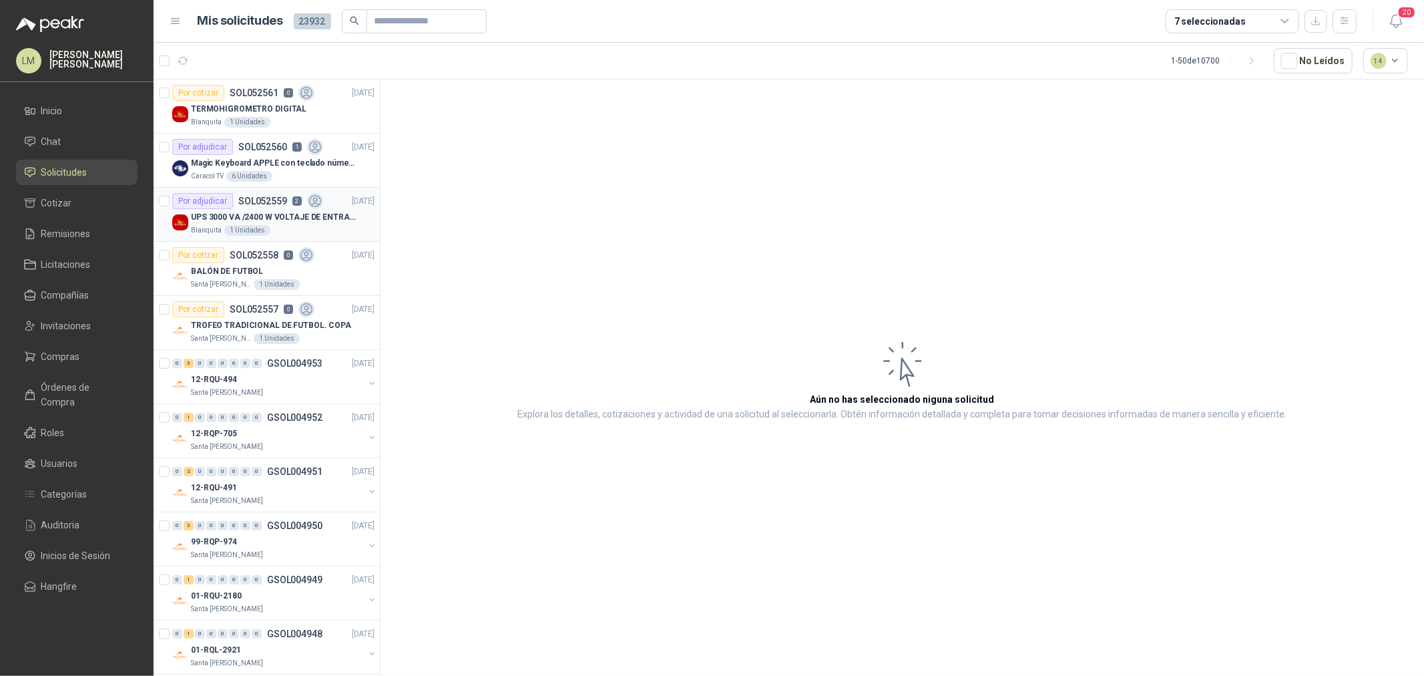
click at [268, 208] on div "Por adjudicar SOL052559 2" at bounding box center [247, 201] width 151 height 16
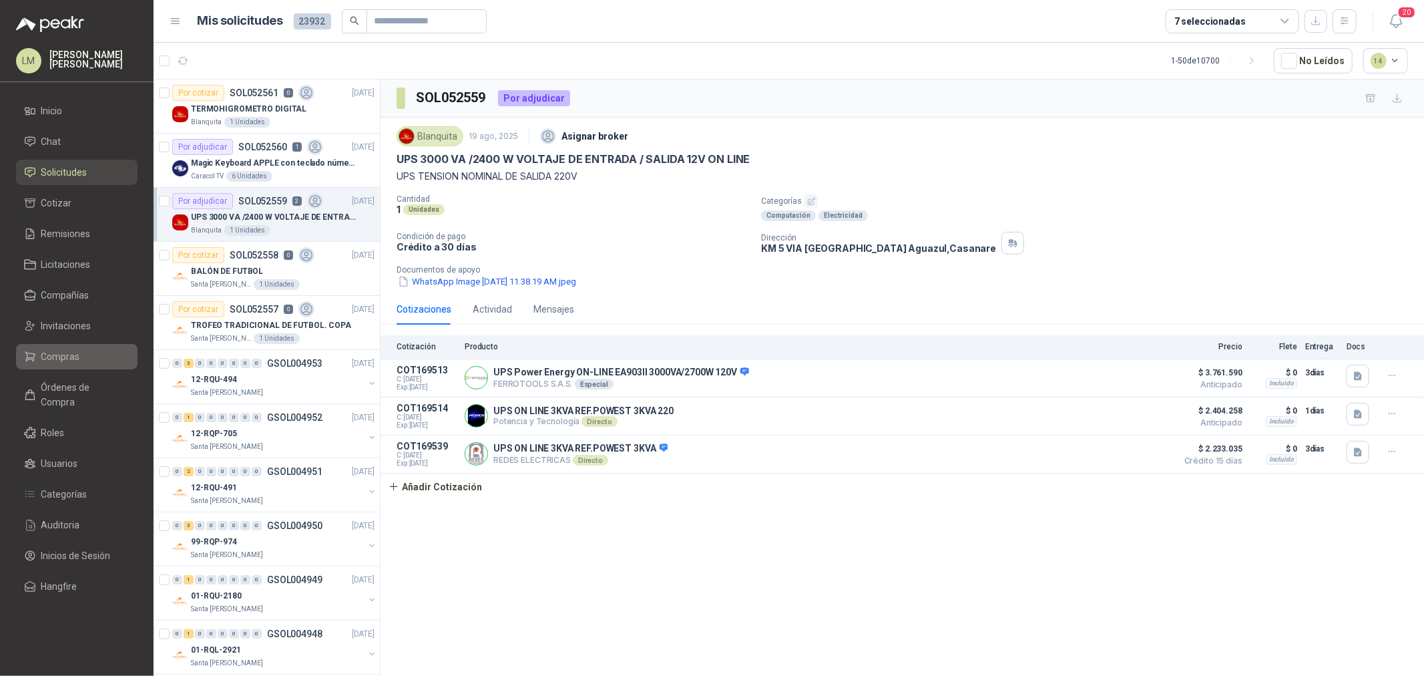
click at [74, 347] on link "Compras" at bounding box center [76, 356] width 121 height 25
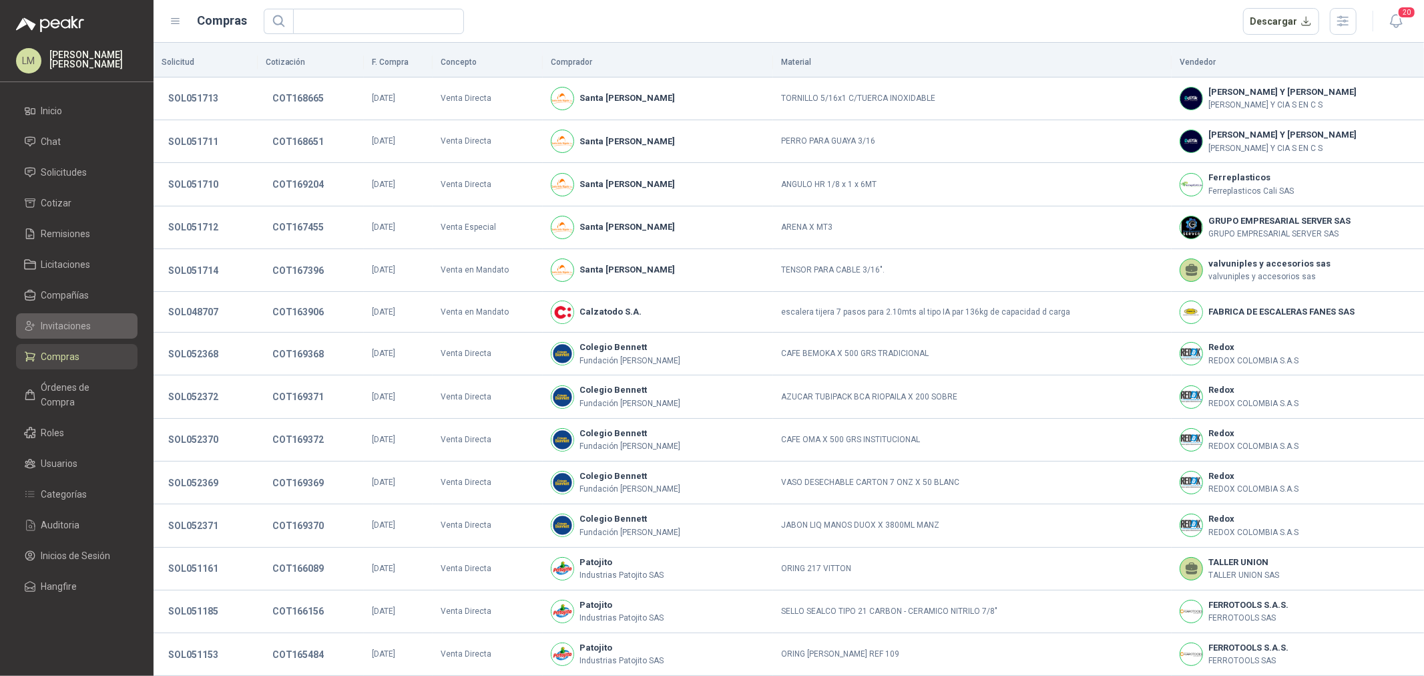
click at [74, 324] on span "Invitaciones" at bounding box center [66, 325] width 50 height 15
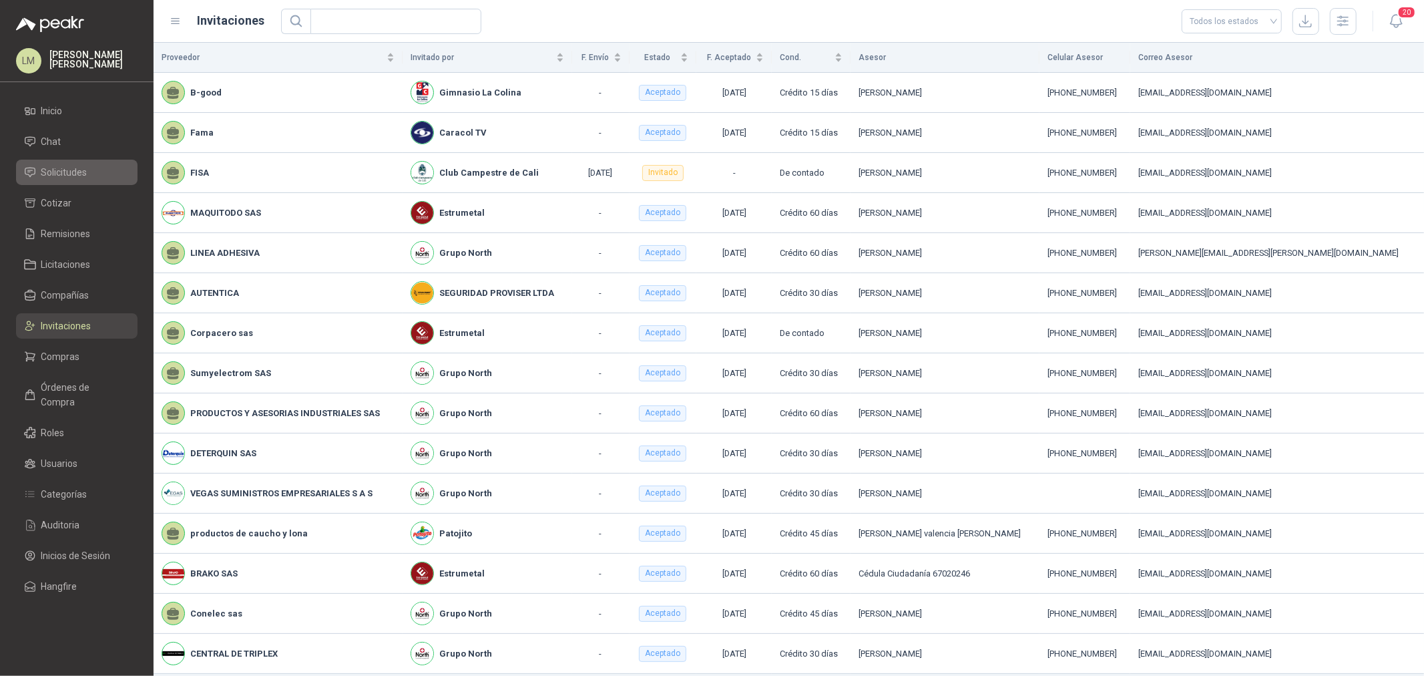
click at [70, 171] on span "Solicitudes" at bounding box center [64, 172] width 46 height 15
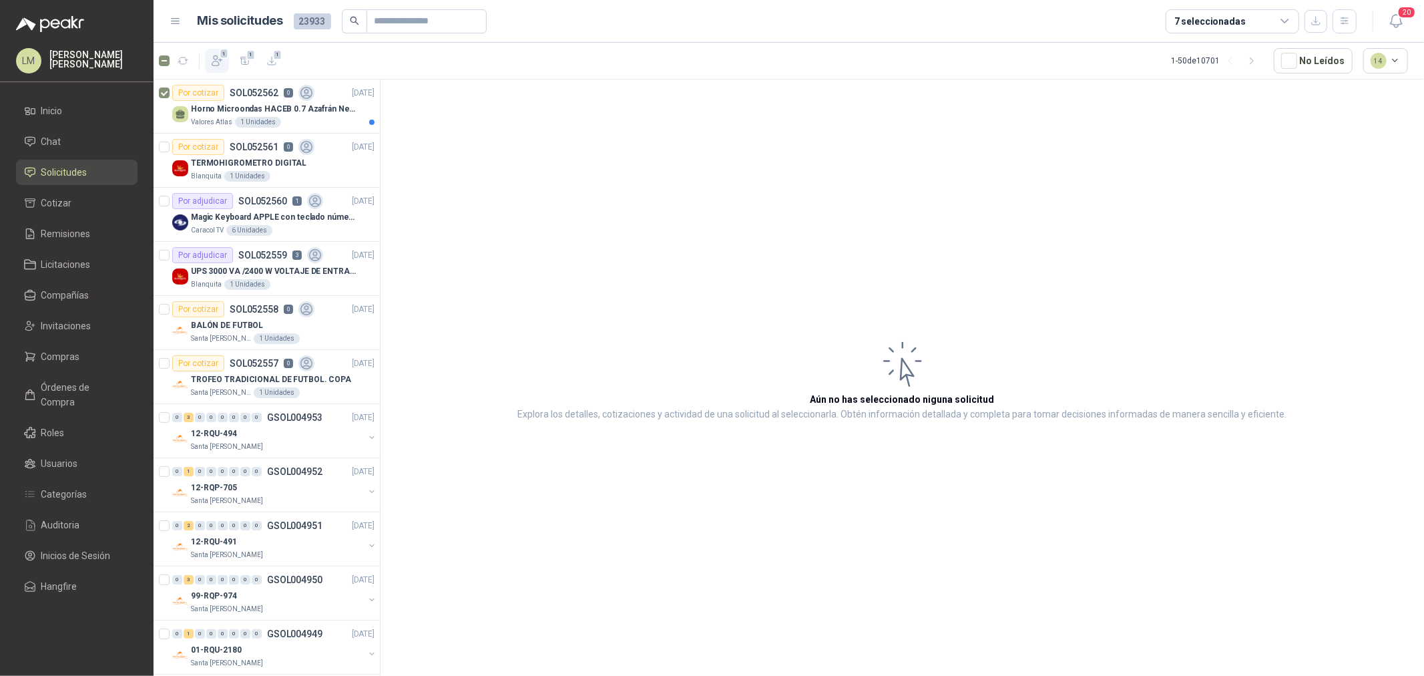
click at [208, 57] on button "1" at bounding box center [217, 61] width 24 height 24
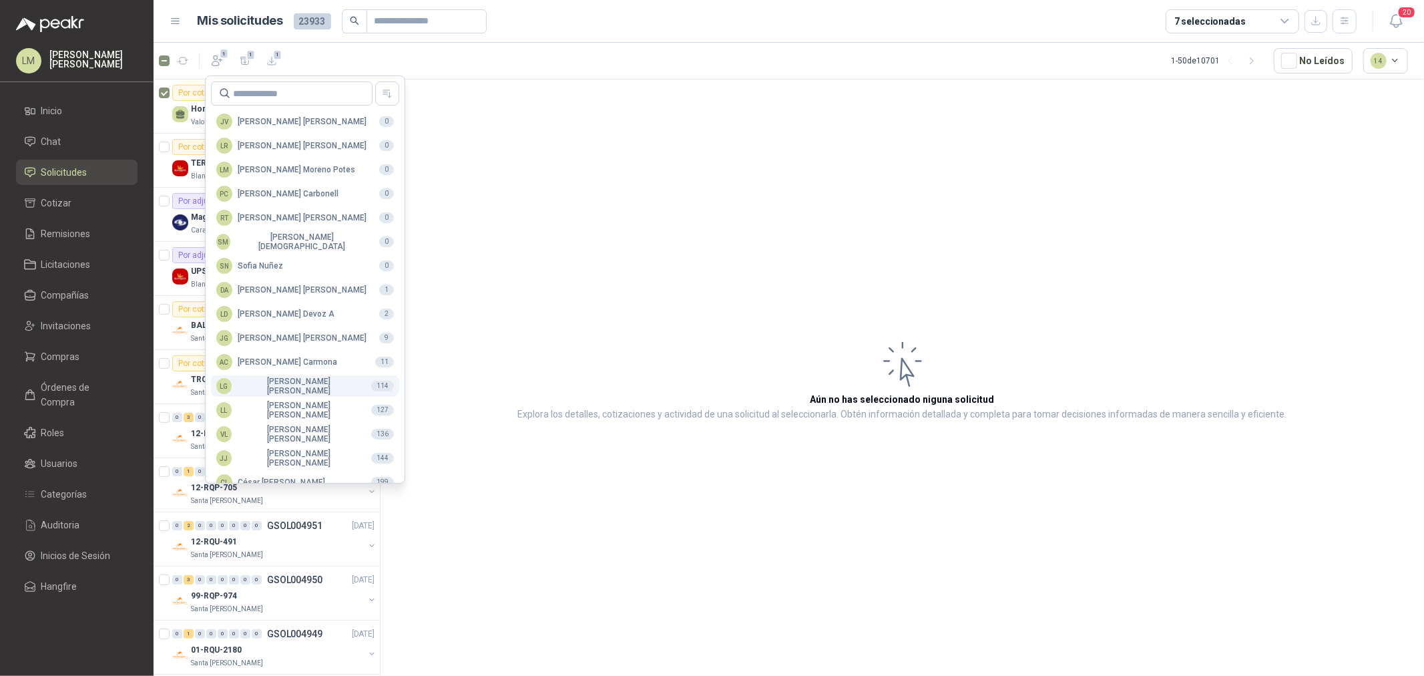
scroll to position [236, 0]
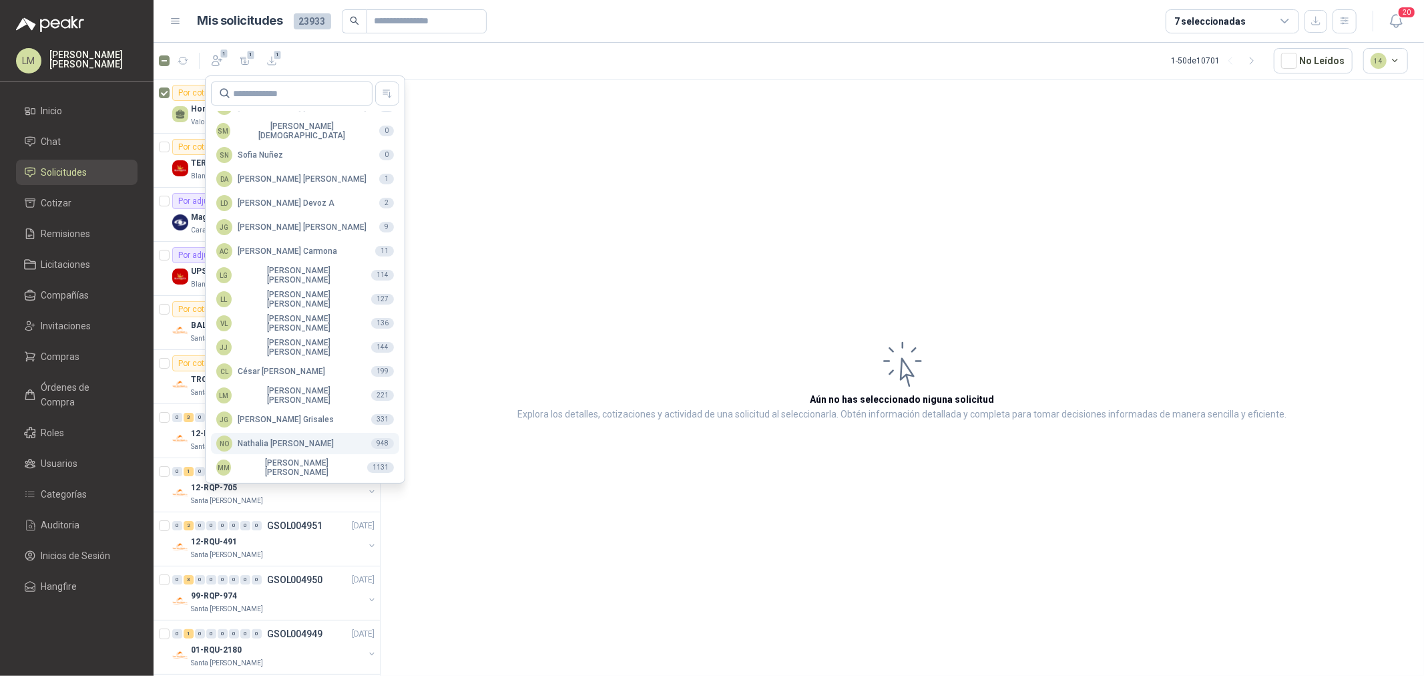
click at [272, 439] on div "NO [PERSON_NAME]" at bounding box center [274, 443] width 117 height 16
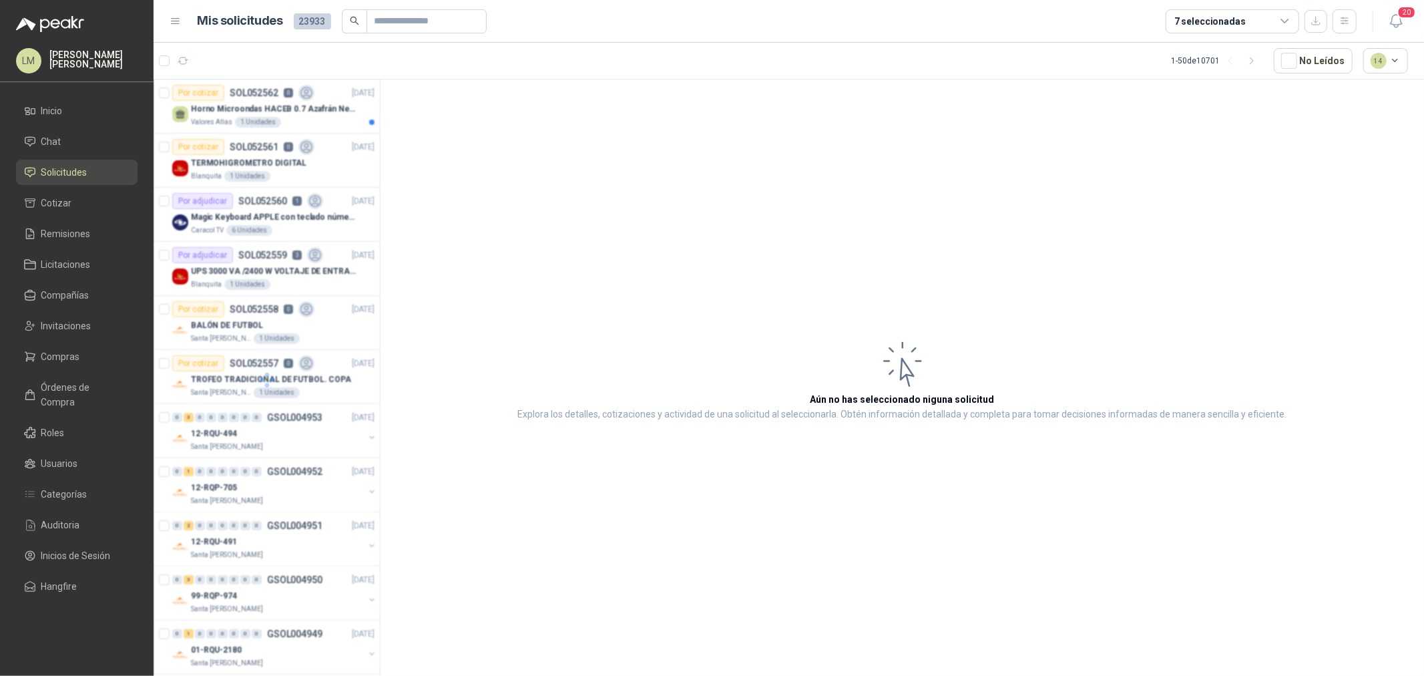
click at [198, 146] on div at bounding box center [267, 379] width 227 height 601
click at [222, 159] on p "TERMOHIGROMETRO DIGITAL" at bounding box center [248, 163] width 115 height 13
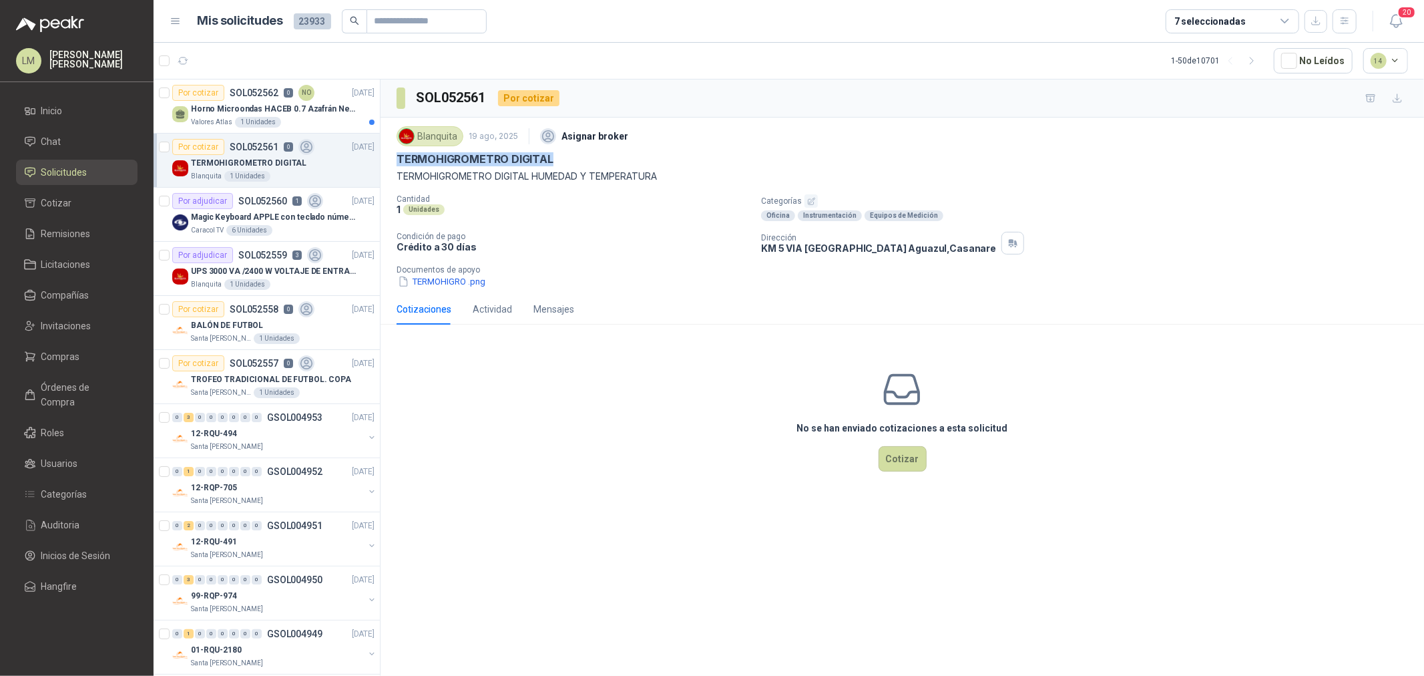
drag, startPoint x: 395, startPoint y: 156, endPoint x: 595, endPoint y: 164, distance: 199.8
click at [595, 164] on div "Blanquita [DATE] Asignar broker TERMOHIGROMETRO DIGITAL TERMOHIGROMETRO DIGITAL…" at bounding box center [902, 205] width 1043 height 176
drag, startPoint x: 393, startPoint y: 172, endPoint x: 697, endPoint y: 176, distance: 304.4
click at [697, 176] on div "Blanquita [DATE] Asignar broker TERMOHIGROMETRO DIGITAL TERMOHIGROMETRO DIGITAL…" at bounding box center [902, 205] width 1043 height 176
copy p "TERMOHIGROMETRO DIGITAL HUMEDAD Y TEMPERATURA"
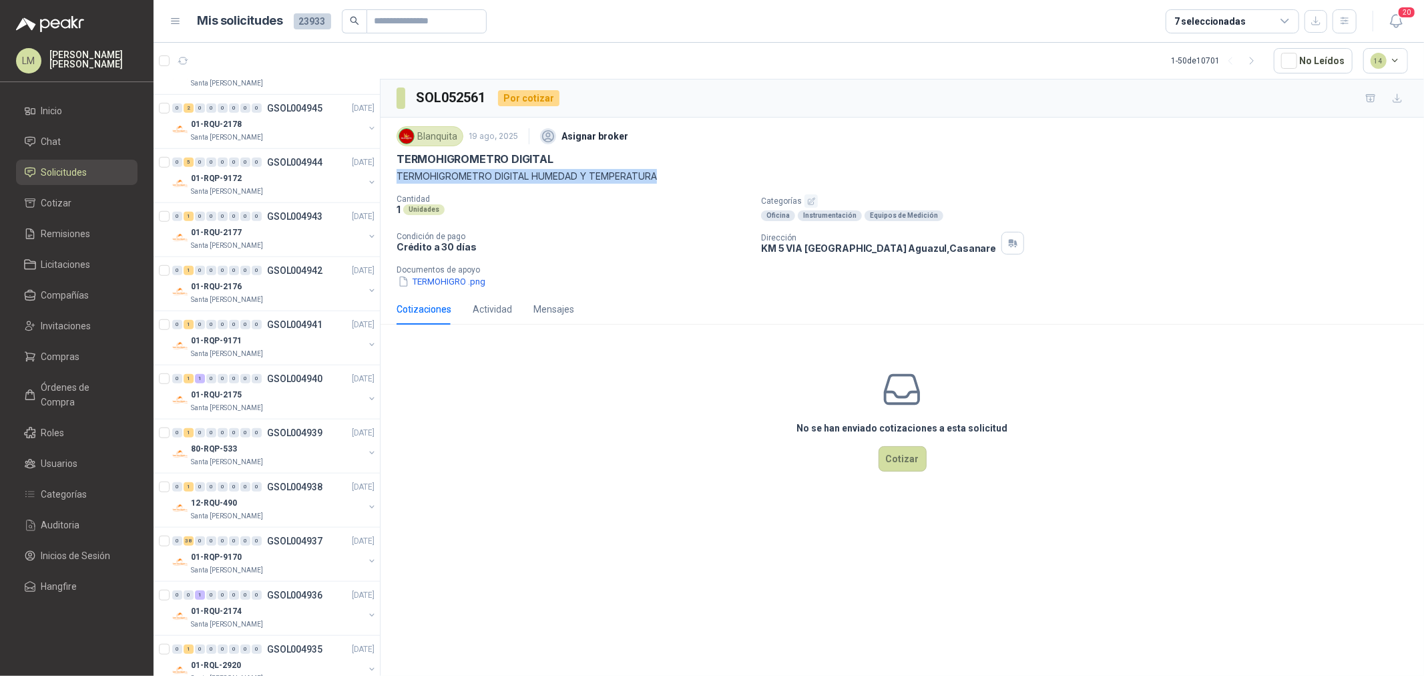
scroll to position [890, 0]
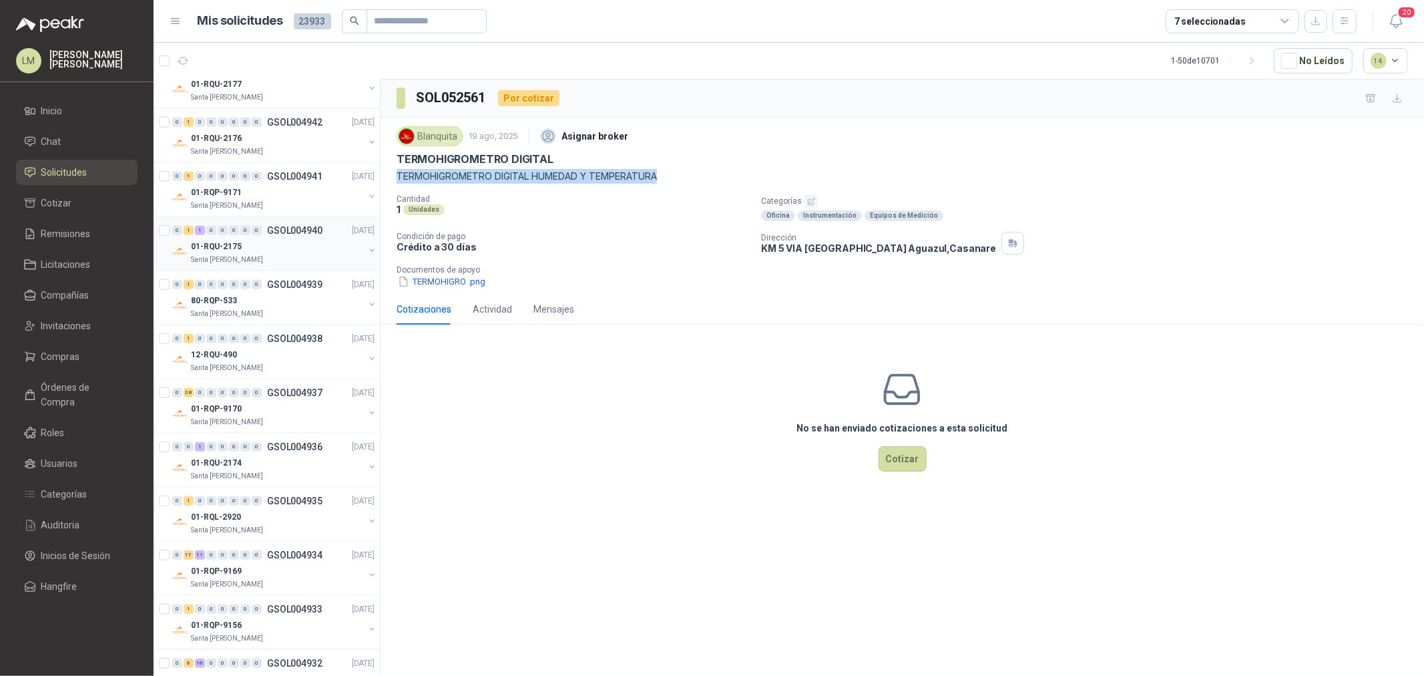
click at [238, 247] on p "01-RQU-2175" at bounding box center [216, 246] width 51 height 13
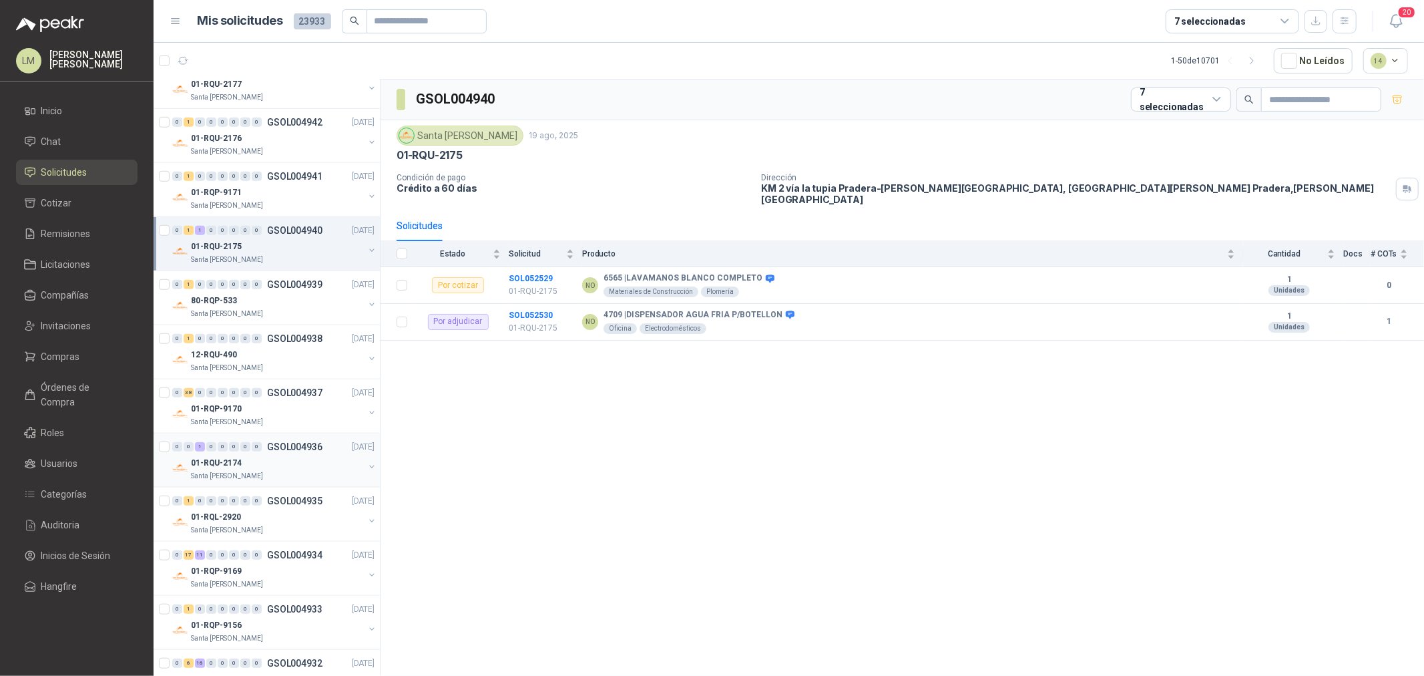
click at [262, 446] on div "0 0 1 0 0 0 0 0 GSOL004936" at bounding box center [247, 446] width 150 height 9
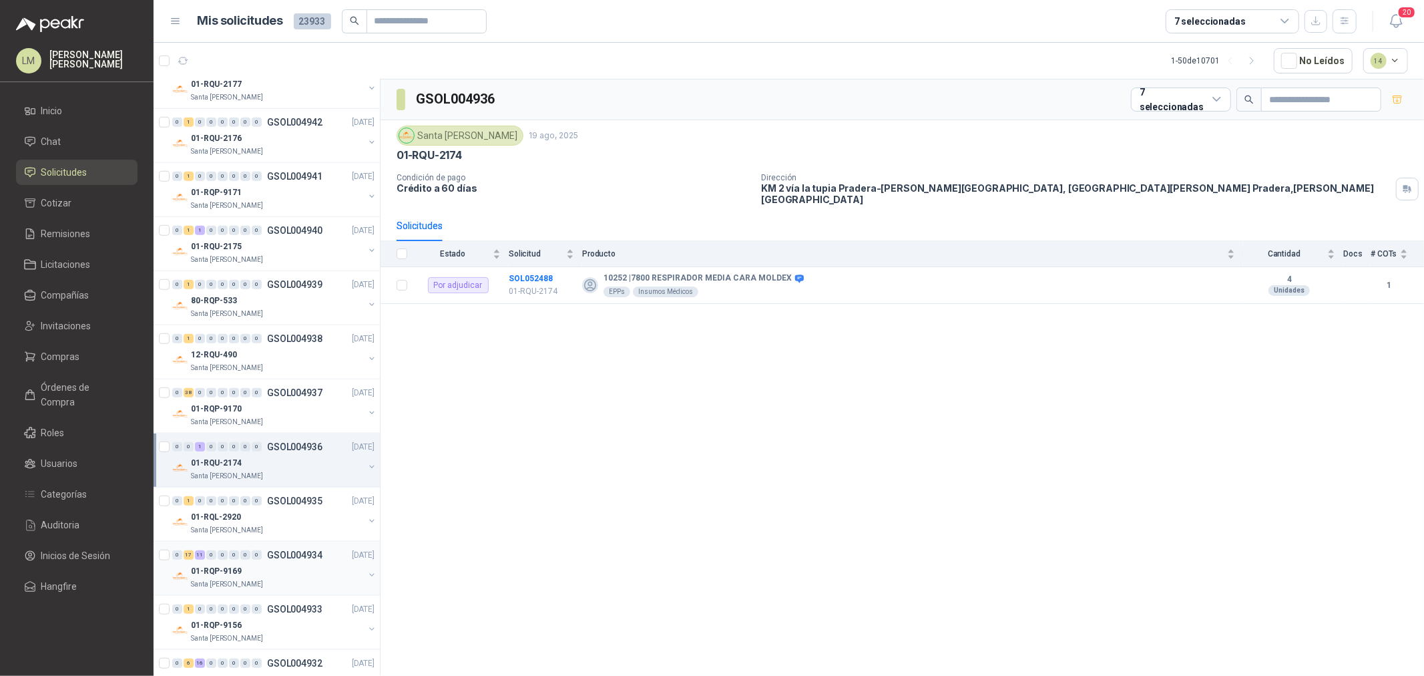
click at [259, 565] on div "01-RQP-9169" at bounding box center [277, 571] width 173 height 16
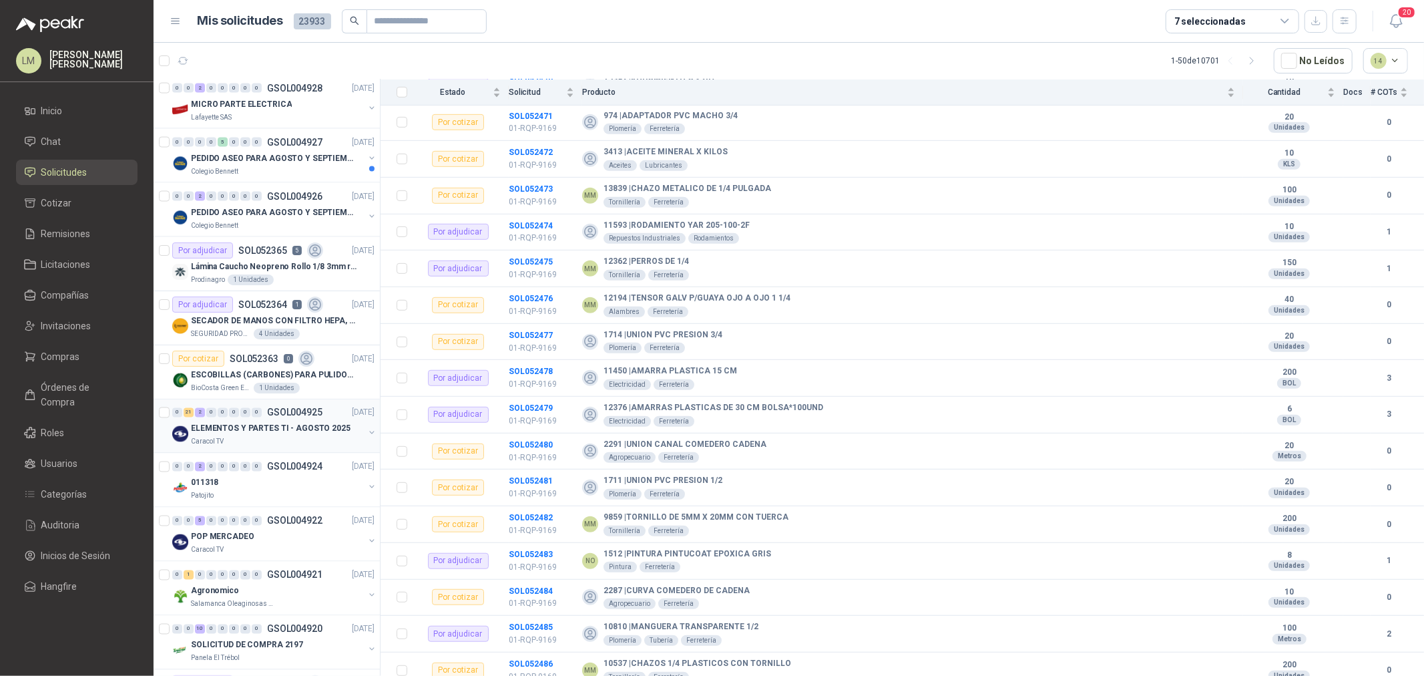
scroll to position [1928, 0]
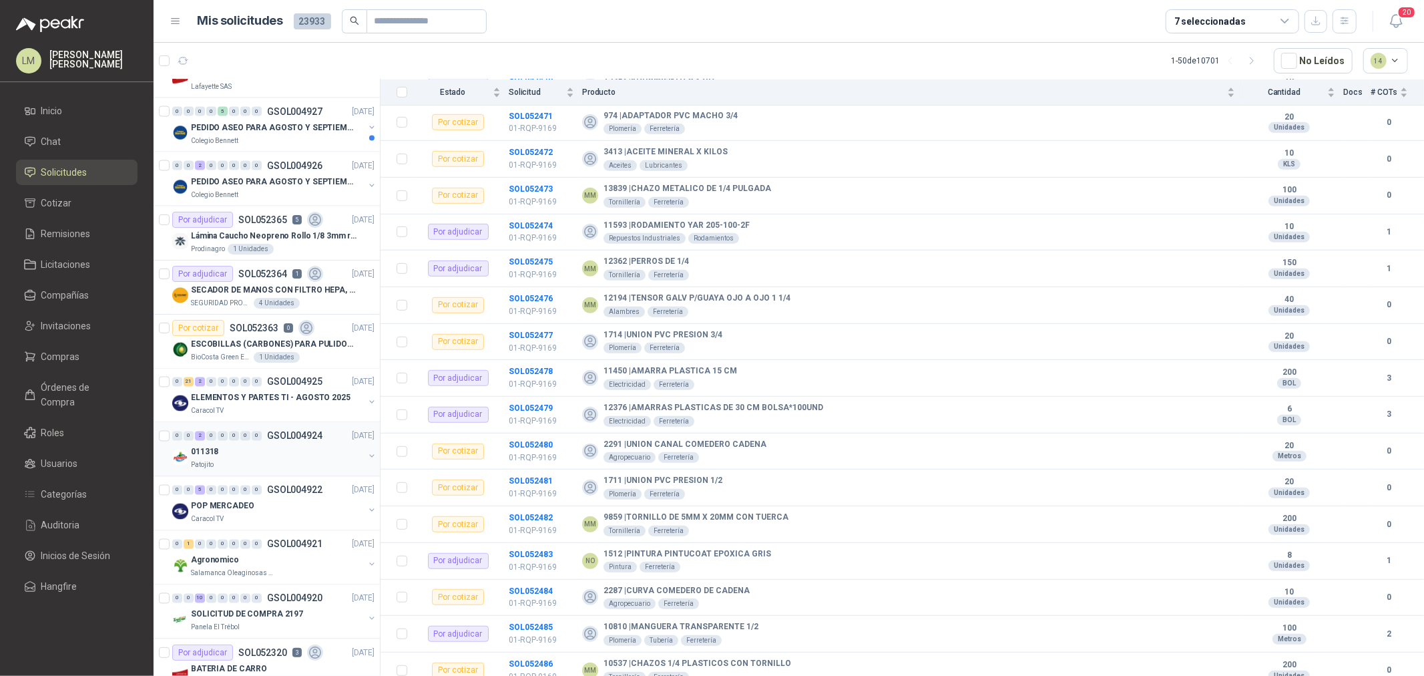
click at [366, 456] on button "button" at bounding box center [371, 456] width 11 height 11
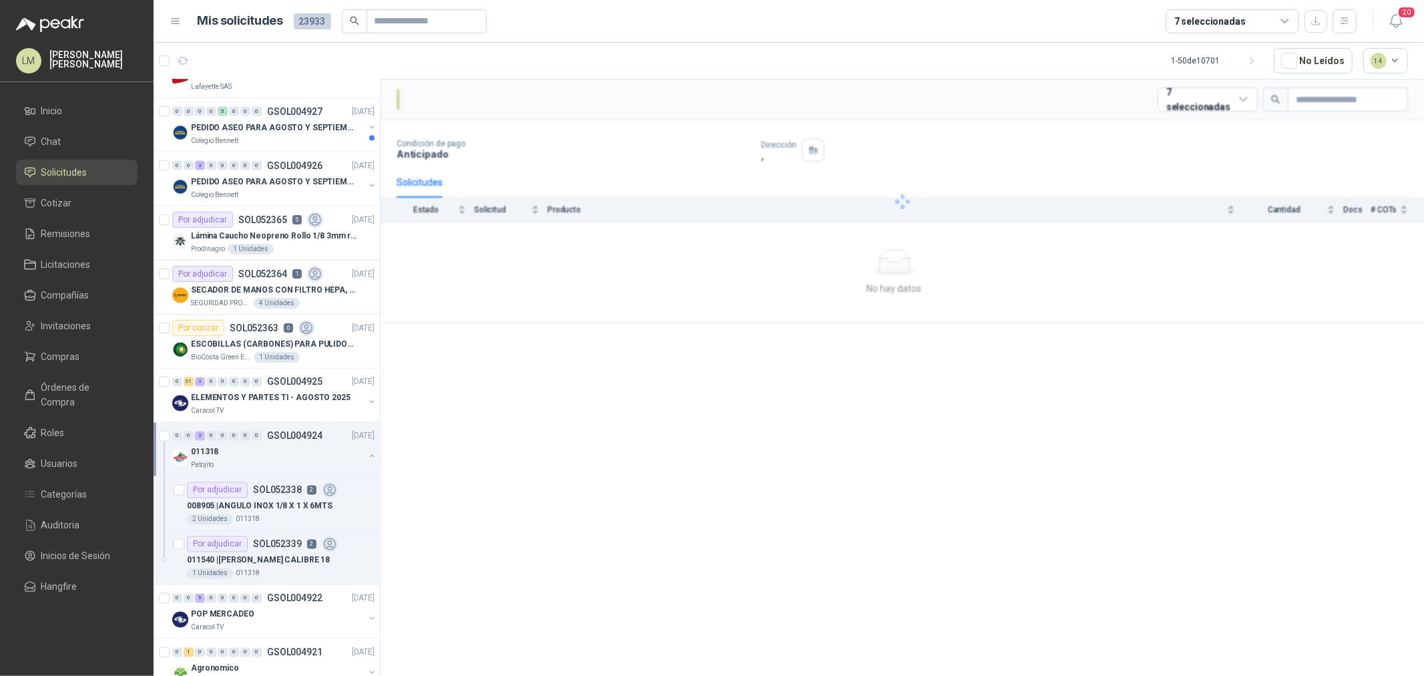
click at [286, 489] on p "SOL052338" at bounding box center [277, 489] width 49 height 9
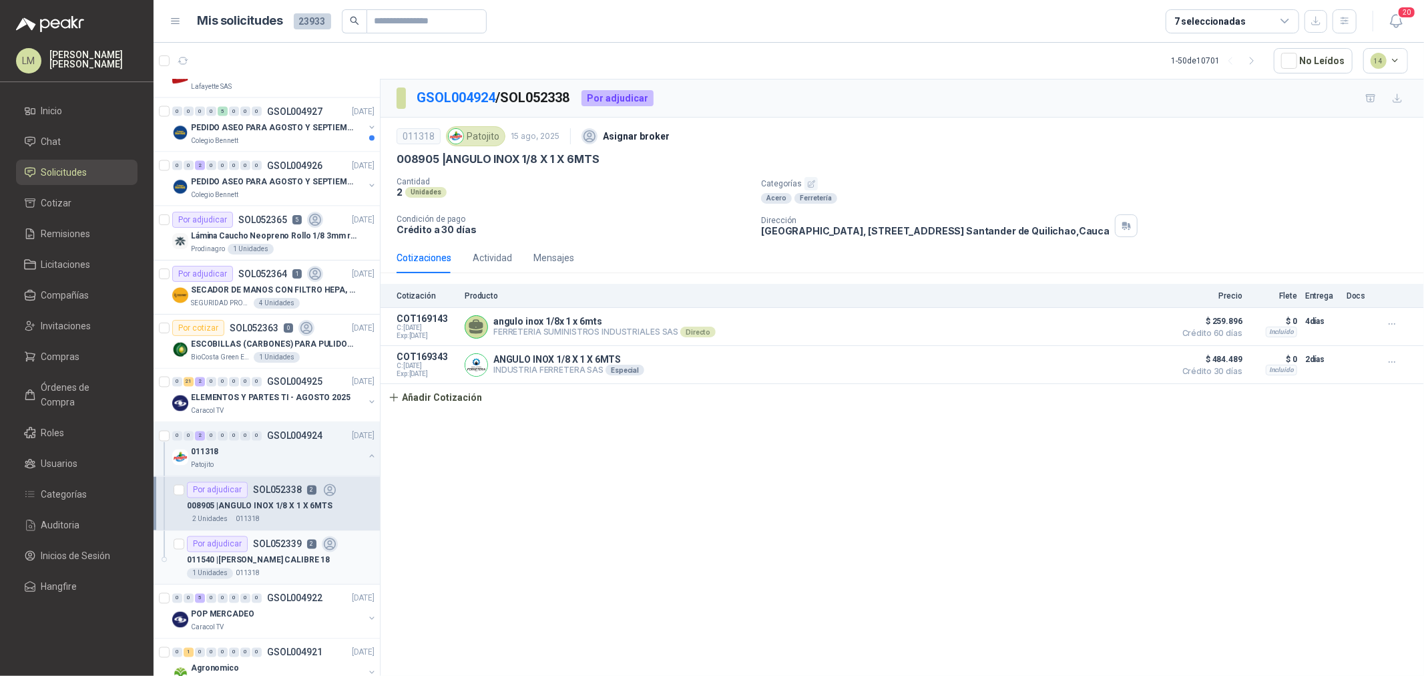
click at [256, 549] on p "SOL052339" at bounding box center [277, 543] width 49 height 9
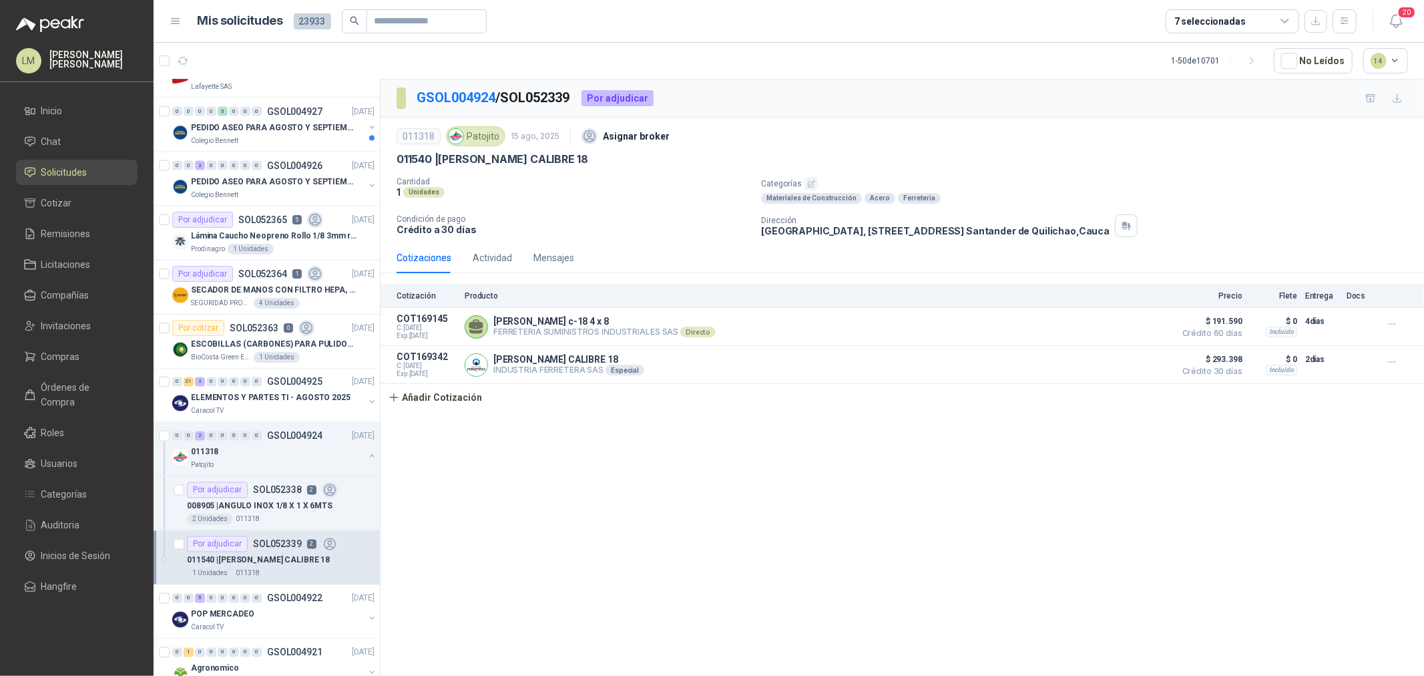
drag, startPoint x: 648, startPoint y: 156, endPoint x: 441, endPoint y: 156, distance: 206.9
click at [441, 156] on div "011540 | [PERSON_NAME] CALIBRE 18" at bounding box center [902, 159] width 1011 height 14
copy p "[PERSON_NAME] CALIBRE 18"
click at [224, 496] on div "Por adjudicar" at bounding box center [217, 490] width 61 height 16
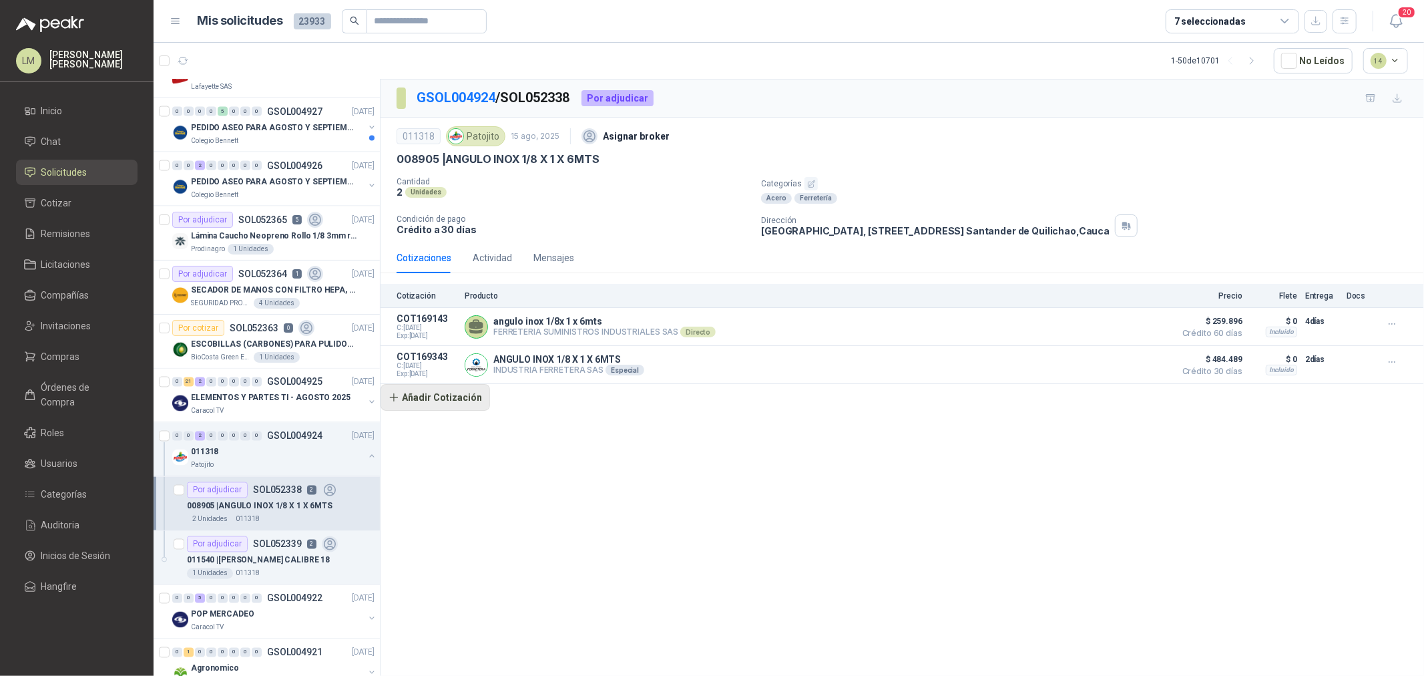
click at [449, 387] on button "Añadir Cotización" at bounding box center [435, 397] width 109 height 27
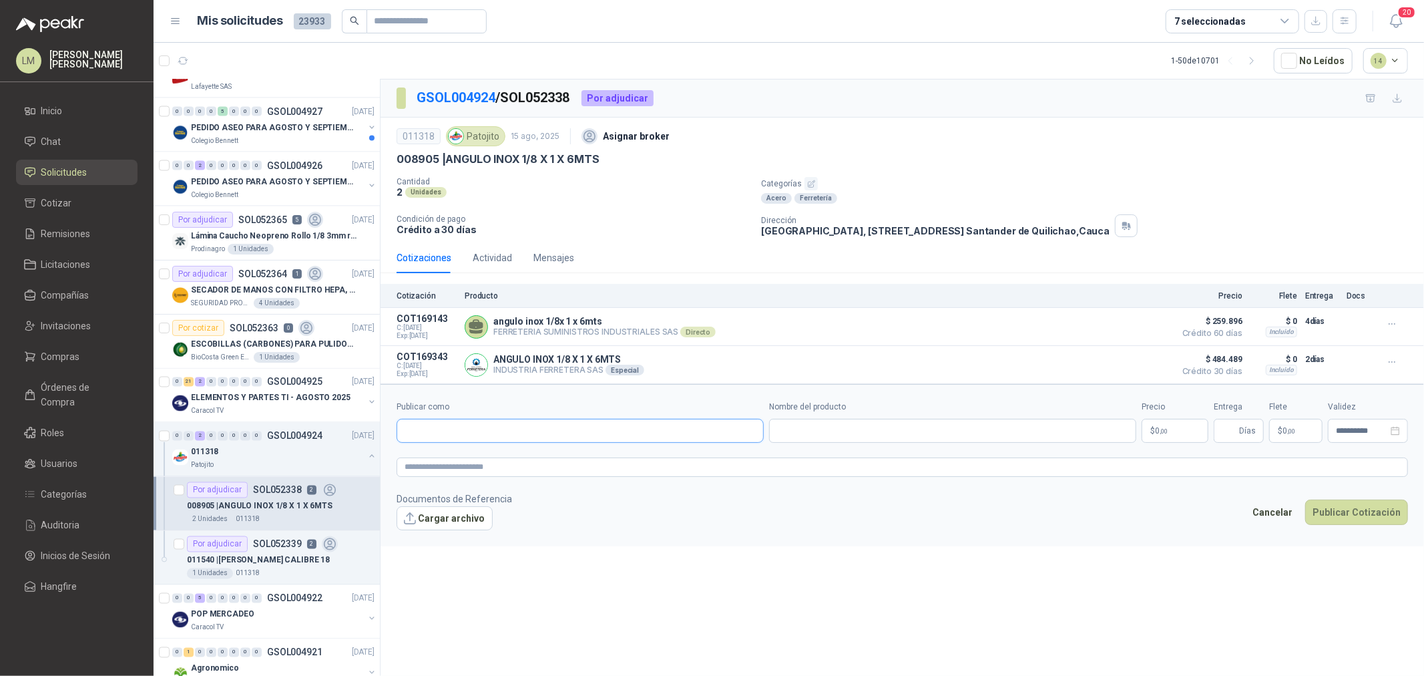
click at [451, 428] on input "Publicar como" at bounding box center [580, 430] width 366 height 23
type input "********"
click at [471, 465] on span "CORTEACEROS SA -" at bounding box center [456, 468] width 57 height 7
type input "**********"
click at [819, 432] on input "Nombre del producto" at bounding box center [952, 431] width 367 height 24
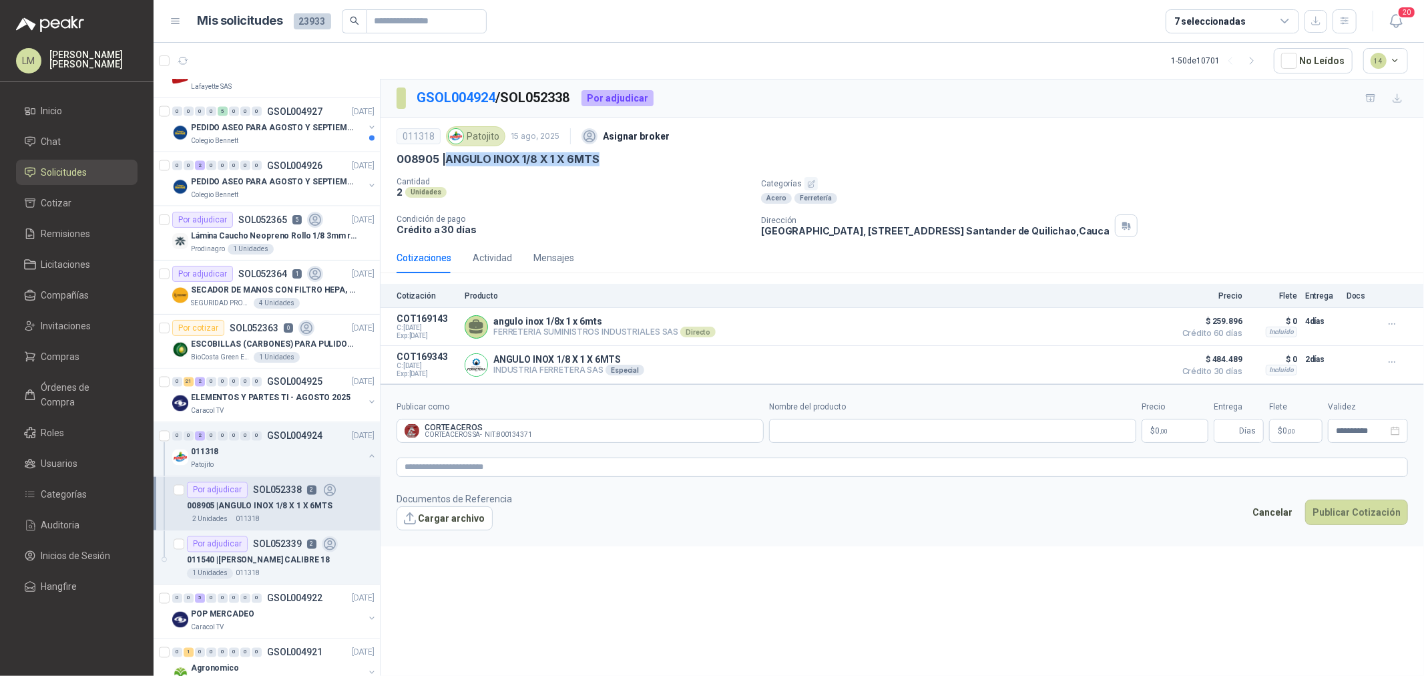
drag, startPoint x: 450, startPoint y: 155, endPoint x: 605, endPoint y: 155, distance: 154.9
click at [605, 155] on div "008905 | ANGULO INOX 1/8 X 1 X 6MTS" at bounding box center [902, 159] width 1011 height 14
copy p "ANGULO INOX 1/8 X 1 X 6MTS"
click at [816, 435] on input "Nombre del producto" at bounding box center [952, 431] width 367 height 24
paste input "**********"
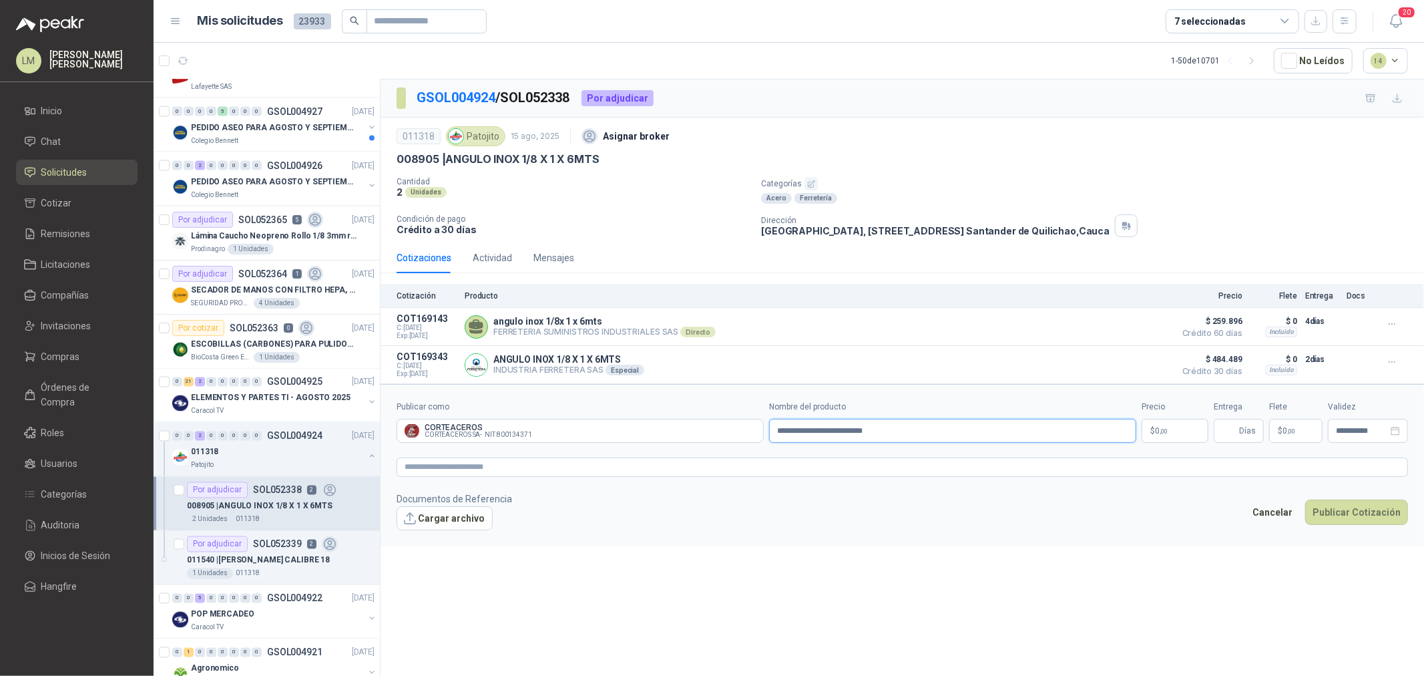
type input "**********"
click at [1172, 431] on p "$ 0 ,00" at bounding box center [1175, 431] width 67 height 24
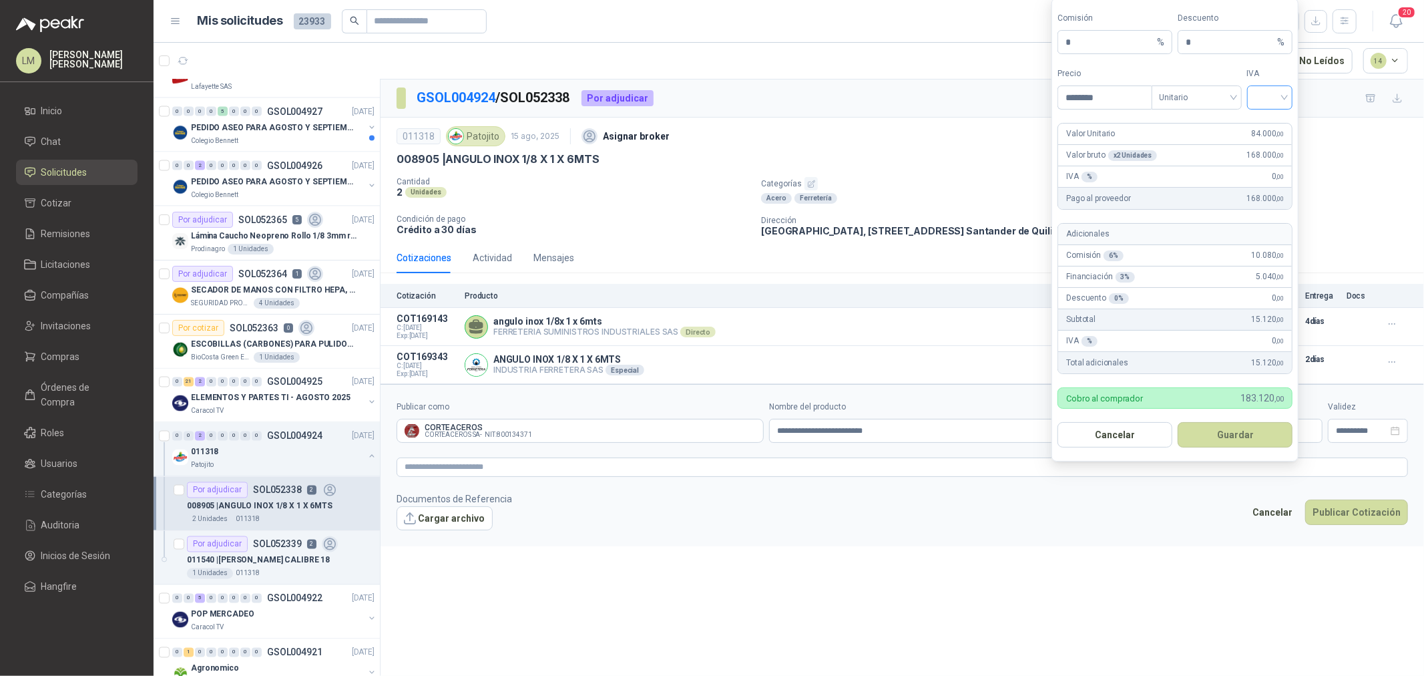
type input "********"
click at [1274, 98] on input "search" at bounding box center [1270, 96] width 30 height 20
click at [1276, 124] on div "19%" at bounding box center [1270, 124] width 25 height 15
click at [1233, 438] on button "Guardar" at bounding box center [1235, 434] width 115 height 25
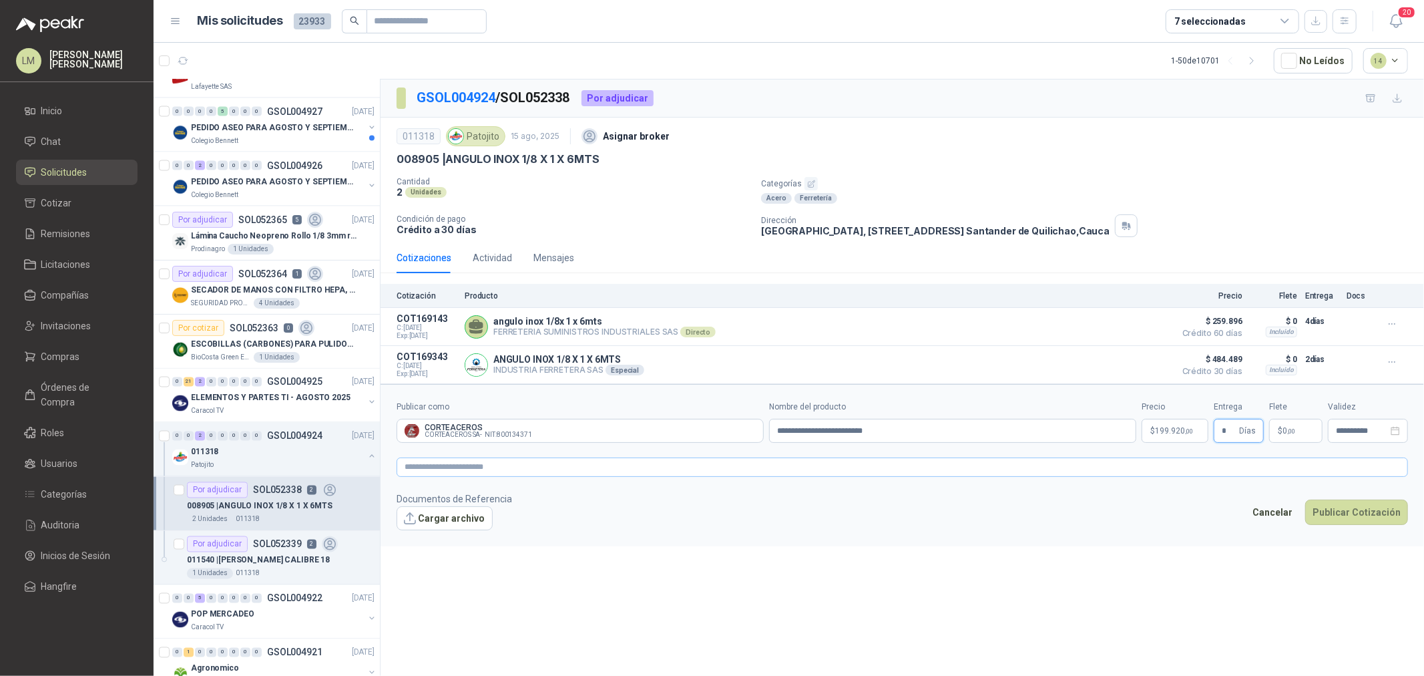
type input "*"
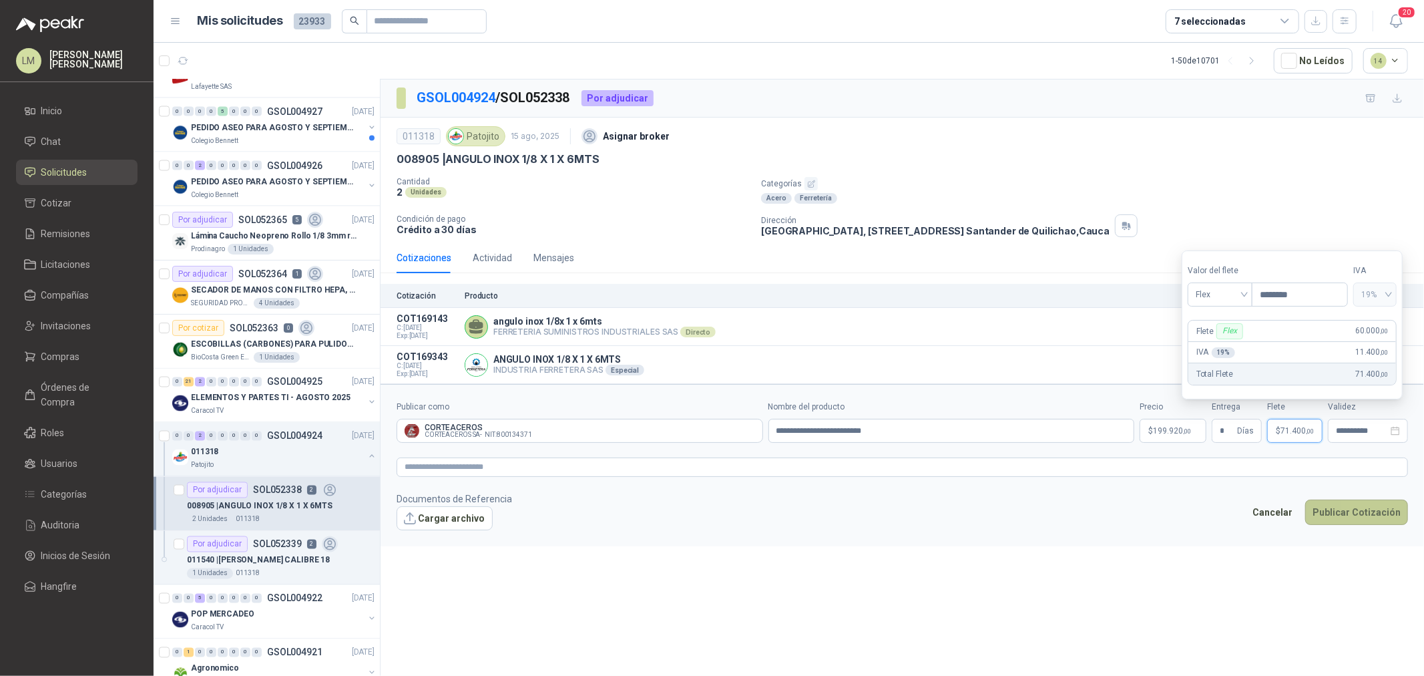
type input "********"
click at [1349, 511] on button "Publicar Cotización" at bounding box center [1356, 511] width 103 height 25
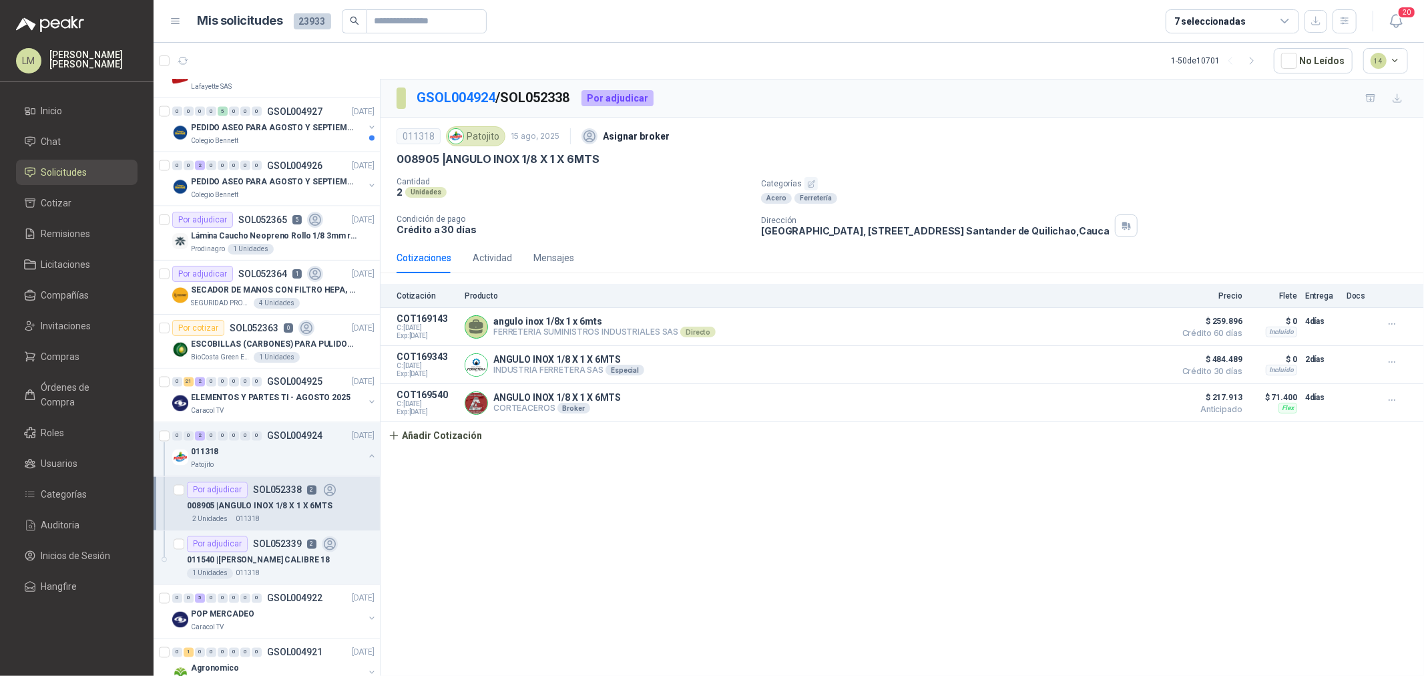
drag, startPoint x: 75, startPoint y: 324, endPoint x: 70, endPoint y: 338, distance: 15.6
click at [75, 324] on span "Invitaciones" at bounding box center [66, 325] width 50 height 15
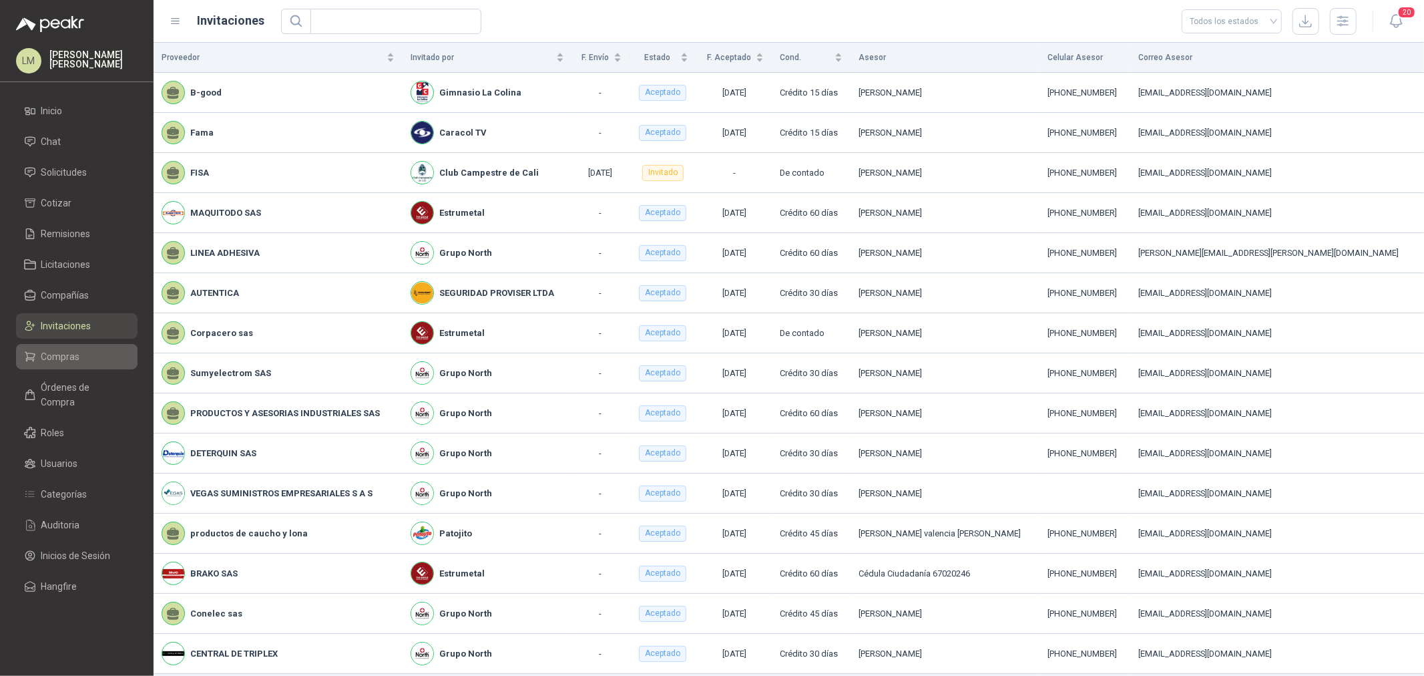
click at [67, 352] on span "Compras" at bounding box center [60, 356] width 39 height 15
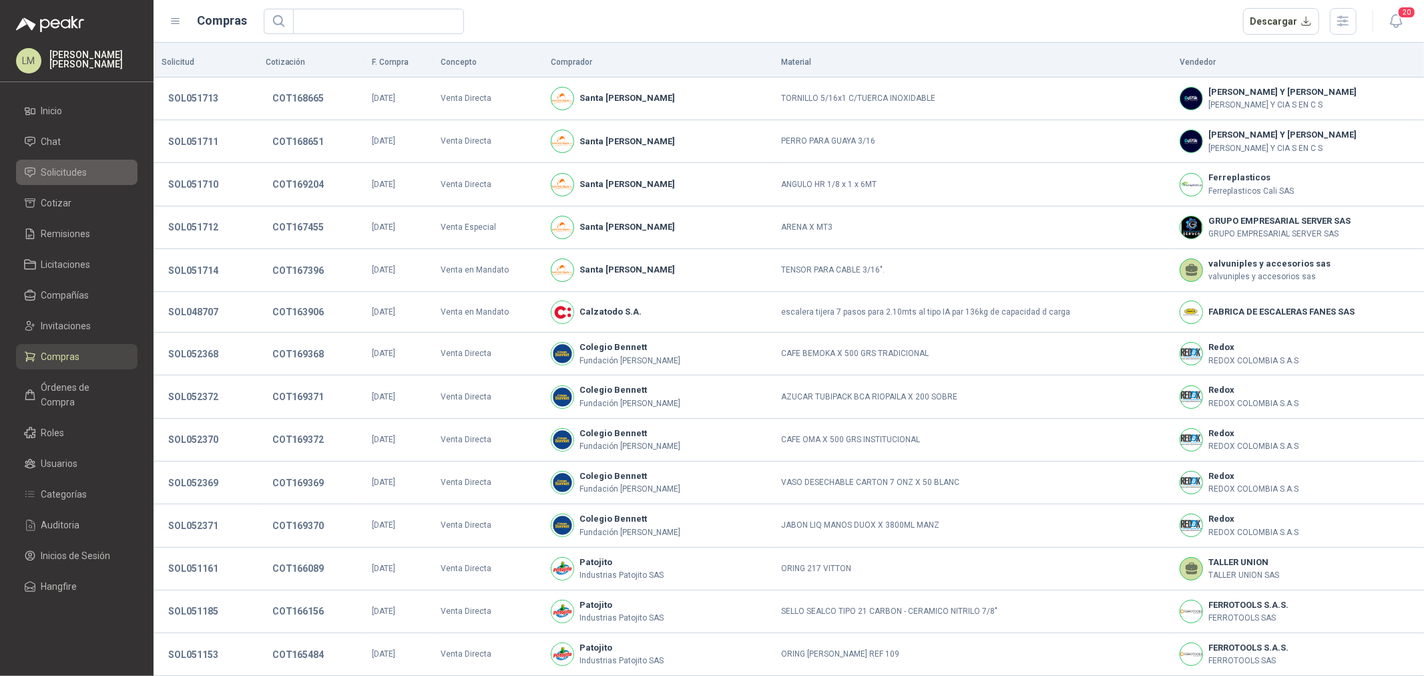
click at [76, 165] on span "Solicitudes" at bounding box center [64, 172] width 46 height 15
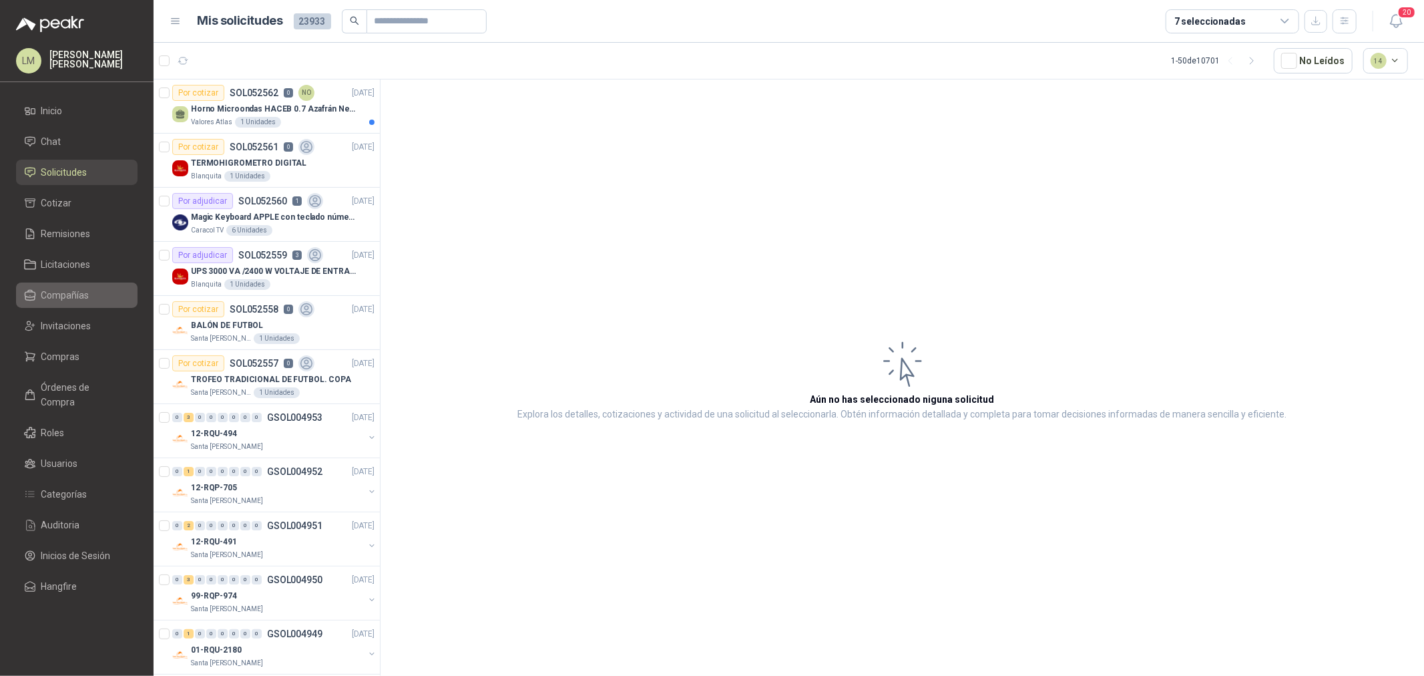
click at [71, 292] on span "Compañías" at bounding box center [65, 295] width 48 height 15
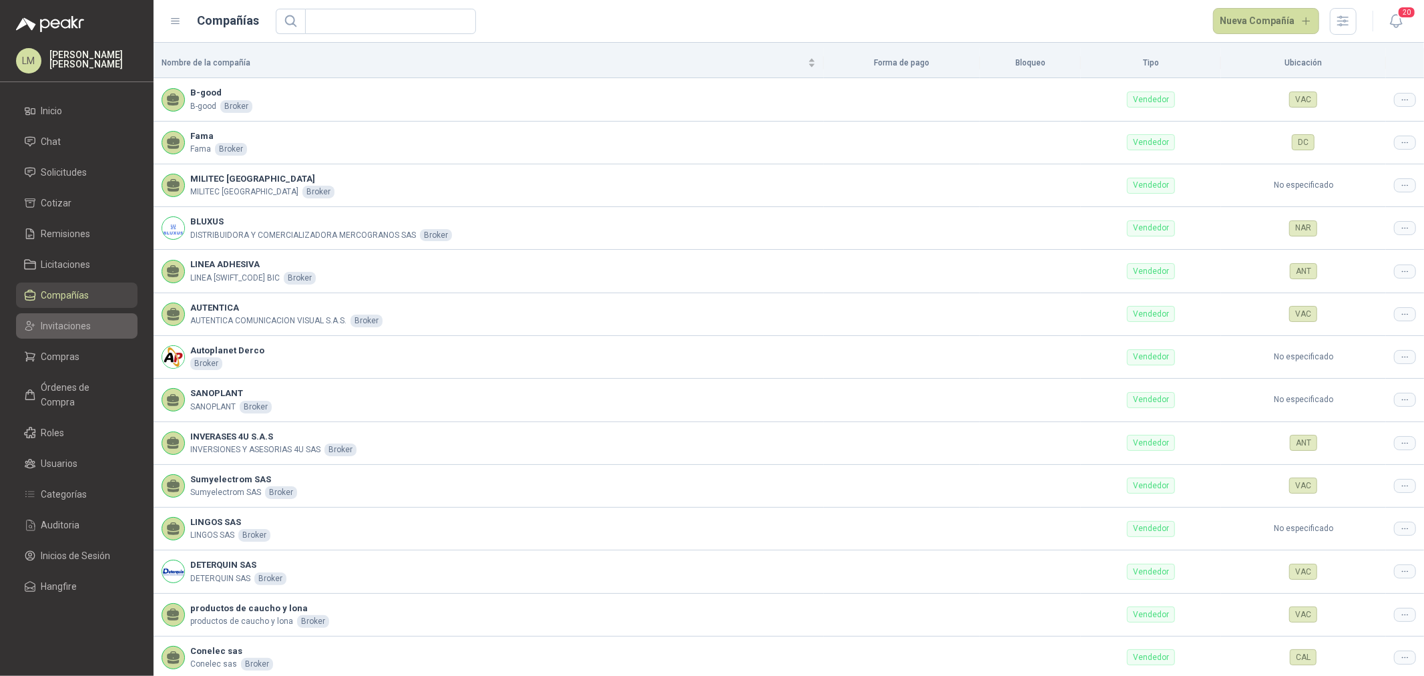
click at [67, 318] on span "Invitaciones" at bounding box center [66, 325] width 50 height 15
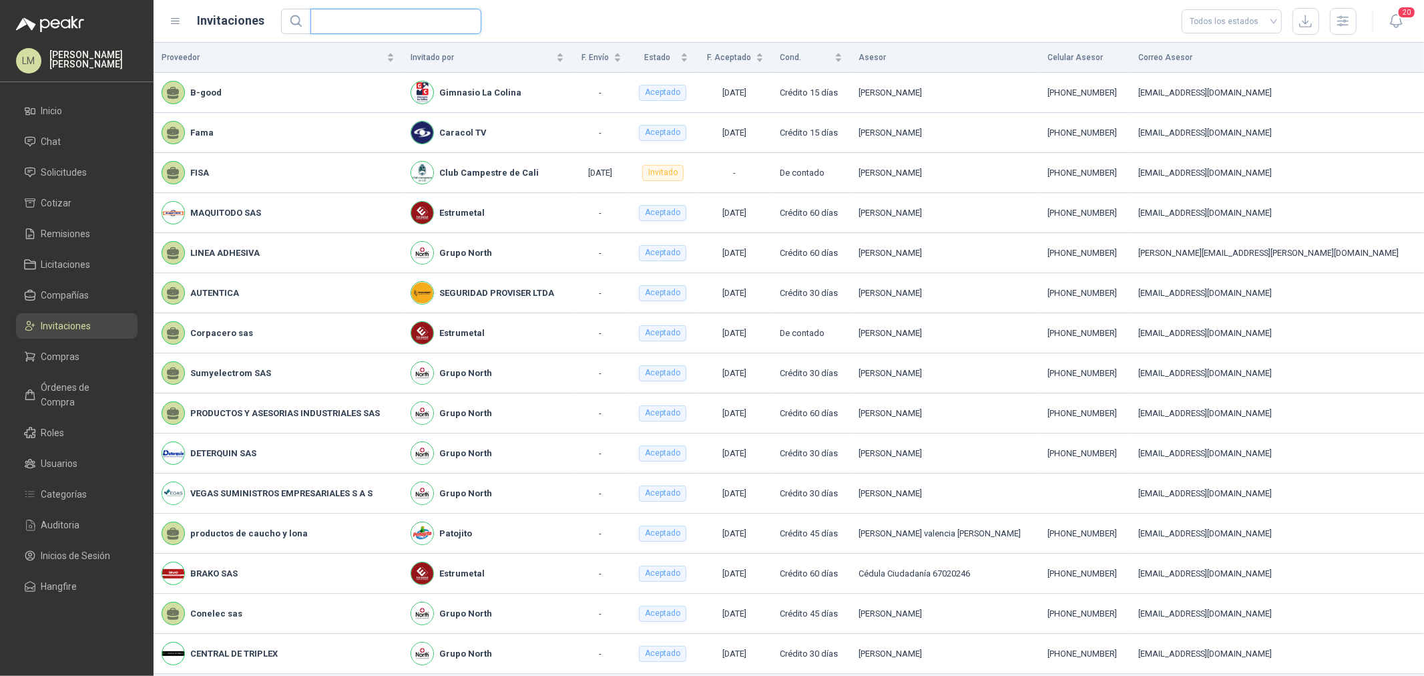
click at [375, 22] on input "text" at bounding box center [390, 21] width 144 height 24
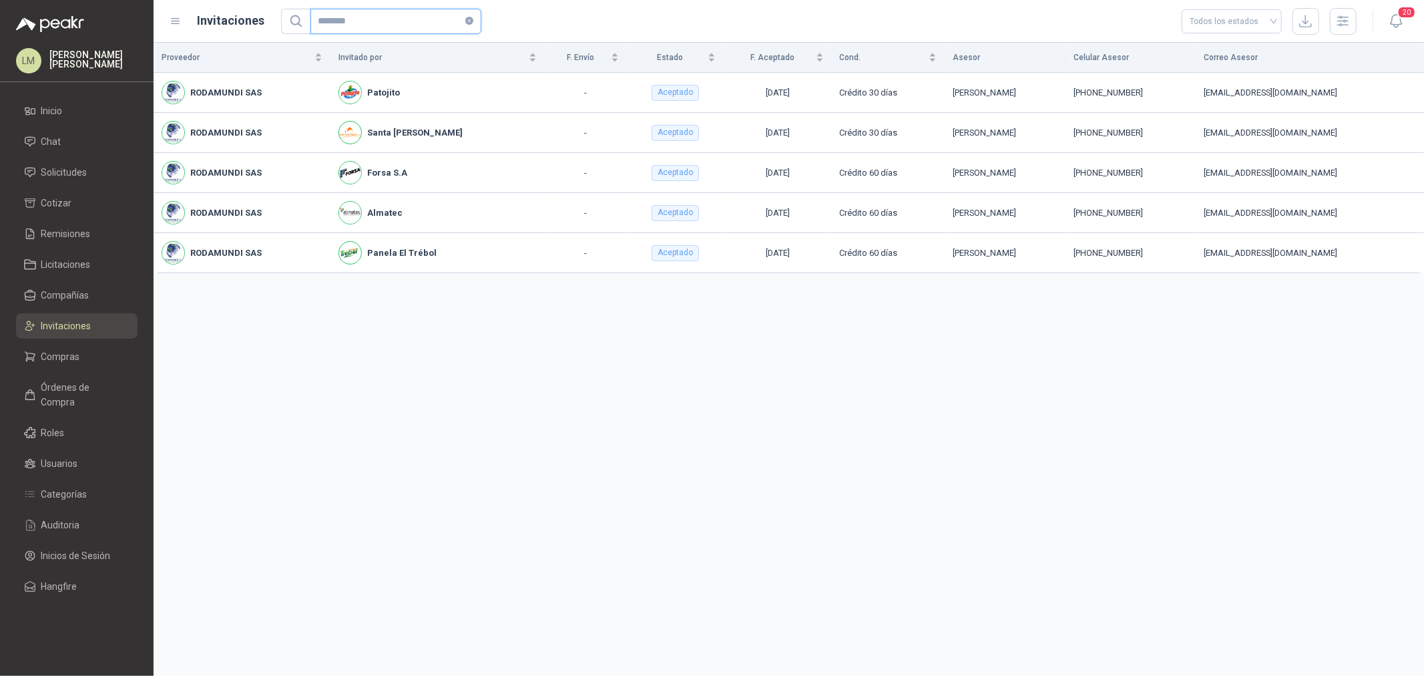
type input "********"
drag, startPoint x: 719, startPoint y: 91, endPoint x: 782, endPoint y: 91, distance: 62.8
click at [782, 91] on td "[DATE]" at bounding box center [778, 93] width 108 height 40
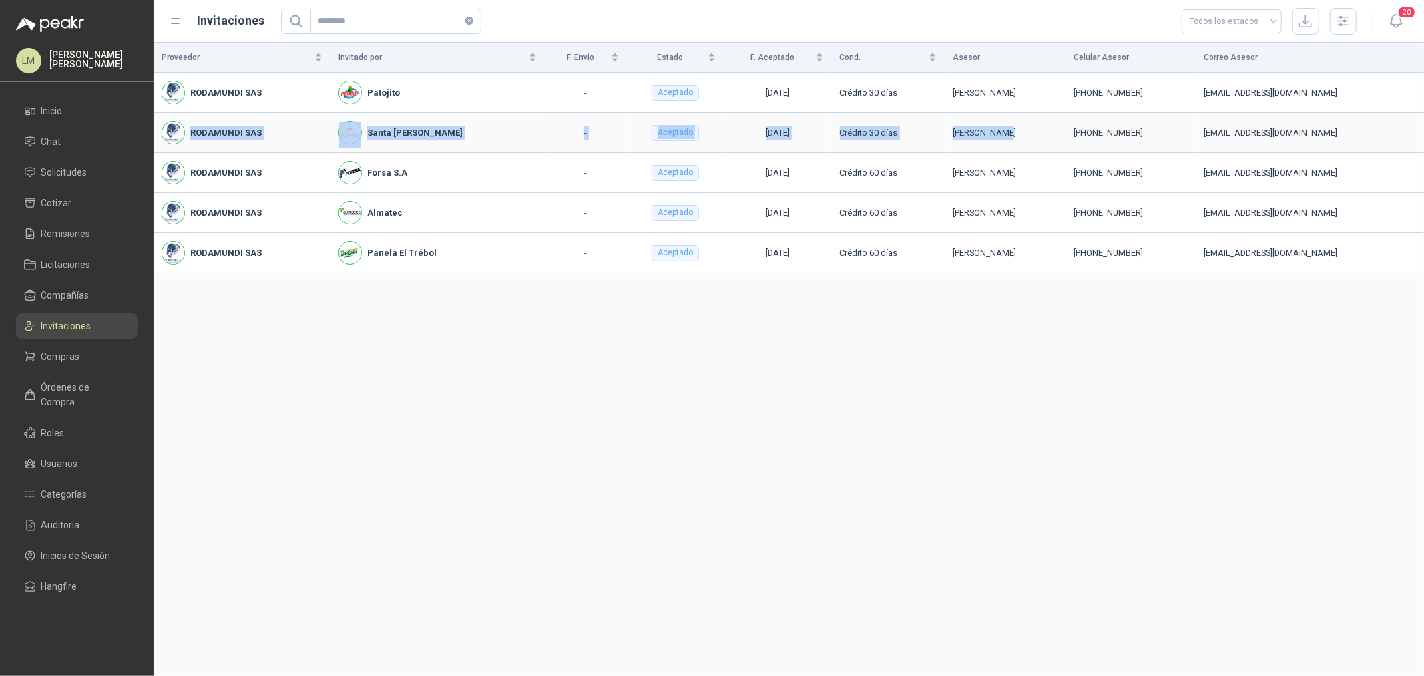
drag, startPoint x: 985, startPoint y: 126, endPoint x: 191, endPoint y: 131, distance: 794.4
click at [191, 131] on tr "RODAMUNDI SAS Santa [PERSON_NAME] - Aceptado [DATE] Crédito 30 días [PERSON_NAM…" at bounding box center [789, 133] width 1270 height 40
click at [545, 125] on td "-" at bounding box center [586, 133] width 83 height 40
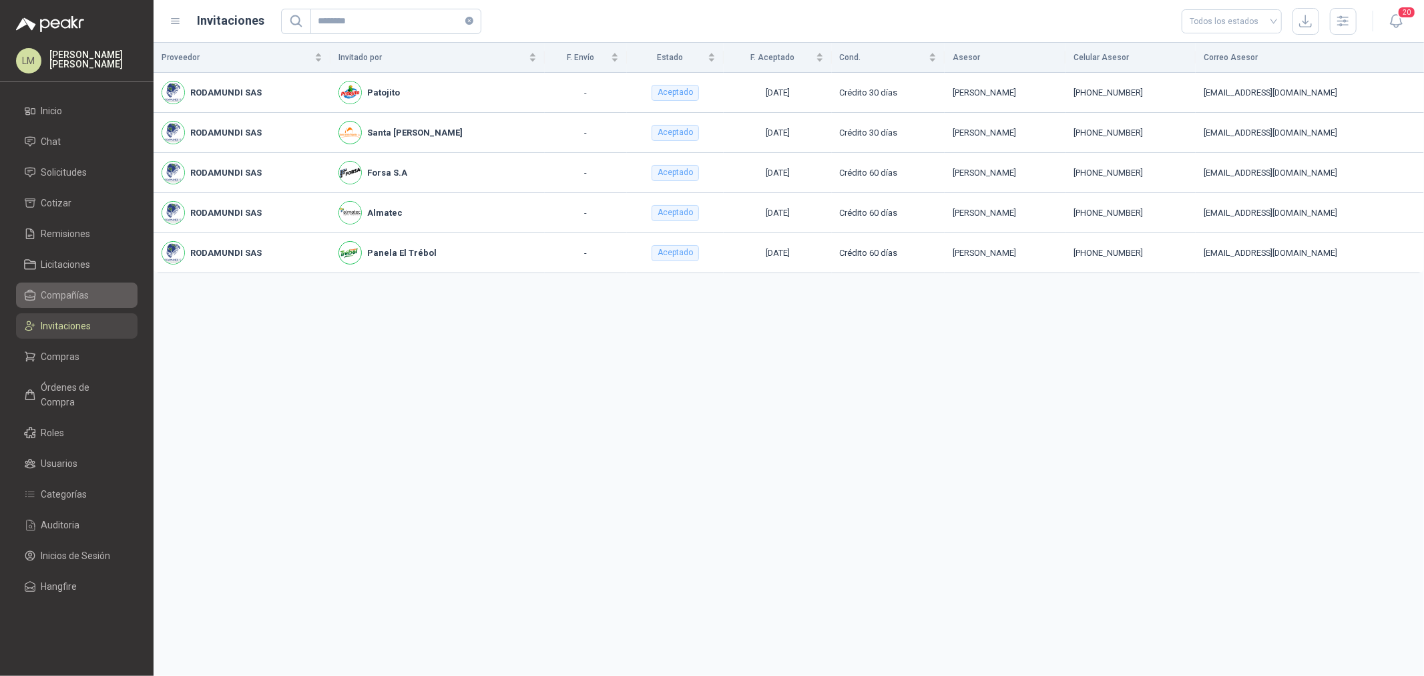
click at [69, 294] on span "Compañías" at bounding box center [65, 295] width 48 height 15
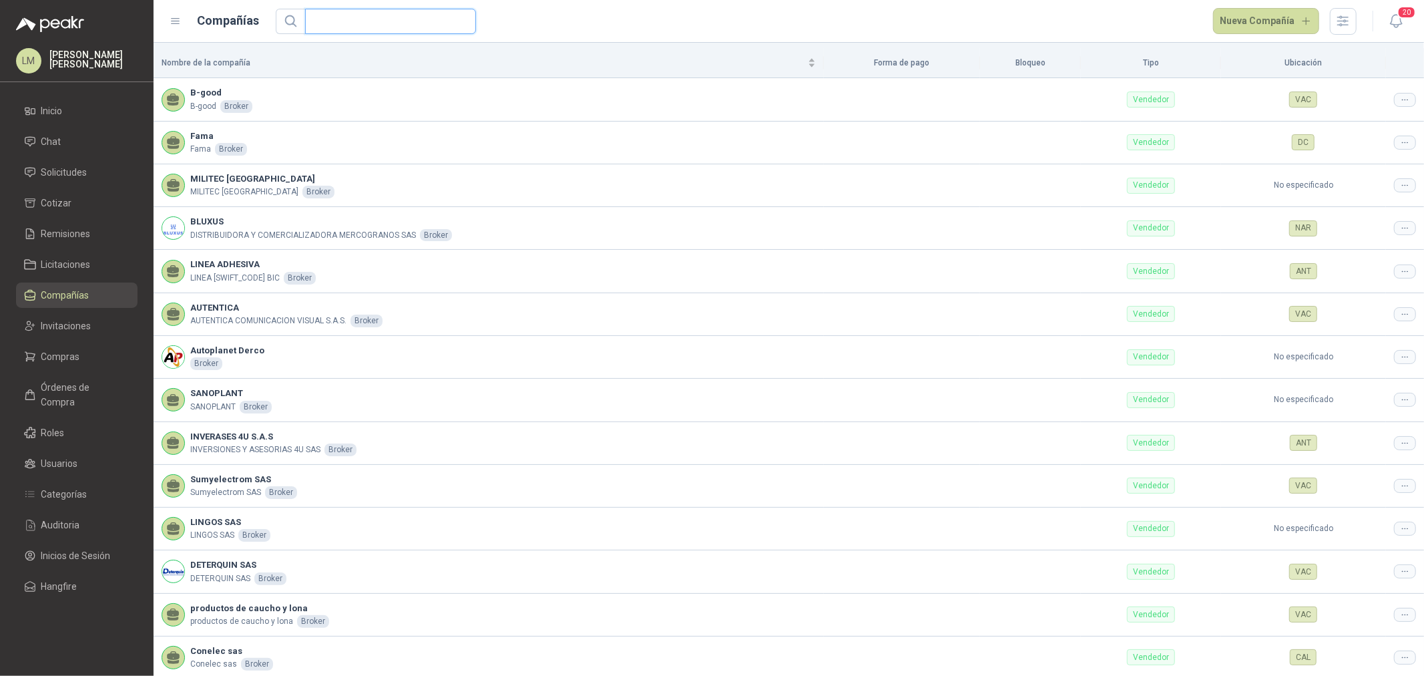
click at [350, 20] on input "text" at bounding box center [385, 21] width 144 height 24
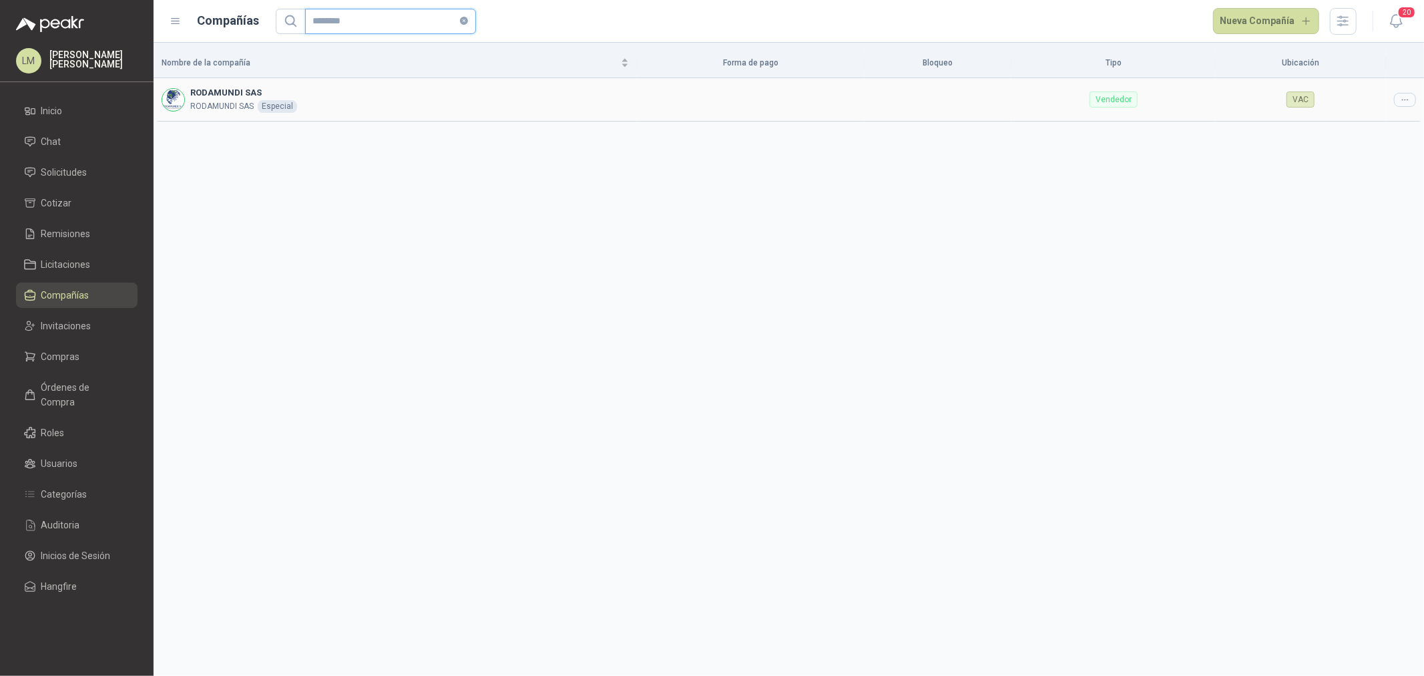
type input "********"
click at [1397, 95] on div at bounding box center [1405, 100] width 22 height 14
click at [1384, 123] on span "Editar compañía" at bounding box center [1370, 122] width 69 height 15
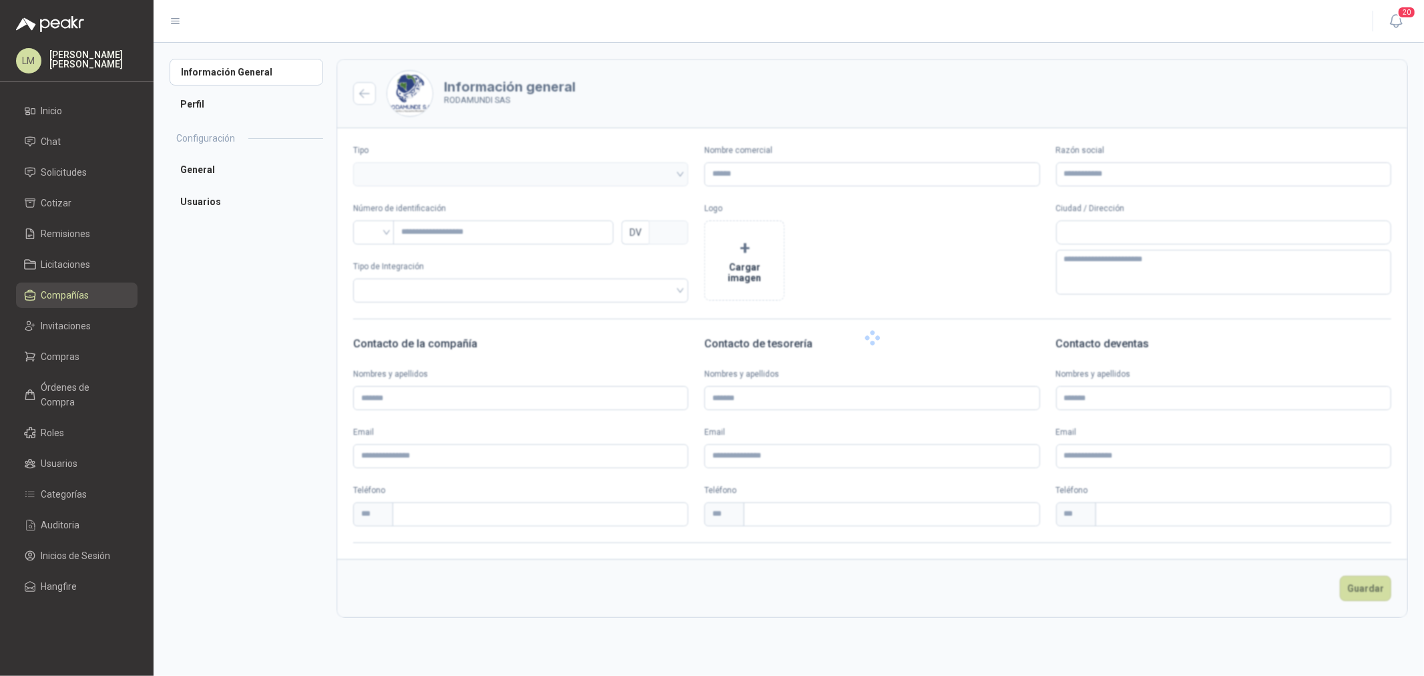
type input "**********"
type input "*********"
type input "*"
type textarea "**********"
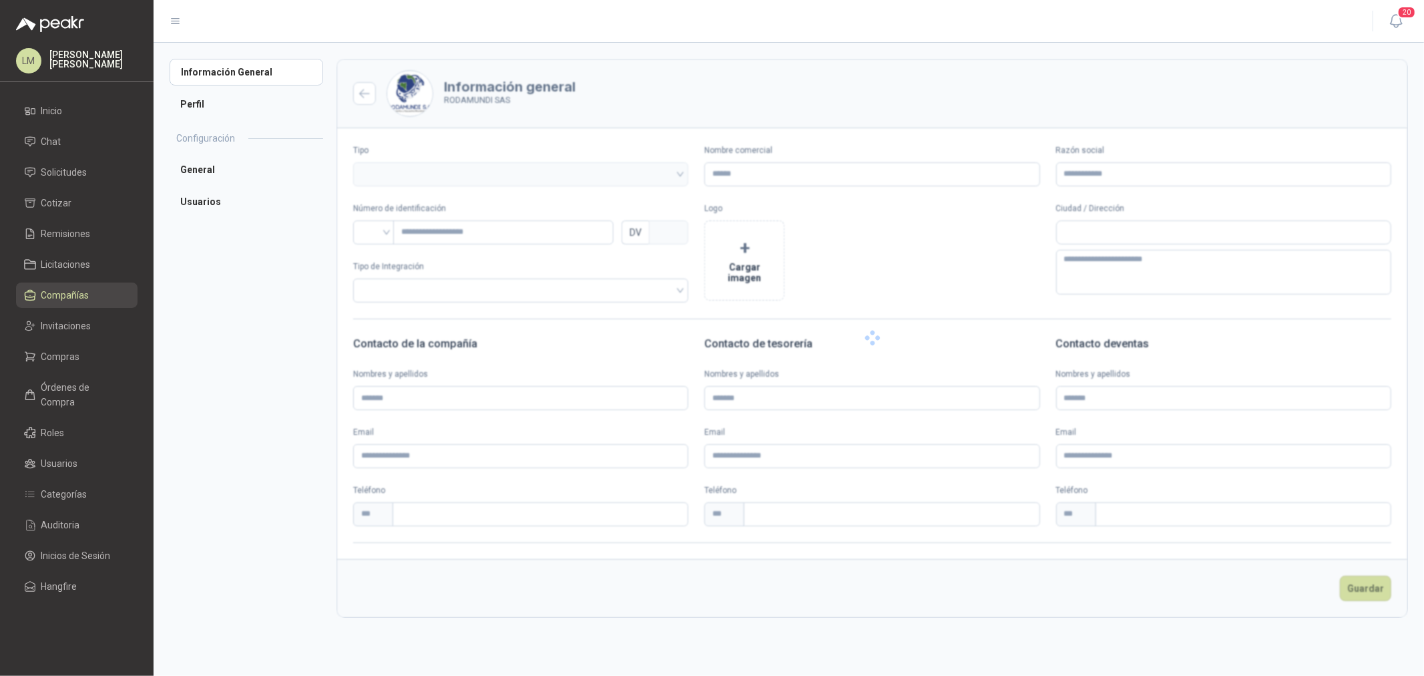
type input "**********"
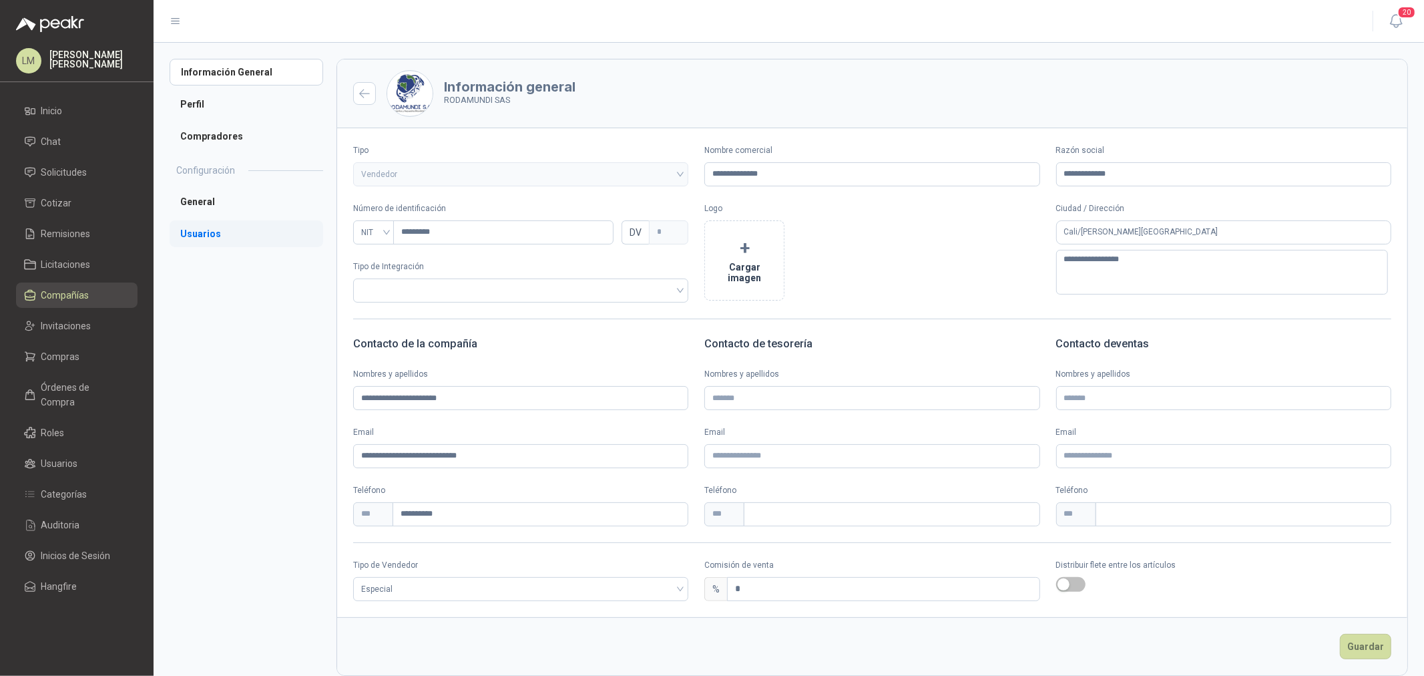
click at [205, 242] on li "Usuarios" at bounding box center [247, 233] width 154 height 27
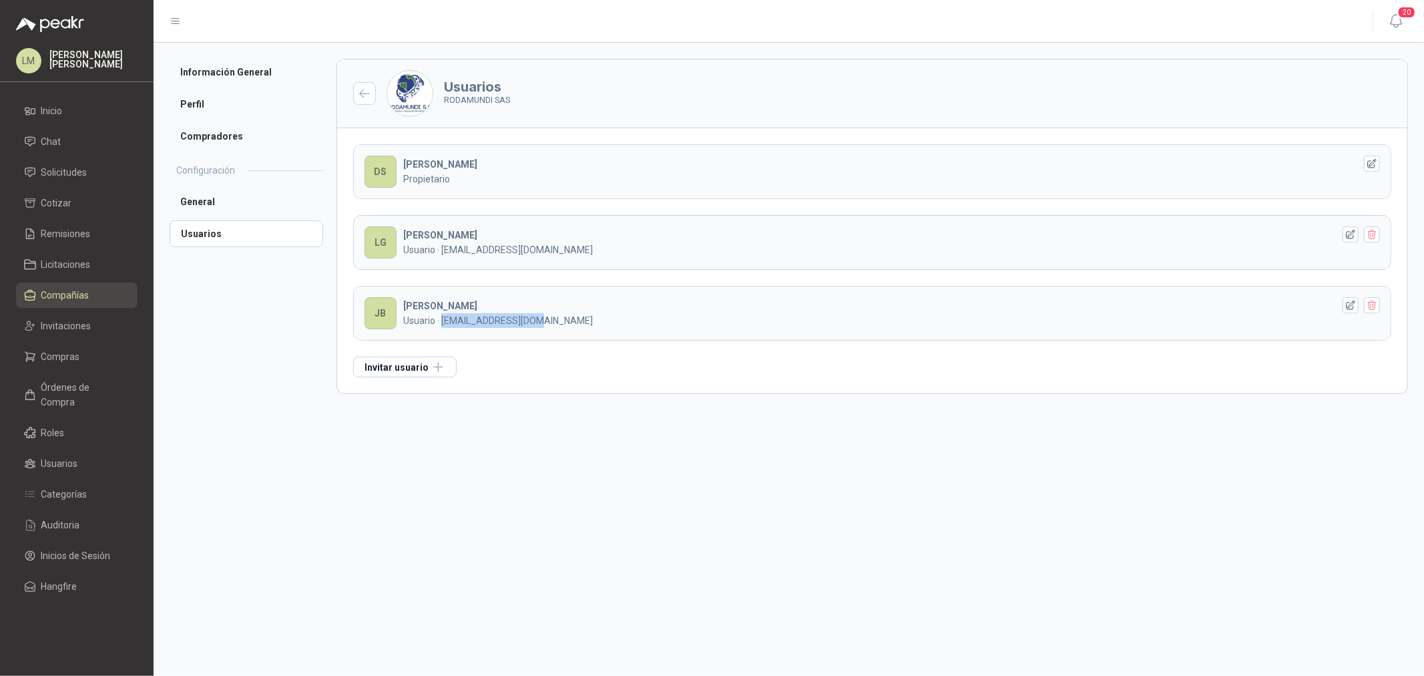
drag, startPoint x: 489, startPoint y: 314, endPoint x: 553, endPoint y: 314, distance: 64.1
click at [553, 314] on p "Usuario · [EMAIL_ADDRESS][DOMAIN_NAME]" at bounding box center [868, 320] width 930 height 15
click at [555, 314] on p "Usuario · [EMAIL_ADDRESS][DOMAIN_NAME]" at bounding box center [868, 320] width 930 height 15
click at [412, 370] on button "Invitar usuario" at bounding box center [404, 366] width 103 height 21
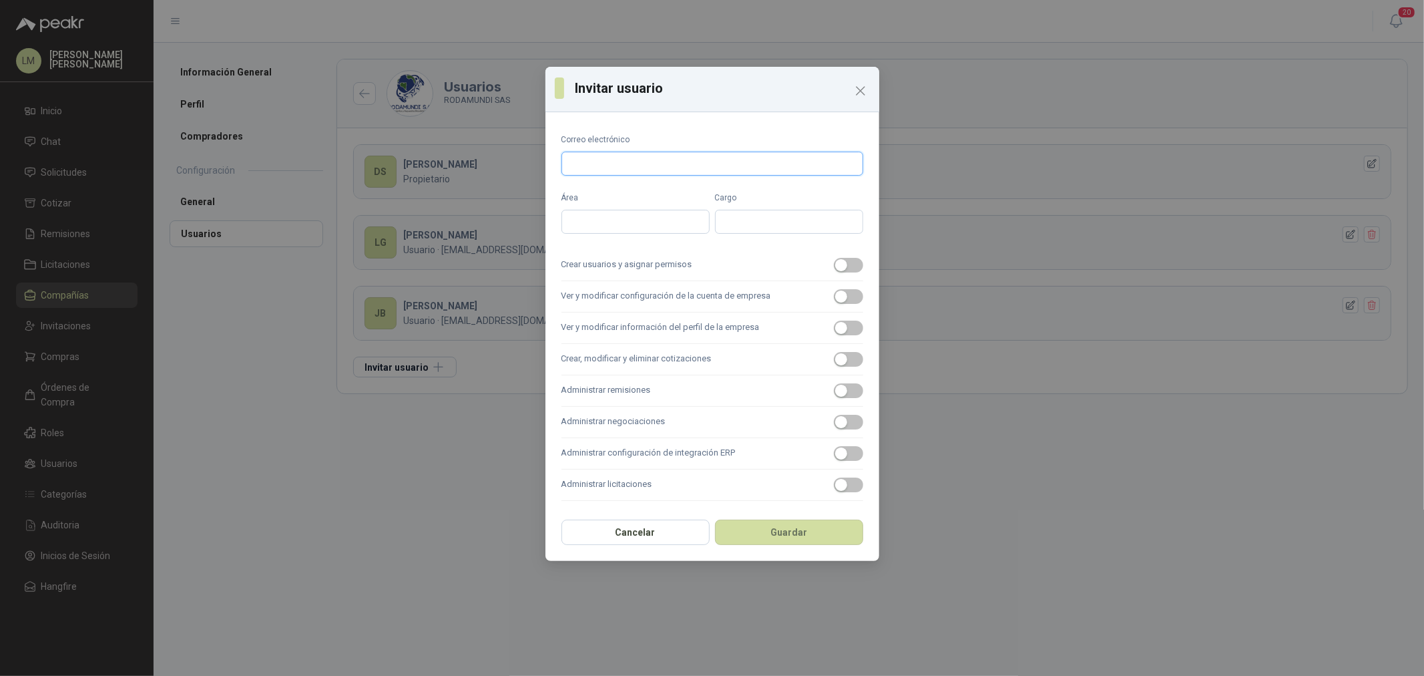
click at [637, 164] on input "Correo electrónico" at bounding box center [712, 164] width 302 height 24
paste input "**********"
type input "**********"
drag, startPoint x: 834, startPoint y: 266, endPoint x: 861, endPoint y: 298, distance: 41.7
click at [835, 267] on div "button" at bounding box center [841, 265] width 12 height 12
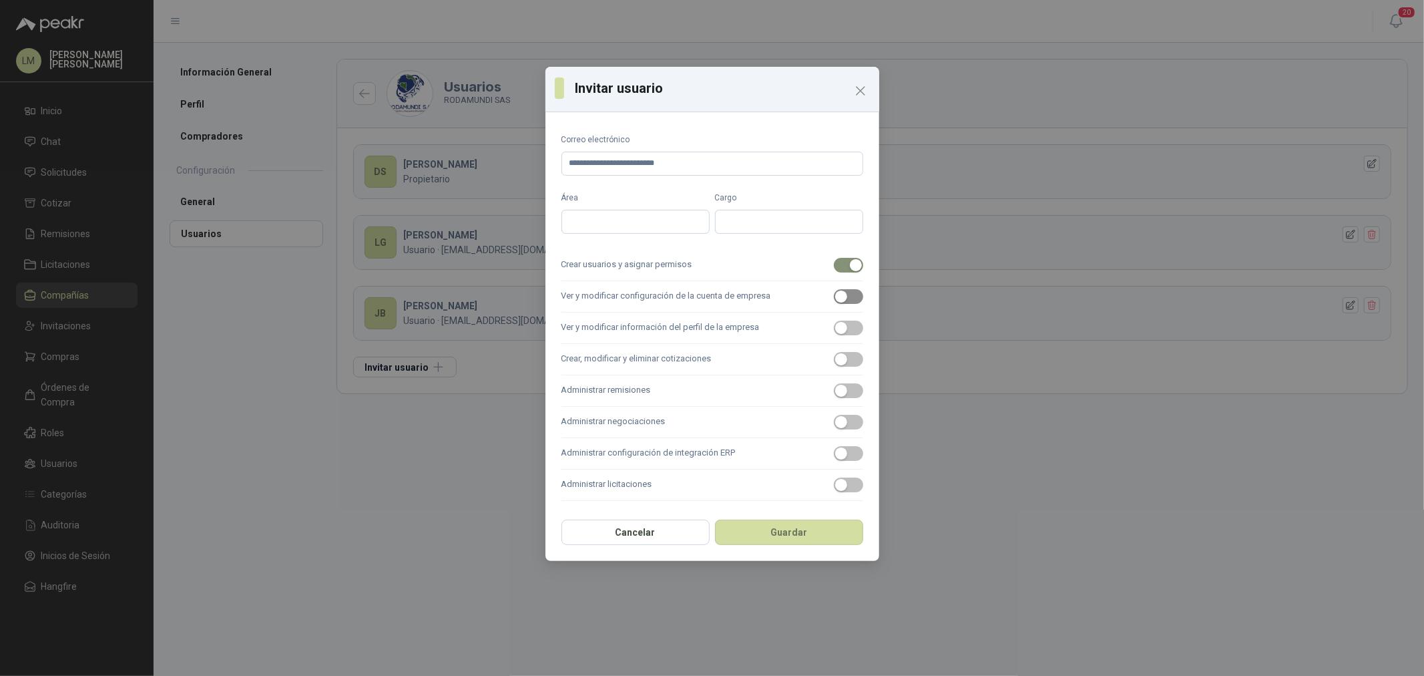
click at [861, 298] on span "button" at bounding box center [848, 296] width 29 height 15
click at [848, 325] on button "Ver y modificar información del perfil de la empresa" at bounding box center [848, 327] width 29 height 15
click at [848, 354] on span "button" at bounding box center [848, 359] width 29 height 15
drag, startPoint x: 848, startPoint y: 385, endPoint x: 846, endPoint y: 424, distance: 39.5
click at [848, 386] on span "button" at bounding box center [848, 390] width 29 height 15
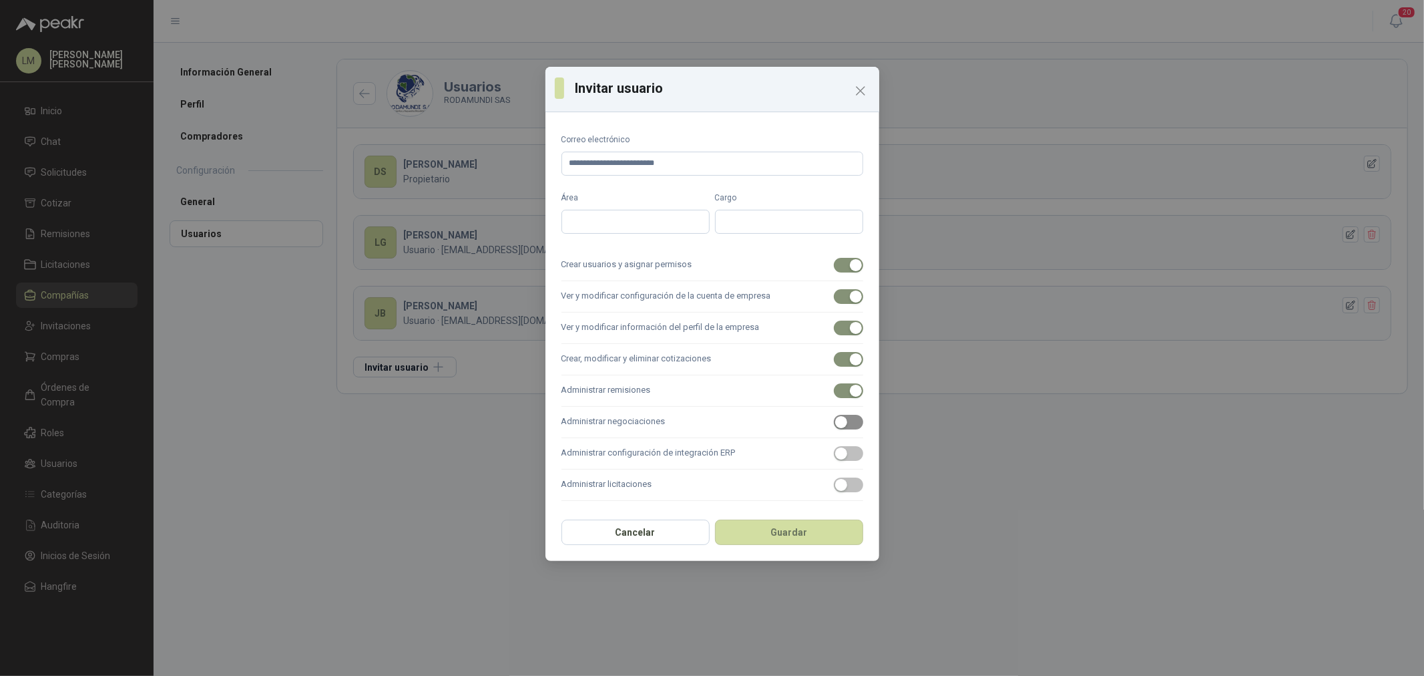
click at [846, 424] on div "button" at bounding box center [841, 422] width 12 height 12
click at [842, 482] on div "button" at bounding box center [841, 485] width 12 height 12
click at [834, 537] on button "Guardar" at bounding box center [789, 531] width 148 height 25
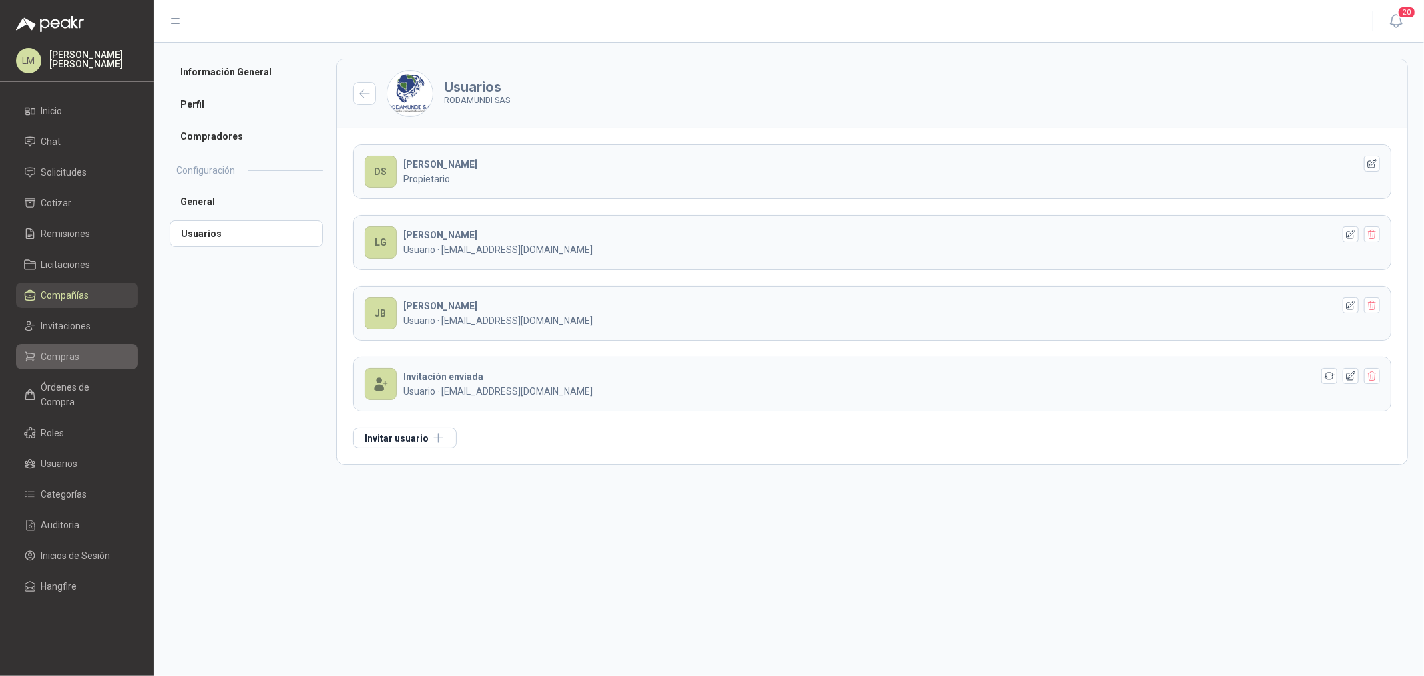
click at [59, 350] on span "Compras" at bounding box center [60, 356] width 39 height 15
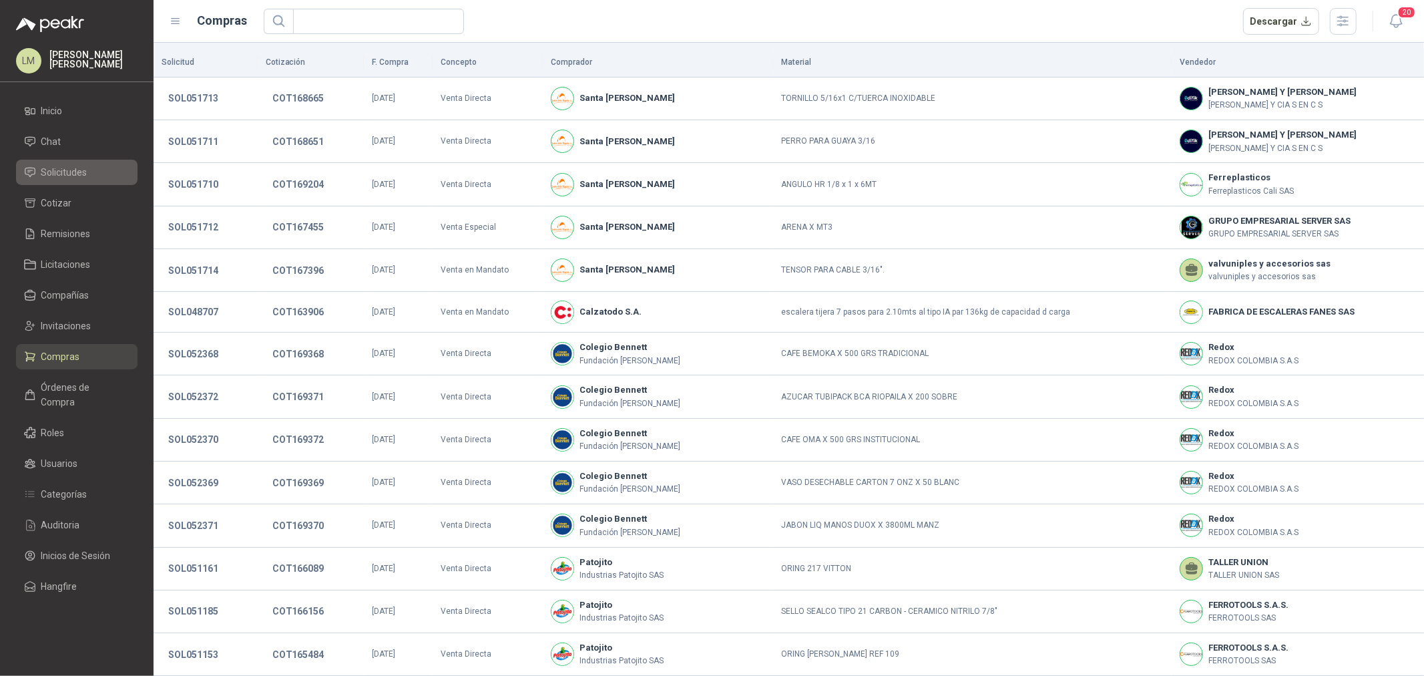
click at [57, 176] on span "Solicitudes" at bounding box center [64, 172] width 46 height 15
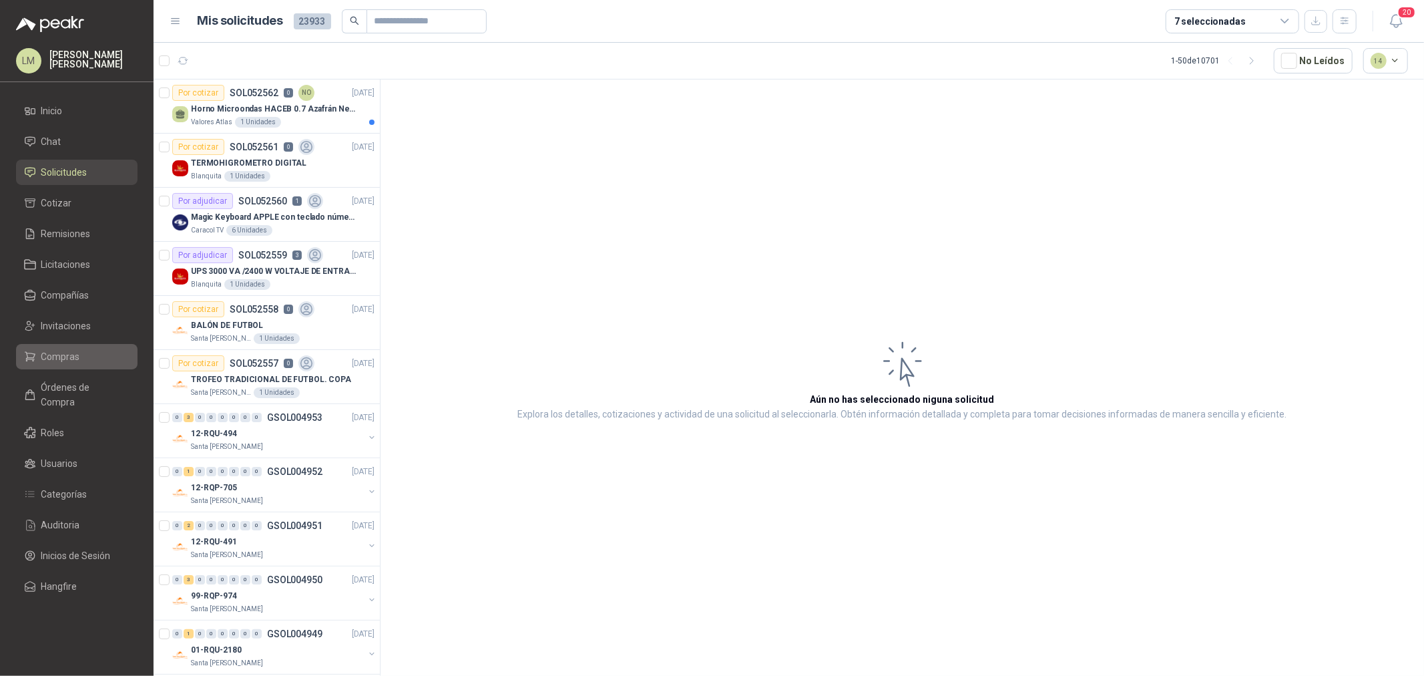
click at [63, 349] on span "Compras" at bounding box center [60, 356] width 39 height 15
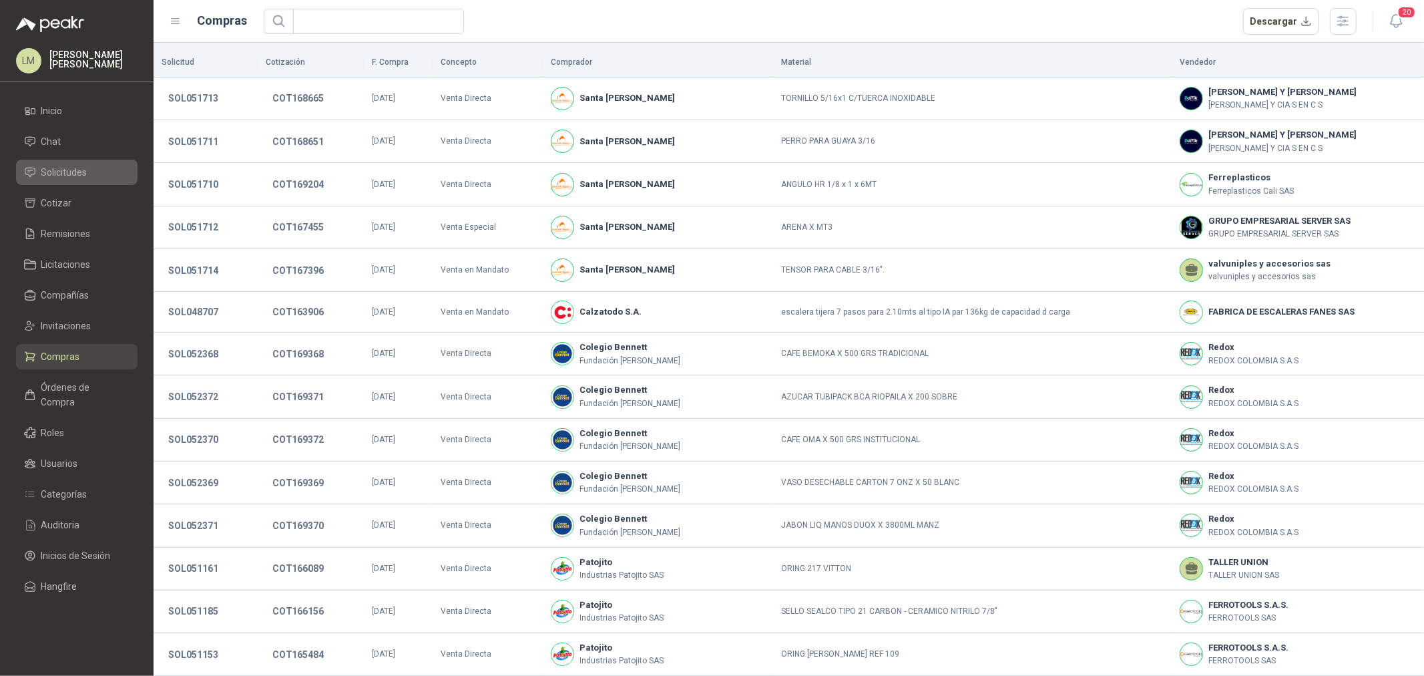
click at [61, 170] on span "Solicitudes" at bounding box center [64, 172] width 46 height 15
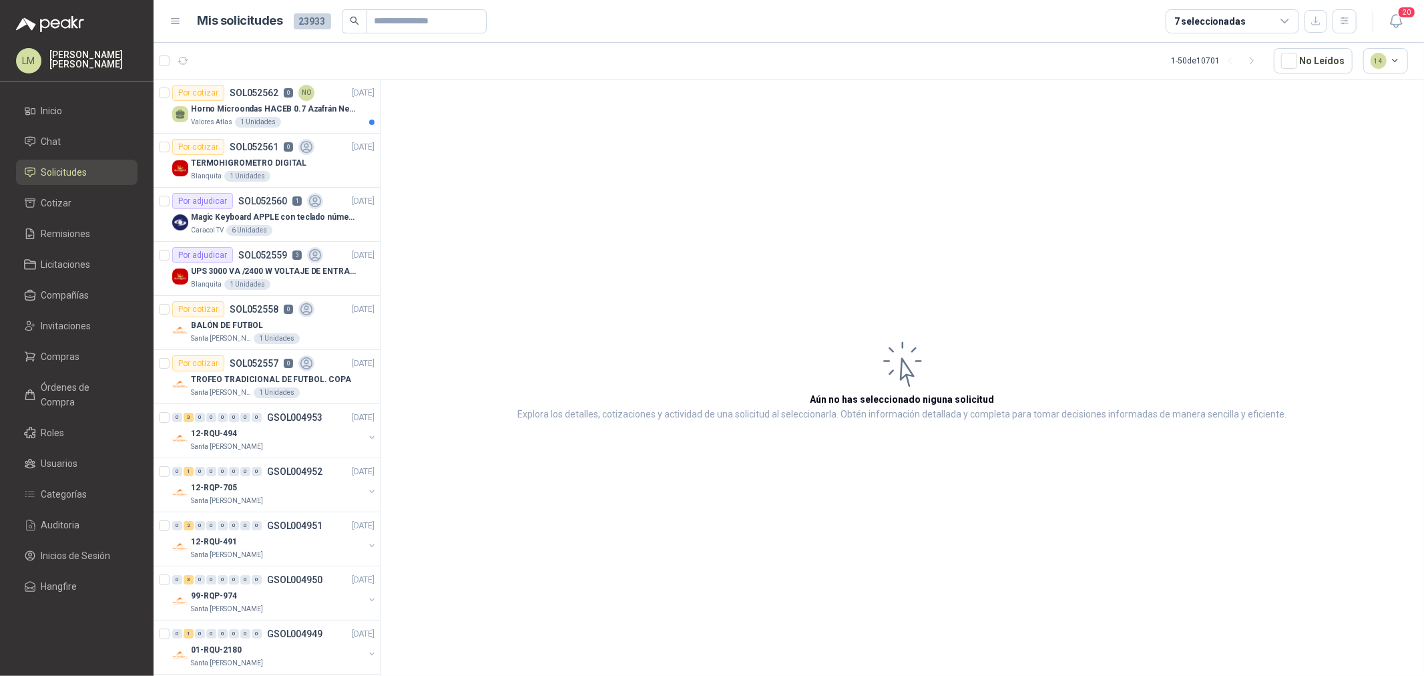
click at [1282, 21] on icon at bounding box center [1284, 20] width 7 height 3
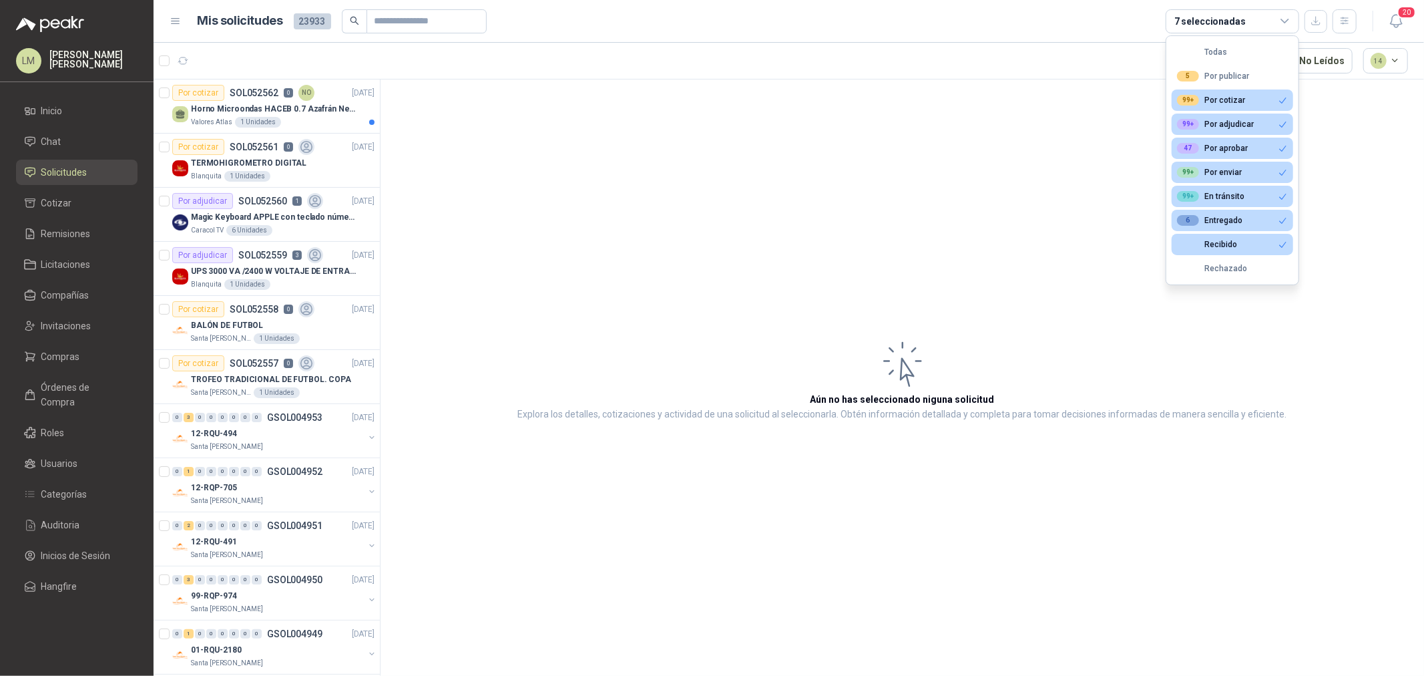
click at [1282, 21] on icon at bounding box center [1284, 20] width 7 height 3
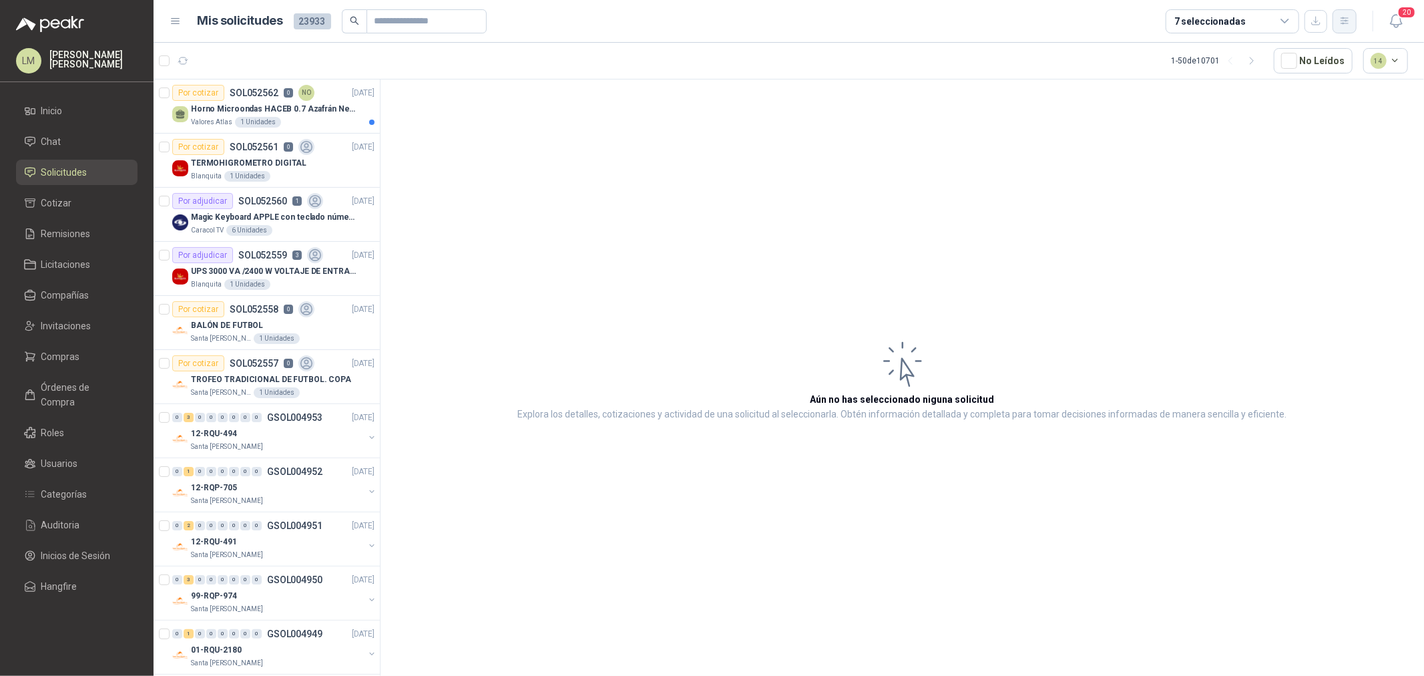
click at [1339, 22] on icon "button" at bounding box center [1344, 20] width 11 height 11
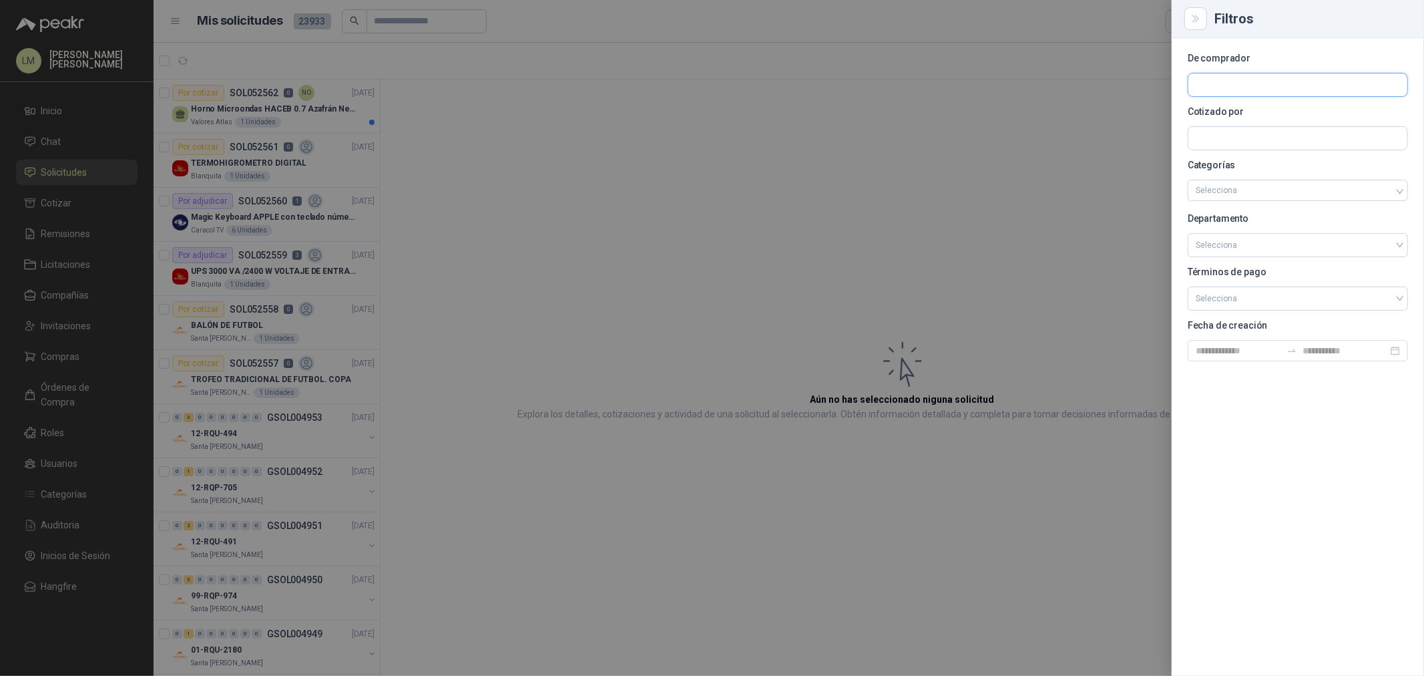
click at [1232, 82] on input "text" at bounding box center [1297, 84] width 219 height 23
type input "*****"
click at [1238, 112] on p "Santa [PERSON_NAME]" at bounding box center [1262, 113] width 86 height 8
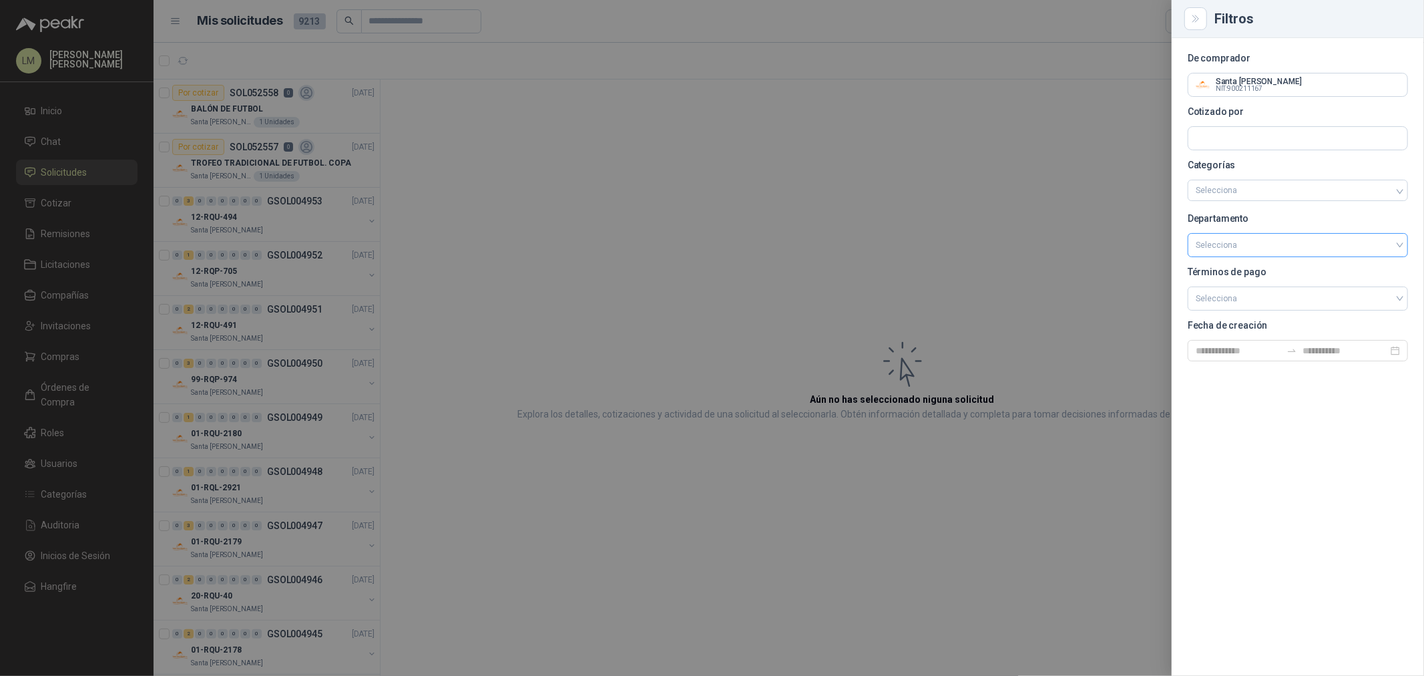
click at [1243, 245] on input "search" at bounding box center [1298, 244] width 204 height 20
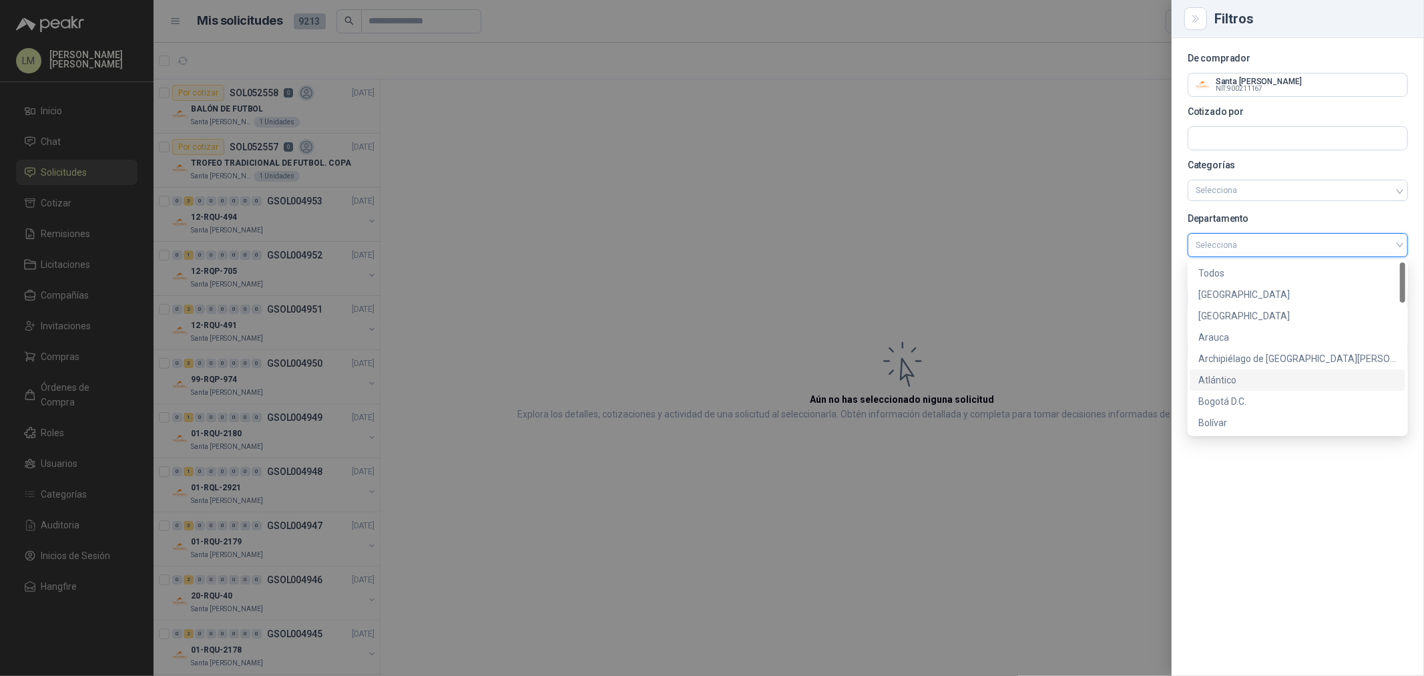
click at [1229, 378] on div "Atlántico" at bounding box center [1297, 380] width 199 height 15
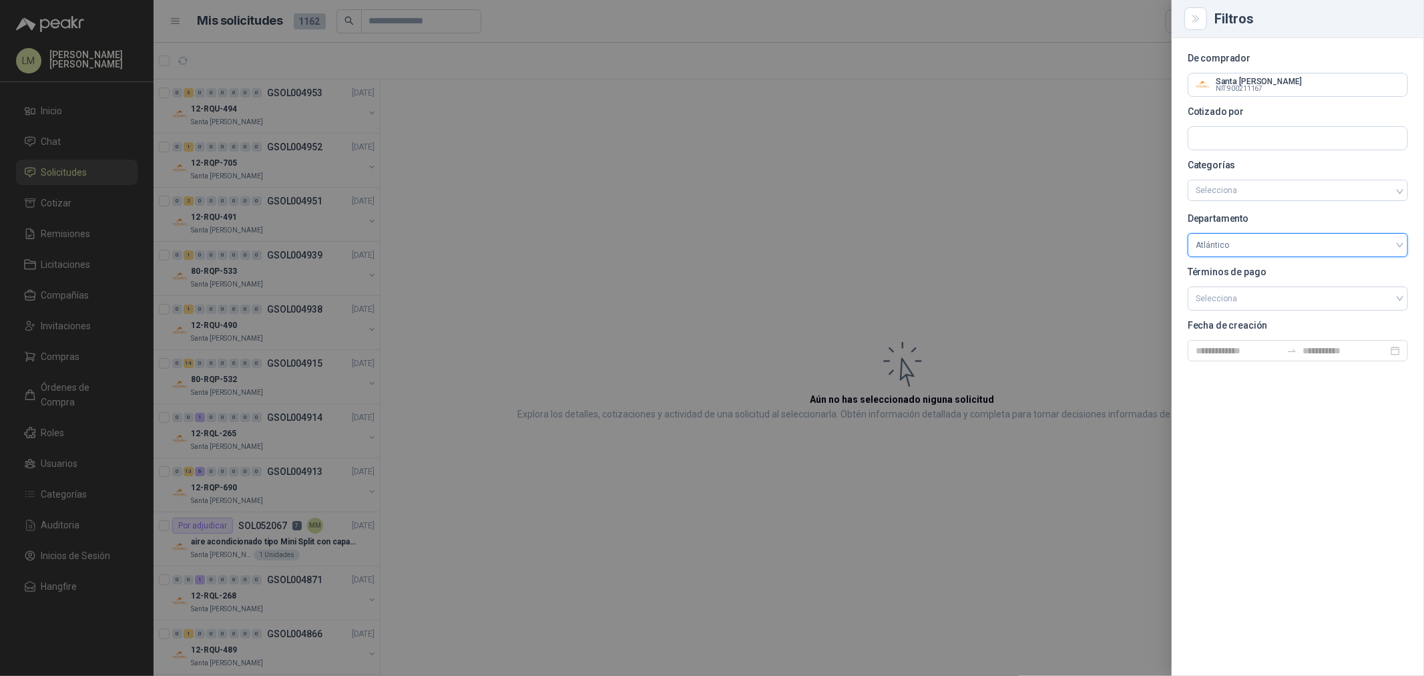
click at [722, 144] on div at bounding box center [712, 338] width 1424 height 676
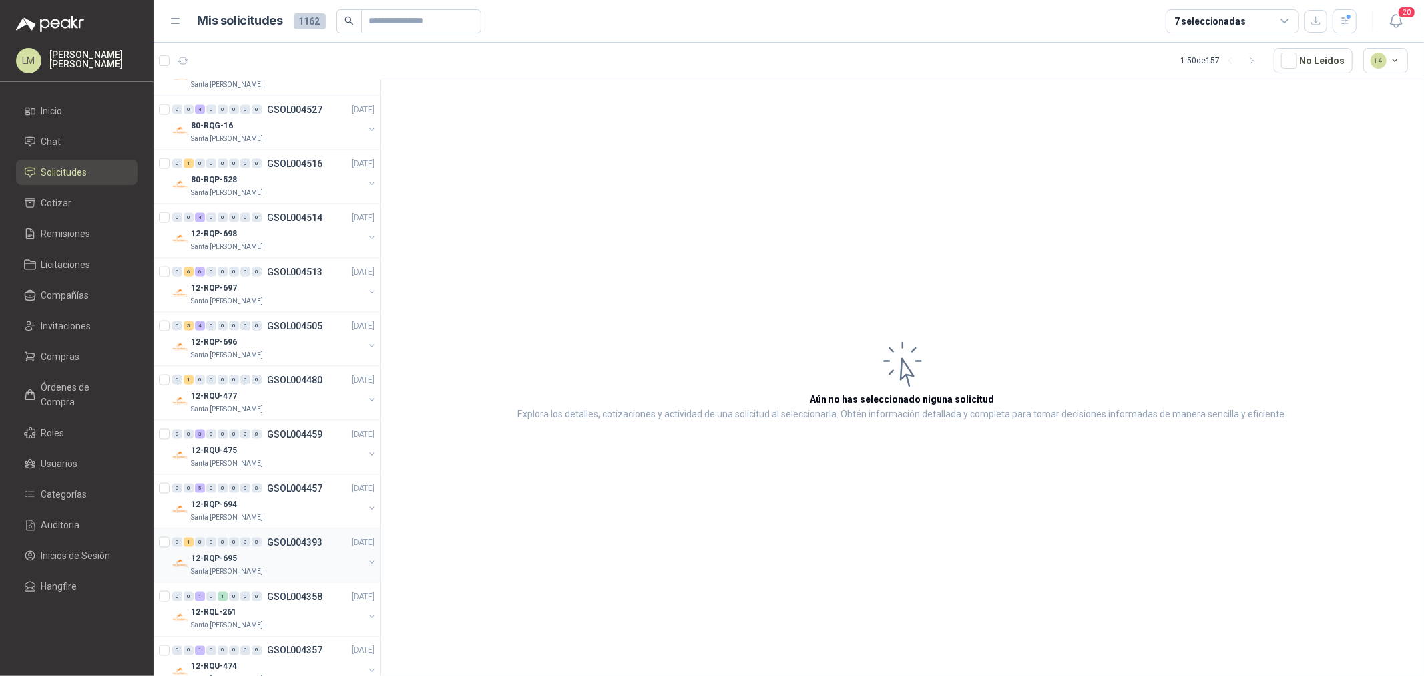
scroll to position [1483, 0]
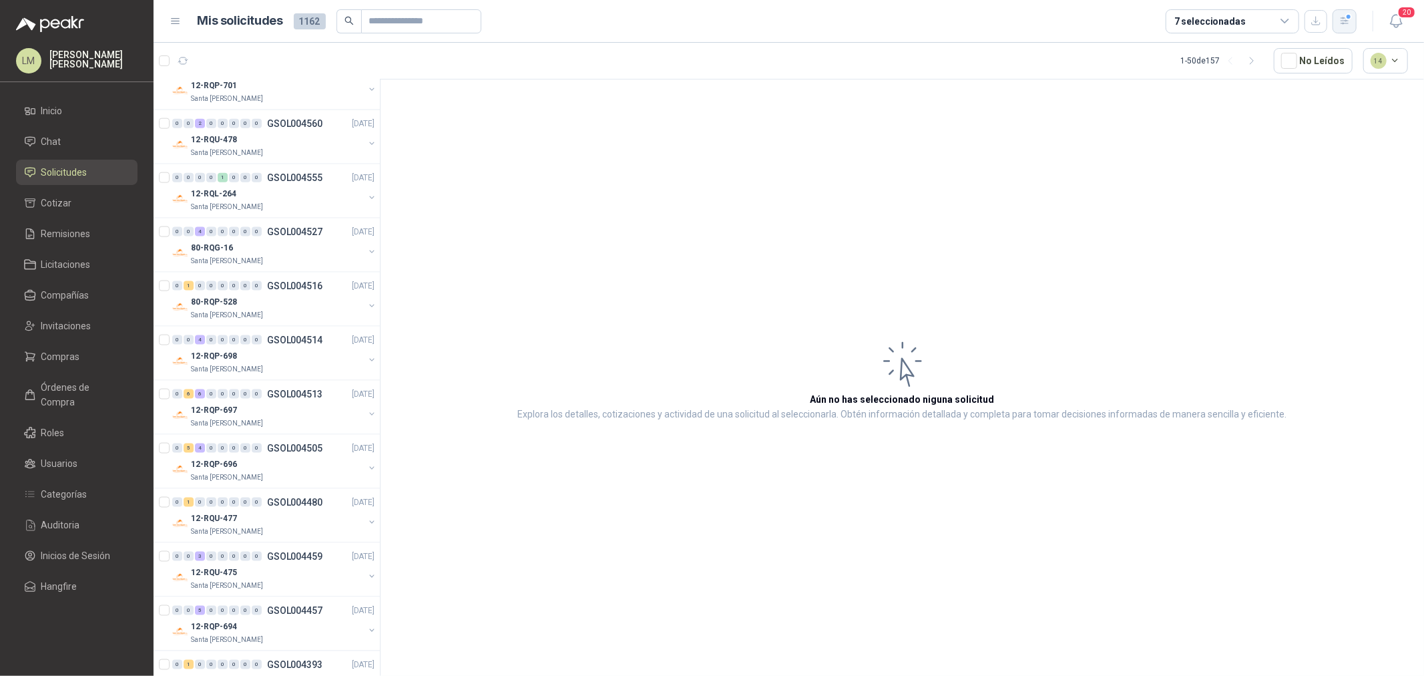
click at [1340, 31] on button "button" at bounding box center [1344, 21] width 24 height 24
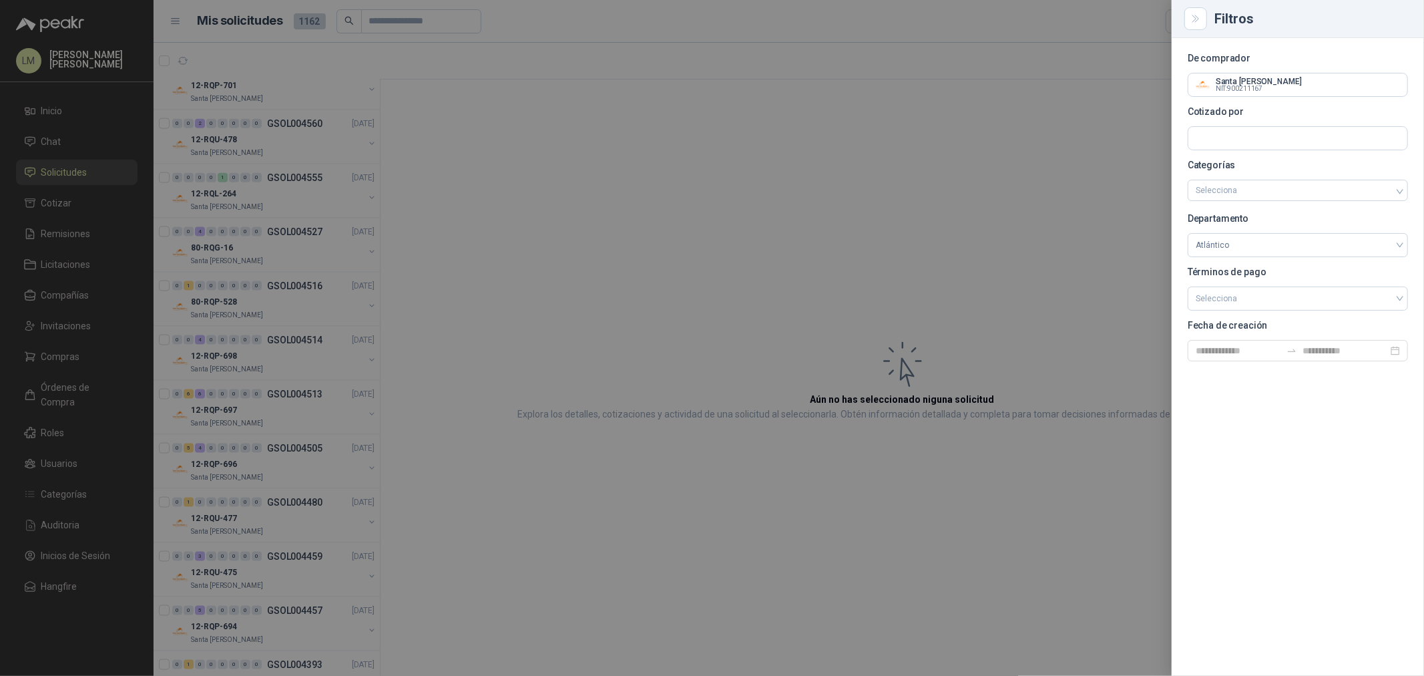
click at [489, 230] on div at bounding box center [712, 338] width 1424 height 676
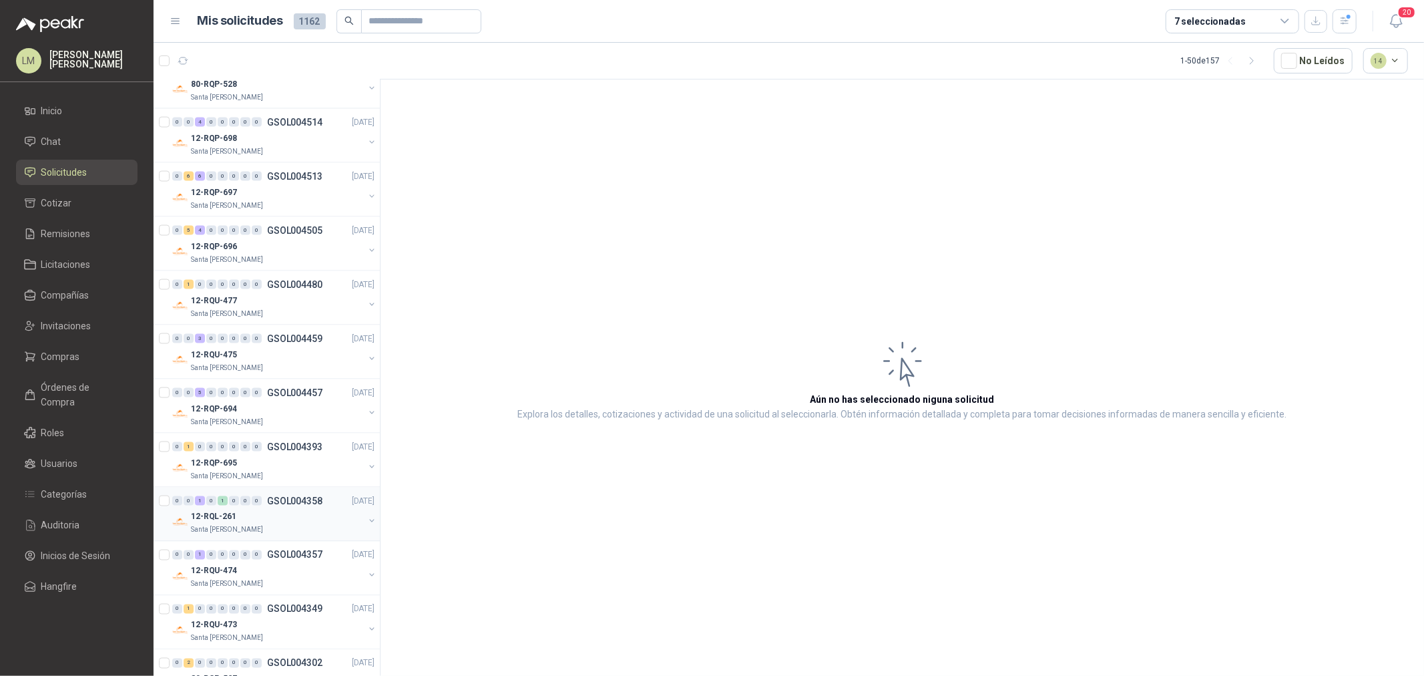
scroll to position [1706, 0]
click at [276, 566] on div "12-RQU-474" at bounding box center [277, 566] width 173 height 16
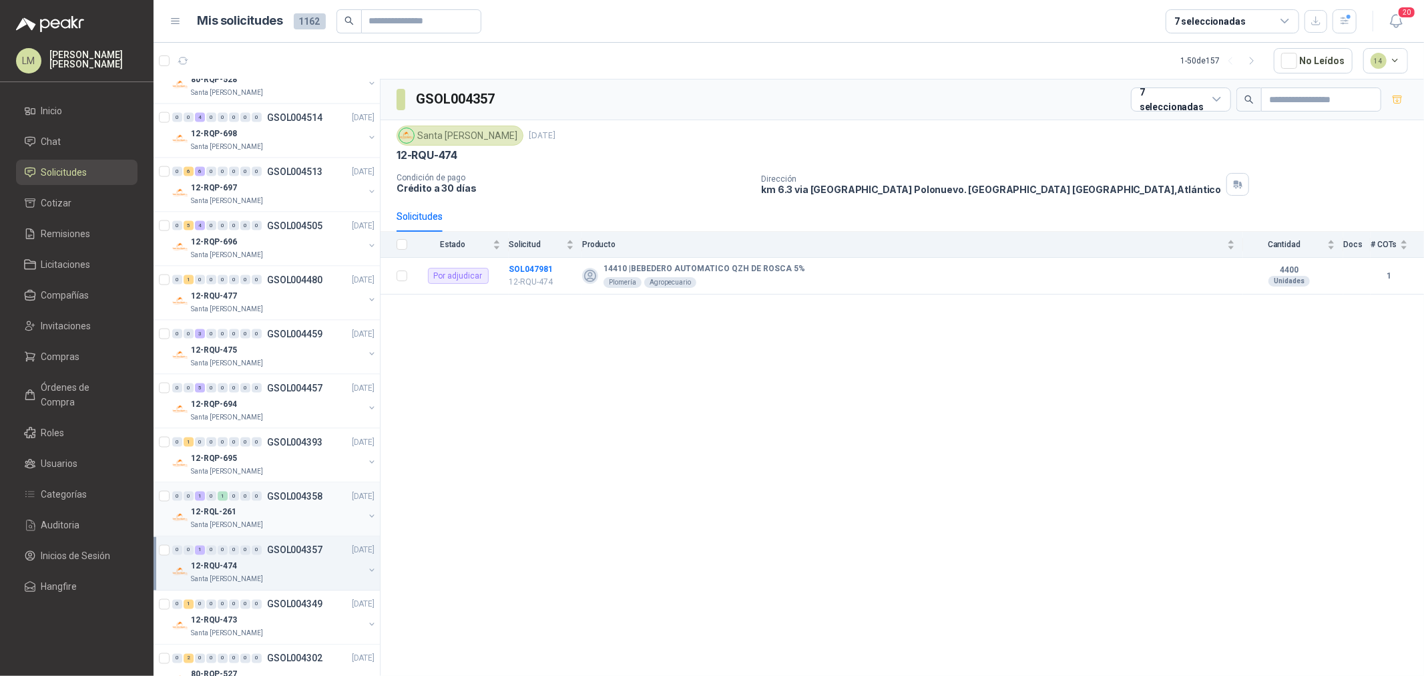
click at [276, 513] on div "12-RQL-261" at bounding box center [277, 512] width 173 height 16
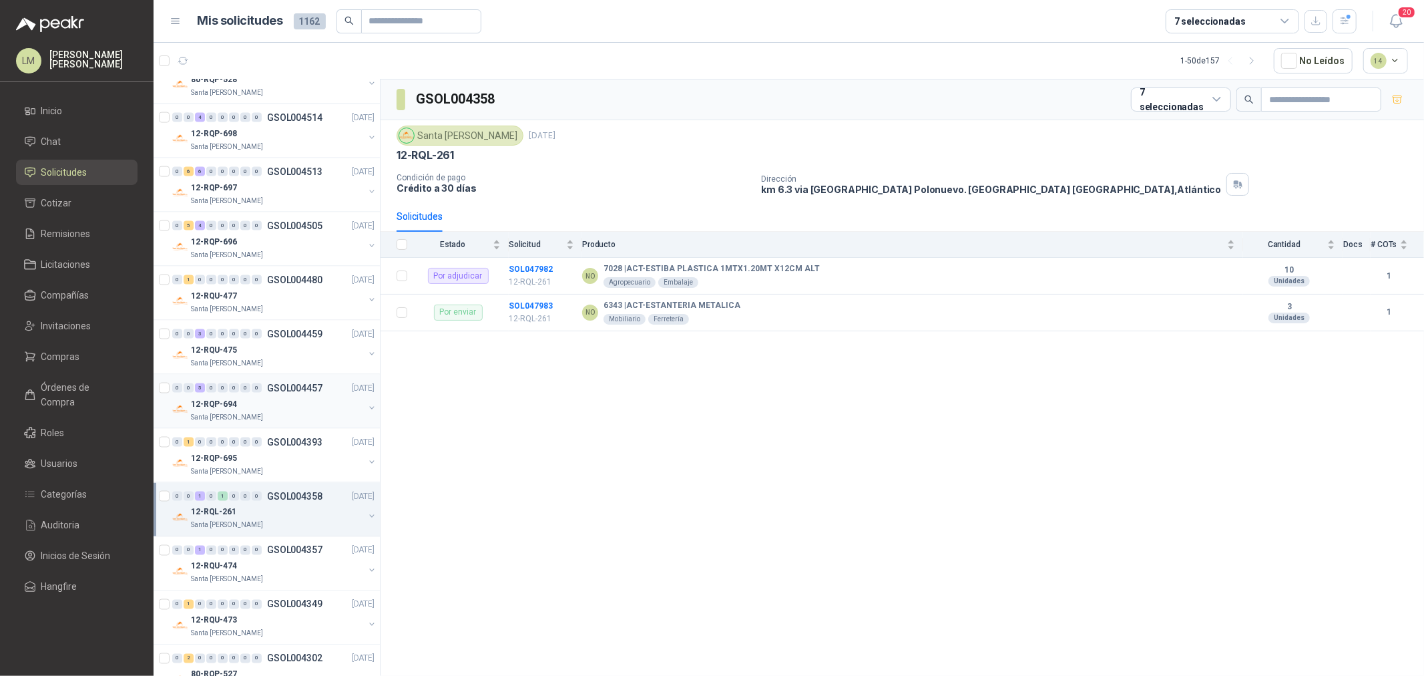
click at [242, 405] on div "12-RQP-694" at bounding box center [277, 404] width 173 height 16
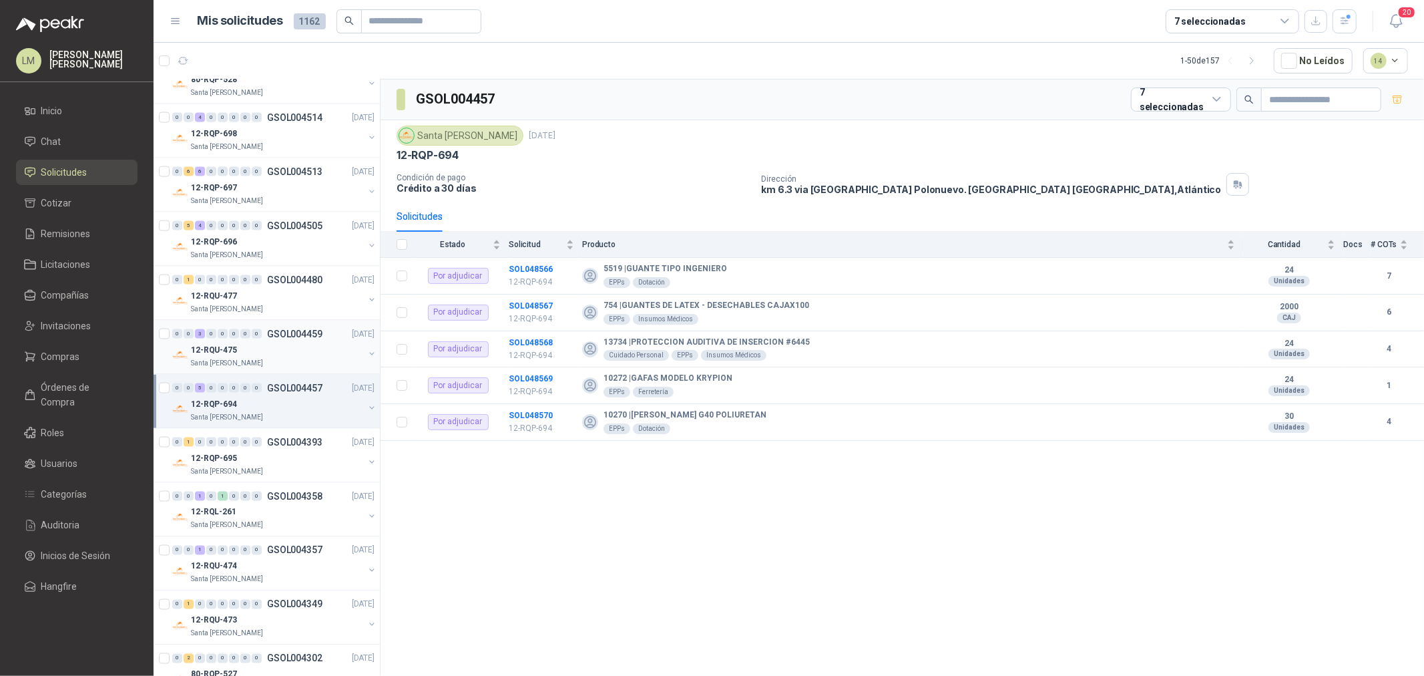
click at [251, 360] on div "Santa [PERSON_NAME]" at bounding box center [277, 363] width 173 height 11
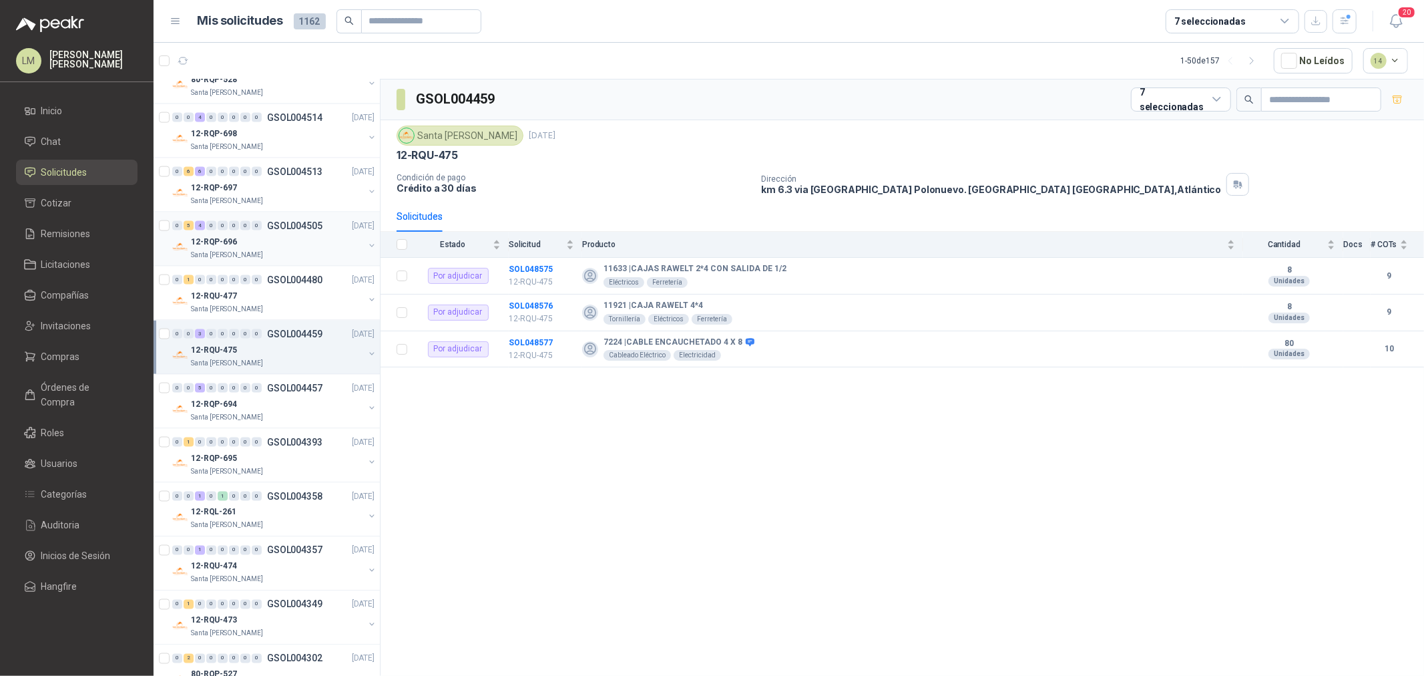
click at [242, 235] on div "12-RQP-696" at bounding box center [277, 242] width 173 height 16
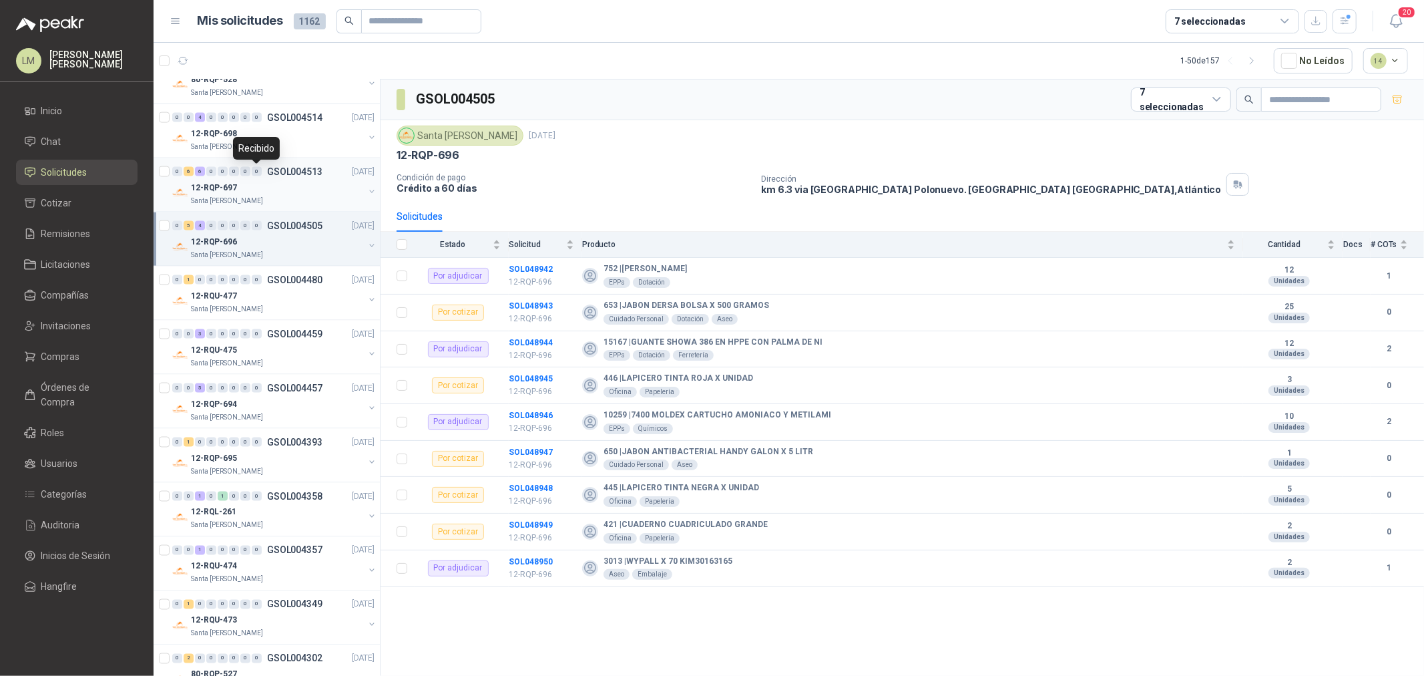
click at [252, 176] on span "0" at bounding box center [257, 171] width 10 height 9
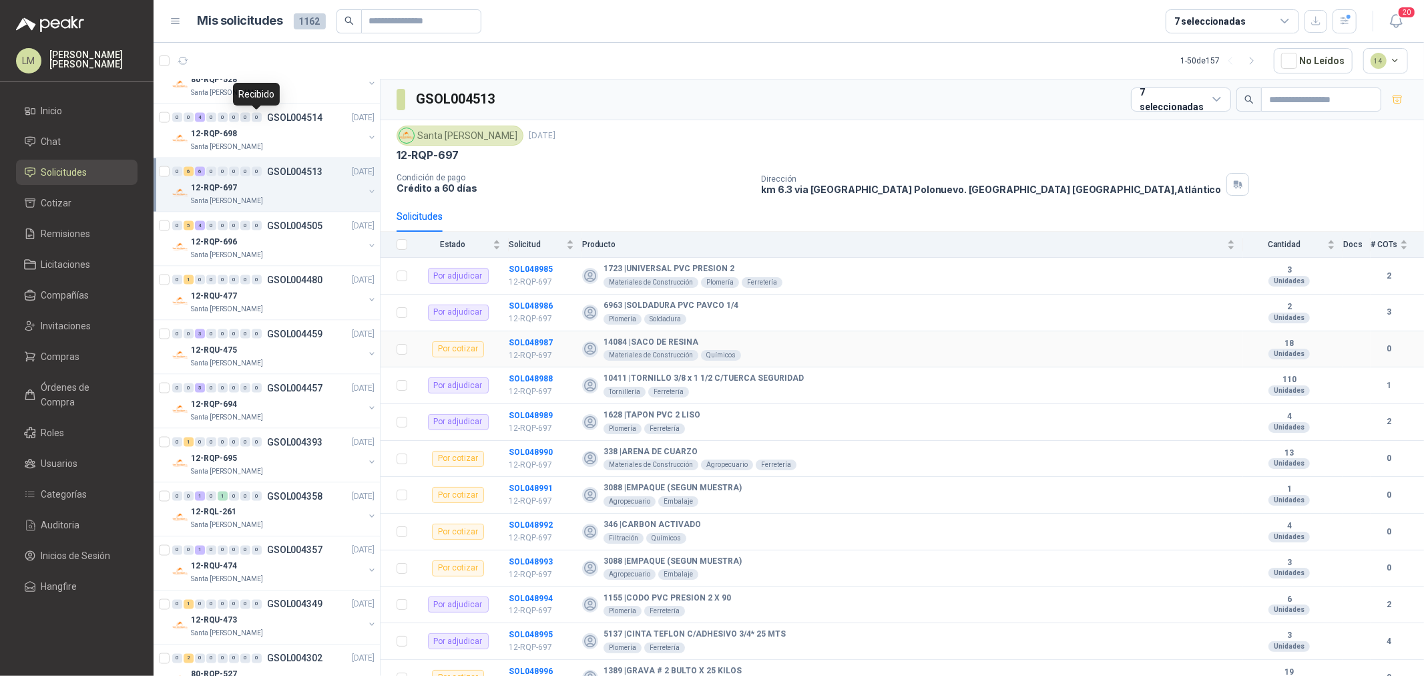
scroll to position [16, 0]
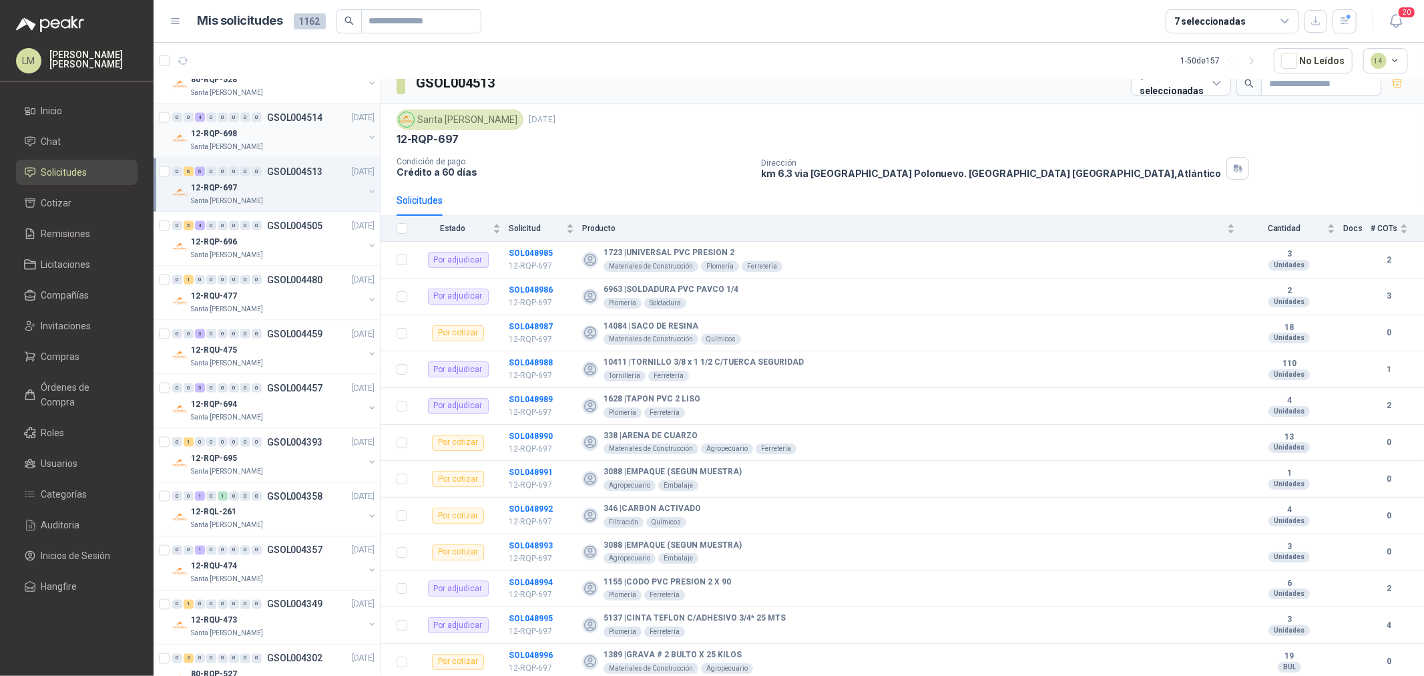
click at [274, 134] on div "12-RQP-698" at bounding box center [277, 134] width 173 height 16
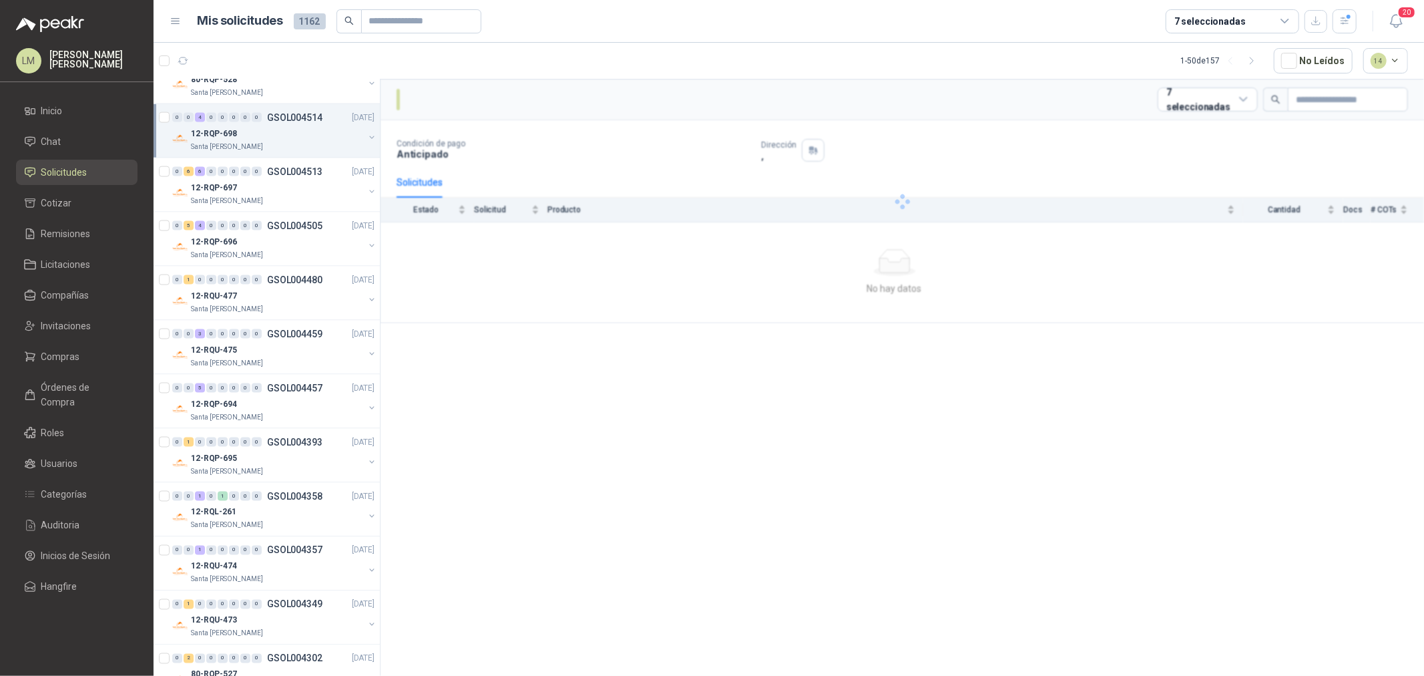
scroll to position [1557, 0]
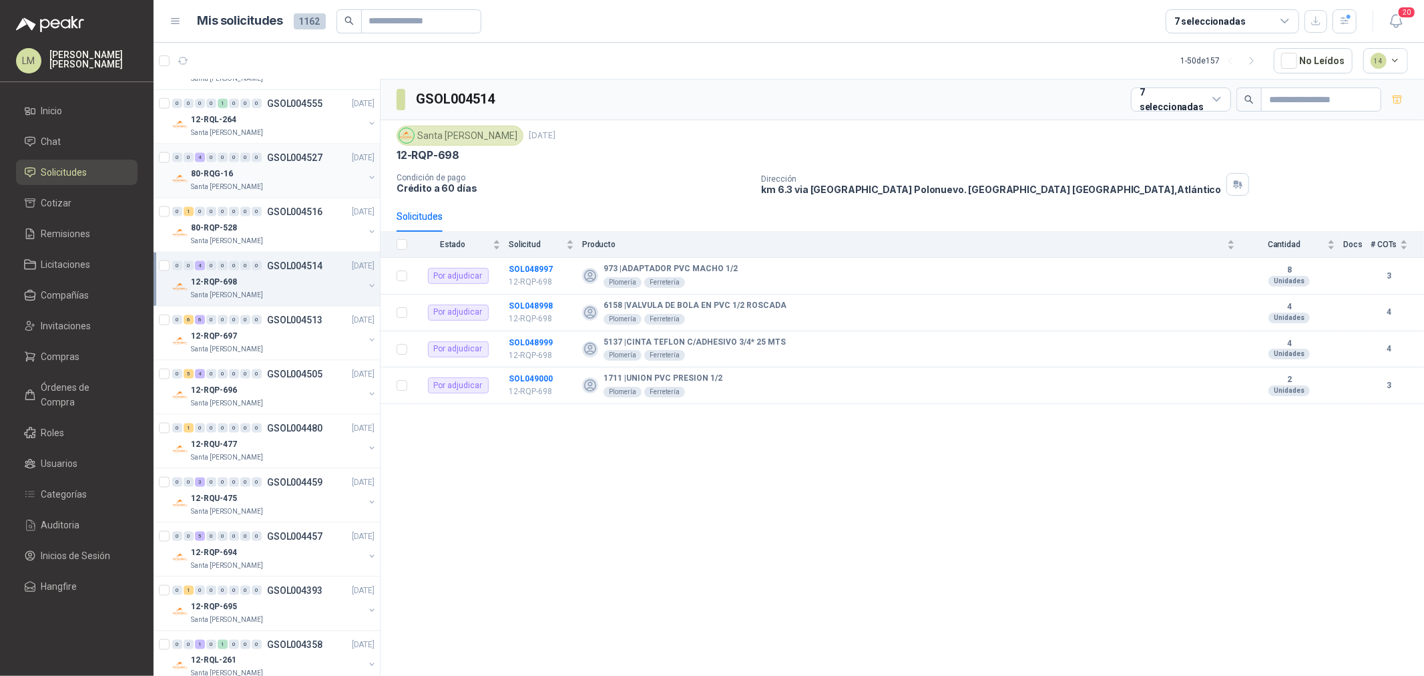
click at [268, 169] on div "80-RQG-16" at bounding box center [277, 174] width 173 height 16
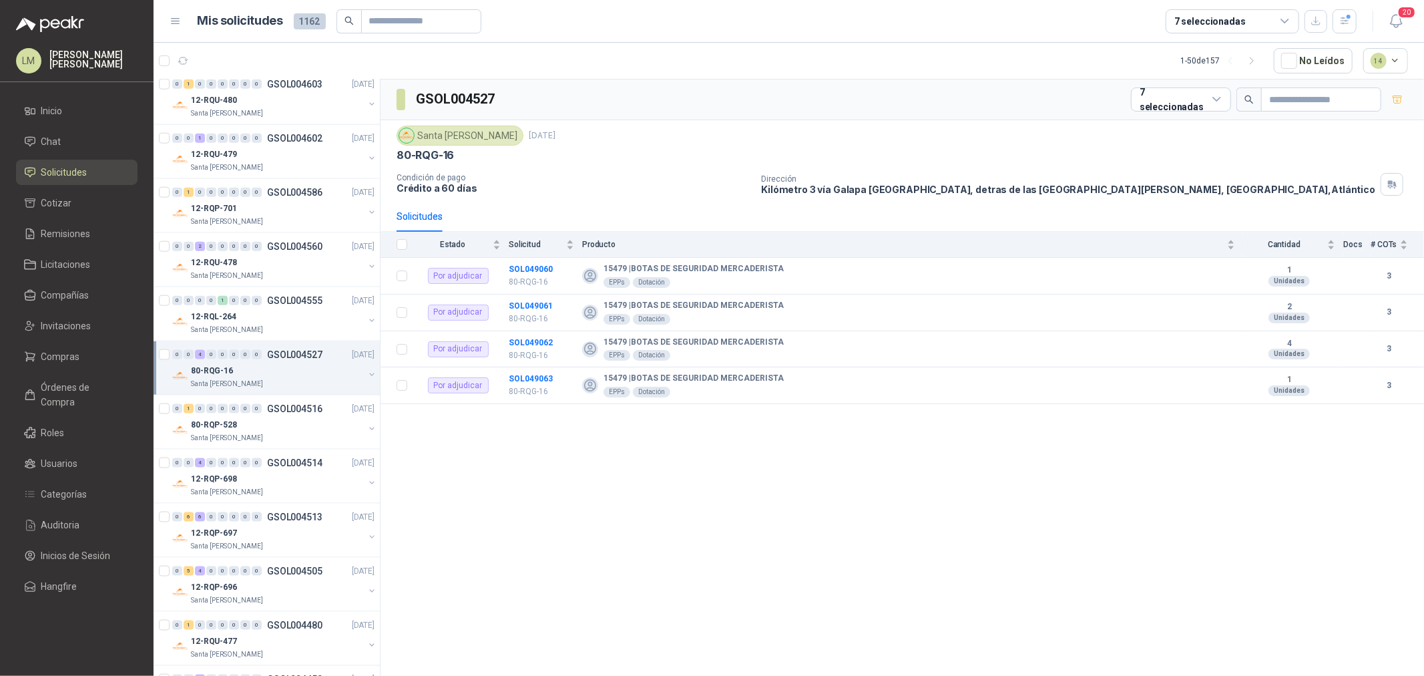
scroll to position [1335, 0]
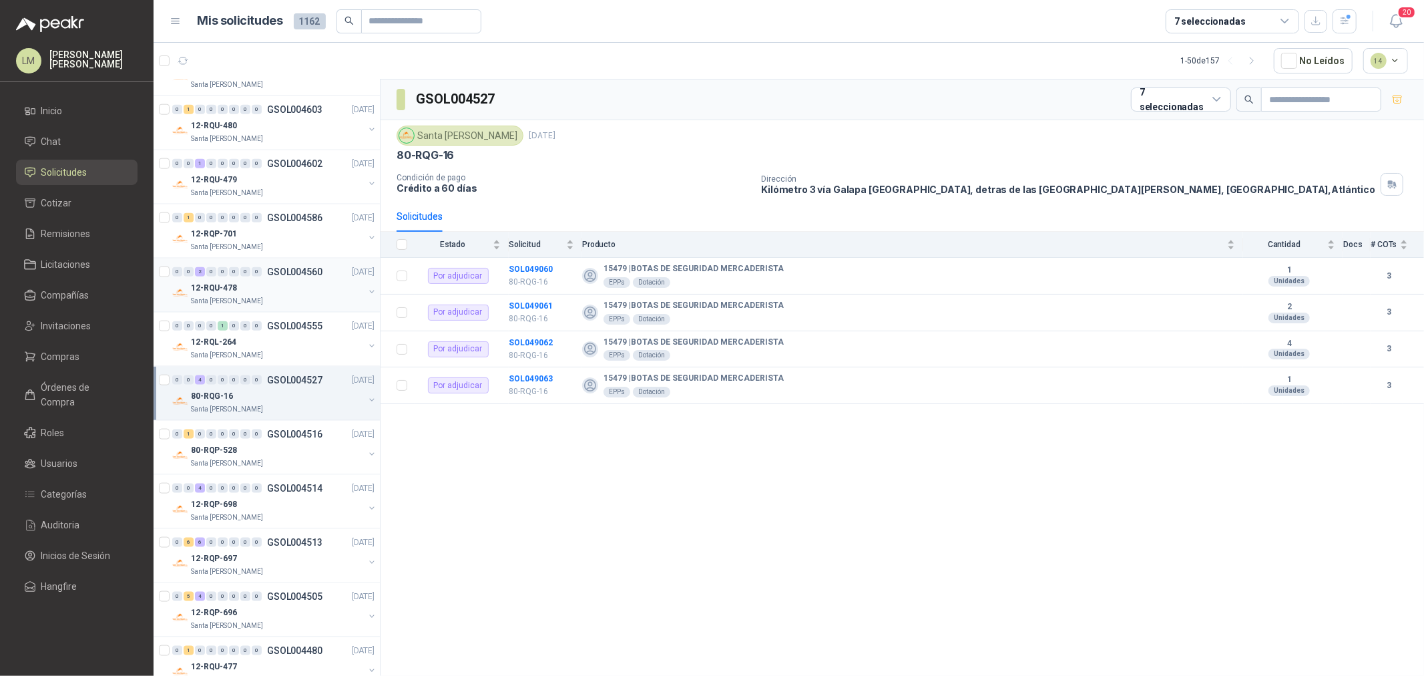
click at [254, 284] on div "12-RQU-478" at bounding box center [277, 288] width 173 height 16
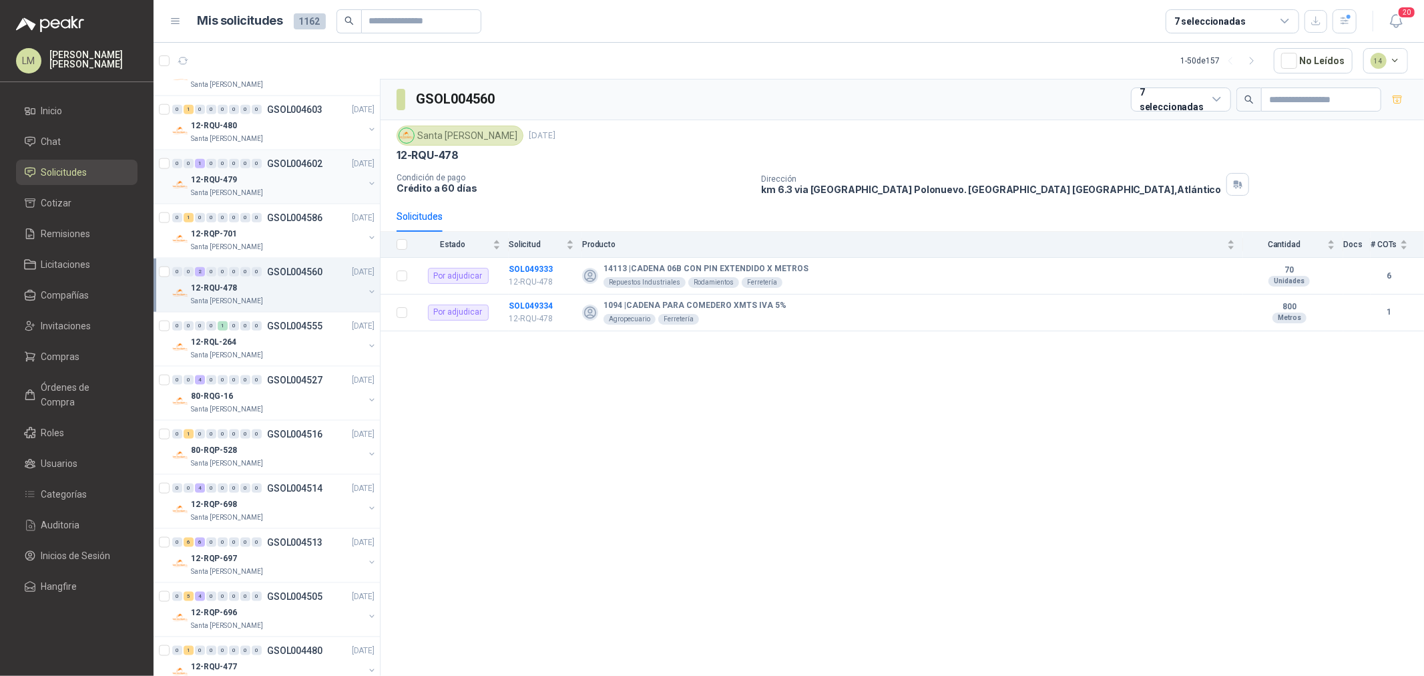
click at [248, 179] on div "12-RQU-479" at bounding box center [277, 180] width 173 height 16
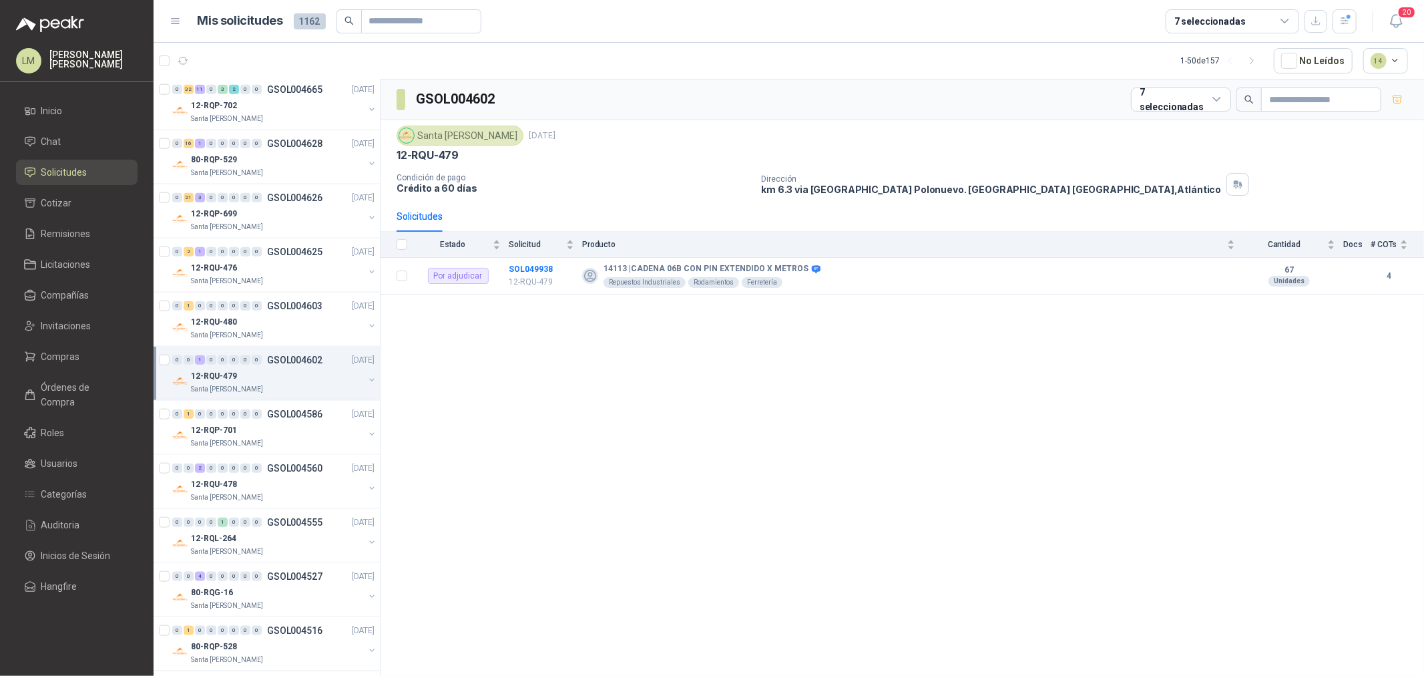
scroll to position [1112, 0]
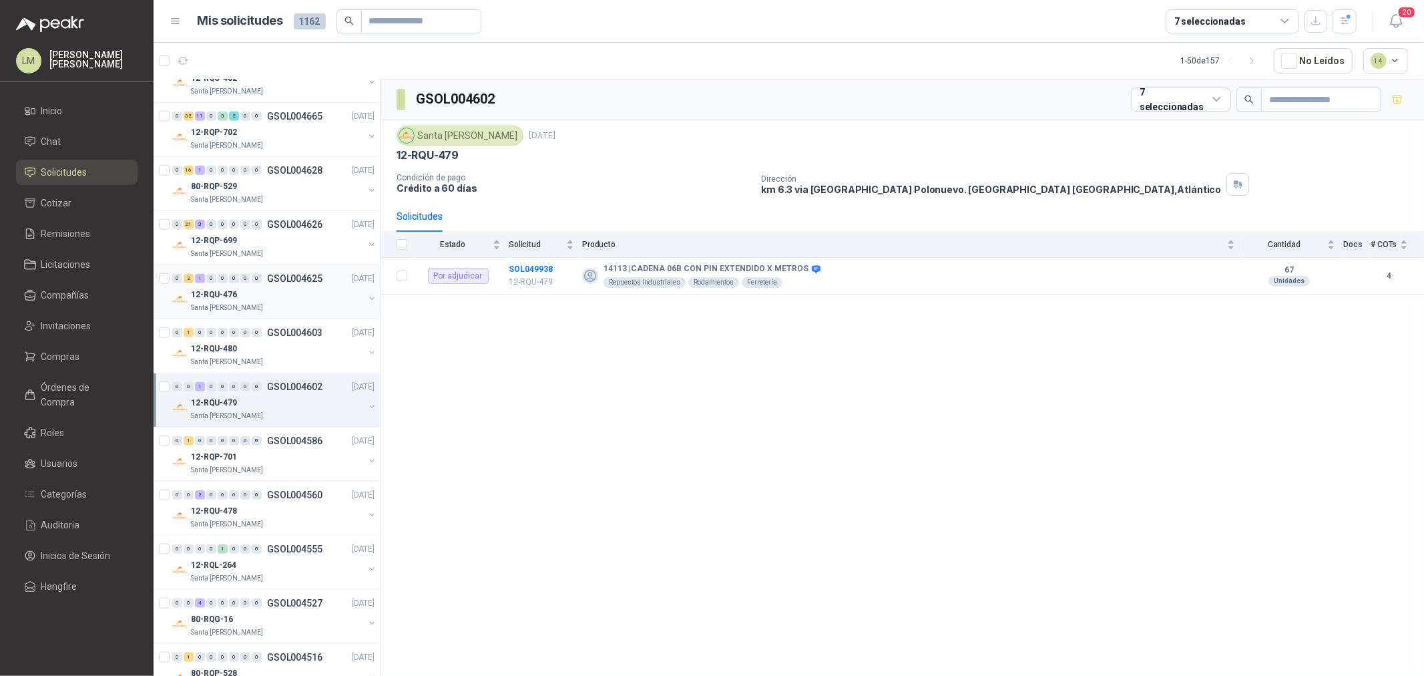
click at [255, 292] on div "12-RQU-476" at bounding box center [277, 294] width 173 height 16
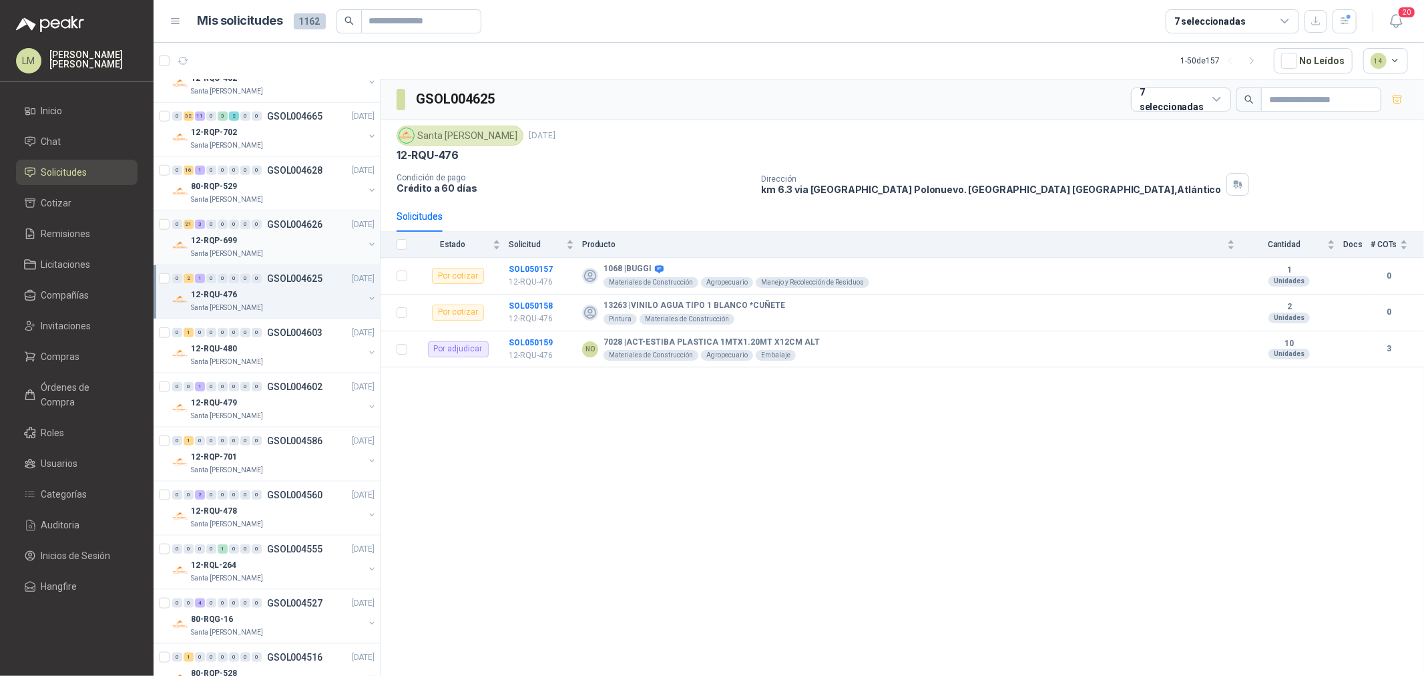
click at [250, 232] on div "12-RQP-699" at bounding box center [277, 240] width 173 height 16
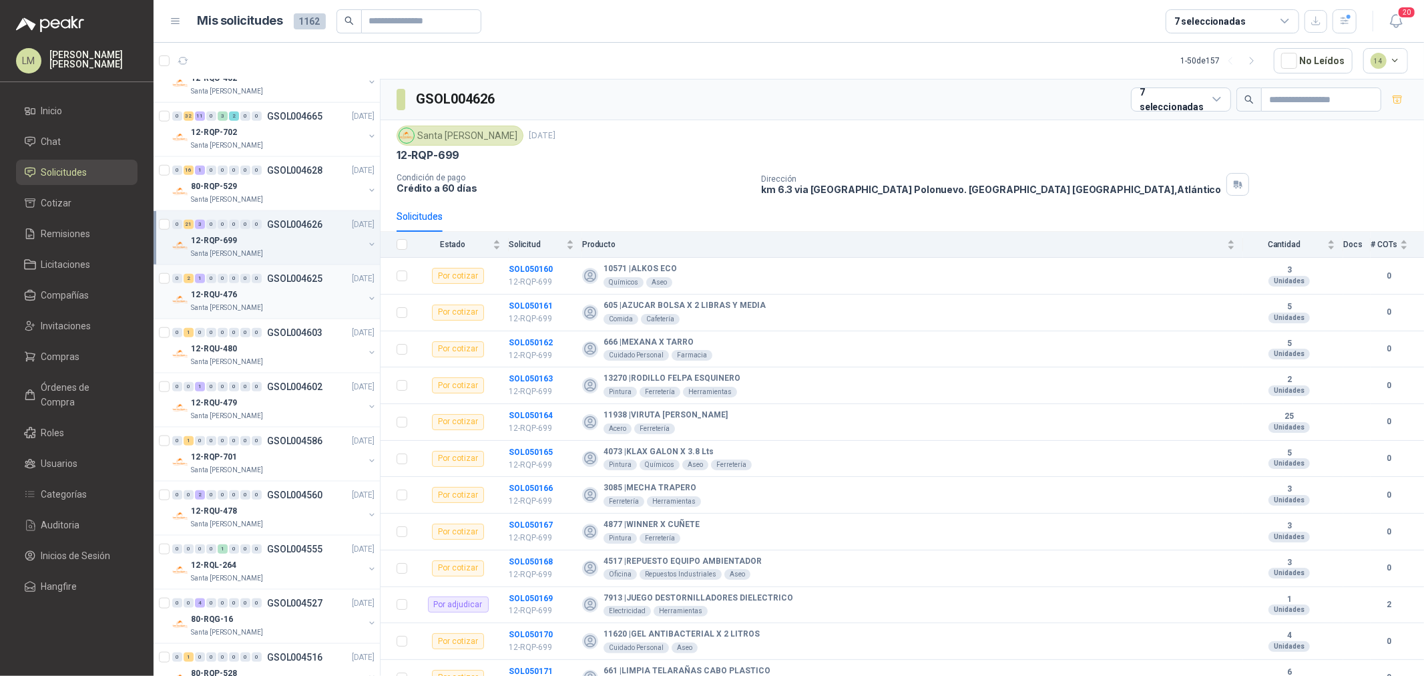
click at [248, 285] on div "0 2 1 0 0 0 0 0 GSOL004625 [DATE]" at bounding box center [274, 278] width 205 height 16
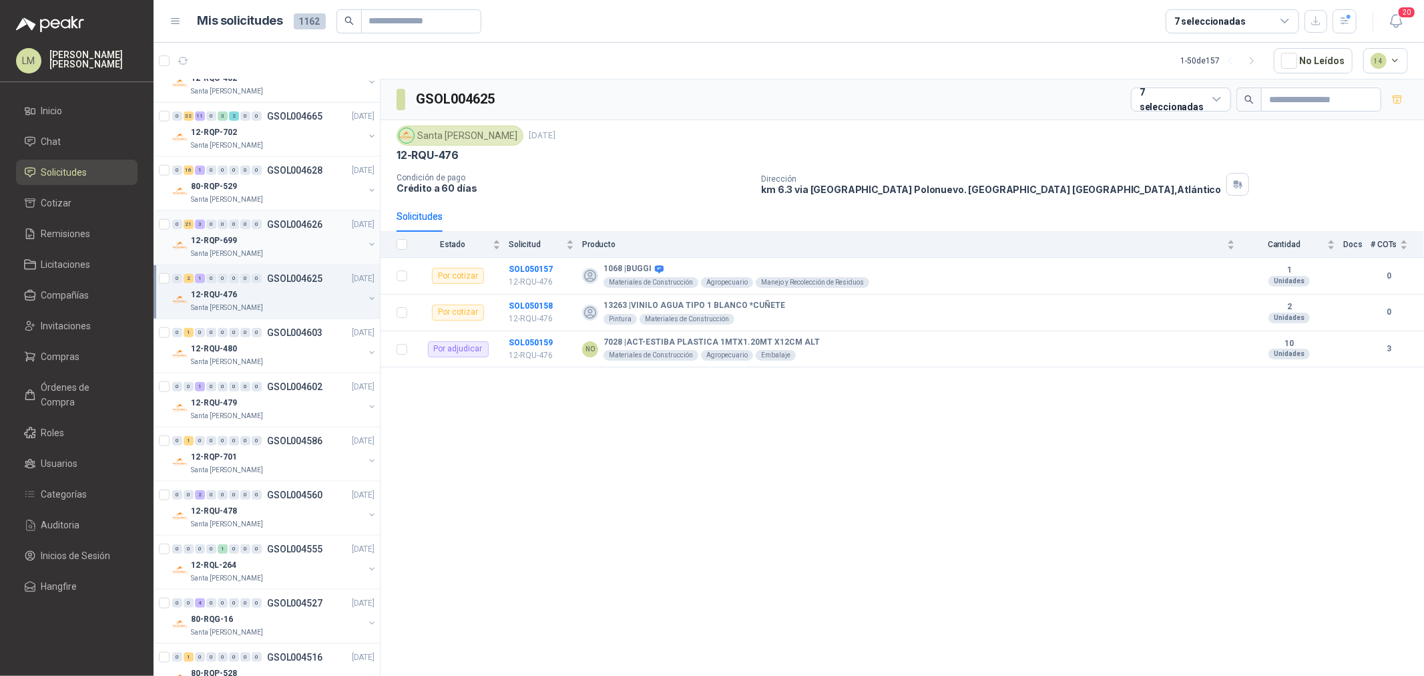
click at [249, 238] on div "12-RQP-699" at bounding box center [277, 240] width 173 height 16
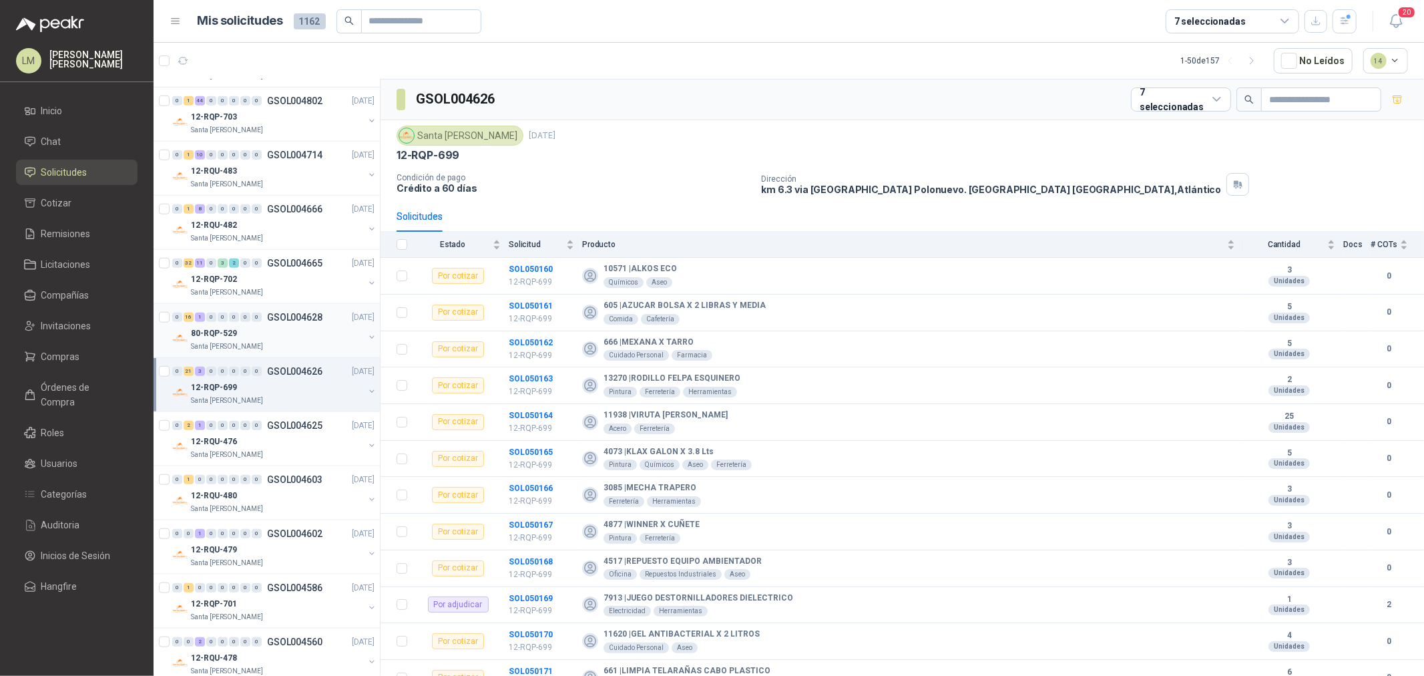
scroll to position [964, 0]
click at [235, 270] on div "0 32 11 0 3 2 0 0 GSOL004665 [DATE]" at bounding box center [274, 264] width 205 height 16
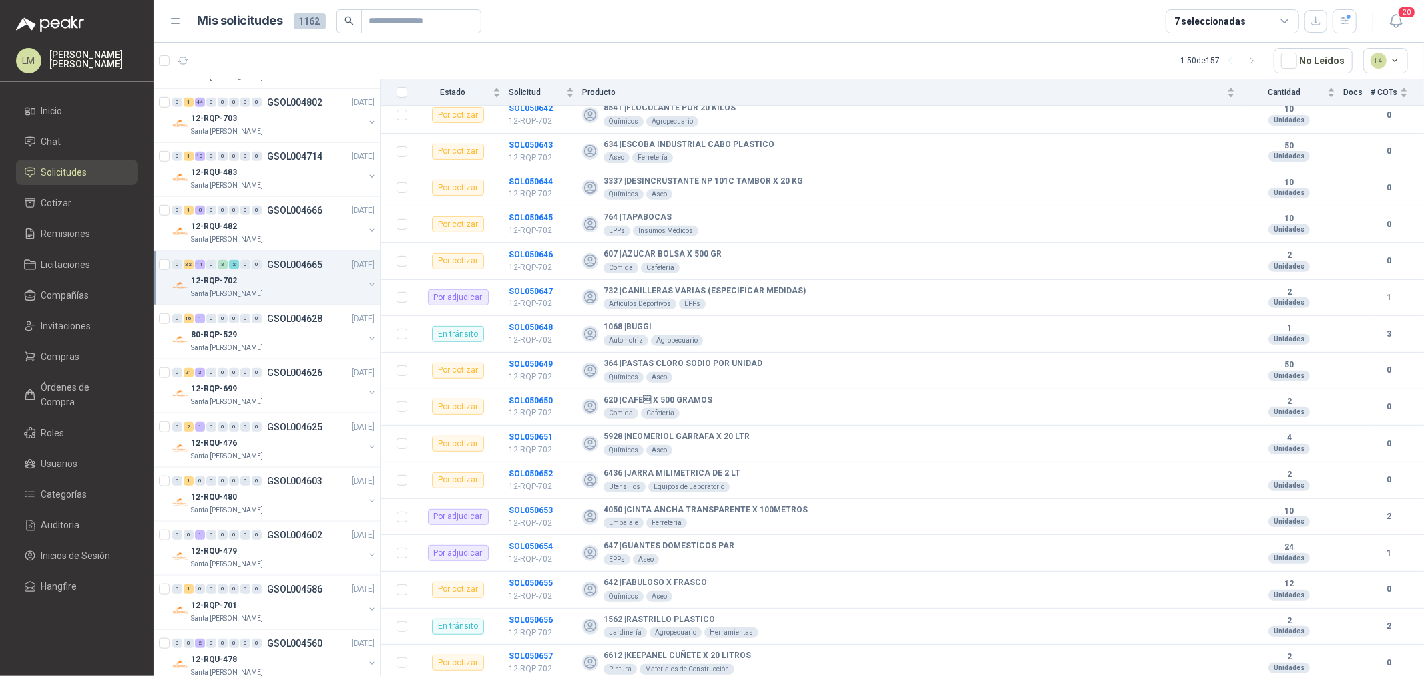
scroll to position [445, 0]
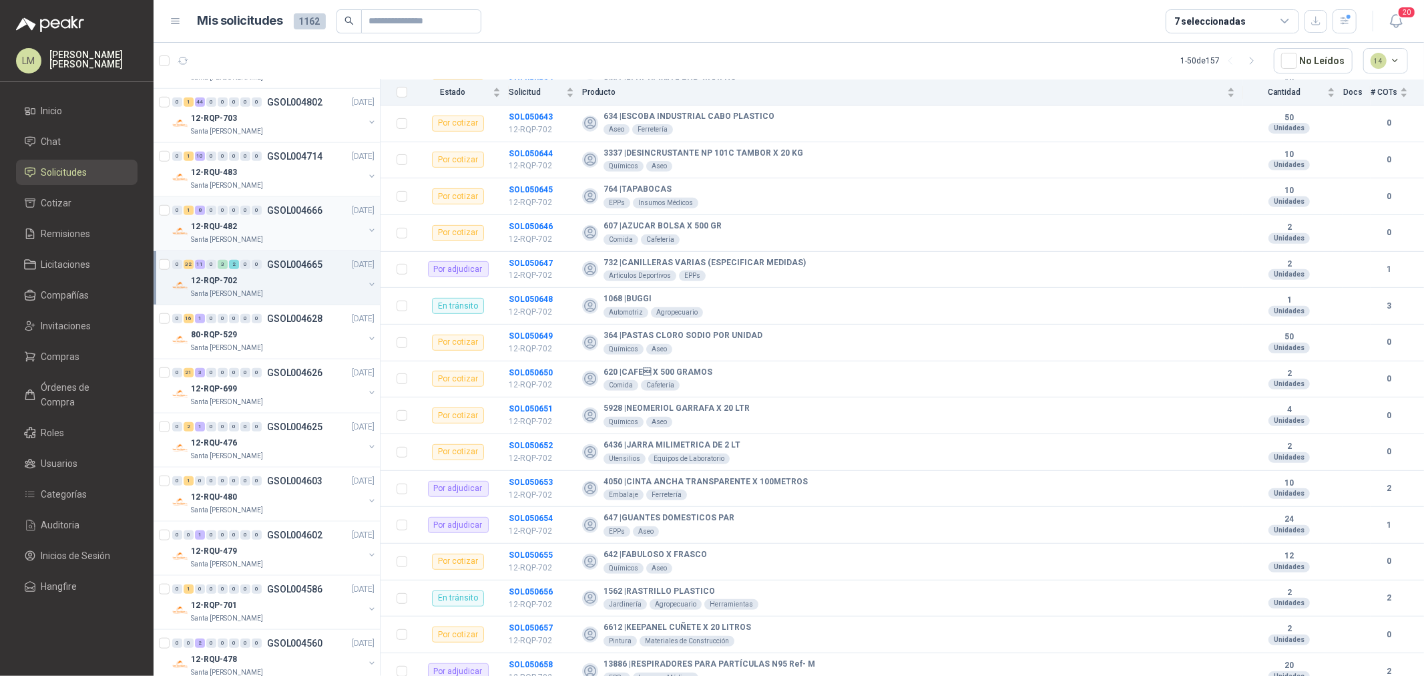
click at [244, 209] on div "0" at bounding box center [245, 210] width 10 height 9
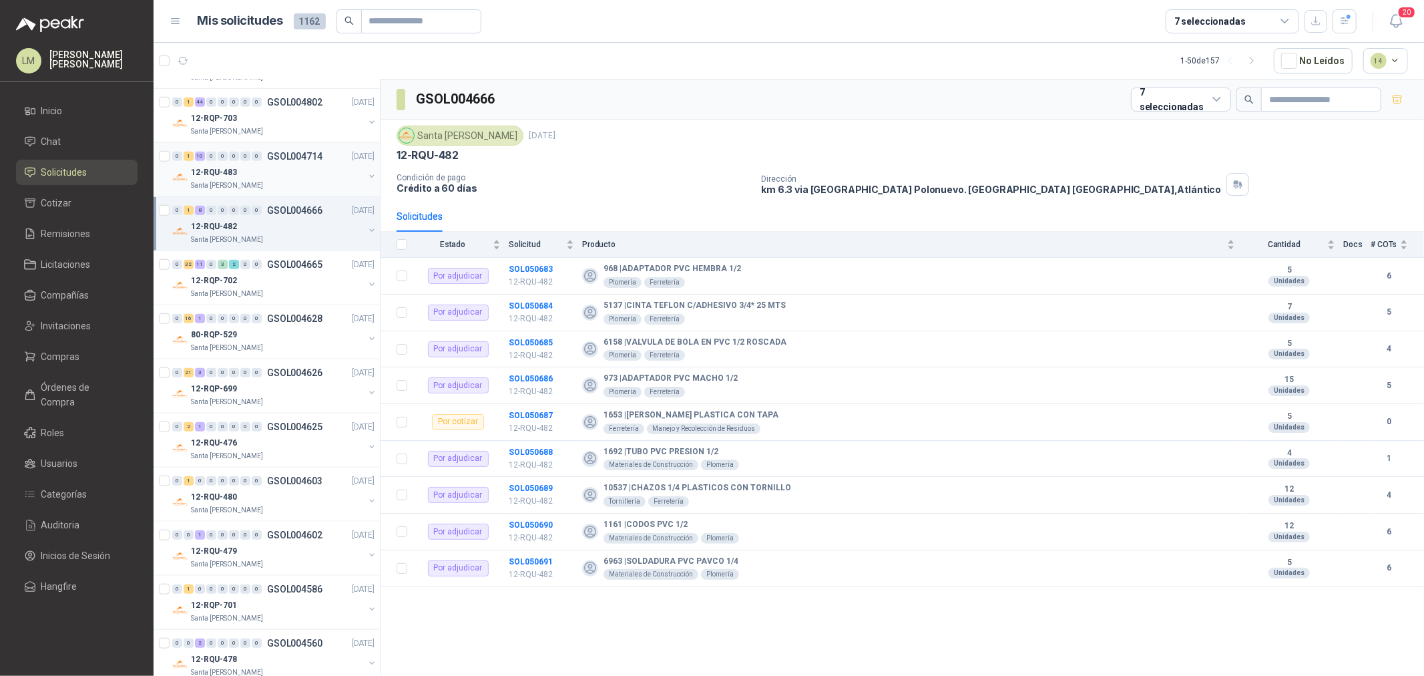
click at [258, 163] on div "0 1 10 0 0 0 0 0 GSOL004714 [DATE]" at bounding box center [274, 156] width 205 height 16
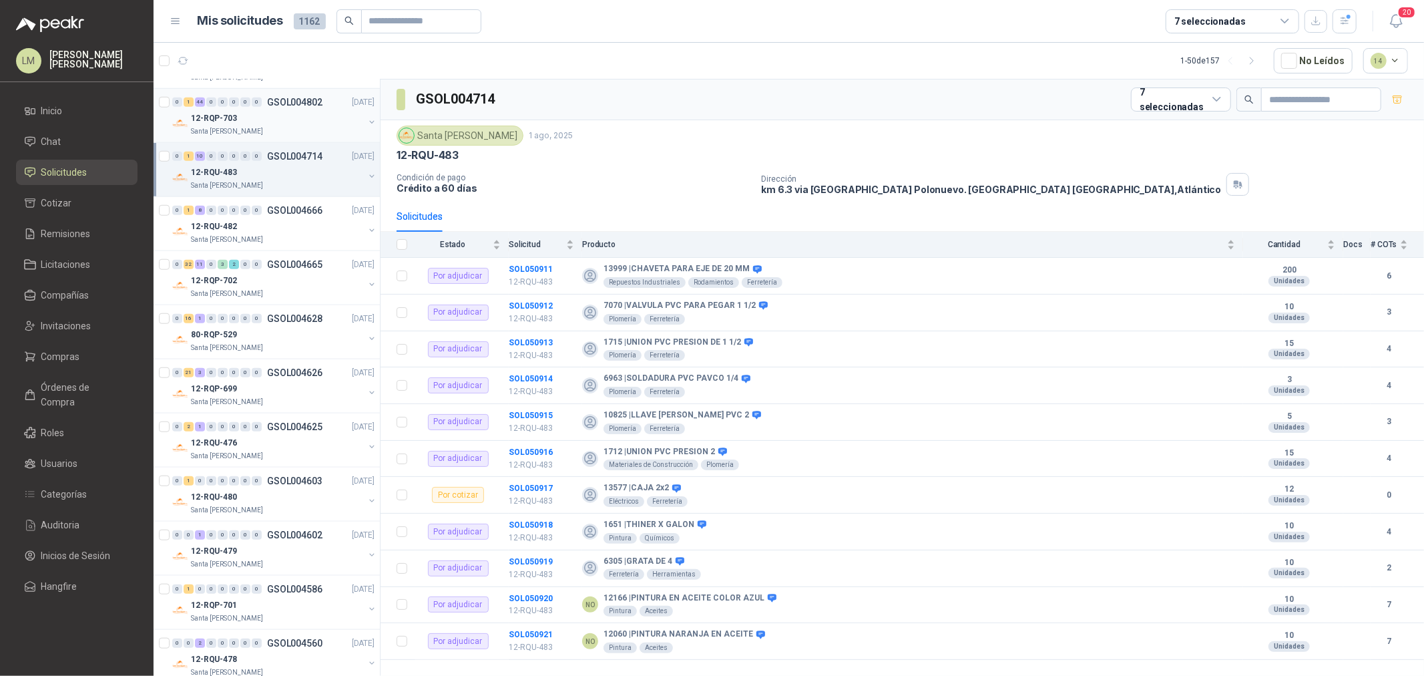
click at [272, 111] on div "12-RQP-703" at bounding box center [277, 118] width 173 height 16
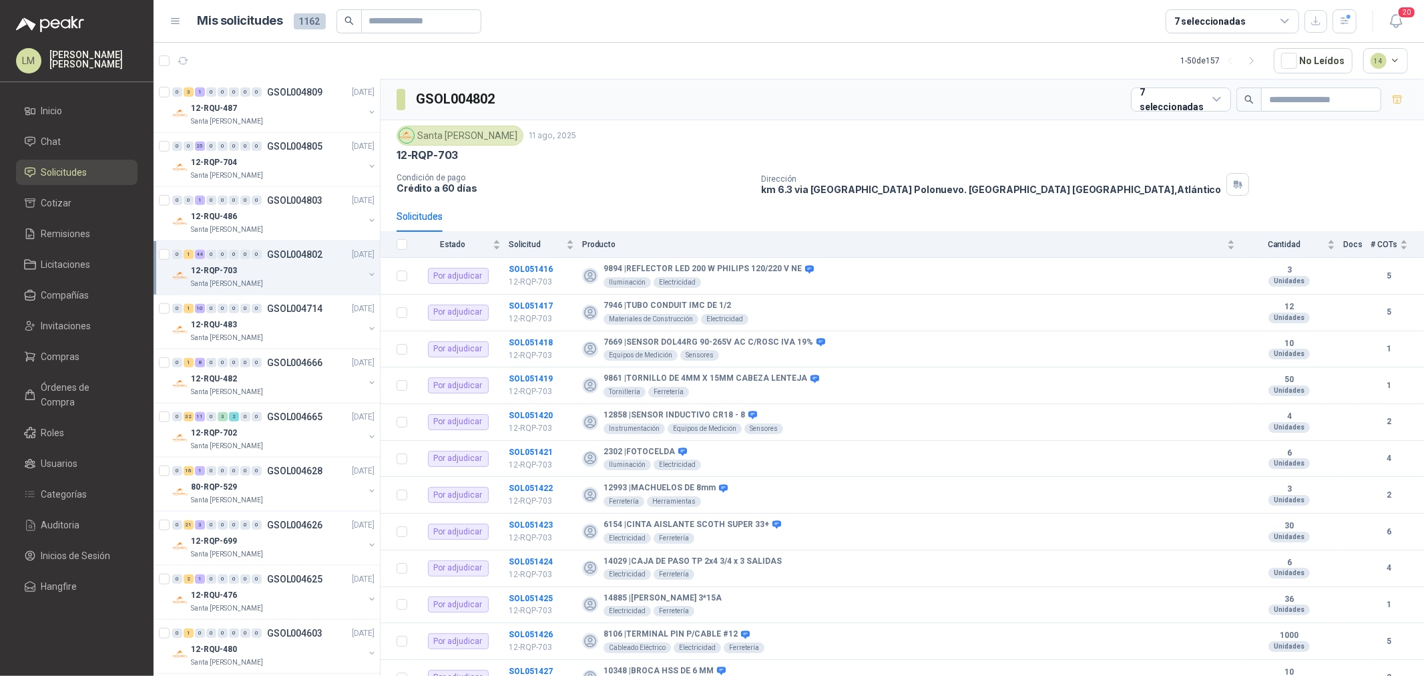
scroll to position [742, 0]
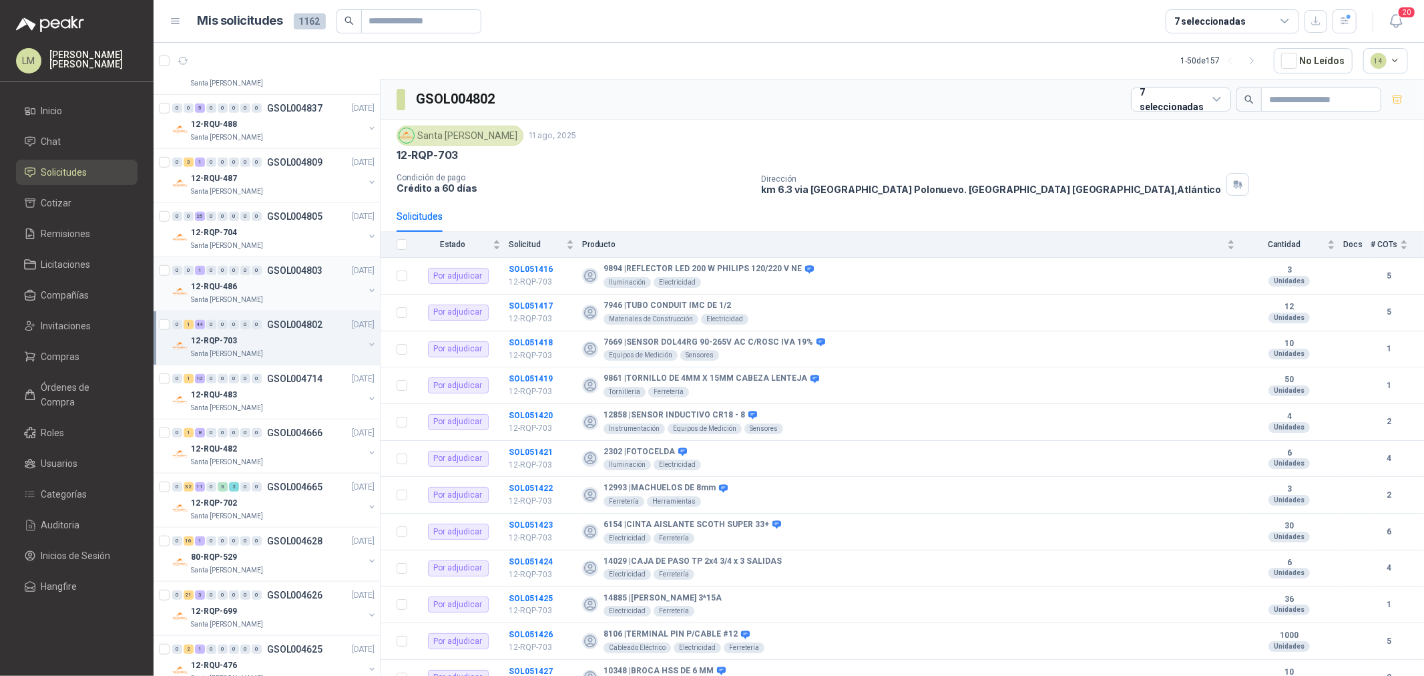
click at [264, 279] on div "12-RQU-486" at bounding box center [277, 286] width 173 height 16
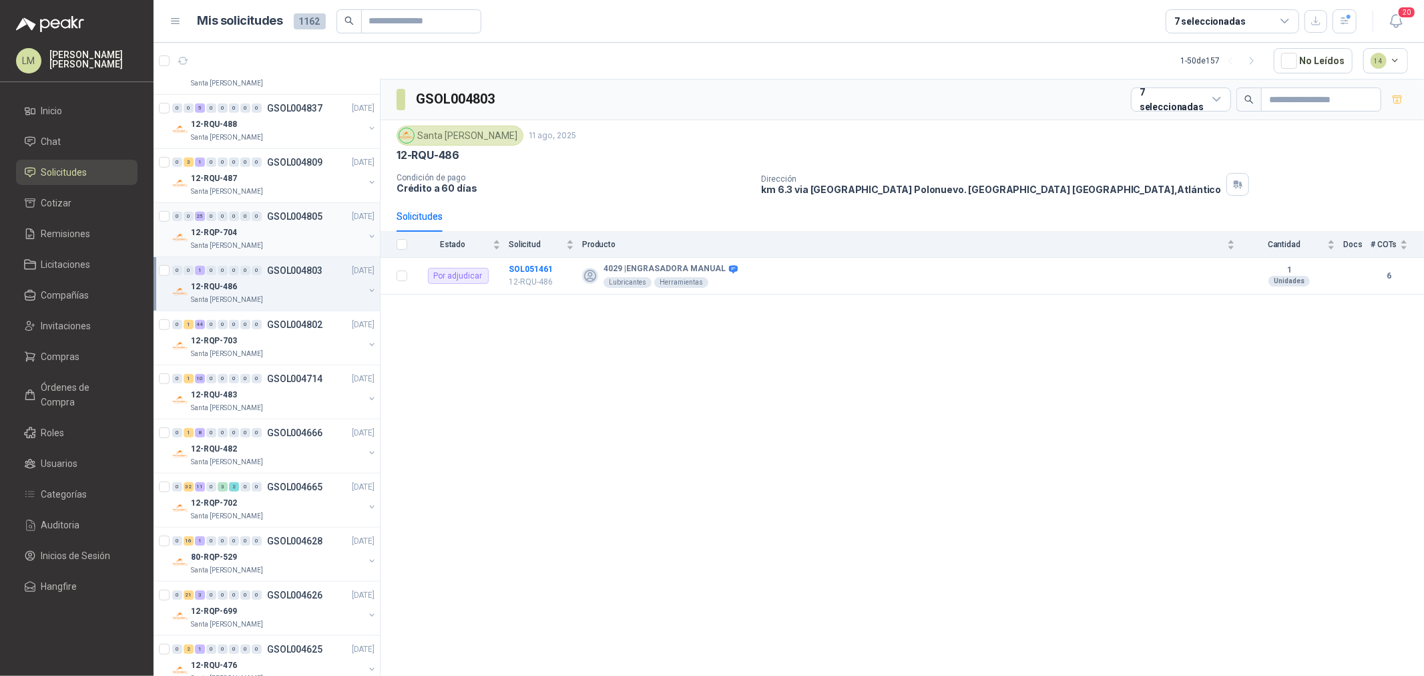
click at [267, 220] on p "GSOL004805" at bounding box center [294, 216] width 55 height 9
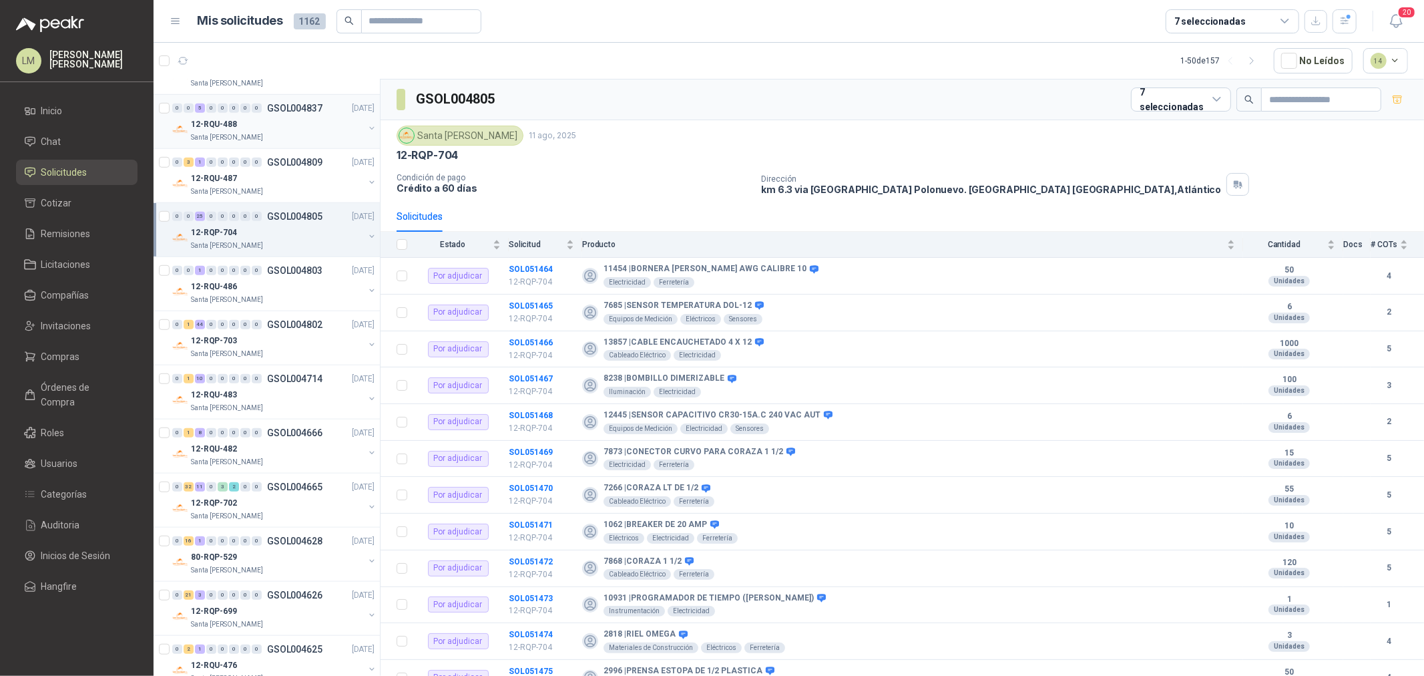
click at [267, 126] on div "12-RQU-488" at bounding box center [277, 124] width 173 height 16
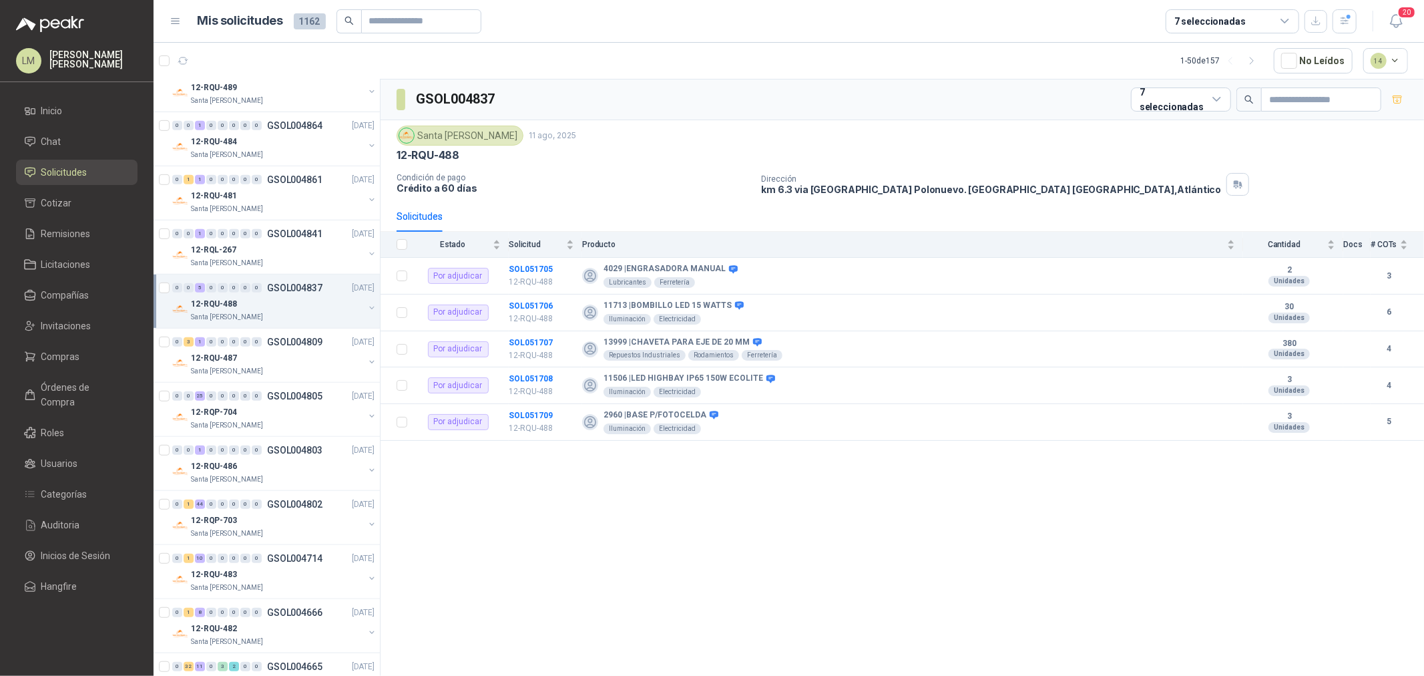
scroll to position [519, 0]
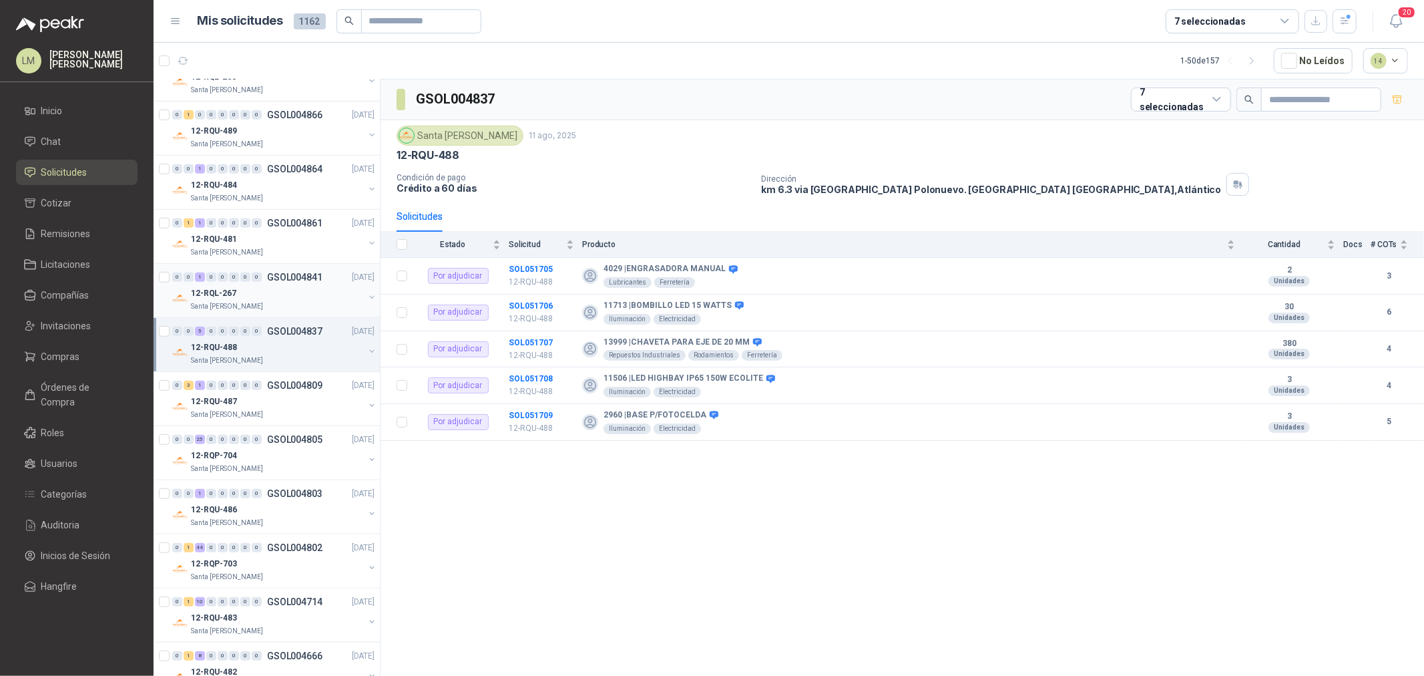
click at [250, 290] on div "12-RQL-267" at bounding box center [277, 293] width 173 height 16
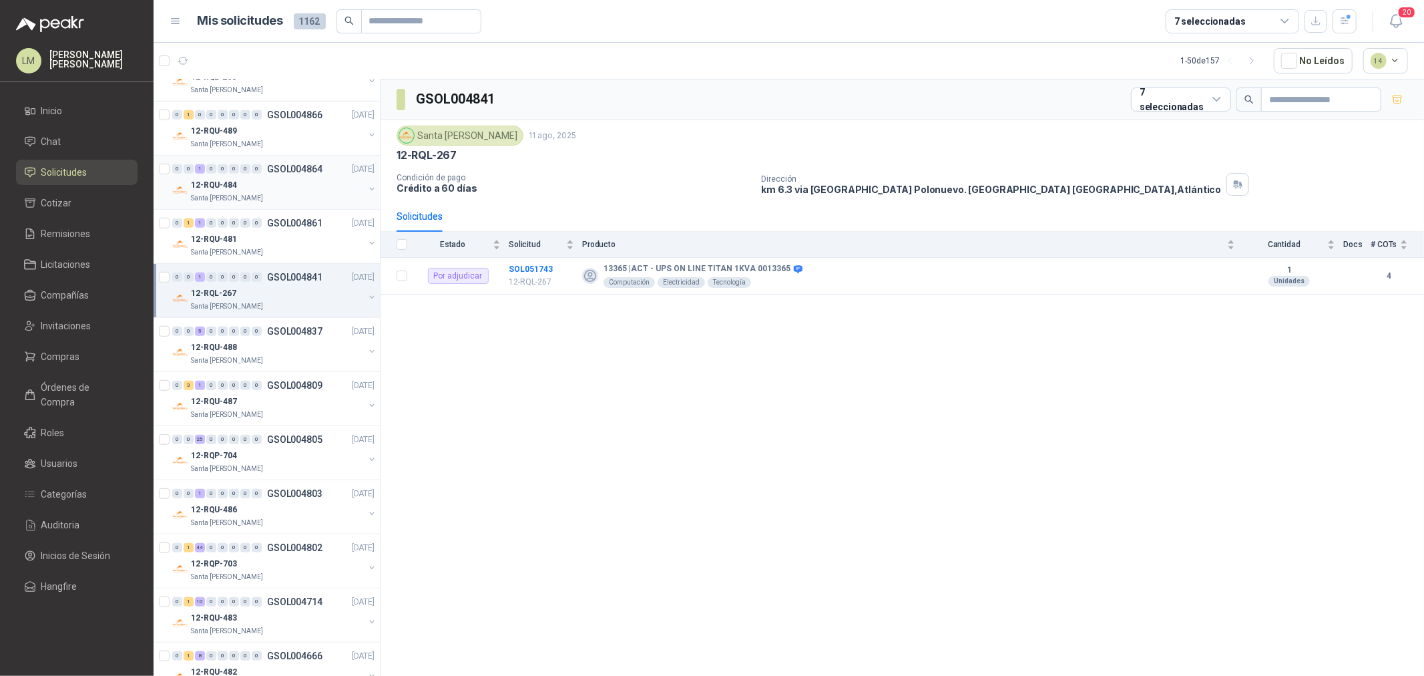
click at [256, 192] on div "12-RQU-484" at bounding box center [277, 185] width 173 height 16
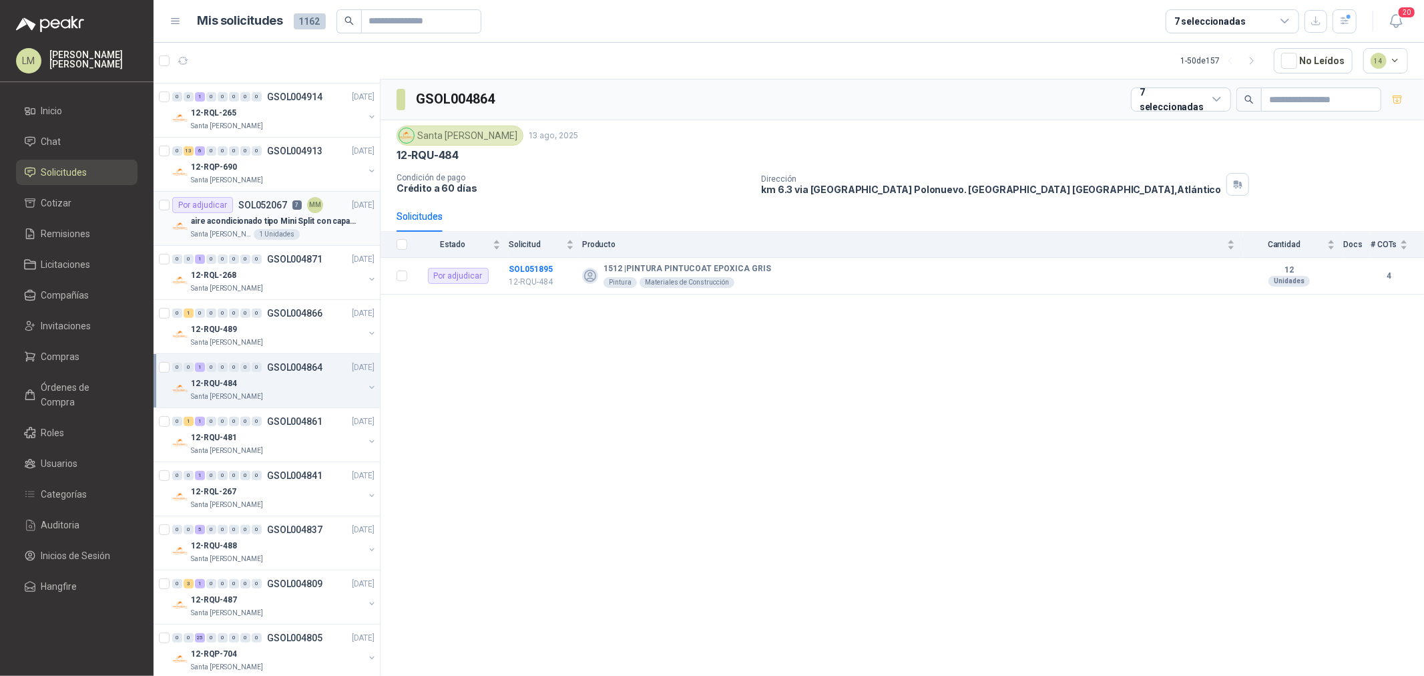
scroll to position [296, 0]
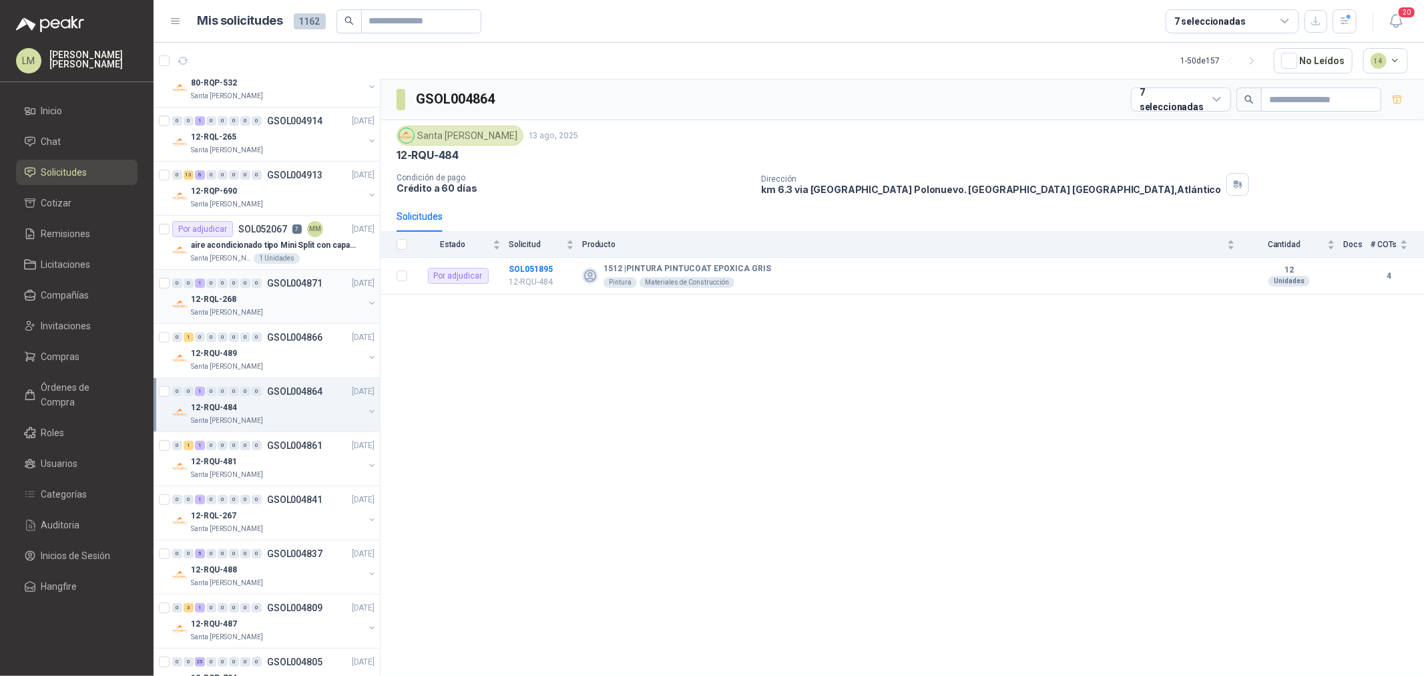
click at [254, 298] on div "12-RQL-268" at bounding box center [277, 299] width 173 height 16
click at [264, 192] on div "12-RQP-690" at bounding box center [277, 191] width 173 height 16
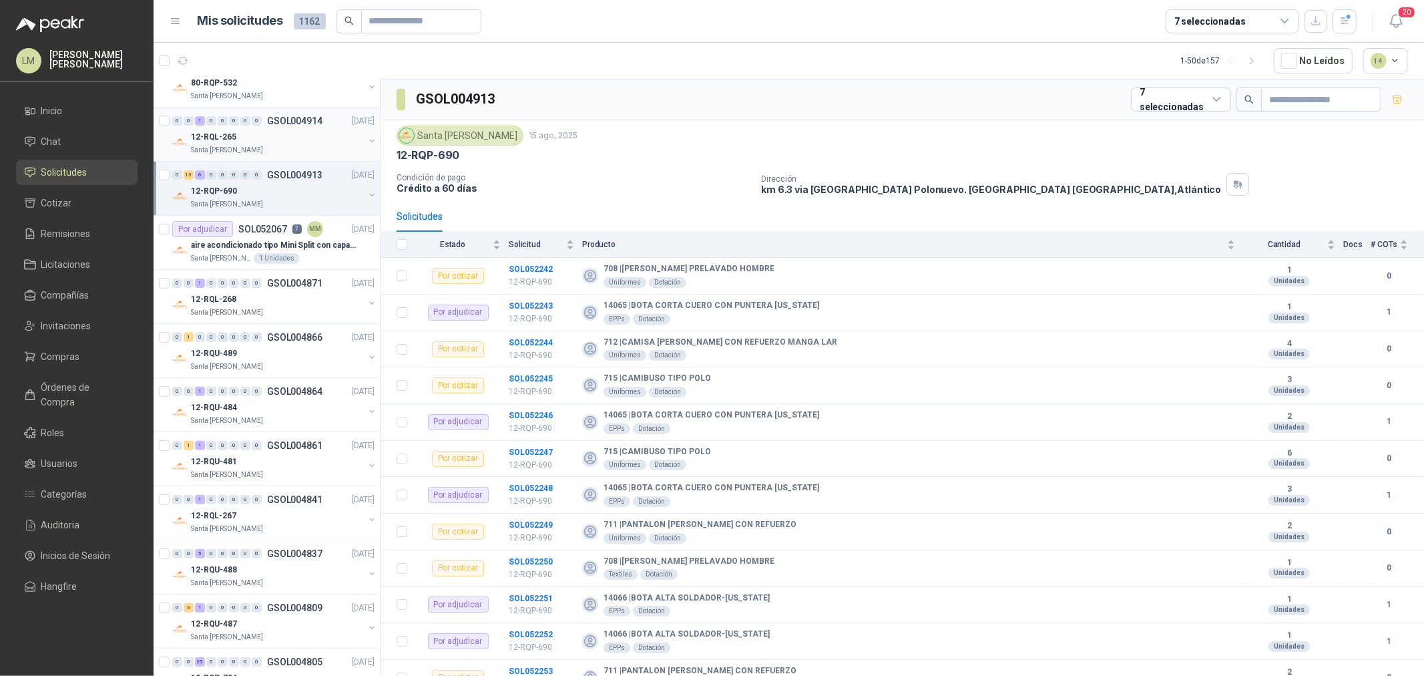
click at [272, 143] on div "12-RQL-265" at bounding box center [277, 137] width 173 height 16
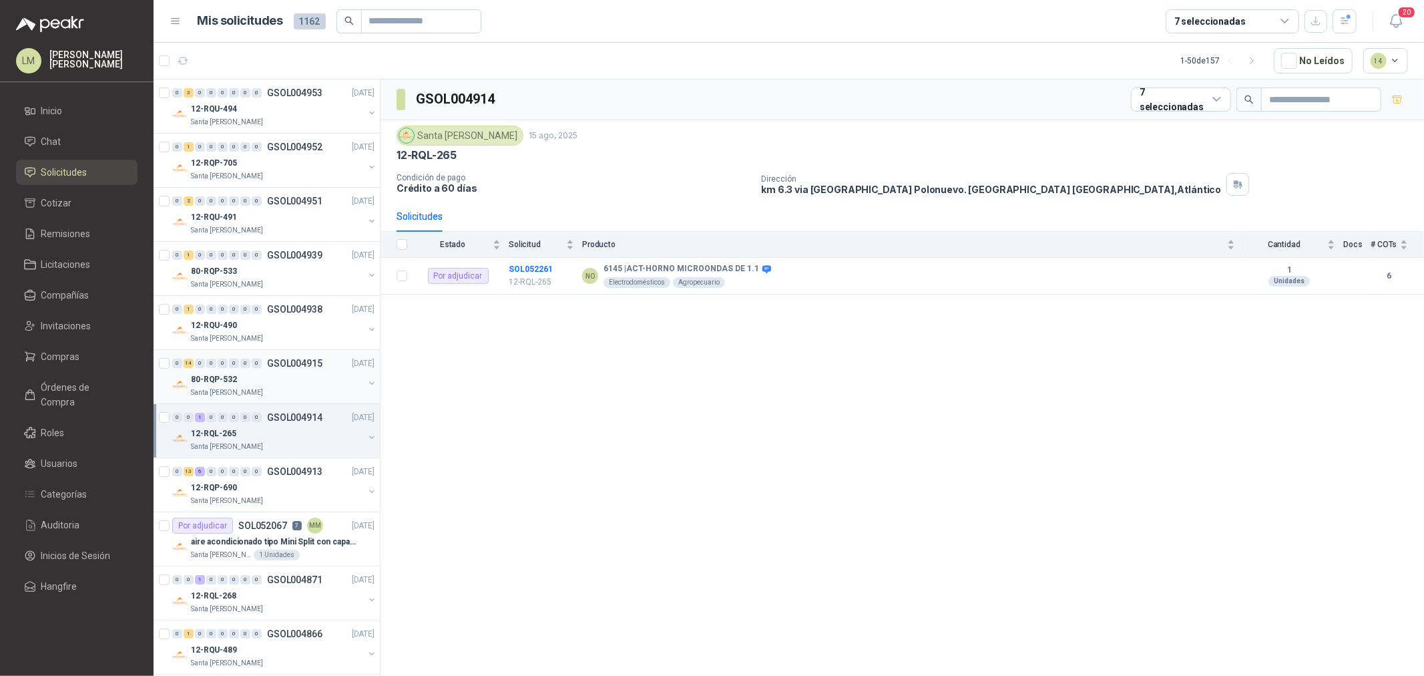
click at [263, 368] on div "0 14 0 0 0 0 0 0 GSOL004915 [DATE]" at bounding box center [274, 363] width 205 height 16
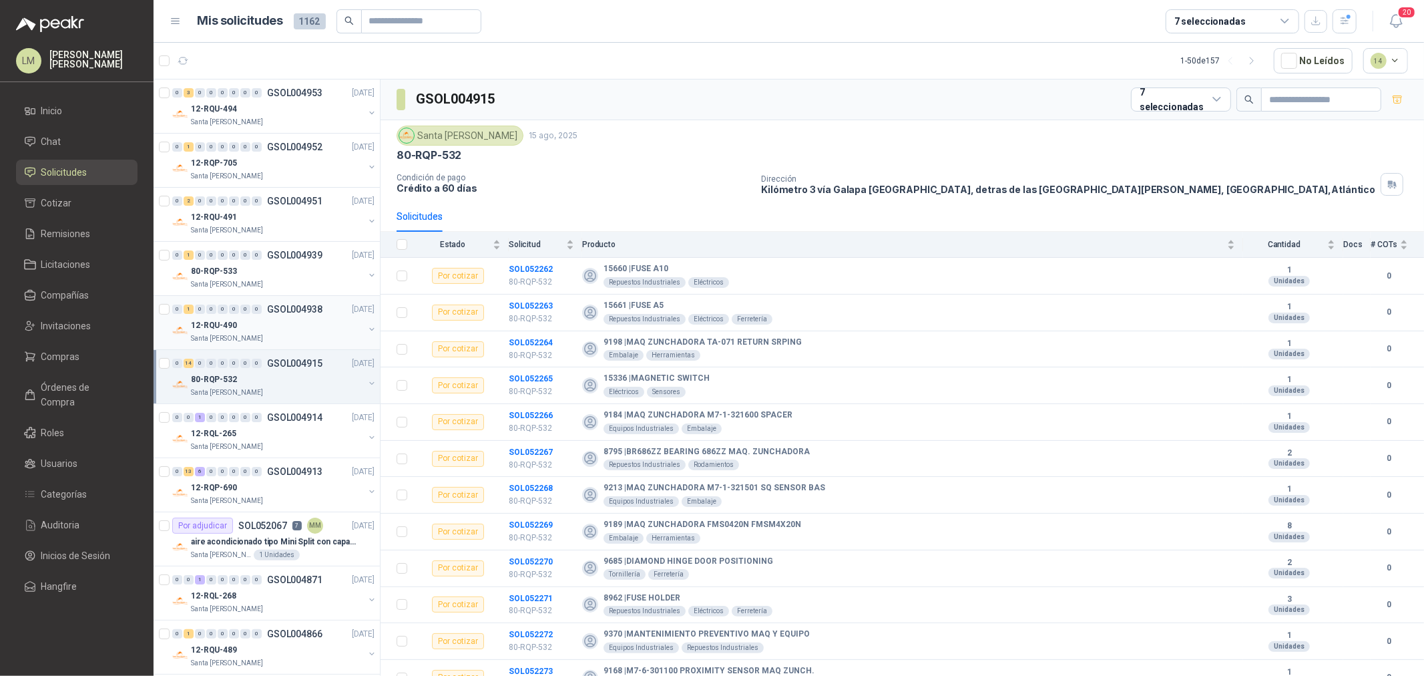
click at [263, 314] on div "0 1 0 0 0 0 0 0 GSOL004938 [DATE]" at bounding box center [274, 309] width 205 height 16
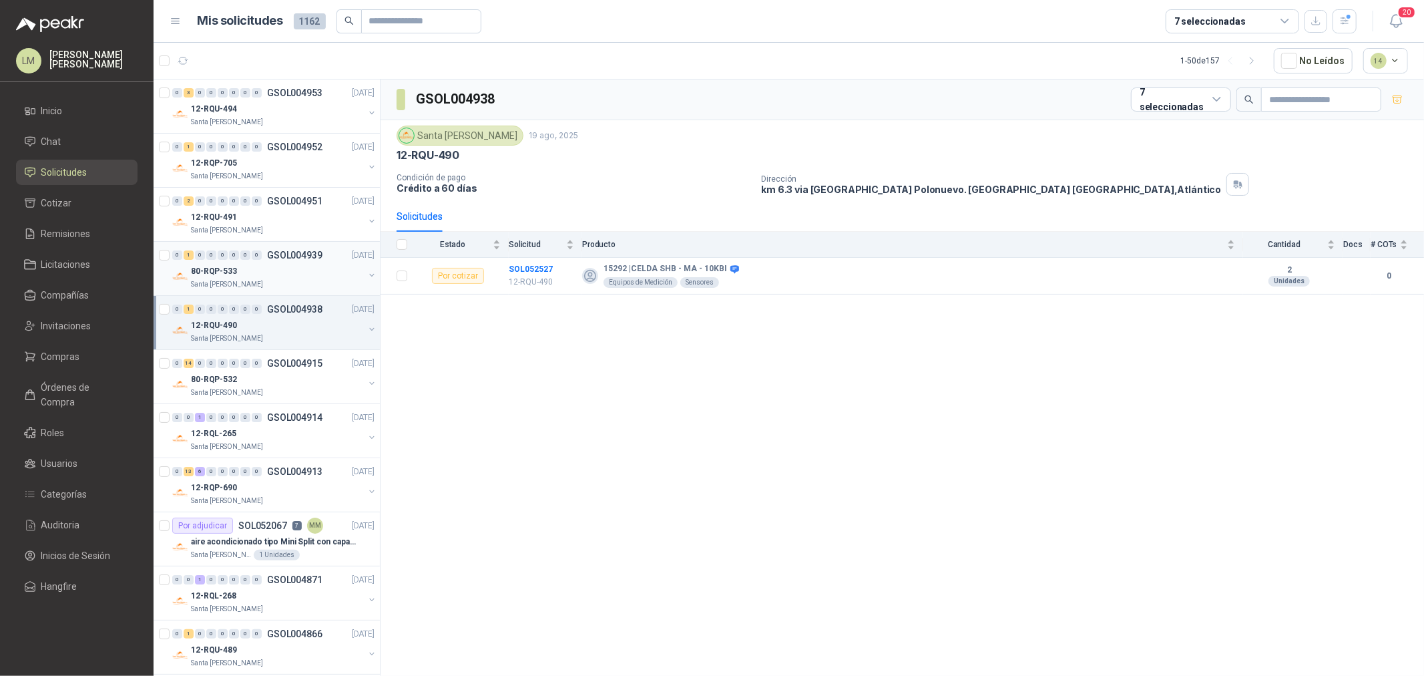
click at [261, 263] on div "80-RQP-533" at bounding box center [277, 271] width 173 height 16
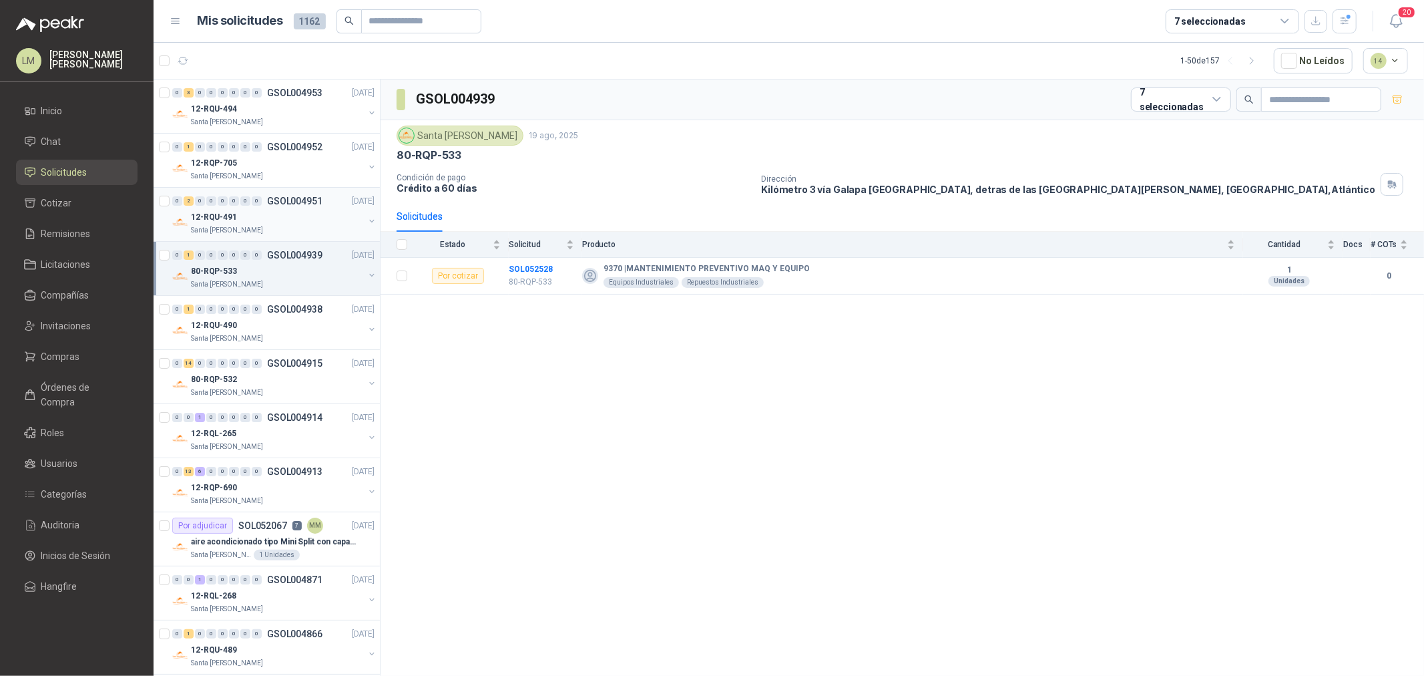
click at [256, 222] on div "12-RQU-491" at bounding box center [277, 217] width 173 height 16
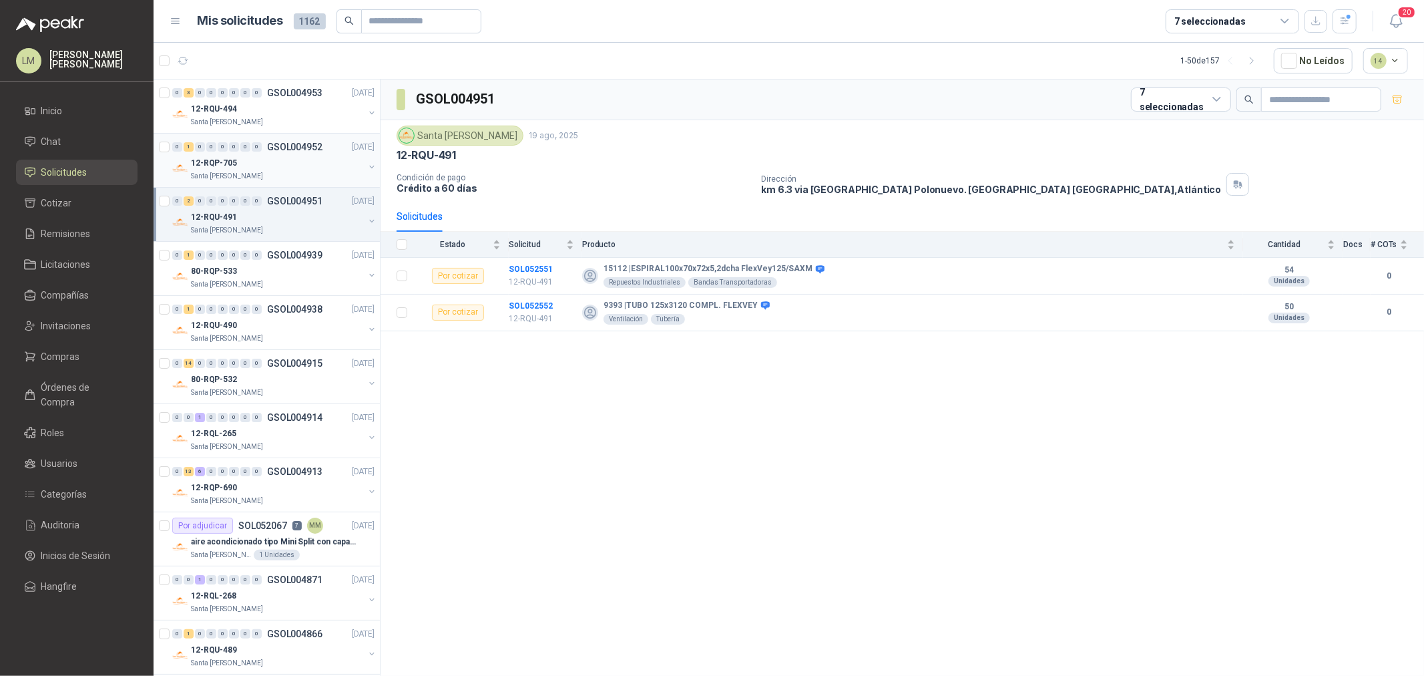
click at [244, 160] on div "12-RQP-705" at bounding box center [277, 163] width 173 height 16
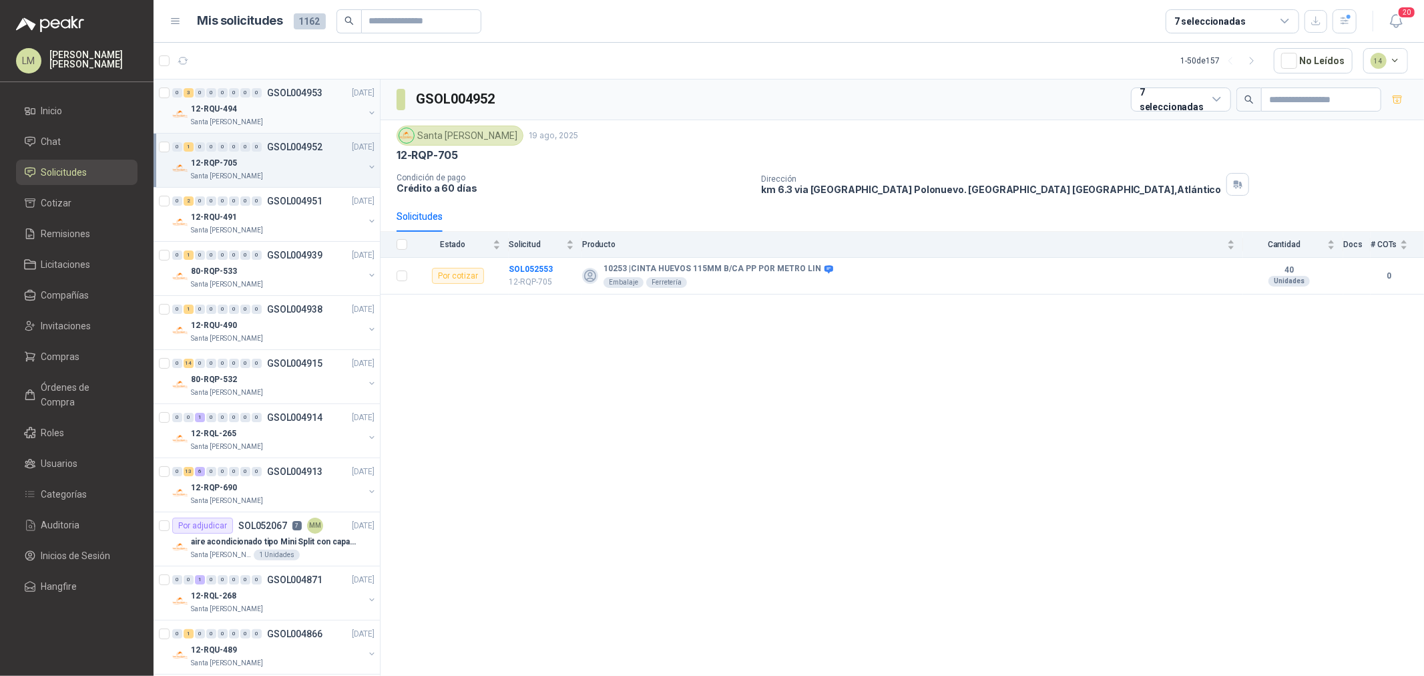
click at [238, 105] on div "12-RQU-494" at bounding box center [277, 109] width 173 height 16
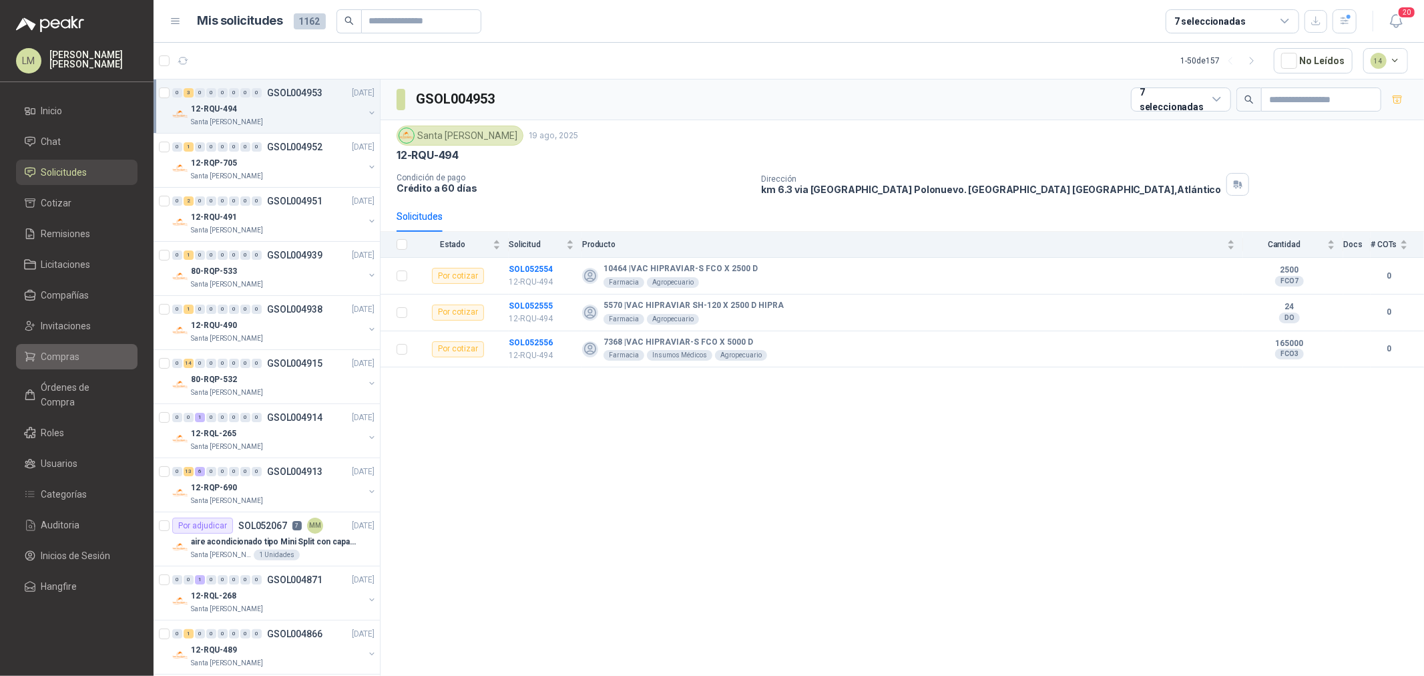
click at [70, 367] on link "Compras" at bounding box center [76, 356] width 121 height 25
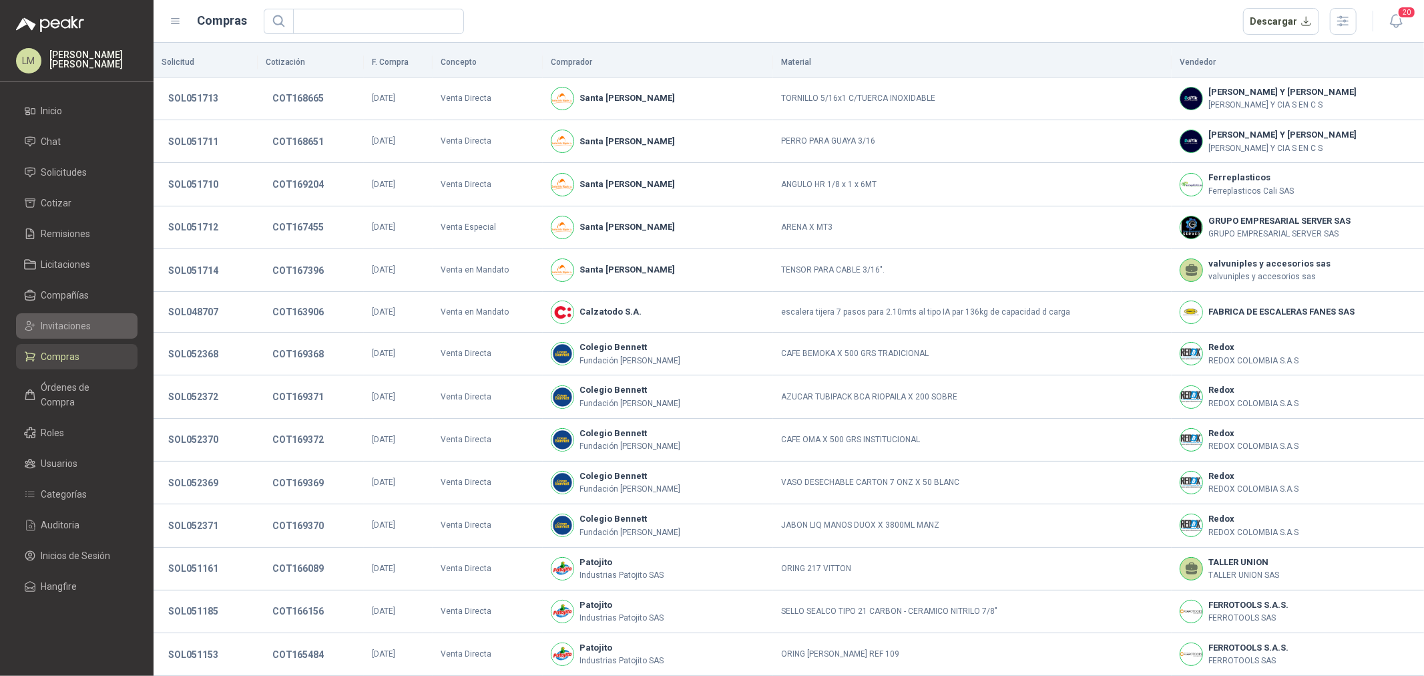
click at [56, 319] on span "Invitaciones" at bounding box center [66, 325] width 50 height 15
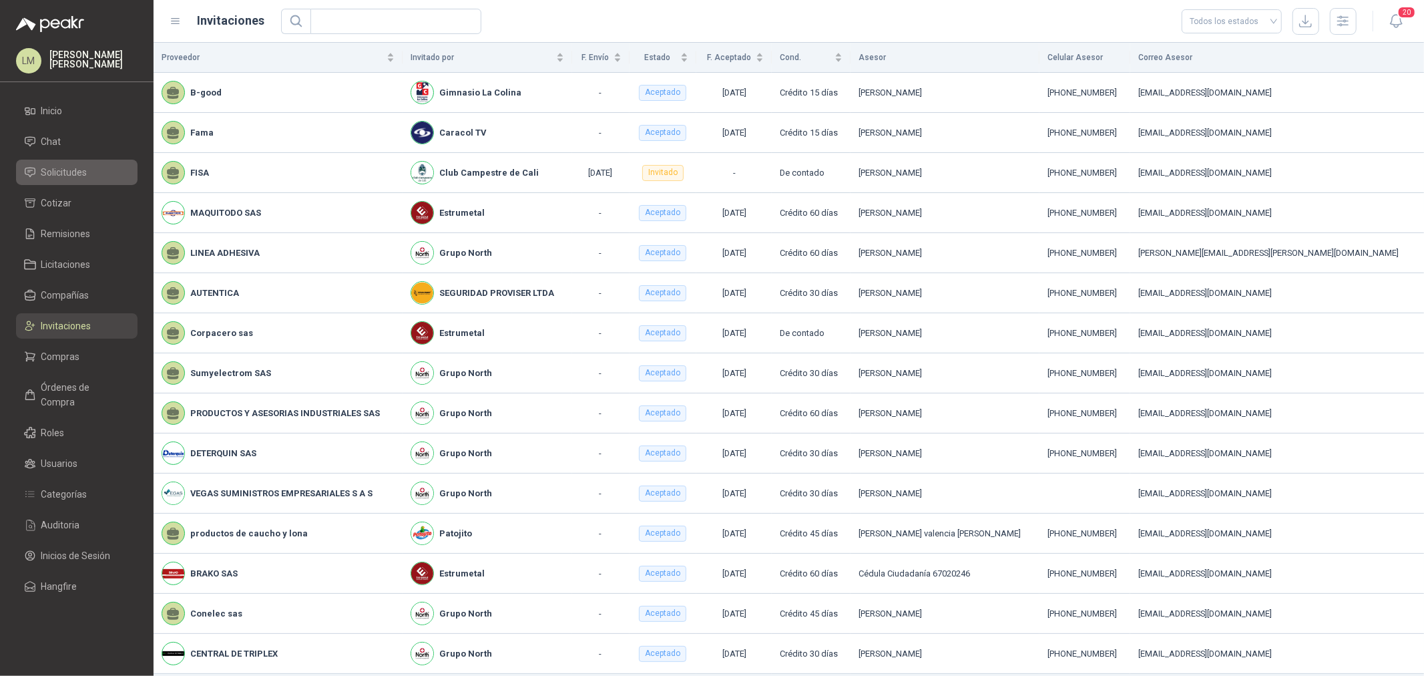
click at [62, 182] on link "Solicitudes" at bounding box center [76, 172] width 121 height 25
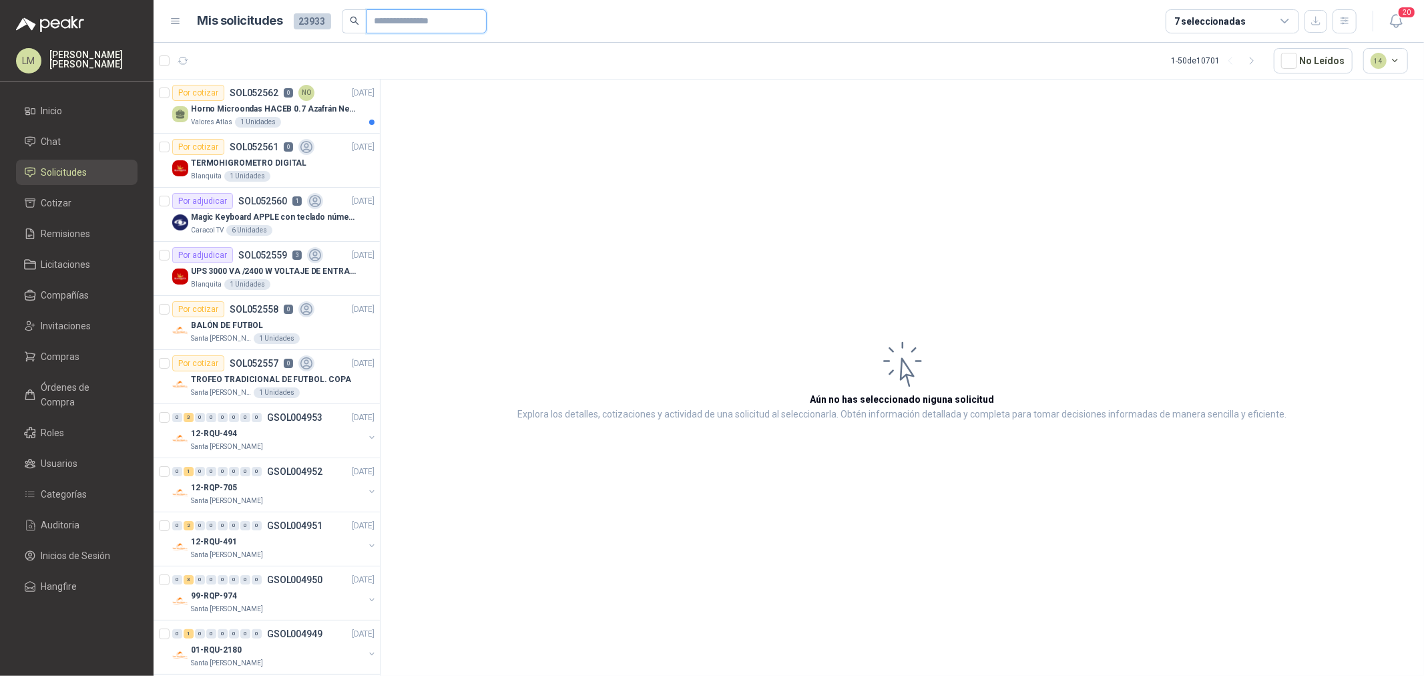
click at [385, 25] on input "text" at bounding box center [421, 21] width 93 height 23
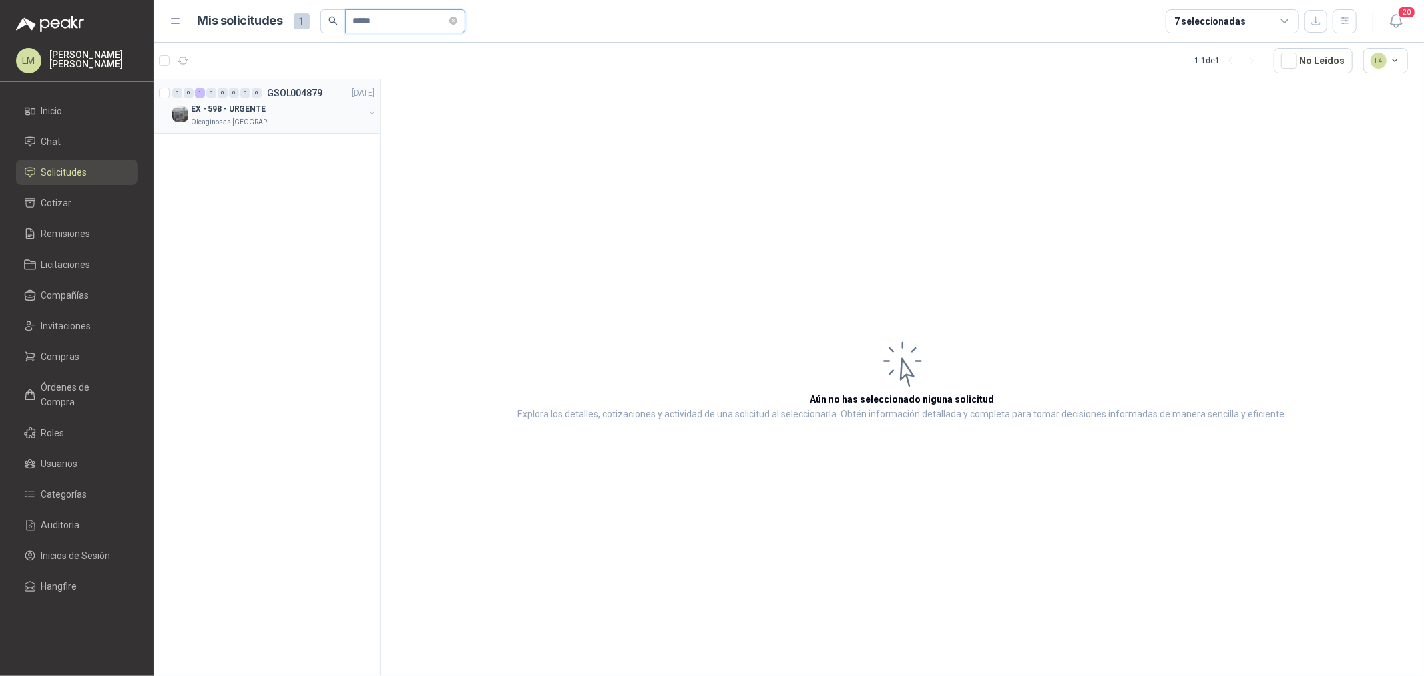
type input "*****"
click at [371, 109] on button "button" at bounding box center [371, 112] width 11 height 11
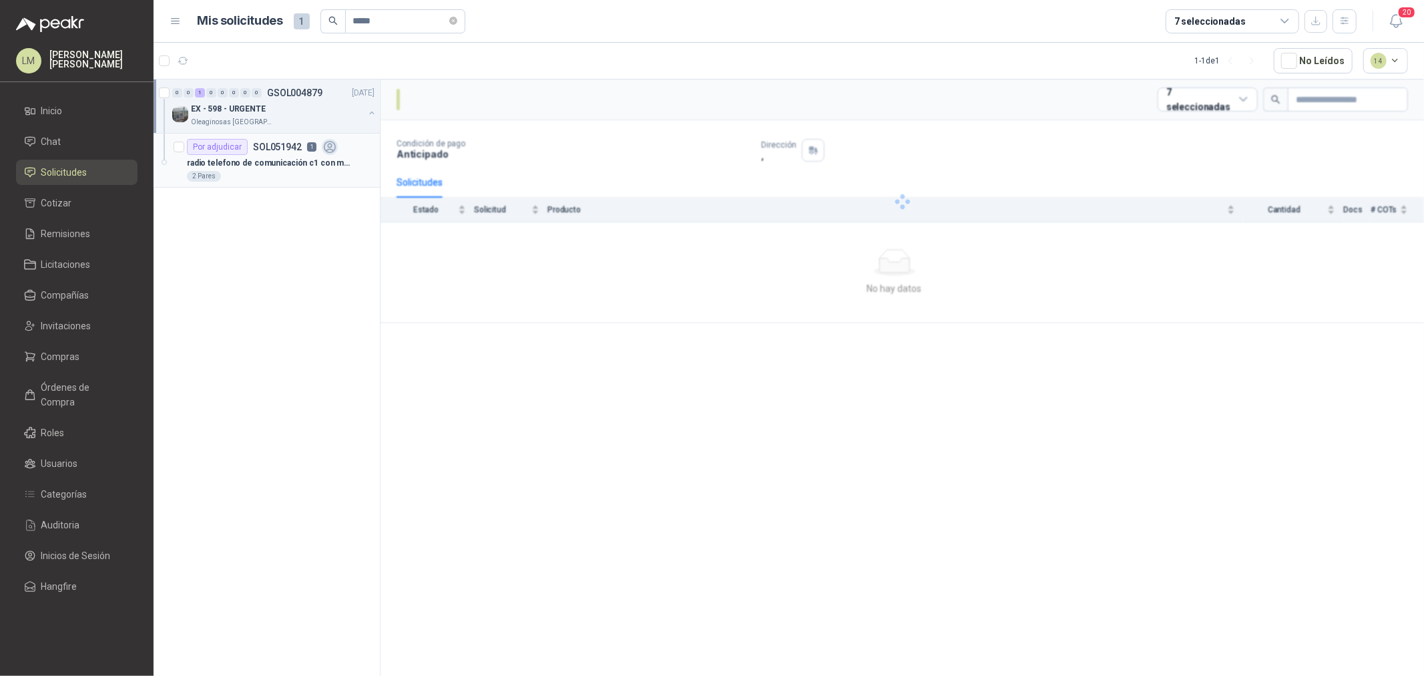
click at [322, 143] on icon at bounding box center [329, 147] width 15 height 15
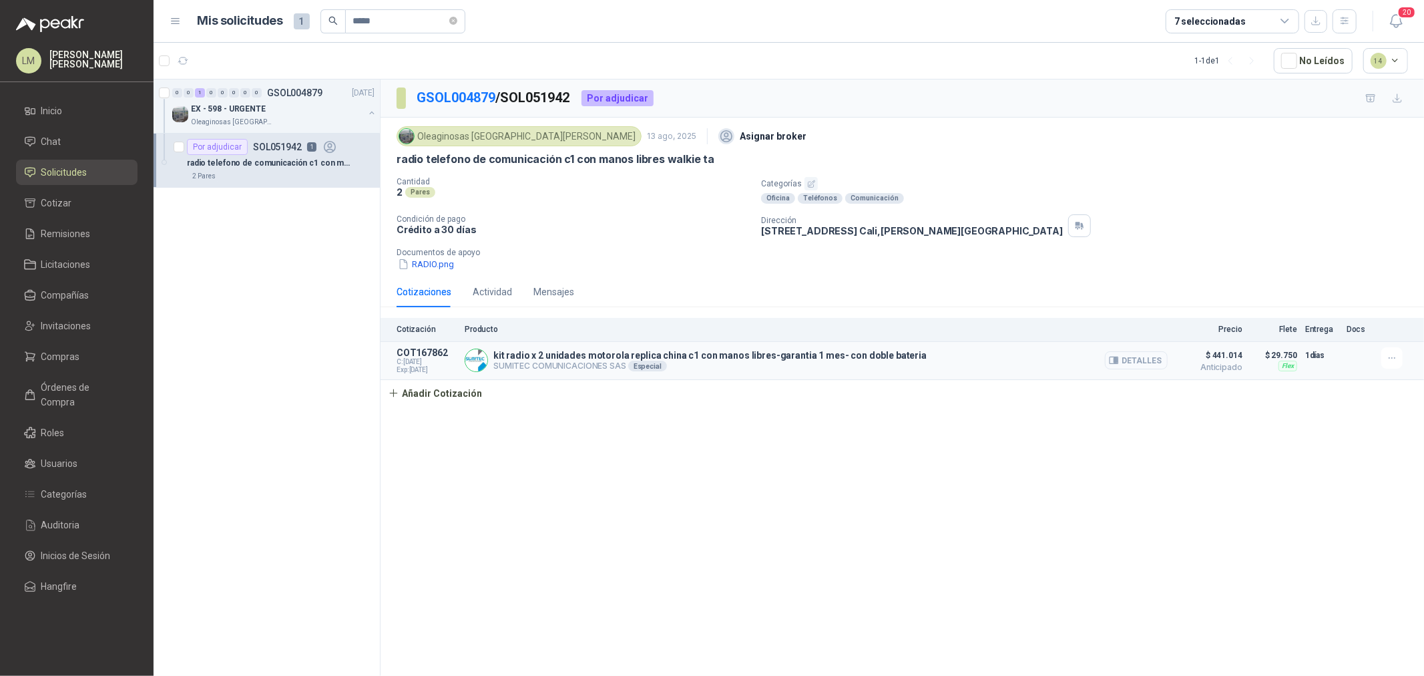
click at [1132, 357] on button "Detalles" at bounding box center [1136, 360] width 63 height 18
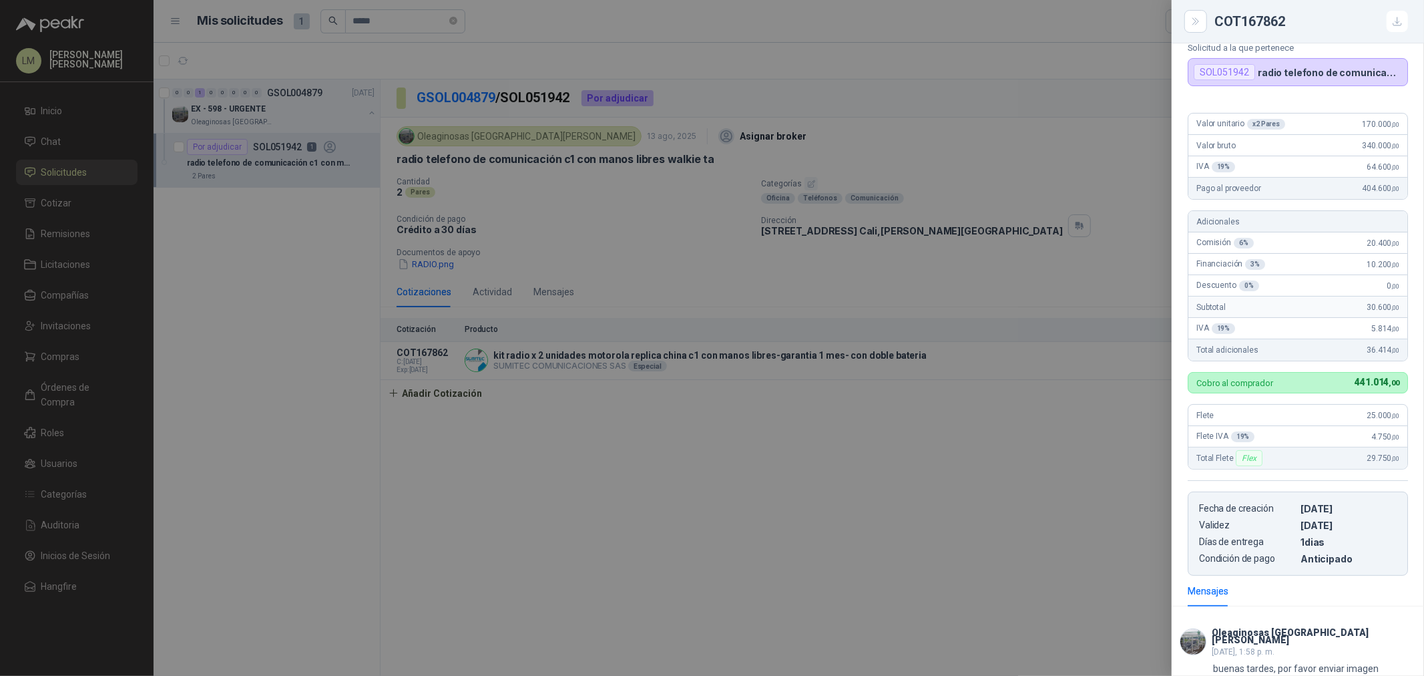
scroll to position [162, 0]
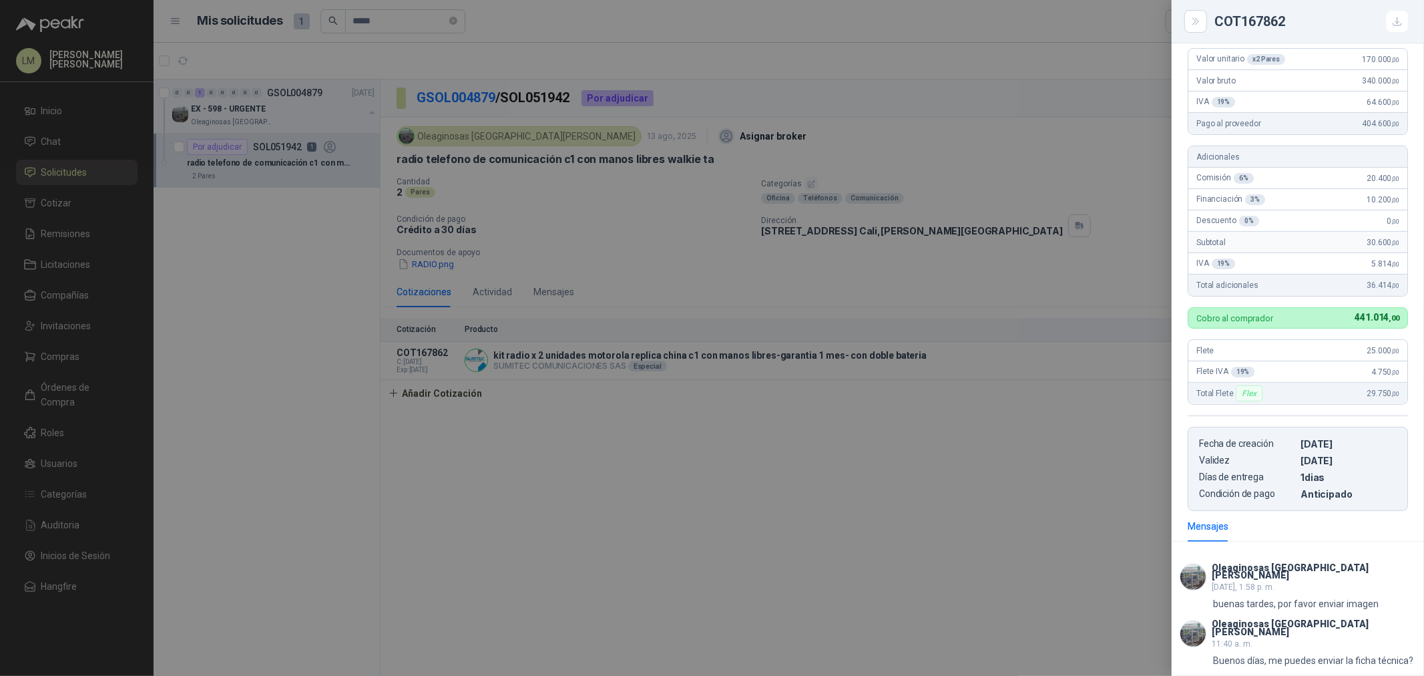
click at [700, 444] on div at bounding box center [712, 338] width 1424 height 676
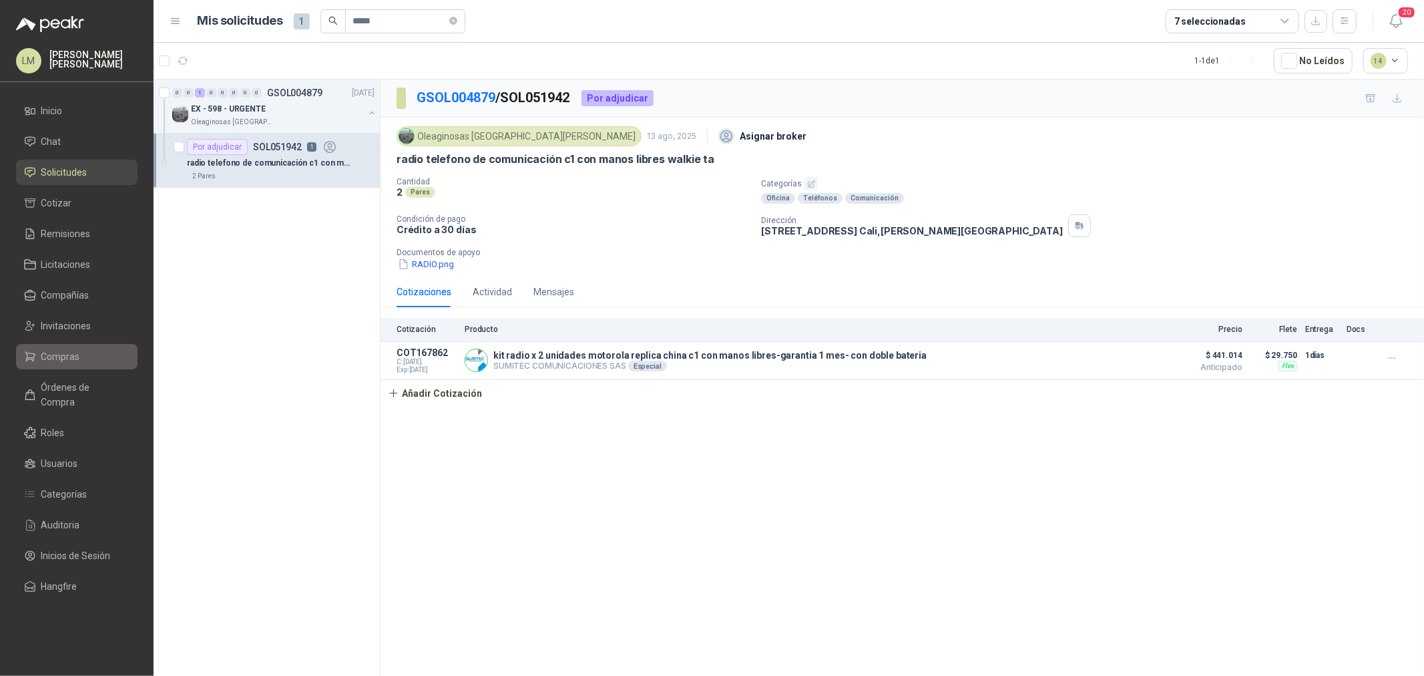
click at [77, 362] on span "Compras" at bounding box center [60, 356] width 39 height 15
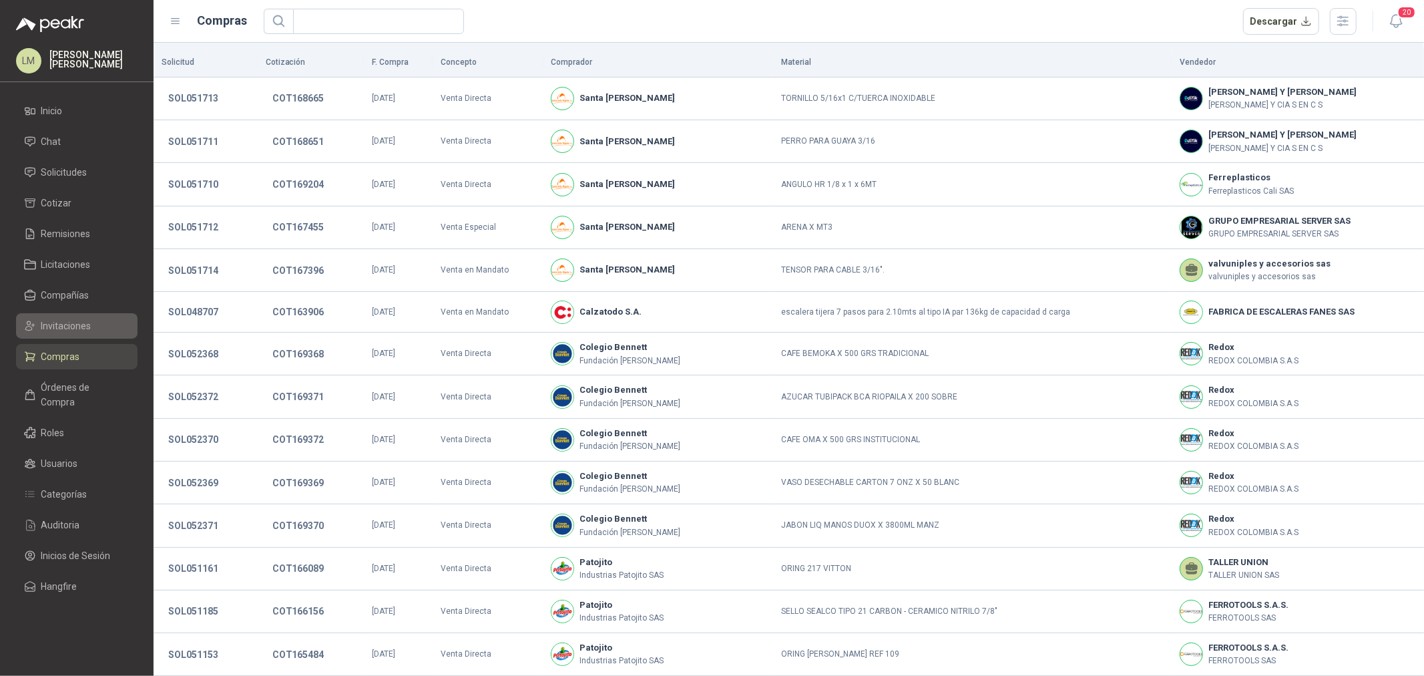
click at [76, 325] on span "Invitaciones" at bounding box center [66, 325] width 50 height 15
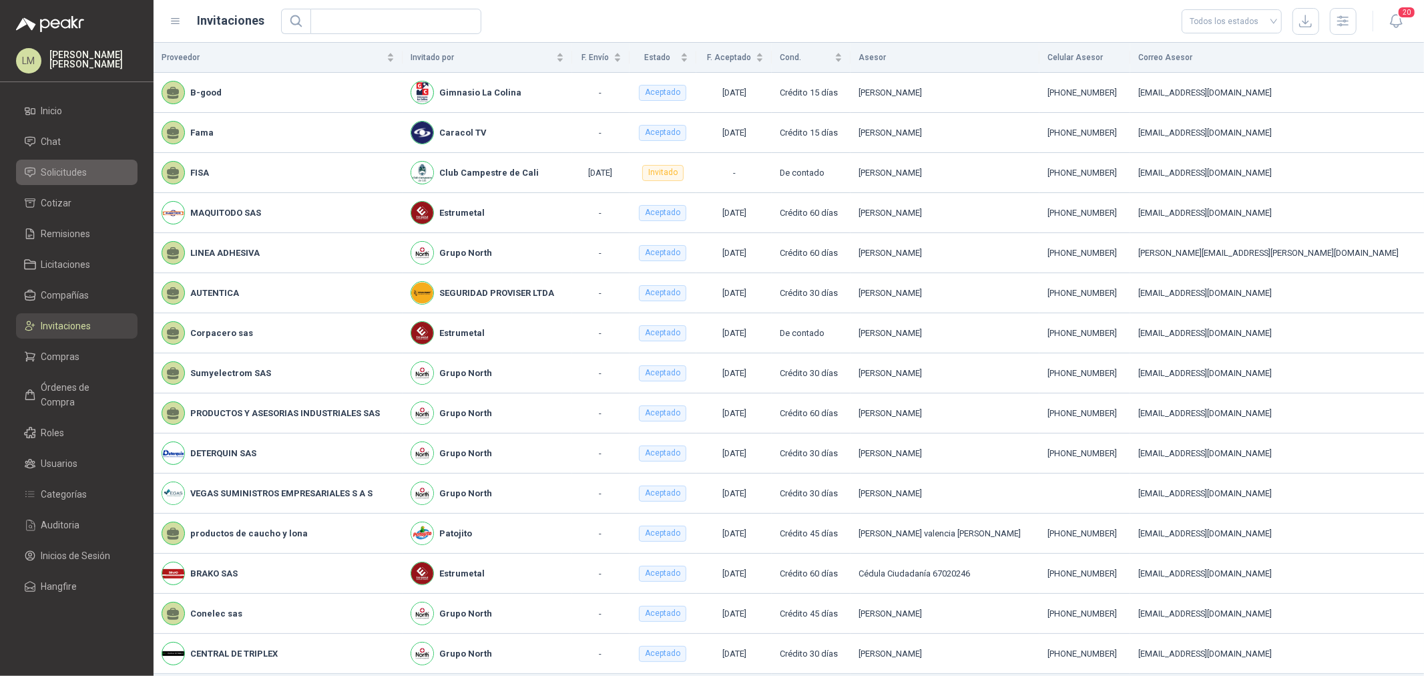
click at [65, 164] on link "Solicitudes" at bounding box center [76, 172] width 121 height 25
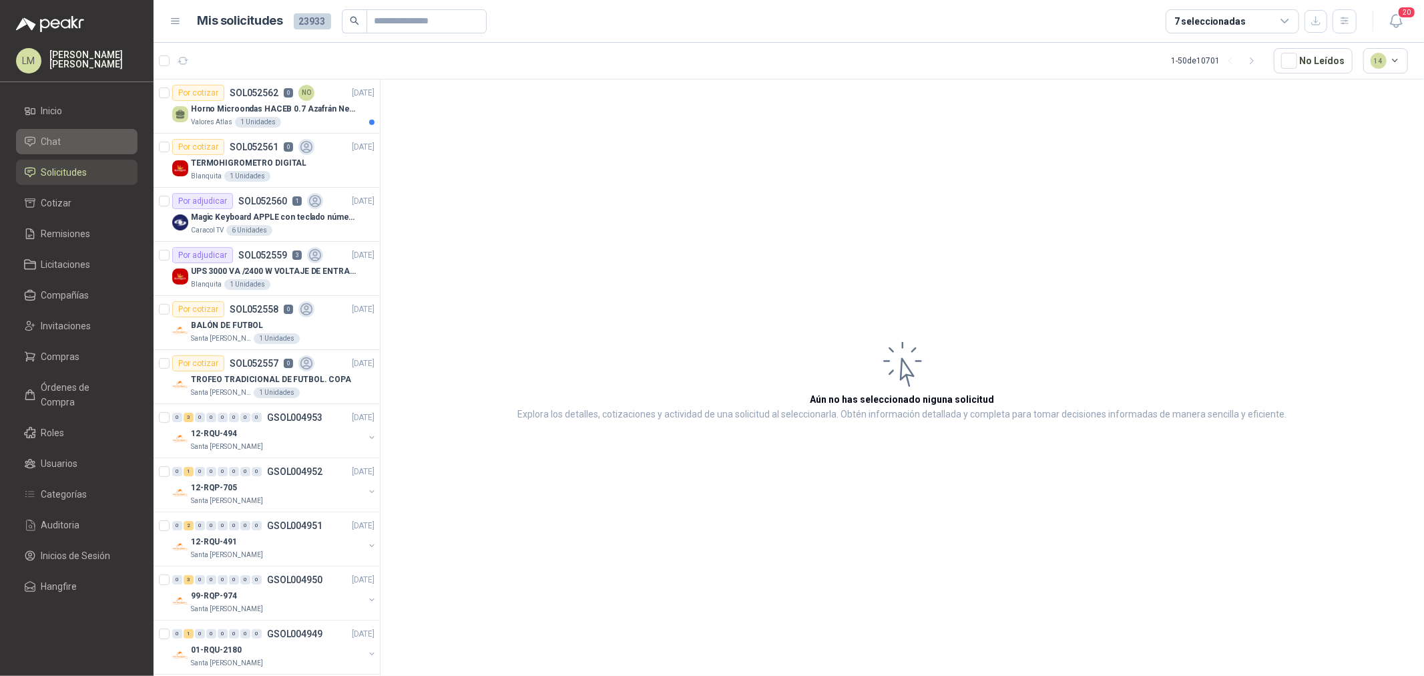
click at [63, 145] on li "Chat" at bounding box center [76, 141] width 105 height 15
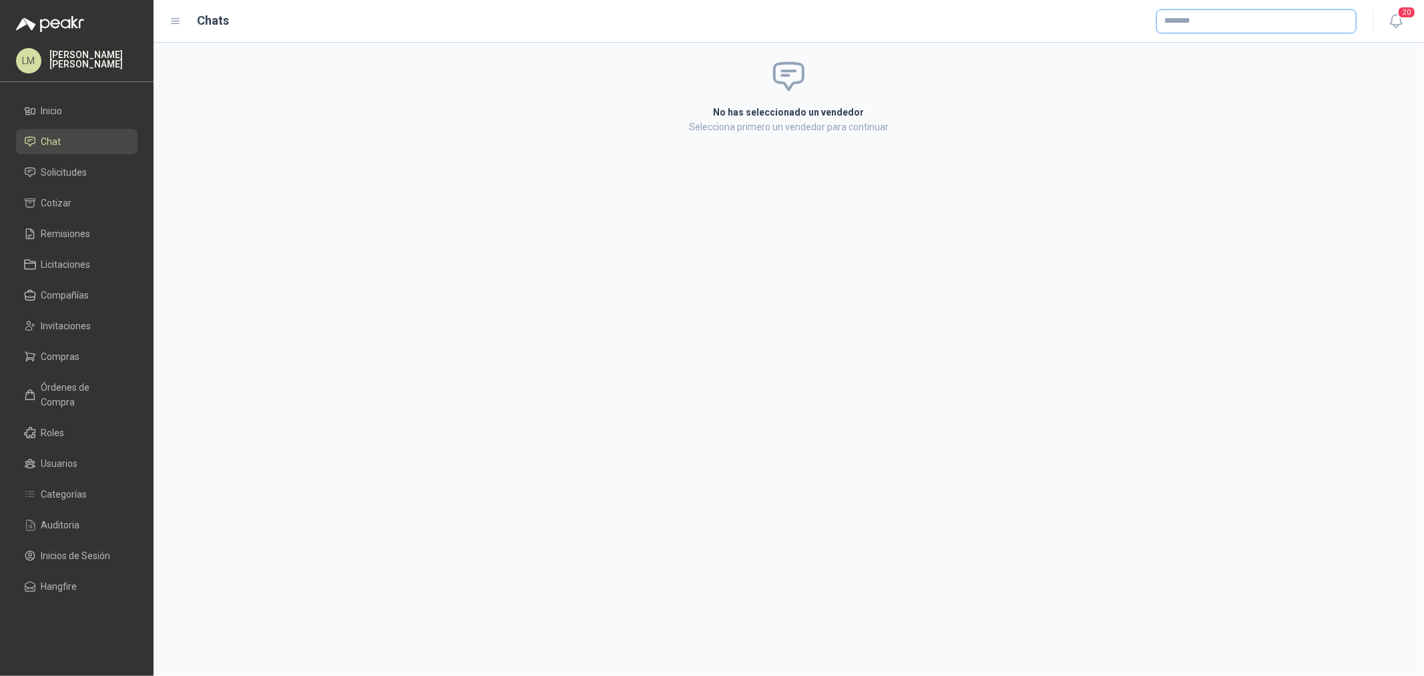
click at [1200, 21] on input "text" at bounding box center [1256, 21] width 199 height 23
type input "*******"
click at [1203, 47] on p "SUMITEC COMUNICACIONES SAS" at bounding box center [1304, 49] width 232 height 8
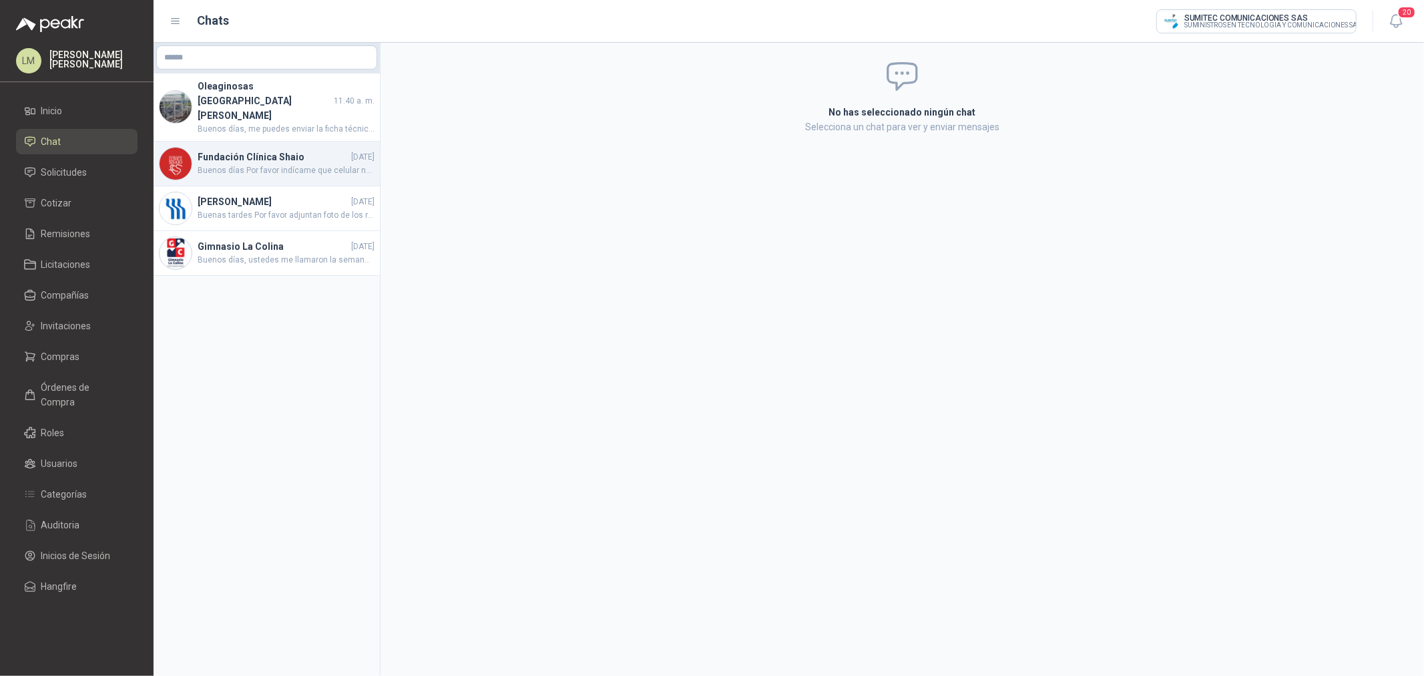
click at [248, 150] on h4 "Fundación Clínica Shaio" at bounding box center [273, 157] width 151 height 15
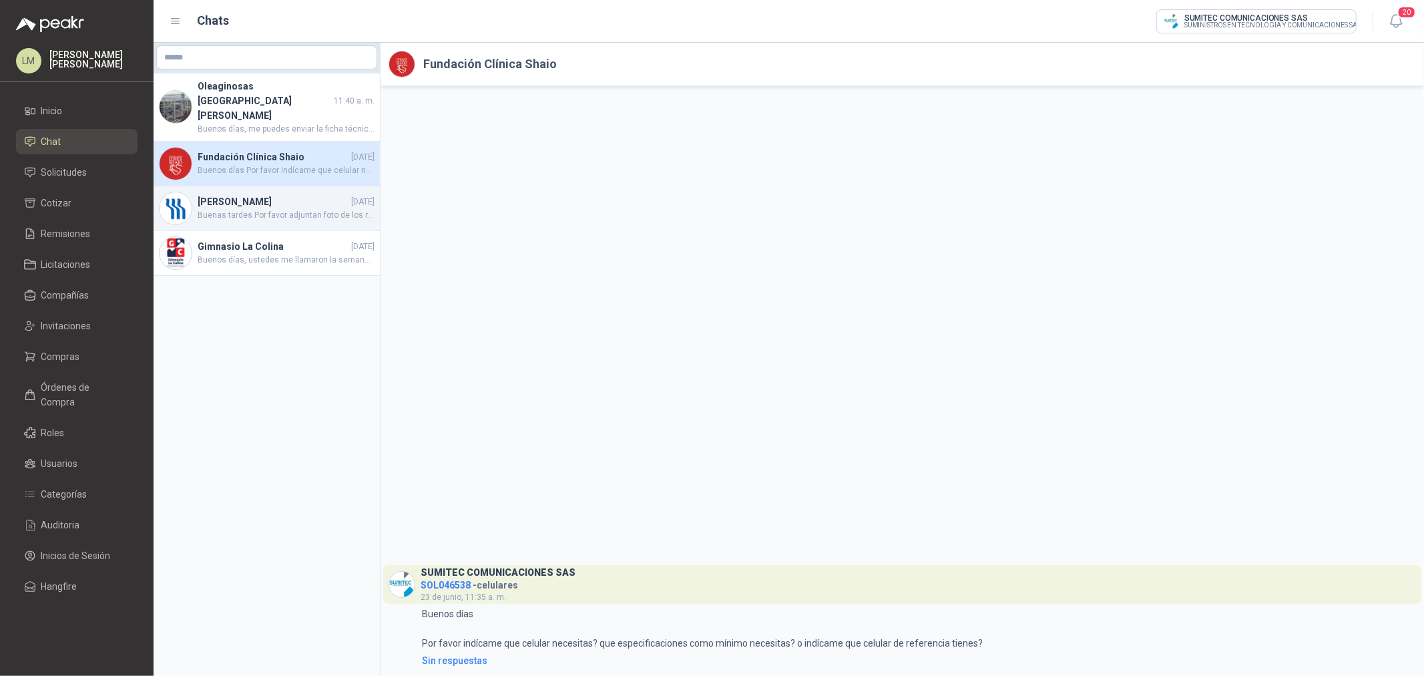
click at [228, 209] on span "Buenas tardes Por favor adjuntan foto de los radios" at bounding box center [286, 215] width 177 height 13
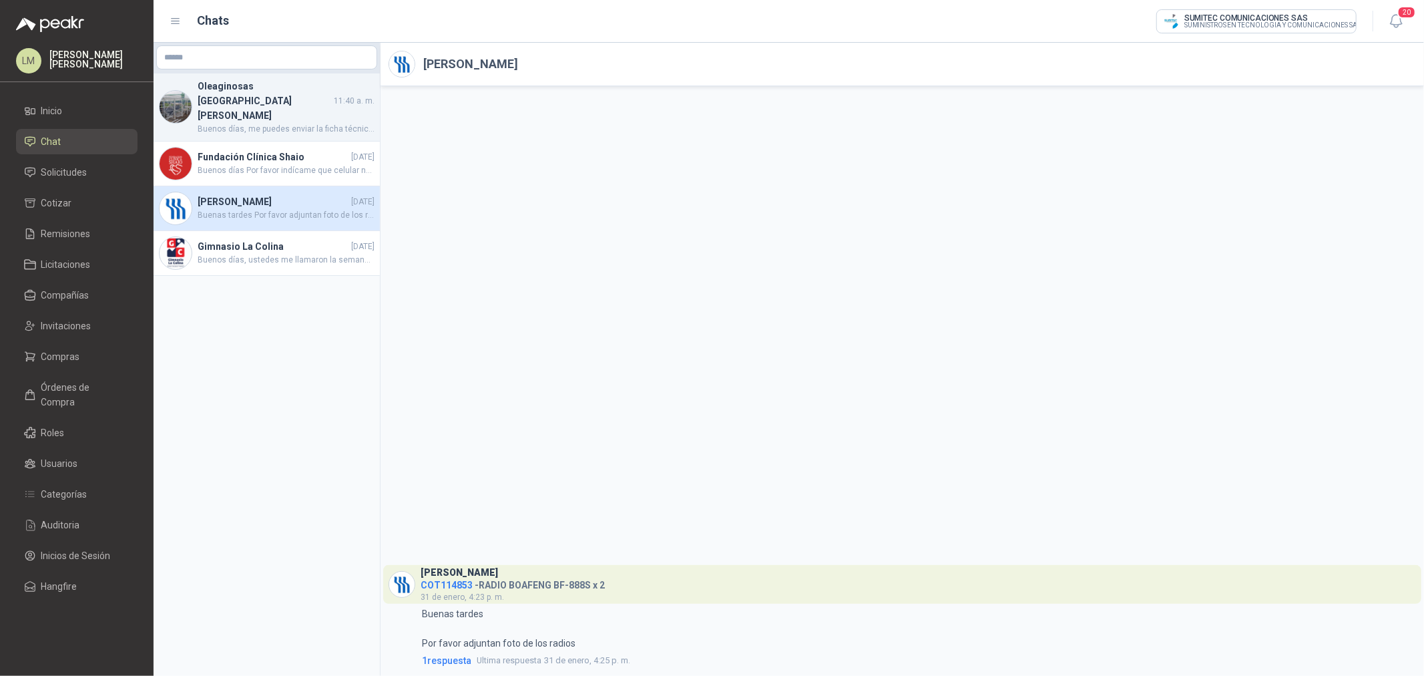
click at [241, 123] on span "Buenos días, me puedes enviar la ficha técnica?" at bounding box center [286, 129] width 177 height 13
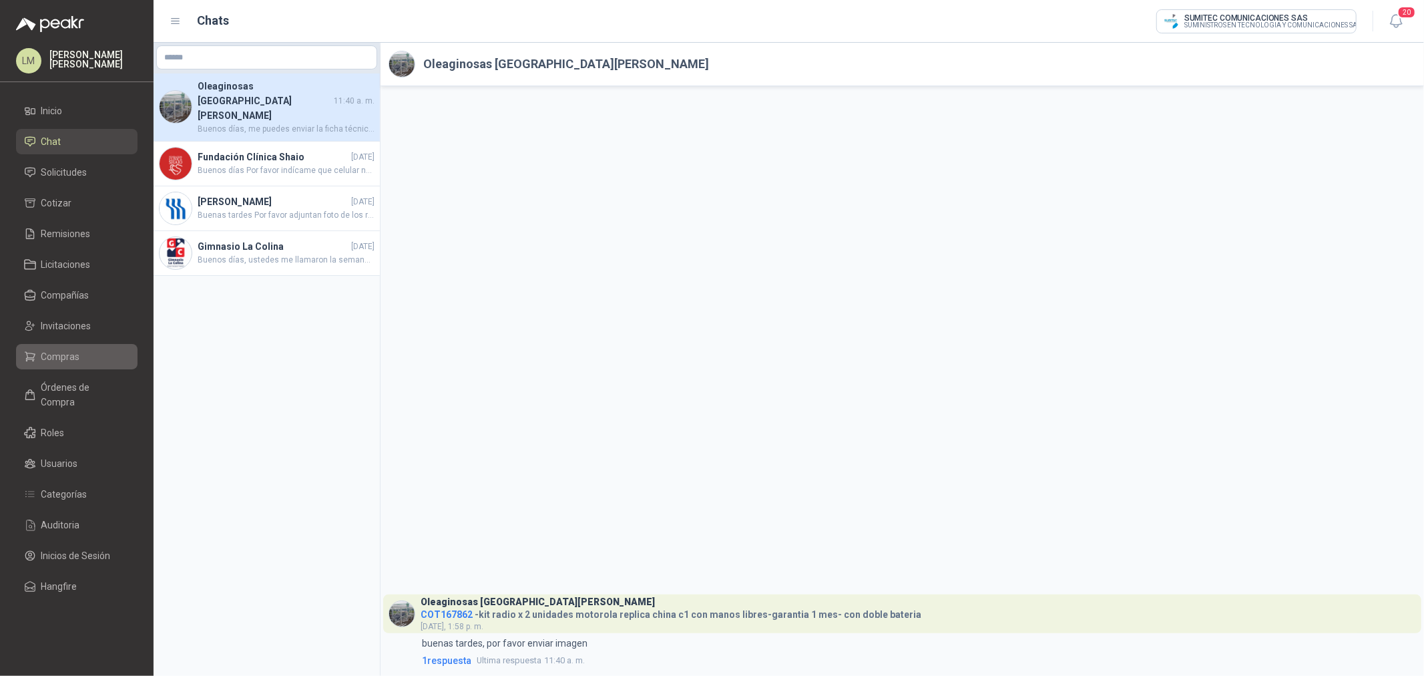
click at [58, 357] on span "Compras" at bounding box center [60, 356] width 39 height 15
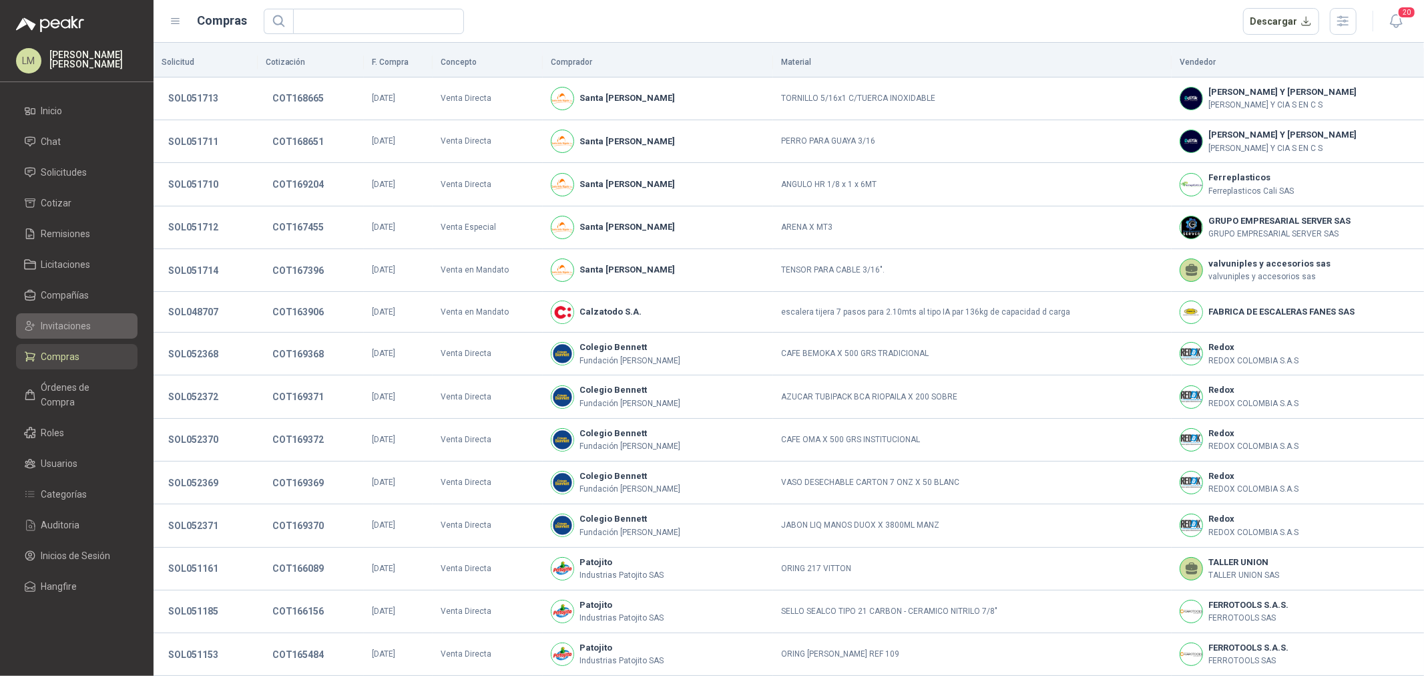
click at [63, 324] on span "Invitaciones" at bounding box center [66, 325] width 50 height 15
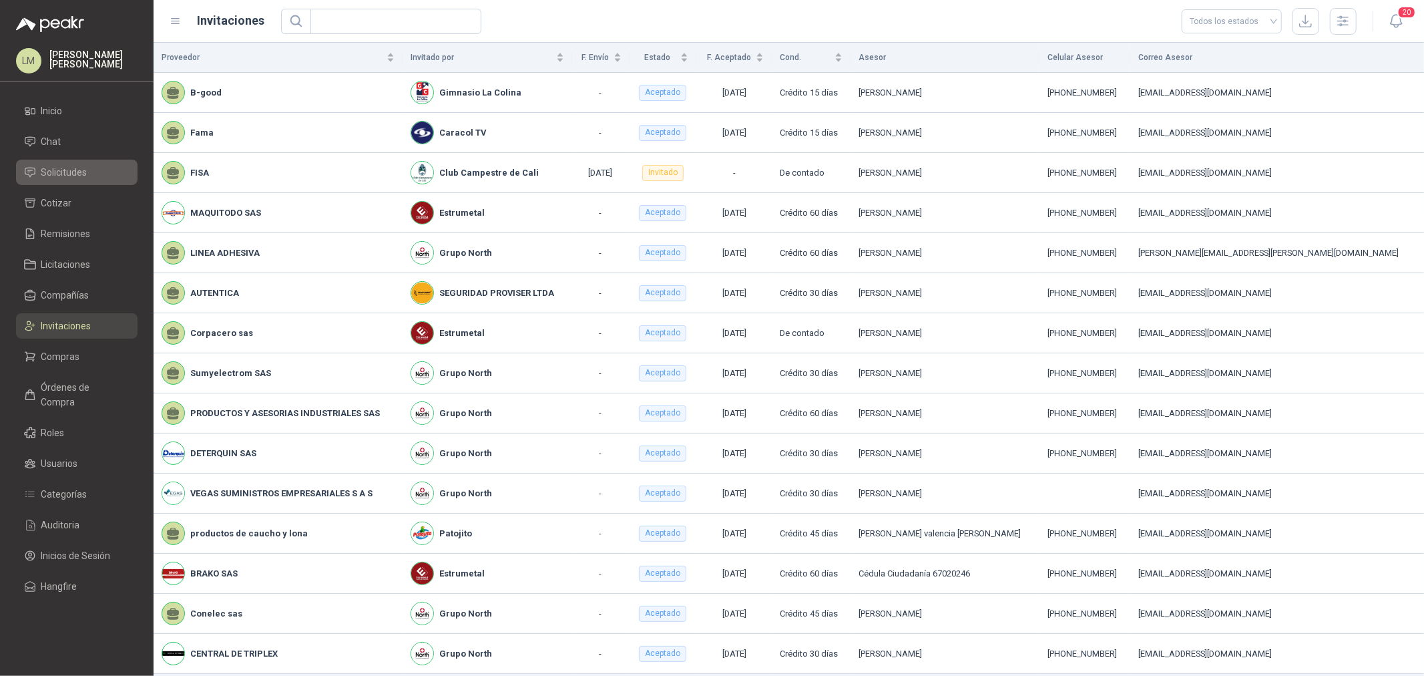
click at [67, 165] on span "Solicitudes" at bounding box center [64, 172] width 46 height 15
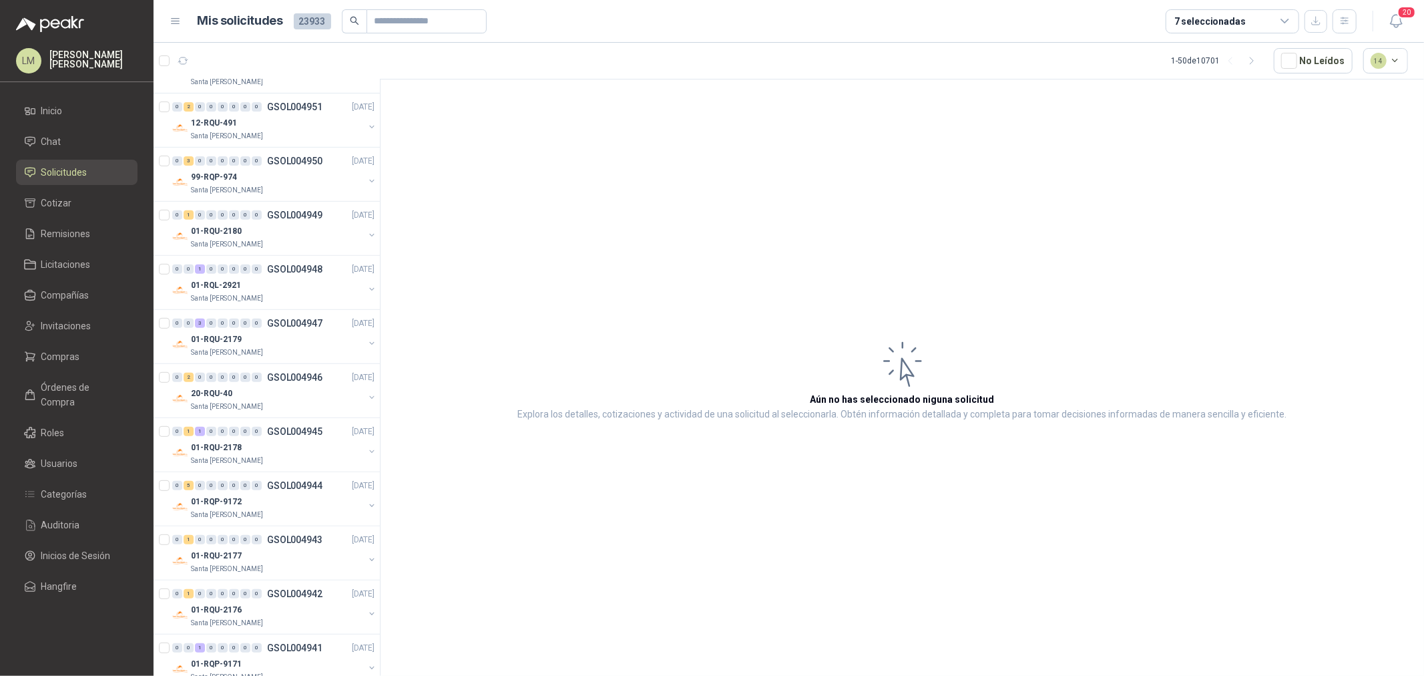
scroll to position [445, 0]
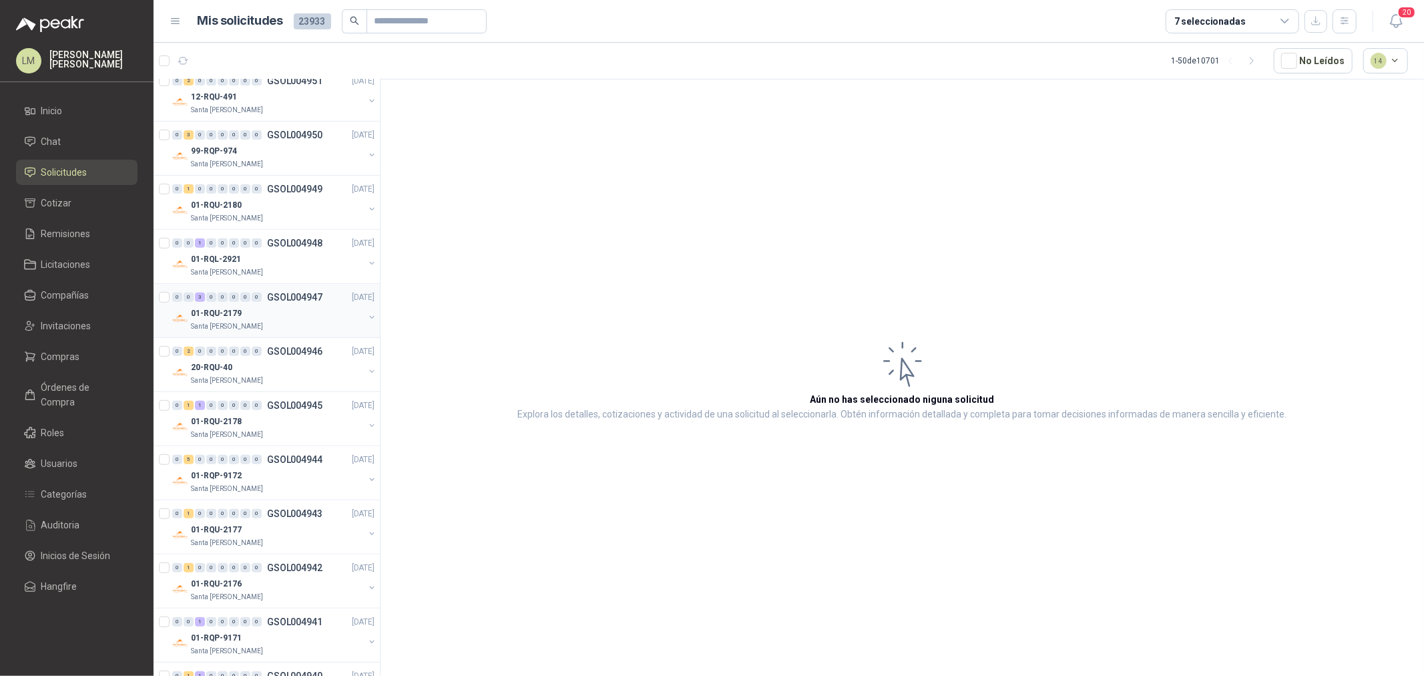
click at [259, 305] on div "01-RQU-2179" at bounding box center [277, 313] width 173 height 16
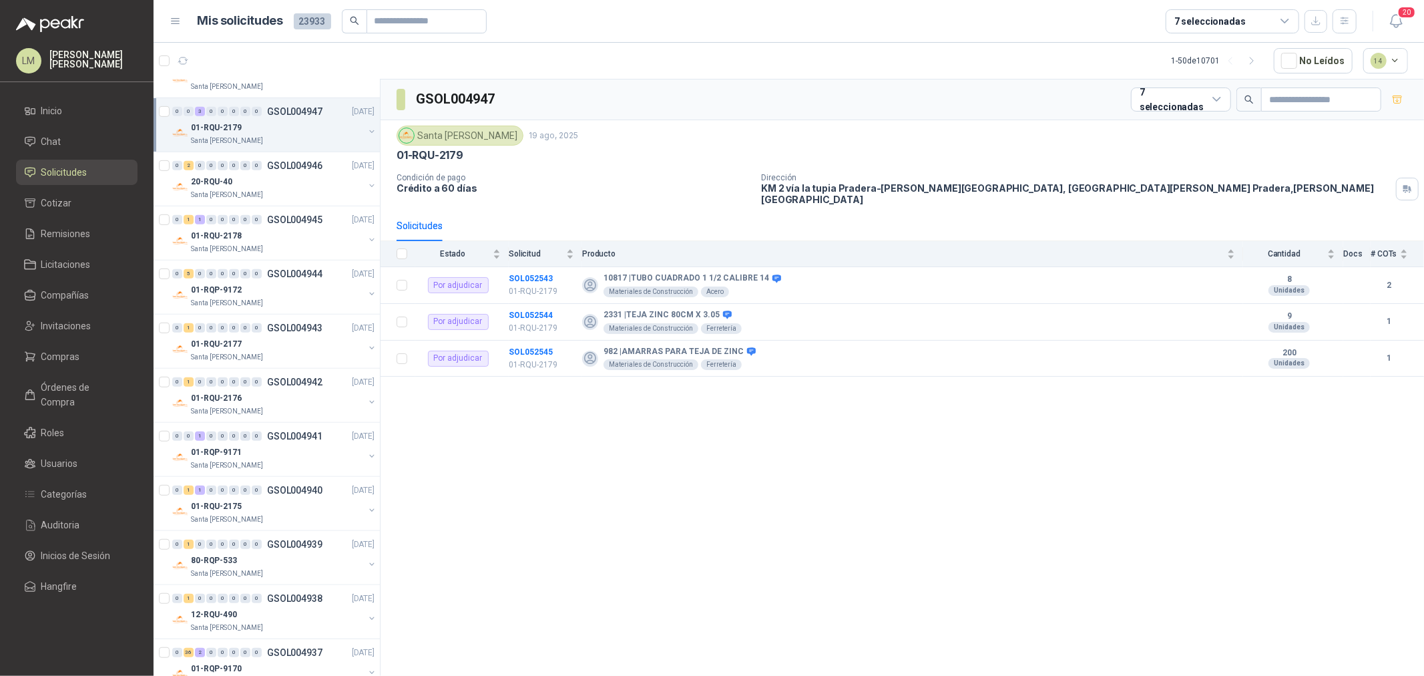
scroll to position [668, 0]
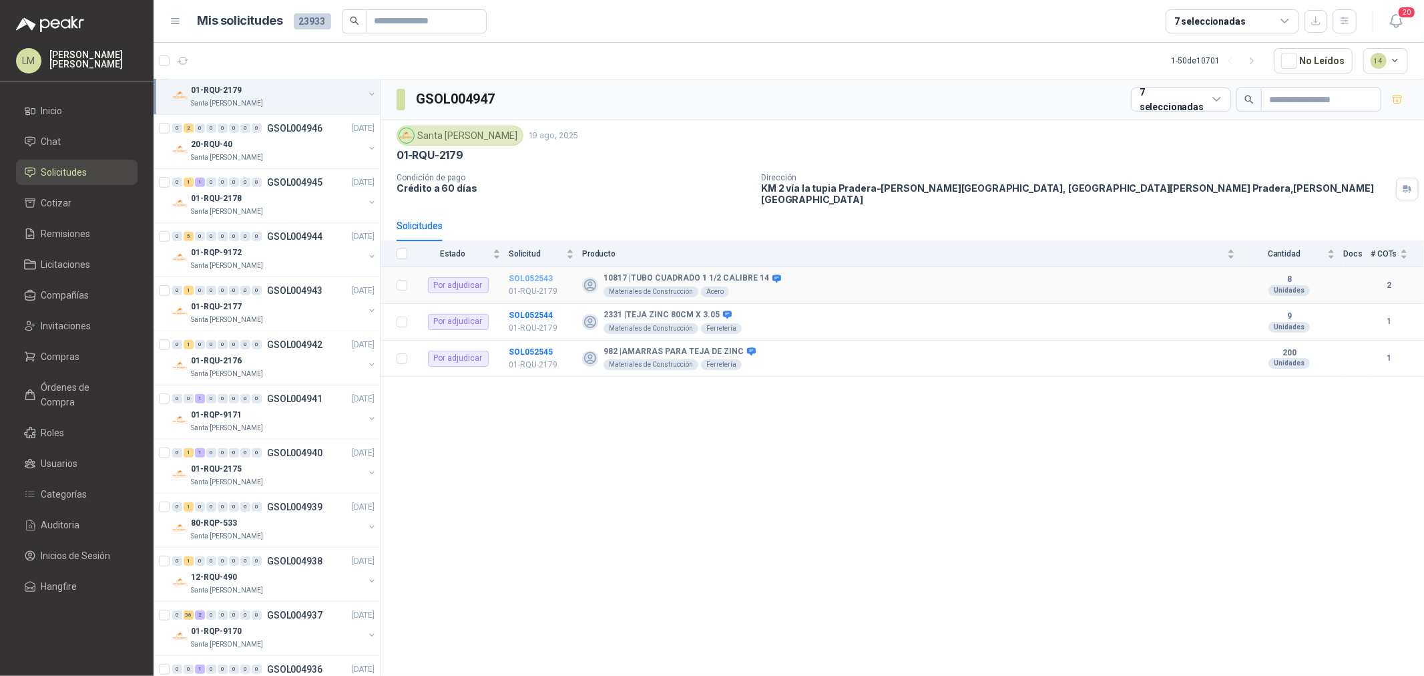
click at [516, 274] on b "SOL052543" at bounding box center [531, 278] width 44 height 9
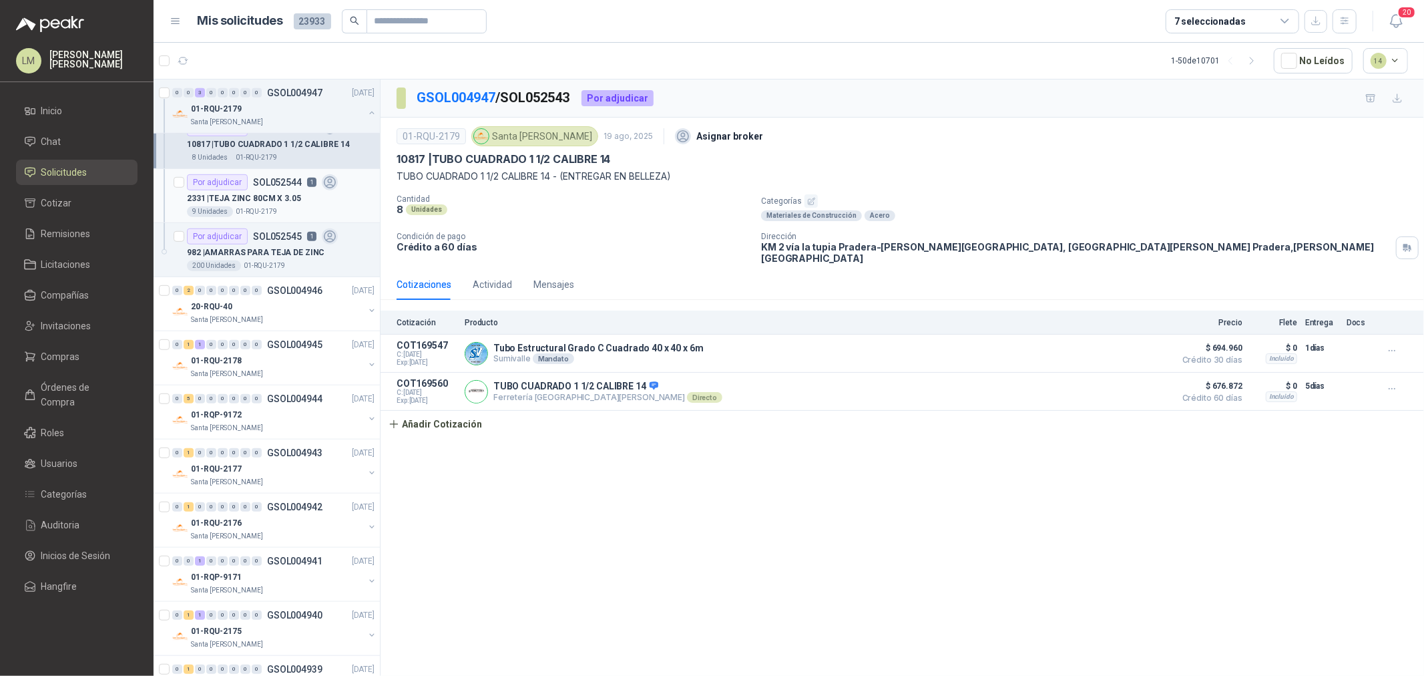
click at [232, 196] on p "2331 | TEJA ZINC 80CM X 3.05" at bounding box center [244, 198] width 114 height 13
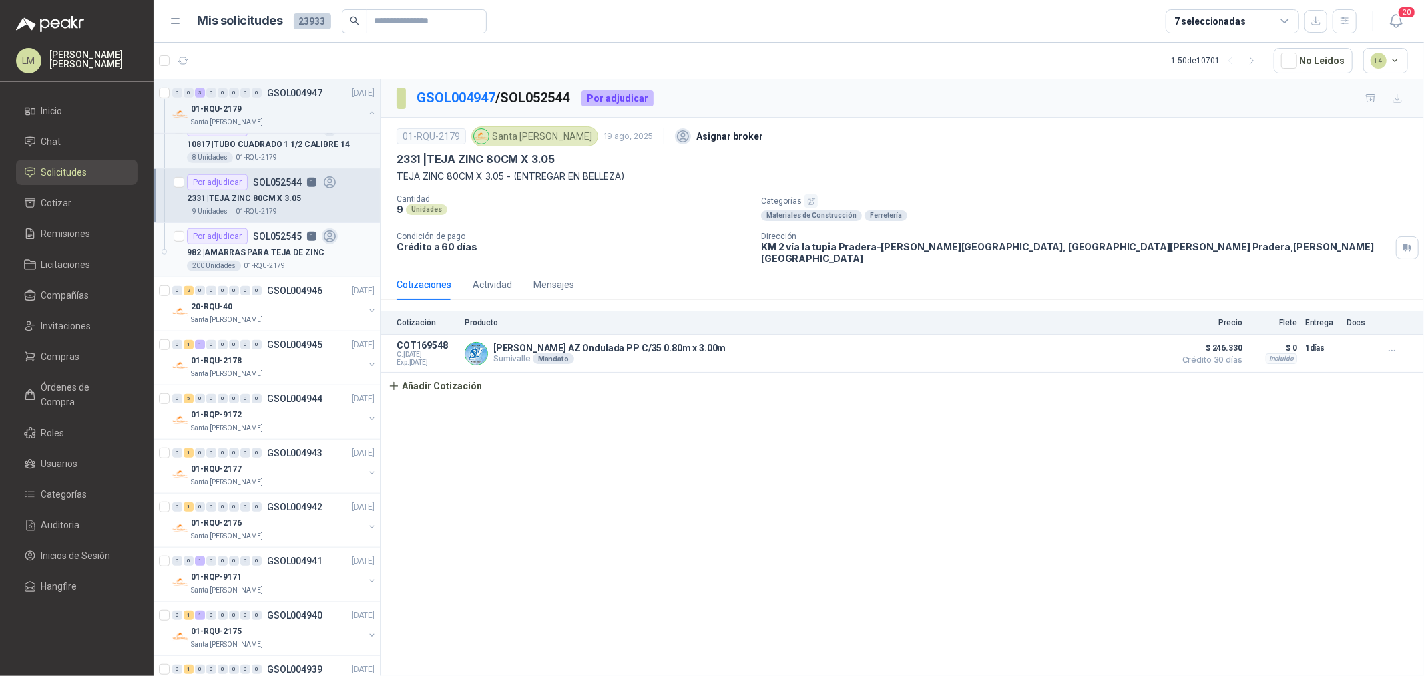
click at [246, 243] on div "Por adjudicar SOL052545 1" at bounding box center [262, 236] width 151 height 16
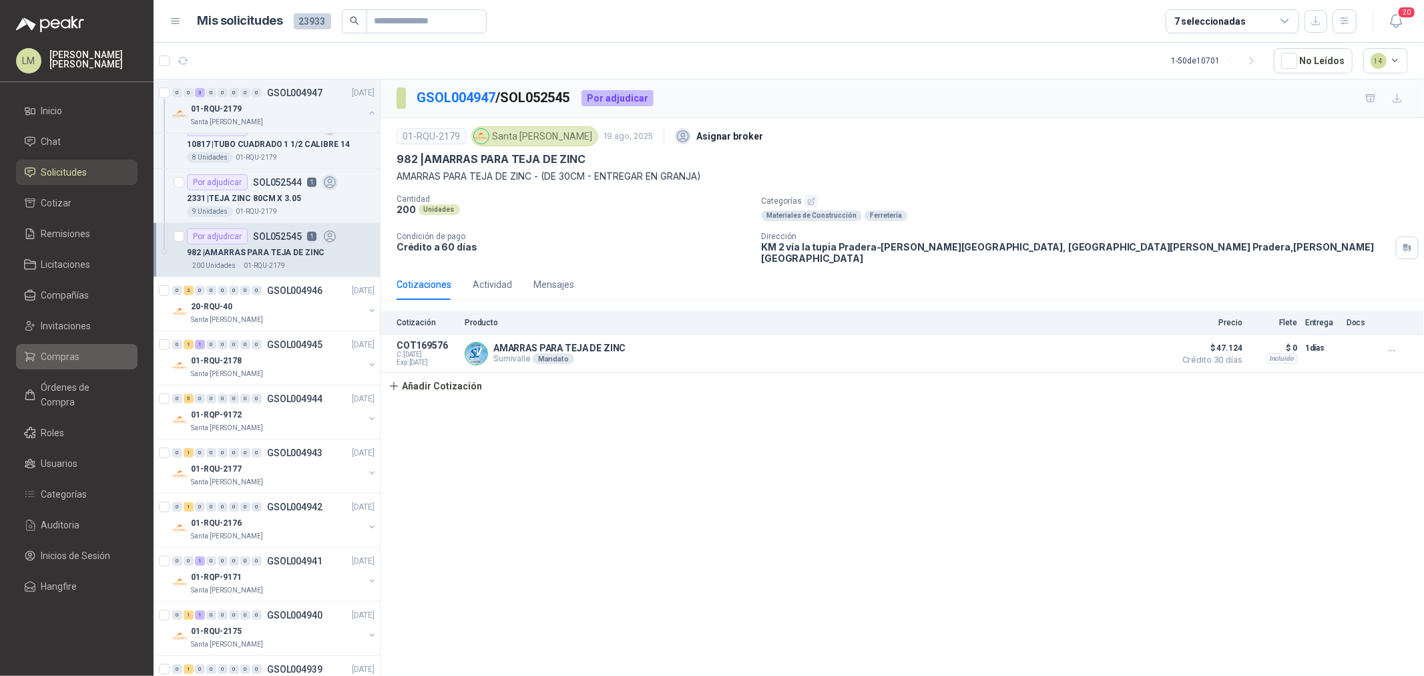
click at [61, 357] on span "Compras" at bounding box center [60, 356] width 39 height 15
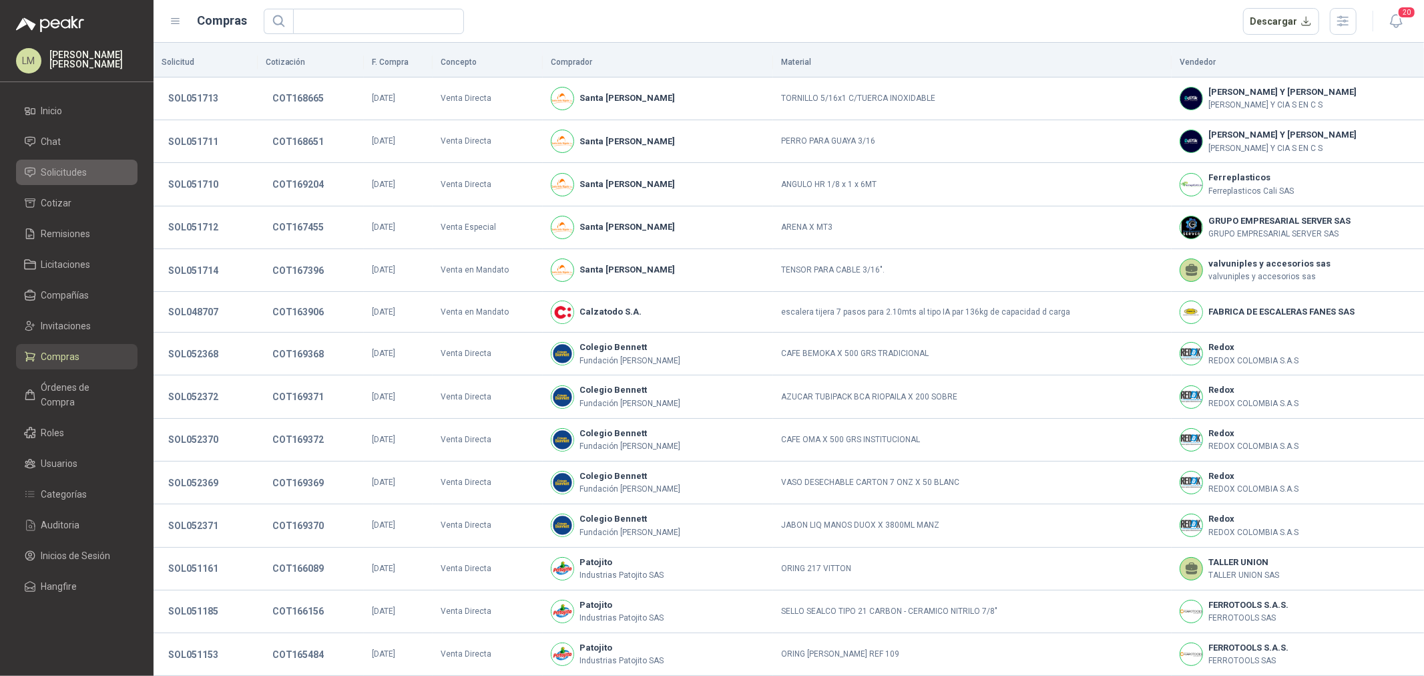
click at [61, 172] on span "Solicitudes" at bounding box center [64, 172] width 46 height 15
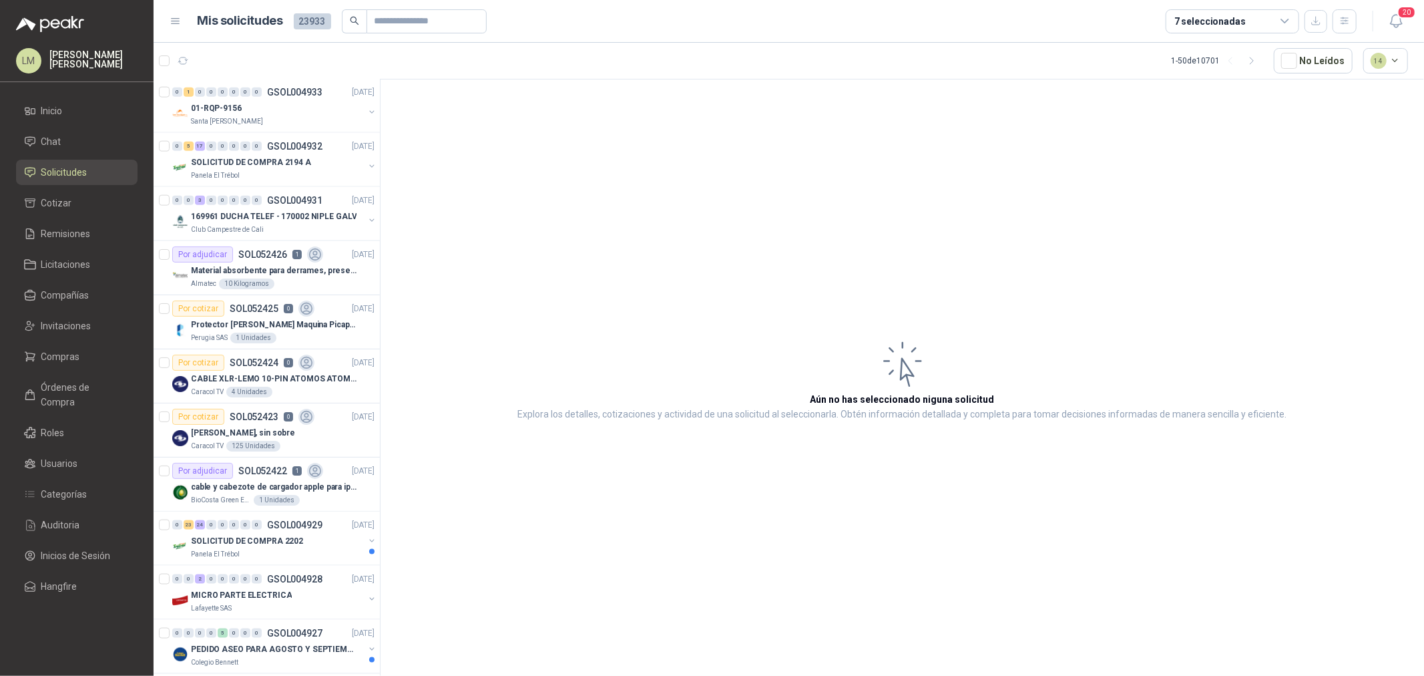
scroll to position [1409, 0]
click at [226, 247] on div "Por adjudicar" at bounding box center [202, 252] width 61 height 16
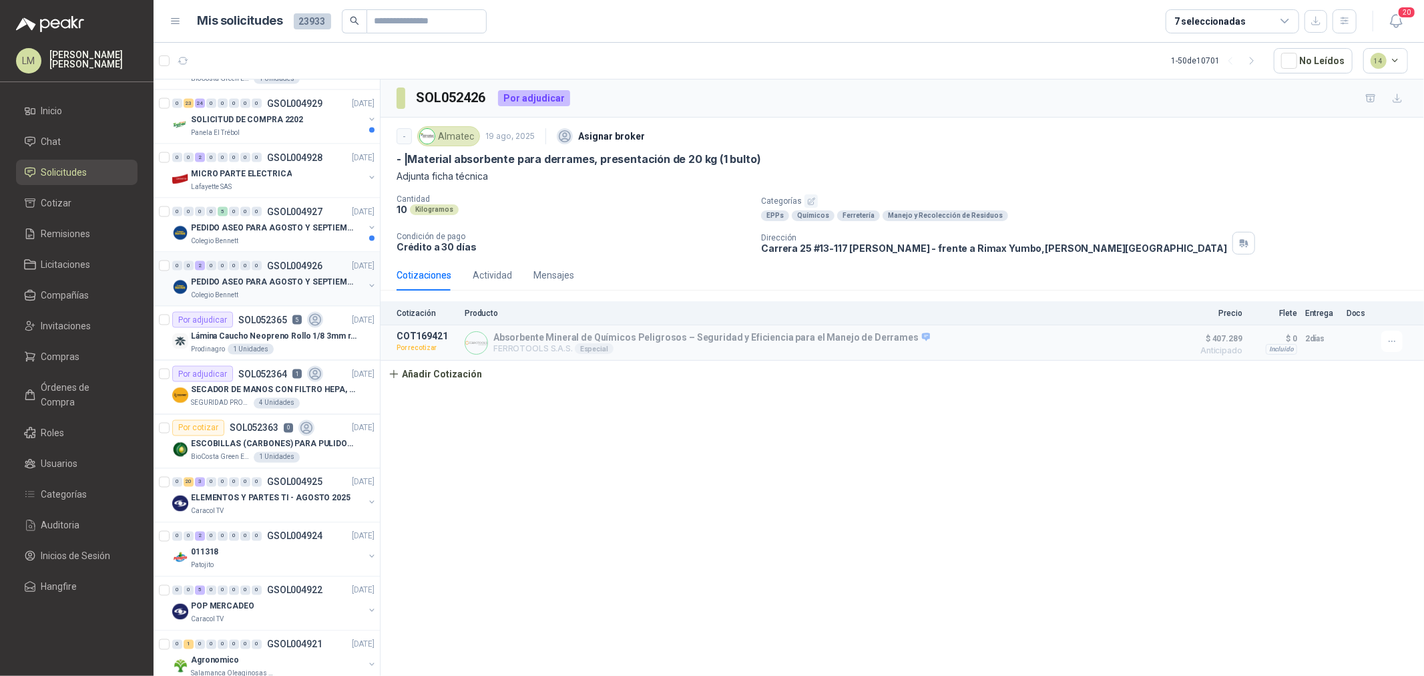
scroll to position [1854, 0]
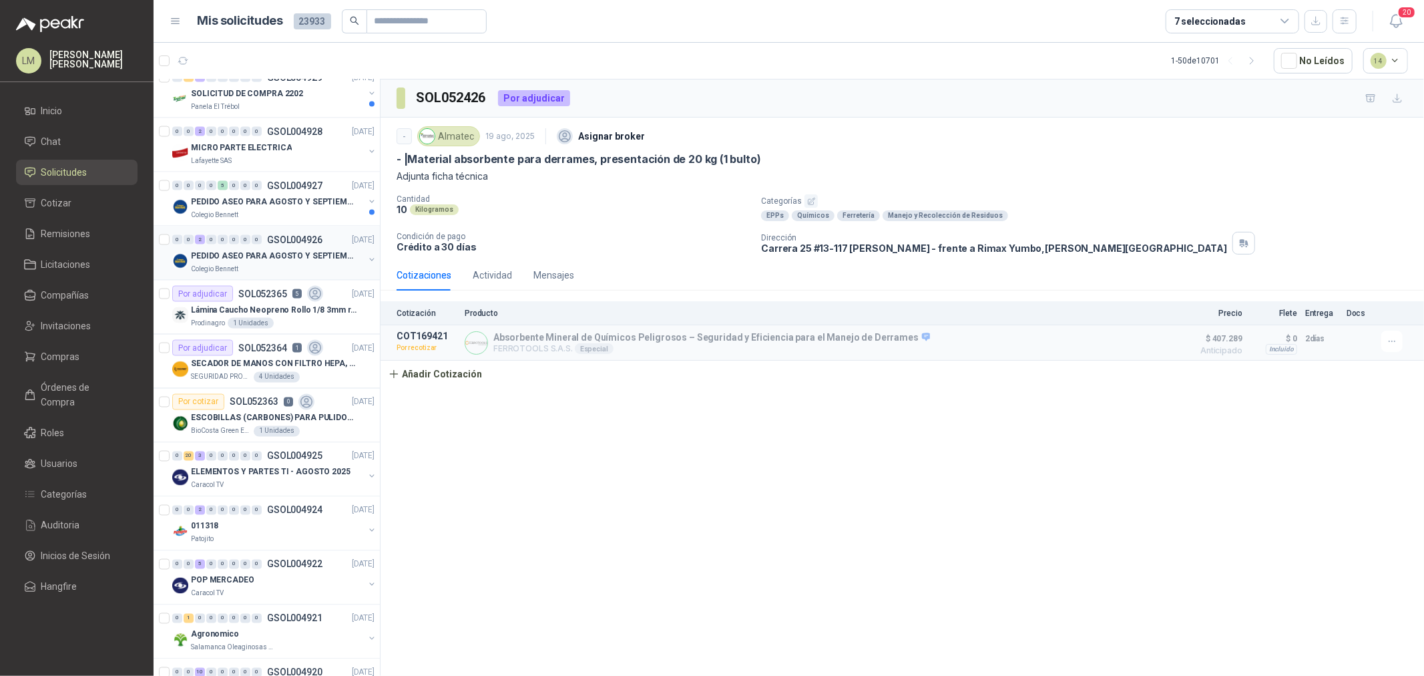
click at [288, 256] on p "PEDIDO ASEO PARA AGOSTO Y SEPTIEMBRE" at bounding box center [274, 256] width 166 height 13
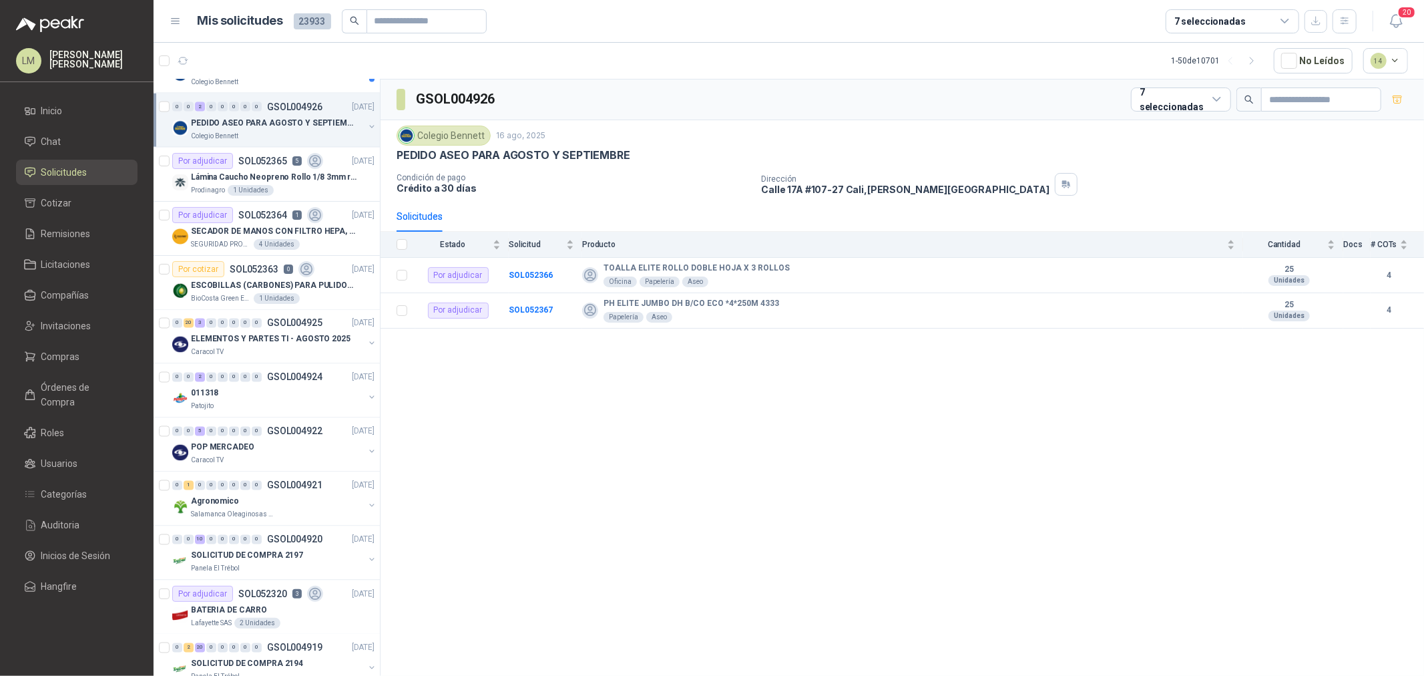
scroll to position [2003, 0]
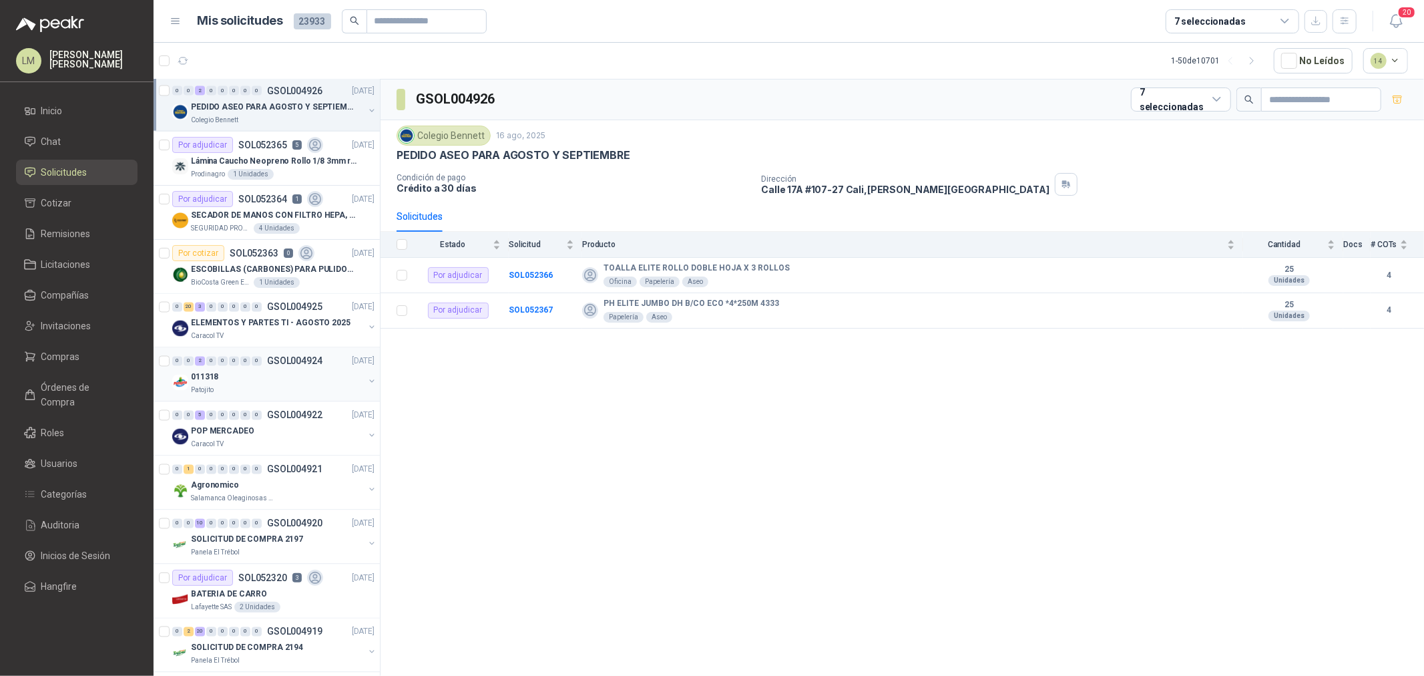
click at [254, 356] on div "0 0 2 0 0 0 0 0 GSOL004924 [DATE]" at bounding box center [274, 361] width 205 height 16
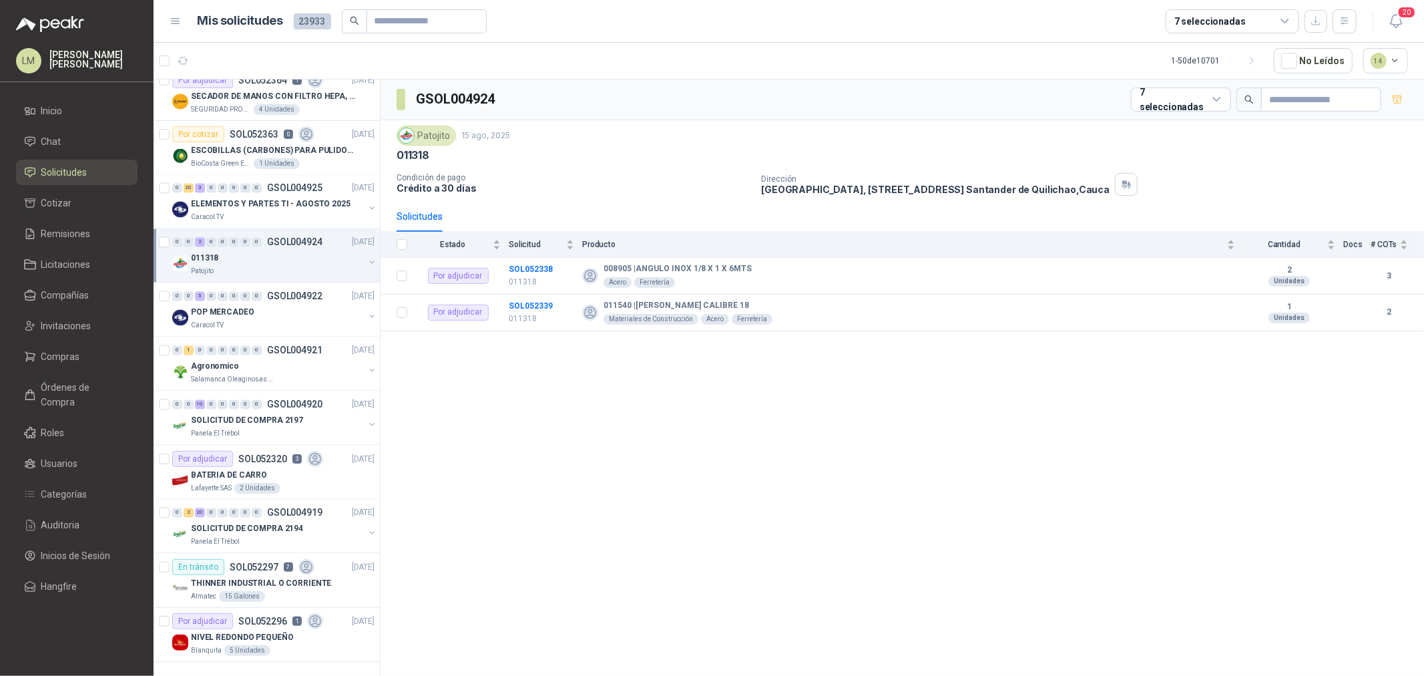
scroll to position [2133, 0]
click at [422, 22] on input "text" at bounding box center [421, 21] width 93 height 23
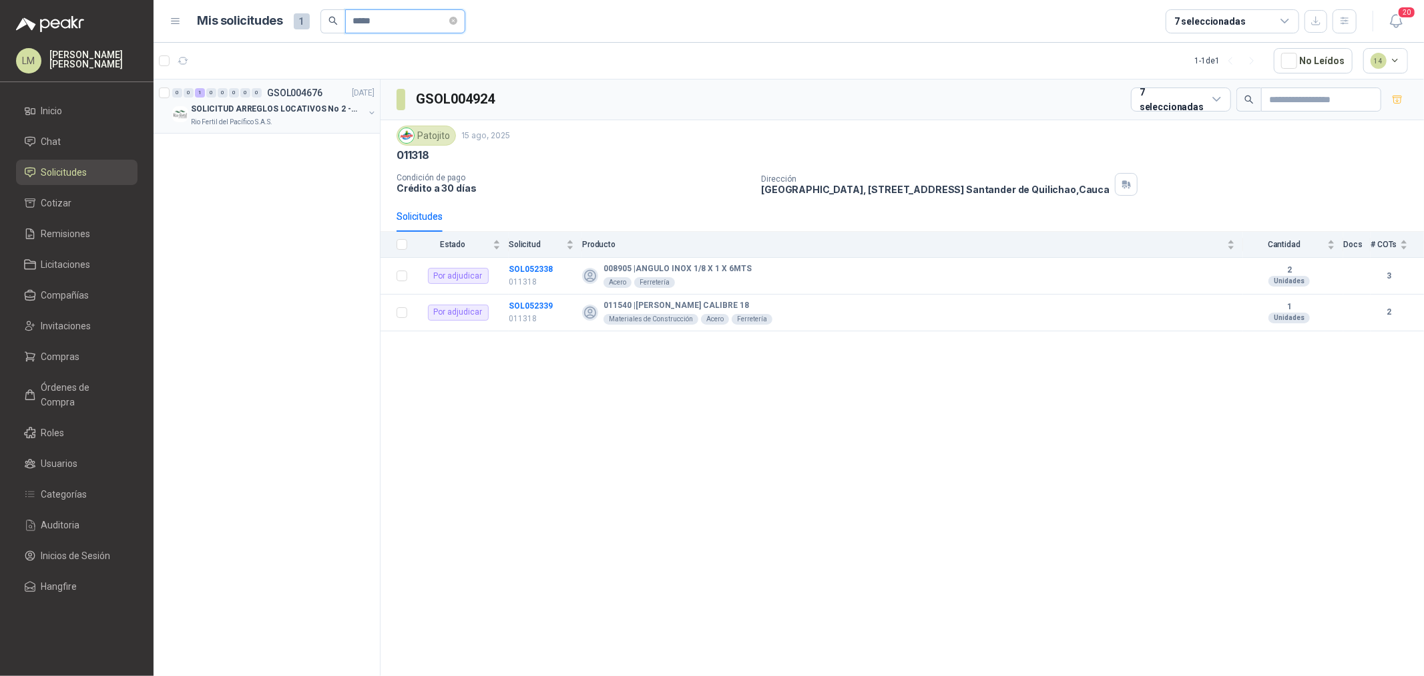
type input "*****"
click at [270, 109] on p "SOLICITUD ARREGLOS LOCATIVOS No 2 - PICHINDE" at bounding box center [274, 109] width 166 height 13
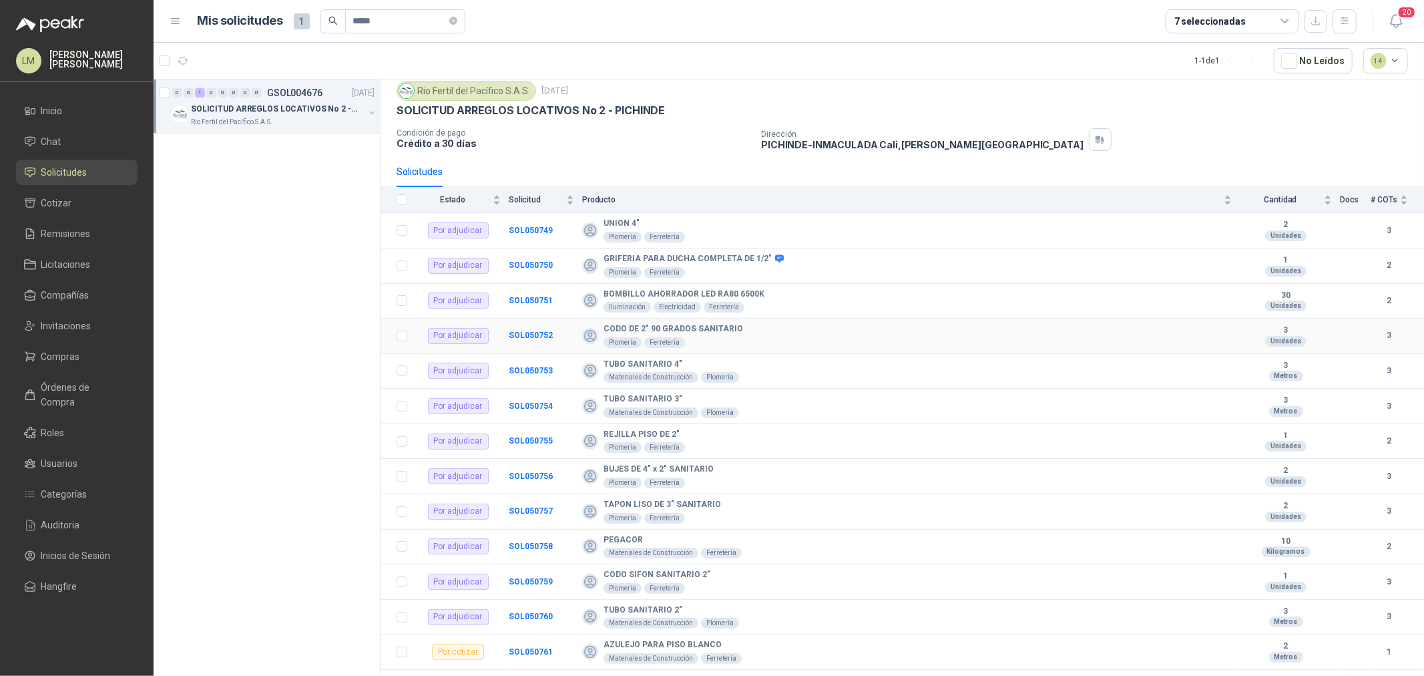
scroll to position [69, 0]
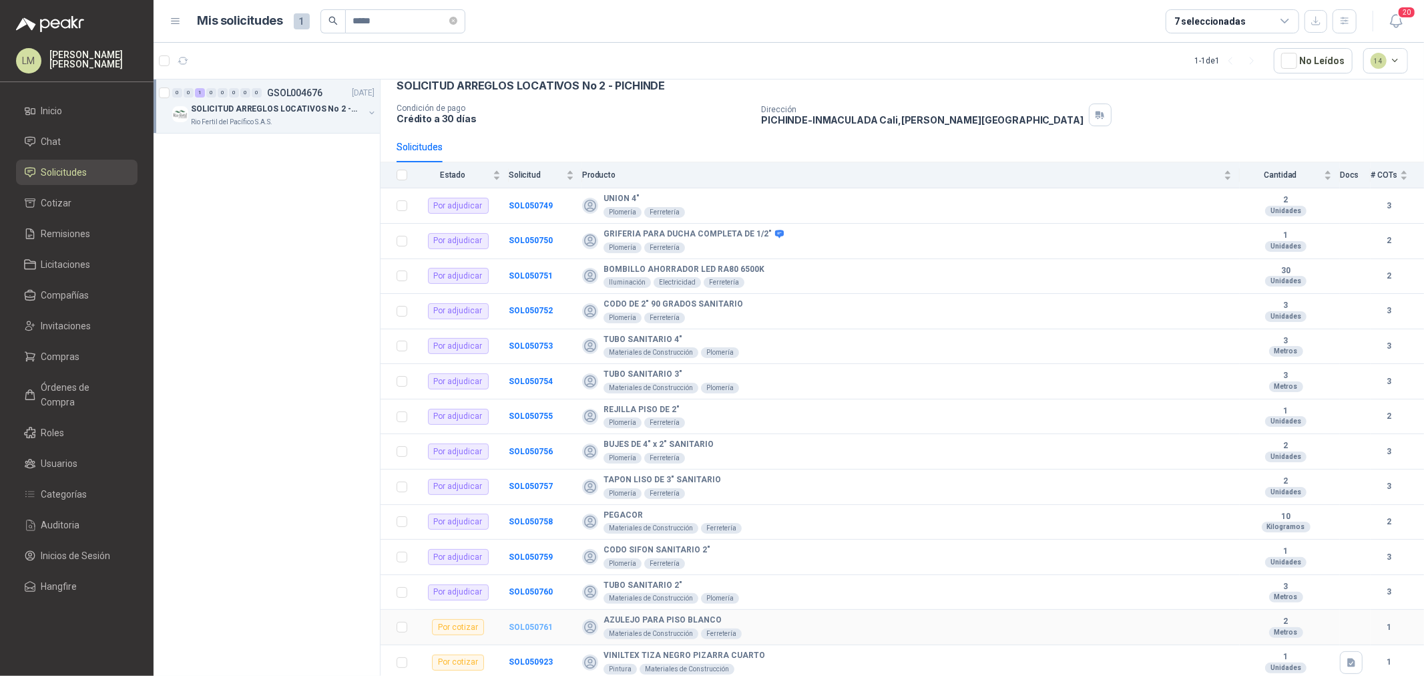
click at [535, 629] on b "SOL050761" at bounding box center [531, 626] width 44 height 9
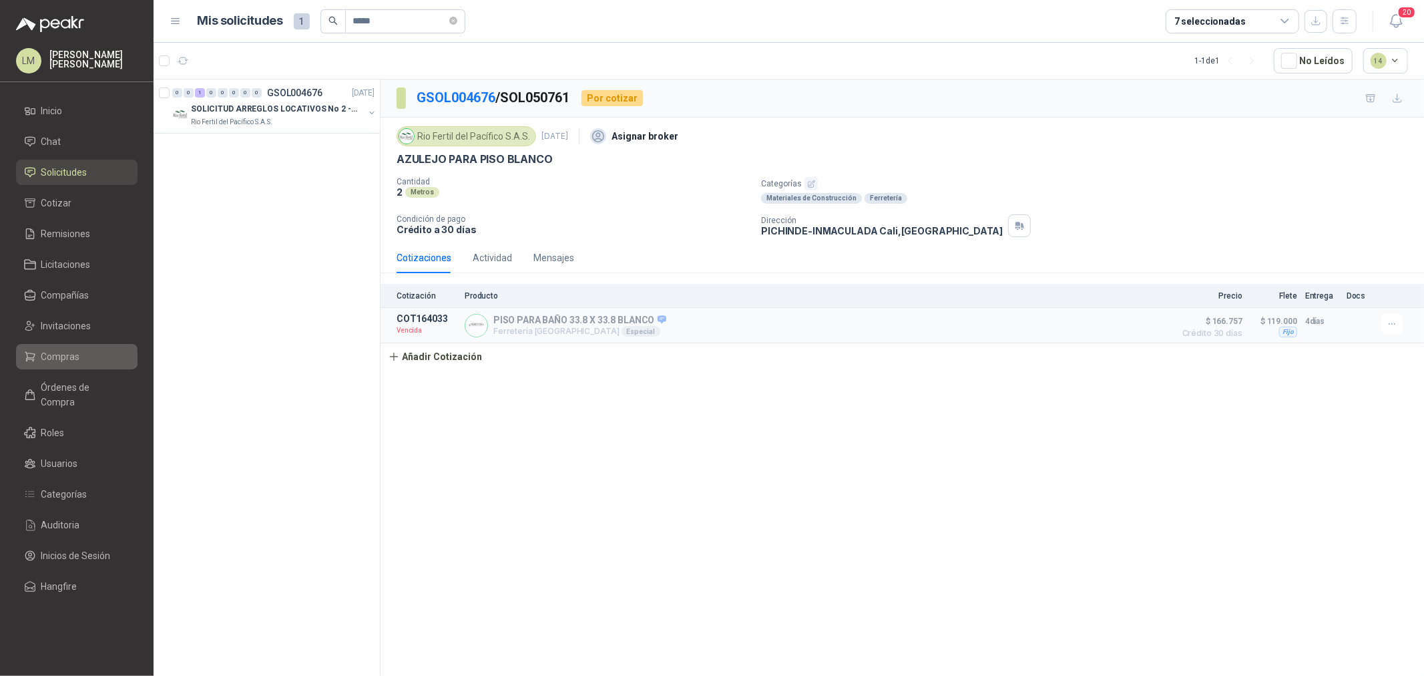
click at [69, 358] on span "Compras" at bounding box center [60, 356] width 39 height 15
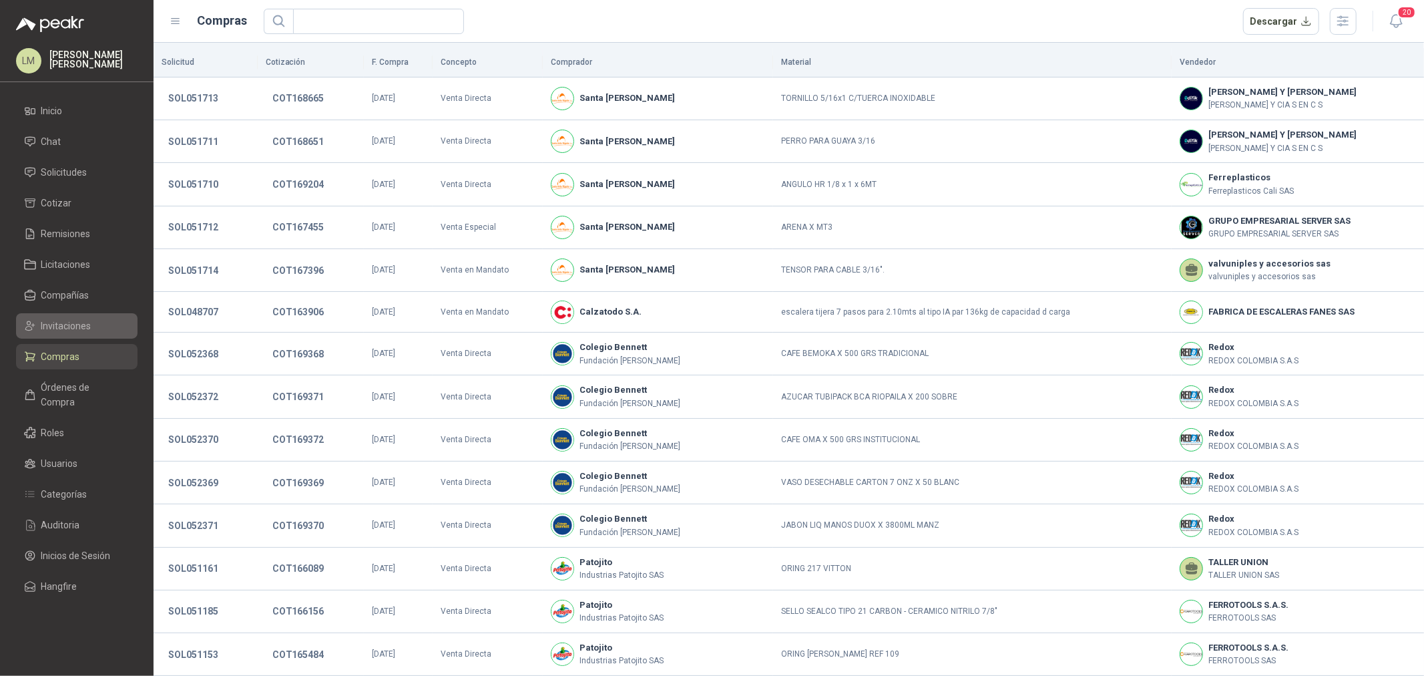
click at [62, 329] on span "Invitaciones" at bounding box center [66, 325] width 50 height 15
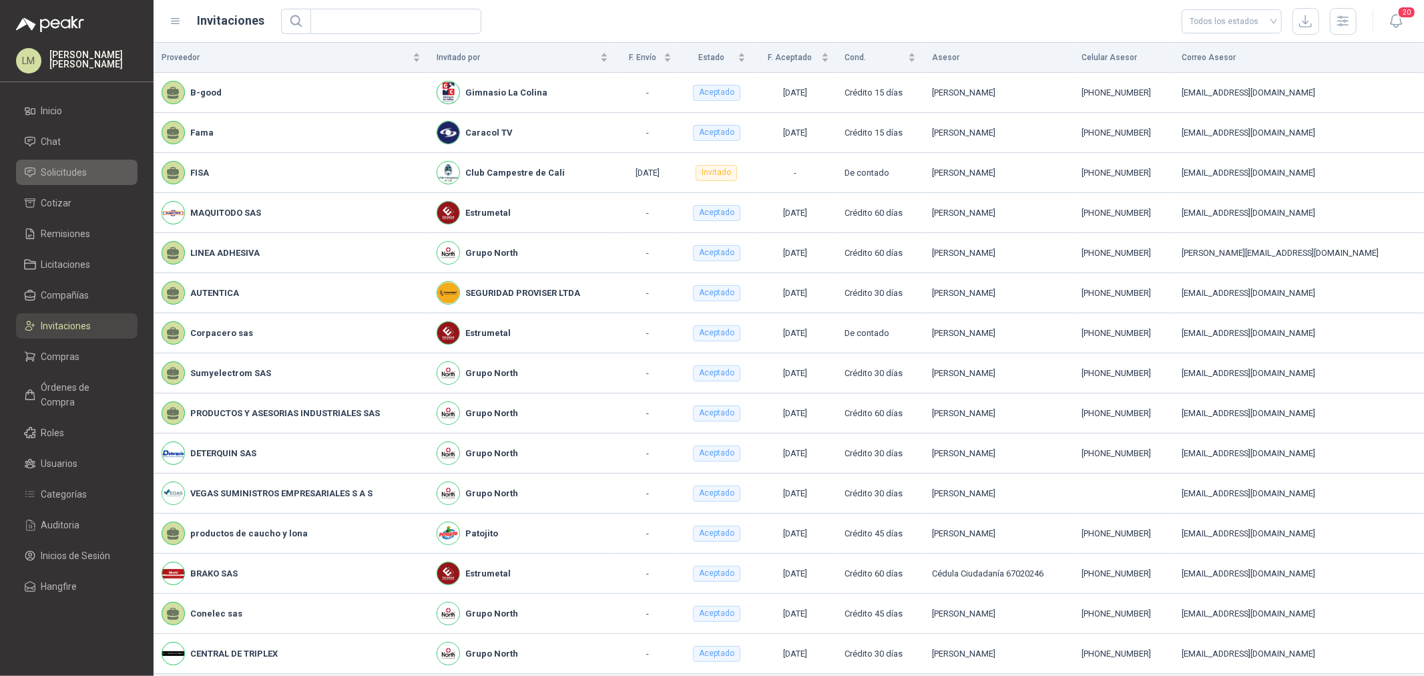
click at [63, 165] on span "Solicitudes" at bounding box center [64, 172] width 46 height 15
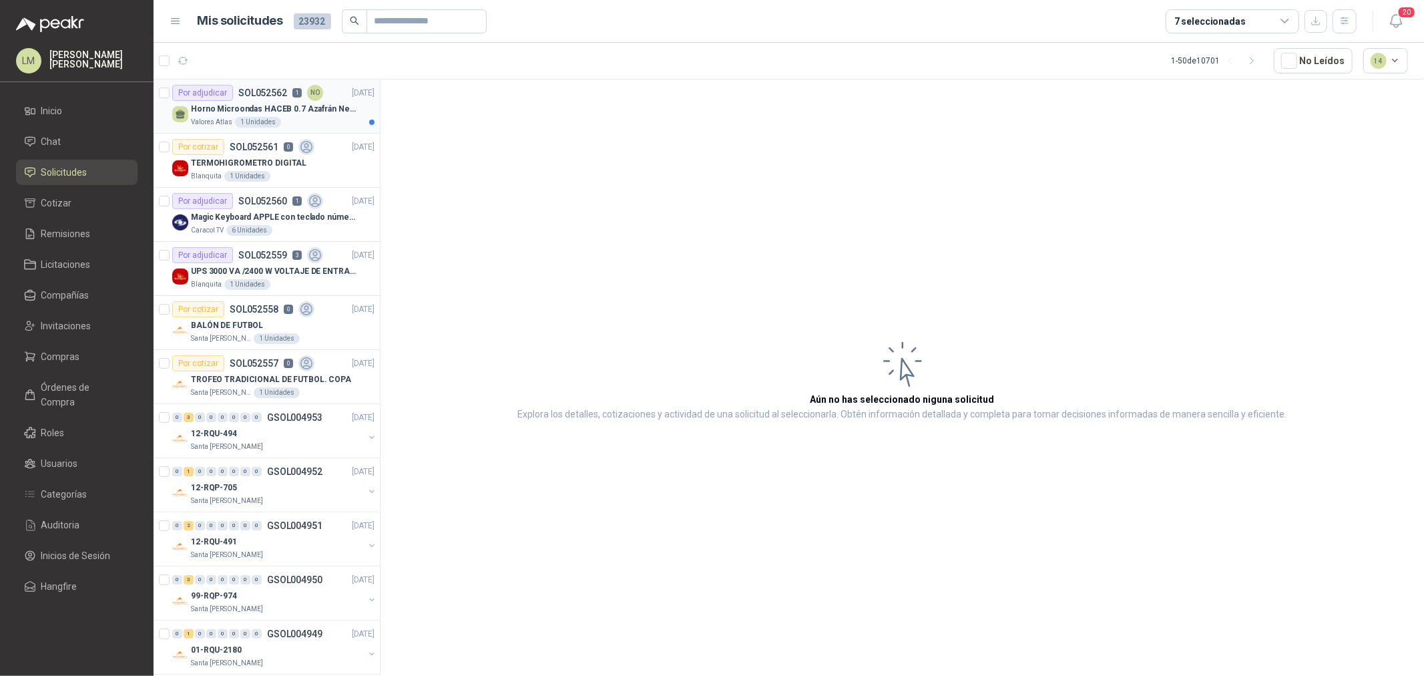
click at [247, 89] on p "SOL052562" at bounding box center [262, 92] width 49 height 9
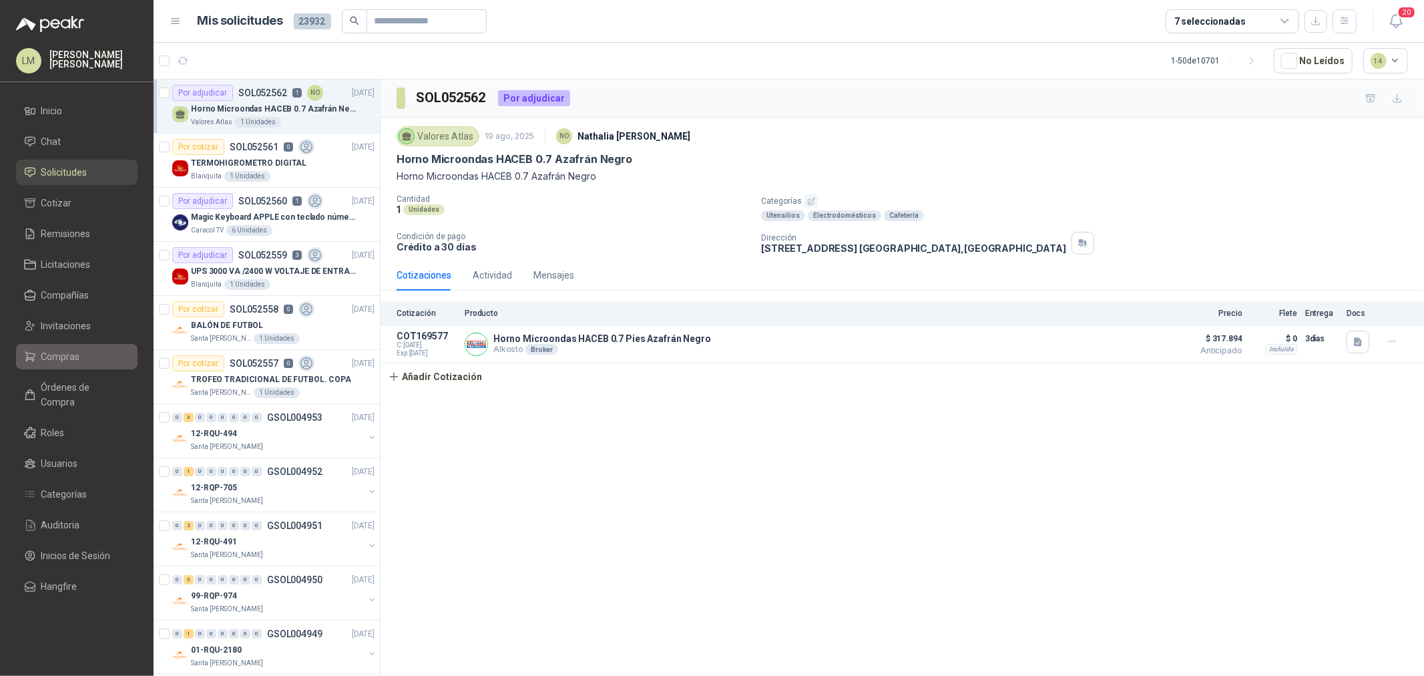
click at [65, 354] on span "Compras" at bounding box center [60, 356] width 39 height 15
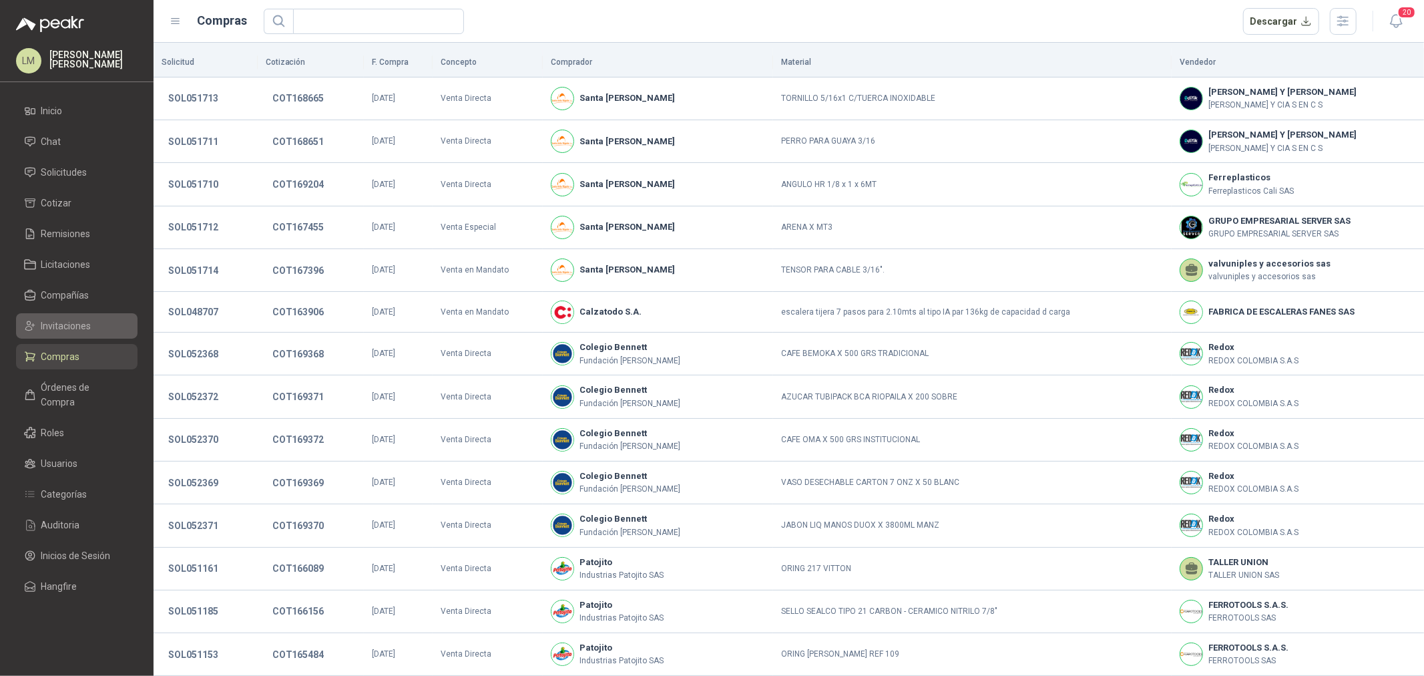
click at [73, 323] on span "Invitaciones" at bounding box center [66, 325] width 50 height 15
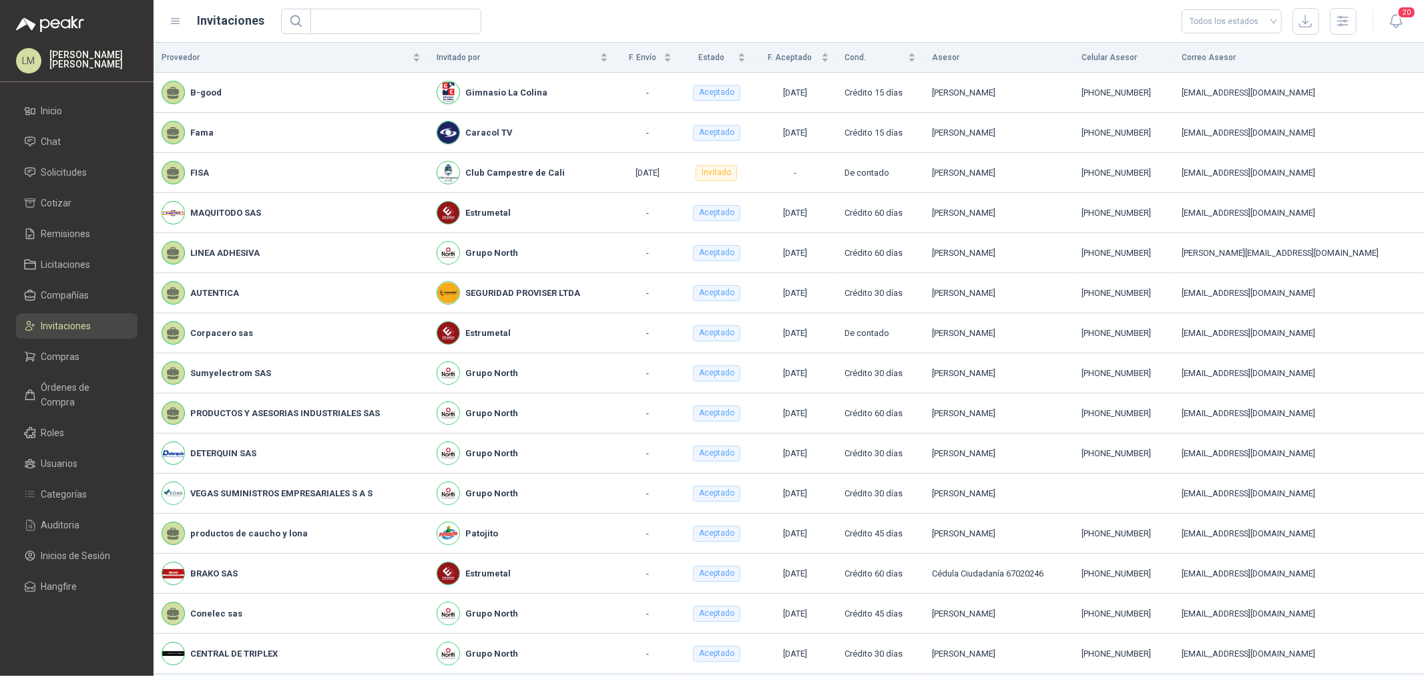
click at [61, 158] on ul "Inicio Chat Solicitudes Cotizar Remisiones Licitaciones Compañías Invitaciones …" at bounding box center [77, 351] width 154 height 506
click at [63, 174] on span "Solicitudes" at bounding box center [64, 172] width 46 height 15
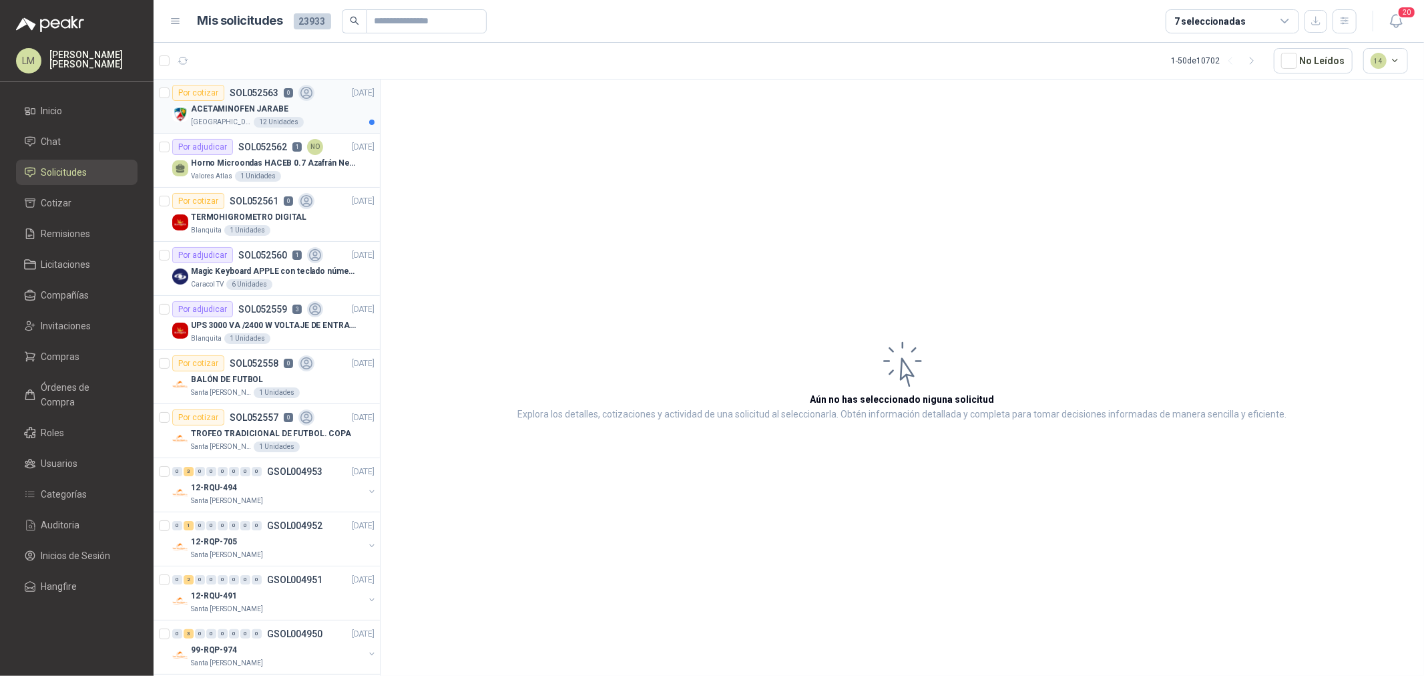
click at [270, 89] on p "SOL052563" at bounding box center [254, 92] width 49 height 9
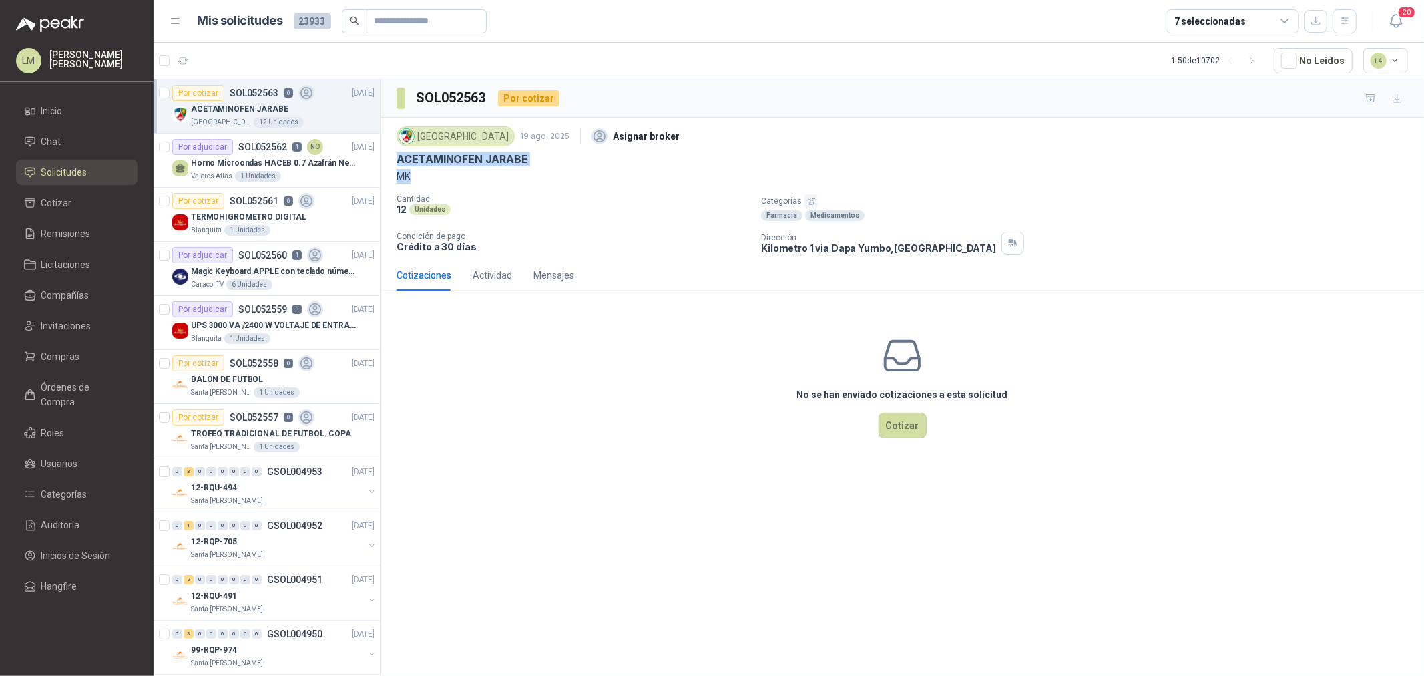
drag, startPoint x: 397, startPoint y: 157, endPoint x: 409, endPoint y: 181, distance: 26.9
click at [409, 181] on div "Colegio Jefferson 19 ago, 2025 Asignar broker ACETAMINOFEN JARABE MK" at bounding box center [902, 153] width 1011 height 61
copy div "ACETAMINOFEN JARABE MK"
click at [1349, 22] on icon "button" at bounding box center [1344, 20] width 11 height 11
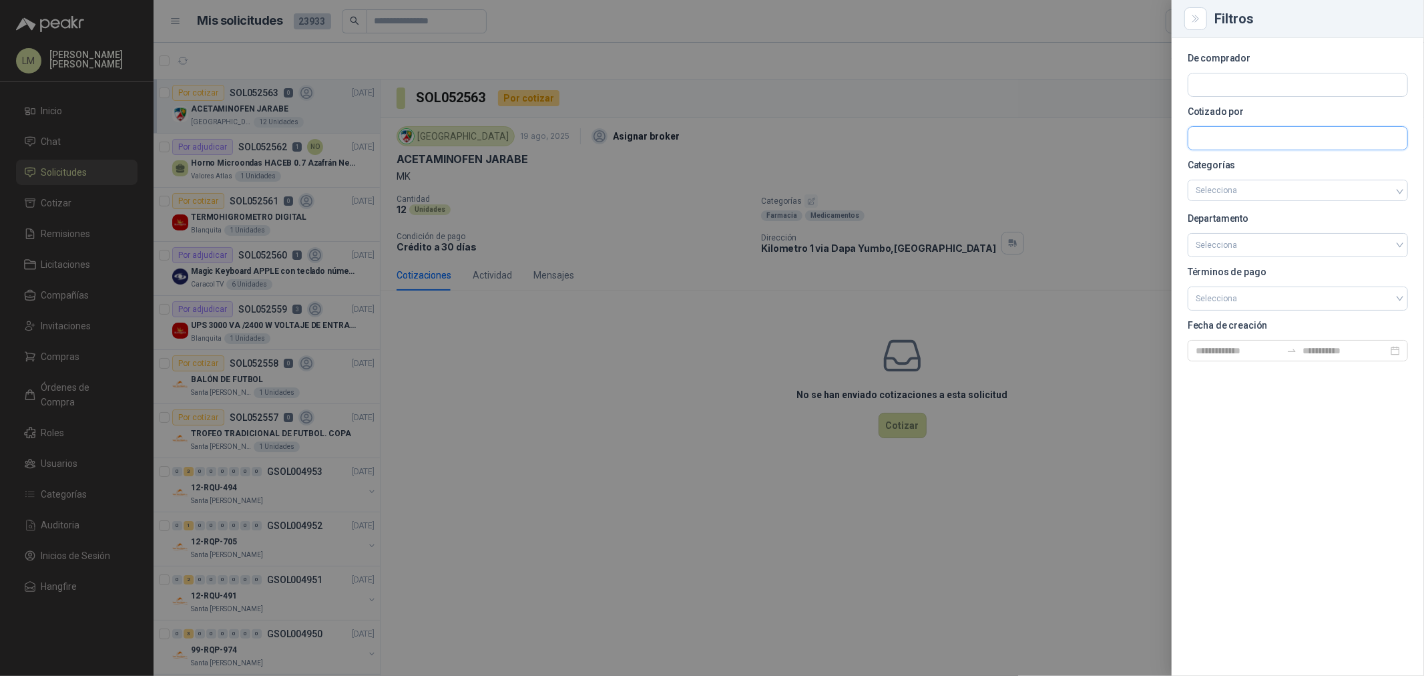
click at [1208, 96] on input "text" at bounding box center [1297, 84] width 219 height 23
click at [1213, 83] on input "text" at bounding box center [1297, 84] width 219 height 23
type input "*****"
click at [1232, 115] on p "Colegio Jefferson" at bounding box center [1289, 113] width 141 height 8
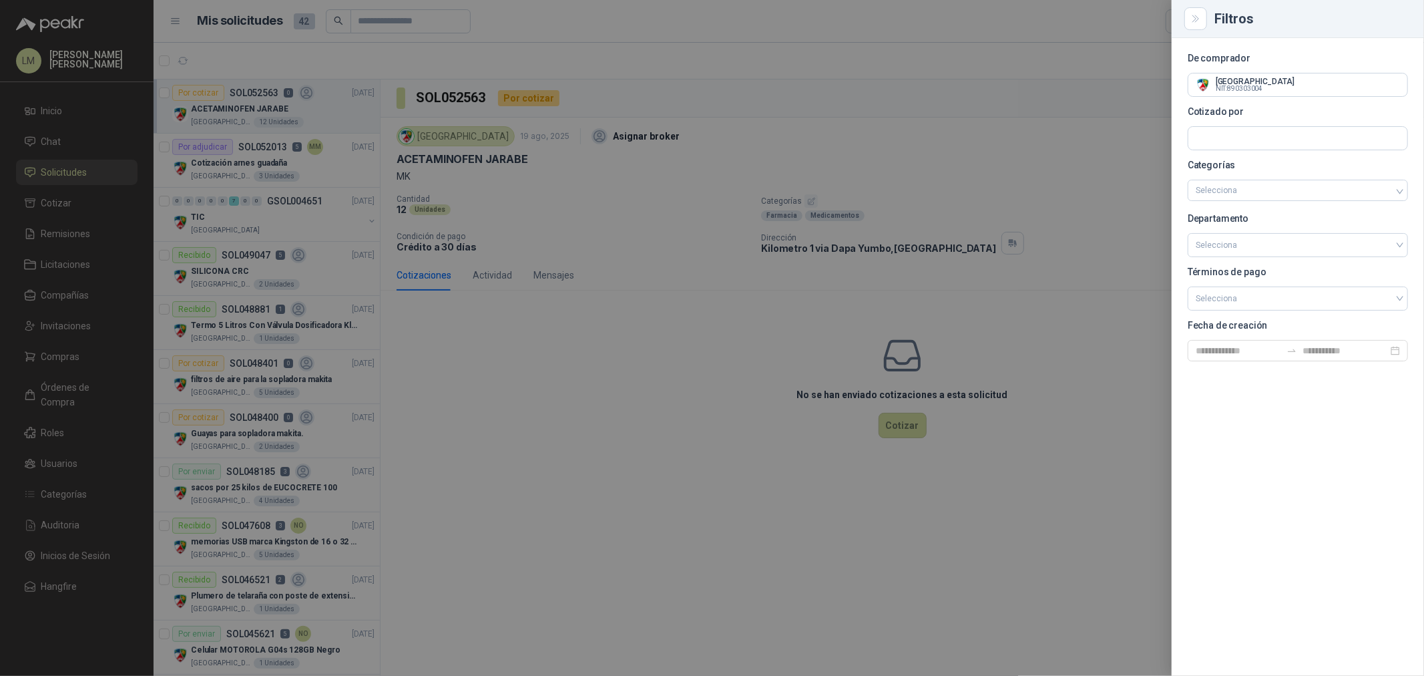
click at [814, 111] on div at bounding box center [712, 338] width 1424 height 676
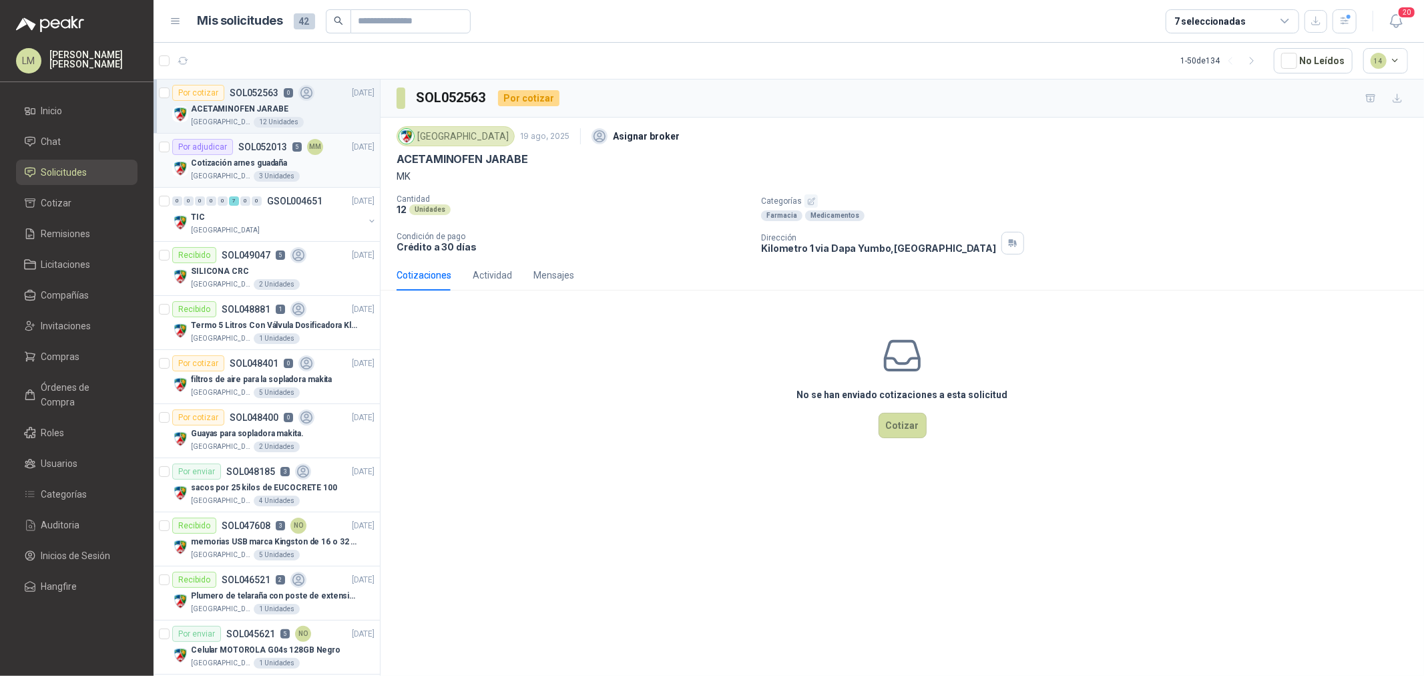
click at [248, 156] on div "Cotización arnes guadaña" at bounding box center [283, 163] width 184 height 16
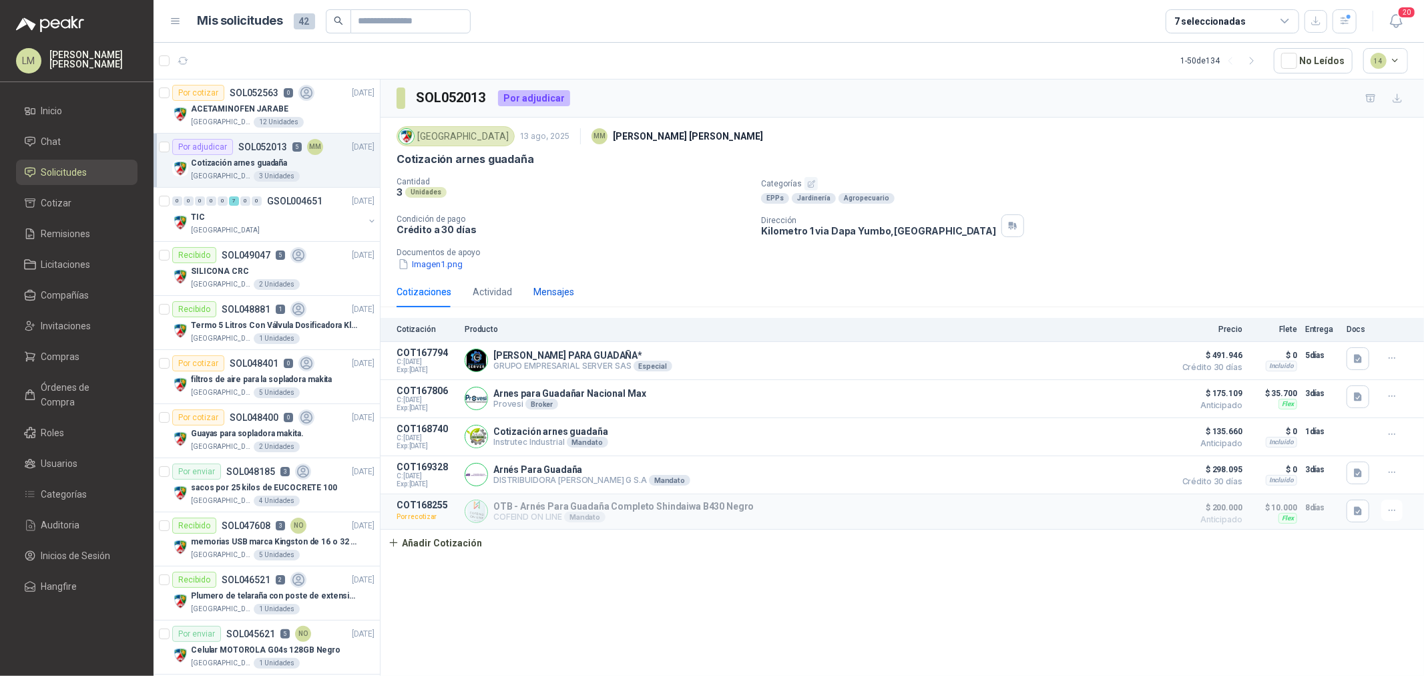
click at [557, 294] on div "Mensajes" at bounding box center [553, 291] width 41 height 15
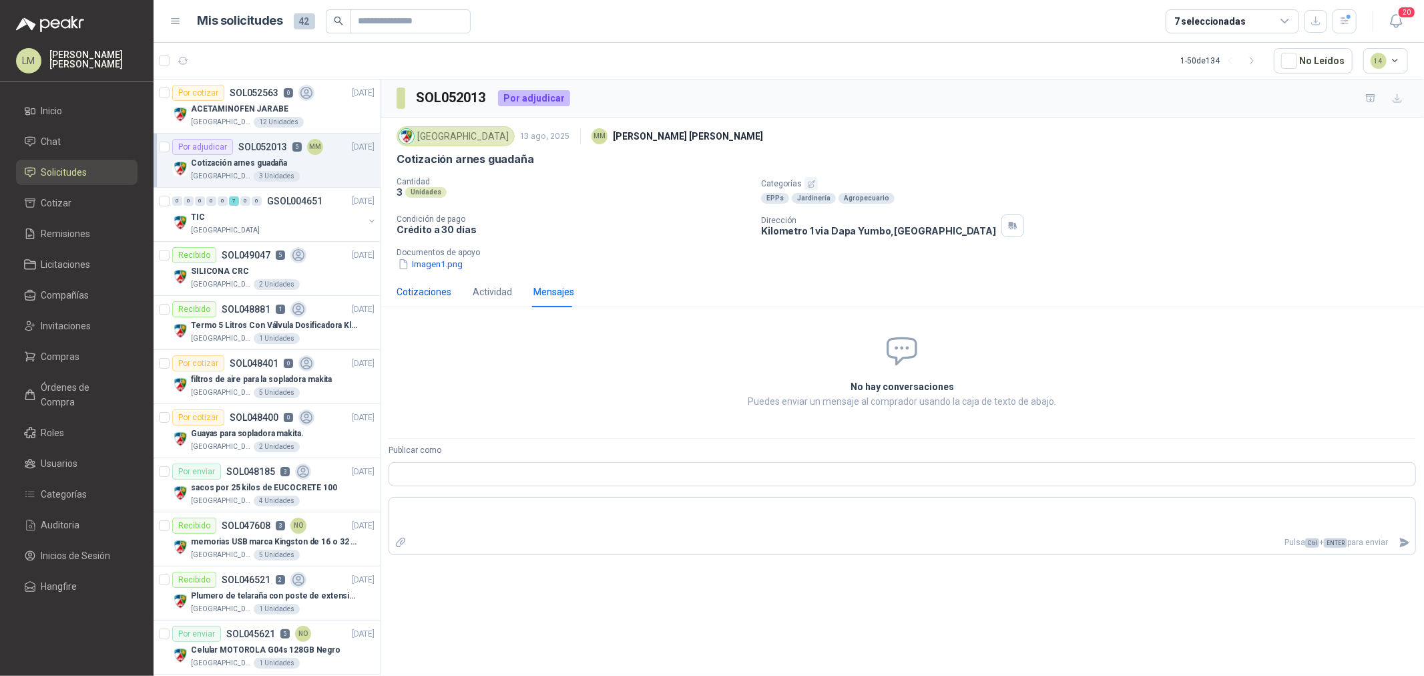
click at [435, 294] on div "Cotizaciones" at bounding box center [424, 291] width 55 height 15
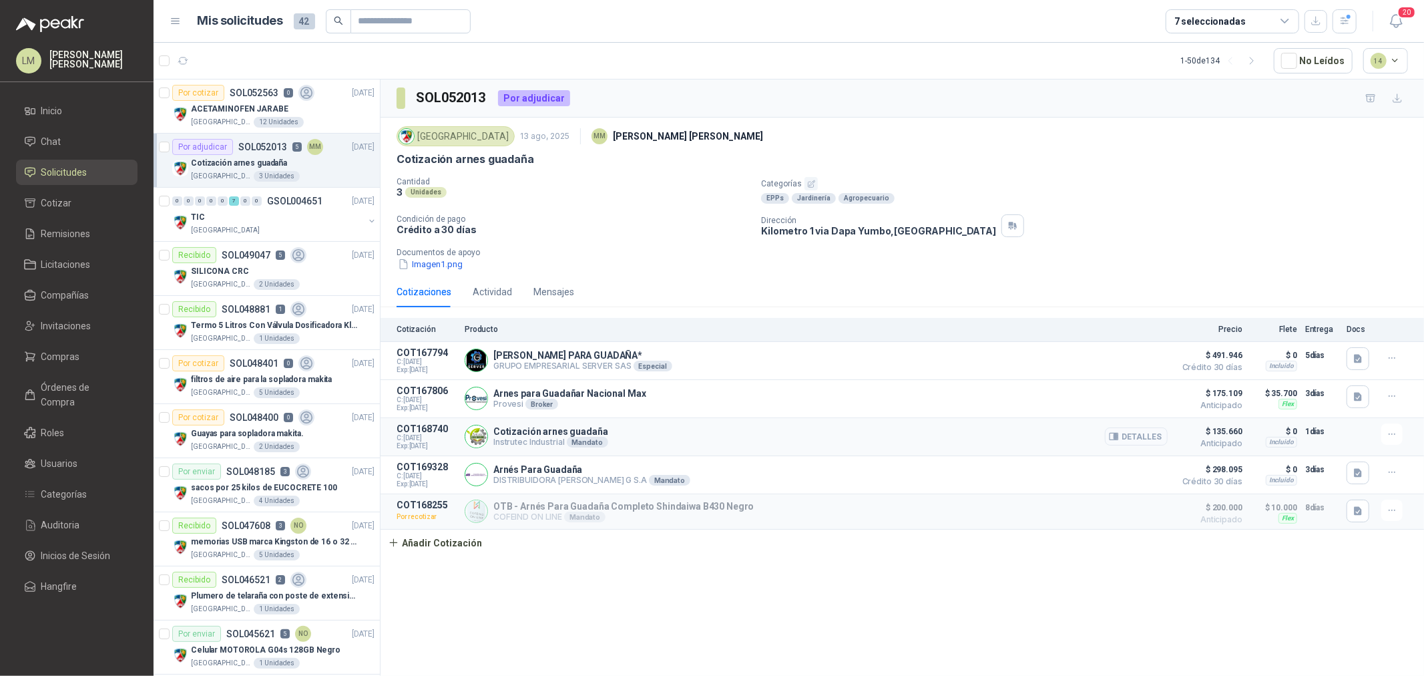
click at [1142, 439] on button "Detalles" at bounding box center [1136, 436] width 63 height 18
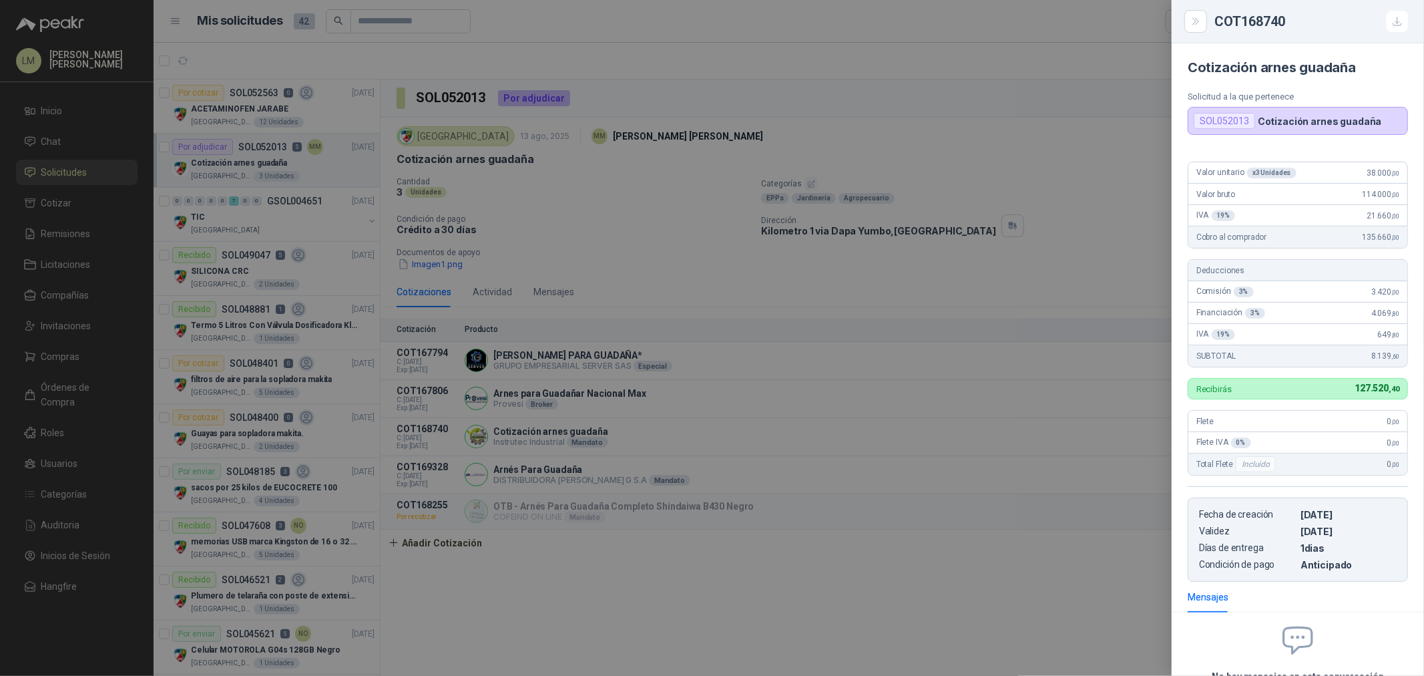
scroll to position [52, 0]
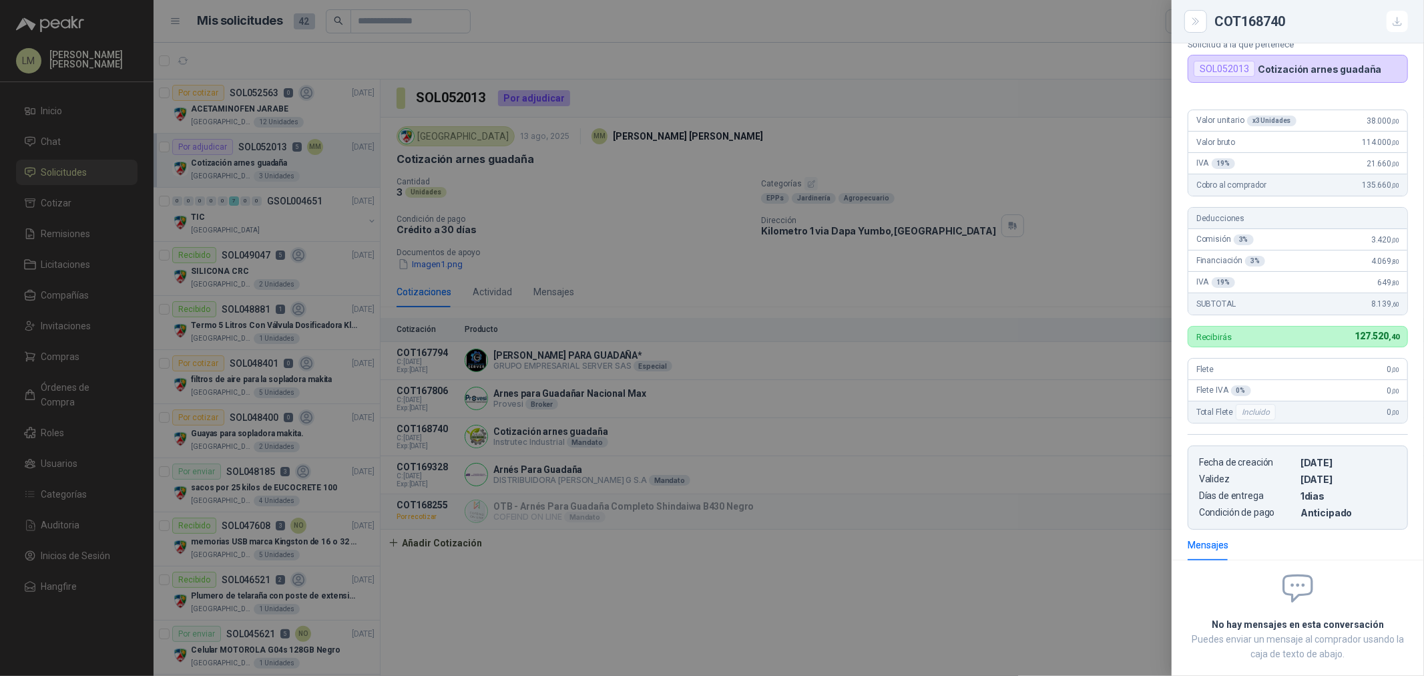
click at [985, 387] on div at bounding box center [712, 338] width 1424 height 676
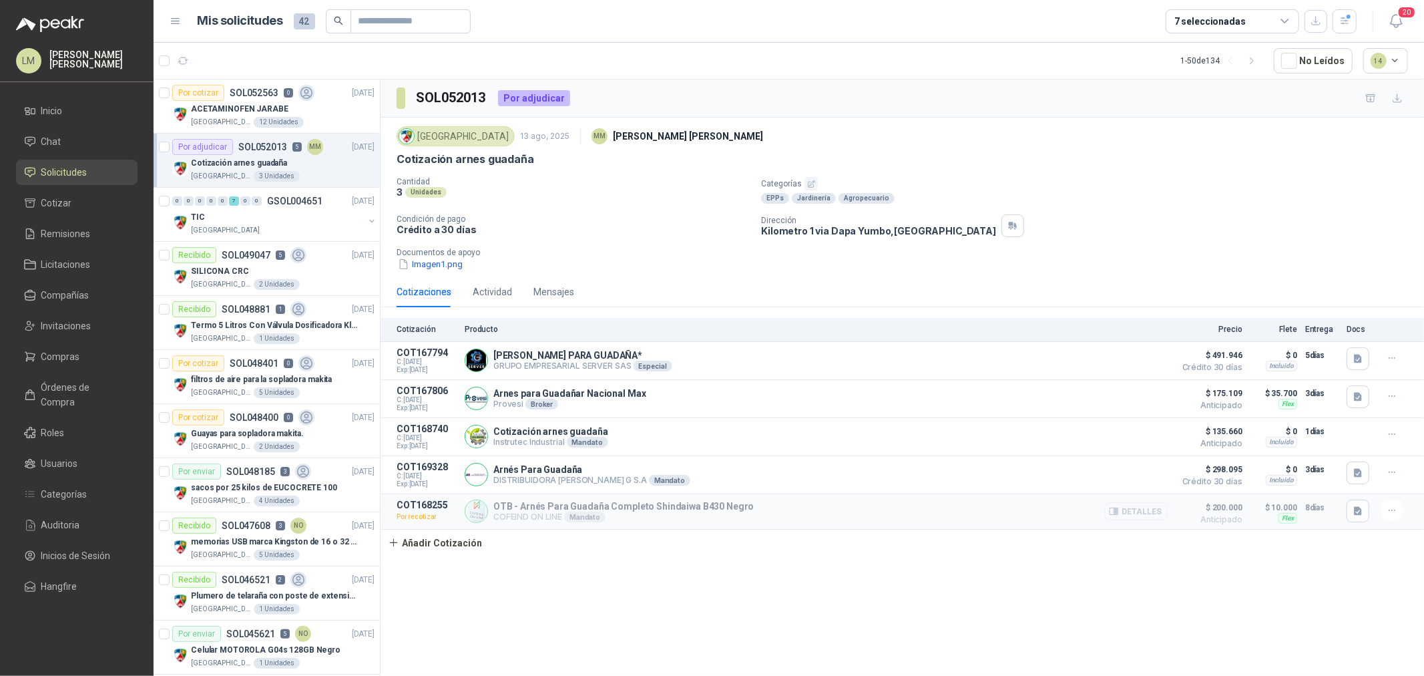
click at [1134, 520] on button "Detalles" at bounding box center [1136, 511] width 63 height 18
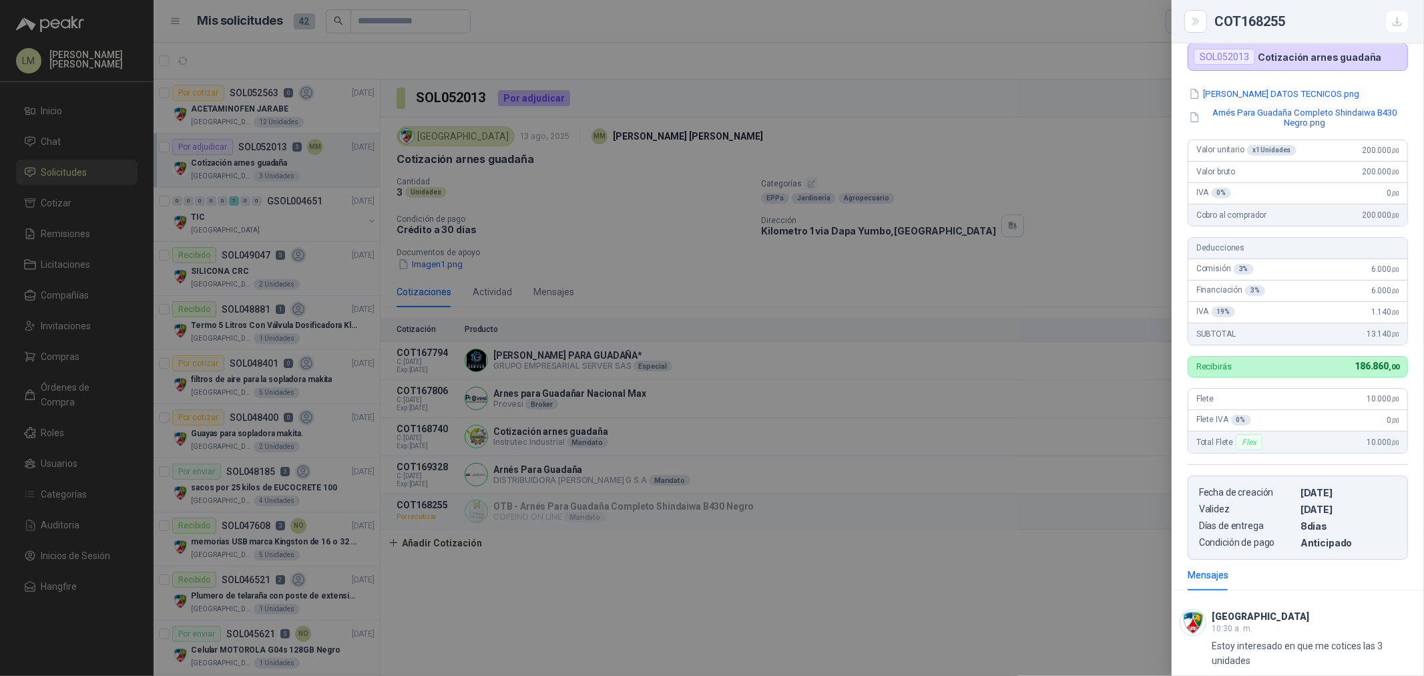
scroll to position [96, 0]
click at [854, 506] on div at bounding box center [712, 338] width 1424 height 676
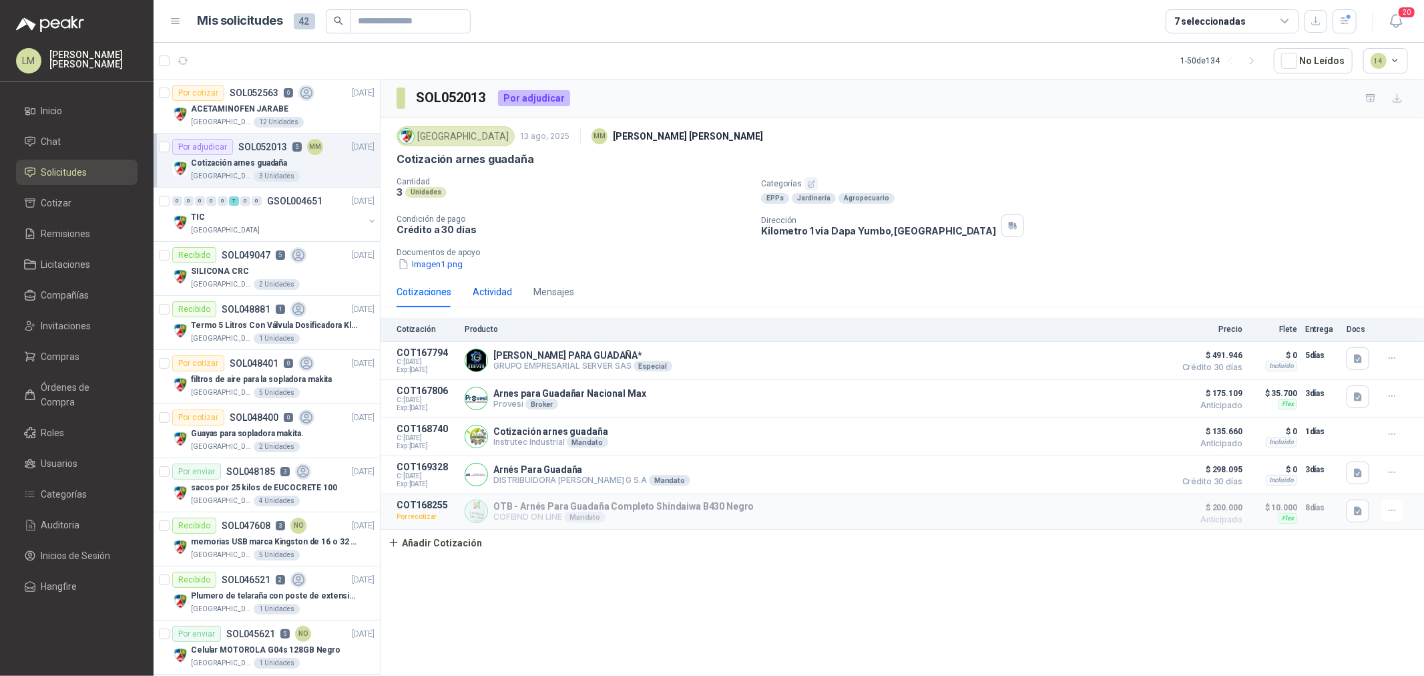
click at [475, 290] on div "Actividad" at bounding box center [492, 291] width 39 height 15
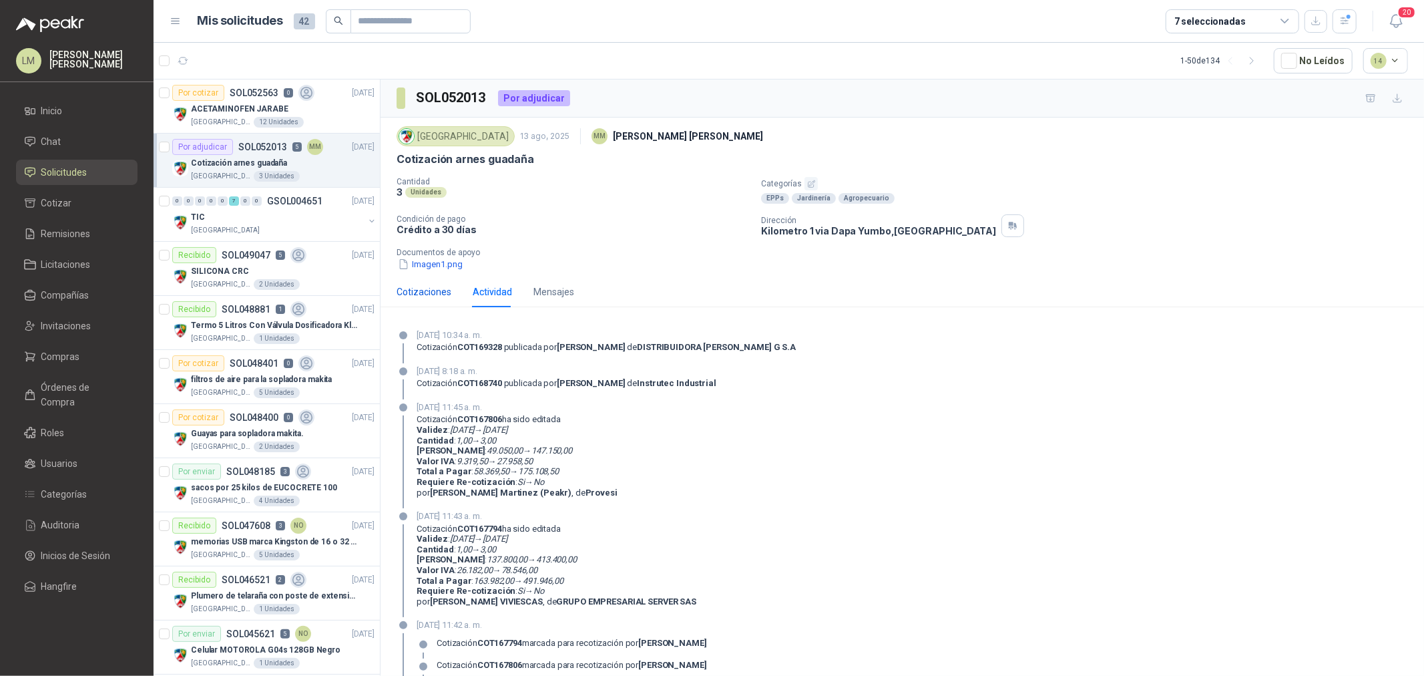
click at [431, 289] on div "Cotizaciones" at bounding box center [424, 291] width 55 height 15
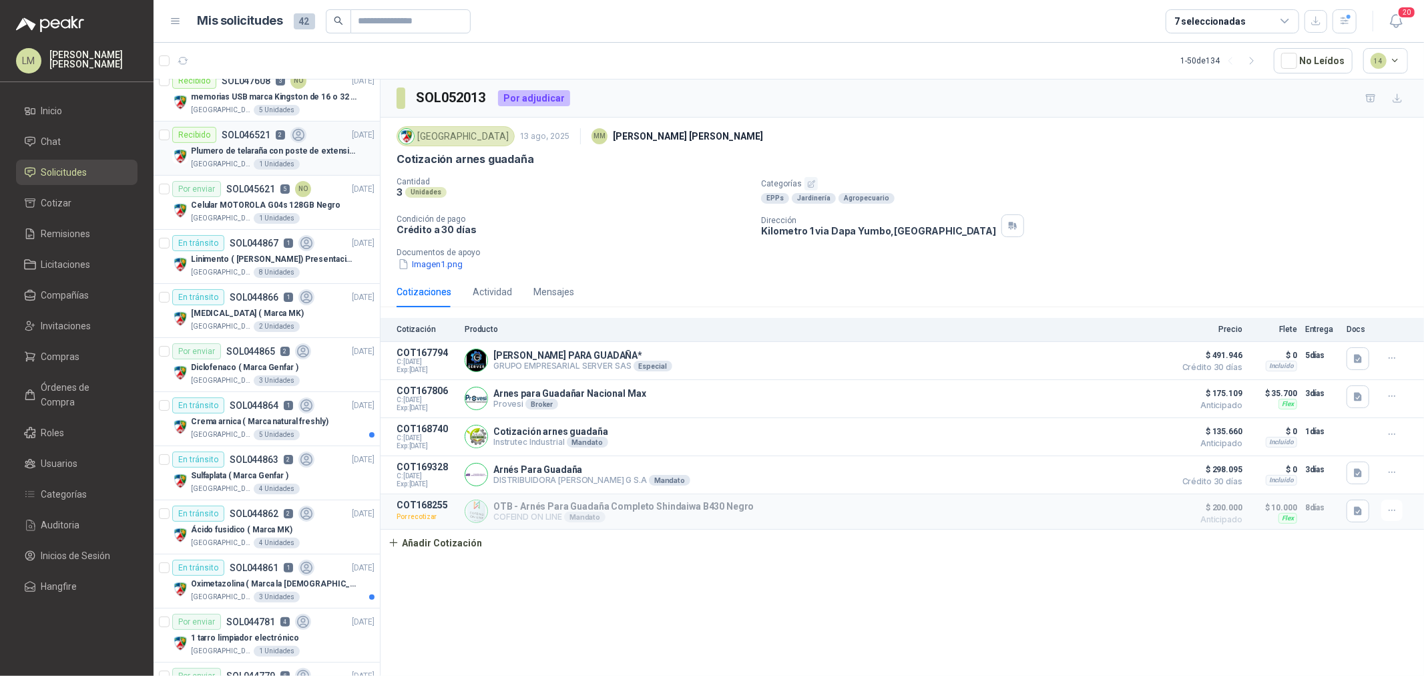
scroll to position [0, 0]
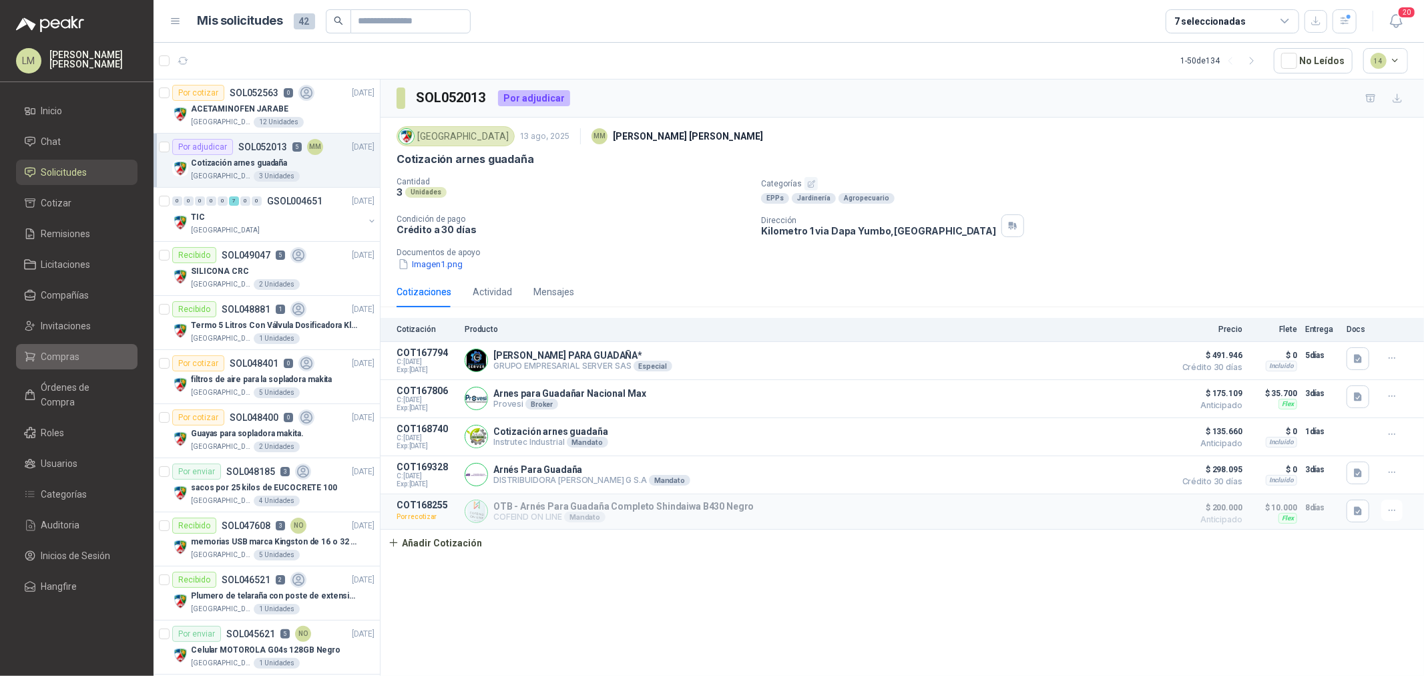
click at [65, 350] on span "Compras" at bounding box center [60, 356] width 39 height 15
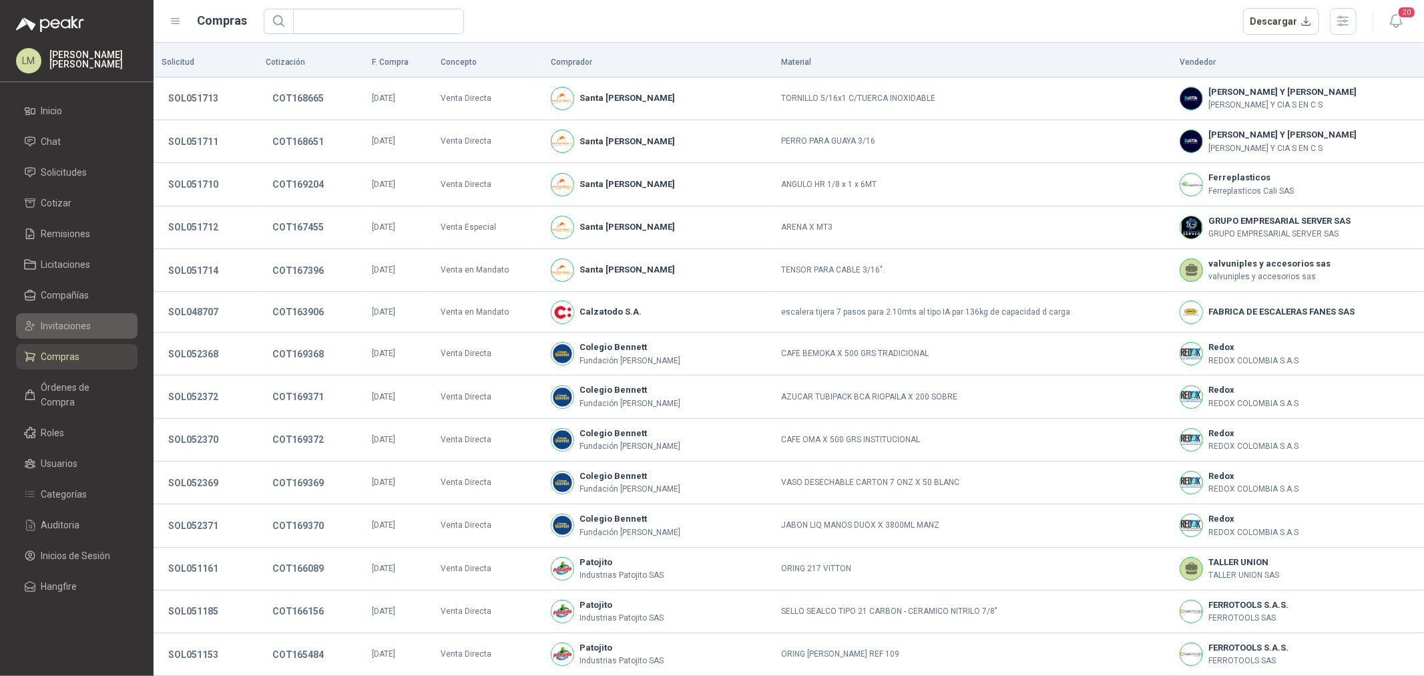
click at [69, 315] on link "Invitaciones" at bounding box center [76, 325] width 121 height 25
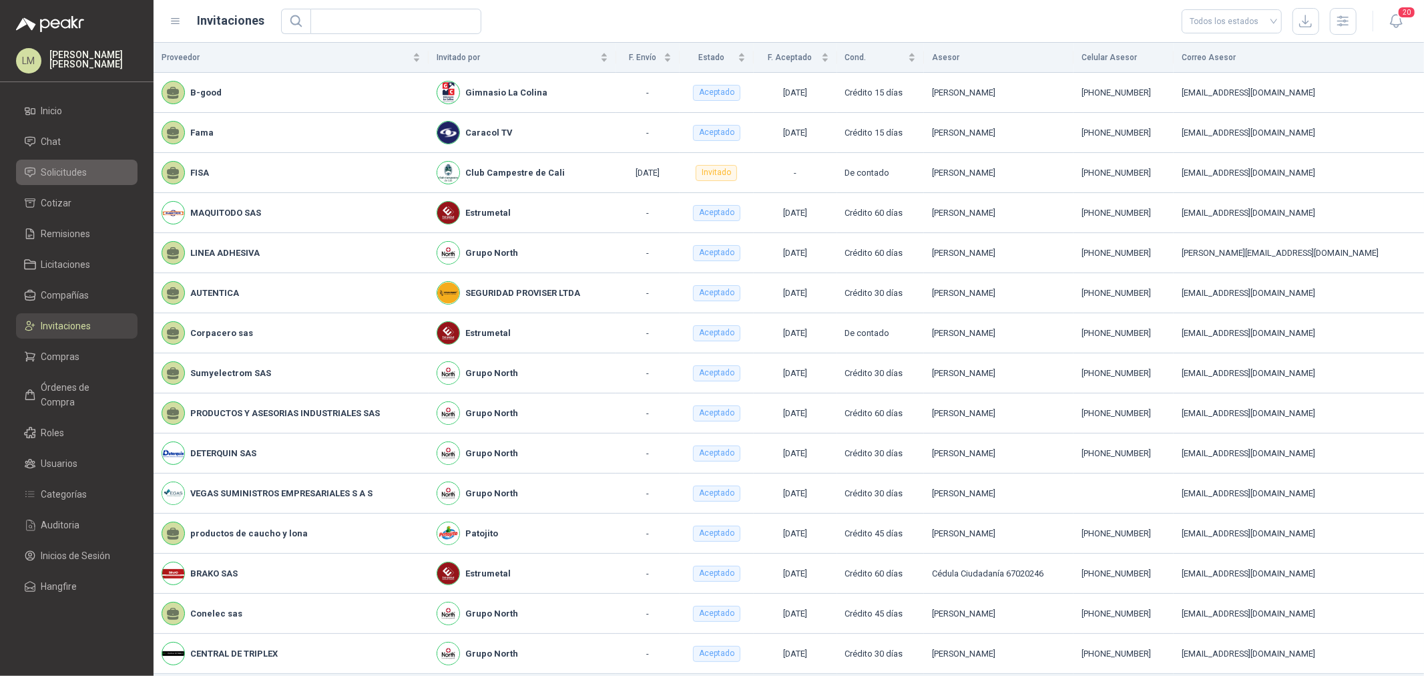
click at [71, 165] on span "Solicitudes" at bounding box center [64, 172] width 46 height 15
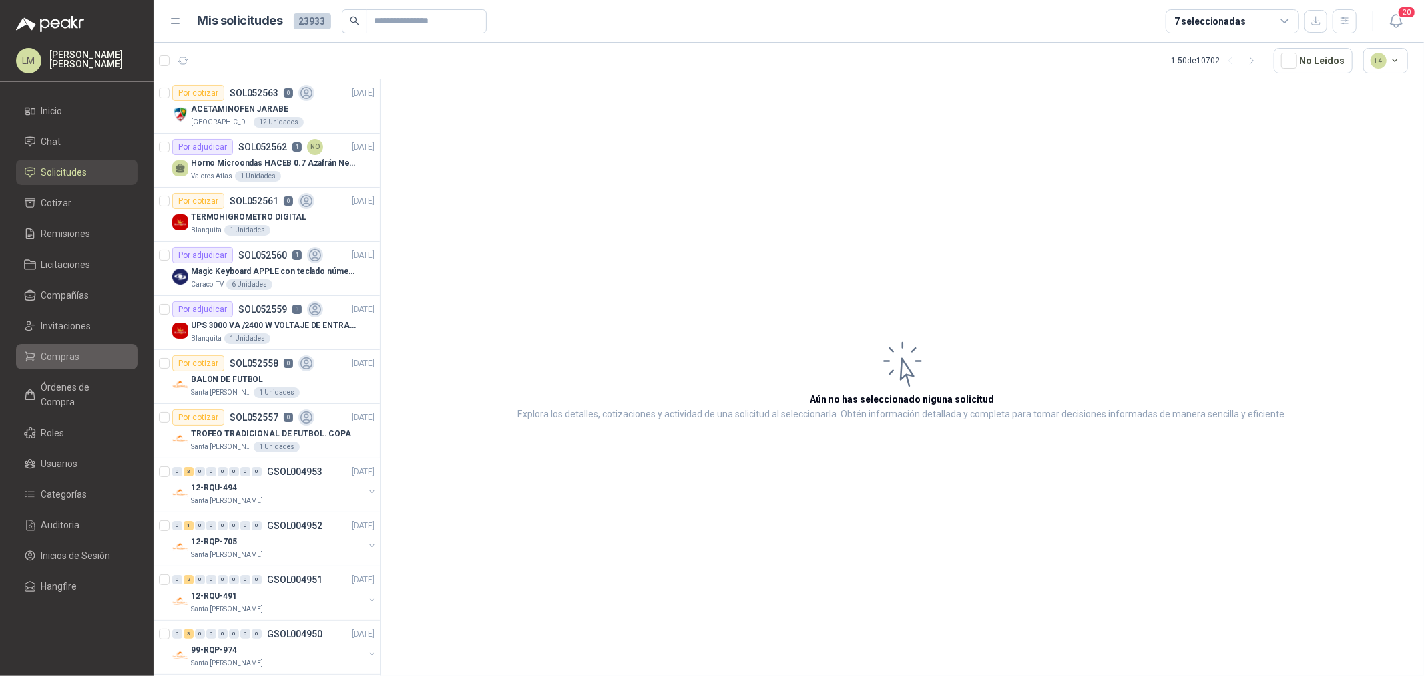
click at [54, 354] on span "Compras" at bounding box center [60, 356] width 39 height 15
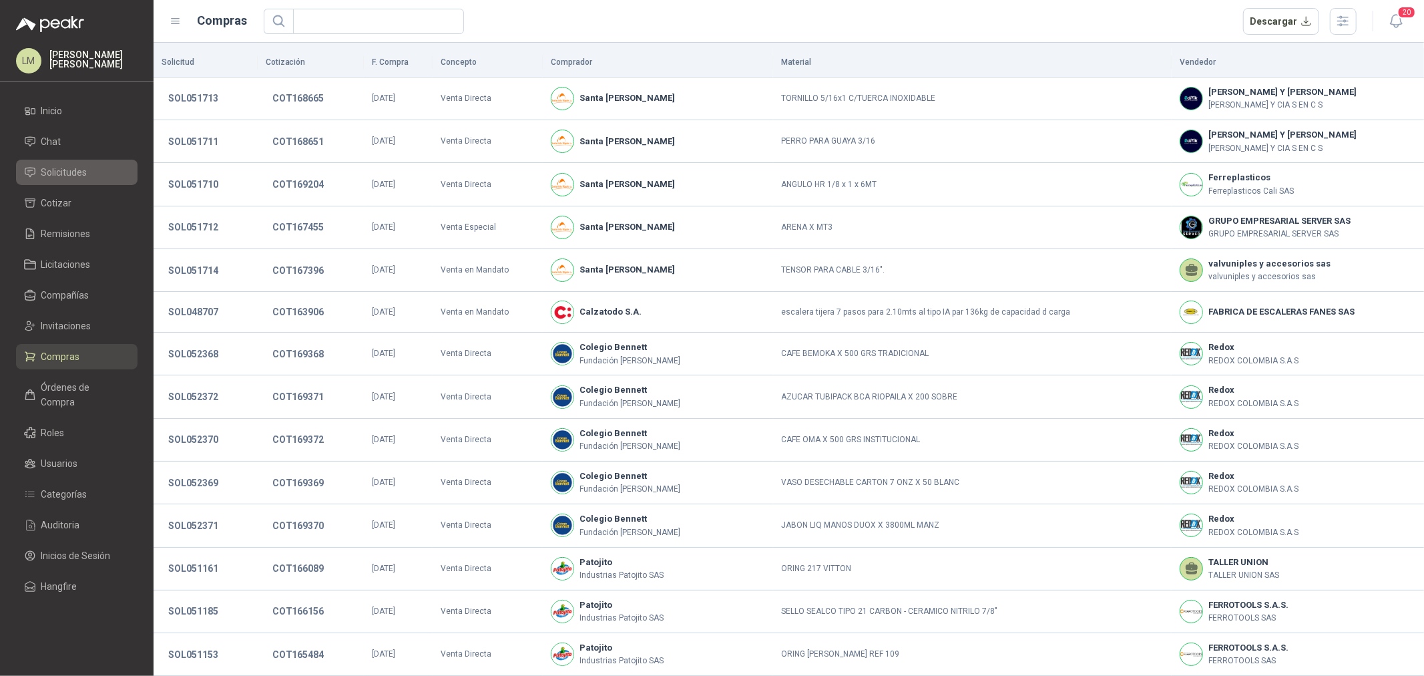
click at [71, 174] on span "Solicitudes" at bounding box center [64, 172] width 46 height 15
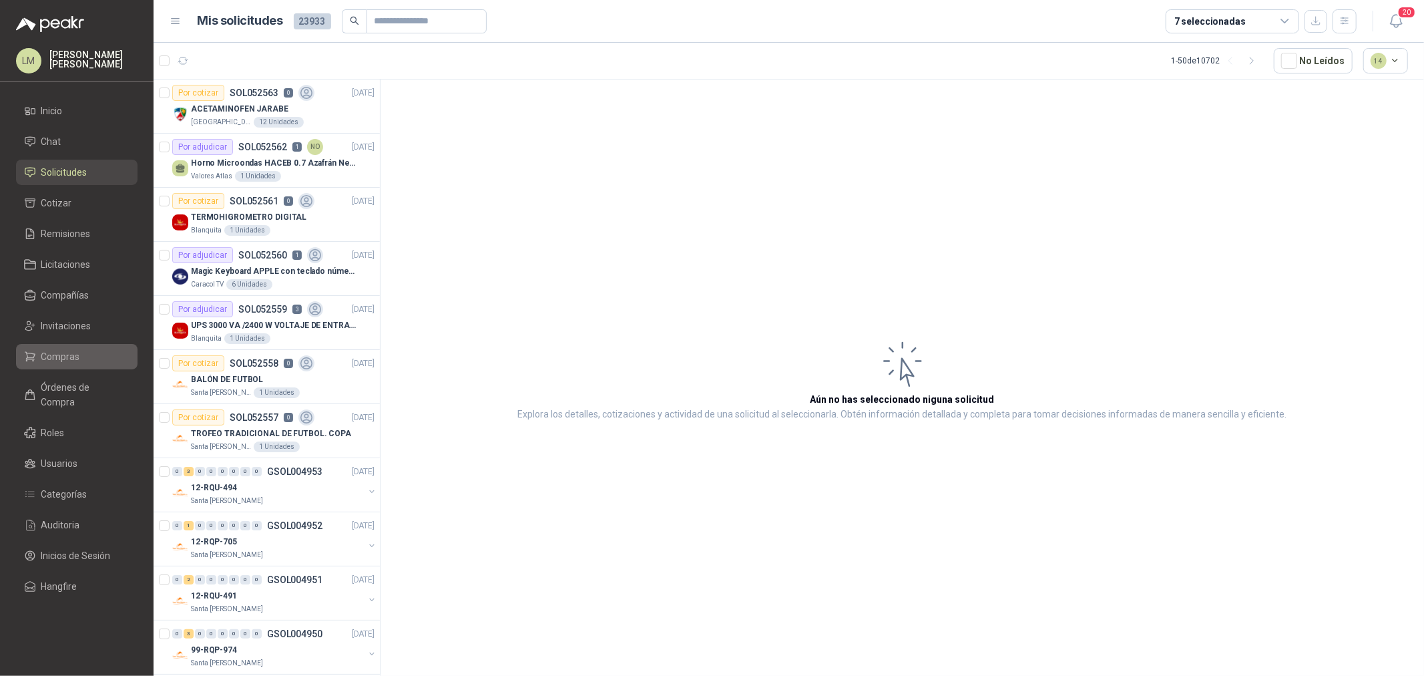
click at [67, 356] on span "Compras" at bounding box center [60, 356] width 39 height 15
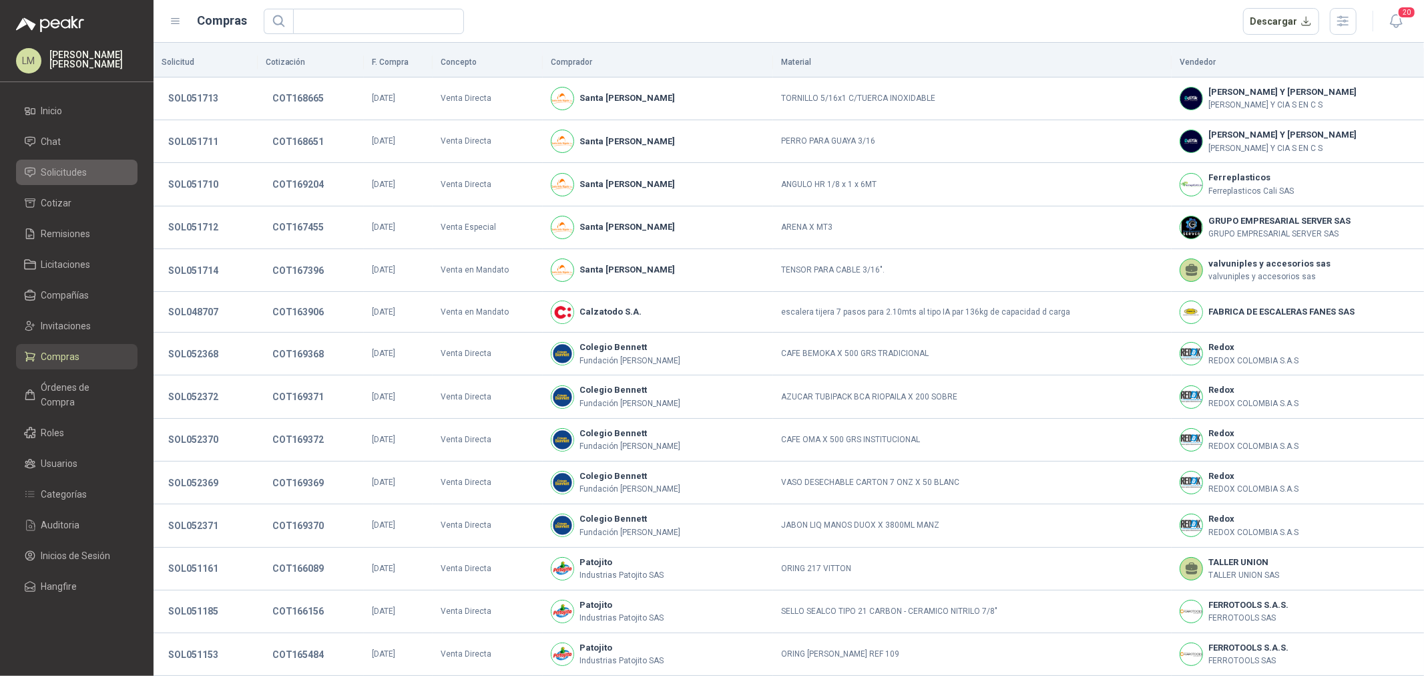
click at [61, 162] on link "Solicitudes" at bounding box center [76, 172] width 121 height 25
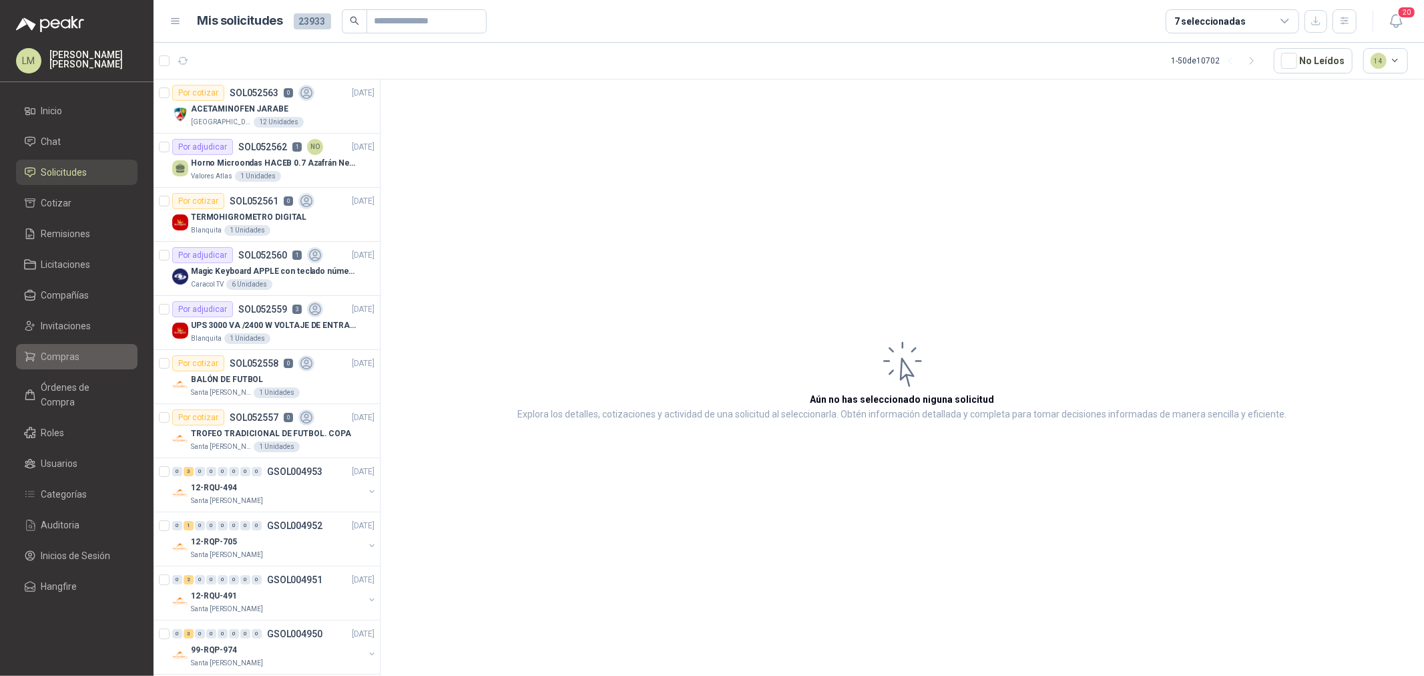
click at [59, 365] on link "Compras" at bounding box center [76, 356] width 121 height 25
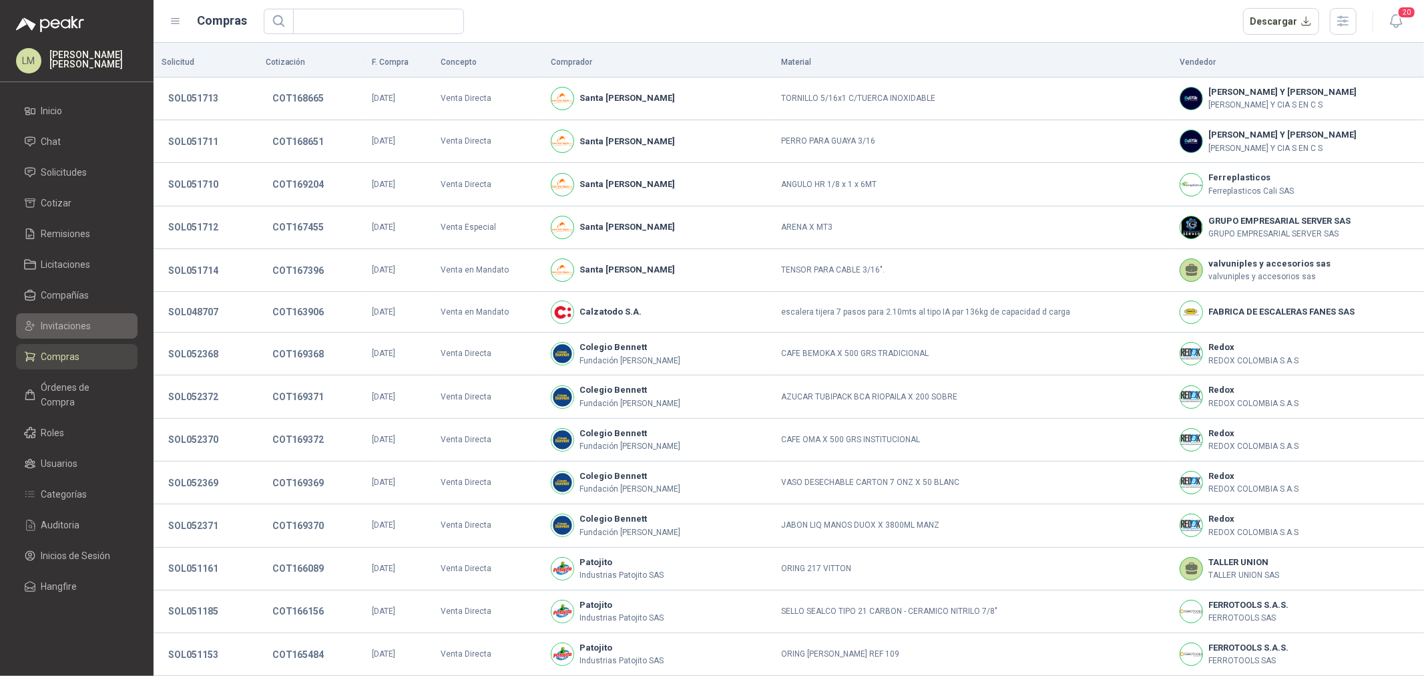
click at [53, 329] on span "Invitaciones" at bounding box center [66, 325] width 50 height 15
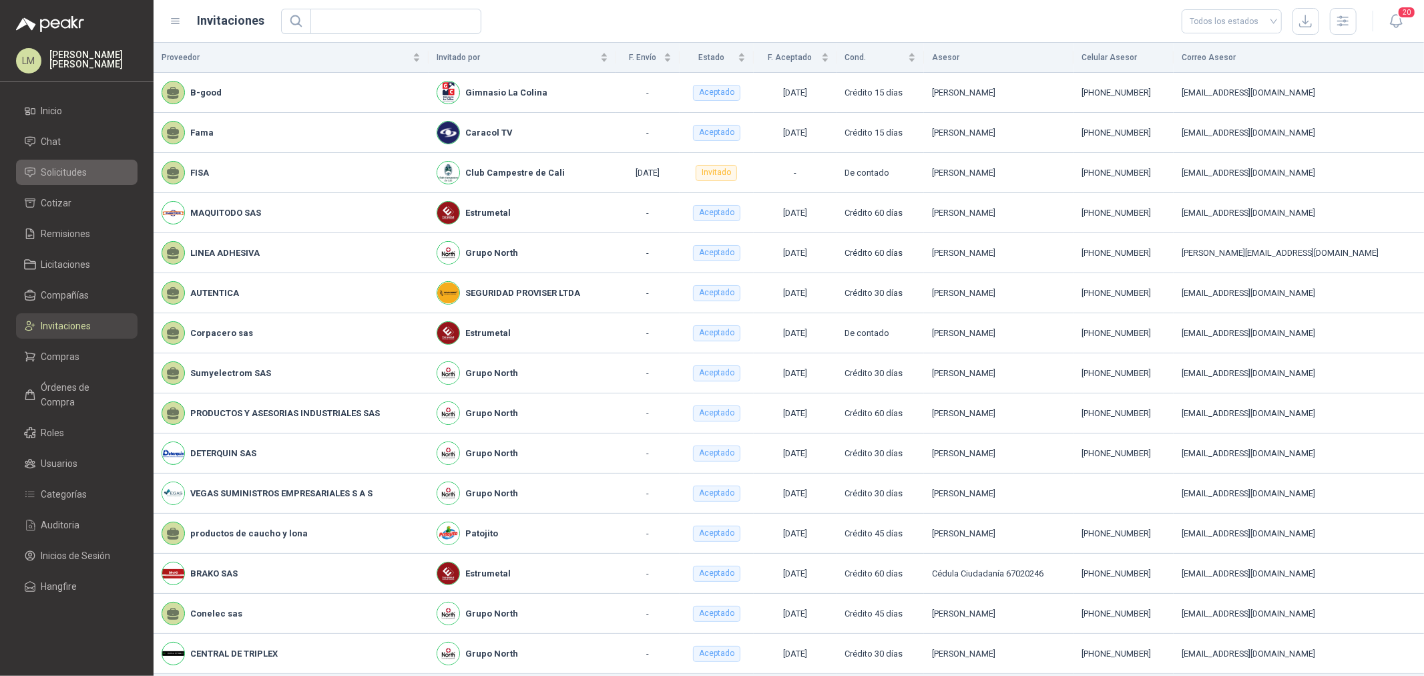
click at [64, 170] on span "Solicitudes" at bounding box center [64, 172] width 46 height 15
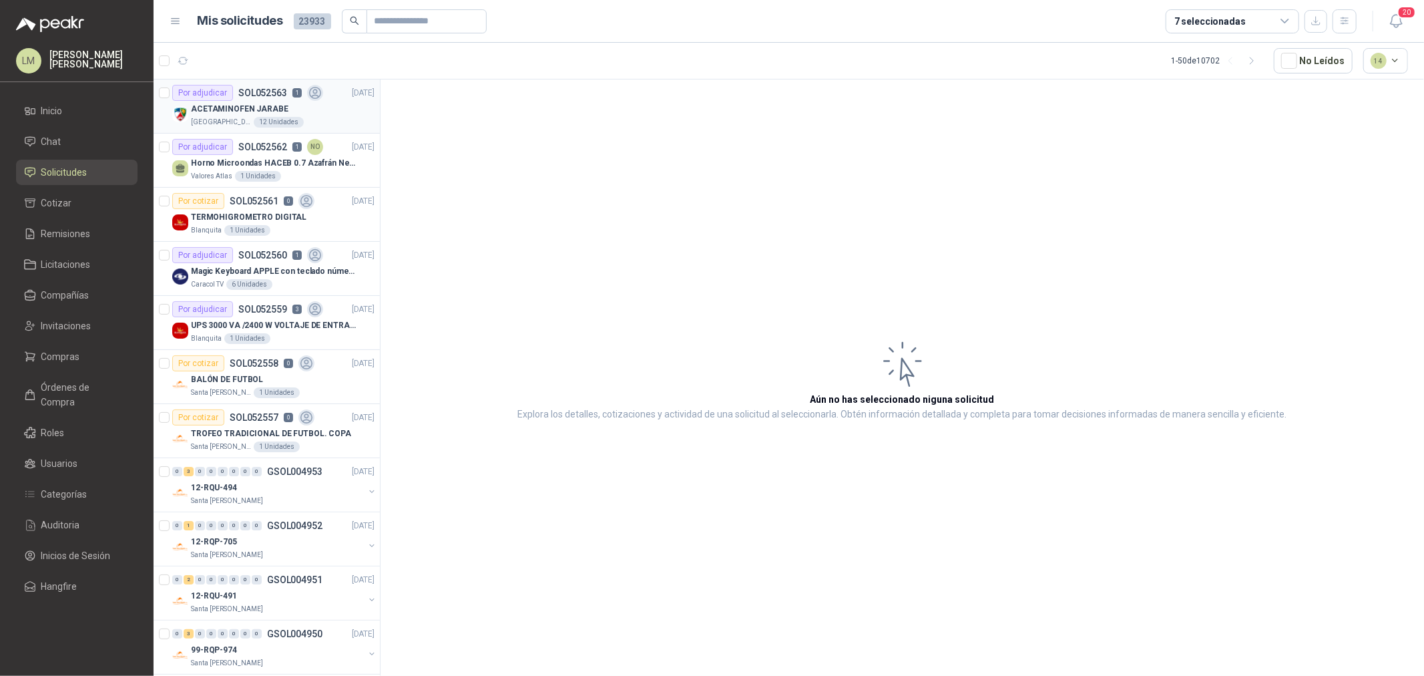
click at [264, 88] on p "SOL052563" at bounding box center [262, 92] width 49 height 9
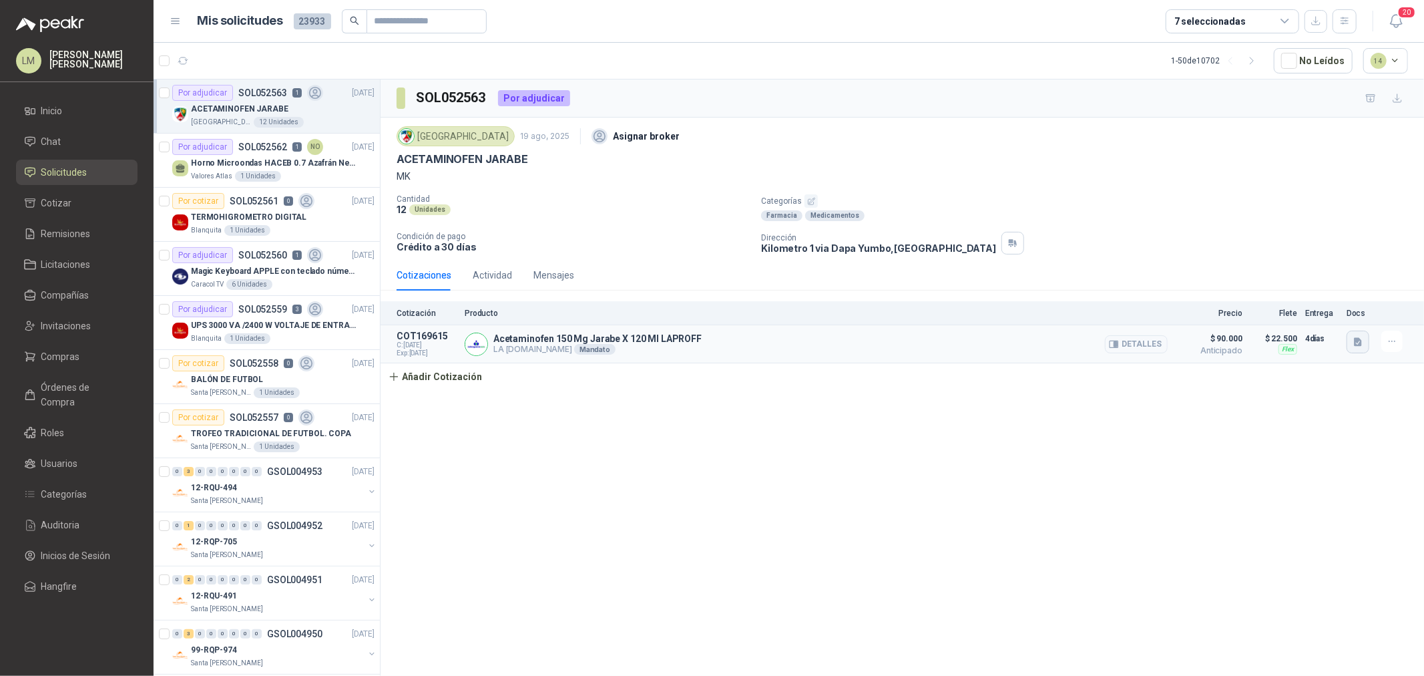
click at [1357, 341] on icon "button" at bounding box center [1358, 342] width 8 height 9
click at [1306, 311] on button "7703038067269.JPG" at bounding box center [1312, 313] width 96 height 14
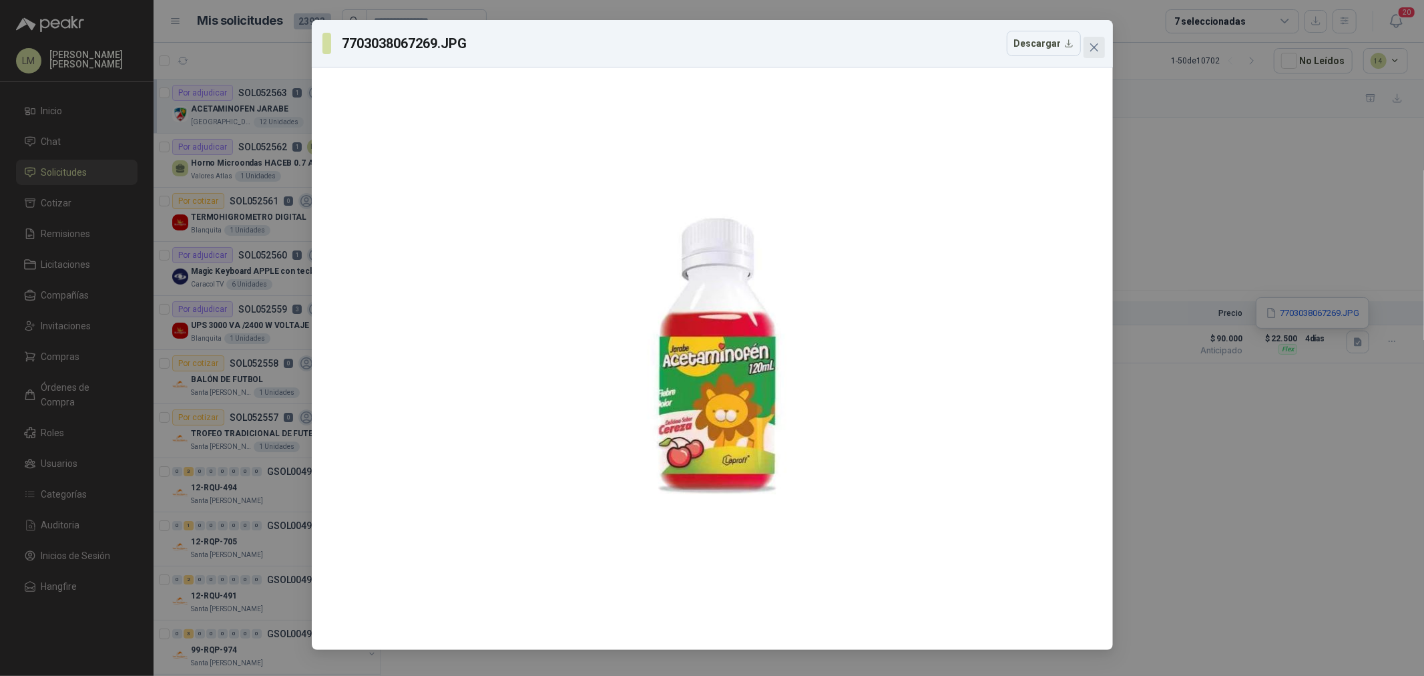
click at [1093, 45] on icon "close" at bounding box center [1094, 47] width 11 height 11
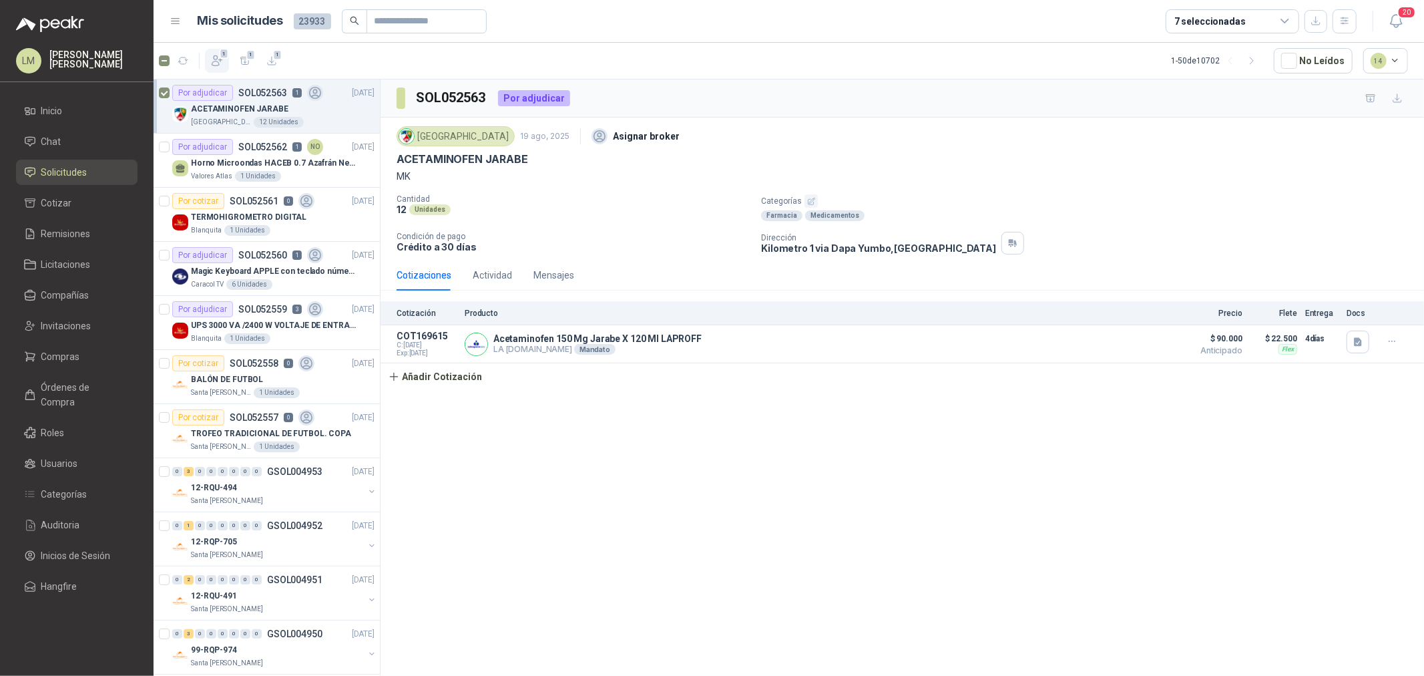
click at [216, 56] on icon "button" at bounding box center [217, 61] width 10 height 10
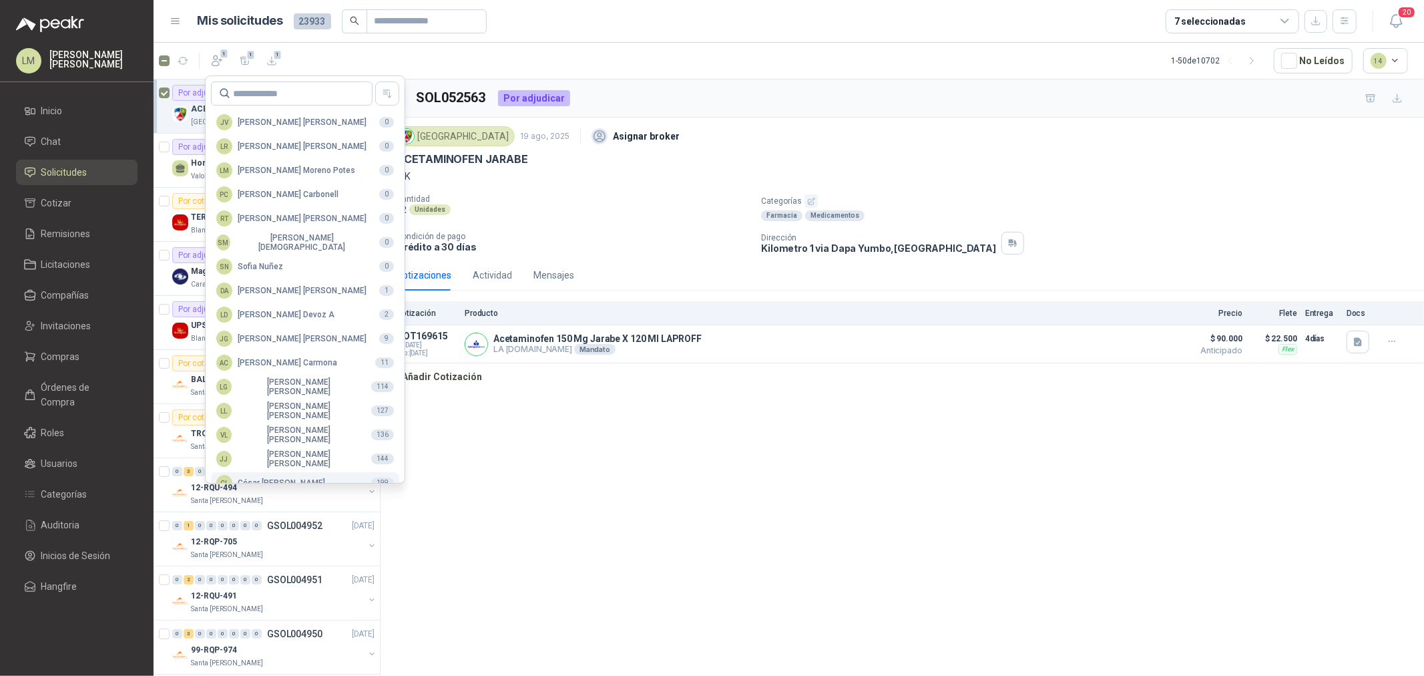
scroll to position [236, 0]
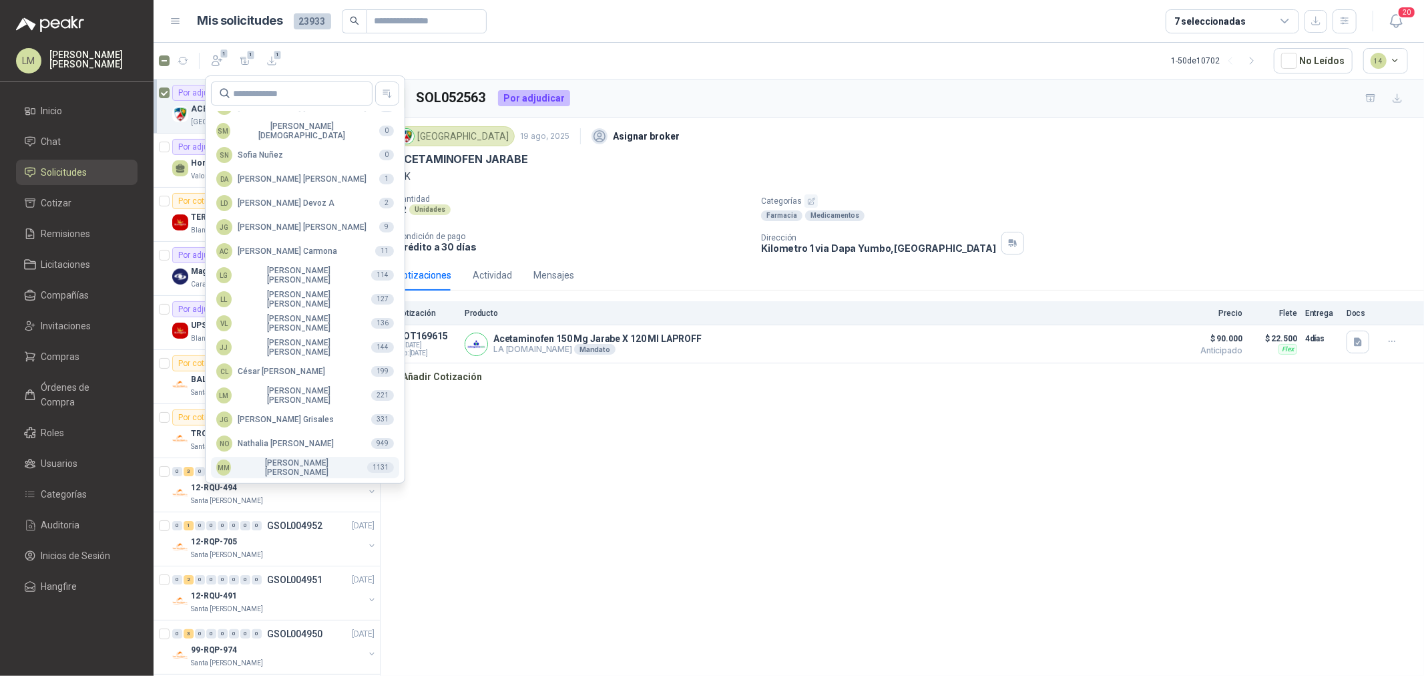
click at [286, 467] on div "MM [PERSON_NAME]" at bounding box center [286, 467] width 140 height 19
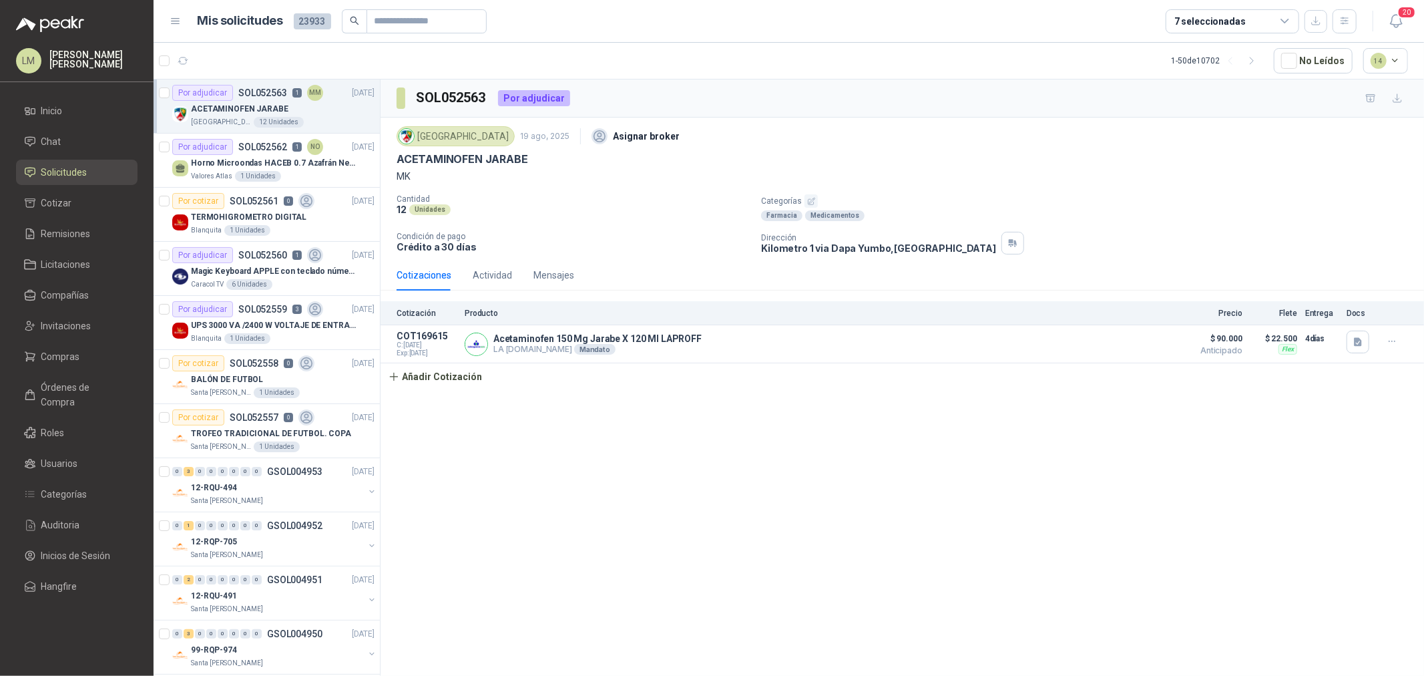
click at [557, 469] on div "SOL052563 Por adjudicar Colegio Jefferson 19 ago, 2025 Asignar broker ACETAMINO…" at bounding box center [902, 379] width 1043 height 601
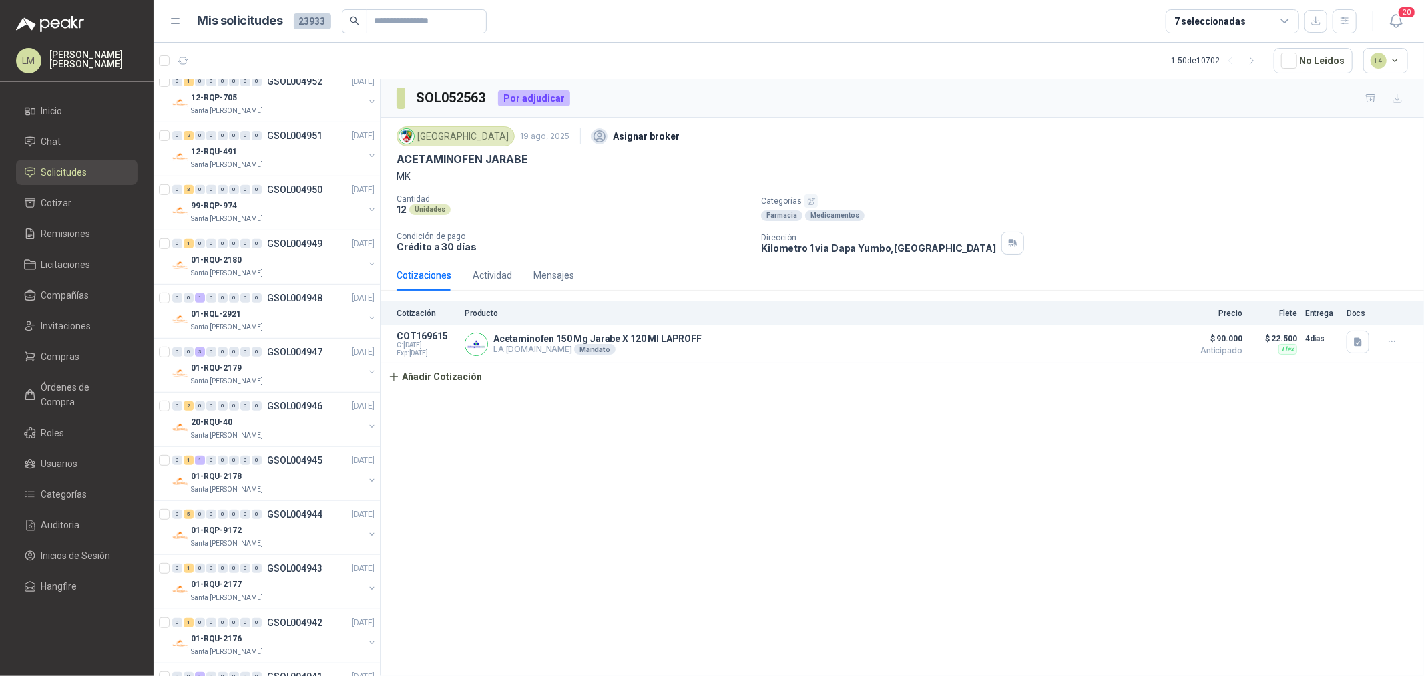
scroll to position [445, 0]
click at [57, 362] on span "Compras" at bounding box center [60, 356] width 39 height 15
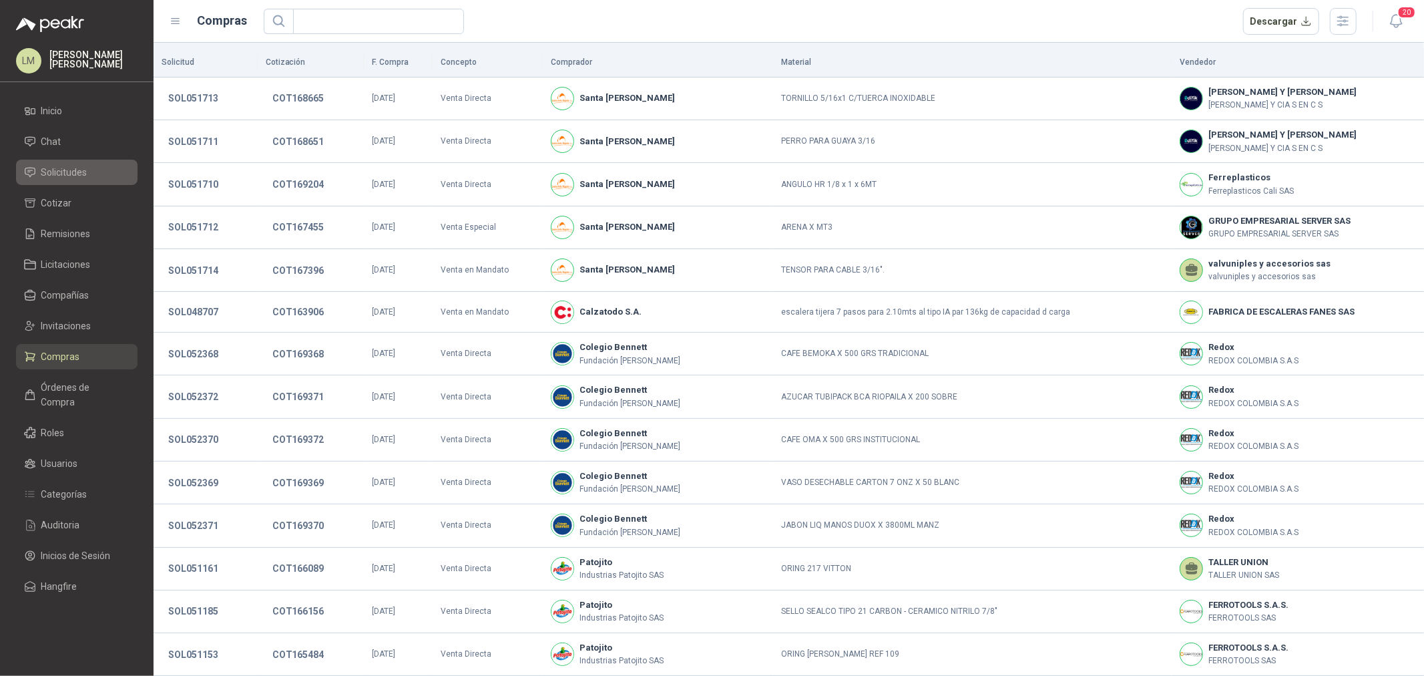
click at [65, 177] on span "Solicitudes" at bounding box center [64, 172] width 46 height 15
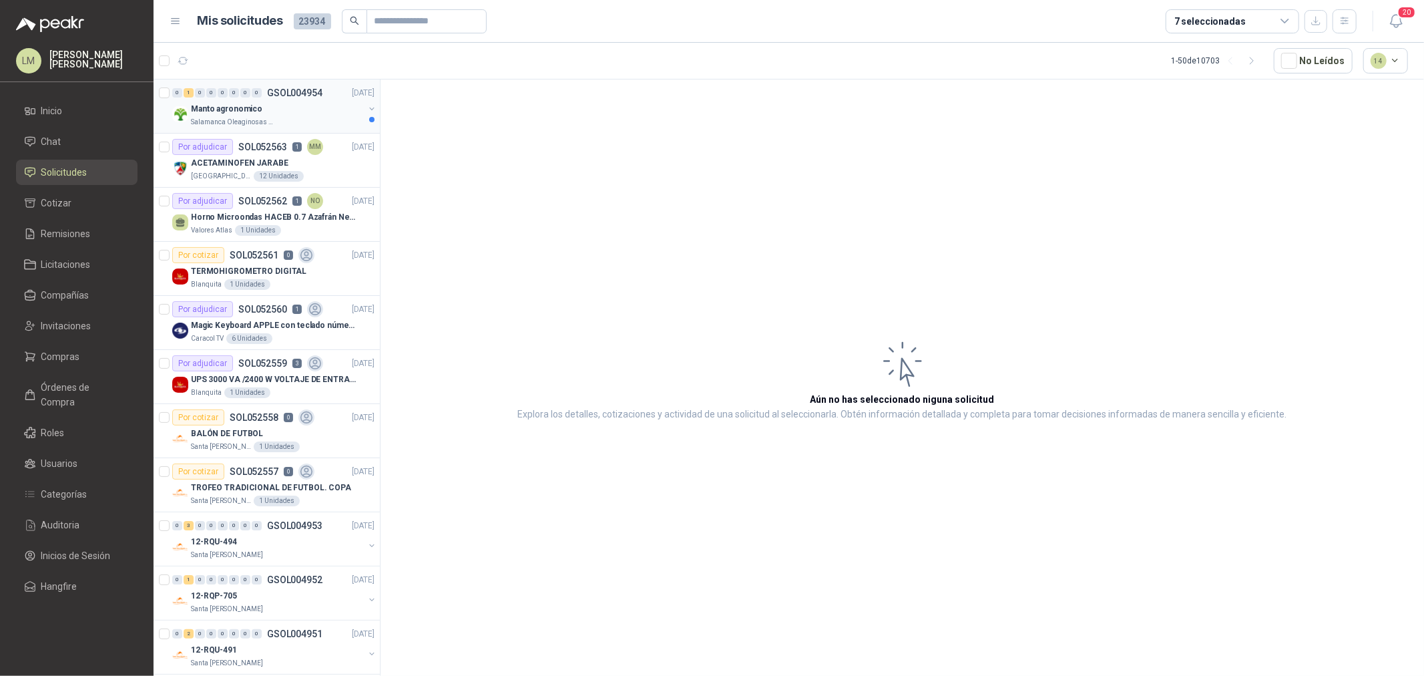
click at [334, 108] on div "Manto agronomico" at bounding box center [277, 109] width 173 height 16
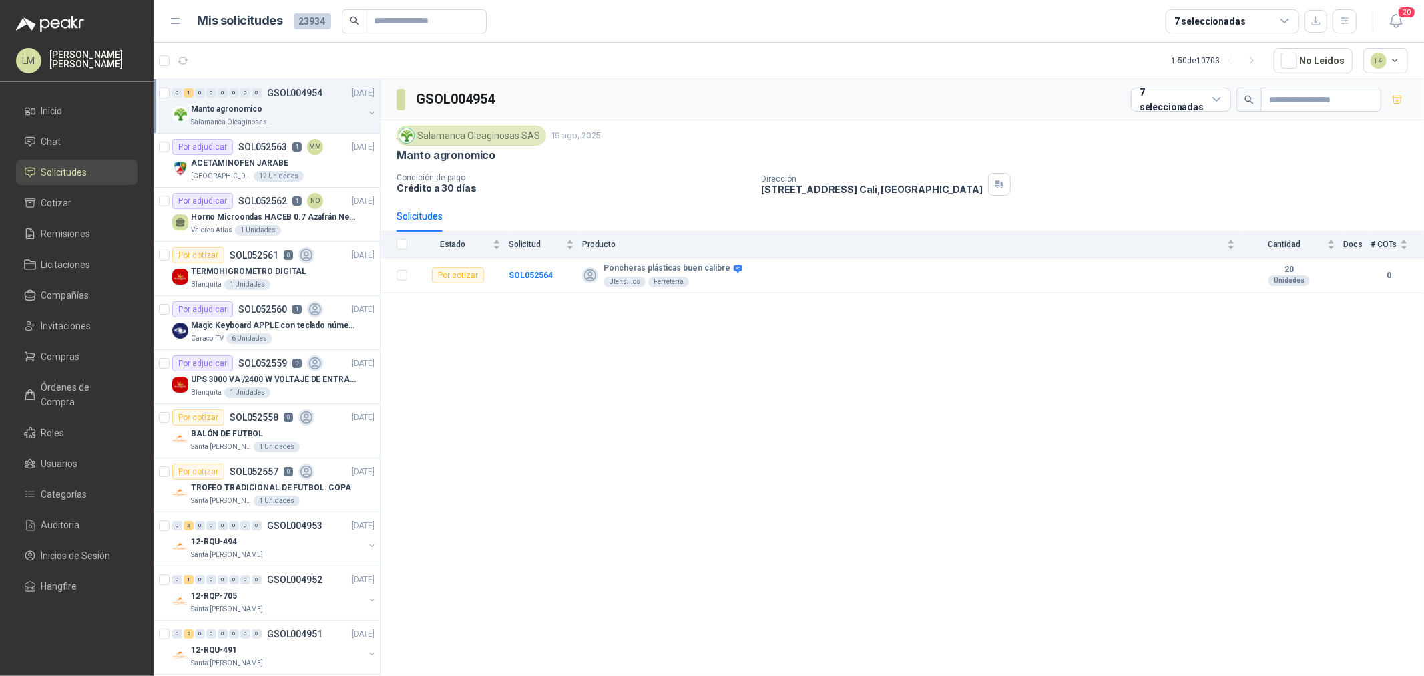
click at [366, 113] on button "button" at bounding box center [371, 112] width 11 height 11
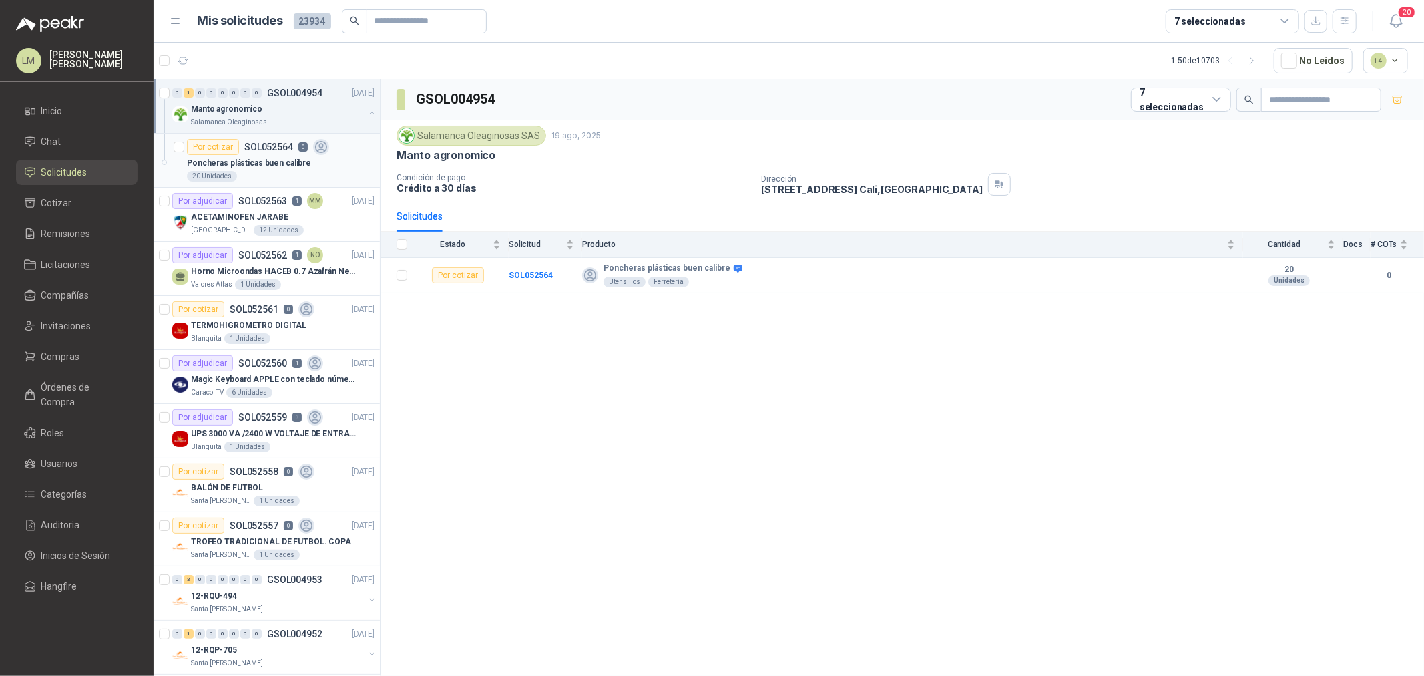
click at [287, 157] on p "Poncheras plásticas buen calibre" at bounding box center [249, 163] width 124 height 13
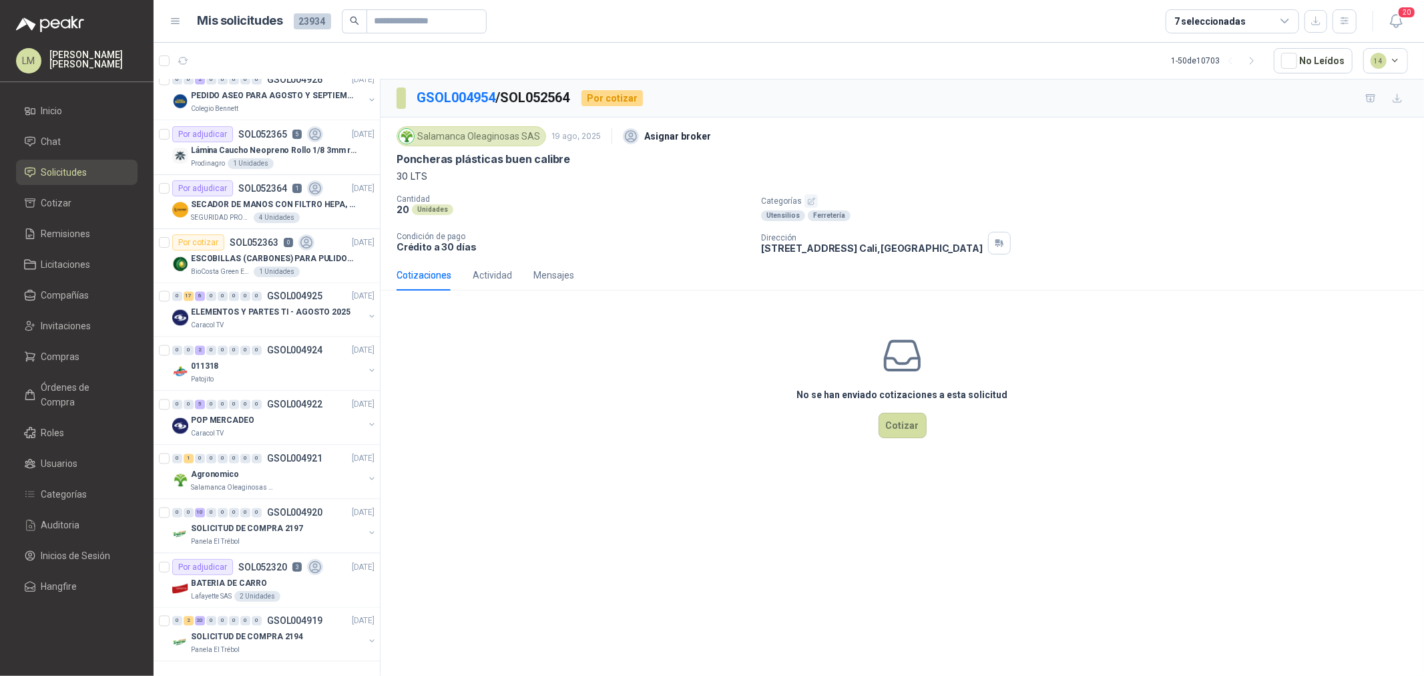
scroll to position [2187, 0]
click at [366, 473] on button "button" at bounding box center [371, 478] width 11 height 11
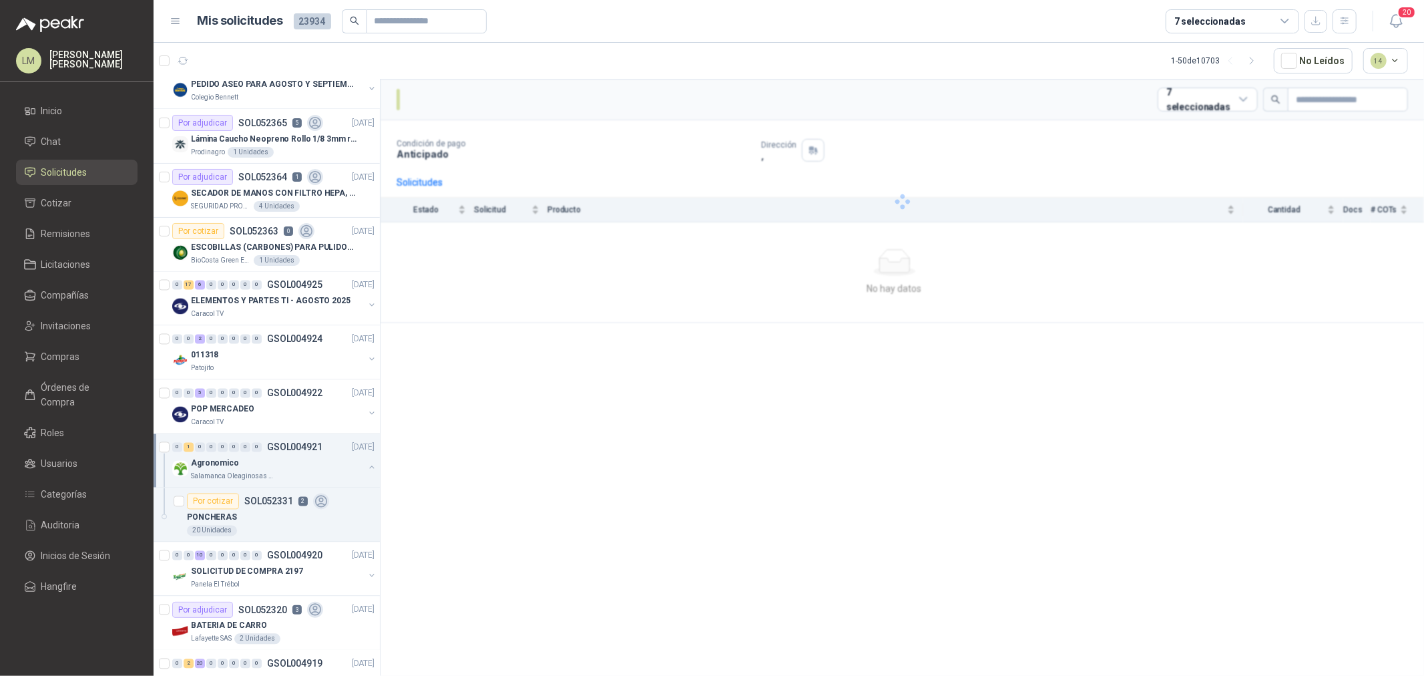
click at [302, 501] on p "2" at bounding box center [302, 501] width 9 height 9
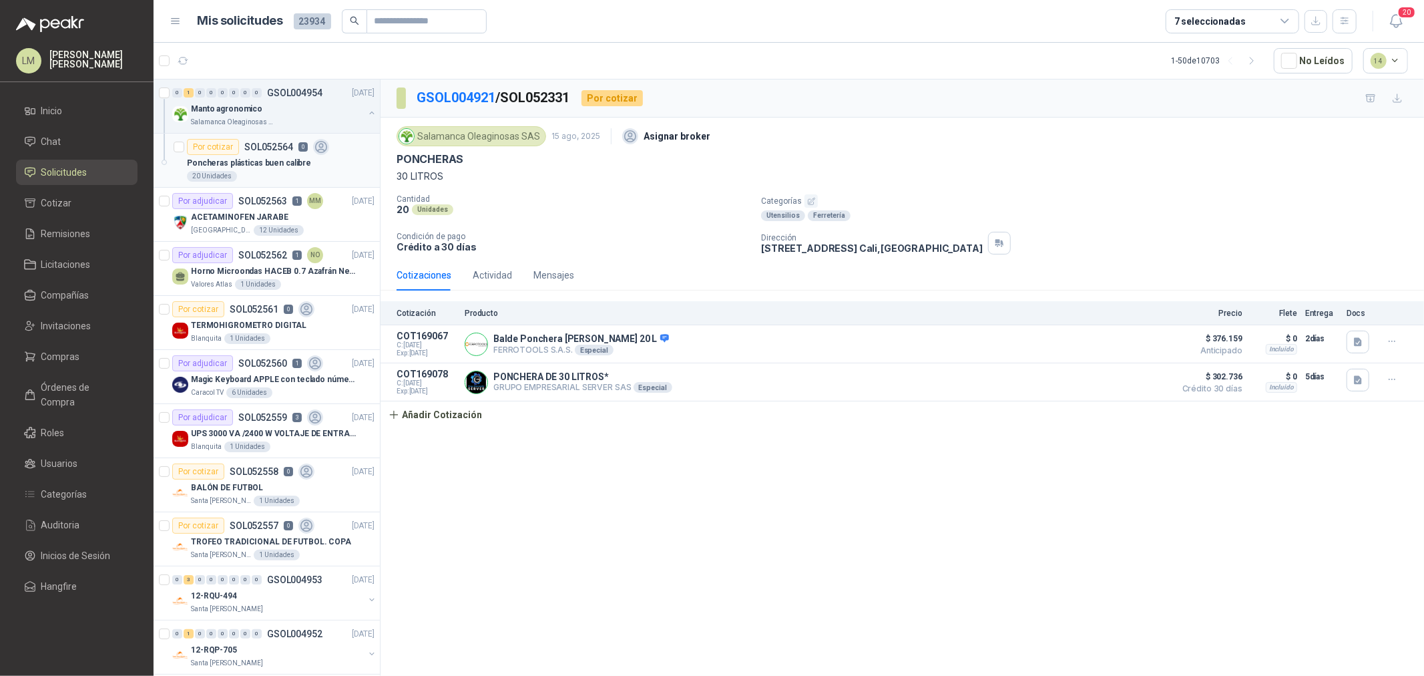
click at [256, 162] on p "Poncheras plásticas buen calibre" at bounding box center [249, 163] width 124 height 13
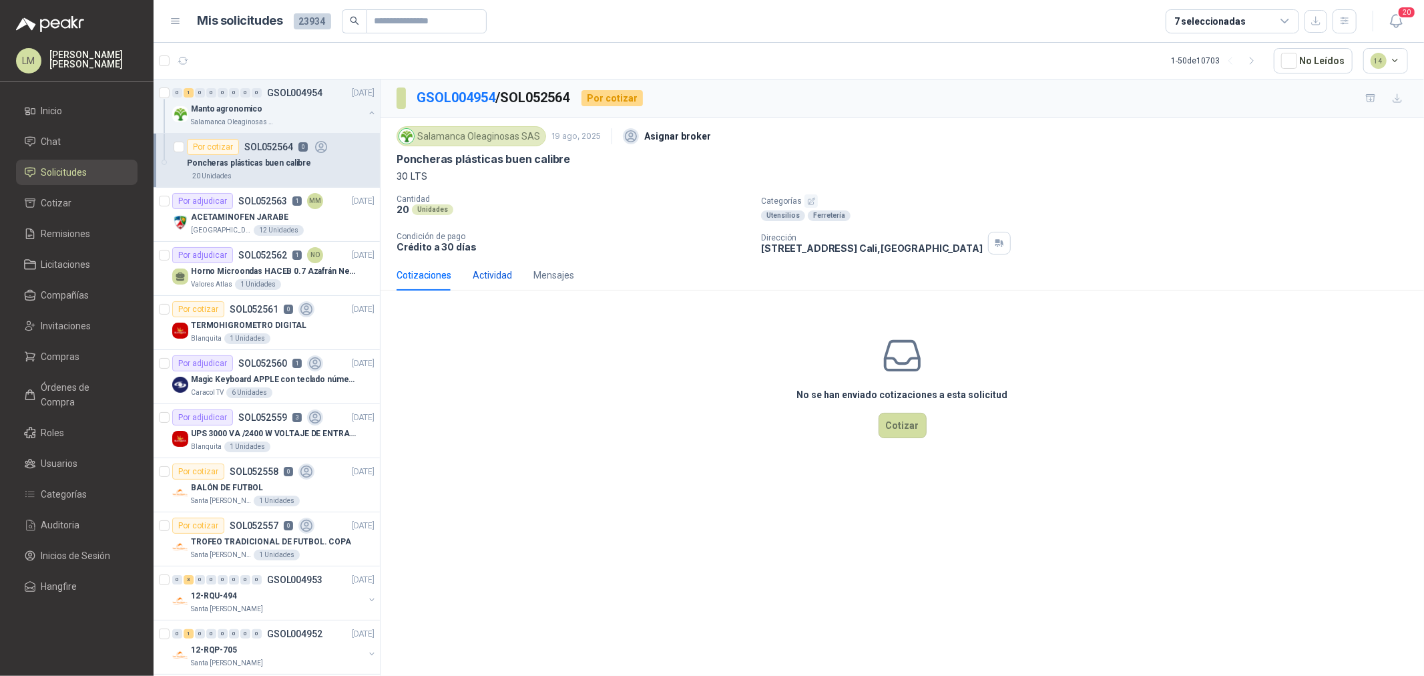
click at [506, 276] on div "Actividad" at bounding box center [492, 275] width 39 height 15
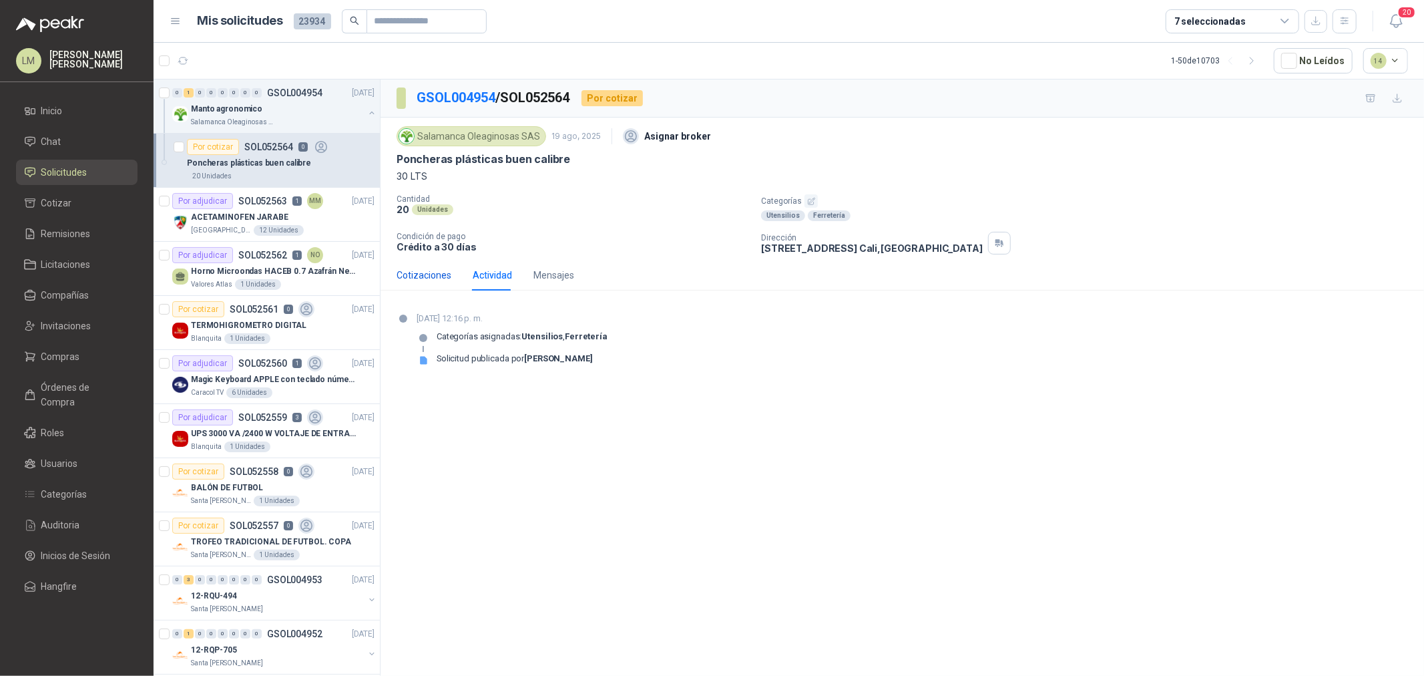
click at [425, 277] on div "Cotizaciones" at bounding box center [424, 275] width 55 height 15
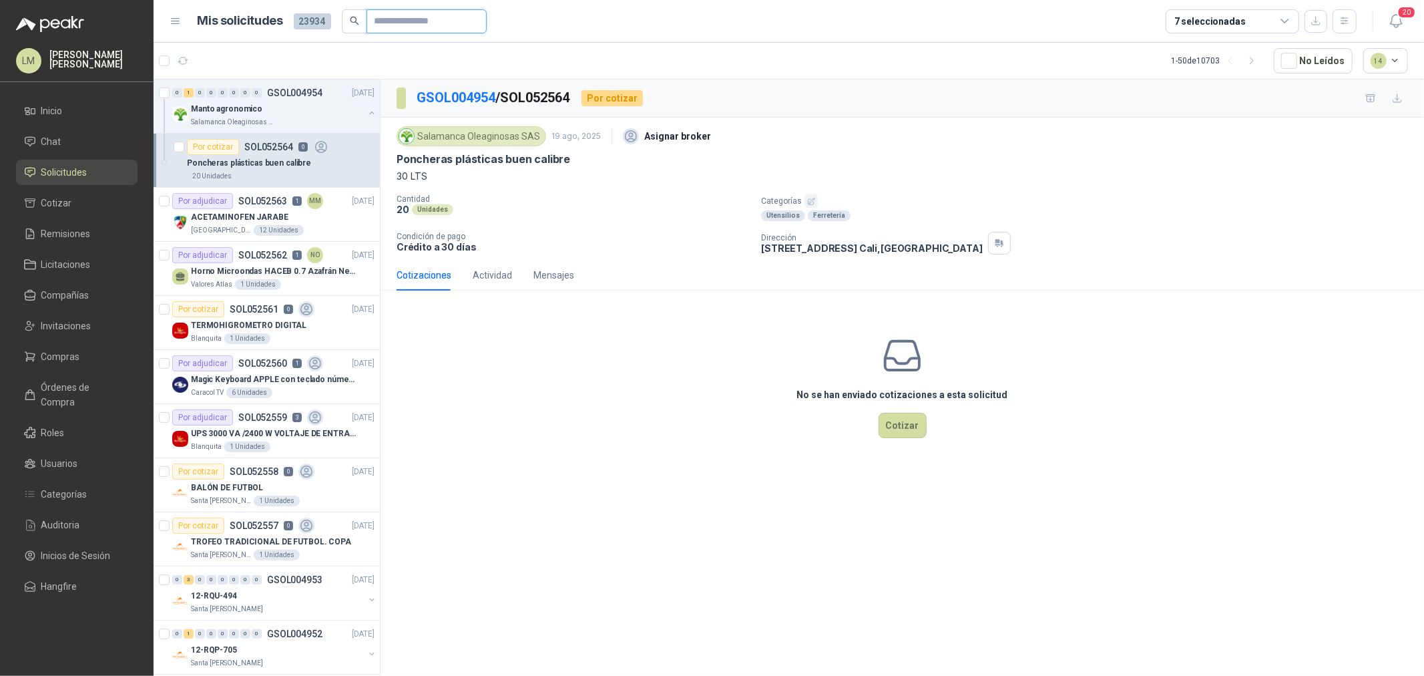
click at [395, 17] on input "text" at bounding box center [421, 21] width 93 height 23
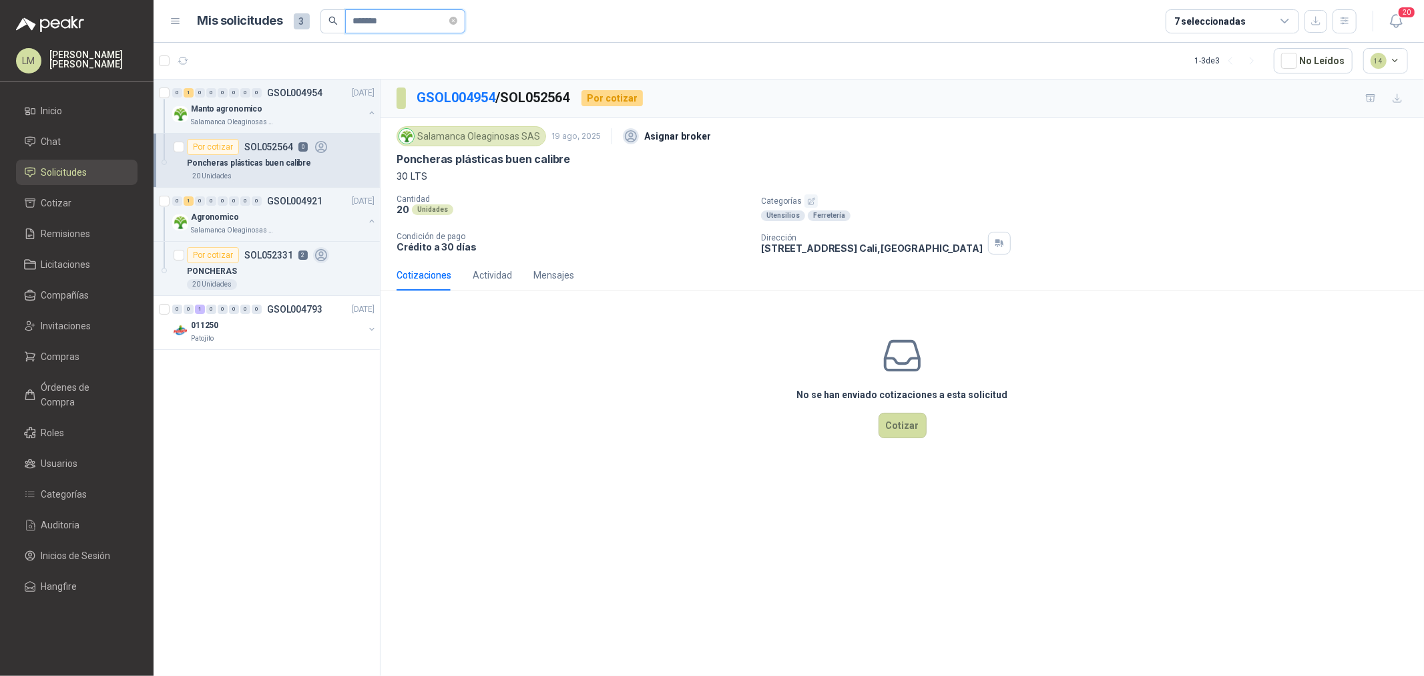
type input "*******"
click at [67, 350] on span "Compras" at bounding box center [60, 356] width 39 height 15
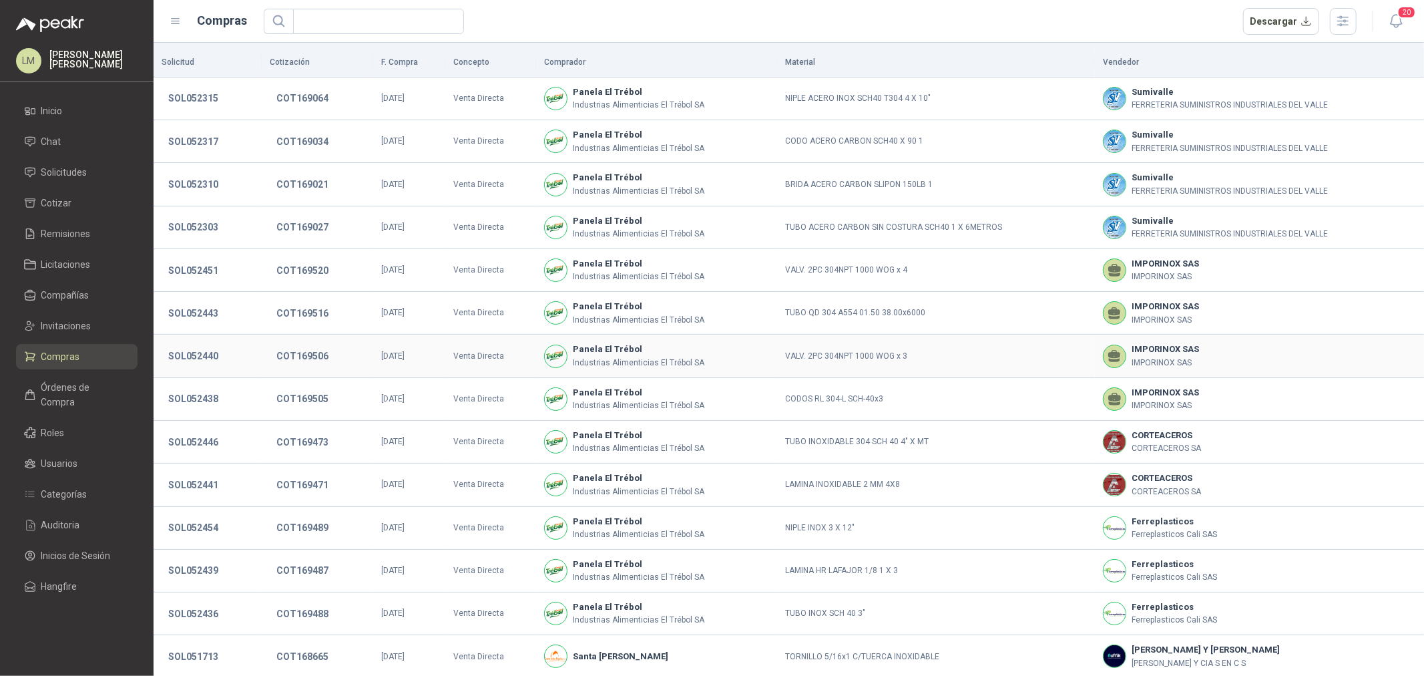
scroll to position [91, 0]
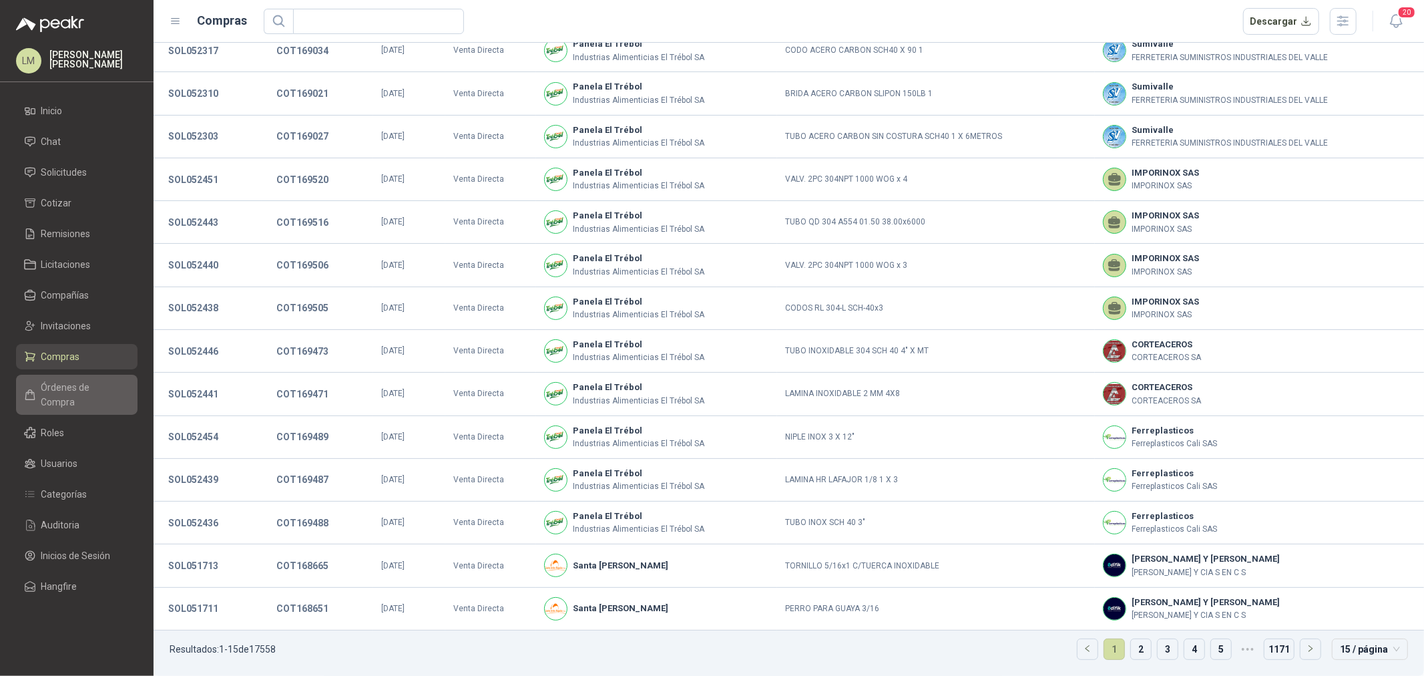
click at [95, 375] on link "Órdenes de Compra" at bounding box center [76, 395] width 121 height 40
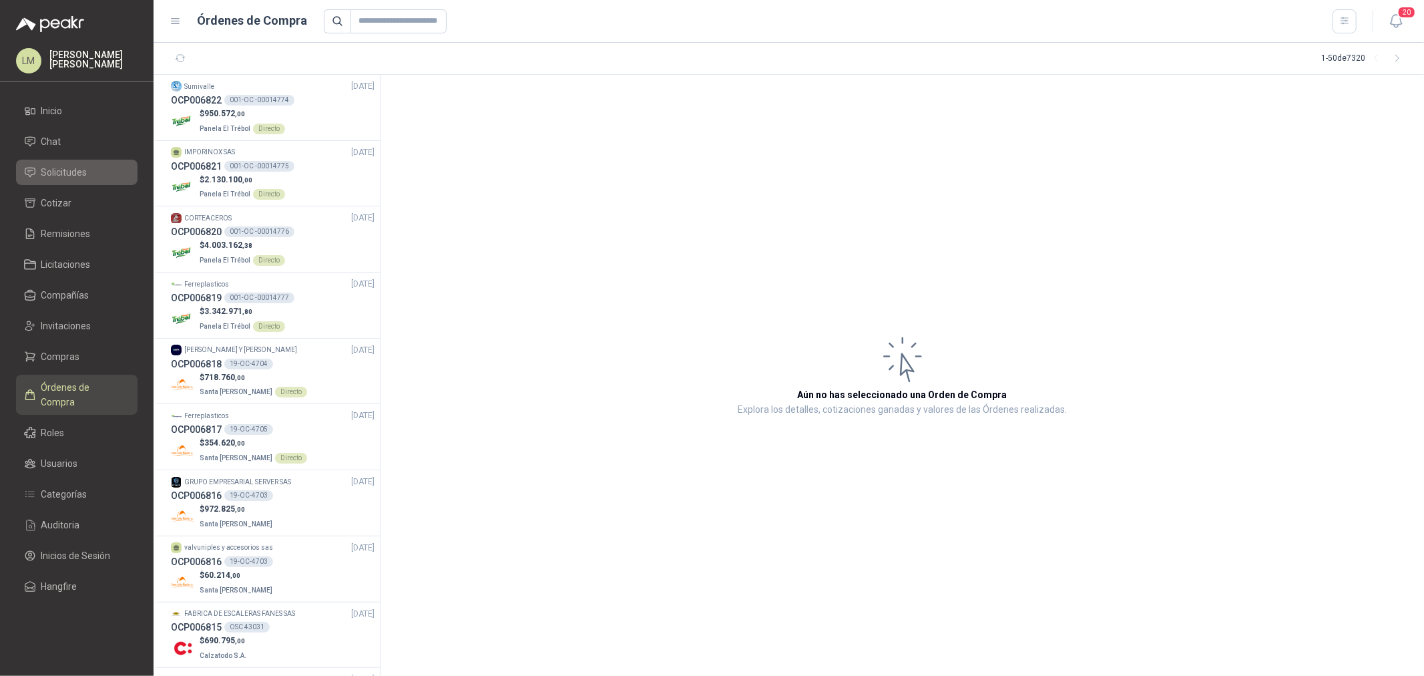
click at [69, 168] on span "Solicitudes" at bounding box center [64, 172] width 46 height 15
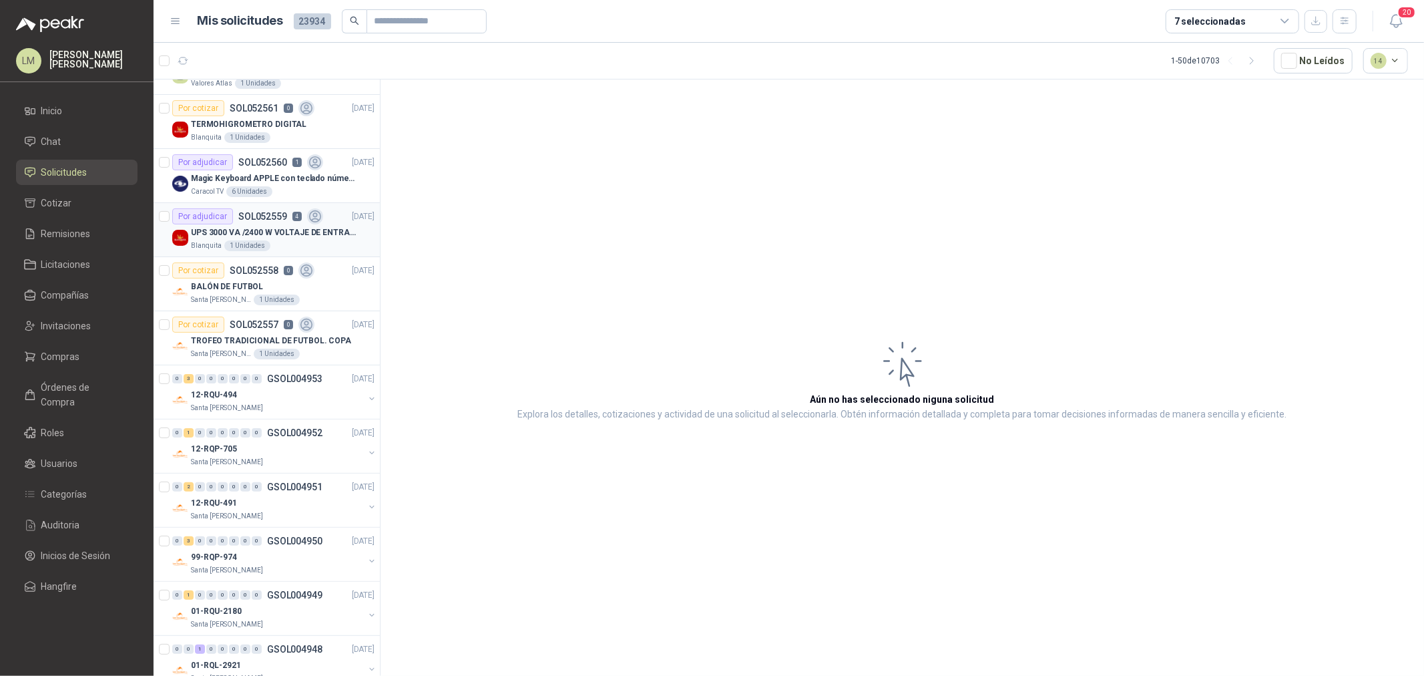
scroll to position [148, 0]
click at [278, 219] on p "SOL052559" at bounding box center [262, 214] width 49 height 9
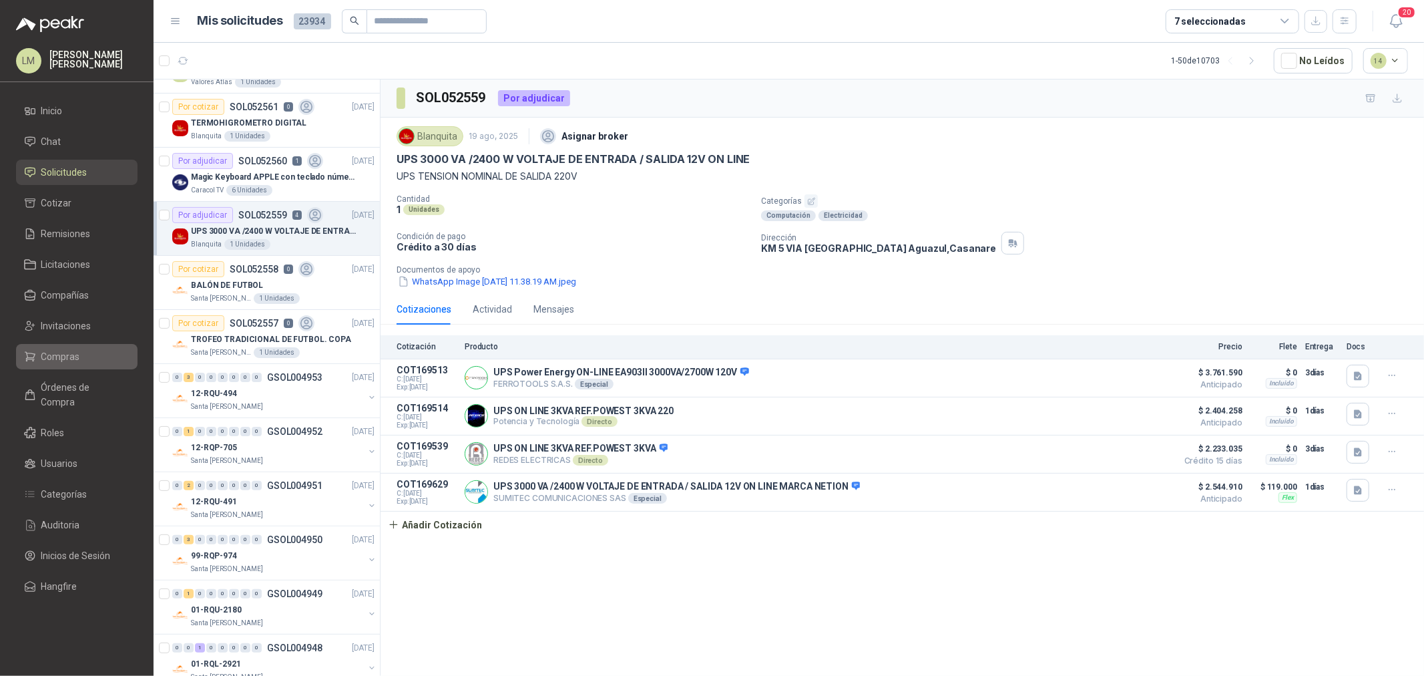
click at [70, 346] on link "Compras" at bounding box center [76, 356] width 121 height 25
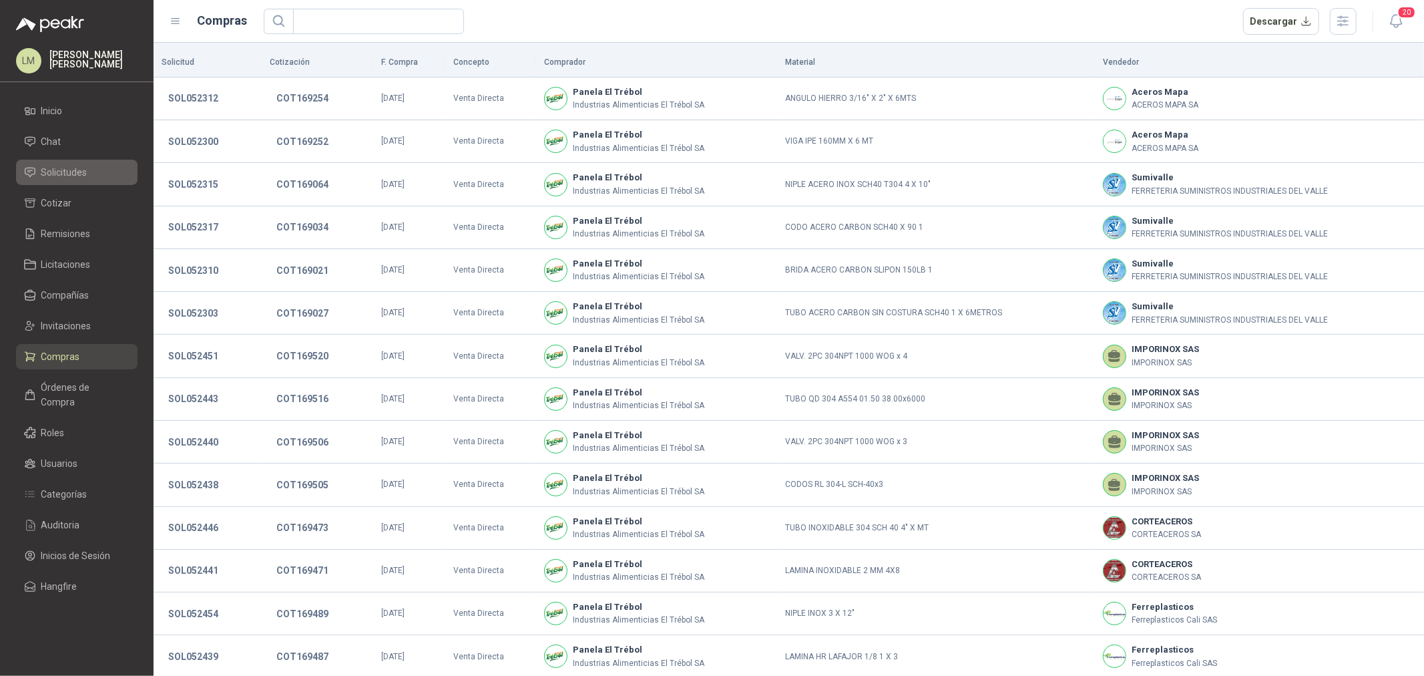
click at [72, 174] on span "Solicitudes" at bounding box center [64, 172] width 46 height 15
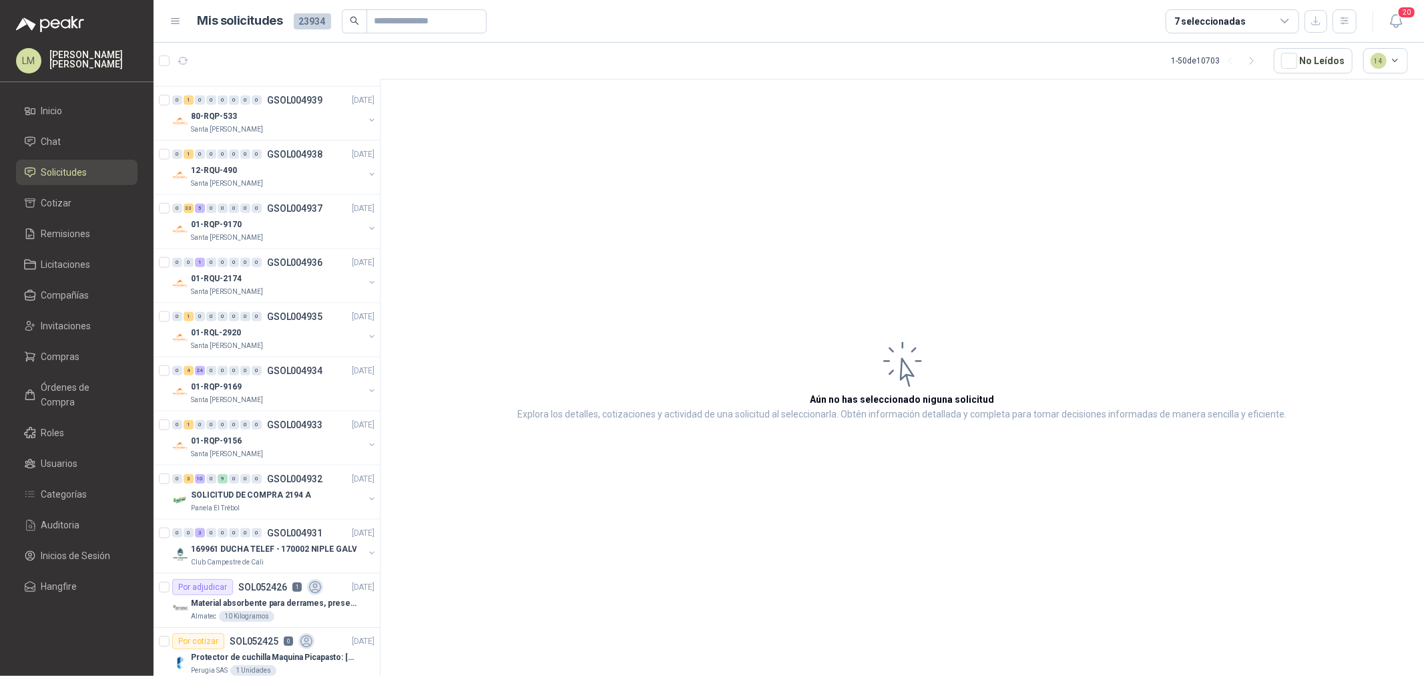
scroll to position [1186, 0]
click at [73, 348] on link "Compras" at bounding box center [76, 356] width 121 height 25
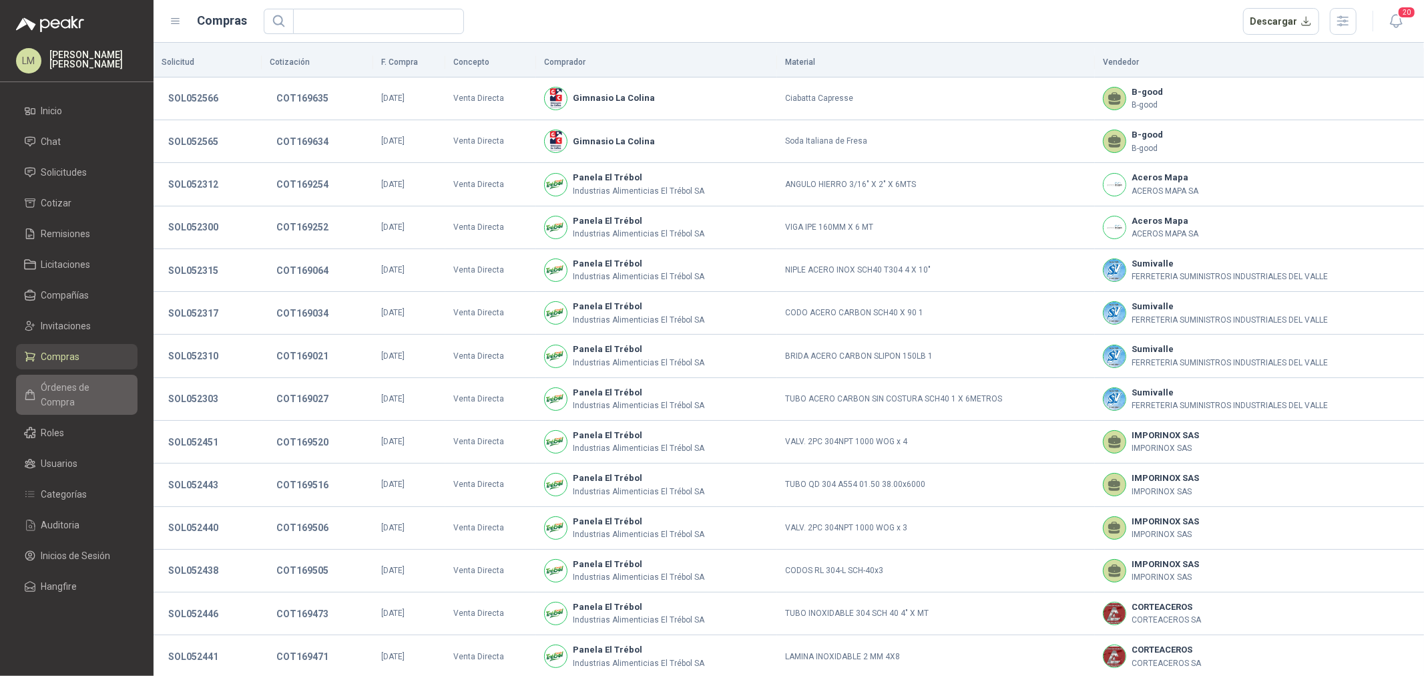
click at [65, 388] on span "Órdenes de Compra" at bounding box center [82, 394] width 83 height 29
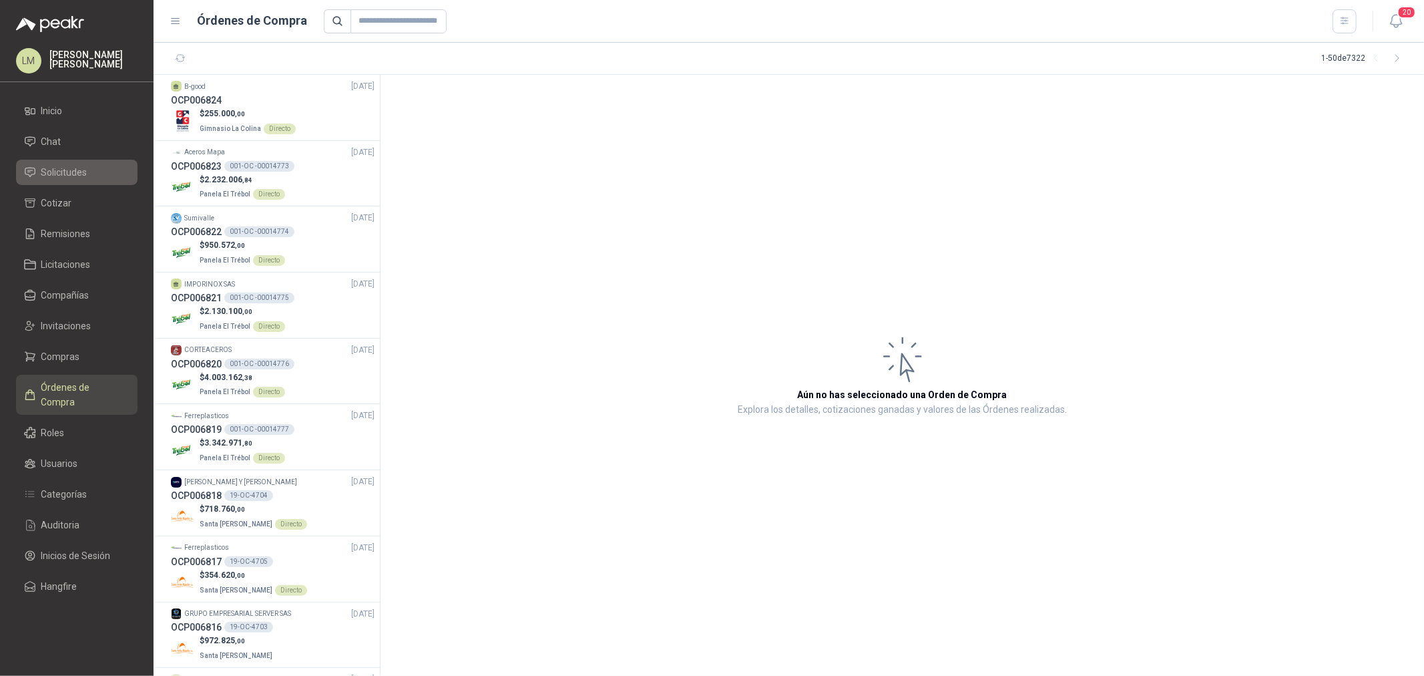
click at [62, 170] on span "Solicitudes" at bounding box center [64, 172] width 46 height 15
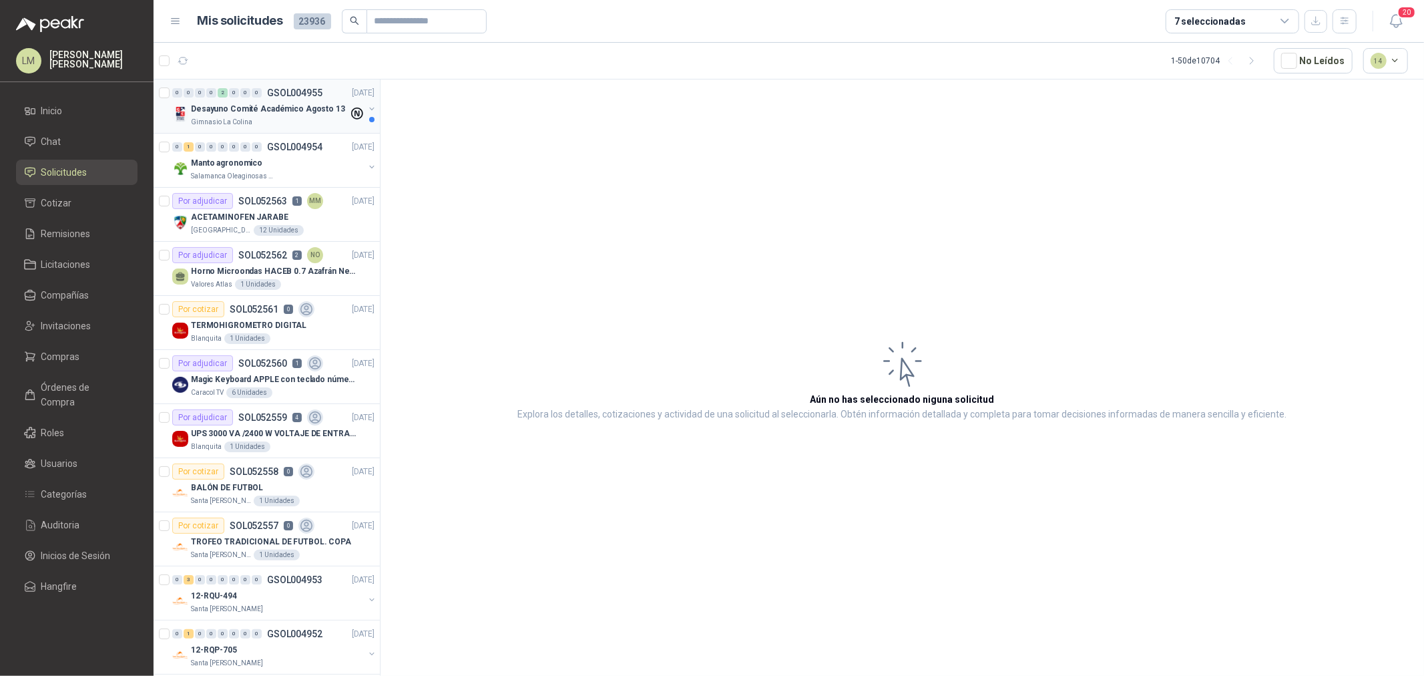
click at [366, 107] on button "button" at bounding box center [371, 108] width 11 height 11
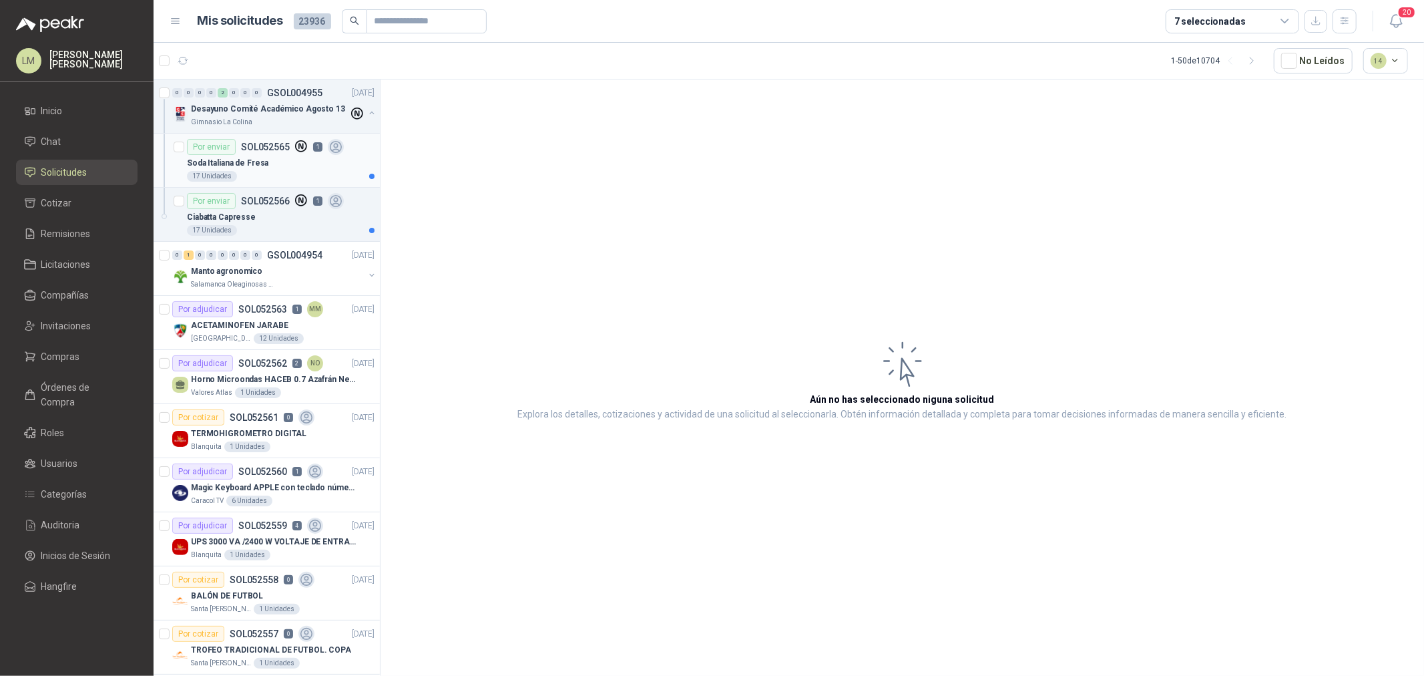
click at [295, 149] on icon at bounding box center [301, 146] width 13 height 13
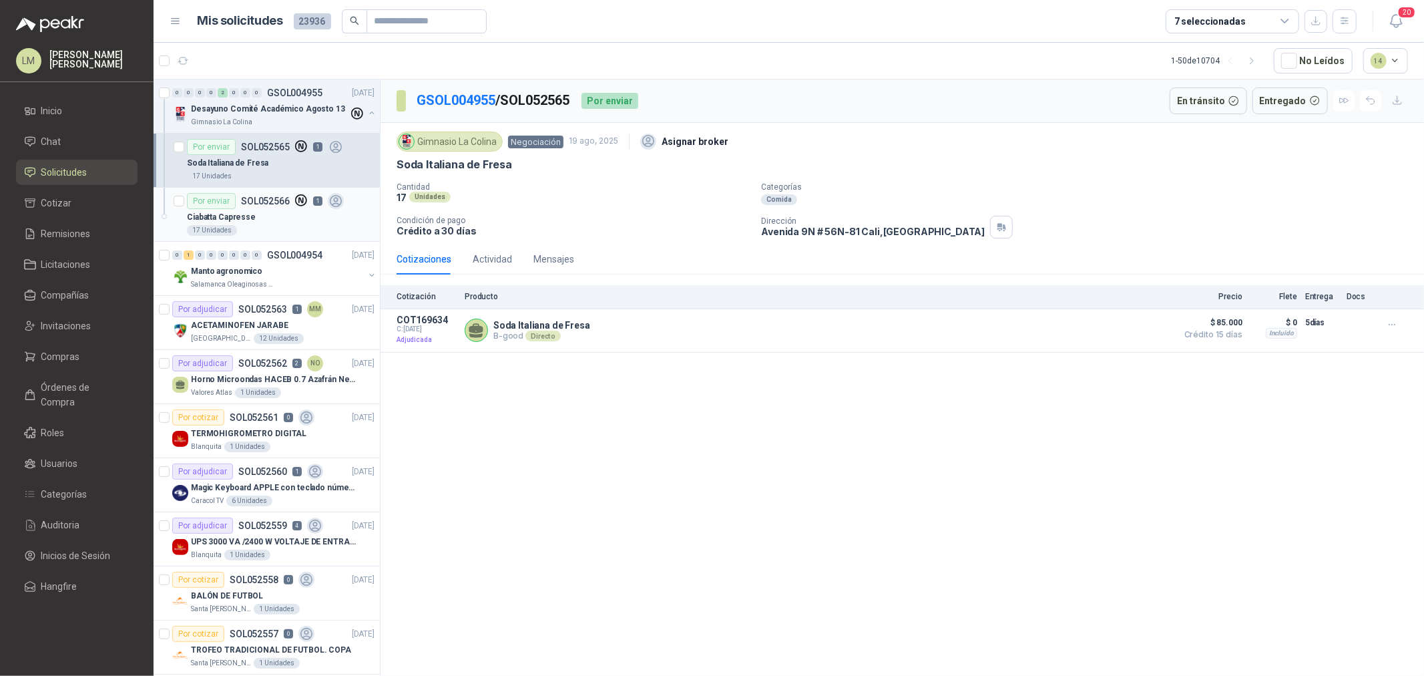
click at [265, 202] on p "SOL052566" at bounding box center [265, 200] width 49 height 9
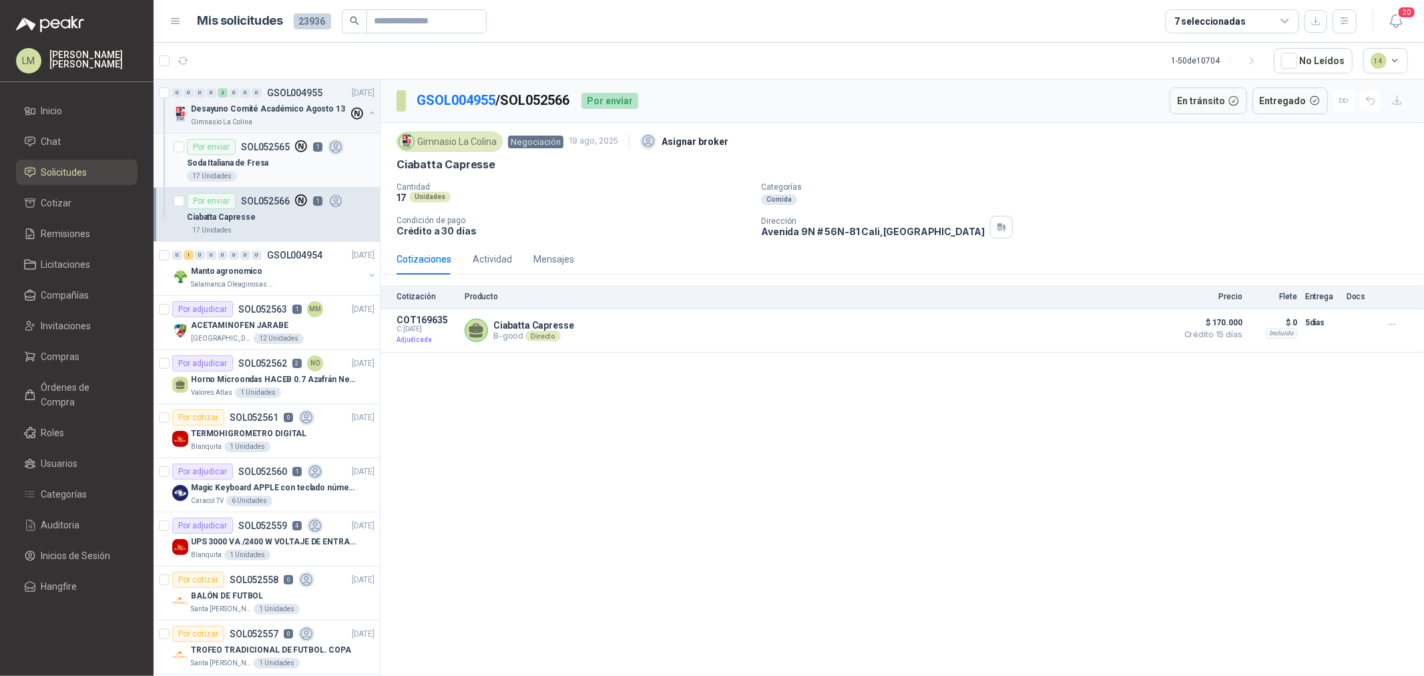
click at [225, 176] on div "17 Unidades" at bounding box center [212, 176] width 50 height 11
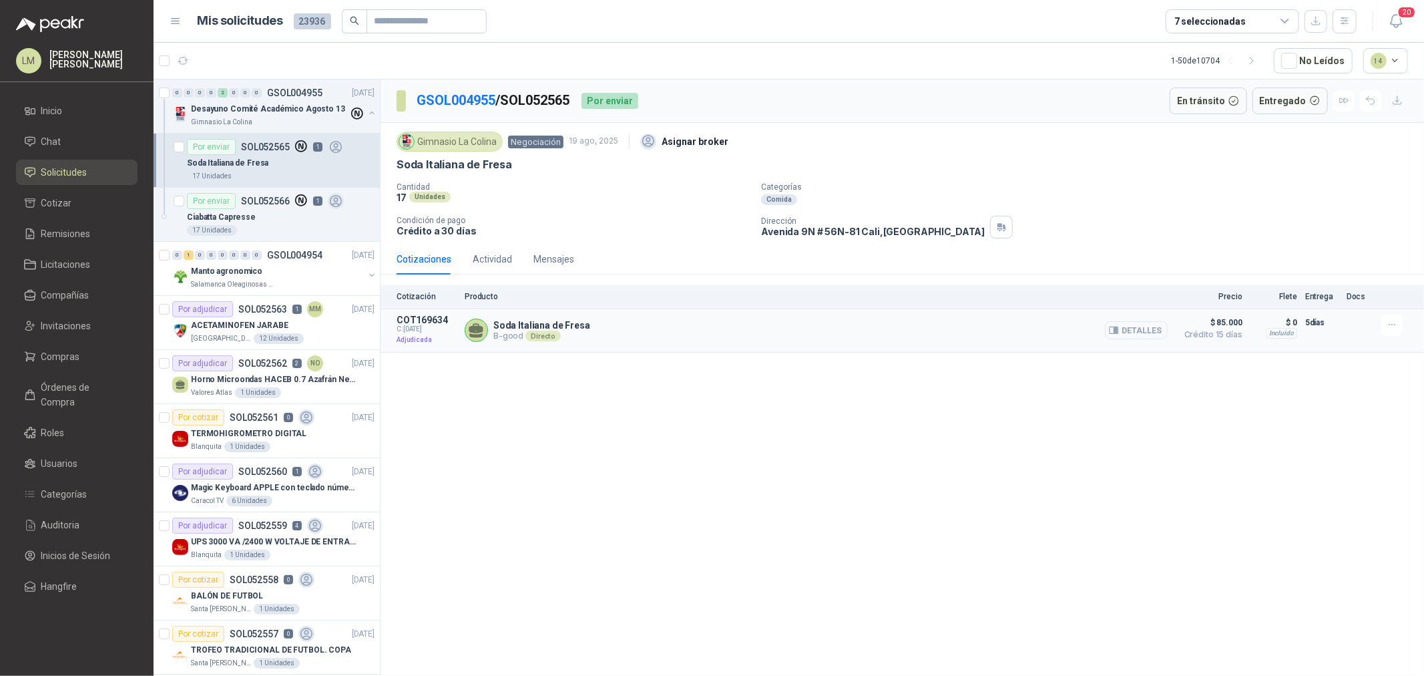
click at [1118, 330] on icon "button" at bounding box center [1115, 330] width 3 height 5
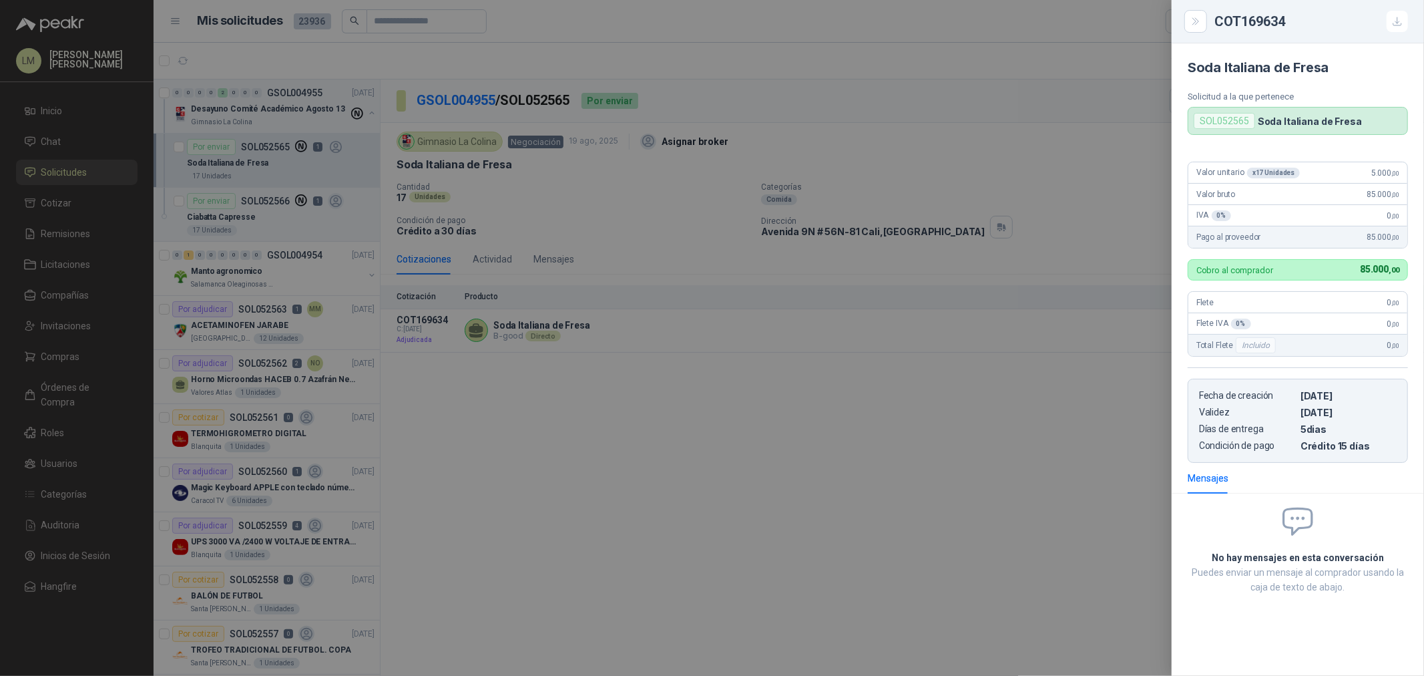
click at [985, 288] on div at bounding box center [712, 338] width 1424 height 676
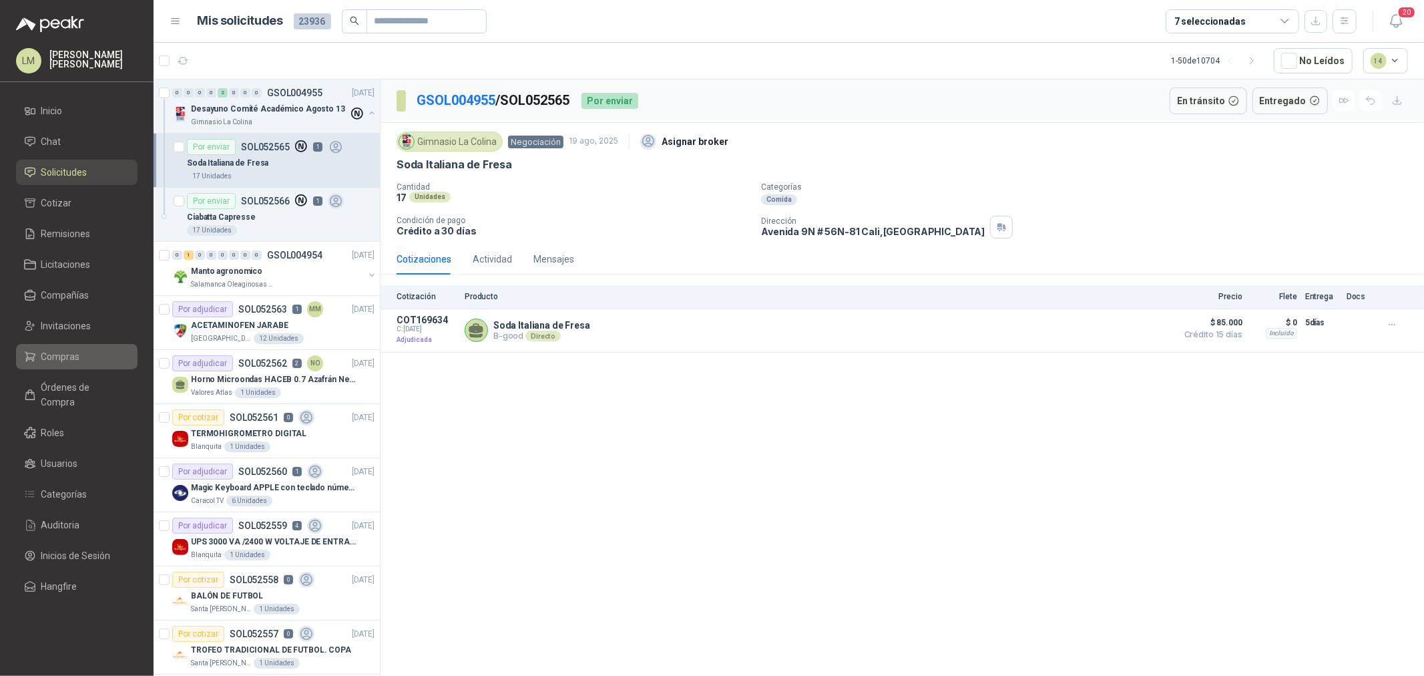
click at [61, 344] on link "Compras" at bounding box center [76, 356] width 121 height 25
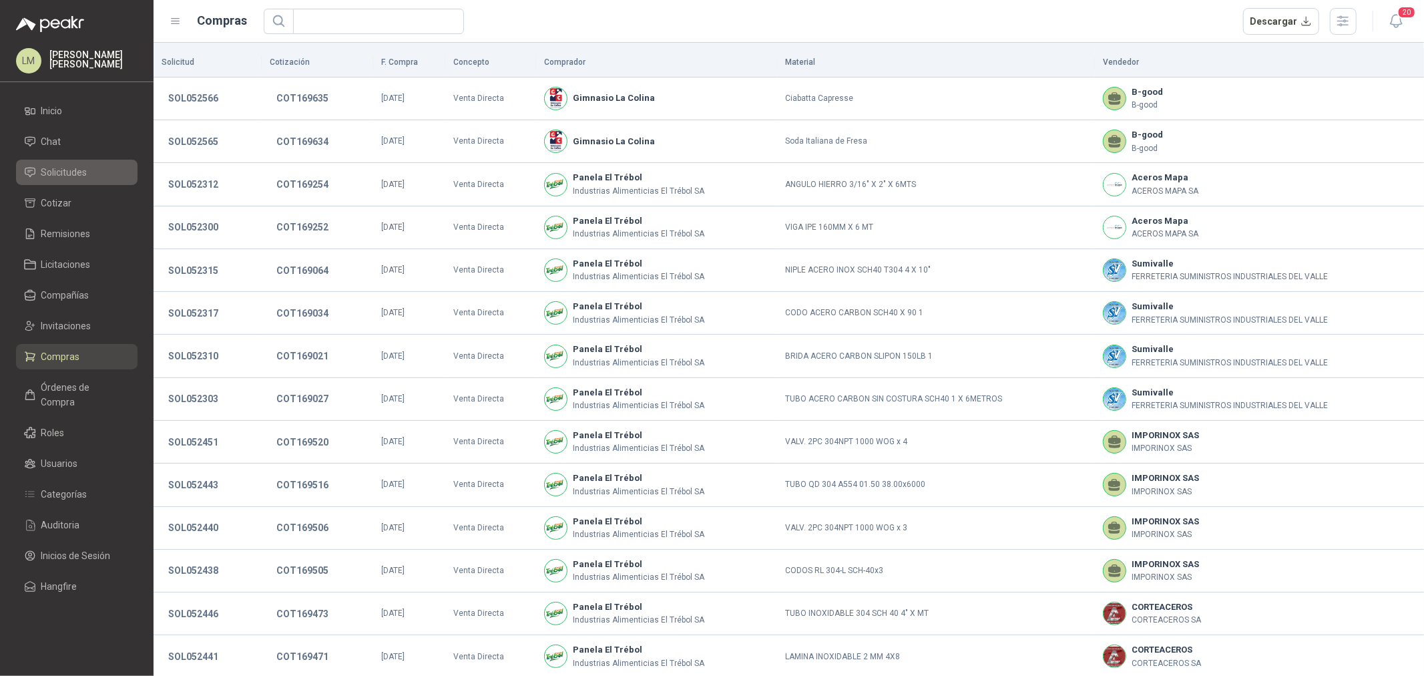
click at [63, 174] on span "Solicitudes" at bounding box center [64, 172] width 46 height 15
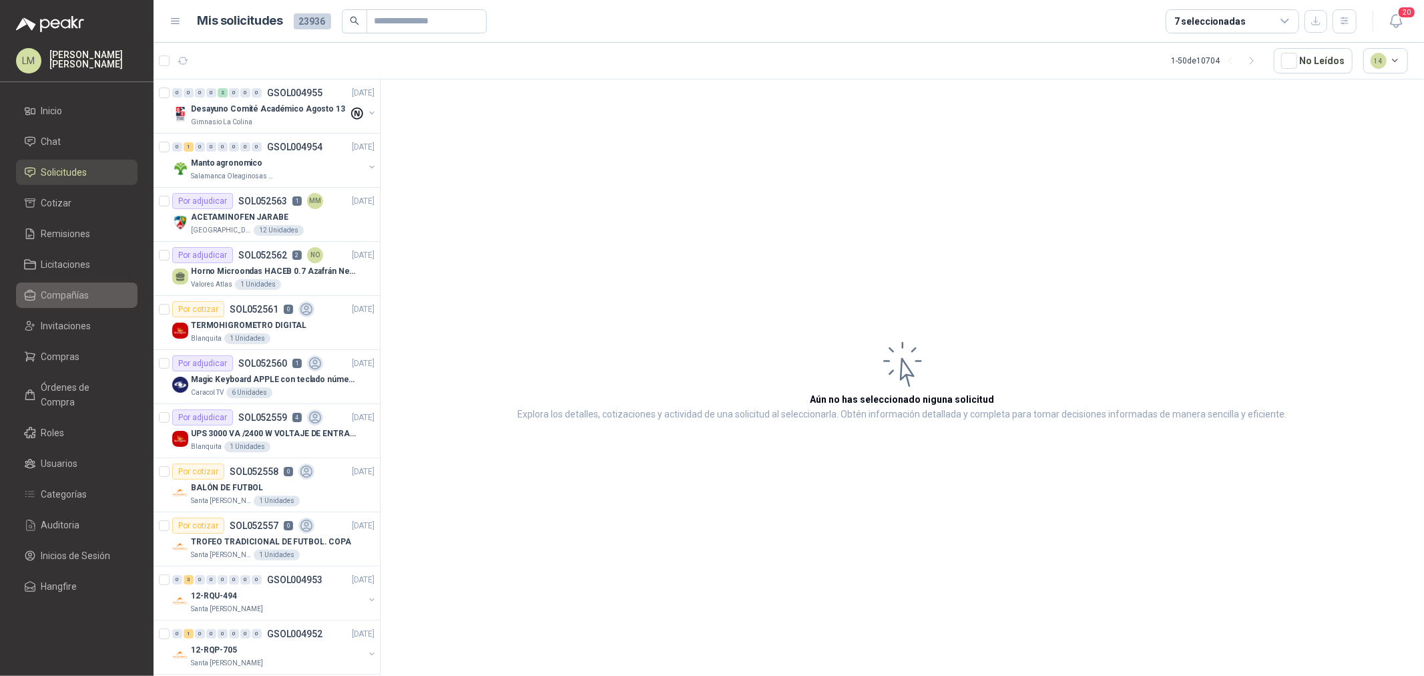
click at [70, 302] on link "Compañías" at bounding box center [76, 294] width 121 height 25
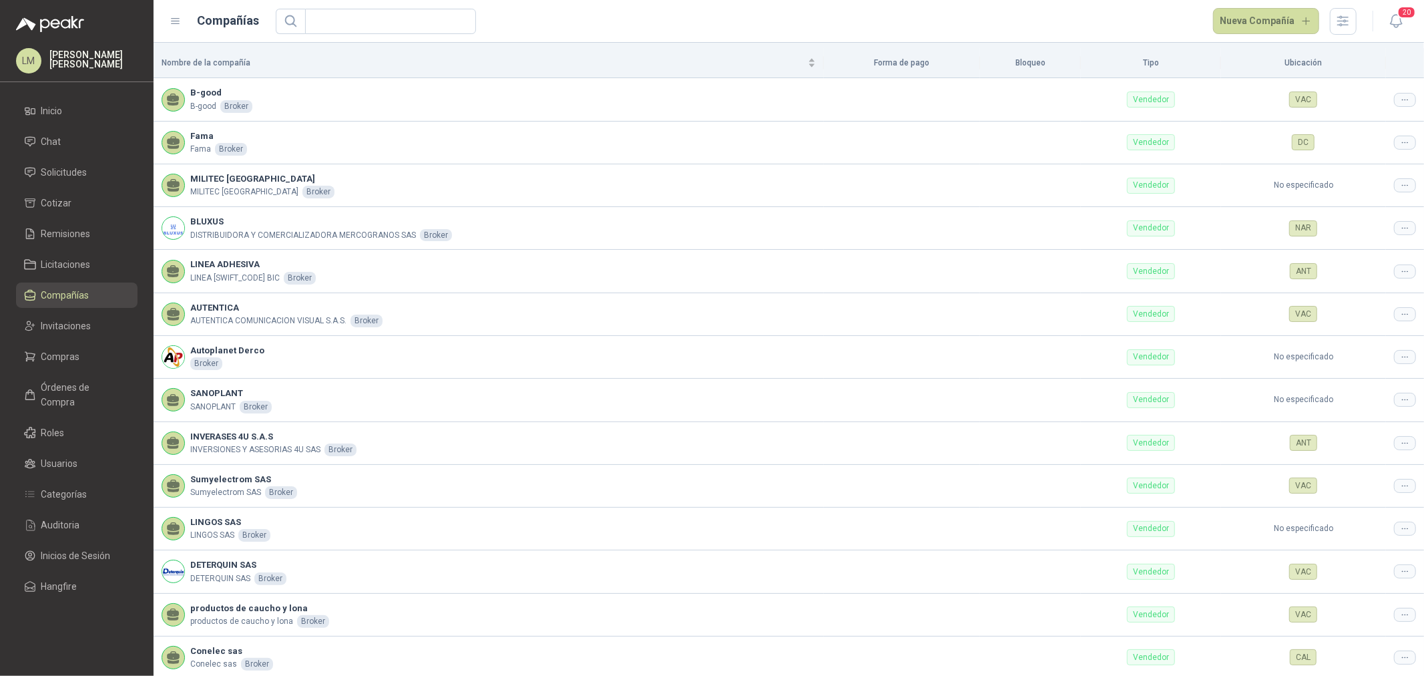
click at [67, 342] on ul "Inicio Chat Solicitudes Cotizar Remisiones Licitaciones Compañías Invitaciones …" at bounding box center [77, 351] width 154 height 506
click at [65, 354] on span "Compras" at bounding box center [60, 356] width 39 height 15
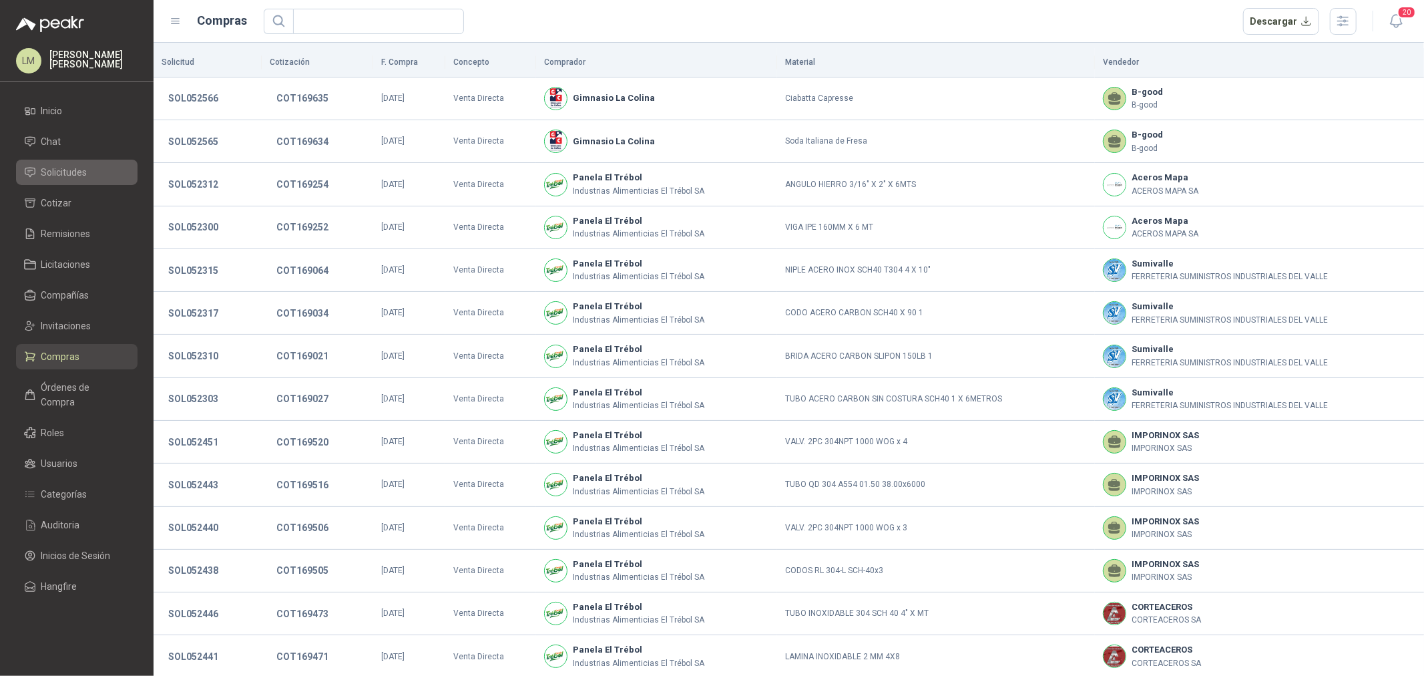
click at [59, 170] on span "Solicitudes" at bounding box center [64, 172] width 46 height 15
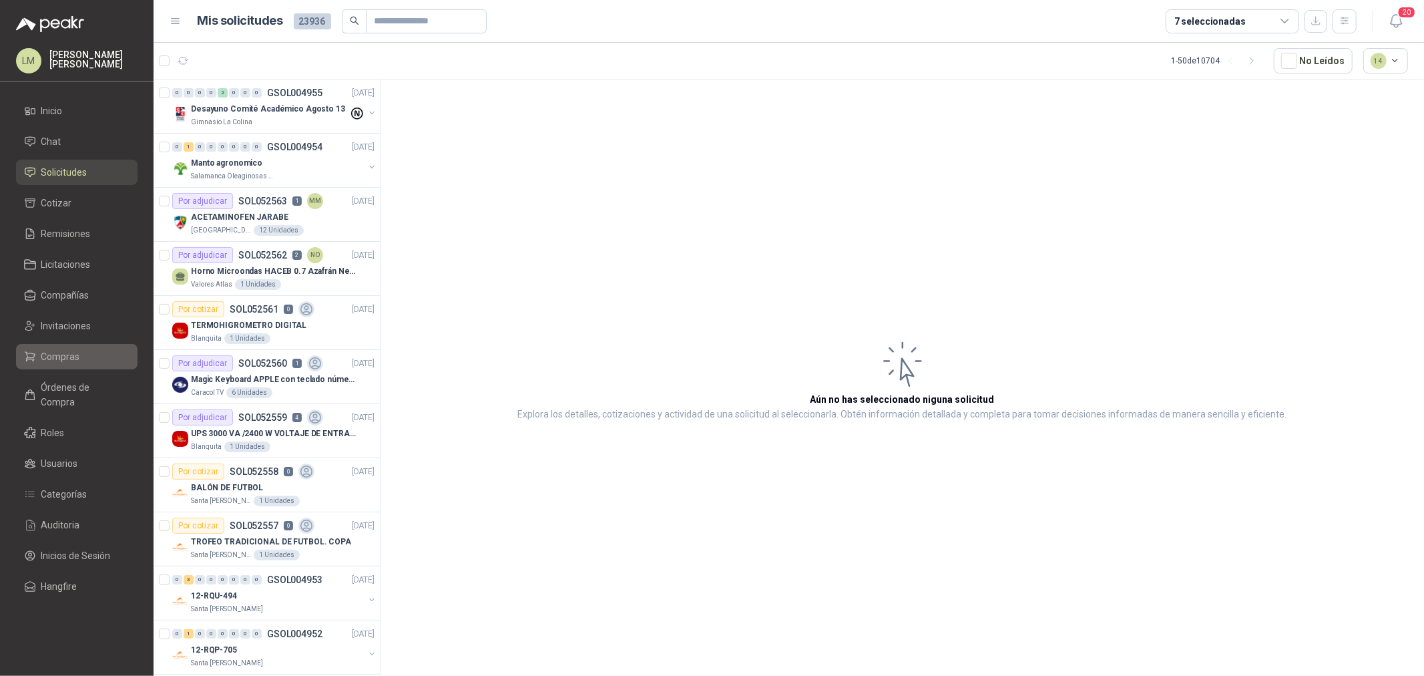
click at [65, 364] on link "Compras" at bounding box center [76, 356] width 121 height 25
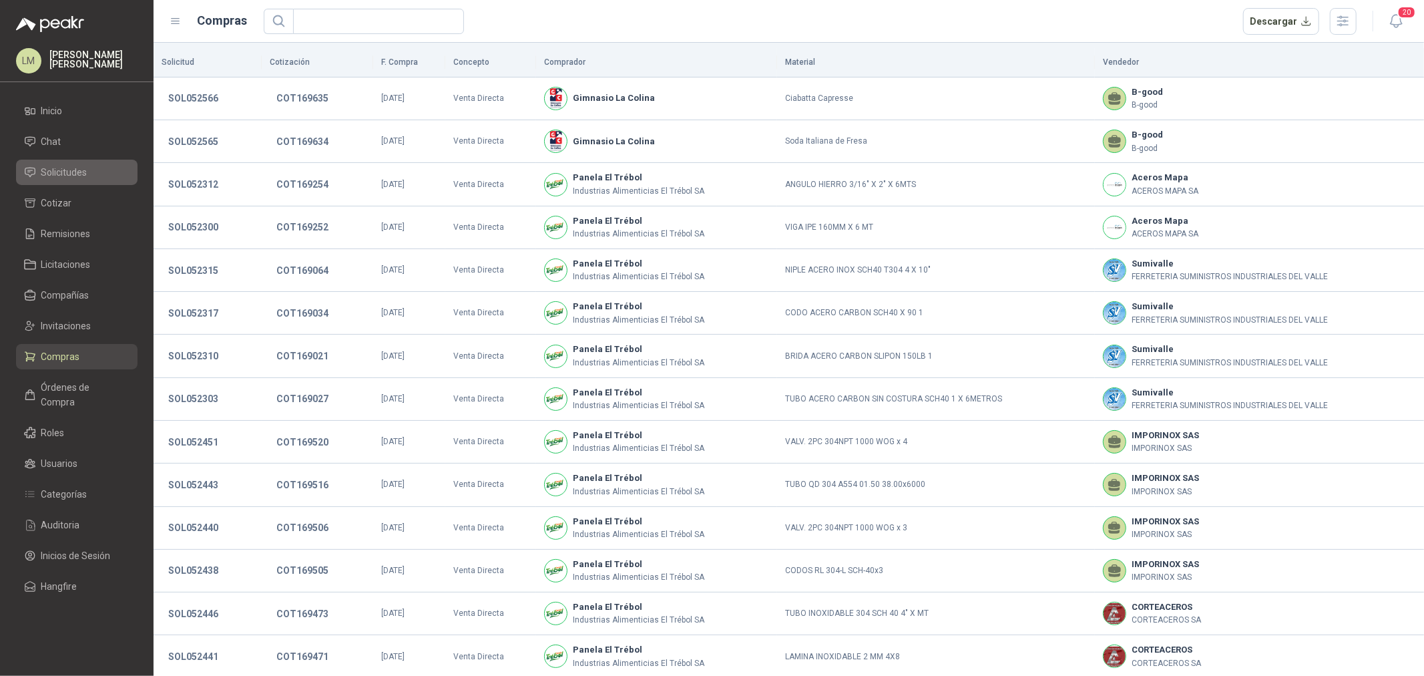
click at [85, 175] on span "Solicitudes" at bounding box center [64, 172] width 46 height 15
